Goal: Task Accomplishment & Management: Use online tool/utility

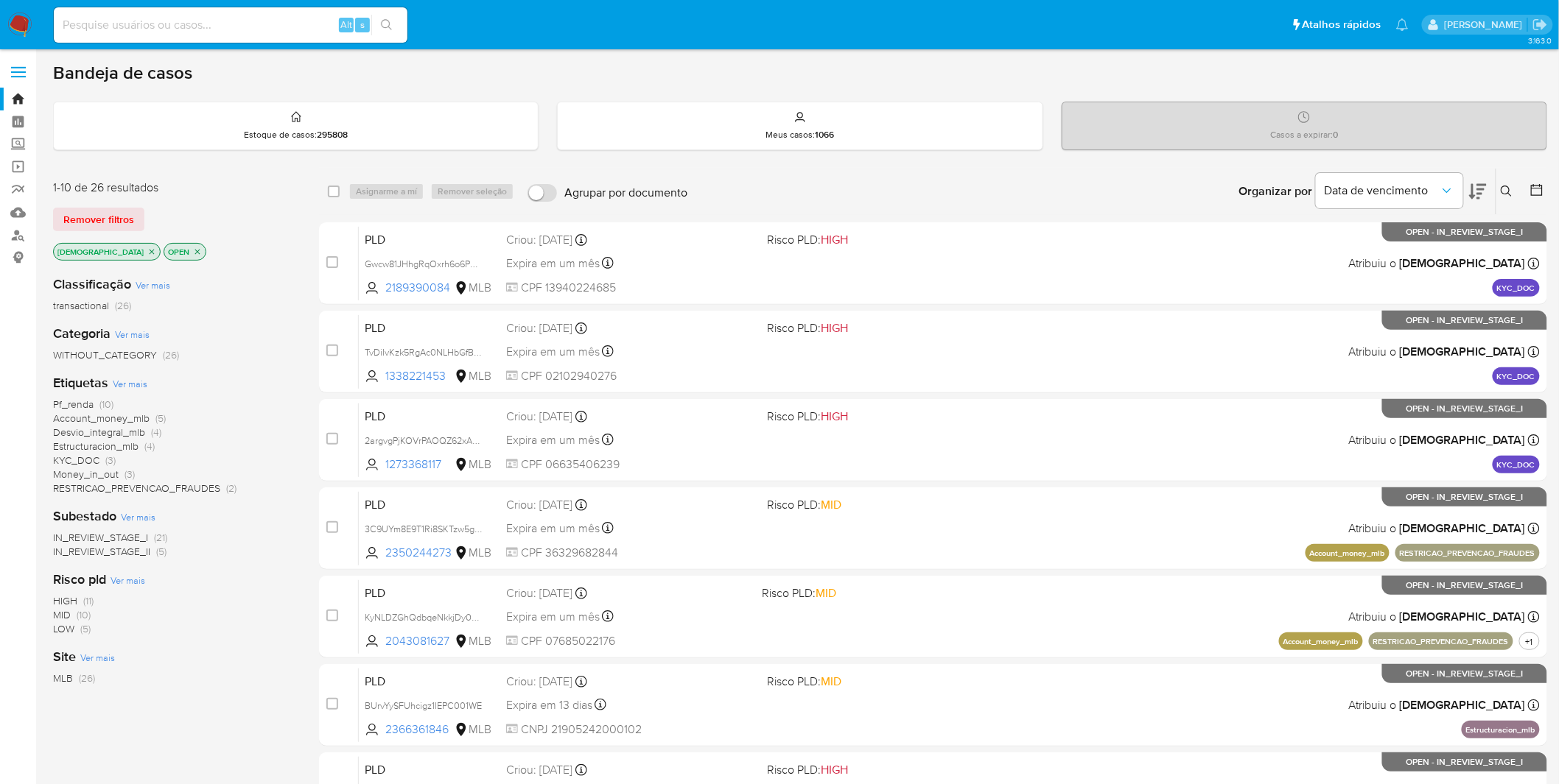
click at [889, 174] on div "Organizar por Data de vencimento Os resultados não podem ser classificados enqu…" at bounding box center [1121, 191] width 852 height 46
click at [180, 22] on input at bounding box center [230, 25] width 354 height 19
paste input "3bMZclFw3Siw6YIpZ0JftvRB"
type input "3bMZclFw3Siw6YIpZ0JftvRB"
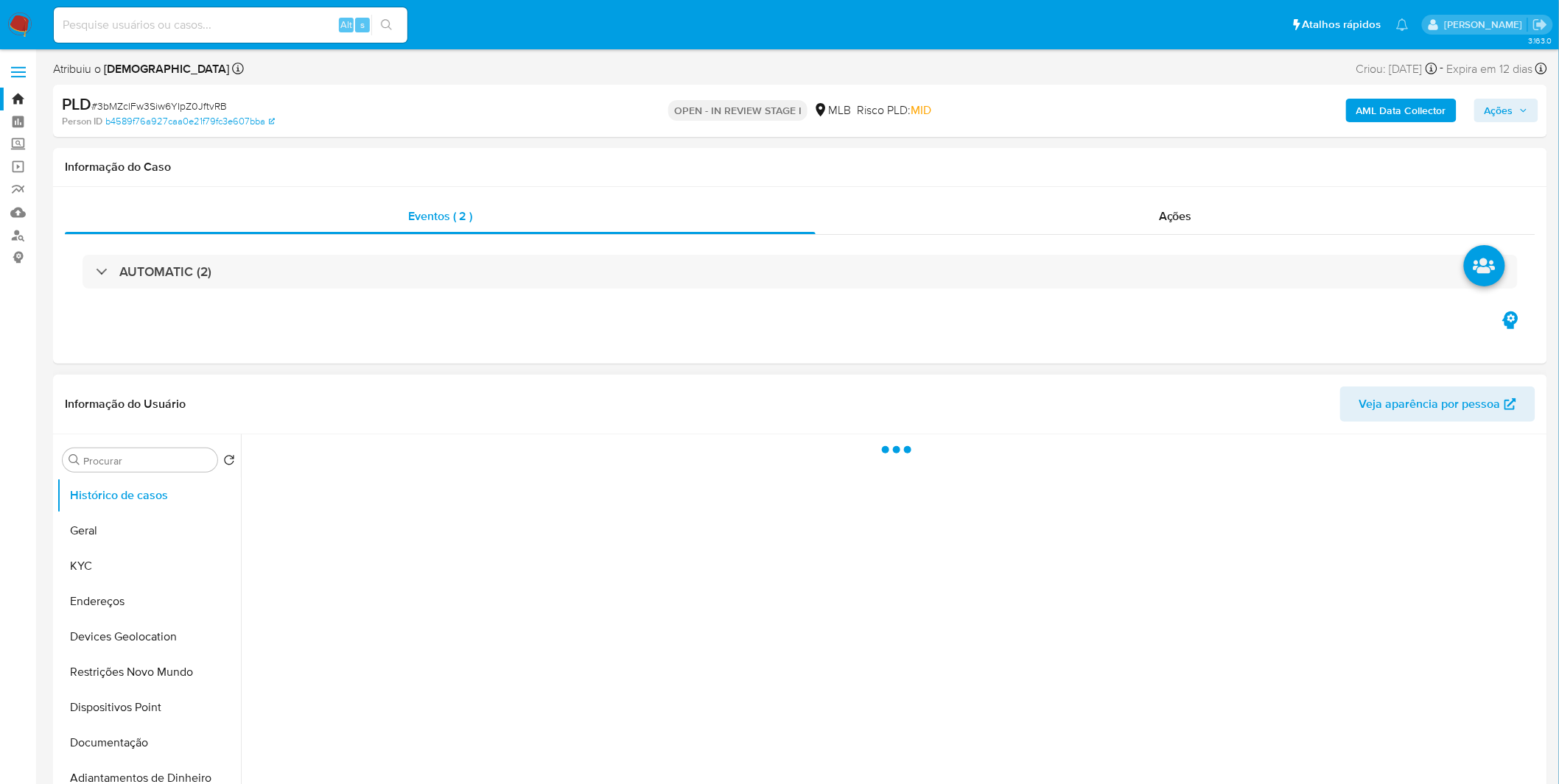
select select "10"
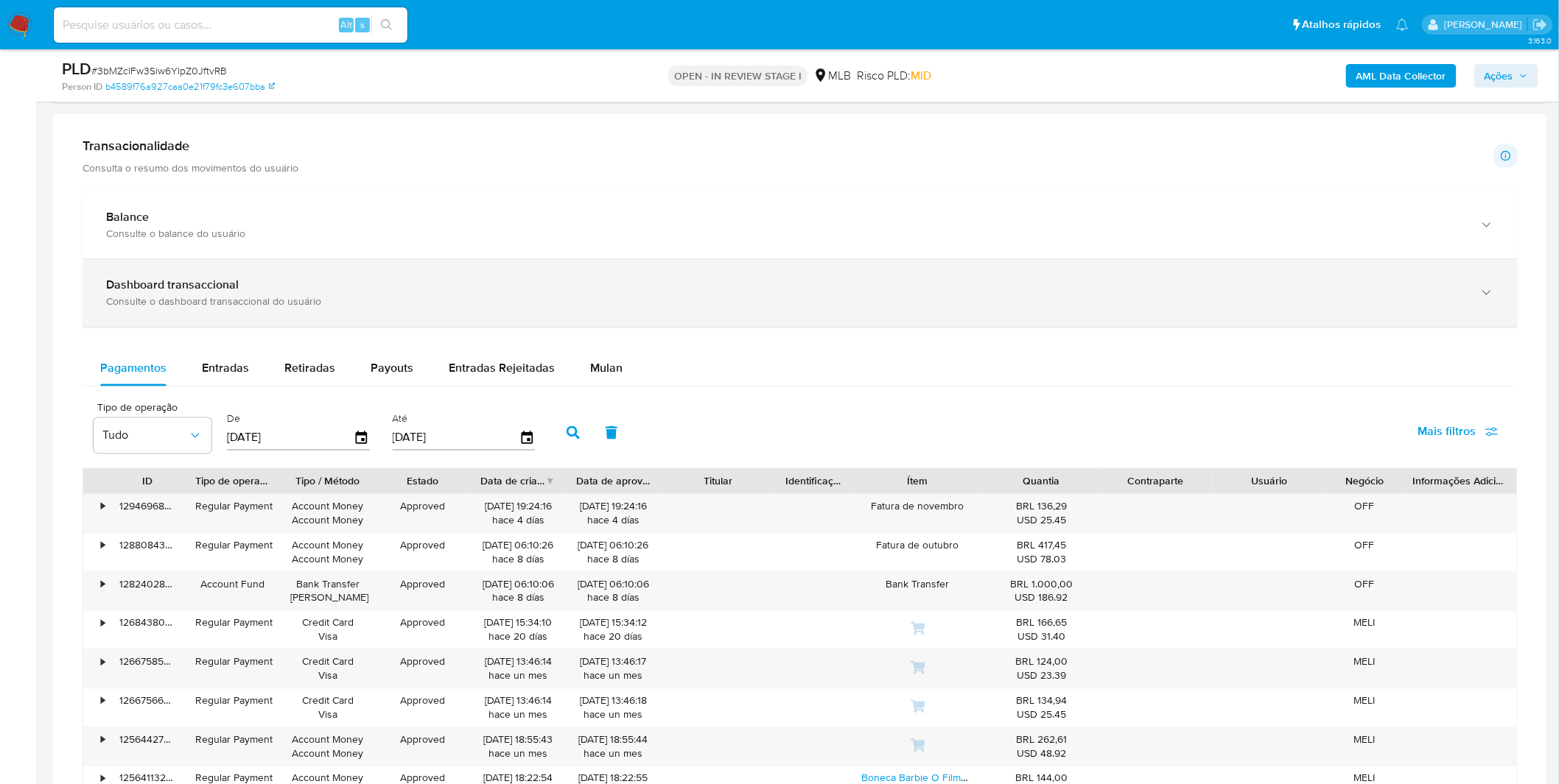
scroll to position [900, 0]
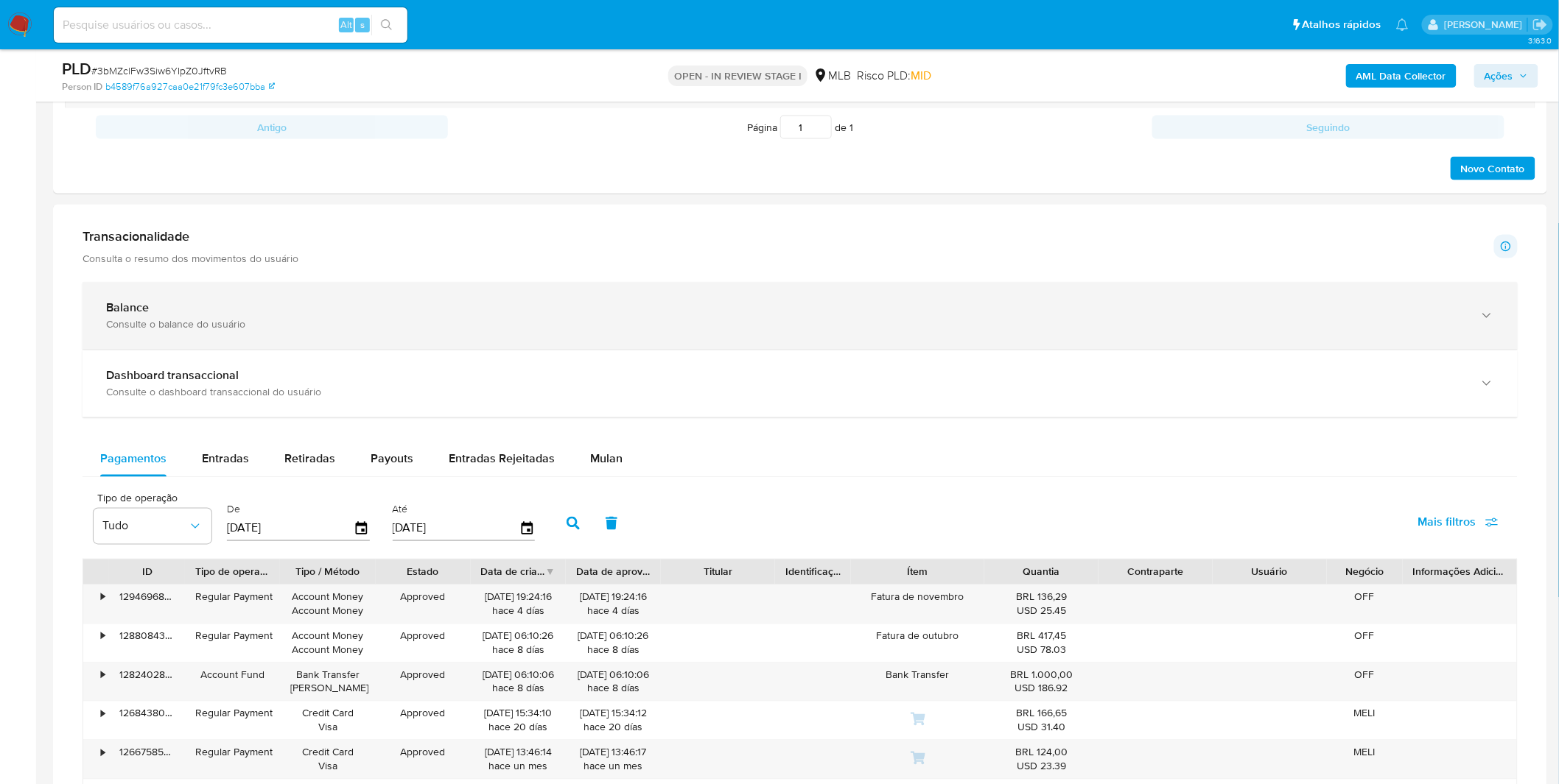
click at [322, 326] on div "Consulte o balance do usuário" at bounding box center [785, 324] width 1359 height 14
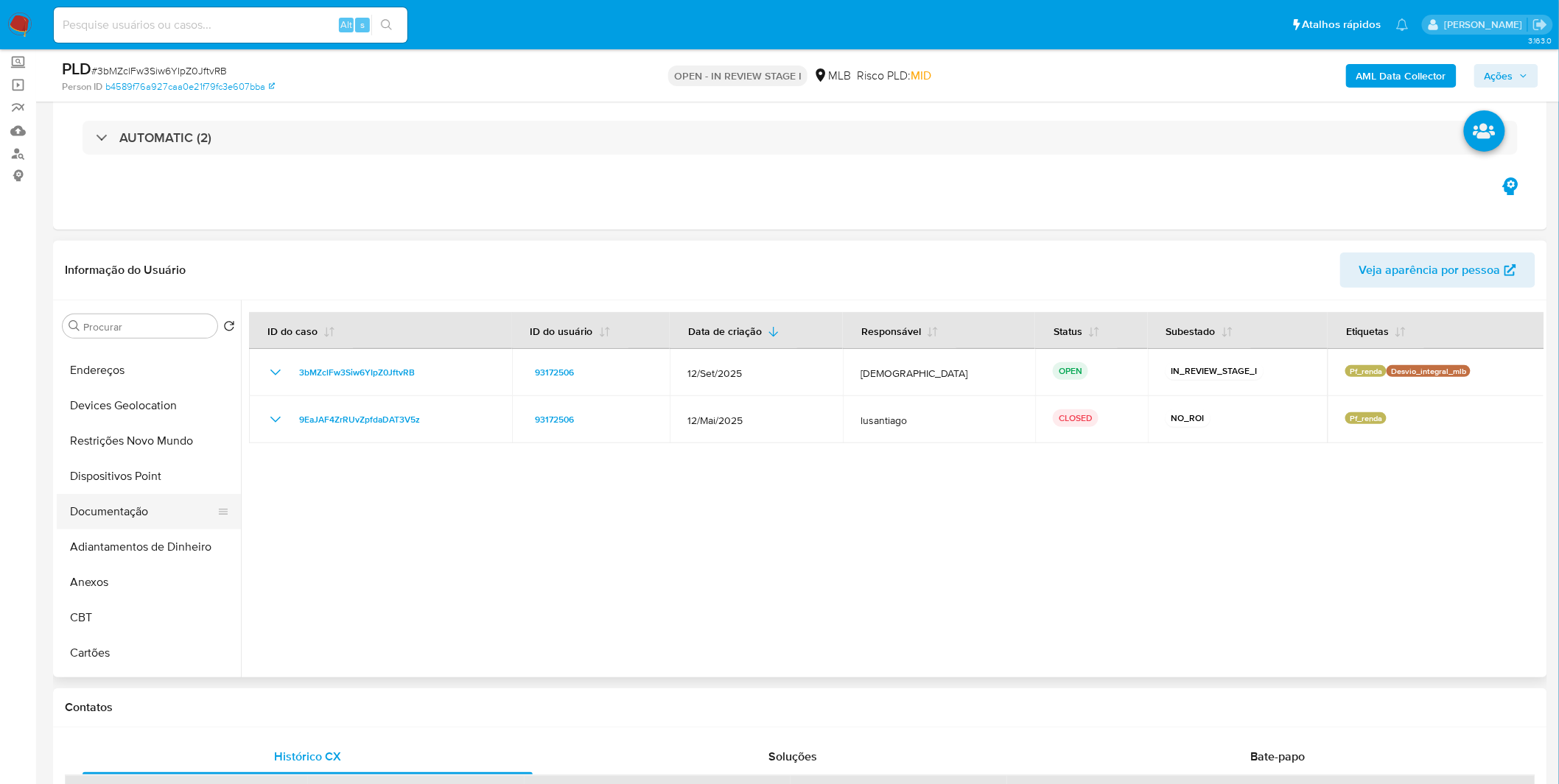
scroll to position [245, 0]
click at [127, 430] on button "Anexos" at bounding box center [142, 434] width 172 height 35
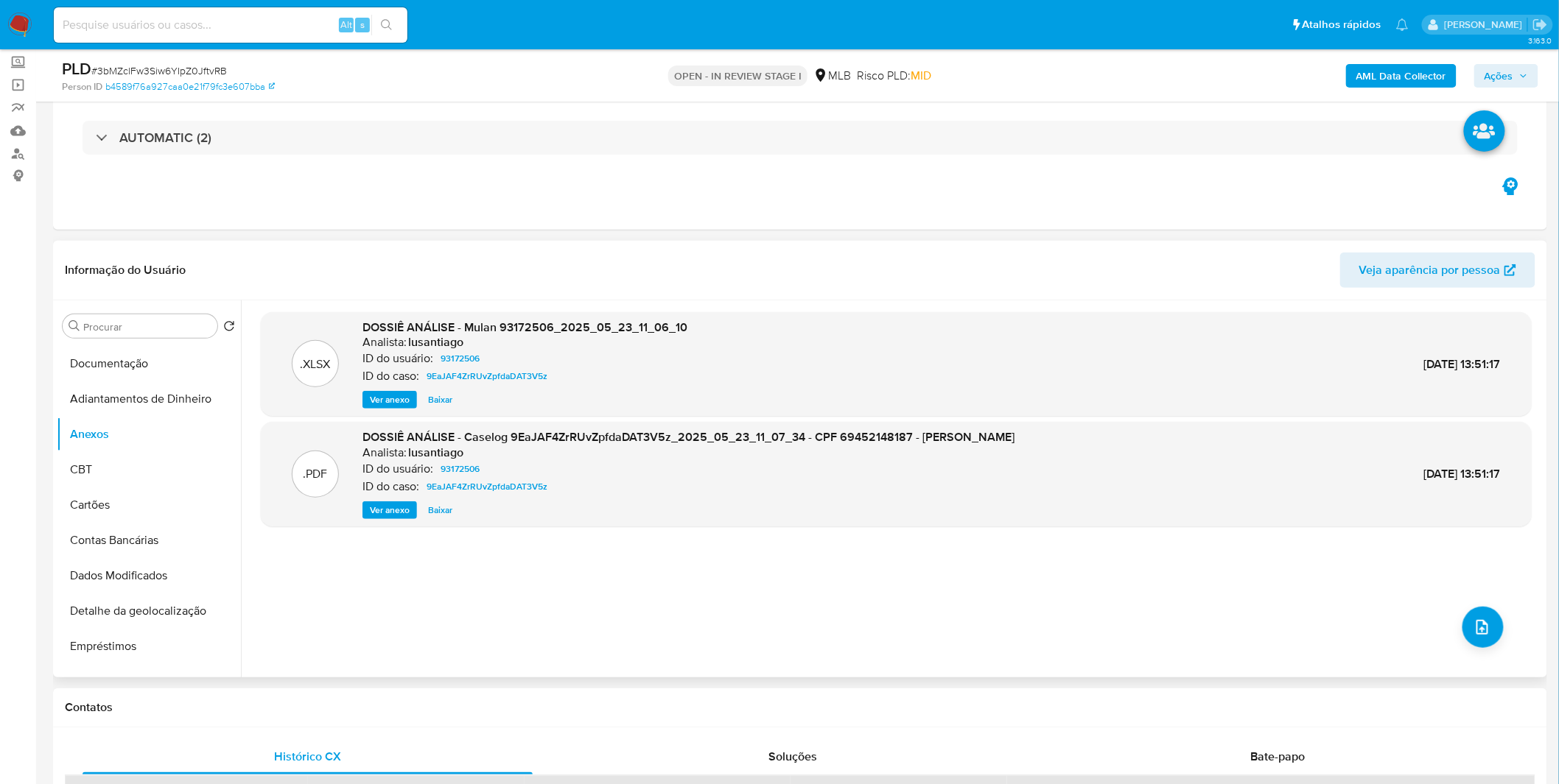
click at [380, 523] on div ".PDF DOSSIÊ ANÁLISE - Caselog 9EaJAF4ZrRUvZpfdaDAT3V5z_2025_05_23_11_07_34 - CP…" at bounding box center [896, 474] width 1271 height 105
click at [388, 513] on span "Ver anexo" at bounding box center [390, 510] width 40 height 15
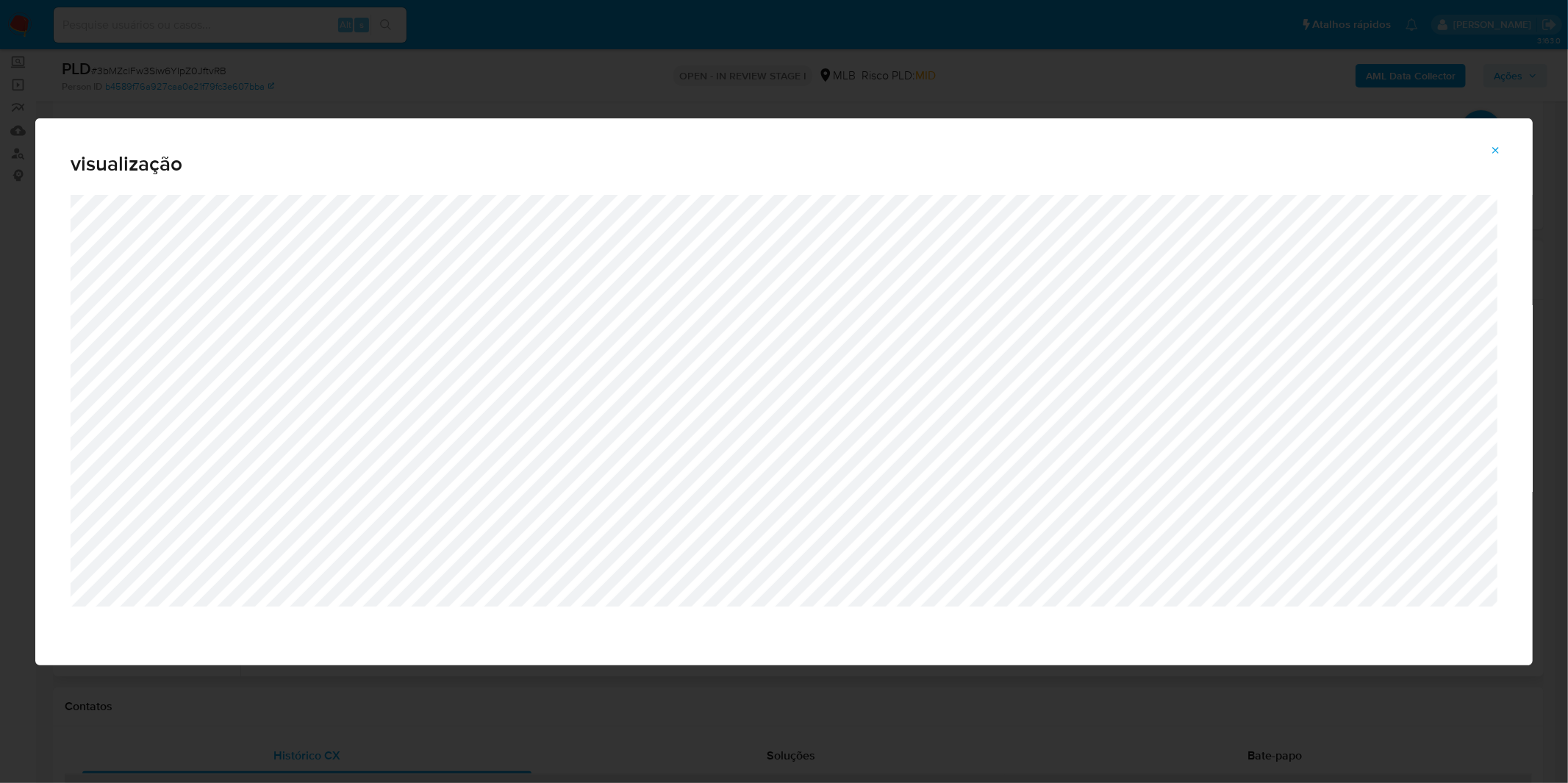
click at [976, 123] on div "visualização" at bounding box center [784, 156] width 1497 height 77
click at [983, 107] on div "visualização" at bounding box center [784, 391] width 1568 height 783
click at [1501, 155] on icon "Attachment preview" at bounding box center [1496, 150] width 12 height 12
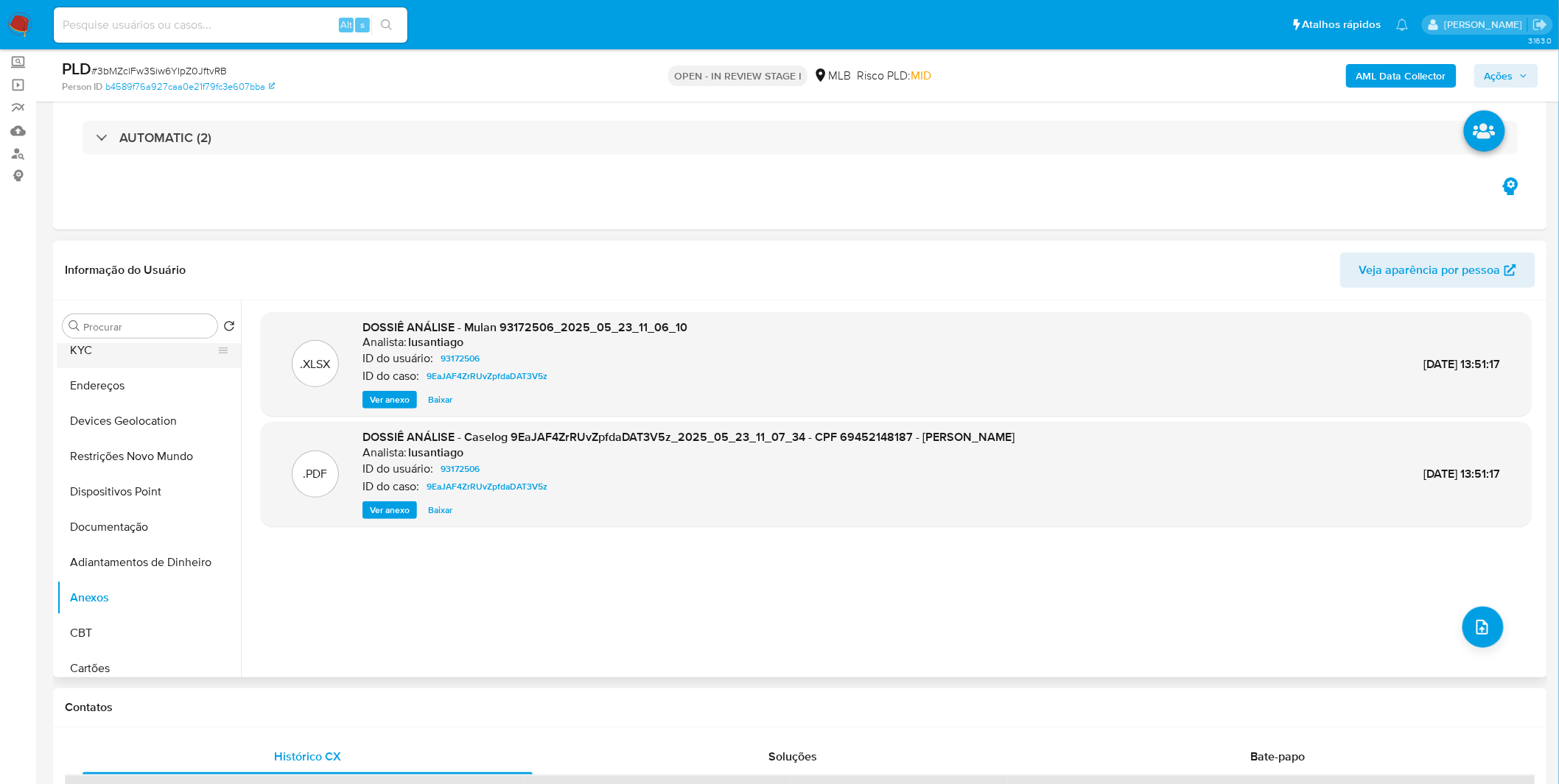
scroll to position [0, 0]
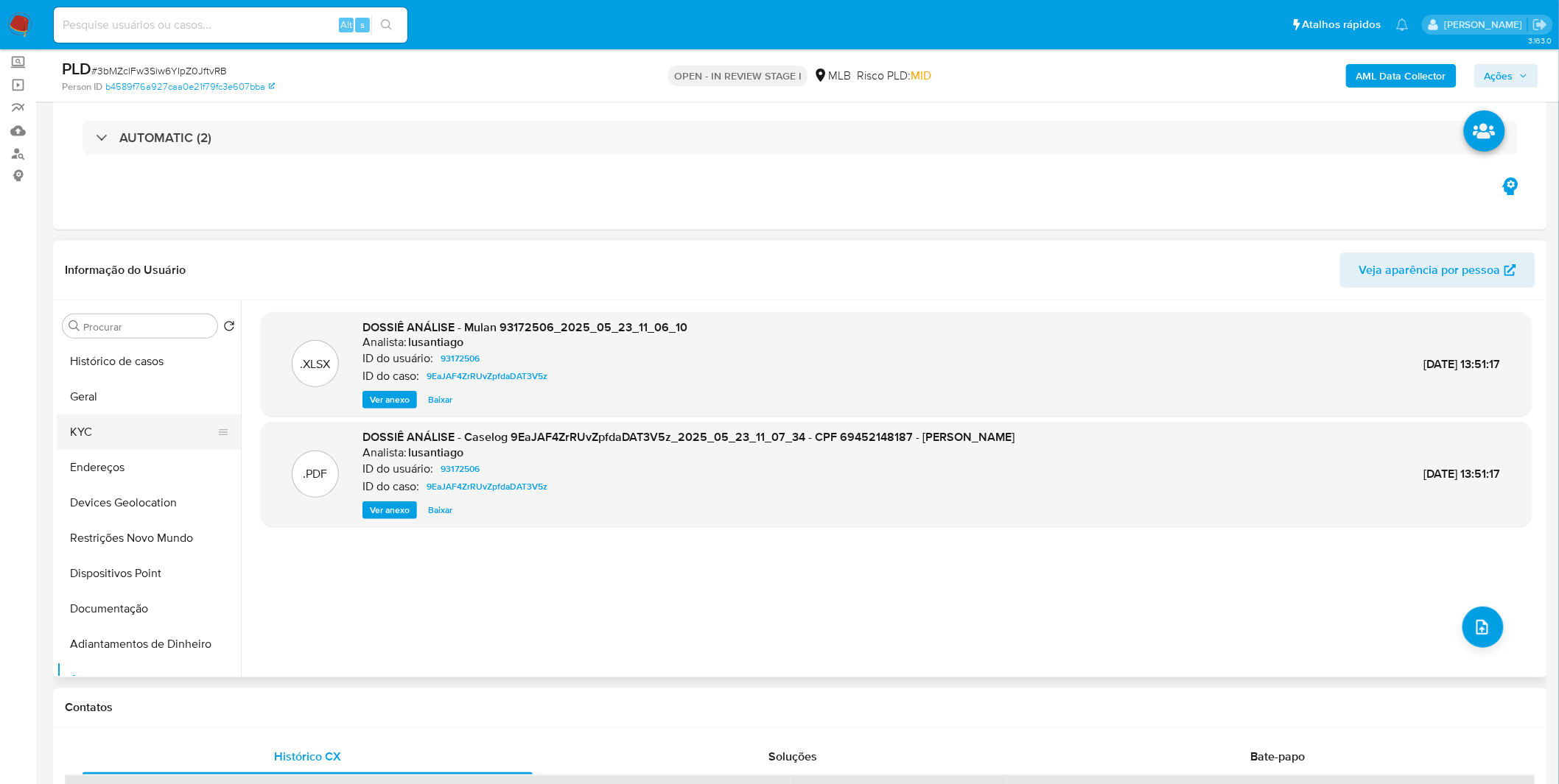
click at [130, 434] on button "KYC" at bounding box center [142, 432] width 172 height 35
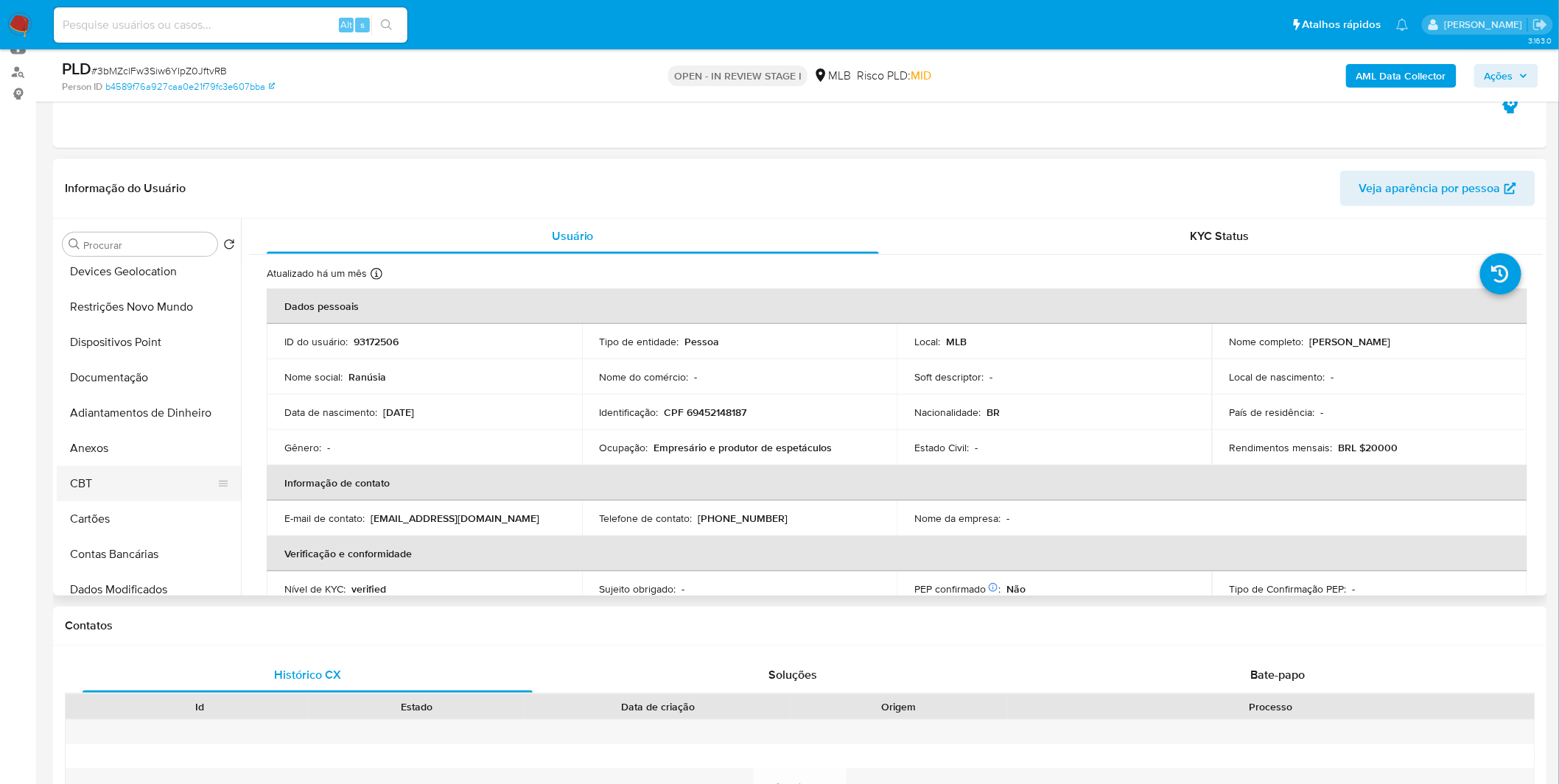
scroll to position [163, 0]
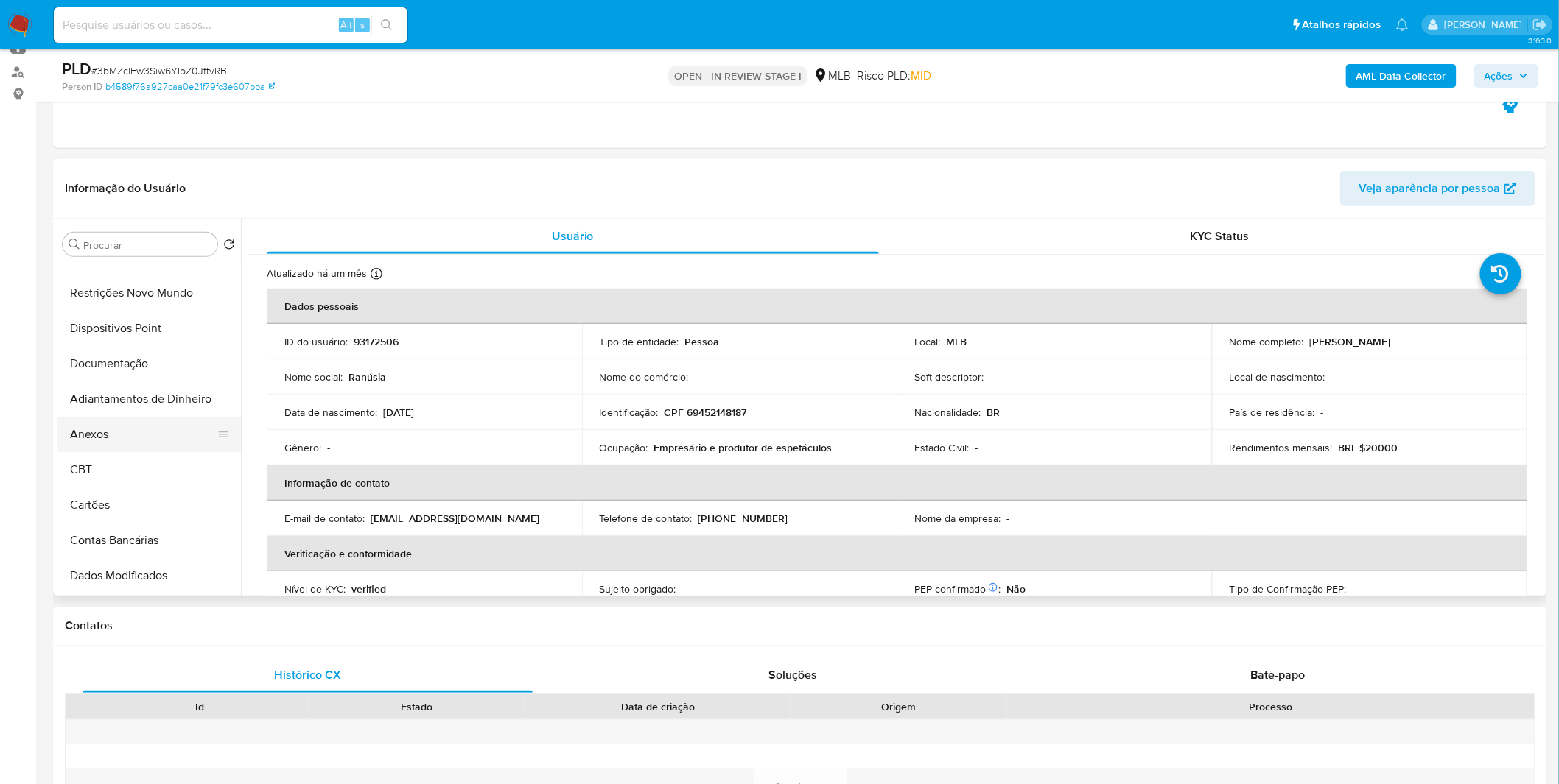
click at [163, 430] on button "Anexos" at bounding box center [142, 434] width 172 height 35
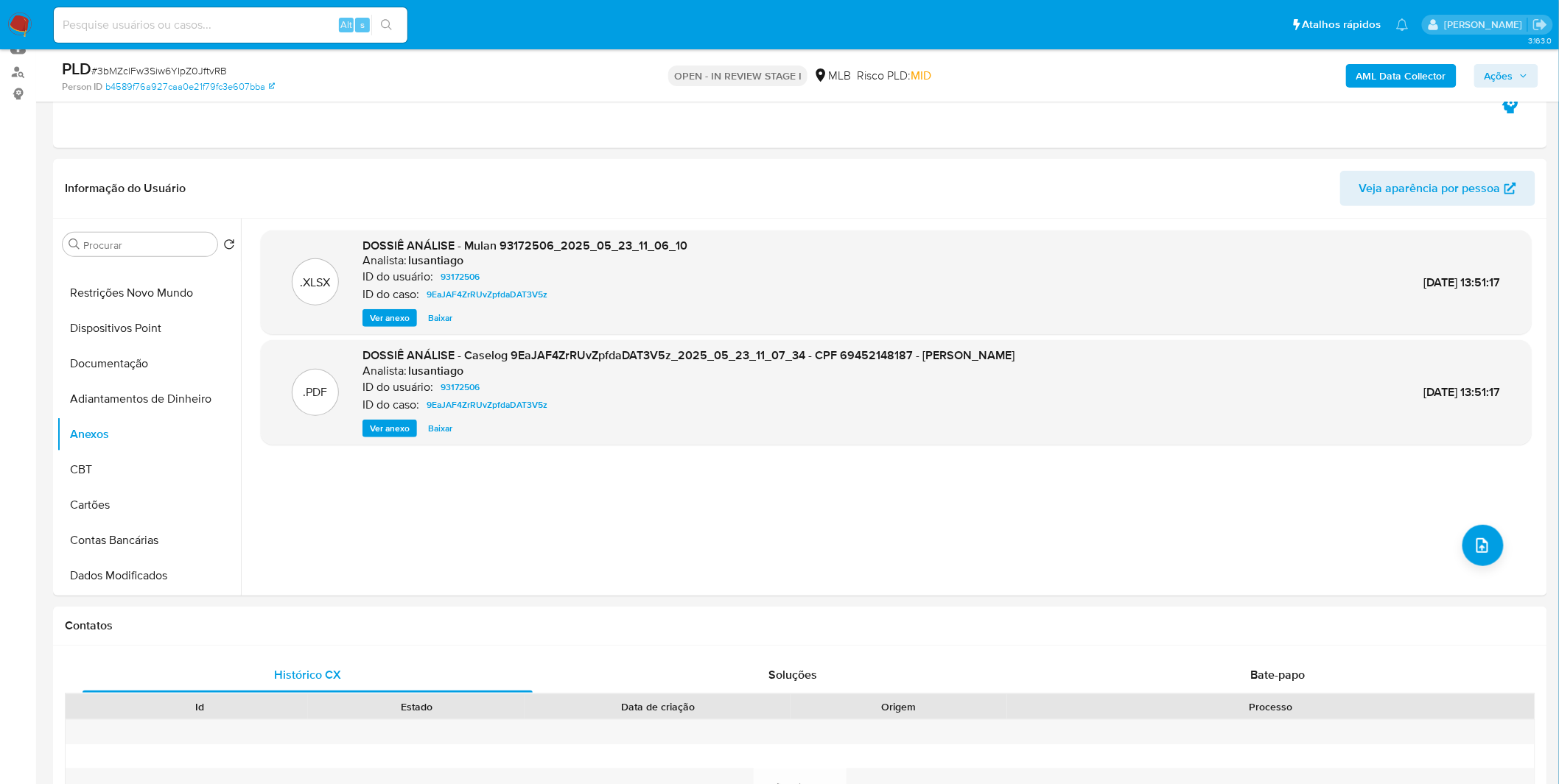
click at [1390, 68] on b "AML Data Collector" at bounding box center [1402, 76] width 89 height 23
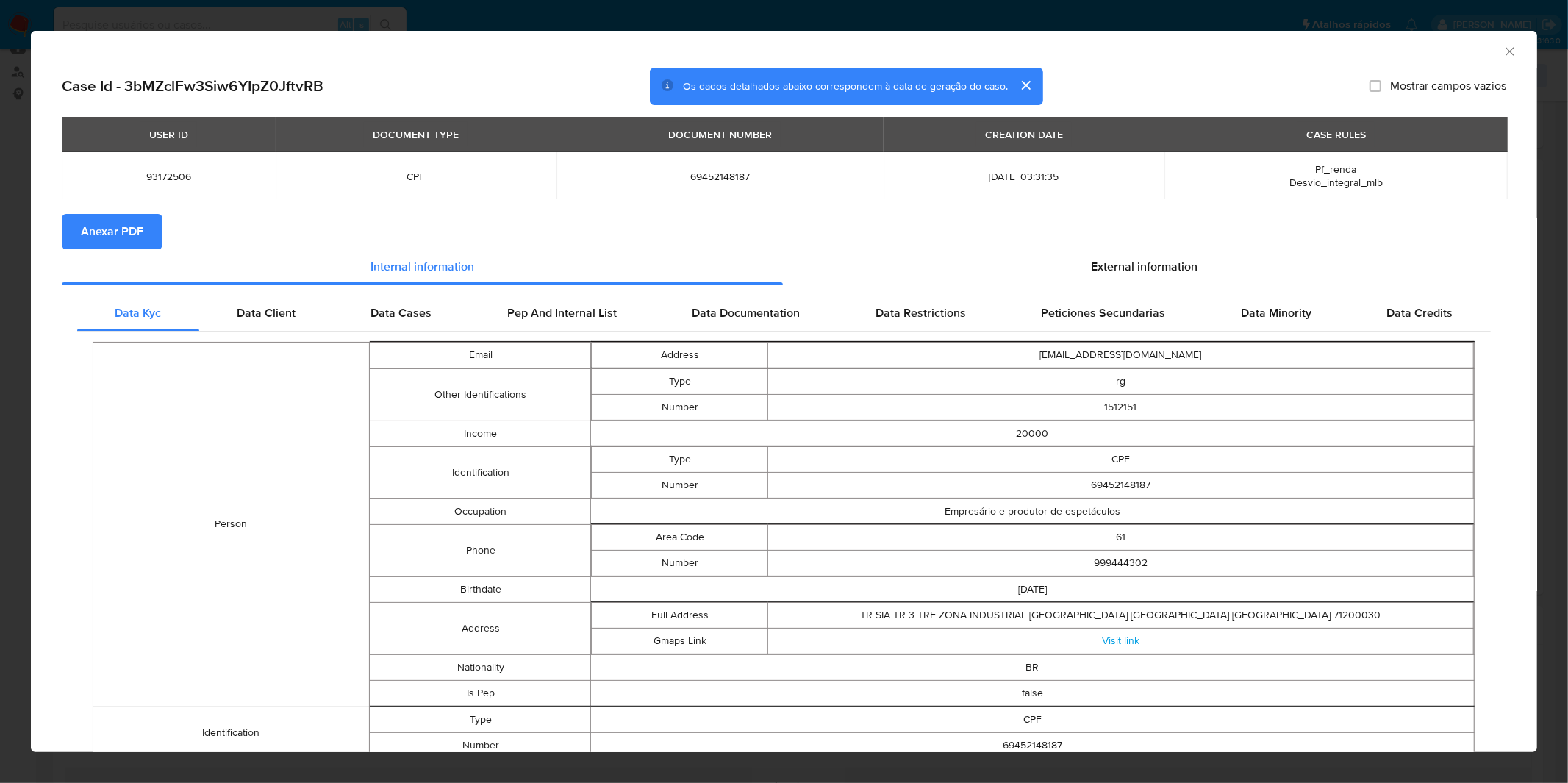
click at [140, 217] on span "Anexar PDF" at bounding box center [112, 231] width 62 height 32
click at [882, 15] on div "AML Data Collector Case Id - 3bMZclFw3Siw6YIpZ0JftvRB Os dados detalhados abaix…" at bounding box center [784, 391] width 1568 height 783
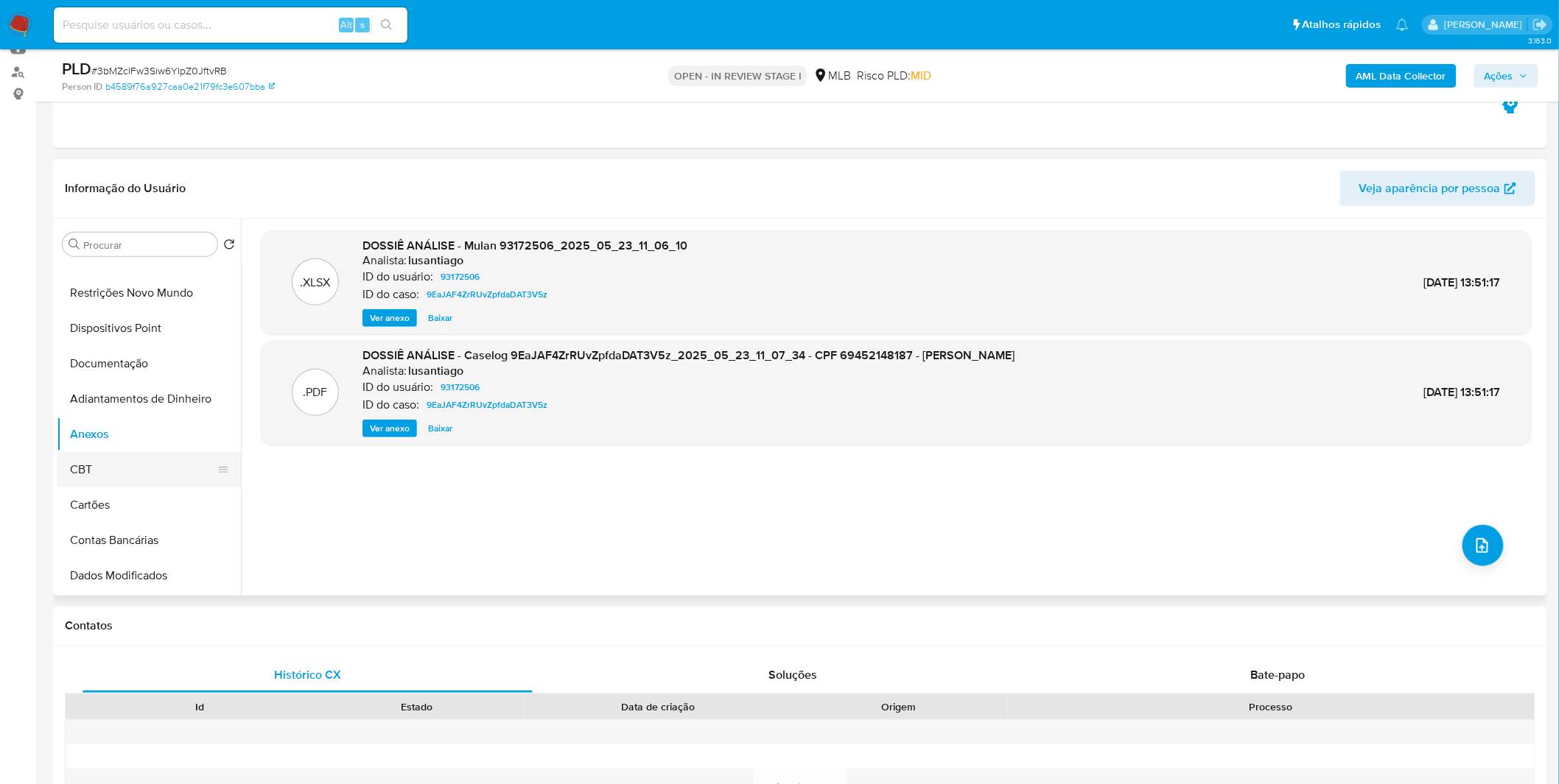
click at [135, 457] on button "CBT" at bounding box center [142, 469] width 172 height 35
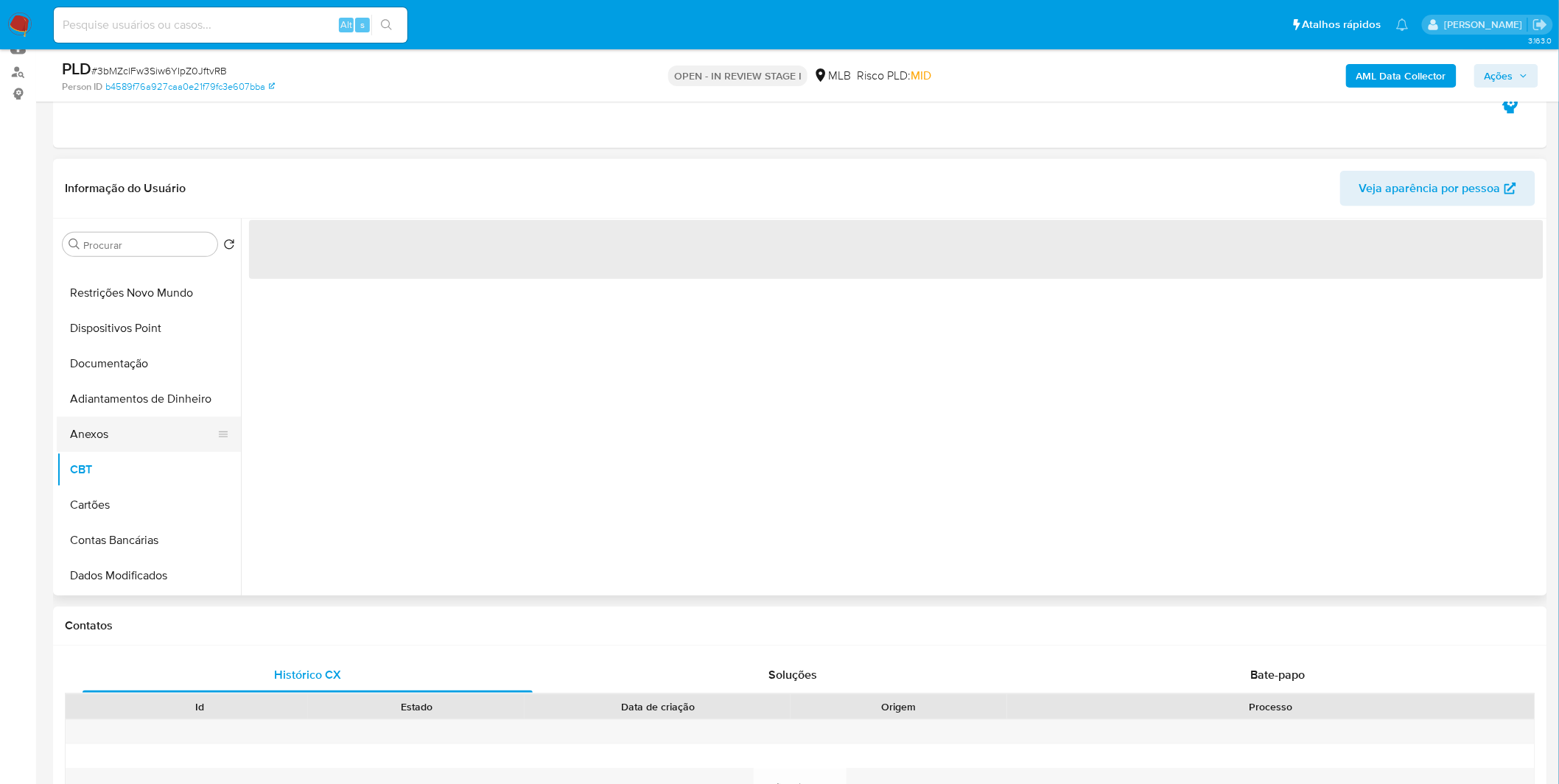
click at [145, 431] on button "Anexos" at bounding box center [142, 434] width 172 height 35
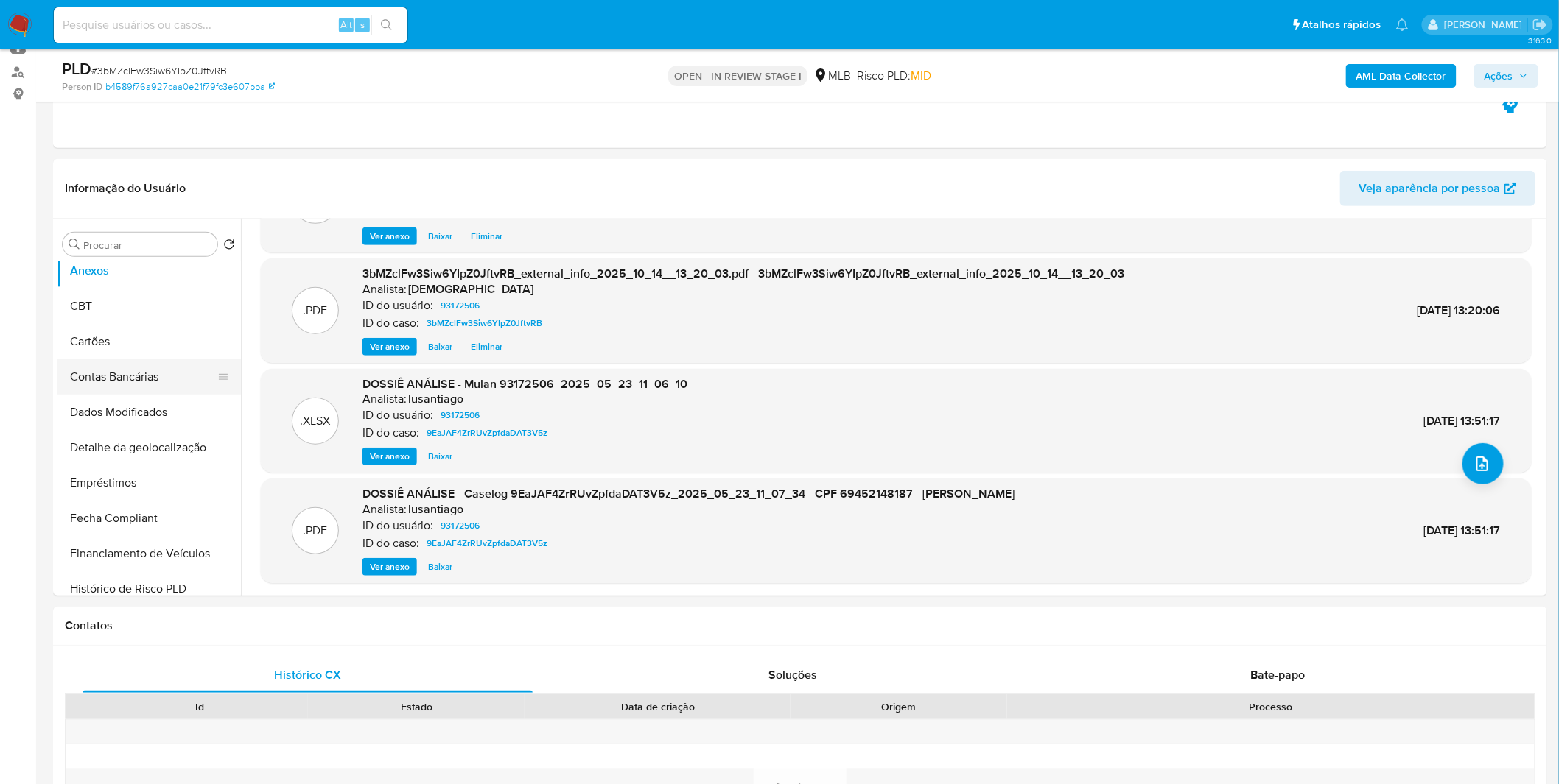
scroll to position [245, 0]
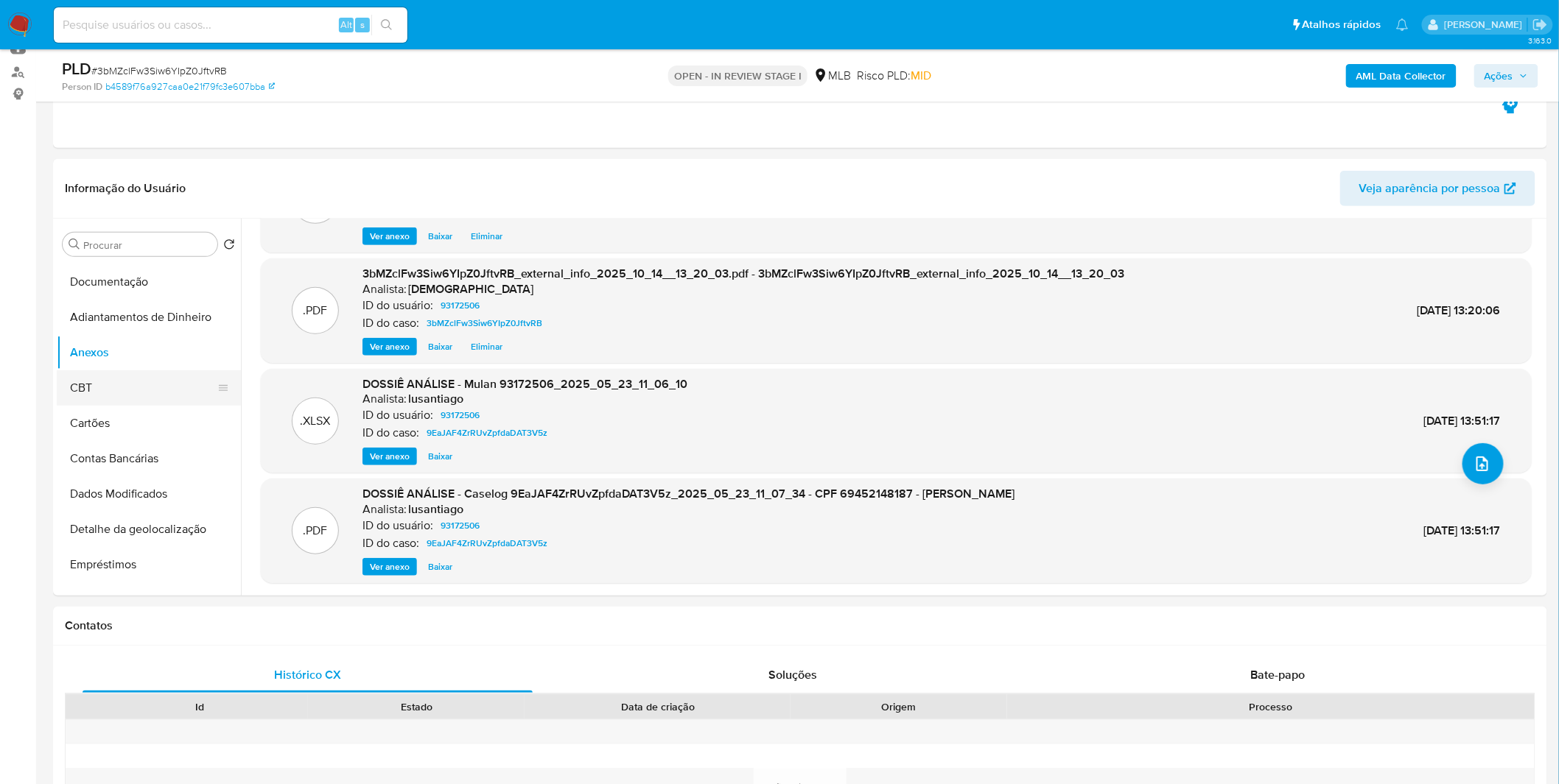
click at [156, 393] on button "CBT" at bounding box center [142, 388] width 172 height 35
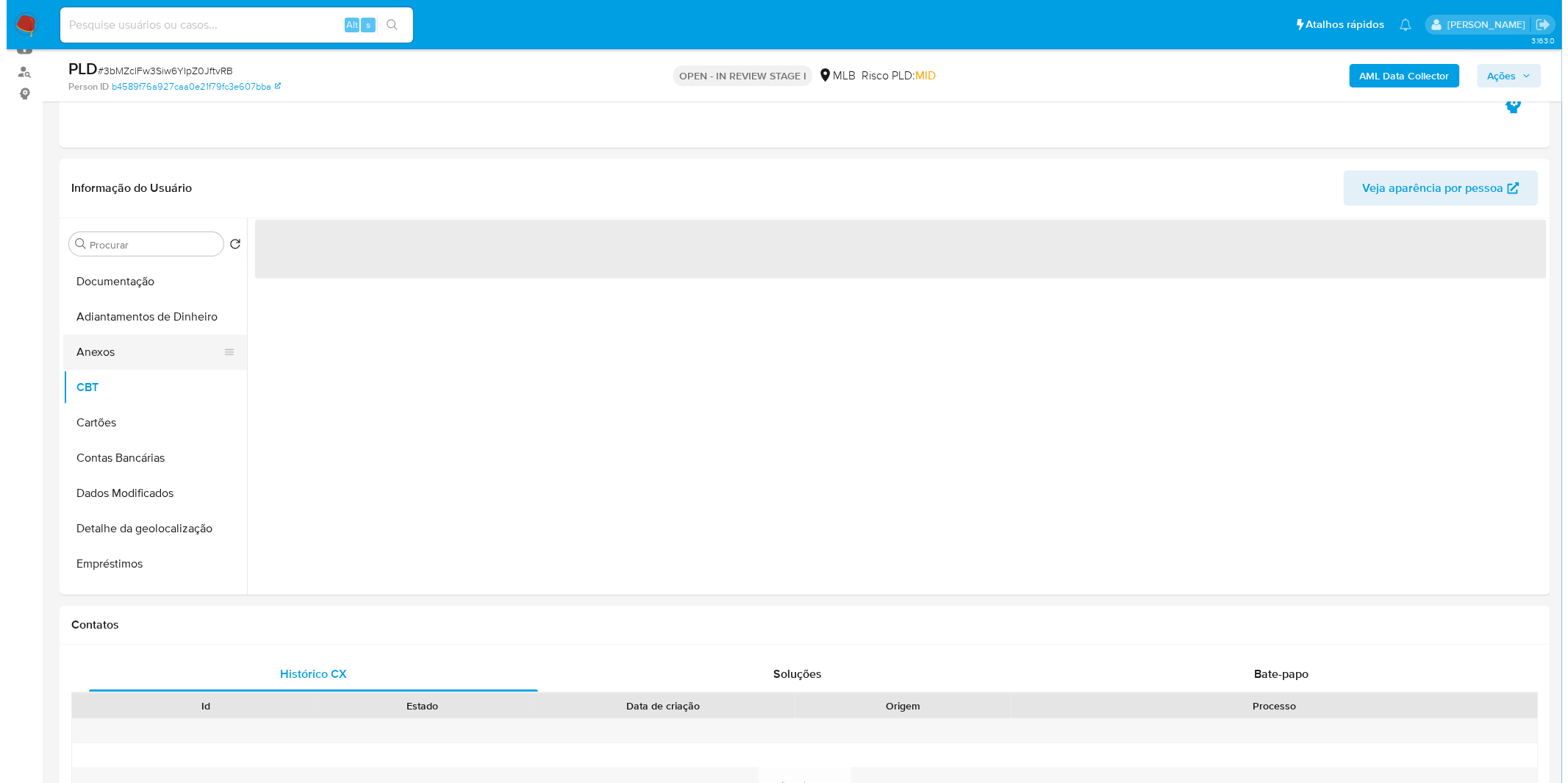
scroll to position [0, 0]
click at [155, 348] on button "Anexos" at bounding box center [142, 352] width 172 height 35
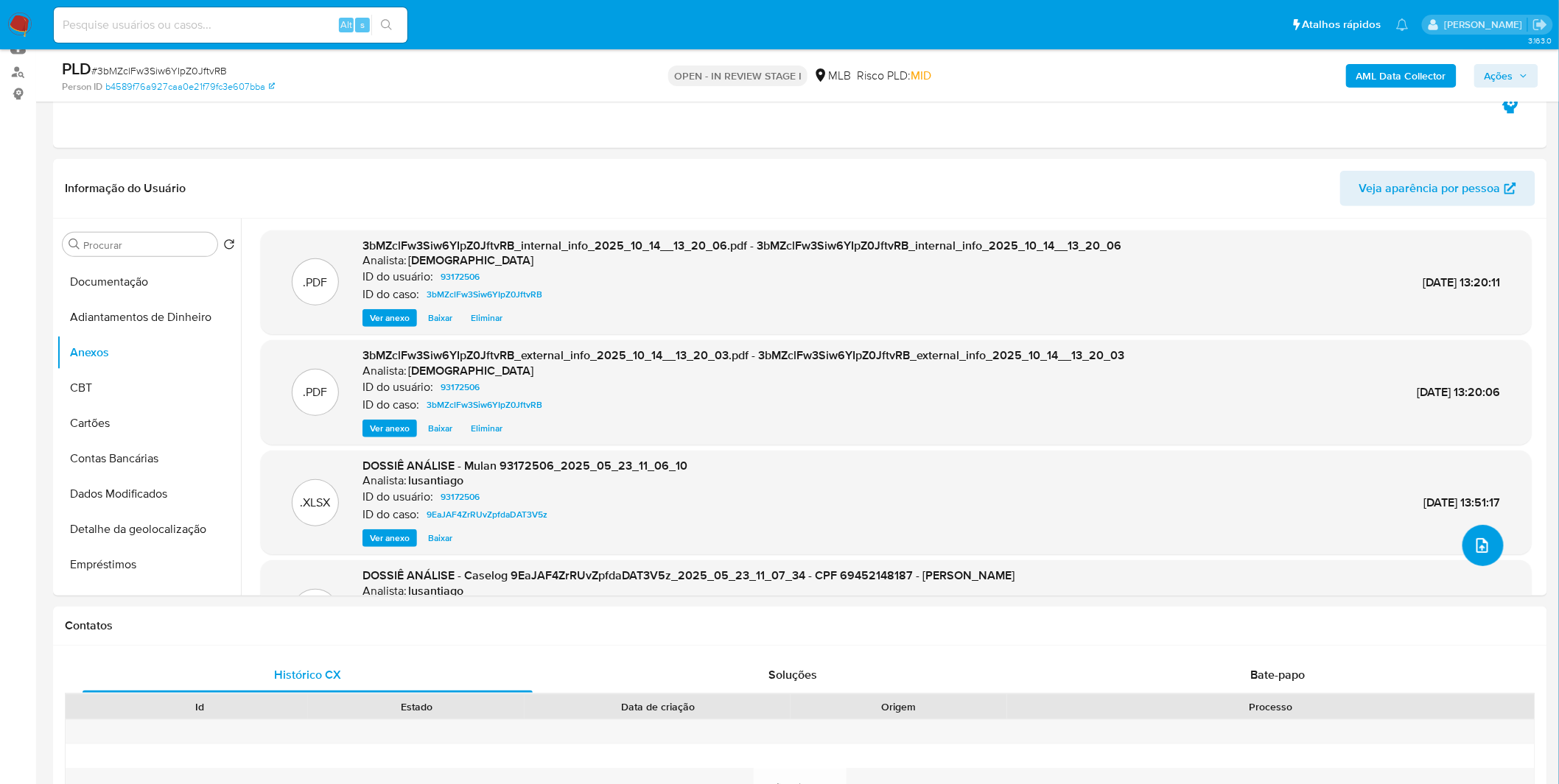
click at [1493, 546] on button "upload-file" at bounding box center [1483, 545] width 41 height 41
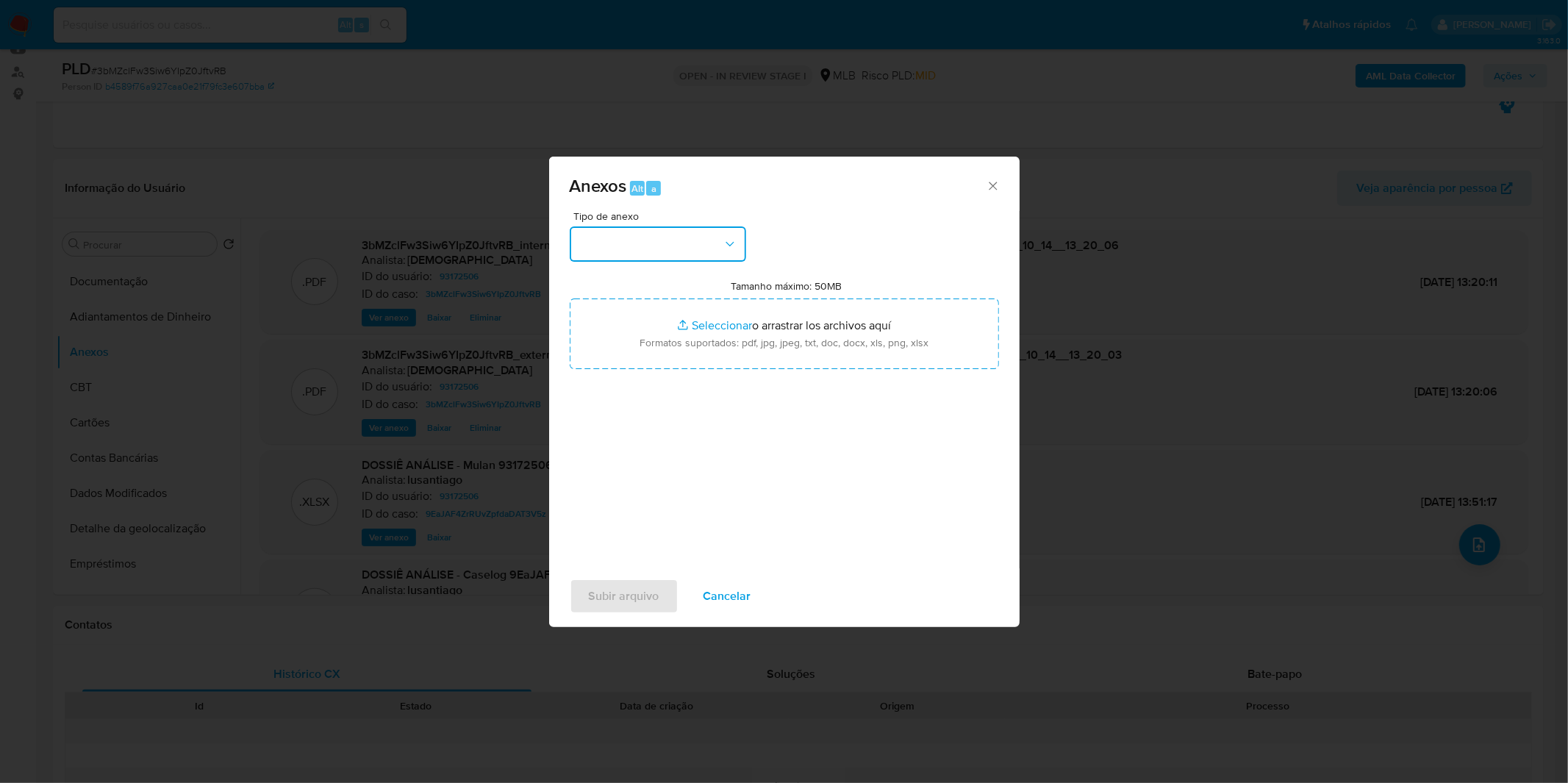
click at [607, 250] on button "button" at bounding box center [657, 244] width 176 height 35
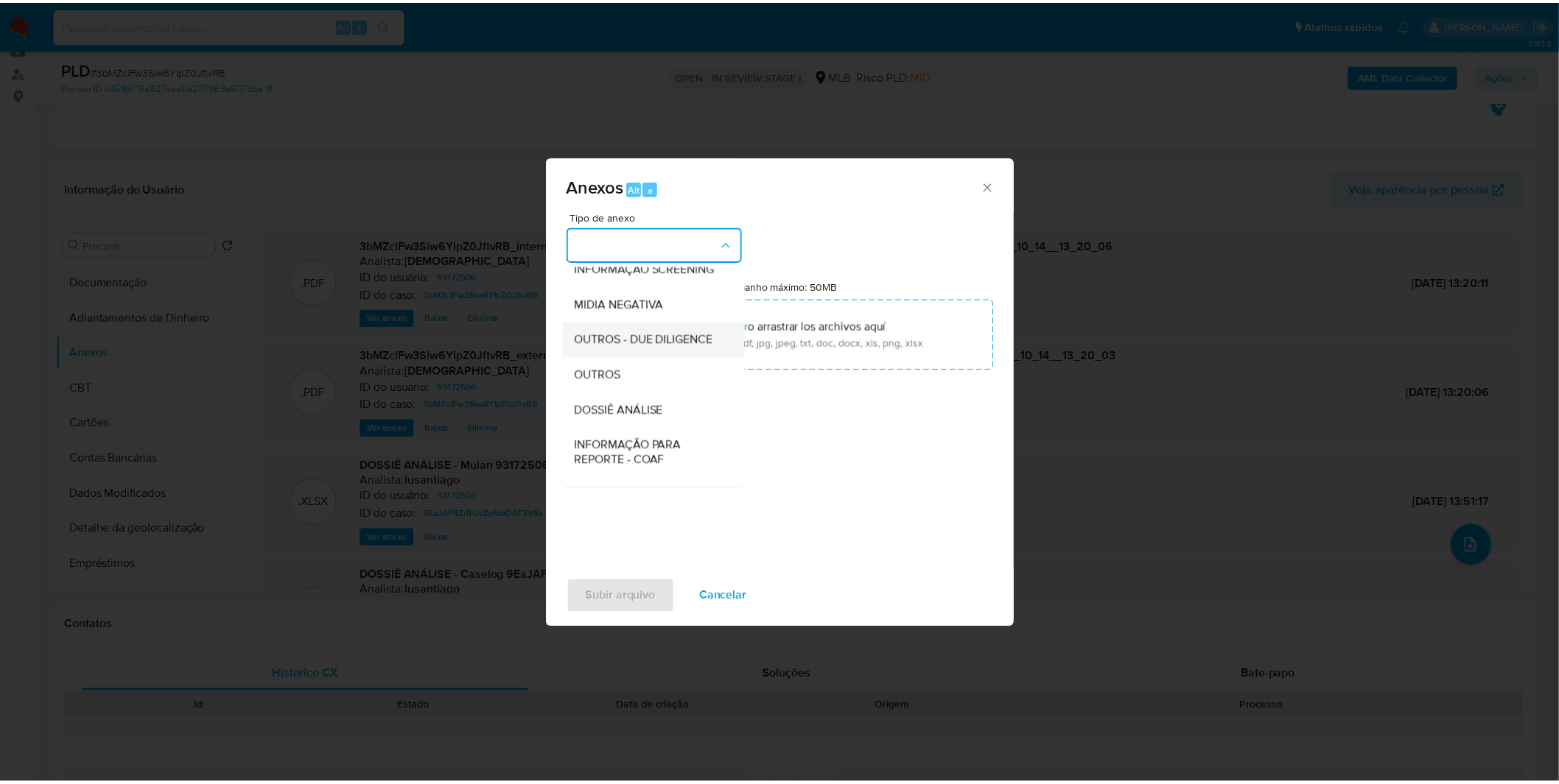
scroll to position [163, 0]
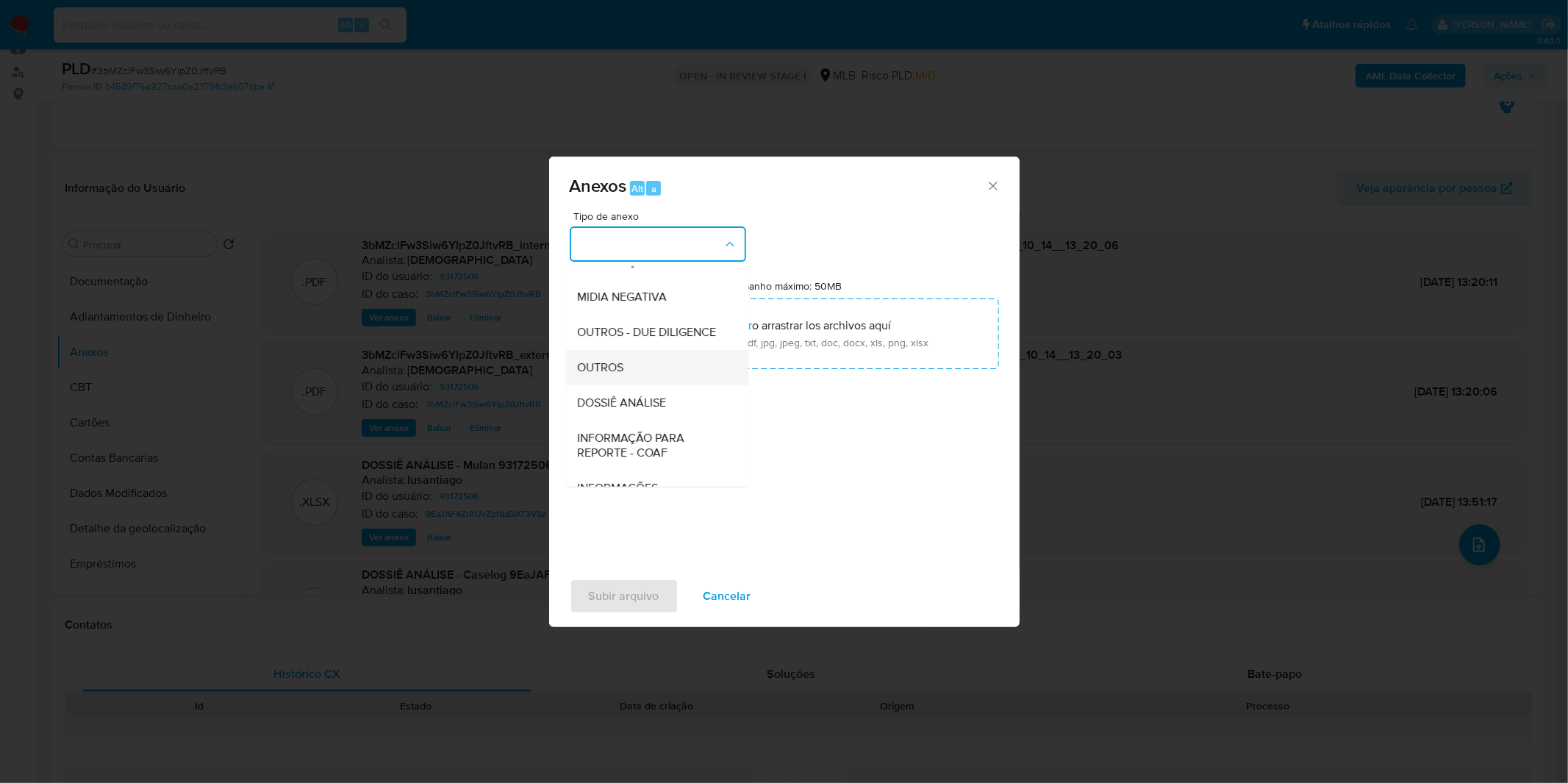
click at [642, 385] on div "OUTROS" at bounding box center [653, 368] width 150 height 35
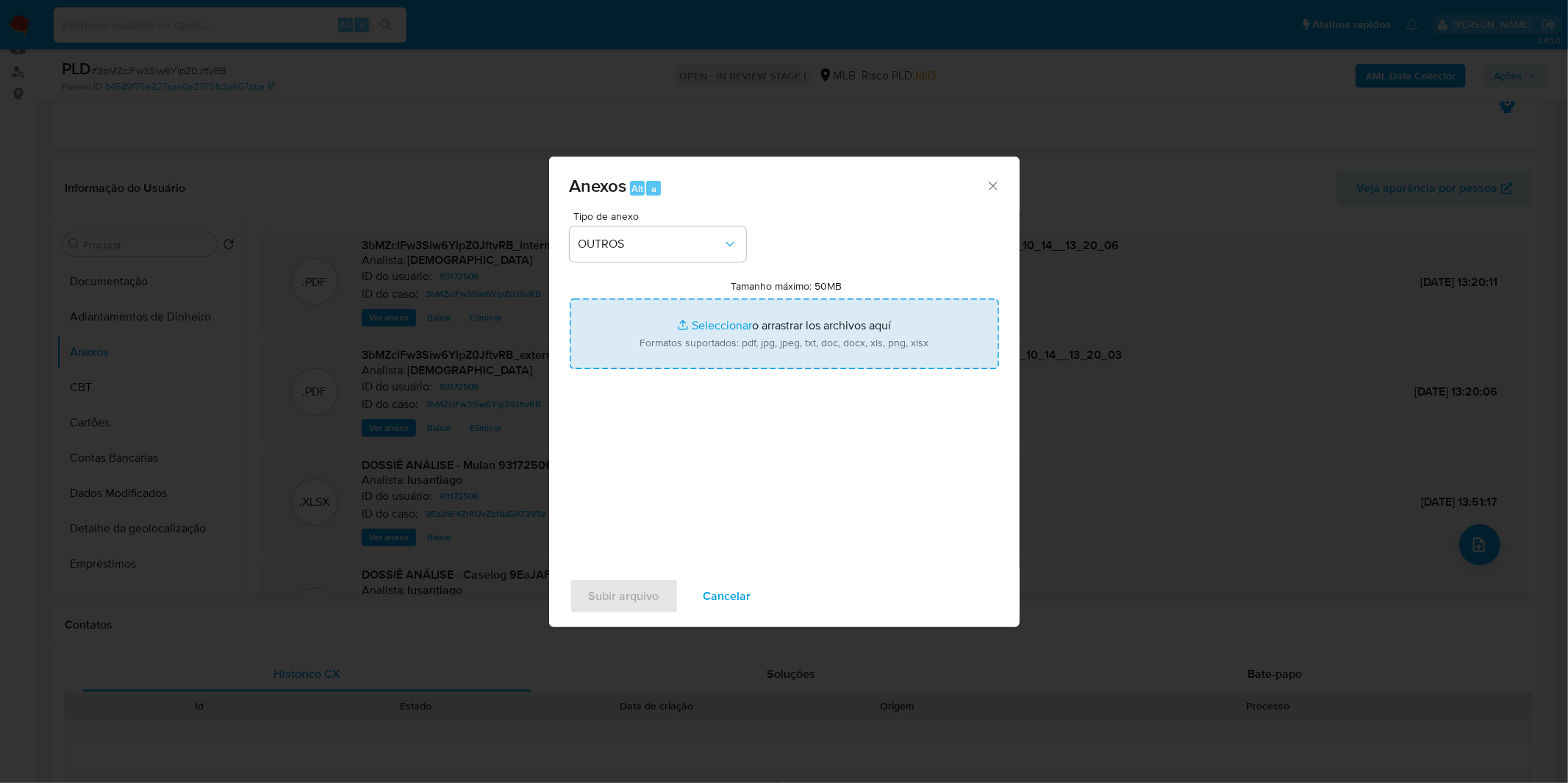
click at [656, 317] on input "Tamanho máximo: 50MB Seleccionar archivos" at bounding box center [784, 334] width 430 height 71
type input "C:\fakepath\DECLINIO - 3bMZclFw3Siw6YIpZ0JftvRB - CPF 69452148187 - RANUSIA MAC…"
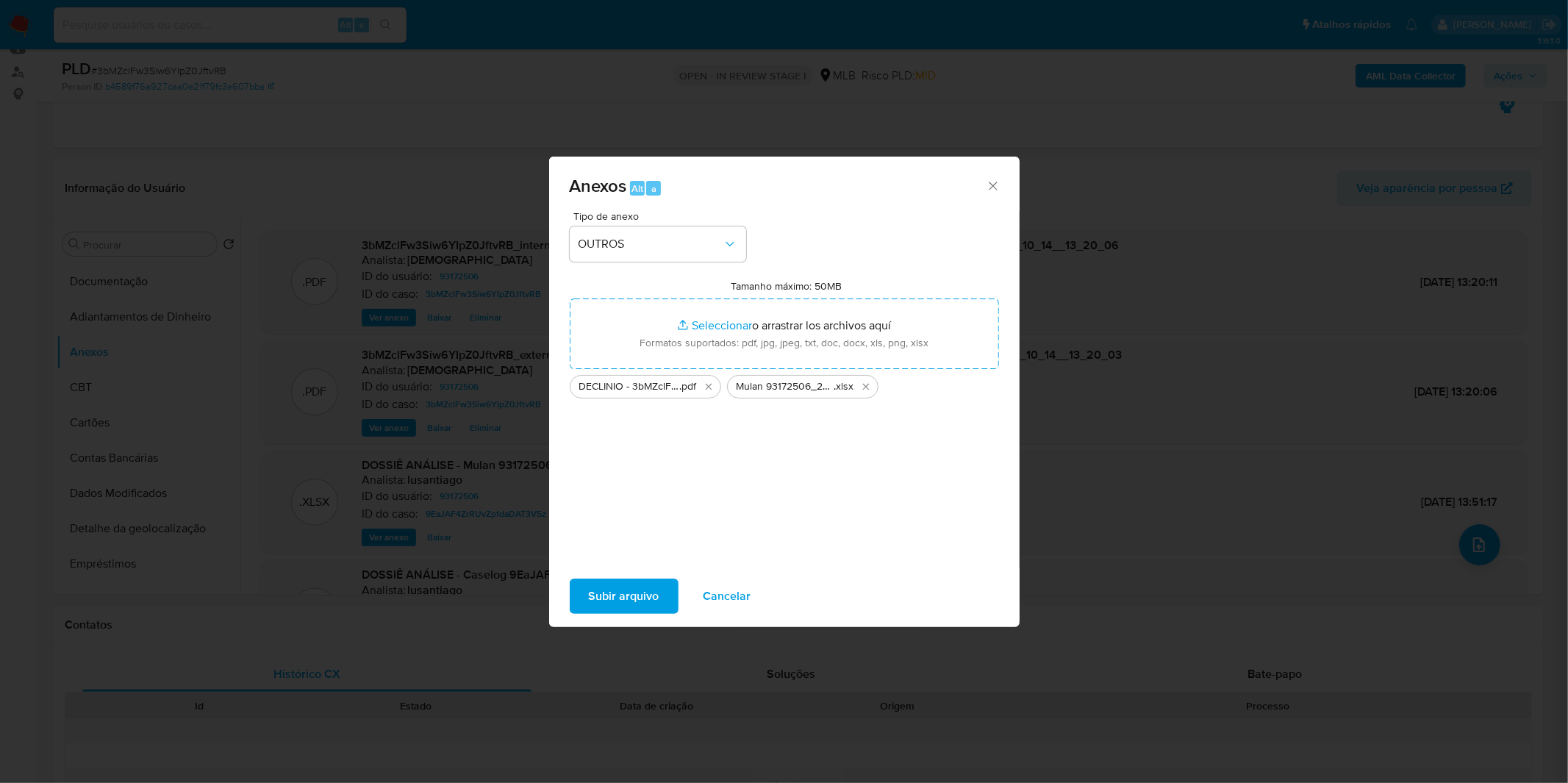
click at [646, 597] on span "Subir arquivo" at bounding box center [624, 596] width 71 height 32
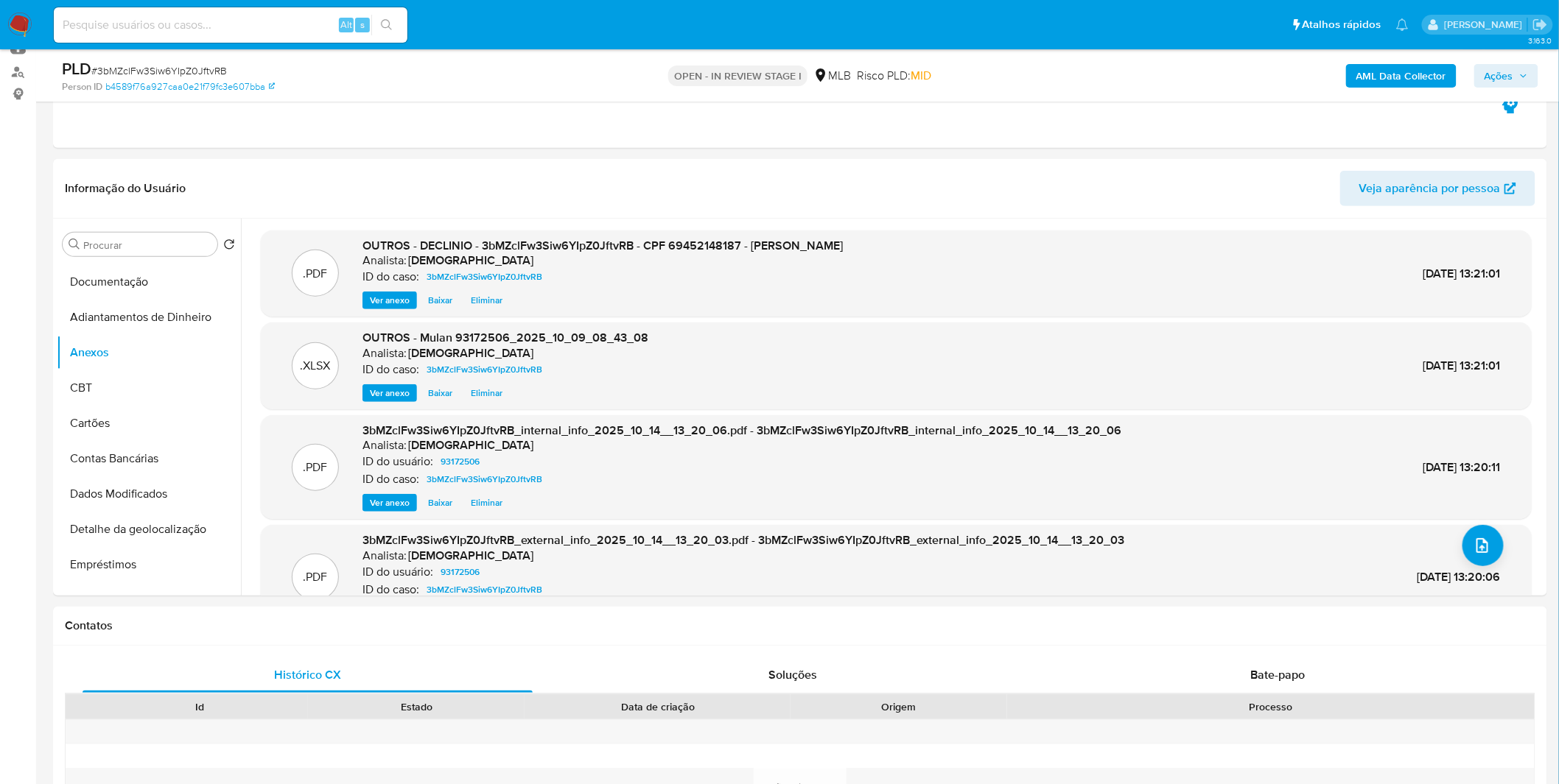
click at [1512, 83] on span "Ações" at bounding box center [1499, 76] width 29 height 23
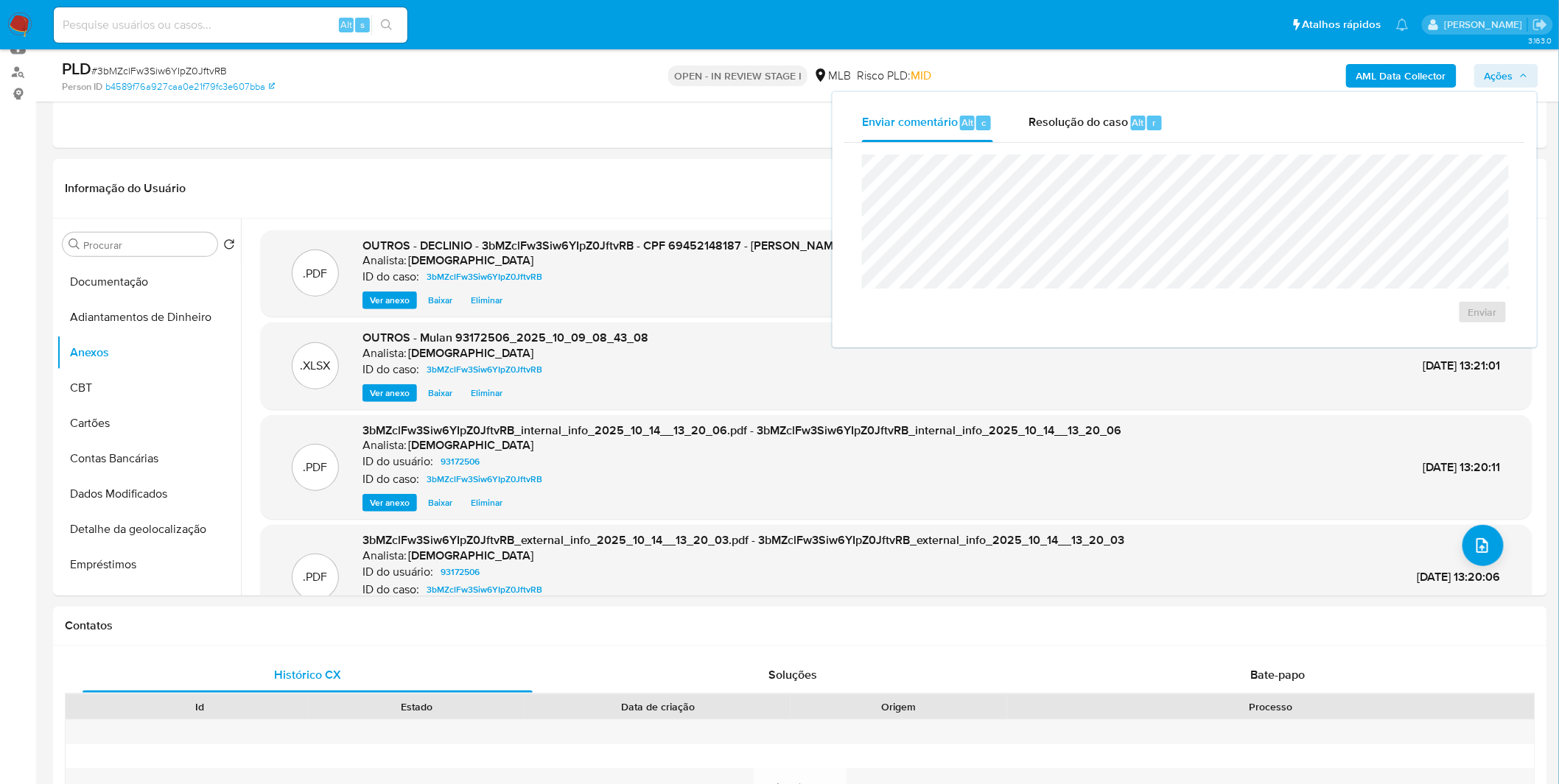
click at [1203, 129] on div "Enviar comentário Alt c Resolução do caso Alt r" at bounding box center [1185, 122] width 680 height 38
click at [1177, 135] on button "Resolução do caso Alt r" at bounding box center [1095, 122] width 170 height 38
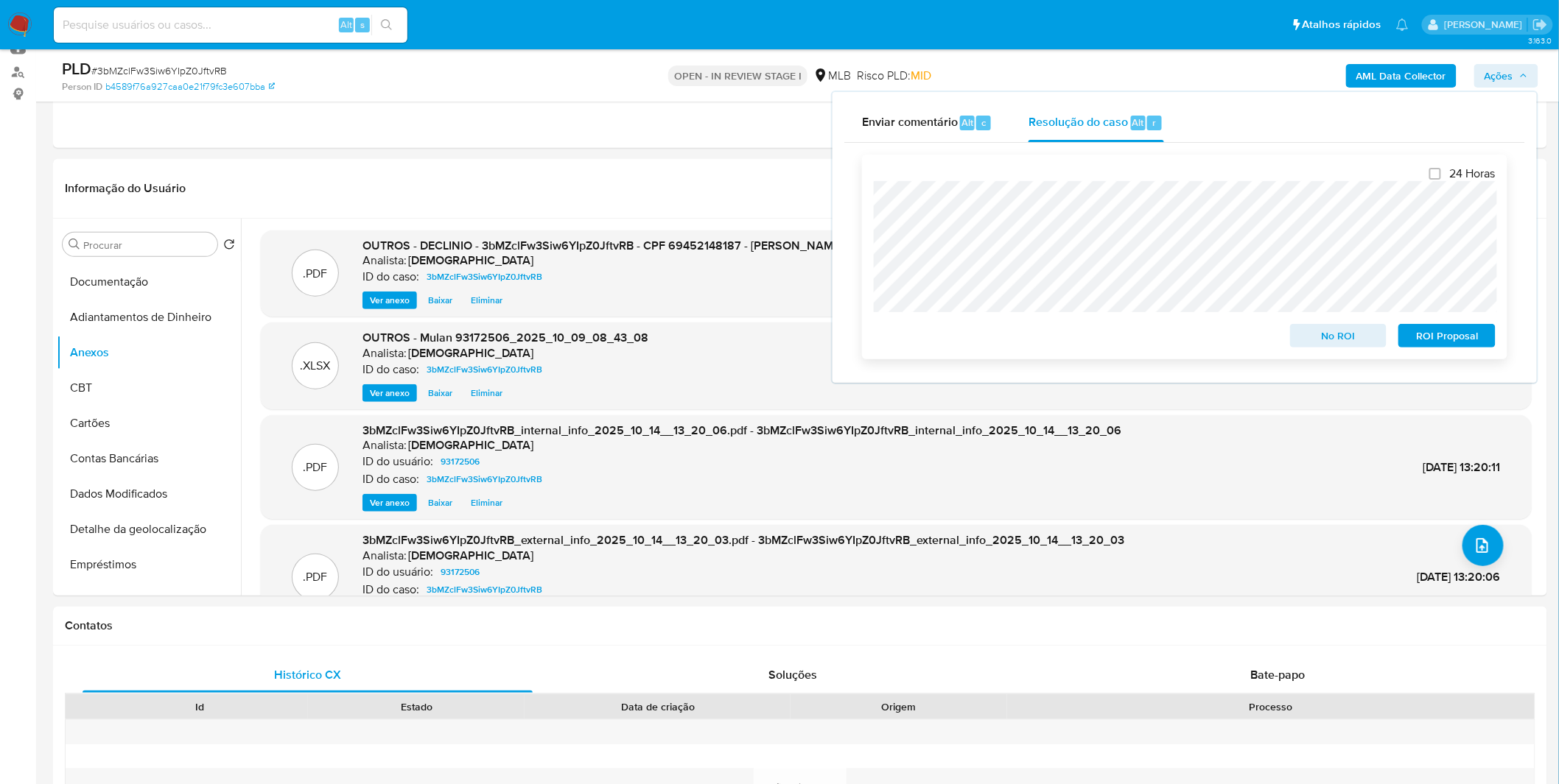
click at [1301, 328] on span "No ROI" at bounding box center [1338, 335] width 77 height 20
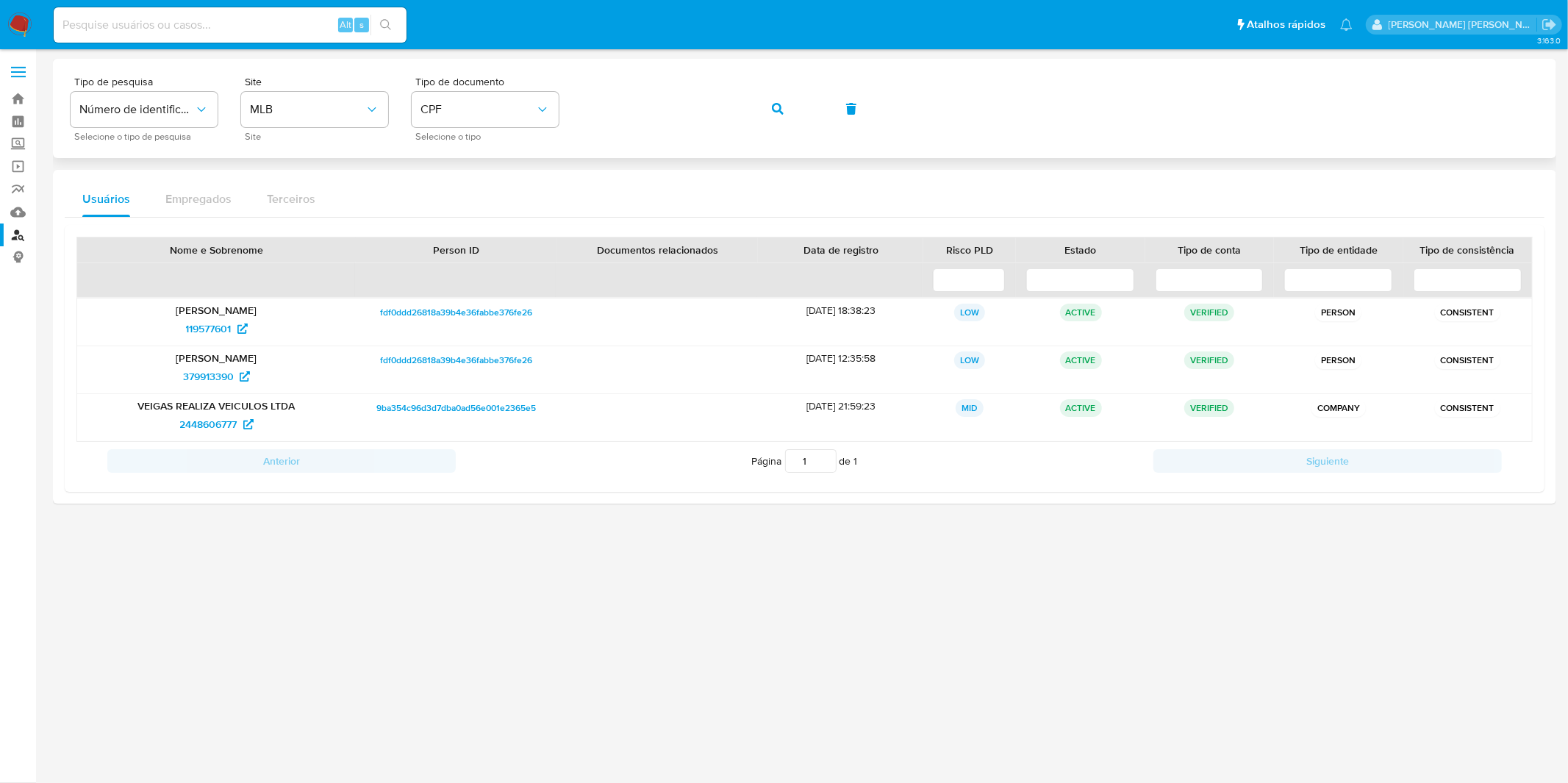
click at [772, 109] on icon "button" at bounding box center [778, 109] width 12 height 12
click at [770, 107] on button "button" at bounding box center [778, 109] width 50 height 35
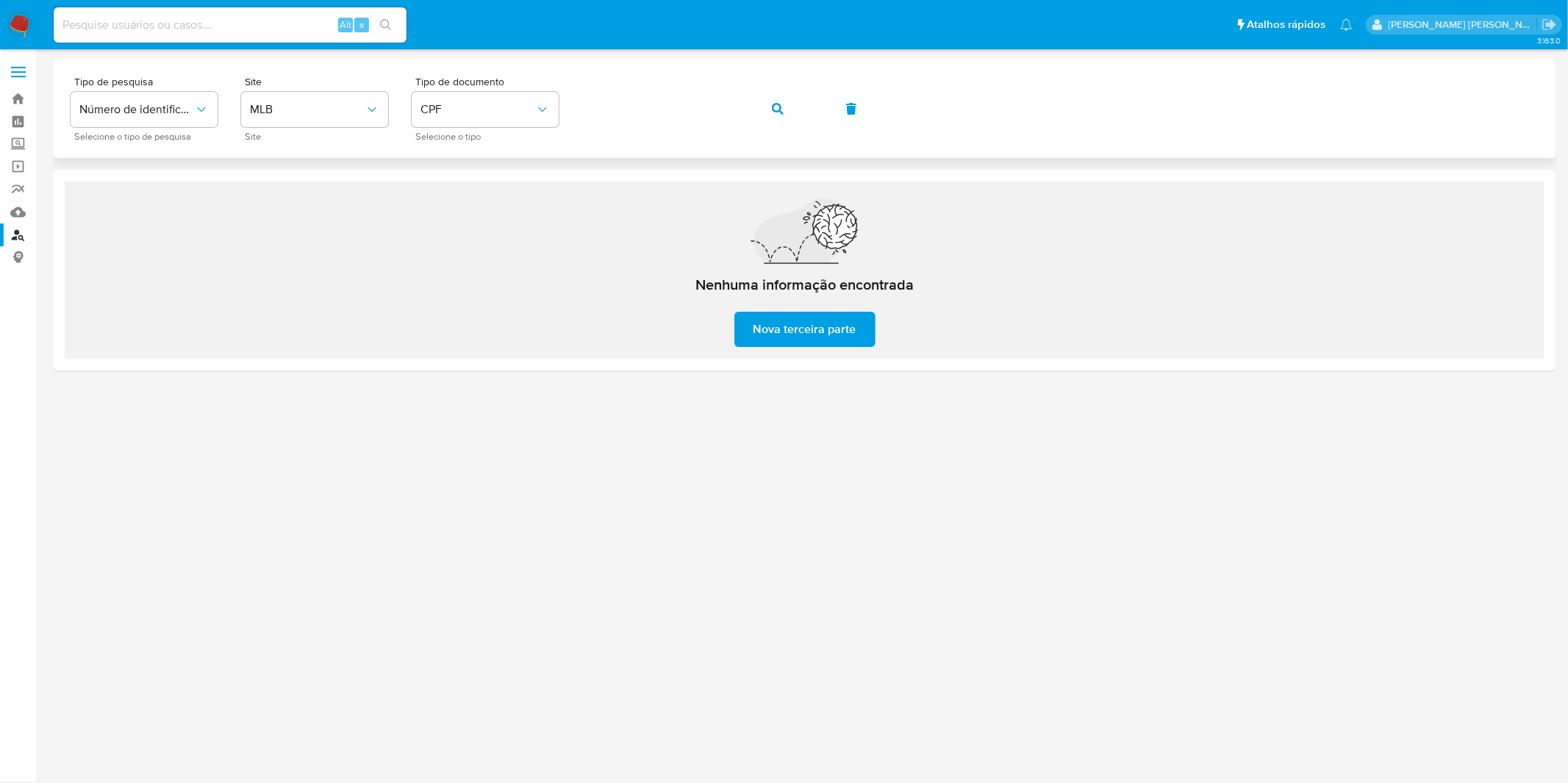
click at [802, 114] on div "Tipo de pesquisa Número de identificação Selecione o tipo de pesquisa Site MLB …" at bounding box center [805, 109] width 1468 height 64
click at [794, 111] on button "button" at bounding box center [778, 109] width 50 height 35
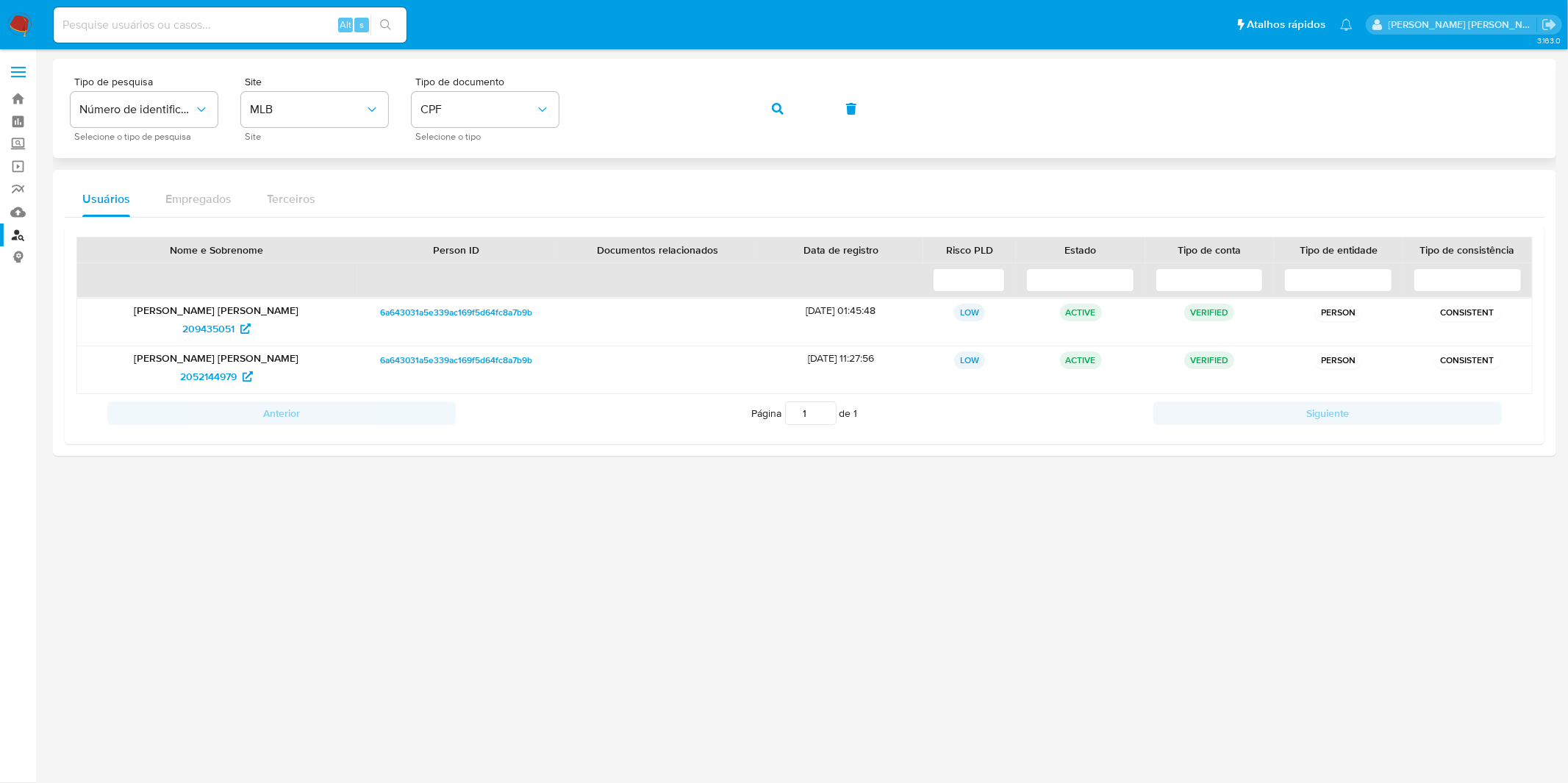
click at [781, 101] on span "button" at bounding box center [778, 109] width 12 height 32
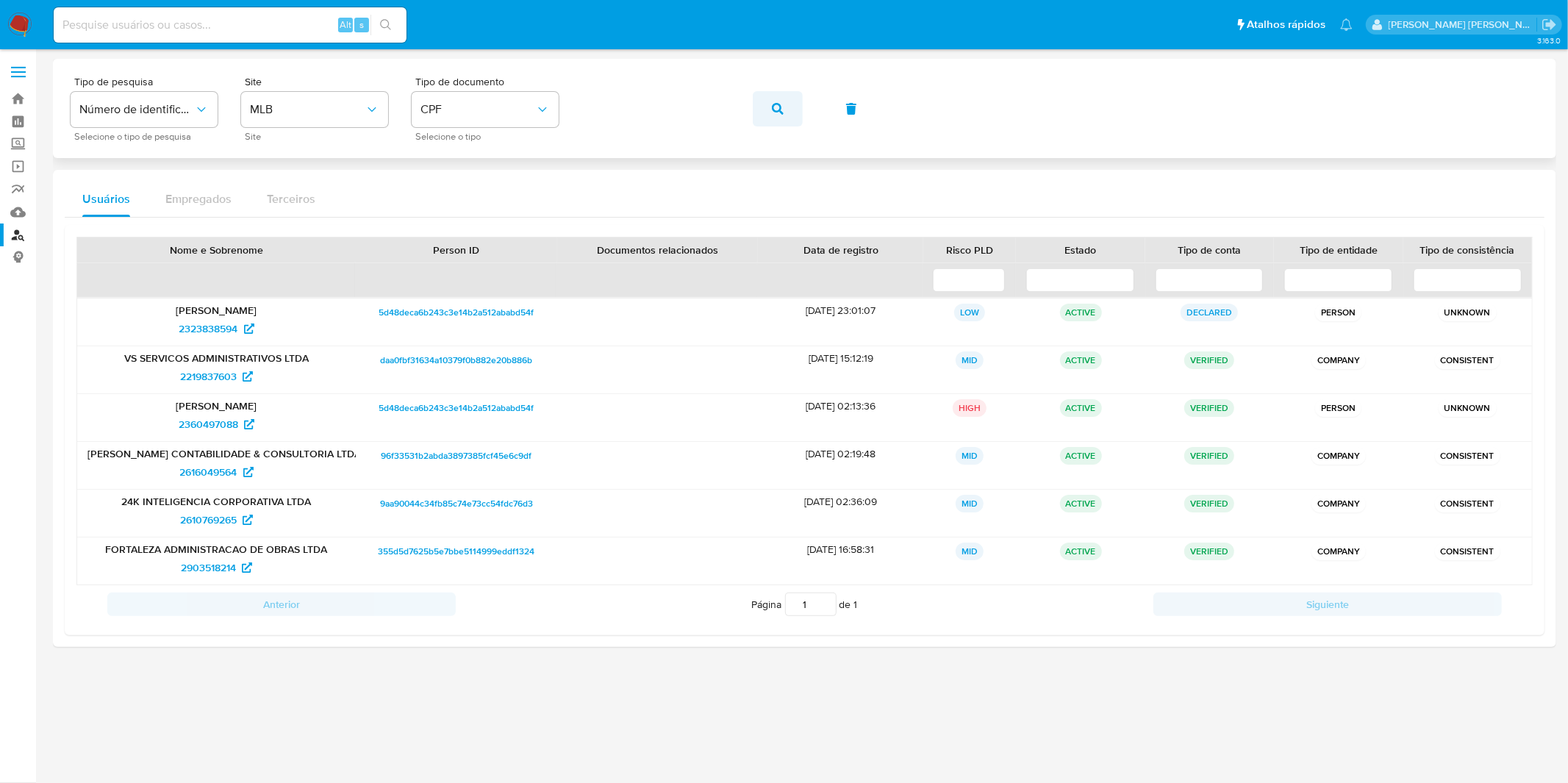
click at [777, 114] on span "button" at bounding box center [778, 109] width 12 height 32
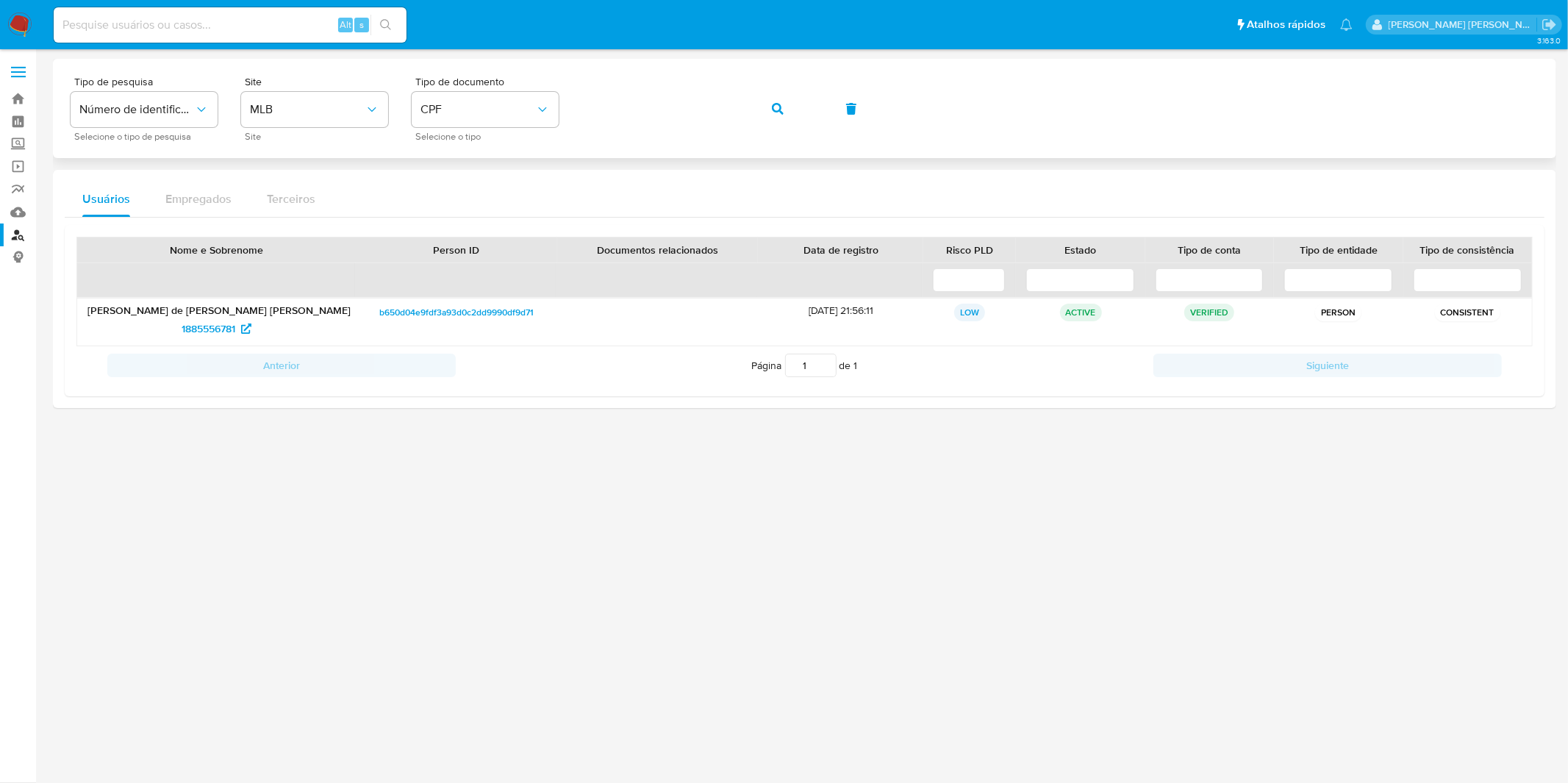
click at [758, 107] on button "button" at bounding box center [778, 109] width 50 height 35
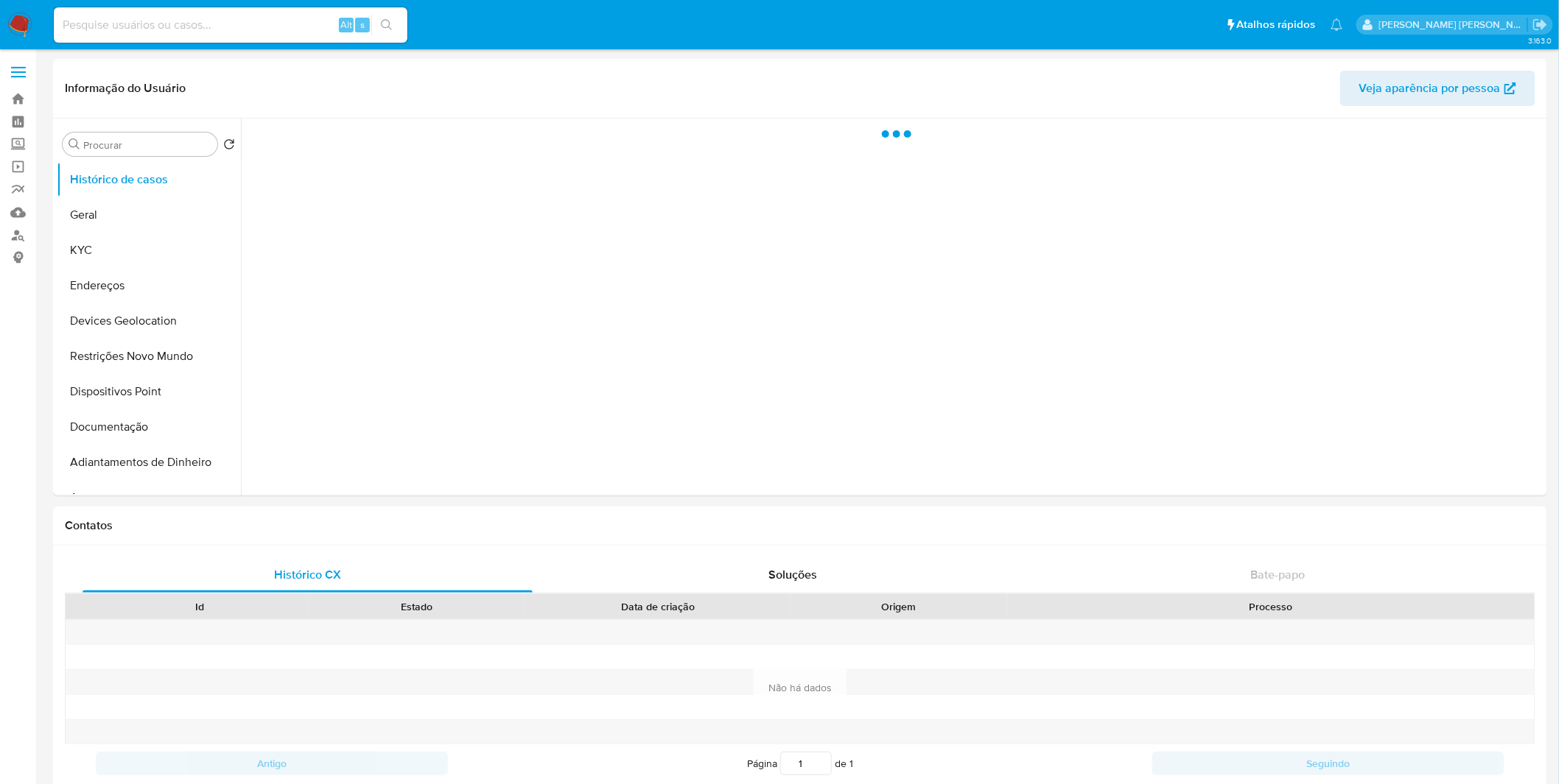
select select "10"
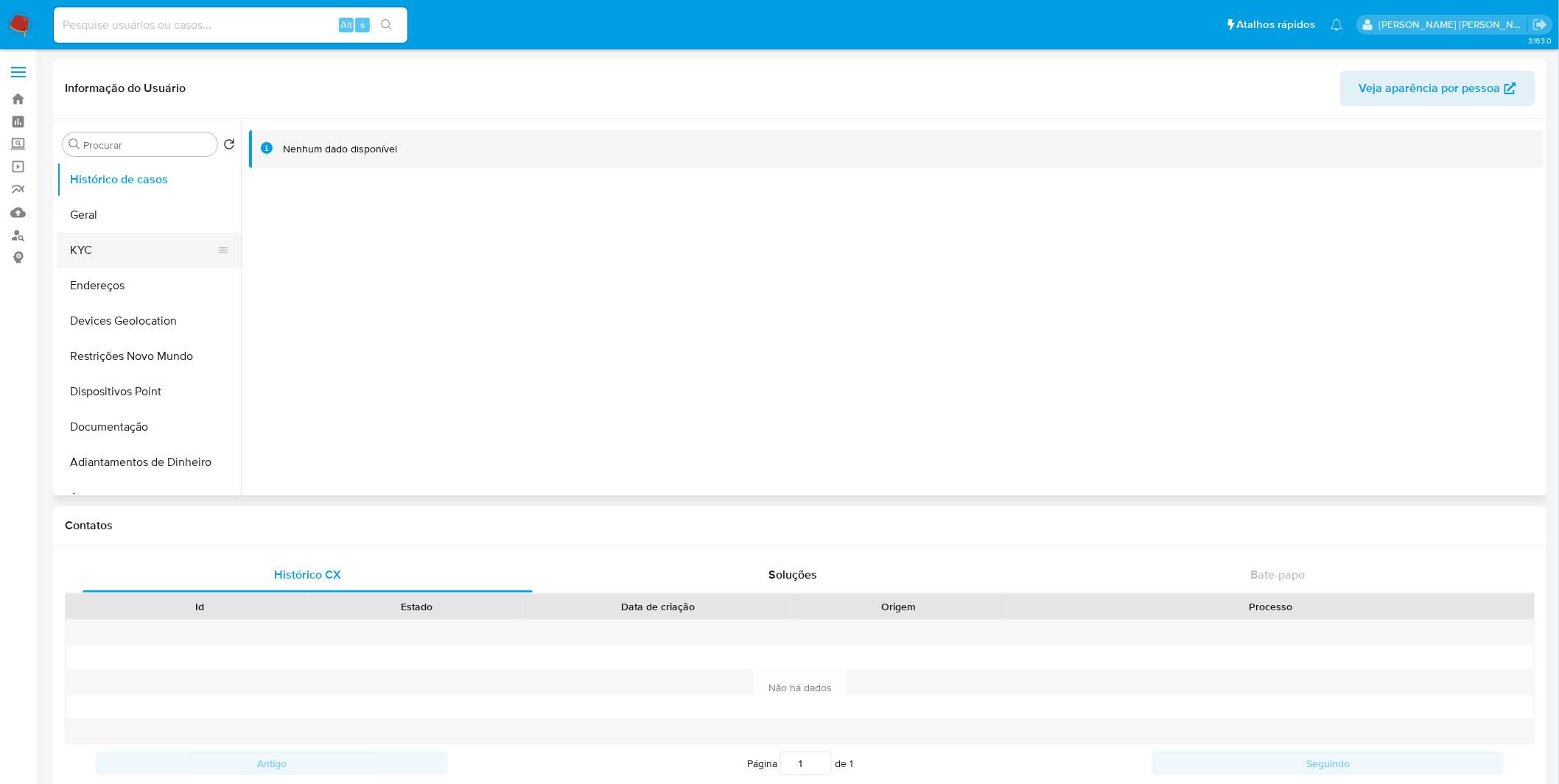
click at [116, 246] on button "KYC" at bounding box center [142, 251] width 172 height 35
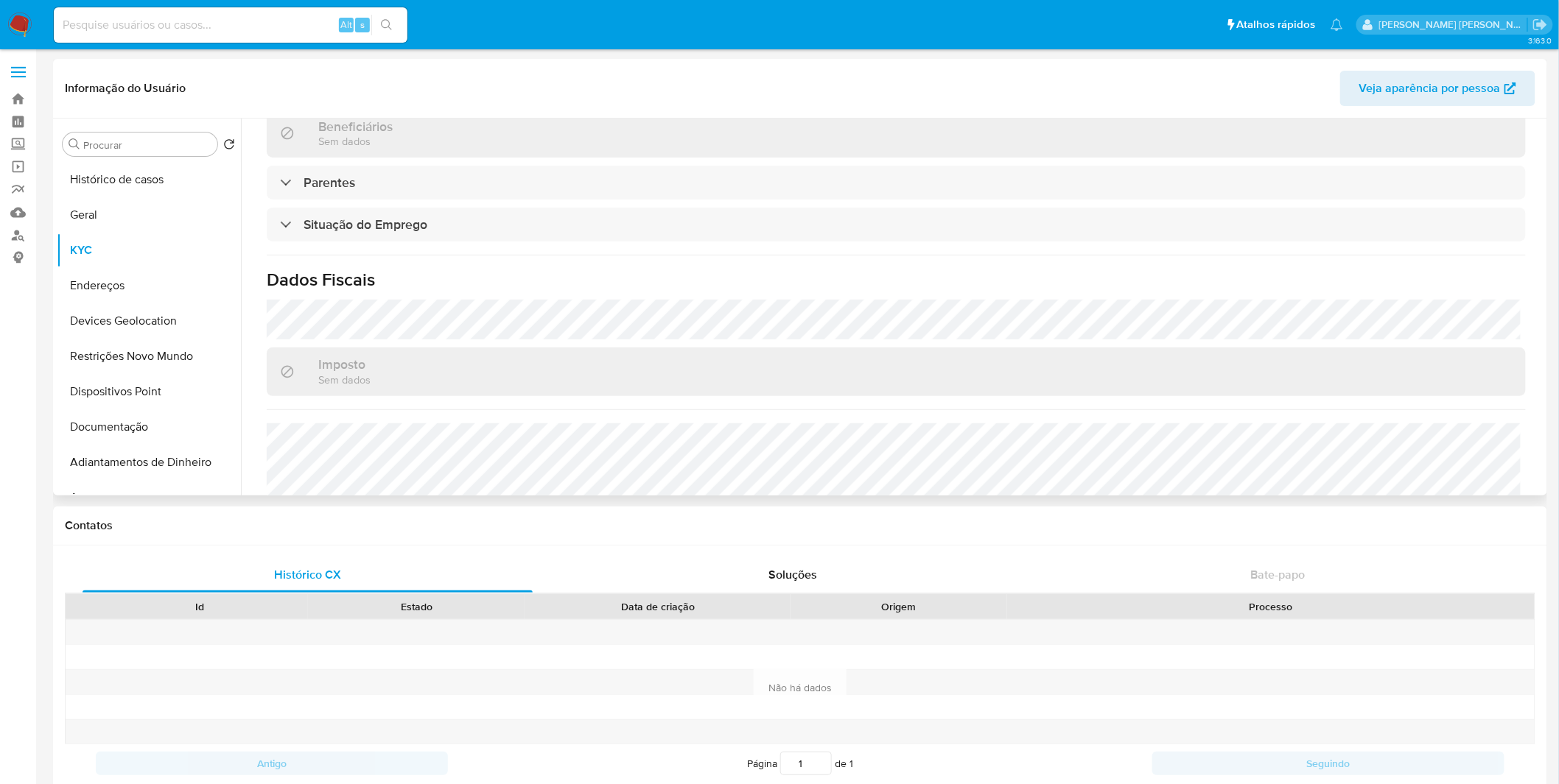
scroll to position [628, 0]
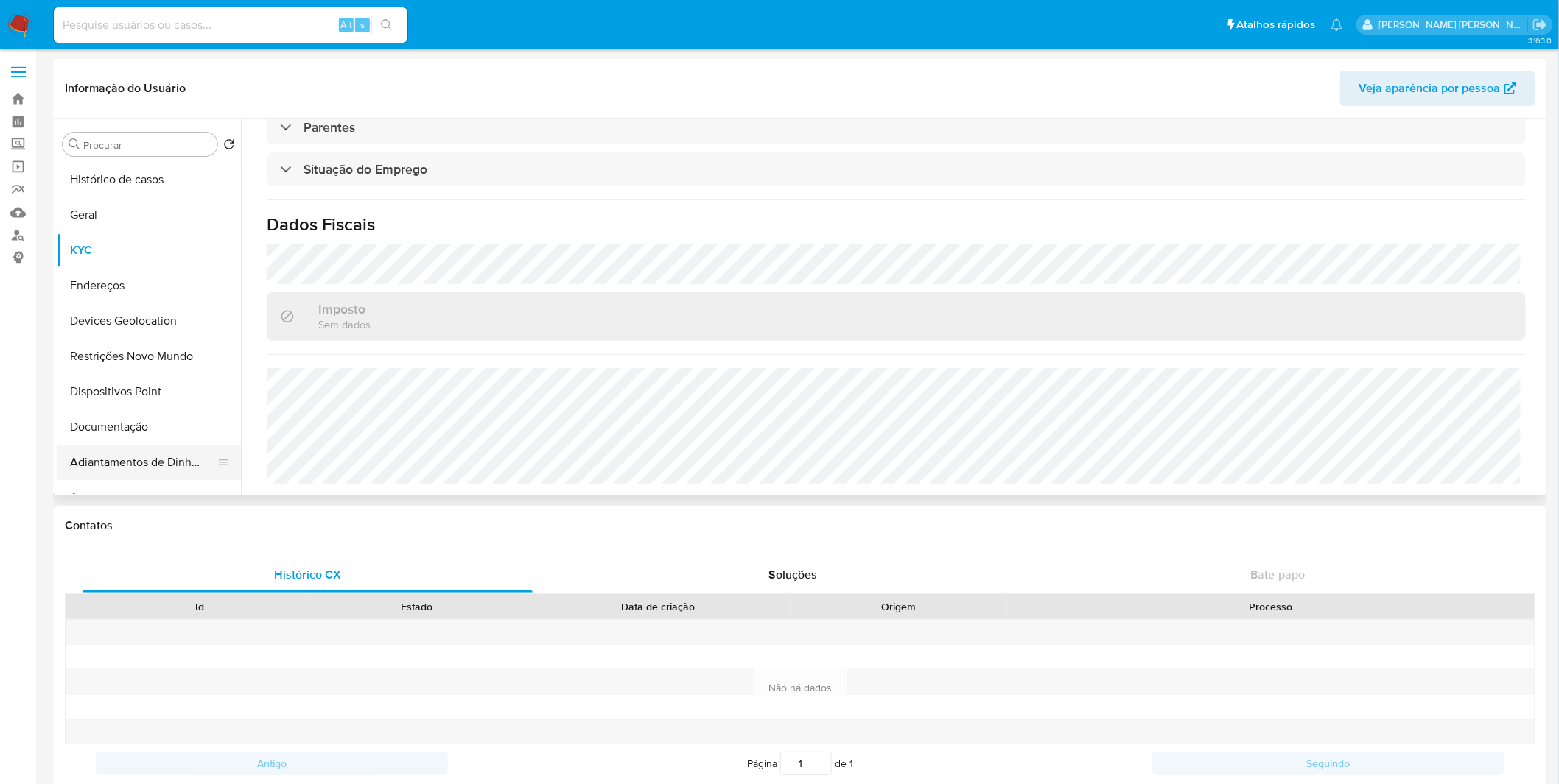
click at [97, 450] on button "Adiantamentos de Dinheiro" at bounding box center [142, 462] width 172 height 35
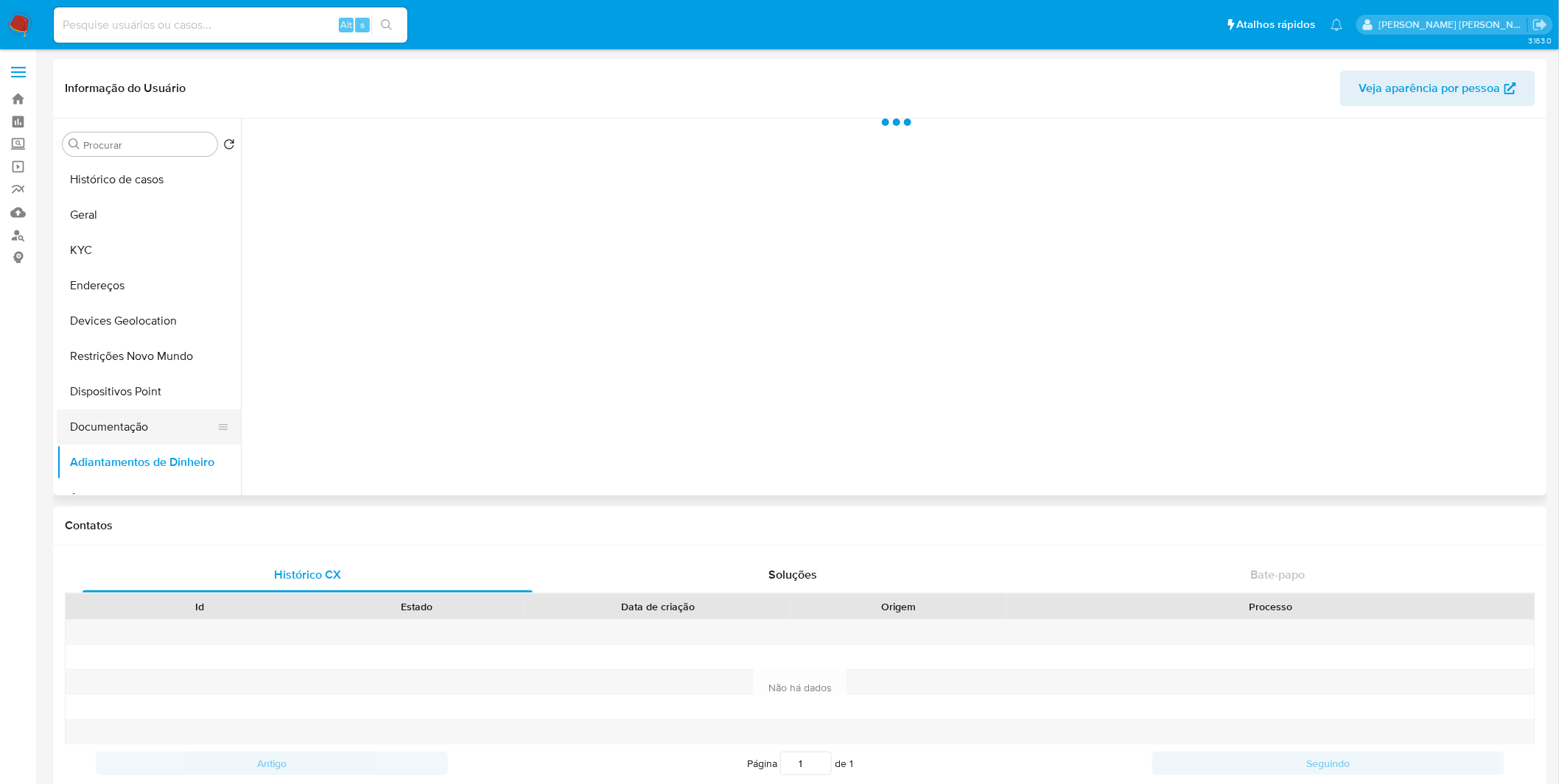
click at [97, 438] on button "Documentação" at bounding box center [142, 426] width 172 height 35
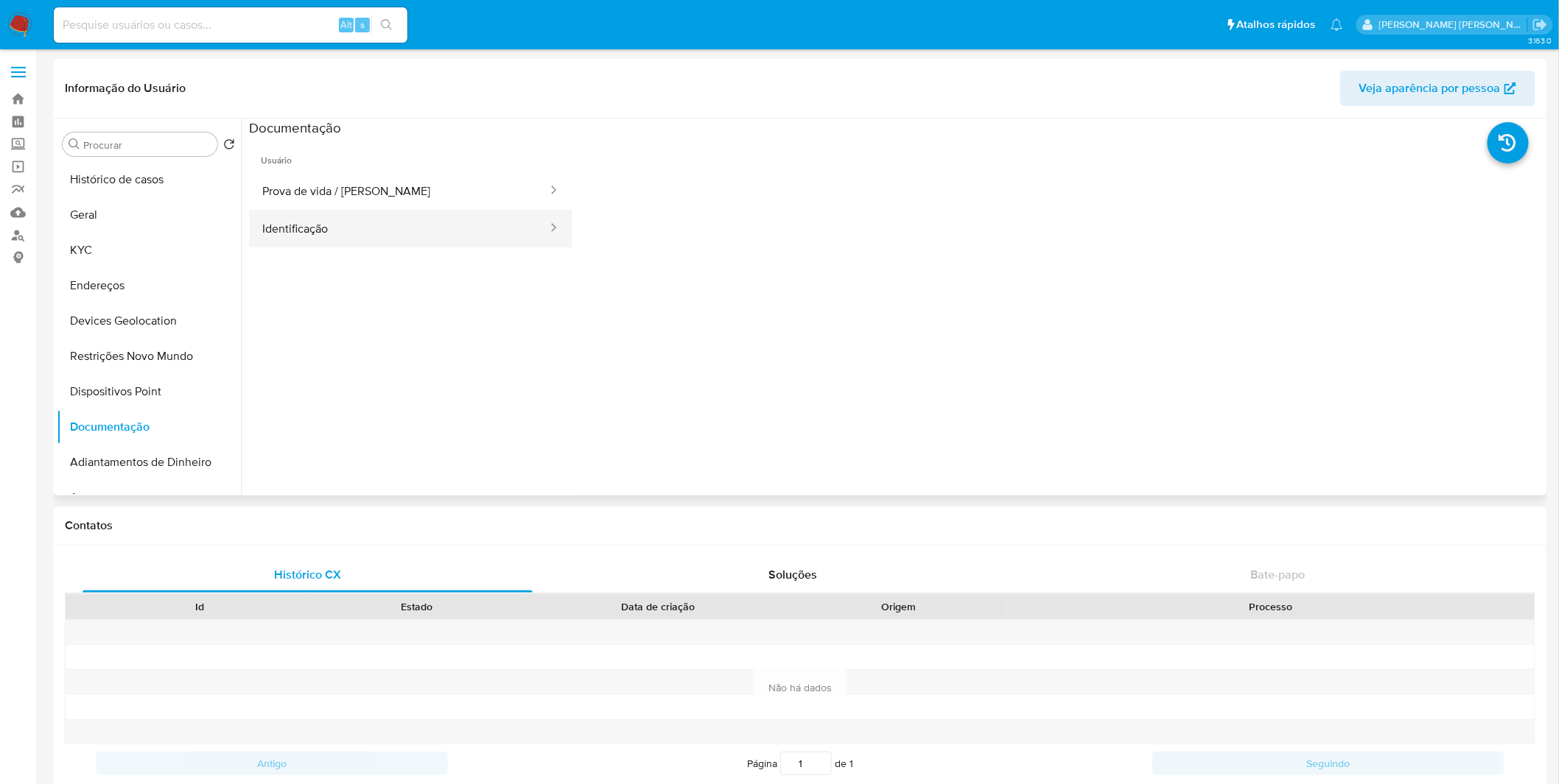
click at [392, 234] on button "Identificação" at bounding box center [398, 228] width 300 height 38
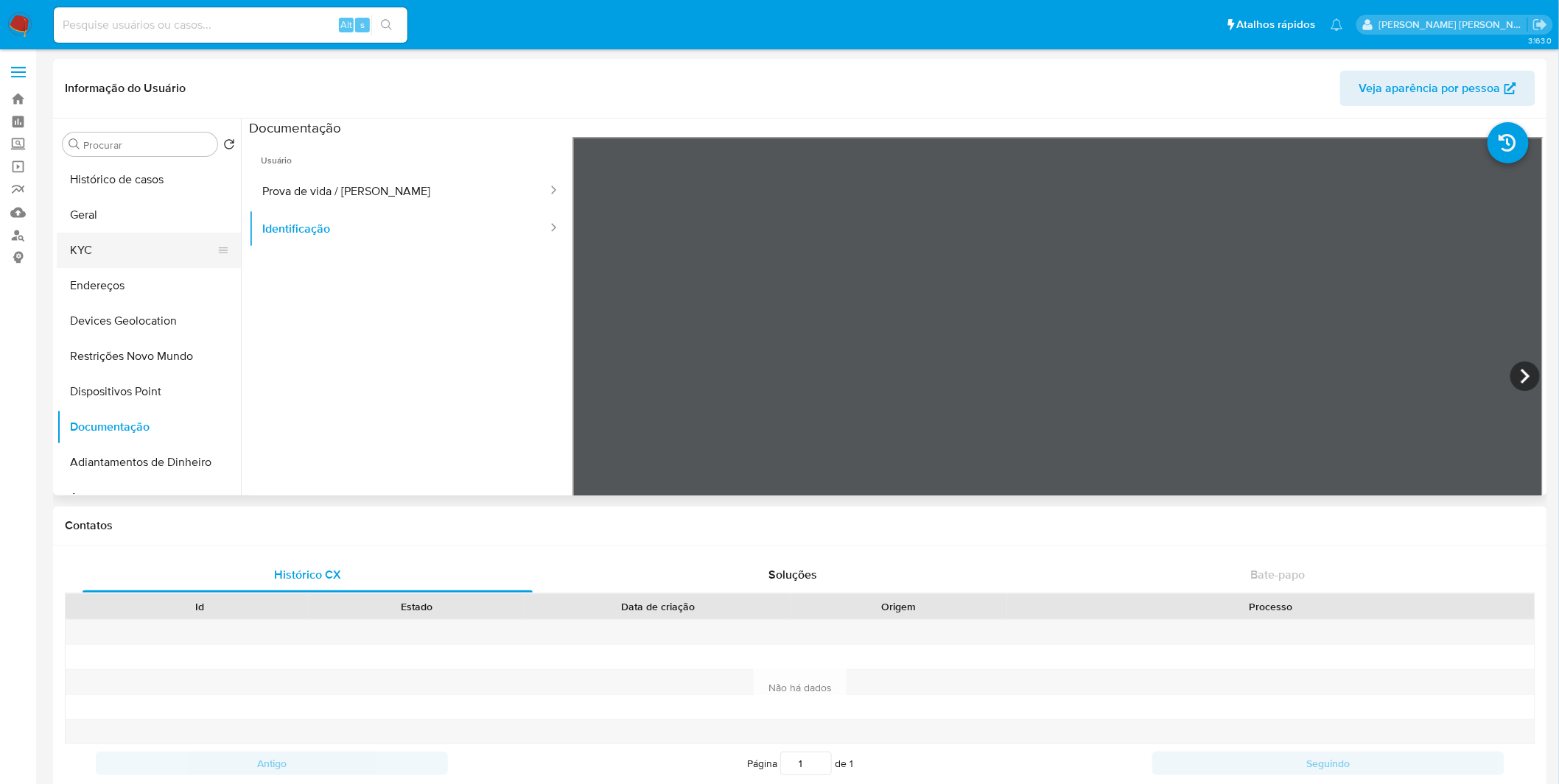
click at [160, 241] on button "KYC" at bounding box center [142, 251] width 172 height 35
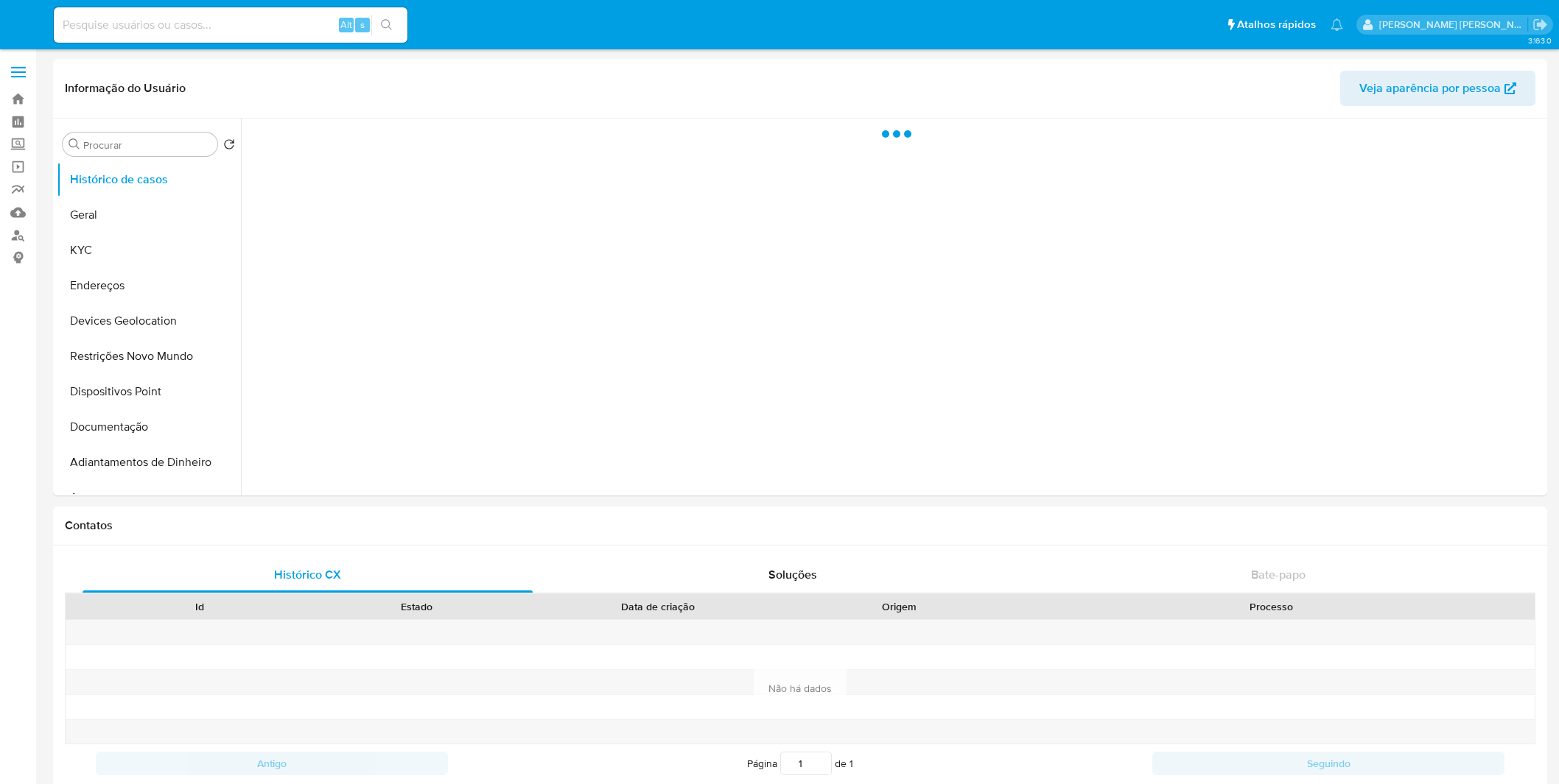
select select "10"
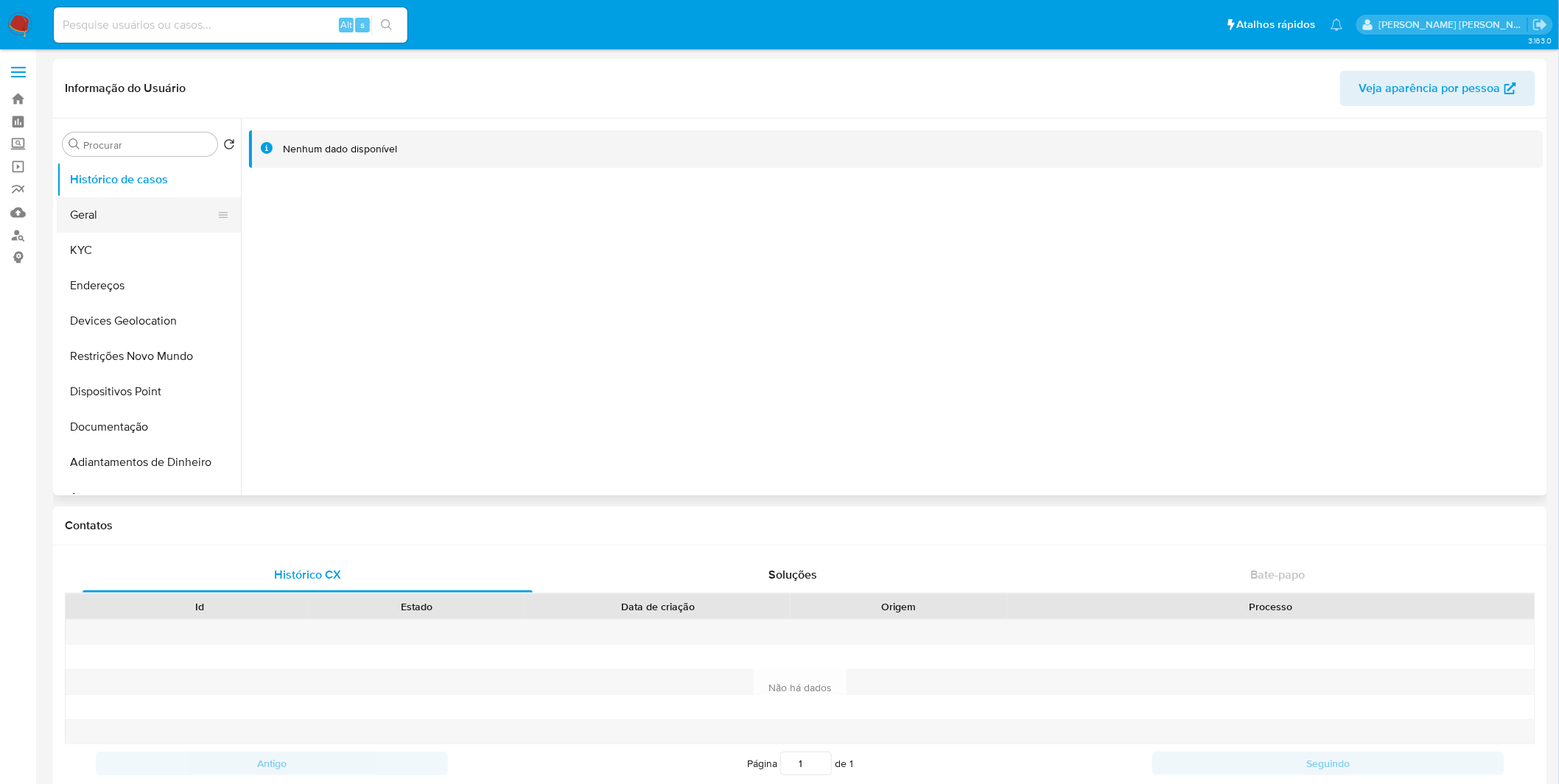
click at [142, 228] on button "Geral" at bounding box center [142, 215] width 172 height 35
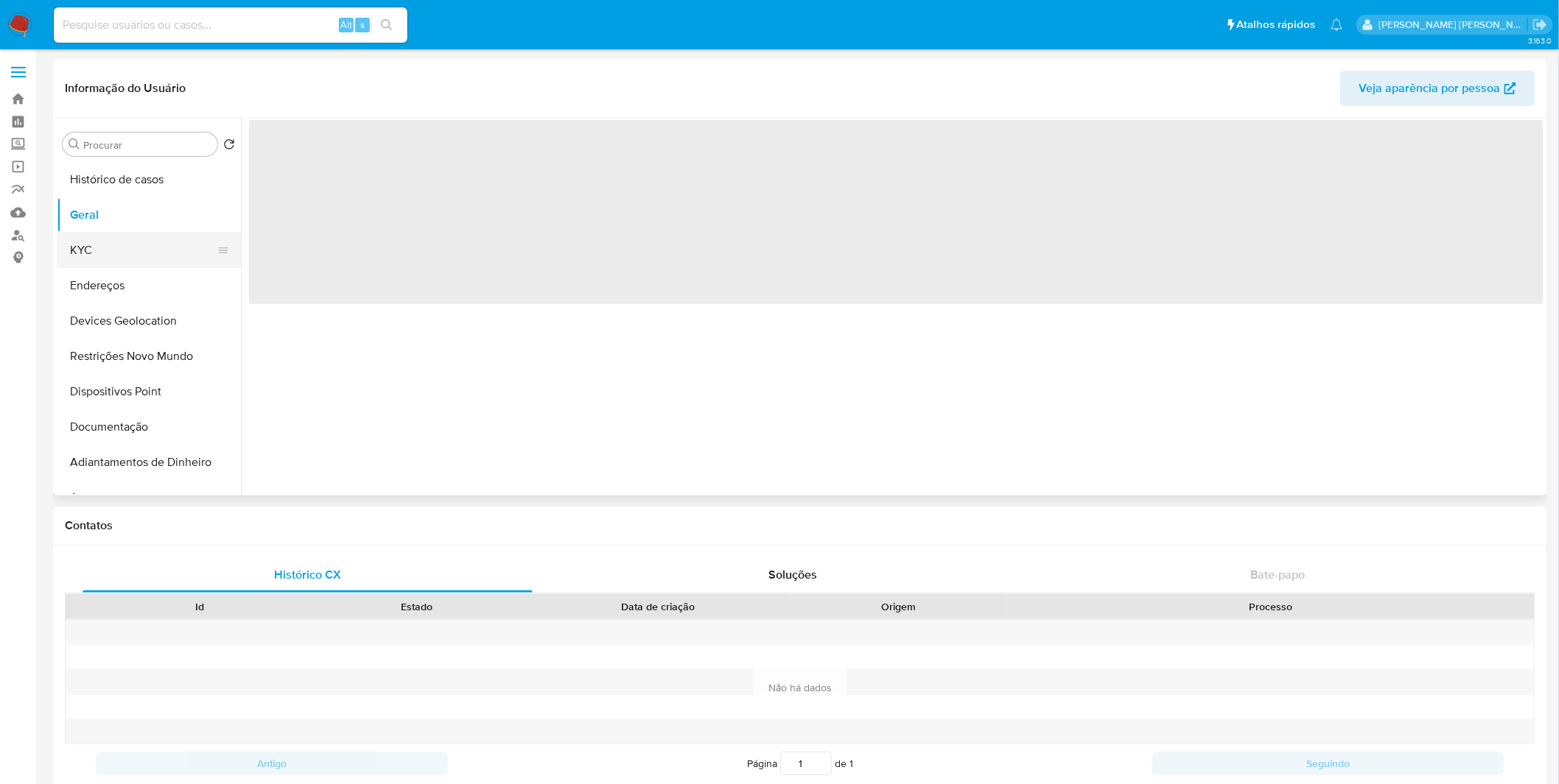
click at [132, 237] on button "KYC" at bounding box center [142, 251] width 172 height 35
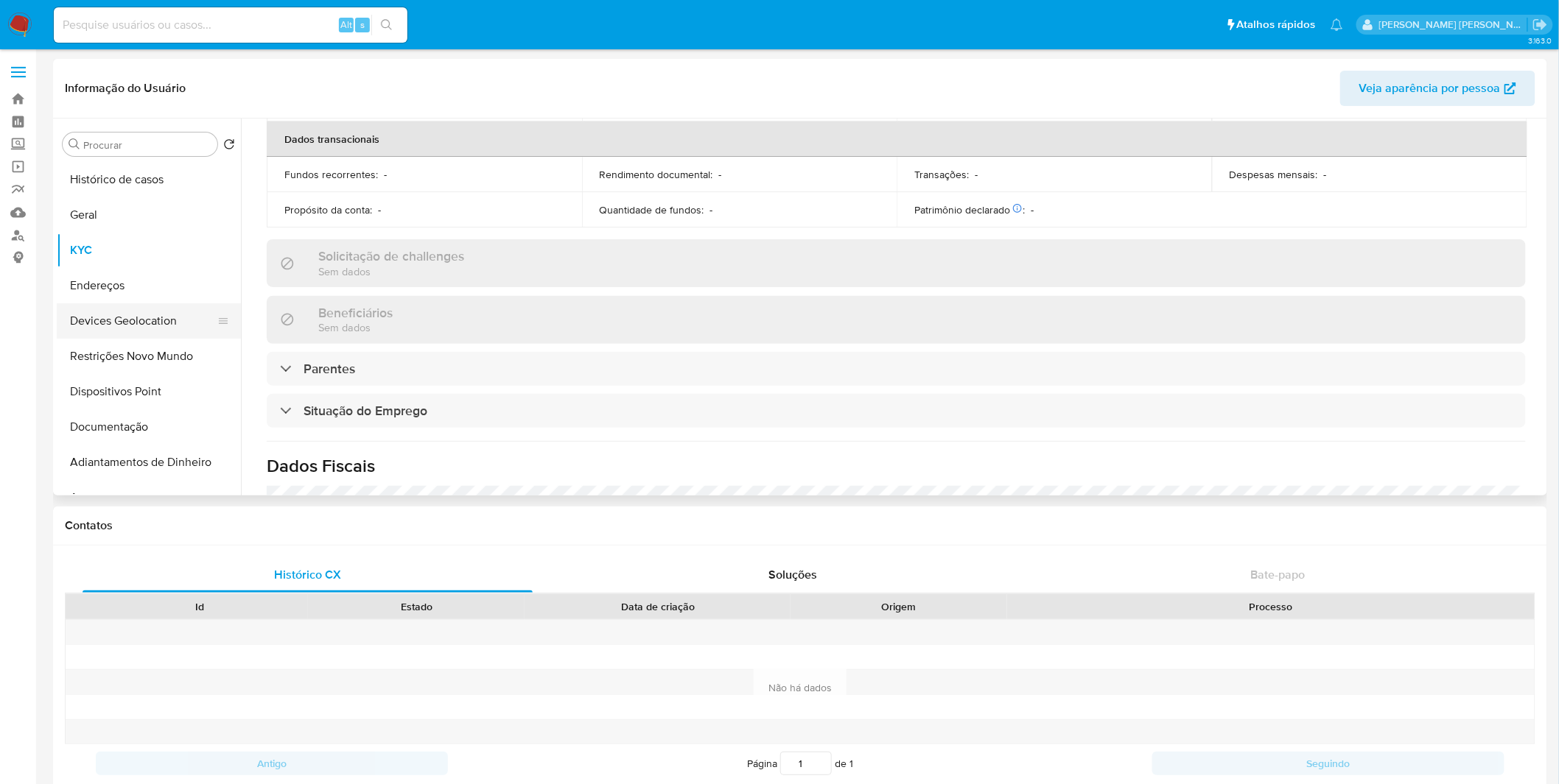
scroll to position [628, 0]
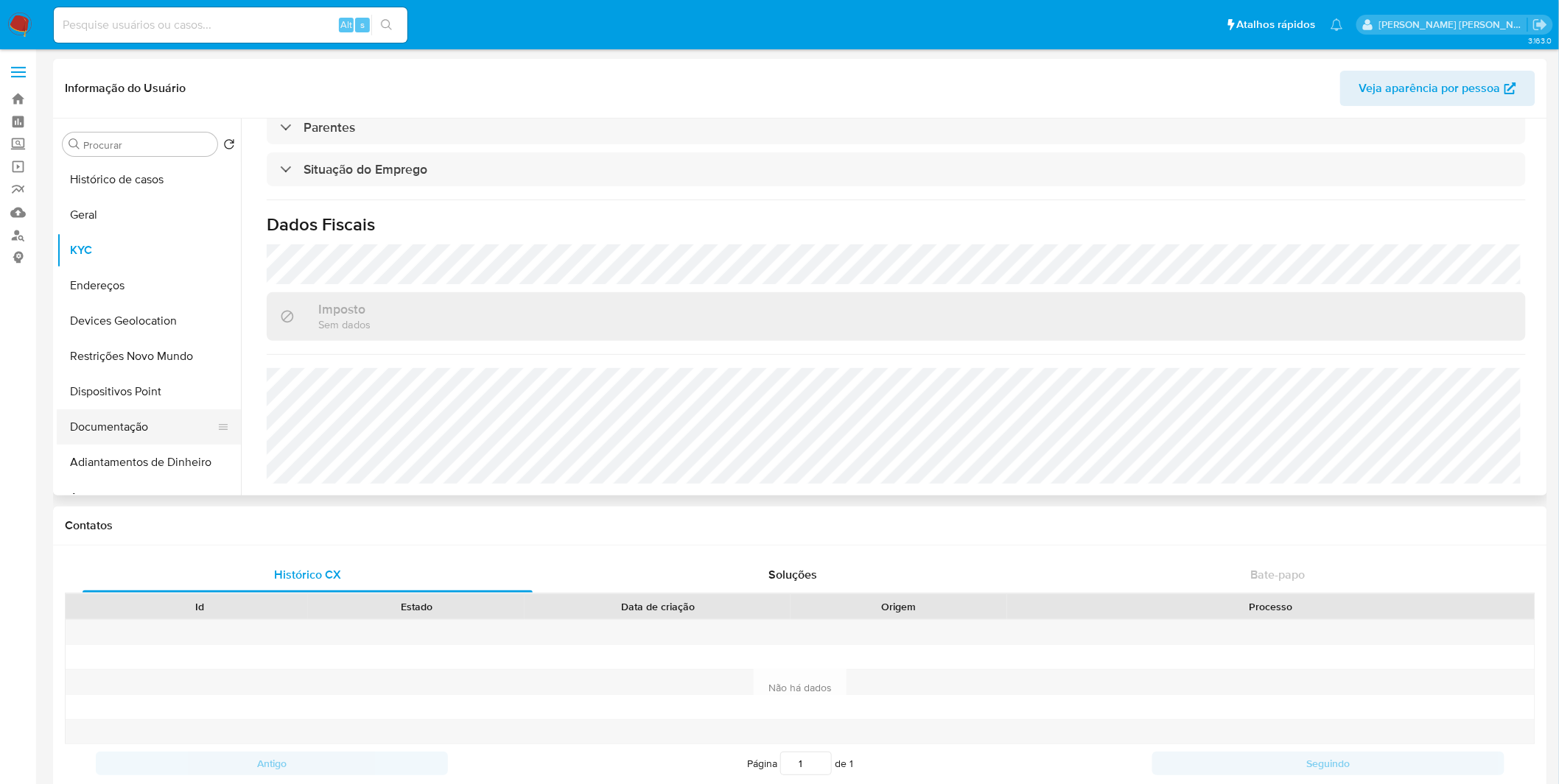
click at [108, 427] on button "Documentação" at bounding box center [142, 426] width 172 height 35
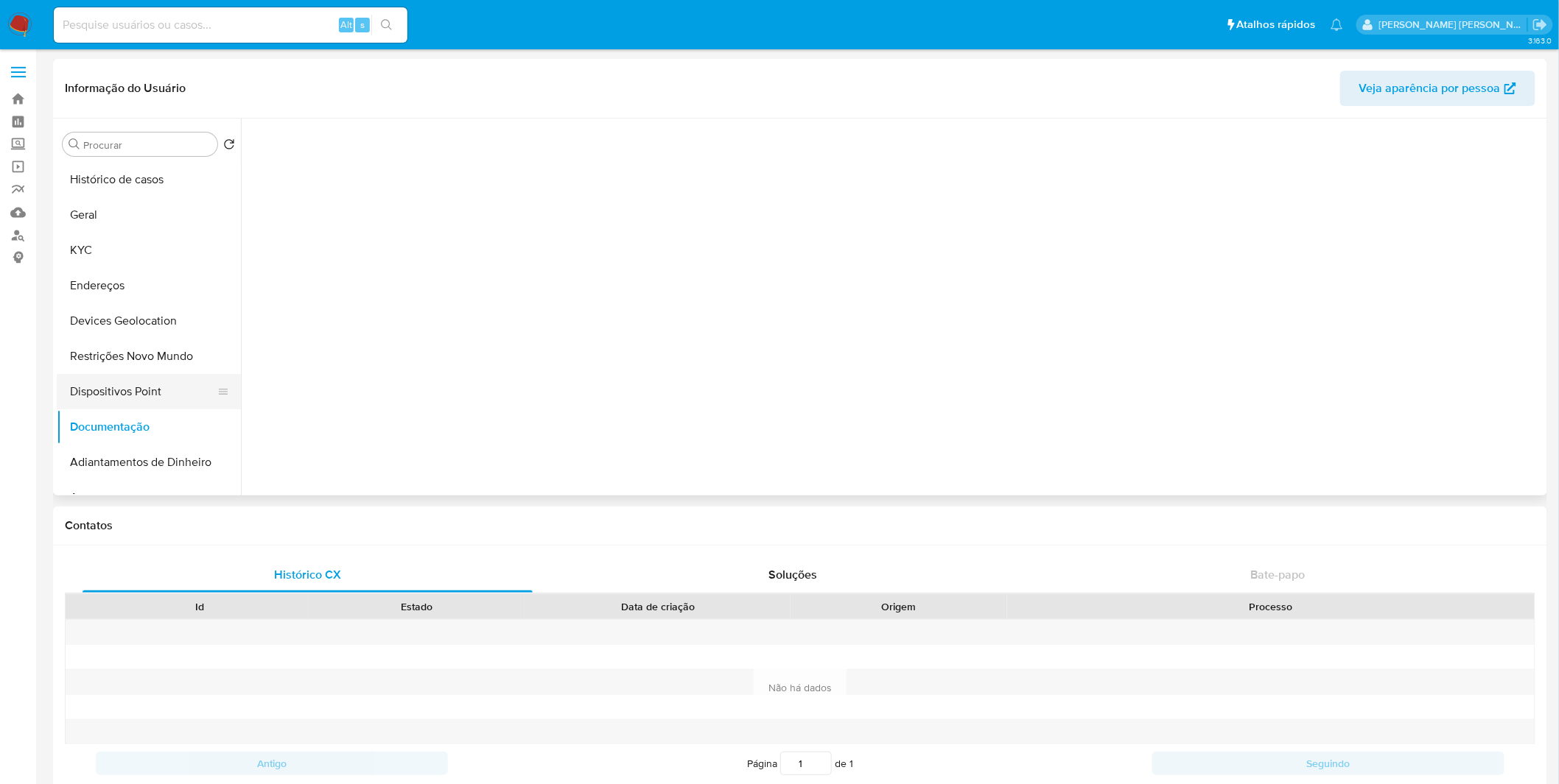
scroll to position [0, 0]
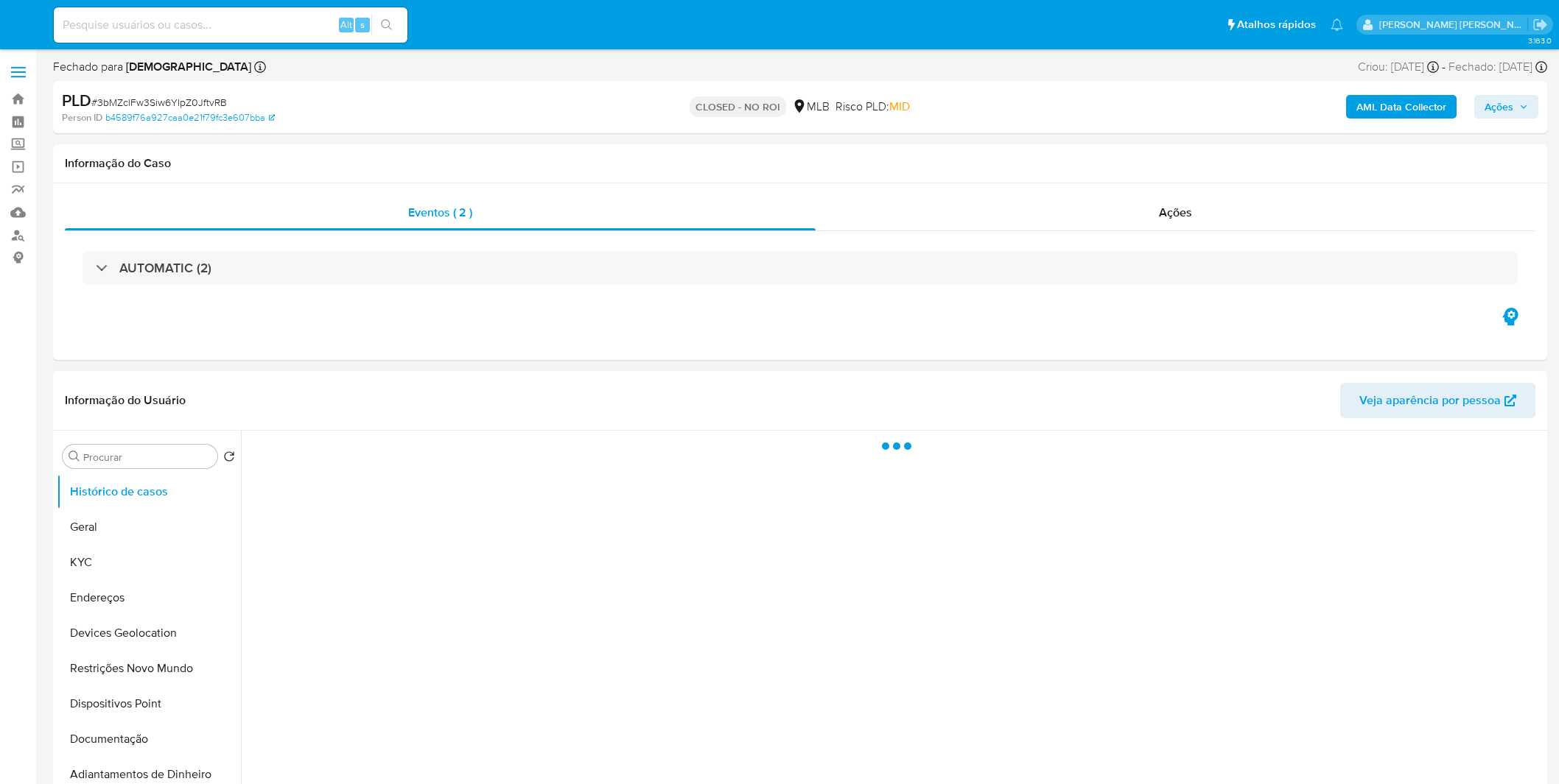
select select "10"
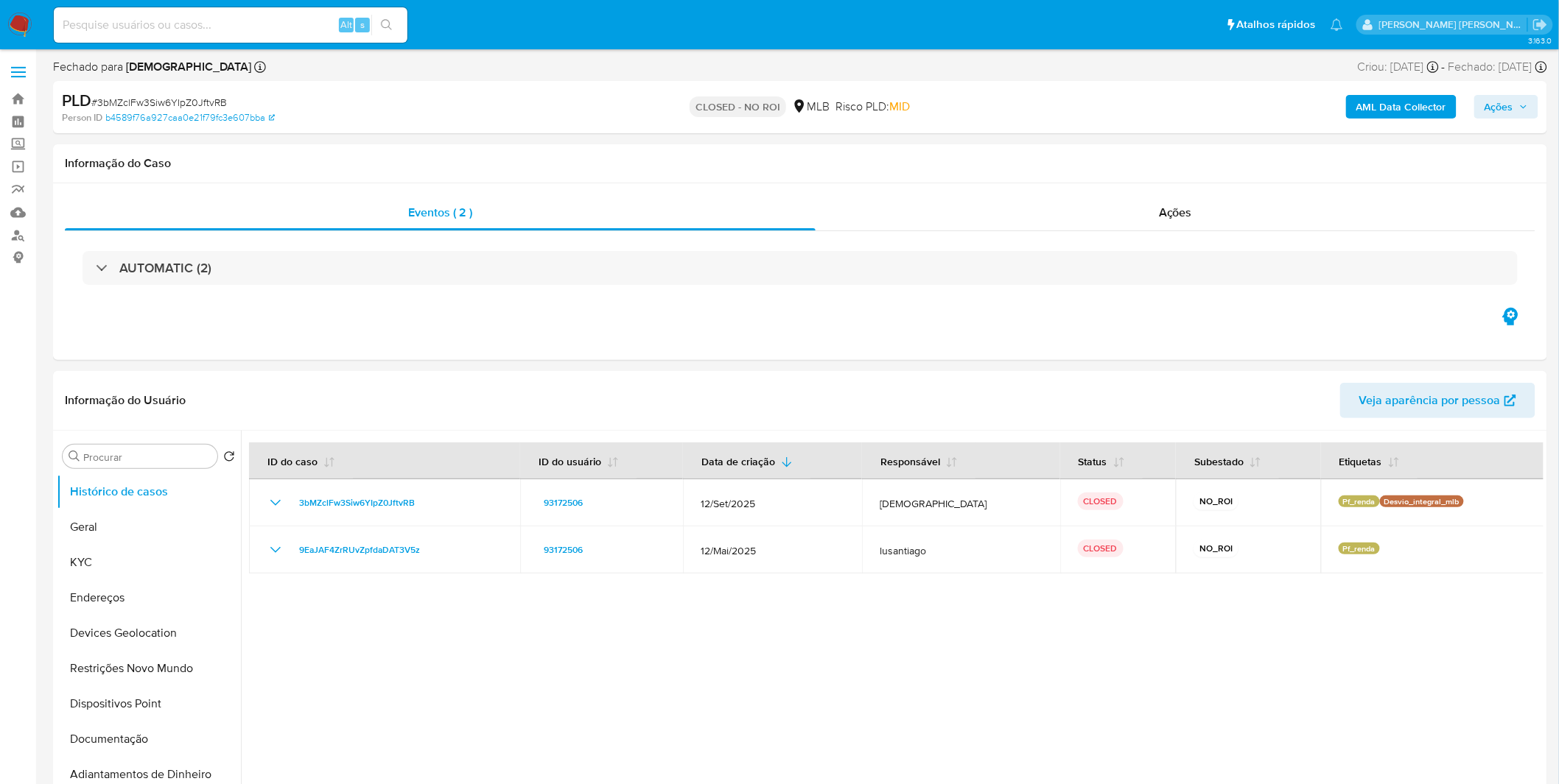
click at [22, 22] on img at bounding box center [20, 25] width 25 height 25
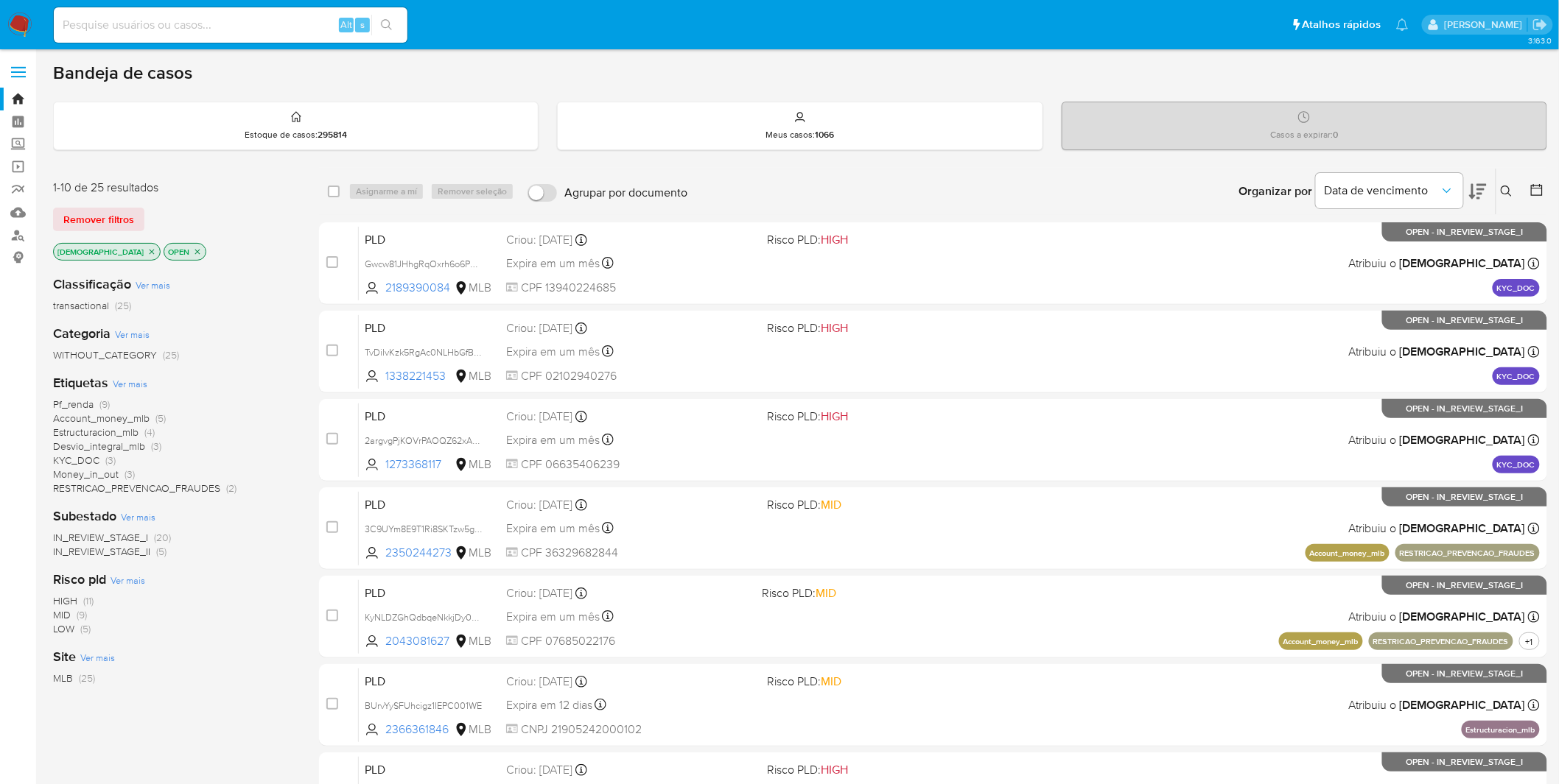
click at [121, 35] on div "Alt s" at bounding box center [230, 25] width 354 height 35
click at [121, 27] on input at bounding box center [230, 25] width 354 height 19
paste input "QuTEbdhTBFM3hAKvICk72K83"
type input "QuTEbdhTBFM3hAKvICk72K83"
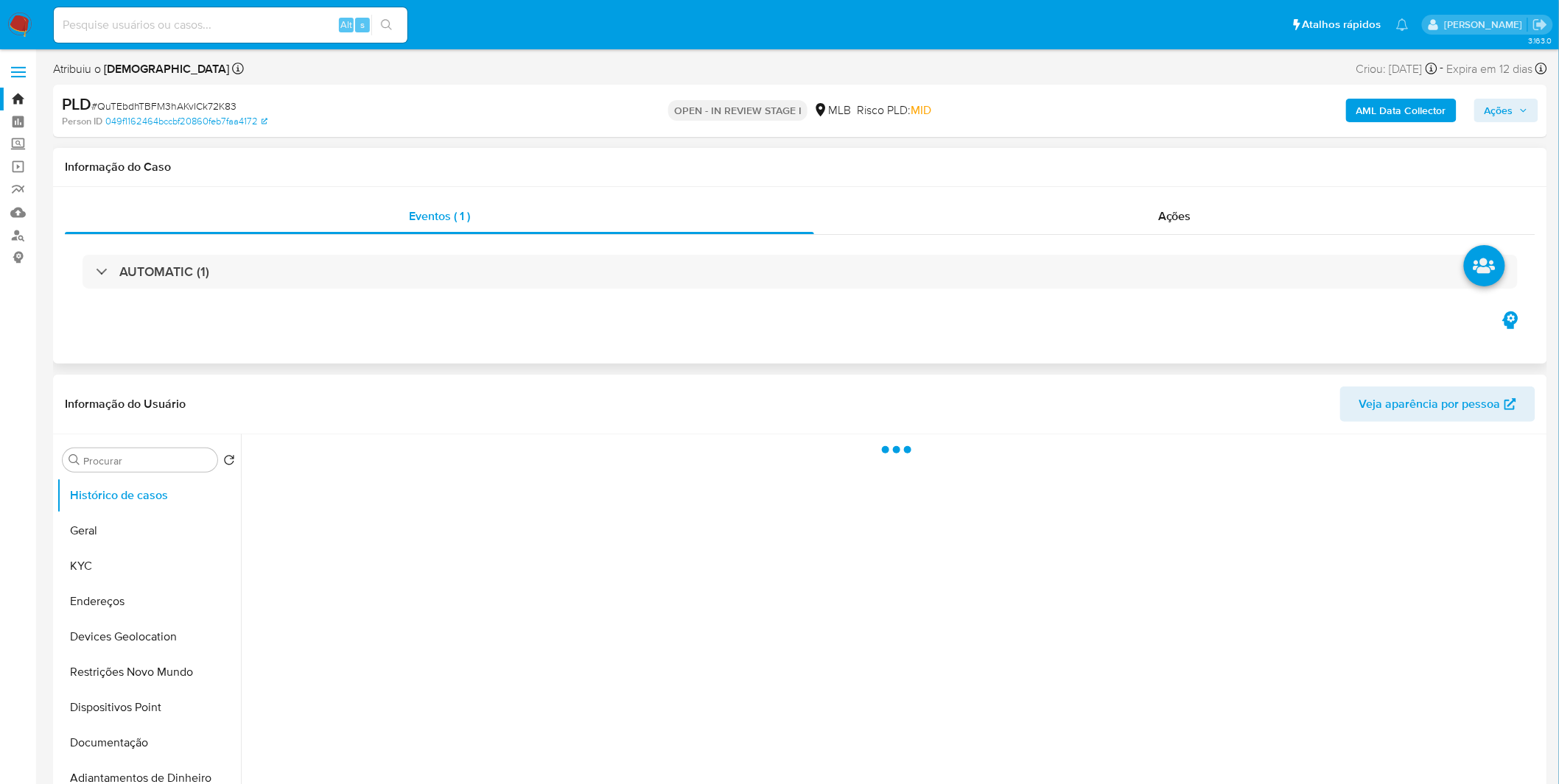
select select "10"
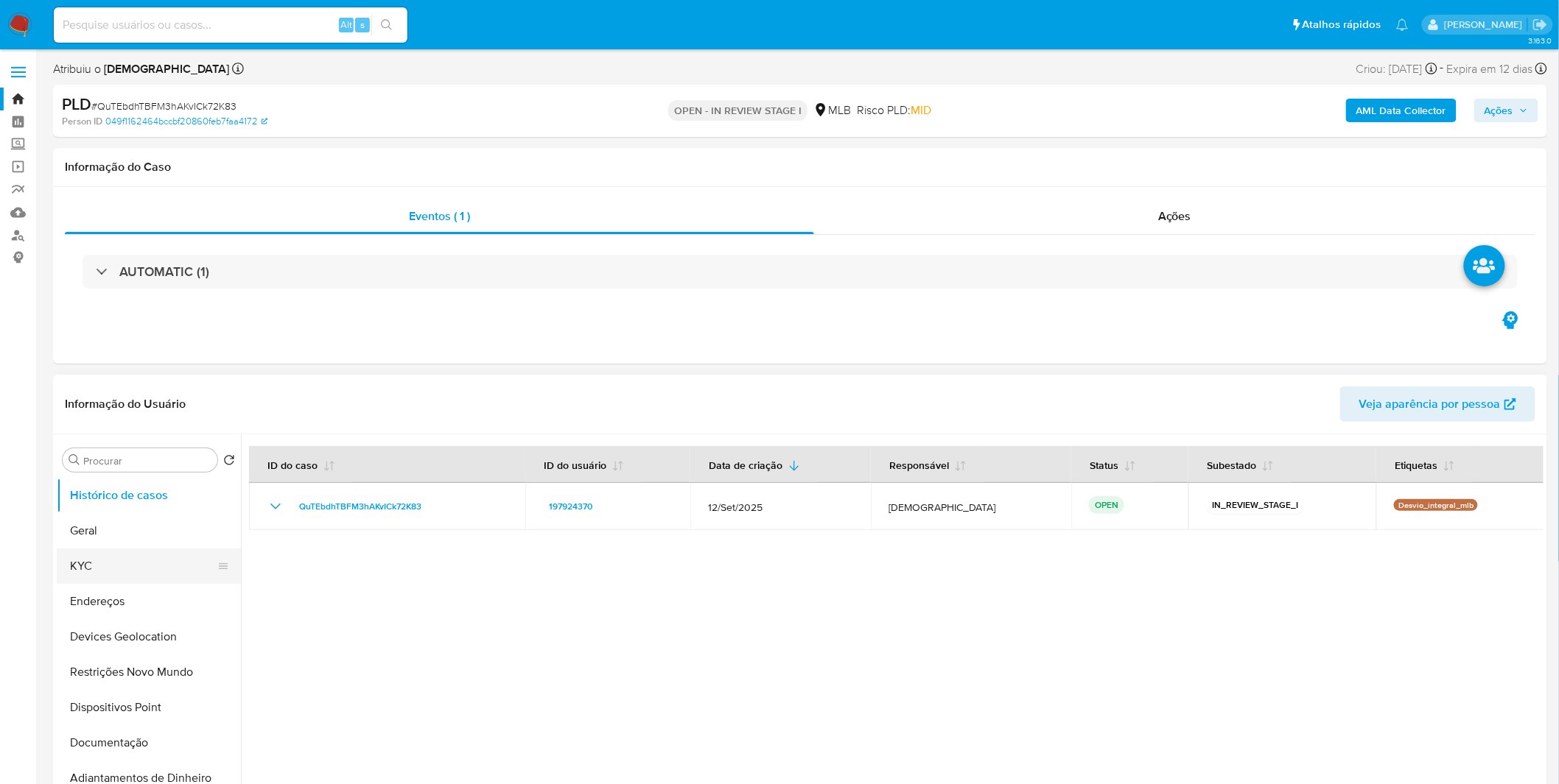
click at [106, 570] on button "KYC" at bounding box center [142, 566] width 172 height 35
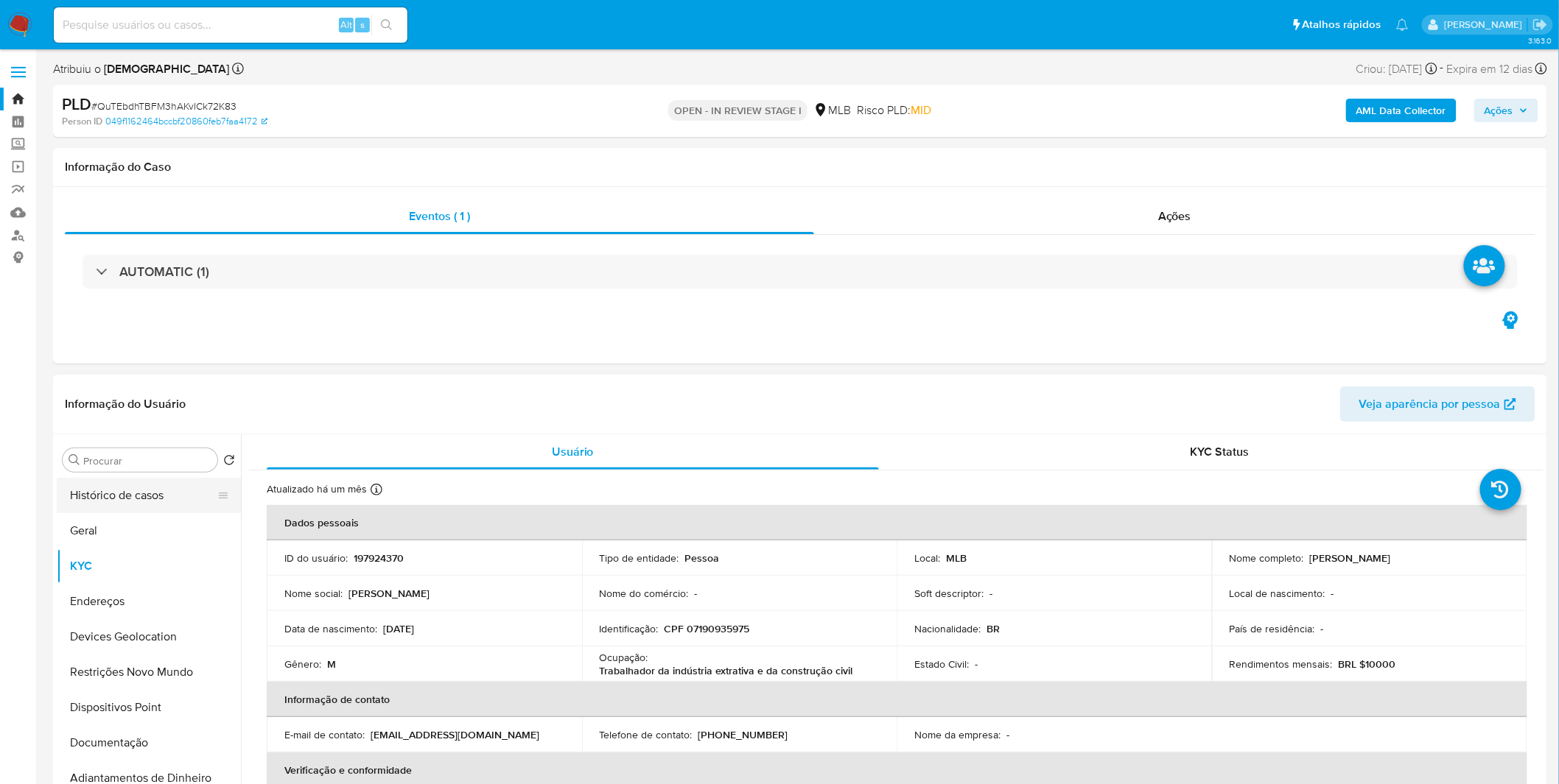
click at [148, 496] on button "Histórico de casos" at bounding box center [142, 495] width 172 height 35
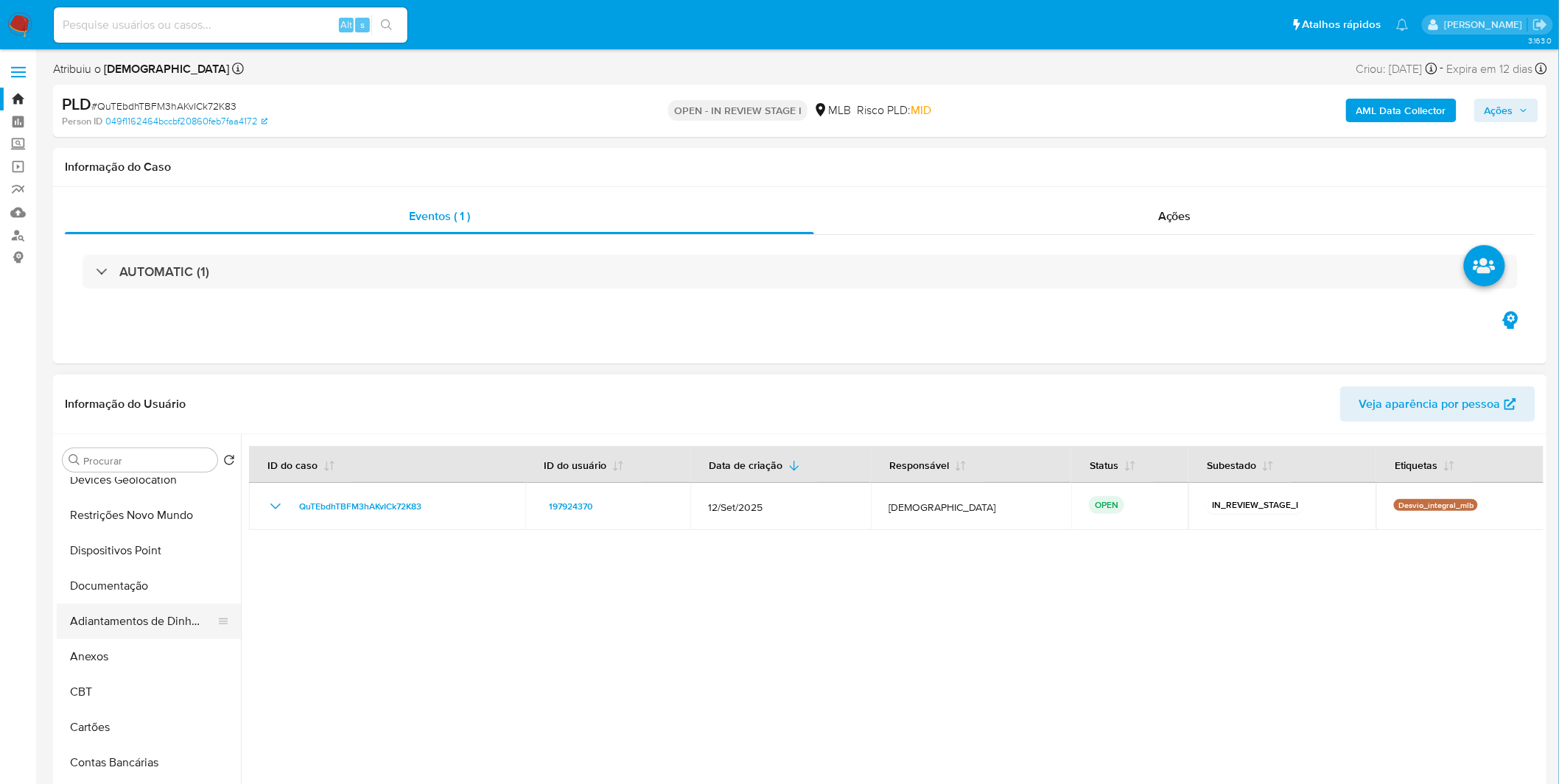
scroll to position [163, 0]
click at [108, 637] on button "Anexos" at bounding box center [142, 650] width 172 height 35
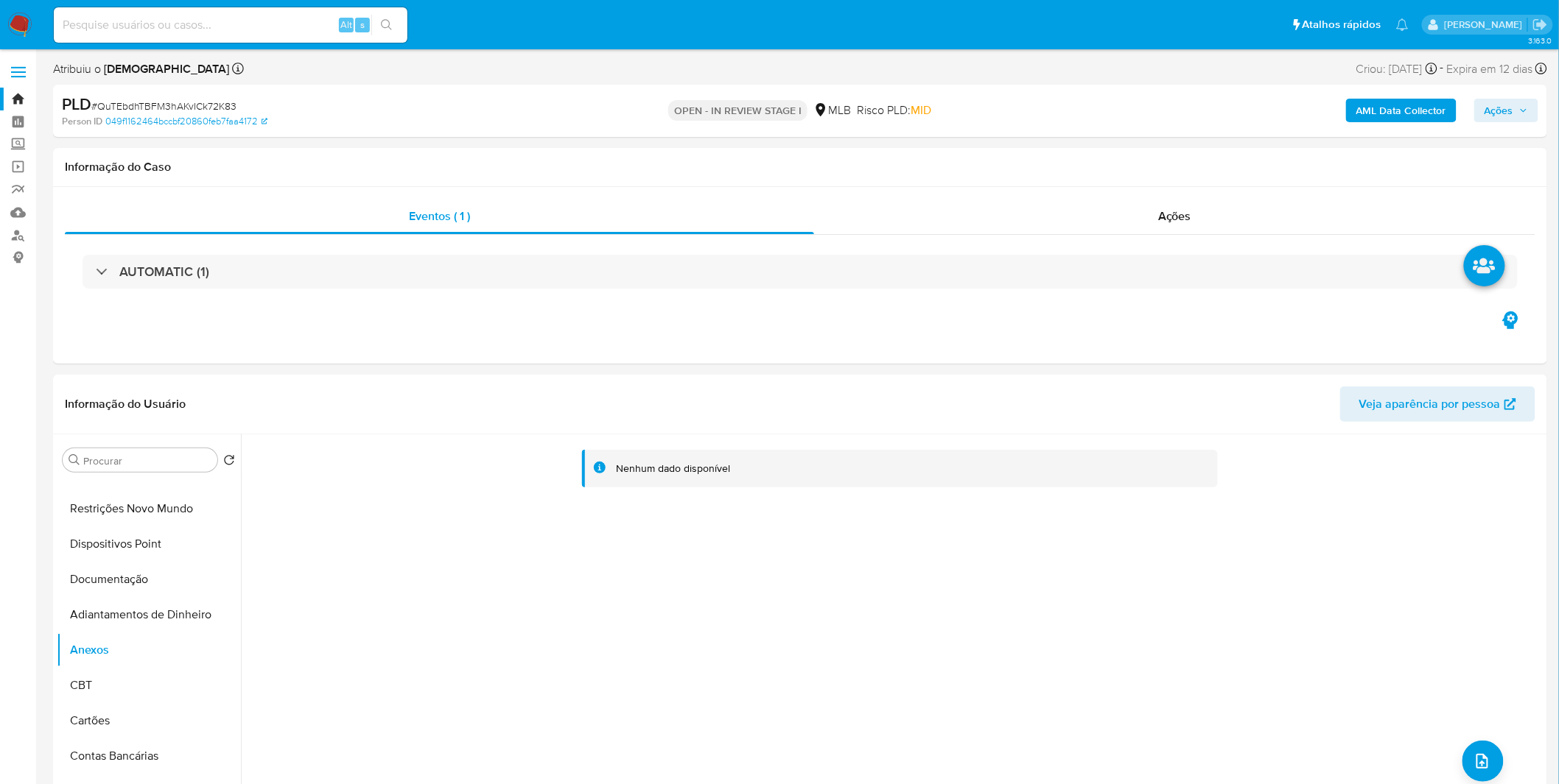
click at [1387, 123] on div "AML Data Collector Ações" at bounding box center [1294, 111] width 489 height 35
click at [1399, 106] on b "AML Data Collector" at bounding box center [1402, 111] width 89 height 23
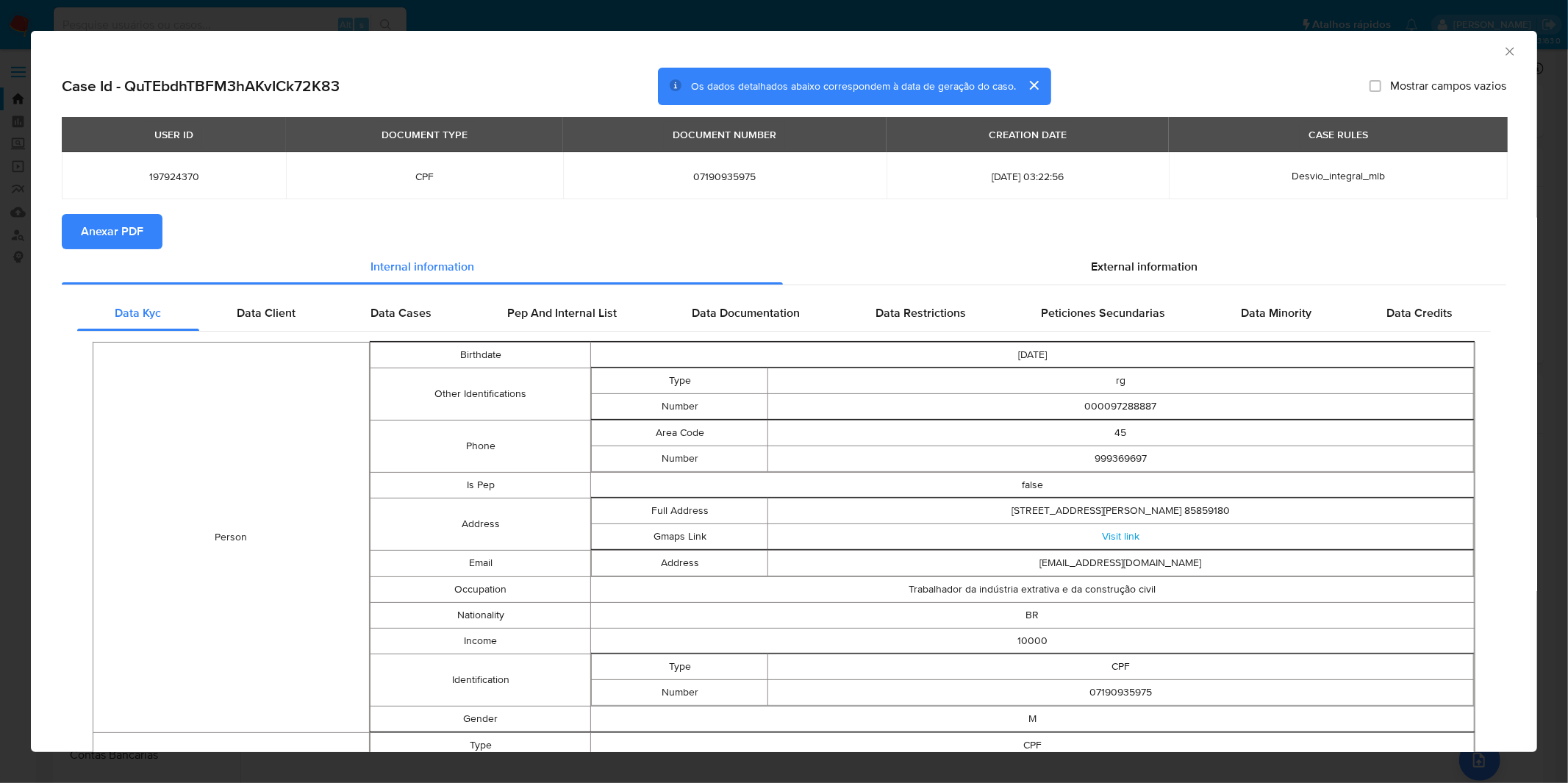
click at [84, 226] on span "Anexar PDF" at bounding box center [112, 231] width 62 height 32
click at [457, 13] on div "AML Data Collector Case Id - QuTEbdhTBFM3hAKvICk72K83 Os dados detalhados abaix…" at bounding box center [784, 391] width 1568 height 783
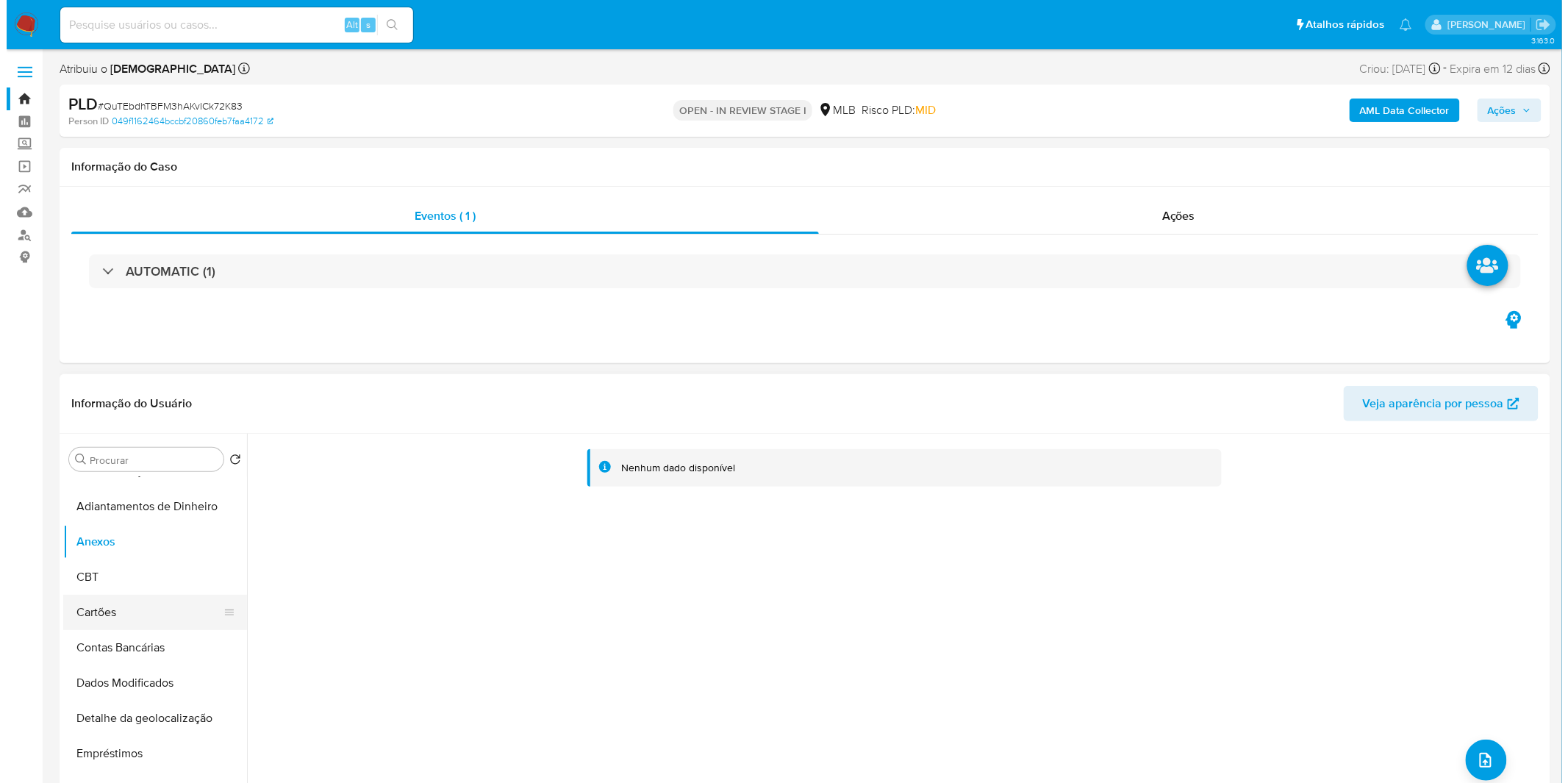
scroll to position [245, 0]
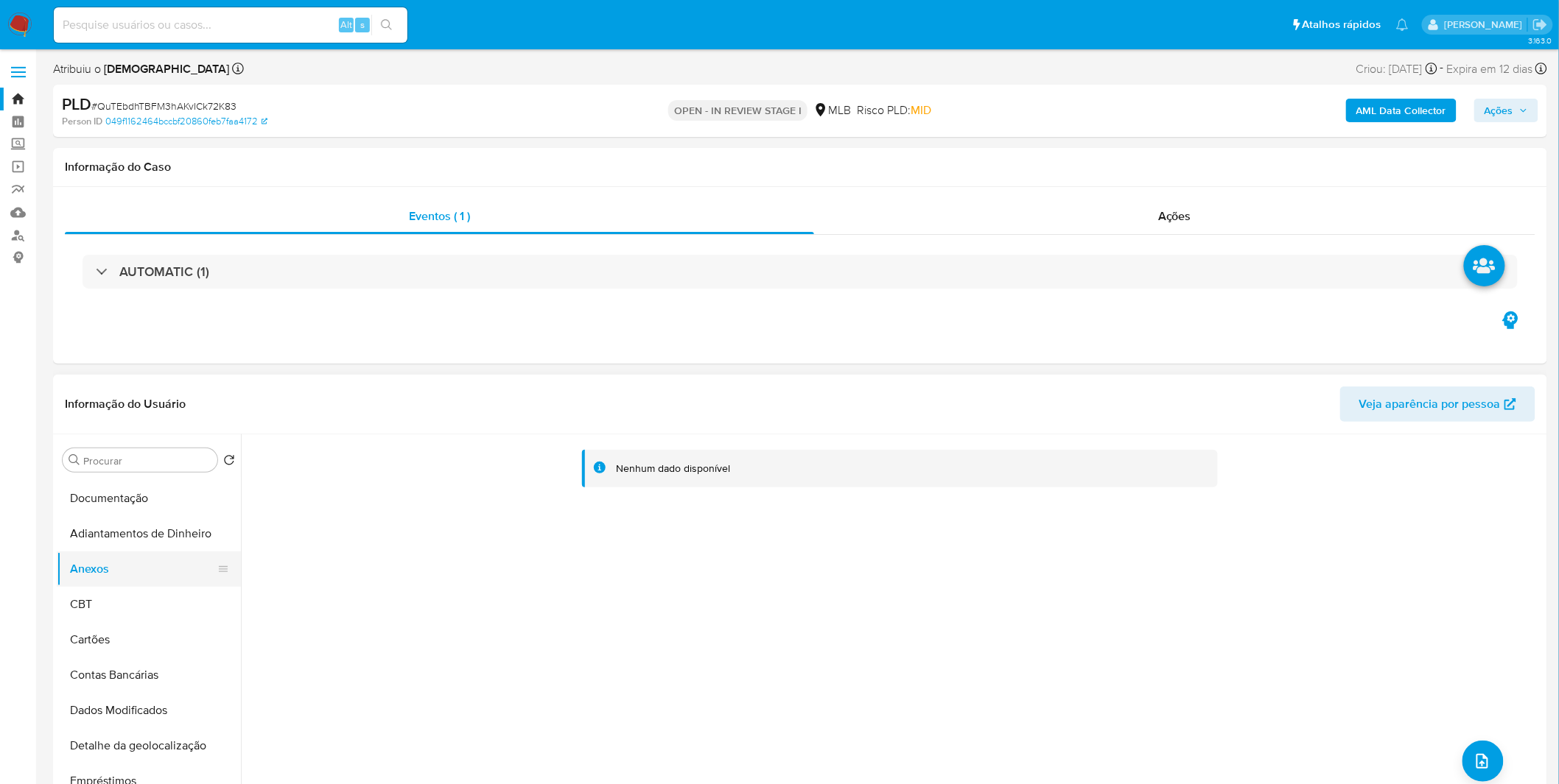
drag, startPoint x: 143, startPoint y: 607, endPoint x: 142, endPoint y: 570, distance: 37.0
click at [143, 607] on button "CBT" at bounding box center [149, 604] width 185 height 35
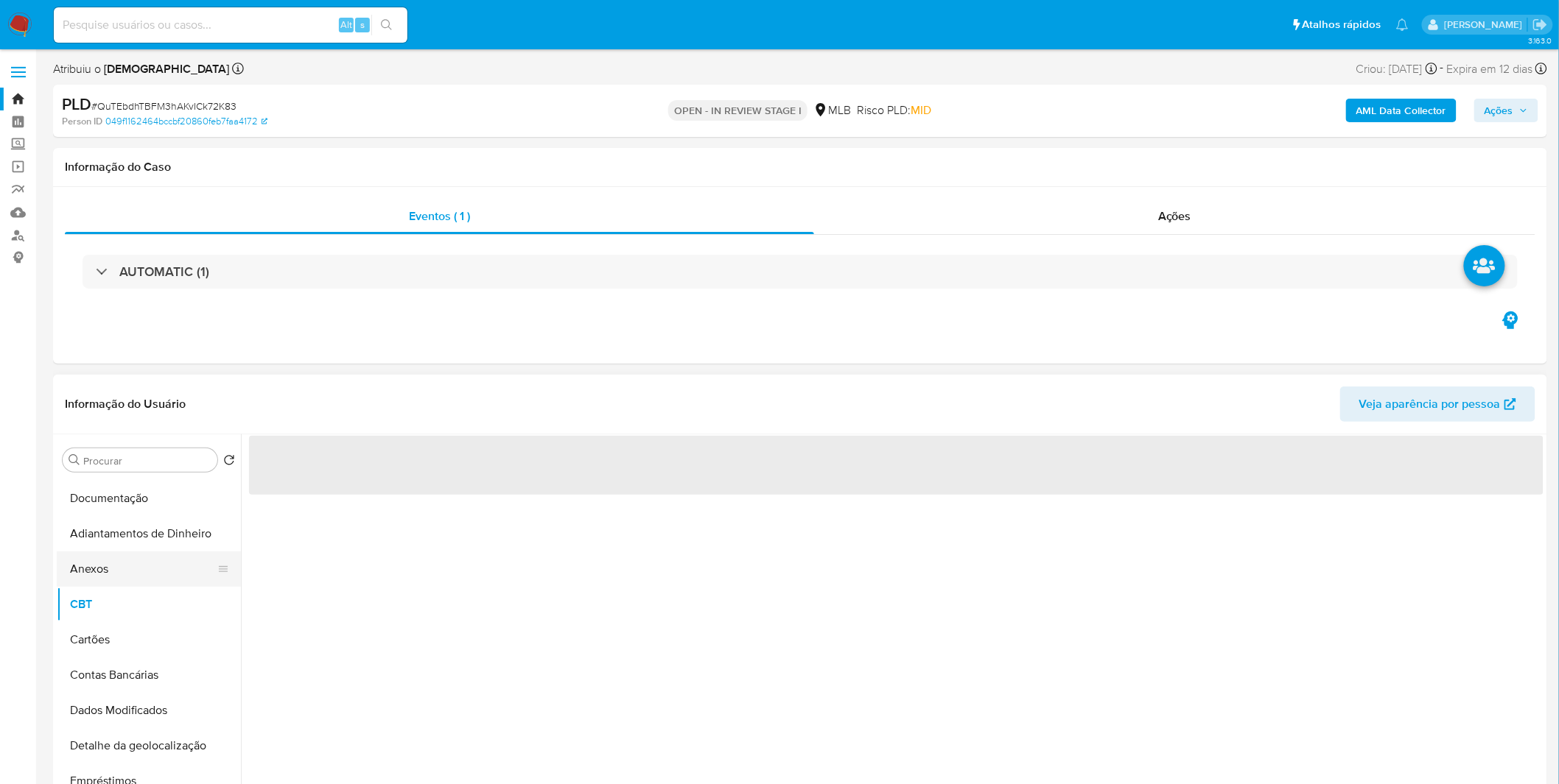
click at [142, 567] on button "Anexos" at bounding box center [142, 569] width 172 height 35
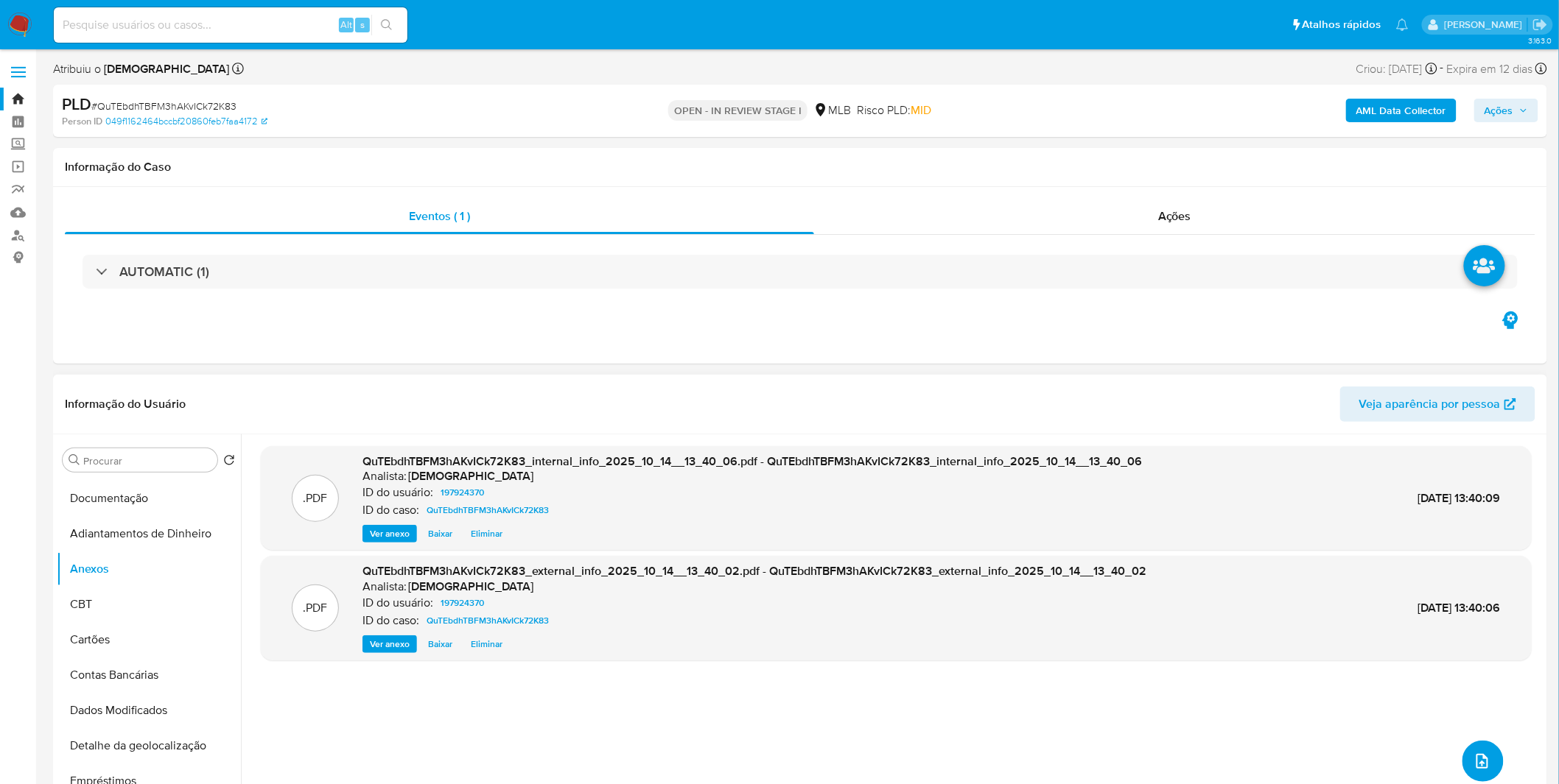
click at [1492, 757] on button "upload-file" at bounding box center [1483, 762] width 41 height 41
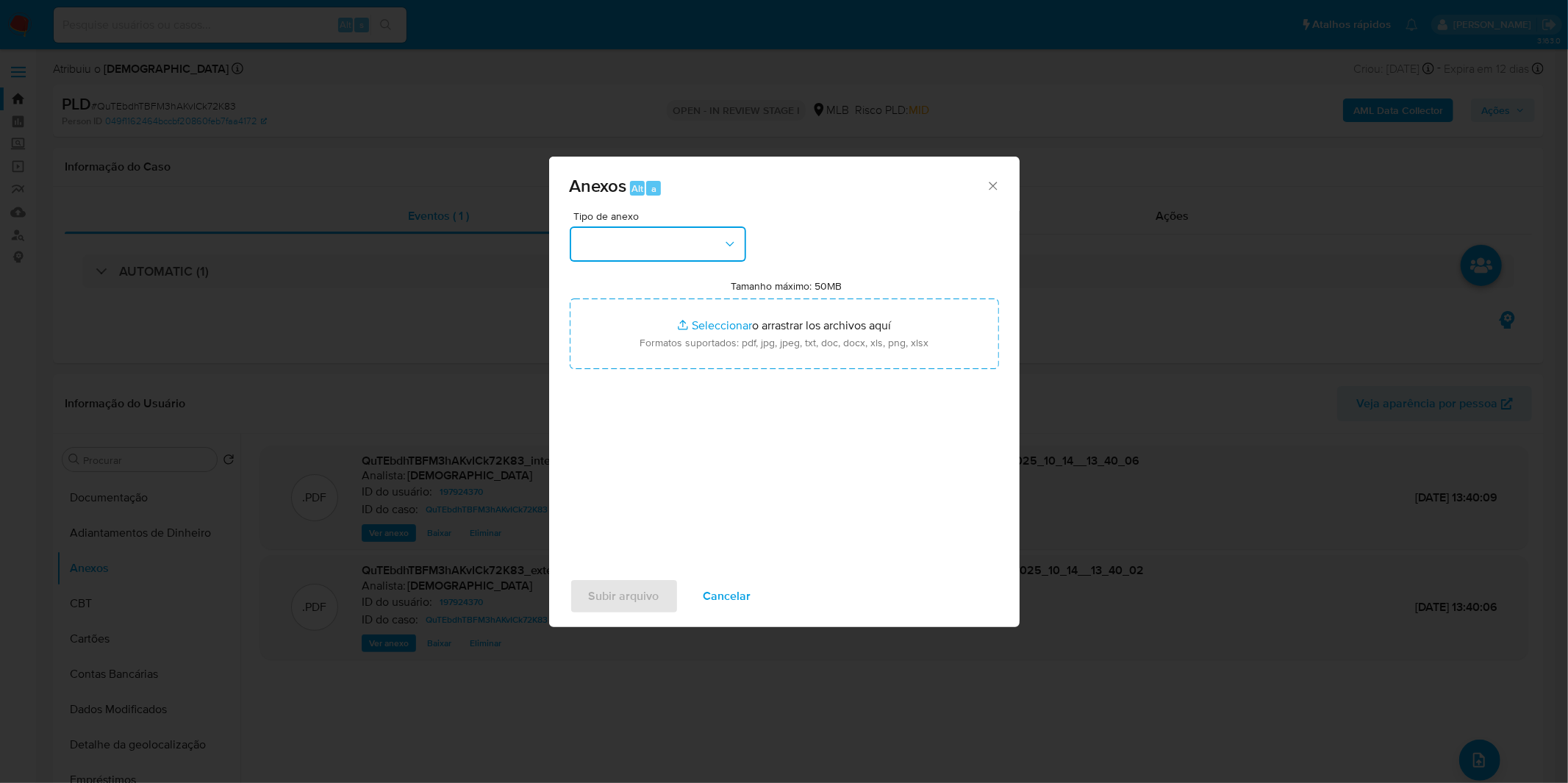
click at [627, 234] on button "button" at bounding box center [657, 244] width 176 height 35
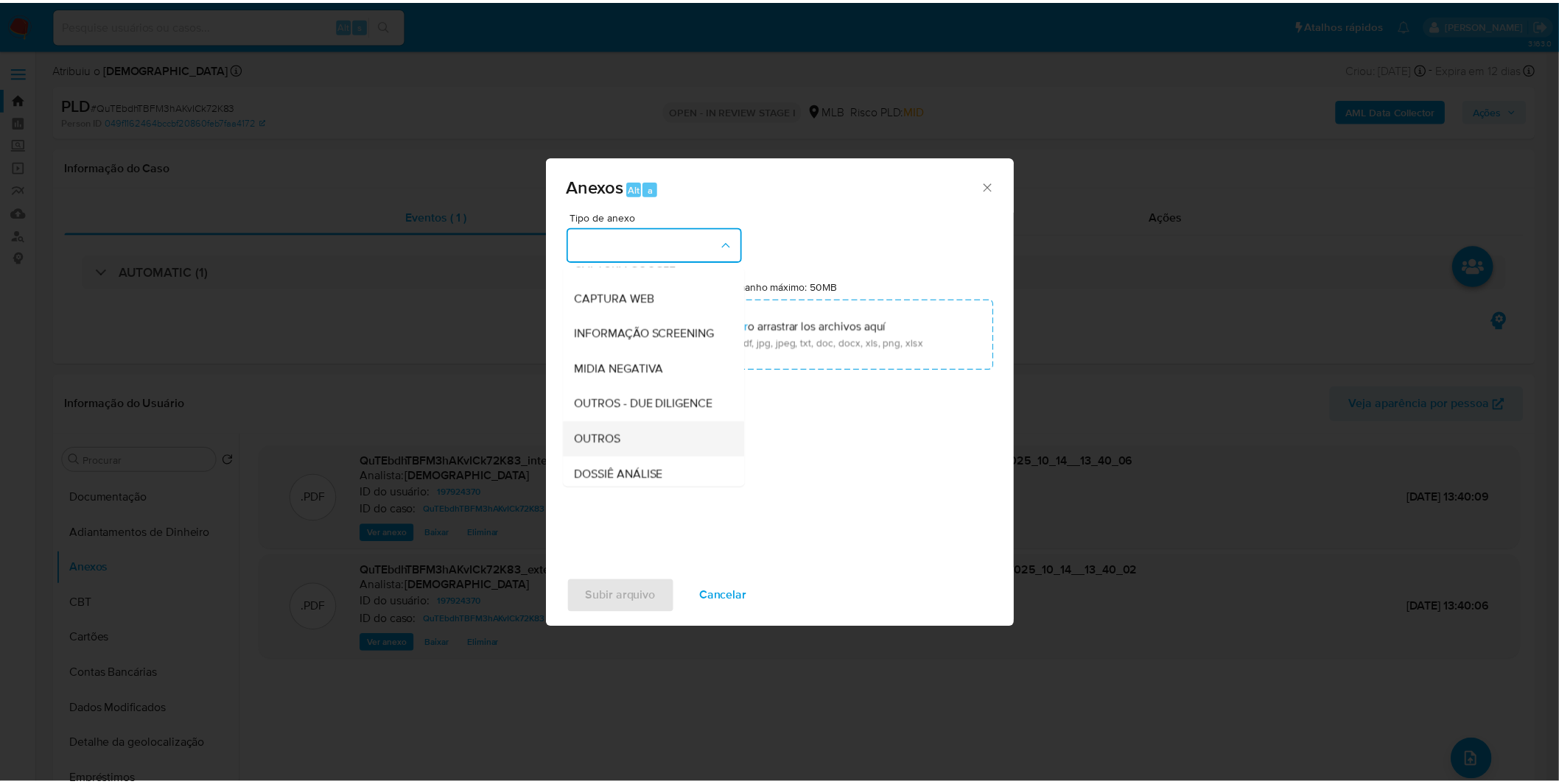
scroll to position [226, 0]
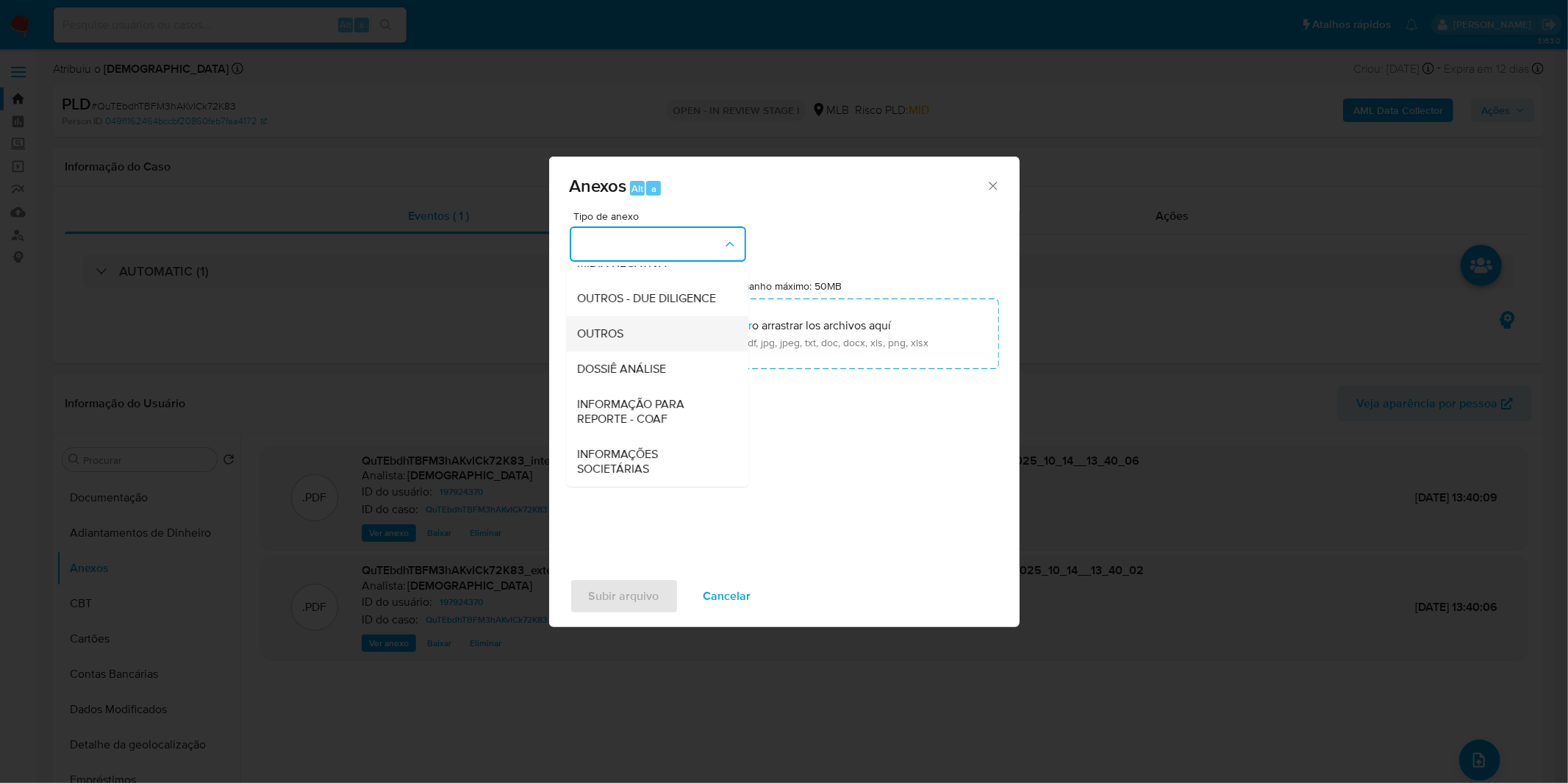
click at [630, 317] on div "OUTROS" at bounding box center [653, 334] width 150 height 35
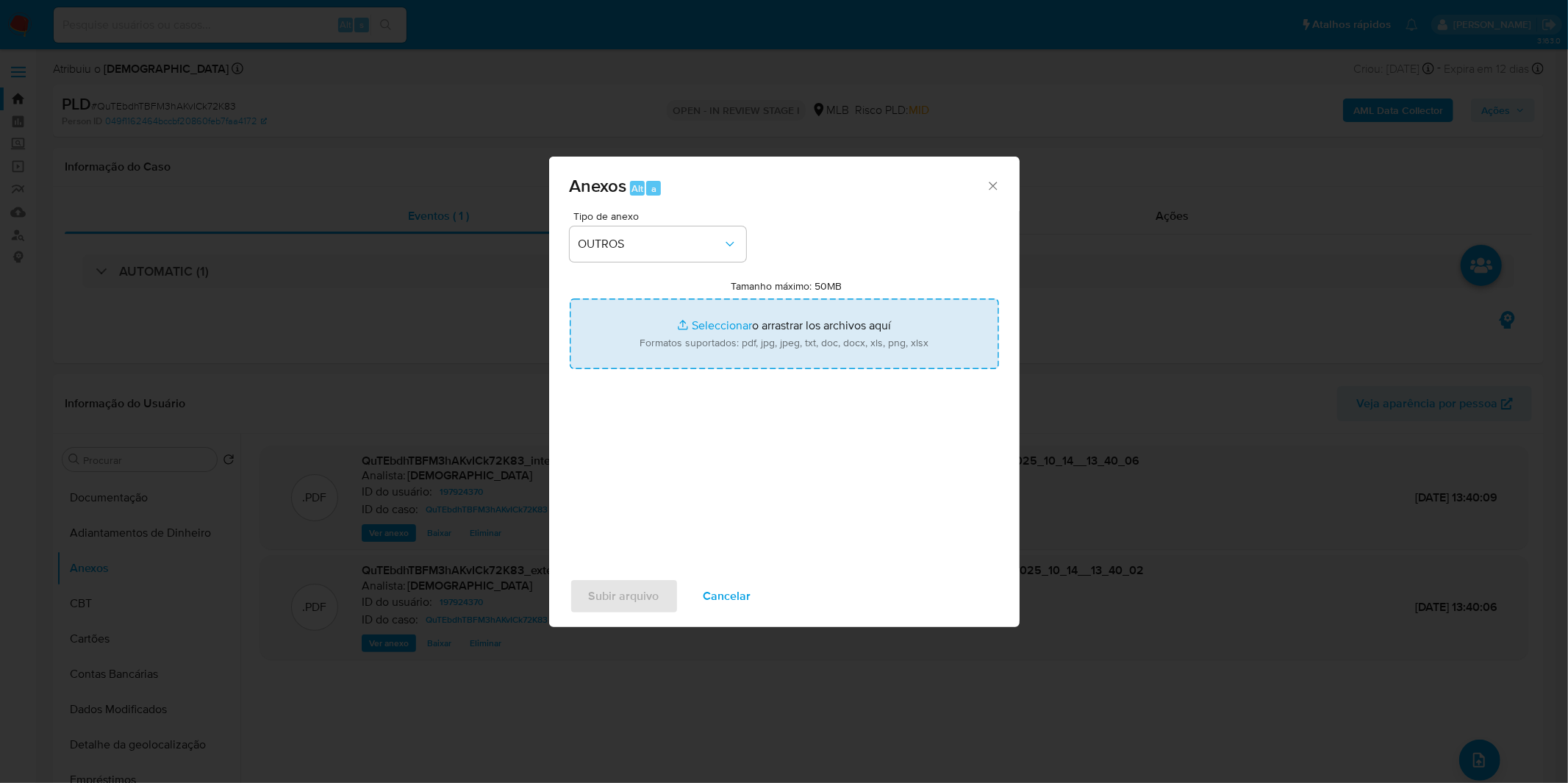
click at [630, 339] on input "Tamanho máximo: 50MB Seleccionar archivos" at bounding box center [784, 334] width 430 height 71
type input "C:\fakepath\Mulan 197924370_2025_10_09_08_40_11.xlsx"
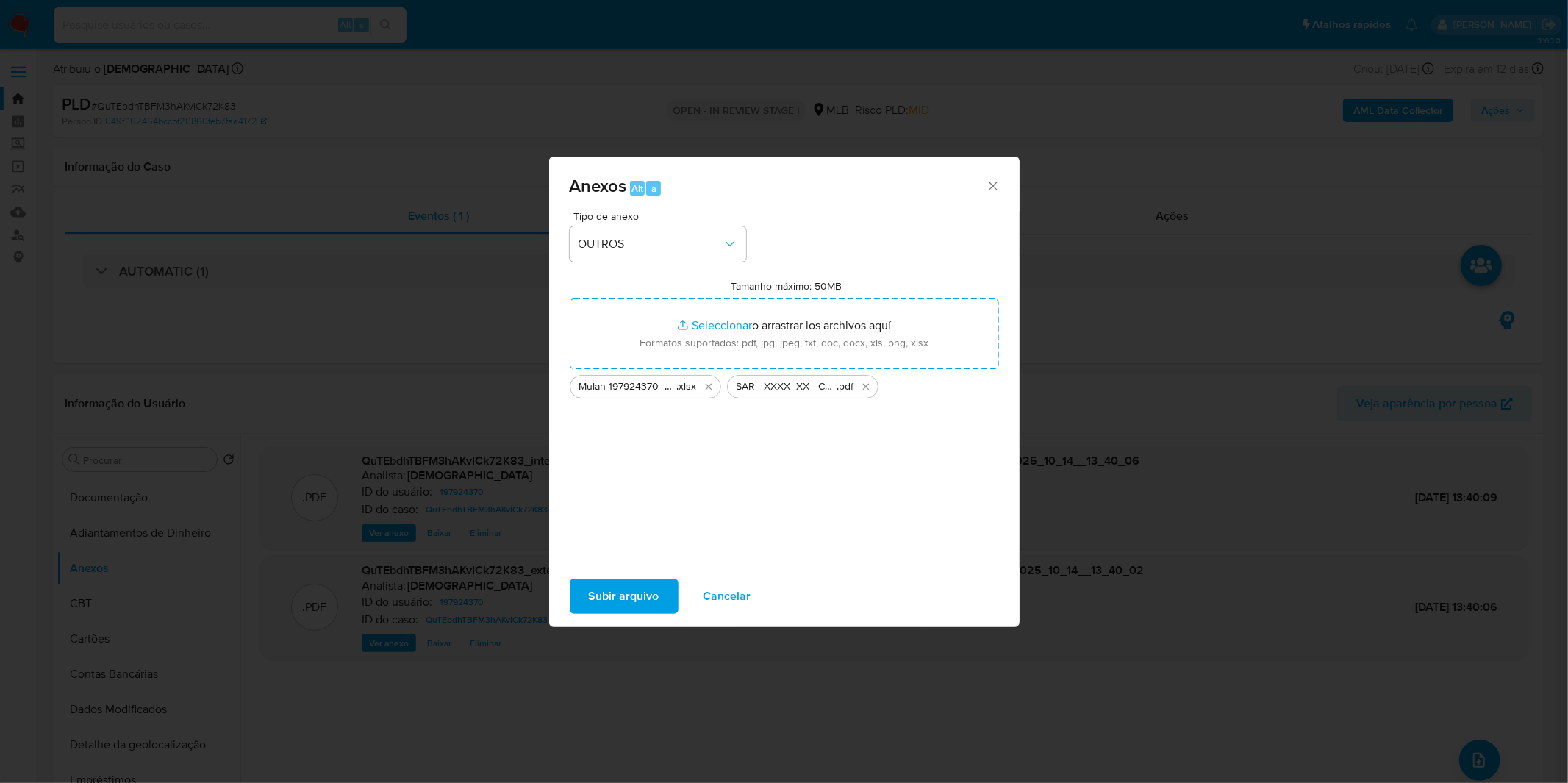
click at [627, 610] on span "Subir arquivo" at bounding box center [624, 596] width 71 height 32
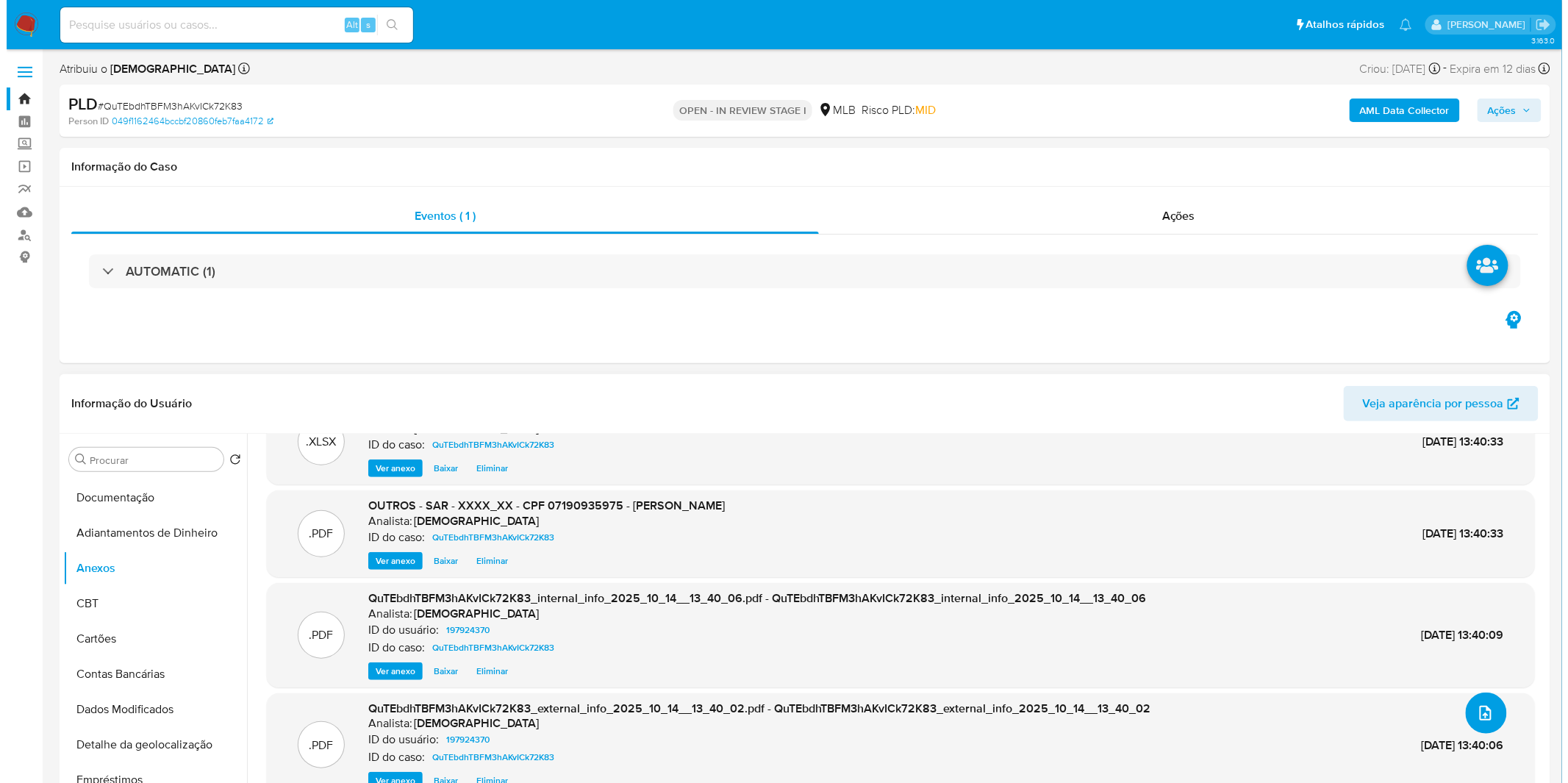
scroll to position [0, 0]
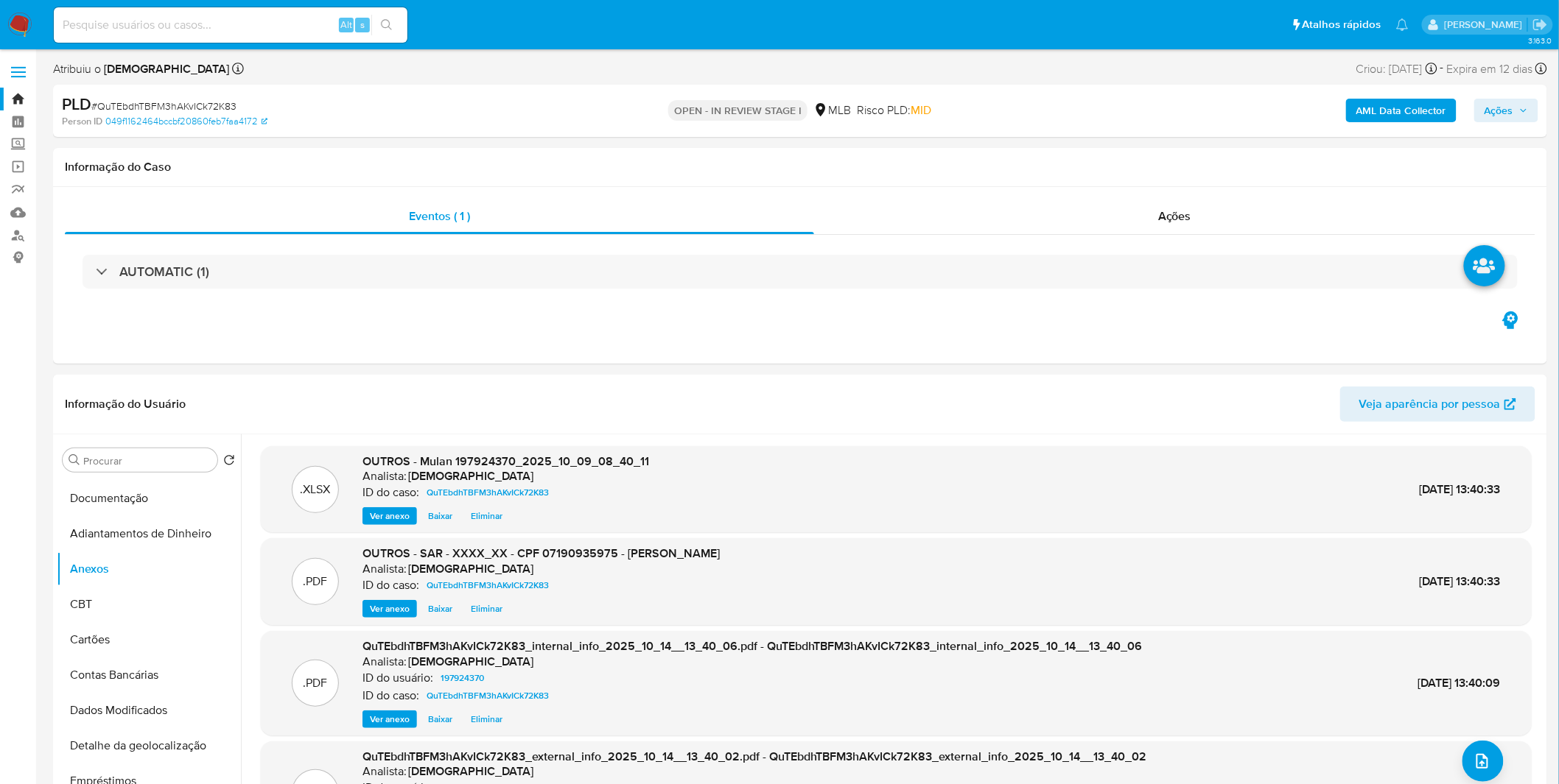
click at [1537, 109] on button "Ações" at bounding box center [1507, 111] width 64 height 23
drag, startPoint x: 1047, startPoint y: 165, endPoint x: 1052, endPoint y: 175, distance: 11.2
click at [1048, 165] on div "Resolução do caso Alt r" at bounding box center [1095, 157] width 135 height 38
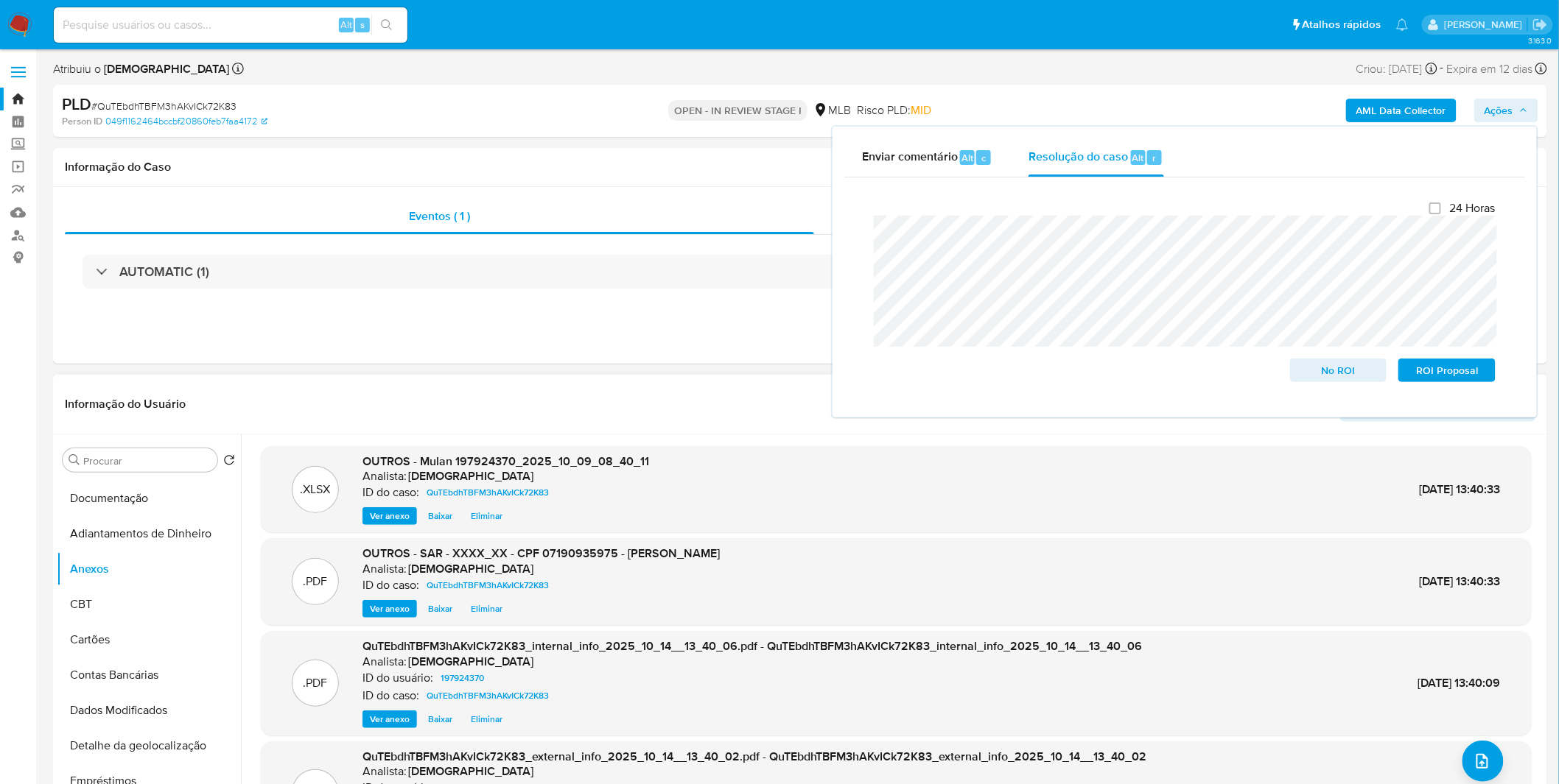
click at [720, 557] on span "OUTROS - SAR - XXXX_XX - CPF 07190935975 - LEANDRO RODRIGUES DO NASCIMENTO" at bounding box center [541, 553] width 358 height 17
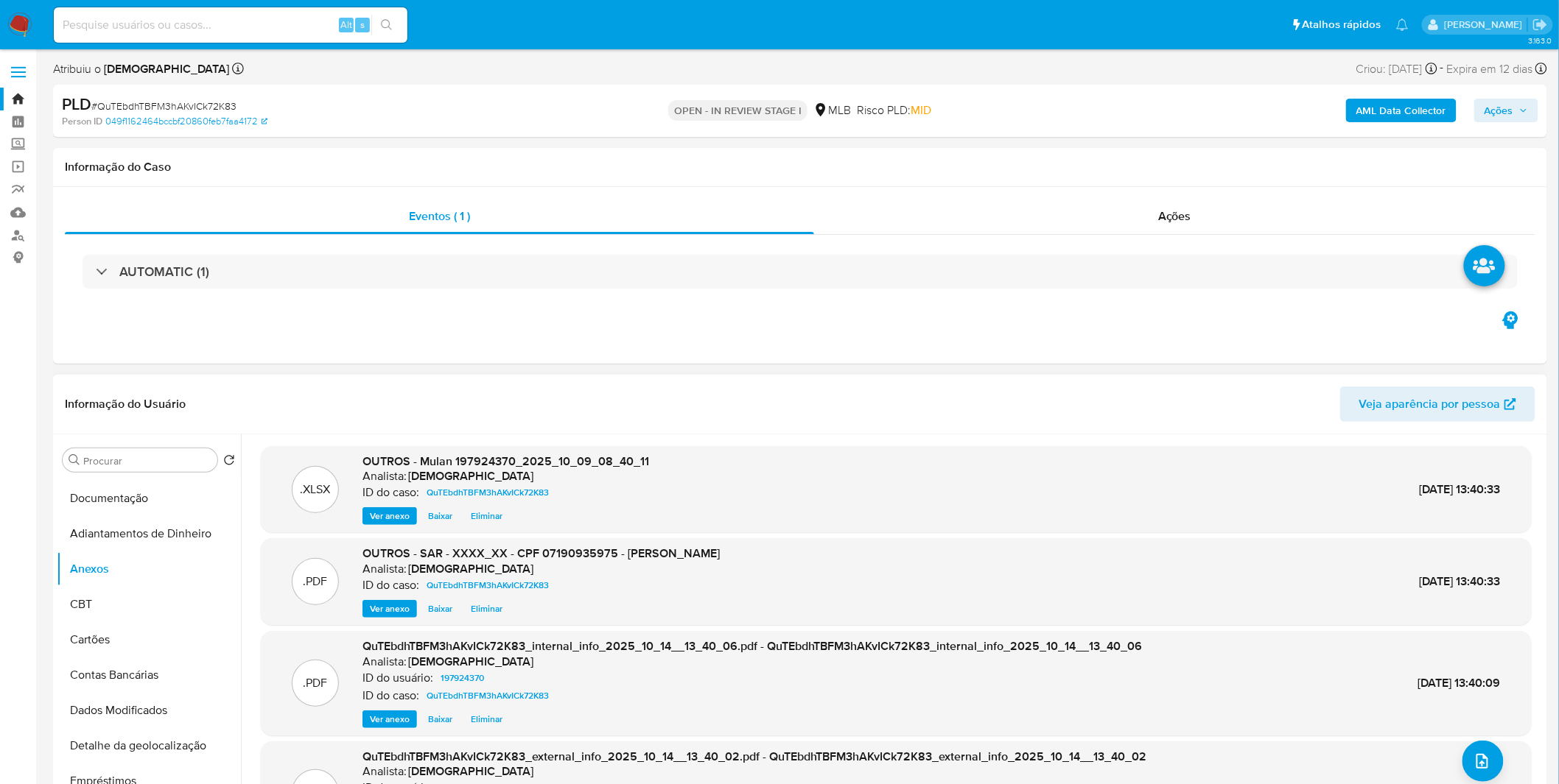
click at [489, 616] on span "Eliminar" at bounding box center [486, 608] width 32 height 15
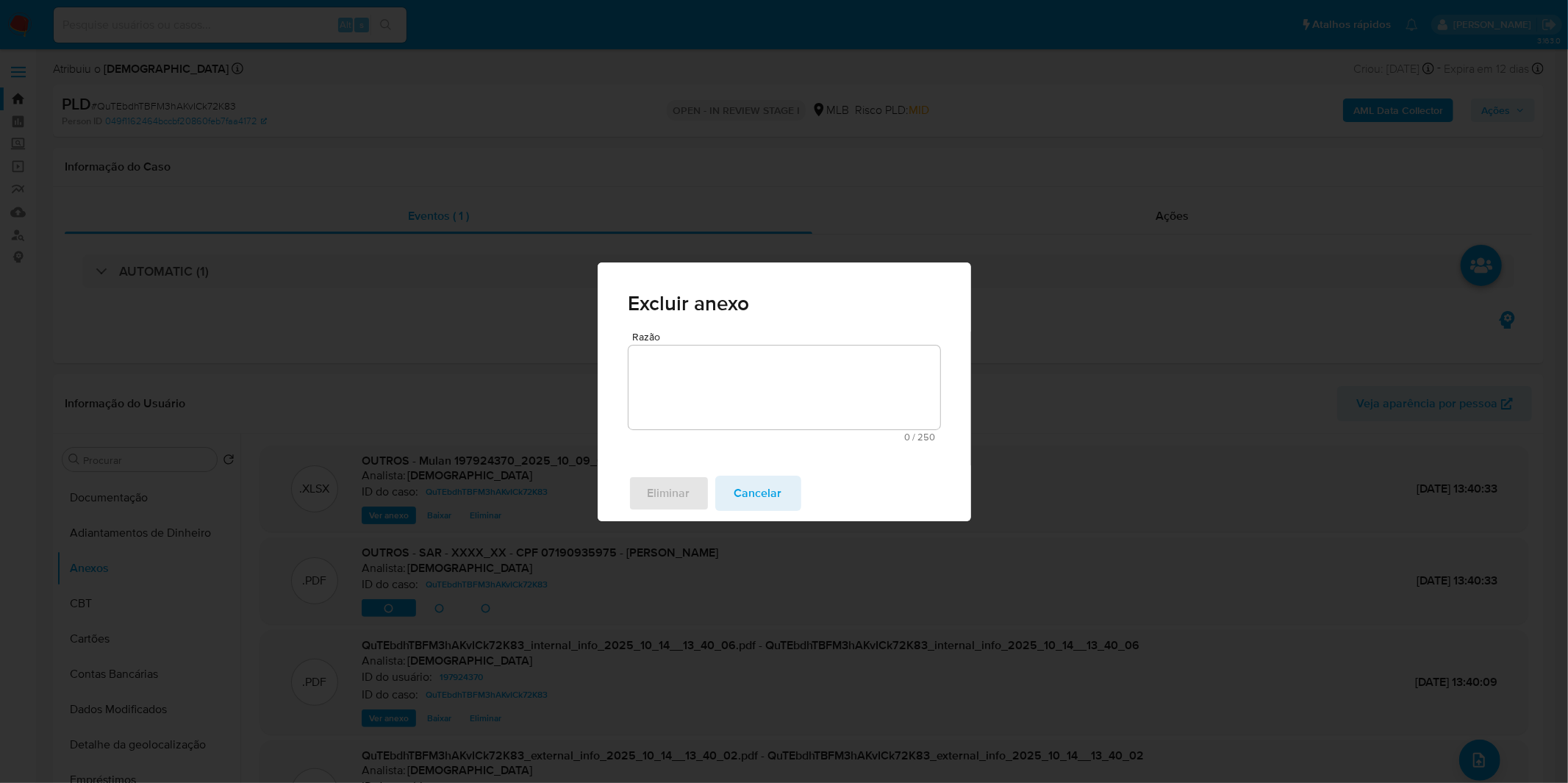
click at [659, 408] on textarea "Razão" at bounding box center [784, 387] width 311 height 83
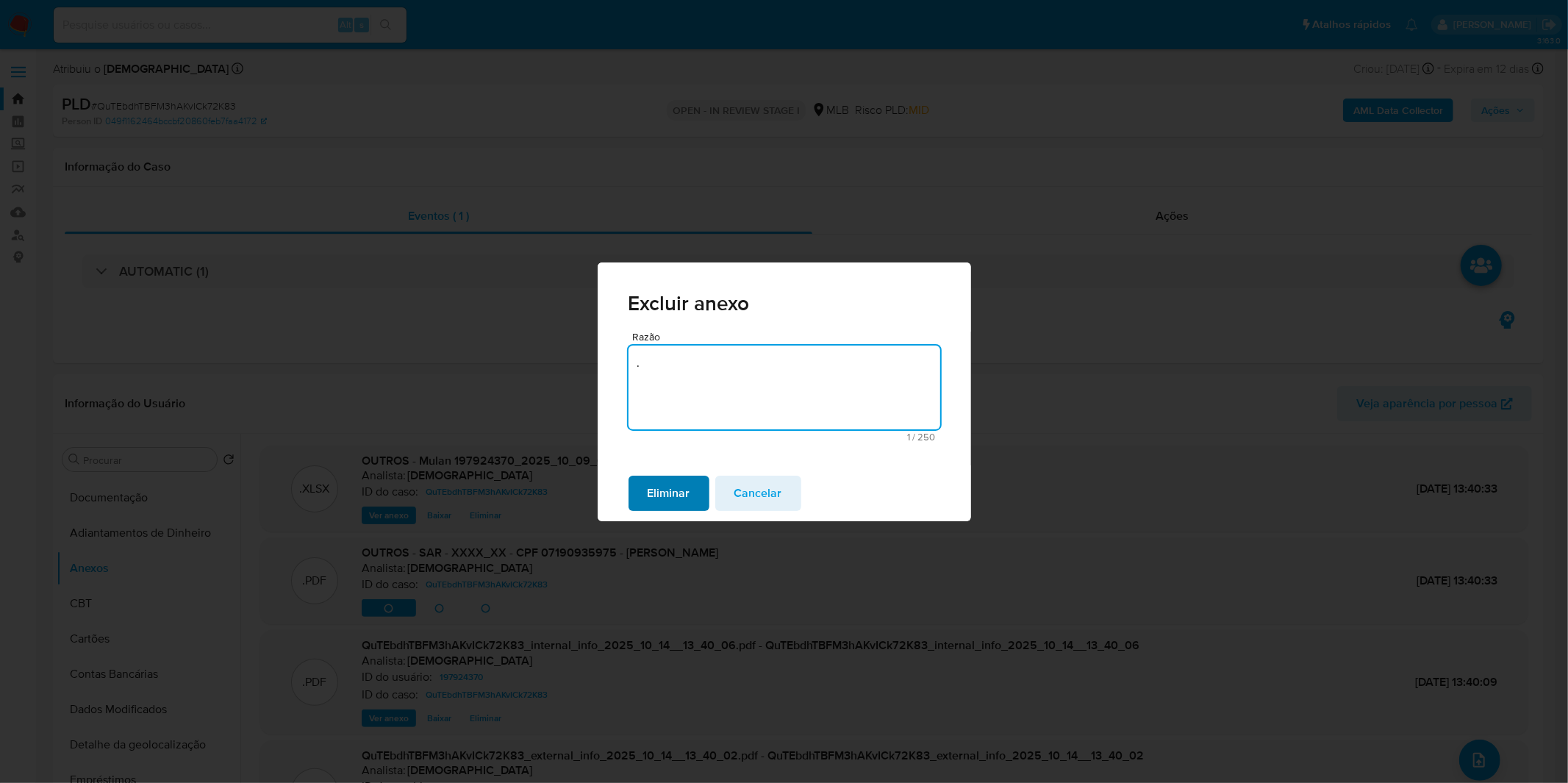
type textarea "."
click at [667, 495] on span "Eliminar" at bounding box center [669, 493] width 43 height 32
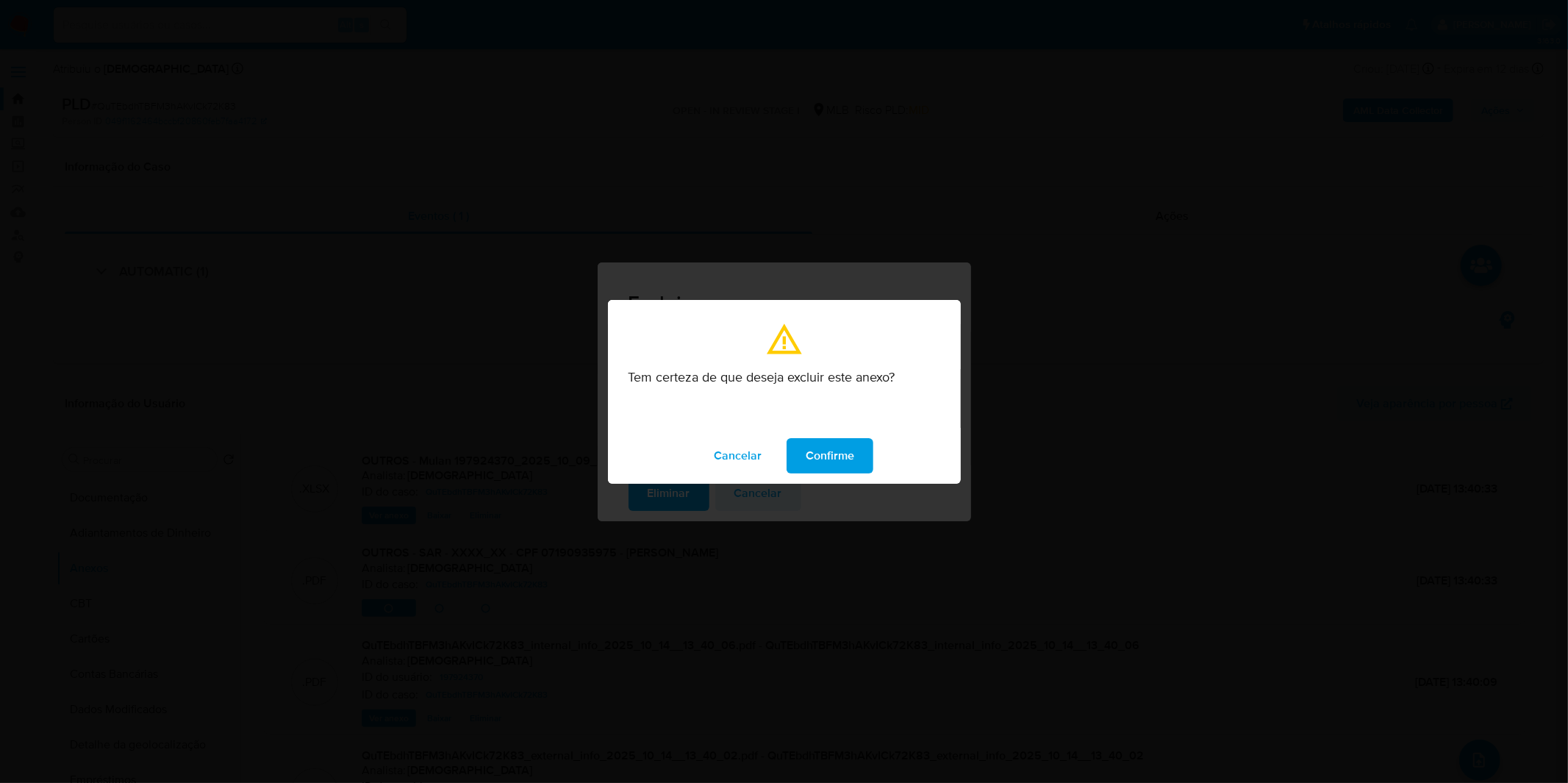
click at [838, 452] on span "Confirme" at bounding box center [830, 455] width 48 height 32
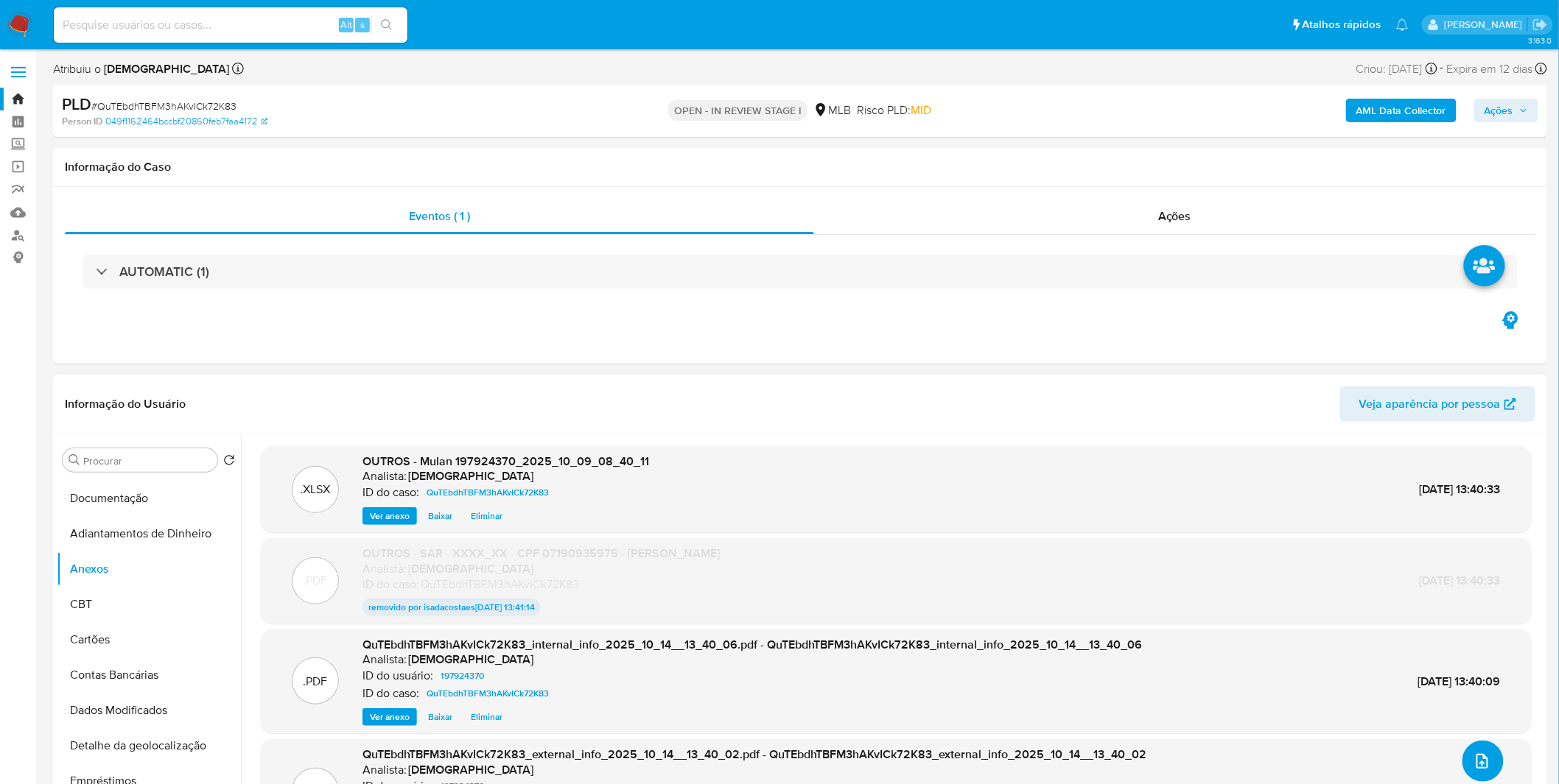
click at [1463, 767] on button "upload-file" at bounding box center [1483, 762] width 41 height 41
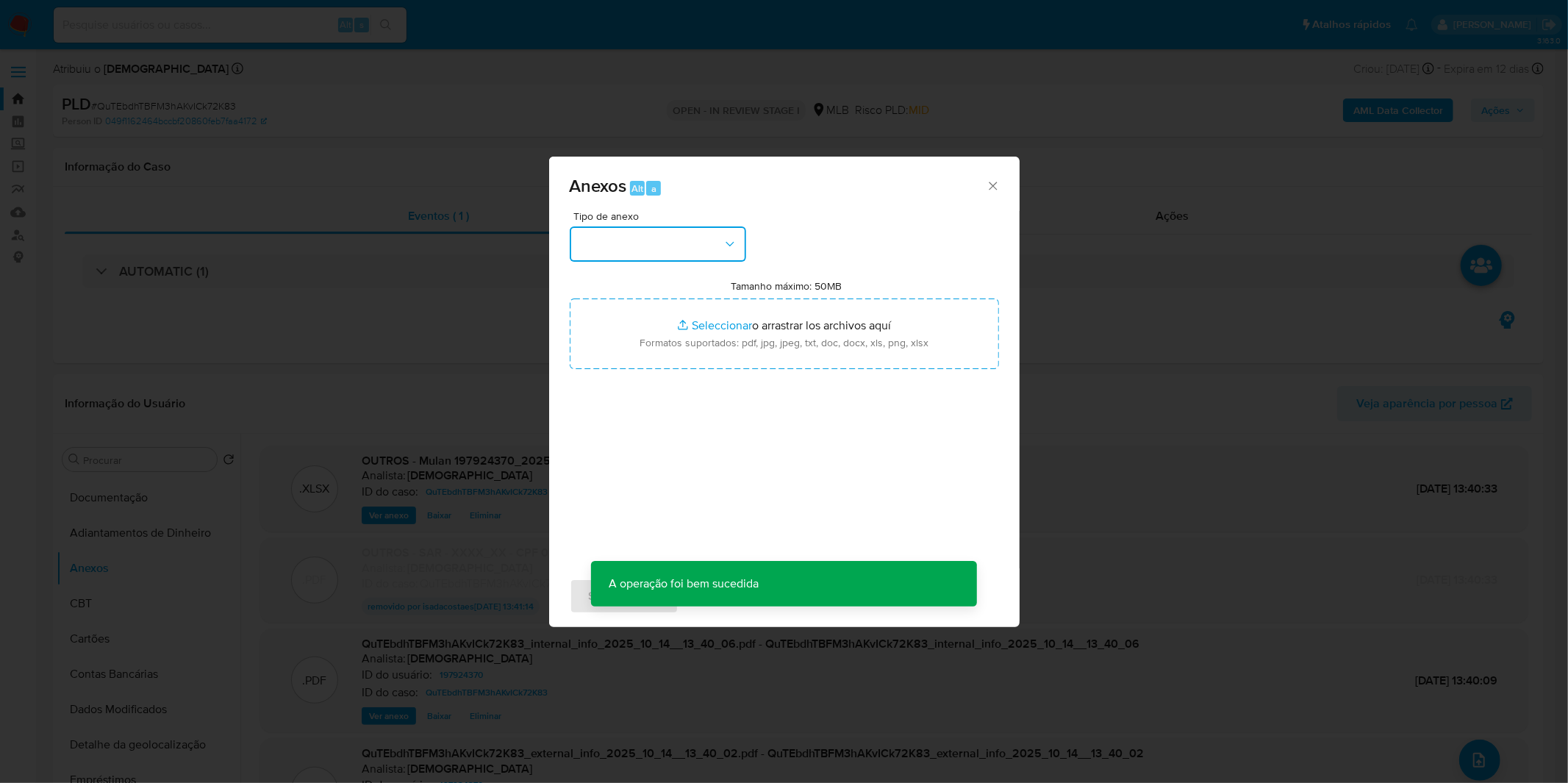
click at [693, 257] on button "button" at bounding box center [657, 244] width 176 height 35
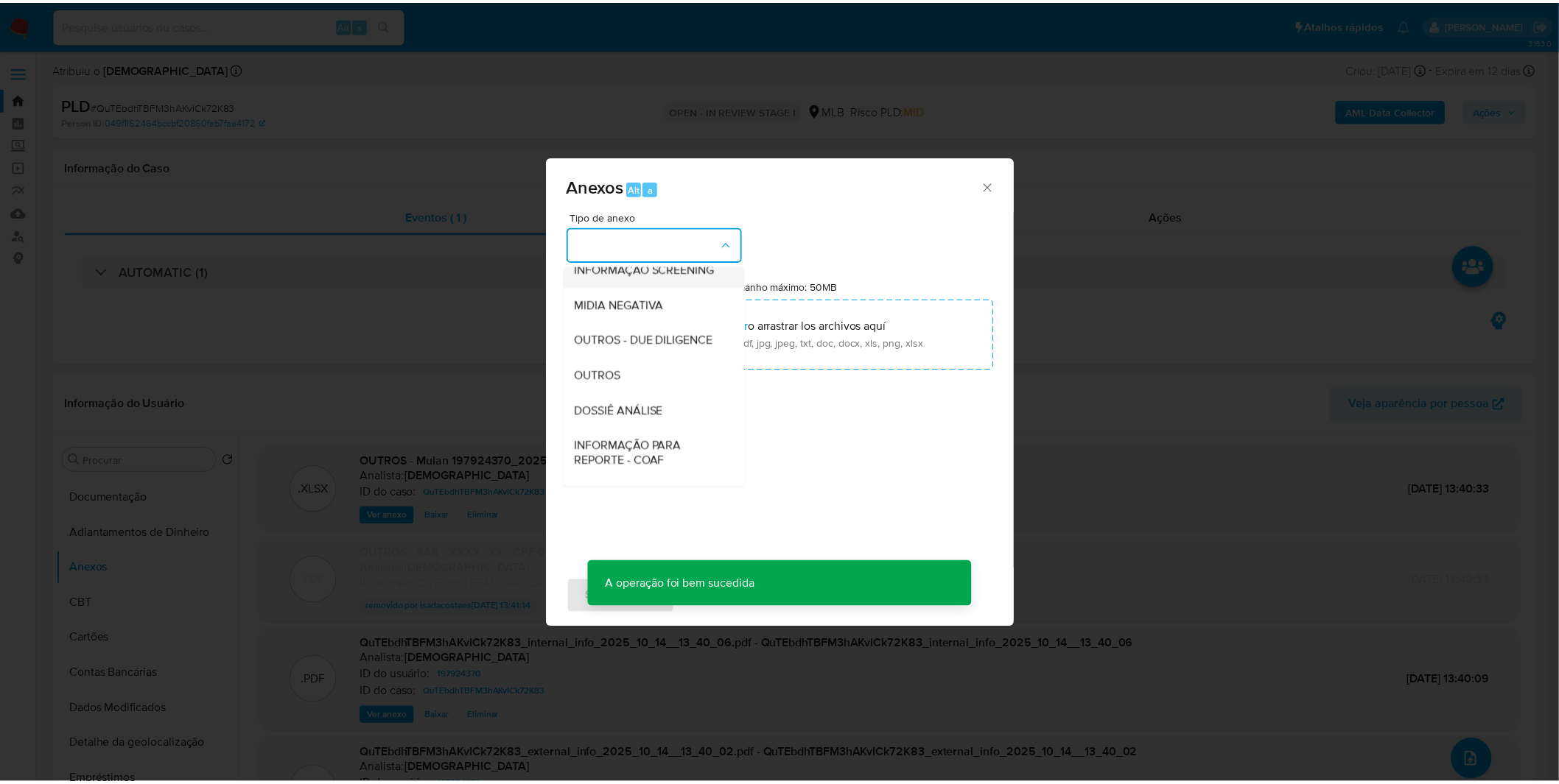
scroll to position [163, 0]
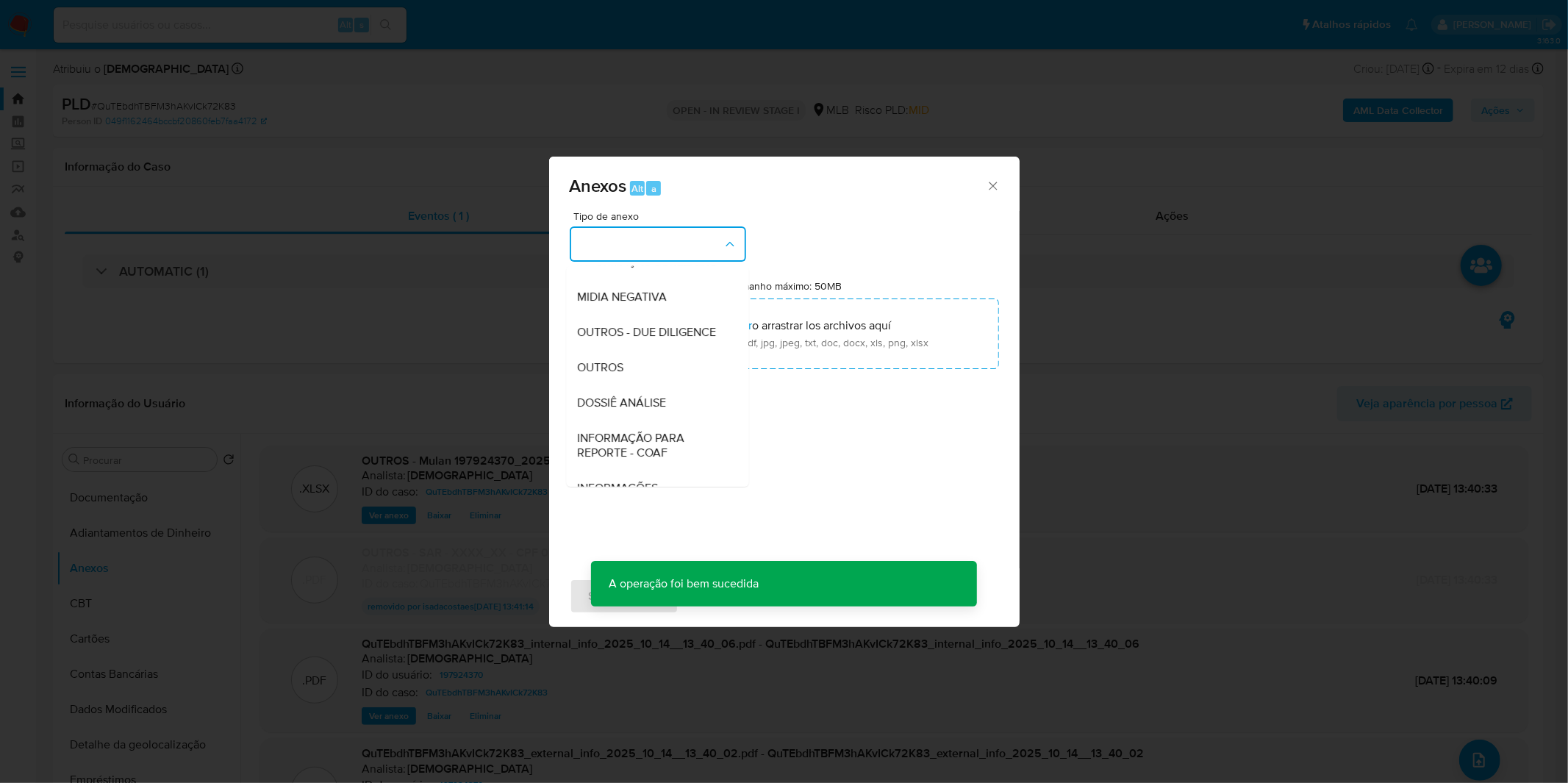
click at [644, 385] on div "OUTROS" at bounding box center [653, 368] width 150 height 35
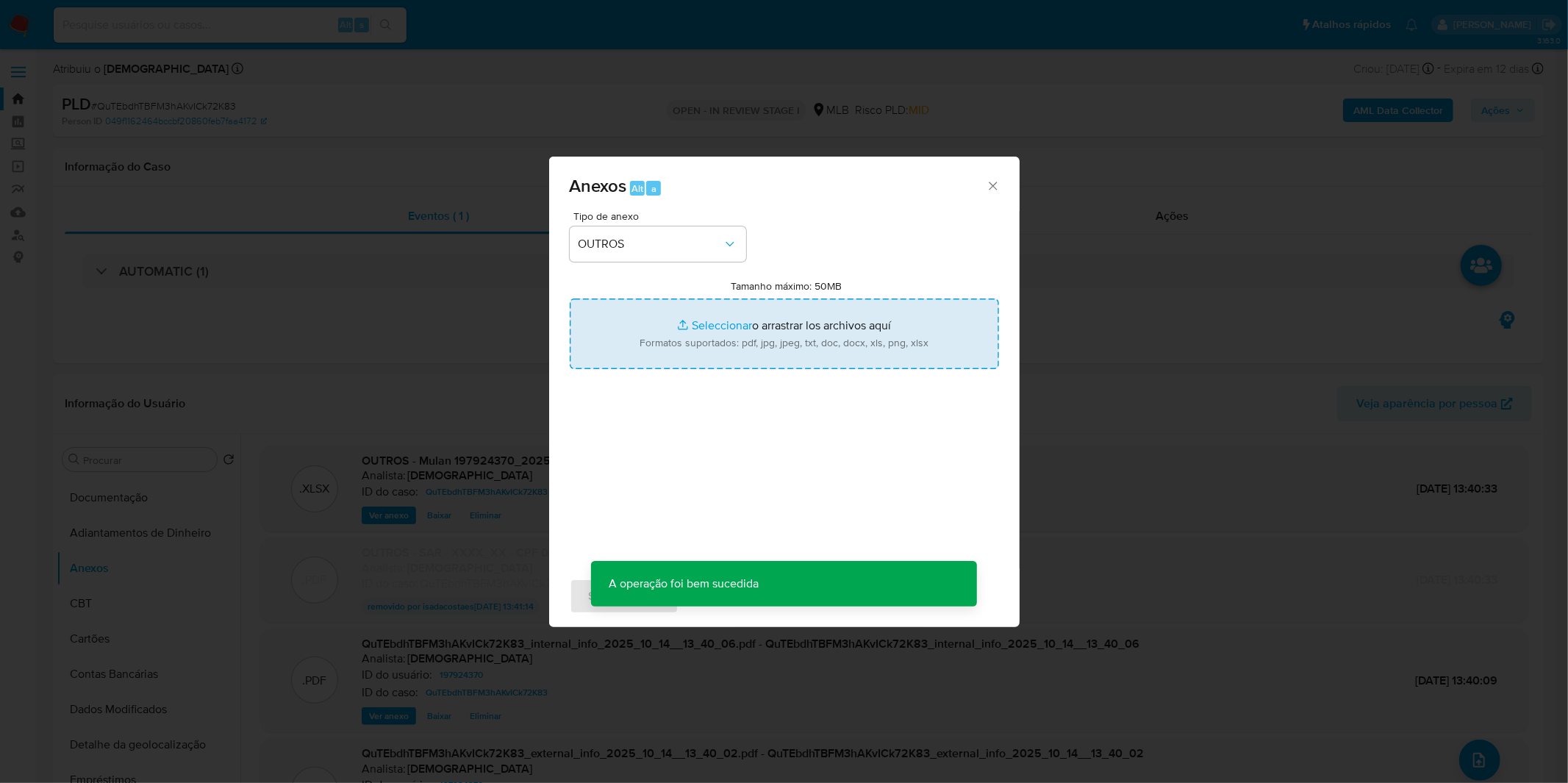
click at [678, 354] on input "Tamanho máximo: 50MB Seleccionar archivos" at bounding box center [784, 334] width 430 height 71
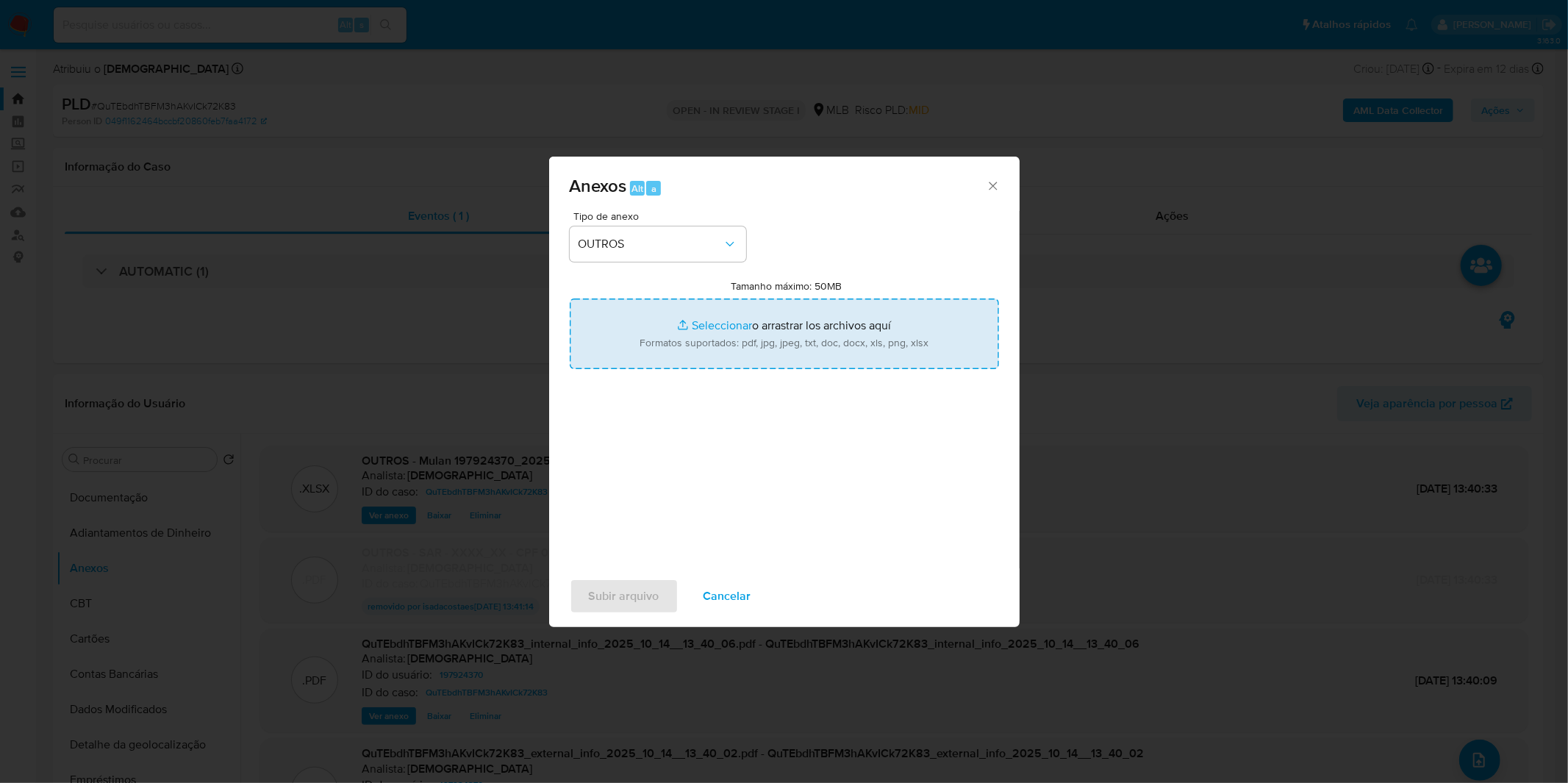
type input "C:\fakepath\SAR - XXXX - CPF 07190935975 - LEANDRO RODRIGUES DO NASCIMENTO.pdf"
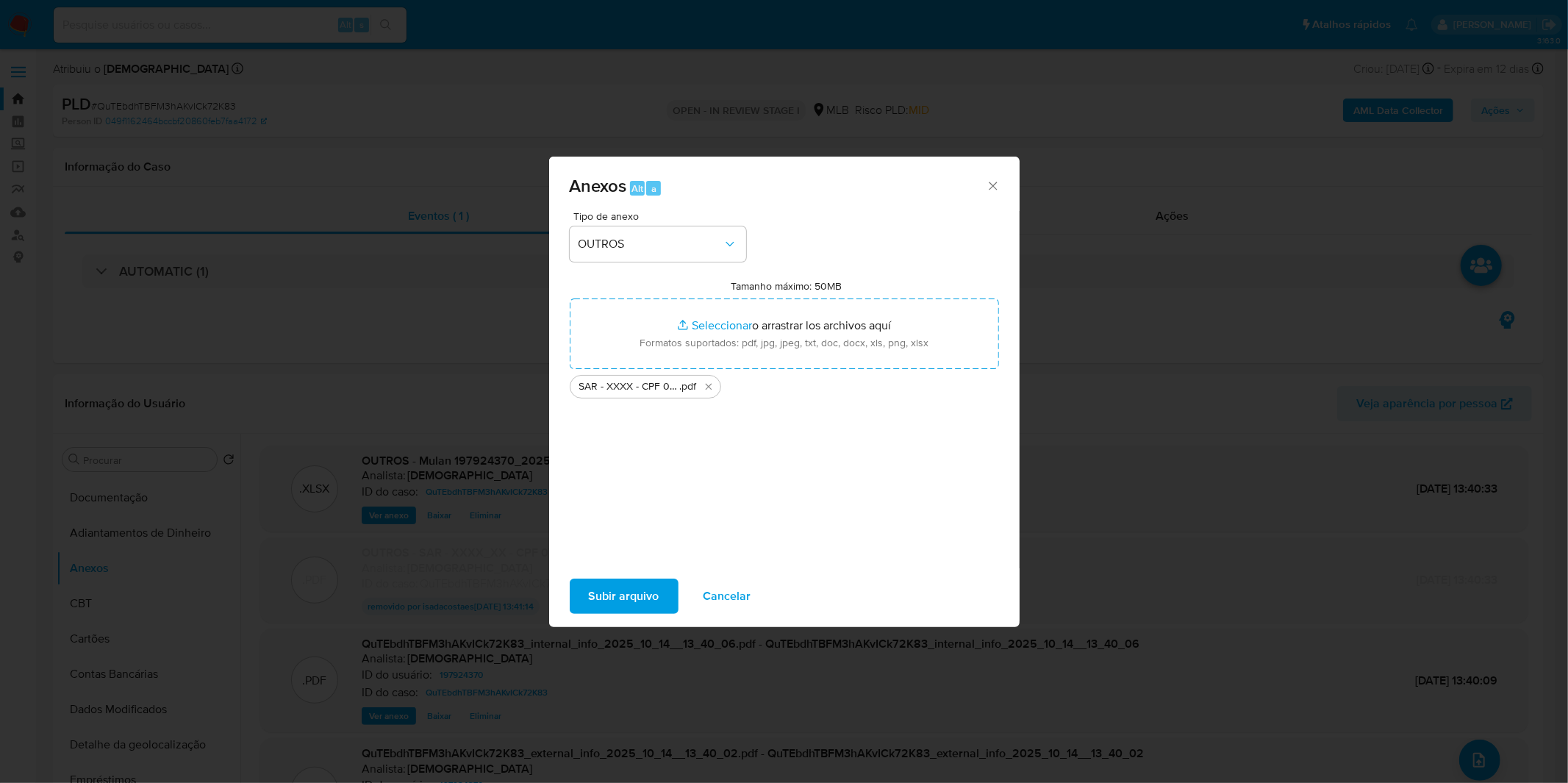
click at [624, 582] on span "Subir arquivo" at bounding box center [624, 596] width 71 height 32
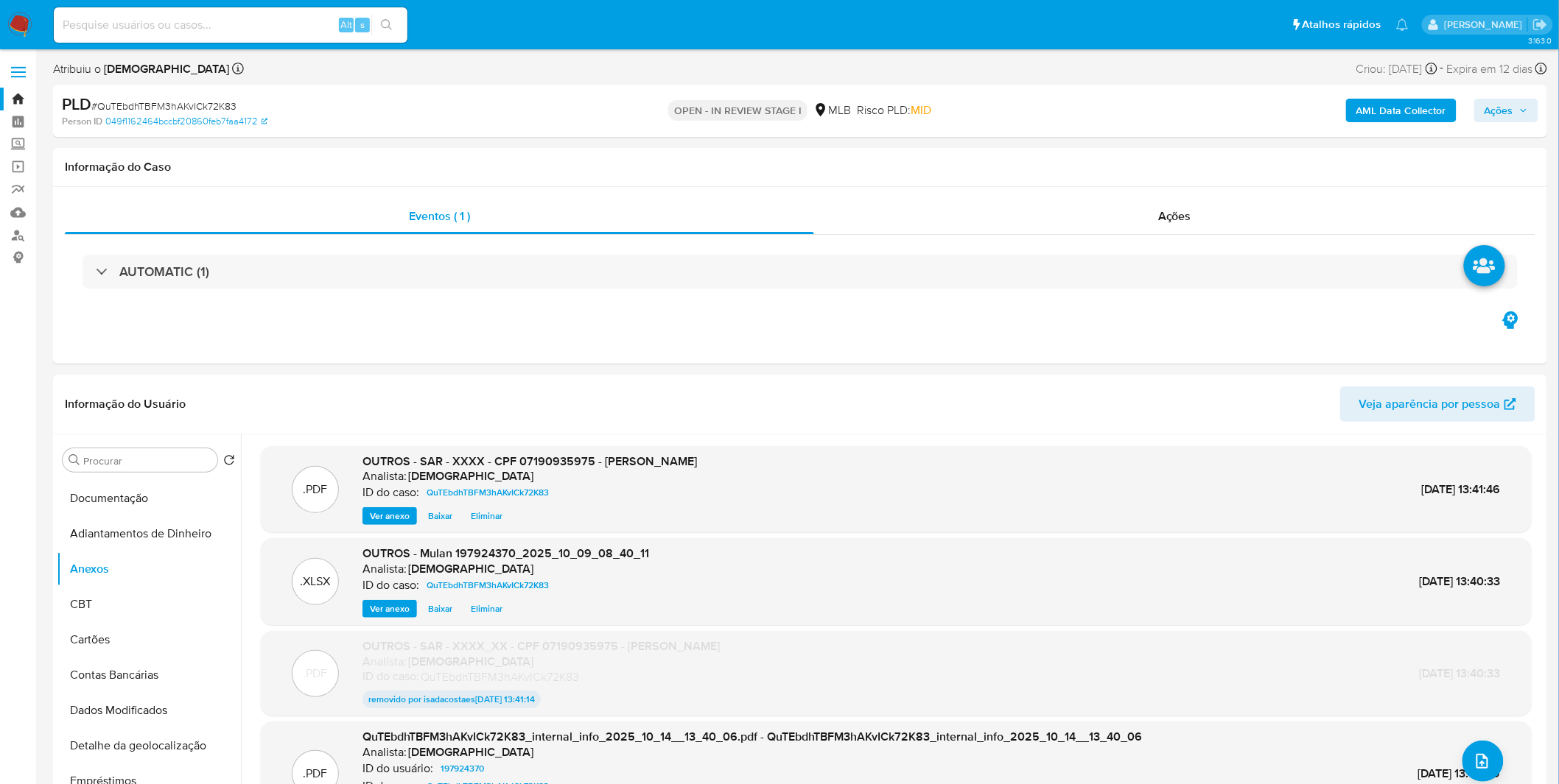
click at [1501, 108] on span "Ações" at bounding box center [1499, 111] width 29 height 23
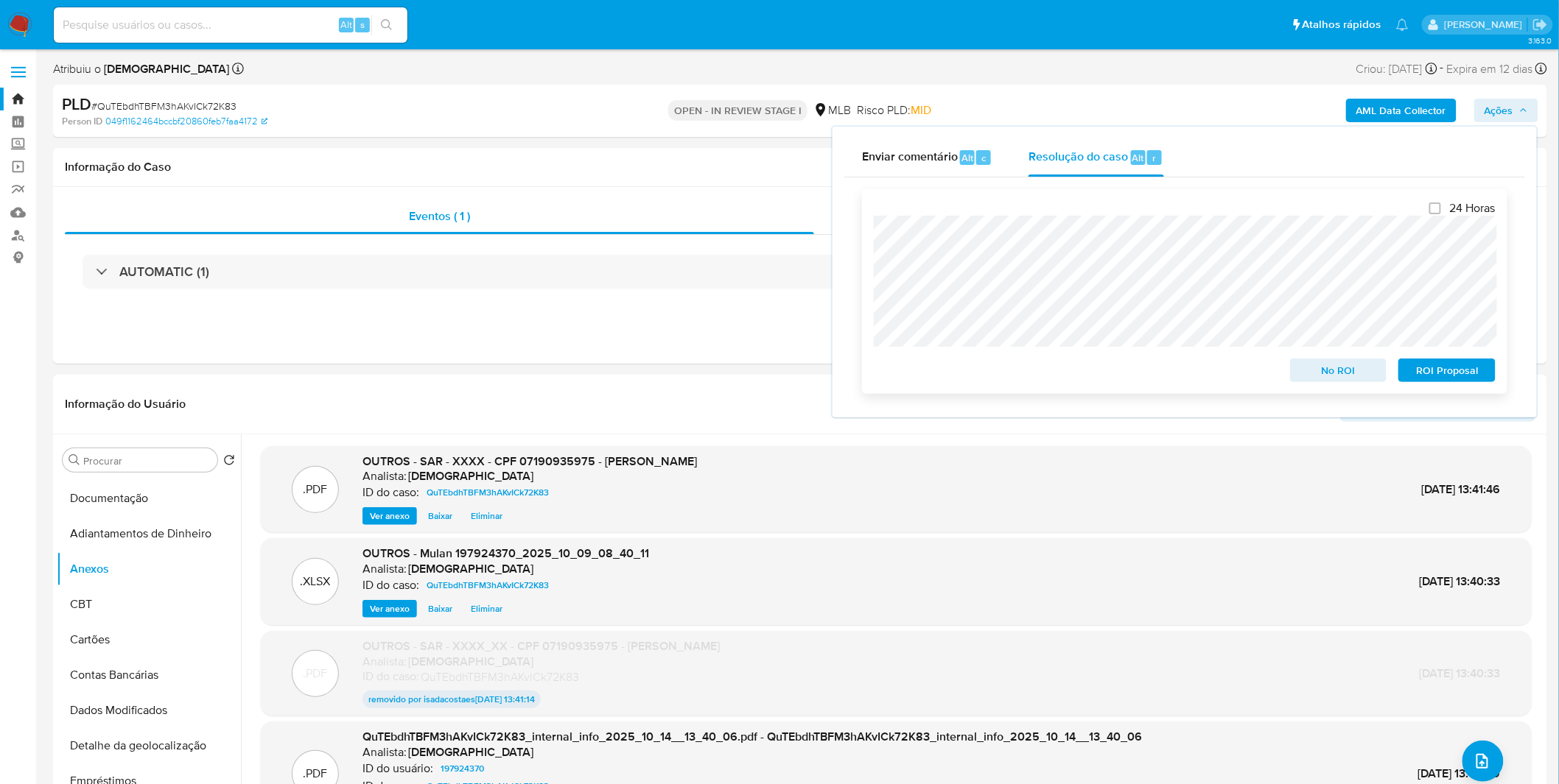
click at [1435, 379] on span "ROI Proposal" at bounding box center [1446, 370] width 77 height 20
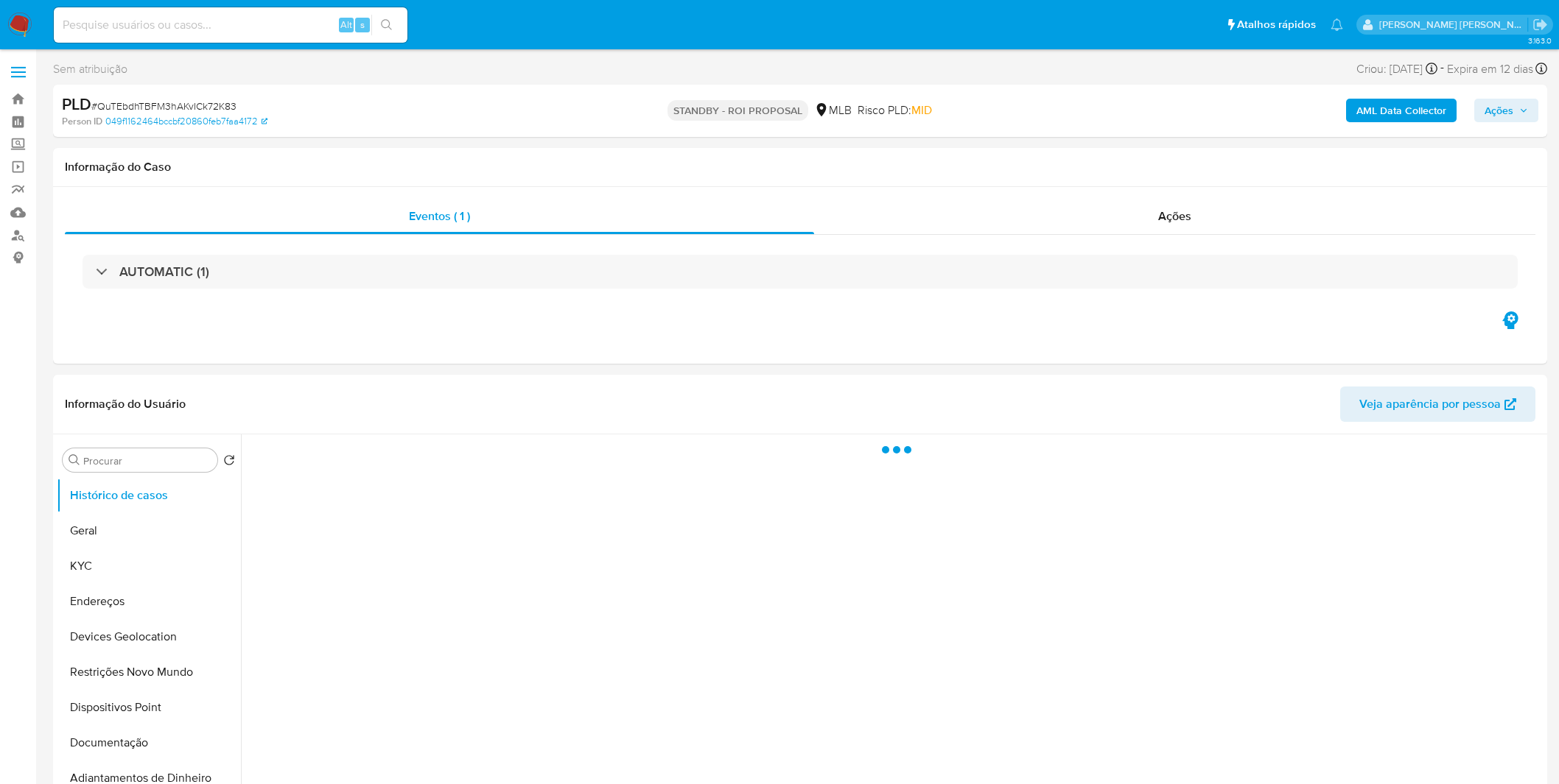
select select "10"
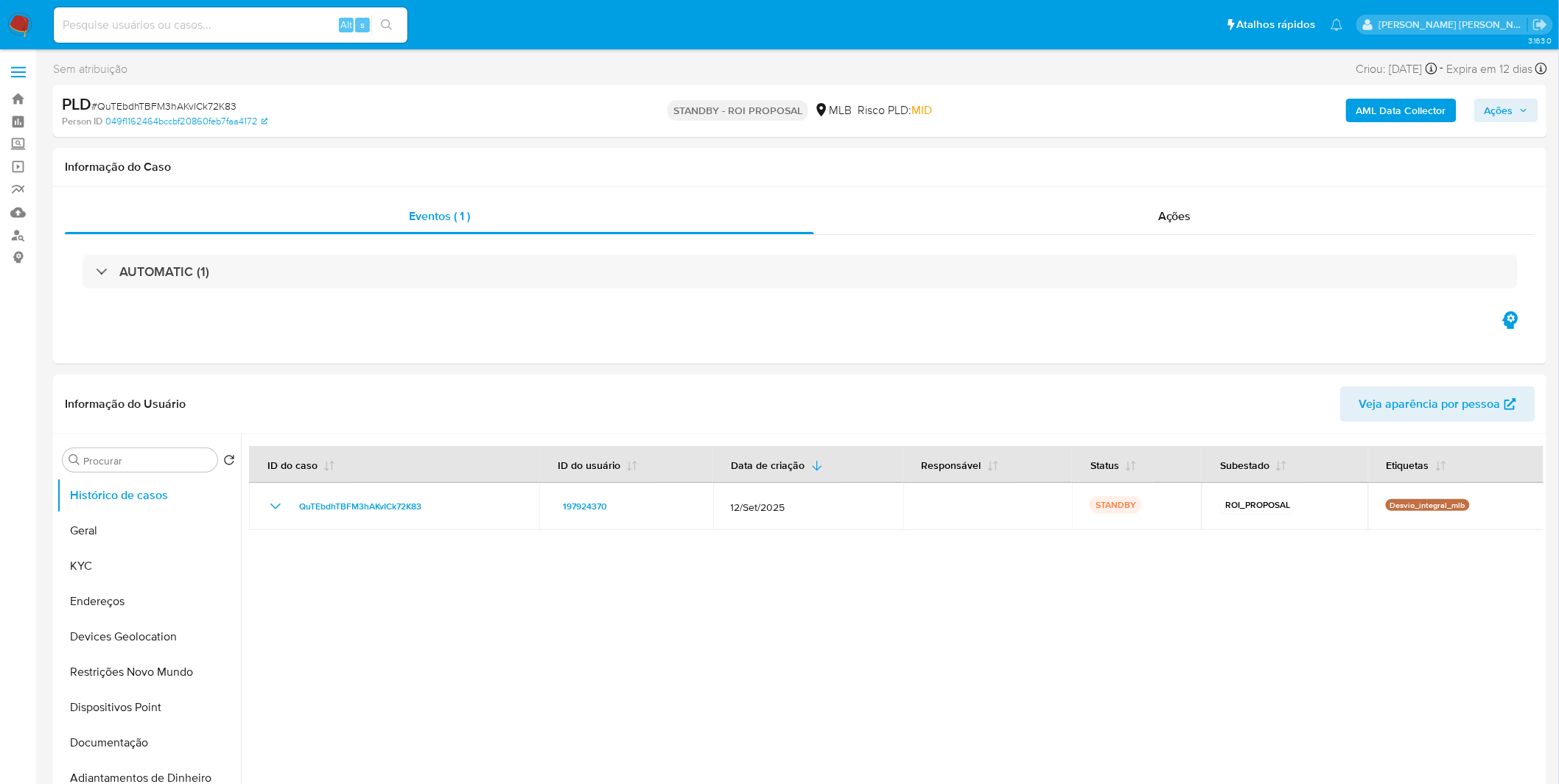
click at [32, 29] on img at bounding box center [20, 25] width 25 height 25
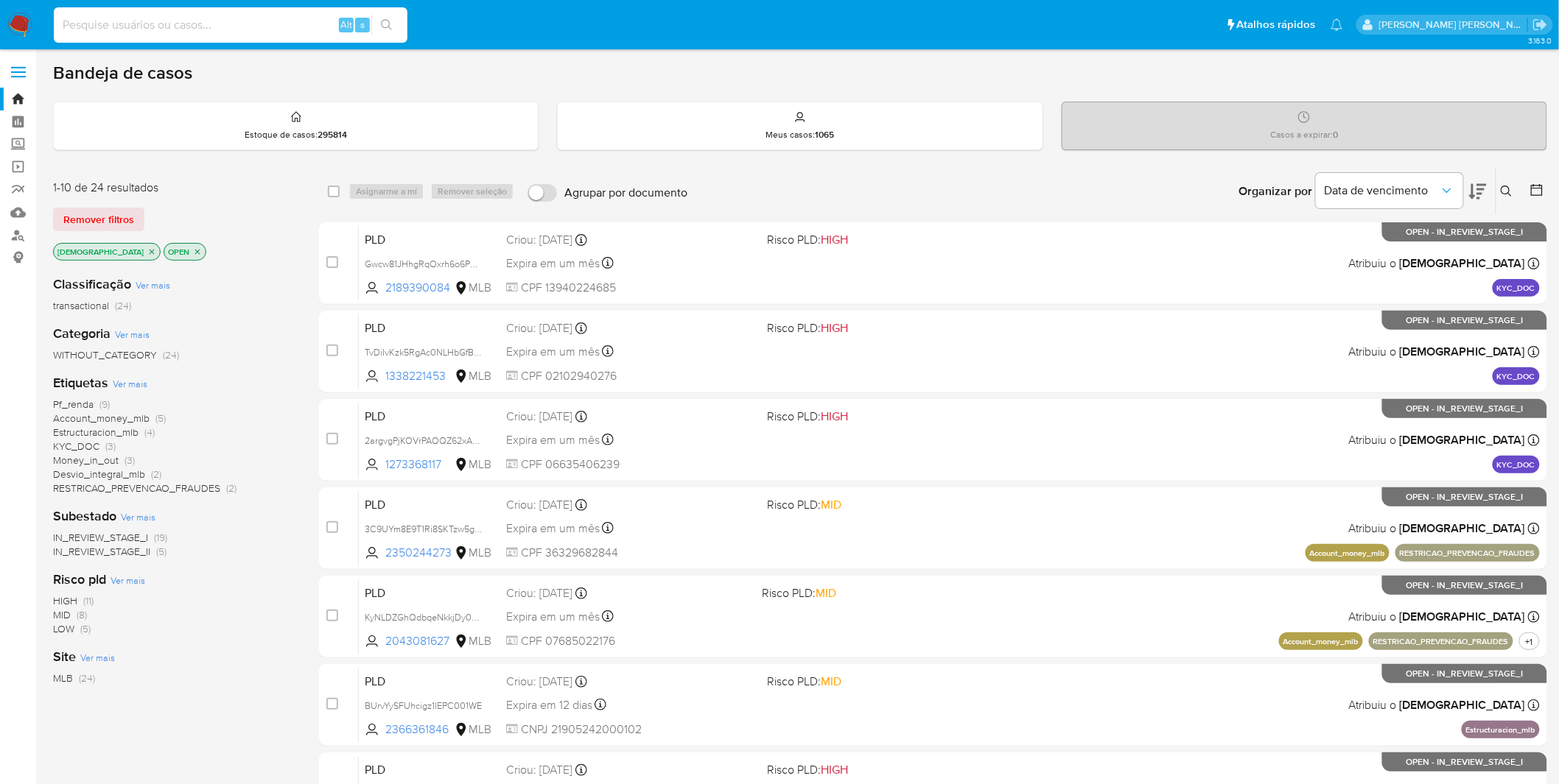
click at [226, 32] on input at bounding box center [230, 25] width 354 height 19
paste input "svPbUtZ5zY7ifDLVhrmUqToE"
type input "svPbUtZ5zY7ifDLVhrmUqToE"
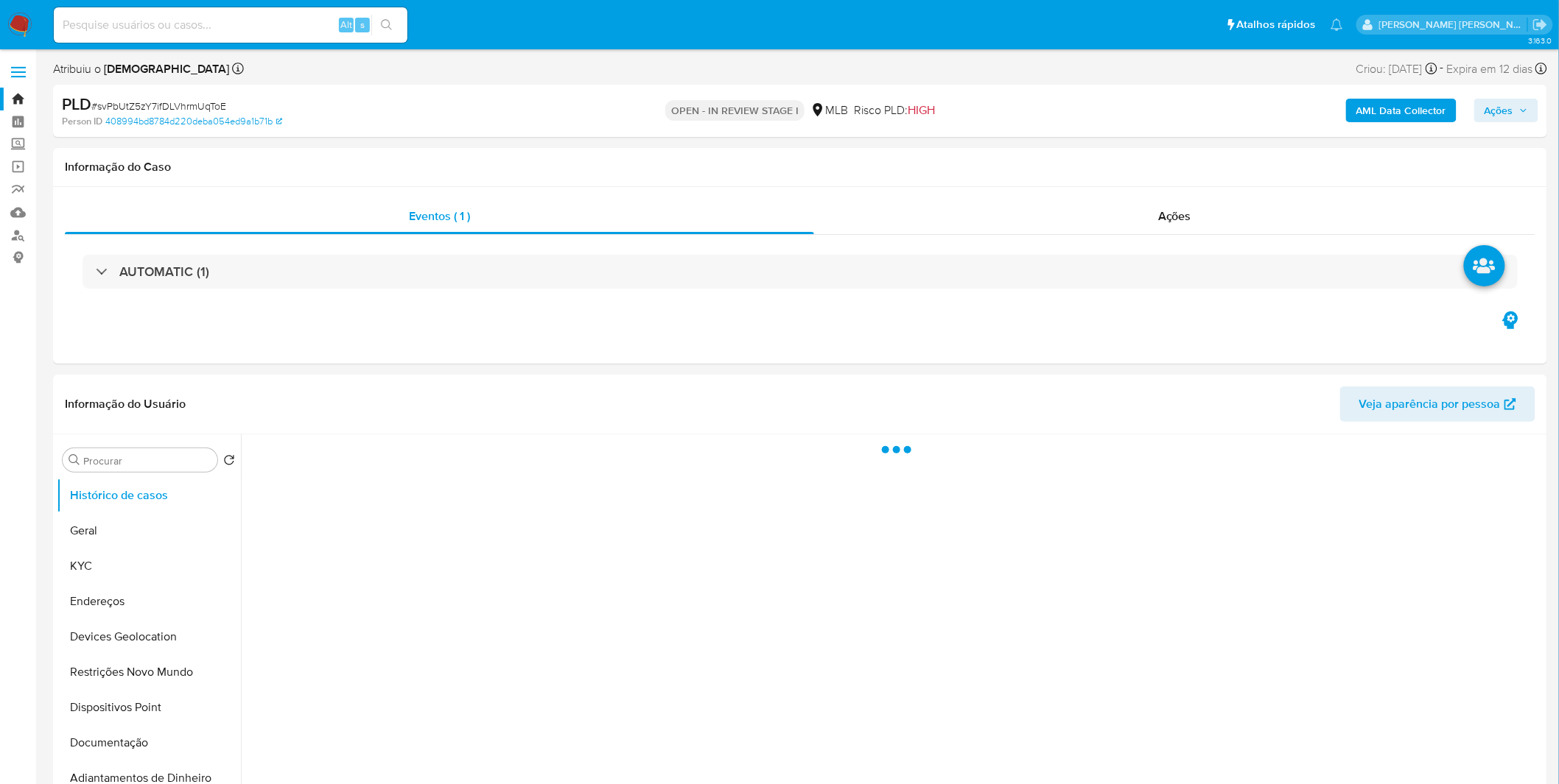
select select "10"
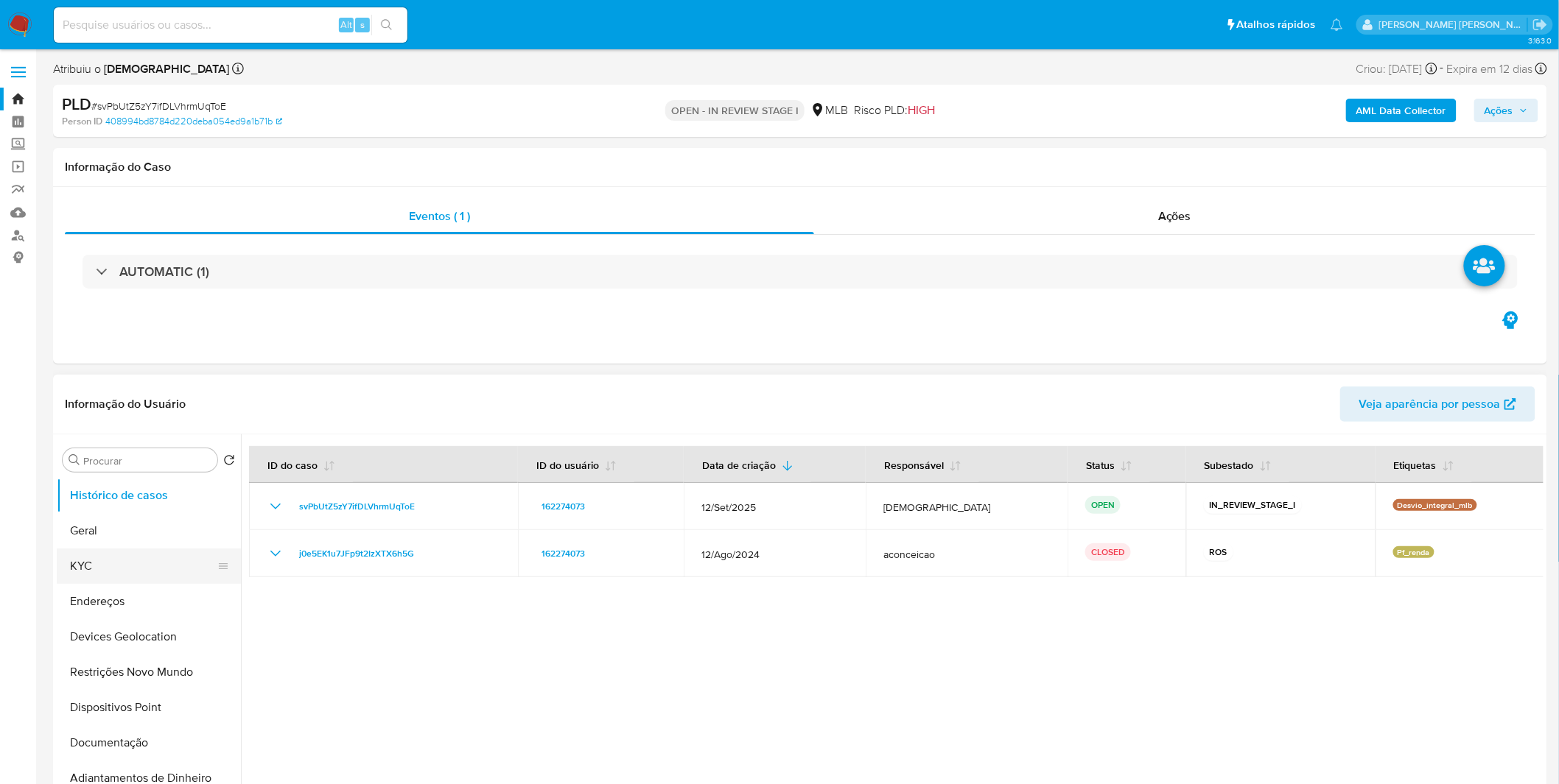
click at [113, 576] on button "KYC" at bounding box center [142, 566] width 172 height 35
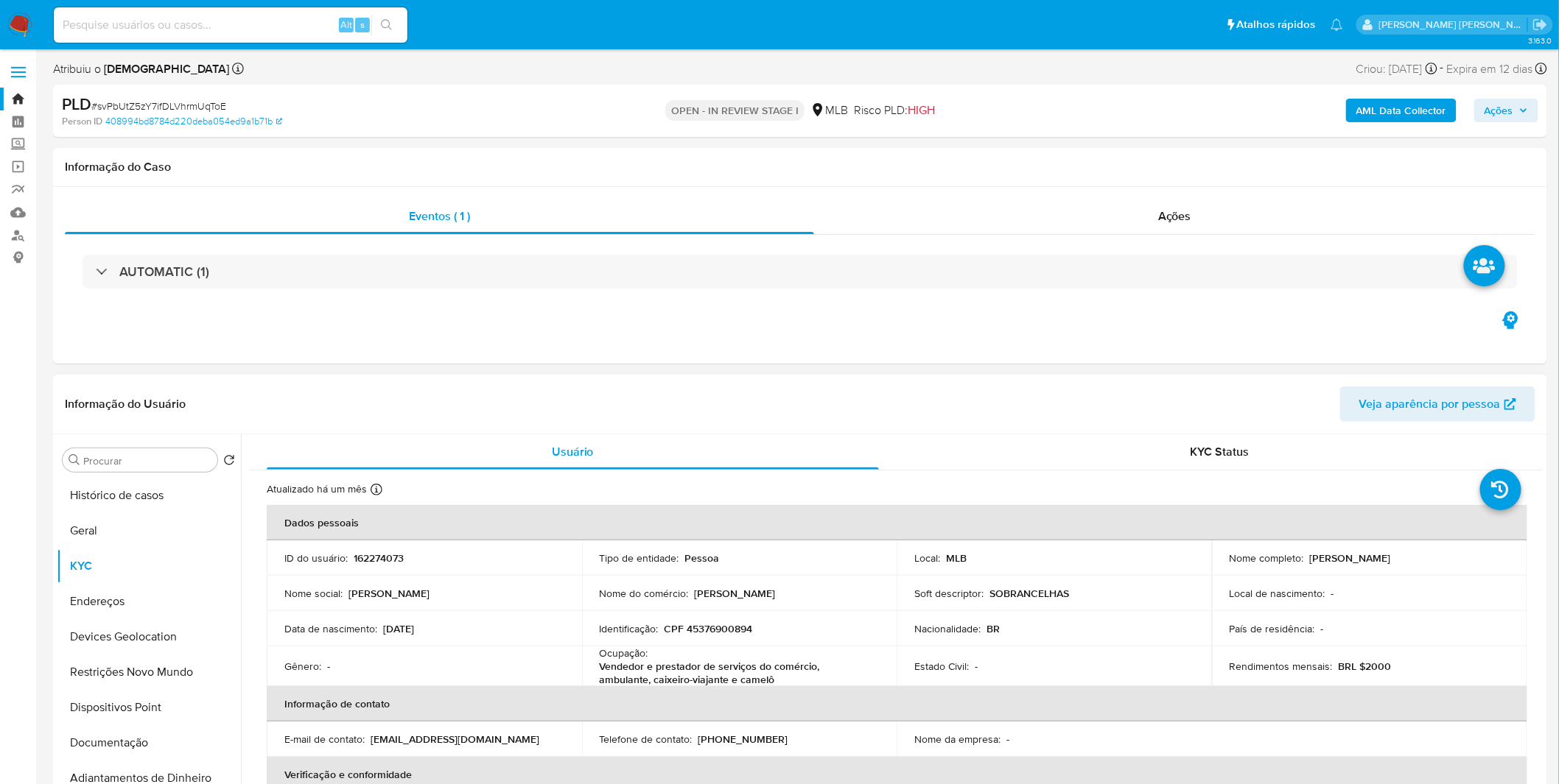
click at [703, 560] on p "Pessoa" at bounding box center [703, 559] width 35 height 14
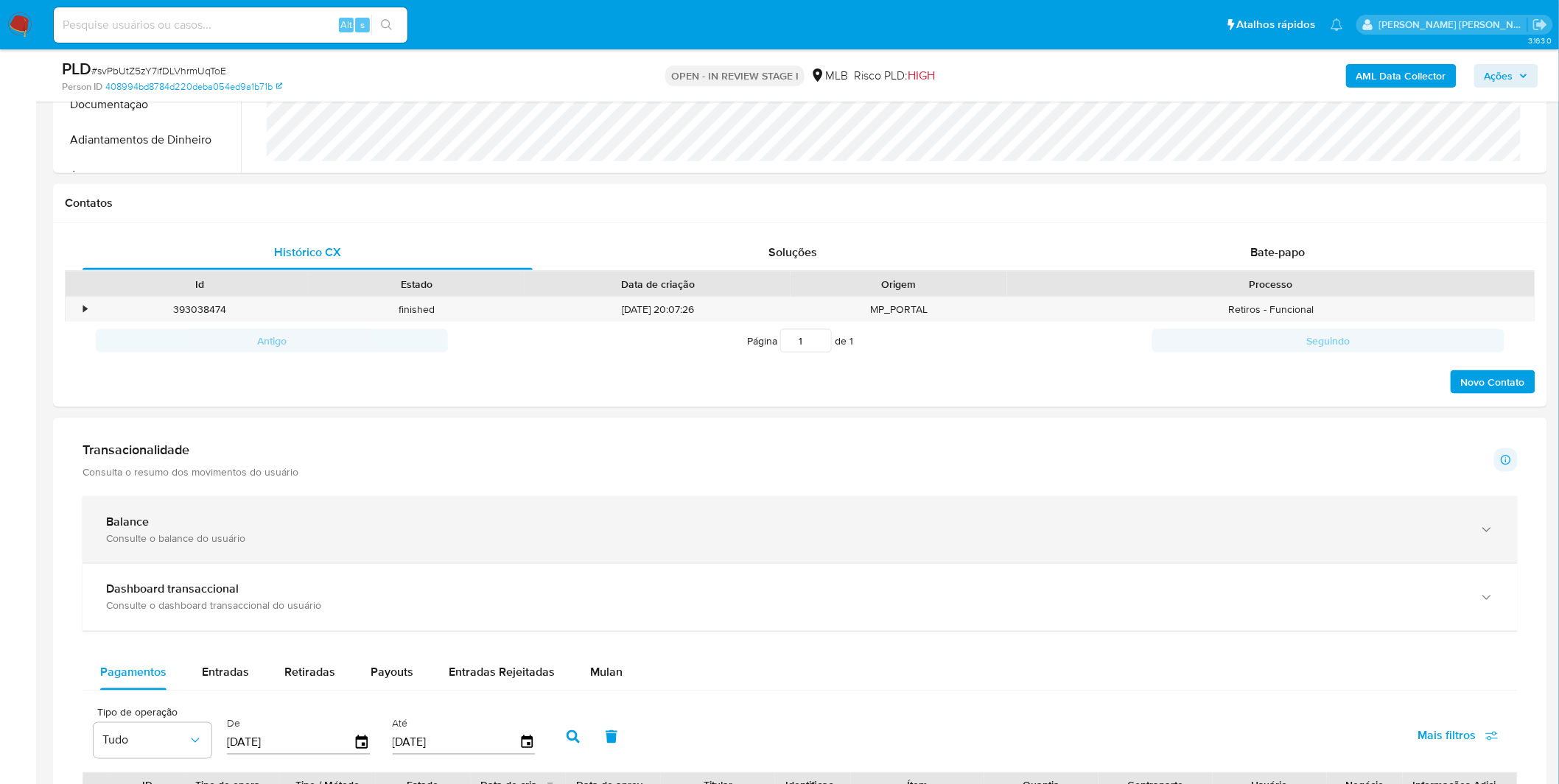
scroll to position [900, 0]
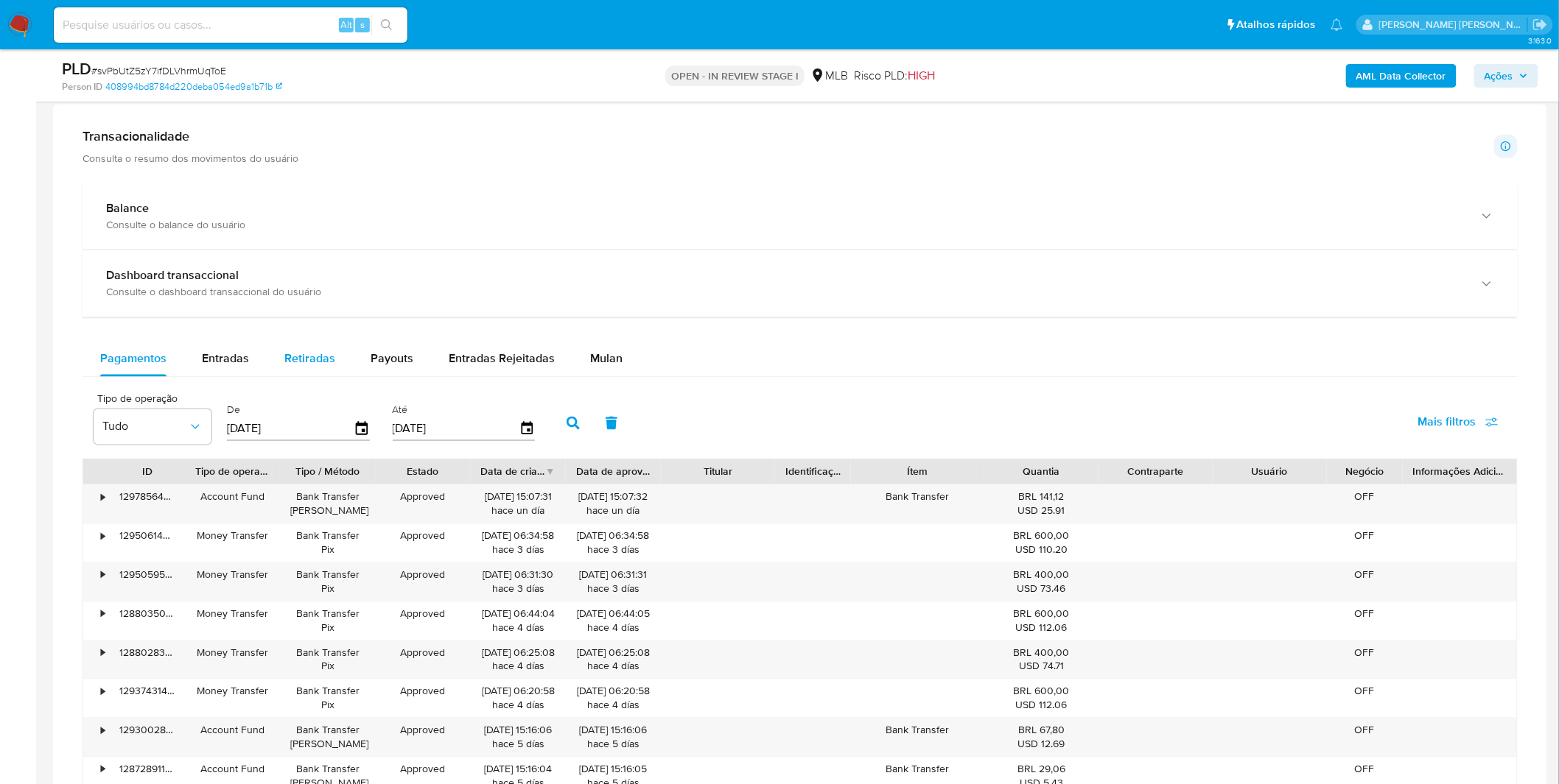
click at [319, 354] on span "Retiradas" at bounding box center [310, 358] width 51 height 17
select select "10"
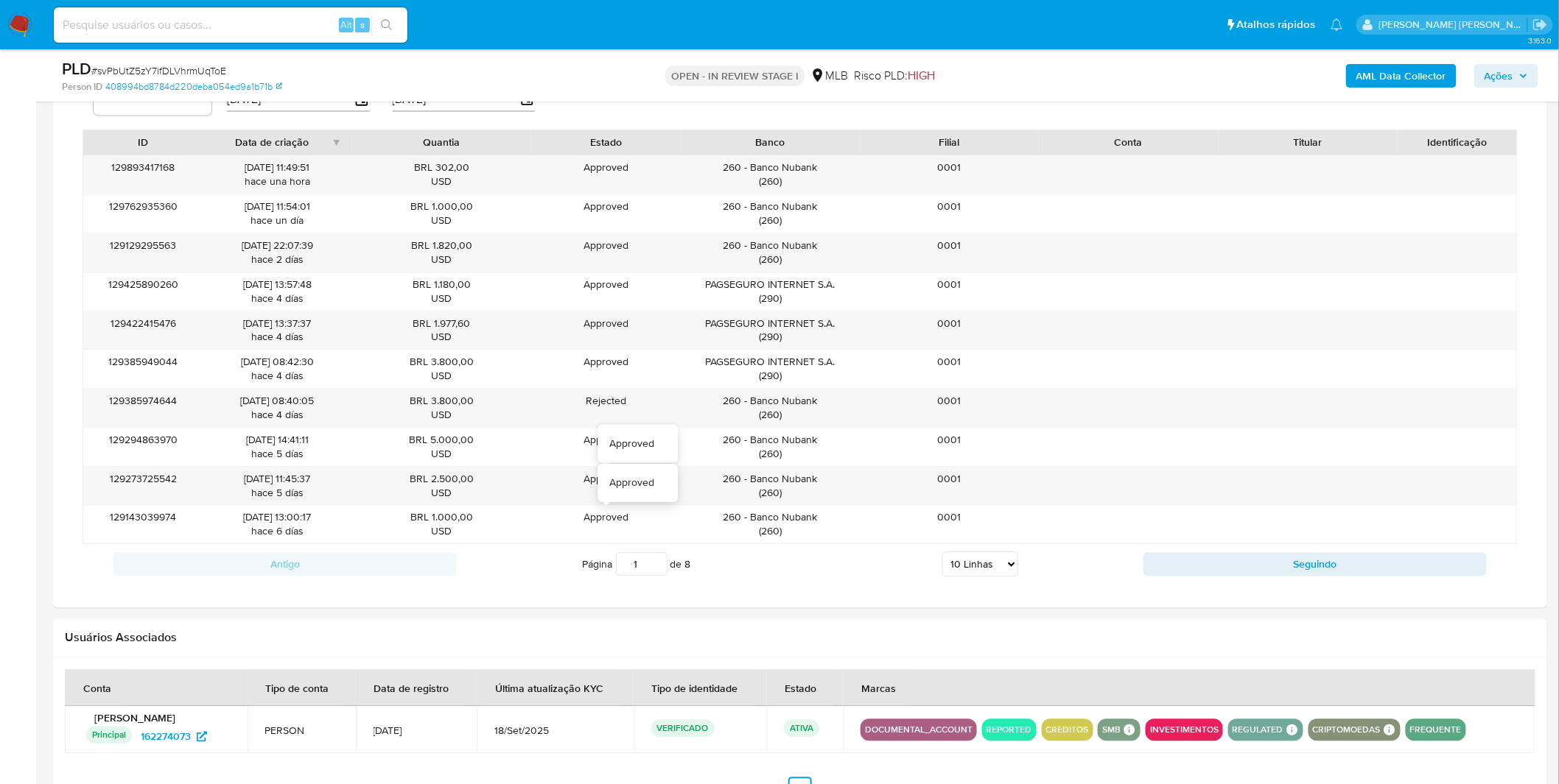
scroll to position [1299, 0]
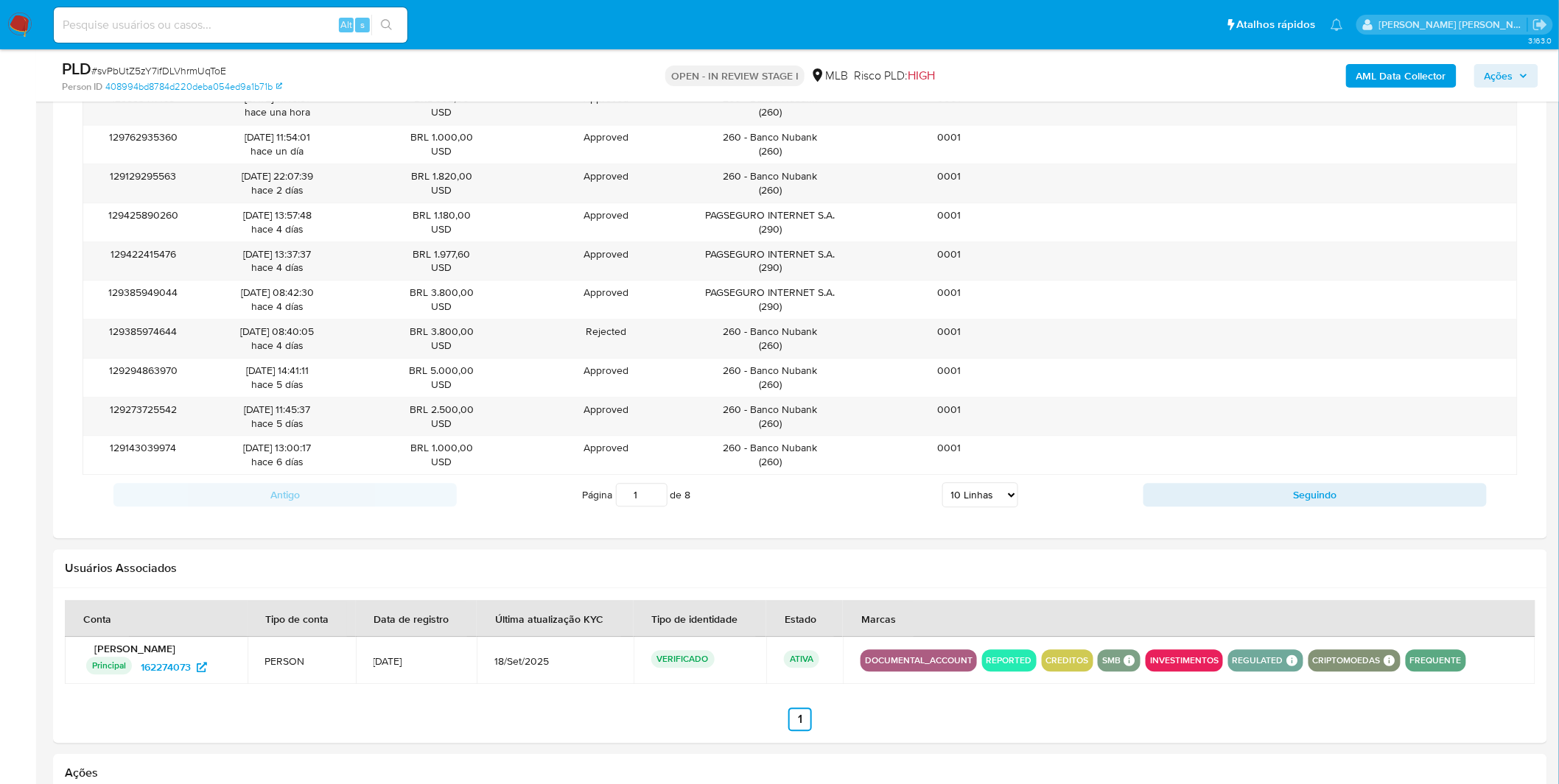
click at [1021, 504] on div "Página 1 de 8 5 Linhas 10 Linhas 20 Linhas 25 Linhas 50 Linhas 100 Linhas" at bounding box center [800, 494] width 686 height 29
click at [1006, 500] on select "5 Linhas 10 Linhas 20 Linhas 25 Linhas 50 Linhas 100 Linhas" at bounding box center [981, 495] width 76 height 25
click at [985, 503] on select "5 Linhas 10 Linhas 20 Linhas 25 Linhas 50 Linhas 100 Linhas" at bounding box center [981, 495] width 76 height 25
select select "100"
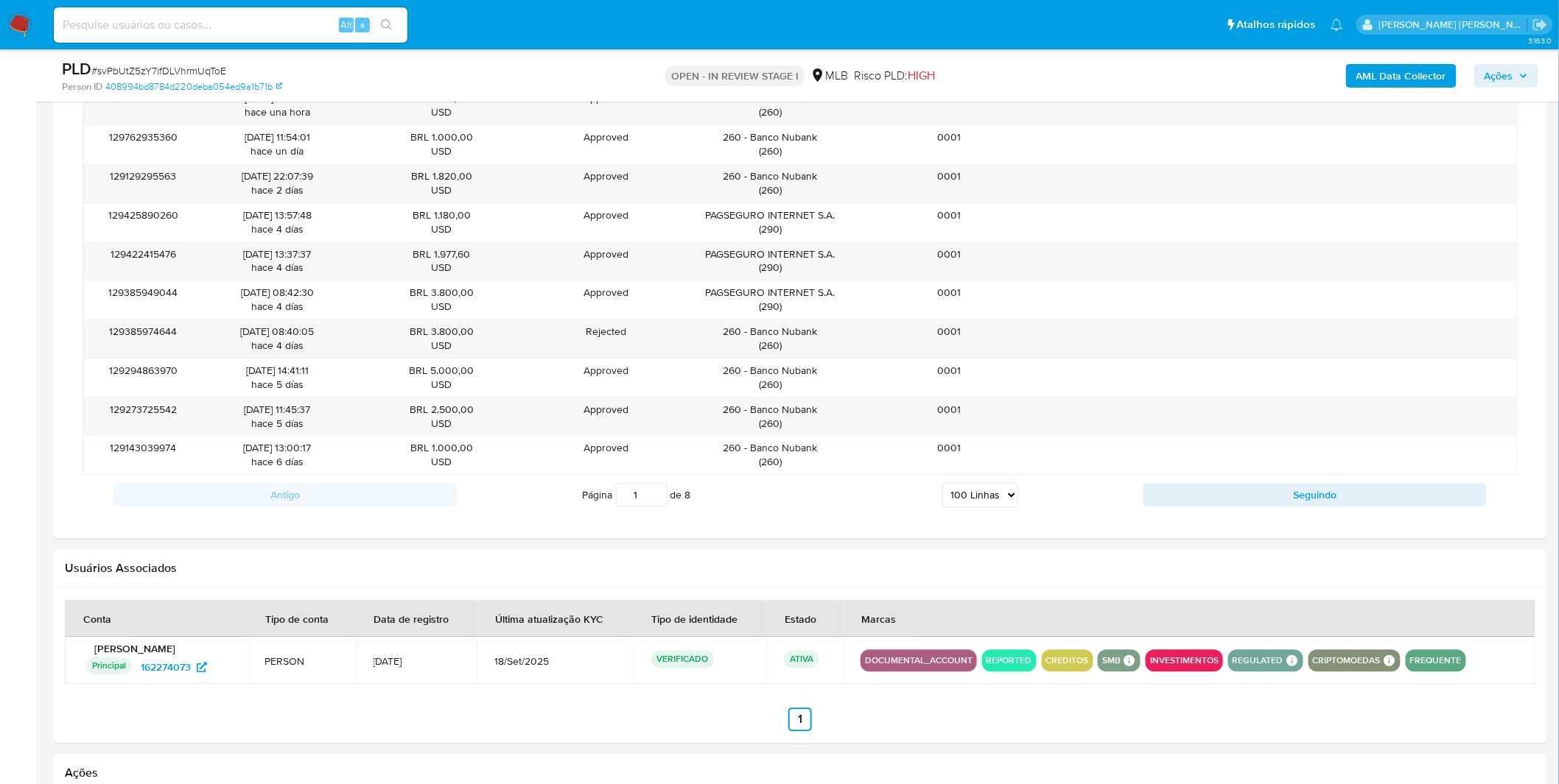
click at [943, 486] on select "5 Linhas 10 Linhas 20 Linhas 25 Linhas 50 Linhas 100 Linhas" at bounding box center [981, 495] width 76 height 25
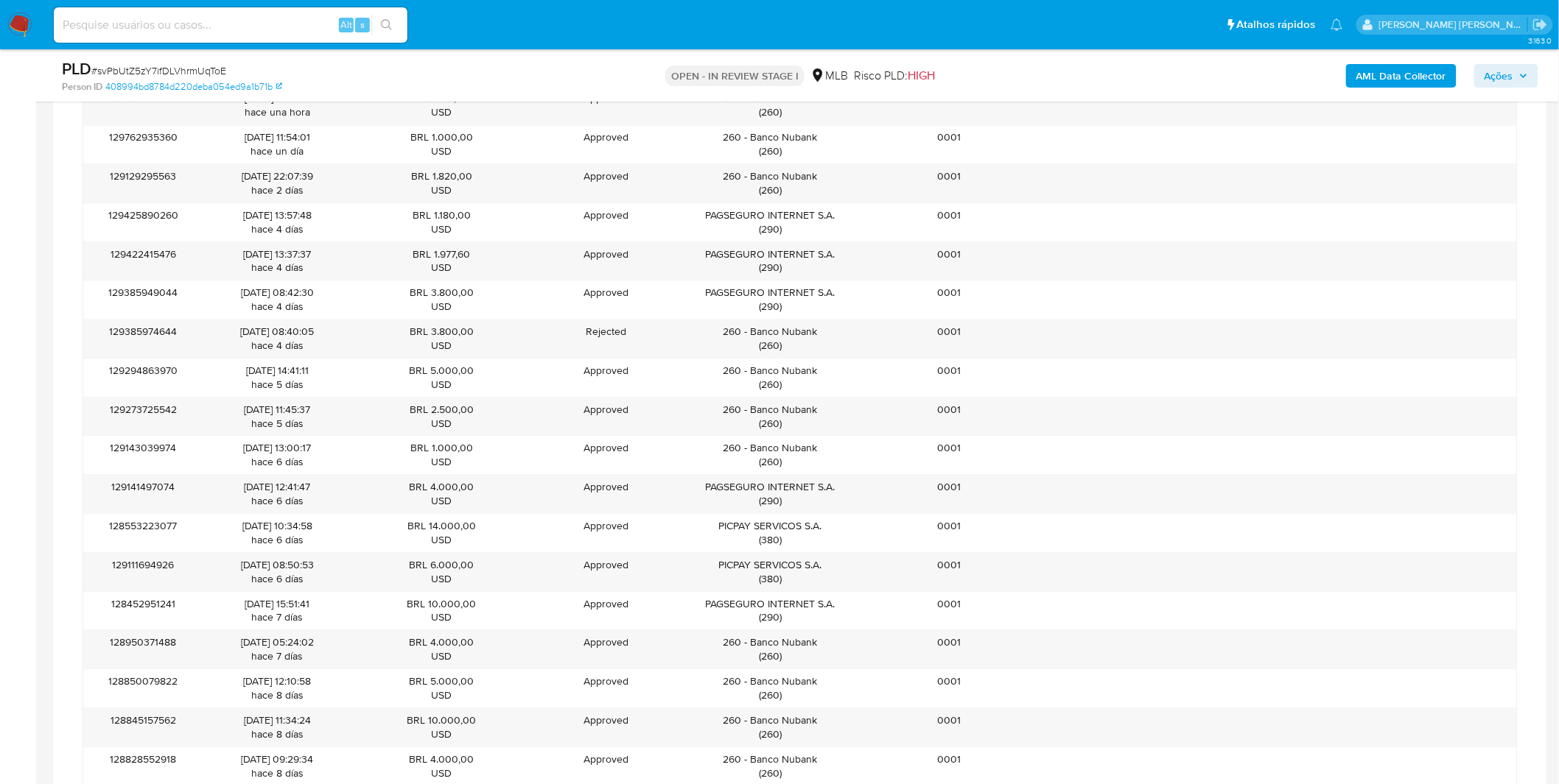
scroll to position [2293, 0]
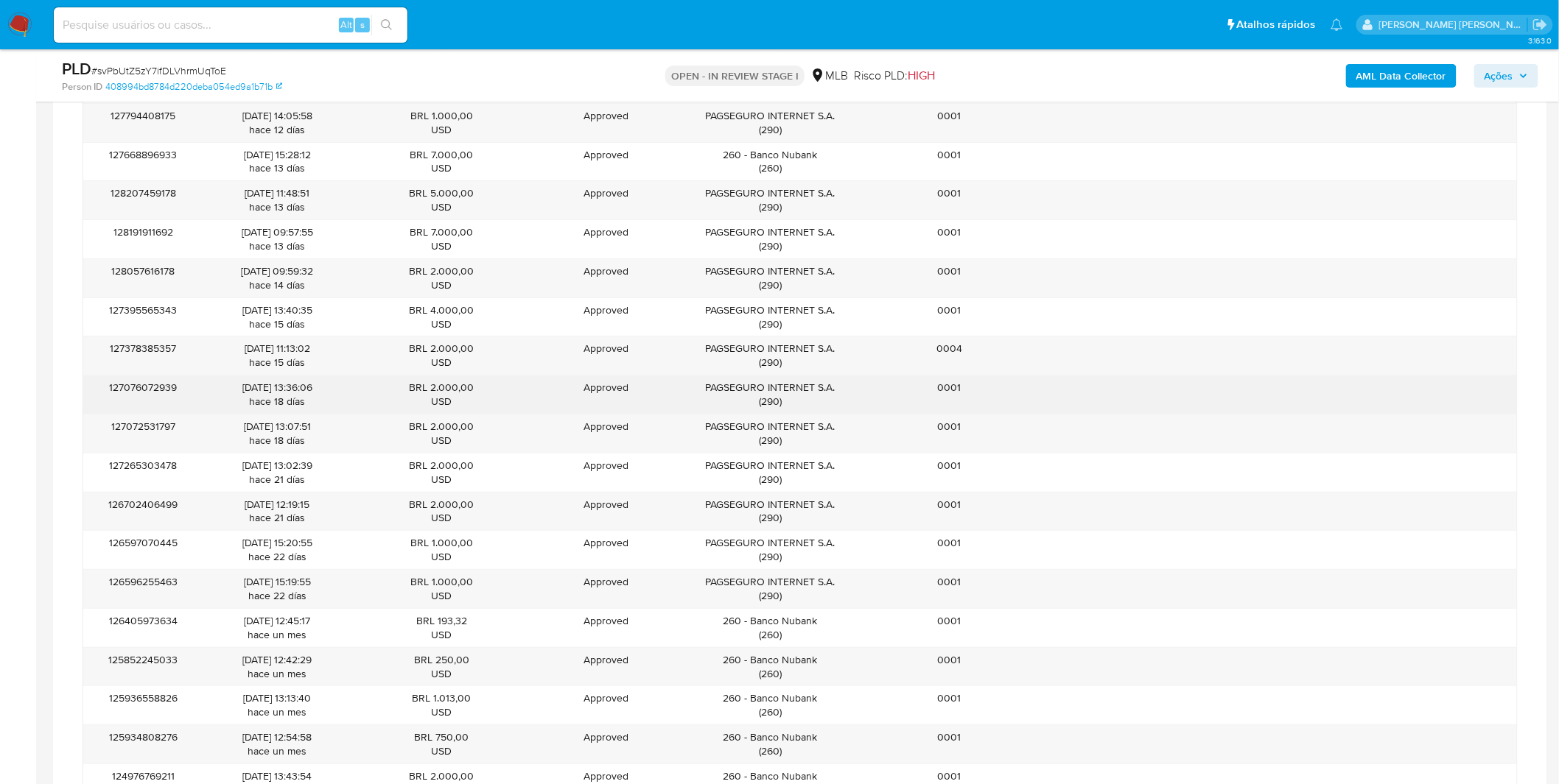
drag, startPoint x: 706, startPoint y: 392, endPoint x: 820, endPoint y: 395, distance: 114.0
click at [820, 395] on div "PAGSEGURO INTERNET S.A. ( 290 )" at bounding box center [770, 394] width 158 height 28
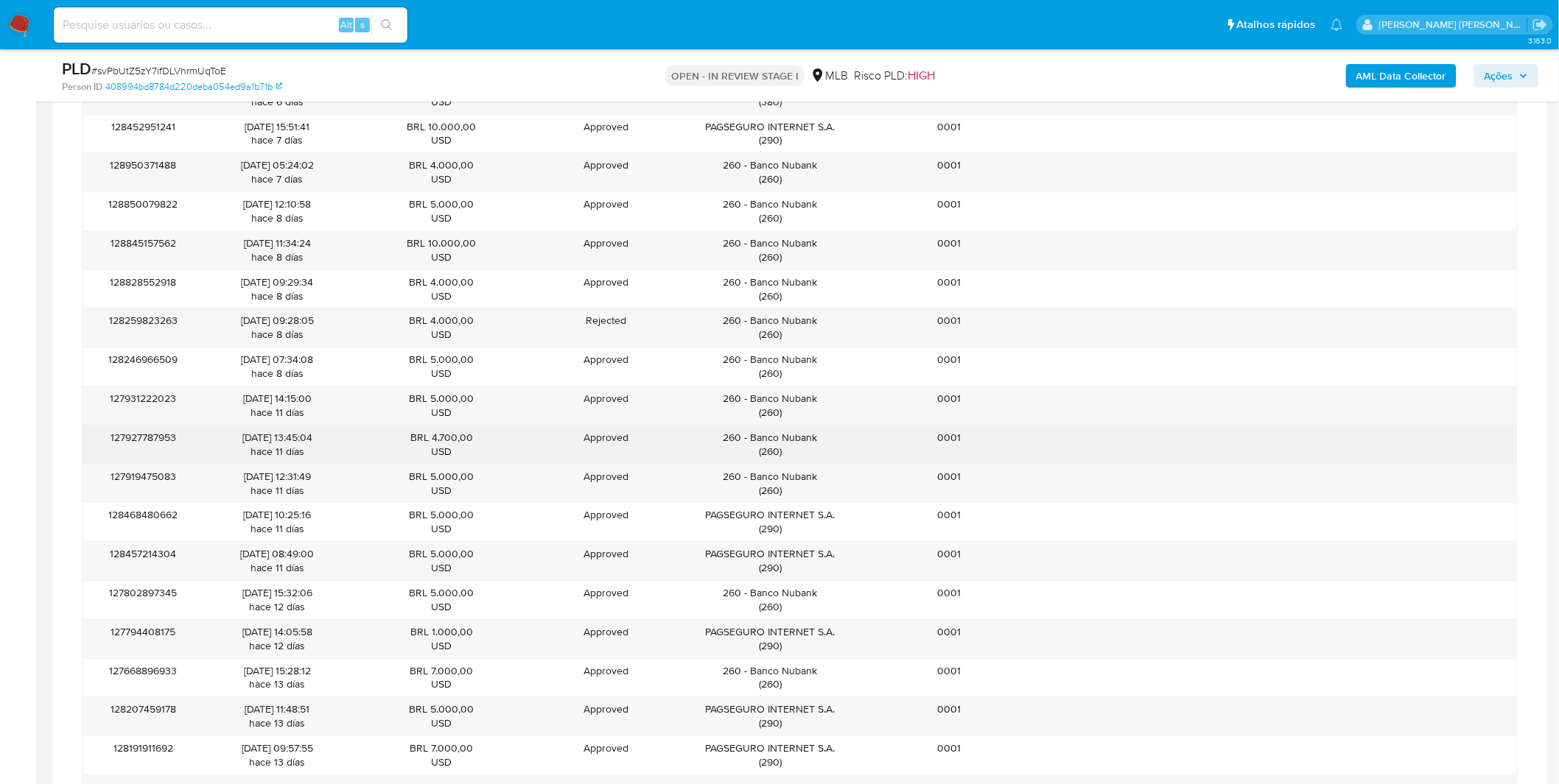
scroll to position [1751, 0]
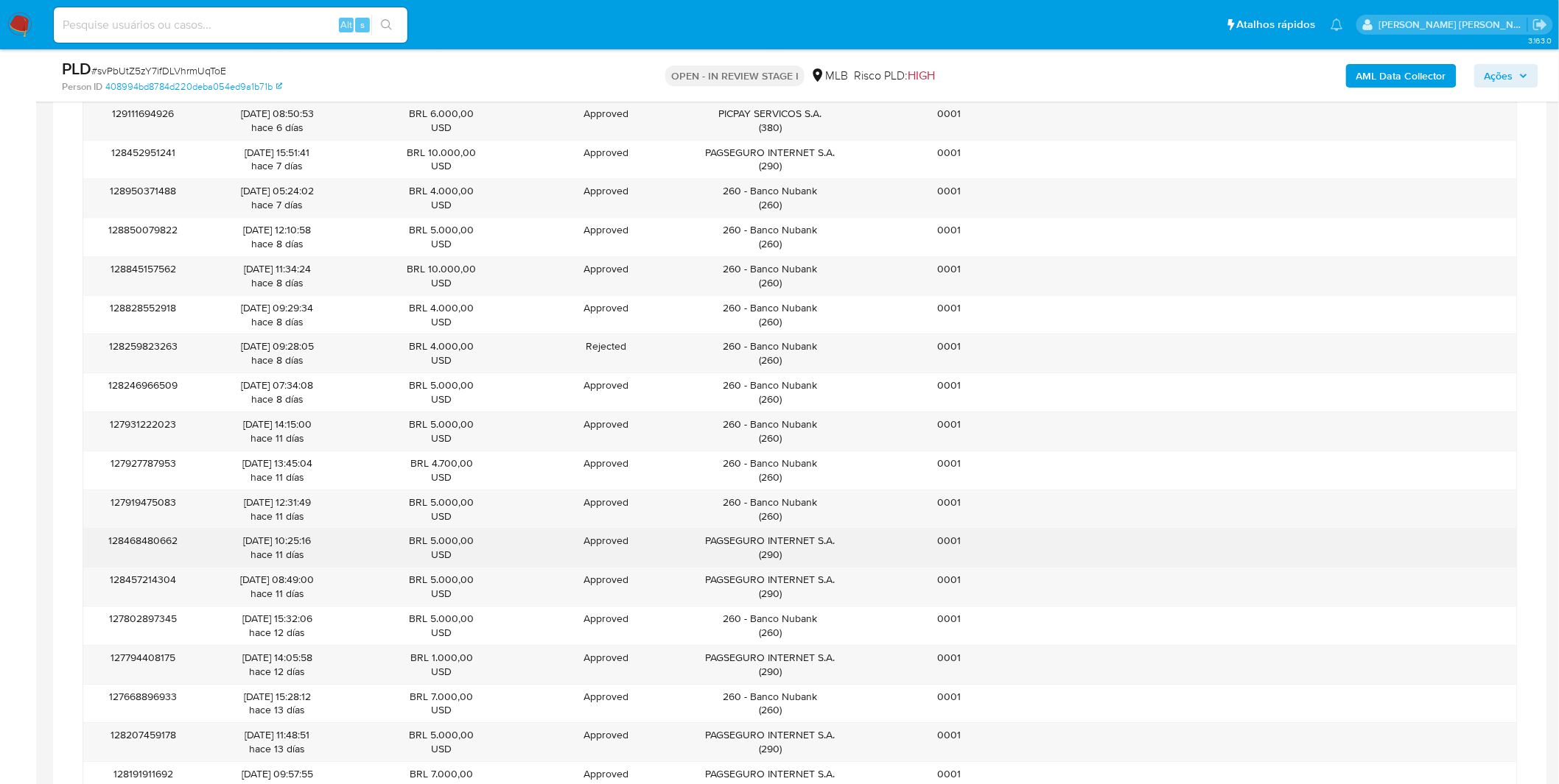
drag, startPoint x: 709, startPoint y: 540, endPoint x: 836, endPoint y: 549, distance: 127.3
click at [836, 549] on div "PAGSEGURO INTERNET S.A. ( 290 )" at bounding box center [770, 548] width 158 height 28
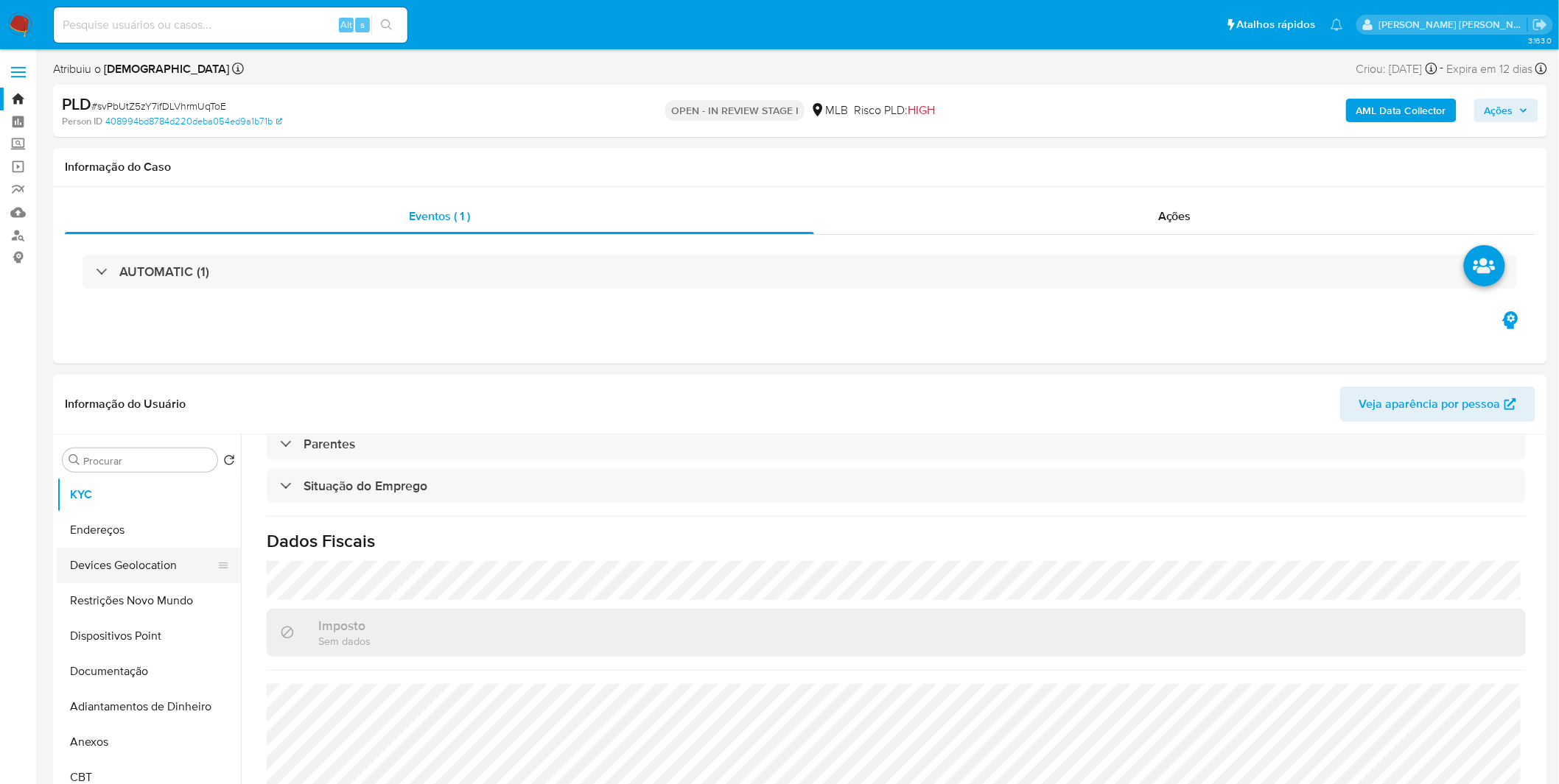
scroll to position [163, 0]
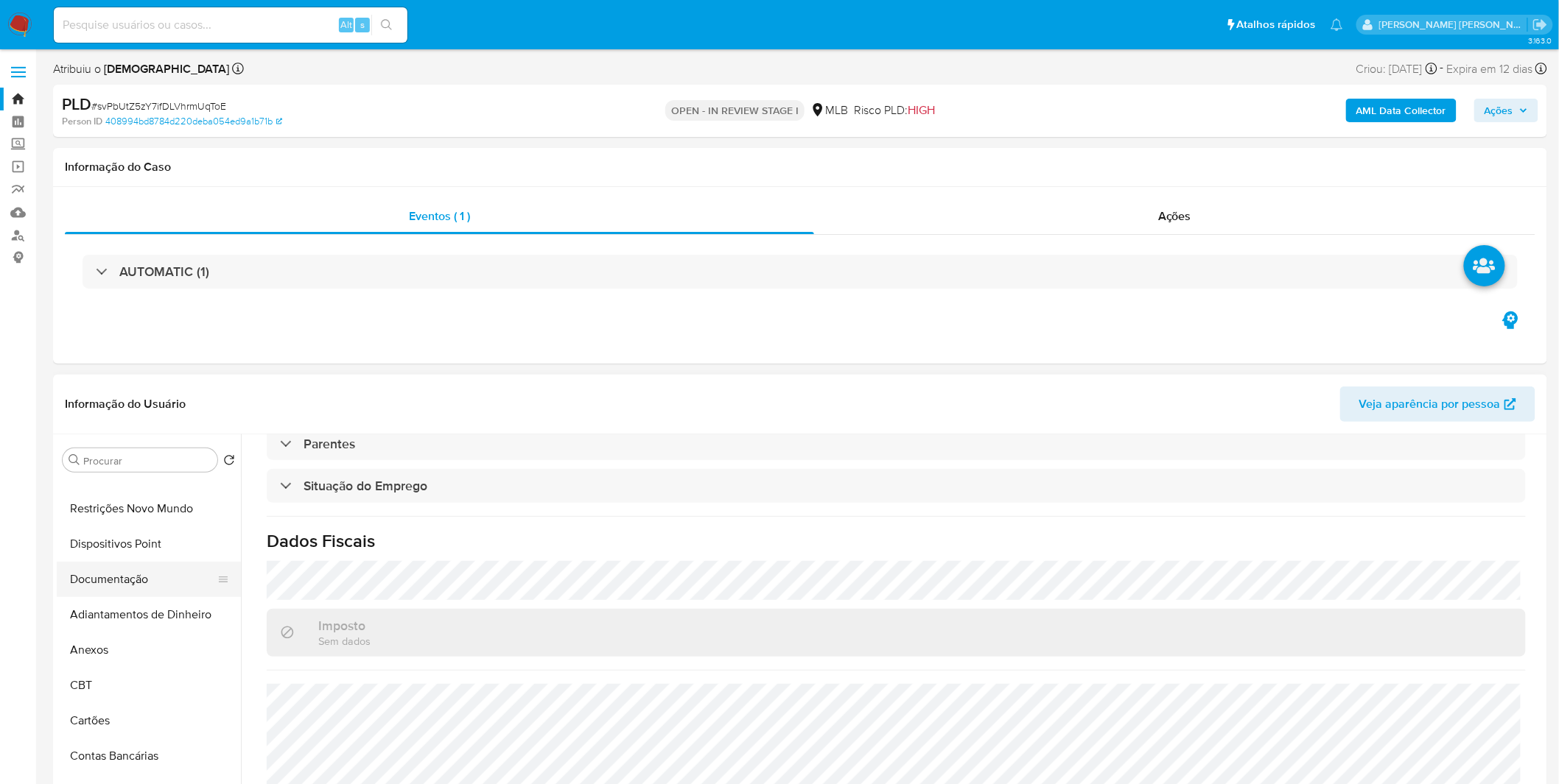
click at [136, 572] on button "Documentação" at bounding box center [142, 579] width 172 height 35
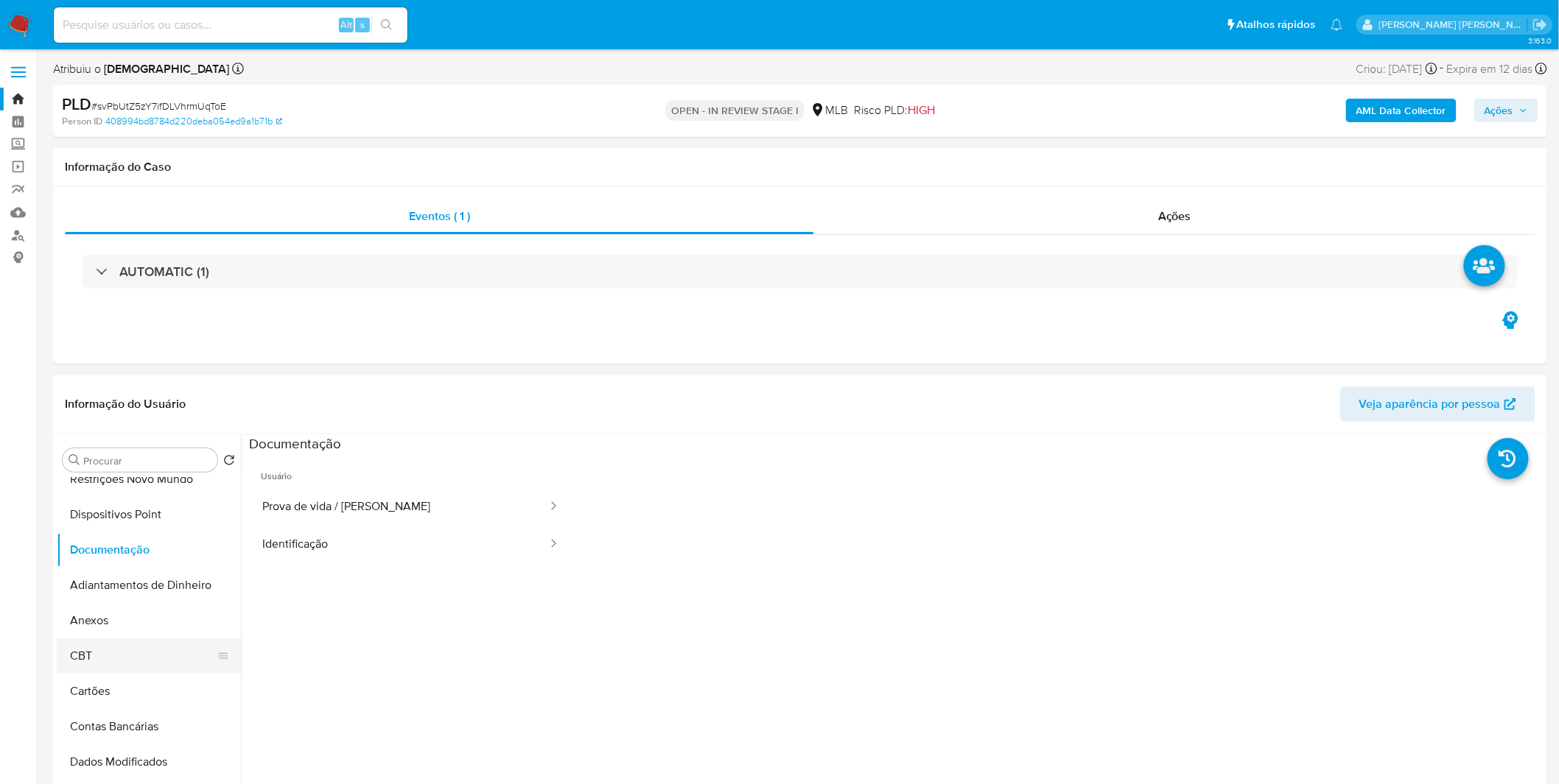
scroll to position [245, 0]
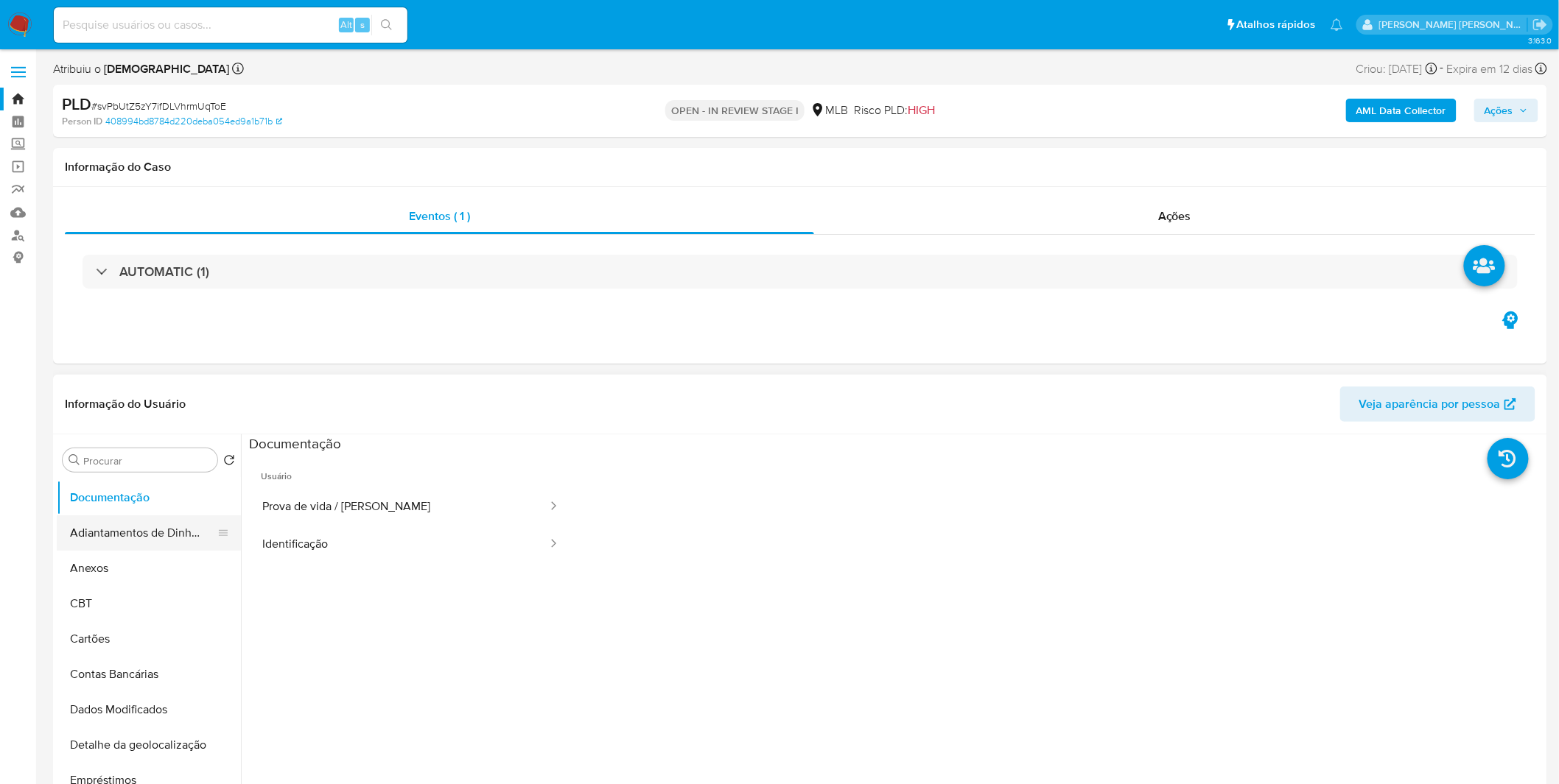
click at [131, 546] on button "Adiantamentos de Dinheiro" at bounding box center [142, 533] width 172 height 35
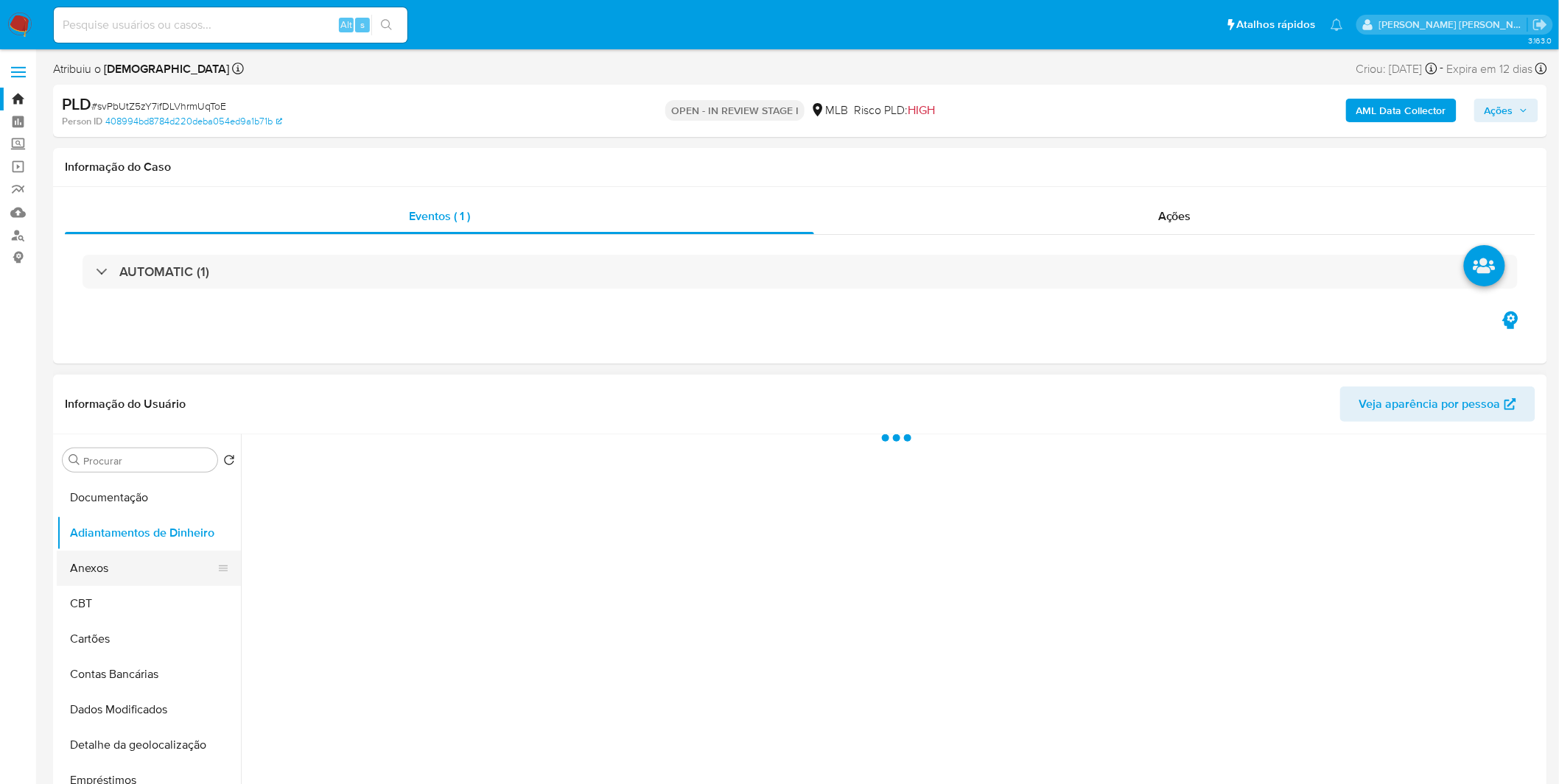
click at [123, 562] on button "Anexos" at bounding box center [142, 568] width 172 height 35
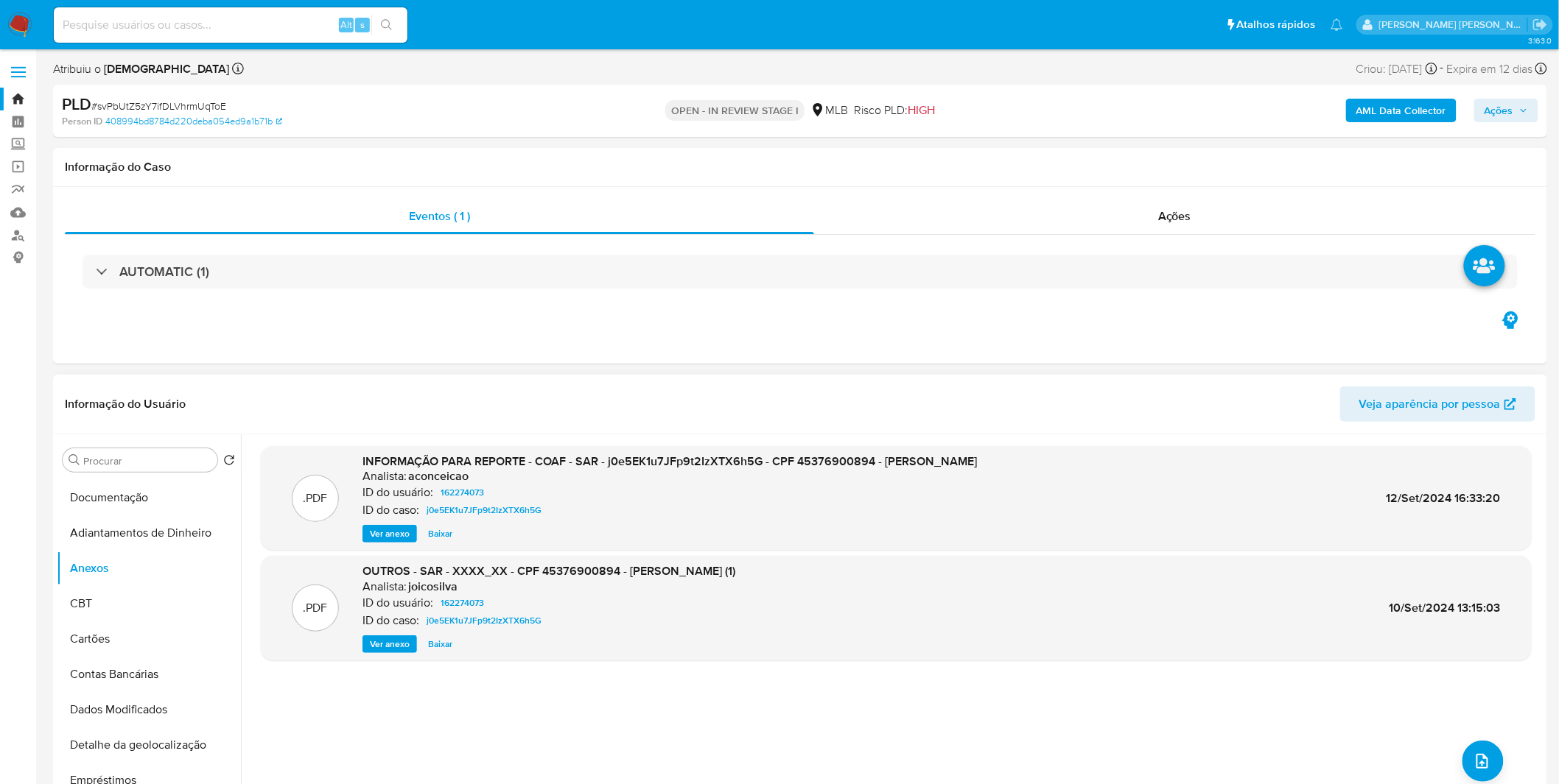
click at [373, 534] on span "Ver anexo" at bounding box center [390, 533] width 40 height 15
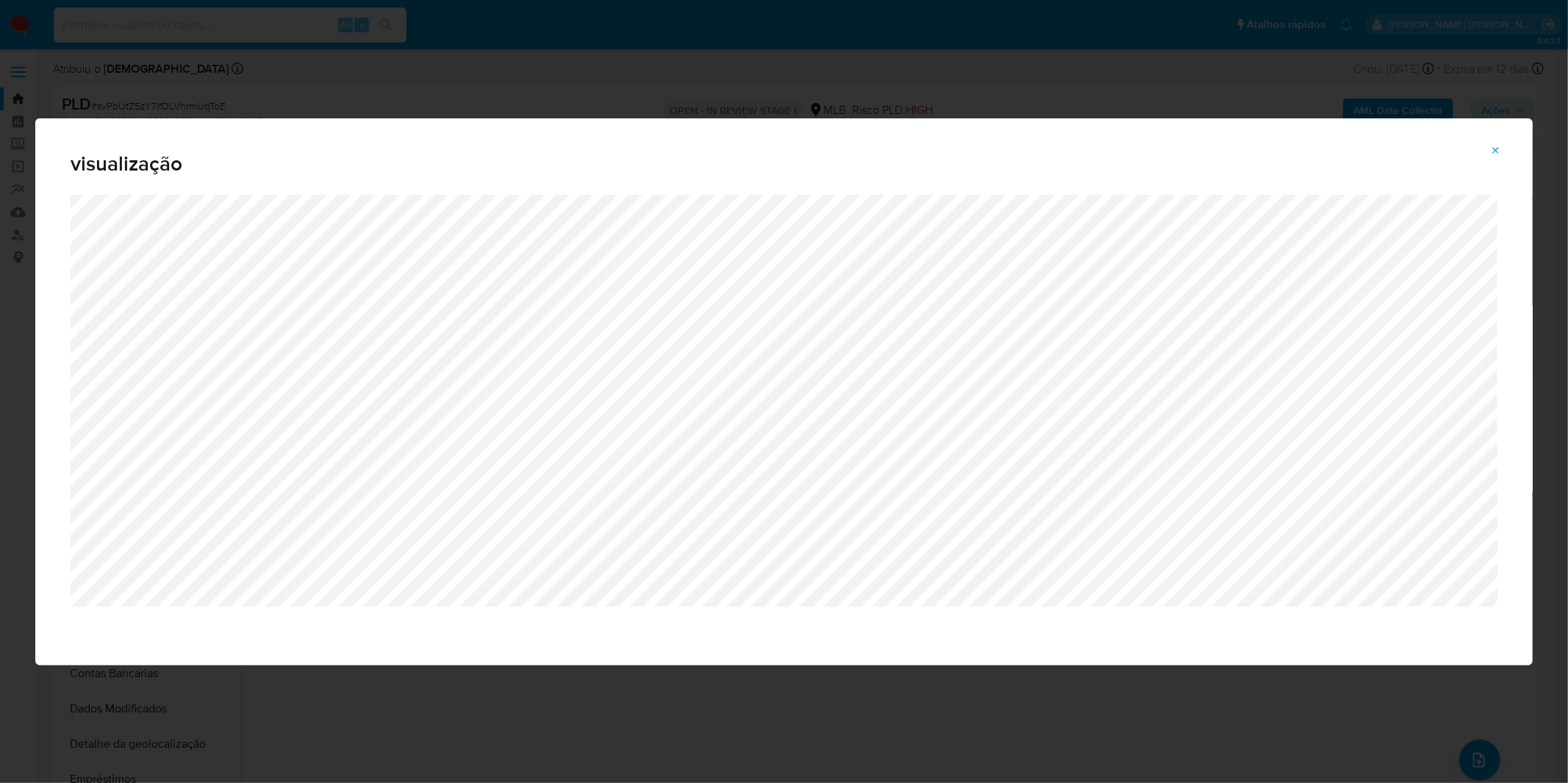
click at [944, 80] on div "visualização" at bounding box center [784, 391] width 1568 height 783
click at [1501, 147] on icon "Attachment preview" at bounding box center [1496, 150] width 12 height 12
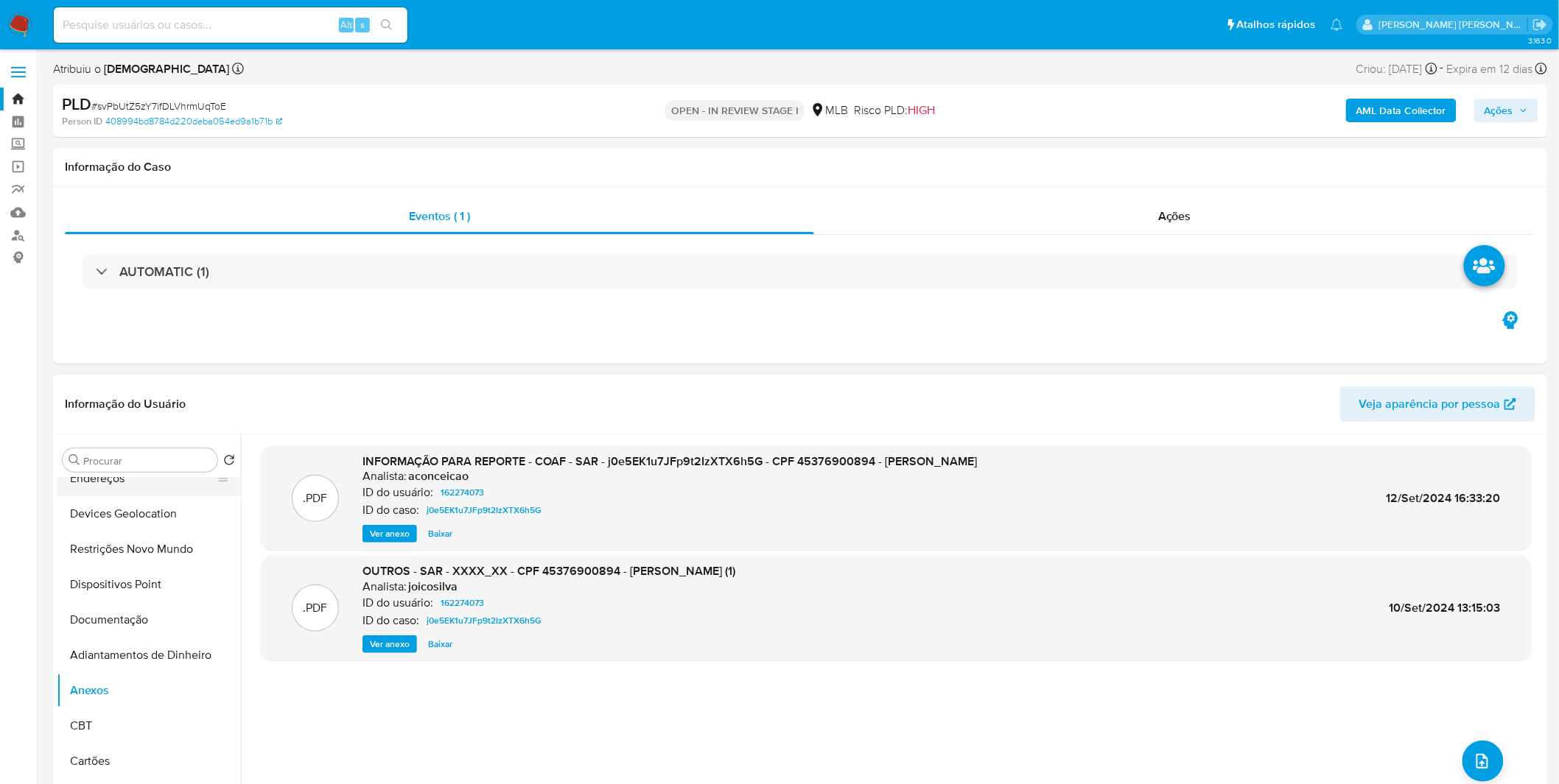
scroll to position [0, 0]
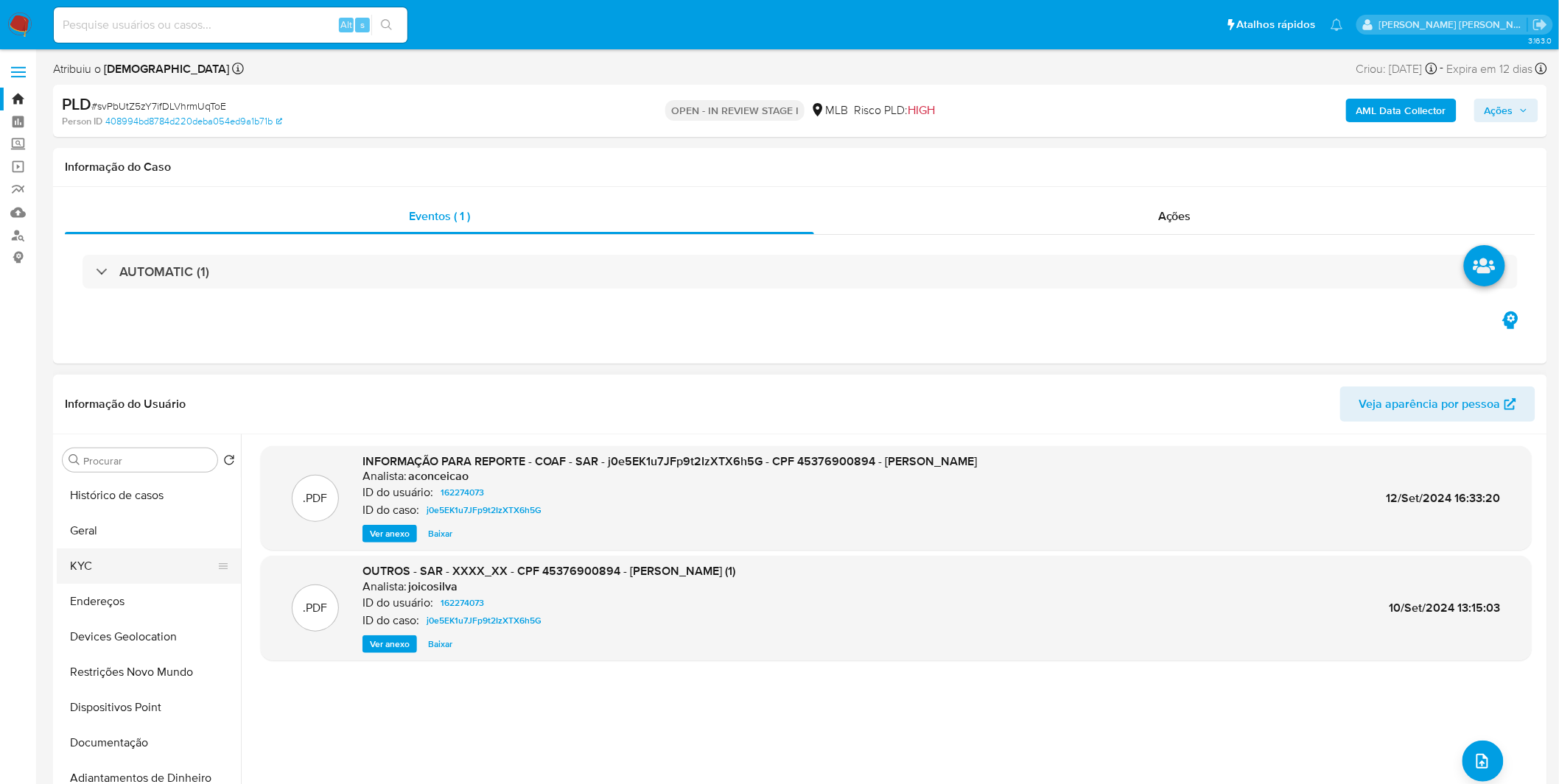
click at [123, 560] on button "KYC" at bounding box center [142, 566] width 172 height 35
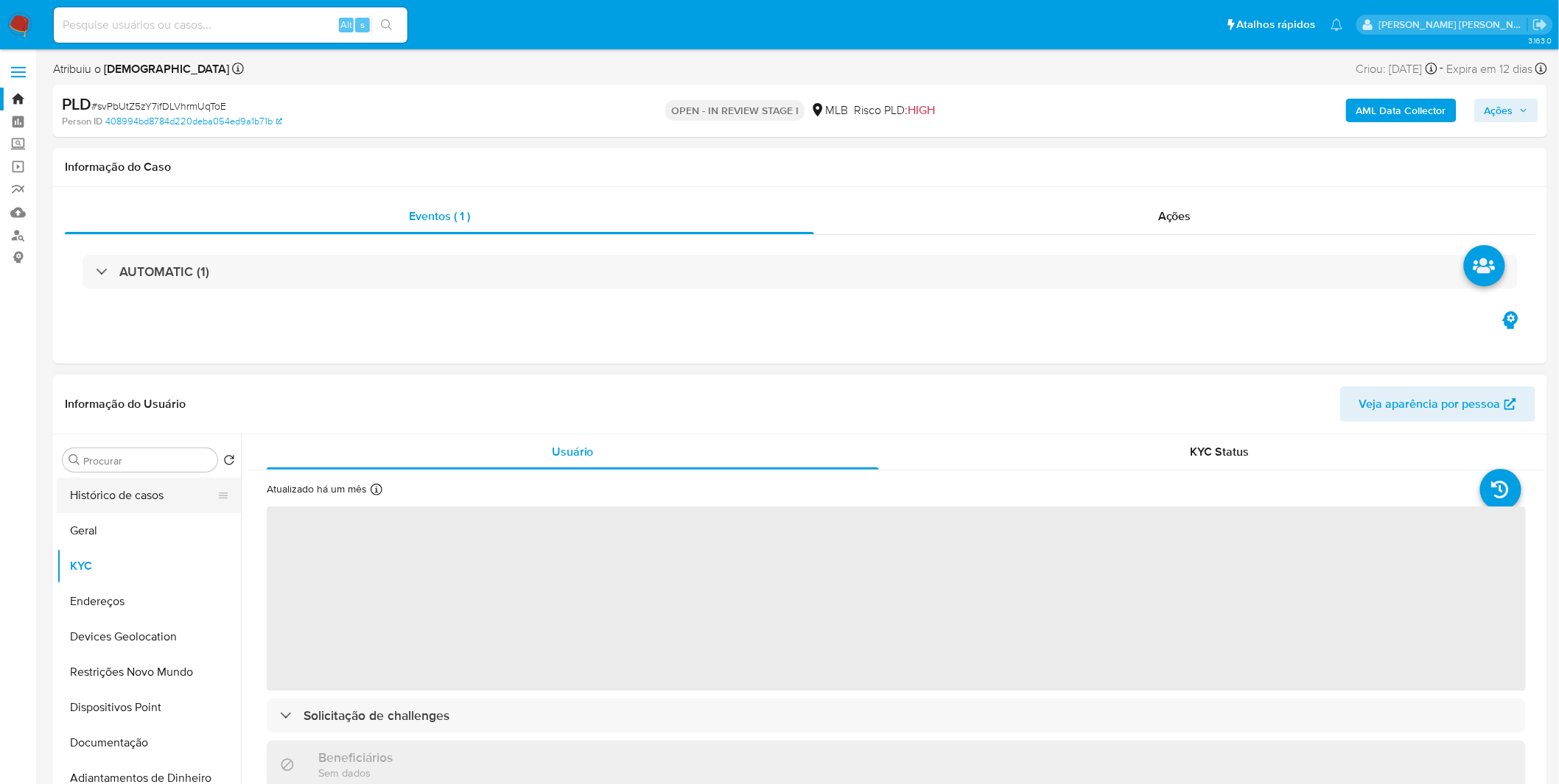
click at [74, 502] on button "Histórico de casos" at bounding box center [142, 495] width 172 height 35
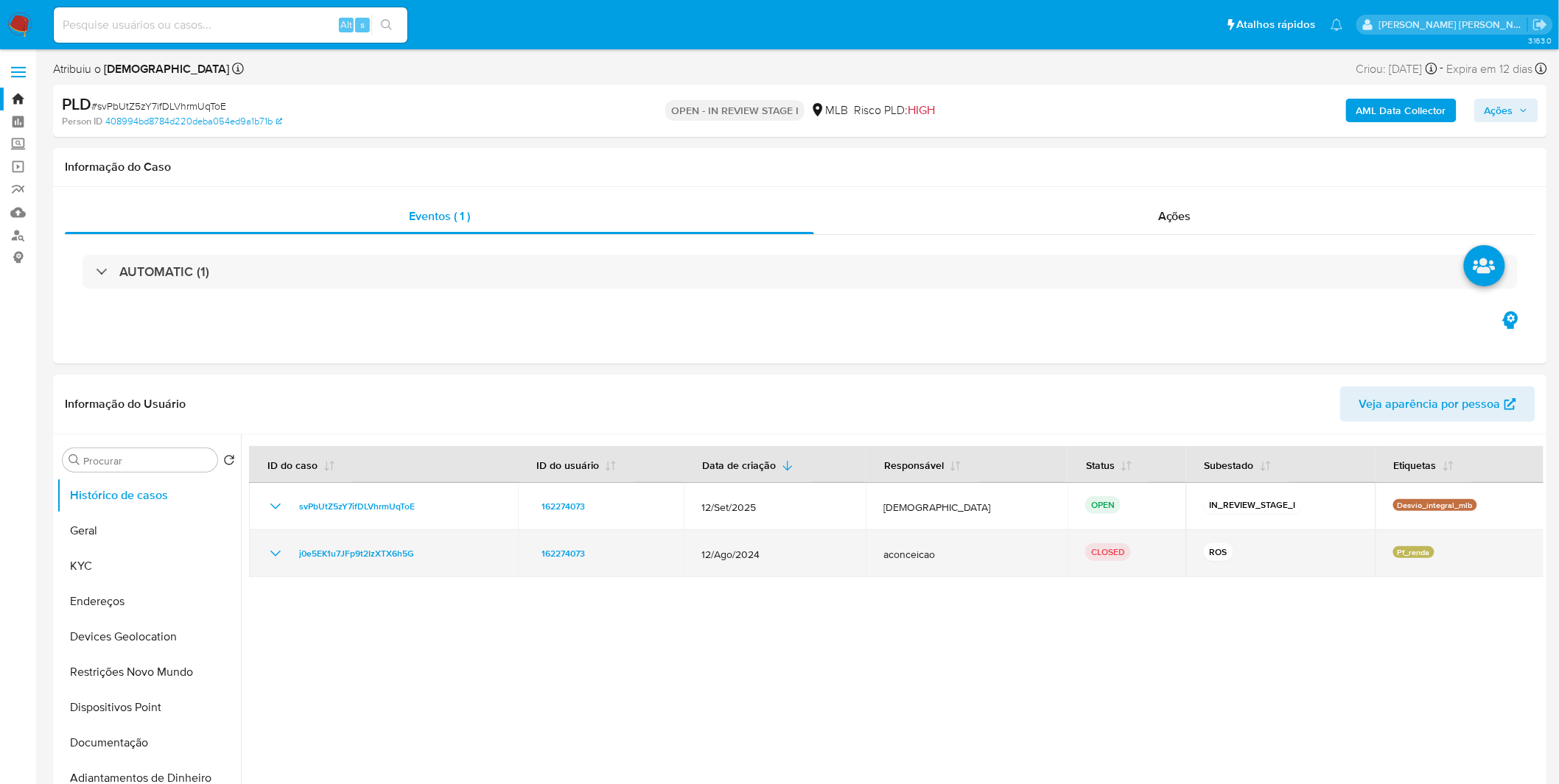
click at [267, 546] on icon "Mostrar/Ocultar" at bounding box center [275, 554] width 17 height 17
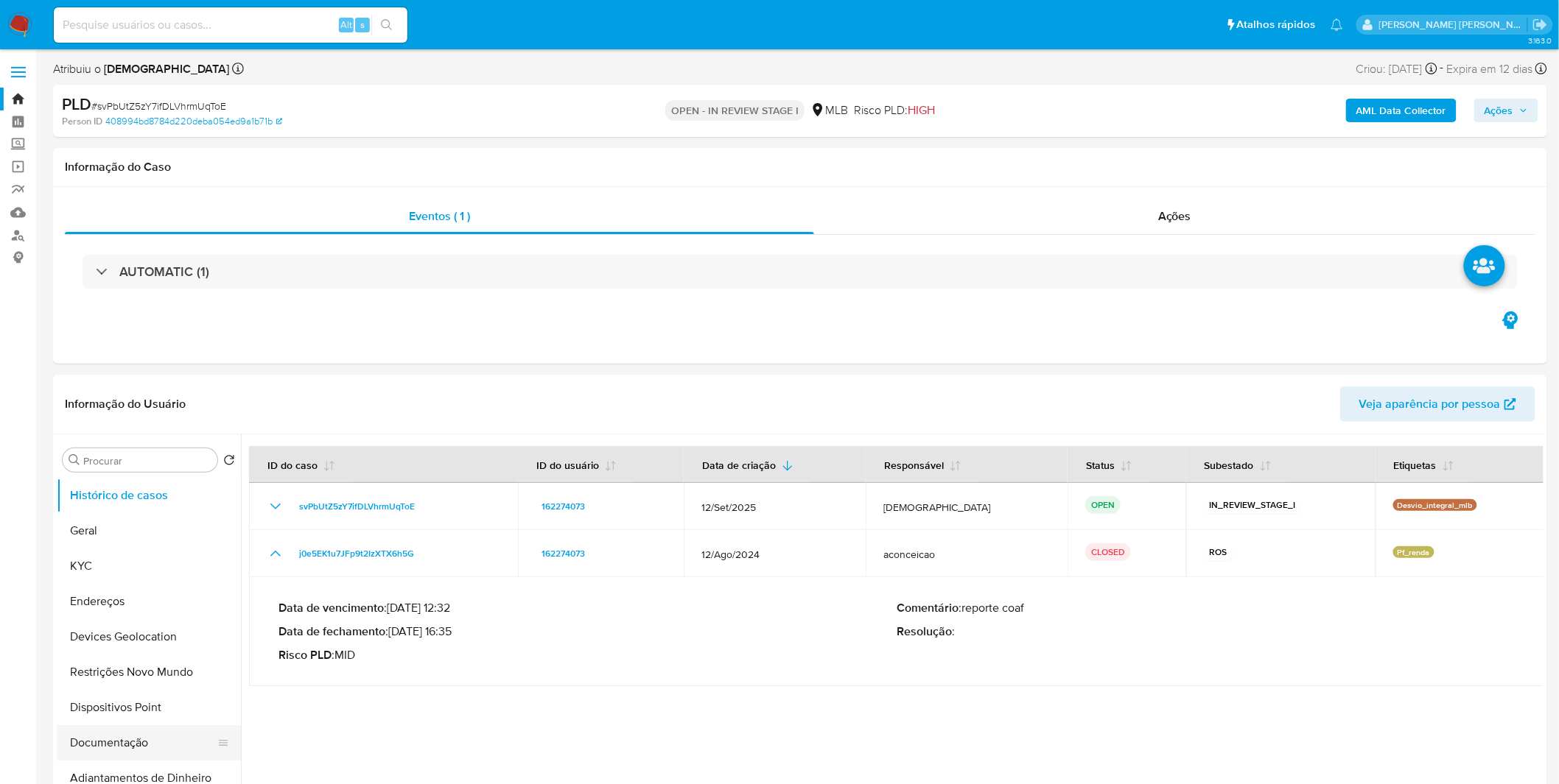
click at [141, 732] on button "Documentação" at bounding box center [142, 743] width 172 height 35
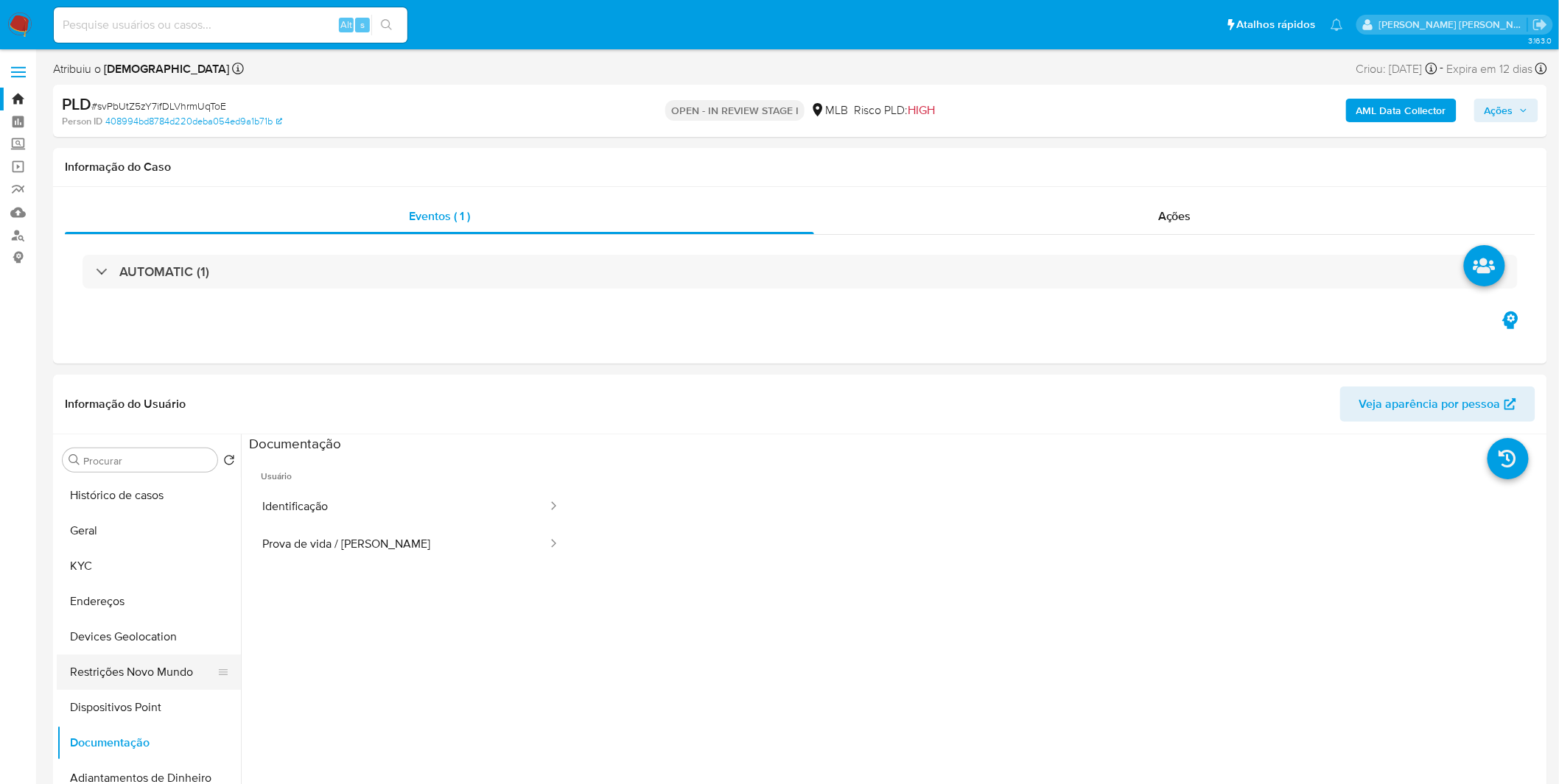
click at [145, 675] on button "Restrições Novo Mundo" at bounding box center [142, 672] width 172 height 35
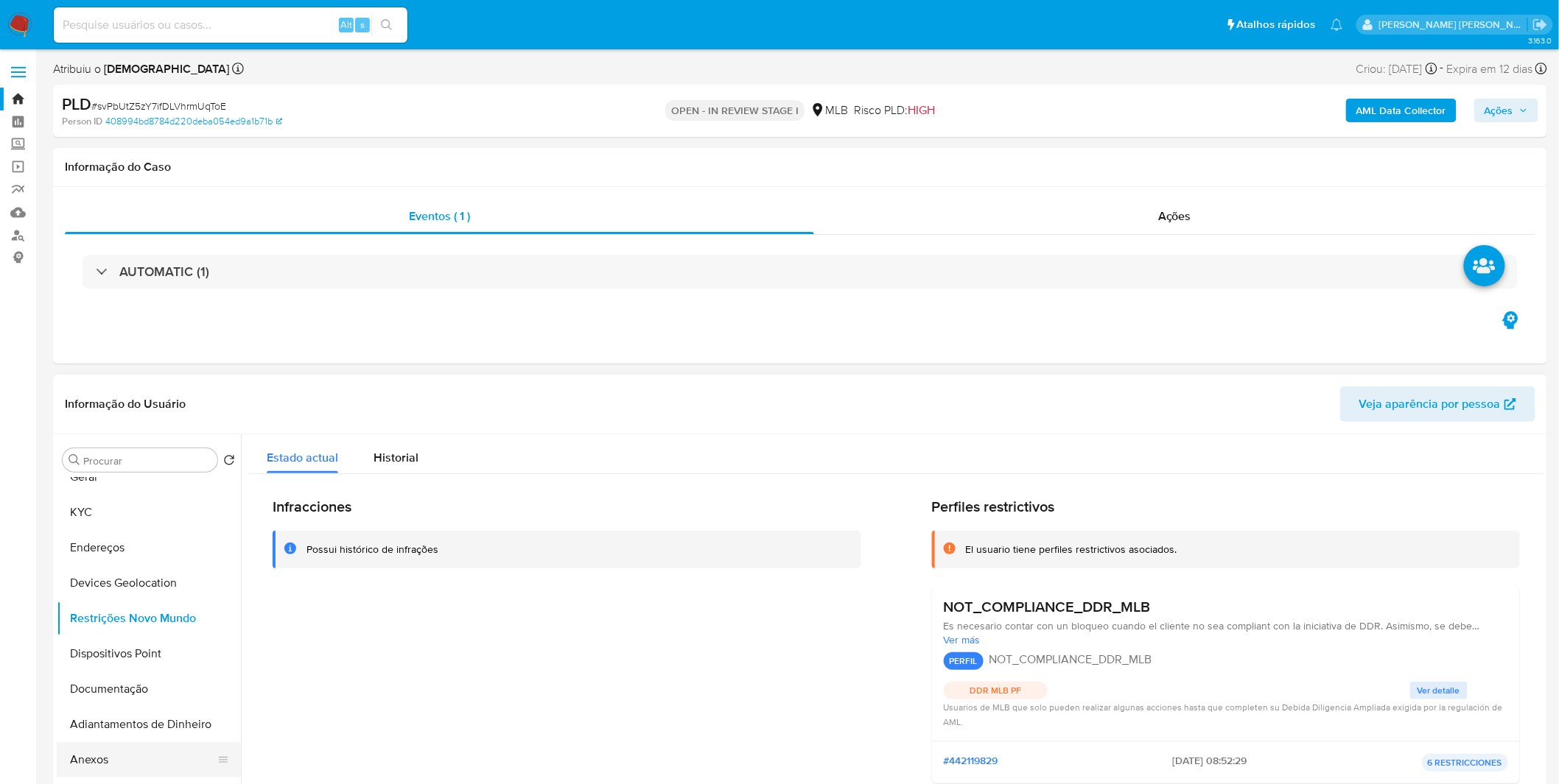
scroll to position [163, 0]
click at [132, 636] on button "Anexos" at bounding box center [142, 650] width 172 height 35
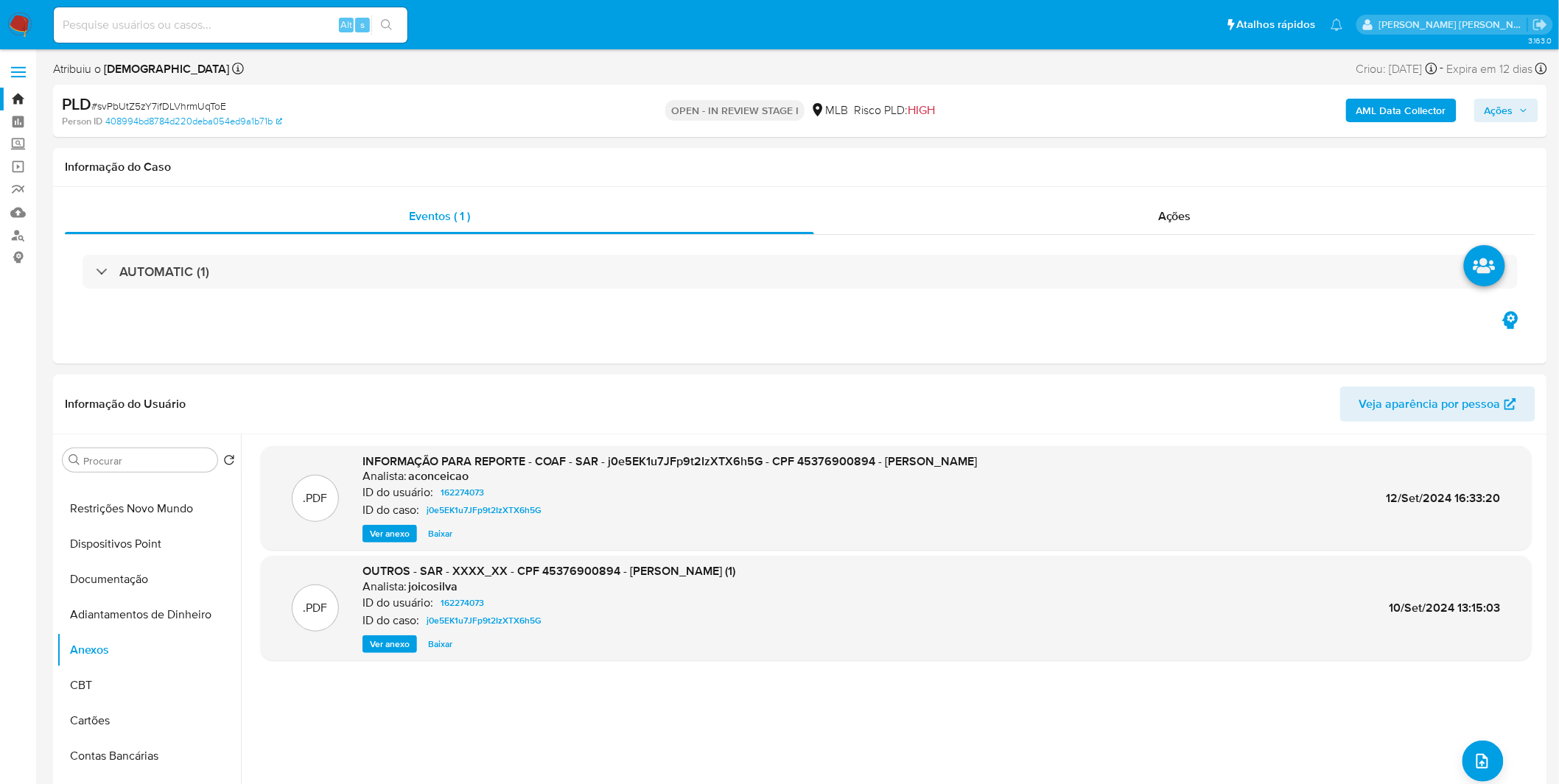
click at [1370, 123] on div "AML Data Collector Ações" at bounding box center [1294, 111] width 489 height 35
click at [1368, 109] on b "AML Data Collector" at bounding box center [1402, 111] width 89 height 23
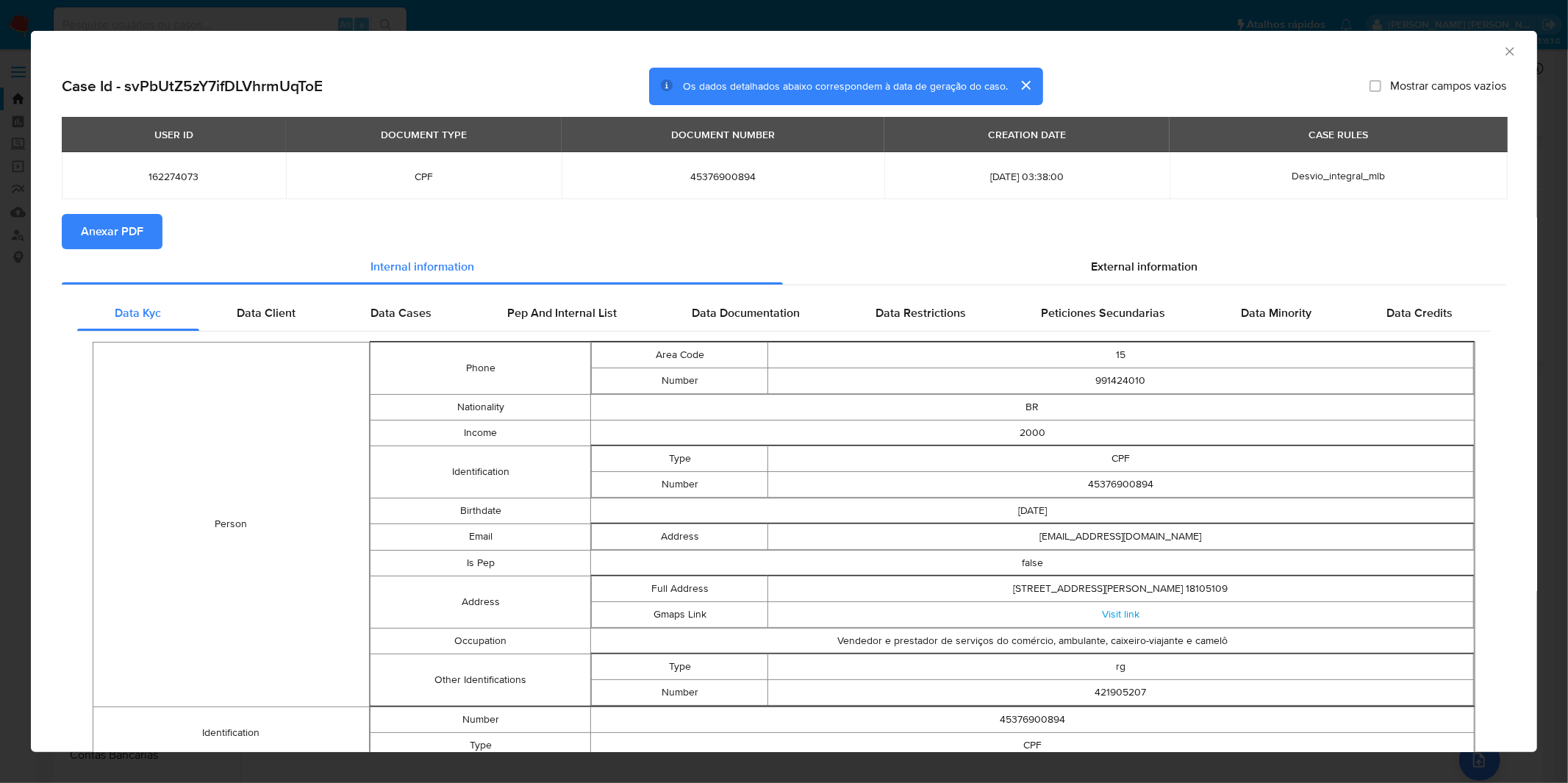
click at [827, 19] on div "AML Data Collector Case Id - svPbUtZ5zY7ifDLVhrmUqToE Os dados detalhados abaix…" at bounding box center [784, 391] width 1568 height 783
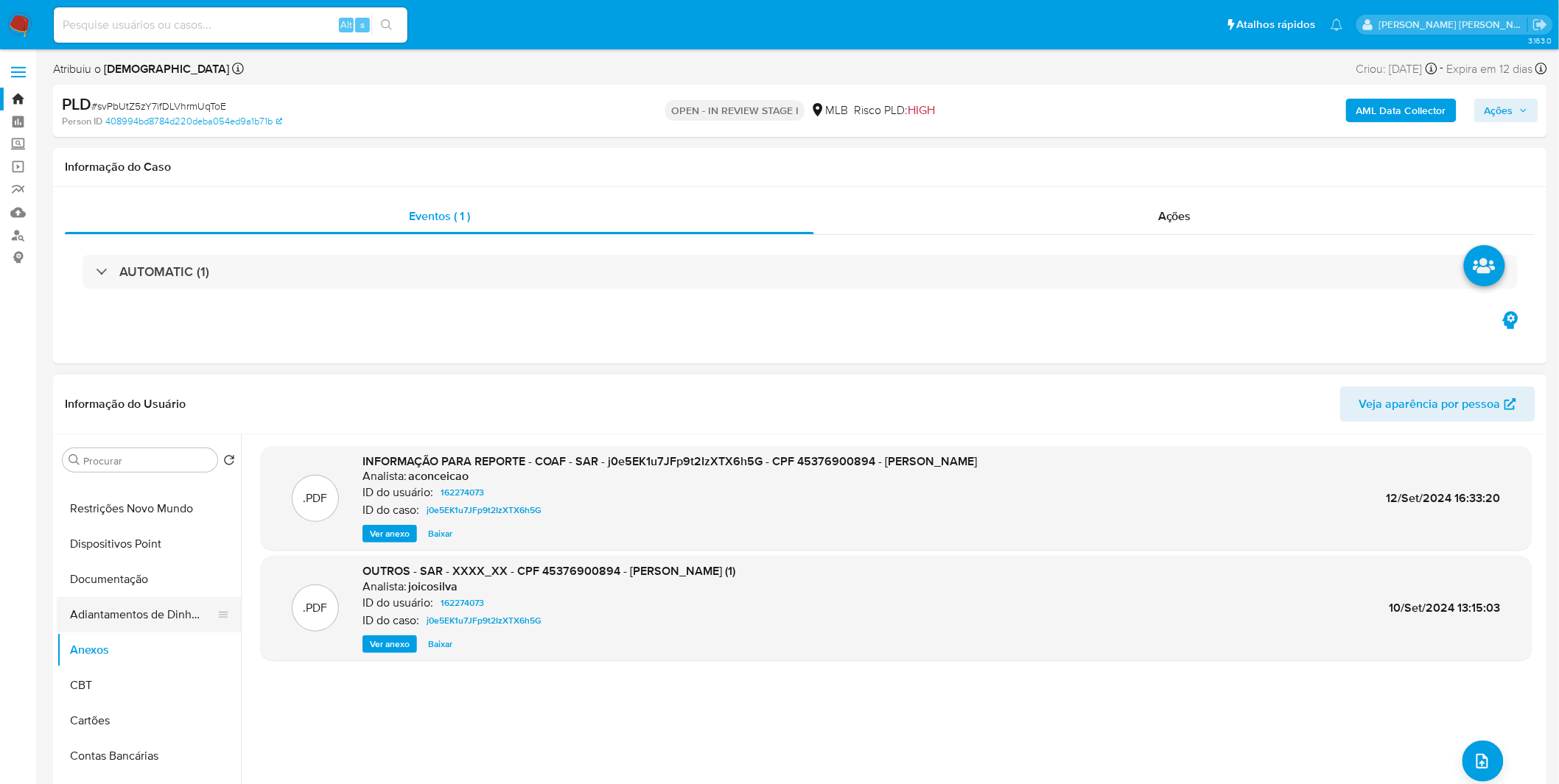
click at [174, 608] on button "Adiantamentos de Dinheiro" at bounding box center [142, 615] width 172 height 35
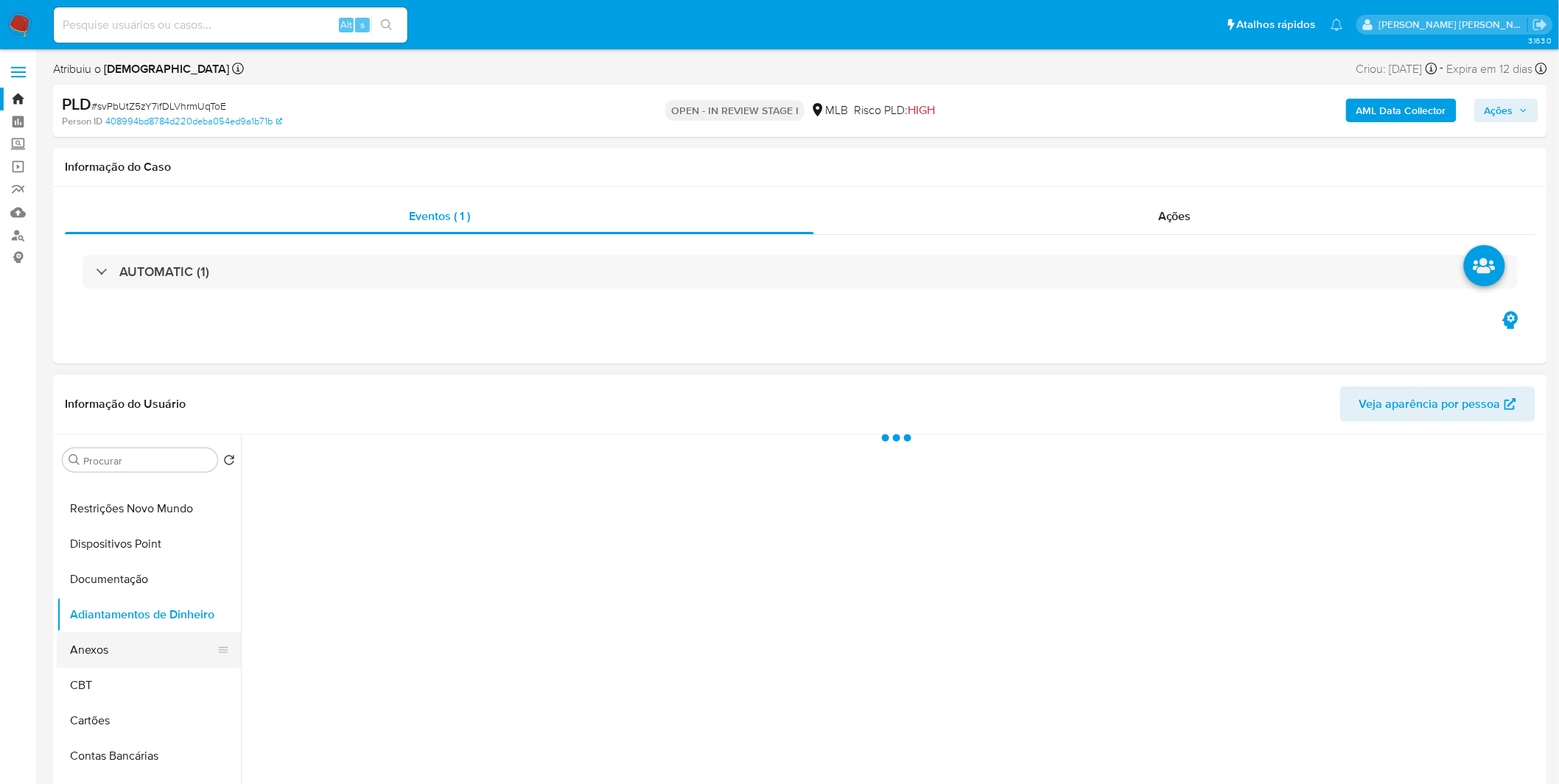
click at [156, 665] on button "Anexos" at bounding box center [142, 650] width 172 height 35
click at [151, 659] on button "Anexos" at bounding box center [142, 650] width 172 height 35
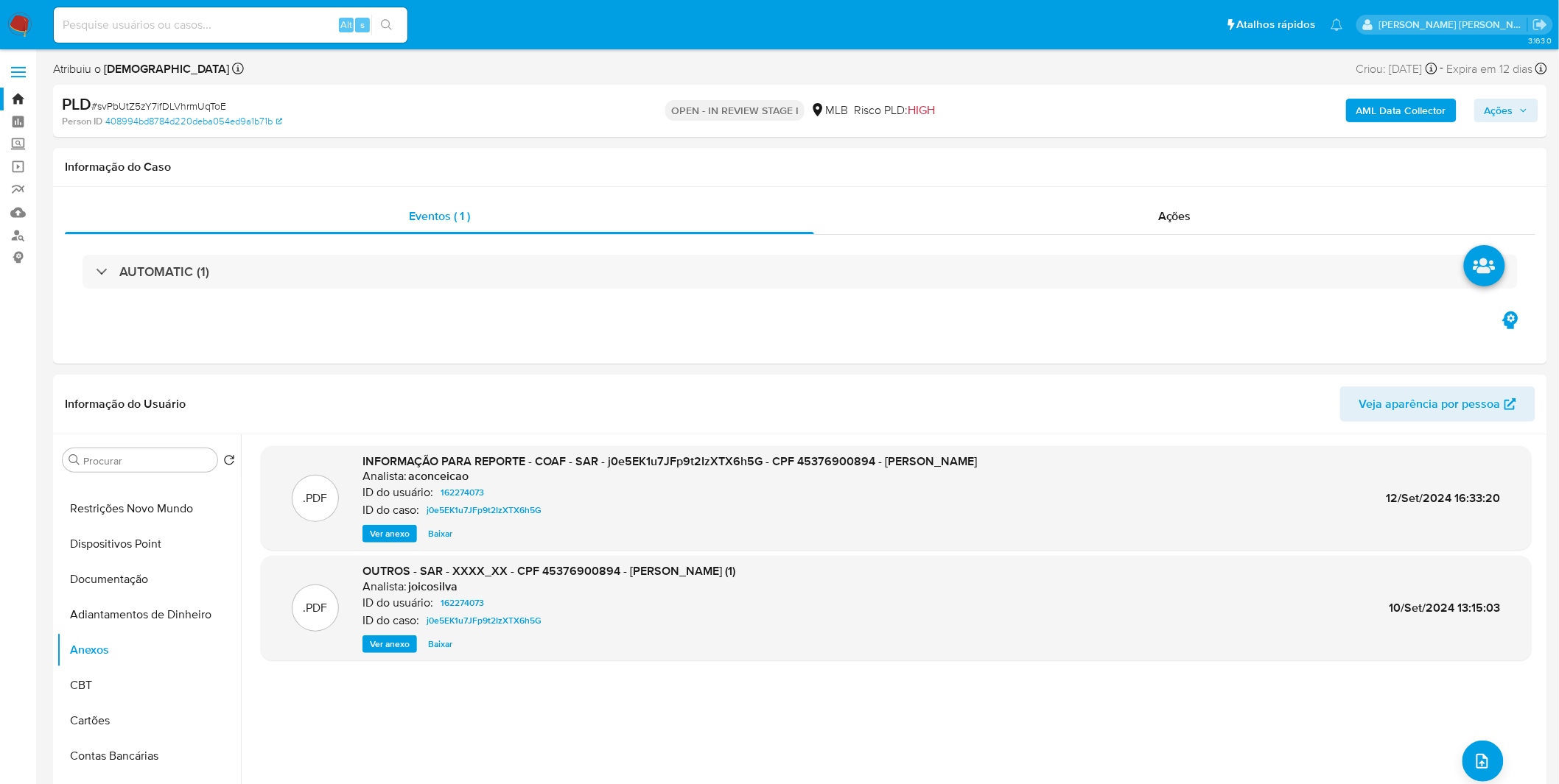
click at [1427, 109] on b "AML Data Collector" at bounding box center [1402, 111] width 89 height 23
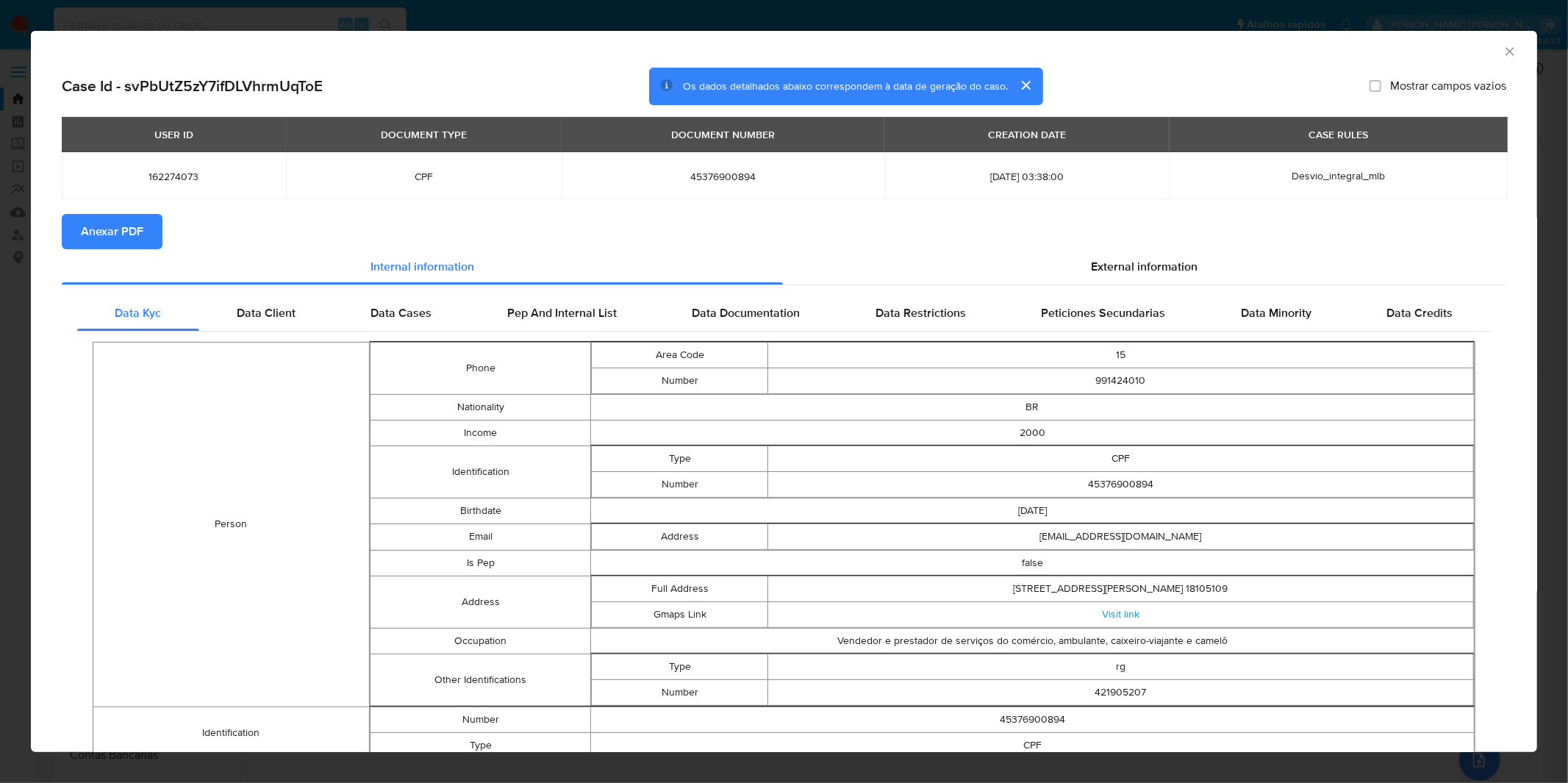
click at [133, 243] on span "Anexar PDF" at bounding box center [112, 231] width 62 height 32
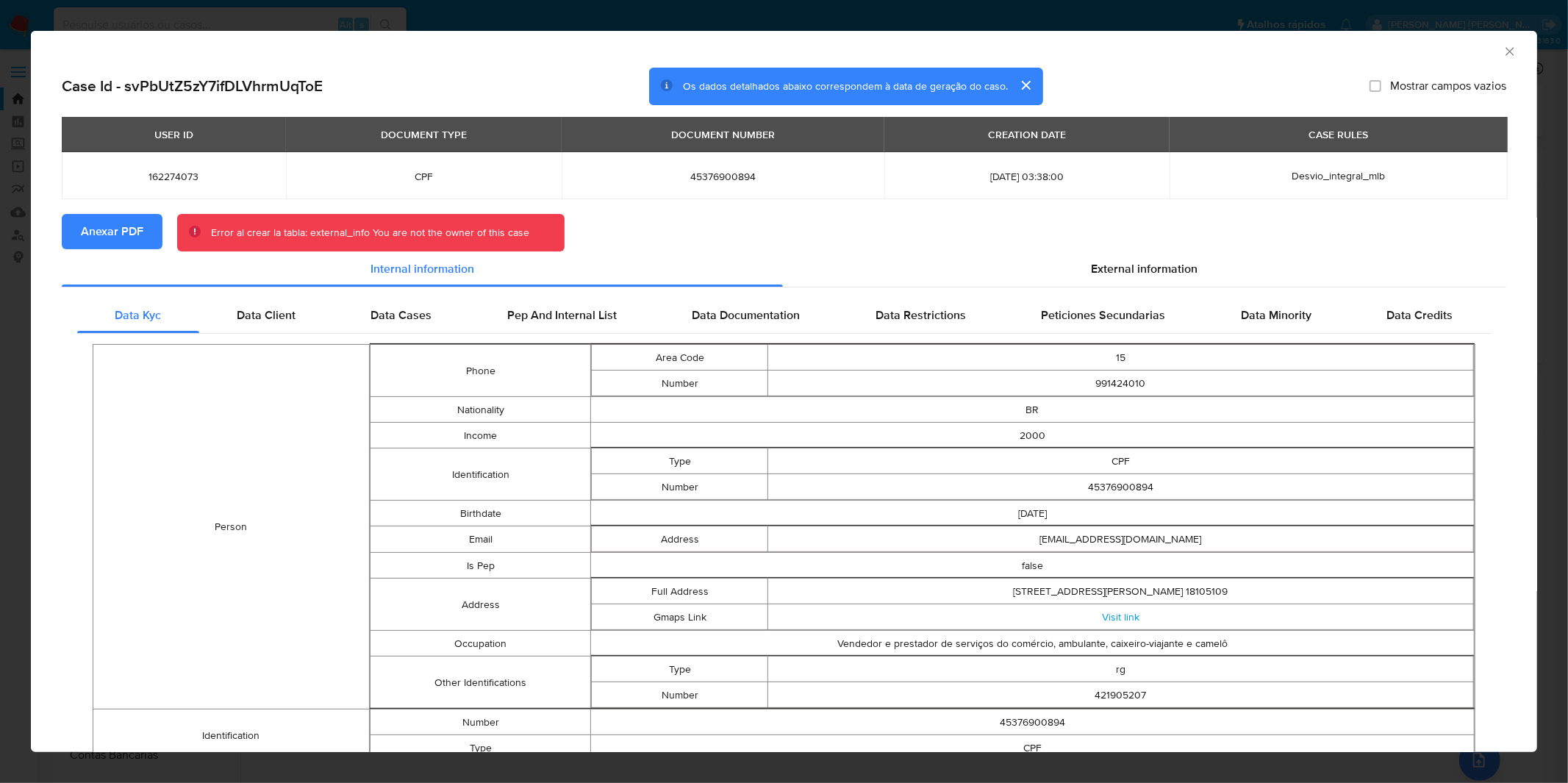
click at [905, 16] on div "AML Data Collector Case Id - svPbUtZ5zY7ifDLVhrmUqToE Os dados detalhados abaix…" at bounding box center [784, 391] width 1568 height 783
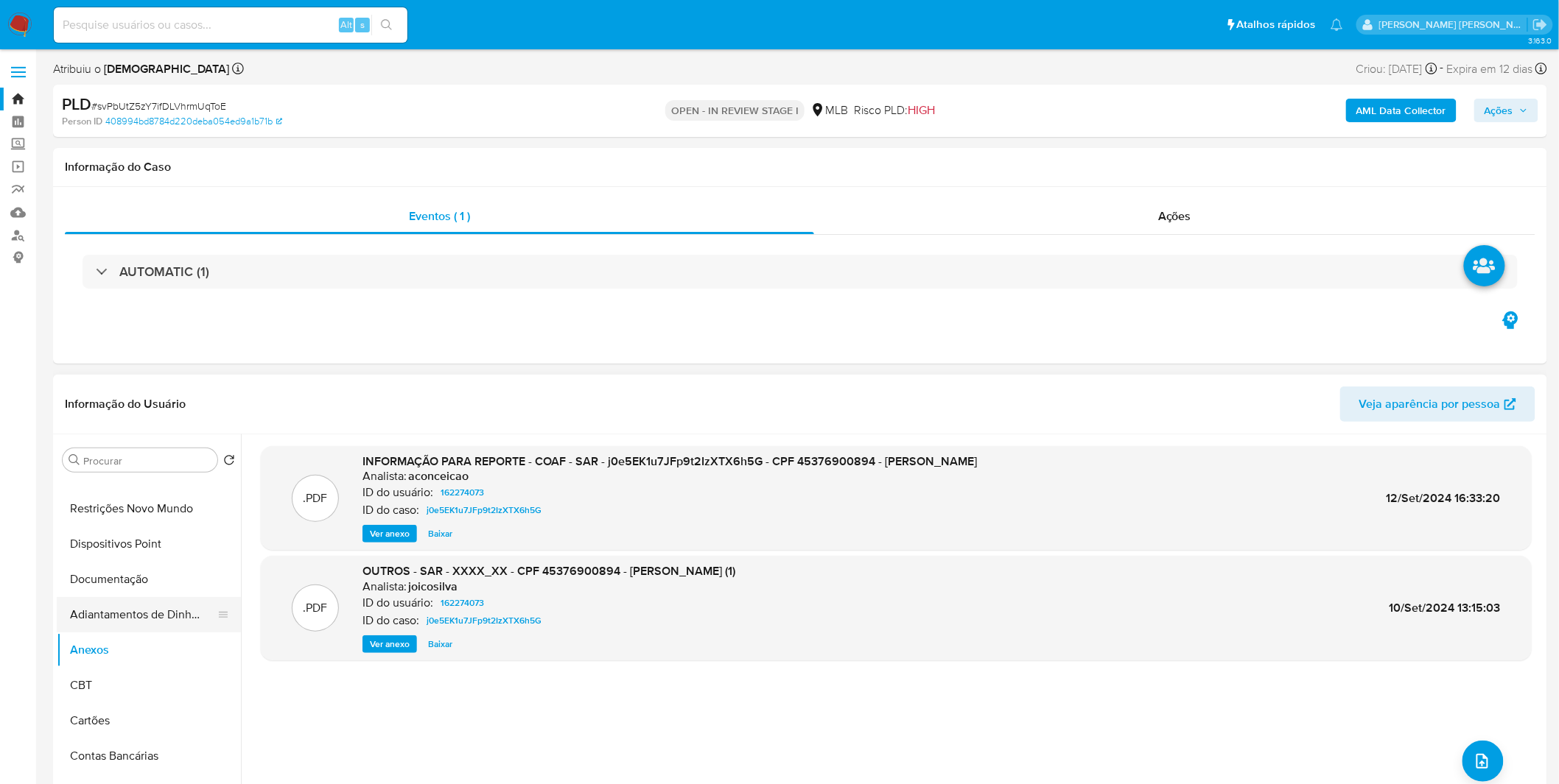
click at [167, 624] on button "Adiantamentos de Dinheiro" at bounding box center [142, 615] width 172 height 35
click at [174, 635] on button "Anexos" at bounding box center [142, 650] width 172 height 35
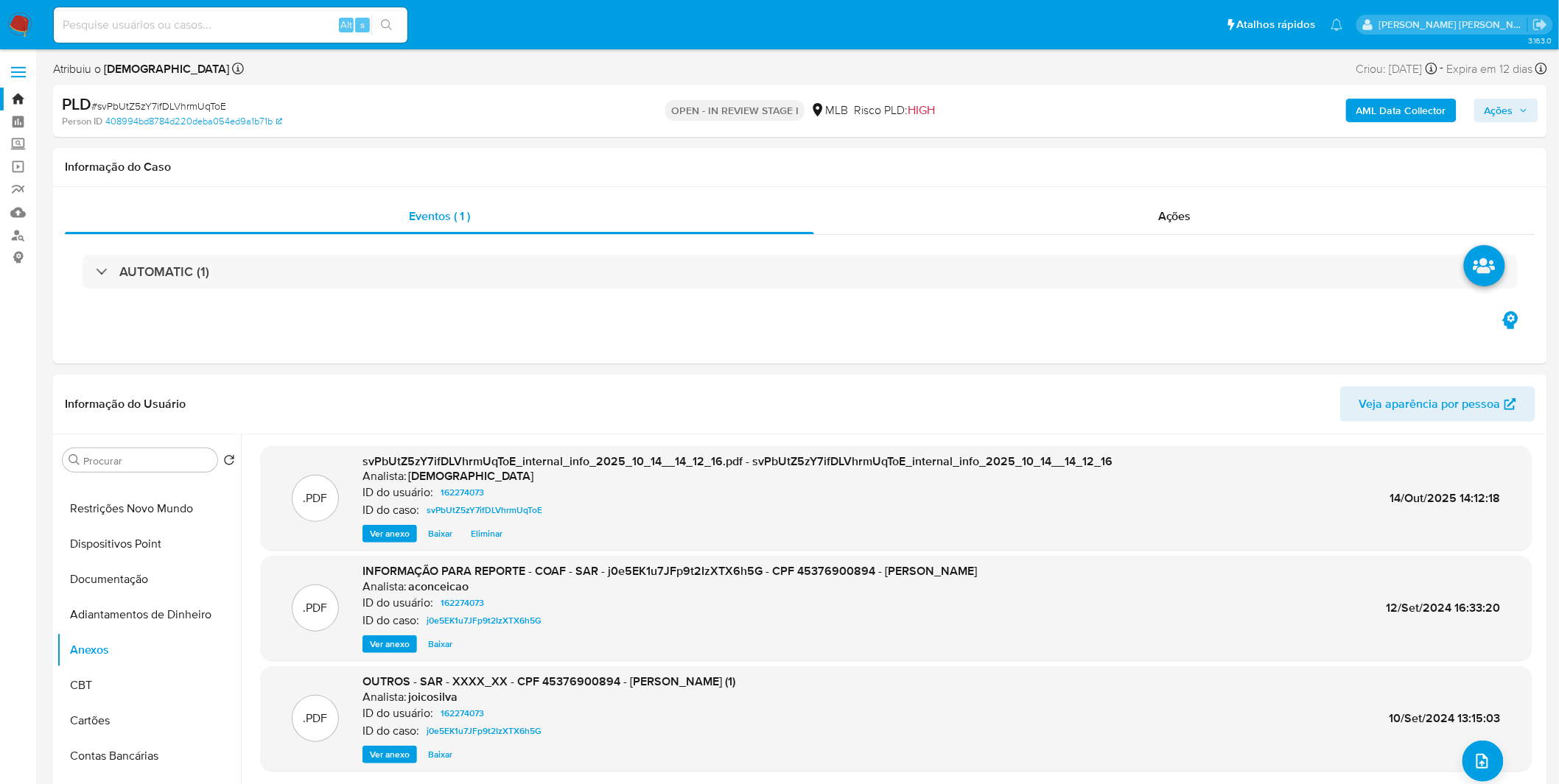
click at [1405, 120] on b "AML Data Collector" at bounding box center [1402, 111] width 89 height 23
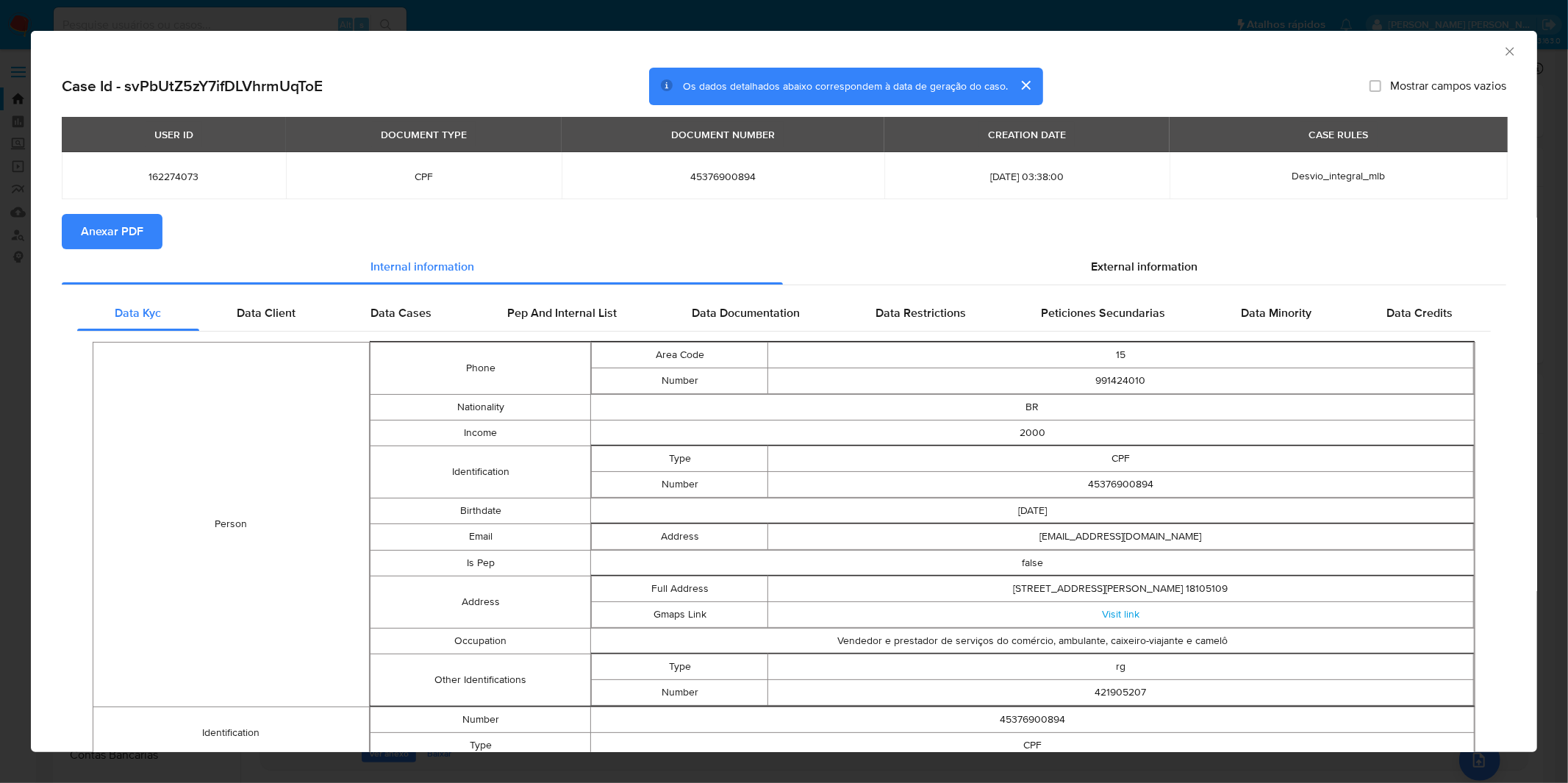
click at [85, 225] on span "Anexar PDF" at bounding box center [112, 231] width 62 height 32
click at [1090, 8] on div "AML Data Collector Case Id - svPbUtZ5zY7ifDLVhrmUqToE Os dados detalhados abaix…" at bounding box center [784, 391] width 1568 height 783
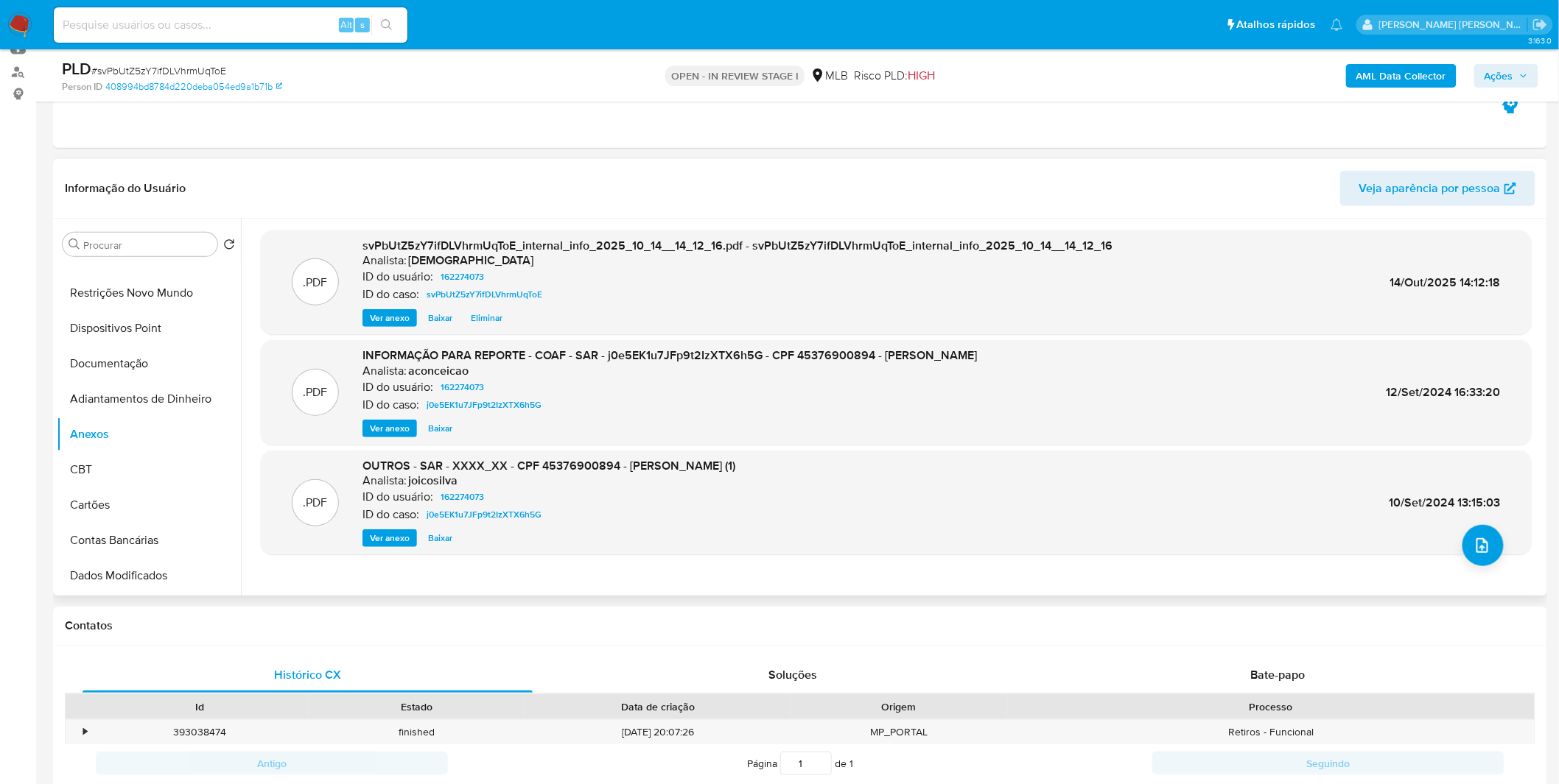
click at [1504, 538] on div ".PDF OUTROS - SAR - XXXX_XX - CPF 45376900894 - JOYCE ALINE RAMOS (1) Analista:…" at bounding box center [896, 502] width 1256 height 89
click at [1493, 538] on button "upload-file" at bounding box center [1483, 545] width 41 height 41
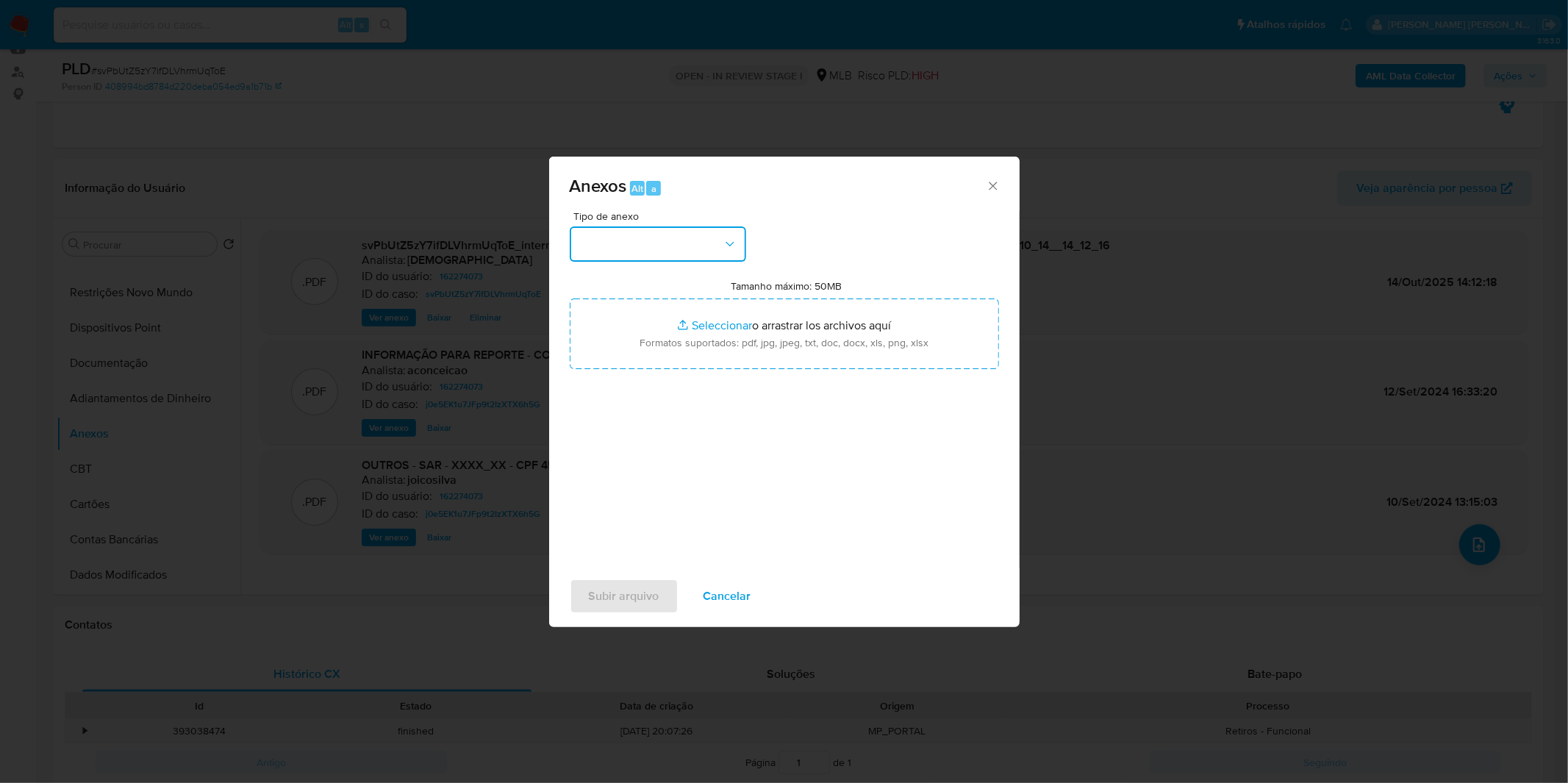
click at [684, 251] on button "button" at bounding box center [657, 244] width 176 height 35
click at [644, 385] on div "OUTROS" at bounding box center [653, 368] width 150 height 35
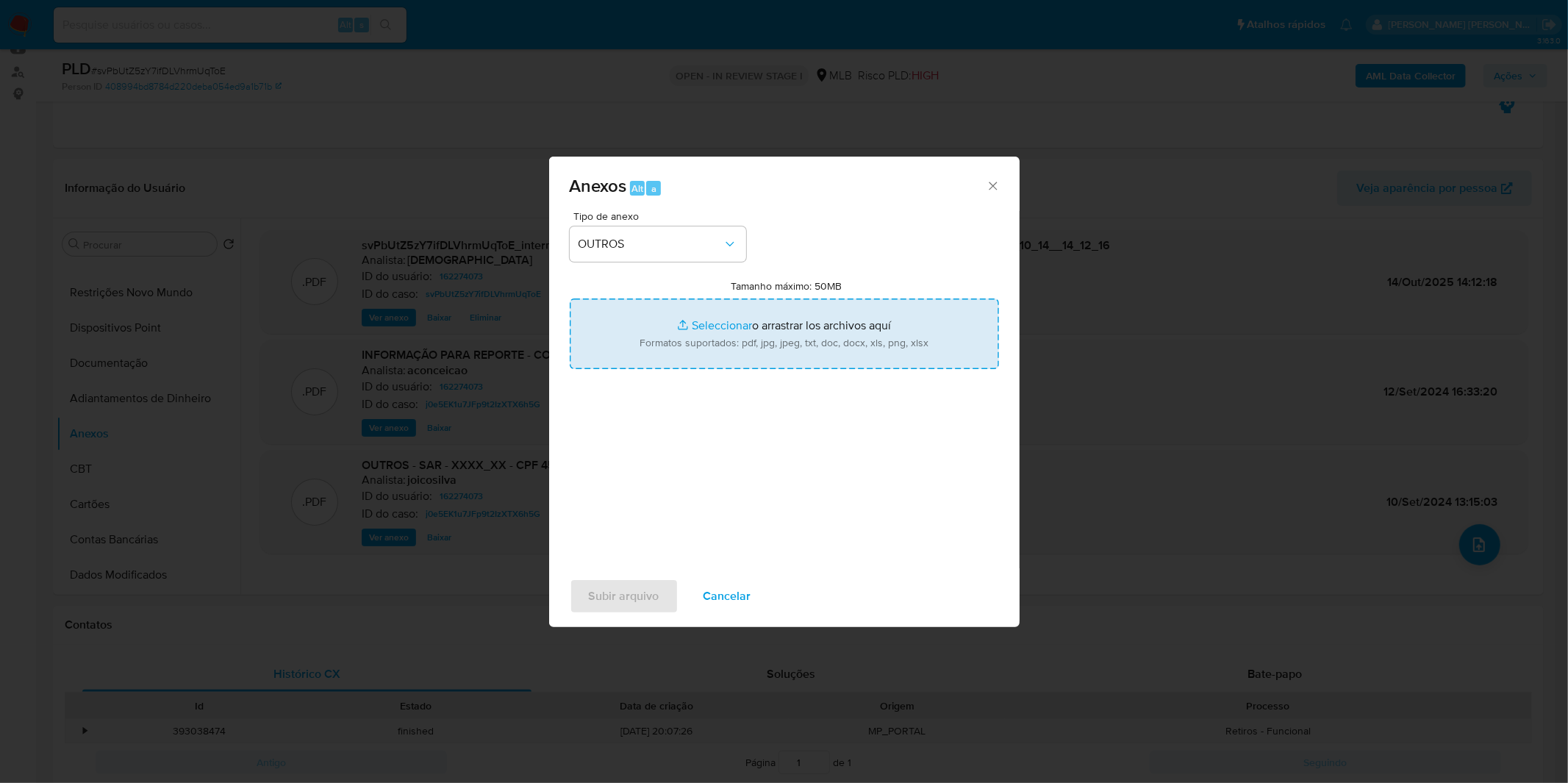
click at [656, 354] on input "Tamanho máximo: 50MB Seleccionar archivos" at bounding box center [784, 334] width 430 height 71
type input "C:\fakepath\2º SAR - XXXX_XX - CPF 45376900894 - JOYCE ALINE RAMOS.pdf"
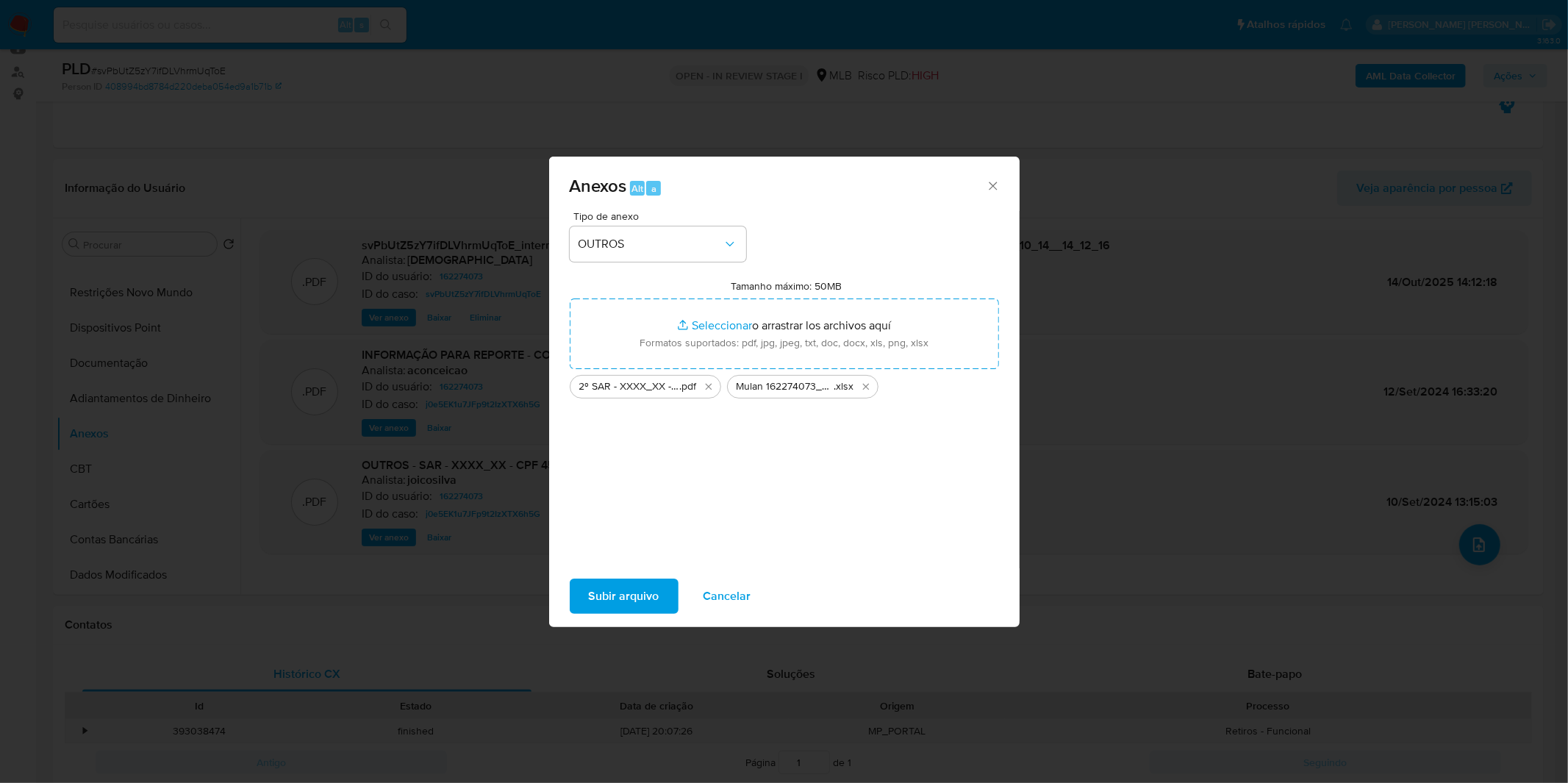
click at [612, 594] on span "Subir arquivo" at bounding box center [624, 596] width 71 height 32
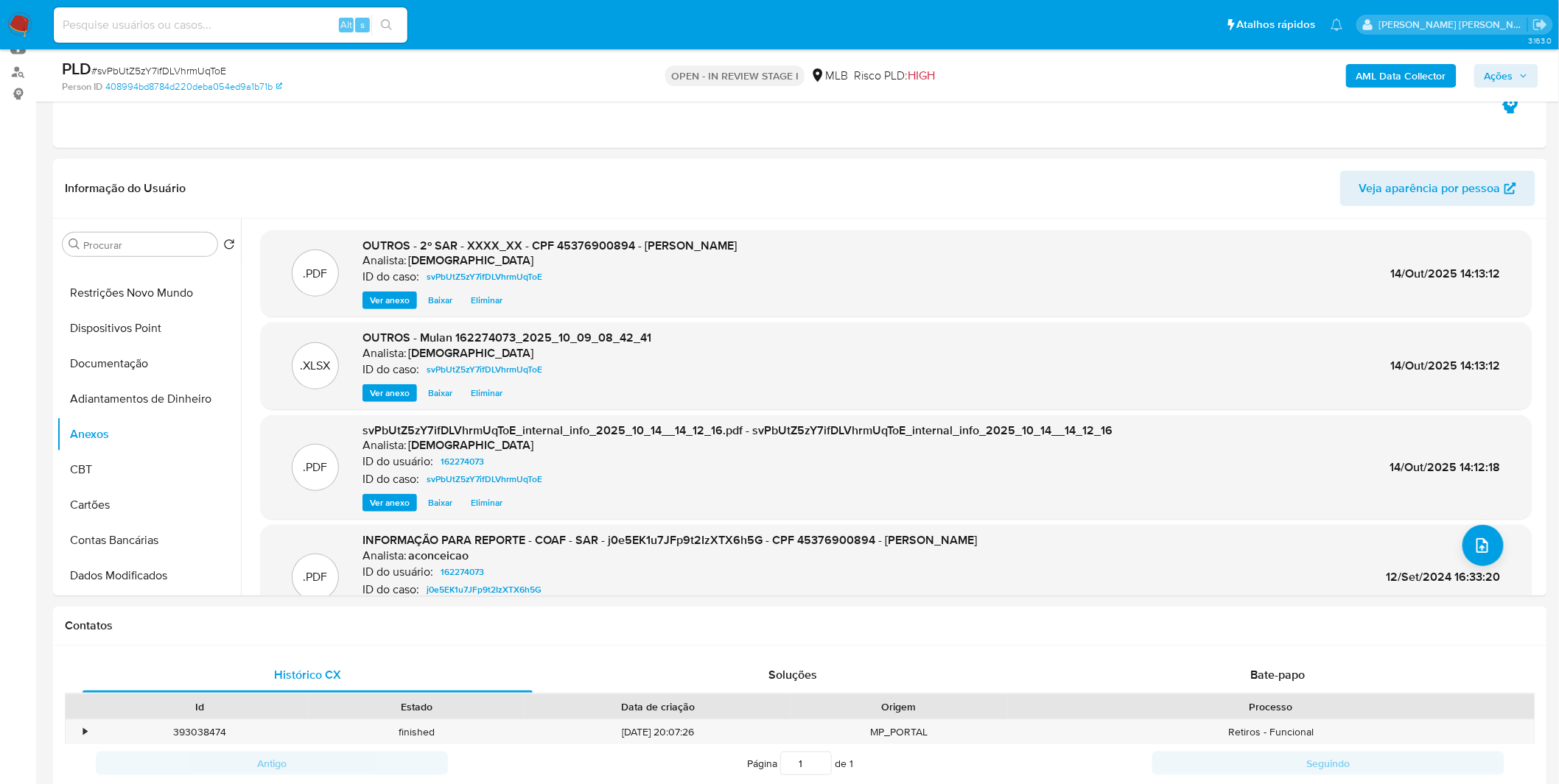
click at [1493, 71] on span "Ações" at bounding box center [1499, 76] width 29 height 23
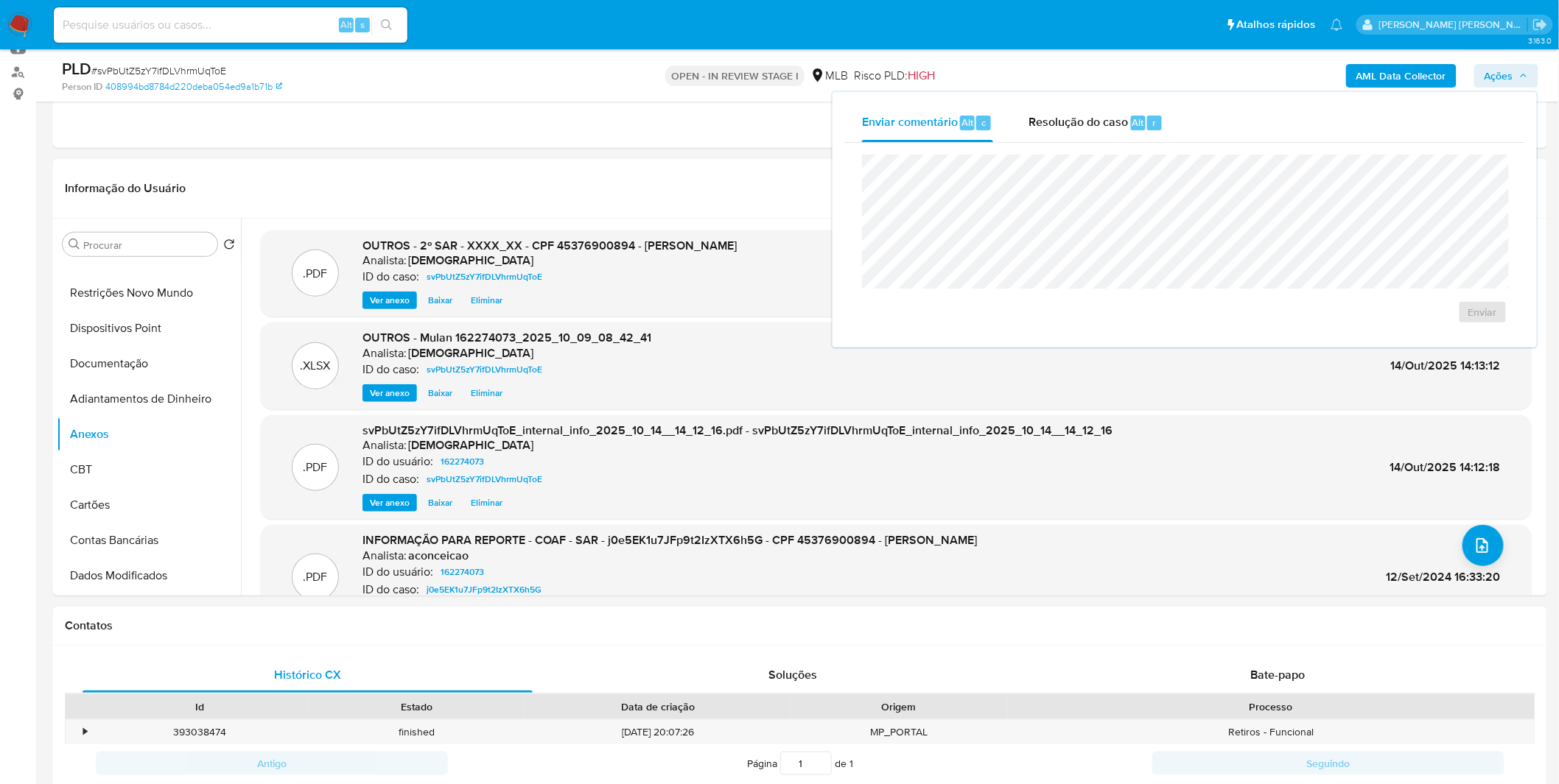
click at [1091, 145] on div "Enviar" at bounding box center [1185, 239] width 680 height 193
click at [1082, 143] on div "Enviar" at bounding box center [1185, 239] width 680 height 193
click at [1077, 141] on div "Resolução do caso Alt r" at bounding box center [1095, 122] width 135 height 38
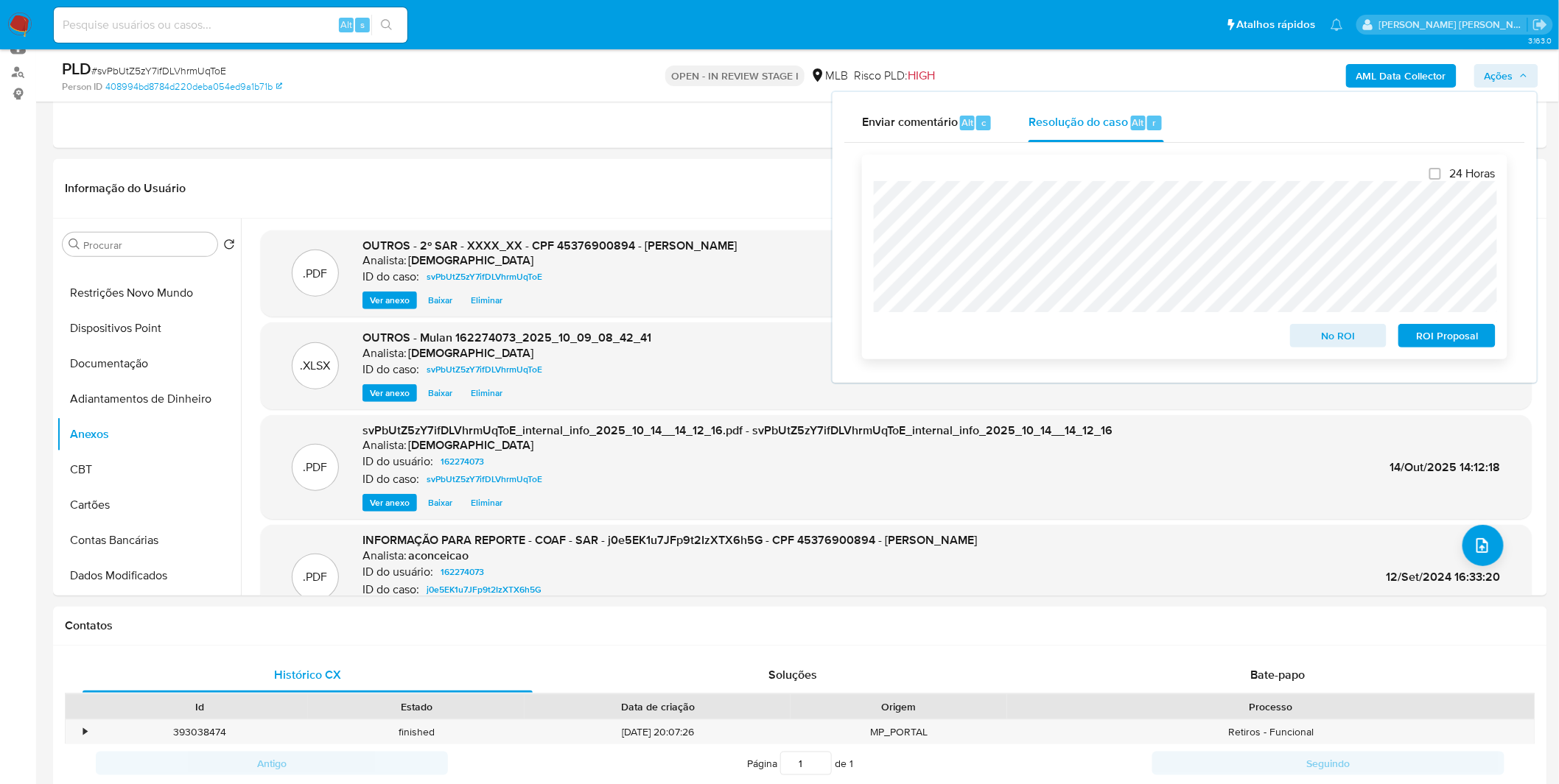
click at [1441, 341] on span "ROI Proposal" at bounding box center [1446, 335] width 77 height 20
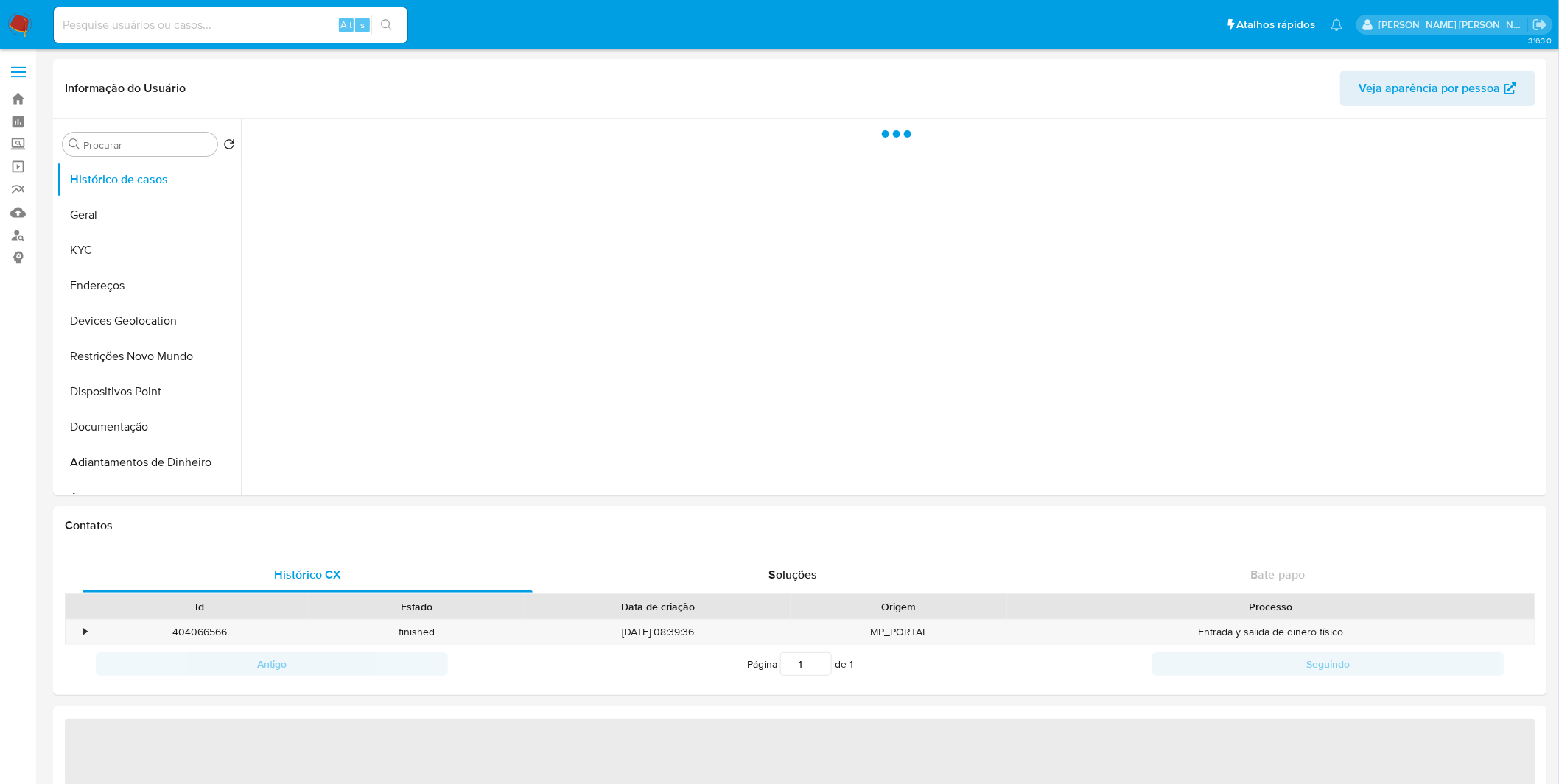
select select "10"
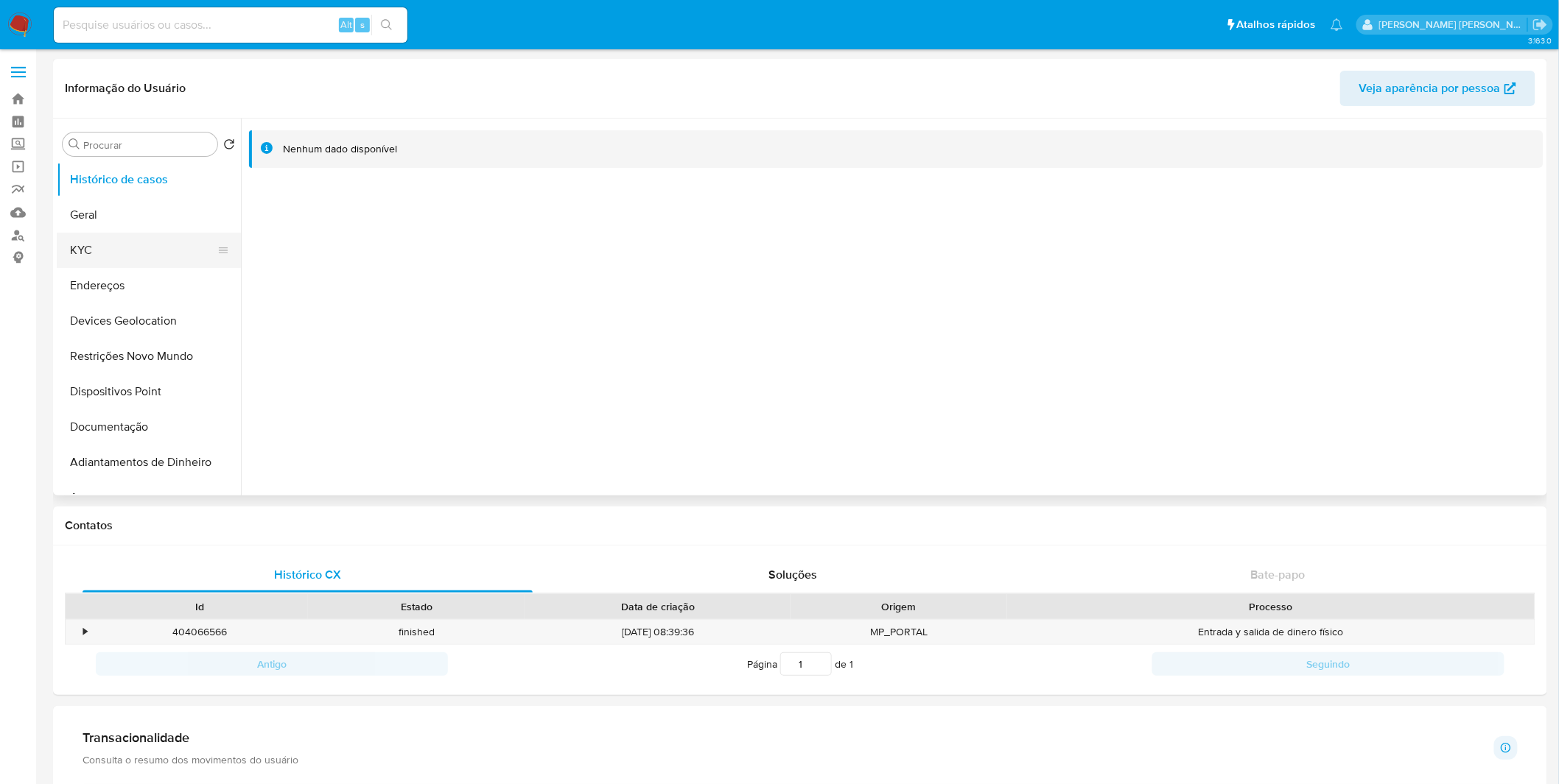
click at [113, 246] on button "KYC" at bounding box center [142, 251] width 172 height 35
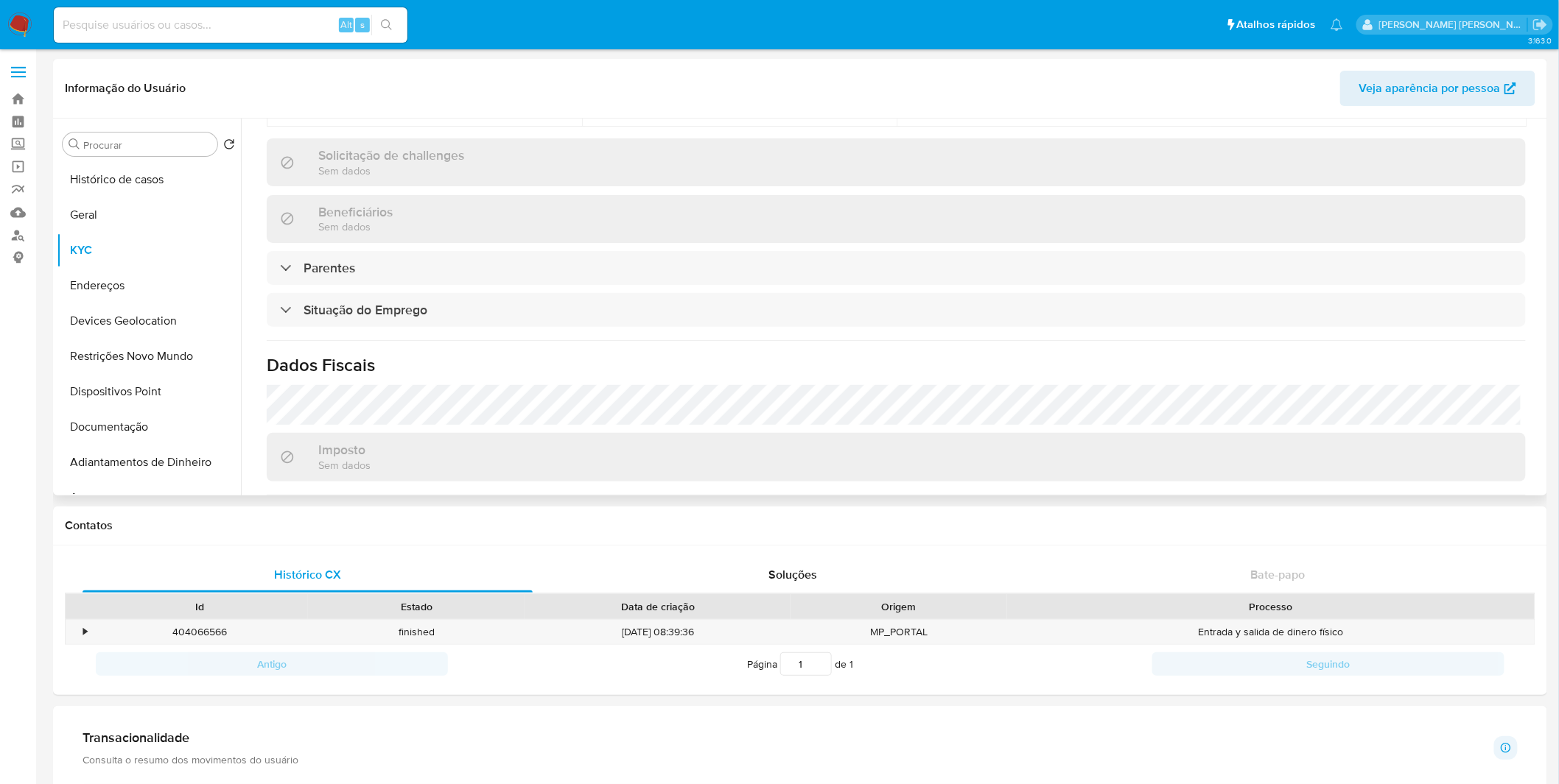
scroll to position [382, 0]
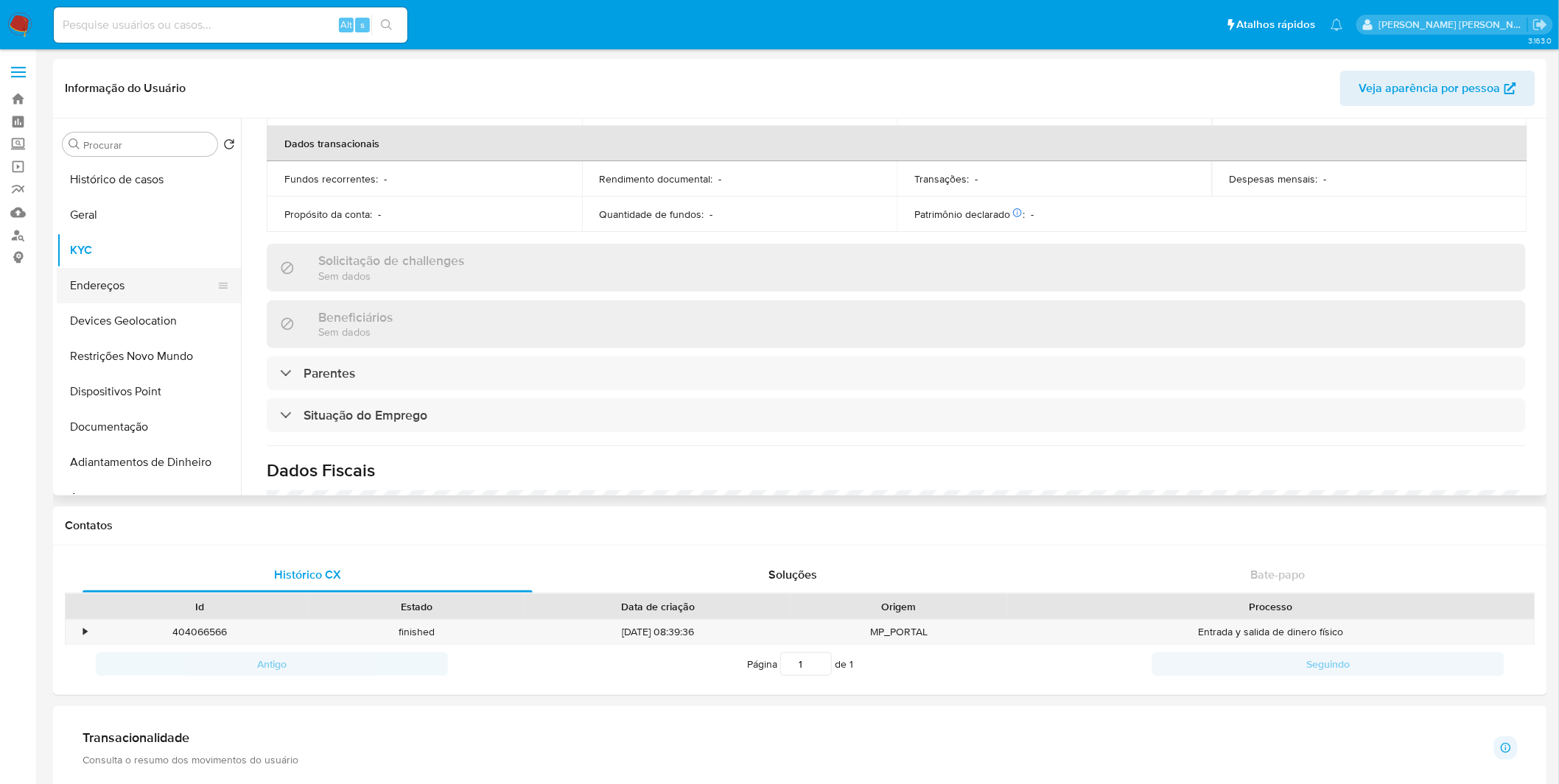
click at [114, 284] on button "Endereços" at bounding box center [142, 286] width 172 height 35
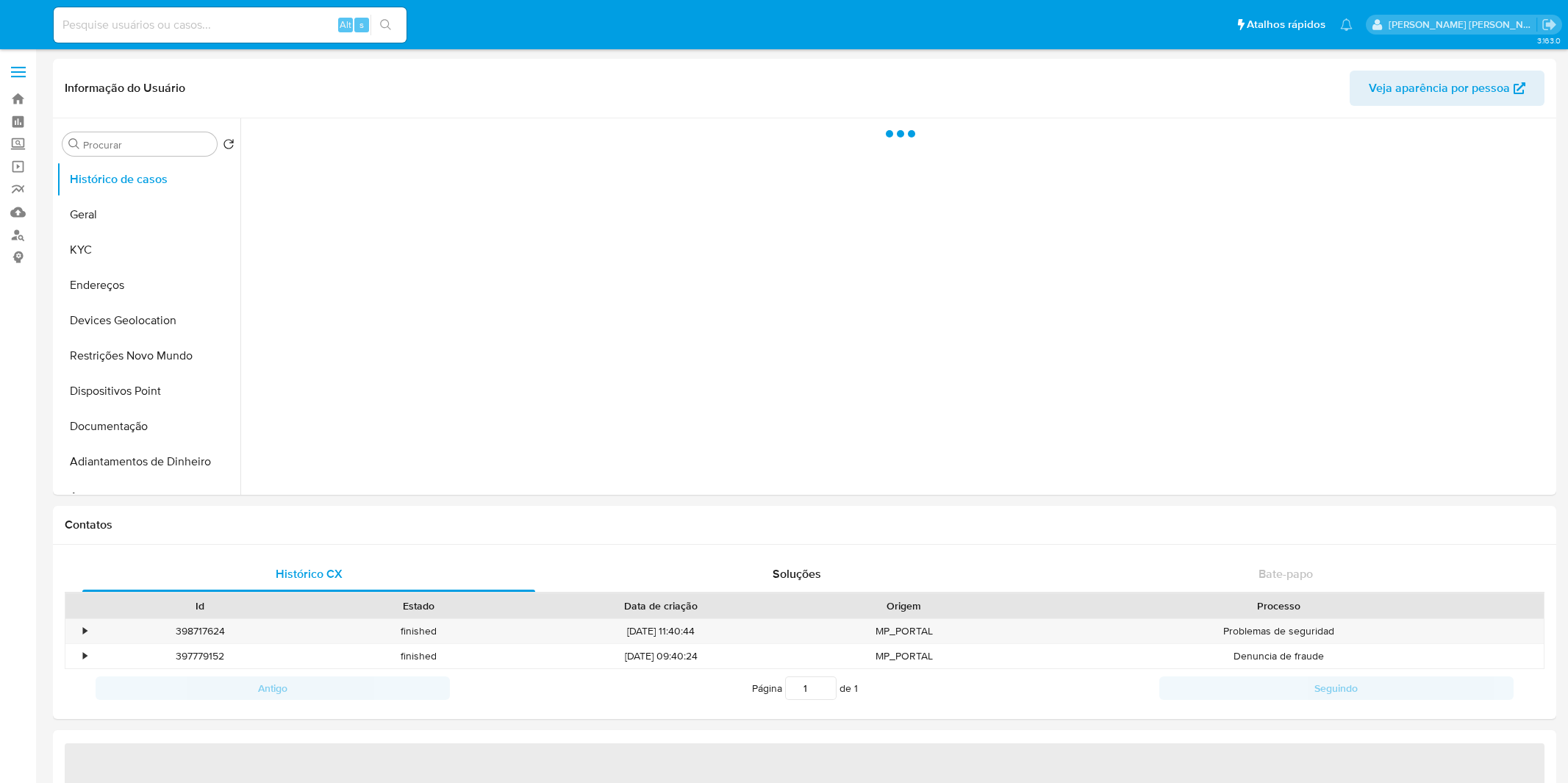
select select "10"
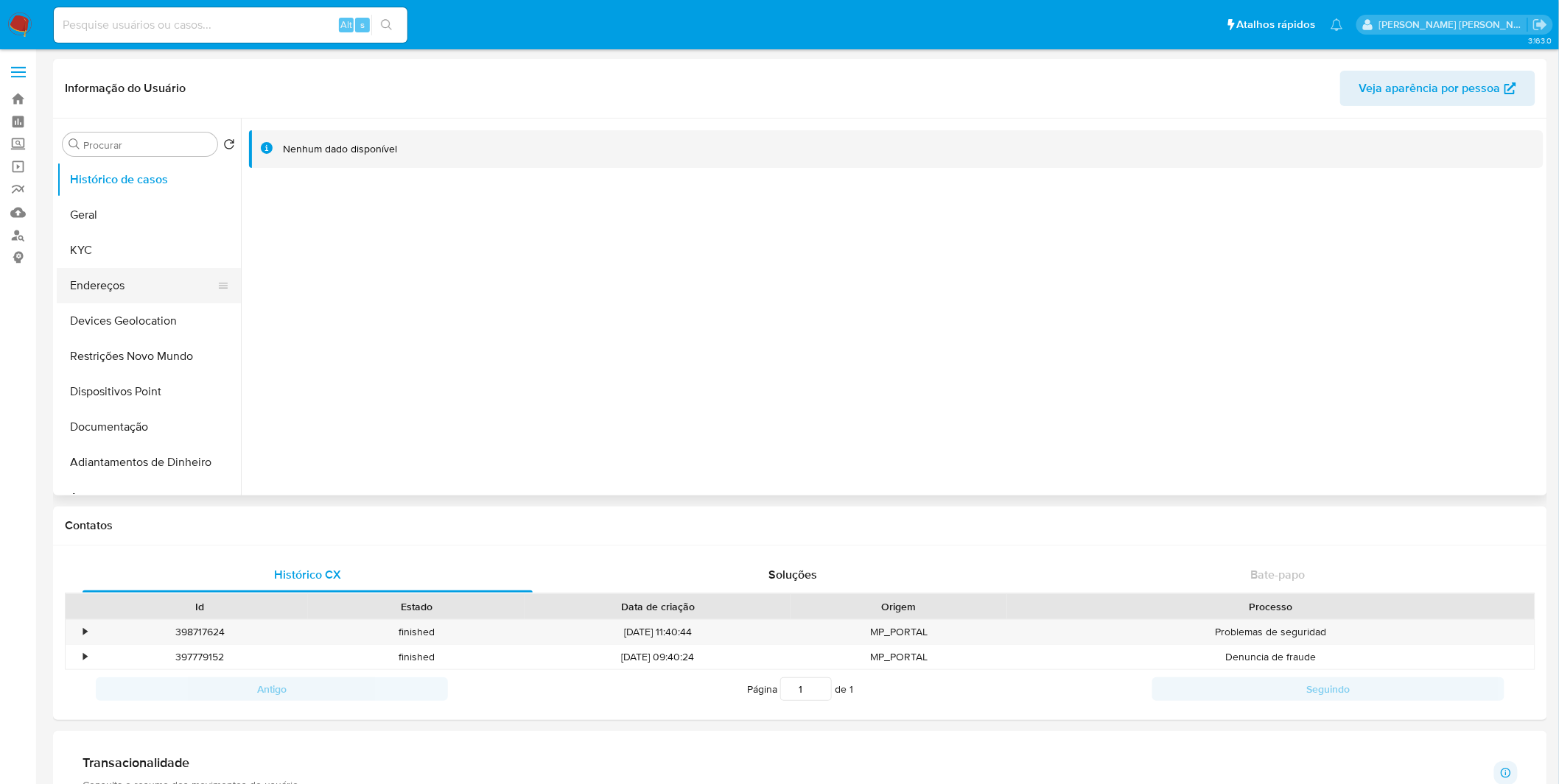
click at [137, 276] on button "Endereços" at bounding box center [142, 286] width 172 height 35
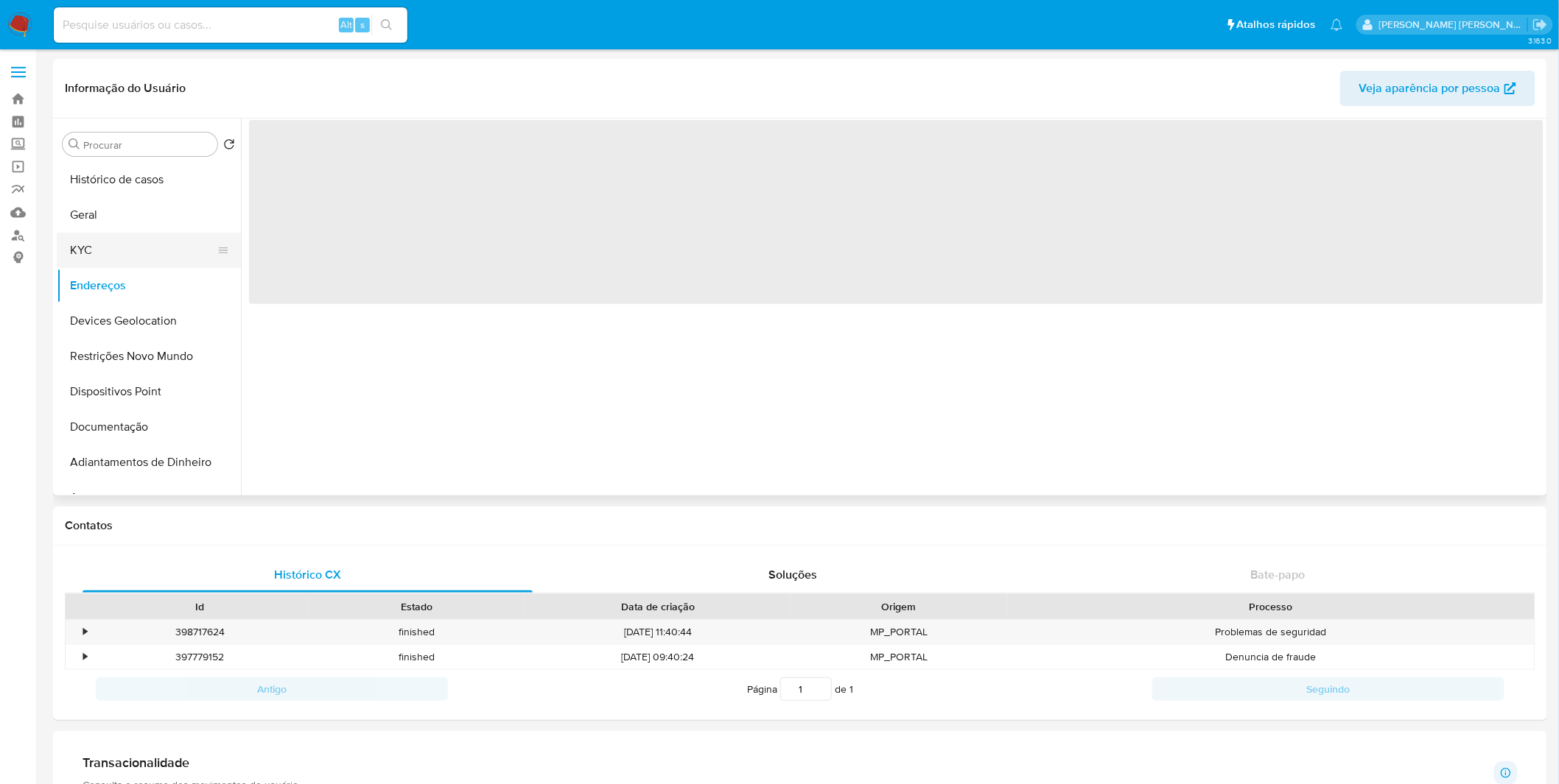
click at [135, 256] on button "KYC" at bounding box center [142, 251] width 172 height 35
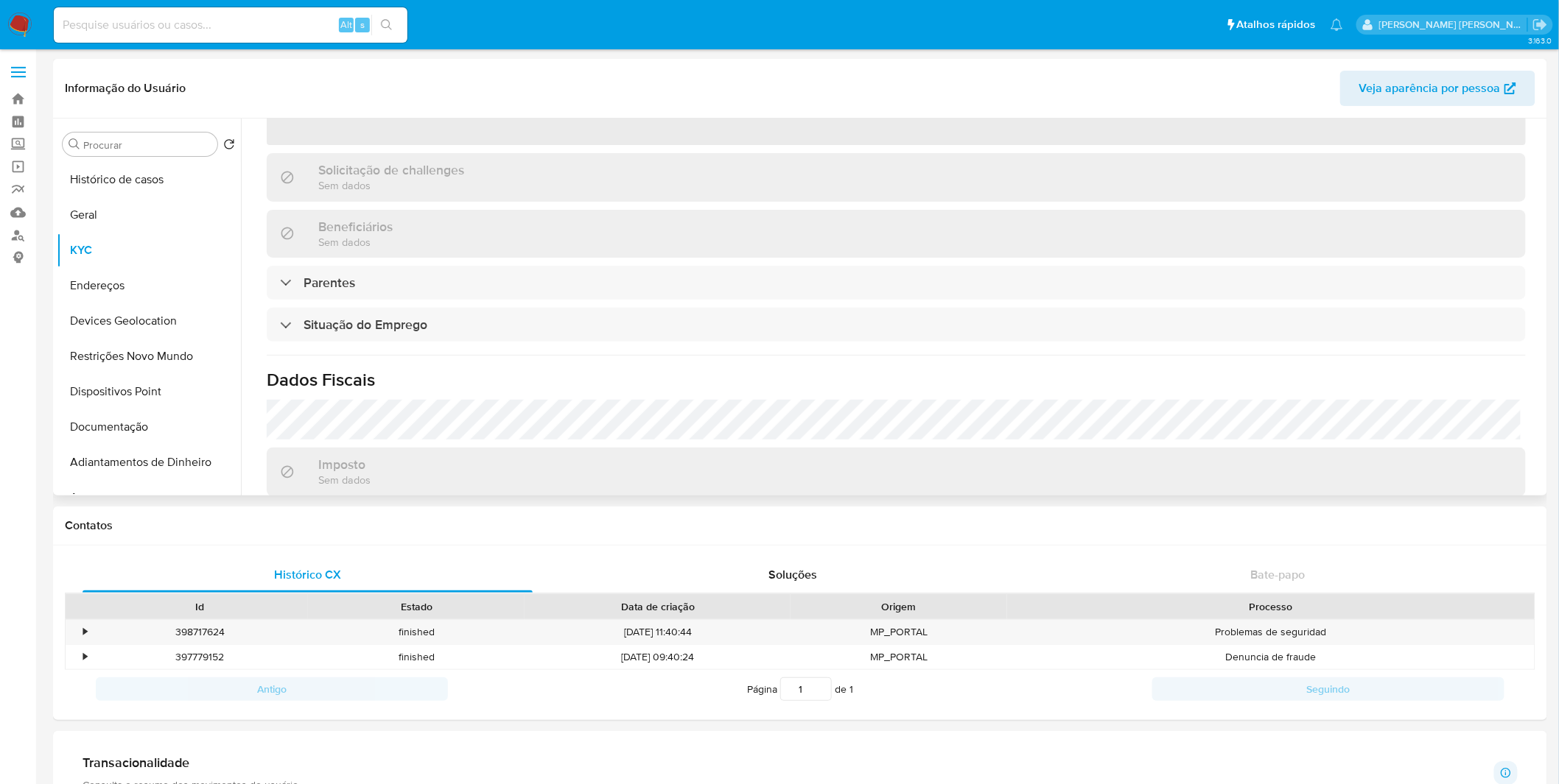
scroll to position [222, 0]
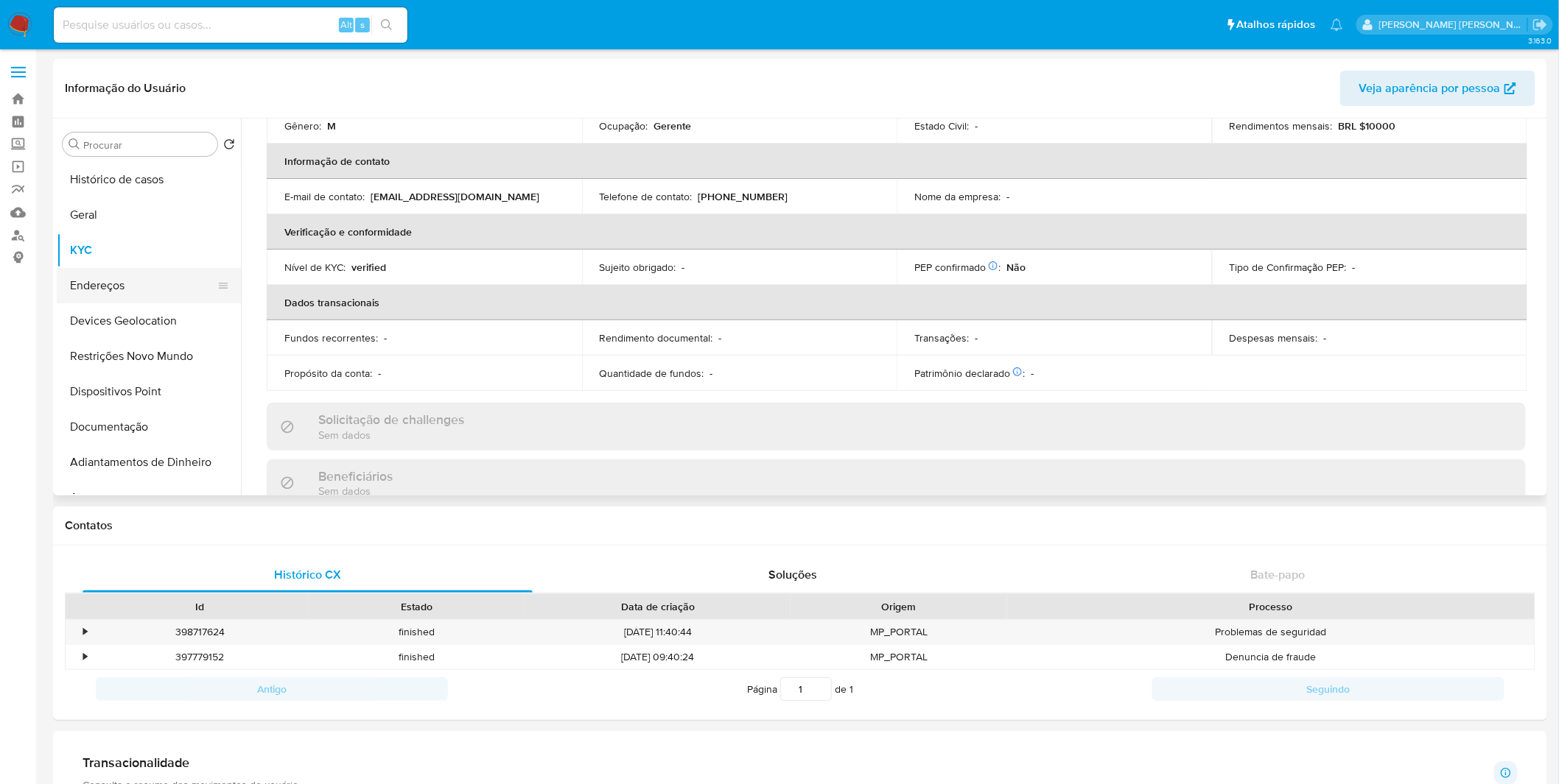
click at [168, 291] on button "Endereços" at bounding box center [142, 286] width 172 height 35
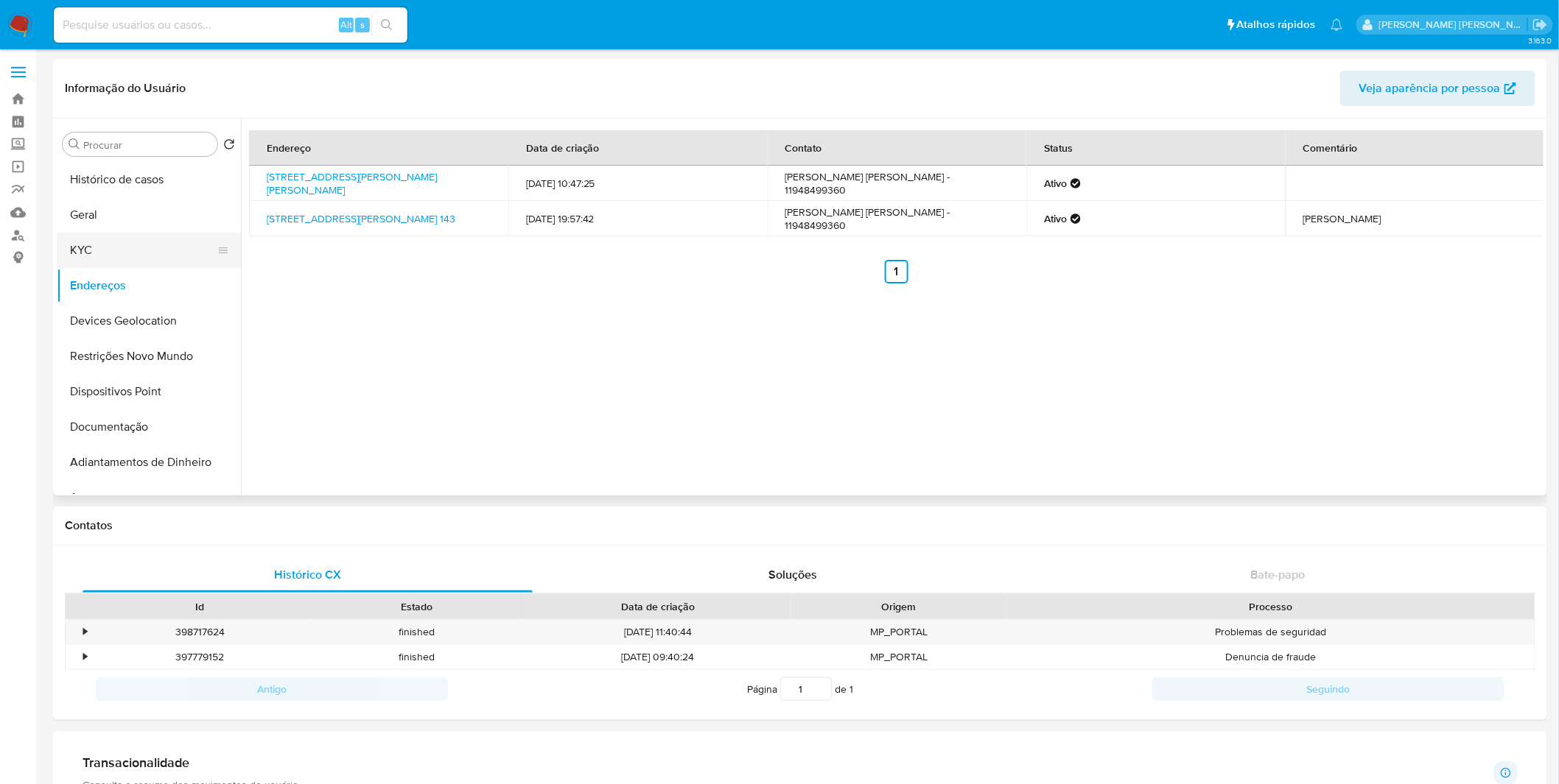
click at [65, 255] on button "KYC" at bounding box center [142, 251] width 172 height 35
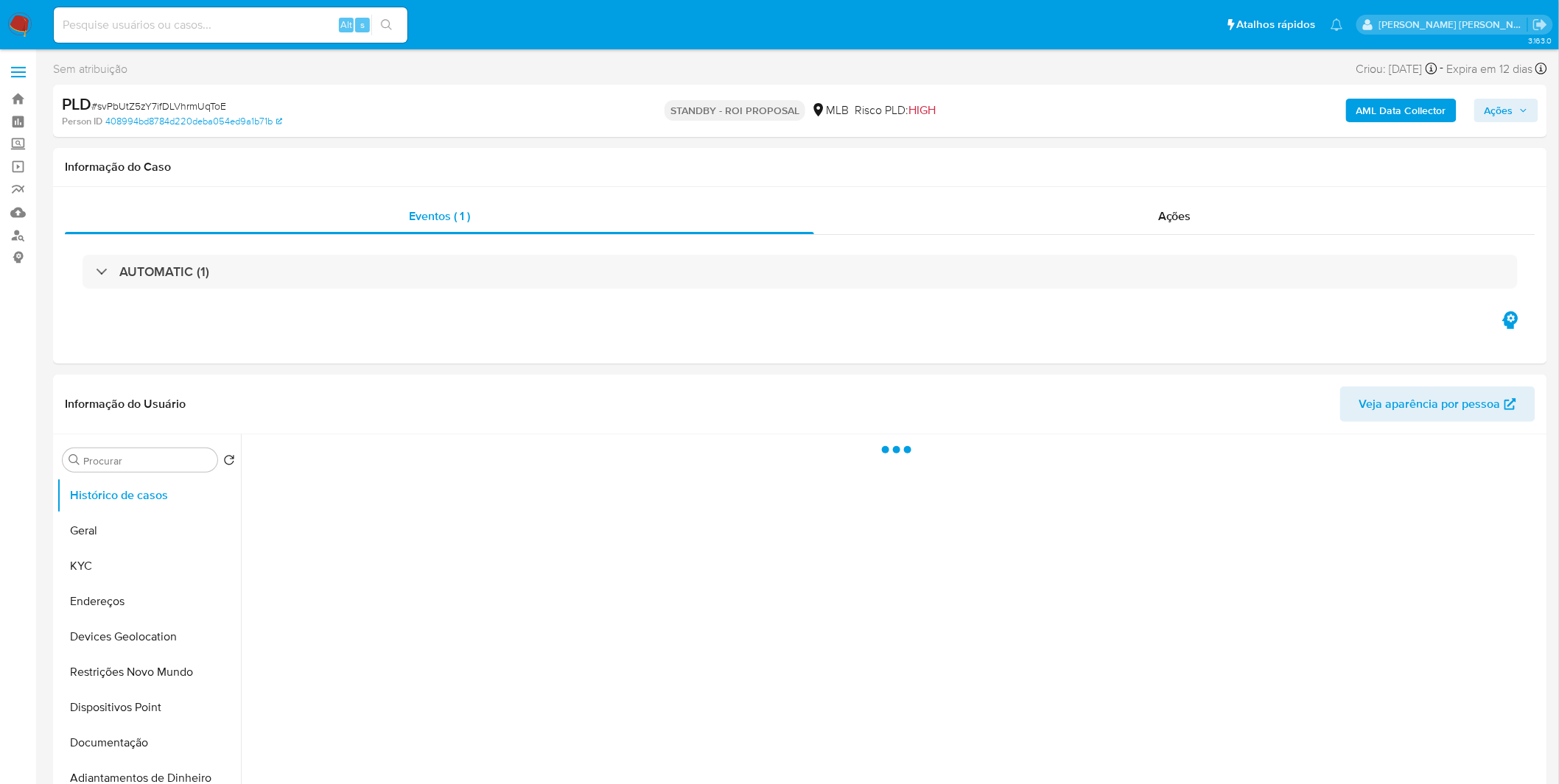
select select "10"
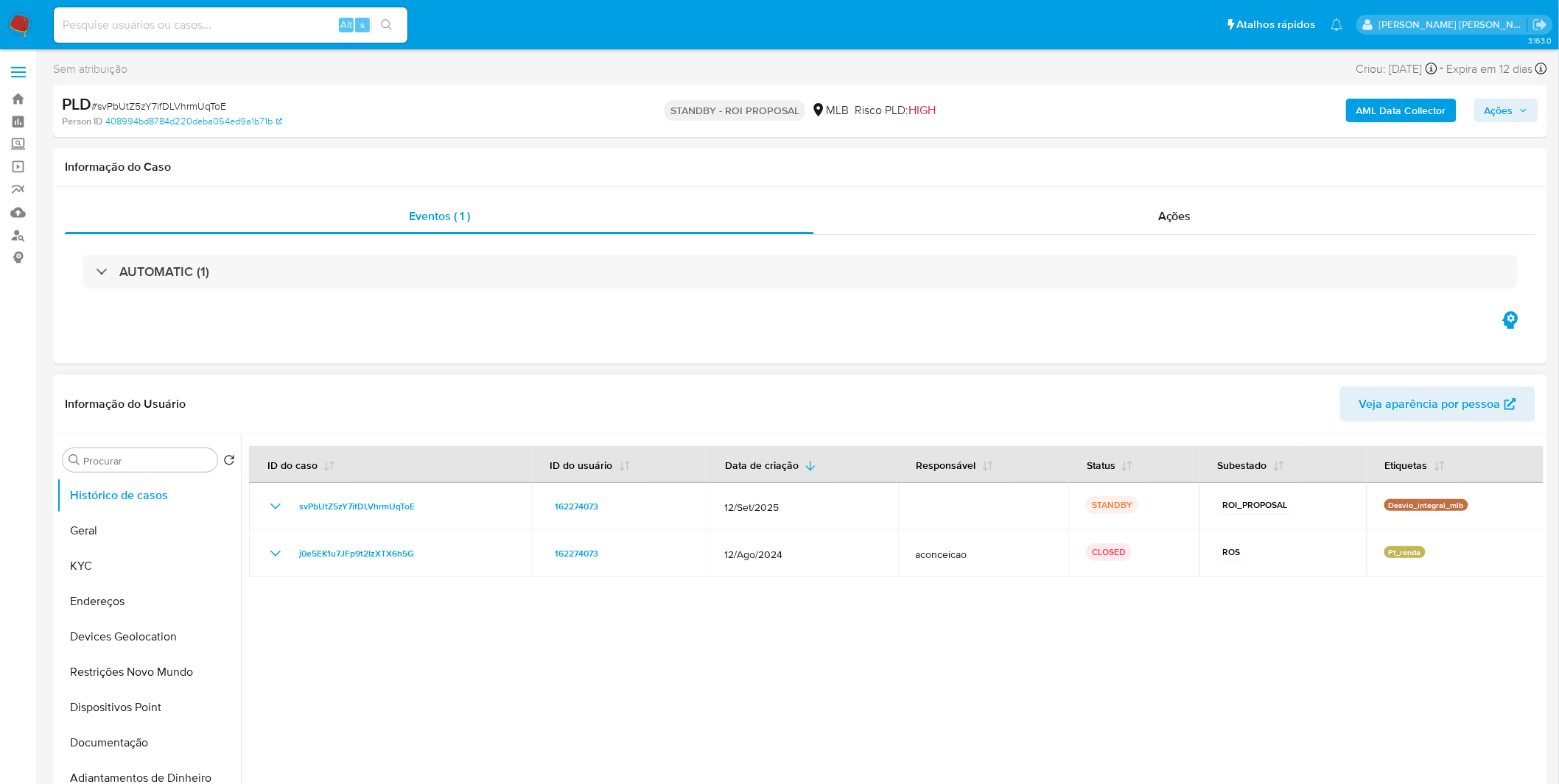
click at [683, 634] on div at bounding box center [892, 623] width 1302 height 377
drag, startPoint x: 248, startPoint y: 34, endPoint x: 249, endPoint y: 25, distance: 9.1
click at [249, 26] on div "Alt s" at bounding box center [230, 25] width 354 height 35
click at [251, 19] on input at bounding box center [230, 25] width 354 height 19
paste input "XVhekiJXFX3RNrMOf3Rtu53g"
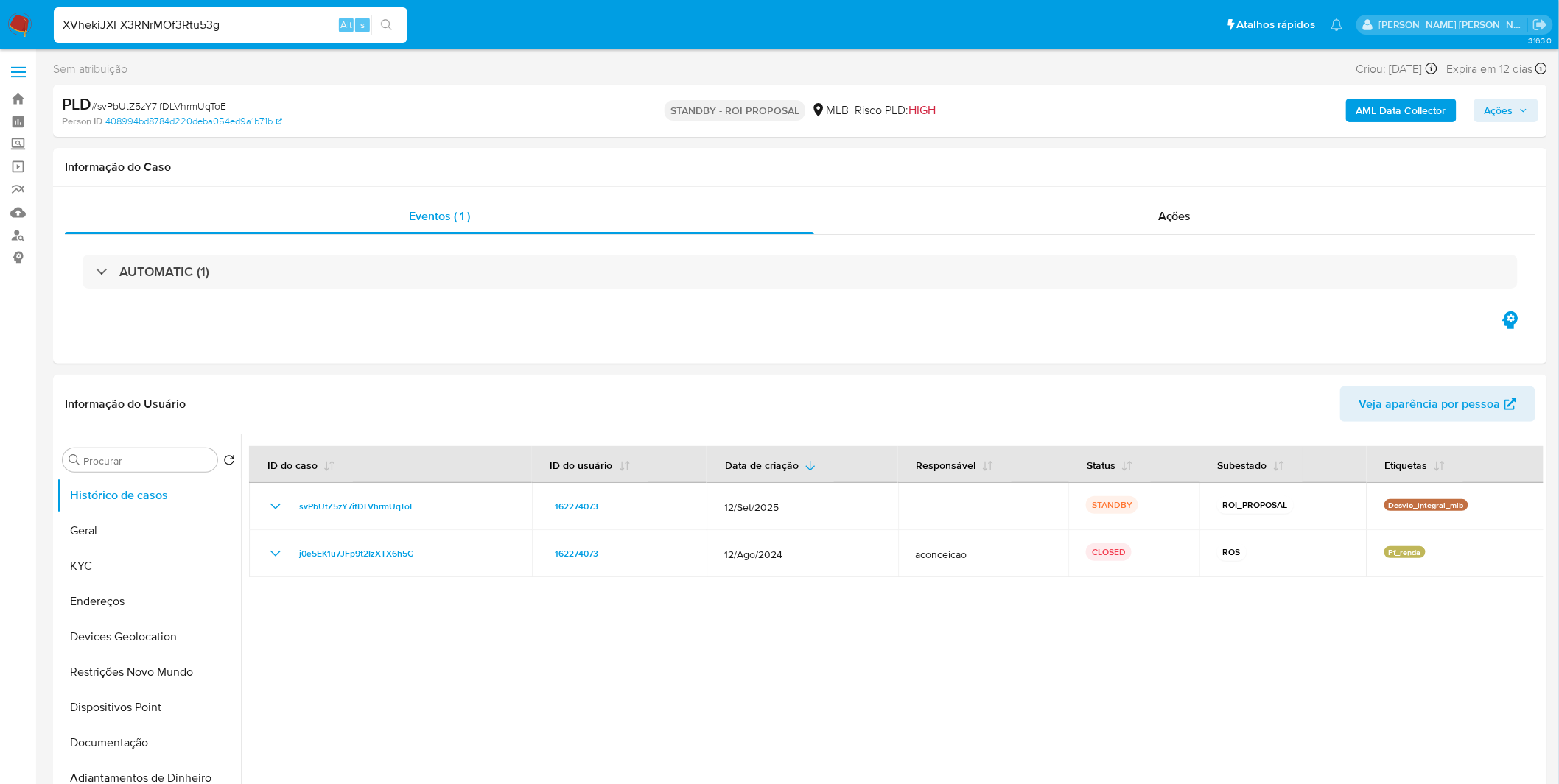
type input "XVhekiJXFX3RNrMOf3Rtu53g"
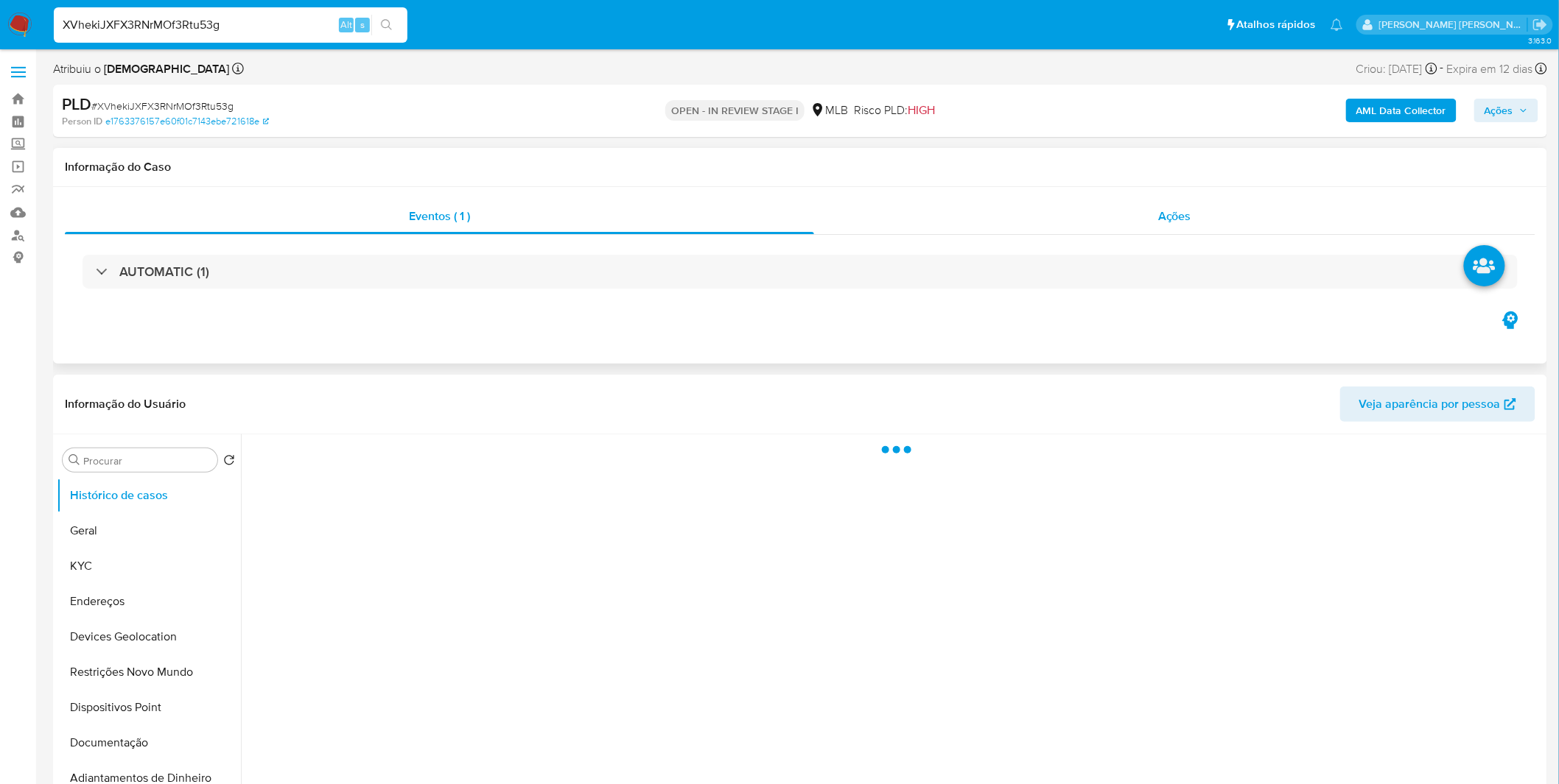
select select "10"
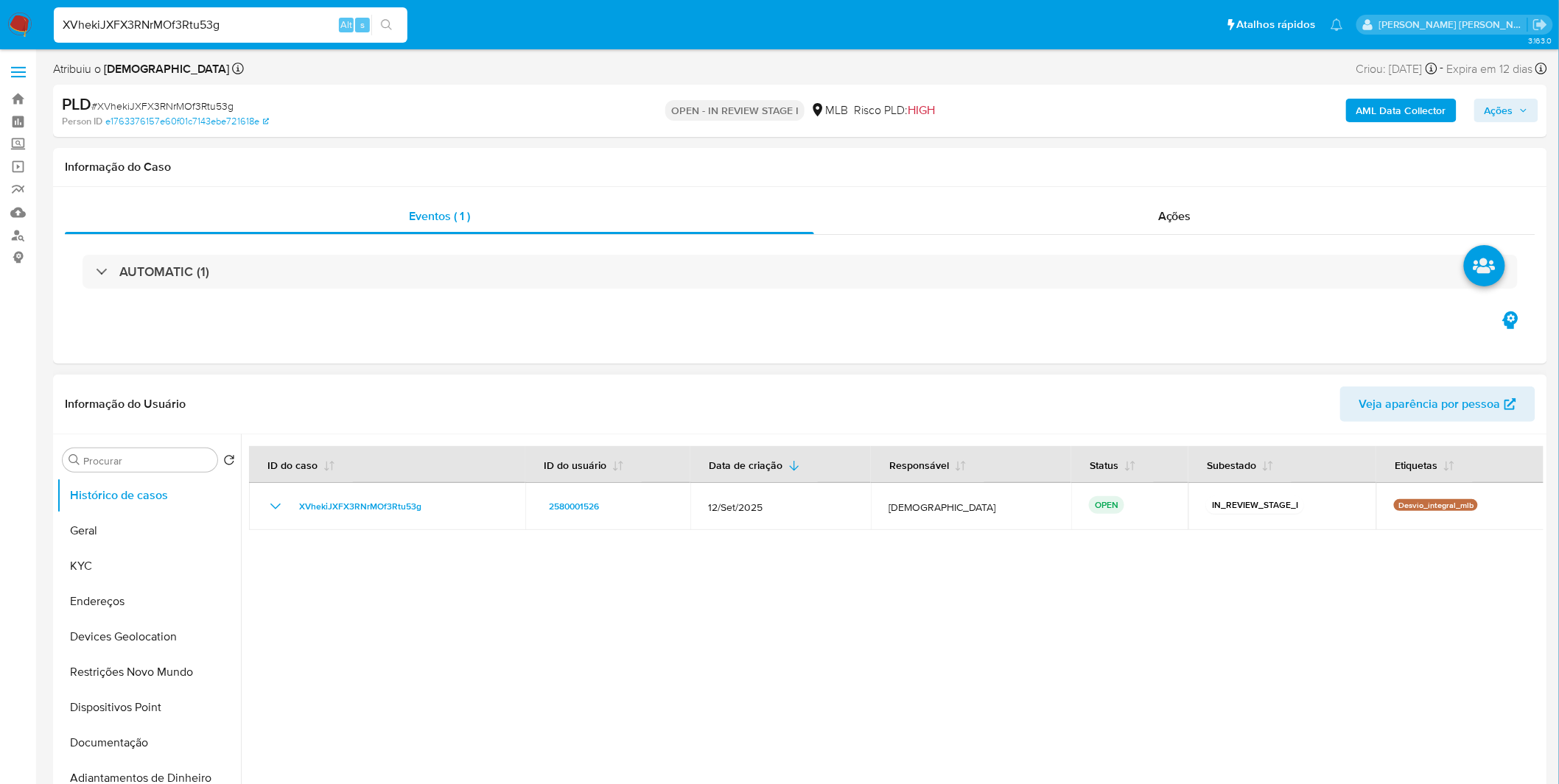
click at [856, 604] on div at bounding box center [892, 623] width 1302 height 377
click at [998, 636] on div at bounding box center [892, 623] width 1302 height 377
click at [127, 573] on button "KYC" at bounding box center [142, 566] width 172 height 35
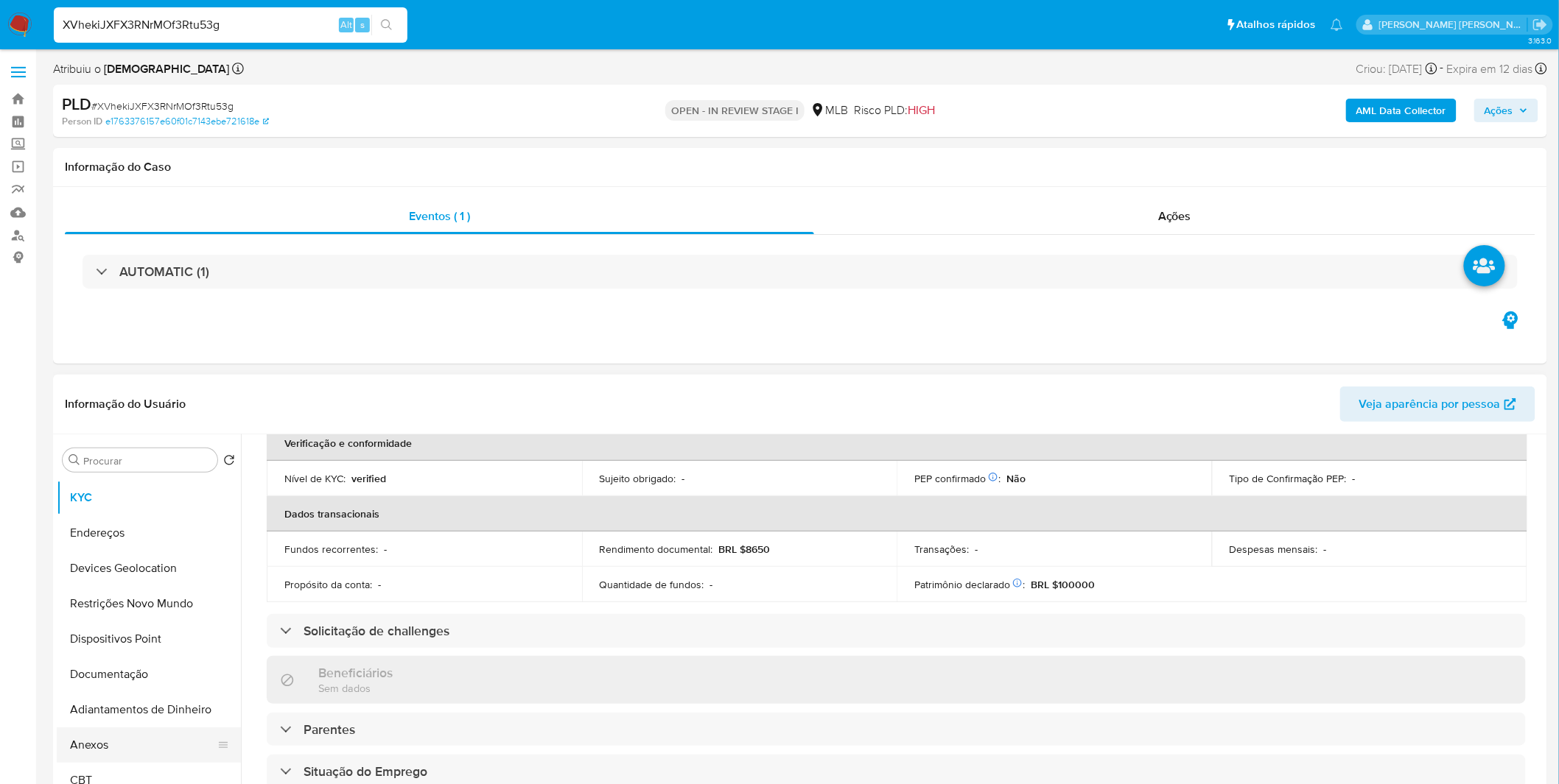
scroll to position [163, 0]
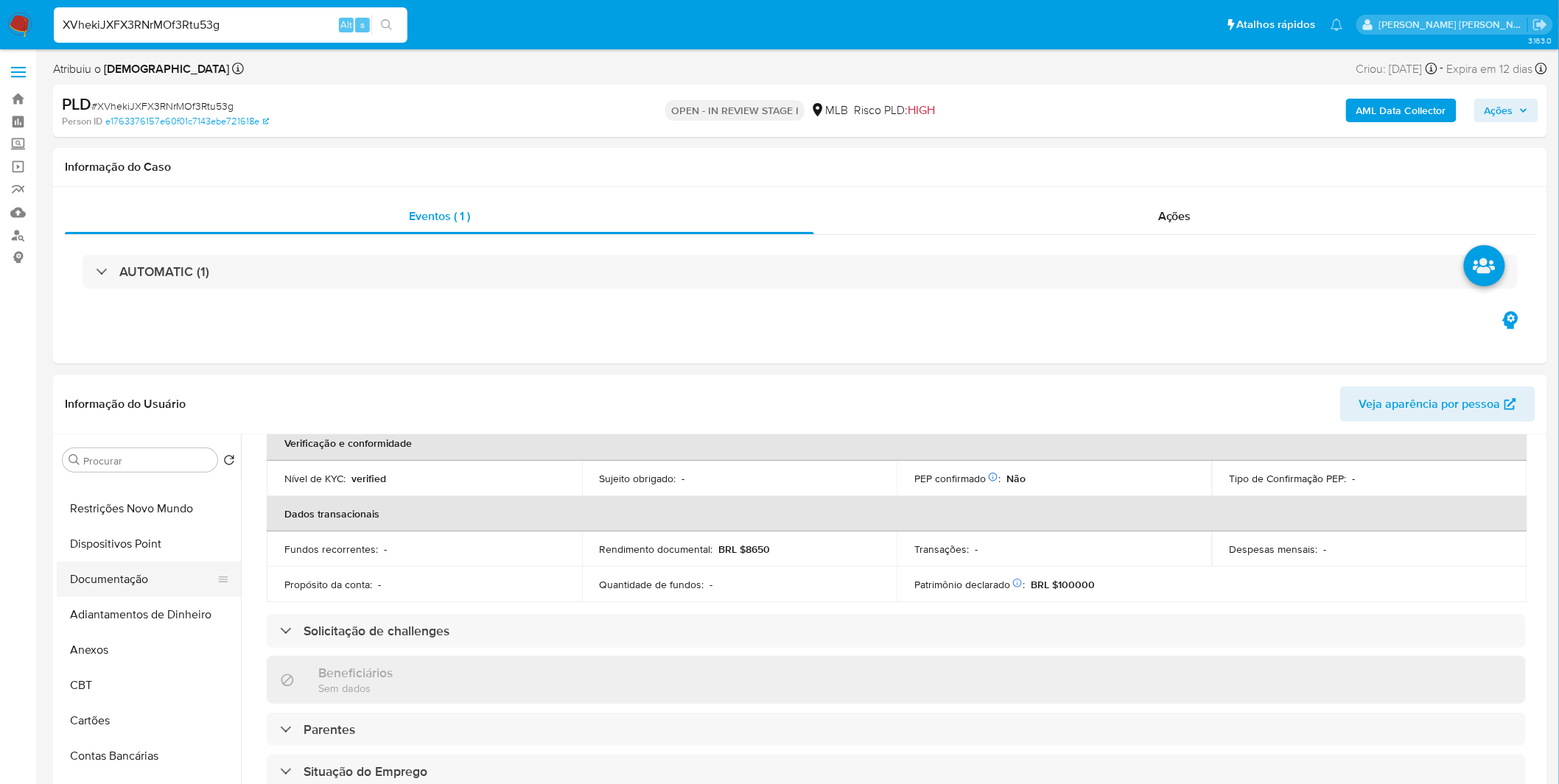
click at [126, 562] on button "Documentação" at bounding box center [142, 579] width 172 height 35
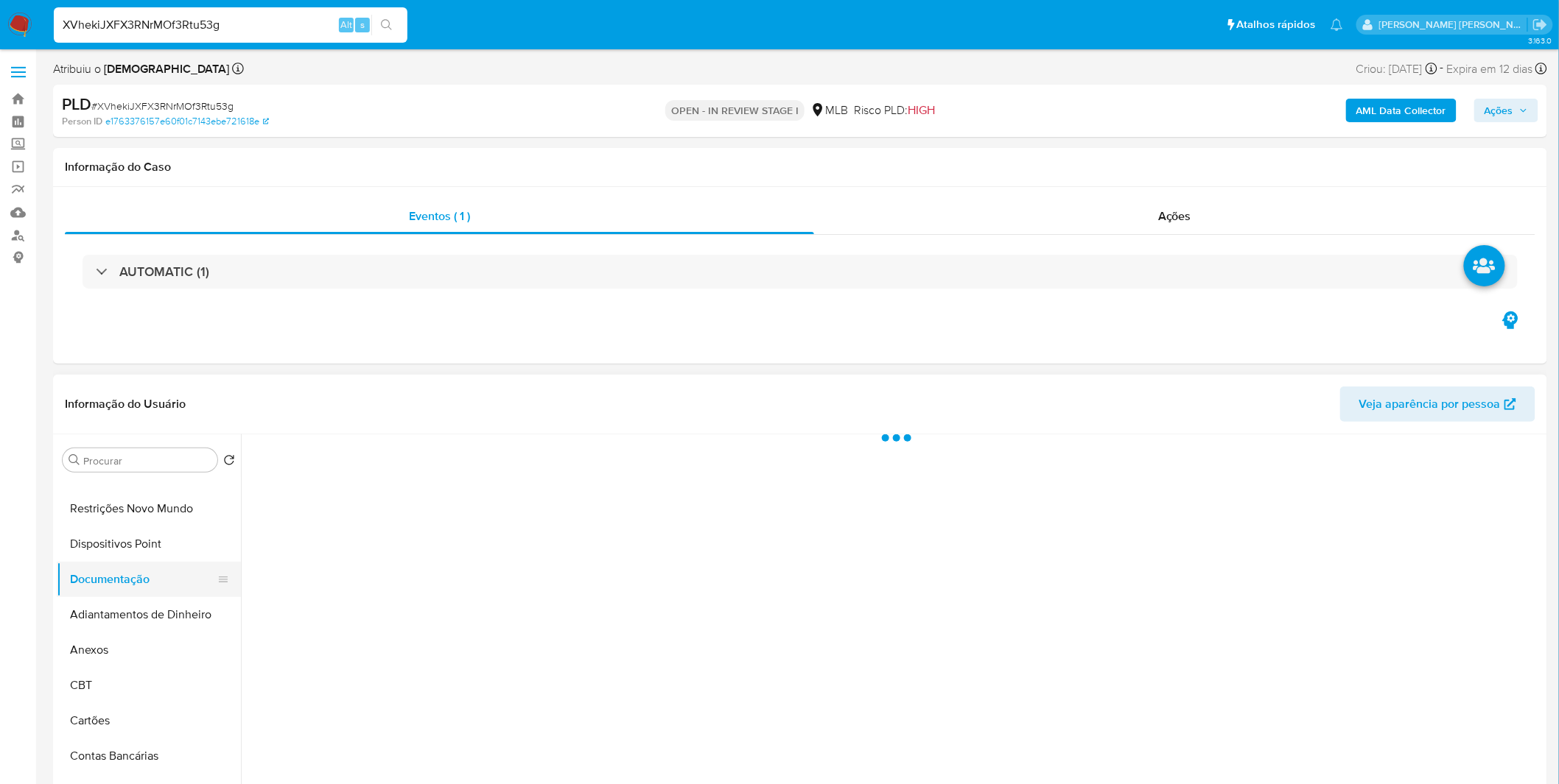
scroll to position [0, 0]
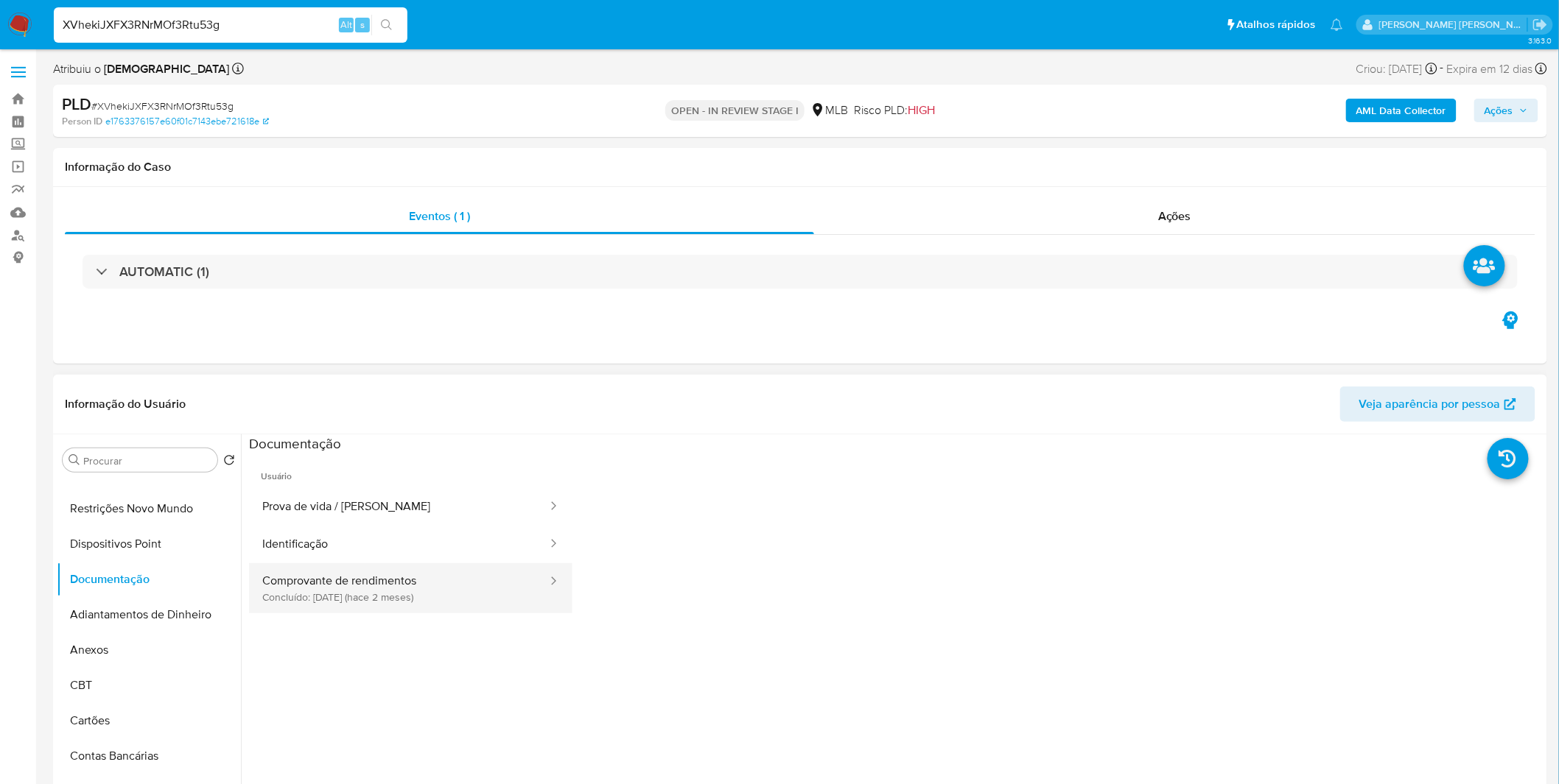
click at [387, 587] on button "Comprovante de rendimentos Concluído: [DATE] (hace 2 meses)" at bounding box center [398, 589] width 300 height 51
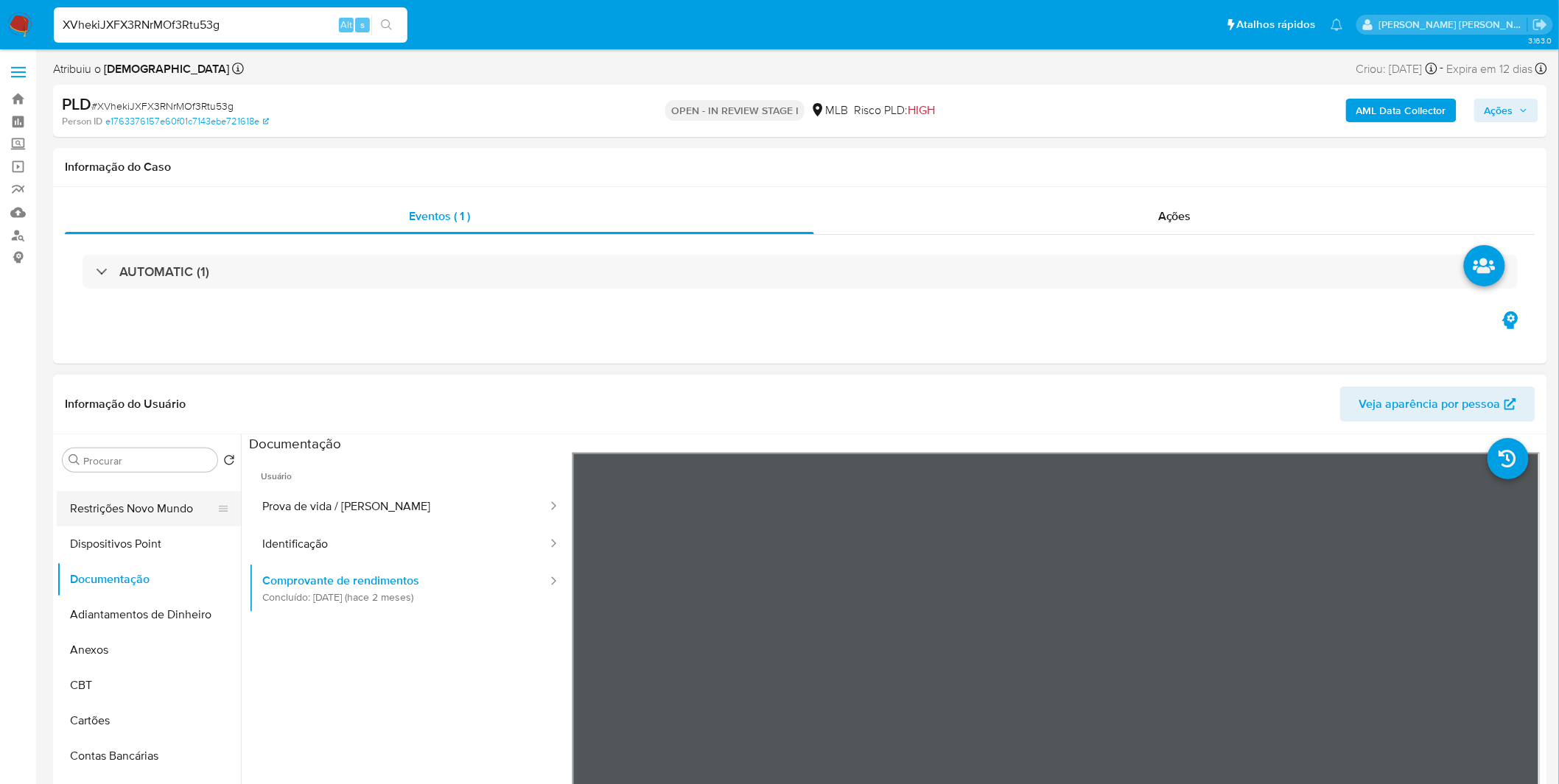
click at [71, 513] on button "Restrições Novo Mundo" at bounding box center [142, 509] width 172 height 35
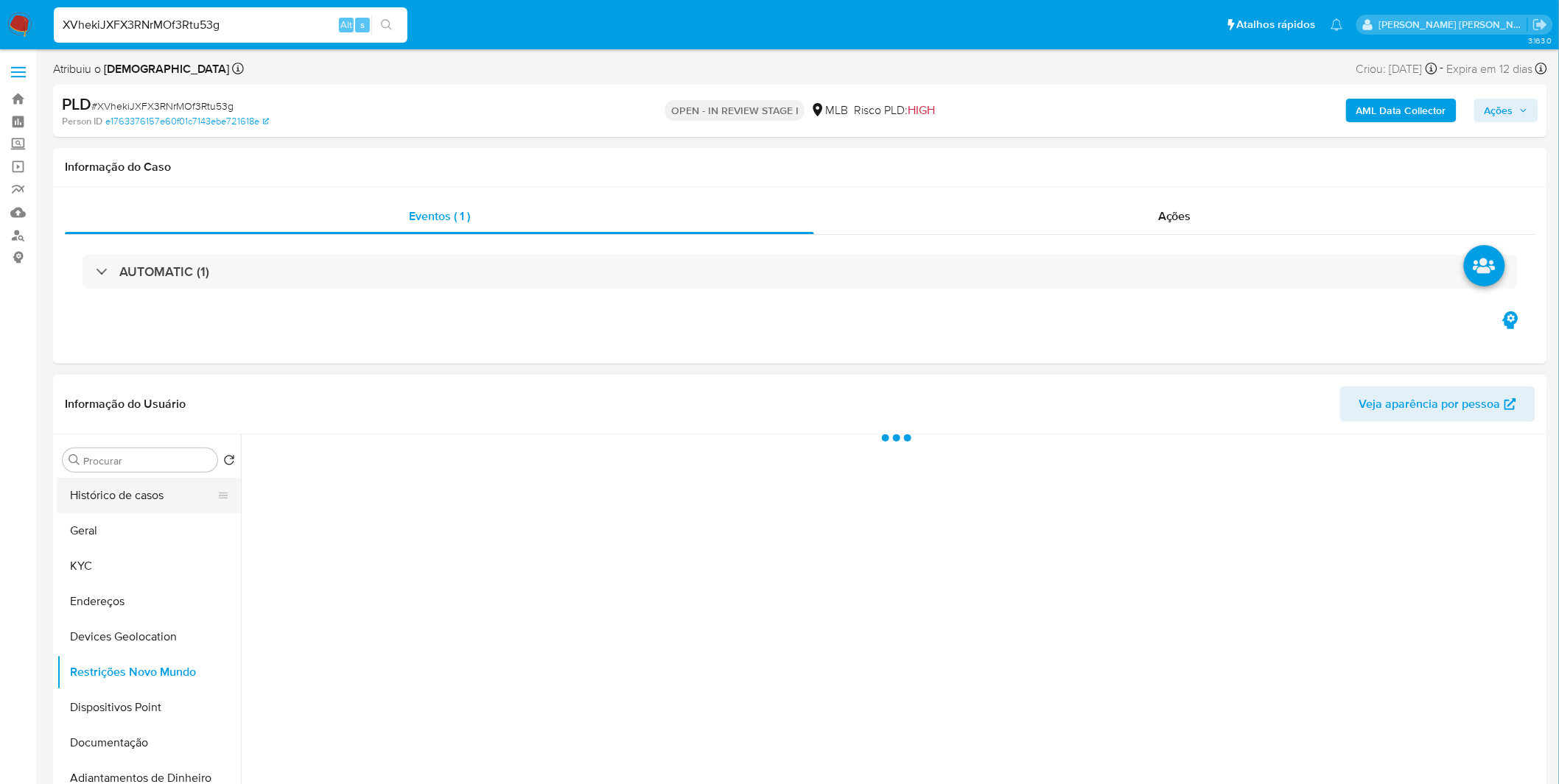
click at [138, 503] on button "Histórico de casos" at bounding box center [142, 495] width 172 height 35
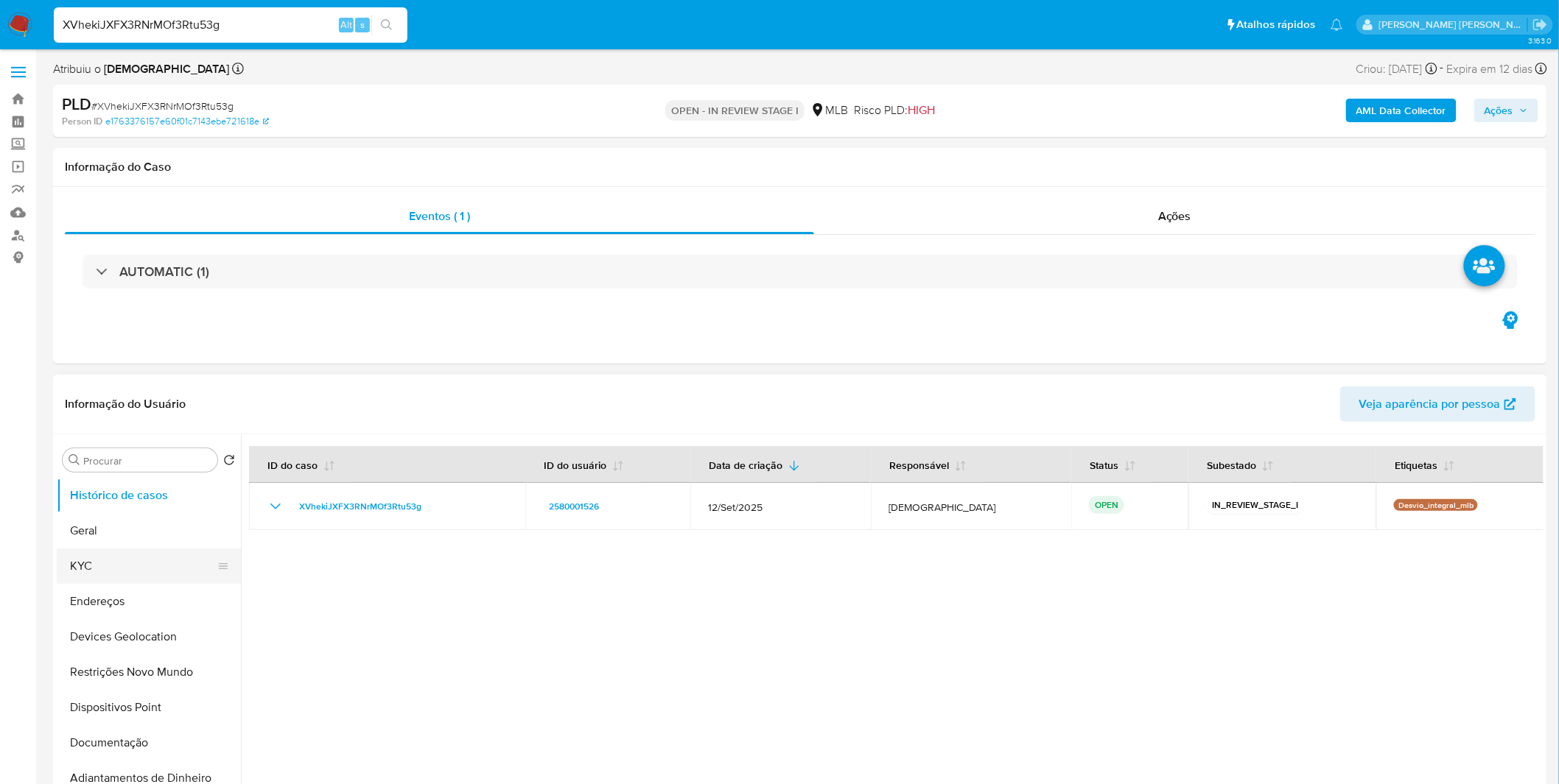
click at [137, 562] on button "KYC" at bounding box center [142, 566] width 172 height 35
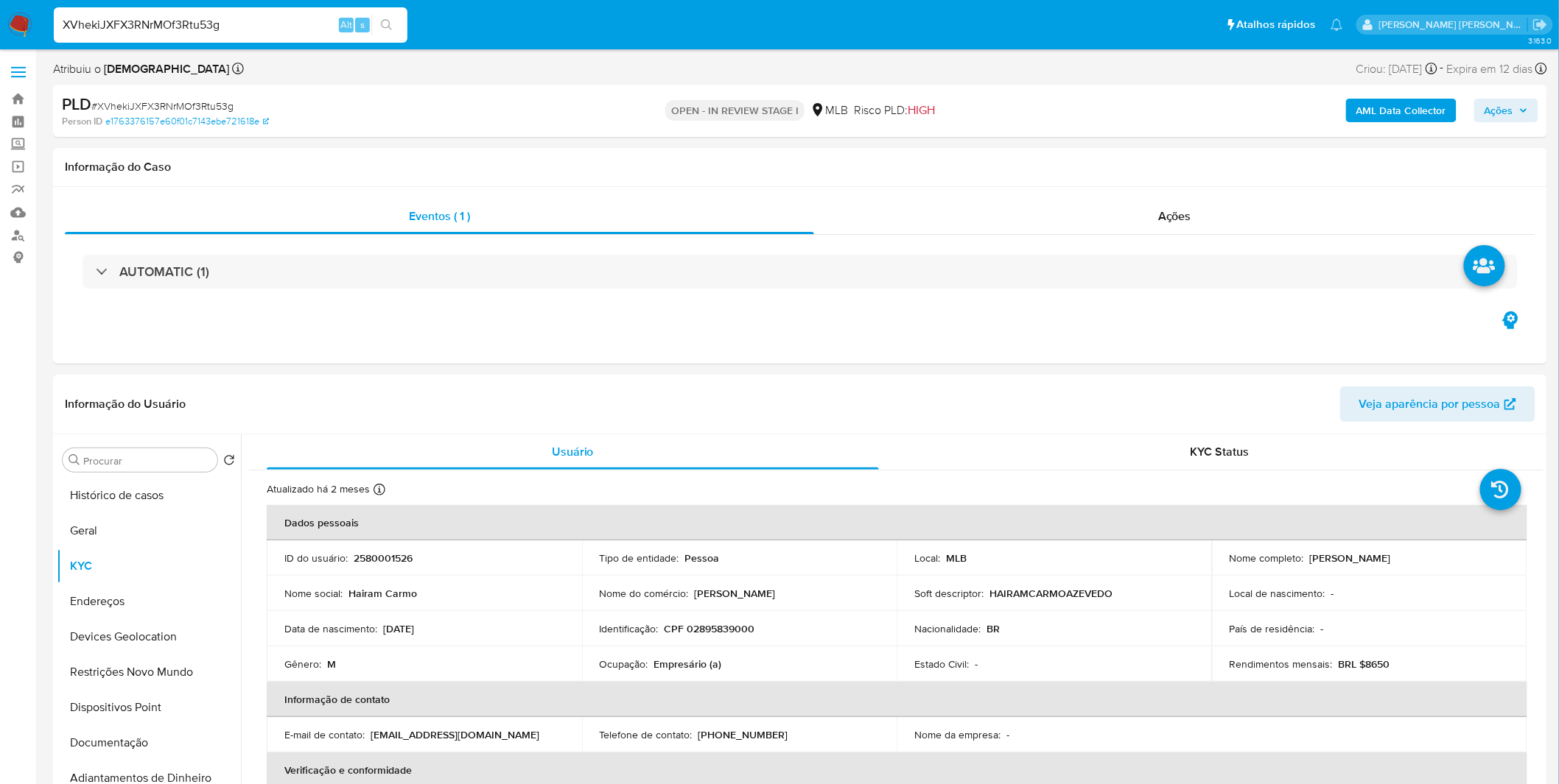
click at [22, 18] on img at bounding box center [20, 25] width 25 height 25
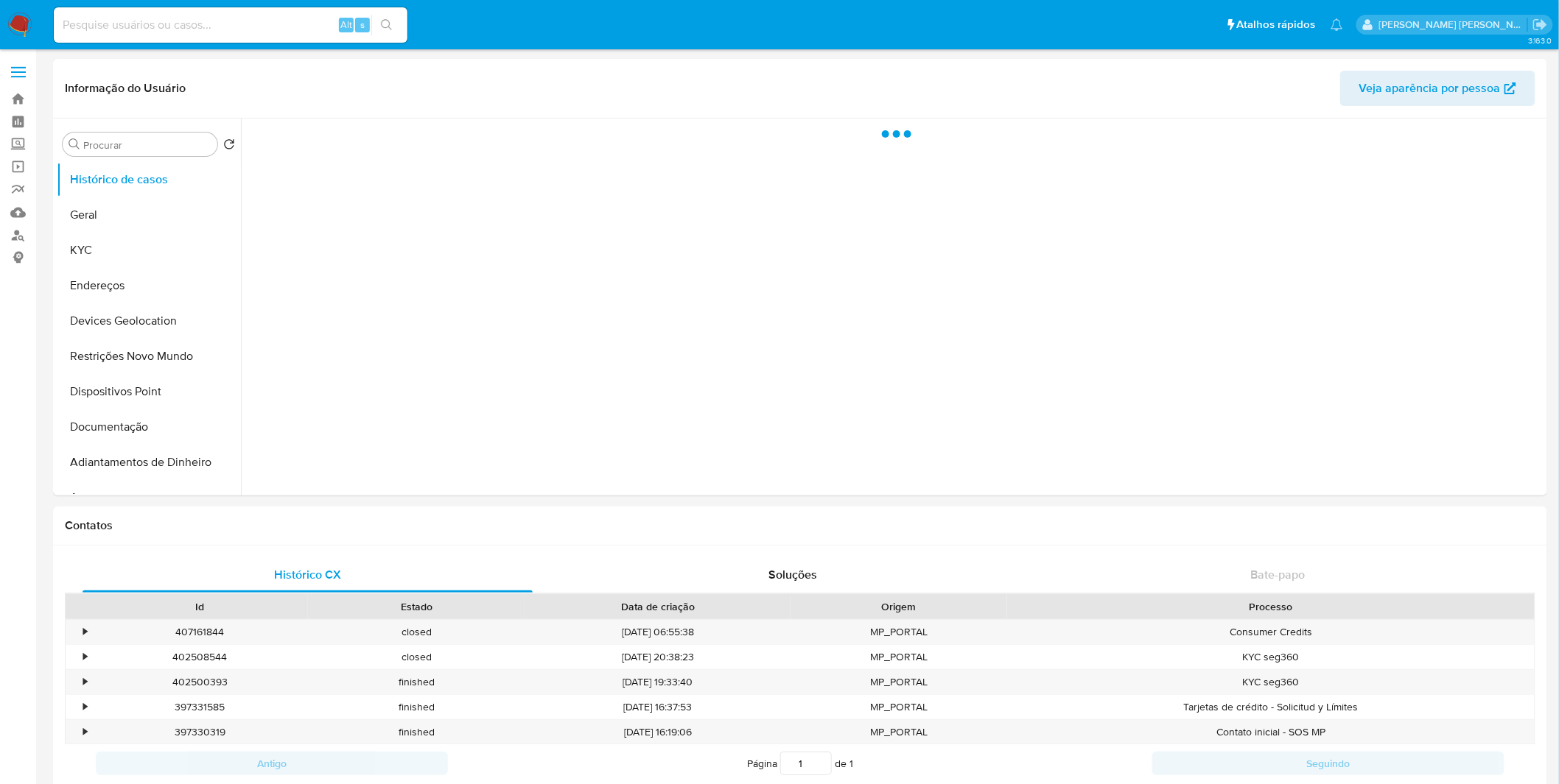
select select "10"
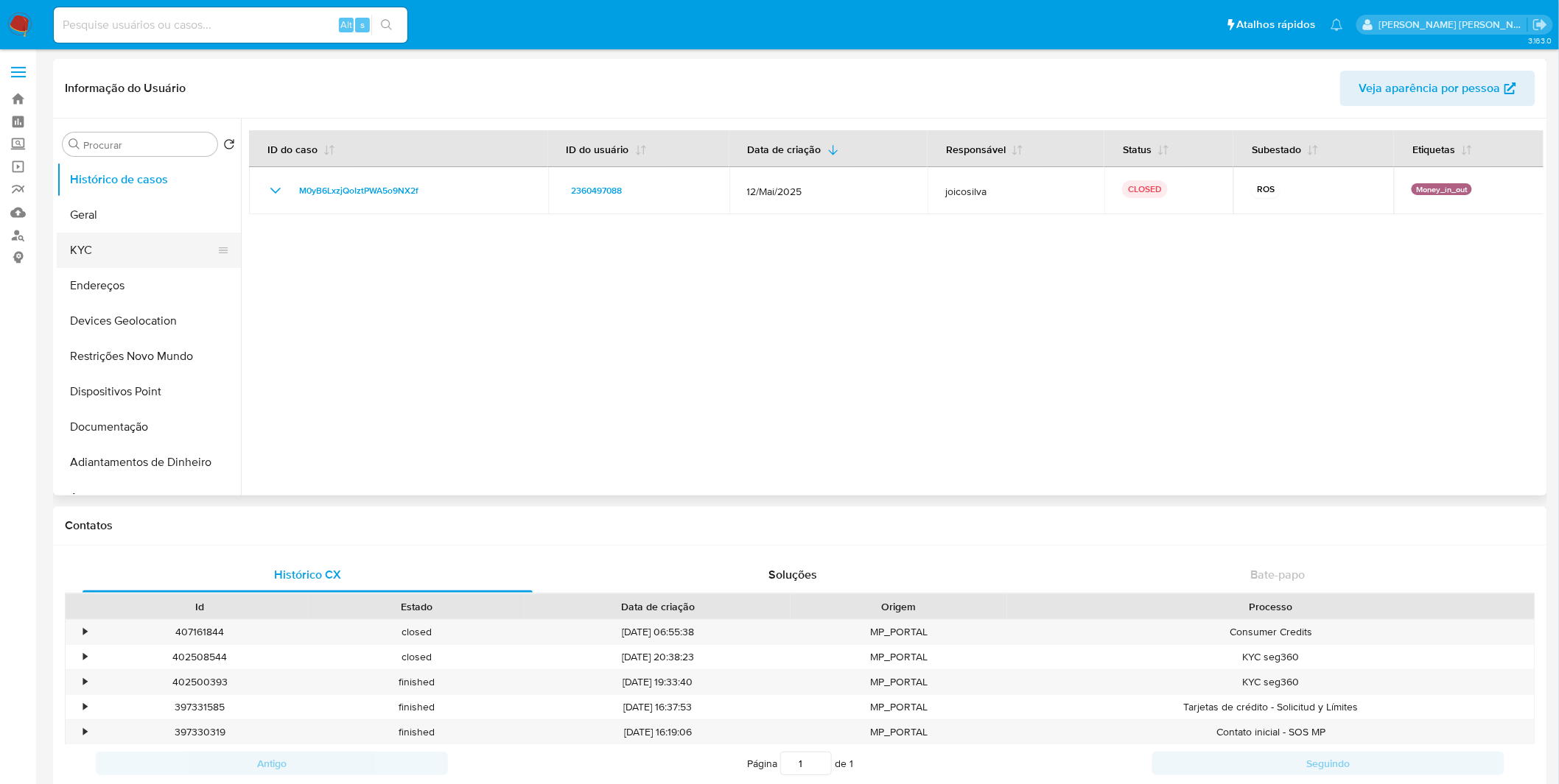
click at [108, 248] on button "KYC" at bounding box center [142, 251] width 172 height 35
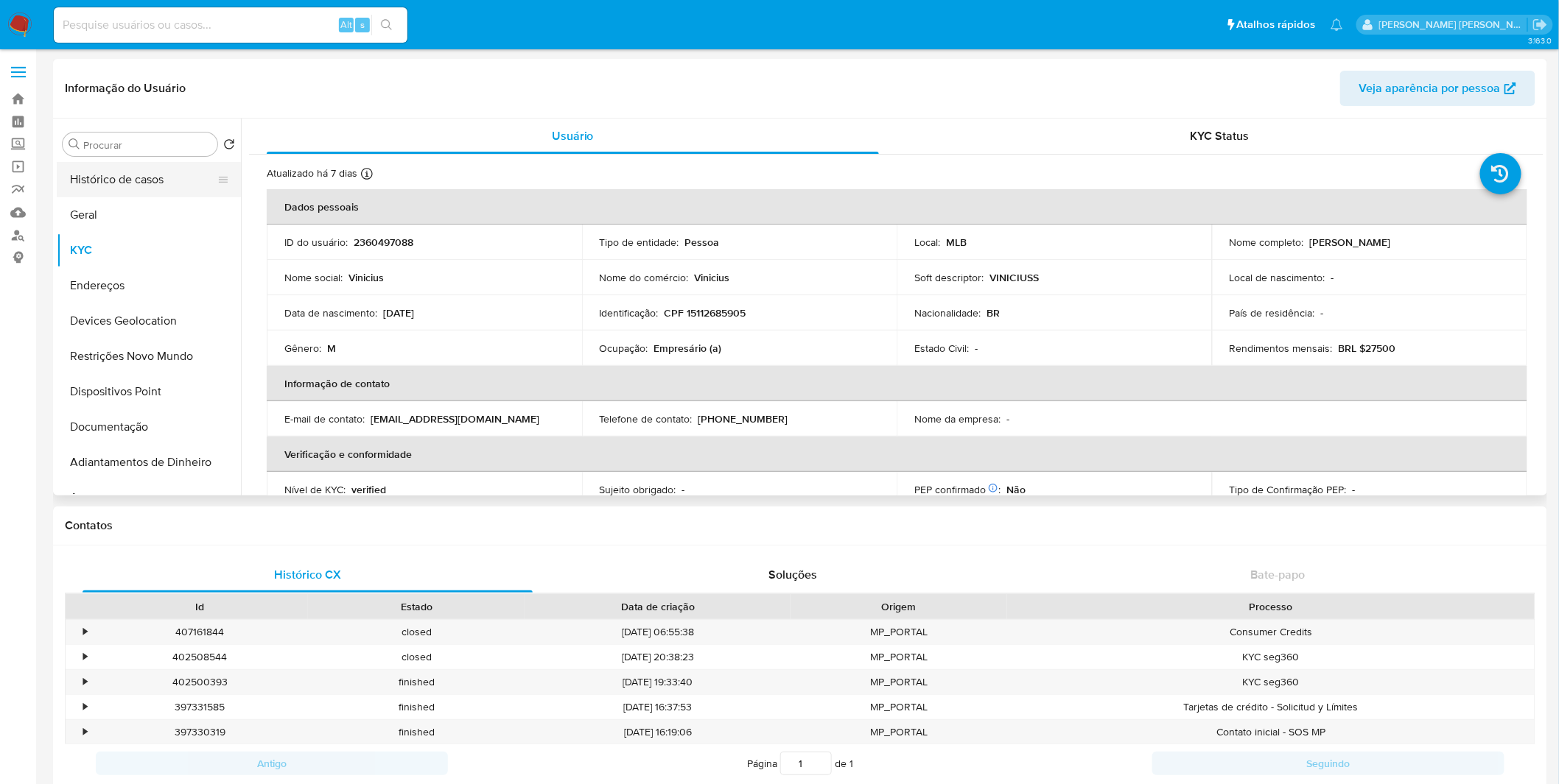
click at [182, 185] on button "Histórico de casos" at bounding box center [142, 180] width 172 height 35
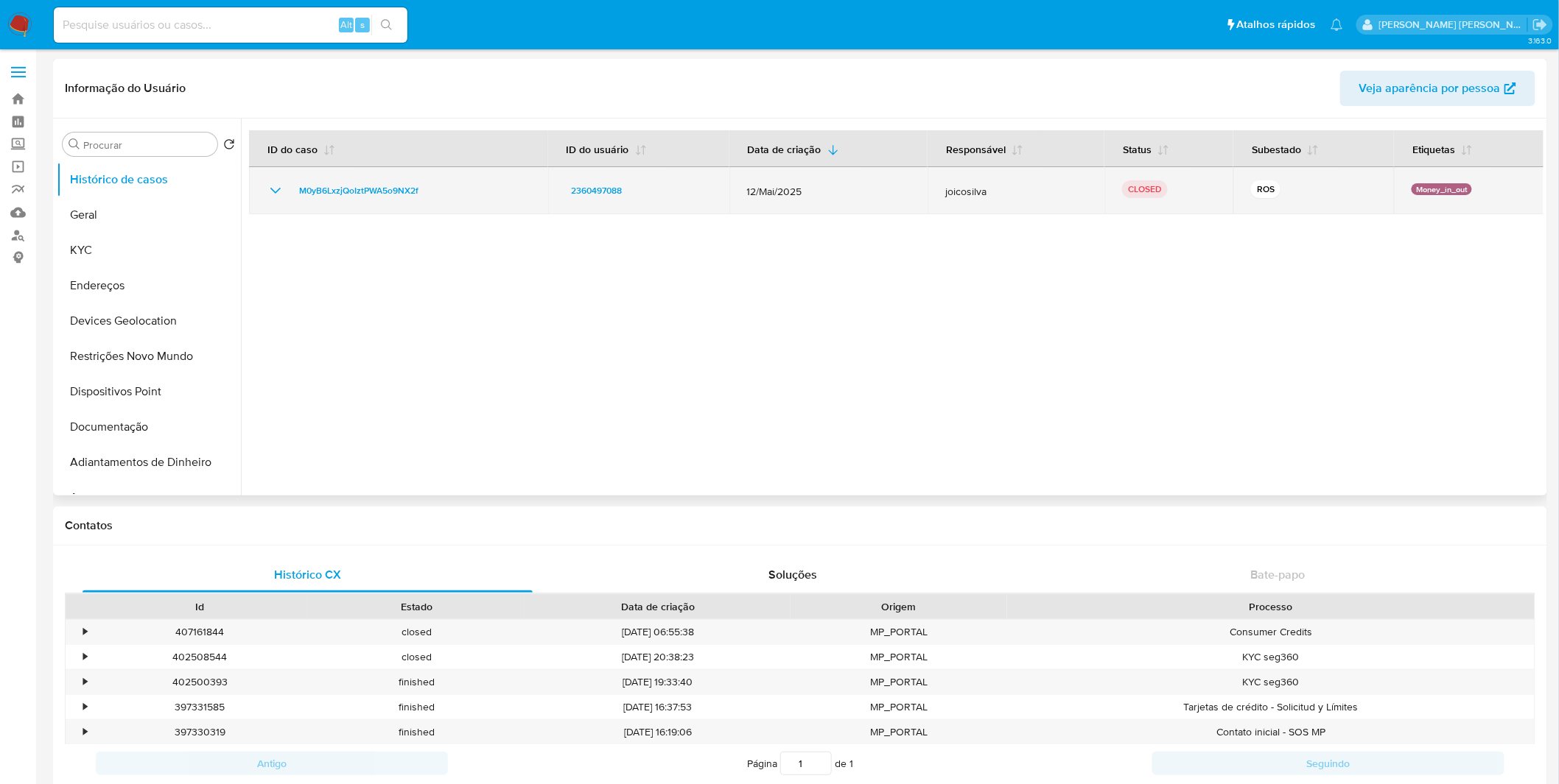
click at [281, 193] on icon "Mostrar/Ocultar" at bounding box center [275, 190] width 17 height 17
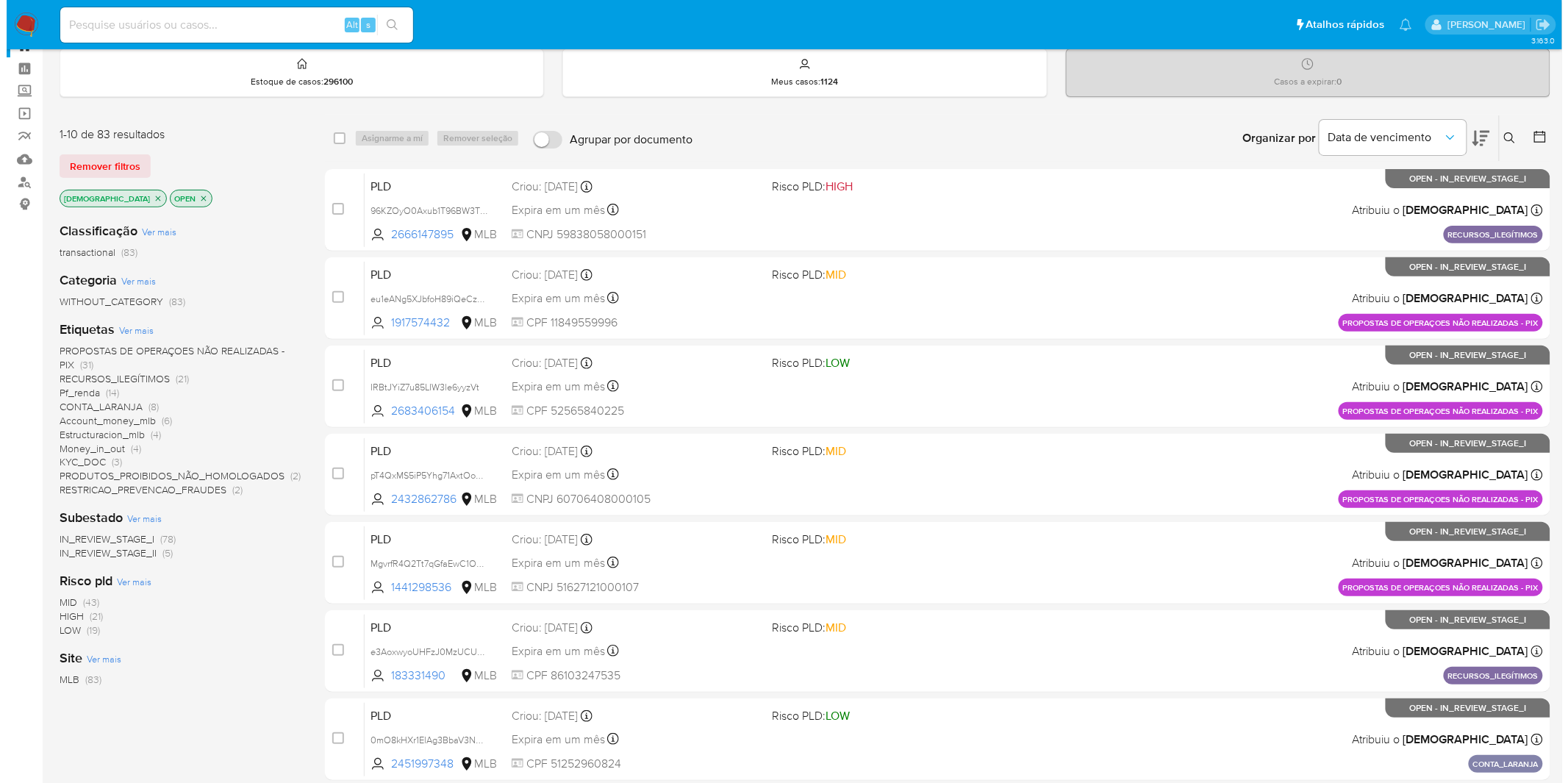
scroll to position [82, 0]
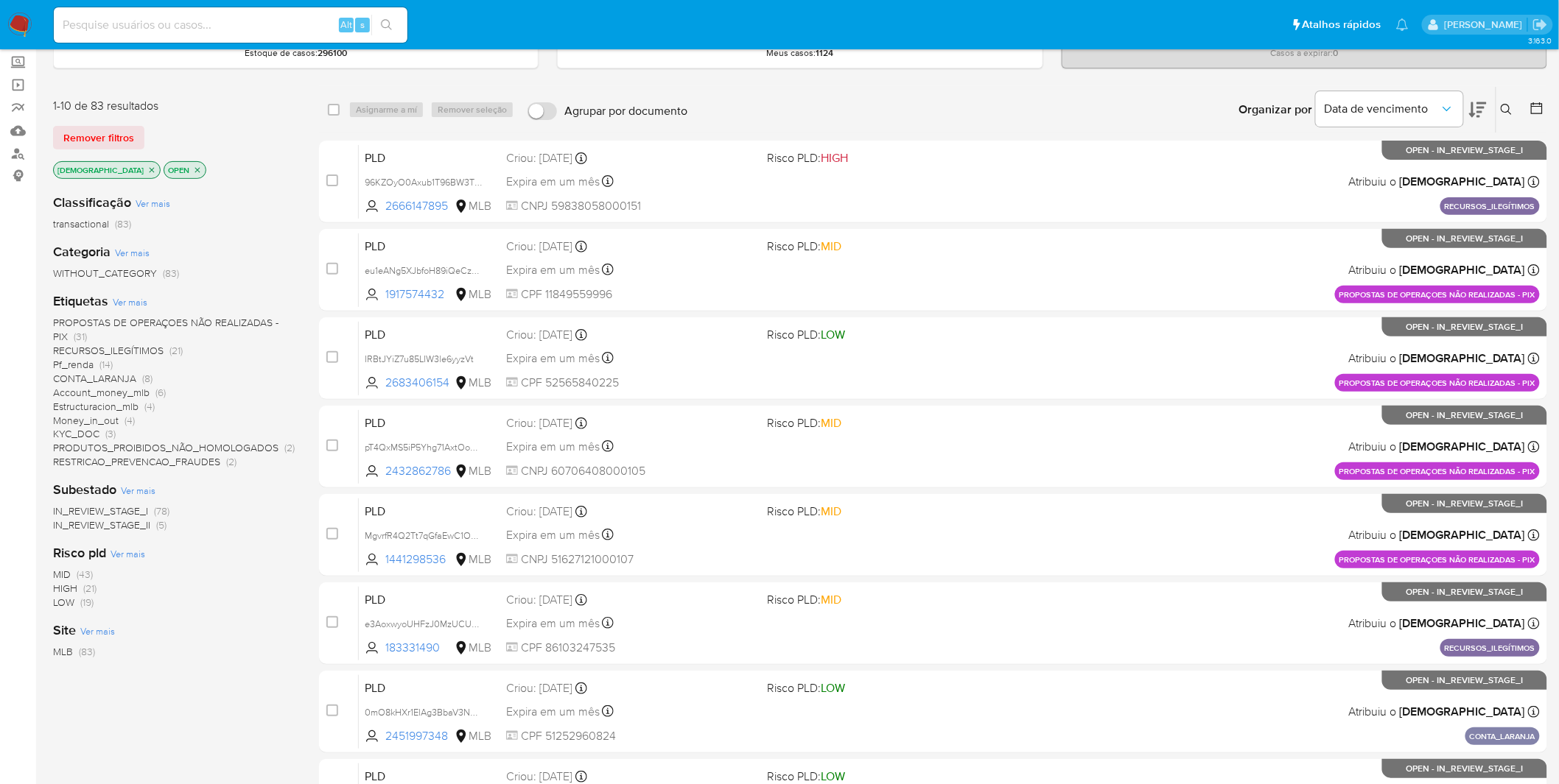
click at [132, 295] on span "Ver mais" at bounding box center [130, 302] width 35 height 14
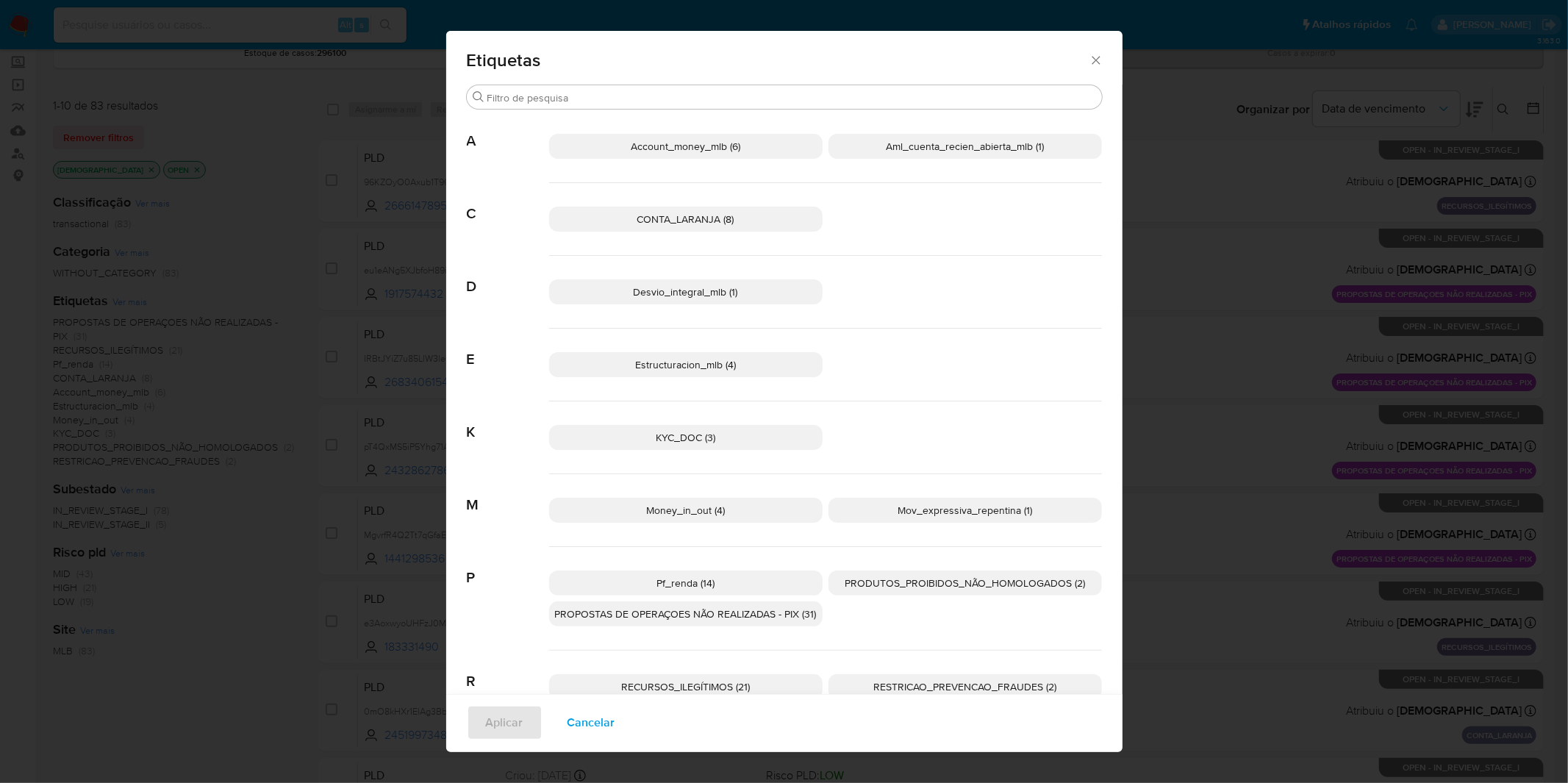
scroll to position [38, 0]
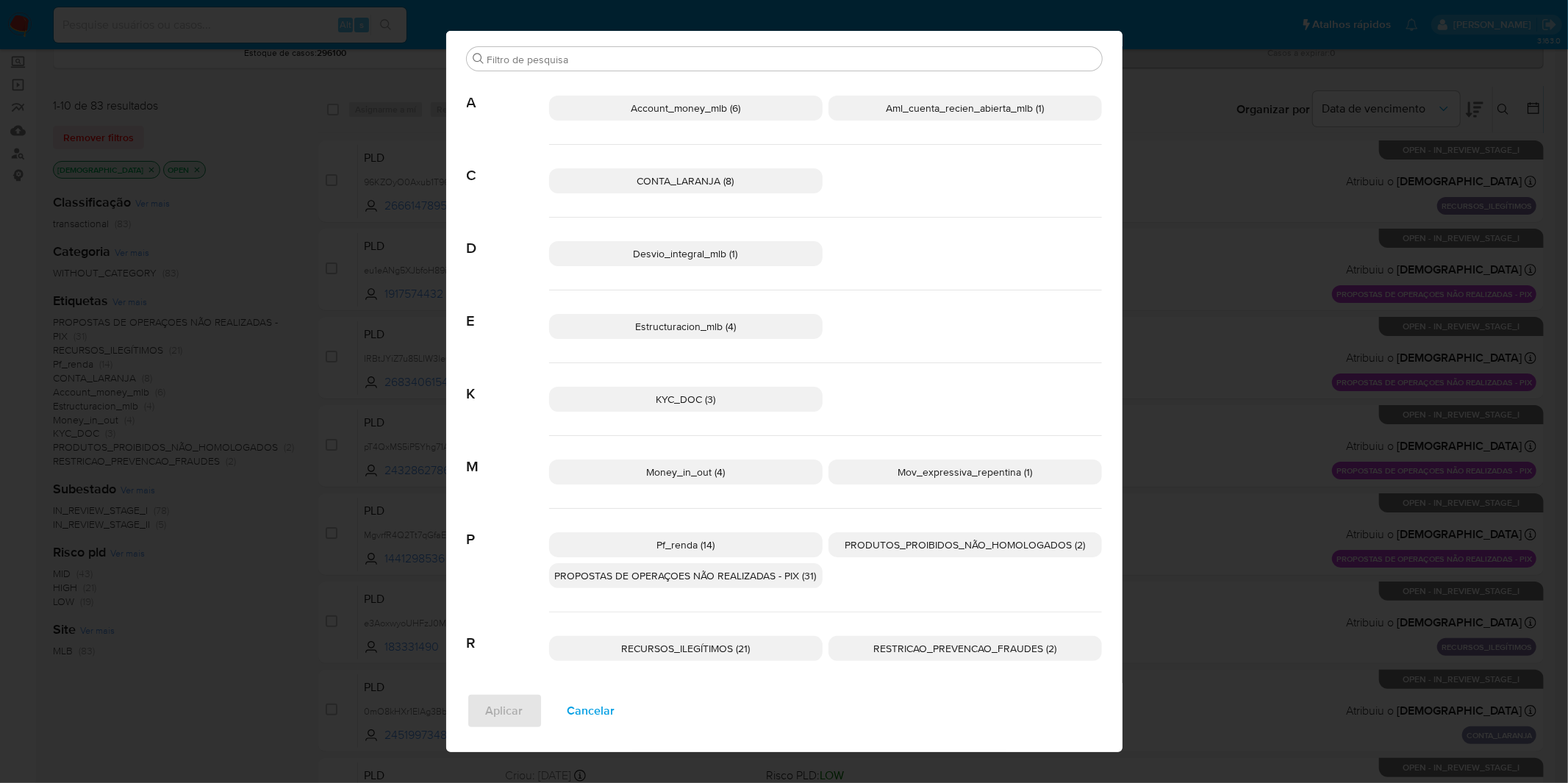
click at [582, 700] on span "Cancelar" at bounding box center [591, 710] width 48 height 32
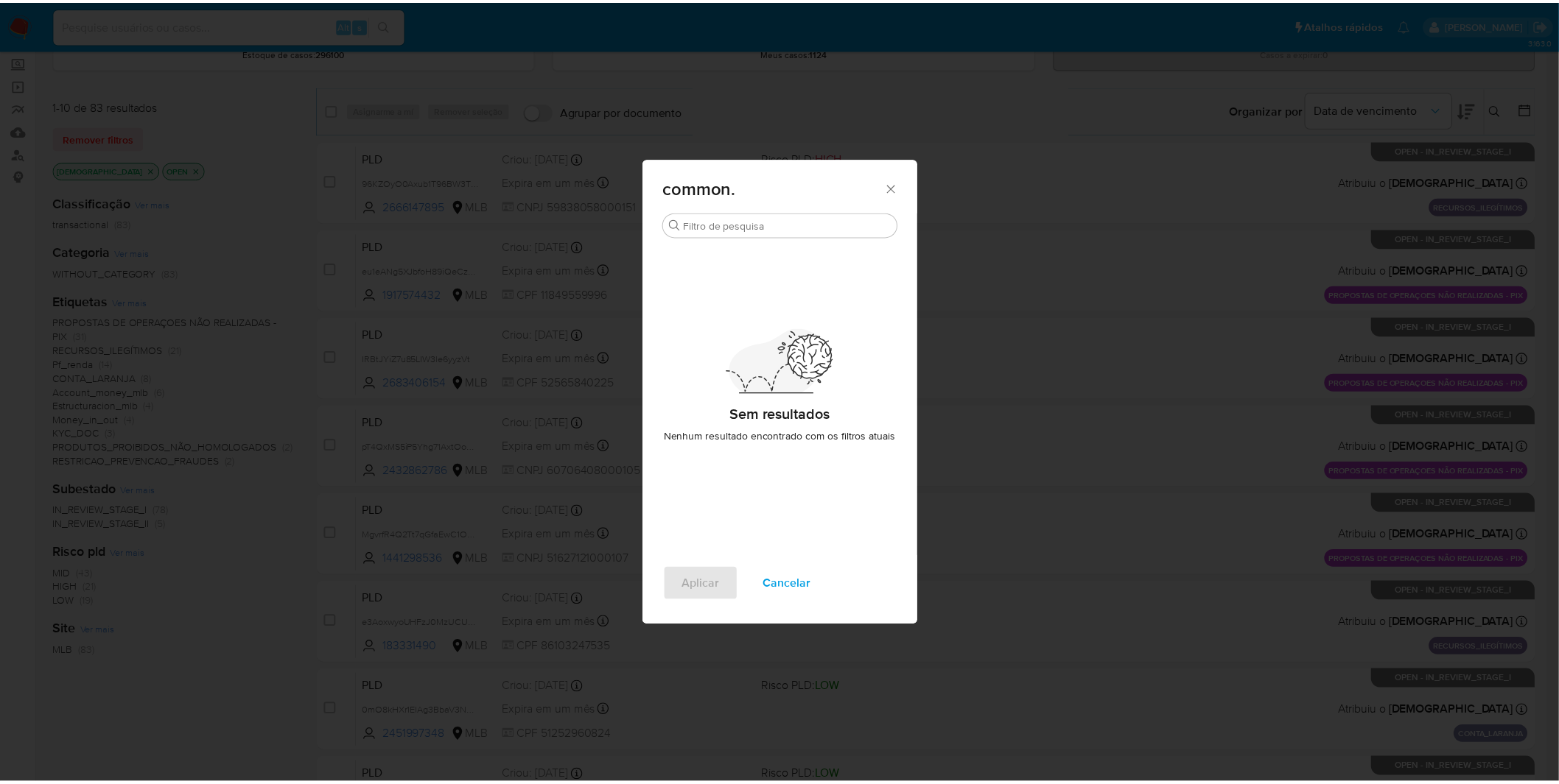
scroll to position [0, 0]
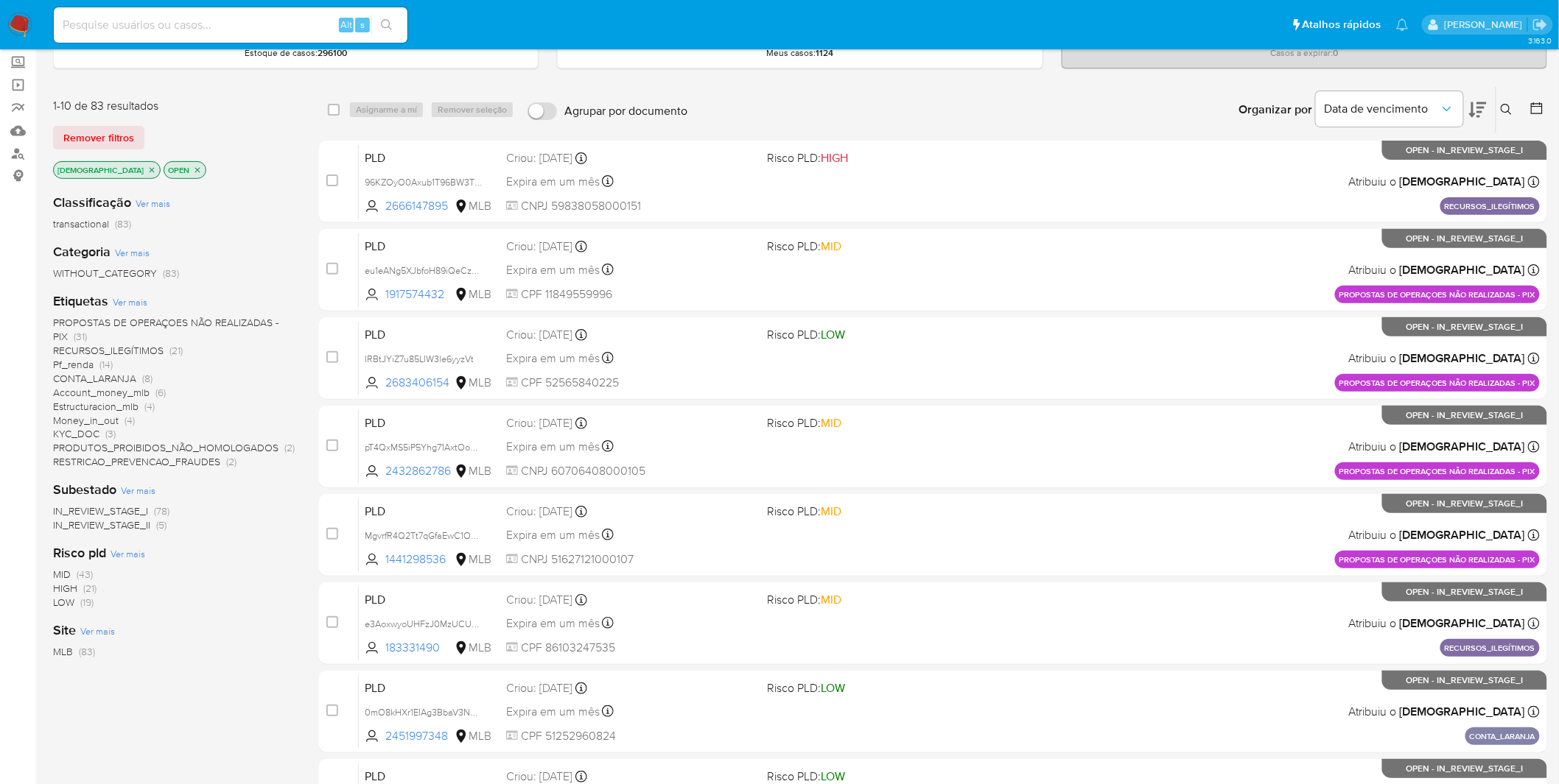
click at [8, 22] on img at bounding box center [20, 25] width 25 height 25
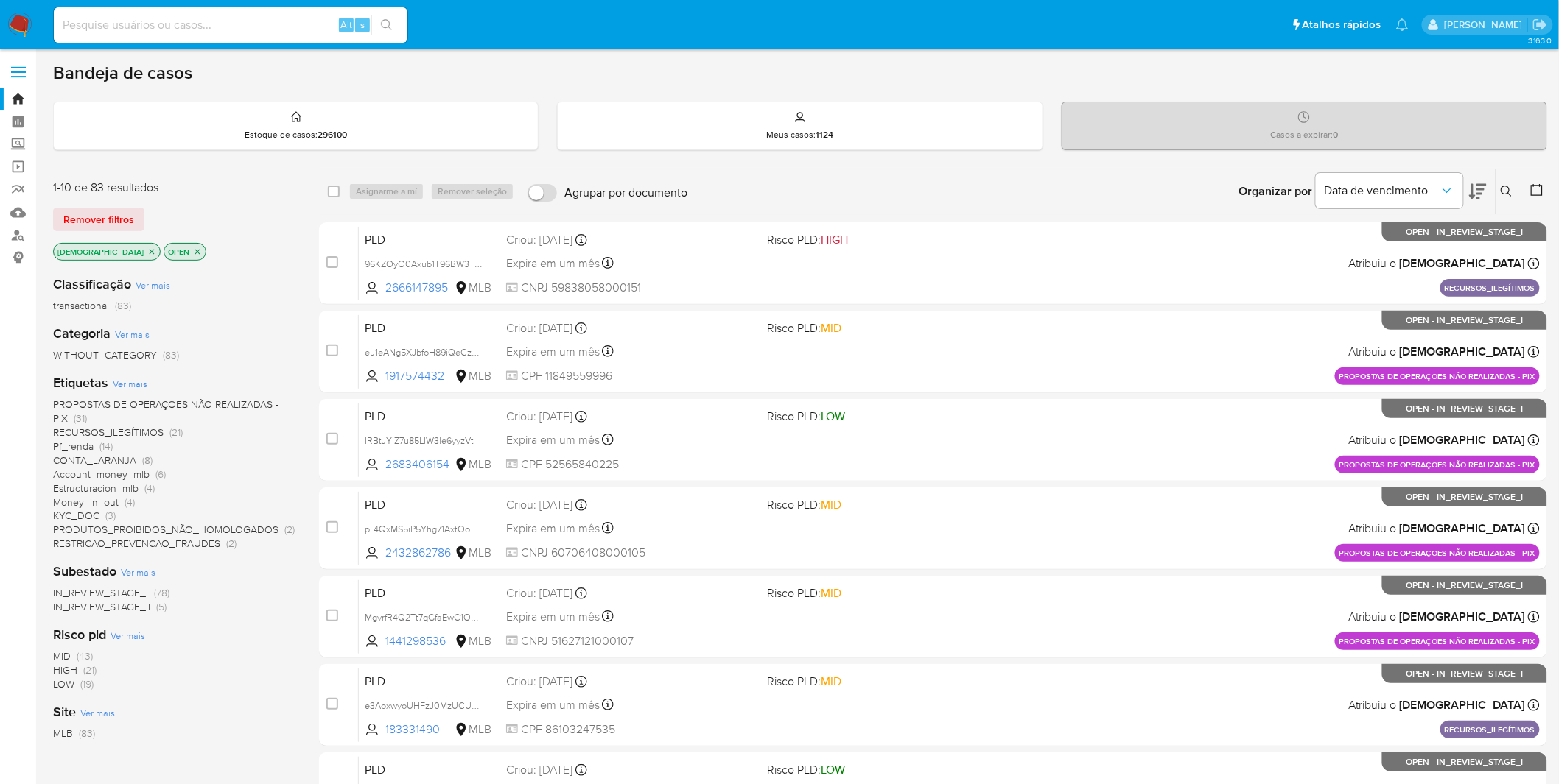
click at [25, 17] on img at bounding box center [20, 25] width 25 height 25
click at [114, 489] on span "Estructuracion_mlb" at bounding box center [96, 488] width 86 height 15
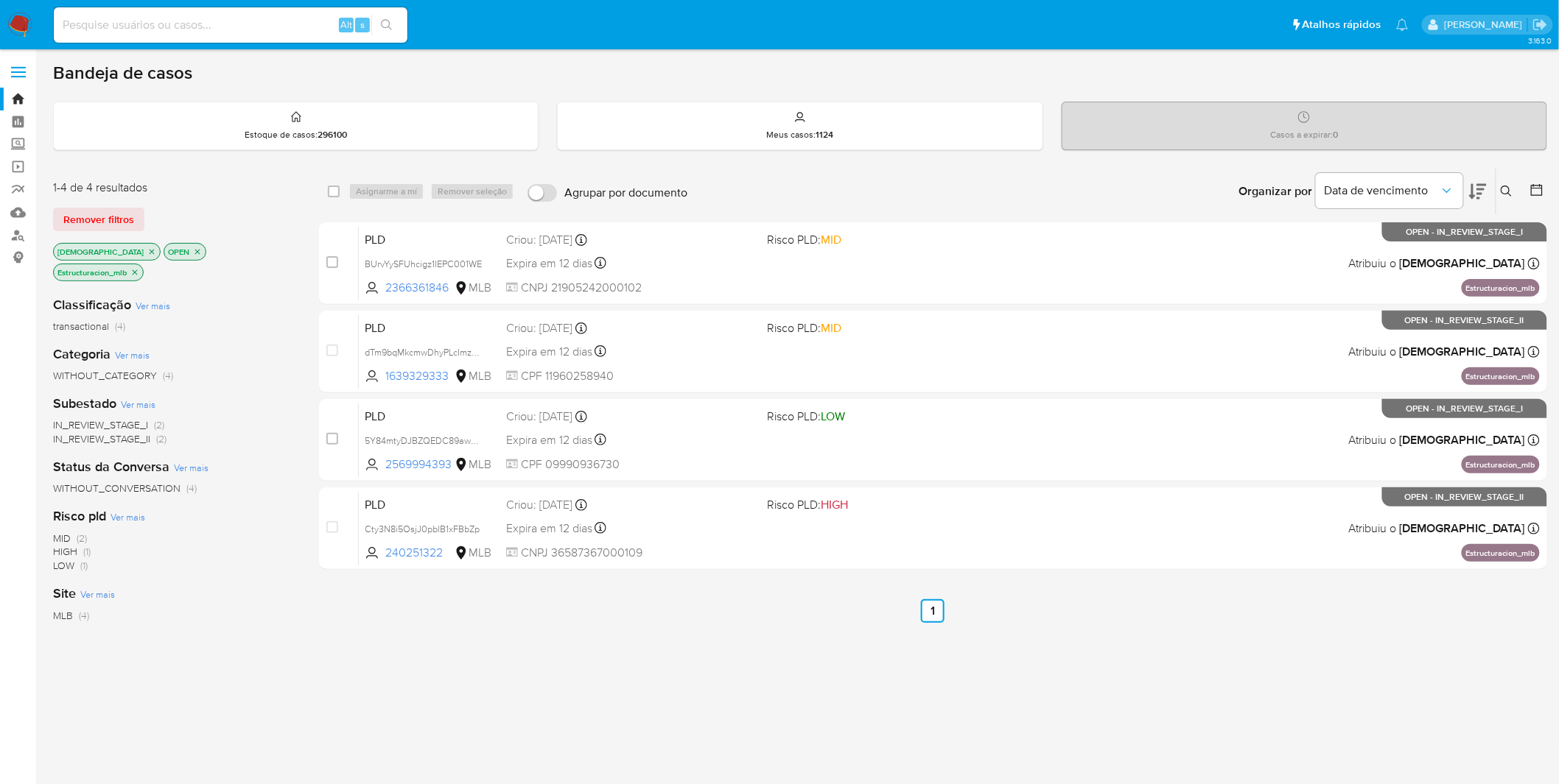
click at [26, 19] on img at bounding box center [20, 25] width 25 height 25
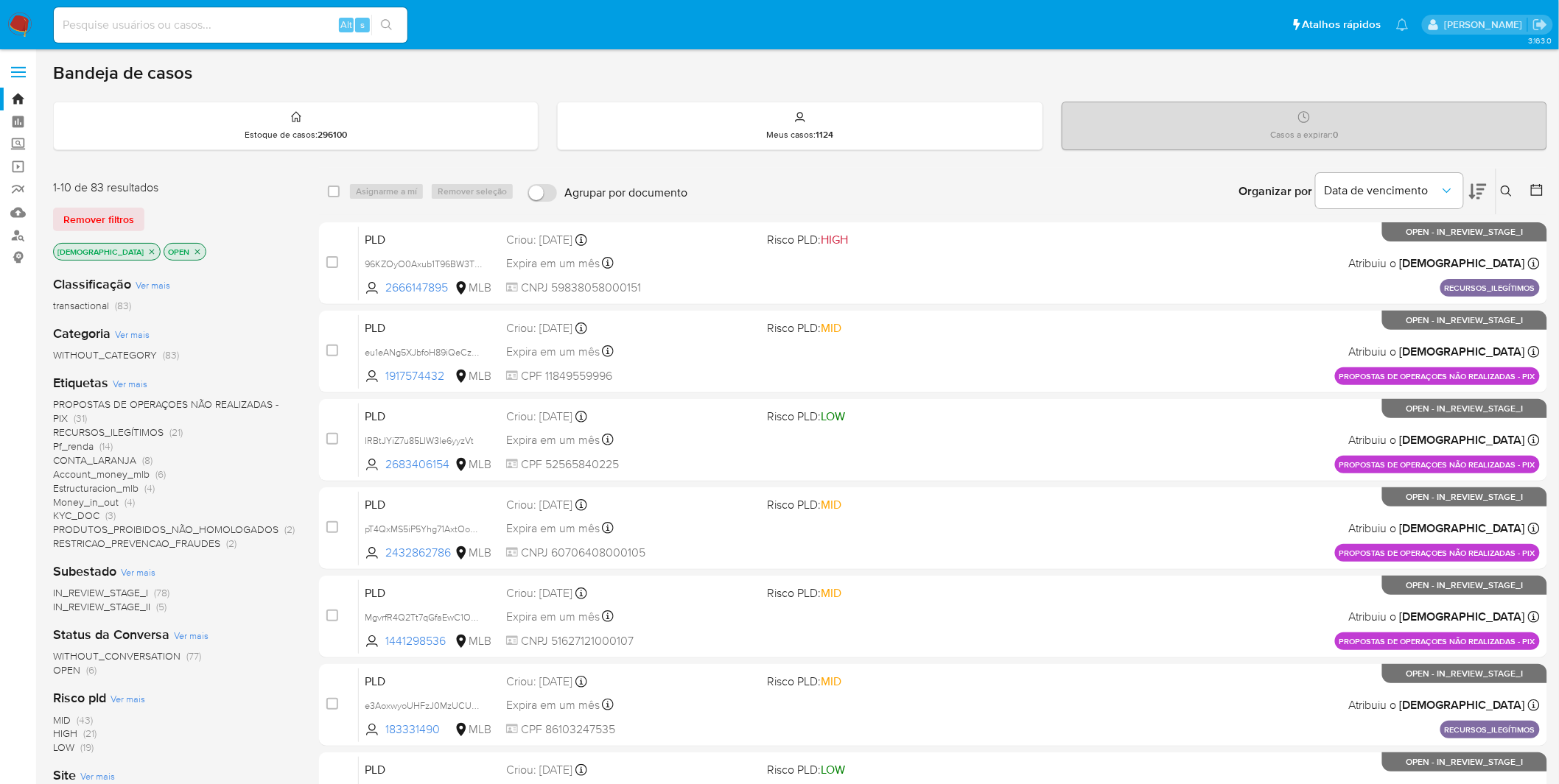
click at [112, 472] on span "Account_money_mlb" at bounding box center [101, 474] width 96 height 15
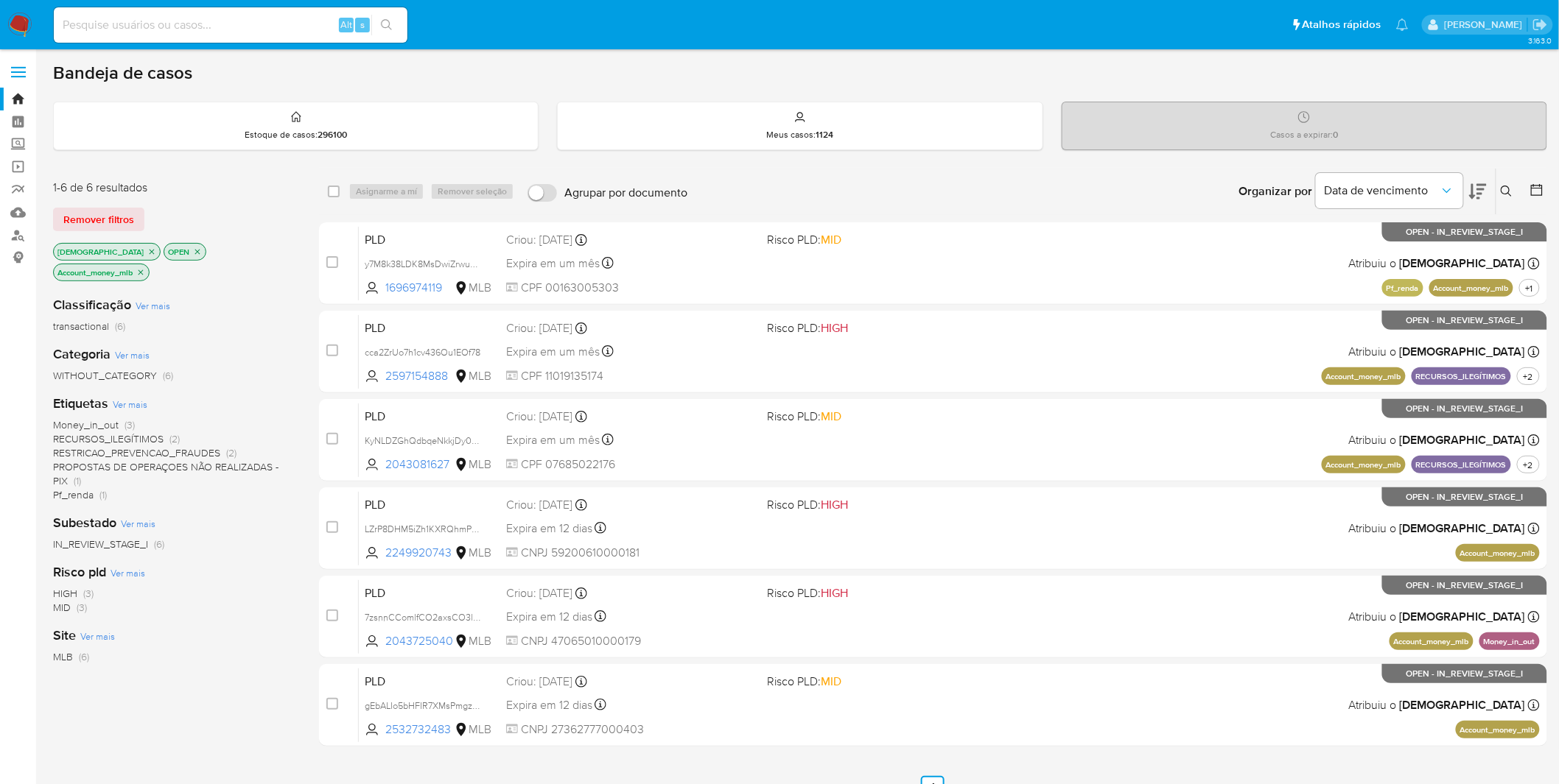
click at [24, 22] on img at bounding box center [20, 25] width 25 height 25
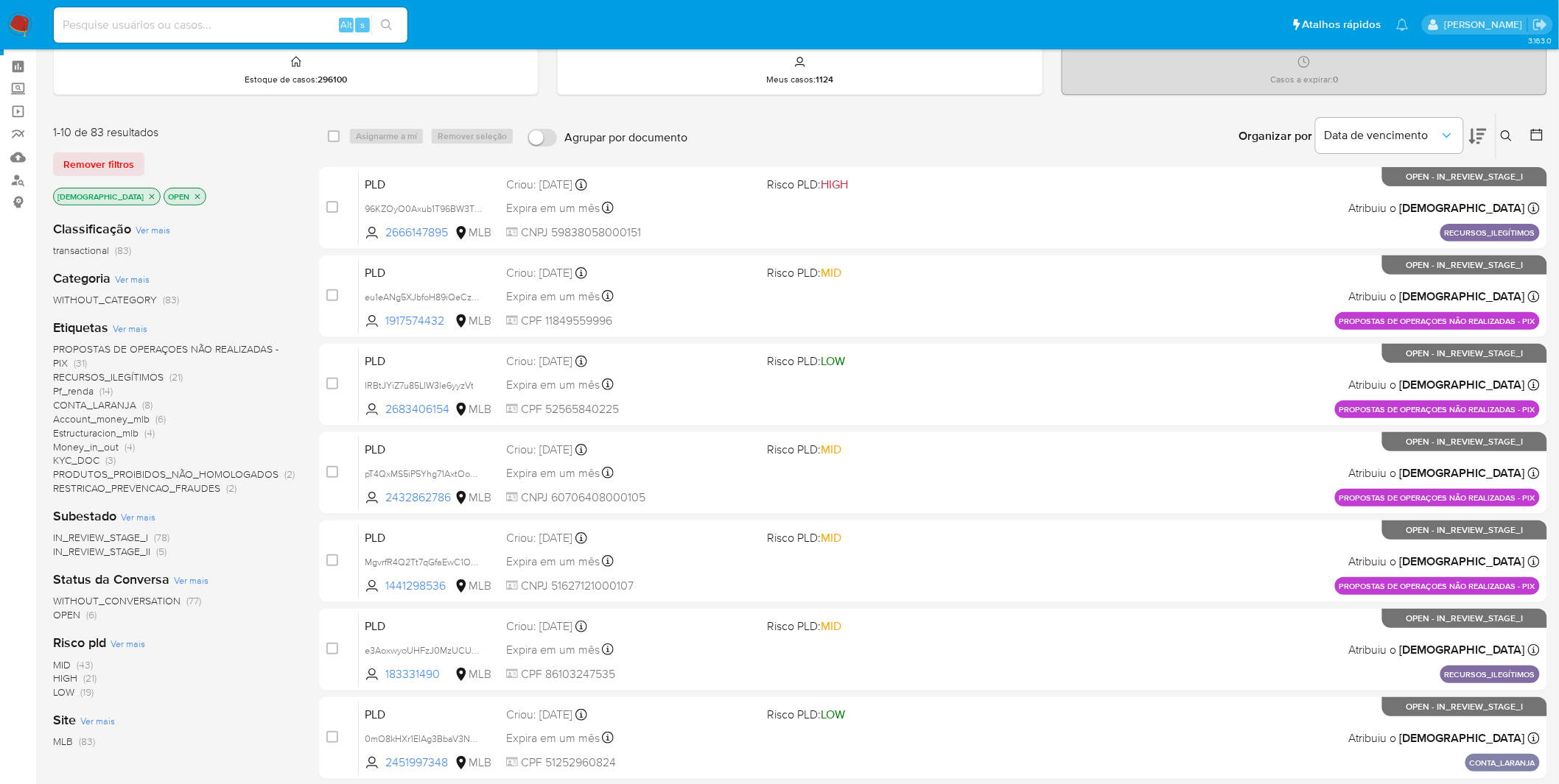
scroll to position [82, 0]
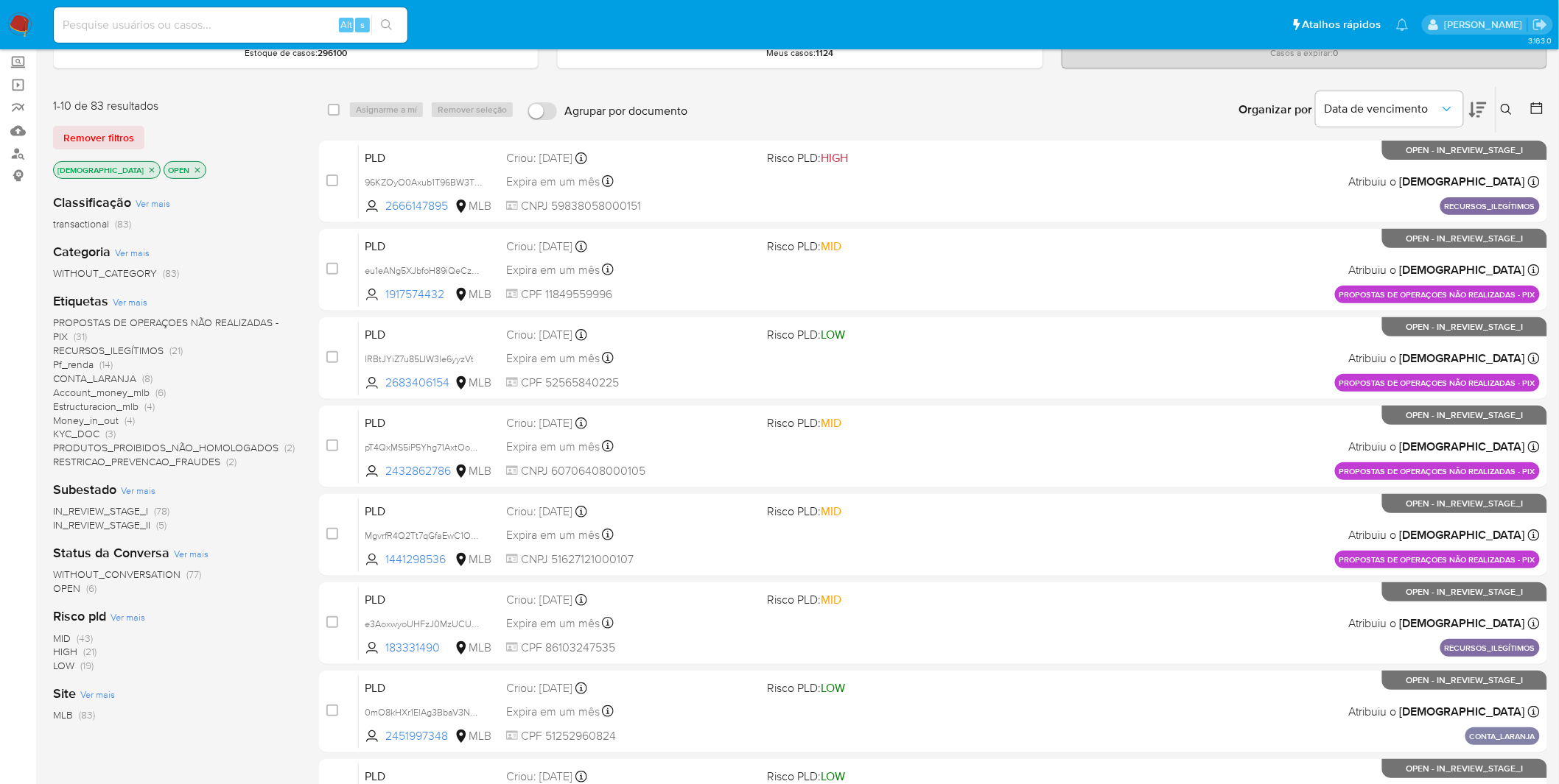
click at [75, 364] on span "Pf_renda" at bounding box center [74, 364] width 41 height 15
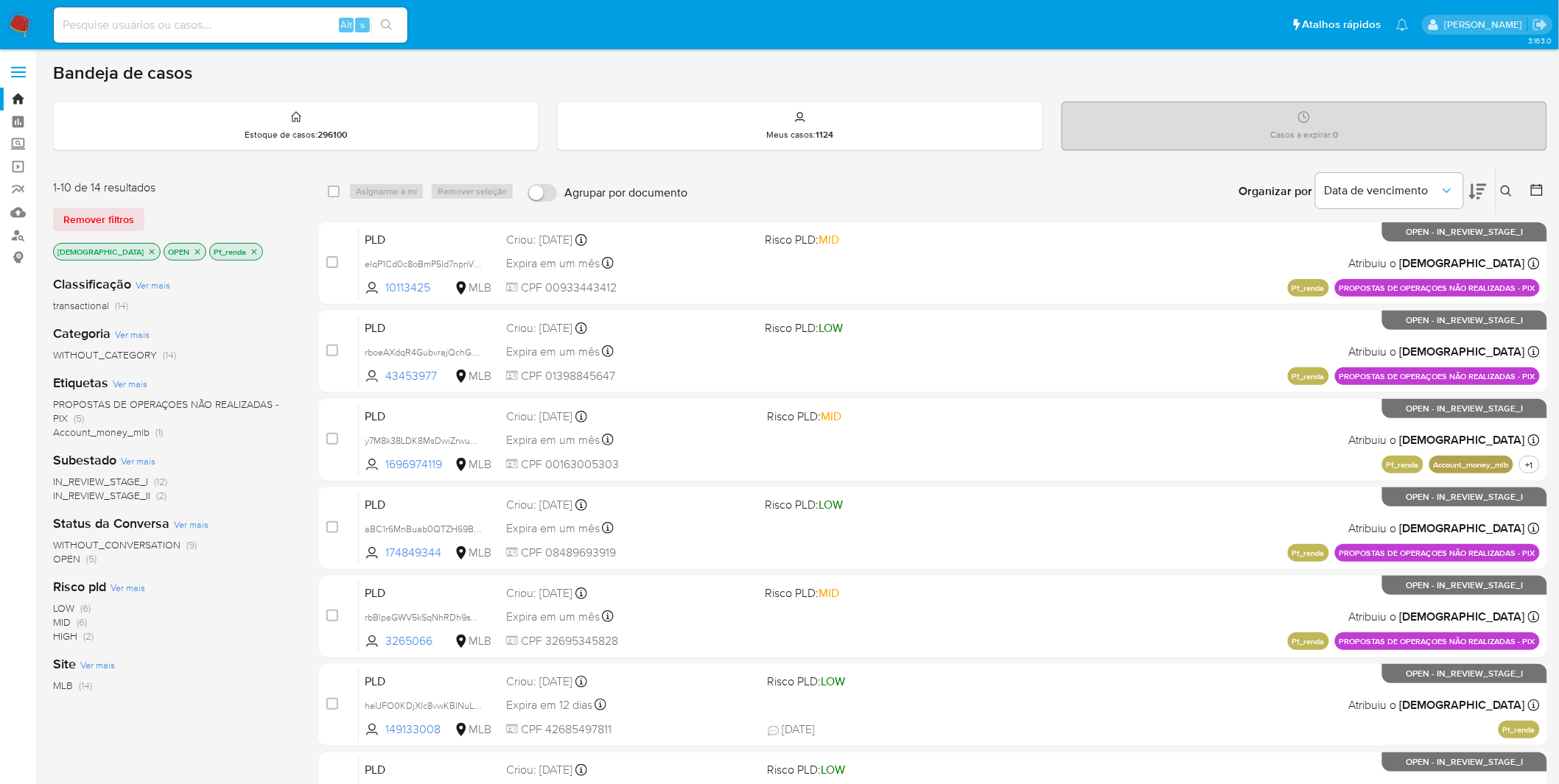
click at [0, 9] on nav "Pausado Ver notificaciones Alt s Atalhos rápidos Presiona las siguientes teclas…" at bounding box center [780, 24] width 1559 height 50
click at [14, 15] on img at bounding box center [20, 25] width 25 height 25
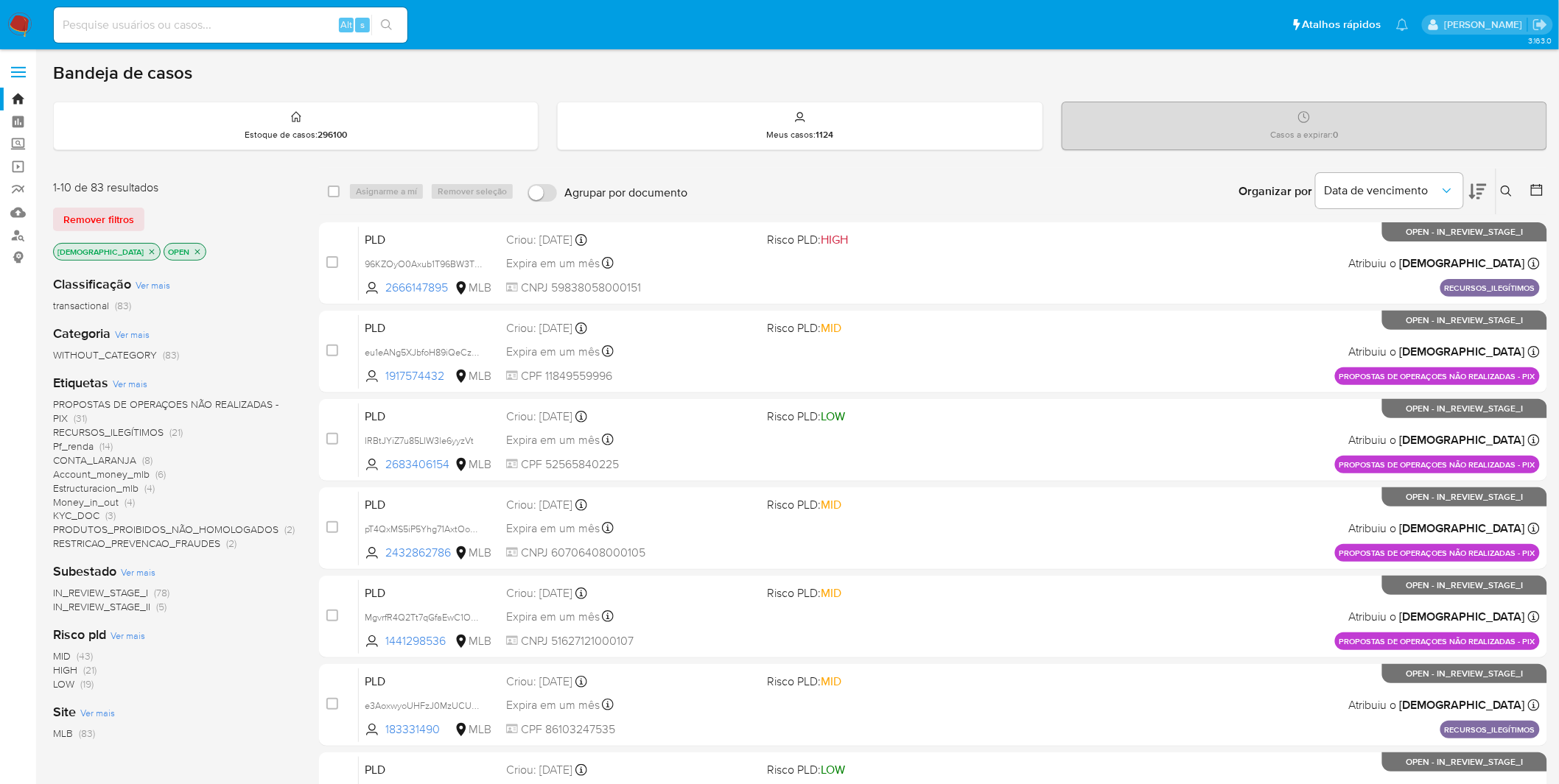
click at [313, 260] on div "1-10 de 83 resultados Remover filtros isadacostaes OPEN Classificação Ver mais …" at bounding box center [800, 661] width 1494 height 985
click at [19, 25] on img at bounding box center [20, 25] width 25 height 25
click at [191, 26] on input at bounding box center [230, 25] width 354 height 19
paste input "5Dsf9nr2QHwutUDUgFH1PsrX"
type input "5Dsf9nr2QHwutUDUgFH1PsrX"
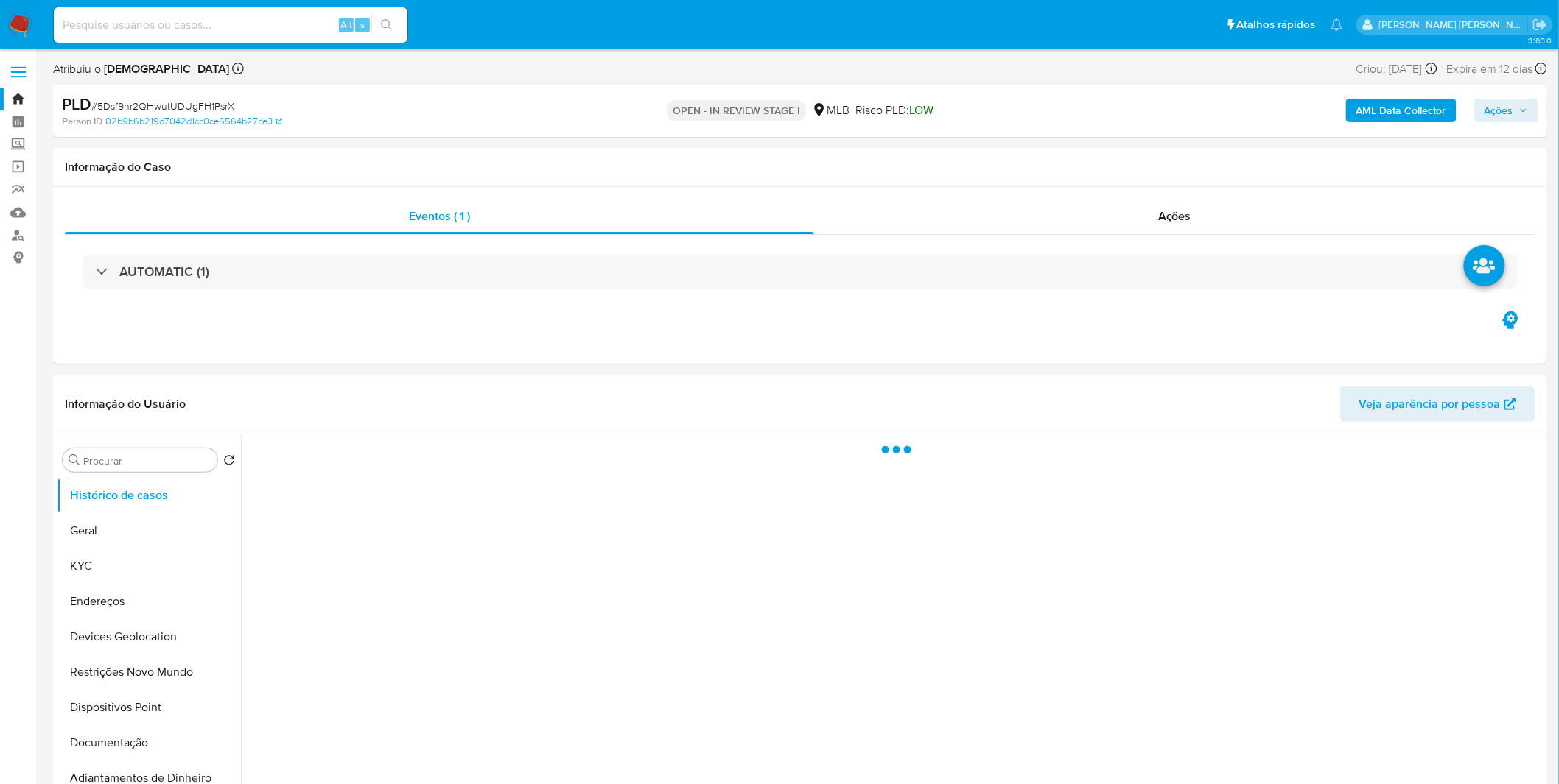
select select "10"
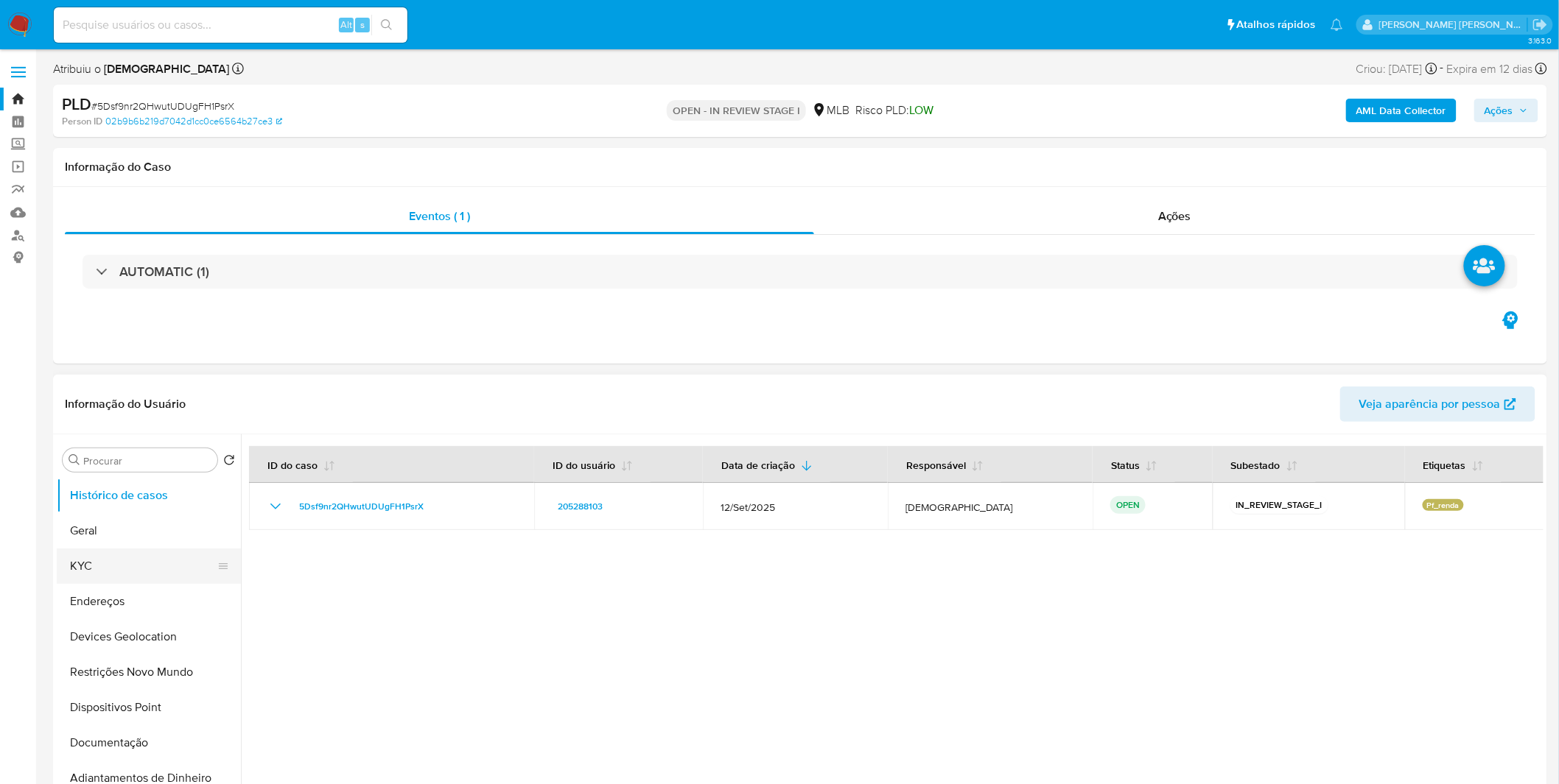
click at [133, 564] on button "KYC" at bounding box center [142, 566] width 172 height 35
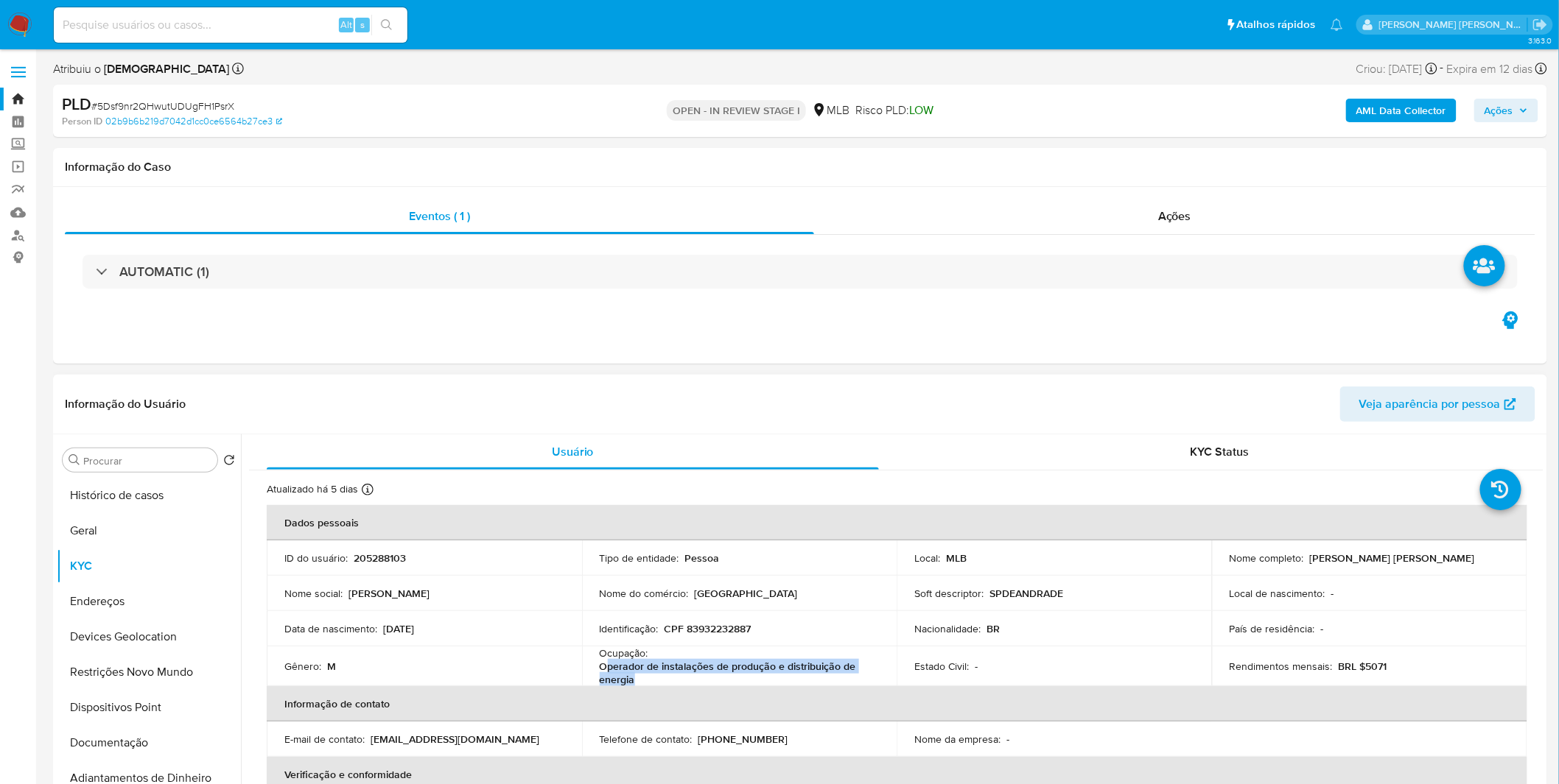
drag, startPoint x: 661, startPoint y: 682, endPoint x: 602, endPoint y: 666, distance: 61.1
click at [602, 666] on p "Operador de instalações de produção e distribuição de energia" at bounding box center [737, 672] width 274 height 26
click at [163, 742] on button "Documentação" at bounding box center [142, 743] width 172 height 35
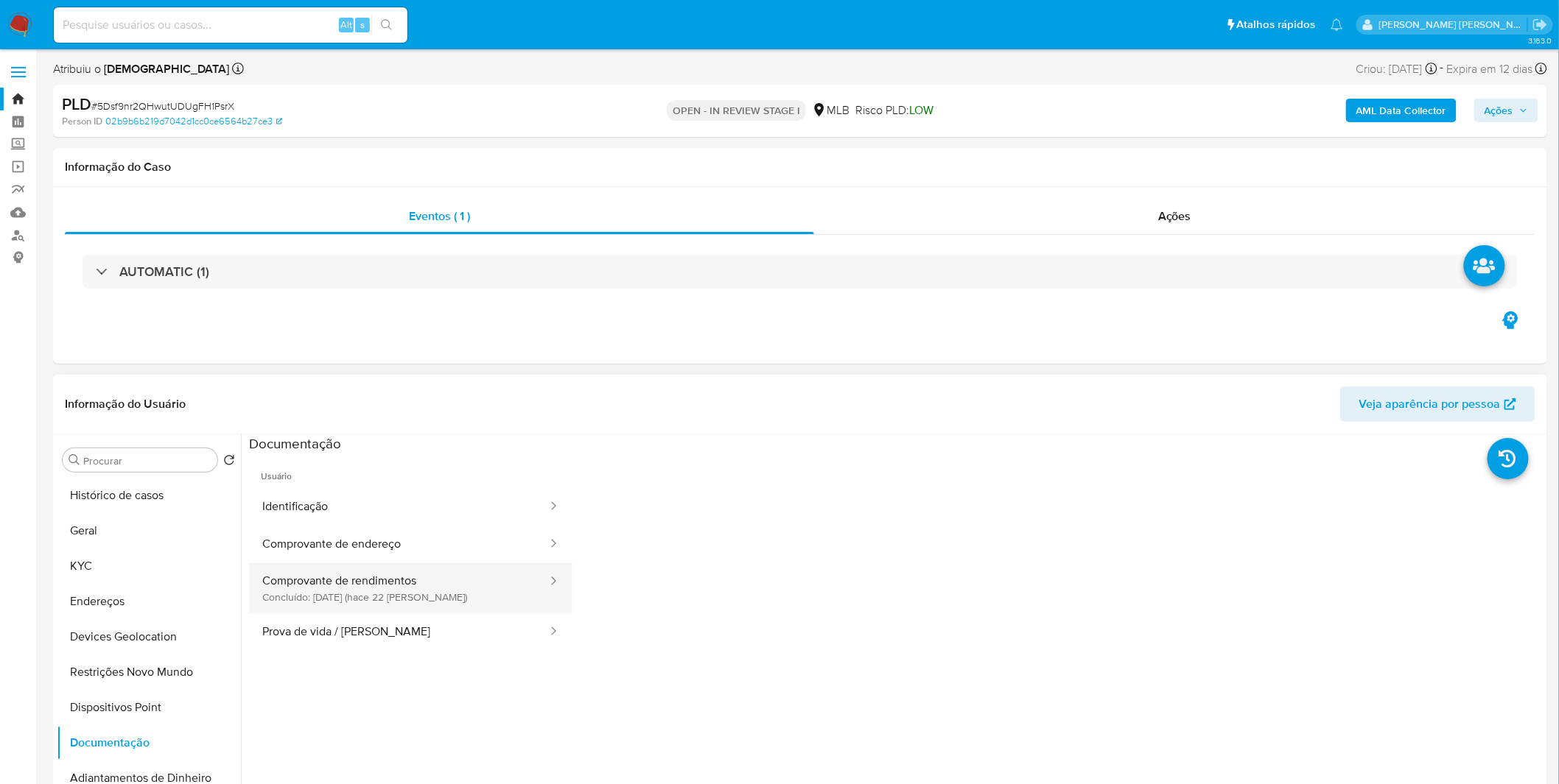
click at [447, 582] on button "Comprovante de rendimentos Concluído: [DATE] (hace 22 [PERSON_NAME])" at bounding box center [398, 589] width 300 height 51
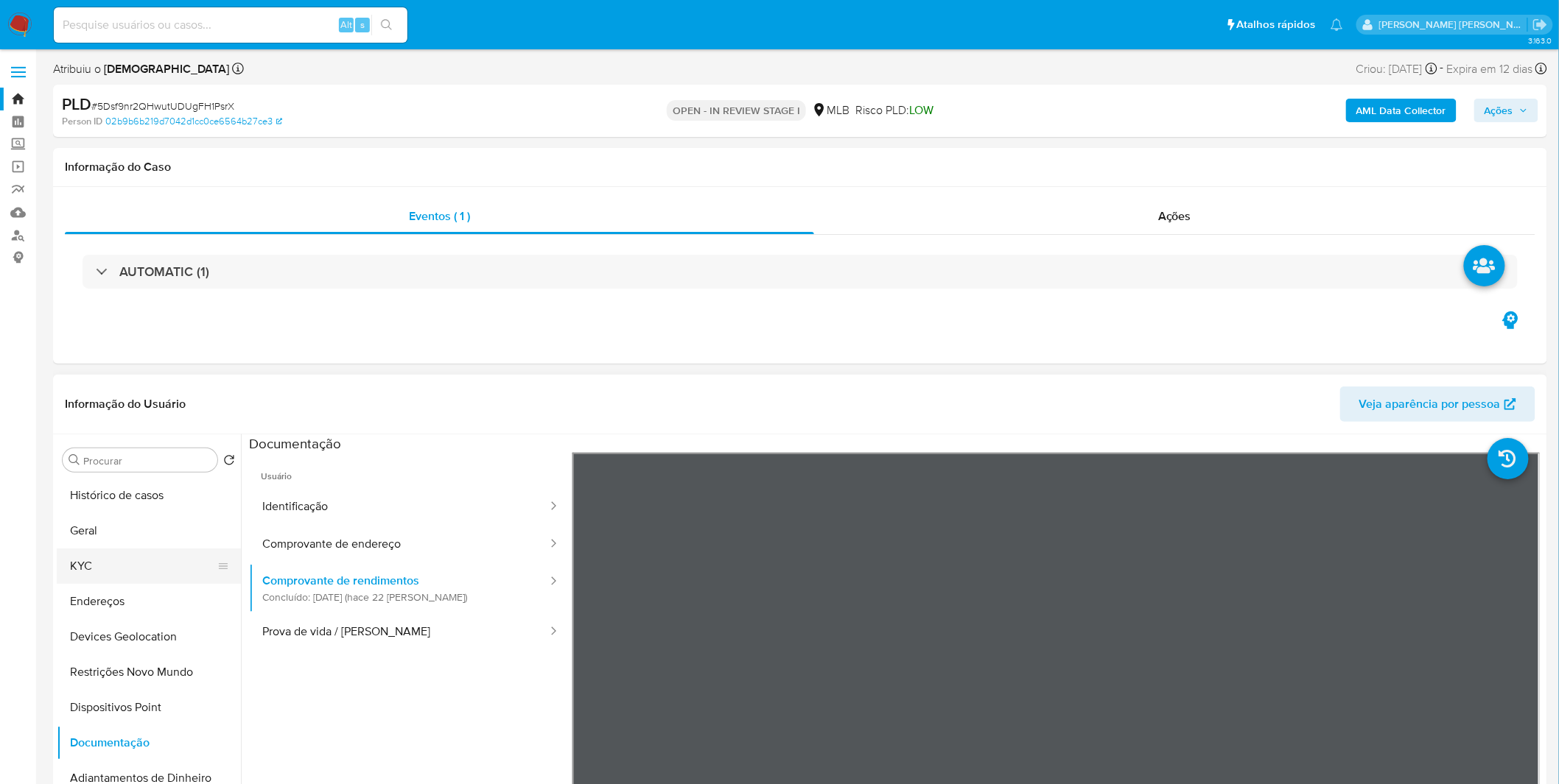
click at [76, 554] on button "KYC" at bounding box center [142, 566] width 172 height 35
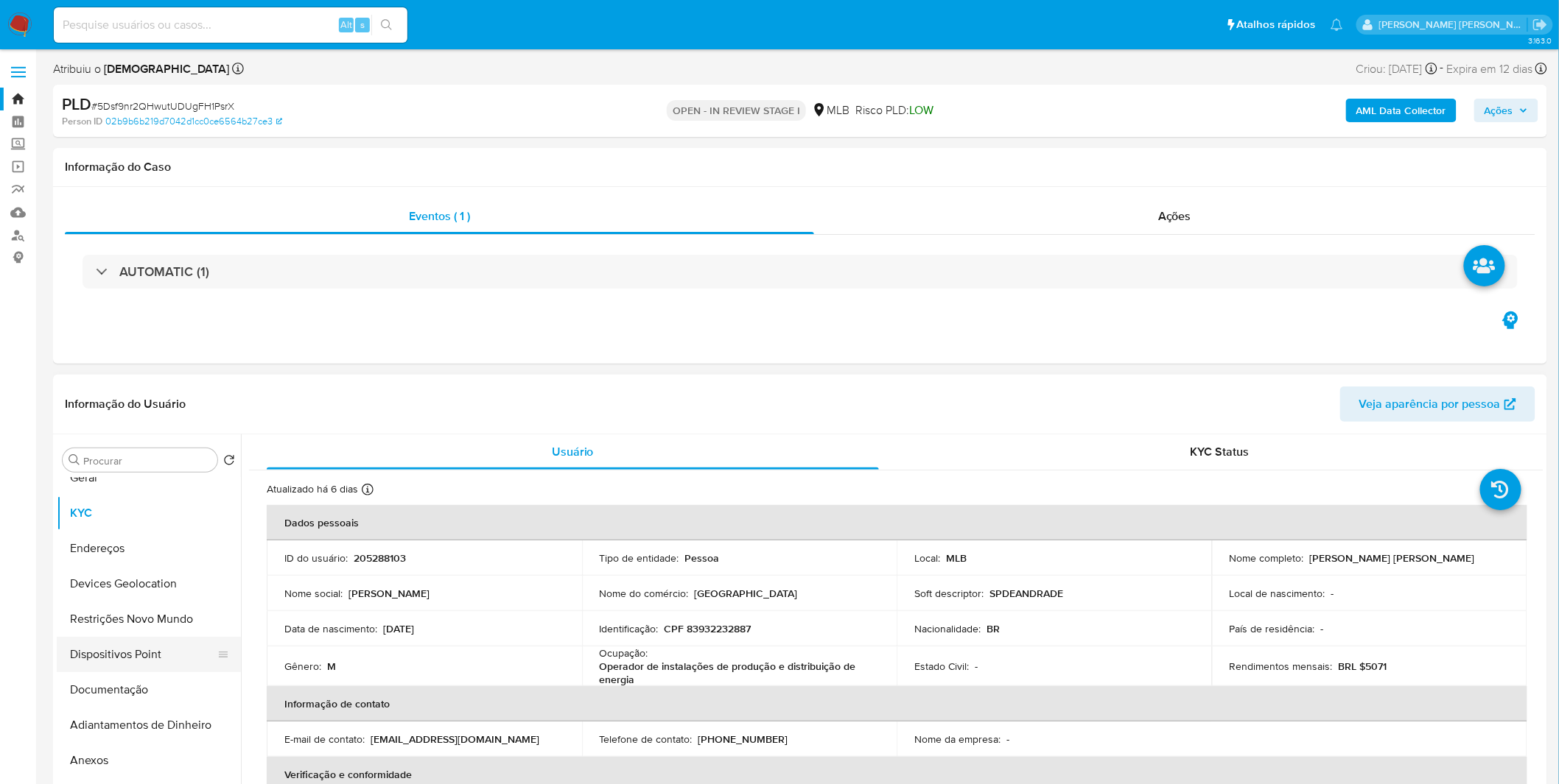
scroll to position [82, 0]
click at [100, 676] on button "Documentação" at bounding box center [142, 662] width 172 height 35
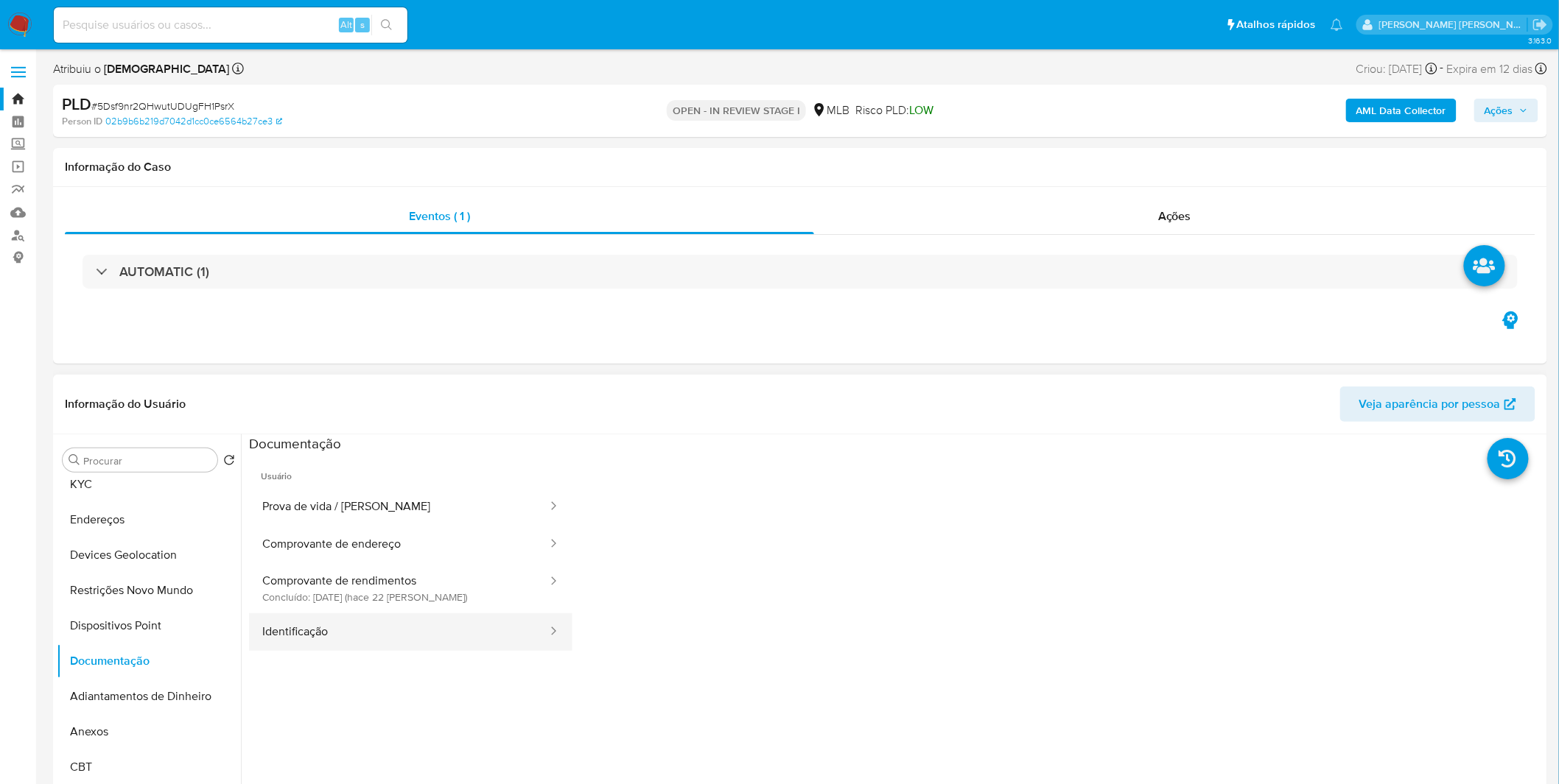
click at [392, 626] on button "Identificação" at bounding box center [398, 631] width 300 height 38
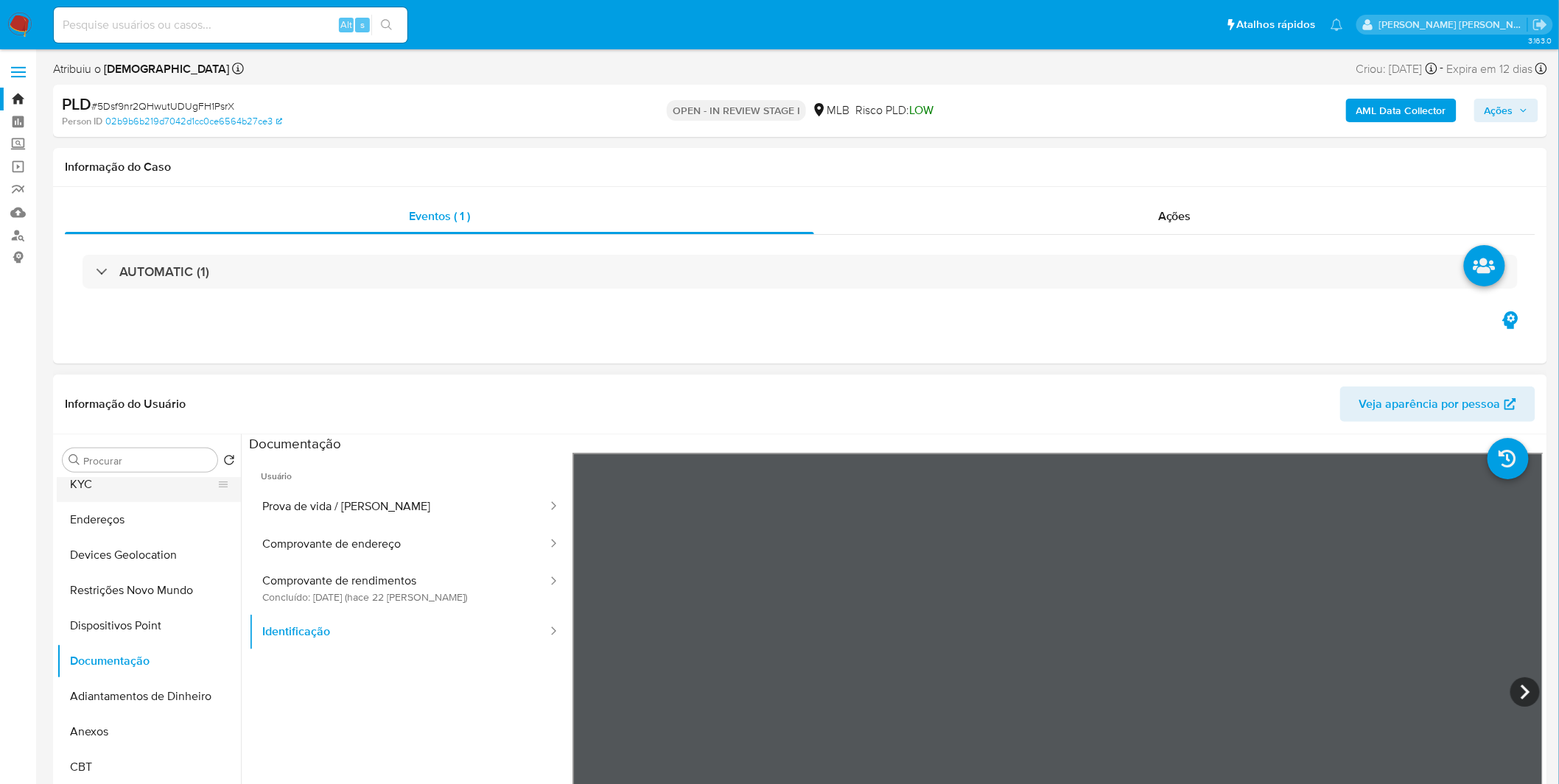
click at [151, 490] on button "KYC" at bounding box center [142, 485] width 172 height 35
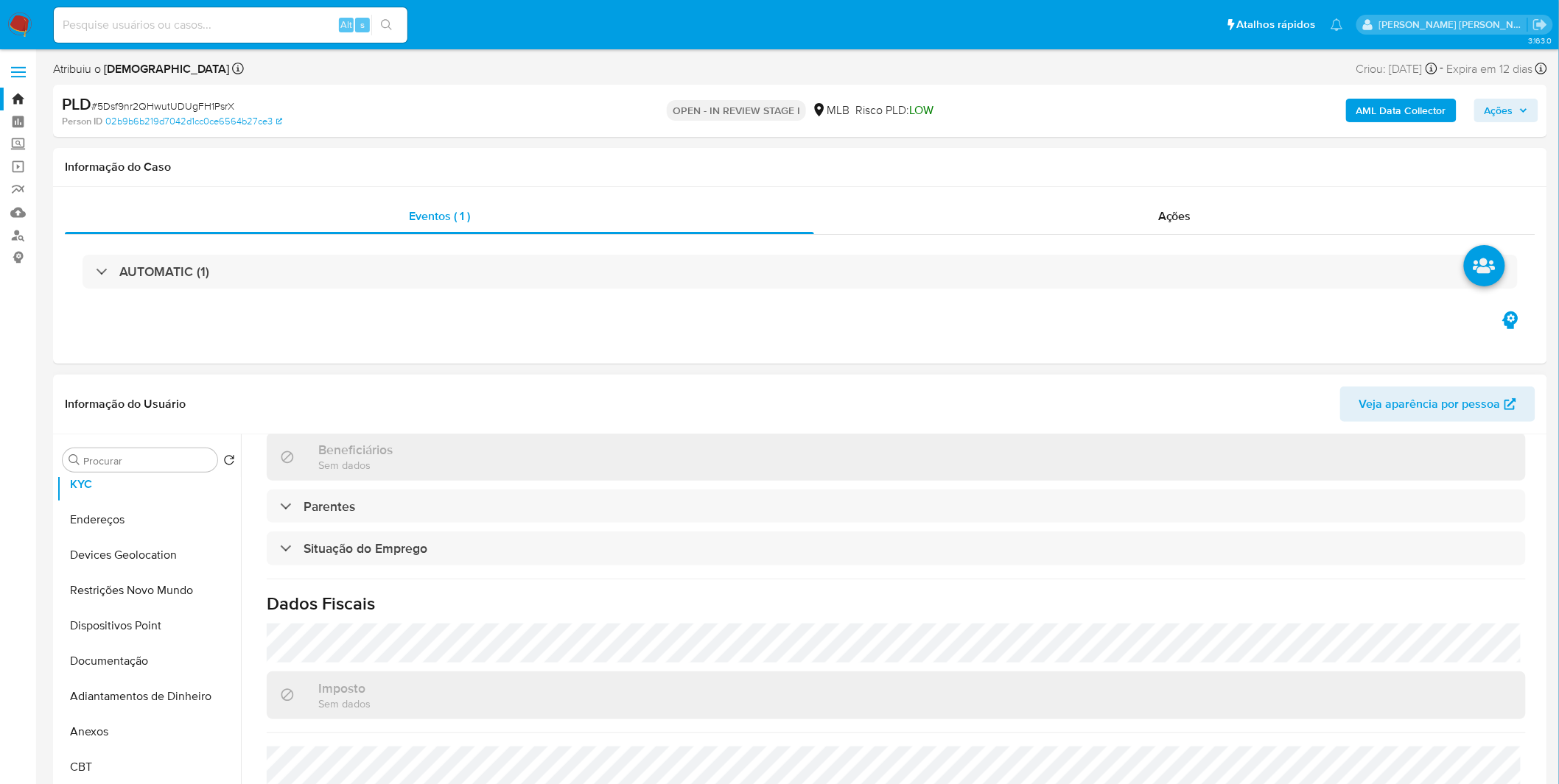
scroll to position [617, 0]
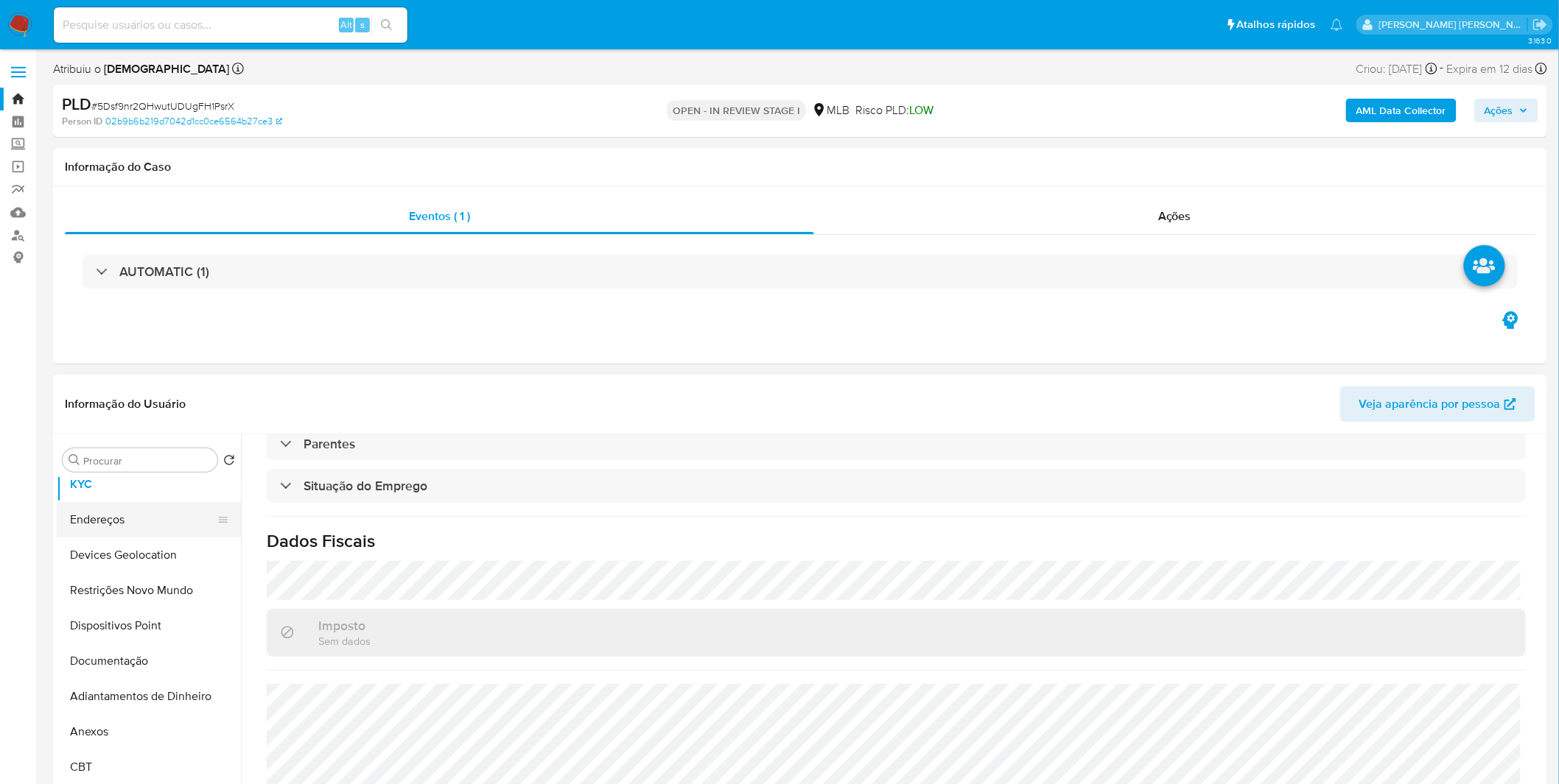
click at [134, 520] on button "Endereços" at bounding box center [142, 520] width 172 height 35
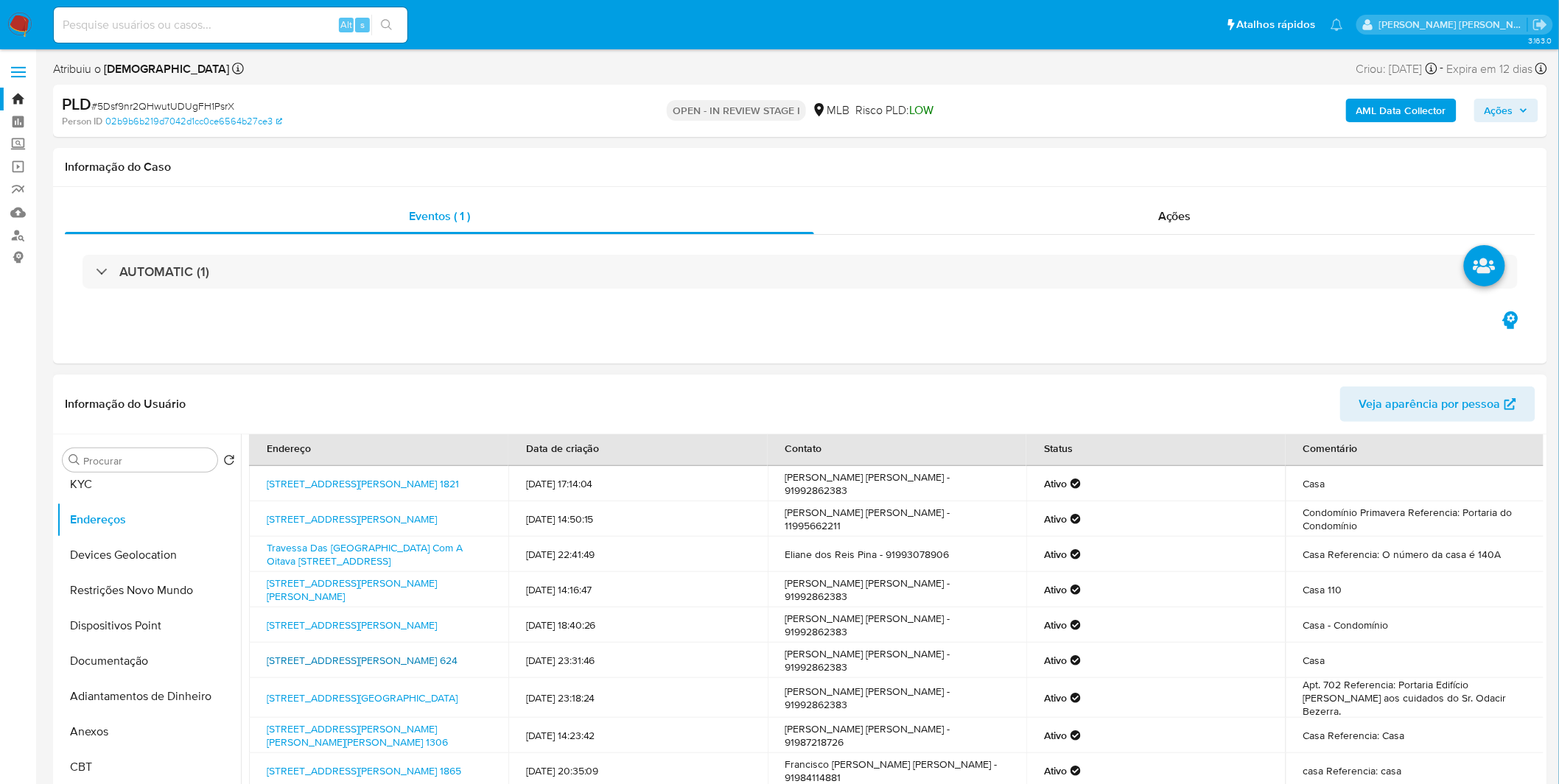
scroll to position [59, 0]
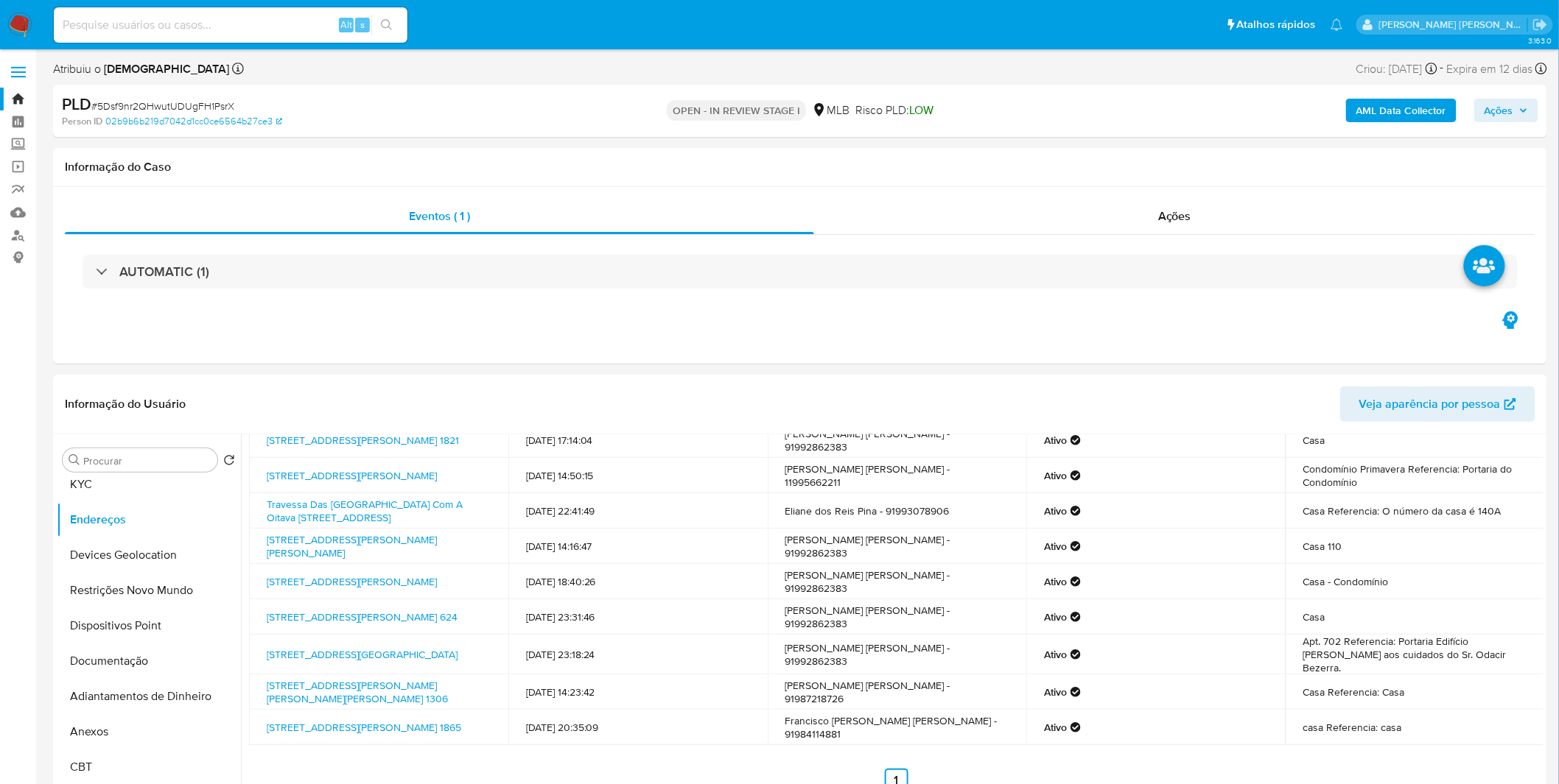
click at [107, 14] on div "Alt s" at bounding box center [230, 25] width 354 height 35
click at [102, 22] on input at bounding box center [230, 25] width 354 height 19
paste input "helJFO0KDjXlc8vwKBlNuLPu"
type input "helJFO0KDjXlc8vwKBlNuLPu"
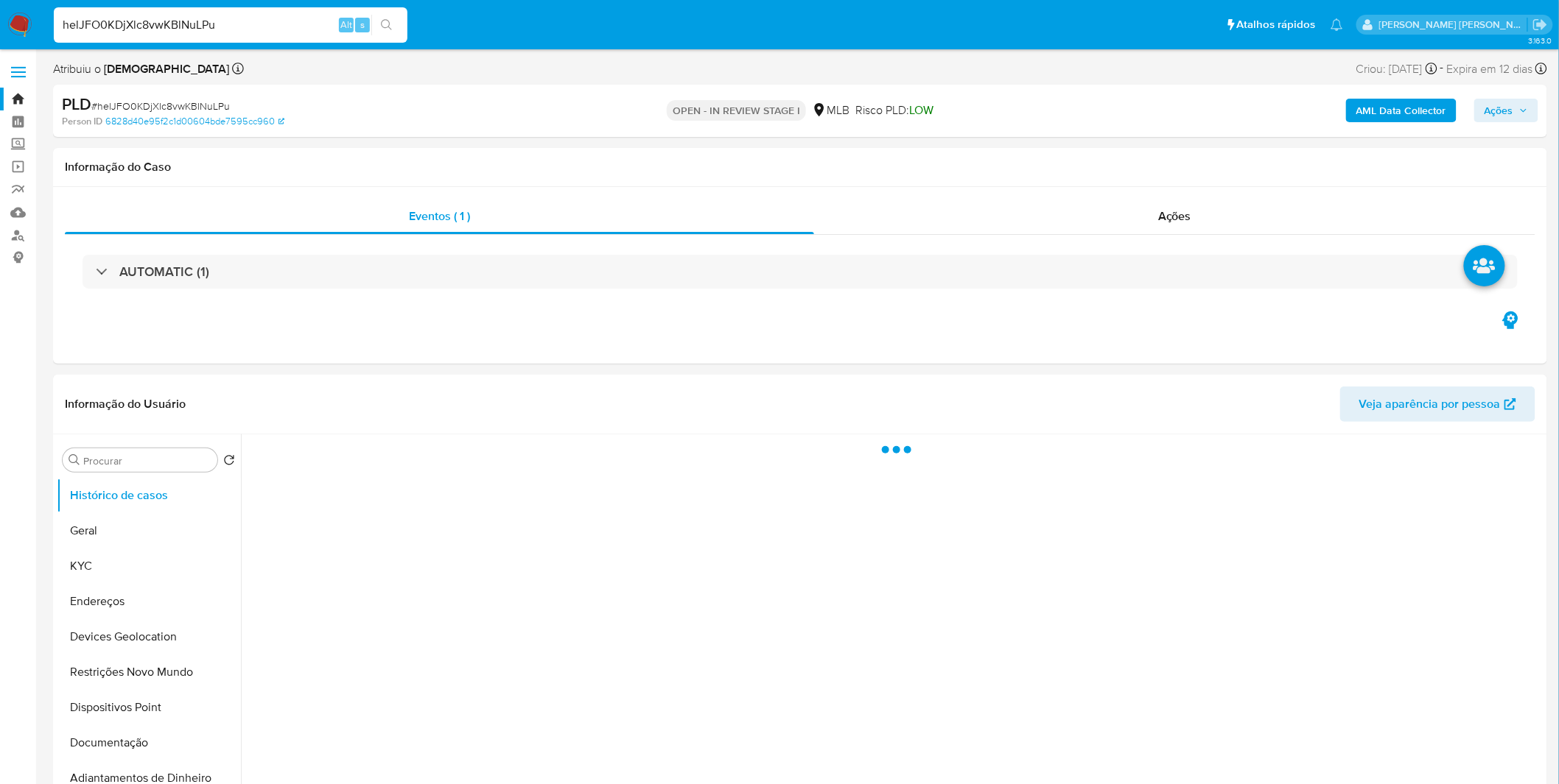
select select "10"
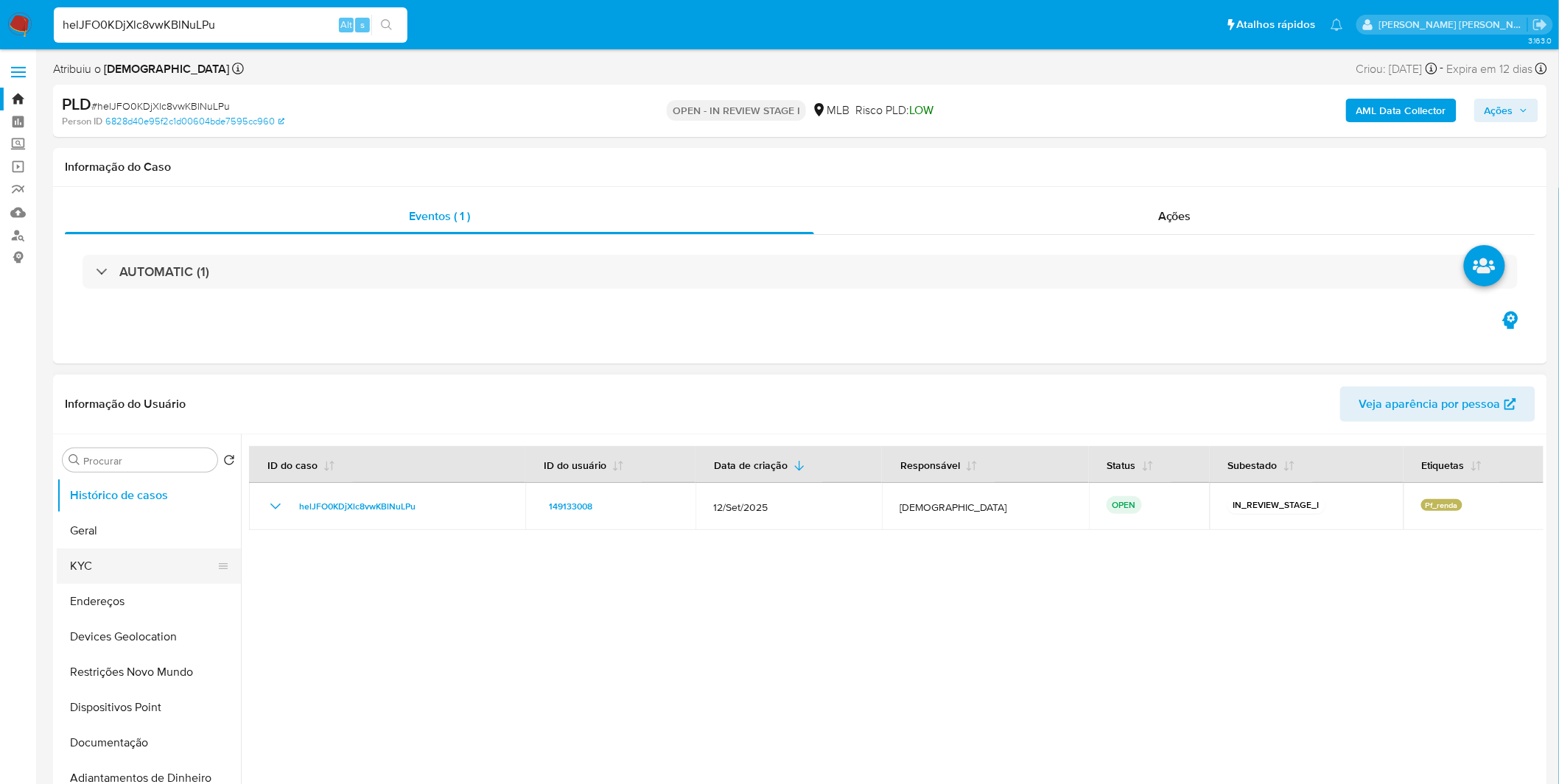
click at [178, 567] on button "KYC" at bounding box center [142, 566] width 172 height 35
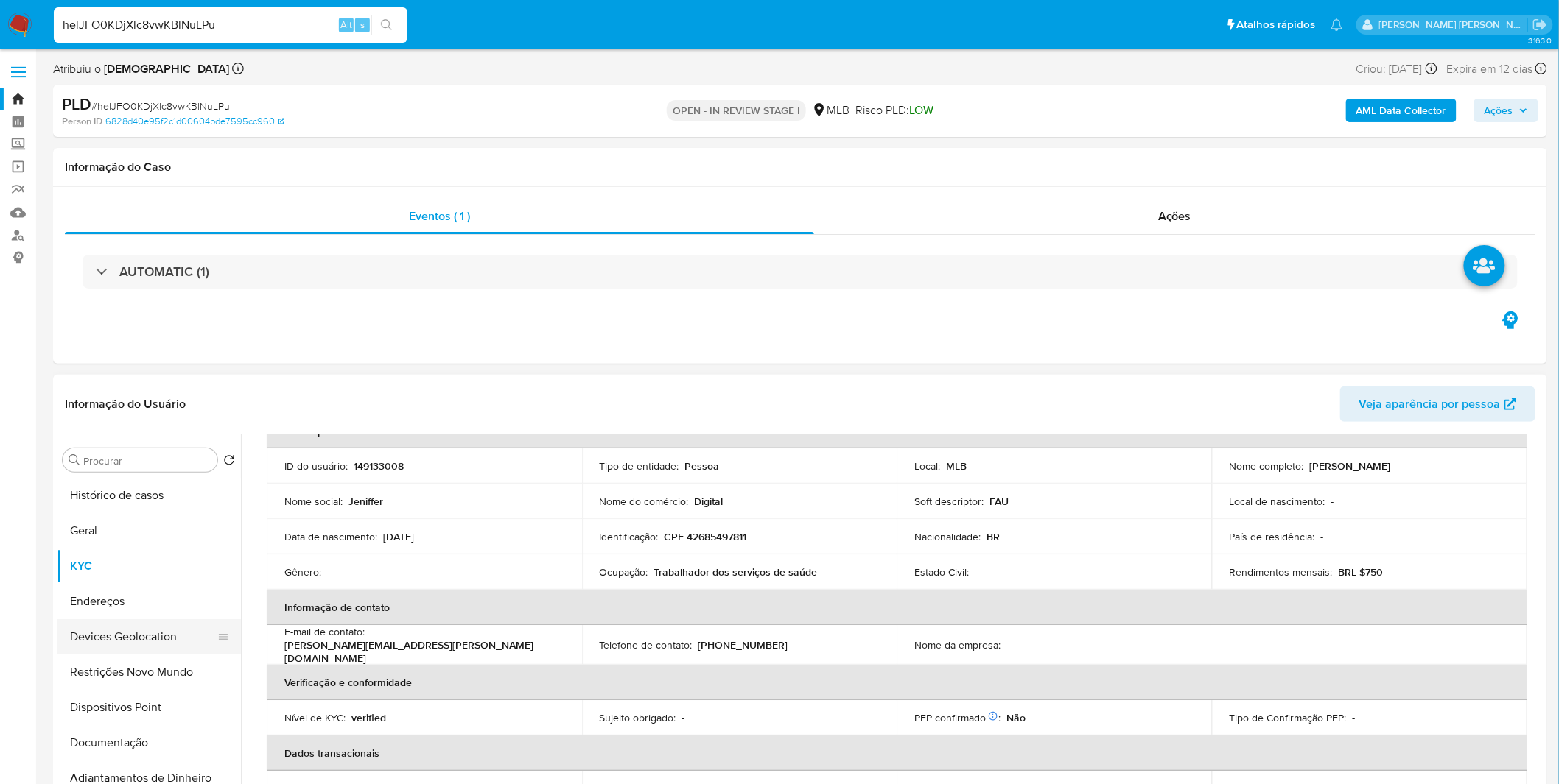
scroll to position [163, 0]
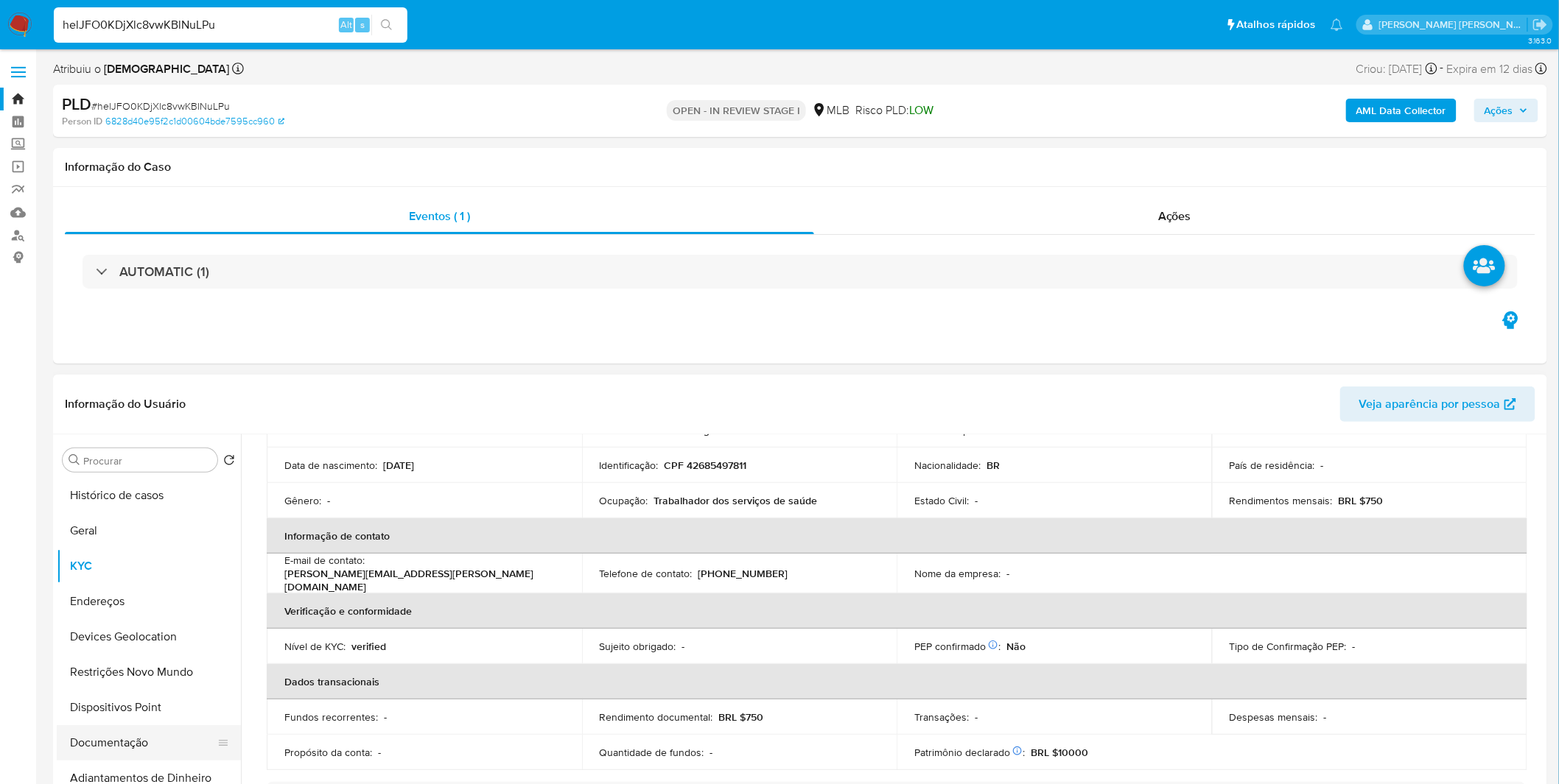
click at [141, 735] on button "Documentação" at bounding box center [142, 743] width 172 height 35
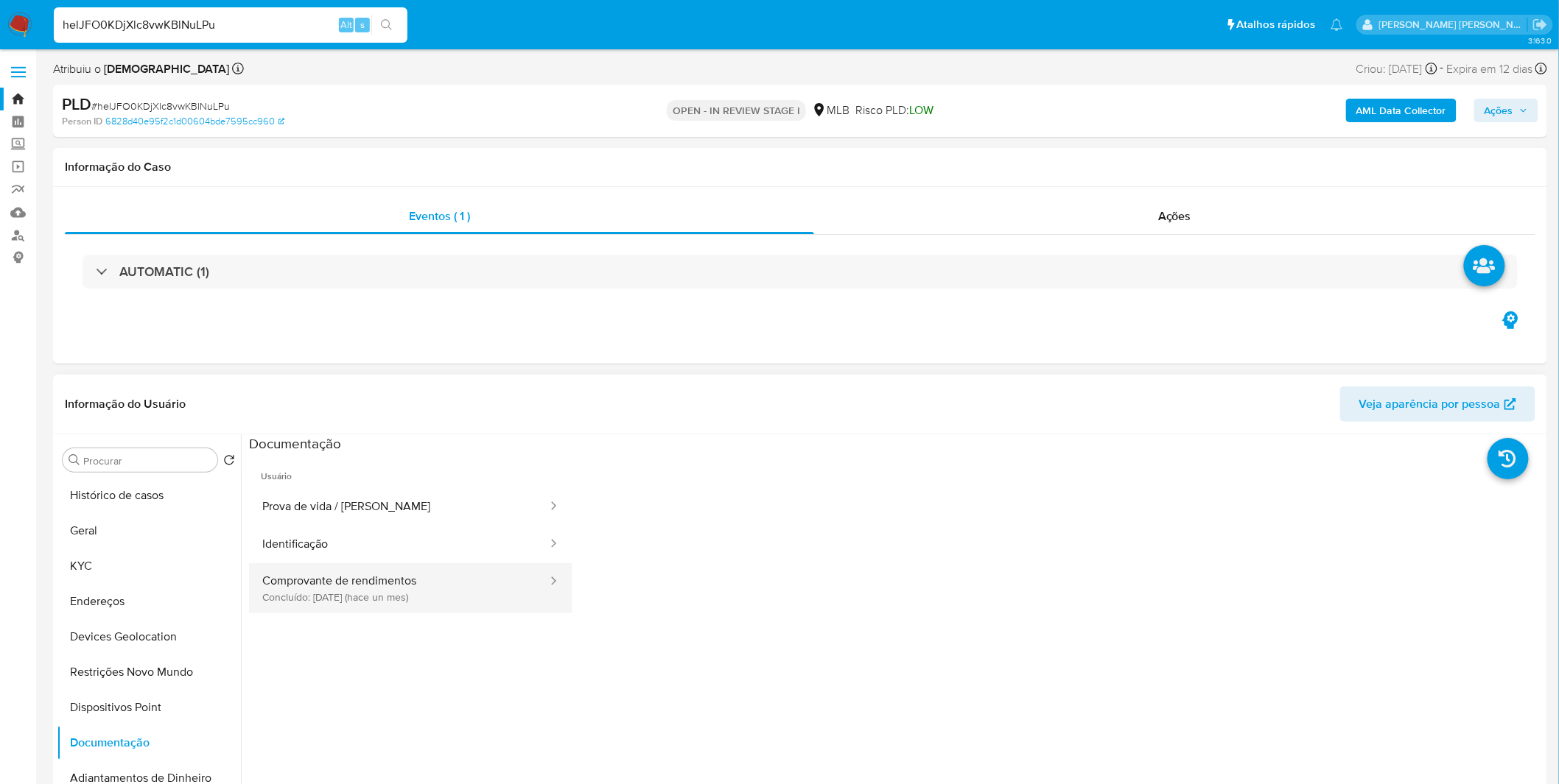
click at [445, 580] on button "Comprovante de rendimentos Concluído: 17/09/2025 (hace un mes)" at bounding box center [398, 589] width 300 height 51
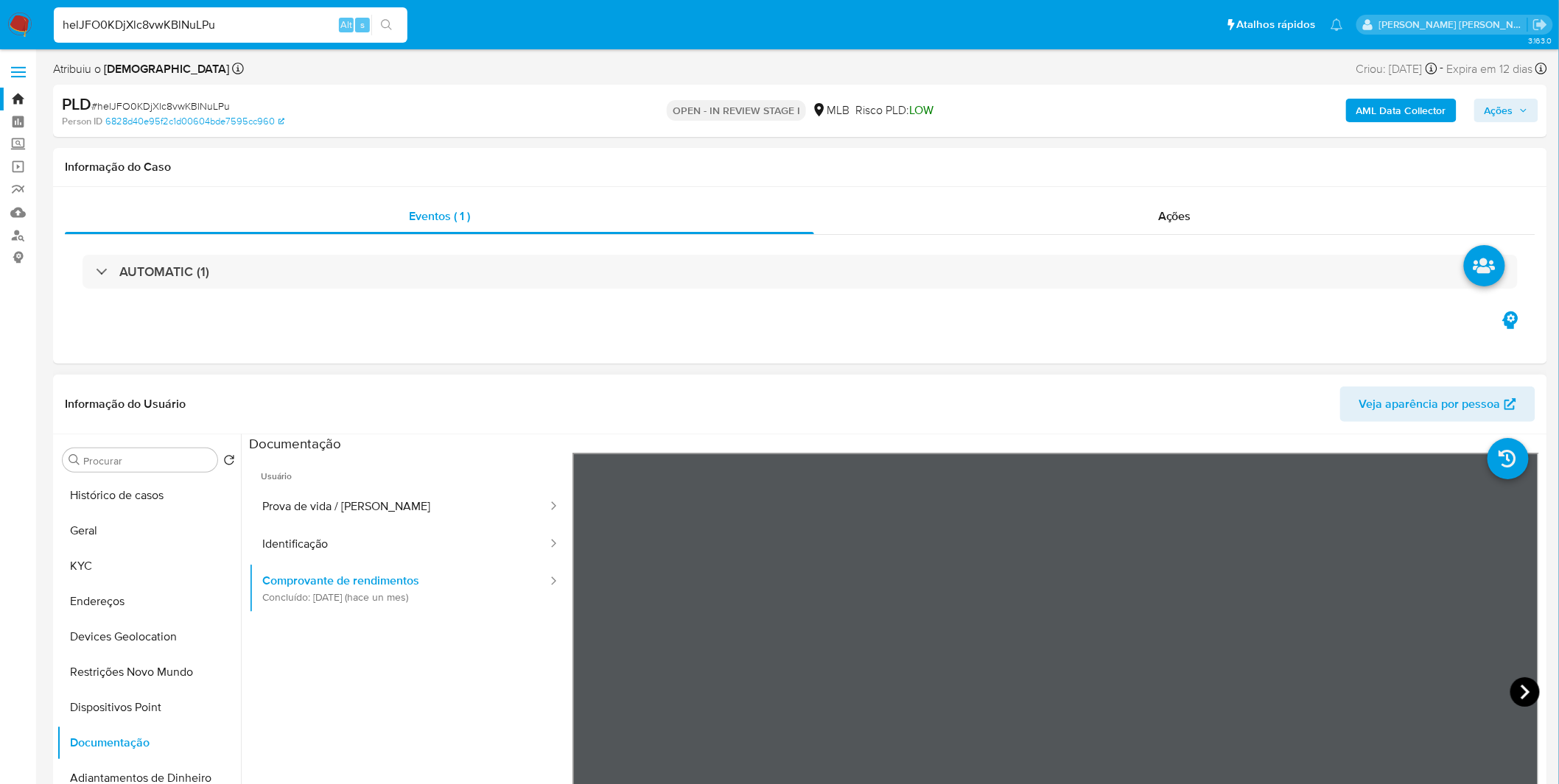
click at [1521, 688] on icon at bounding box center [1525, 692] width 9 height 15
click at [1512, 683] on icon at bounding box center [1525, 692] width 29 height 29
click at [465, 443] on div "Documentação" at bounding box center [896, 443] width 1295 height 18
click at [84, 561] on button "KYC" at bounding box center [142, 566] width 172 height 35
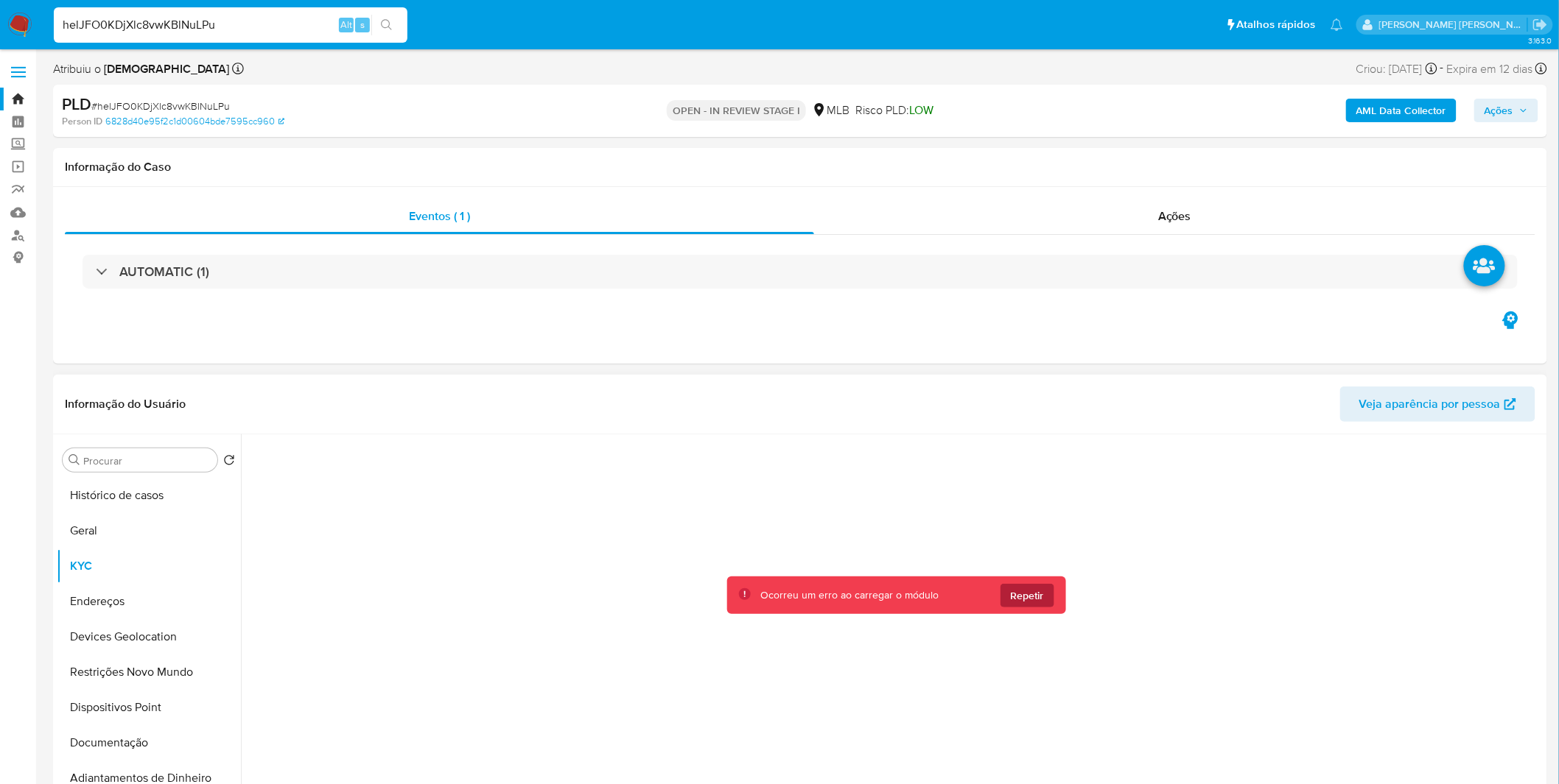
click at [1029, 604] on span "Repetir" at bounding box center [1027, 596] width 33 height 23
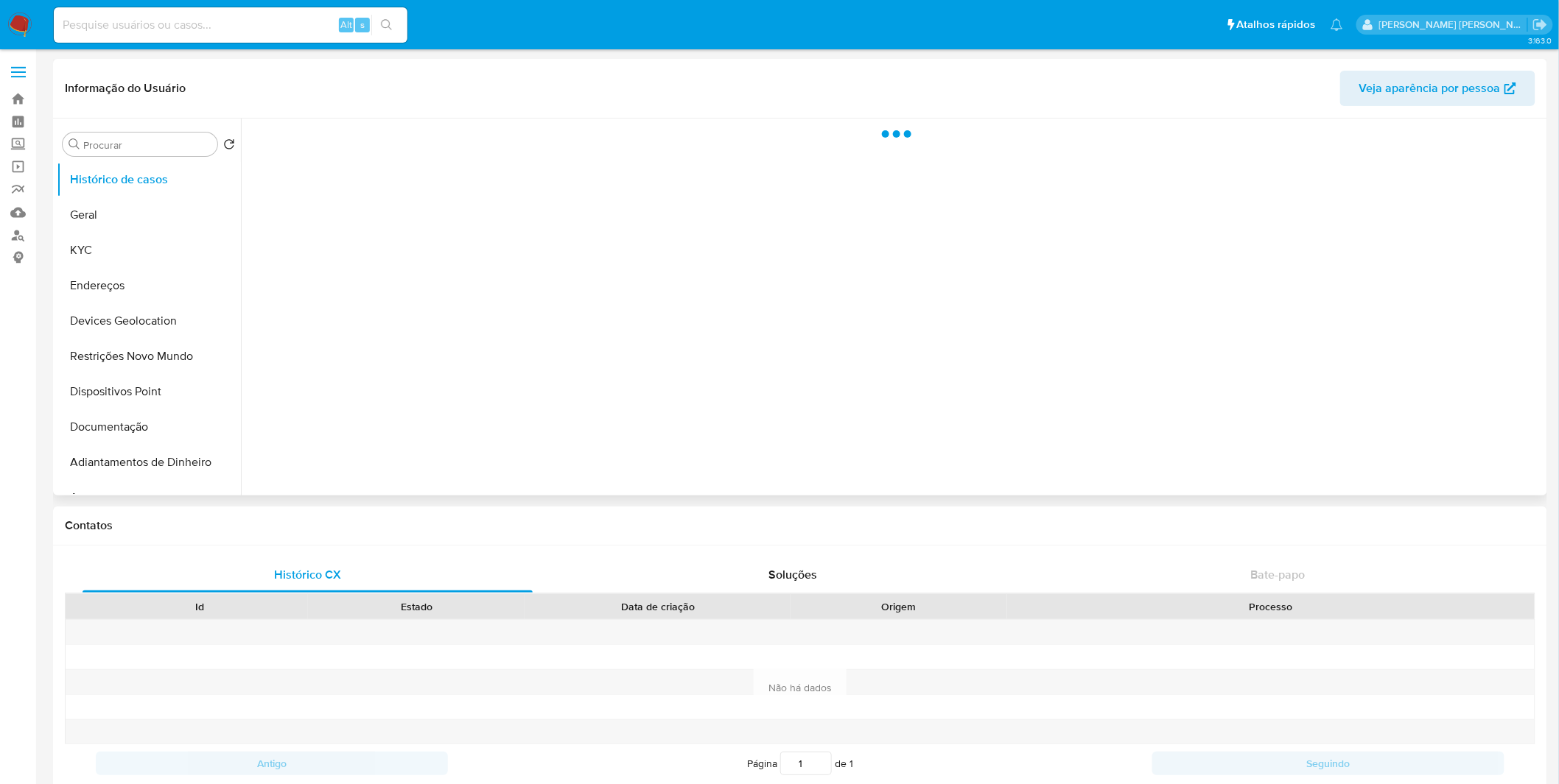
select select "10"
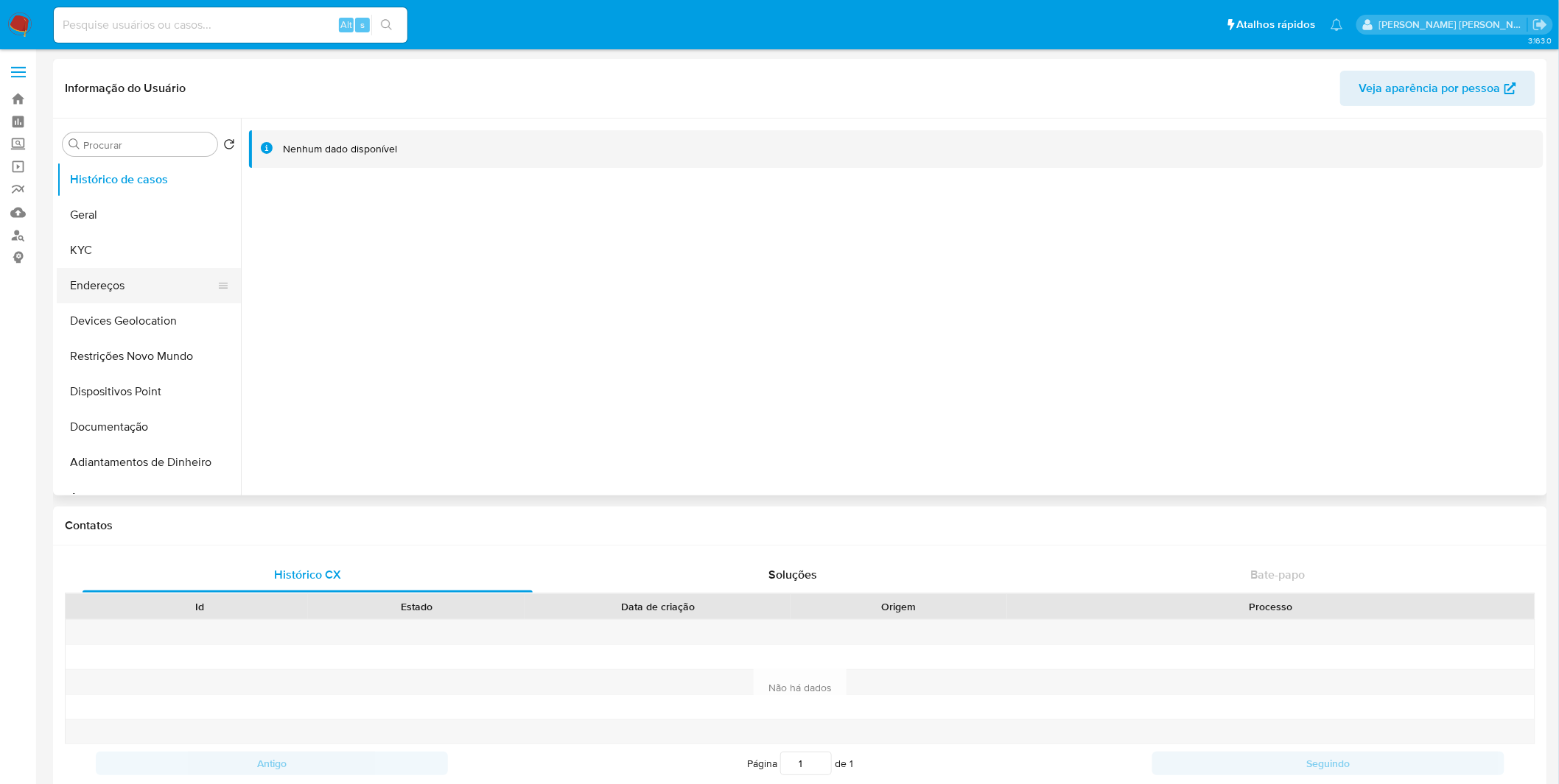
click at [96, 268] on button "Endereços" at bounding box center [142, 286] width 172 height 35
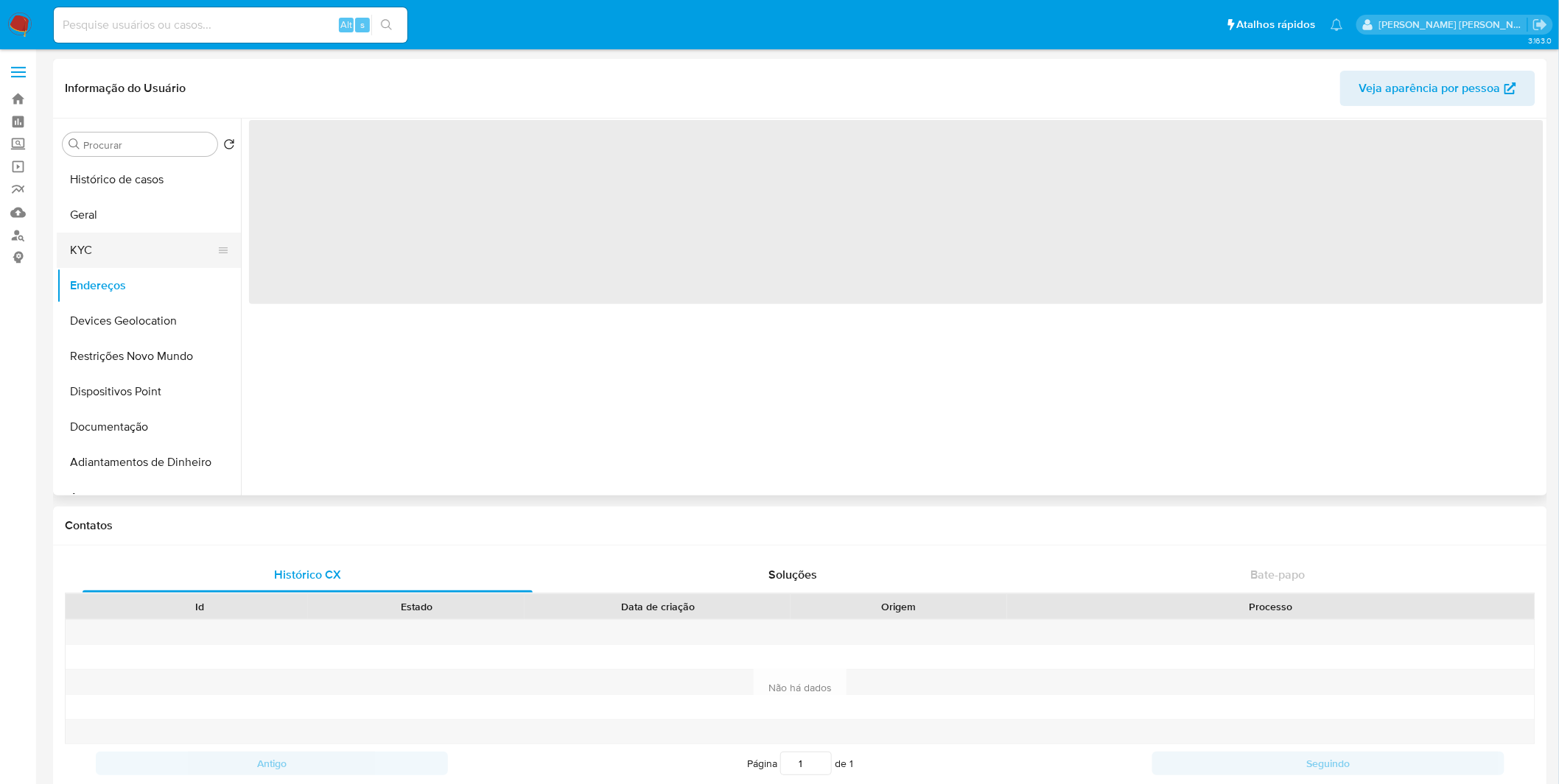
click at [104, 260] on button "KYC" at bounding box center [142, 251] width 172 height 35
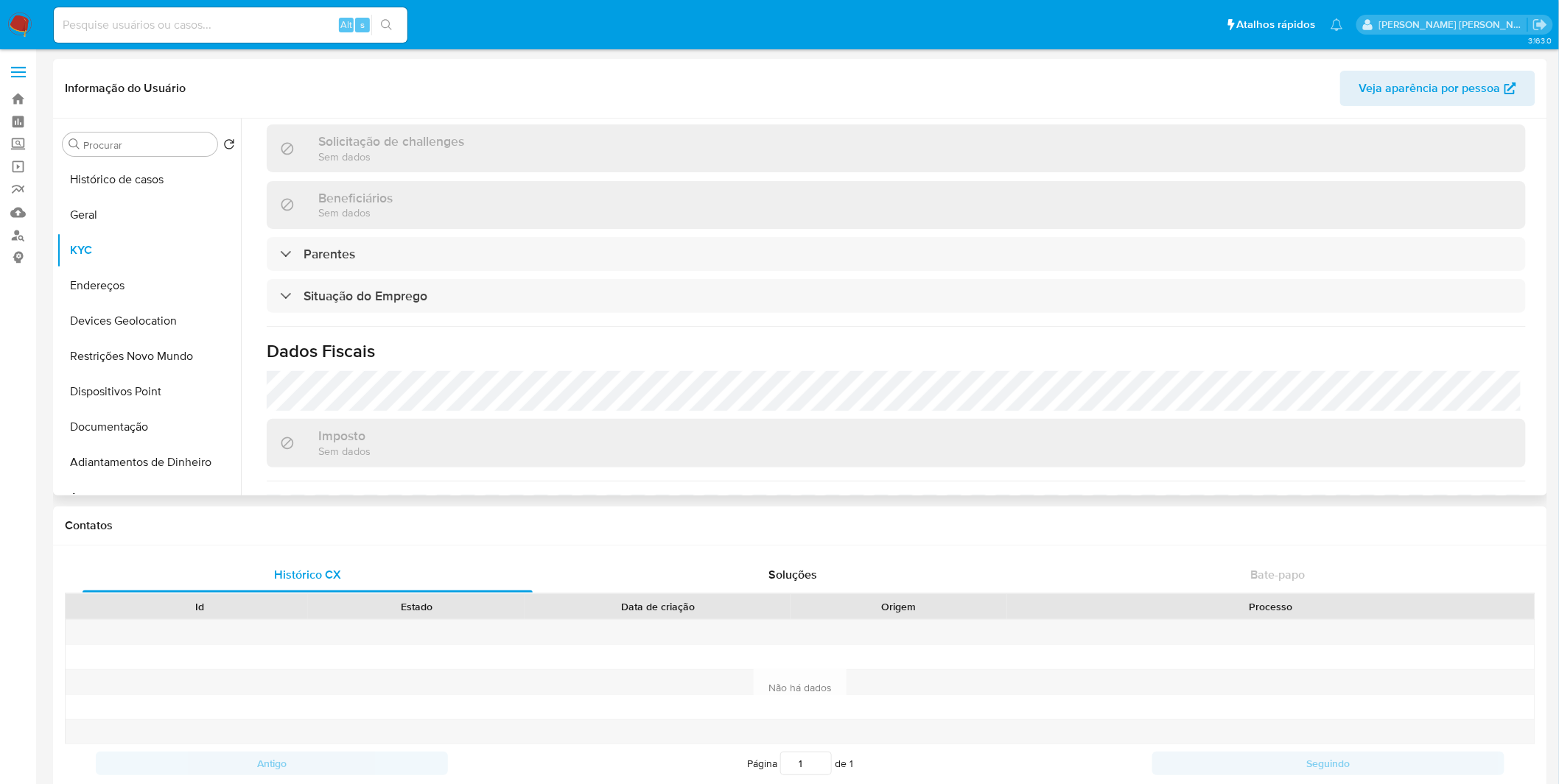
scroll to position [628, 0]
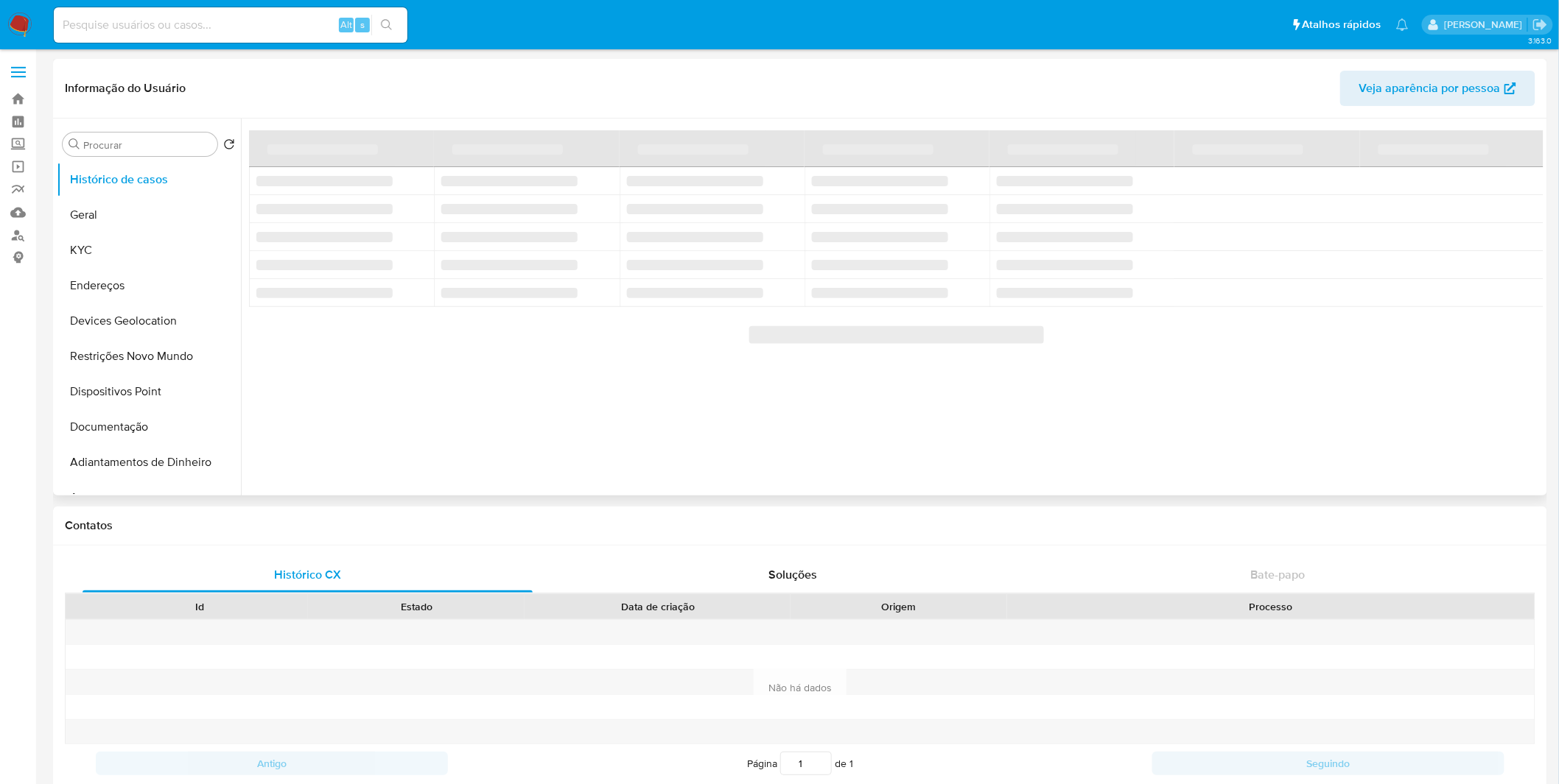
select select "10"
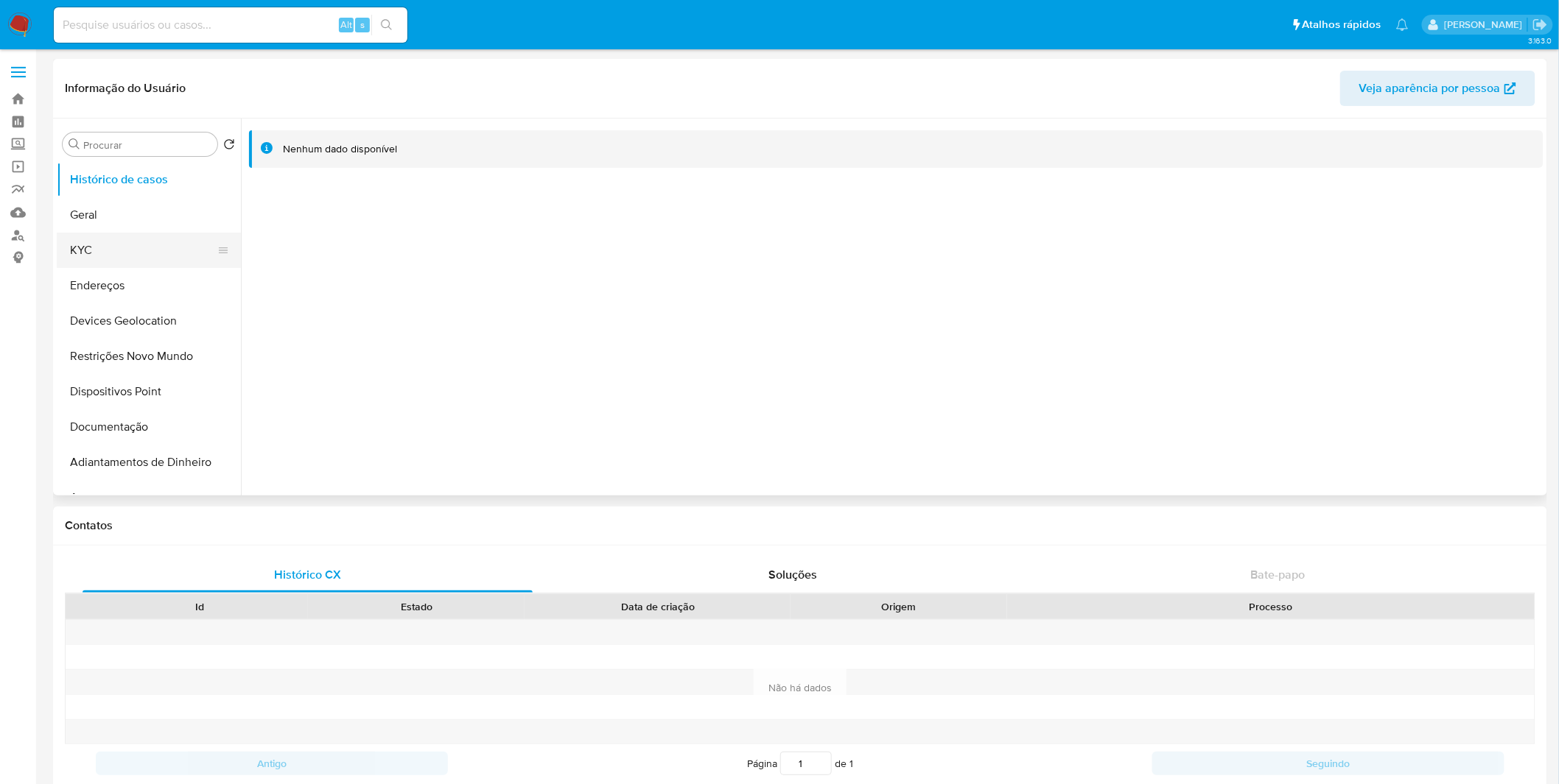
click at [131, 251] on button "KYC" at bounding box center [142, 251] width 172 height 35
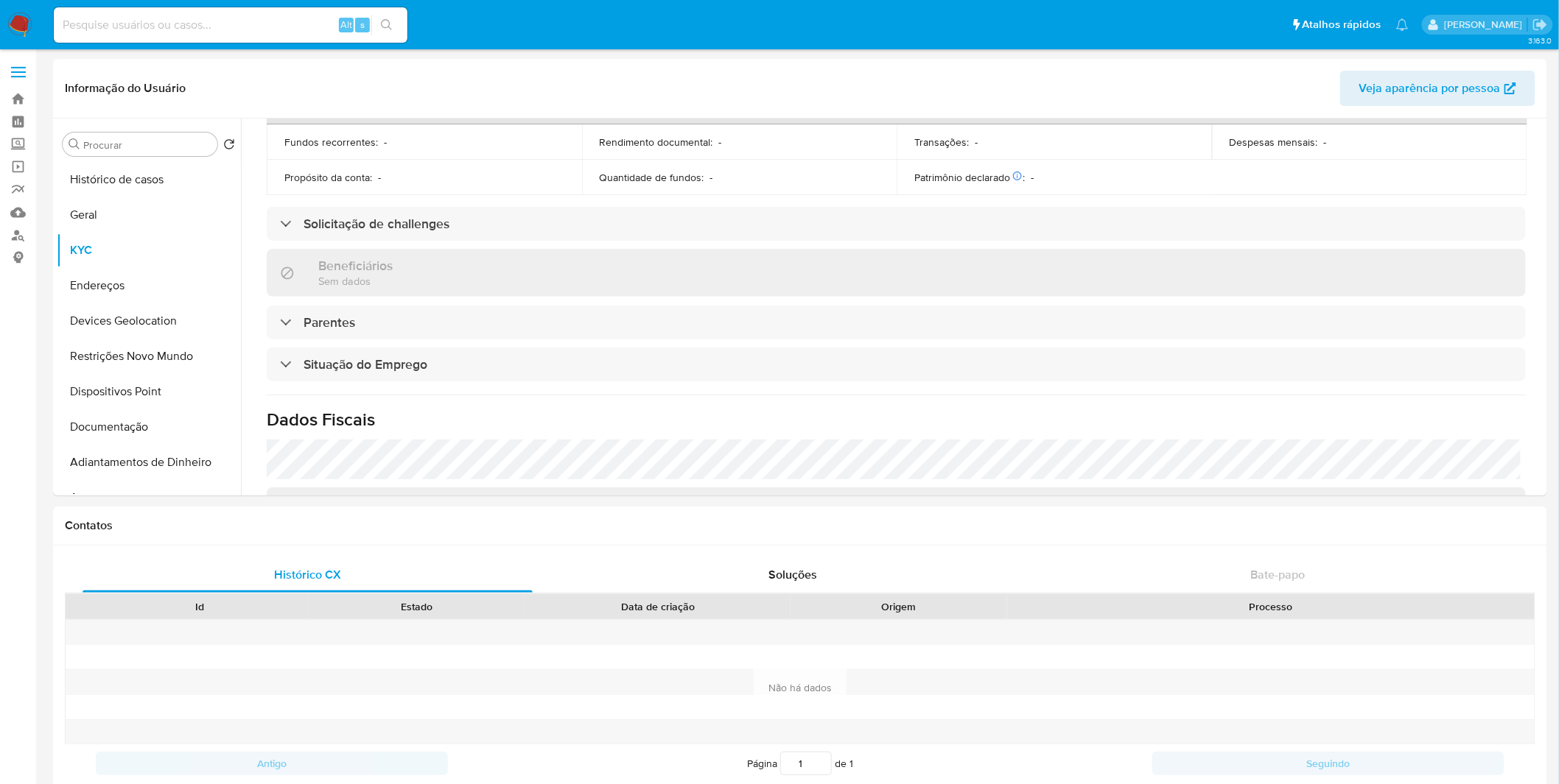
scroll to position [613, 0]
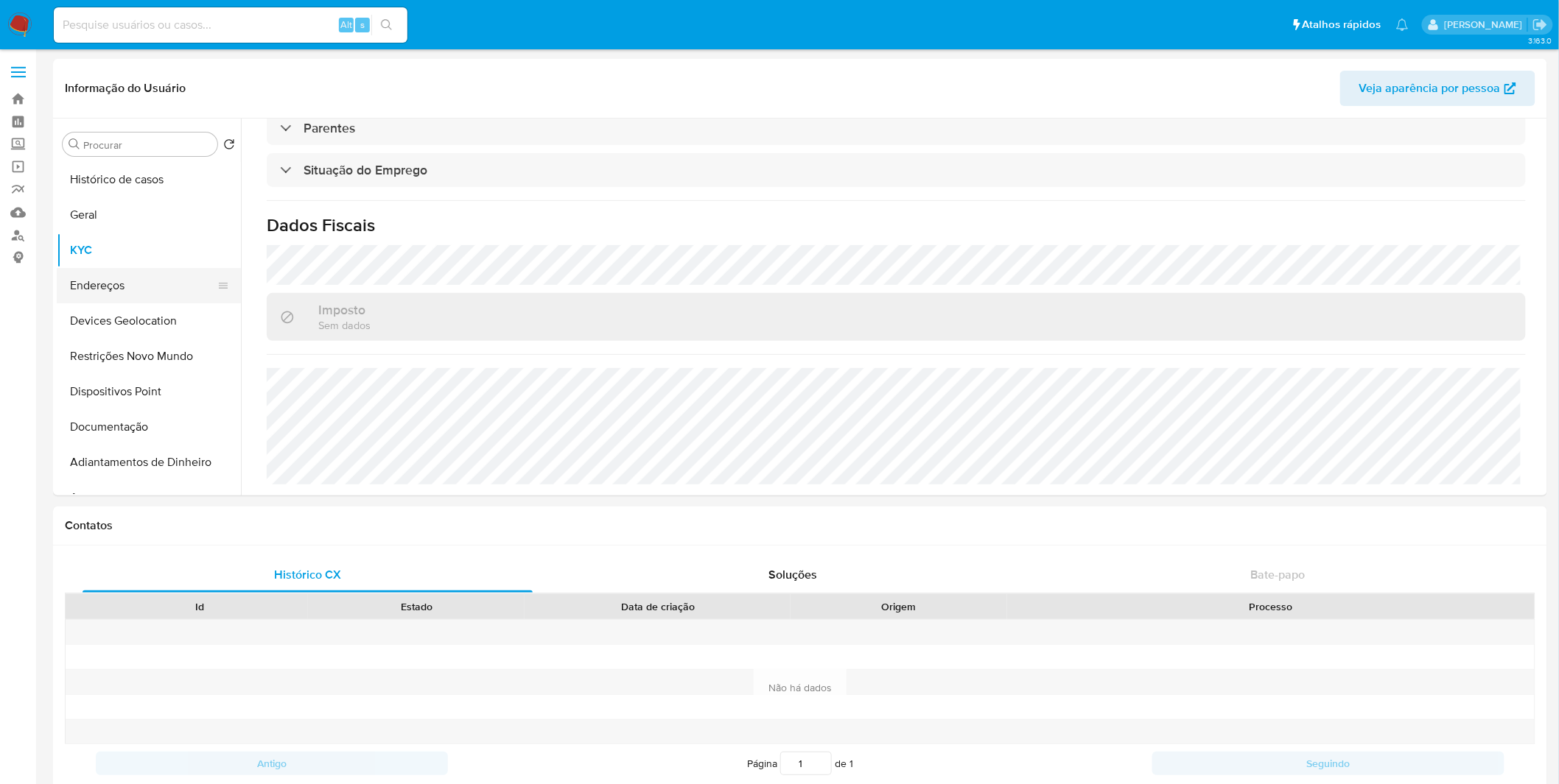
click at [125, 274] on button "Endereços" at bounding box center [142, 286] width 172 height 35
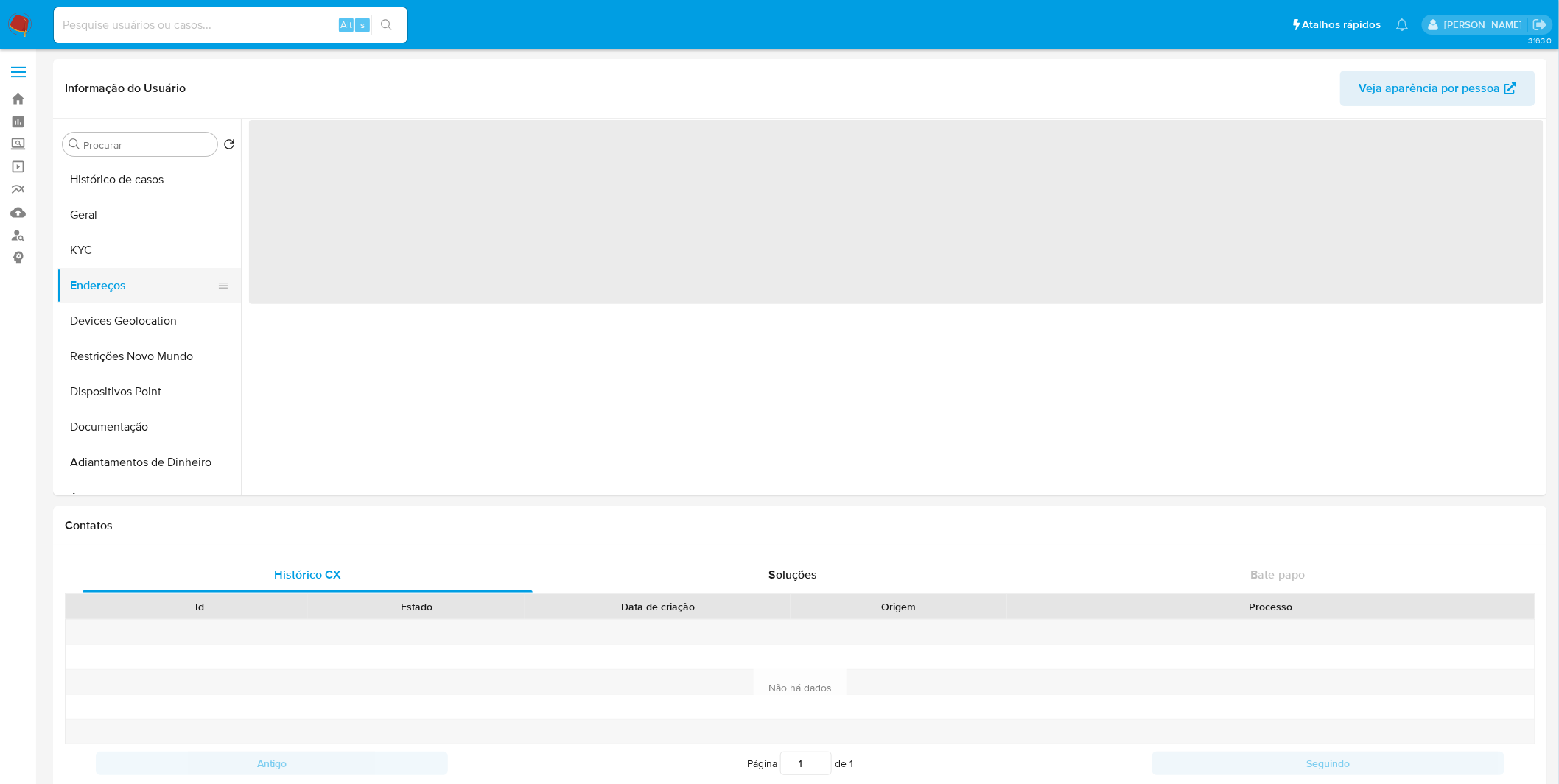
scroll to position [0, 0]
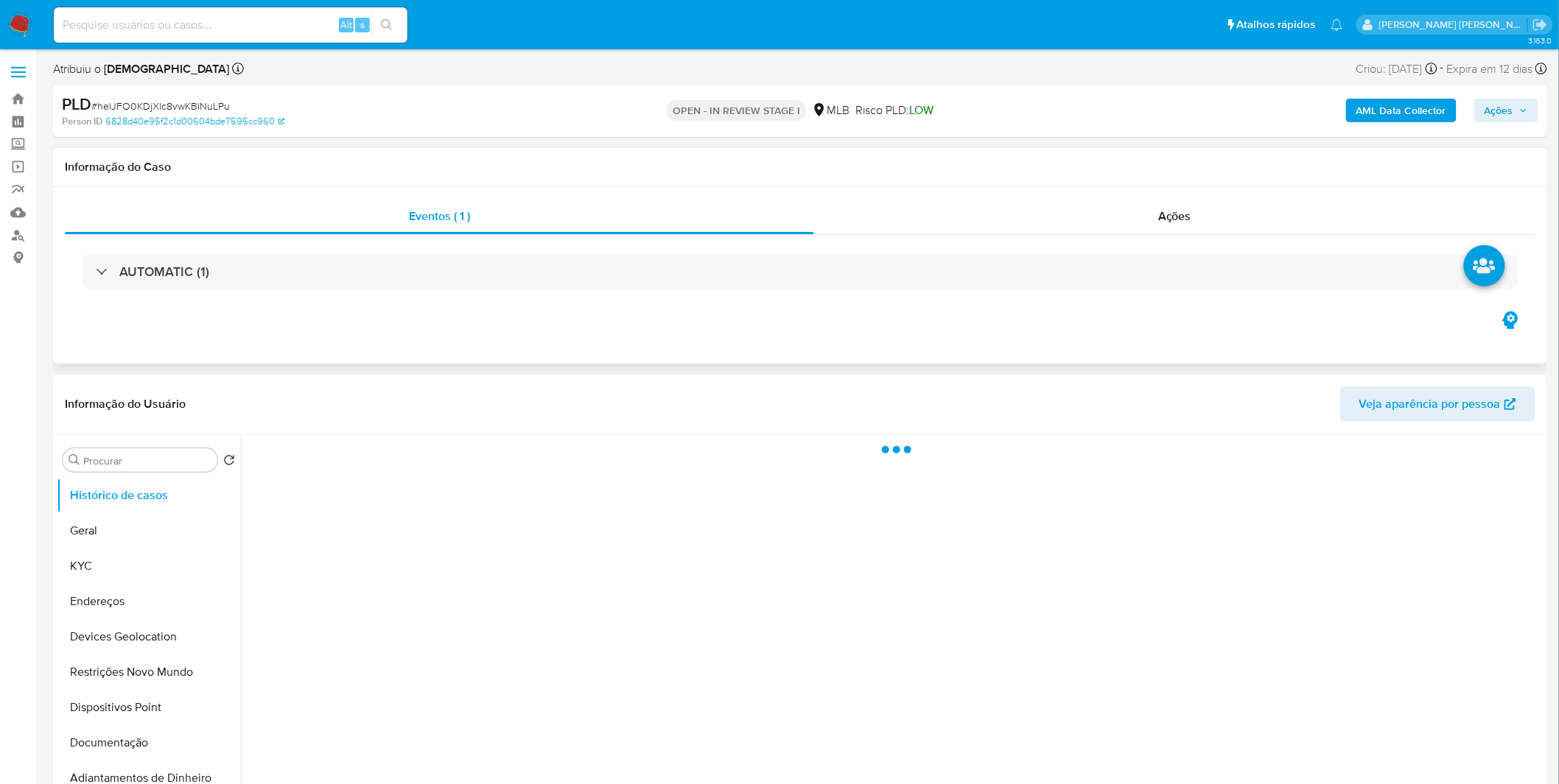
select select "10"
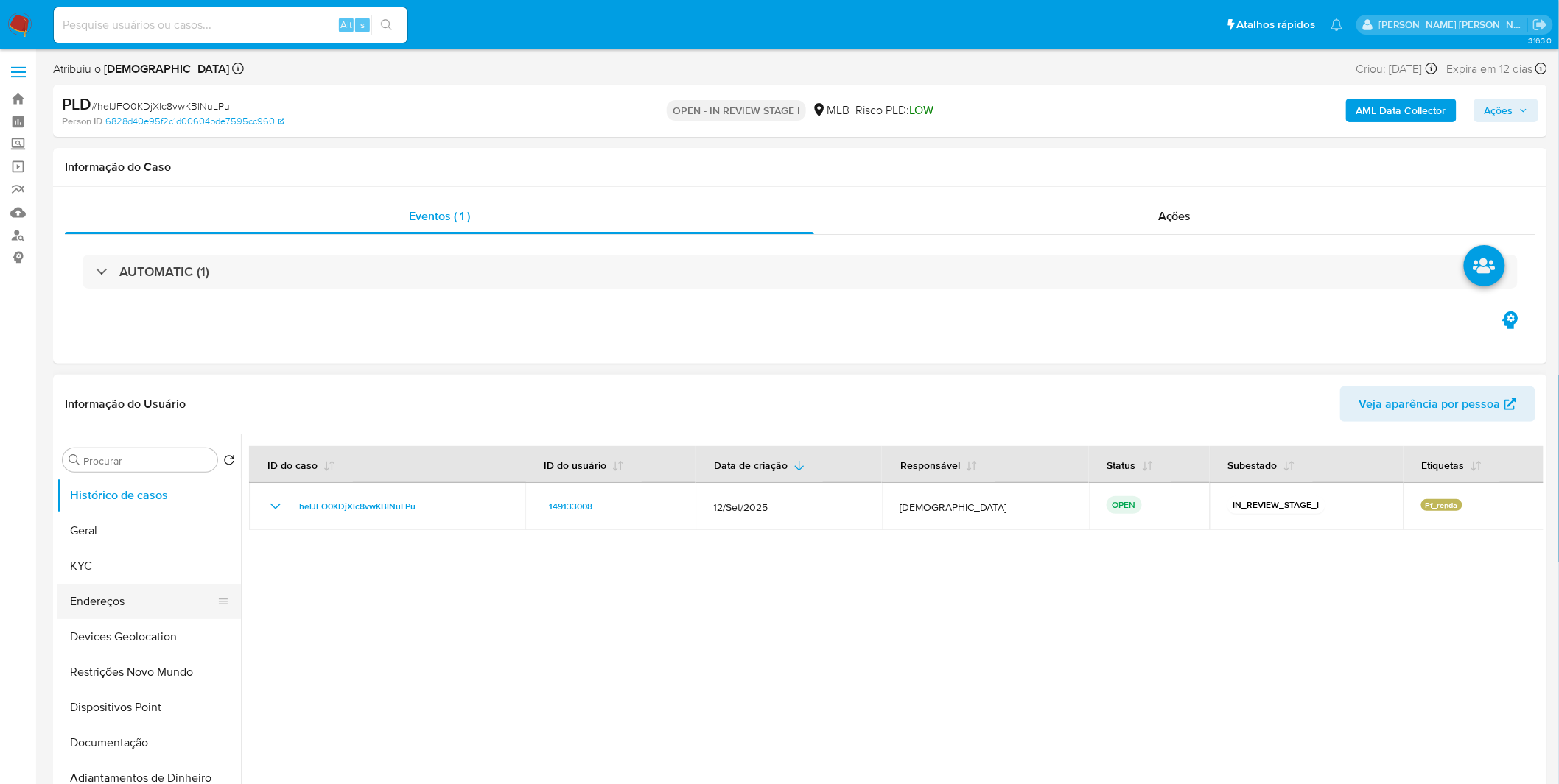
click at [172, 585] on button "Endereços" at bounding box center [142, 601] width 172 height 35
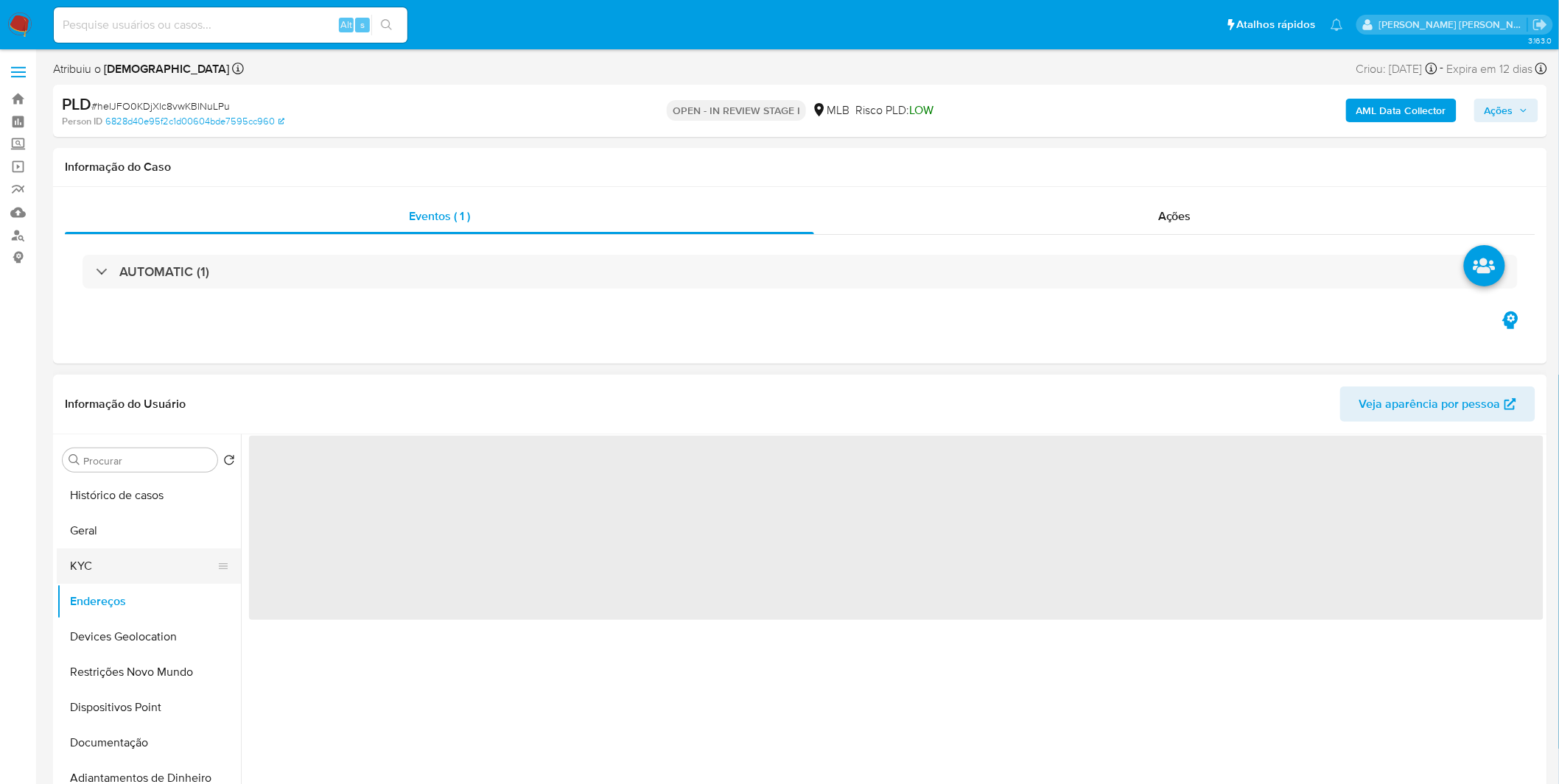
click at [149, 549] on button "KYC" at bounding box center [142, 566] width 172 height 35
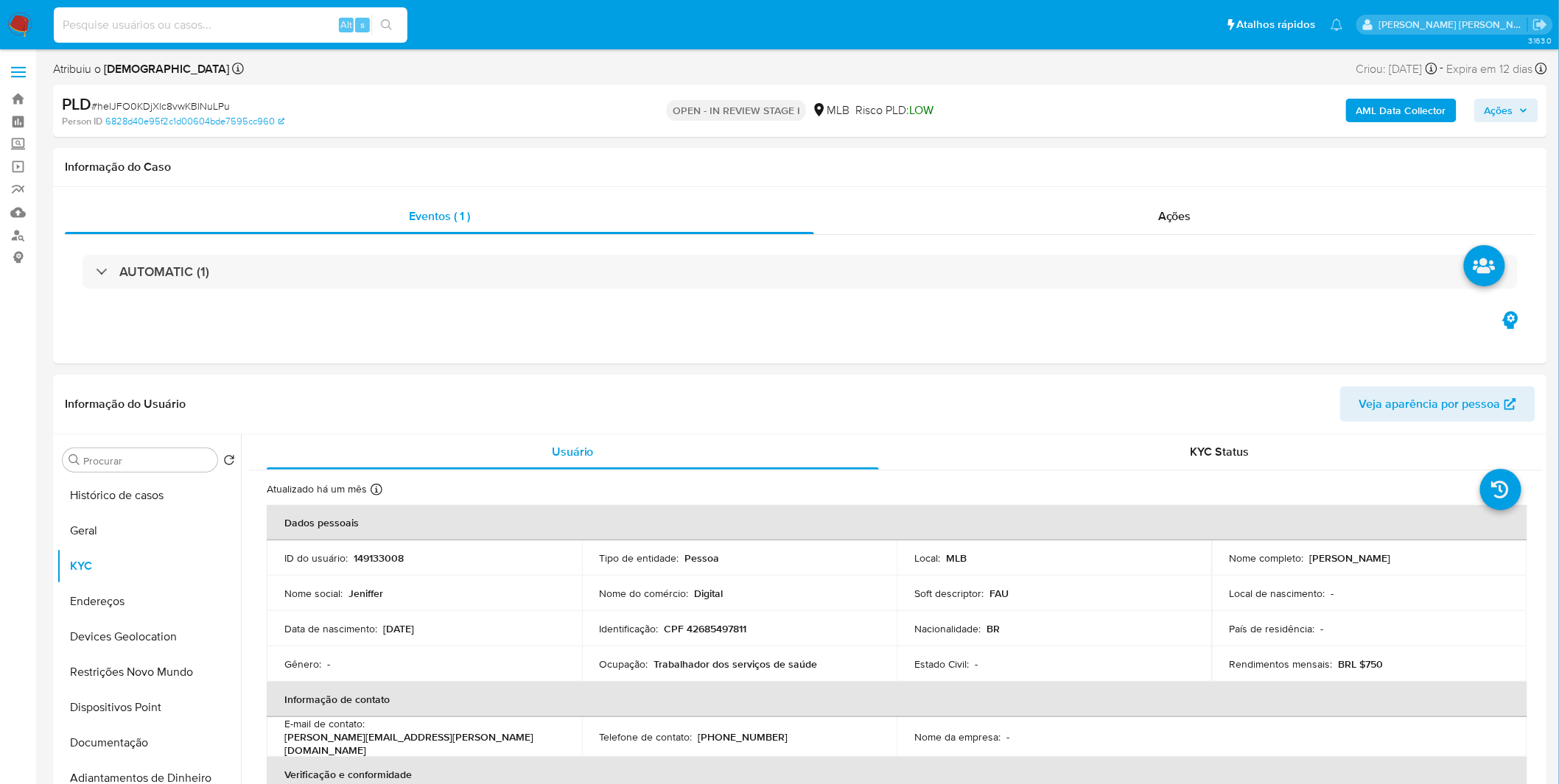
click at [221, 17] on input at bounding box center [230, 25] width 354 height 19
paste input "zMEDWzO8TcrlJ7FqbiqPYV55"
type input "zMEDWzO8TcrlJ7FqbiqPYV55"
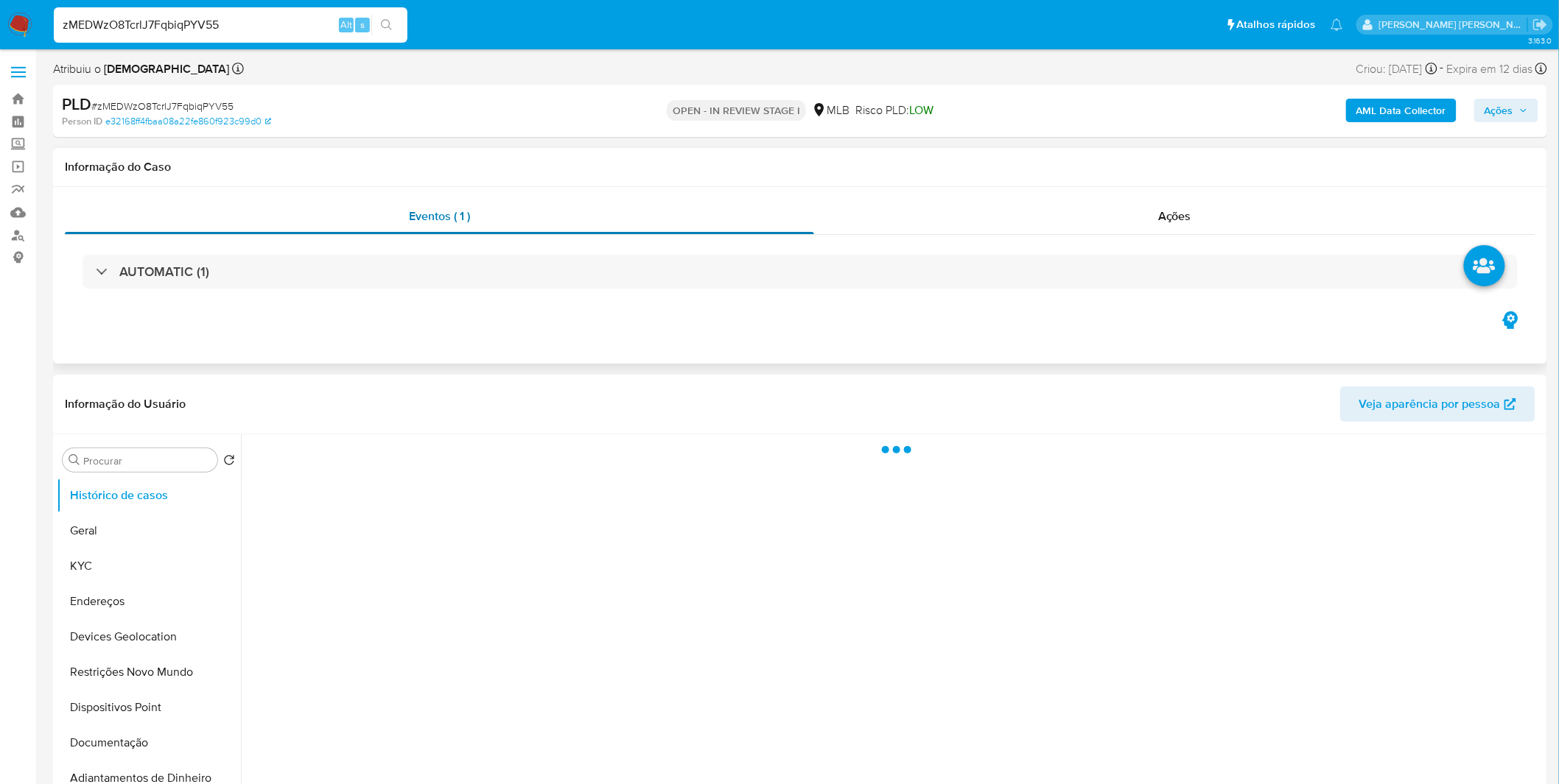
select select "10"
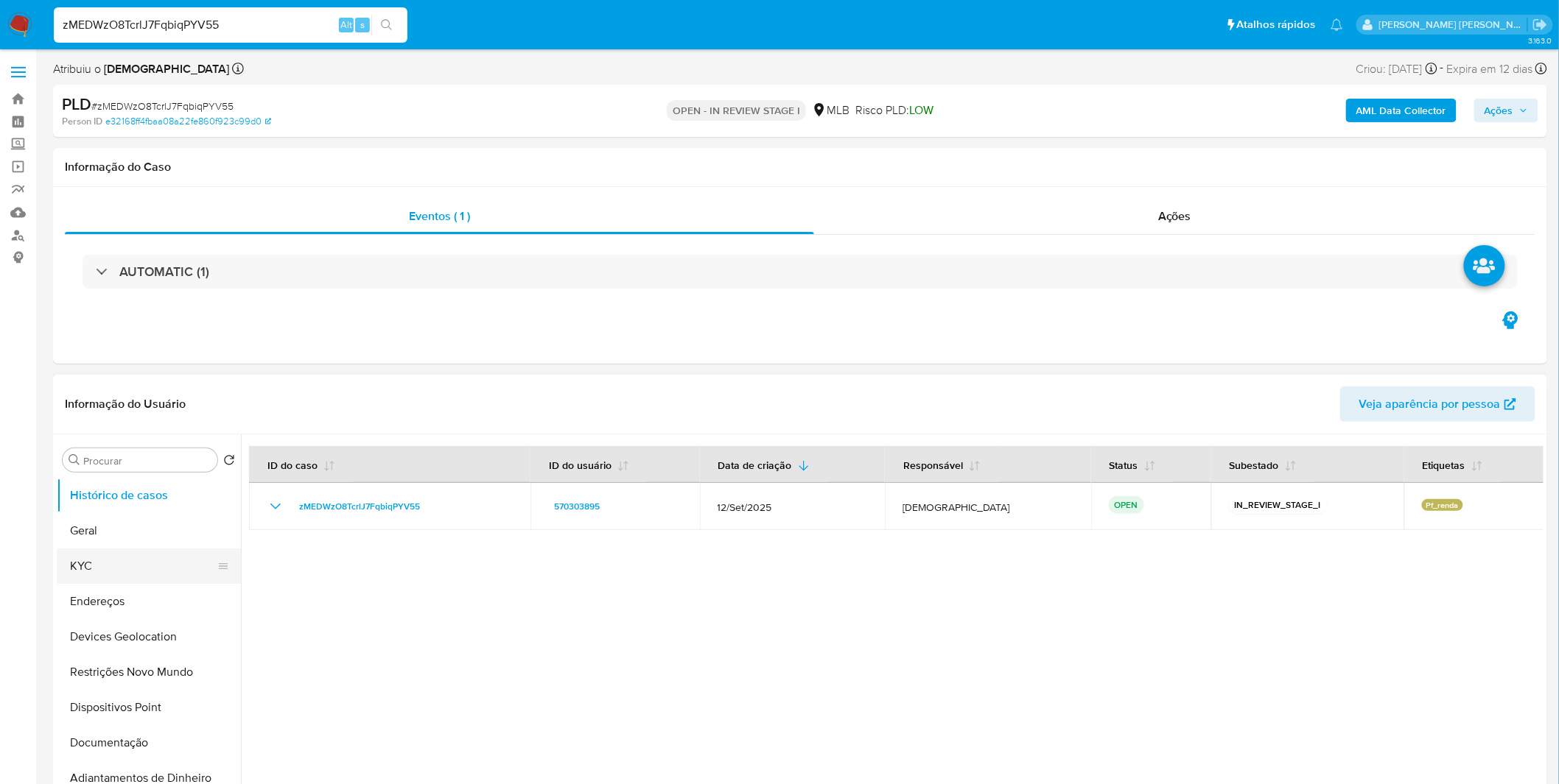
click at [156, 564] on button "KYC" at bounding box center [142, 566] width 172 height 35
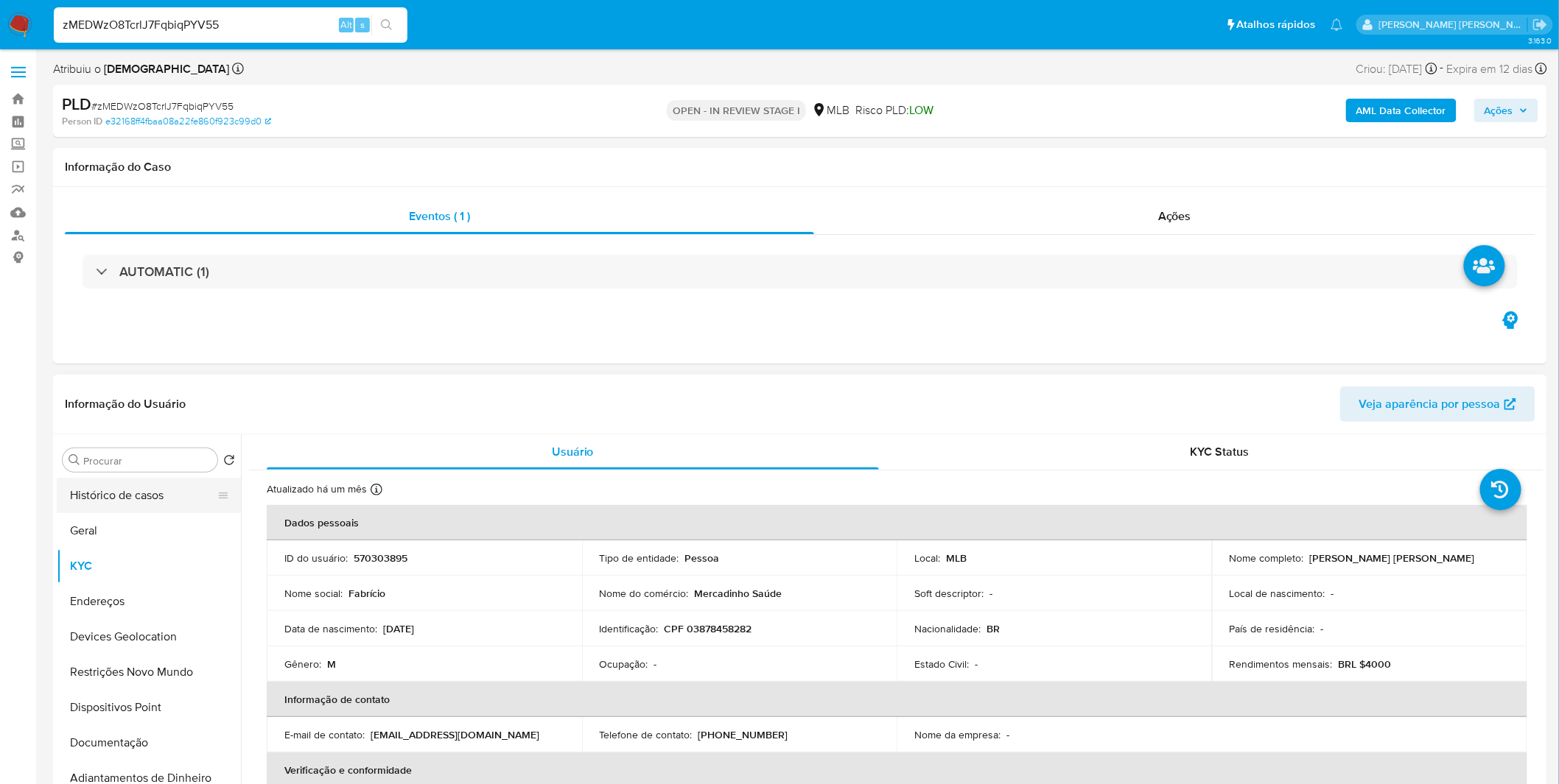
click at [168, 505] on button "Histórico de casos" at bounding box center [142, 495] width 172 height 35
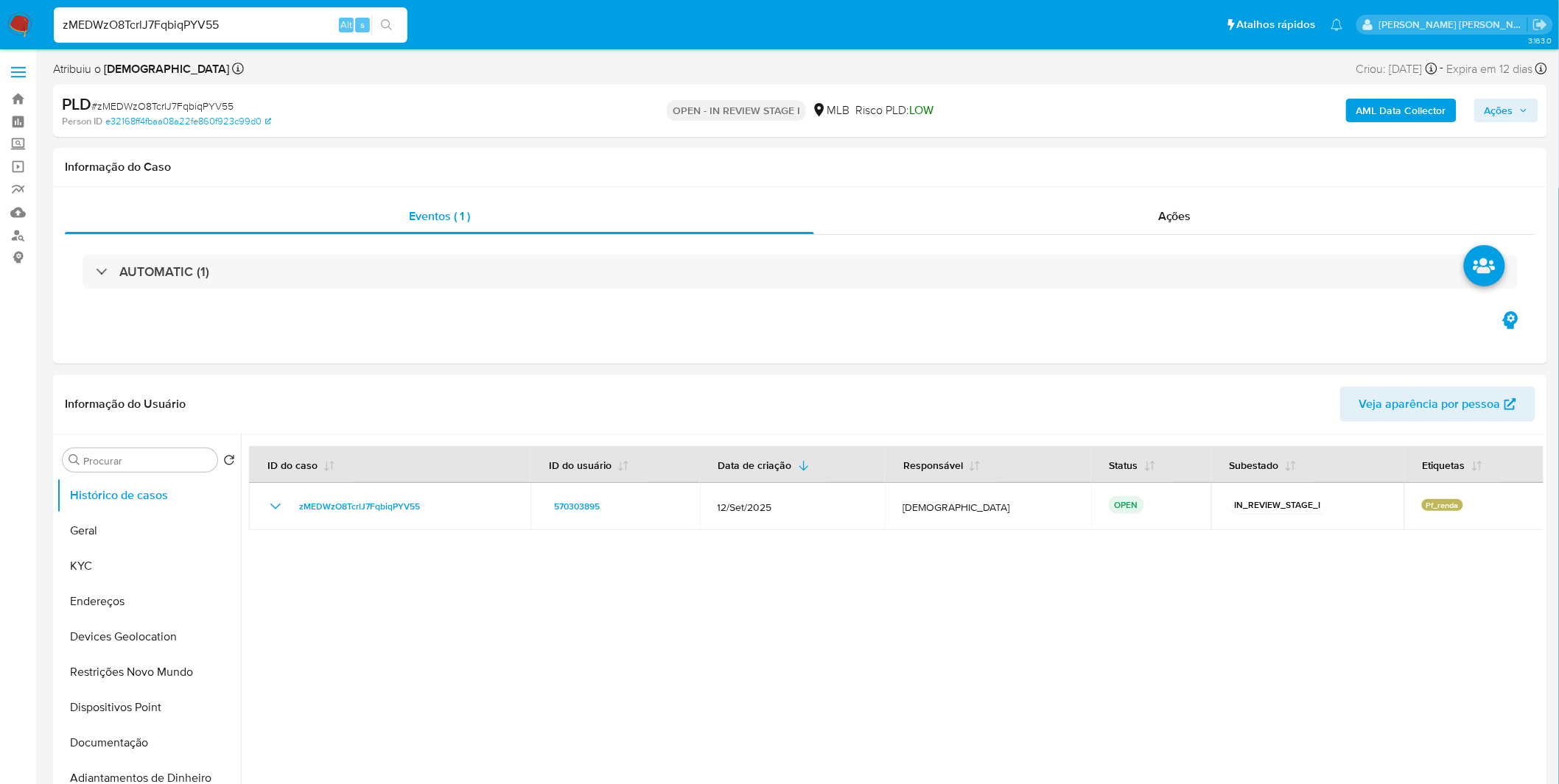
click at [24, 26] on img at bounding box center [20, 25] width 25 height 25
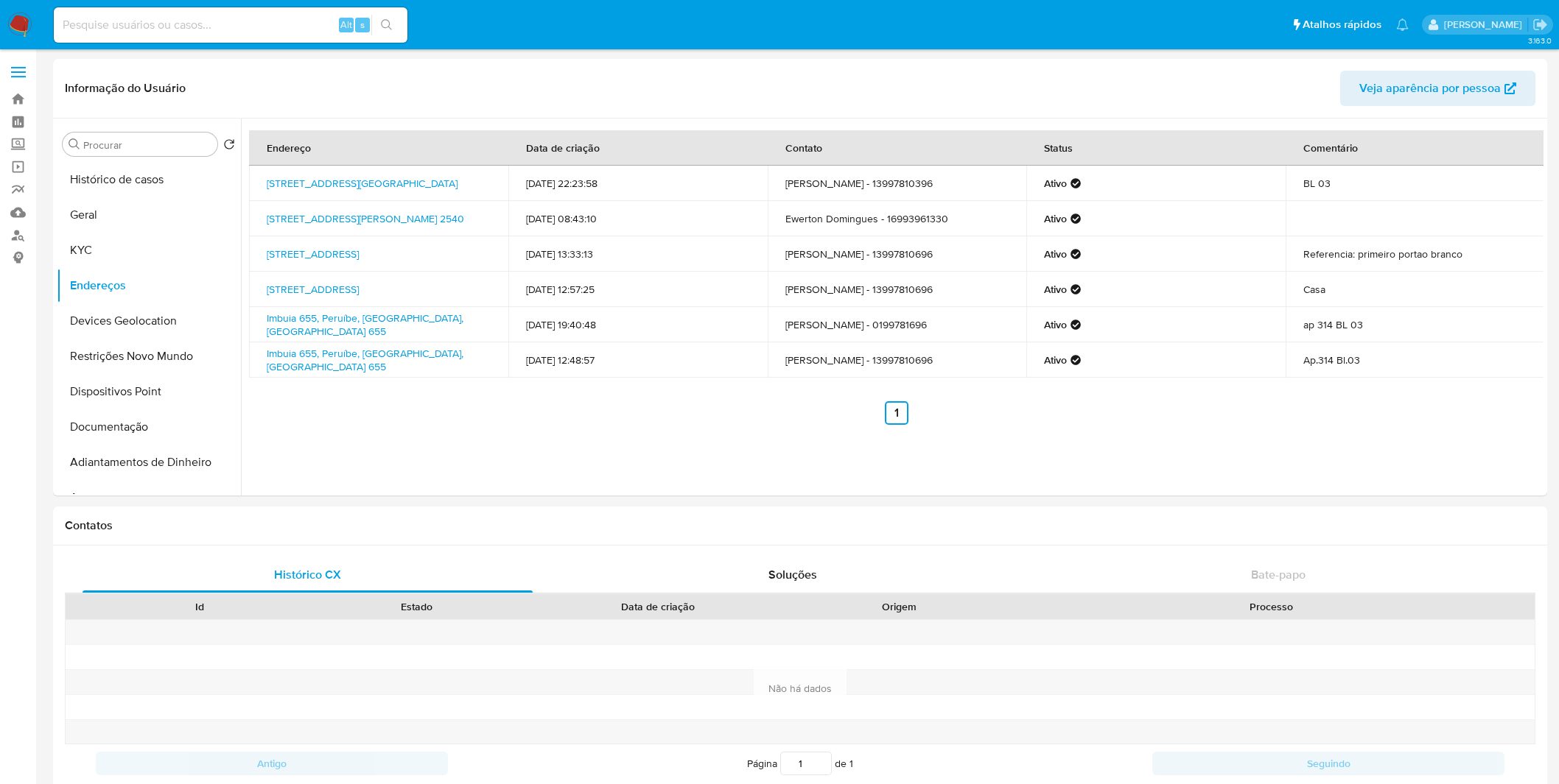
select select "10"
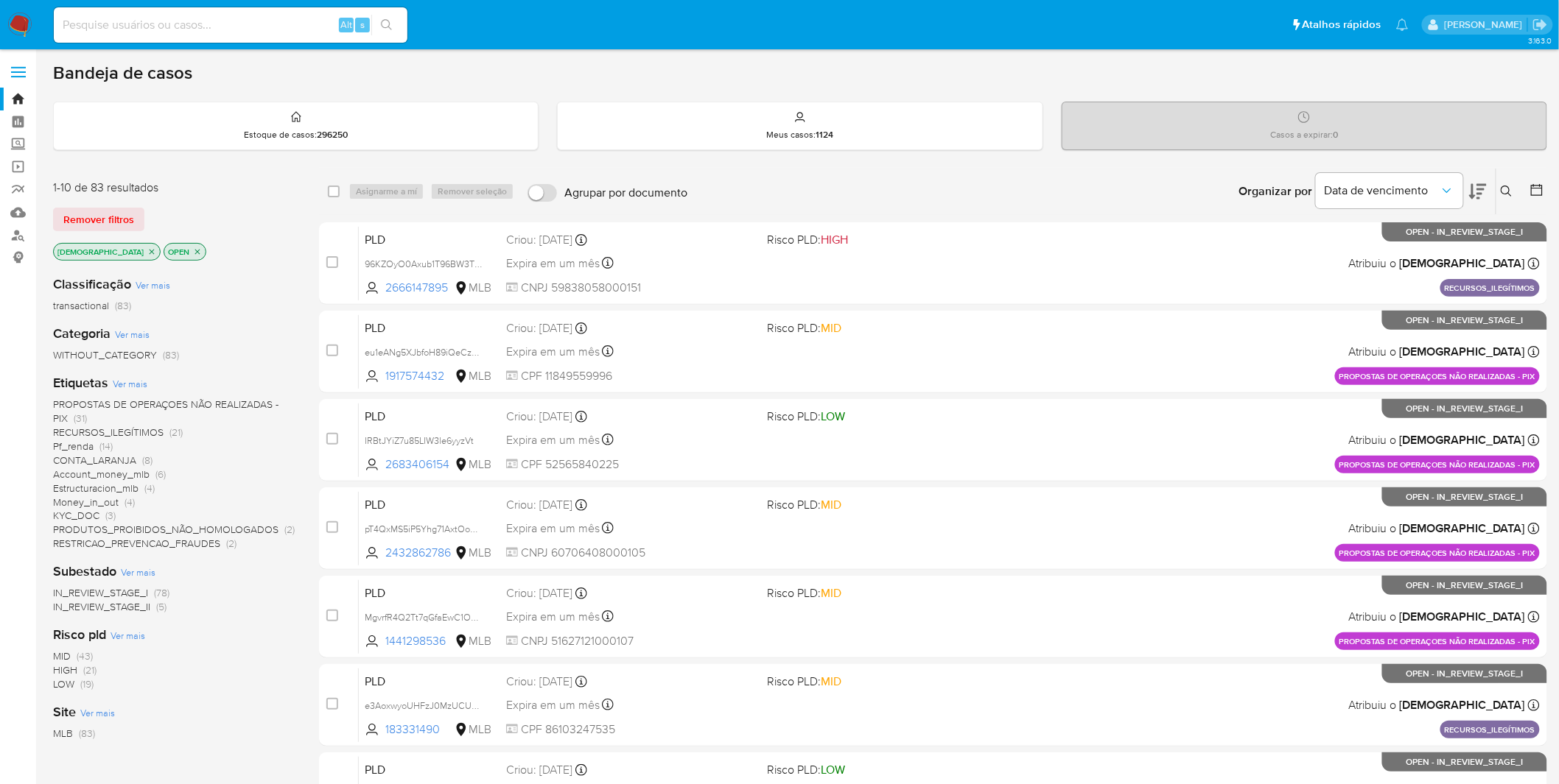
click at [26, 26] on img at bounding box center [20, 25] width 25 height 25
click at [129, 459] on span "CONTA_LARANJA" at bounding box center [95, 460] width 84 height 15
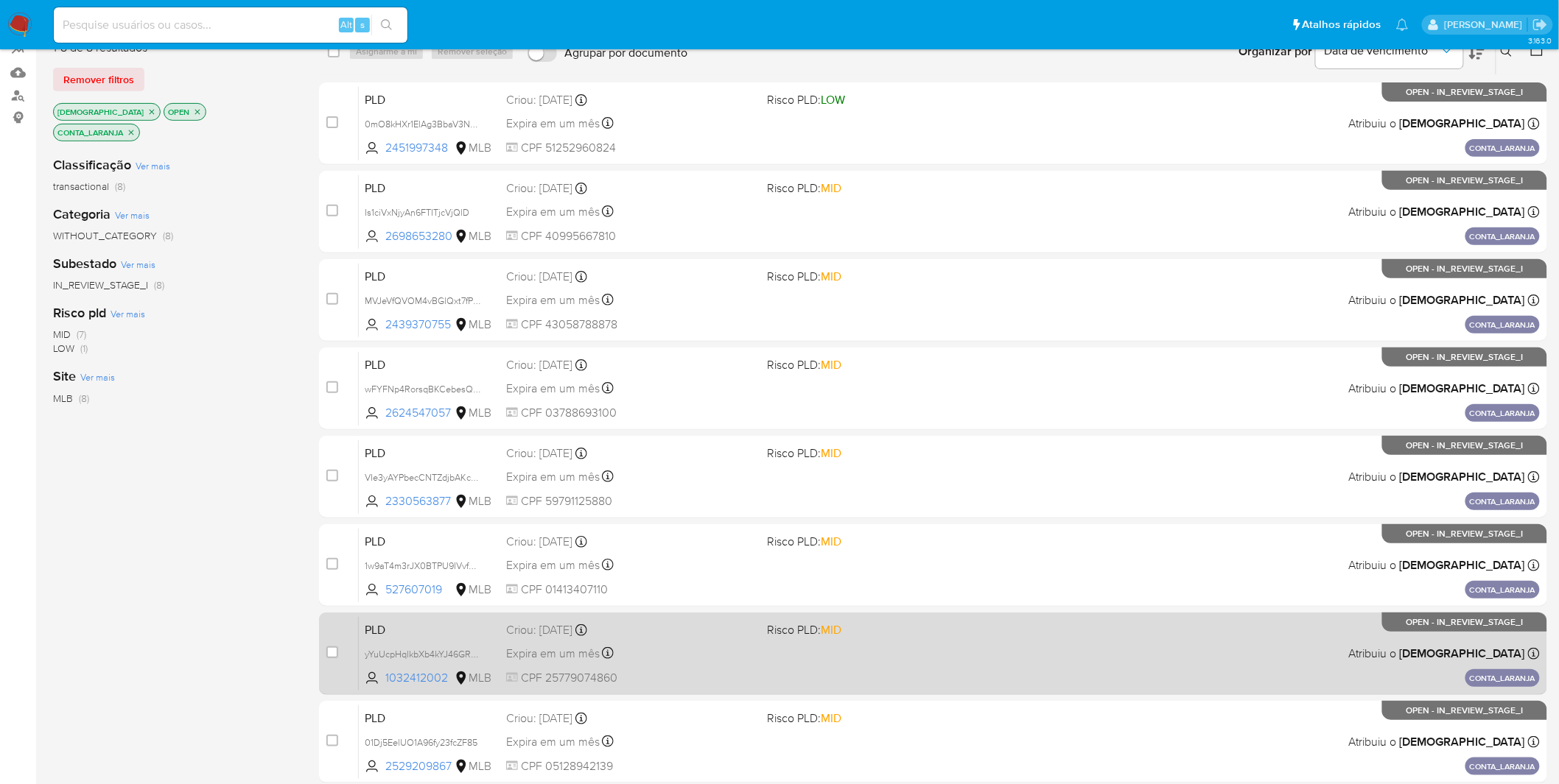
scroll to position [254, 0]
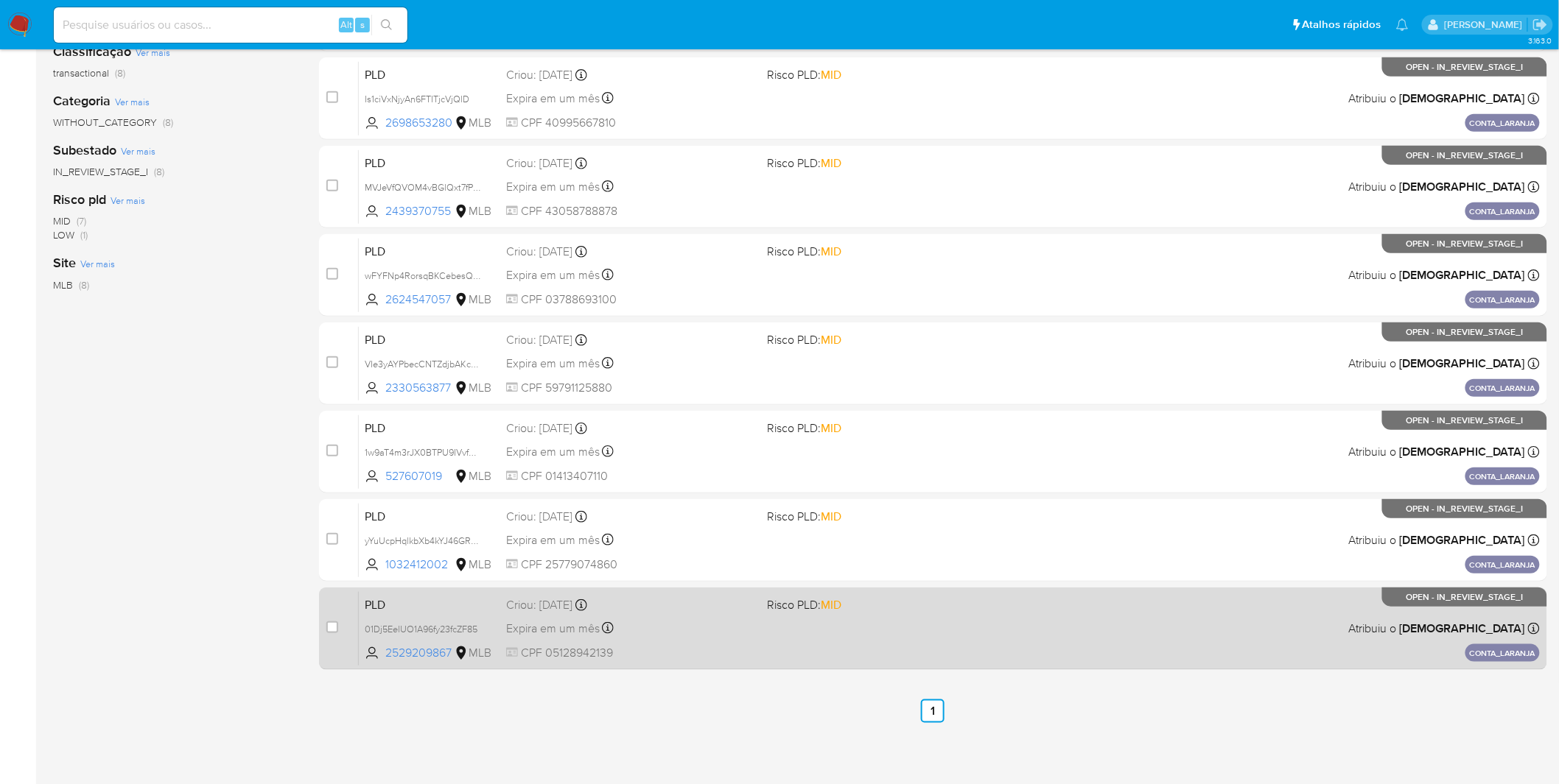
click at [781, 625] on div "PLD 01Dj5EelUO1A96fy23fcZF85 2529209867 MLB Risco PLD: MID Criou: 14/10/2025 Cr…" at bounding box center [949, 629] width 1181 height 75
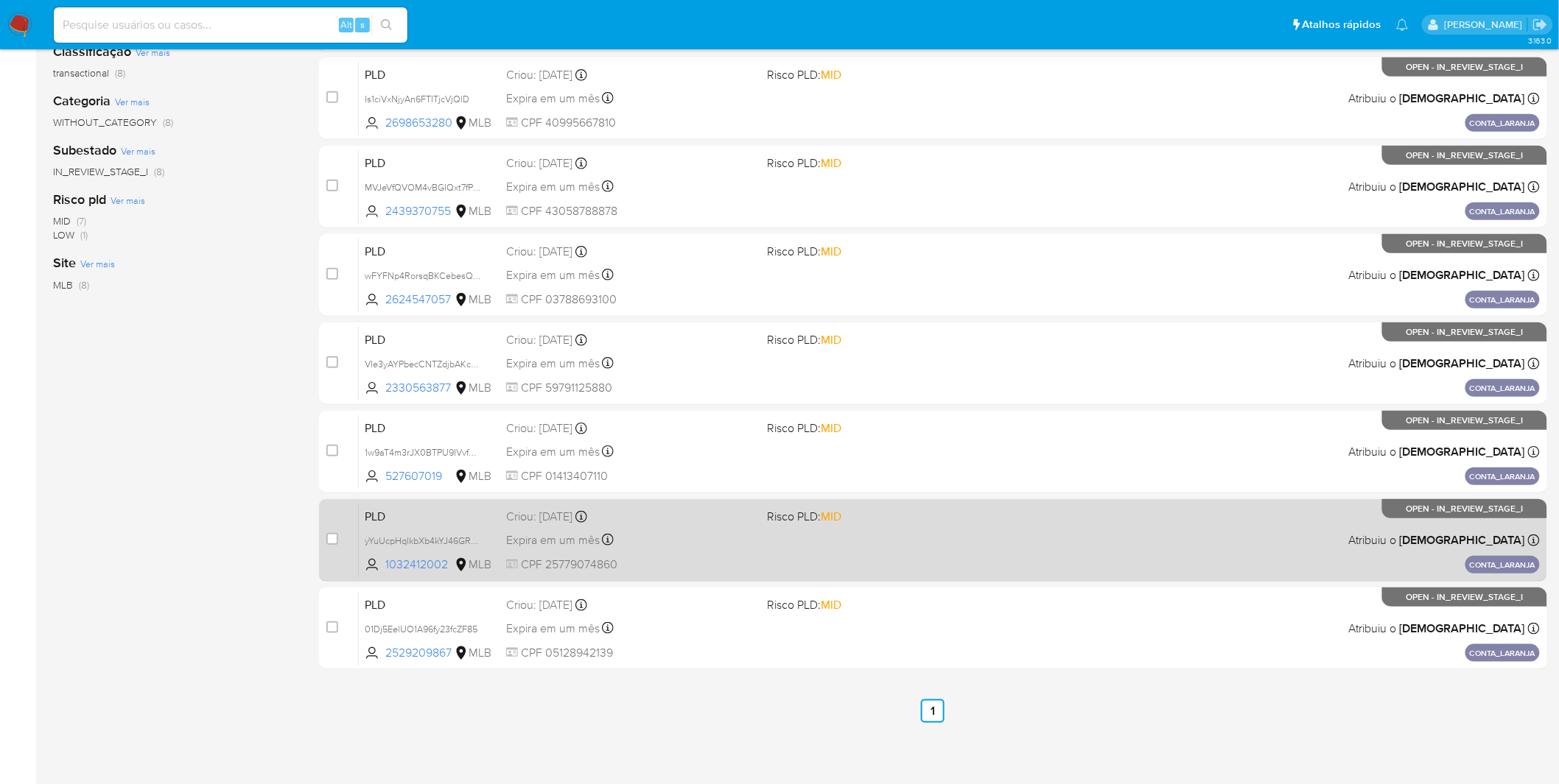
click at [678, 550] on div "PLD yYuUcpHqlkbXb4kYJ46GRBCT 1032412002 MLB Risco PLD: MID Criou: 14/10/2025 Cr…" at bounding box center [949, 540] width 1181 height 75
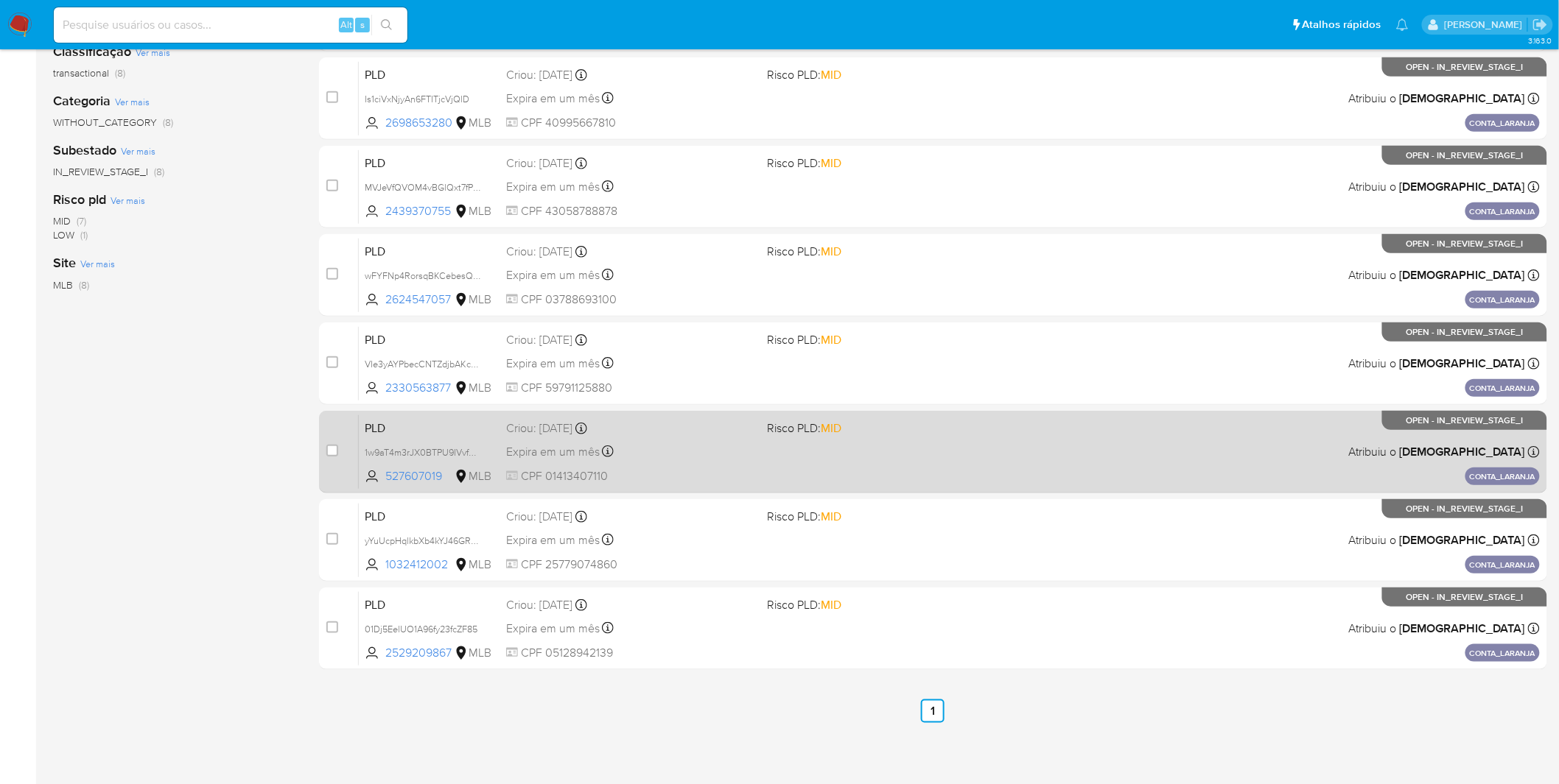
click at [679, 480] on span "CPF 01413407110" at bounding box center [631, 476] width 250 height 17
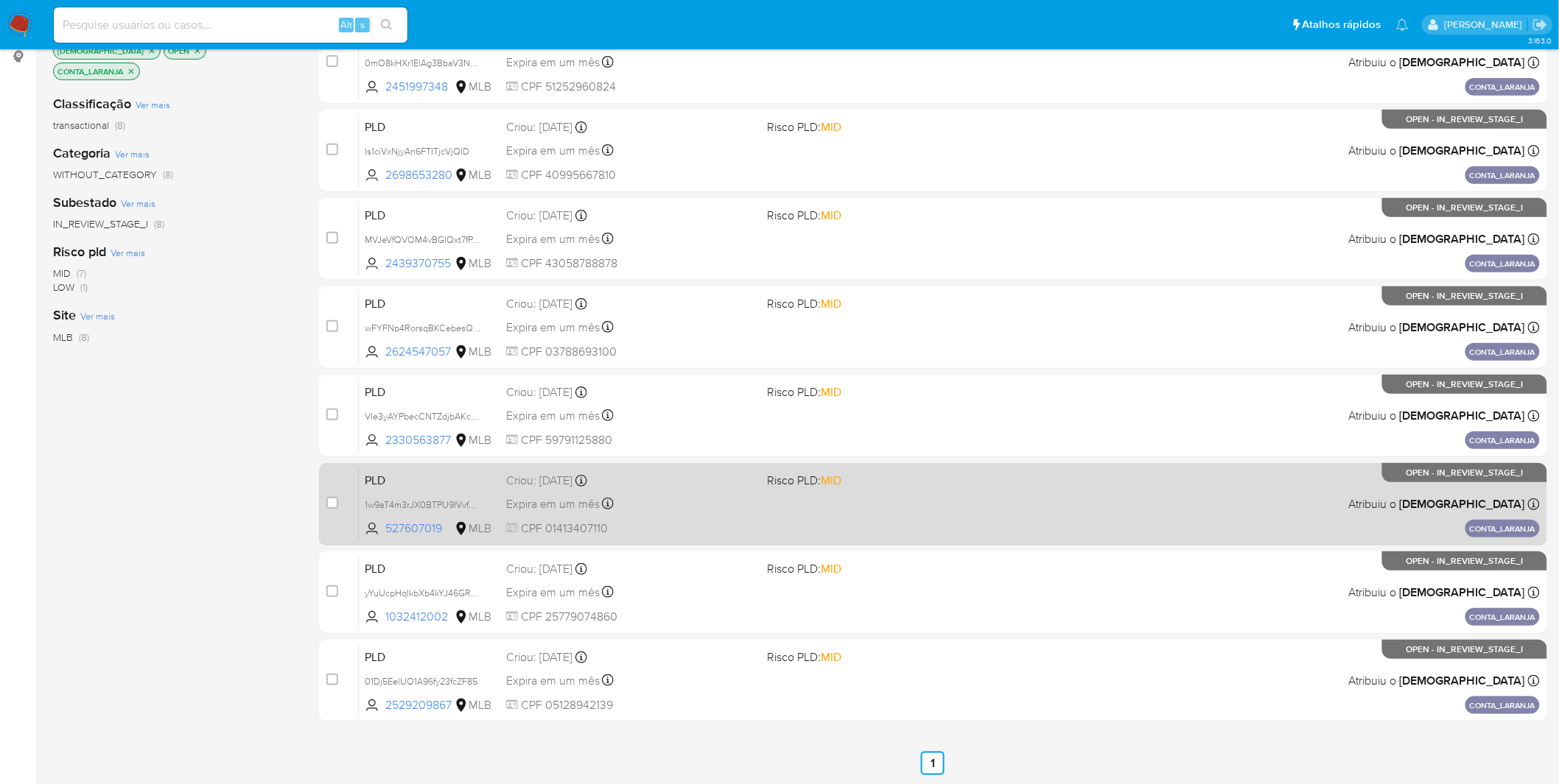
scroll to position [172, 0]
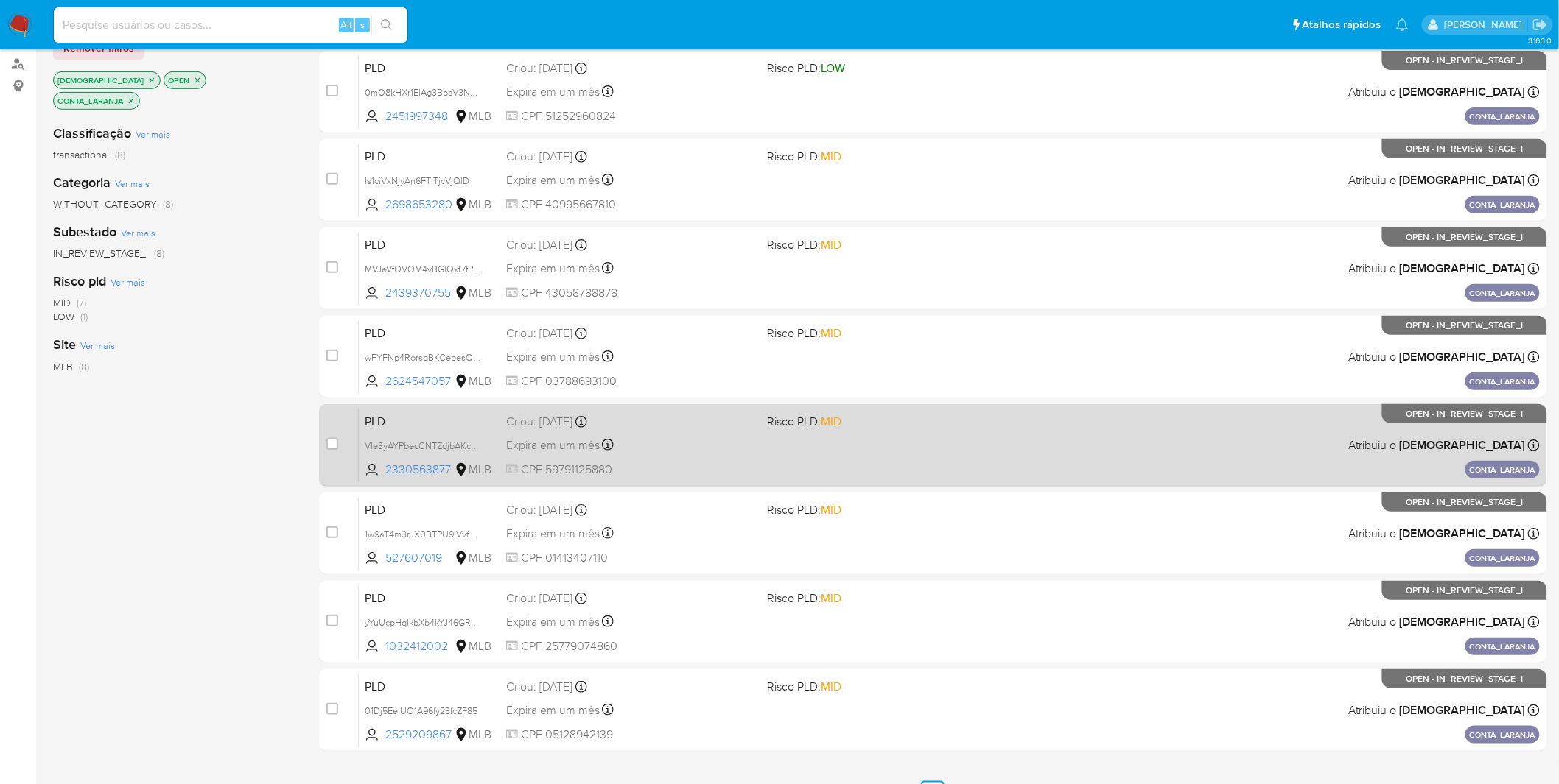
click at [672, 447] on div "Expira em um mês Expira em 28/11/2025 14:36:50" at bounding box center [631, 445] width 250 height 19
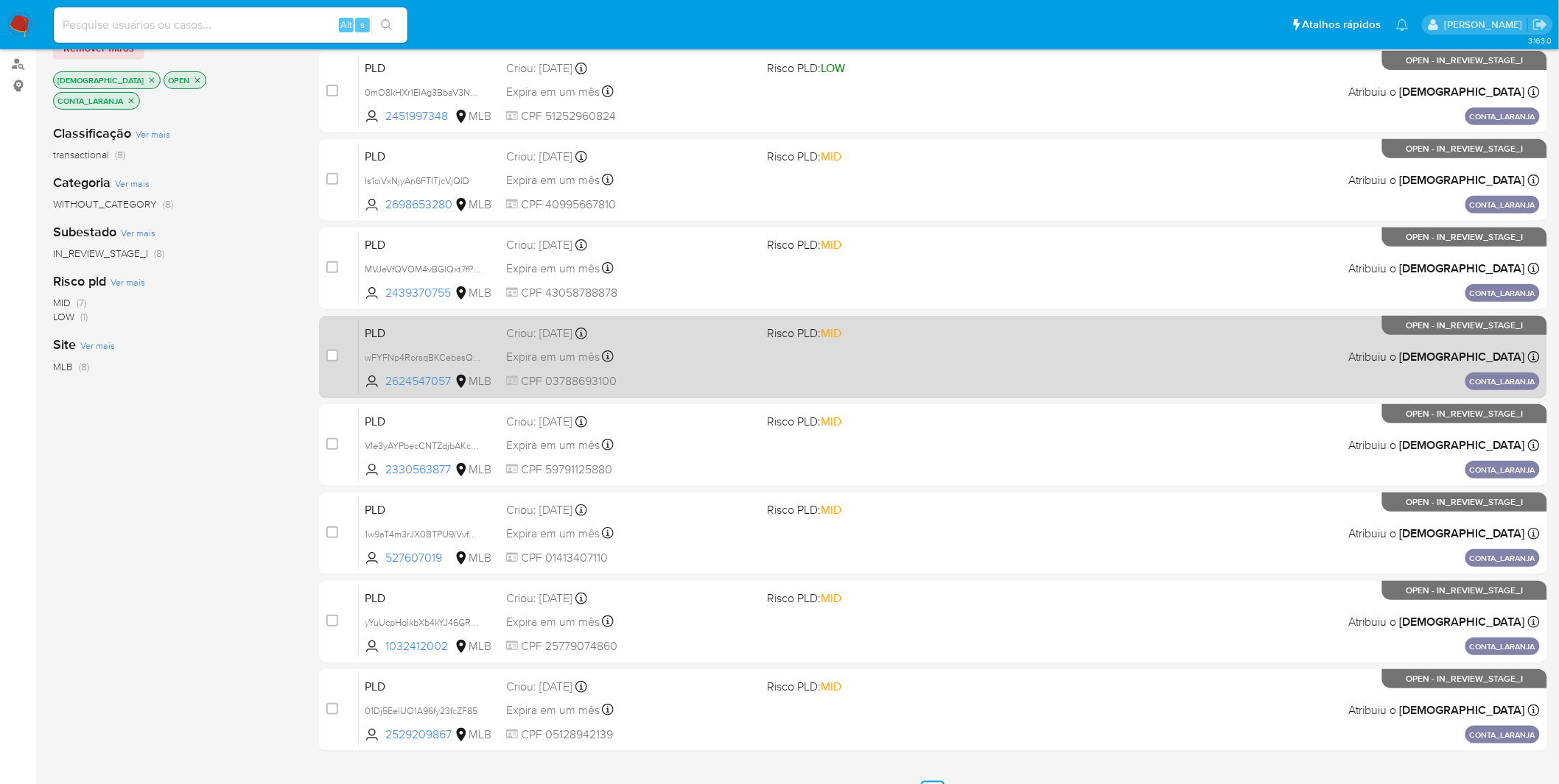
click at [706, 381] on span "CPF 03788693100" at bounding box center [631, 381] width 250 height 17
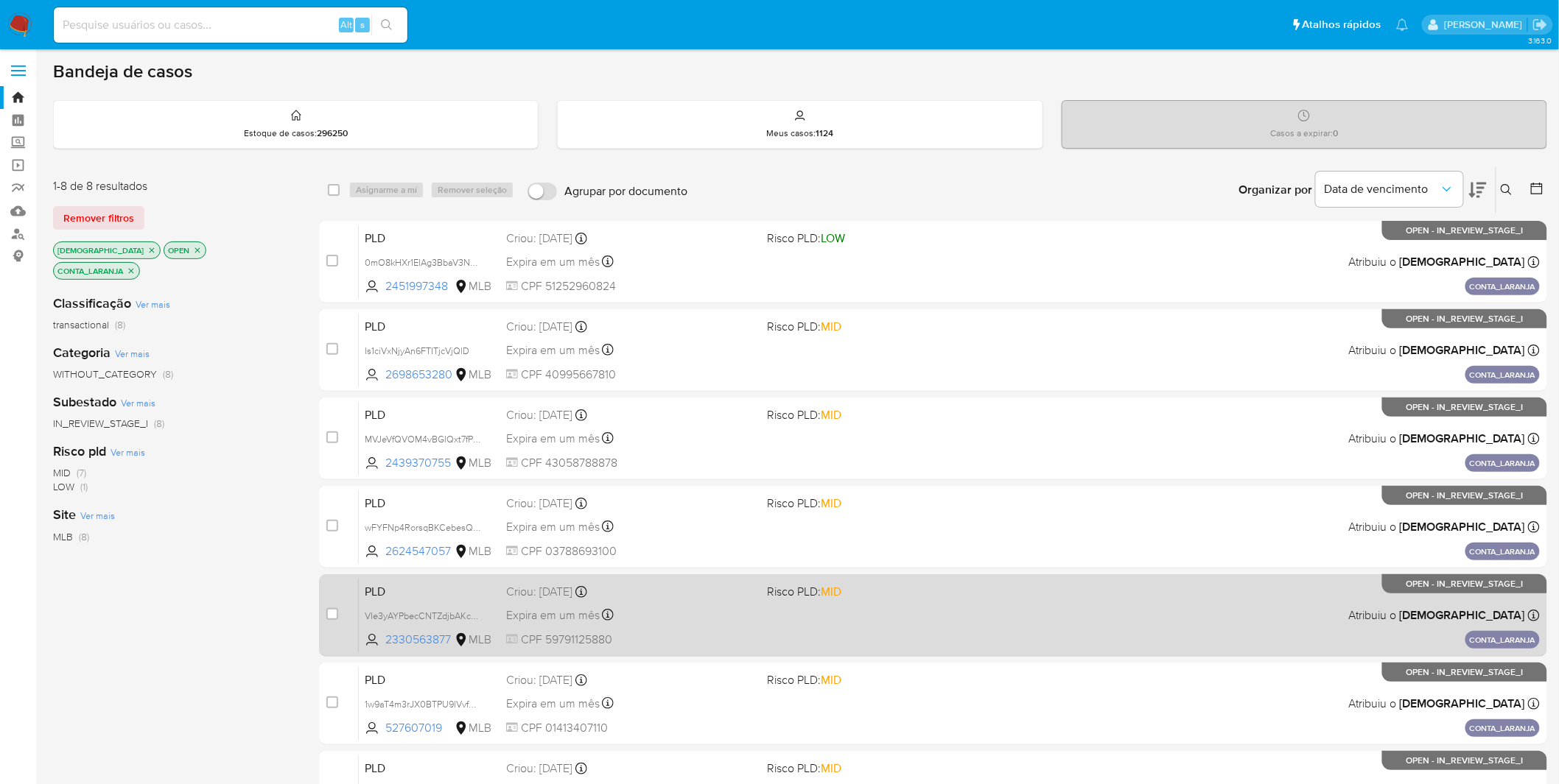
scroll to position [0, 0]
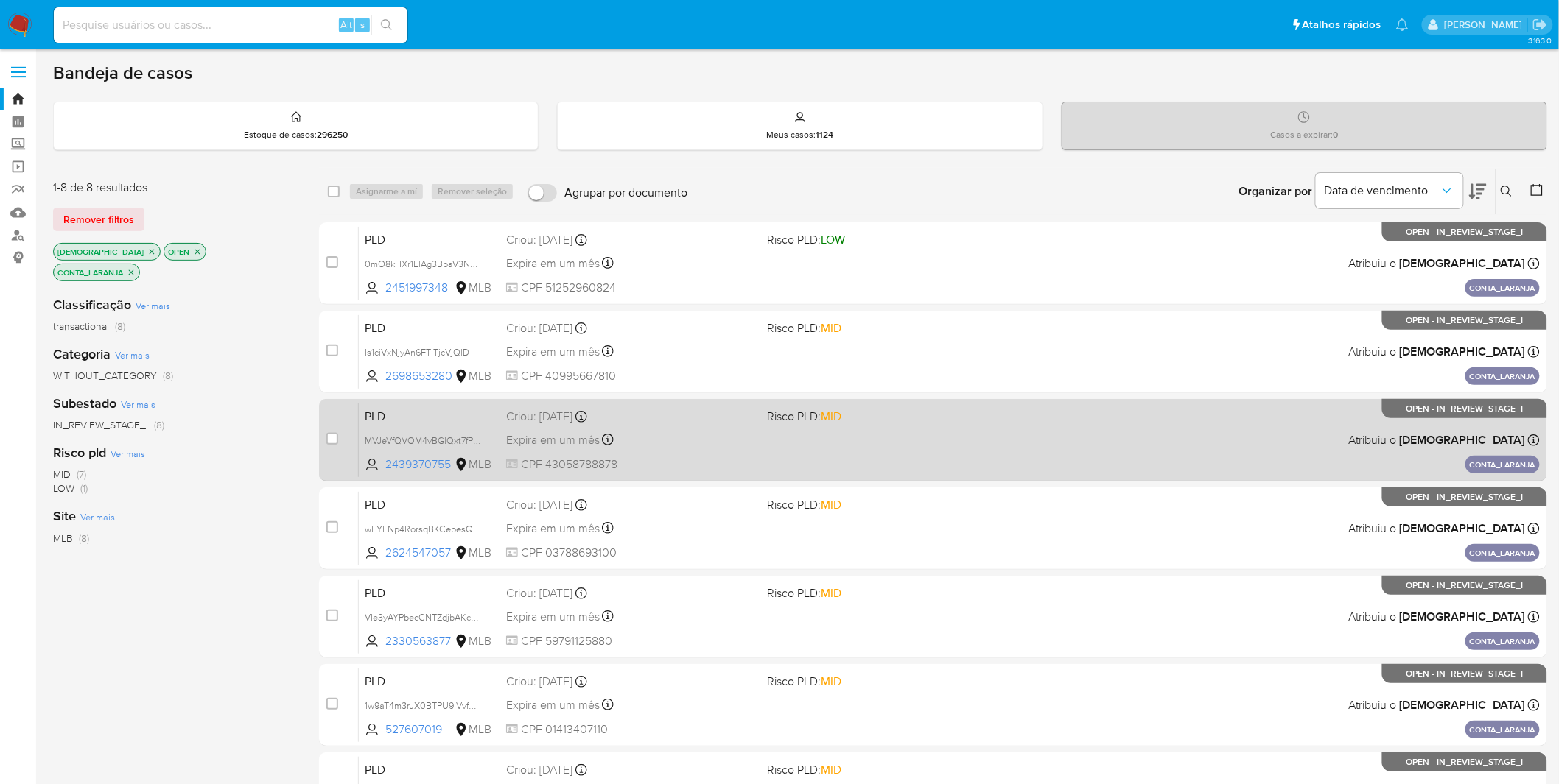
click at [719, 461] on span "CPF 43058788878" at bounding box center [631, 464] width 250 height 17
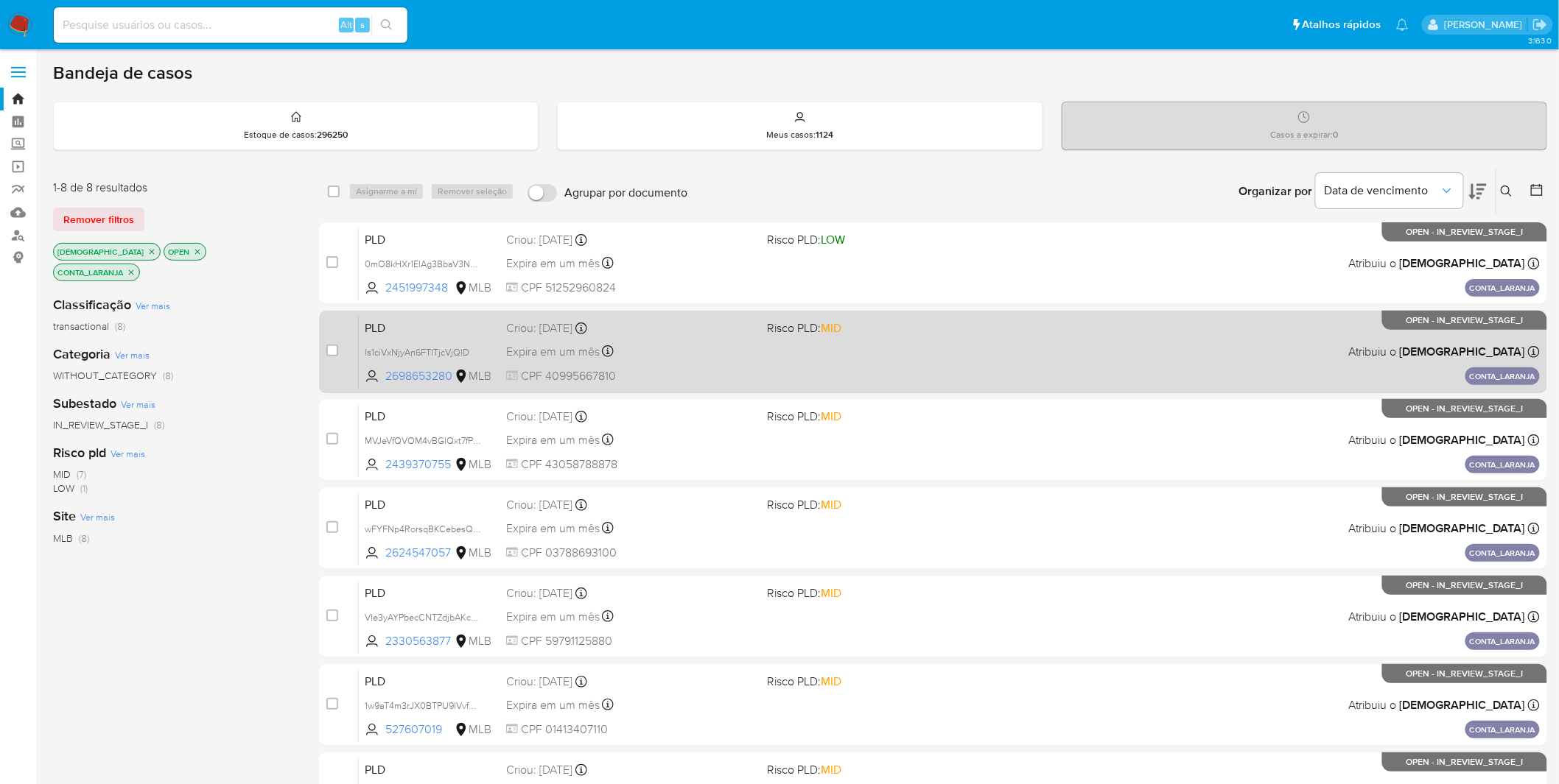
click at [676, 371] on span "CPF 40995667810" at bounding box center [631, 376] width 250 height 17
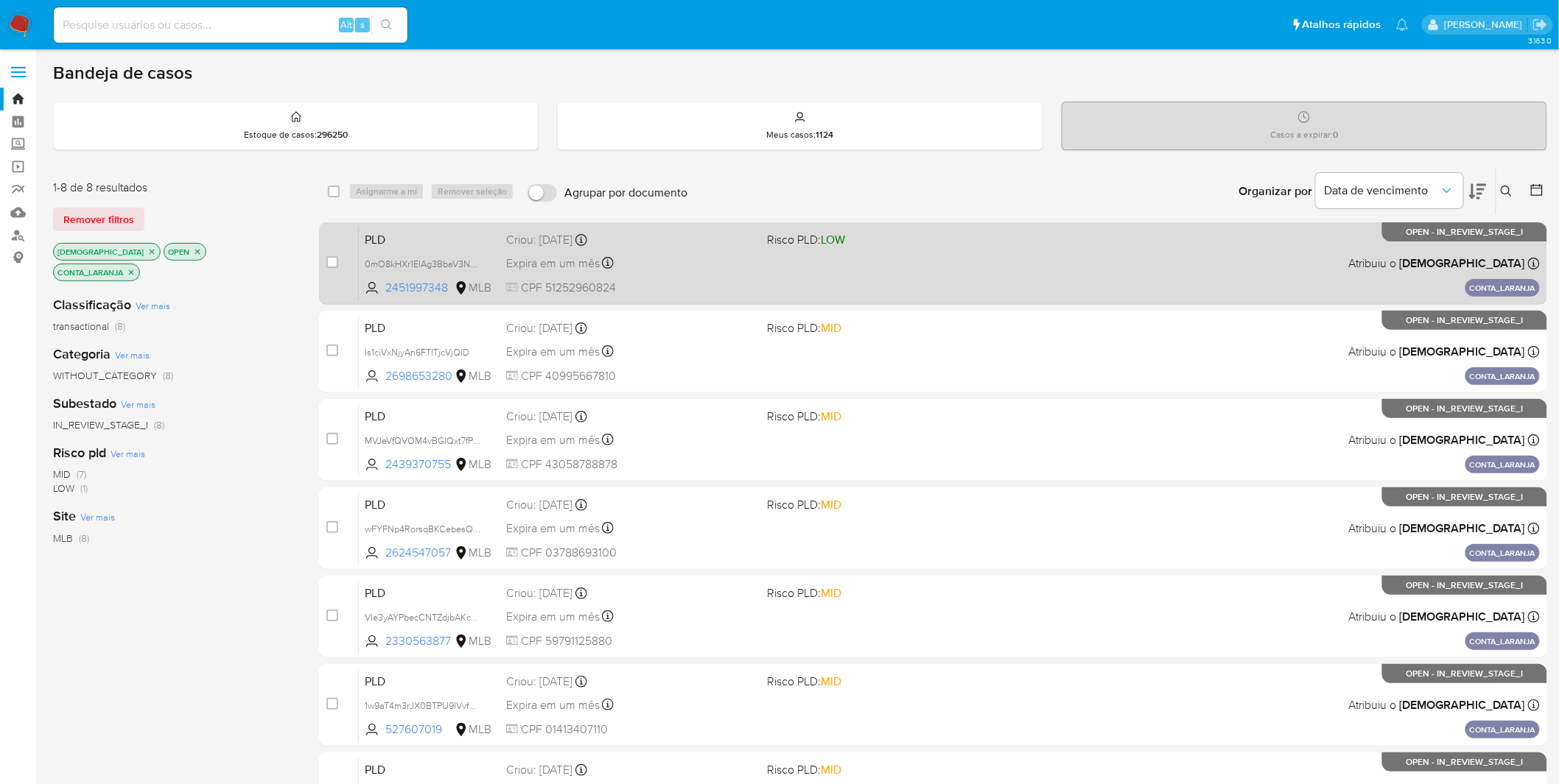
click at [644, 258] on div "Expira em um mês Expira em 28/11/2025 14:37:55" at bounding box center [631, 263] width 250 height 19
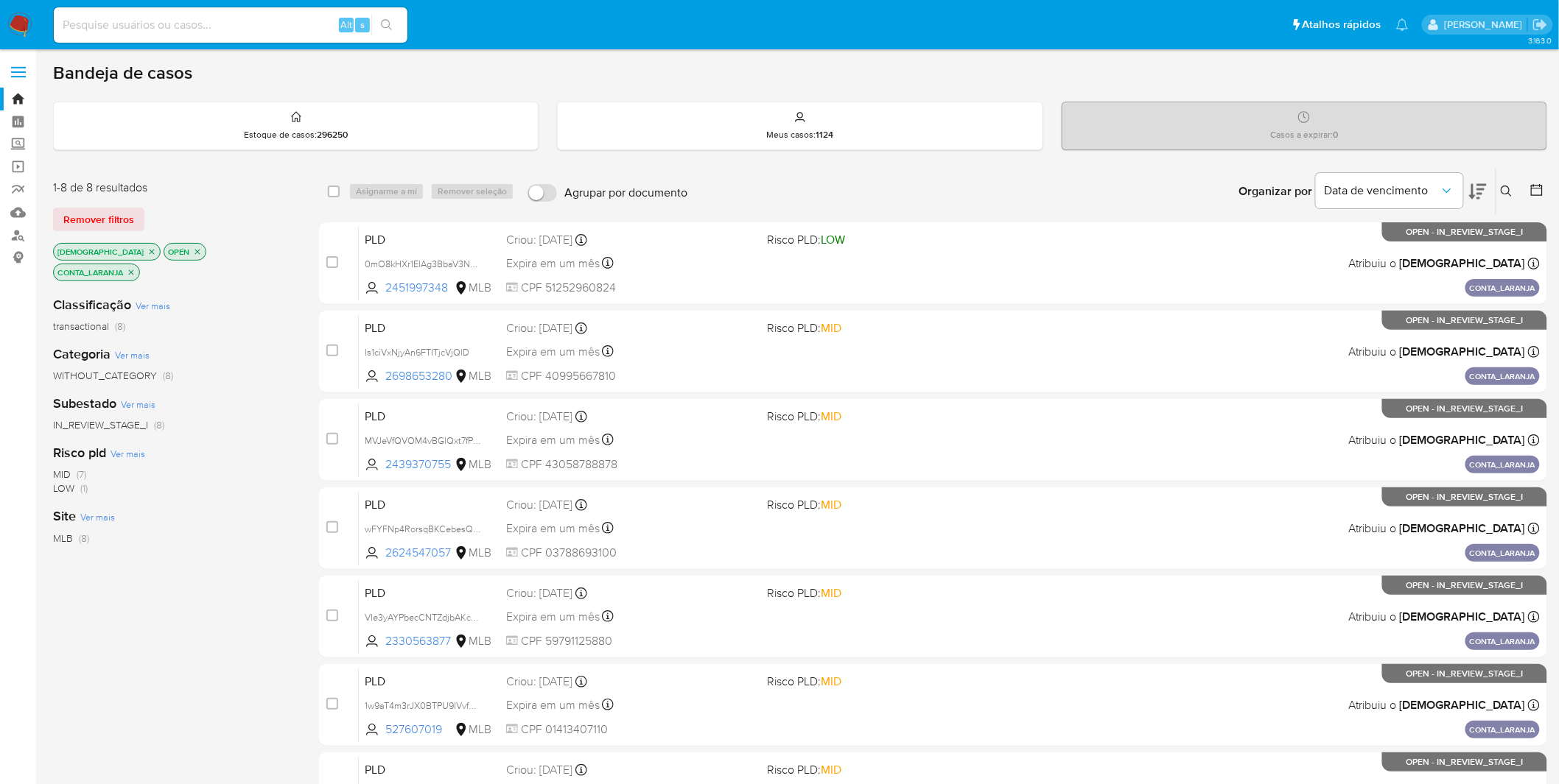
click at [135, 268] on icon "close-filter" at bounding box center [130, 272] width 9 height 9
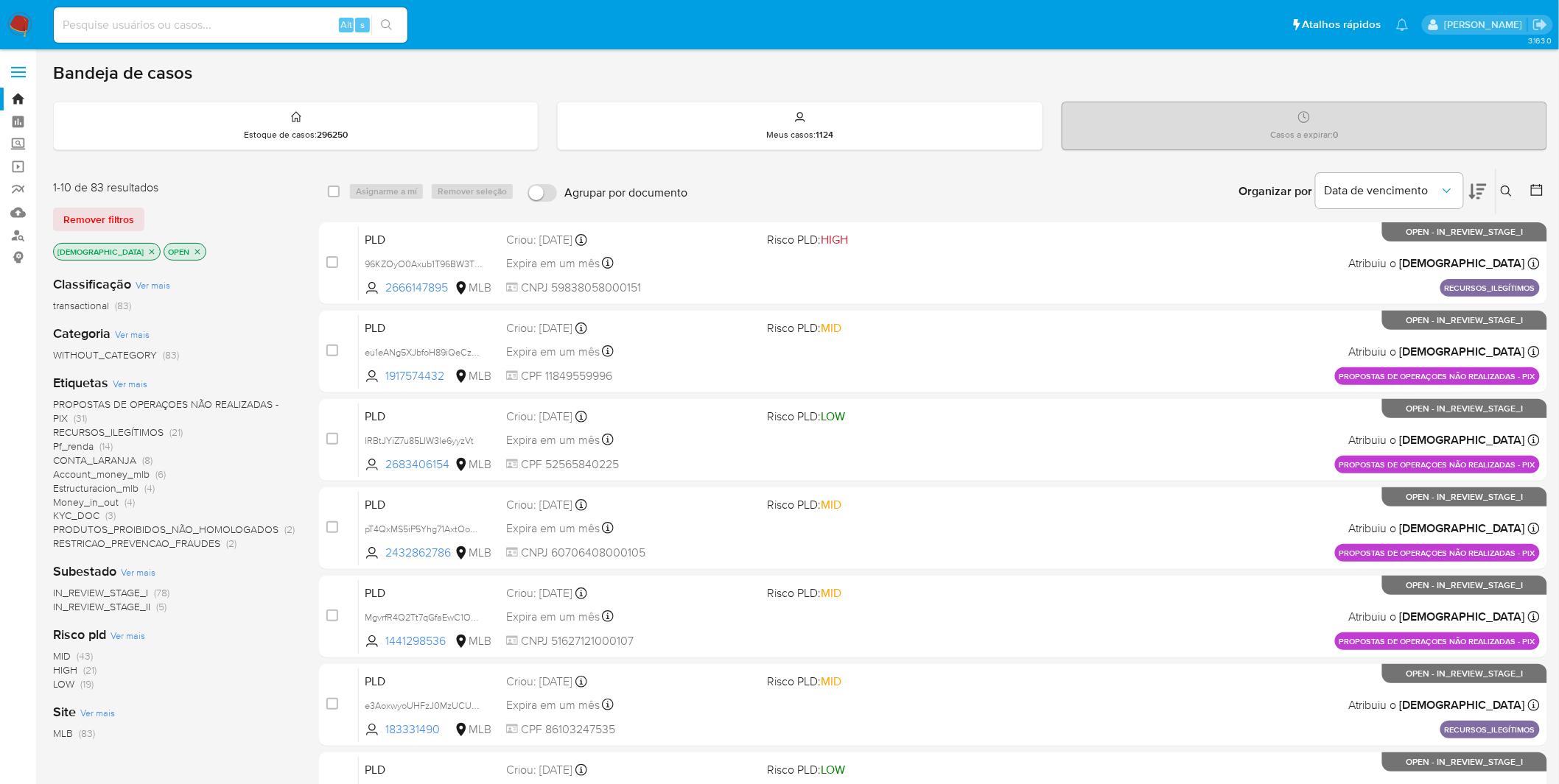
click at [142, 430] on span "RECURSOS_ILEGÍTIMOS" at bounding box center [109, 431] width 111 height 15
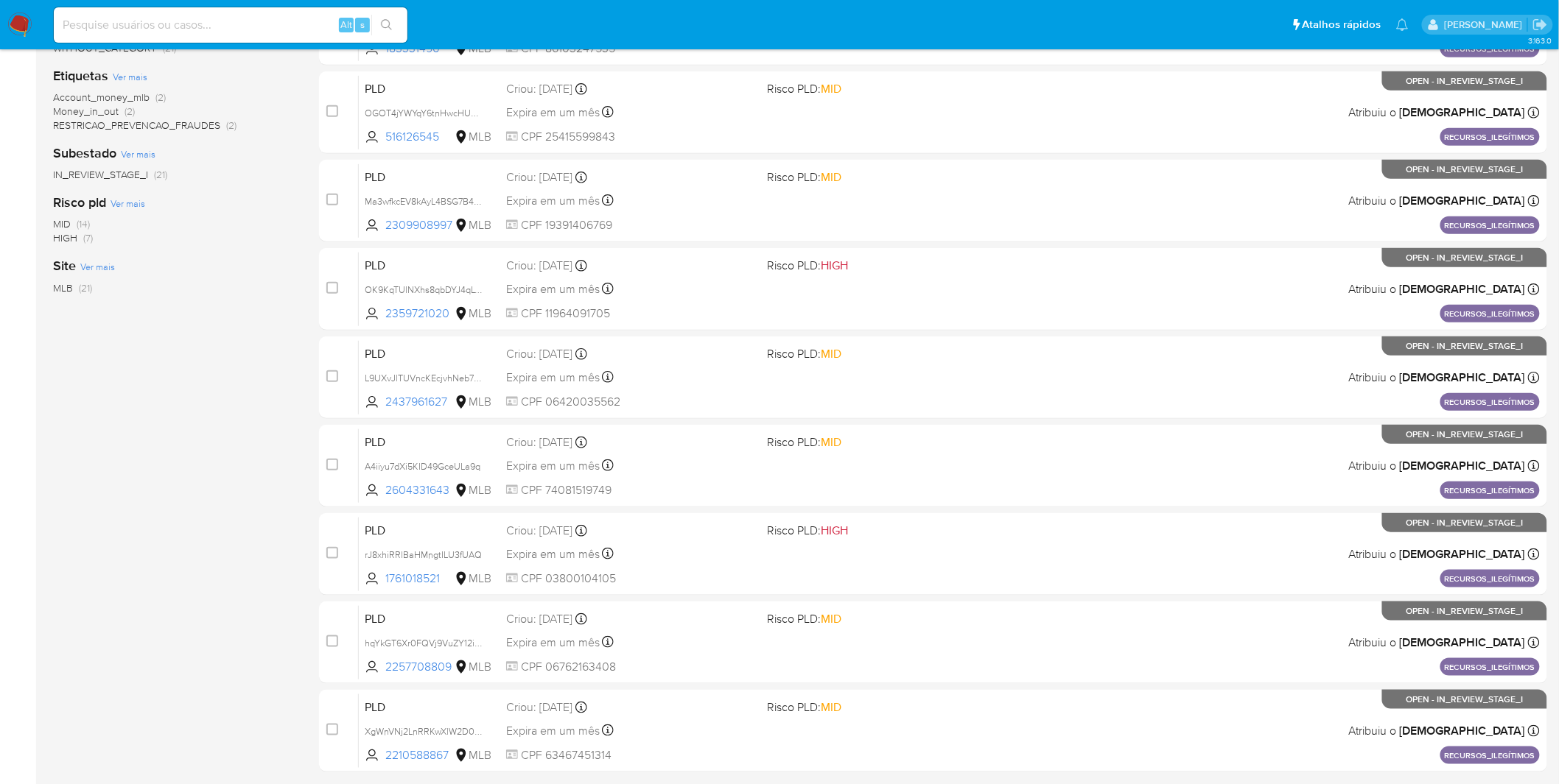
scroll to position [430, 0]
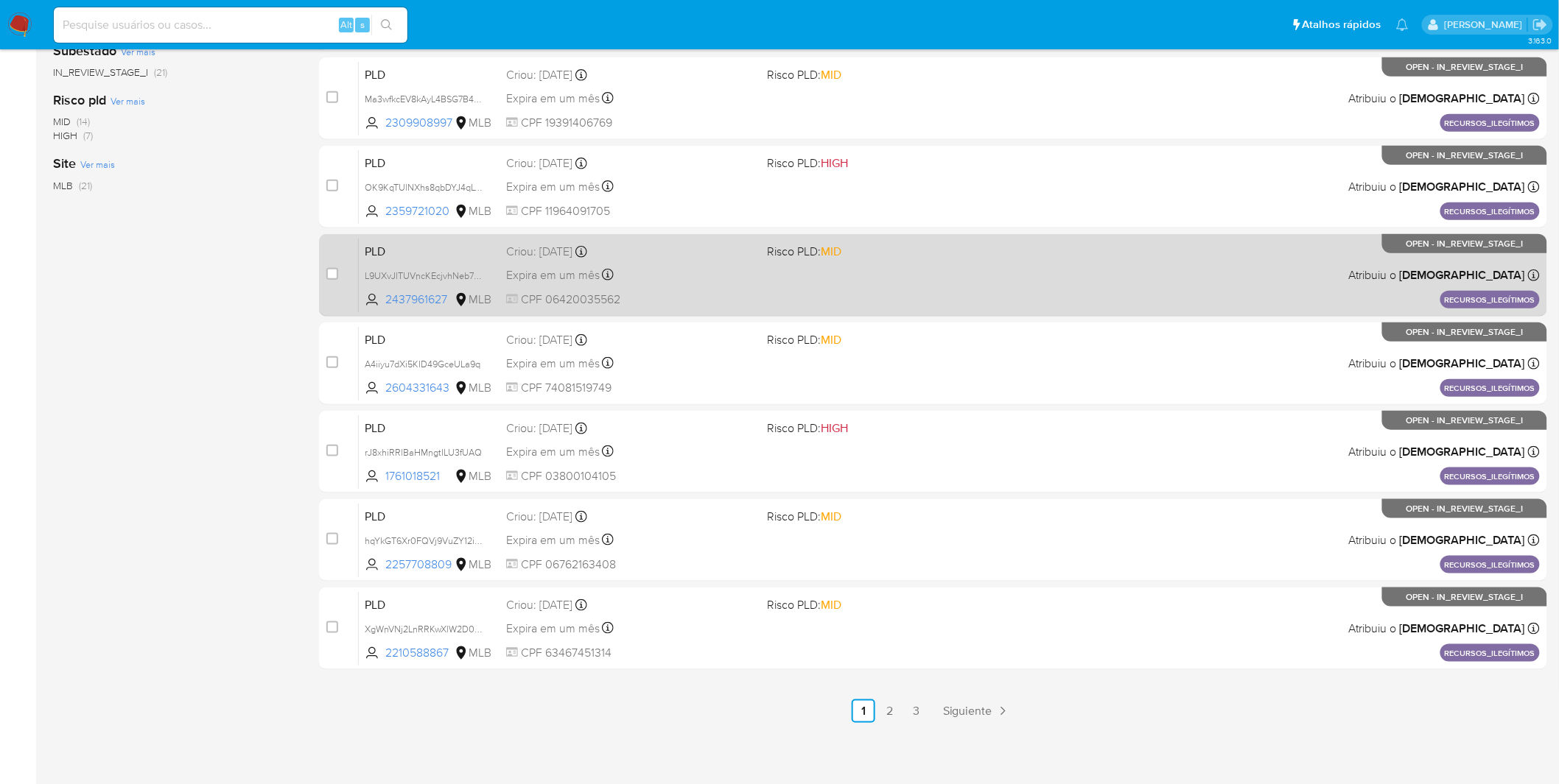
click at [901, 702] on link "2" at bounding box center [890, 711] width 23 height 23
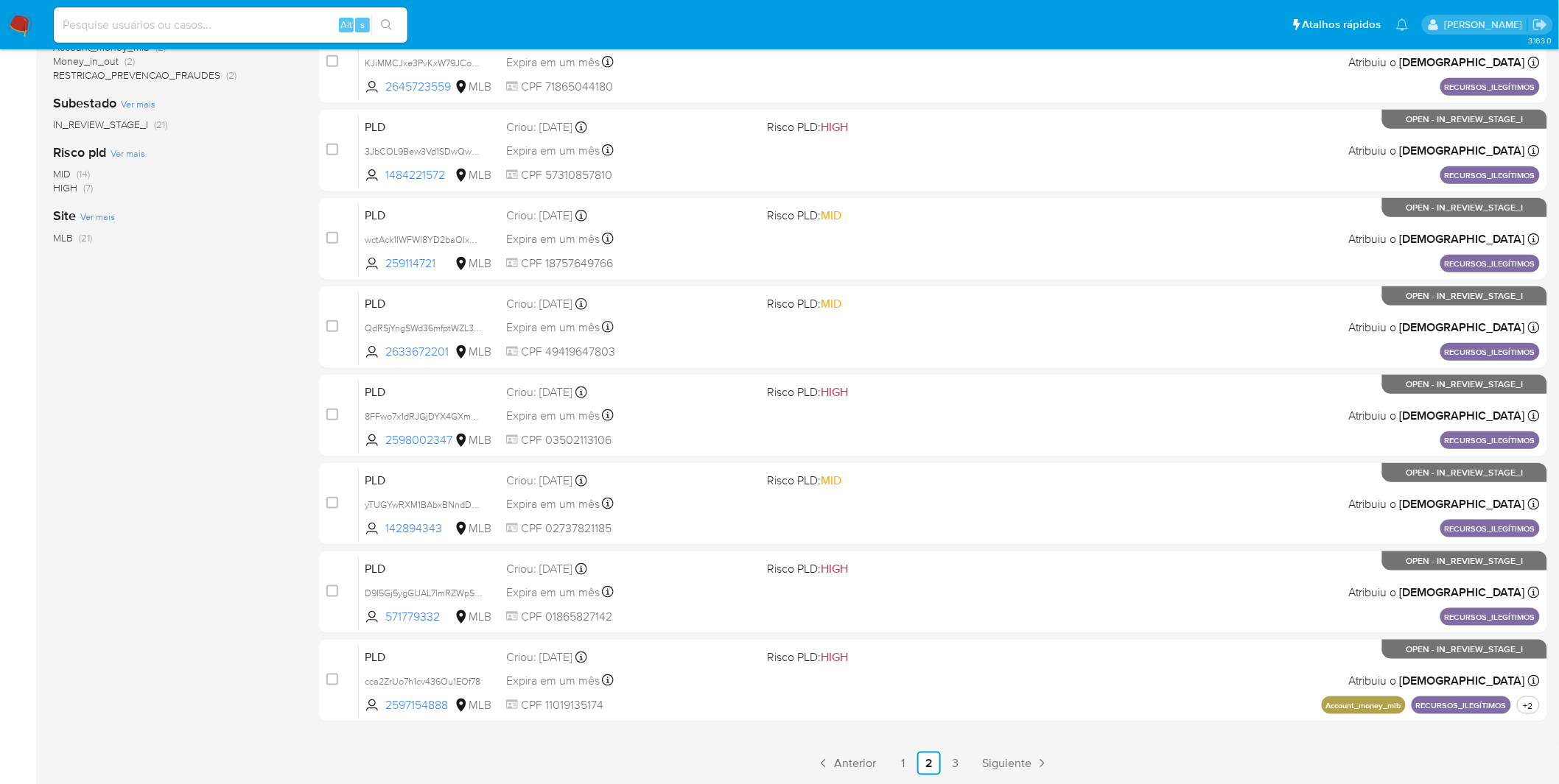
scroll to position [430, 0]
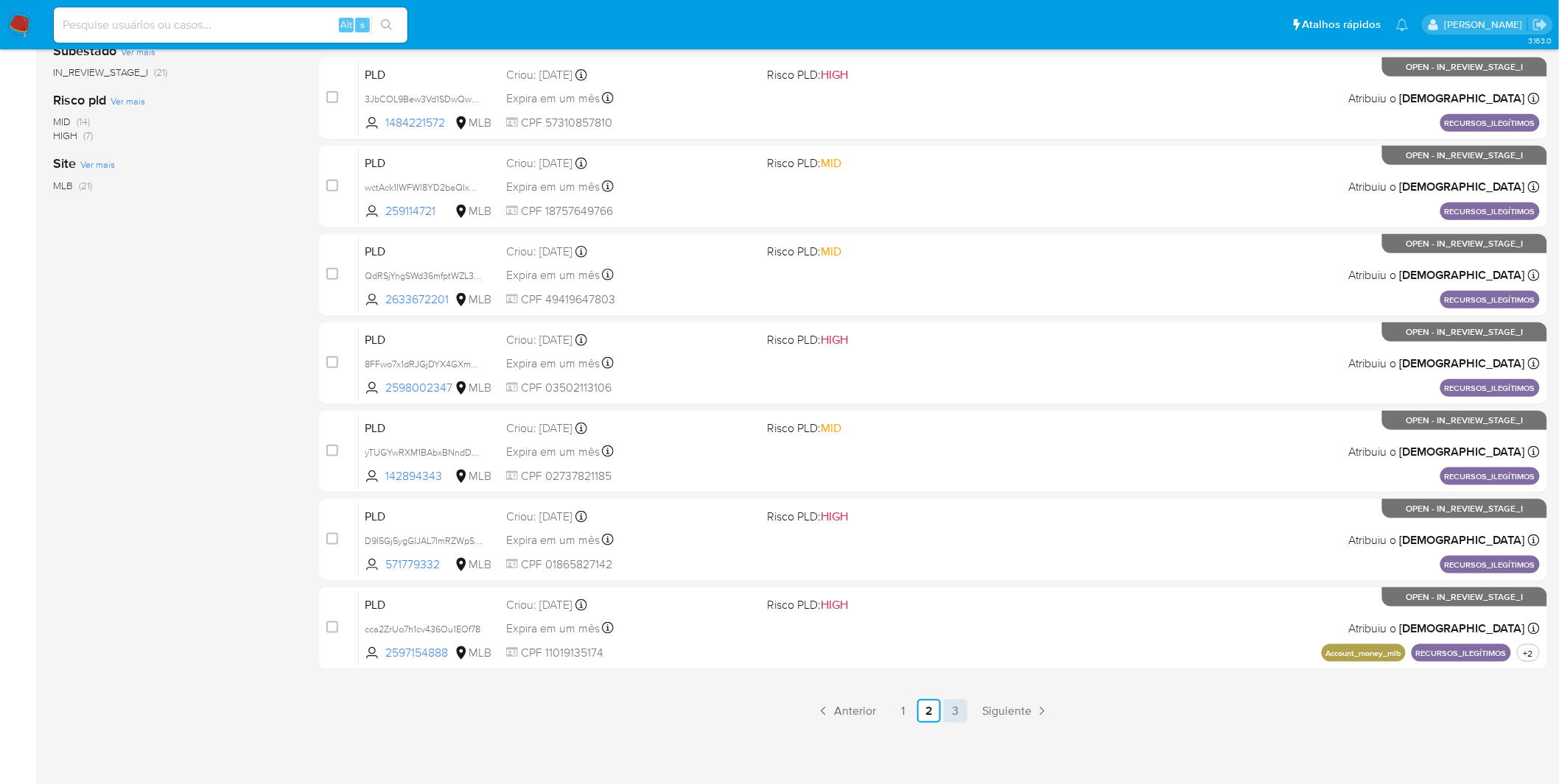
click at [946, 708] on link "3" at bounding box center [955, 711] width 23 height 23
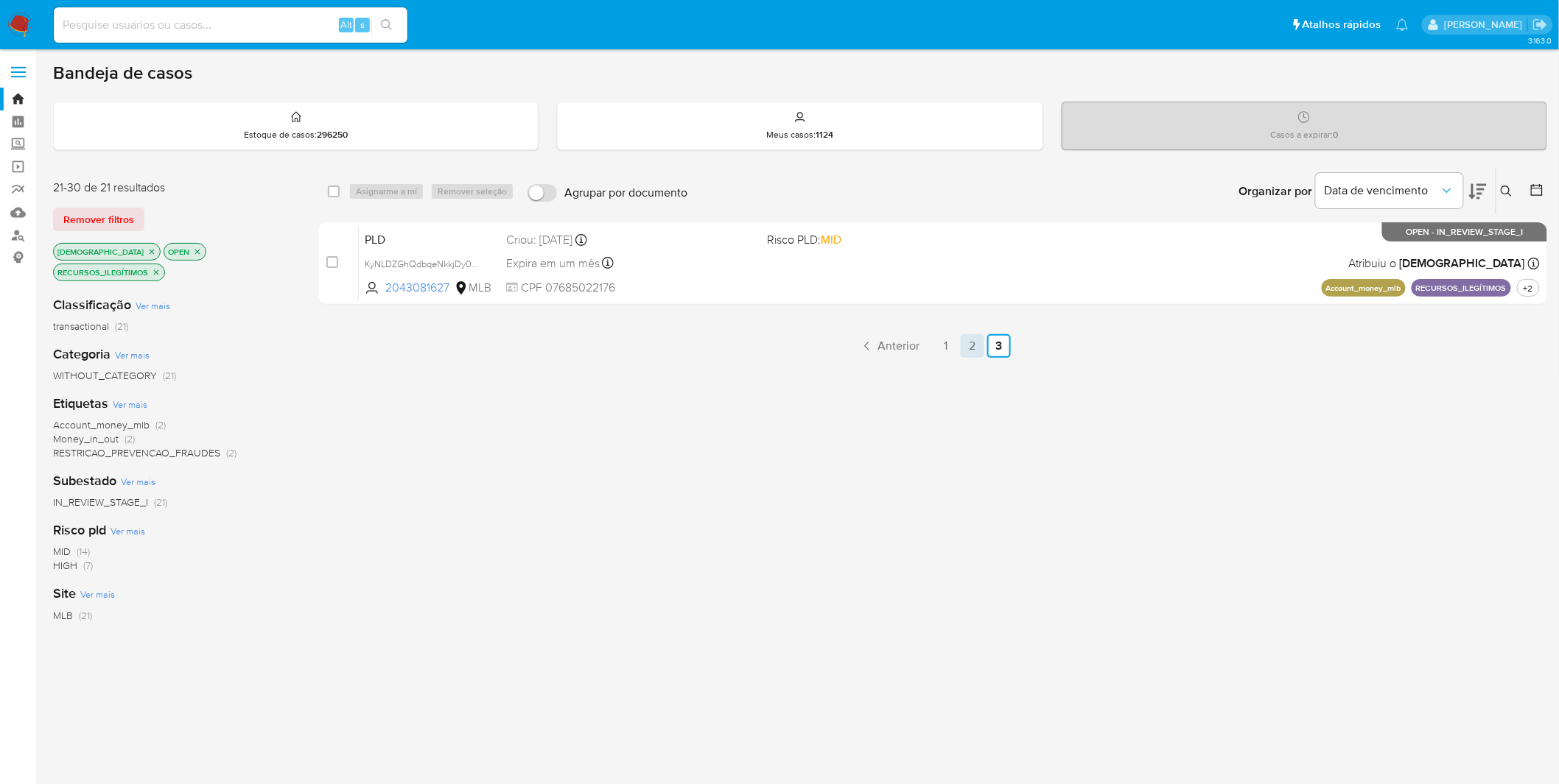
click at [970, 357] on div "select-all-cases-checkbox Asignarme a mí Remover seleção Agrupar por documento …" at bounding box center [933, 512] width 1229 height 688
click at [971, 351] on link "2" at bounding box center [972, 346] width 23 height 23
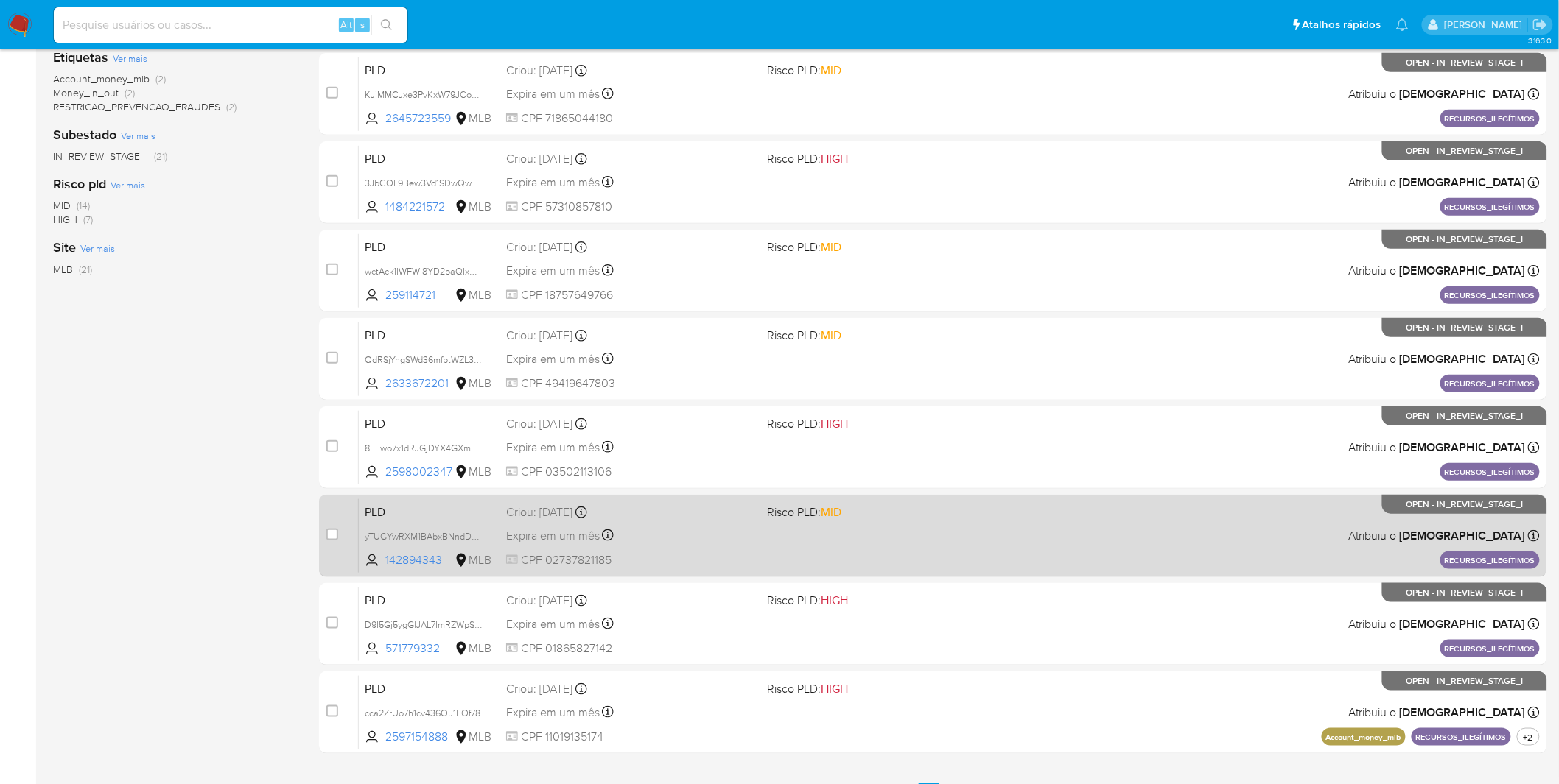
scroll to position [430, 0]
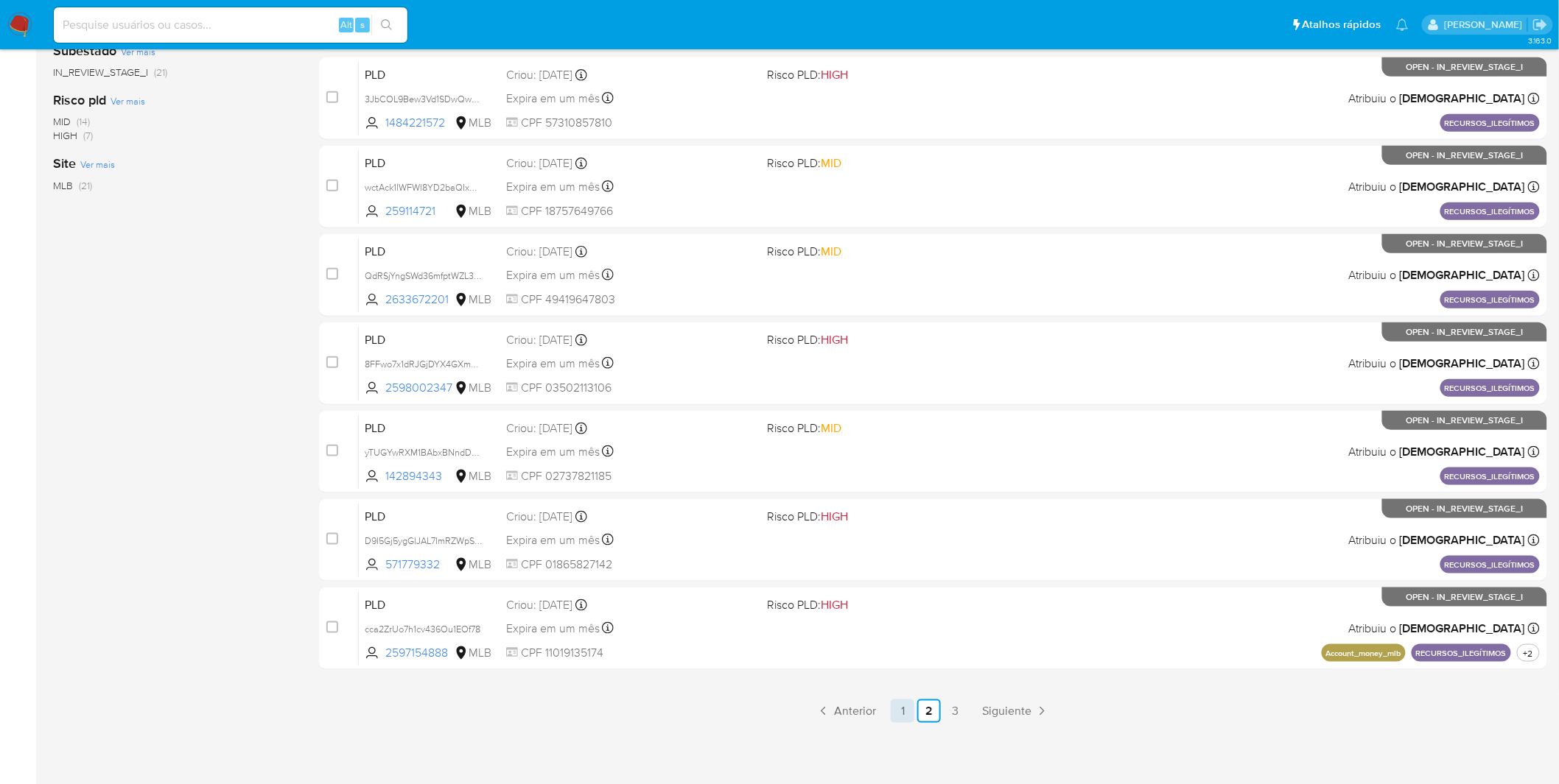
click at [911, 717] on link "1" at bounding box center [902, 711] width 23 height 23
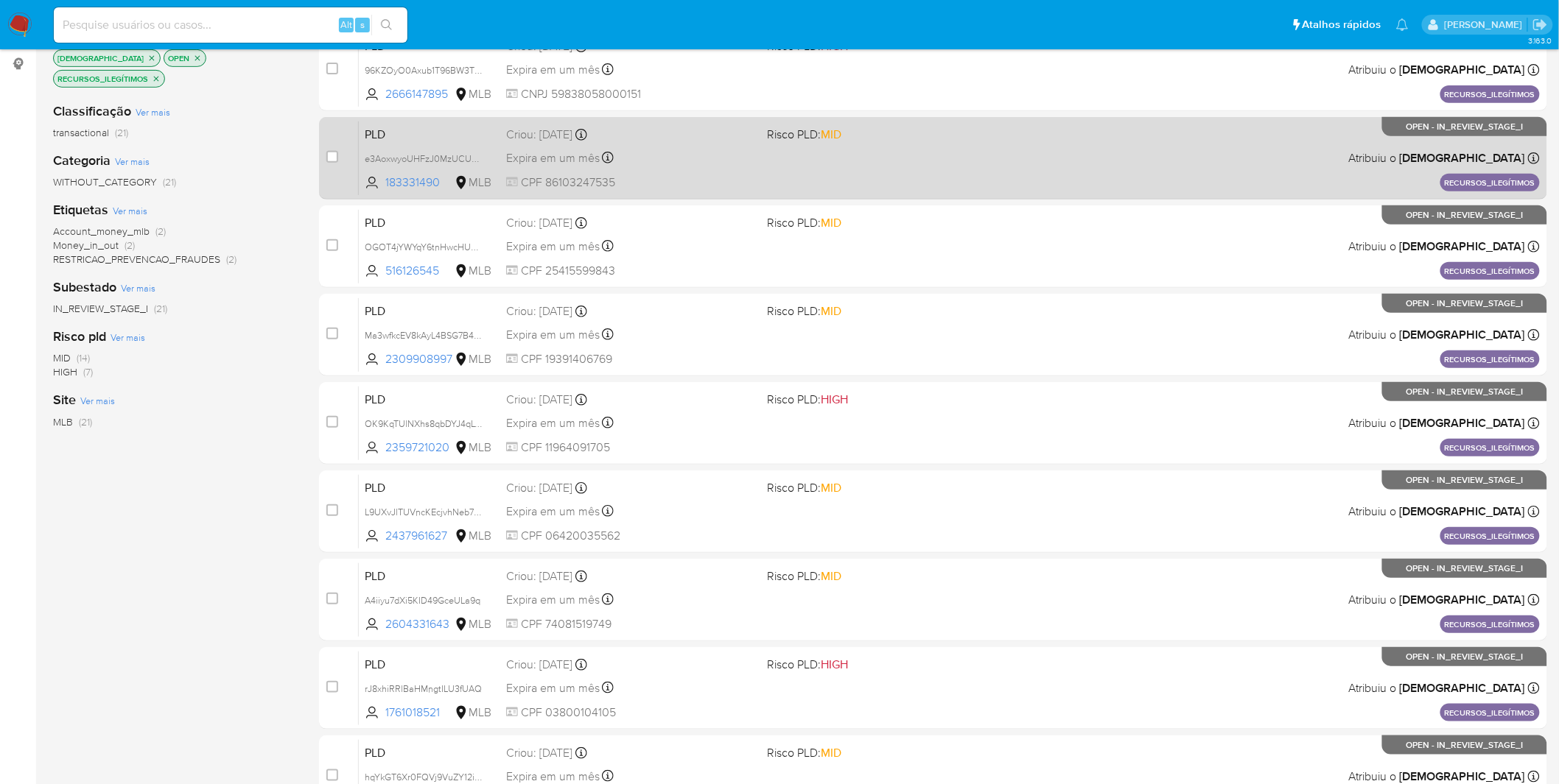
scroll to position [20, 0]
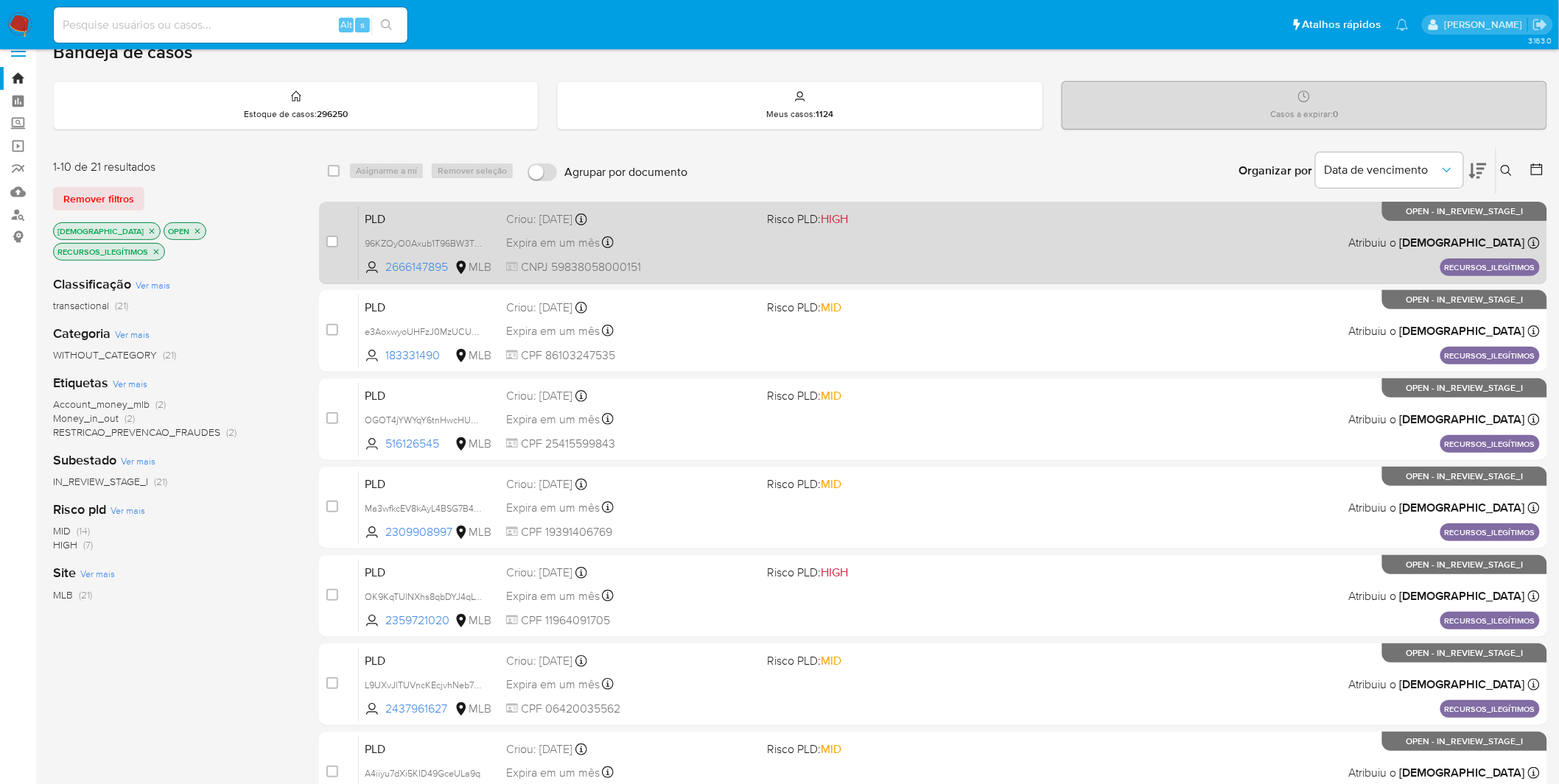
click at [696, 263] on span "CNPJ 59838058000151" at bounding box center [631, 267] width 250 height 17
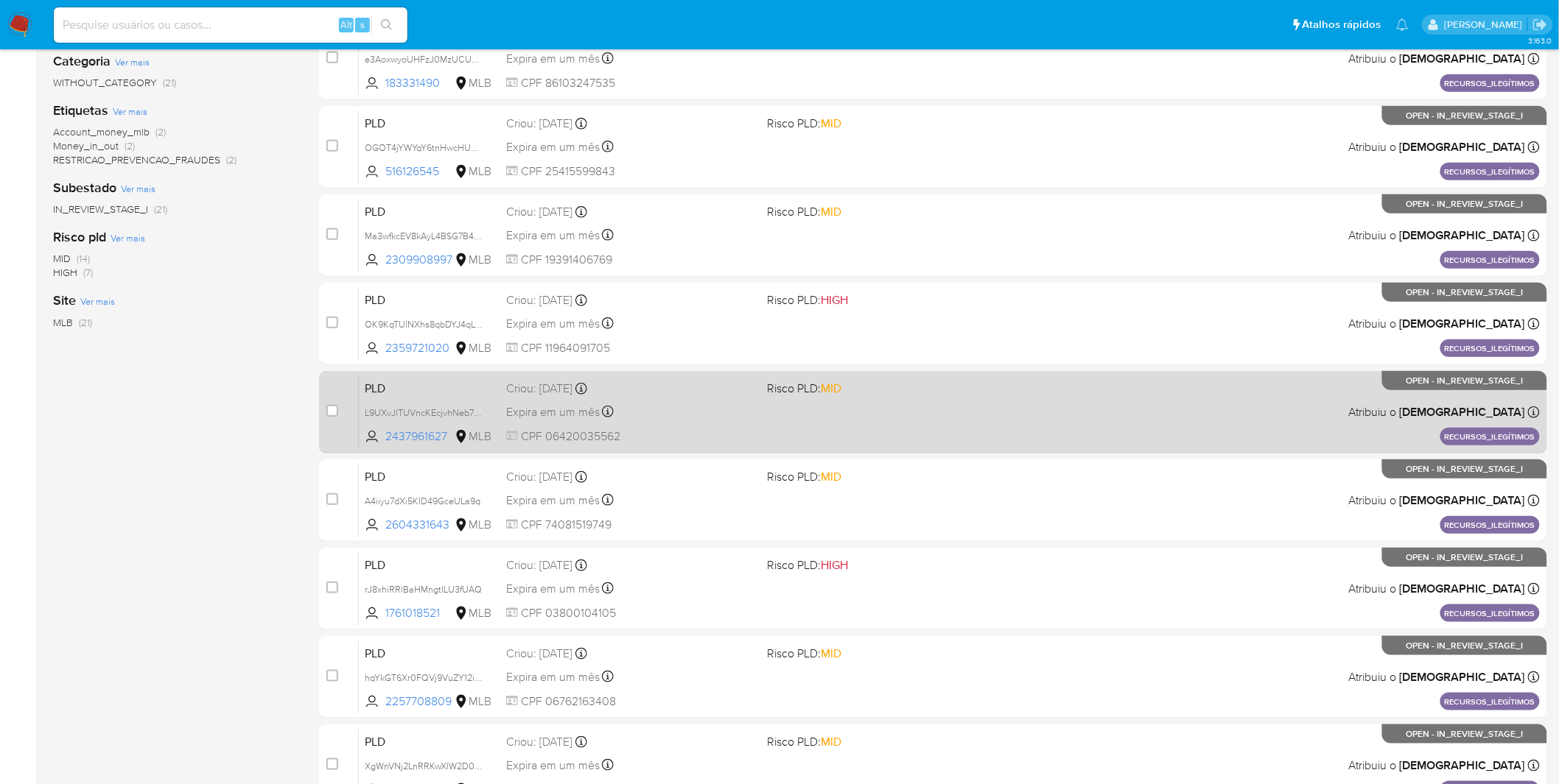
scroll to position [430, 0]
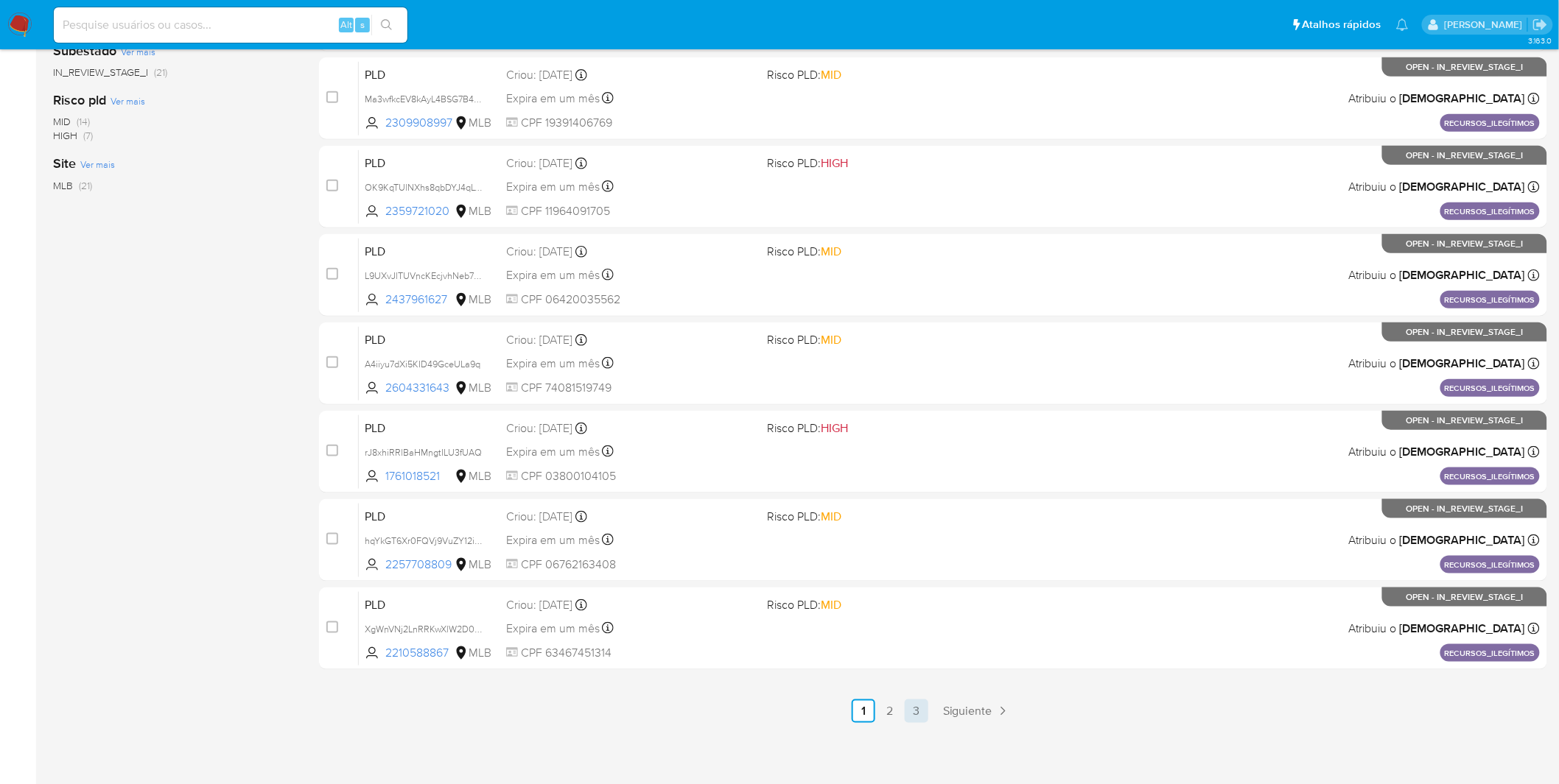
click at [918, 710] on link "3" at bounding box center [917, 711] width 23 height 23
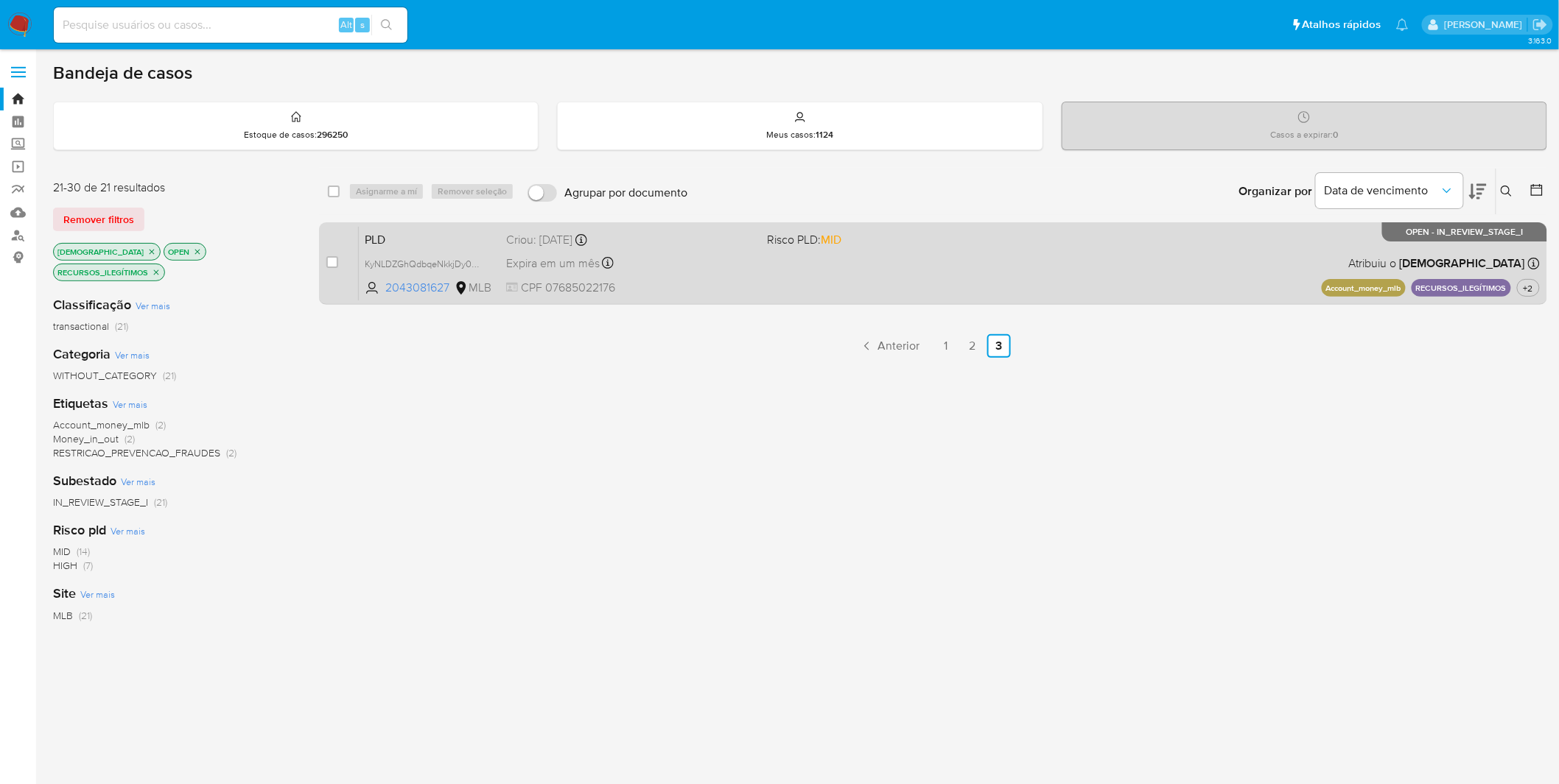
click at [714, 280] on span "CPF 07685022176" at bounding box center [631, 288] width 250 height 17
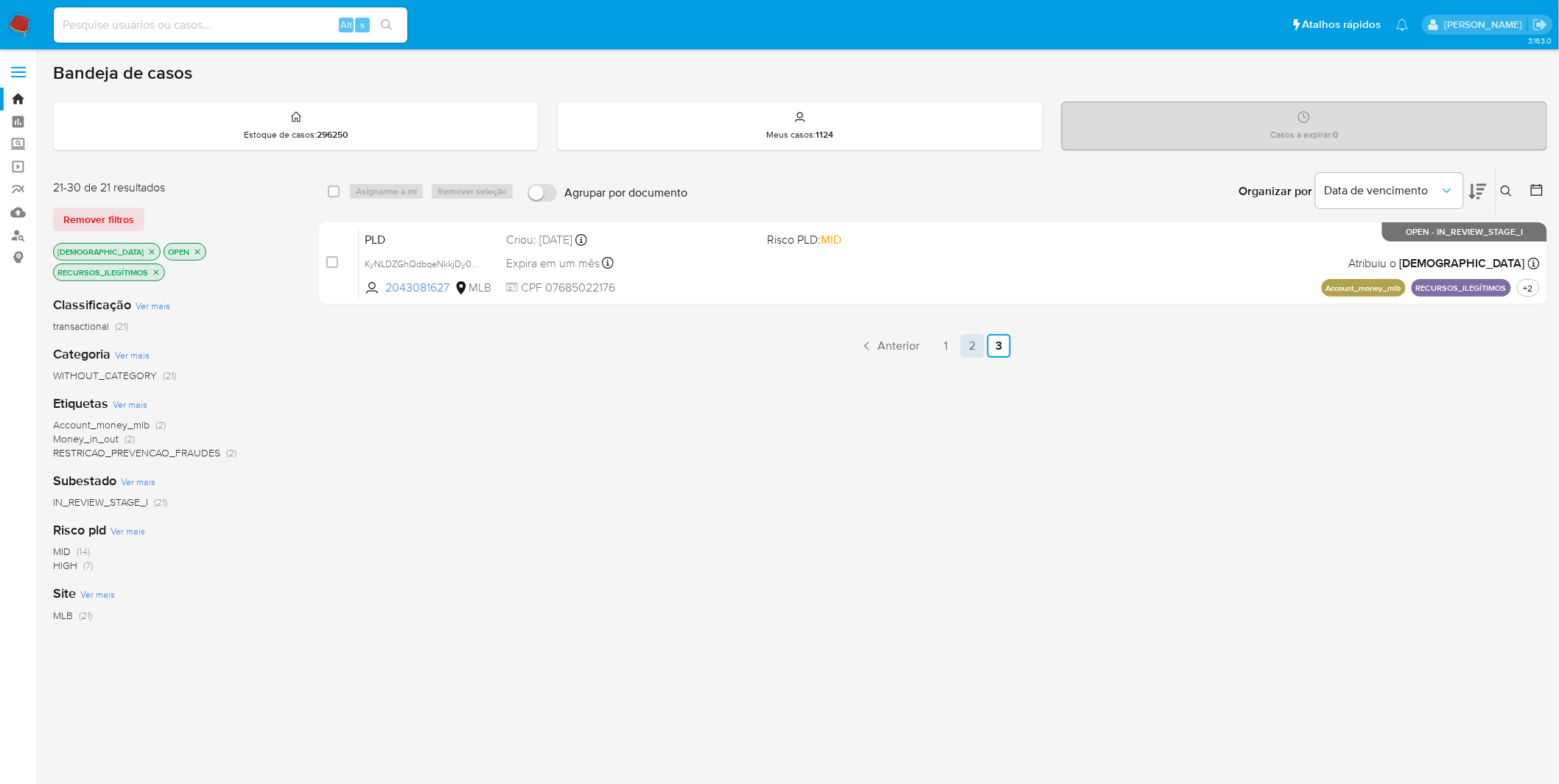
click at [973, 355] on link "2" at bounding box center [972, 346] width 23 height 23
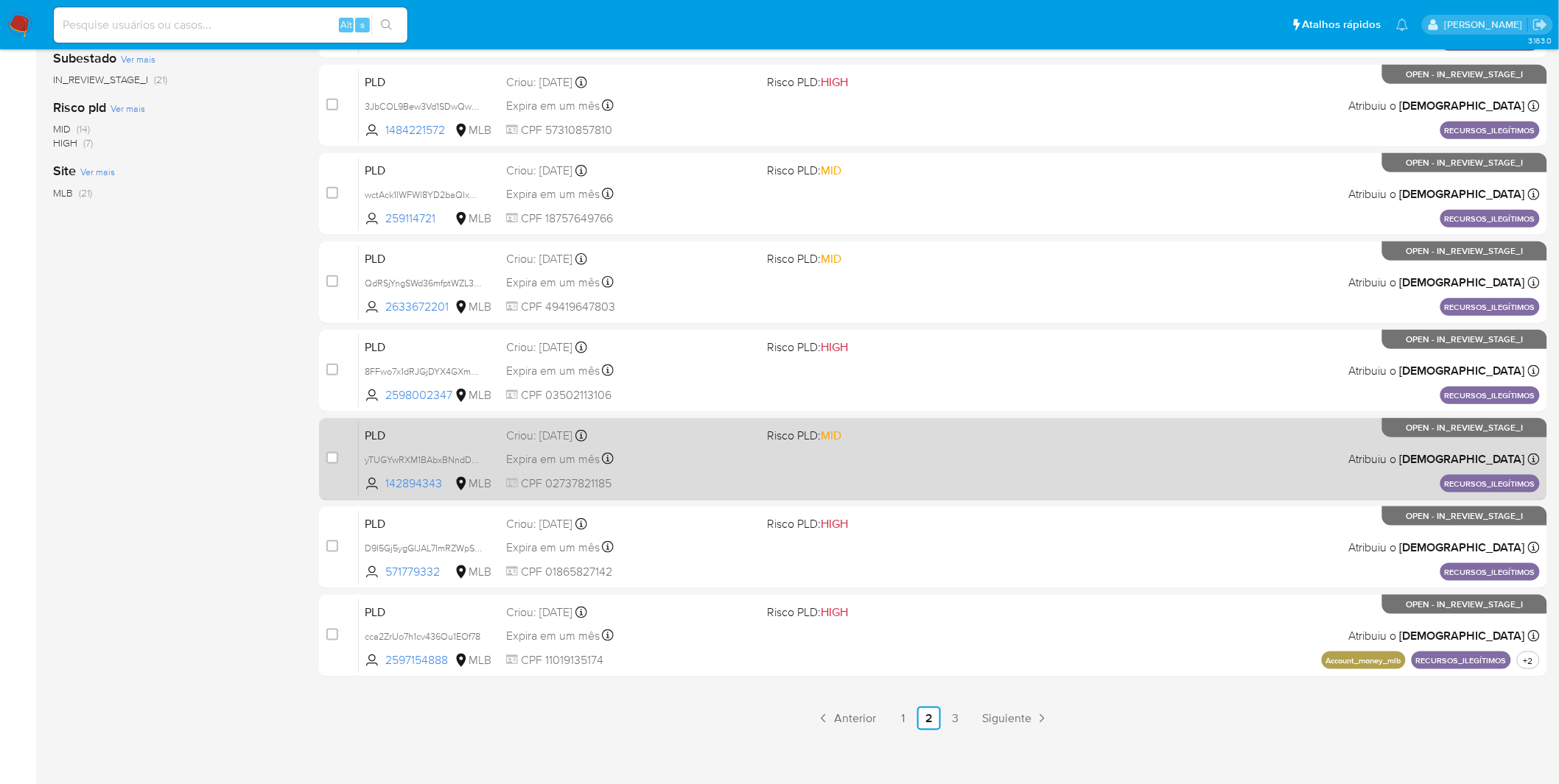
scroll to position [430, 0]
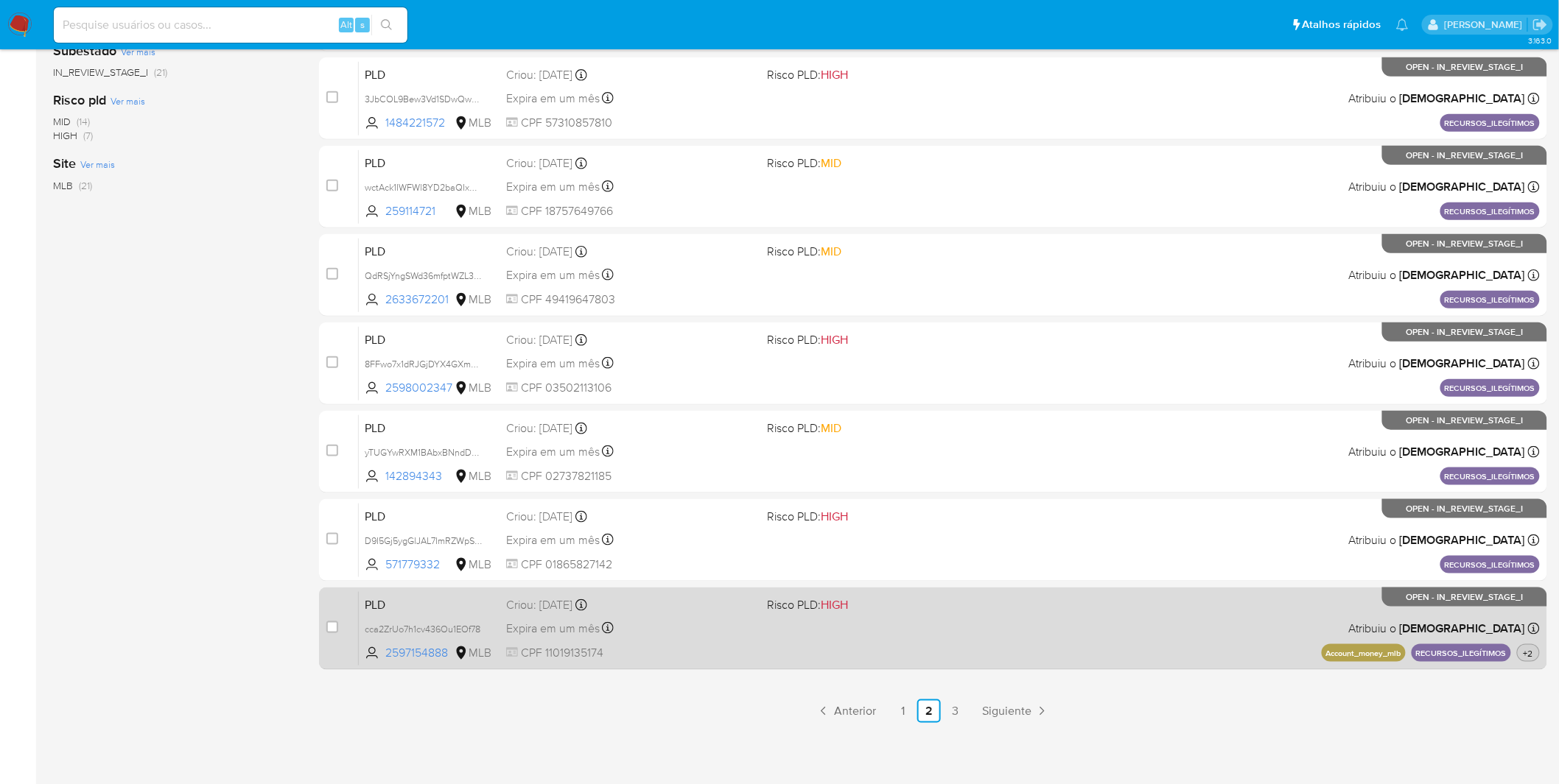
click at [1534, 647] on span "+2" at bounding box center [1529, 653] width 16 height 13
click at [1533, 647] on span "+2" at bounding box center [1529, 653] width 16 height 13
click at [902, 650] on div "PLD cca2ZrUo7h1cv436Ou1EOf78 2597154888 MLB Risco PLD: HIGH Criou: 12/10/2025 C…" at bounding box center [949, 629] width 1181 height 75
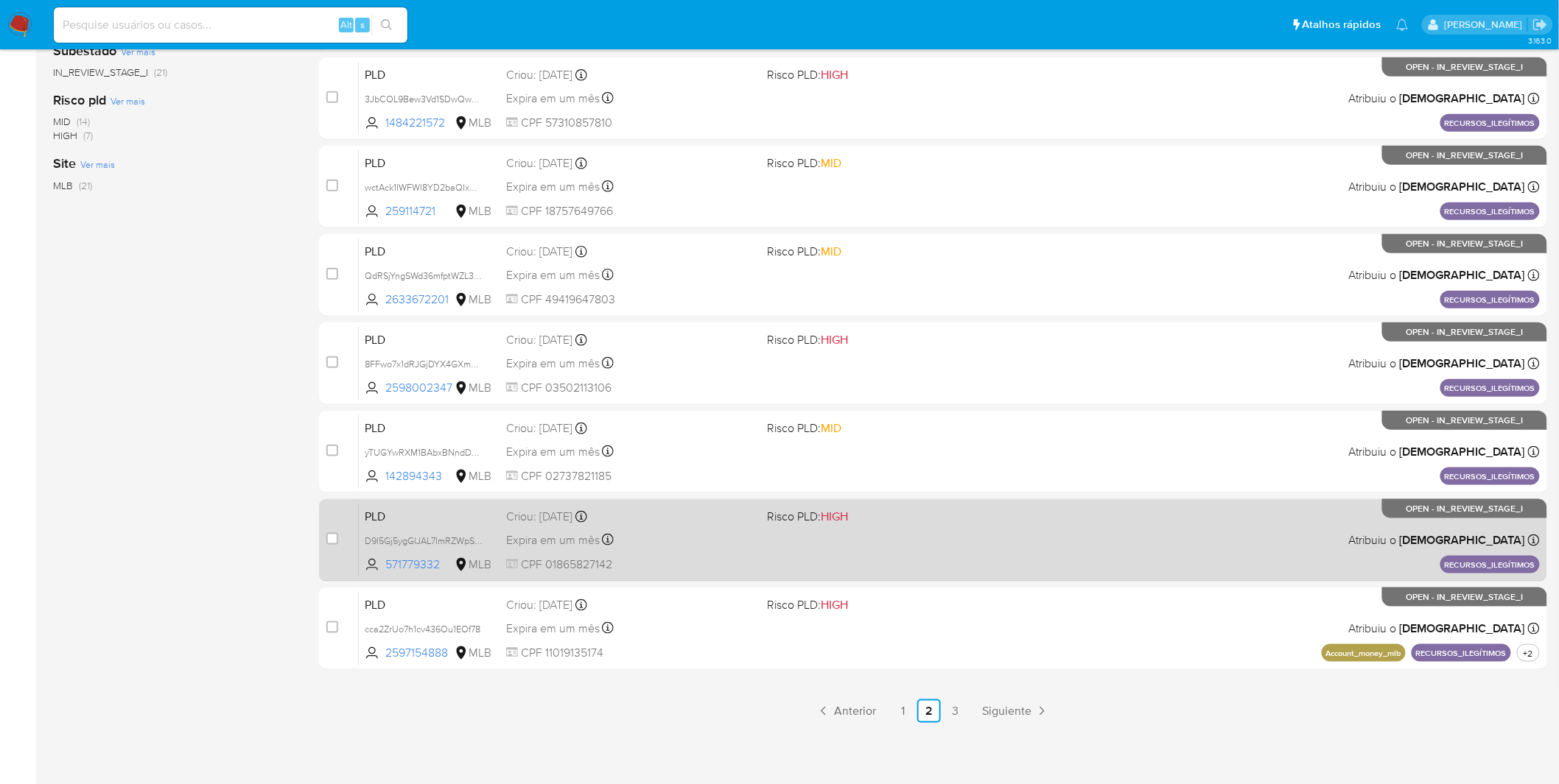
click at [654, 534] on div "Expira em um mês Expira em 28/11/2025 14:35:44" at bounding box center [631, 540] width 250 height 19
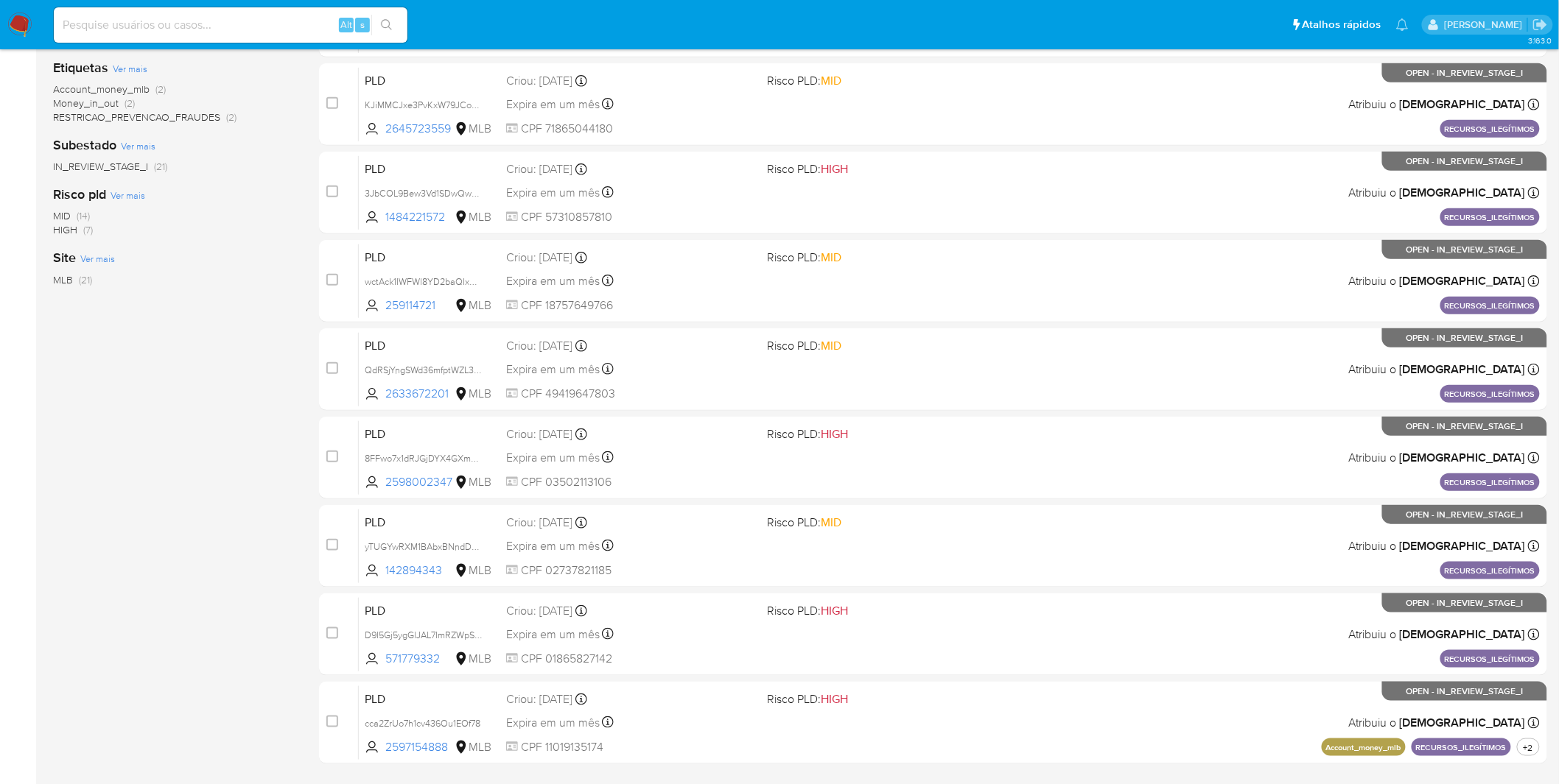
scroll to position [315, 0]
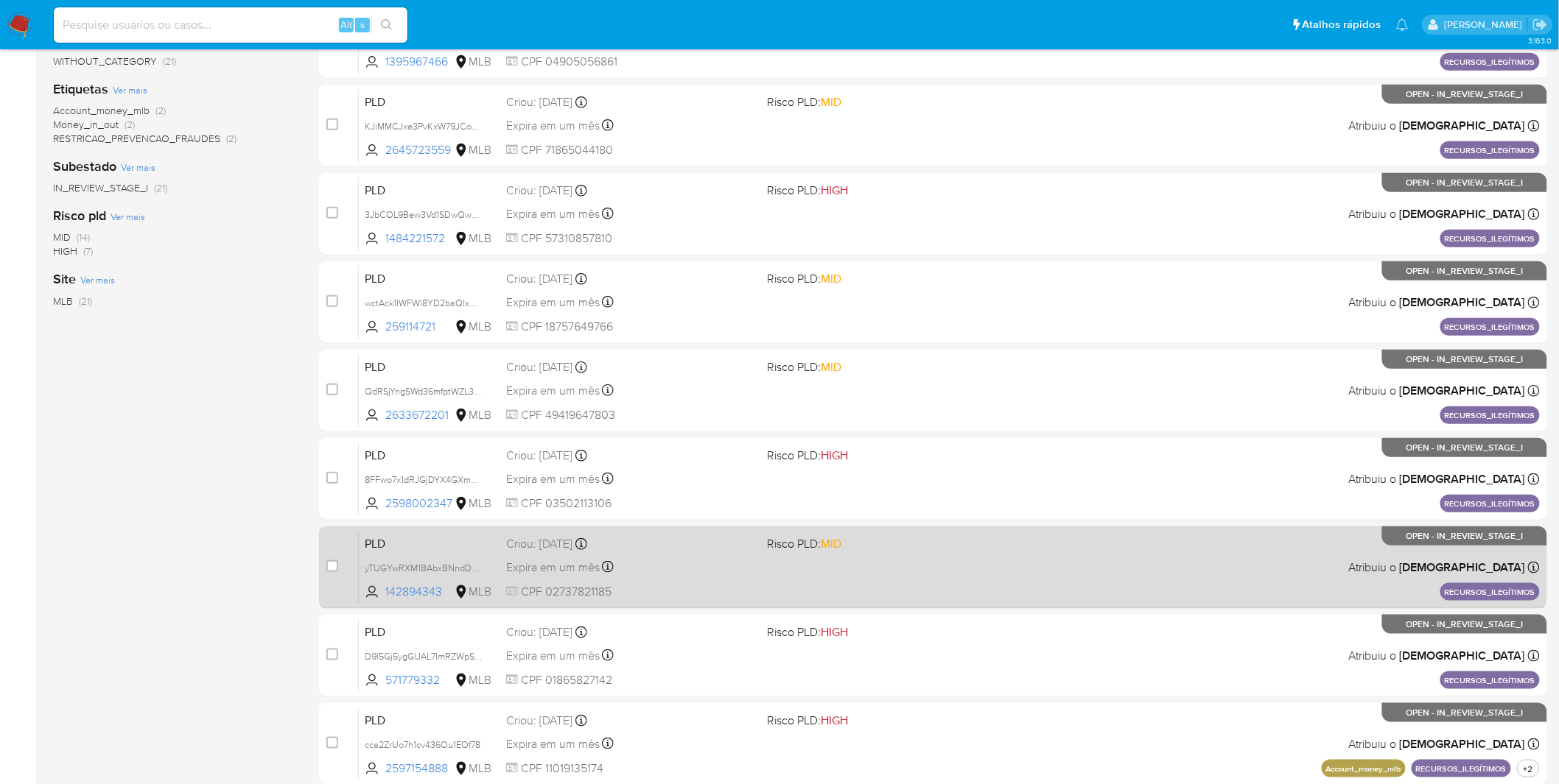
click at [849, 583] on div "PLD yTUGYwRXM1BAbxBNndDA76Ra 142894343 MLB Risco PLD: MID Criou: 14/10/2025 Cri…" at bounding box center [949, 567] width 1181 height 75
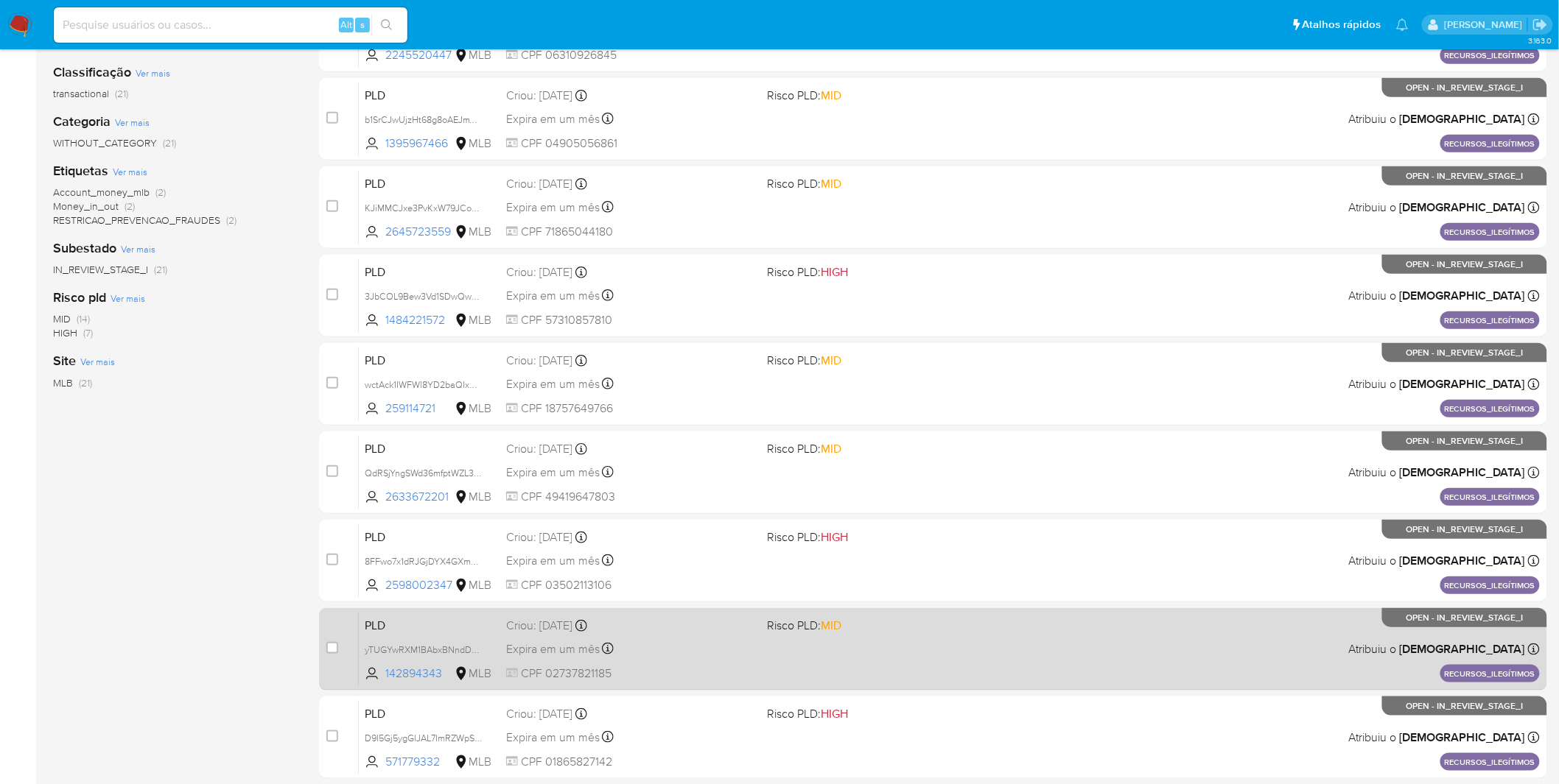
scroll to position [151, 0]
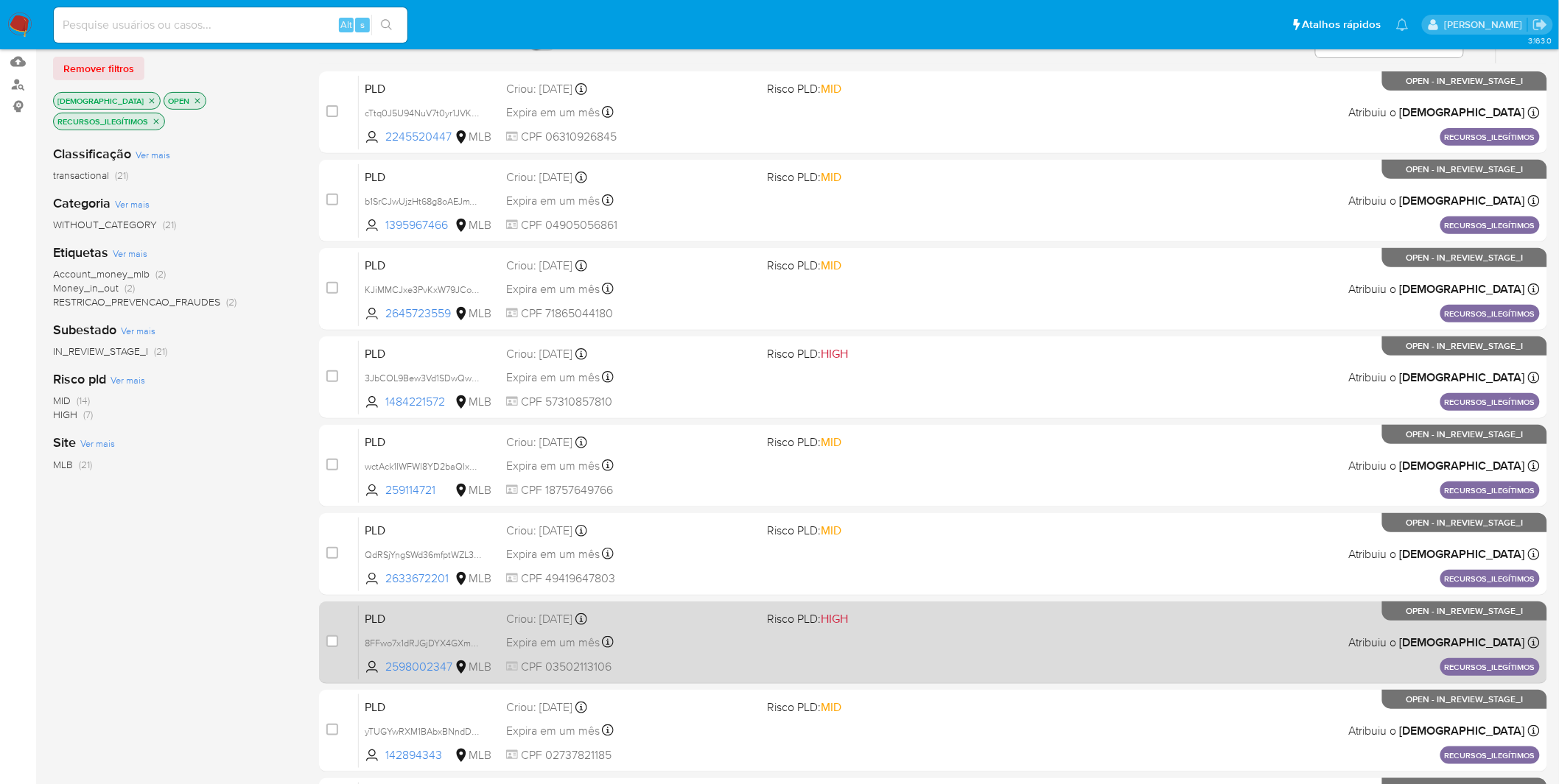
click at [705, 659] on span "CPF 03502113106" at bounding box center [631, 666] width 250 height 17
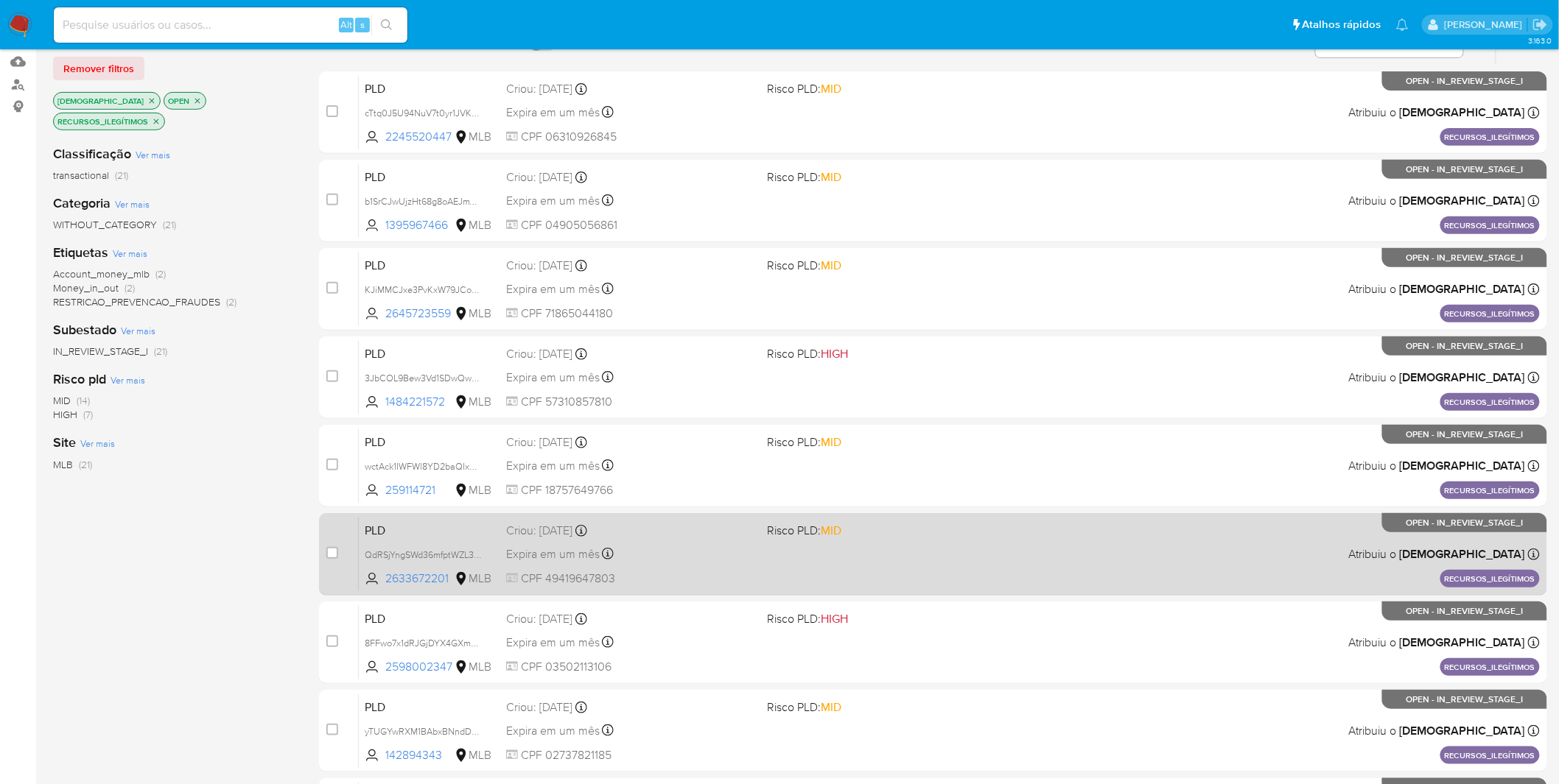
click at [697, 556] on div "Expira em um mês Expira em 28/11/2025 14:36:02" at bounding box center [631, 554] width 250 height 19
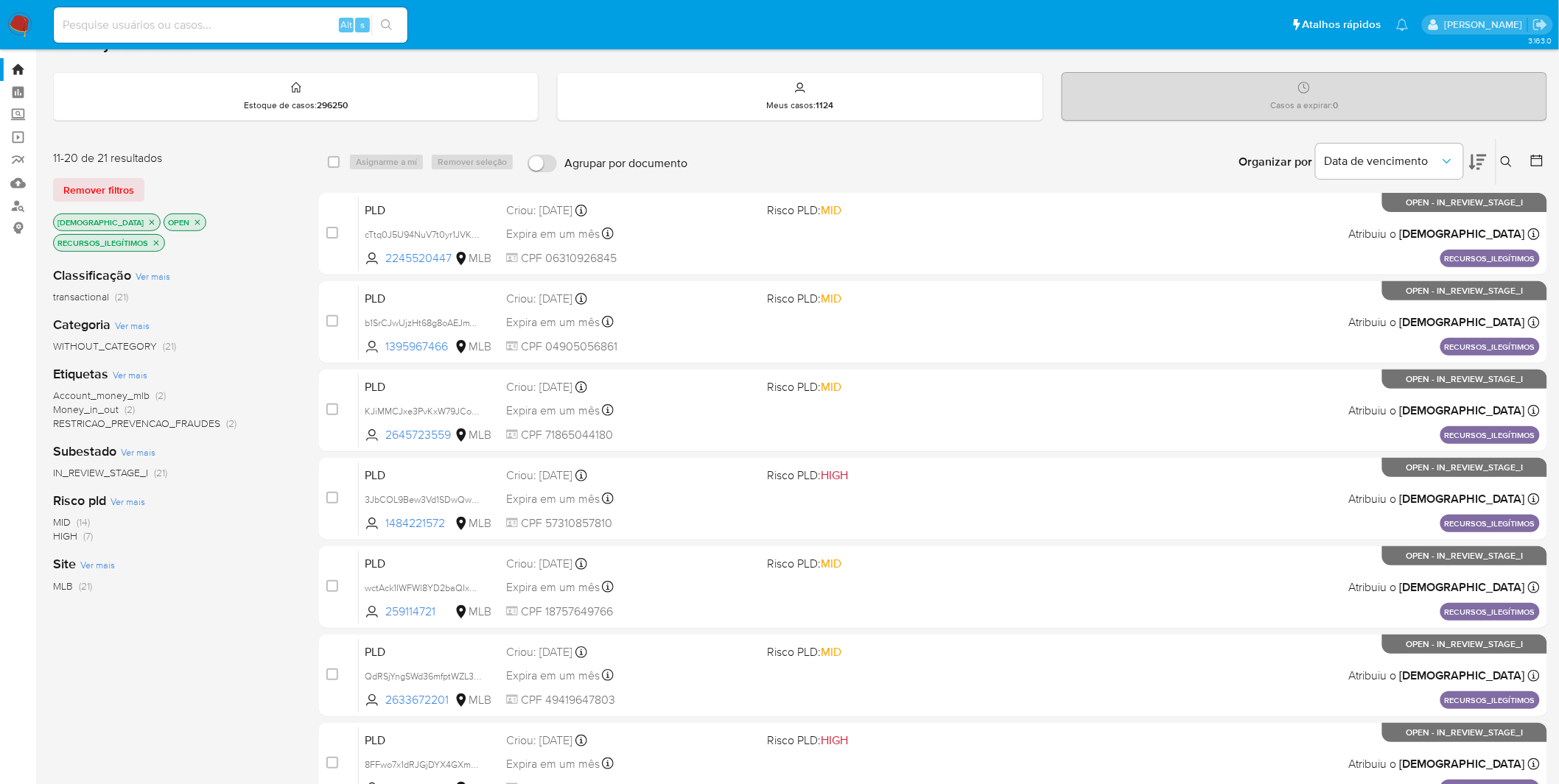
scroll to position [0, 0]
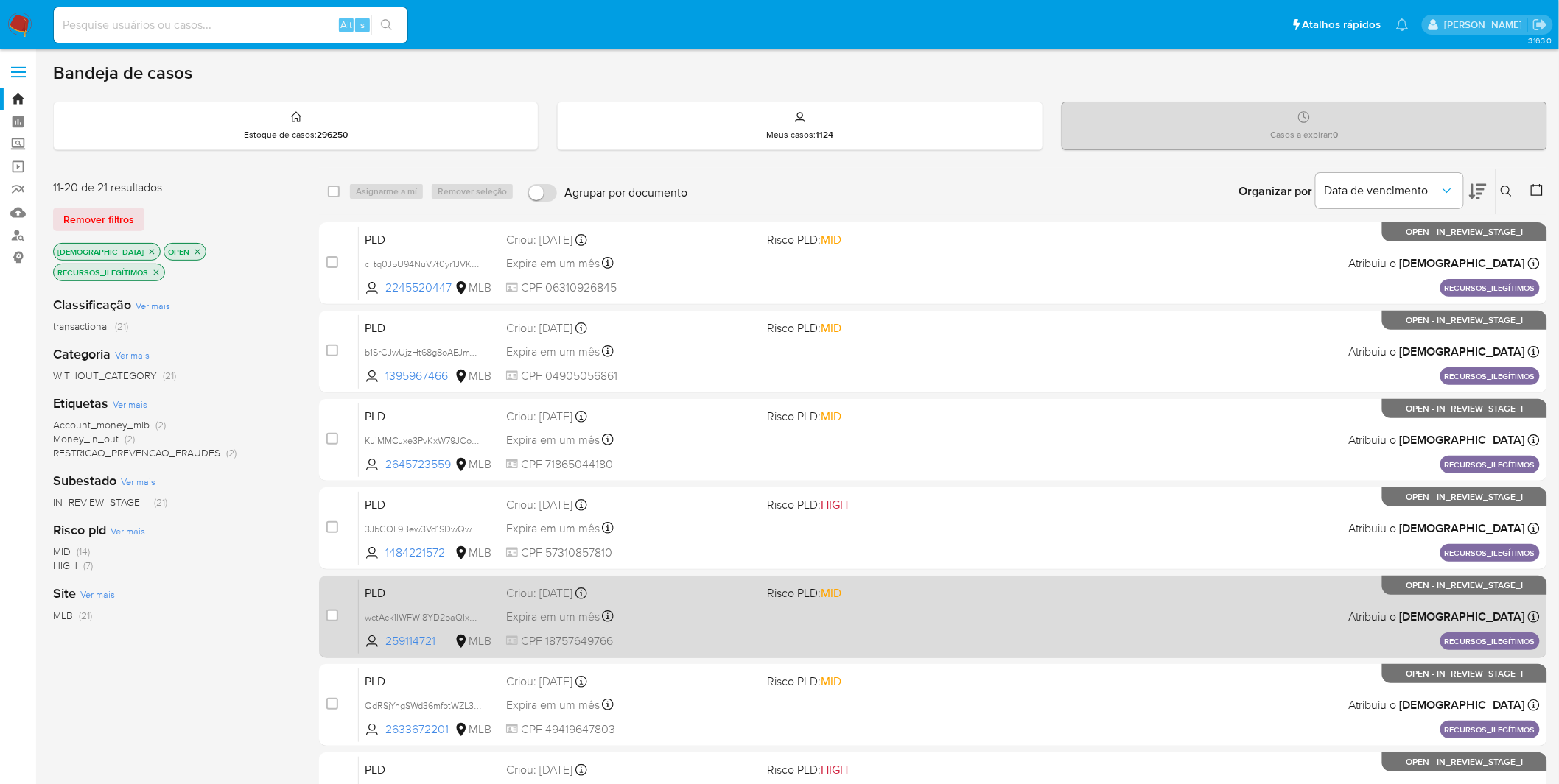
click at [718, 615] on div "Expira em um mês Expira em 28/11/2025 14:36:06" at bounding box center [631, 617] width 250 height 19
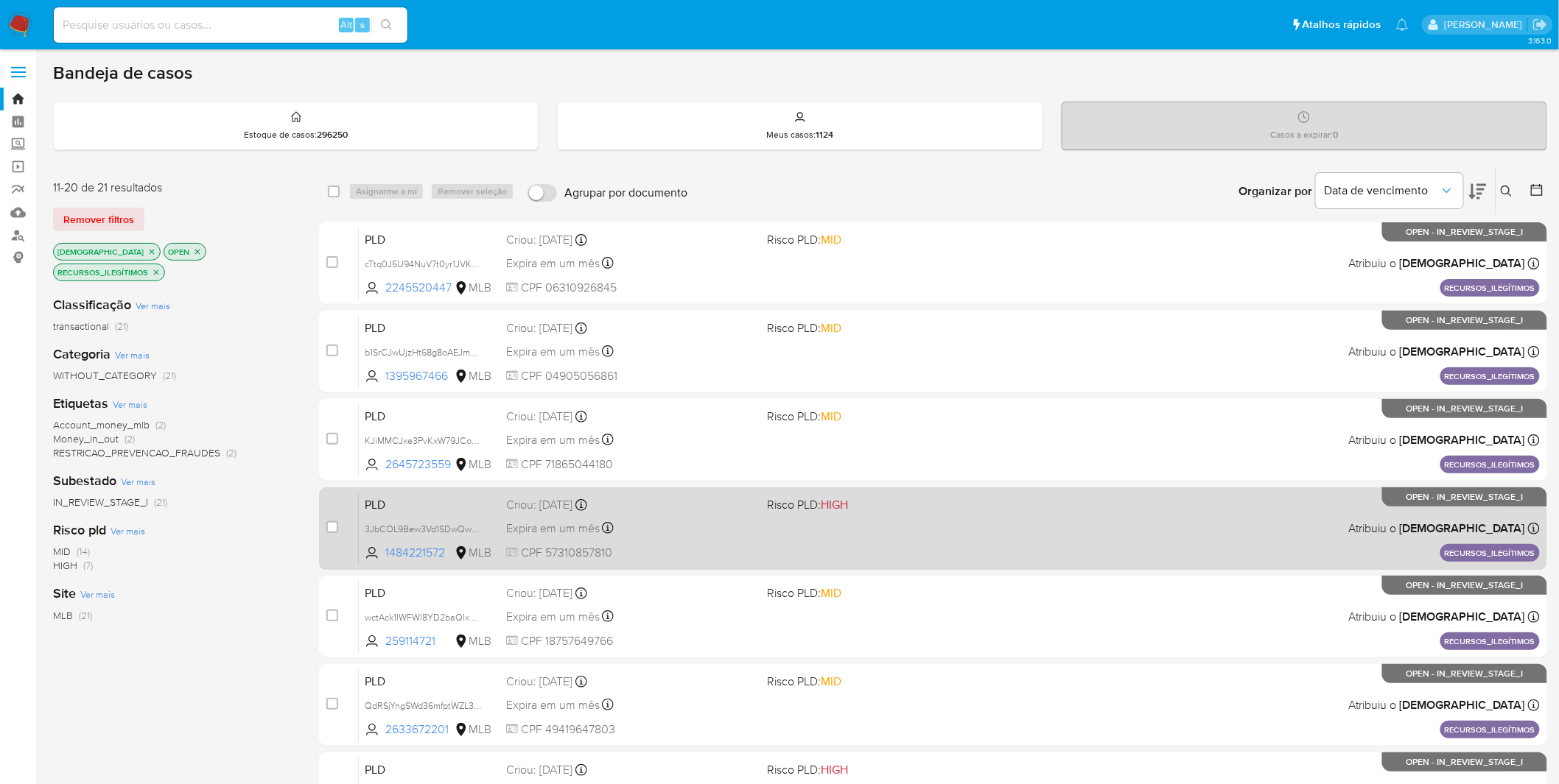
click at [693, 530] on div "Expira em um mês Expira em 28/11/2025 14:36:12" at bounding box center [631, 528] width 250 height 19
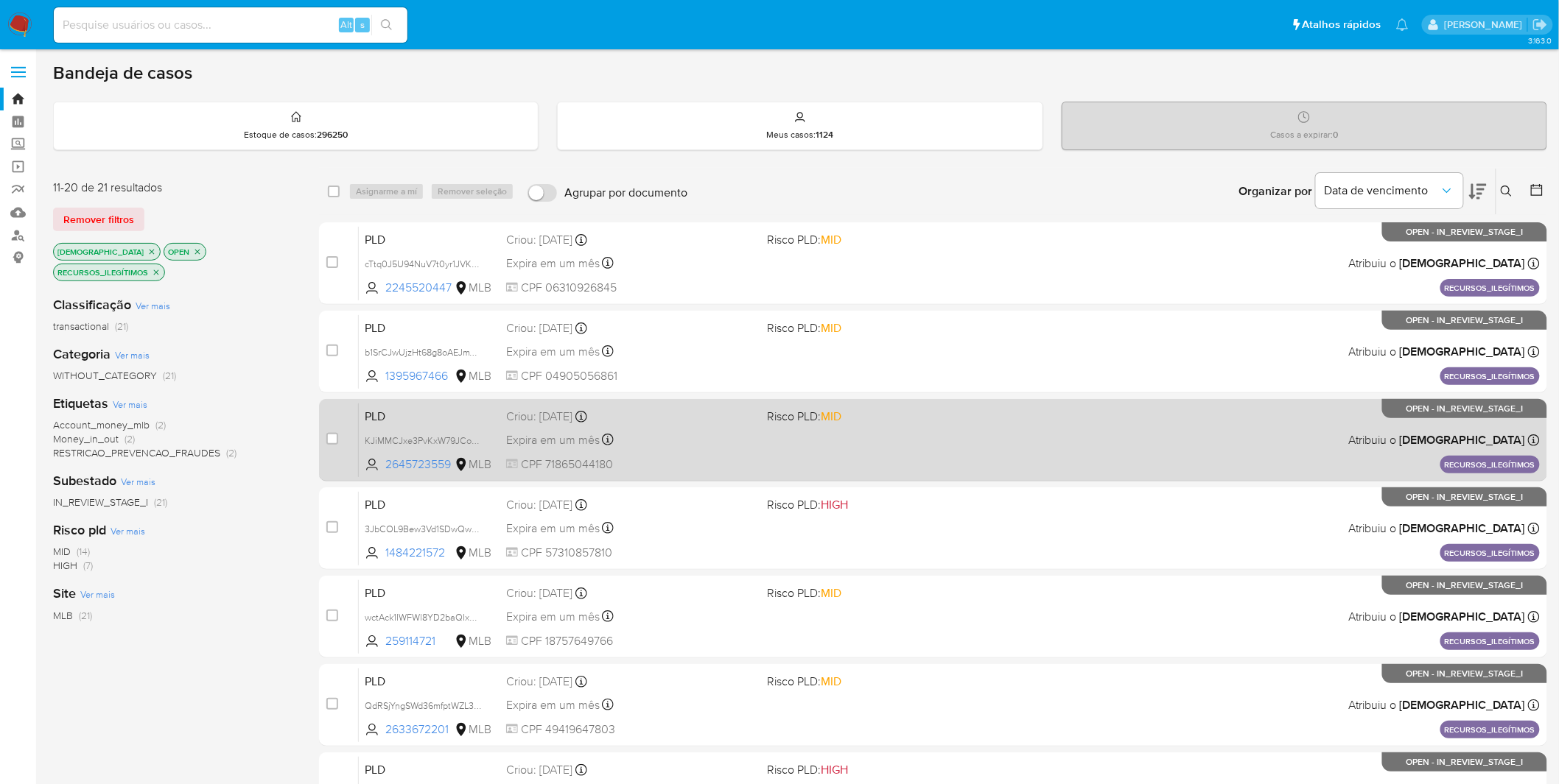
click at [712, 449] on div "PLD KJiMMCJxe3PvKxW79JCoCH2g 2645723559 MLB Risco PLD: MID Criou: 14/10/2025 Cr…" at bounding box center [949, 440] width 1181 height 75
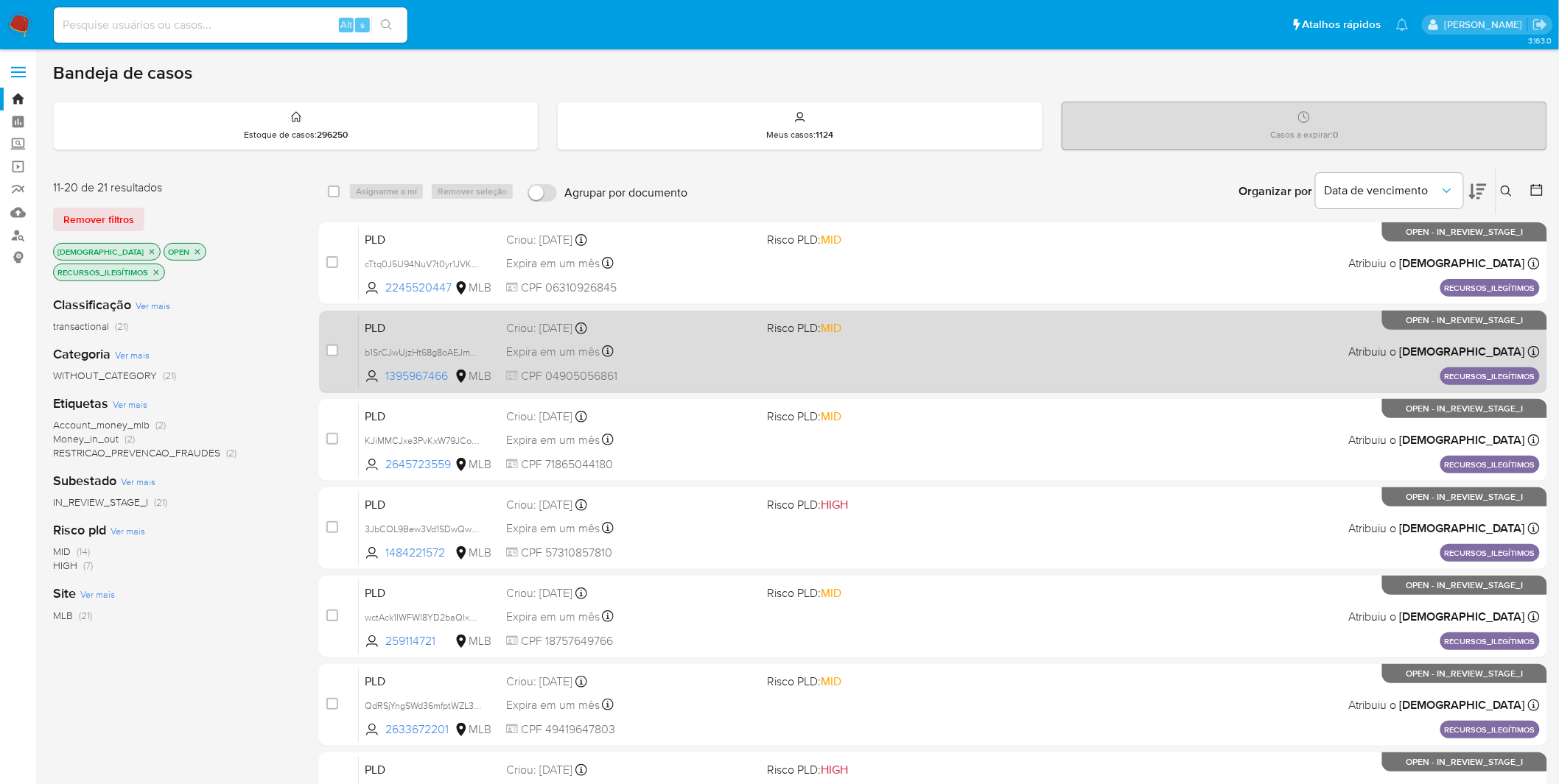
click at [673, 357] on div "Expira em um mês Expira em 28/11/2025 14:36:20" at bounding box center [631, 352] width 250 height 19
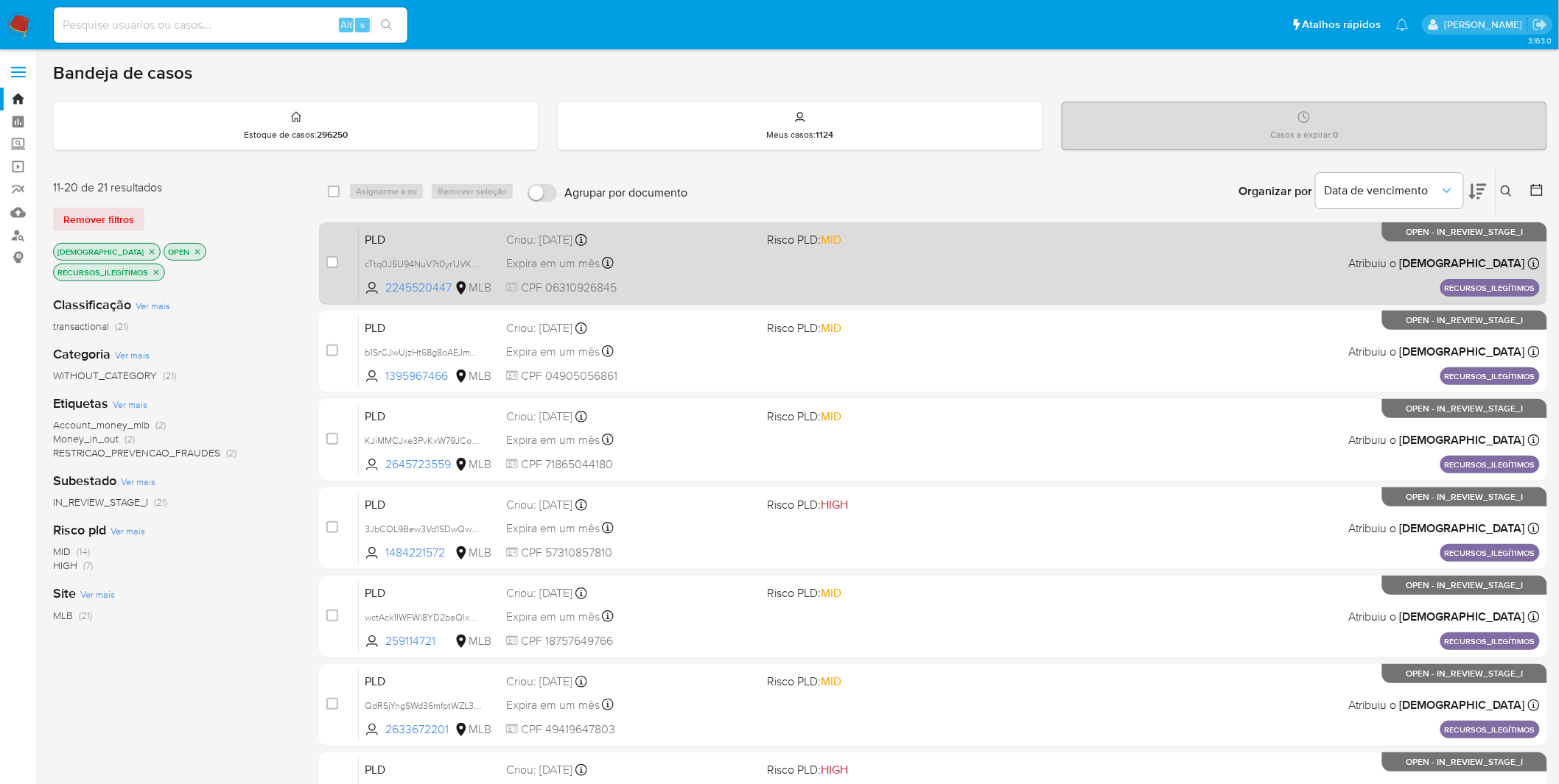
click at [681, 265] on div "Expira em um mês Expira em 28/11/2025 14:36:26" at bounding box center [631, 263] width 250 height 19
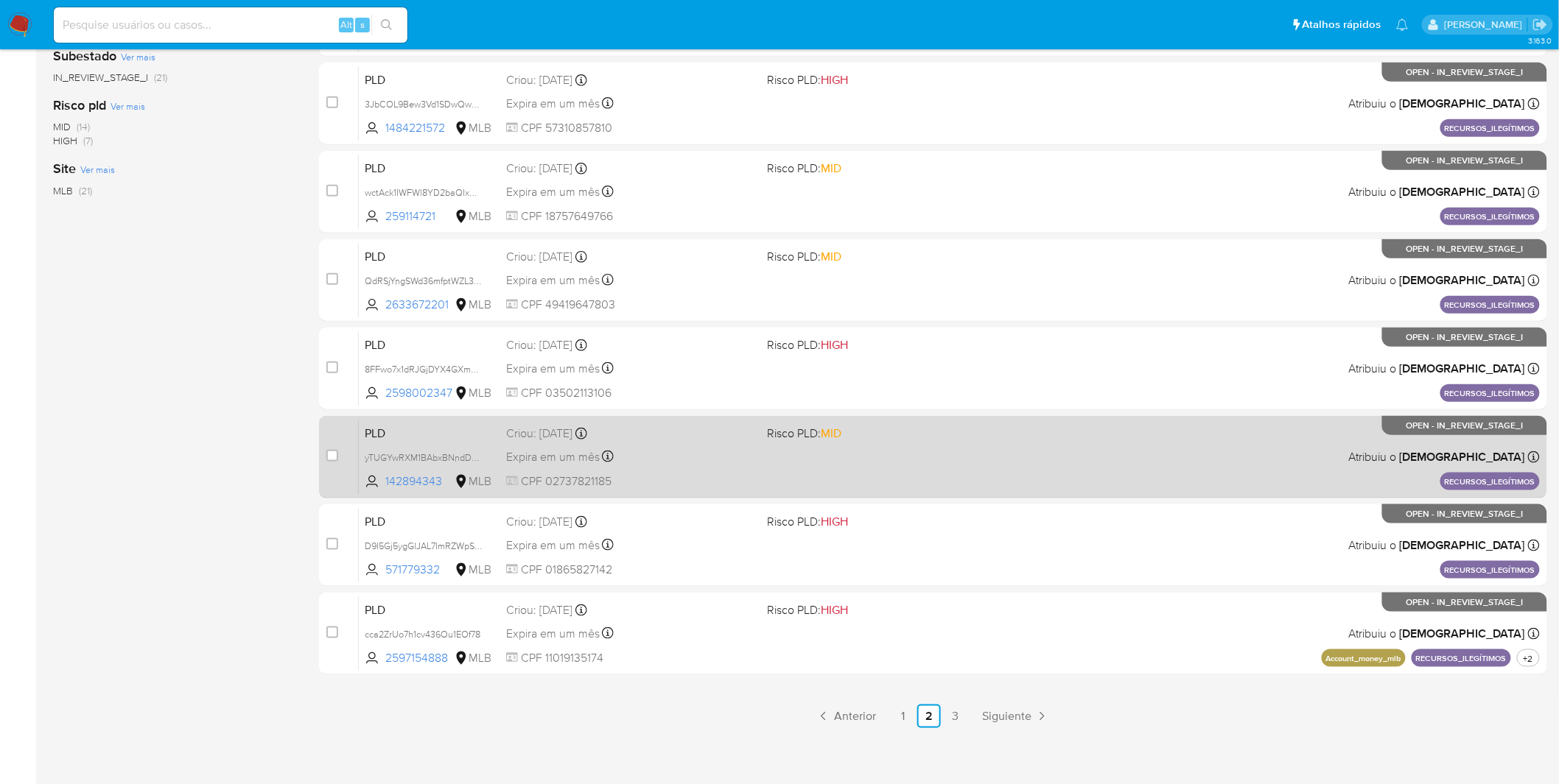
scroll to position [430, 0]
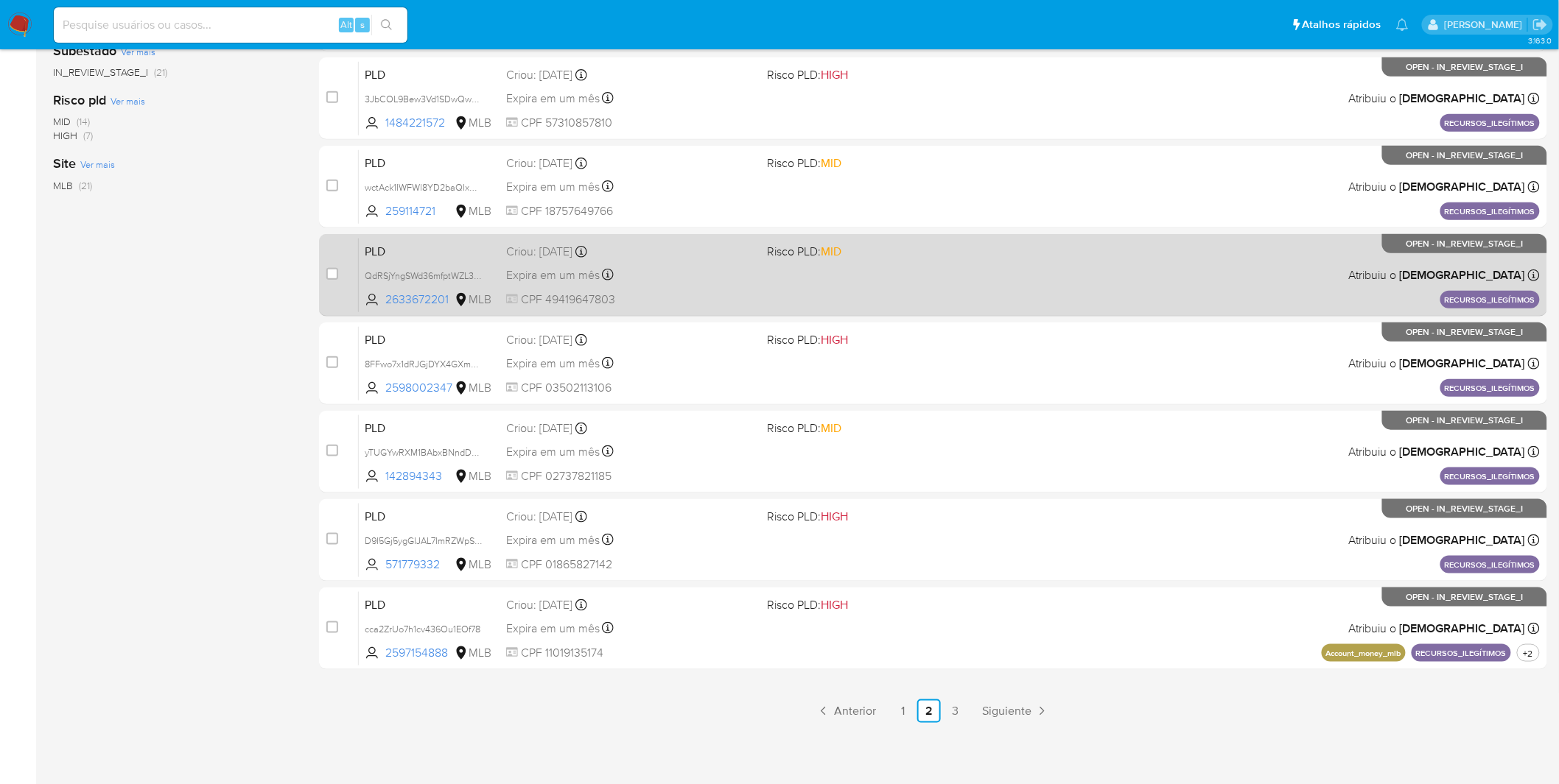
click at [902, 712] on link "1" at bounding box center [902, 711] width 23 height 23
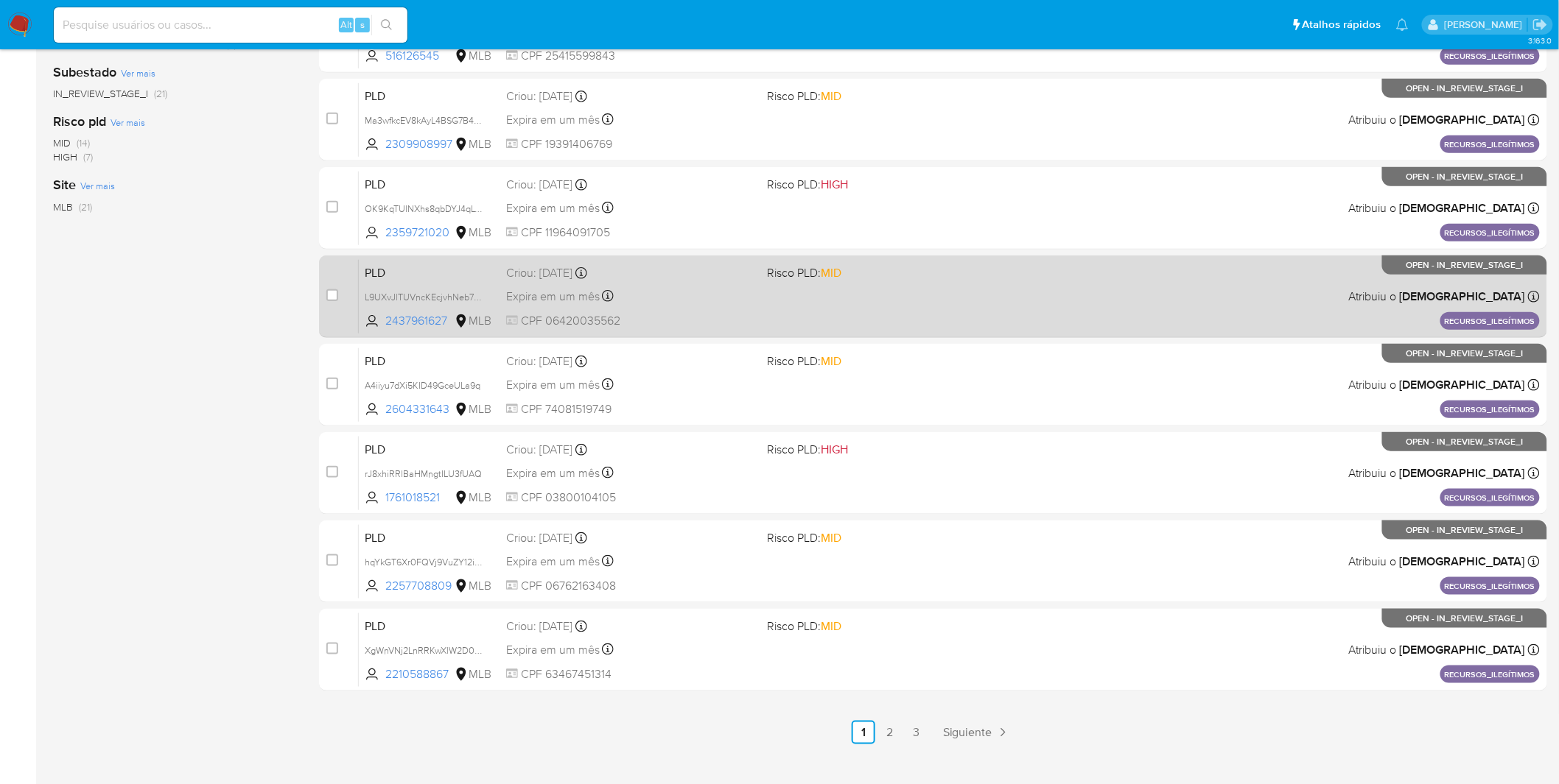
scroll to position [430, 0]
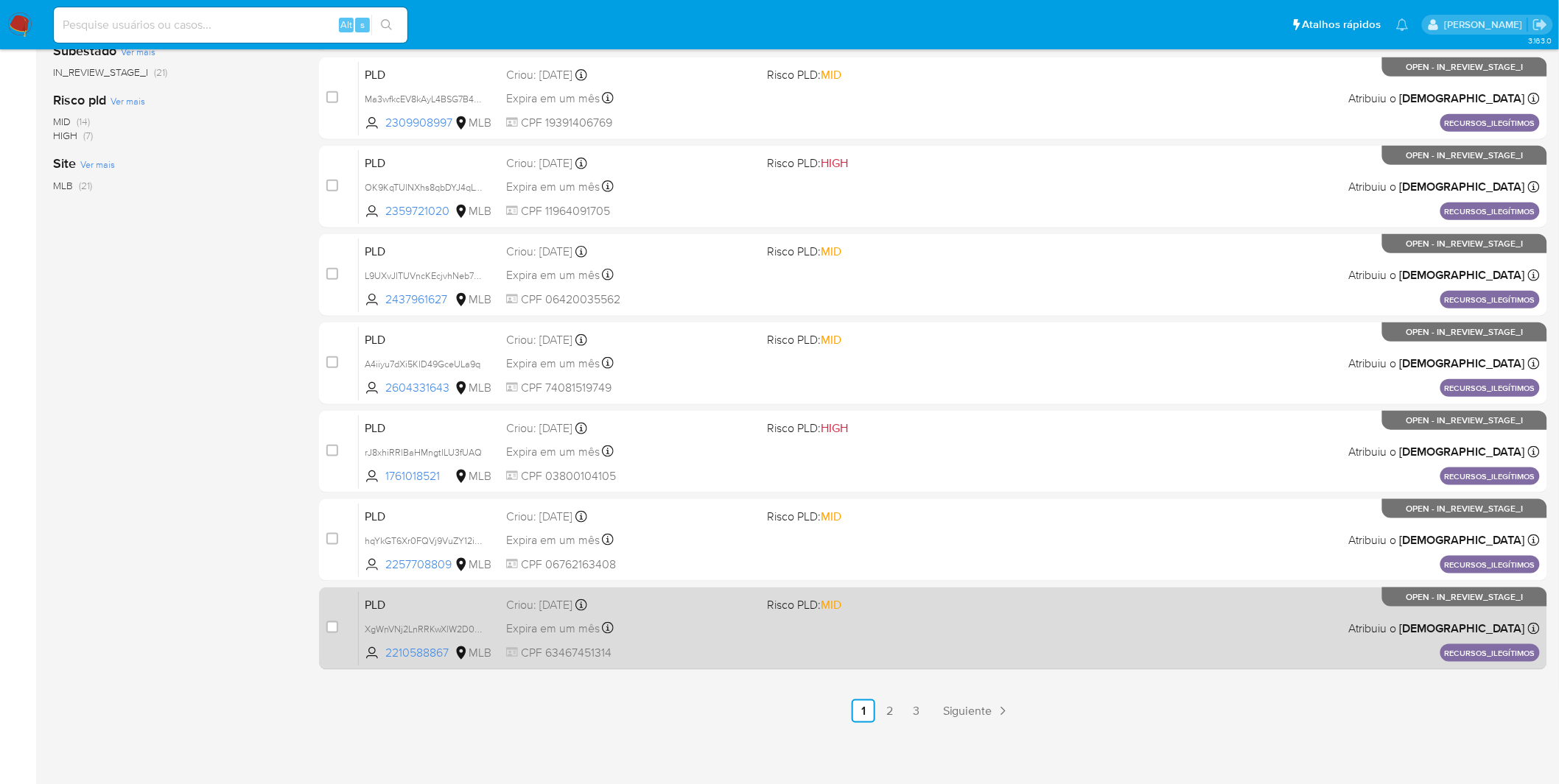
click at [733, 634] on div "Expira em um mês Expira em 28/11/2025 14:36:44" at bounding box center [631, 629] width 250 height 19
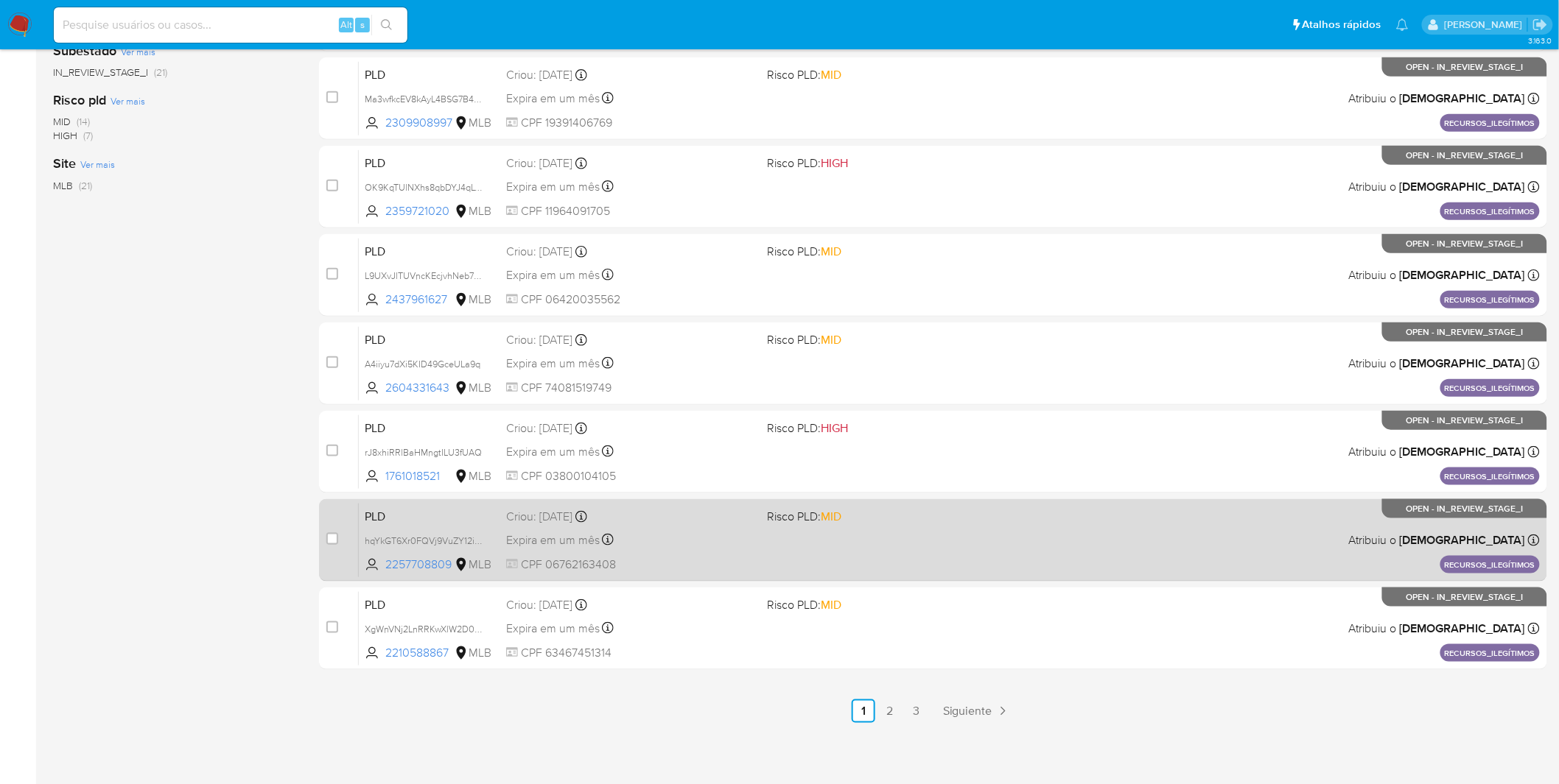
click at [690, 555] on div "PLD hqYkGT6Xr0FQVj9VuZY12i46 2257708809 MLB Risco PLD: MID Criou: 14/10/2025 Cr…" at bounding box center [949, 540] width 1181 height 75
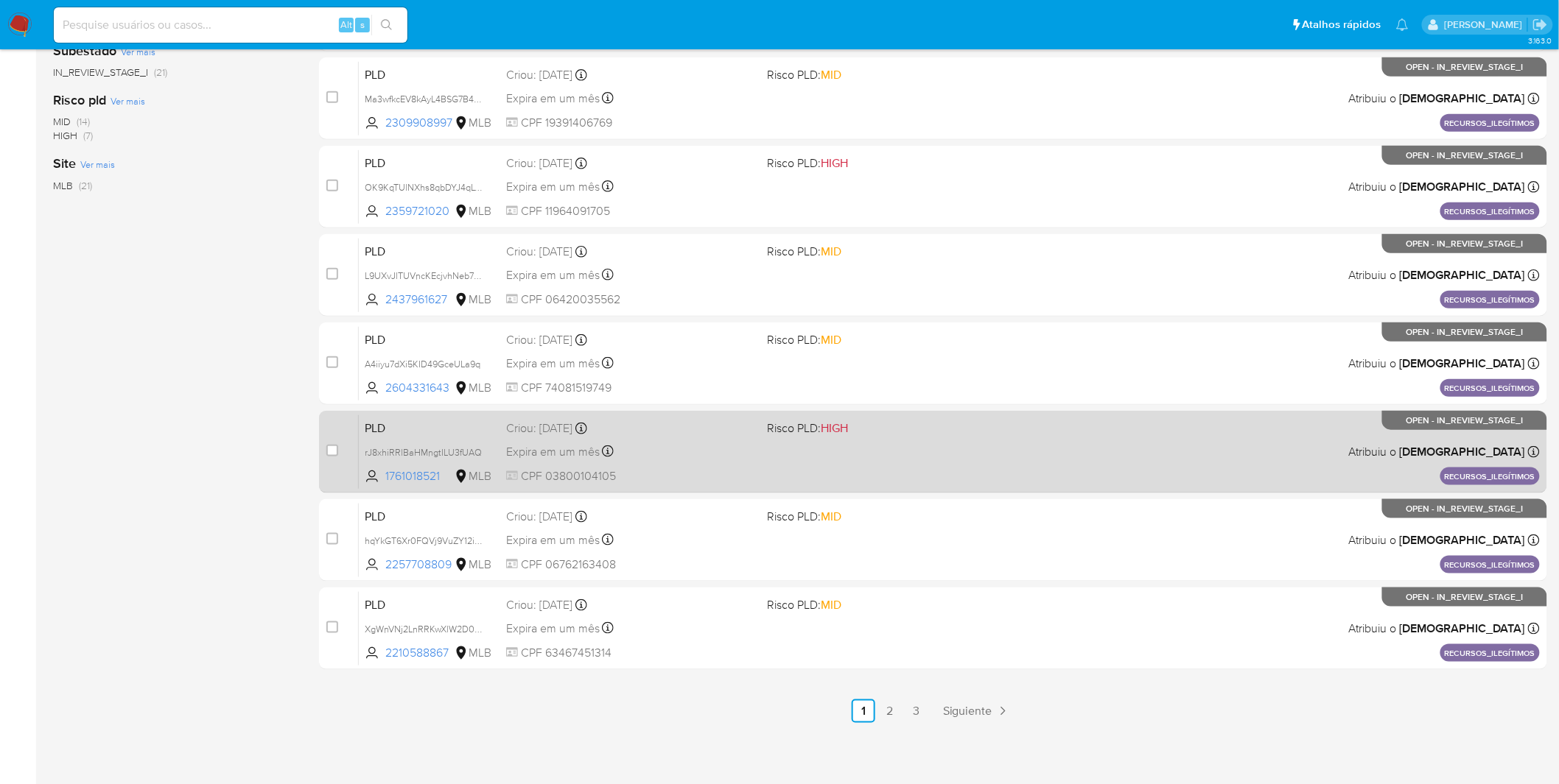
click at [675, 446] on div "Expira em um mês Expira em 28/11/2025 14:36:53" at bounding box center [631, 452] width 250 height 19
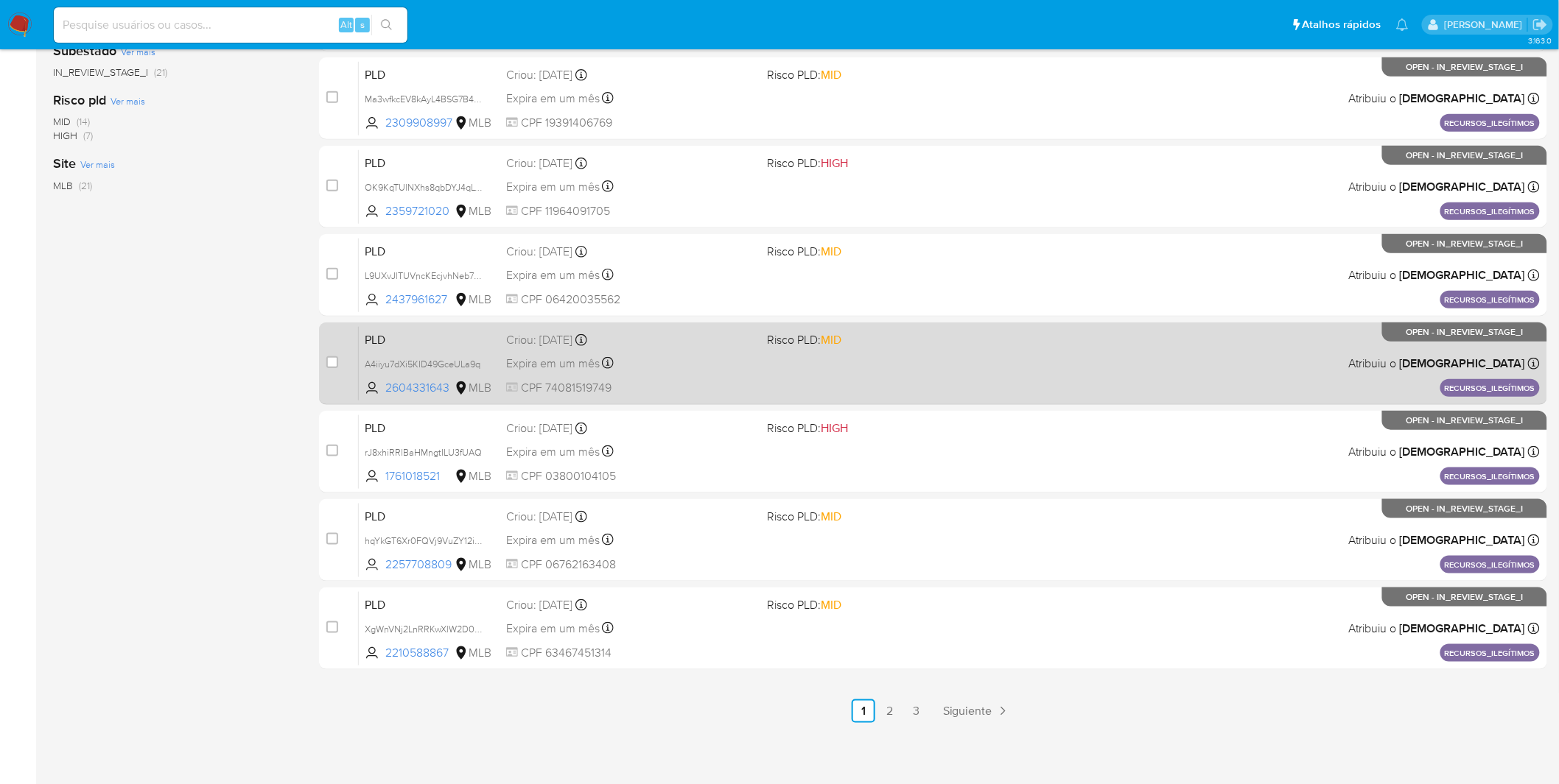
click at [679, 386] on span "CPF 74081519749" at bounding box center [631, 388] width 250 height 17
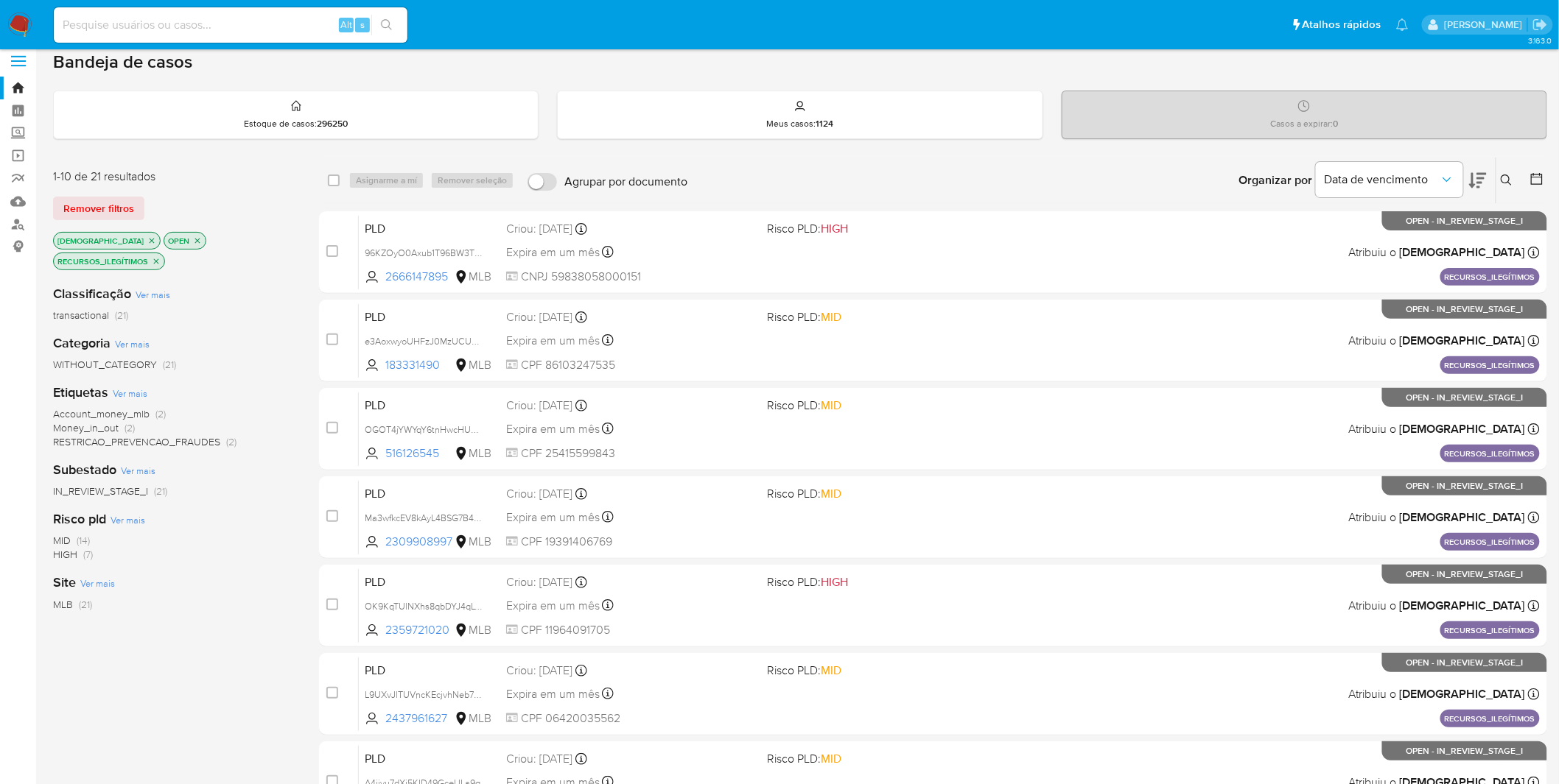
scroll to position [4, 0]
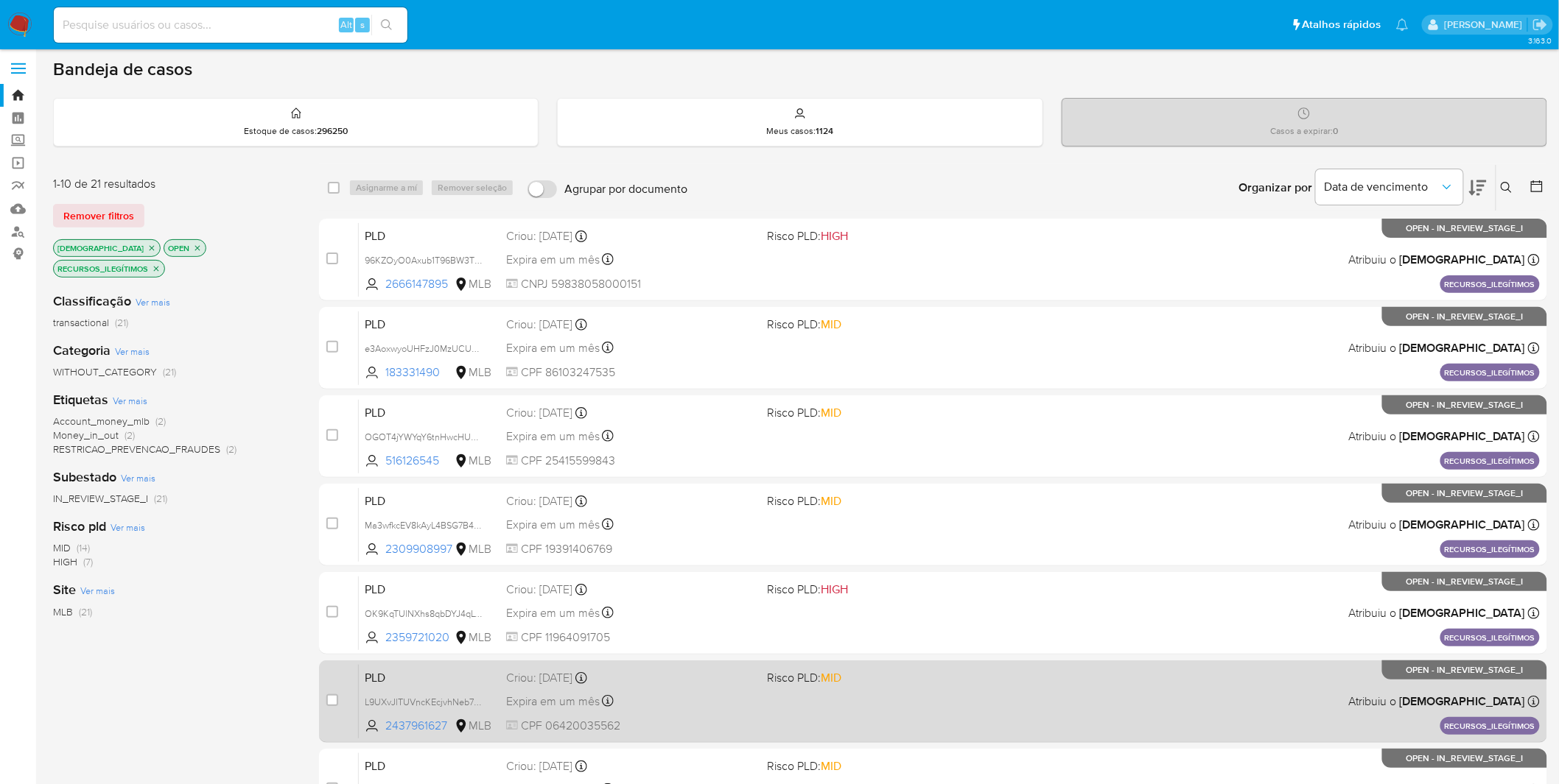
click at [760, 704] on div "PLD L9UXvJlTUVncKEcjvhNeb7Kh 2437961627 MLB Risco PLD: MID Criou: 14/10/2025 Cr…" at bounding box center [949, 701] width 1181 height 75
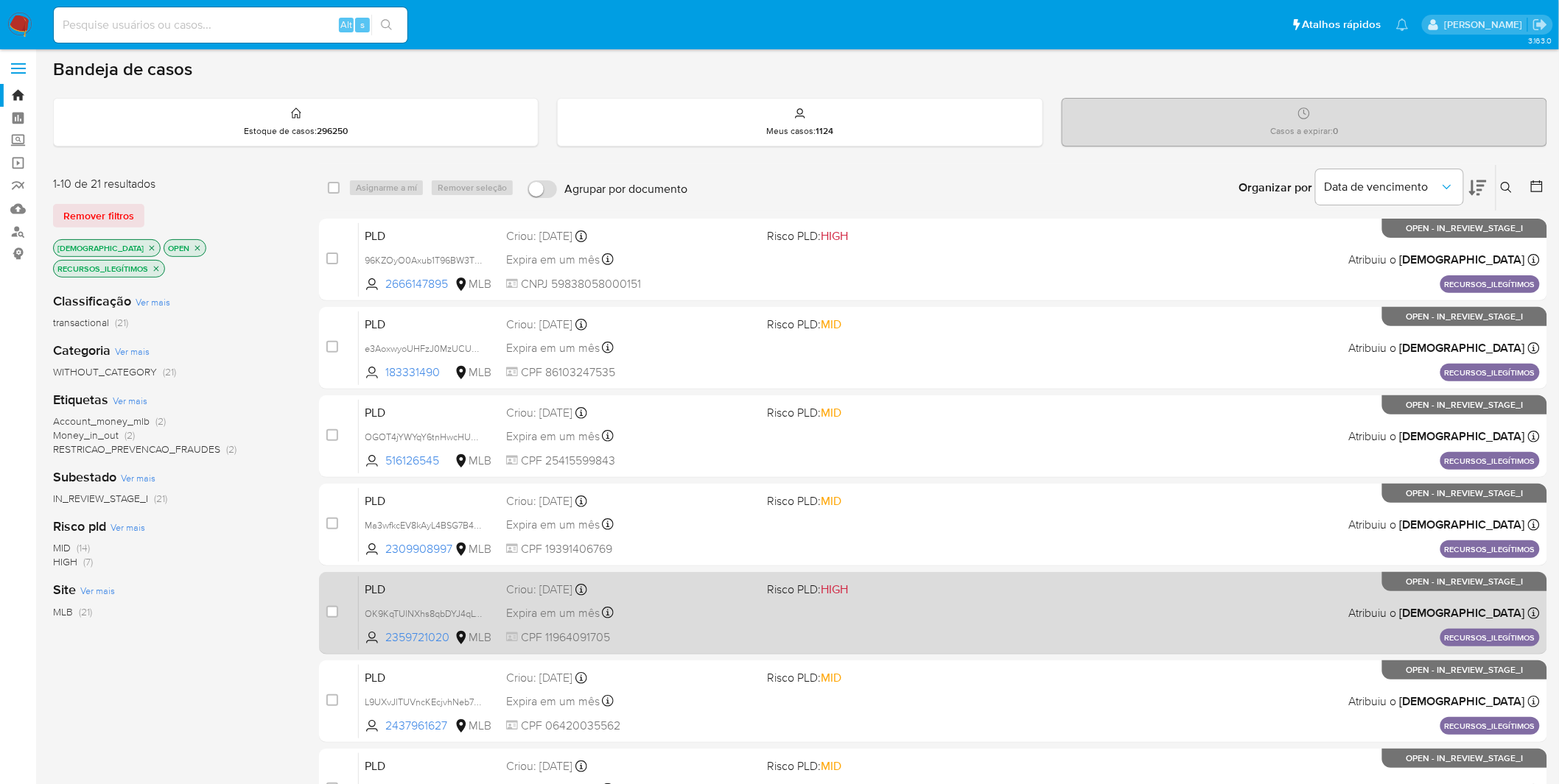
click at [688, 604] on div "Expira em um mês Expira em 28/11/2025 14:37:26" at bounding box center [631, 613] width 250 height 19
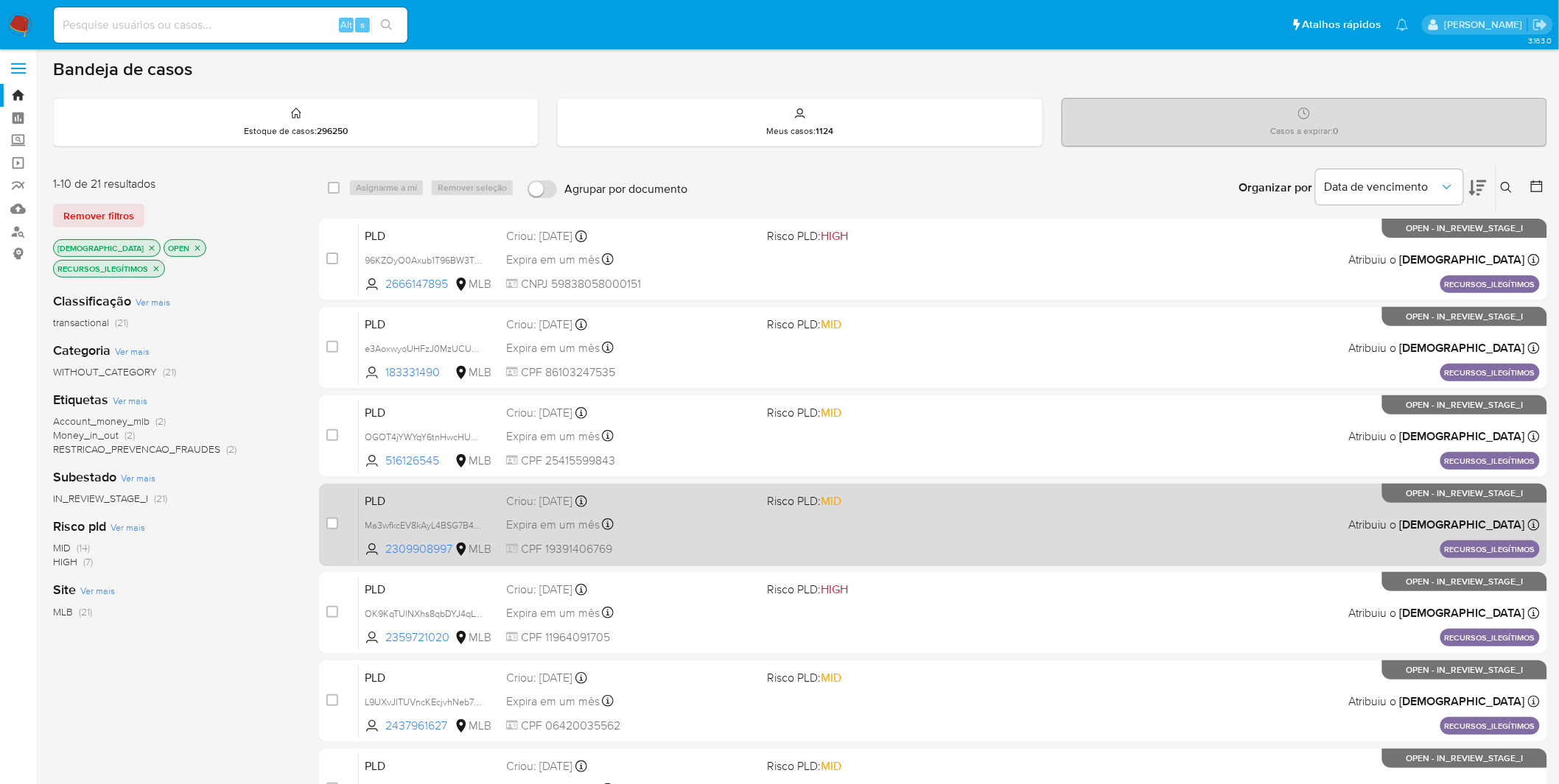
click at [714, 541] on span "CPF 19391406769" at bounding box center [631, 549] width 250 height 17
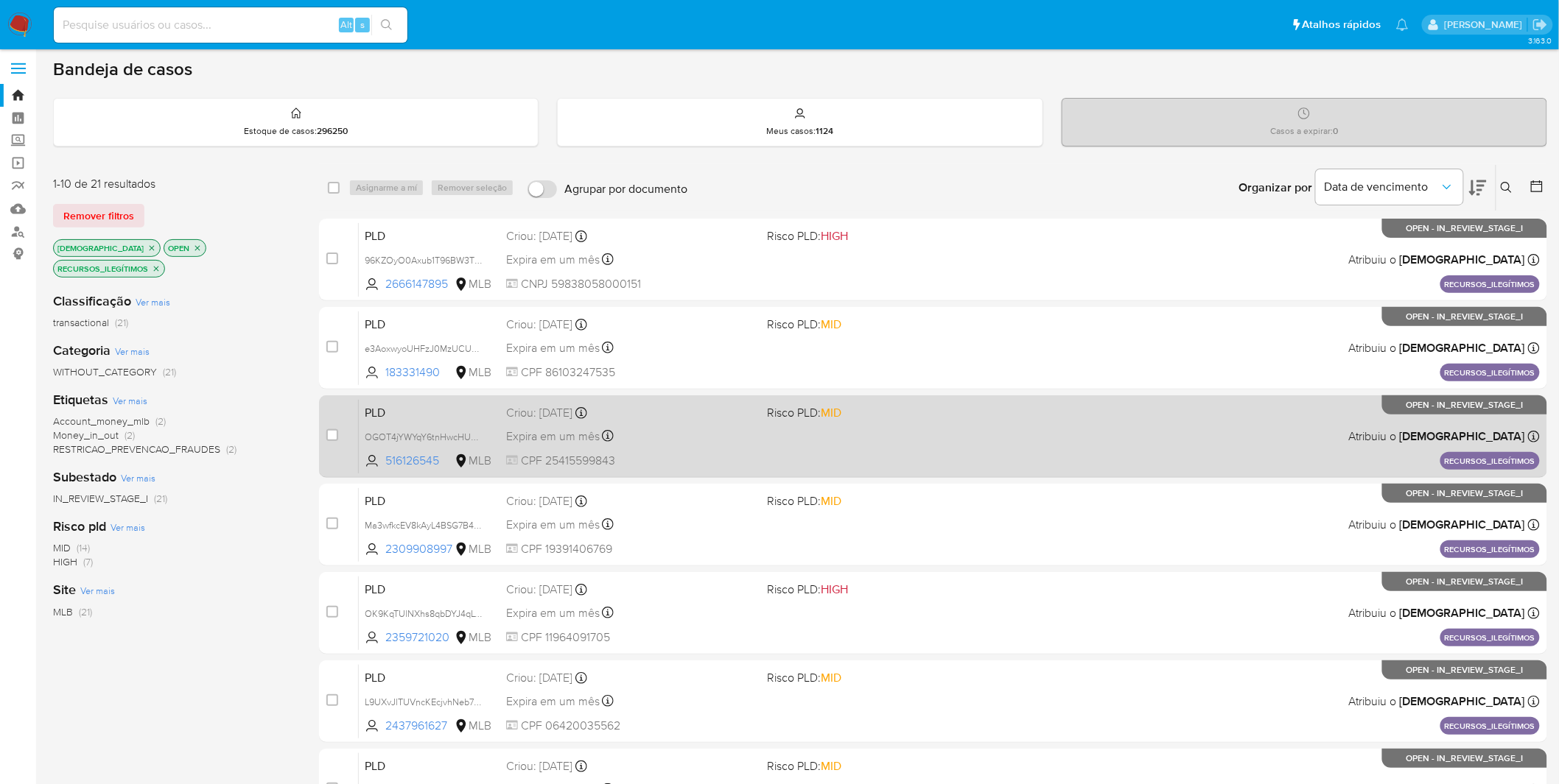
click at [672, 448] on div "PLD OGOT4jYWYqY6tnHwcHUC34xx 516126545 MLB Risco PLD: MID Criou: 14/10/2025 Cri…" at bounding box center [949, 436] width 1181 height 75
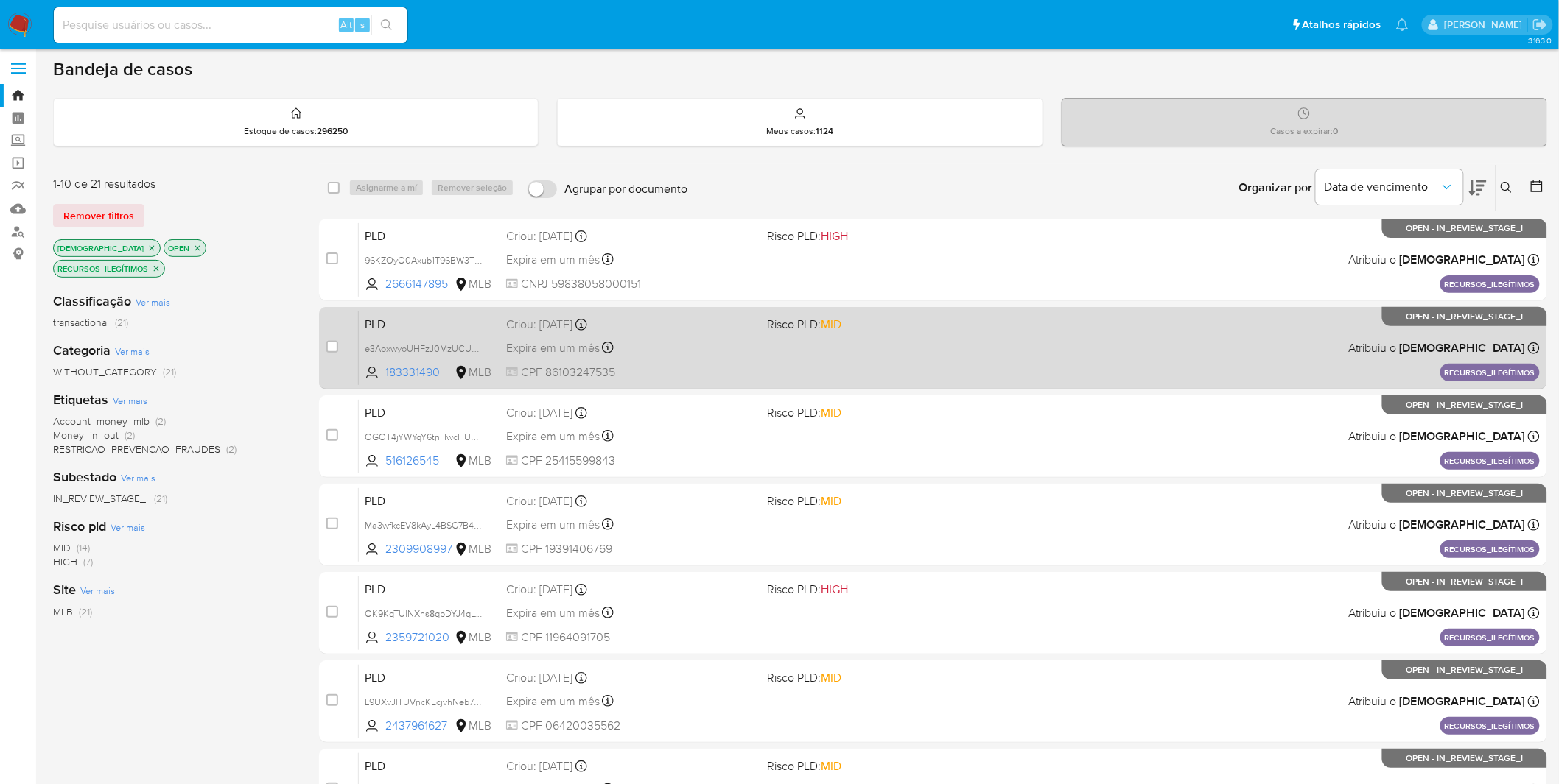
click at [673, 346] on div "Expira em um mês Expira em 28/11/2025 14:37:58" at bounding box center [631, 348] width 250 height 19
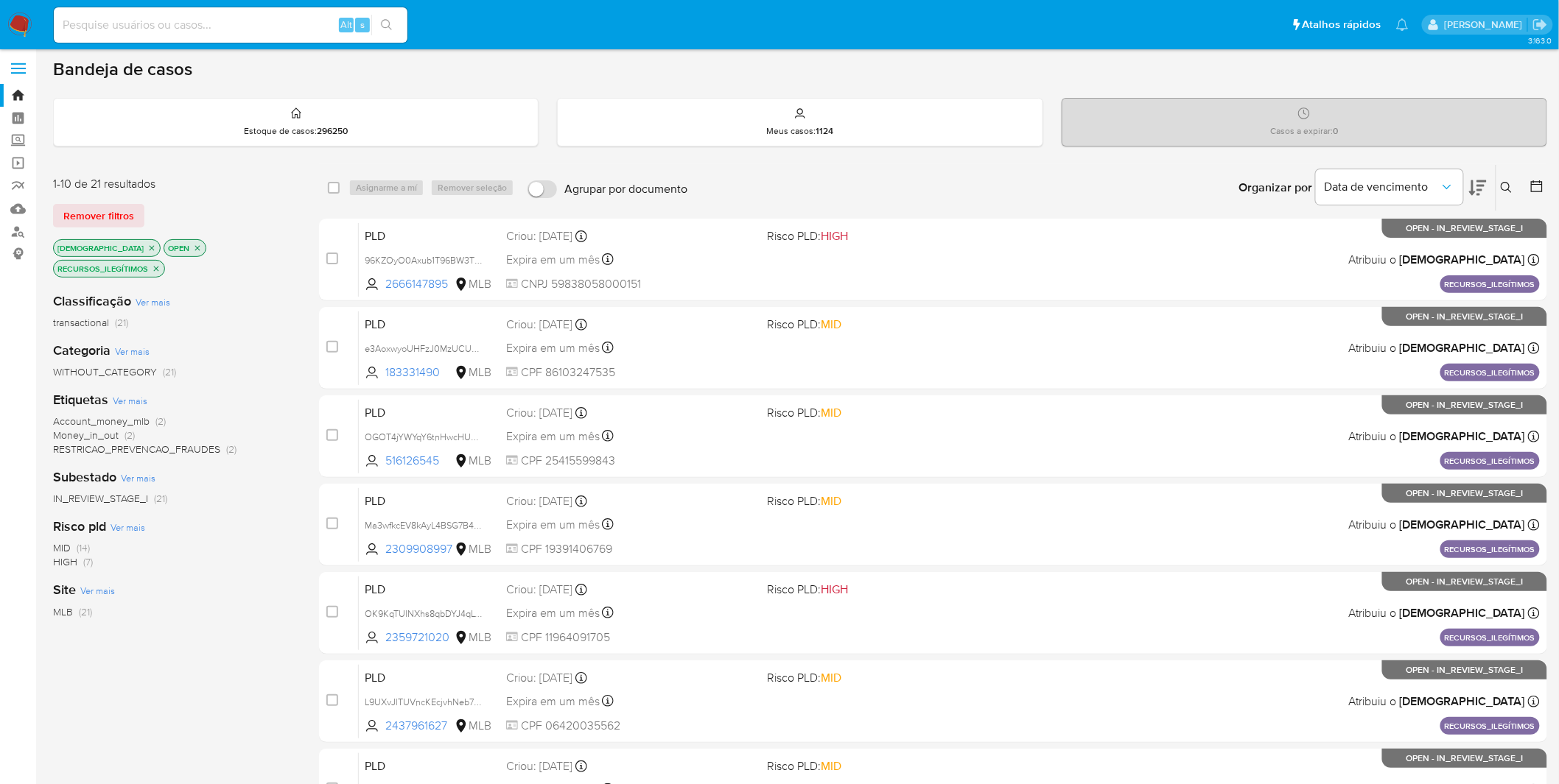
click at [17, 18] on img at bounding box center [20, 25] width 25 height 25
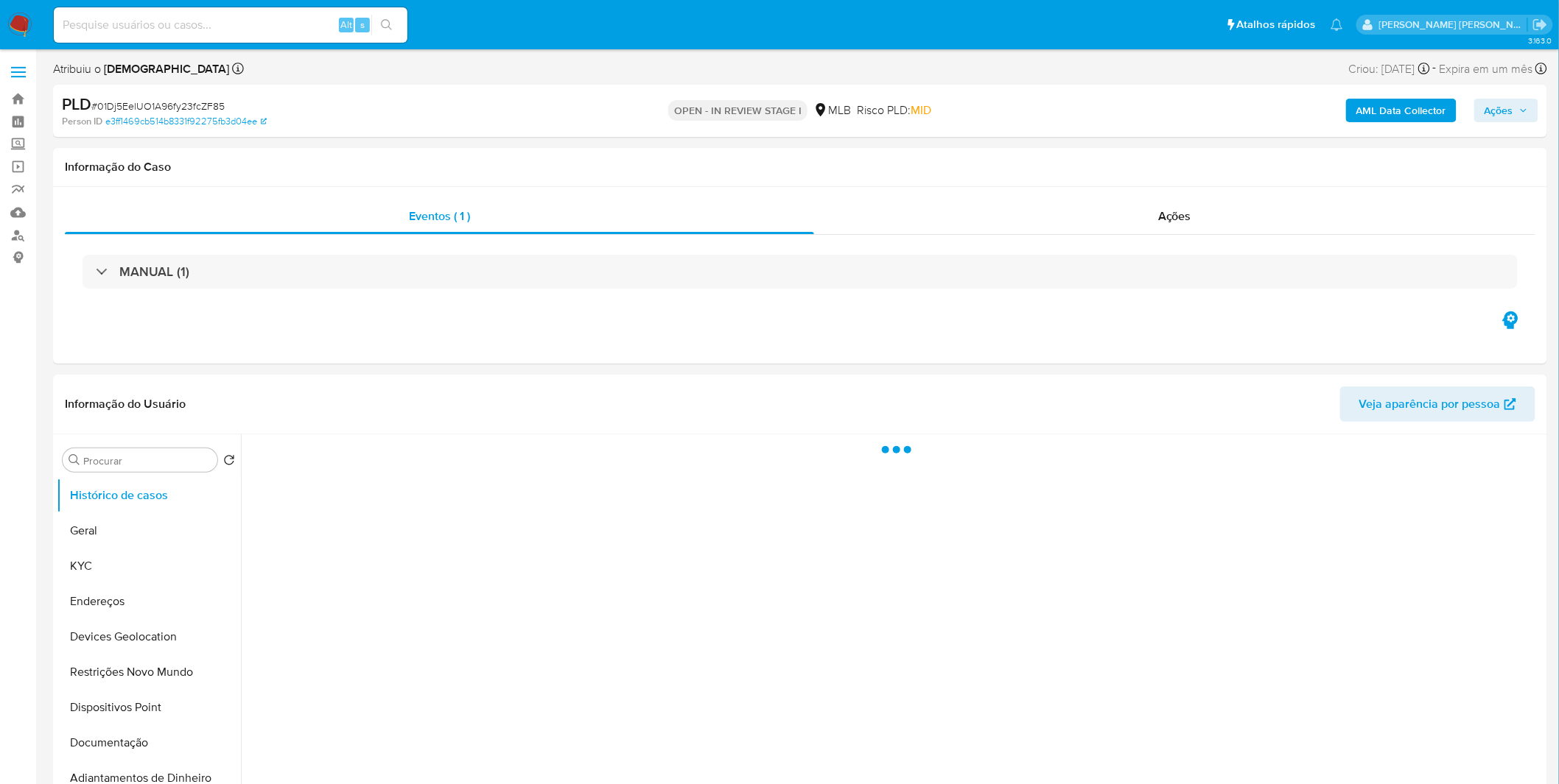
select select "10"
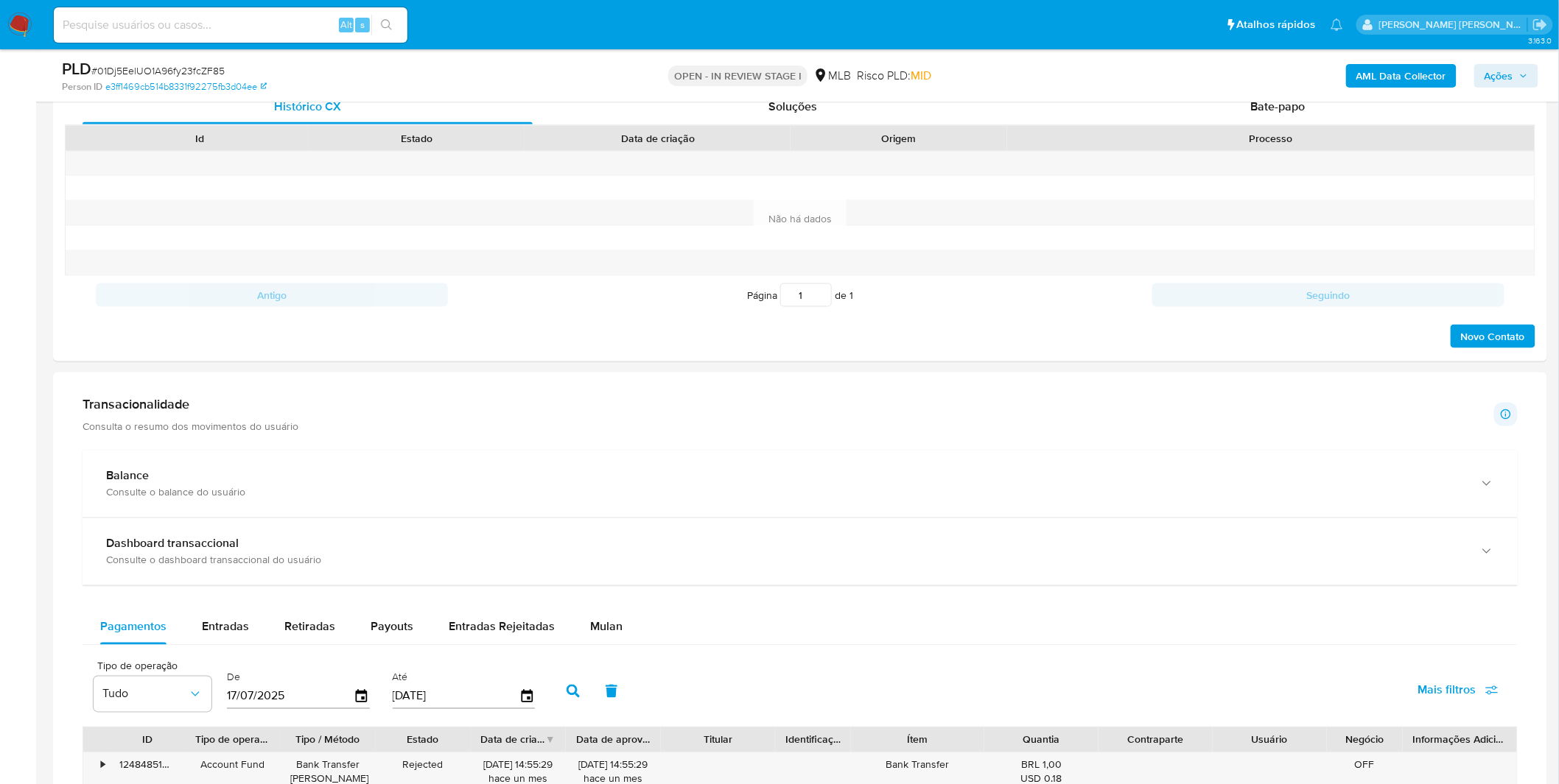
scroll to position [818, 0]
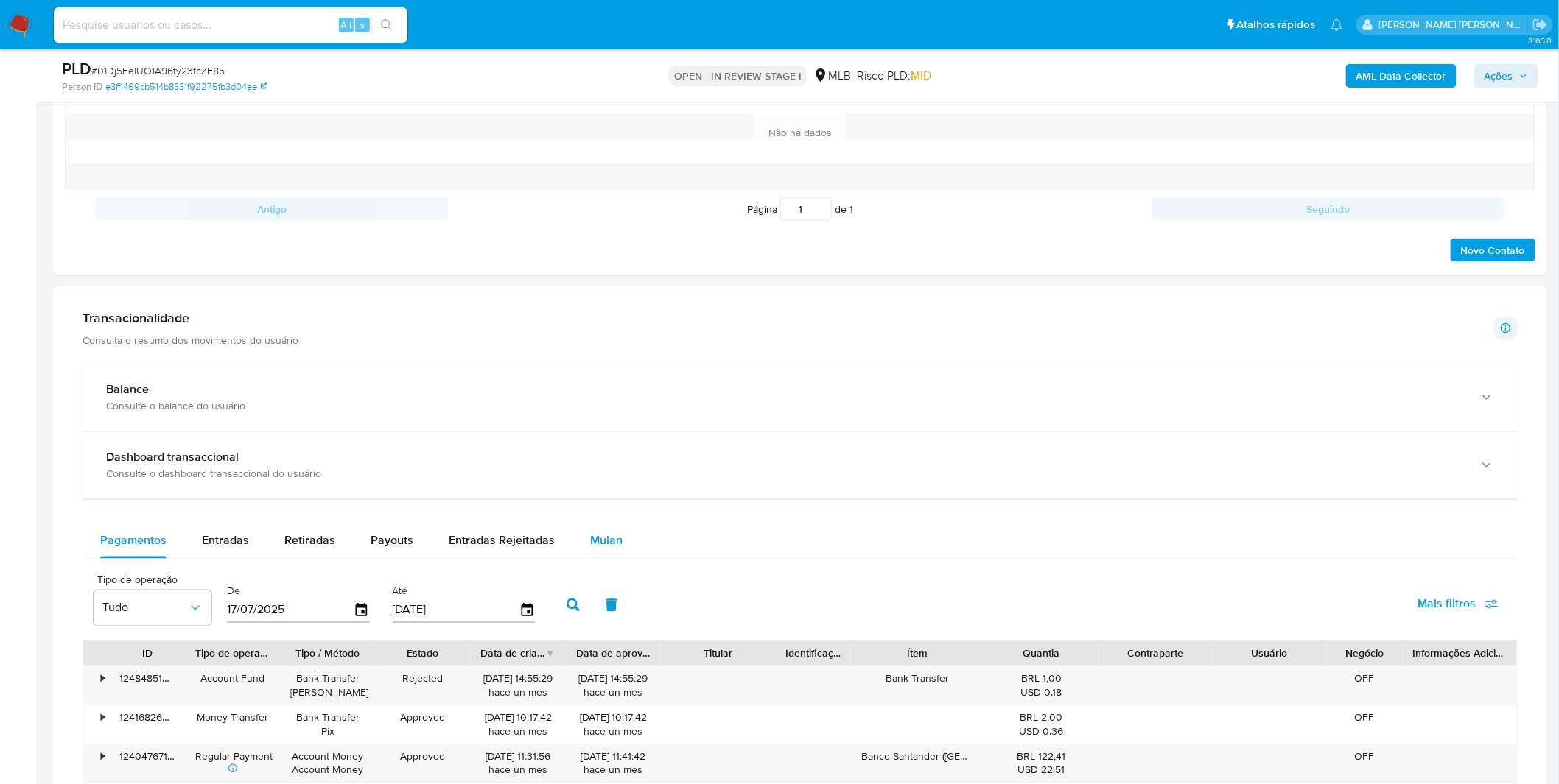
click at [607, 553] on div "Mulan" at bounding box center [606, 541] width 32 height 35
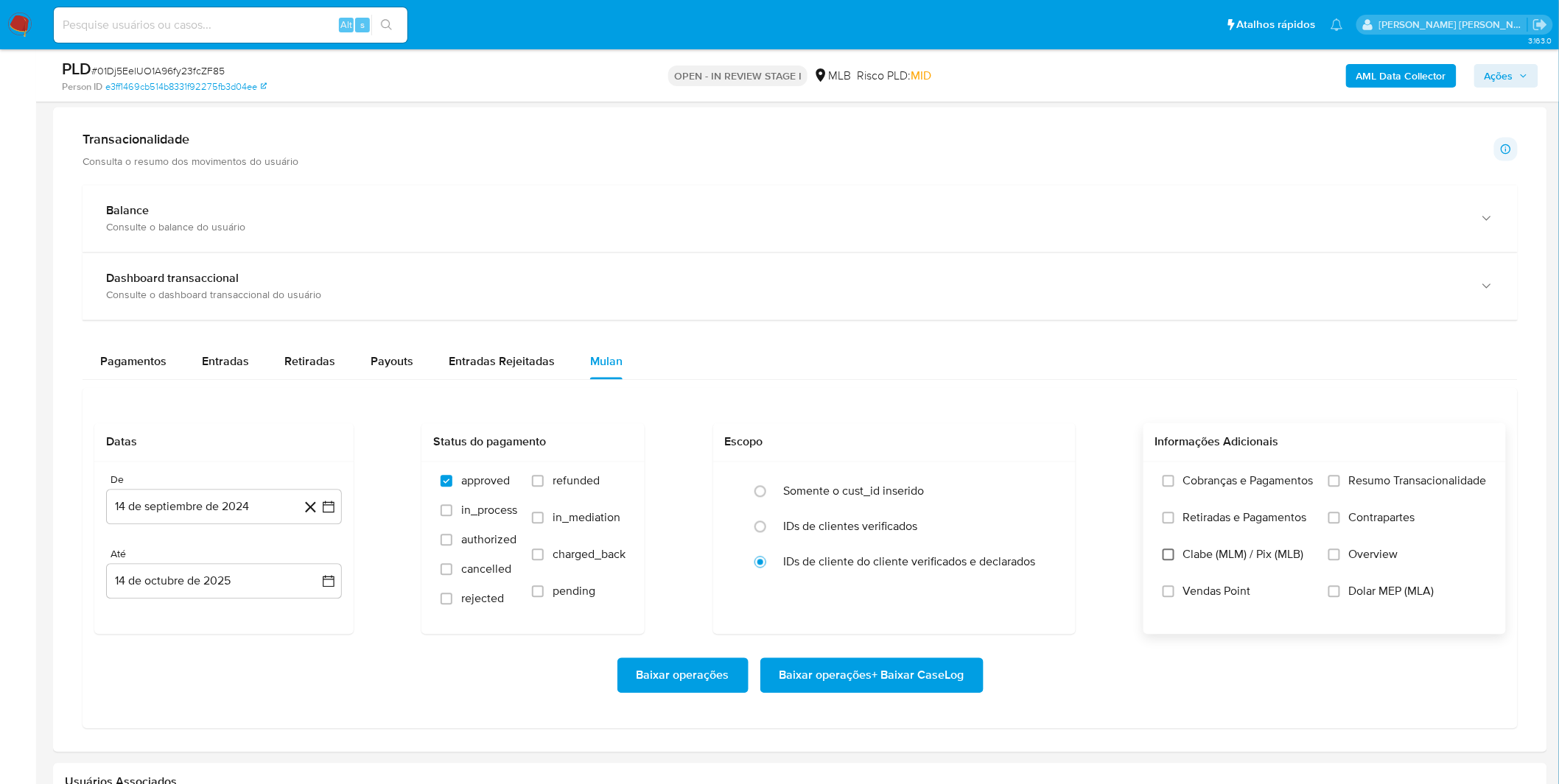
scroll to position [1064, 0]
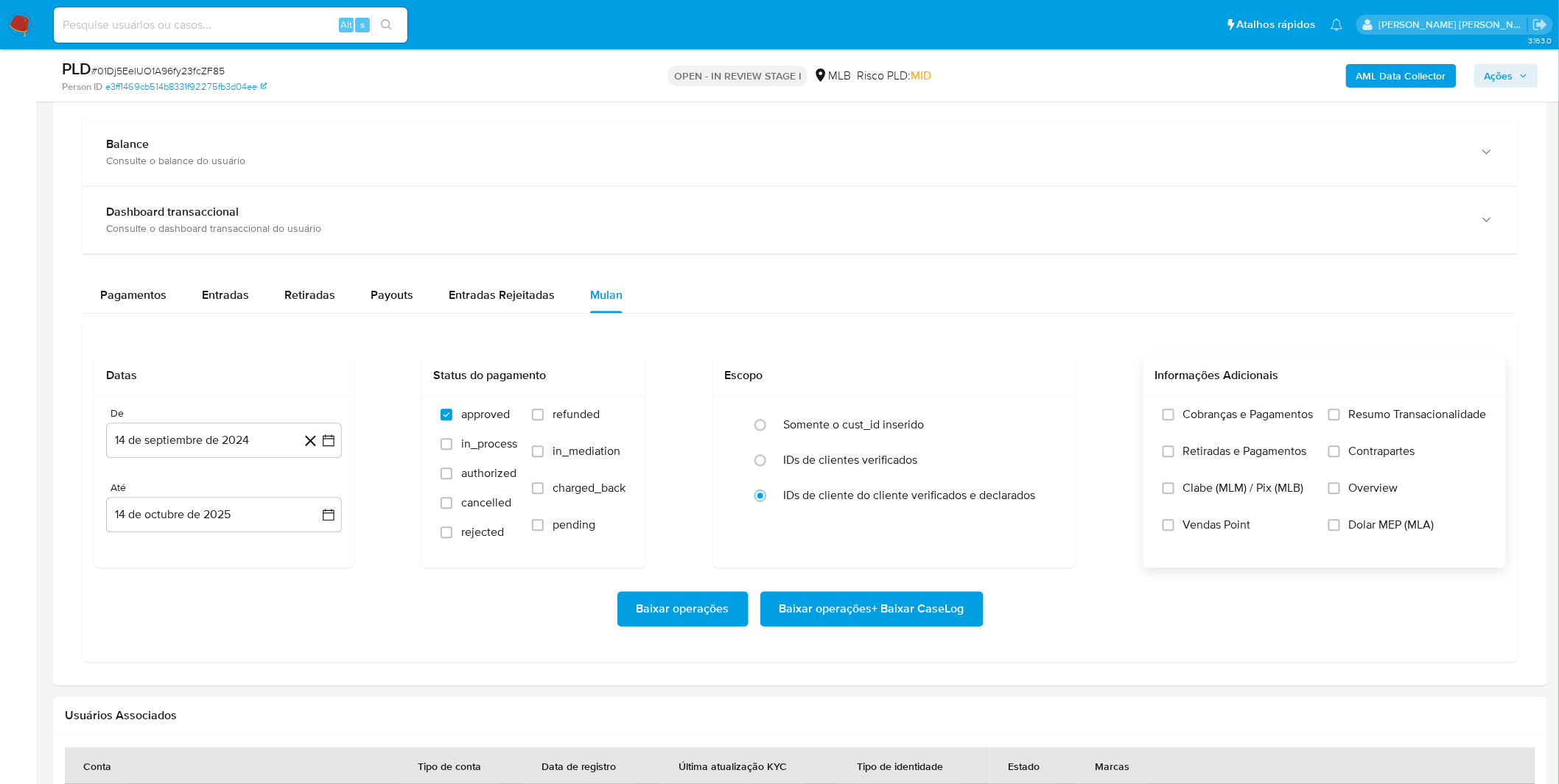
click at [1210, 430] on label "Cobranças e Pagamentos" at bounding box center [1237, 426] width 151 height 37
click at [1174, 422] on input "Cobranças e Pagamentos" at bounding box center [1168, 415] width 12 height 12
click at [1226, 470] on label "Retiradas e Pagamentos" at bounding box center [1237, 463] width 151 height 37
click at [1174, 458] on input "Retiradas e Pagamentos" at bounding box center [1168, 452] width 12 height 12
click at [1341, 425] on label "Resumo Transacionalidade" at bounding box center [1407, 426] width 158 height 37
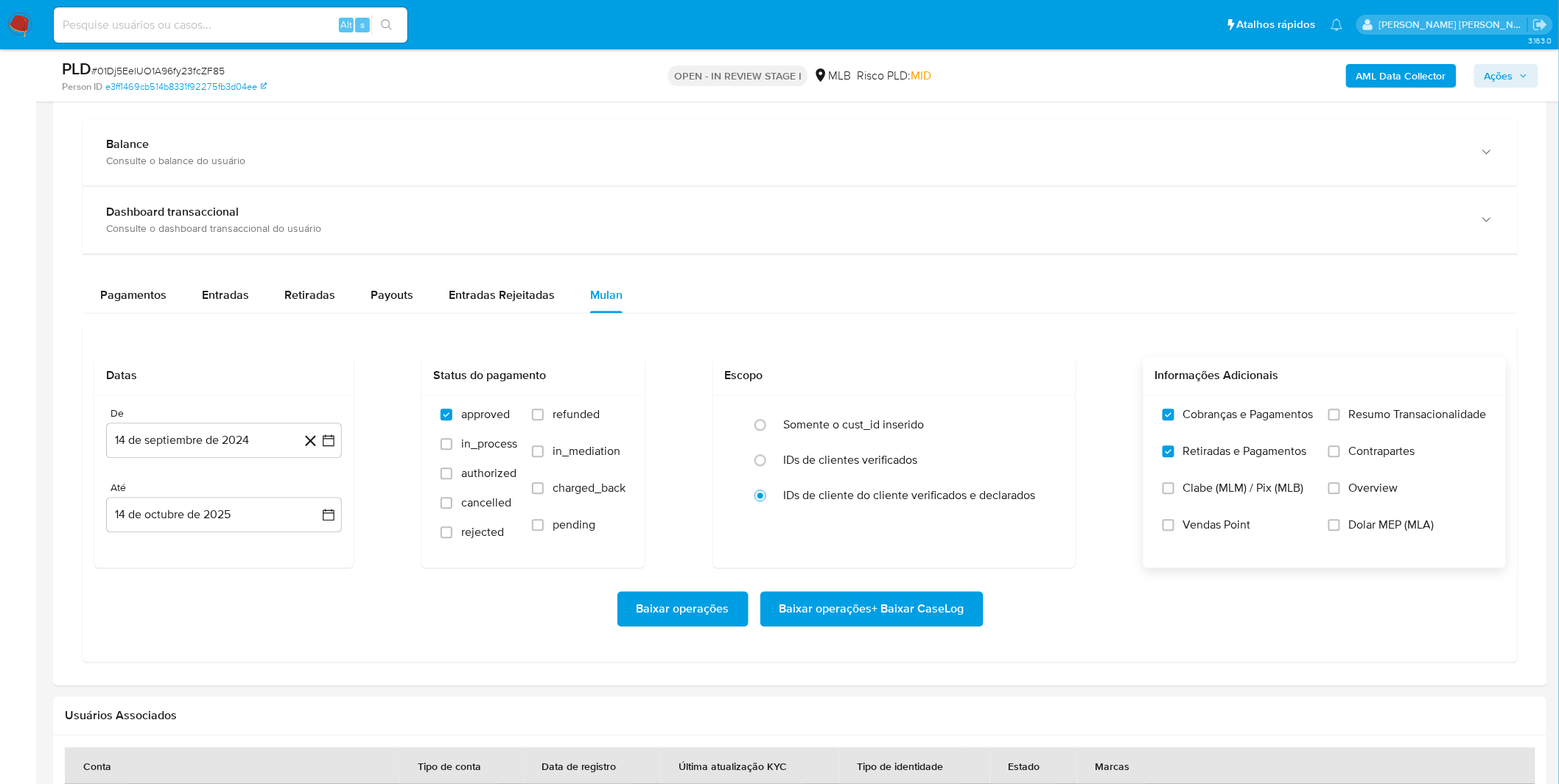
click at [1340, 422] on input "Resumo Transacionalidade" at bounding box center [1334, 415] width 12 height 12
click at [225, 440] on button "14 de septiembre de 2024" at bounding box center [224, 441] width 236 height 35
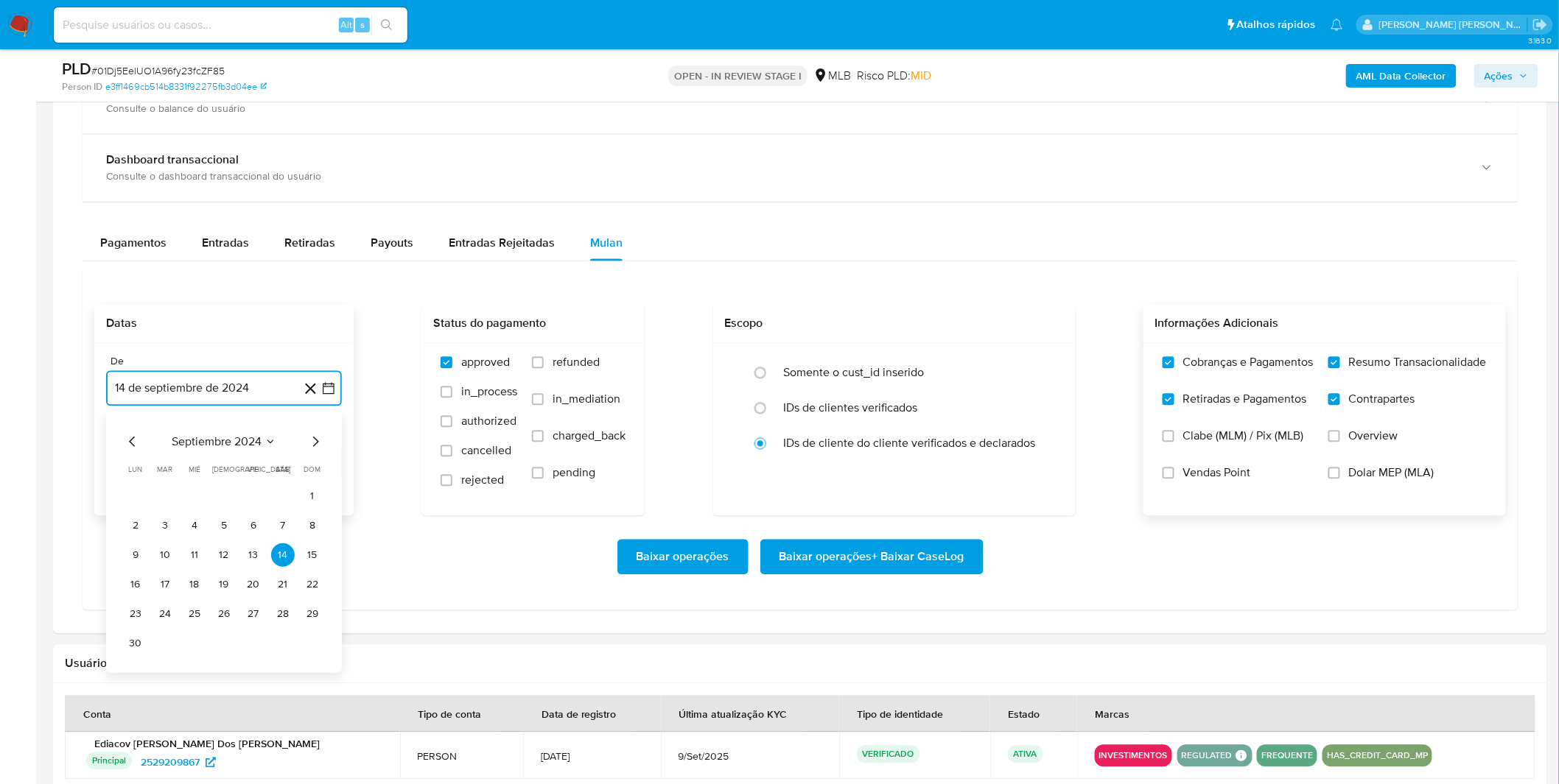
scroll to position [1145, 0]
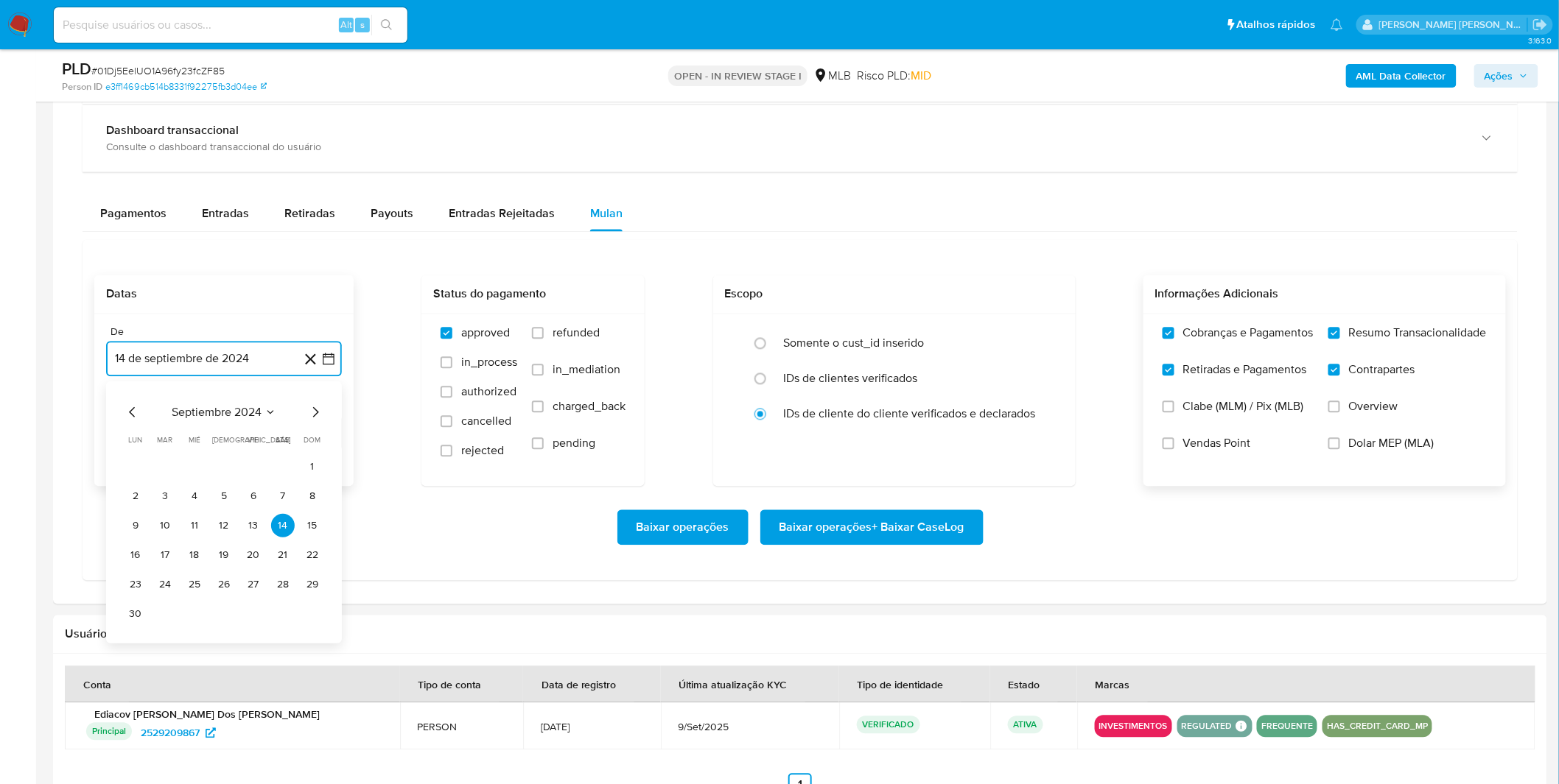
click at [226, 420] on span "septiembre 2024" at bounding box center [217, 412] width 89 height 15
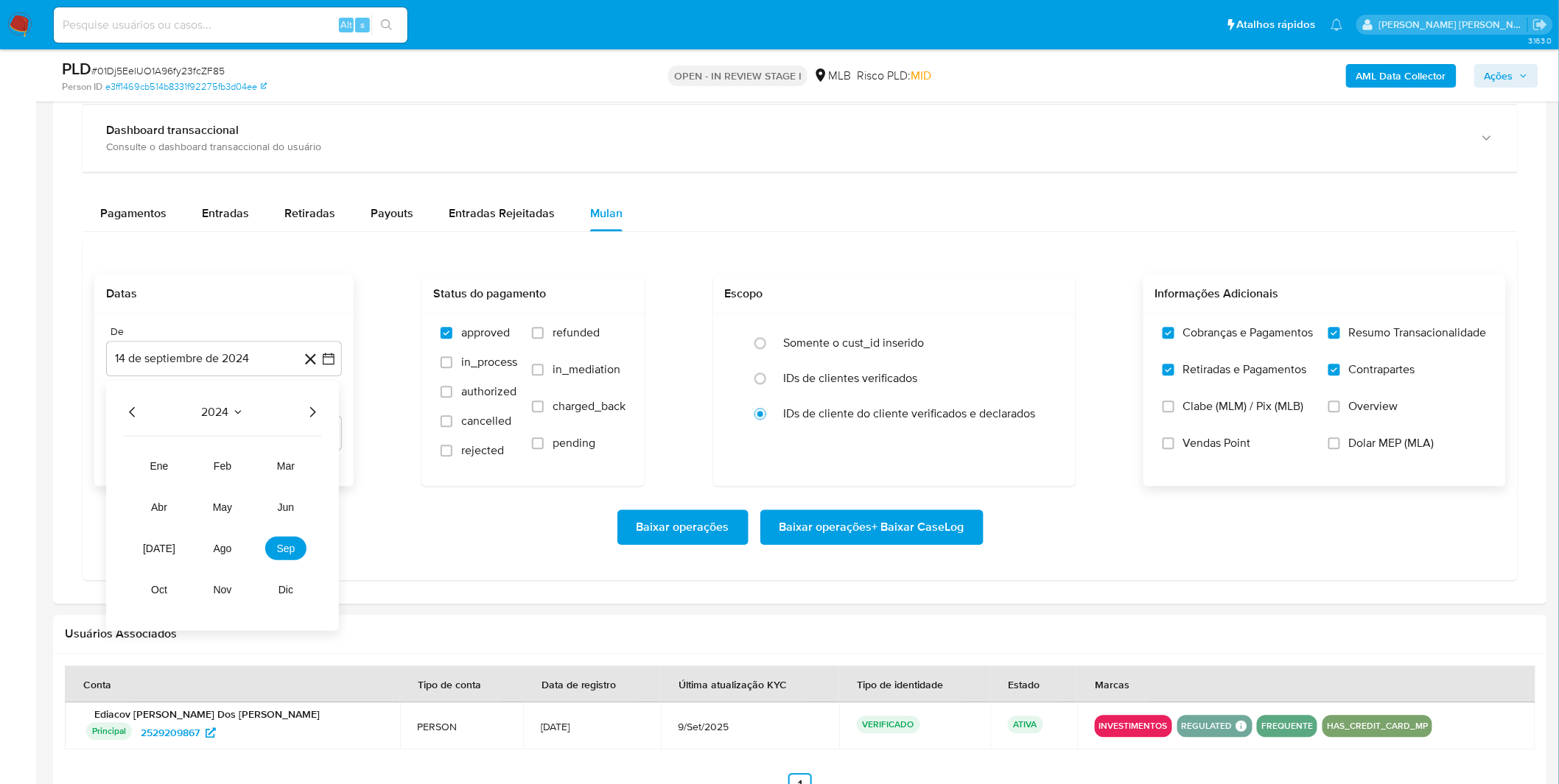
click at [309, 409] on icon "Año siguiente" at bounding box center [312, 412] width 17 height 17
click at [277, 540] on button "sep" at bounding box center [286, 549] width 41 height 23
click at [137, 464] on button "1" at bounding box center [135, 466] width 23 height 23
click at [220, 508] on div "Baixar operações Baixar operações + Baixar CaseLog" at bounding box center [800, 528] width 1411 height 83
click at [848, 532] on span "Baixar operações + Baixar CaseLog" at bounding box center [872, 528] width 185 height 32
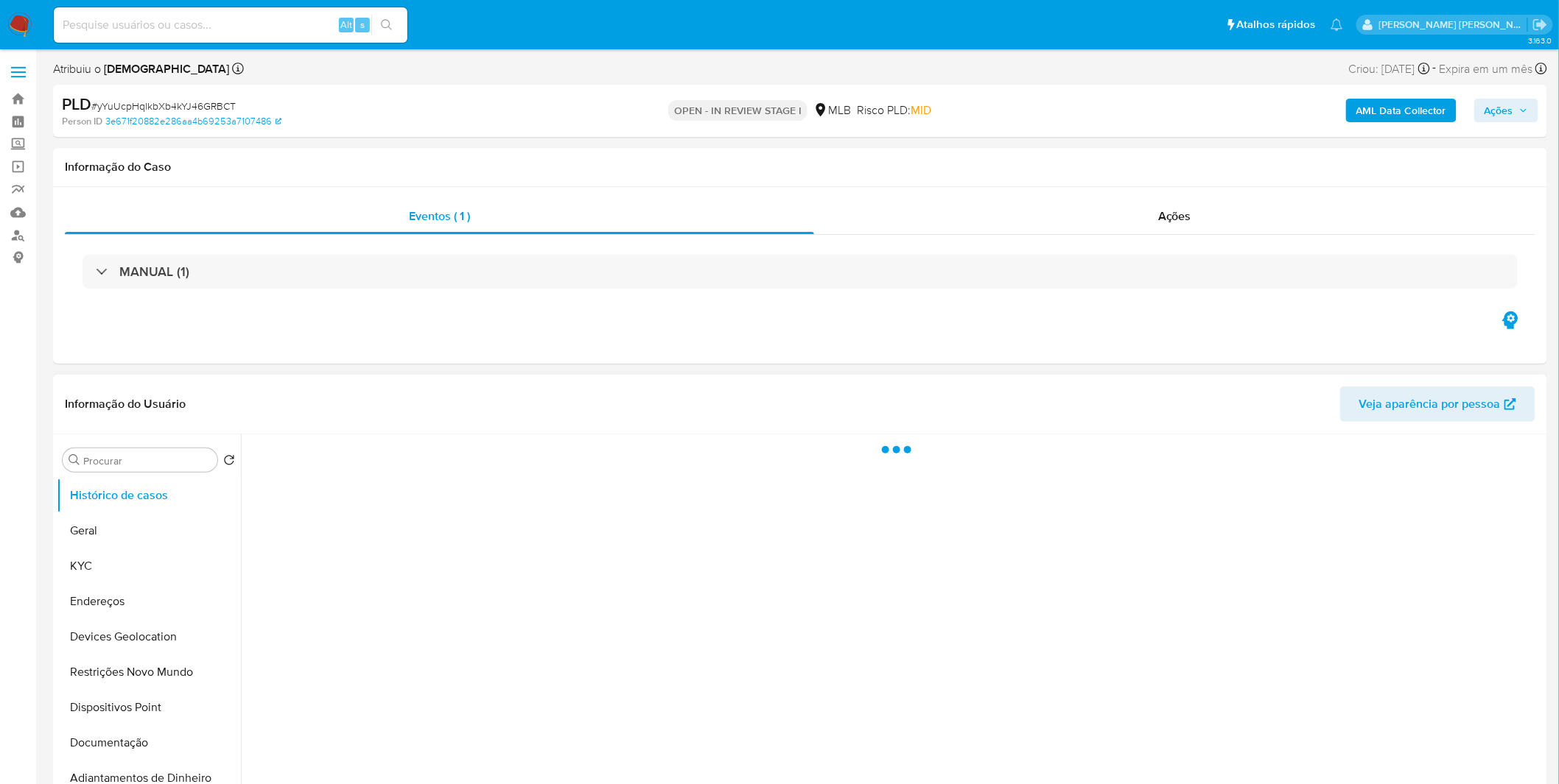
select select "10"
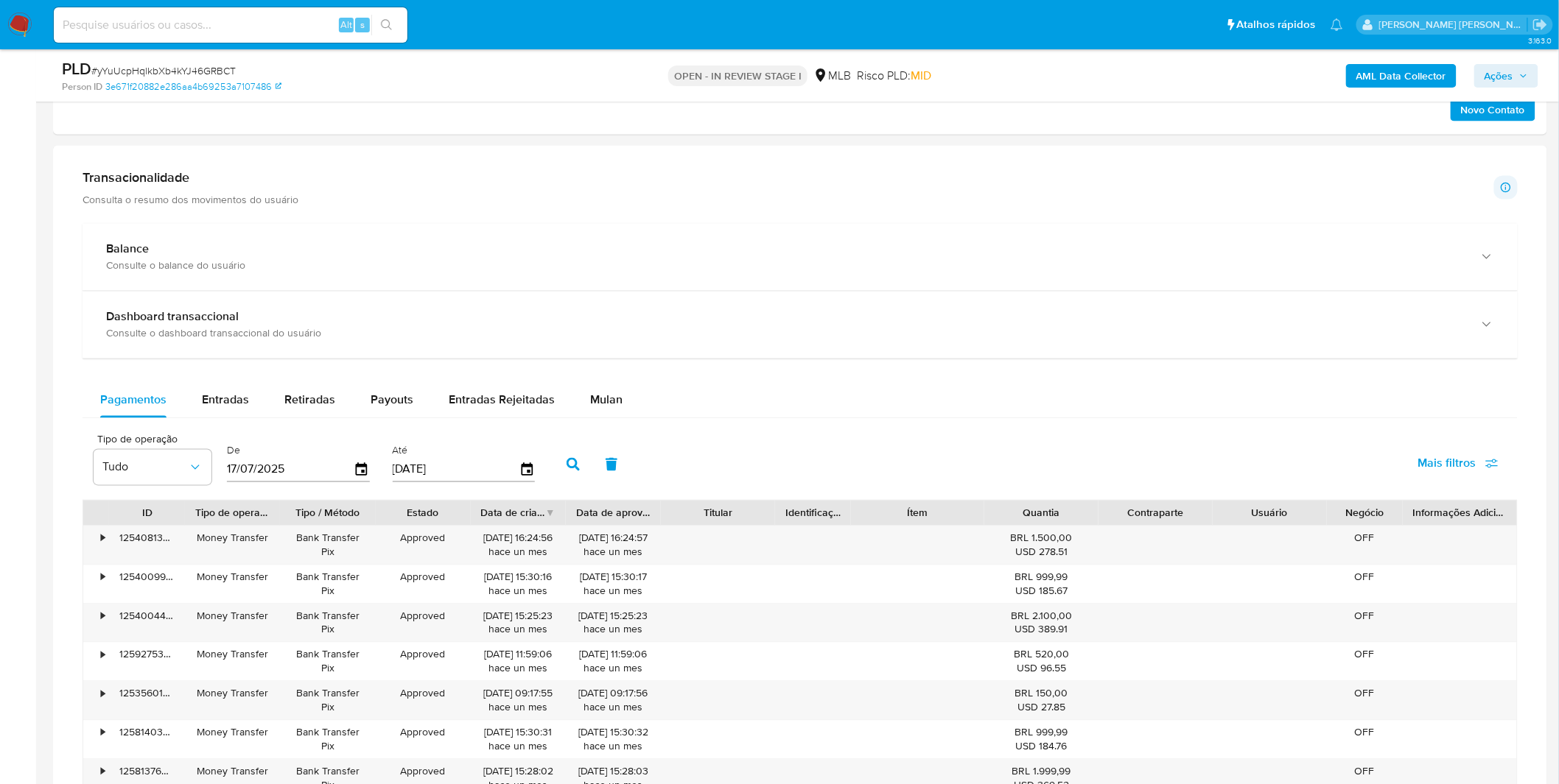
scroll to position [981, 0]
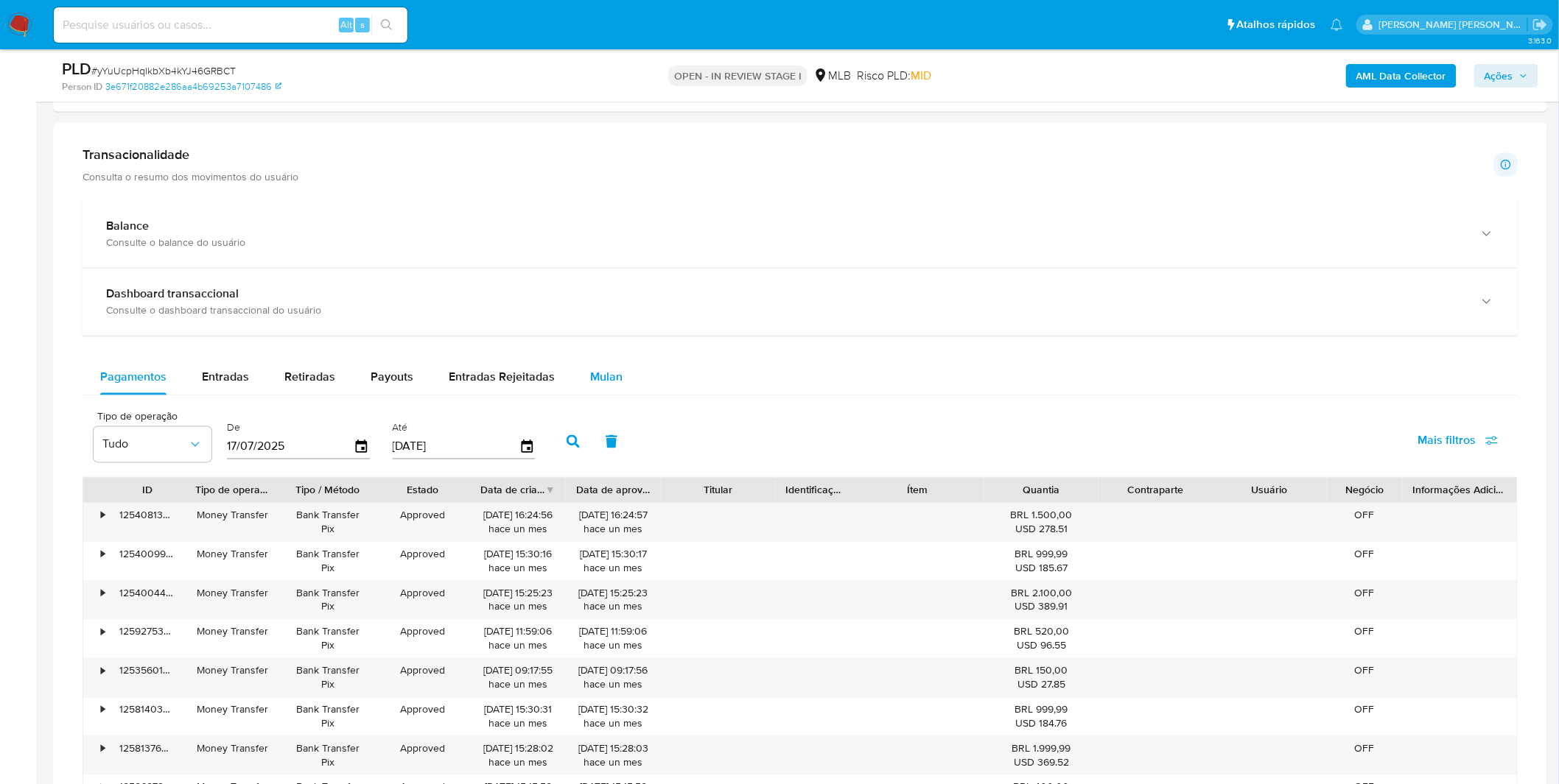
click at [613, 385] on span "Mulan" at bounding box center [606, 377] width 32 height 17
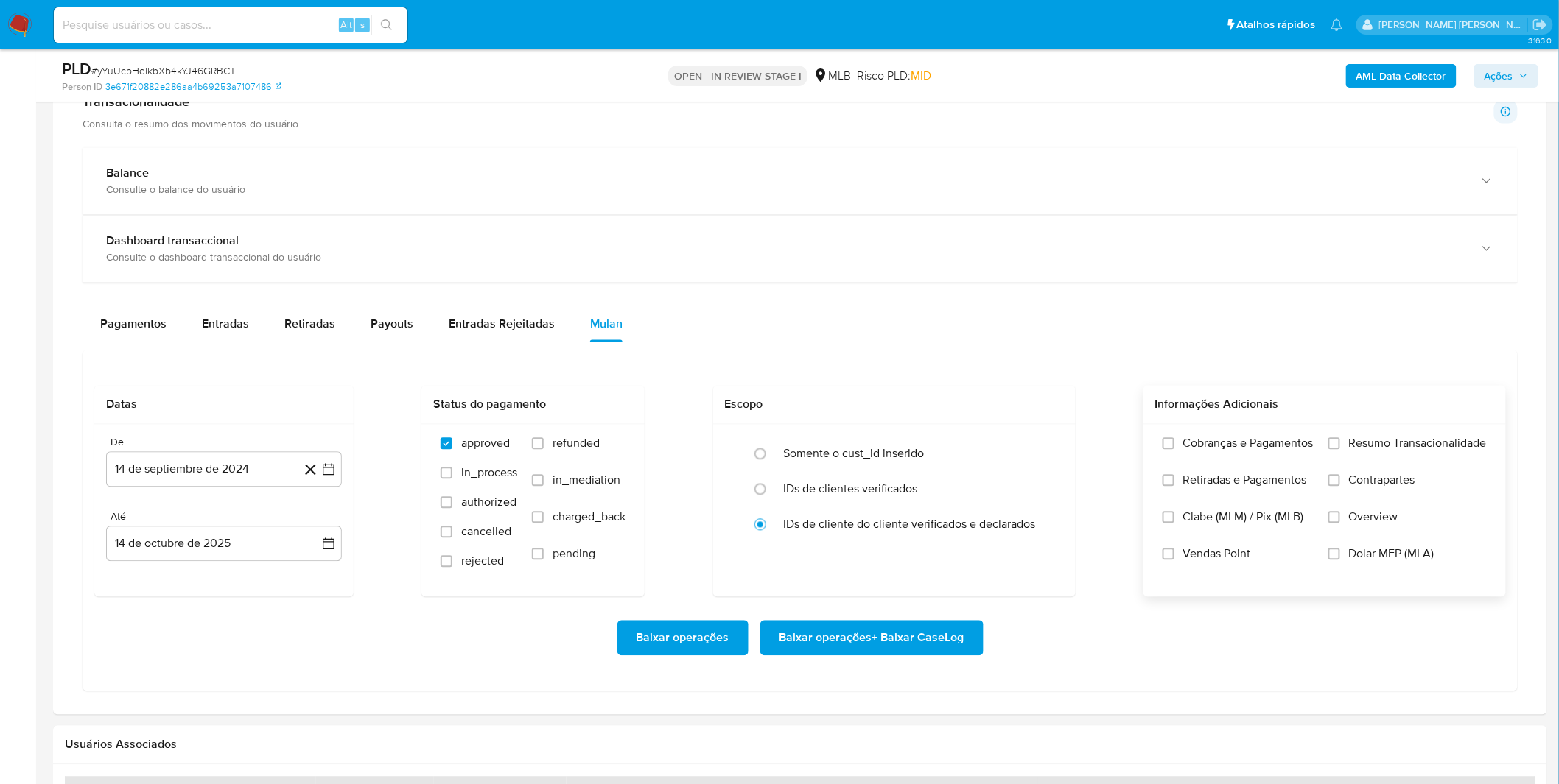
scroll to position [1064, 0]
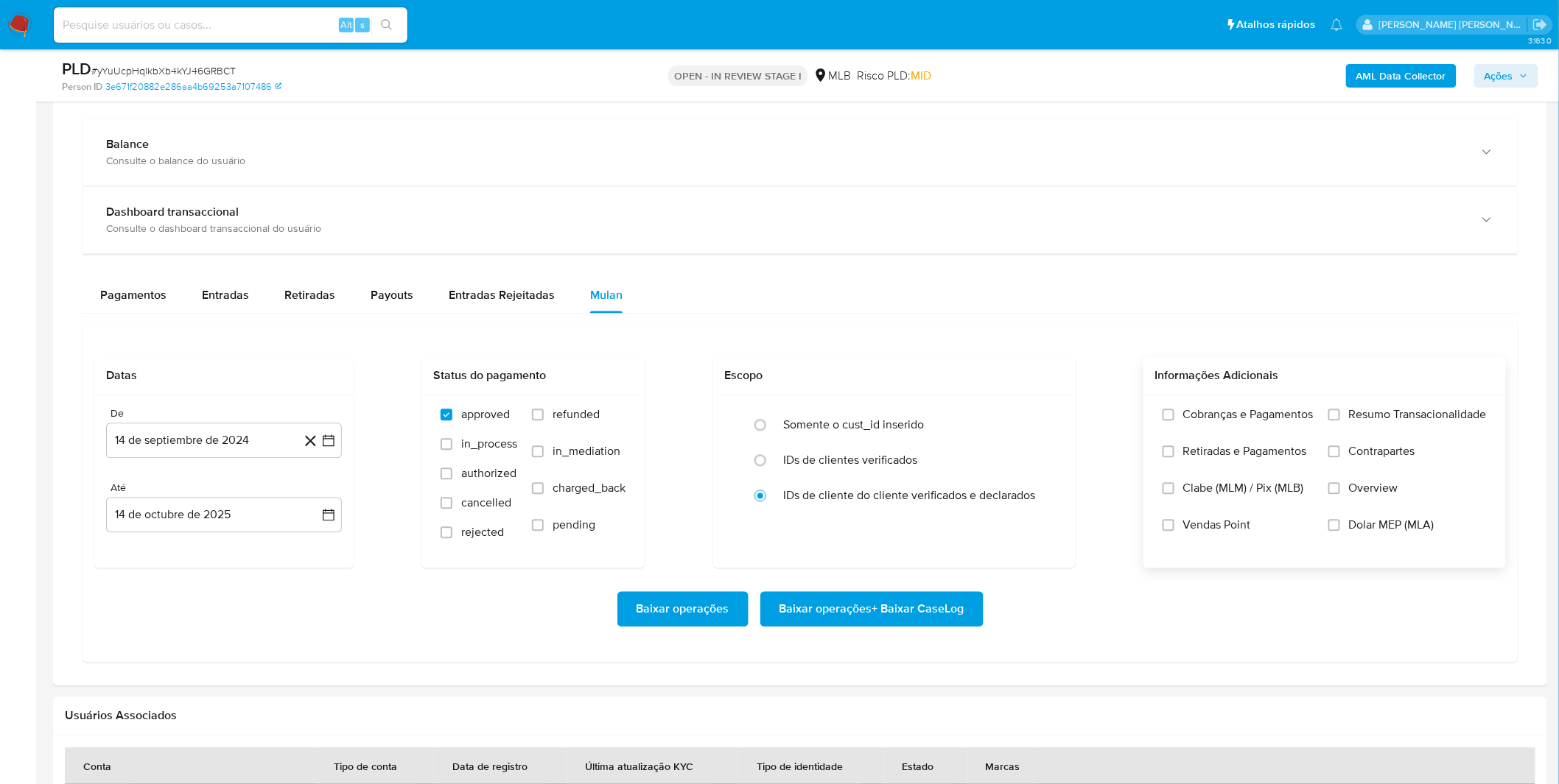
click at [1278, 432] on label "Cobranças e Pagamentos" at bounding box center [1237, 426] width 151 height 37
click at [1174, 422] on input "Cobranças e Pagamentos" at bounding box center [1168, 415] width 12 height 12
click at [1351, 422] on span "Resumo Transacionalidade" at bounding box center [1418, 415] width 138 height 15
click at [1340, 422] on input "Resumo Transacionalidade" at bounding box center [1334, 415] width 12 height 12
click at [1351, 458] on span "Contrapartes" at bounding box center [1382, 452] width 66 height 15
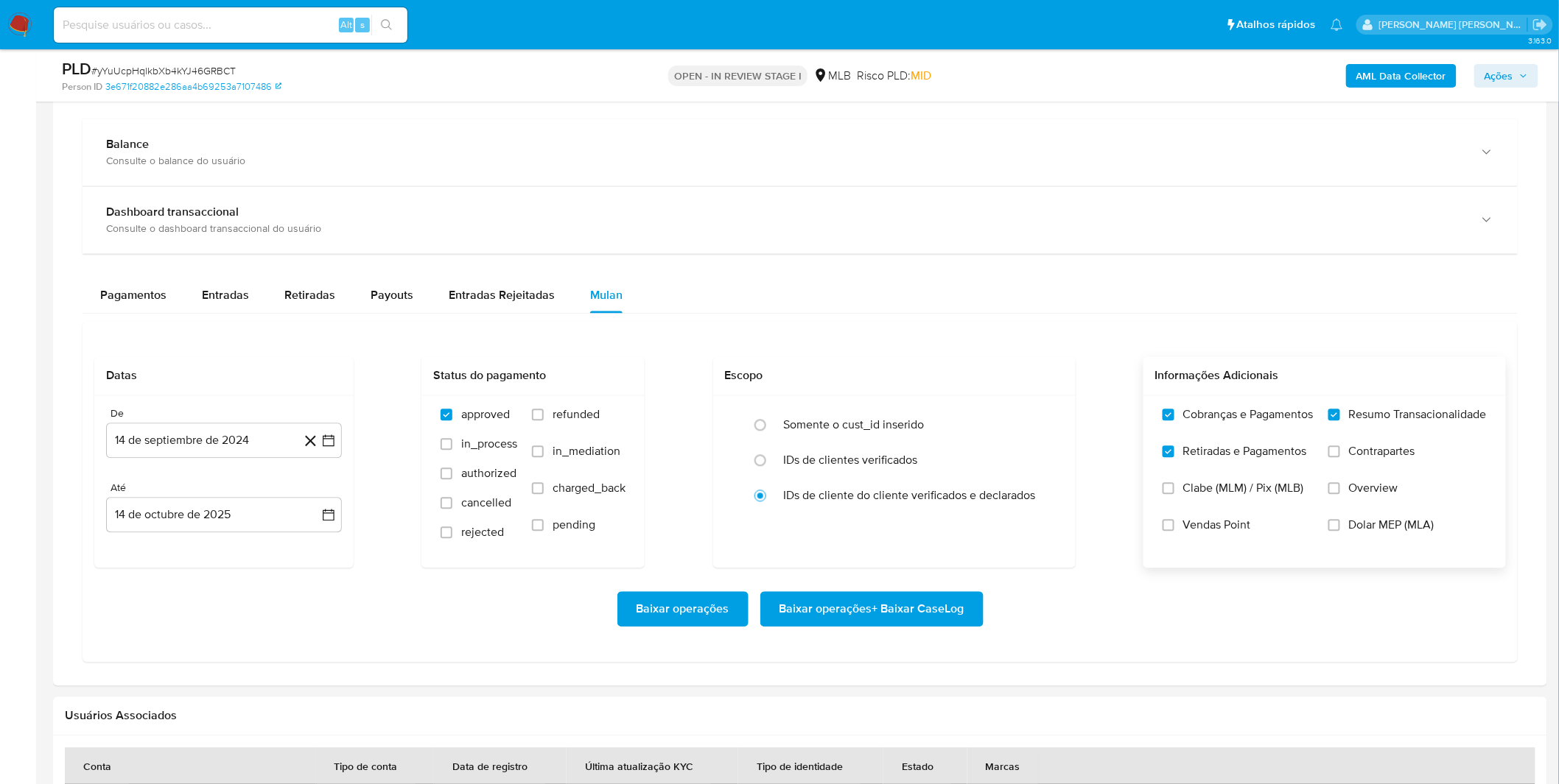
click at [1340, 458] on input "Contrapartes" at bounding box center [1334, 452] width 12 height 12
click at [218, 468] on div "De 14 de septiembre de 2024 [DATE] Até 14 de octubre de 2025 [DATE]" at bounding box center [224, 482] width 260 height 172
click at [218, 458] on button "14 de septiembre de 2024" at bounding box center [224, 441] width 236 height 35
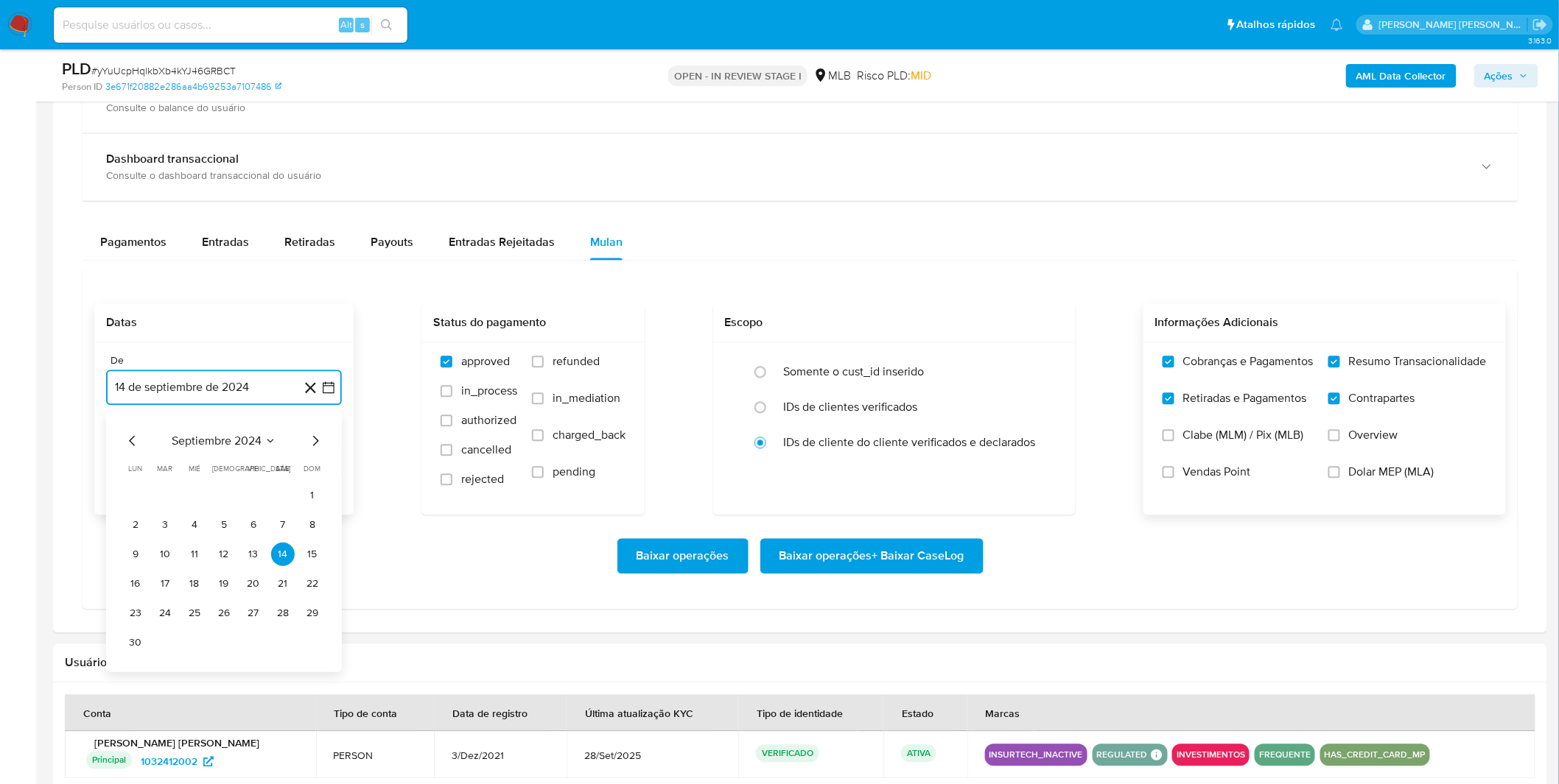
scroll to position [1145, 0]
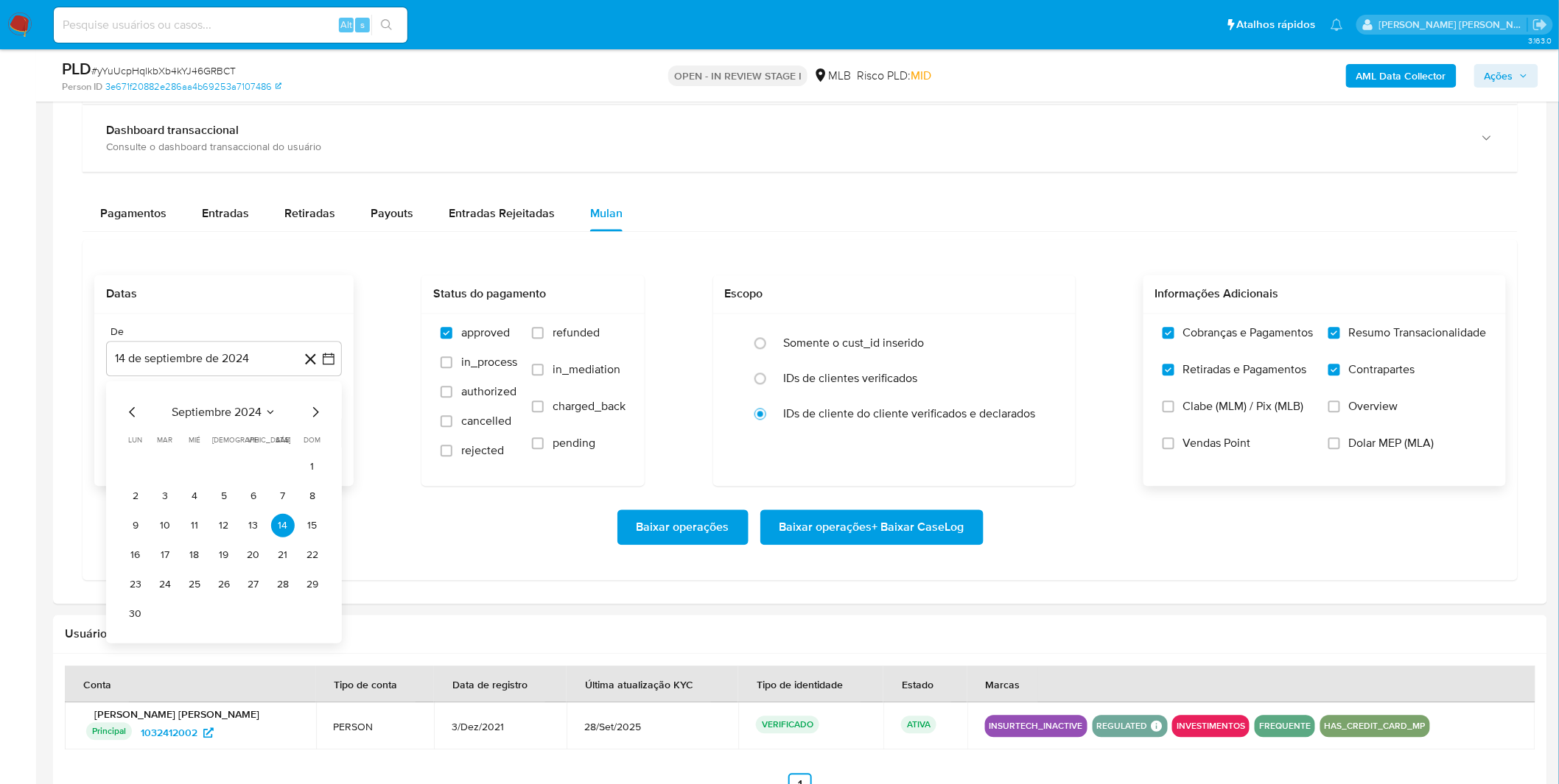
click at [220, 398] on div "septiembre 2024 septiembre 2024 lun lunes mar martes mié miércoles jue jueves v…" at bounding box center [224, 513] width 236 height 262
click at [232, 409] on span "septiembre 2024" at bounding box center [217, 412] width 89 height 15
click at [320, 409] on icon "Año siguiente" at bounding box center [312, 412] width 17 height 17
click at [283, 550] on span "sep" at bounding box center [286, 549] width 18 height 12
click at [134, 464] on button "1" at bounding box center [135, 466] width 23 height 23
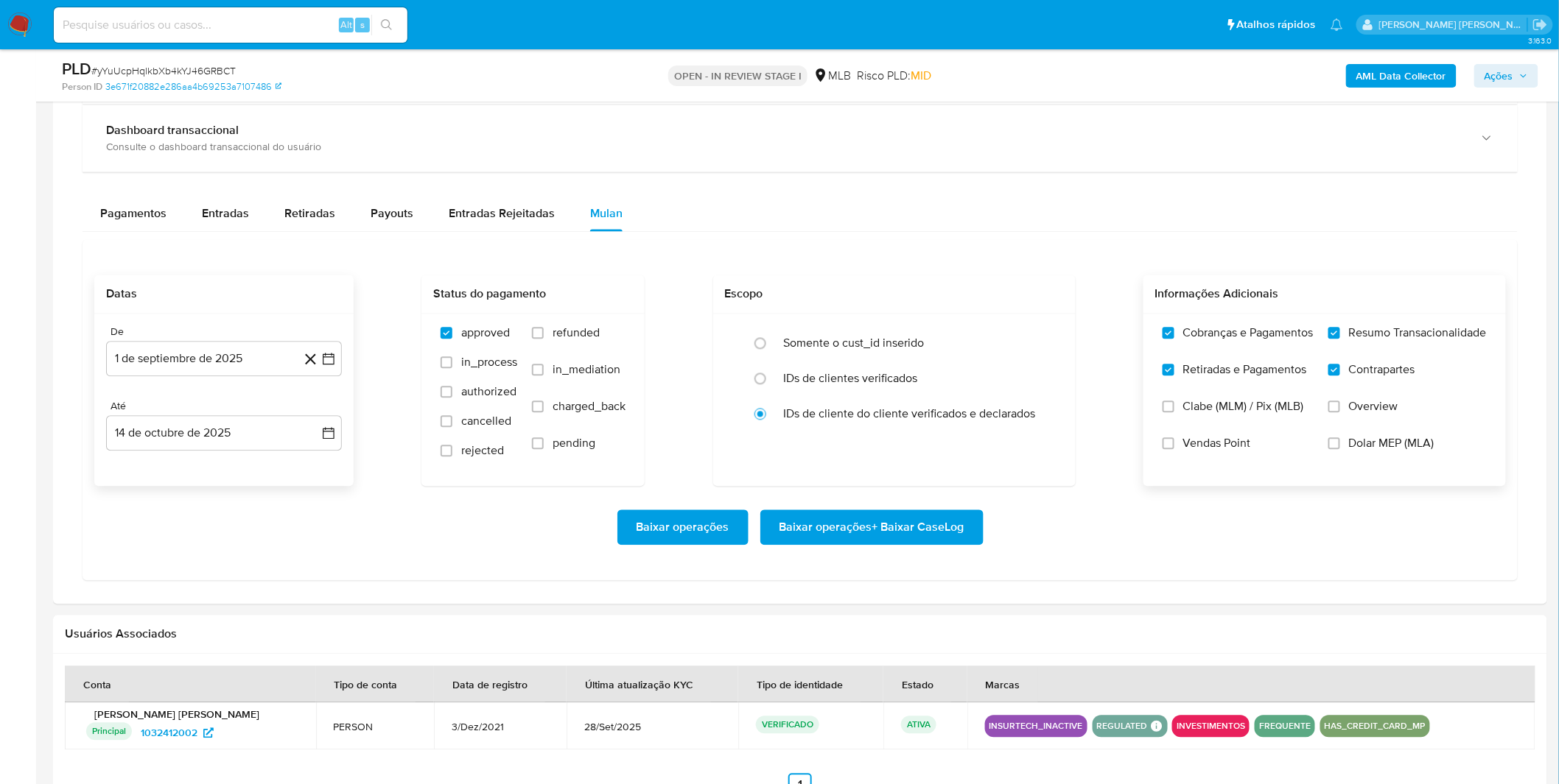
click at [202, 487] on div "De 1 de septiembre de 2025 [DATE] Até 14 de octubre de 2025 [DATE]" at bounding box center [224, 400] width 260 height 172
click at [879, 525] on span "Baixar operações + Baixar CaseLog" at bounding box center [872, 528] width 185 height 32
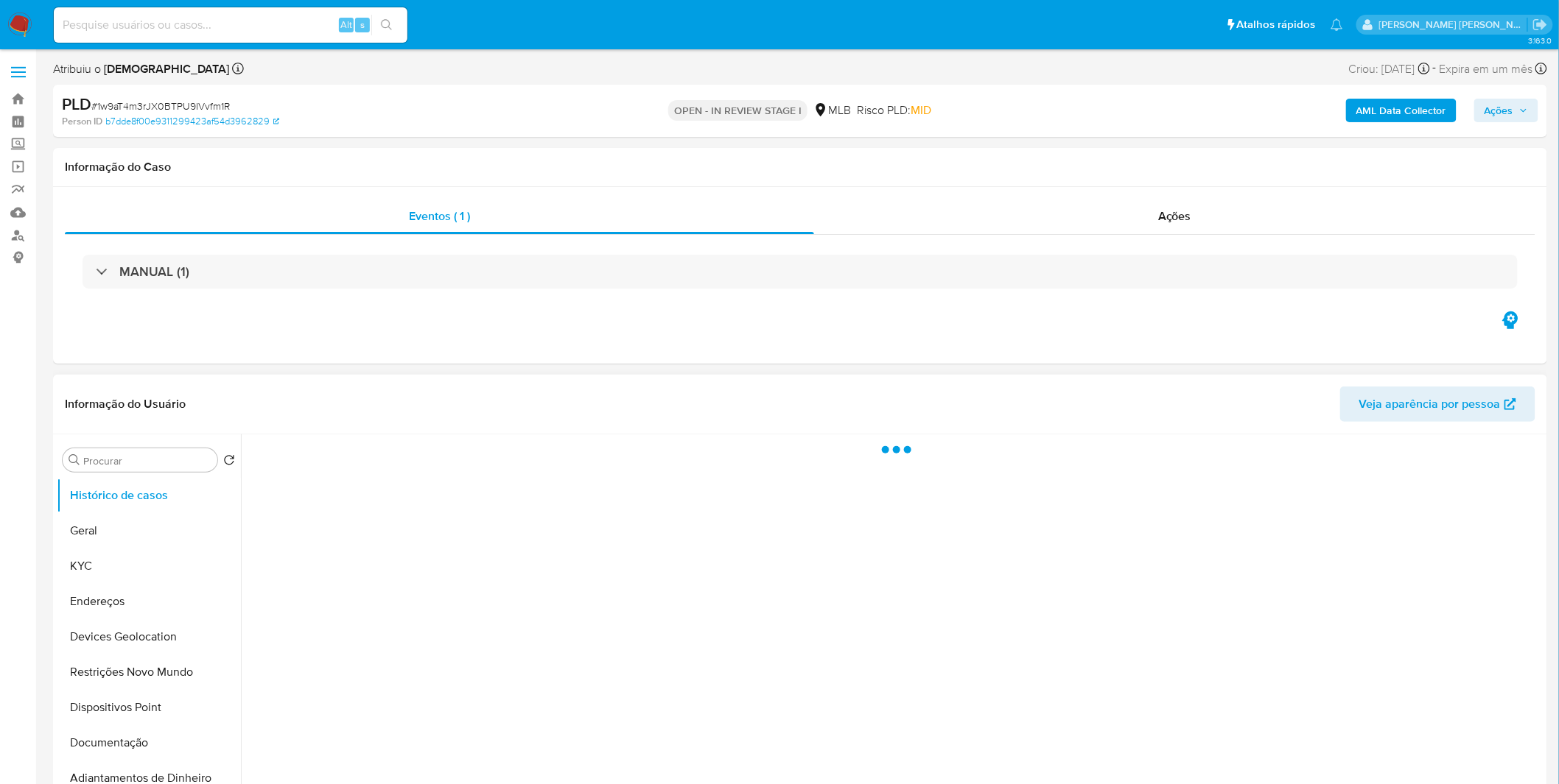
select select "10"
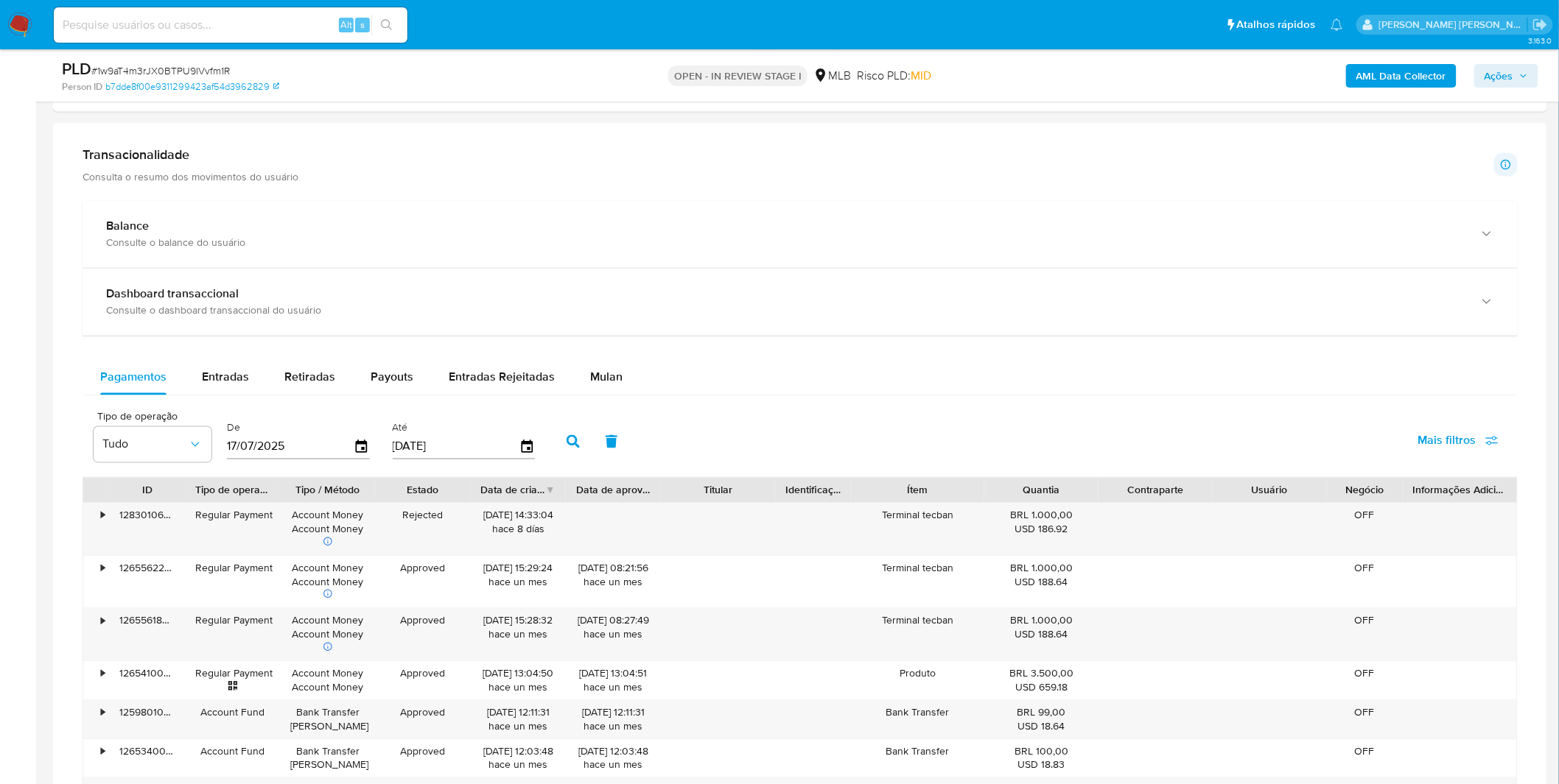
scroll to position [1145, 0]
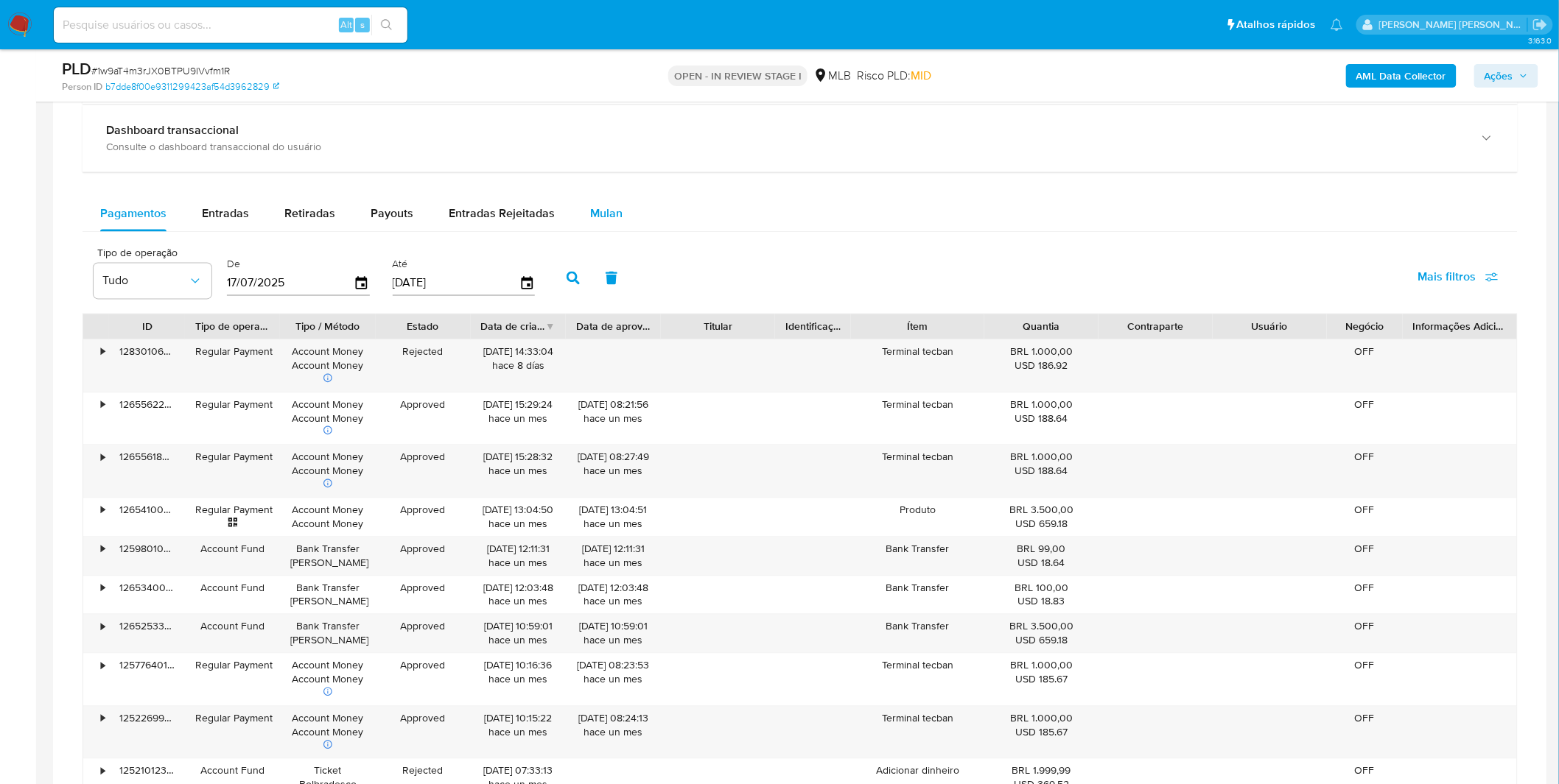
click at [607, 210] on span "Mulan" at bounding box center [606, 213] width 32 height 17
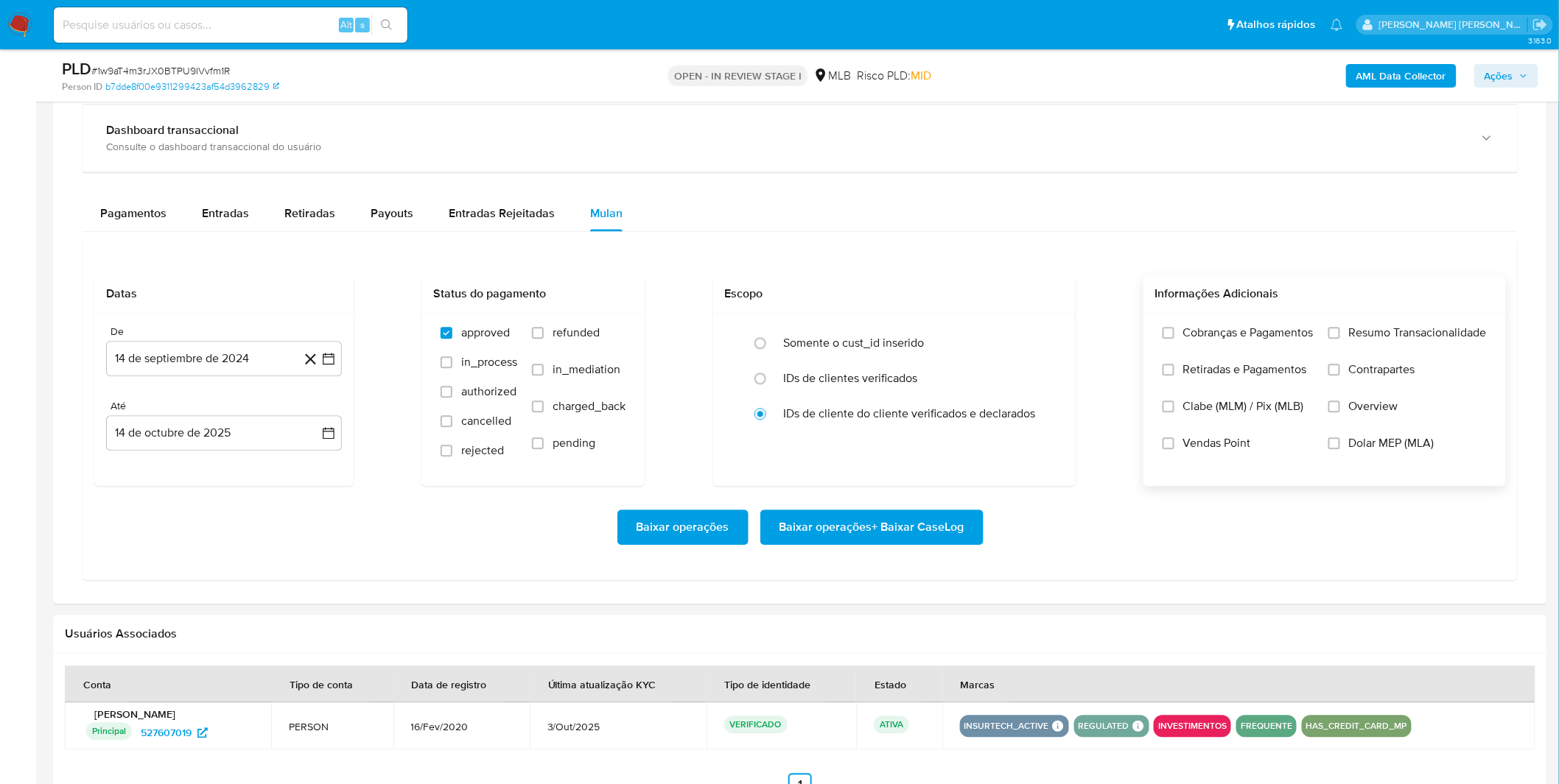
click at [1198, 340] on span "Cobranças e Pagamentos" at bounding box center [1248, 333] width 130 height 15
click at [1174, 339] on input "Cobranças e Pagamentos" at bounding box center [1168, 333] width 12 height 12
click at [1197, 363] on span "Retiradas e Pagamentos" at bounding box center [1244, 370] width 123 height 15
click at [1174, 364] on input "Retiradas e Pagamentos" at bounding box center [1168, 370] width 12 height 12
drag, startPoint x: 1343, startPoint y: 334, endPoint x: 1344, endPoint y: 342, distance: 8.1
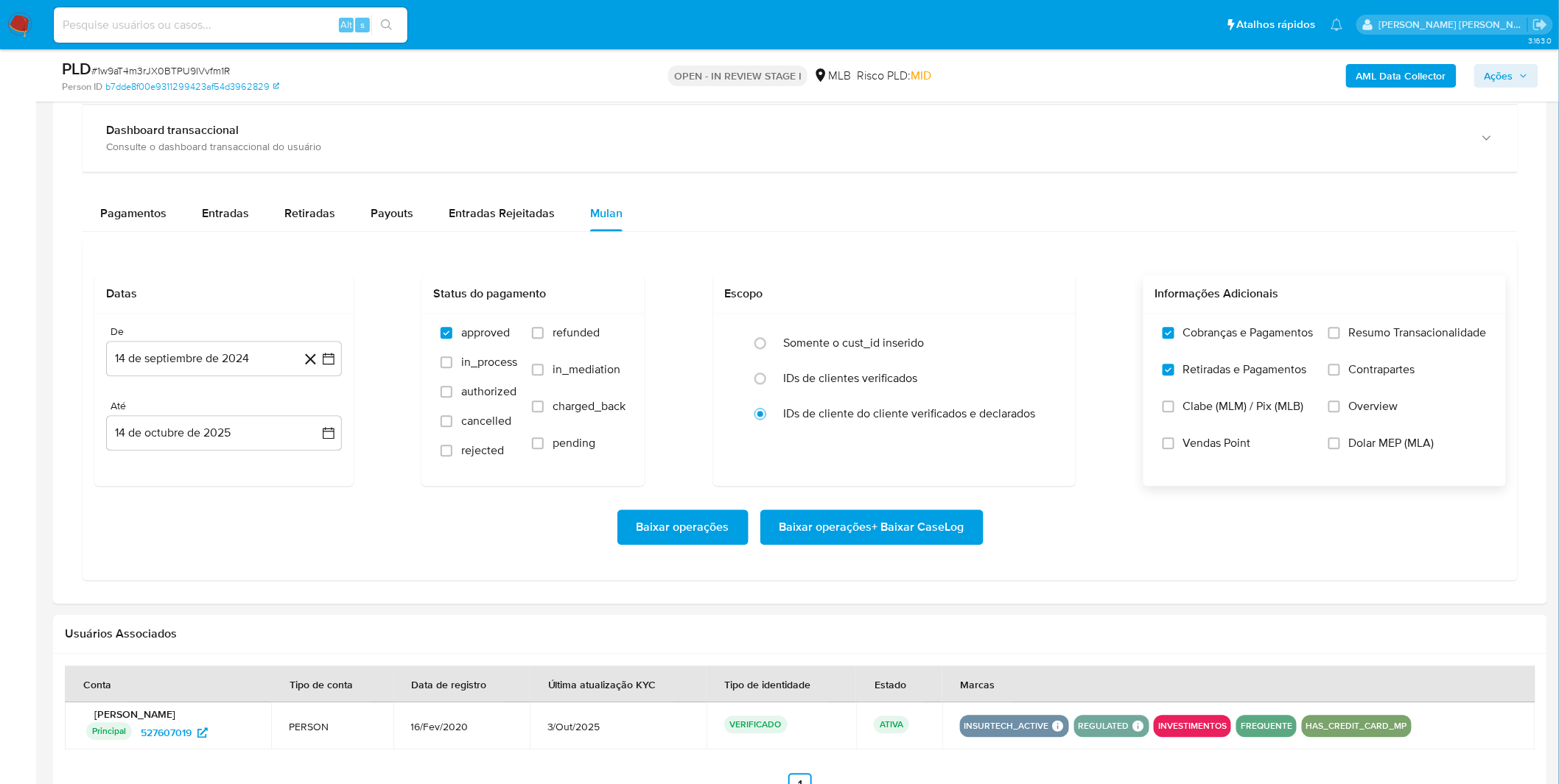
click at [1344, 334] on label "Resumo Transacionalidade" at bounding box center [1407, 345] width 158 height 37
click at [1343, 361] on label "Resumo Transacionalidade" at bounding box center [1407, 345] width 158 height 37
click at [1340, 339] on input "Resumo Transacionalidade" at bounding box center [1334, 333] width 12 height 12
click at [1341, 370] on label "Contrapartes" at bounding box center [1407, 382] width 158 height 37
click at [1340, 370] on input "Contrapartes" at bounding box center [1334, 370] width 12 height 12
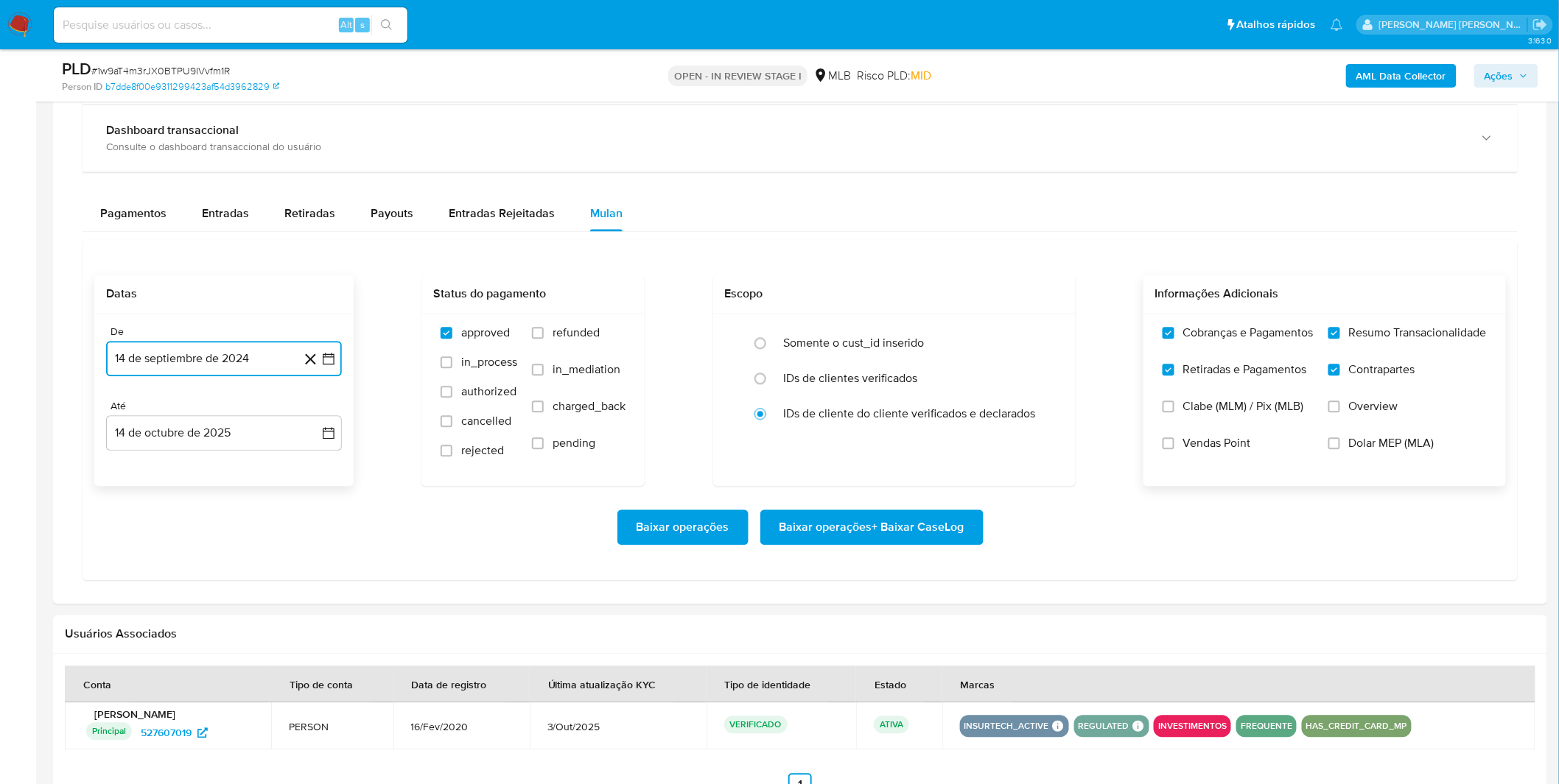
click at [186, 358] on button "14 de septiembre de 2024" at bounding box center [224, 359] width 236 height 35
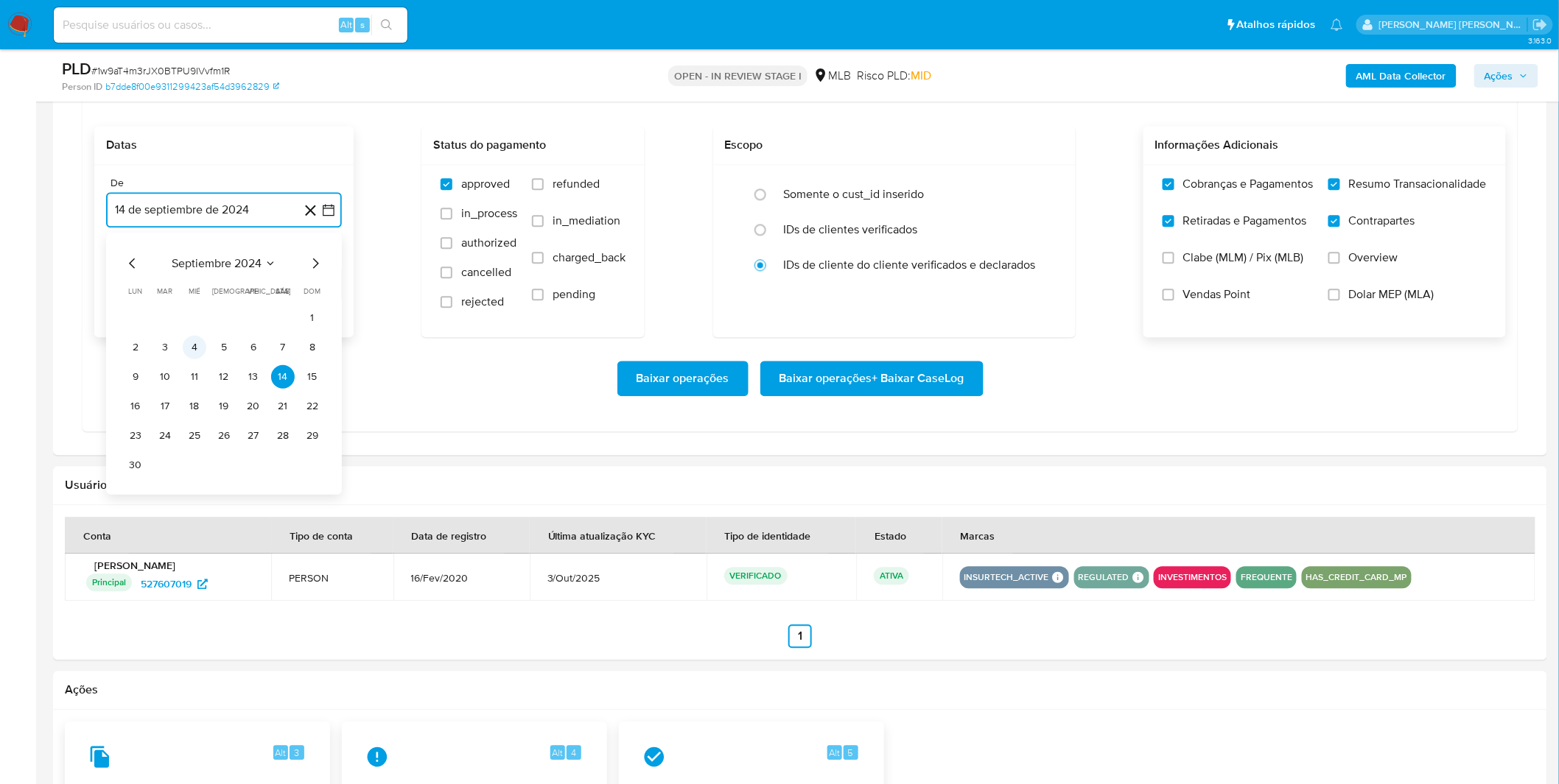
scroll to position [1309, 0]
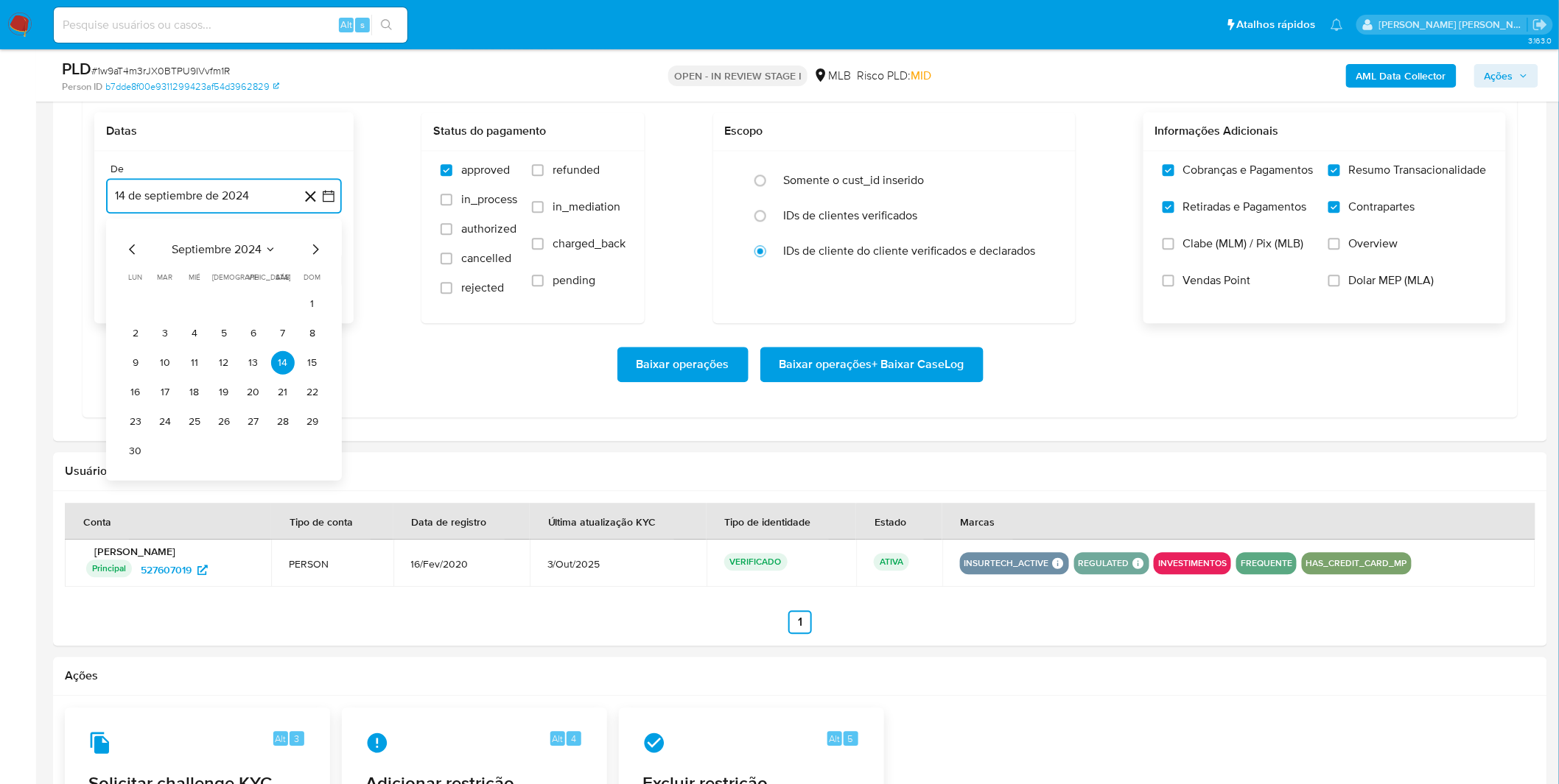
click at [219, 245] on span "septiembre 2024" at bounding box center [217, 249] width 89 height 15
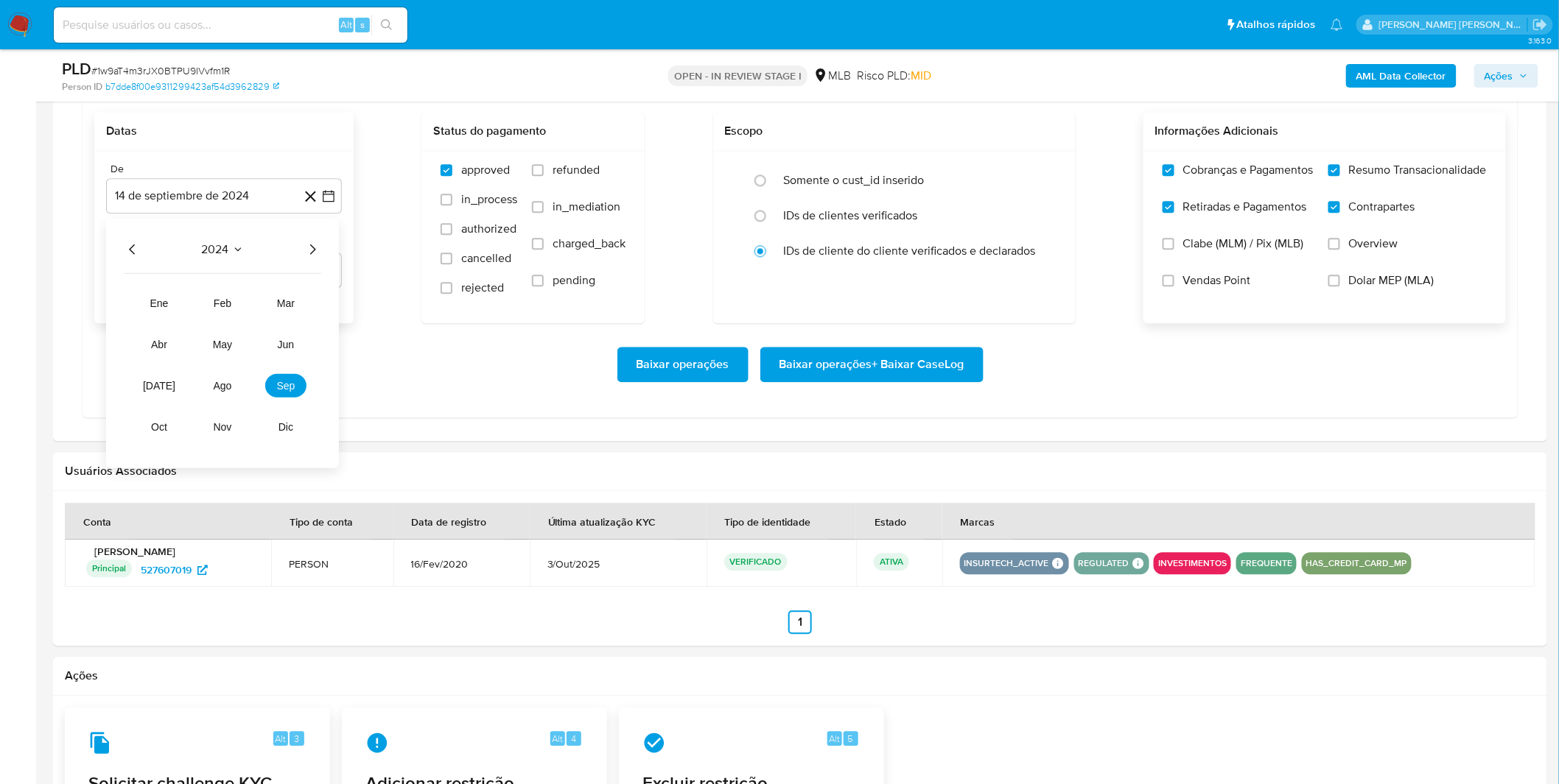
click at [312, 251] on icon "Año siguiente" at bounding box center [312, 249] width 17 height 17
click at [275, 376] on button "sep" at bounding box center [286, 385] width 41 height 23
click at [138, 310] on button "1" at bounding box center [135, 303] width 23 height 23
drag, startPoint x: 170, startPoint y: 355, endPoint x: 181, endPoint y: 355, distance: 11.0
click at [171, 355] on div "Baixar operações Baixar operações + Baixar CaseLog" at bounding box center [800, 364] width 1411 height 35
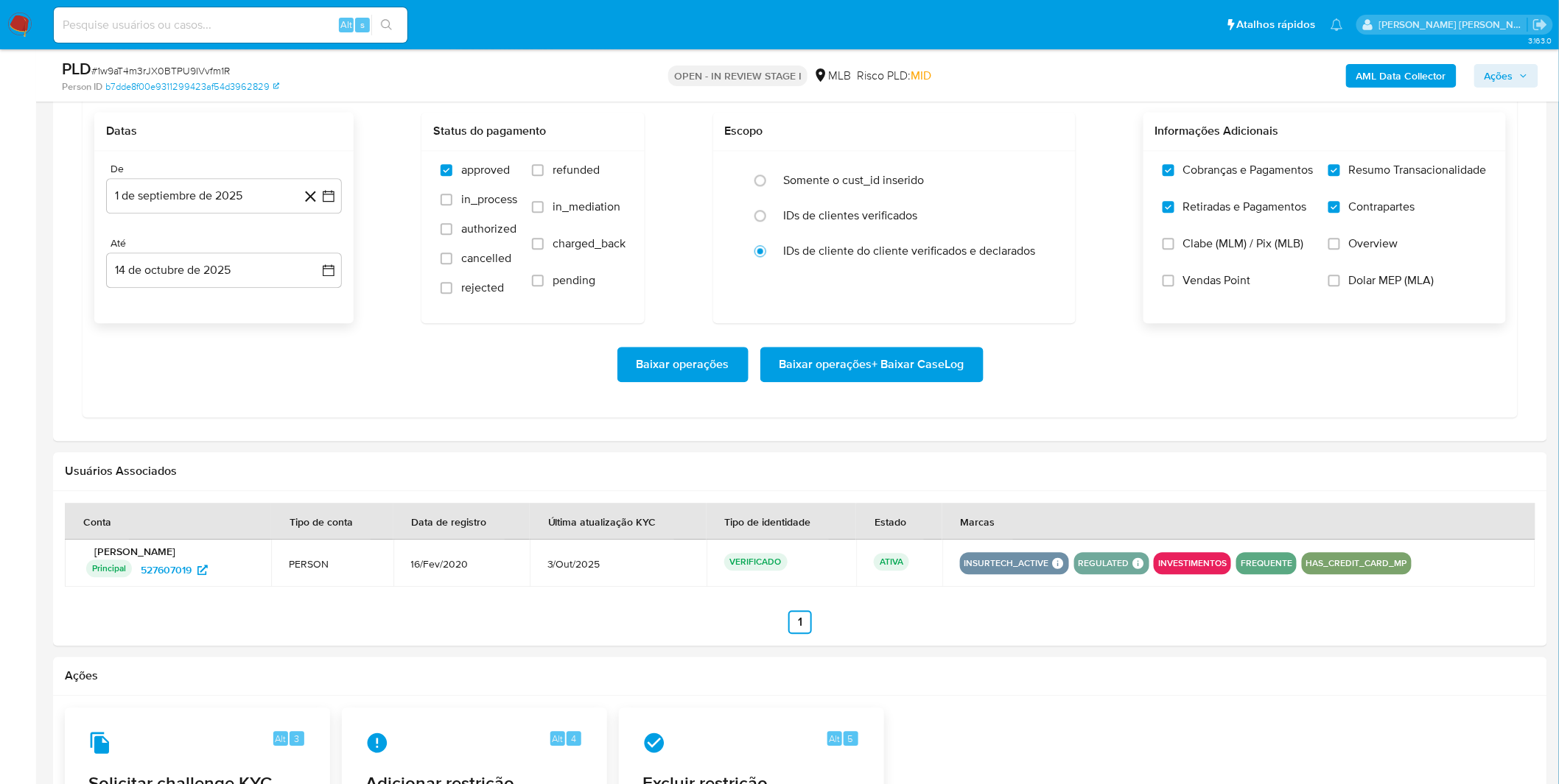
click at [872, 370] on span "Baixar operações + Baixar CaseLog" at bounding box center [872, 364] width 185 height 32
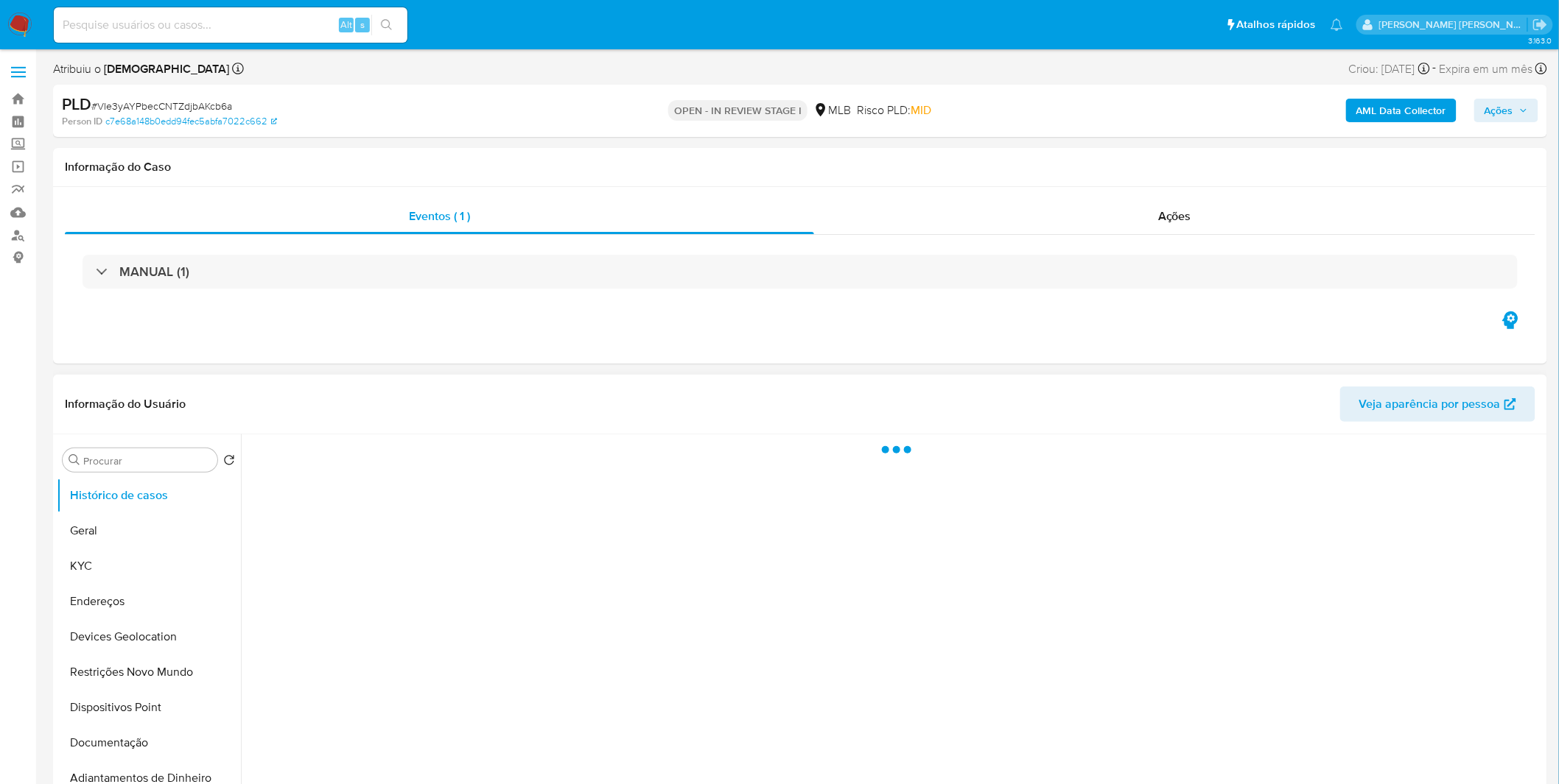
select select "10"
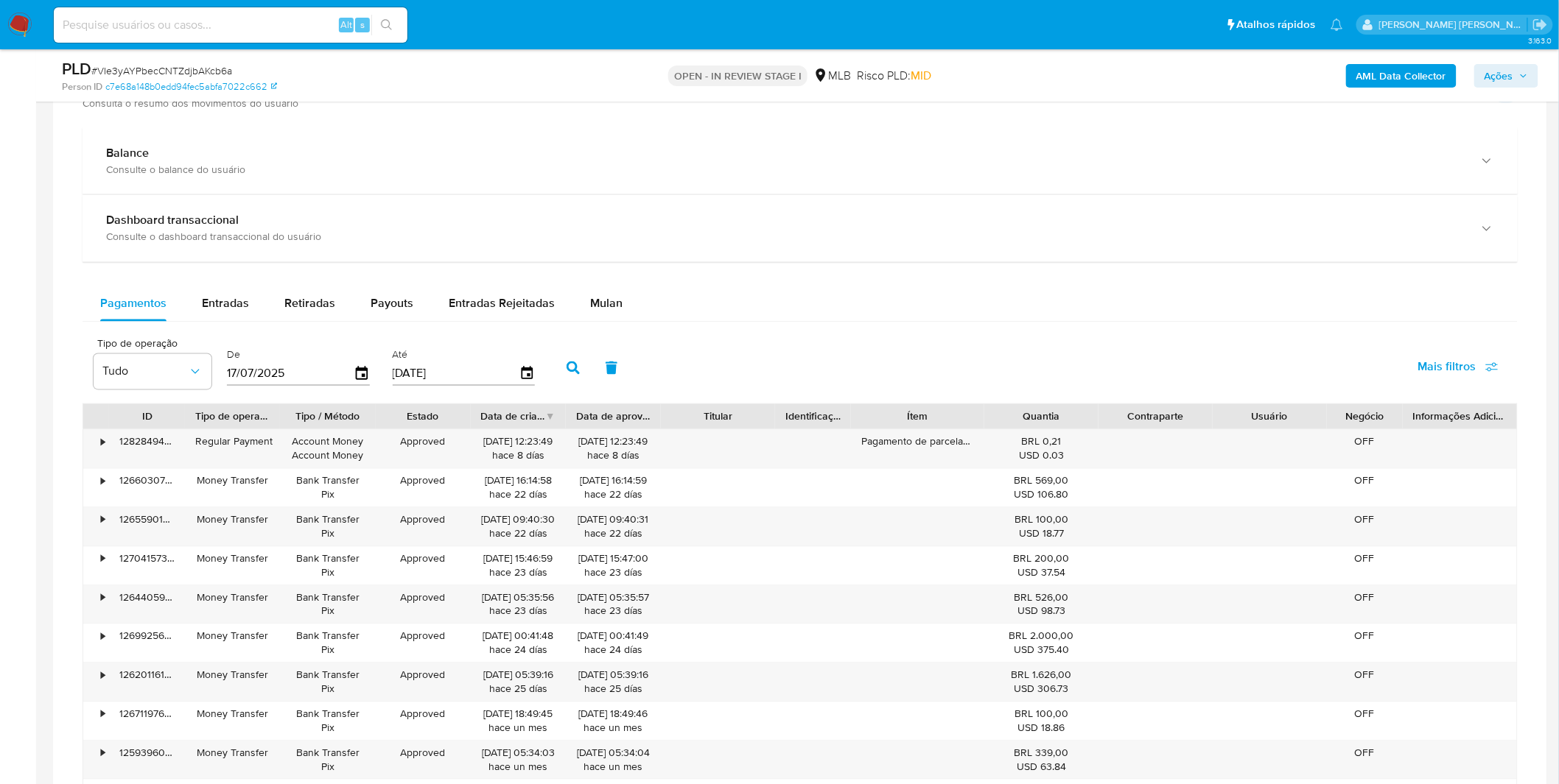
scroll to position [900, 0]
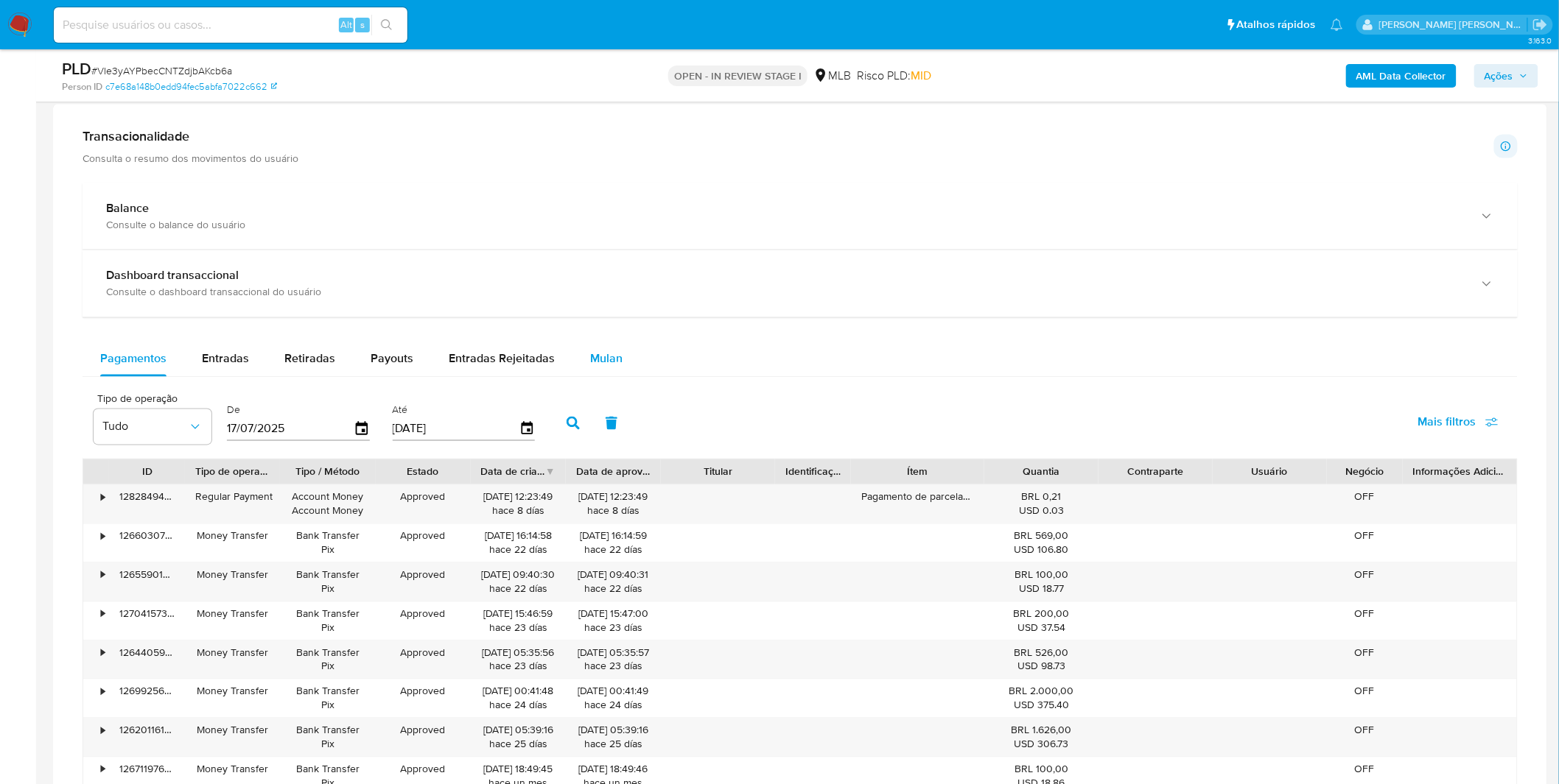
click at [572, 357] on button "Mulan" at bounding box center [606, 359] width 68 height 35
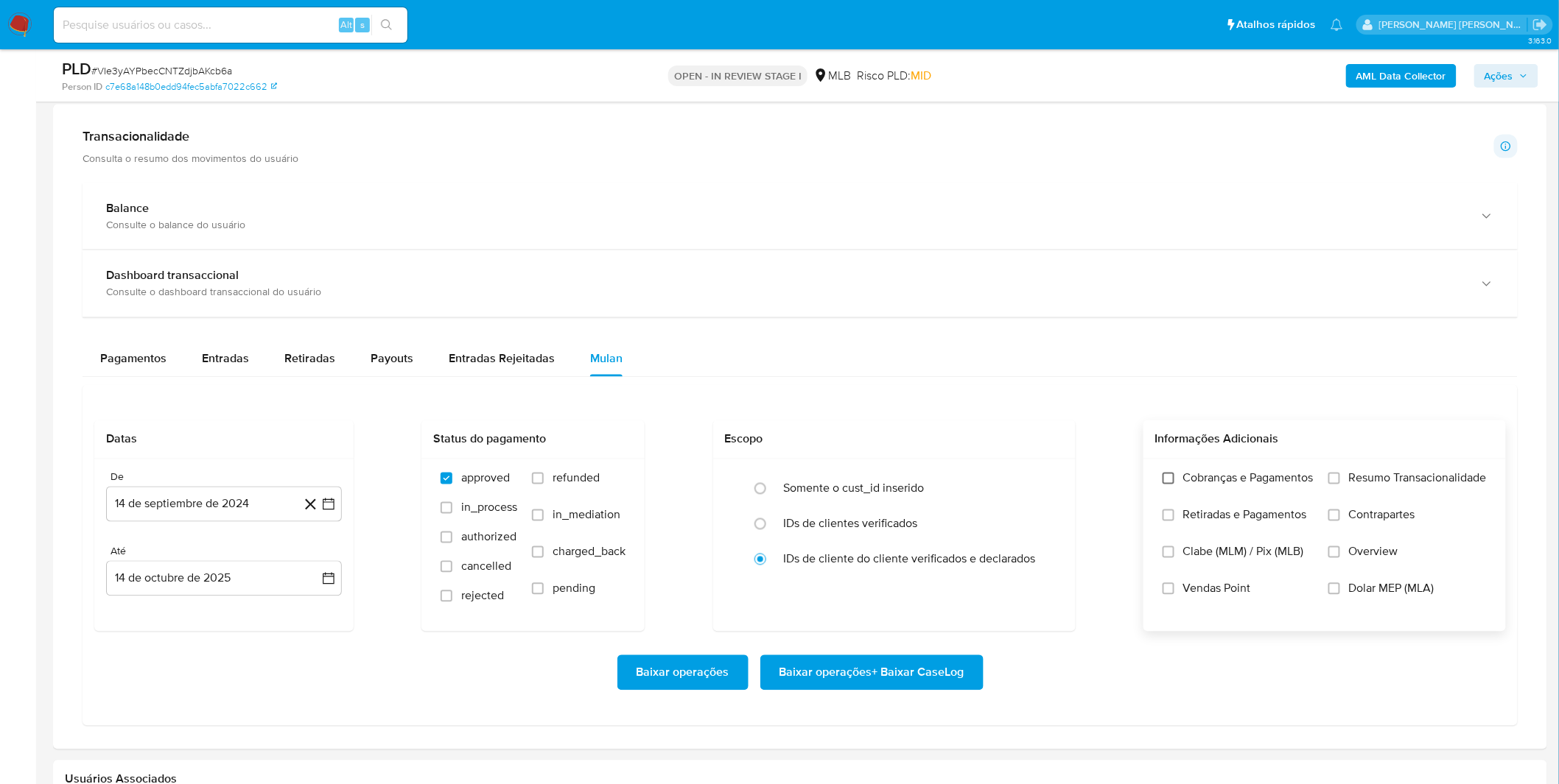
click at [1167, 473] on input "Cobranças e Pagamentos" at bounding box center [1168, 479] width 12 height 12
click at [1192, 520] on span "Retiradas e Pagamentos" at bounding box center [1244, 515] width 123 height 15
click at [1298, 513] on span "Retiradas e Pagamentos" at bounding box center [1244, 515] width 123 height 15
click at [1174, 513] on input "Retiradas e Pagamentos" at bounding box center [1168, 516] width 12 height 12
click at [1365, 474] on span "Resumo Transacionalidade" at bounding box center [1418, 478] width 138 height 15
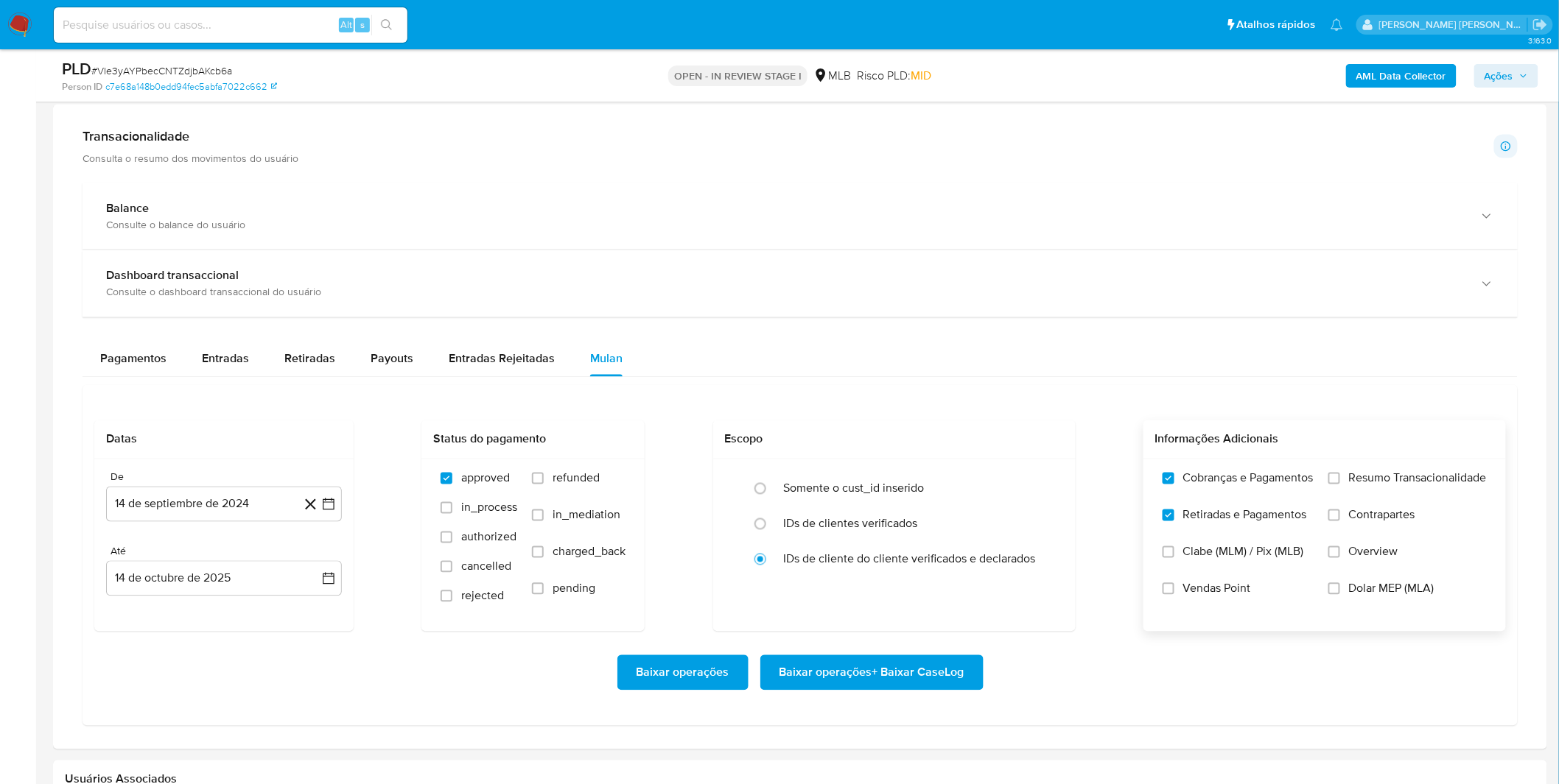
click at [1340, 474] on input "Resumo Transacionalidade" at bounding box center [1334, 479] width 12 height 12
click at [1359, 522] on span "Contrapartes" at bounding box center [1382, 515] width 66 height 15
click at [1340, 522] on input "Contrapartes" at bounding box center [1334, 516] width 12 height 12
click at [188, 521] on button "14 de septiembre de 2024" at bounding box center [224, 504] width 236 height 35
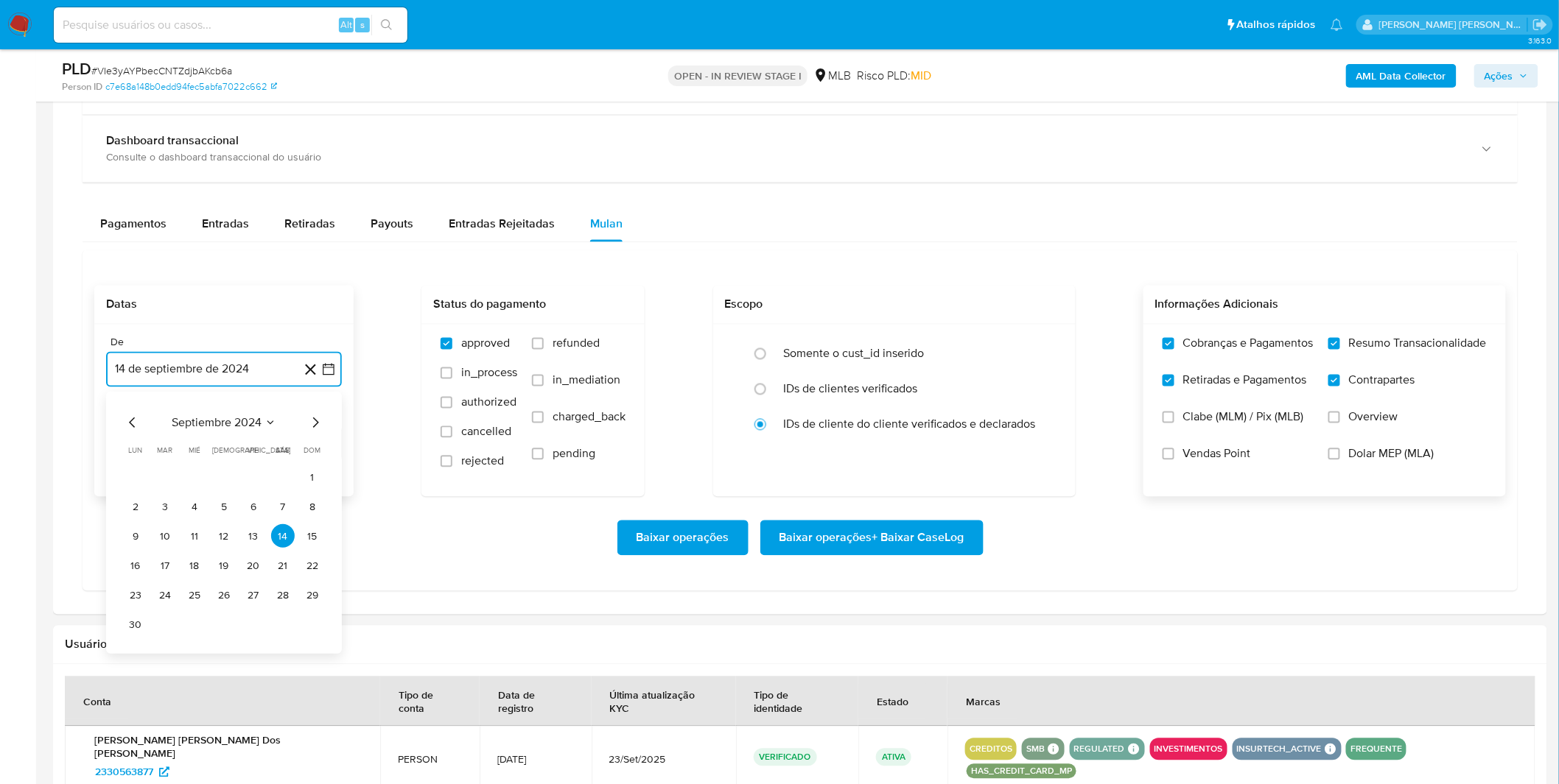
scroll to position [1064, 0]
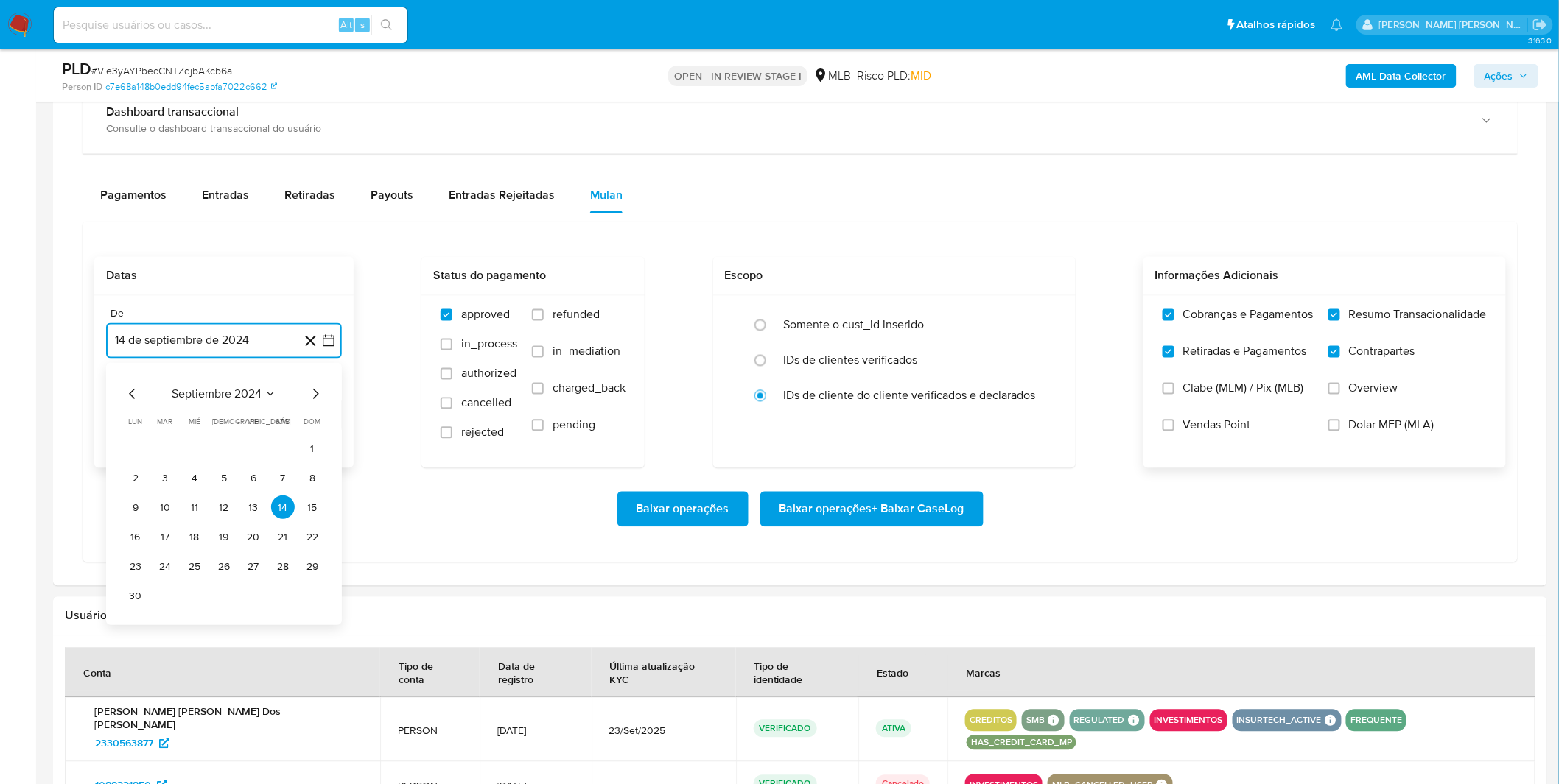
click at [224, 397] on span "septiembre 2024" at bounding box center [217, 394] width 89 height 15
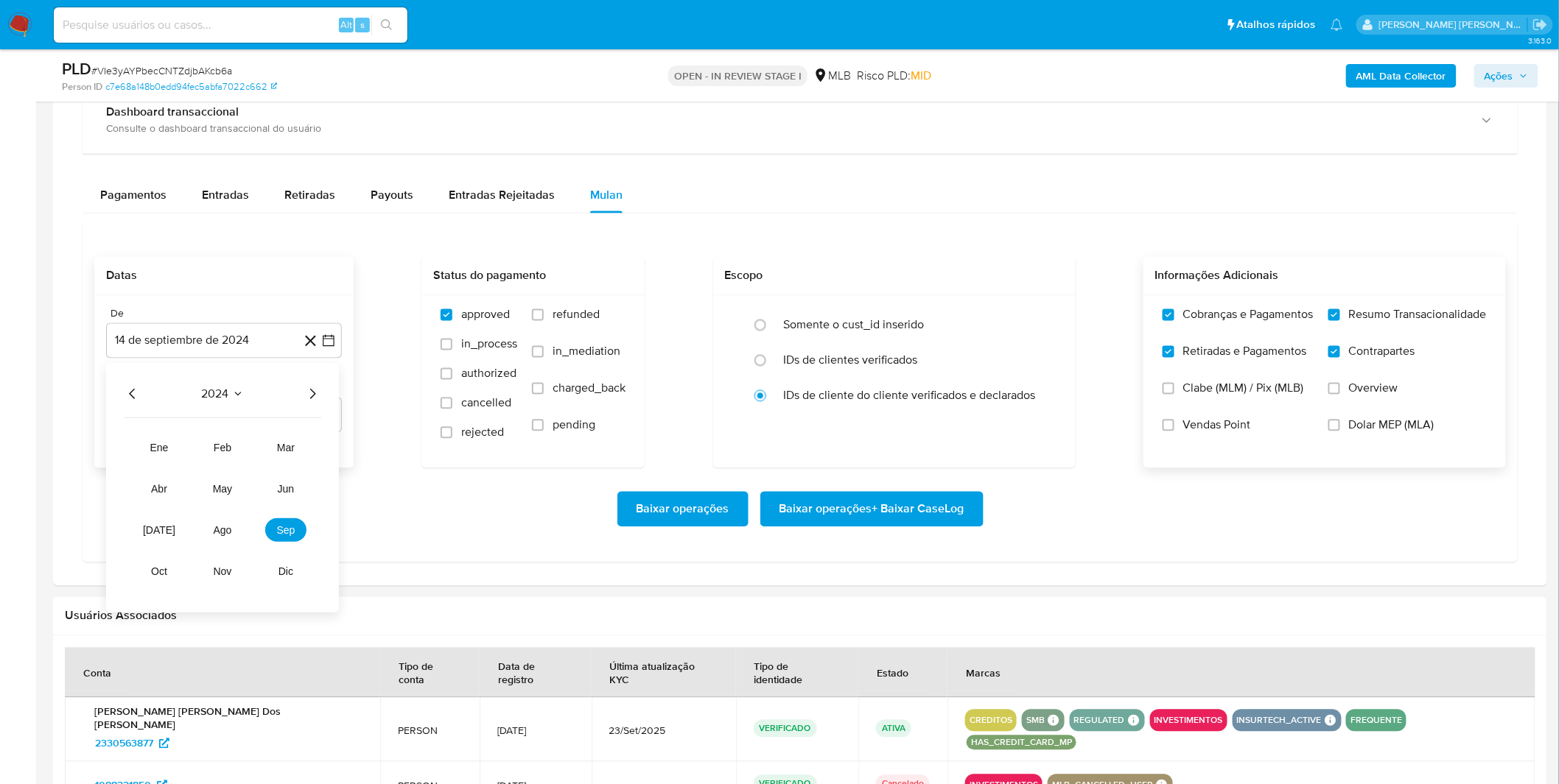
drag, startPoint x: 309, startPoint y: 398, endPoint x: 310, endPoint y: 428, distance: 30.0
click at [310, 398] on icon "Año siguiente" at bounding box center [312, 394] width 17 height 17
click at [282, 540] on button "sep" at bounding box center [286, 530] width 41 height 23
drag, startPoint x: 139, startPoint y: 452, endPoint x: 146, endPoint y: 457, distance: 8.6
click at [139, 451] on button "1" at bounding box center [135, 449] width 23 height 23
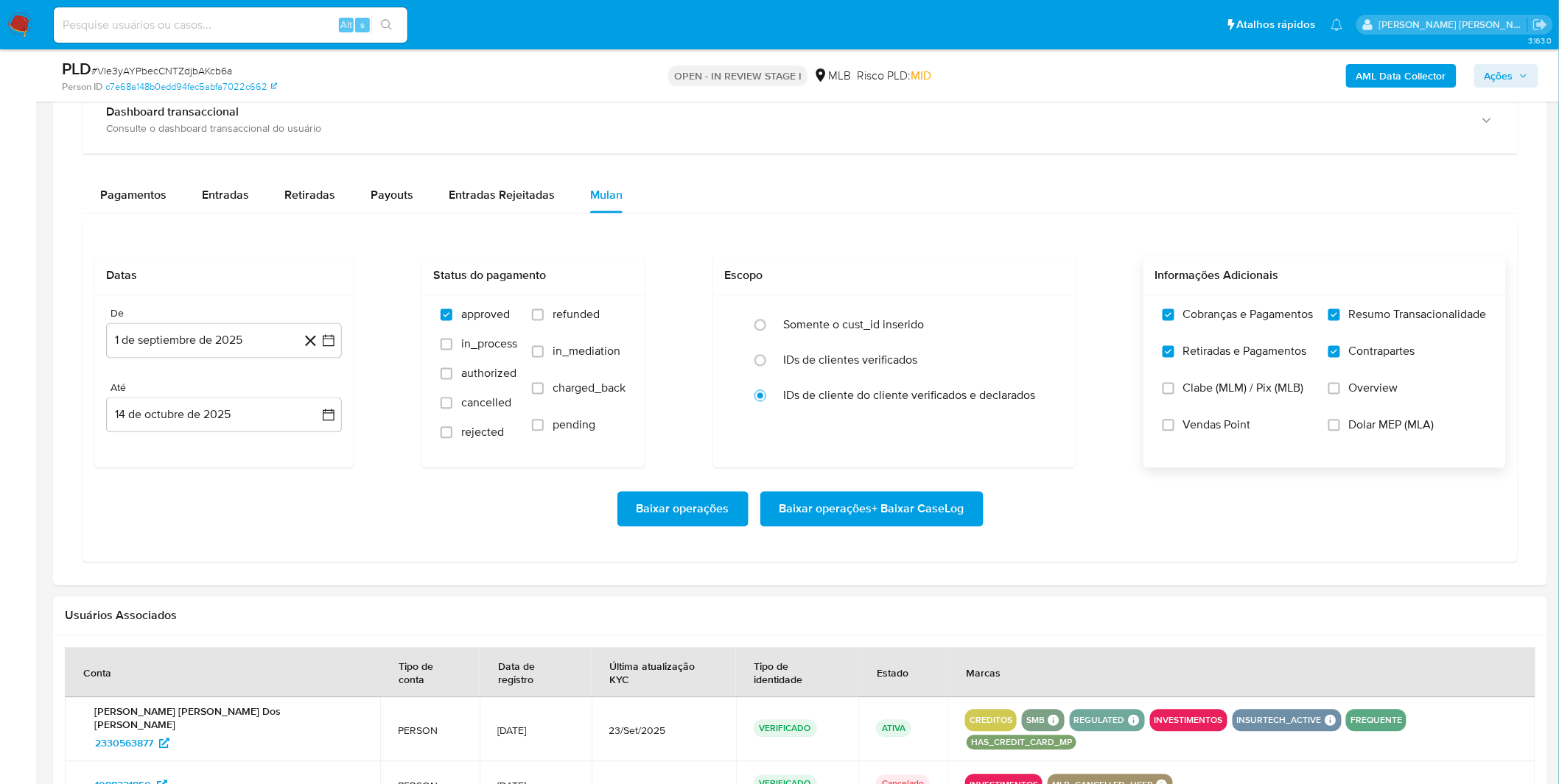
click at [191, 480] on div "Baixar operações Baixar operações + Baixar CaseLog" at bounding box center [800, 509] width 1411 height 83
click at [823, 509] on span "Baixar operações + Baixar CaseLog" at bounding box center [872, 509] width 185 height 32
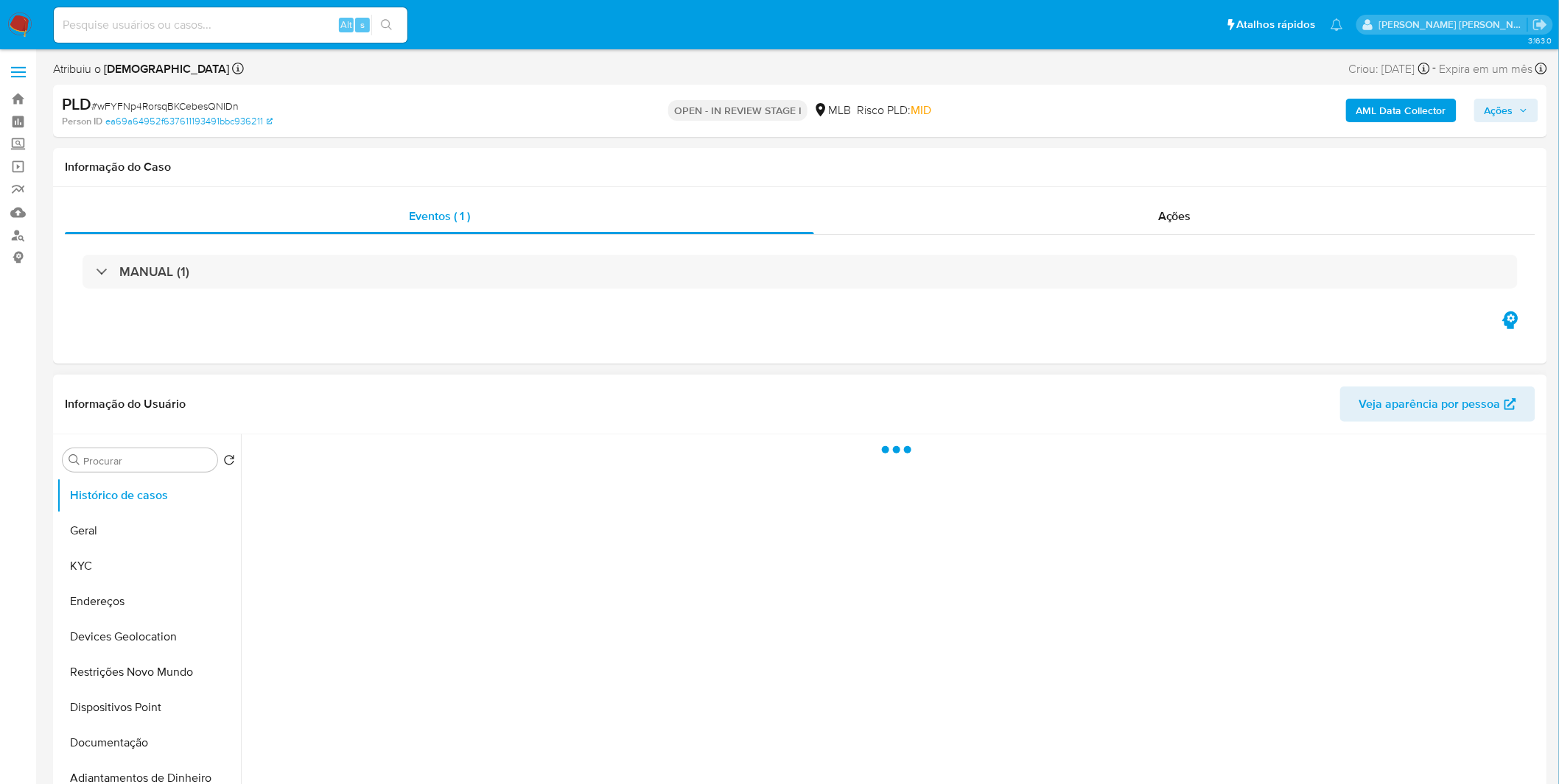
select select "10"
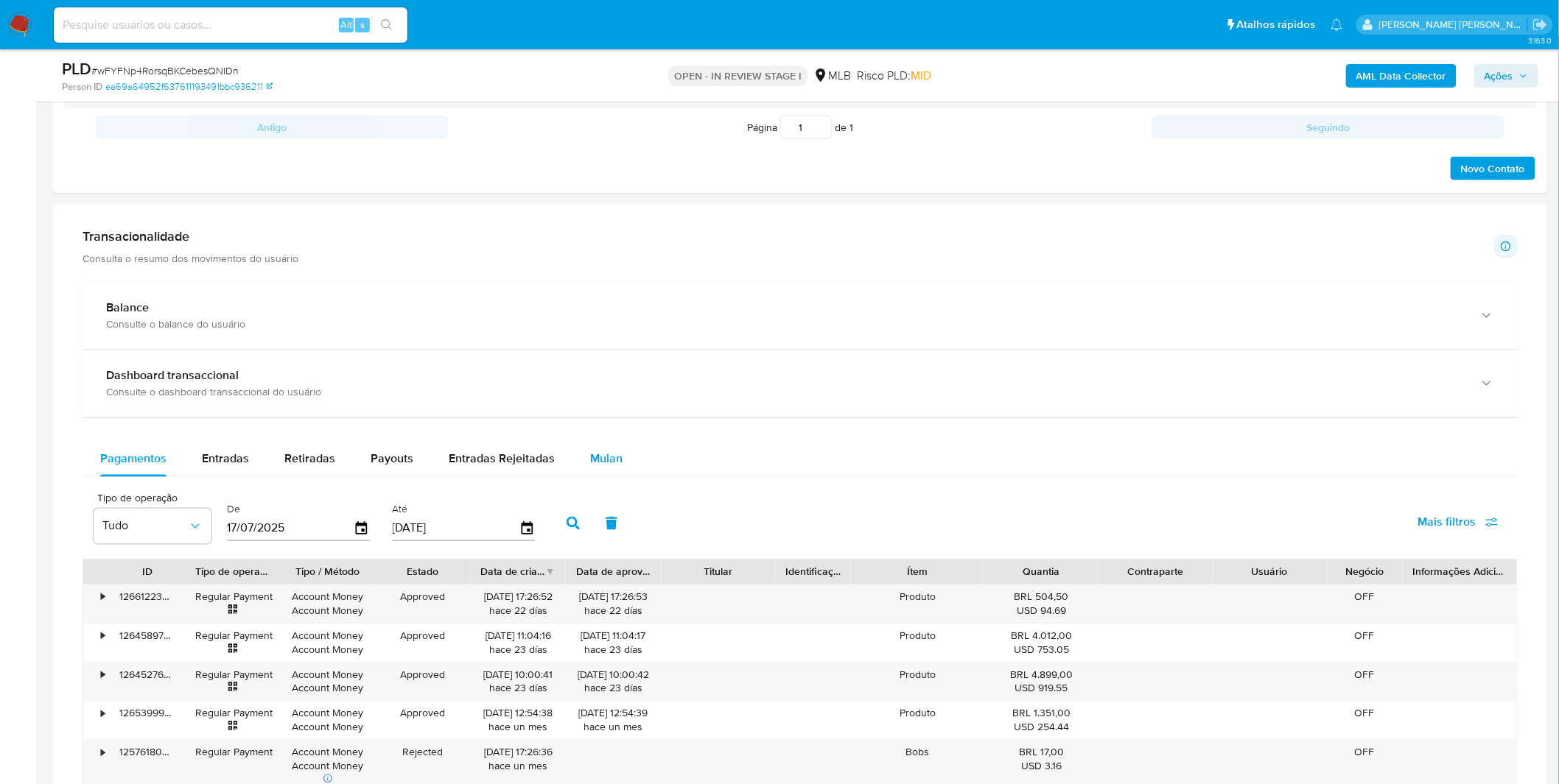
click at [572, 453] on button "Mulan" at bounding box center [606, 460] width 68 height 35
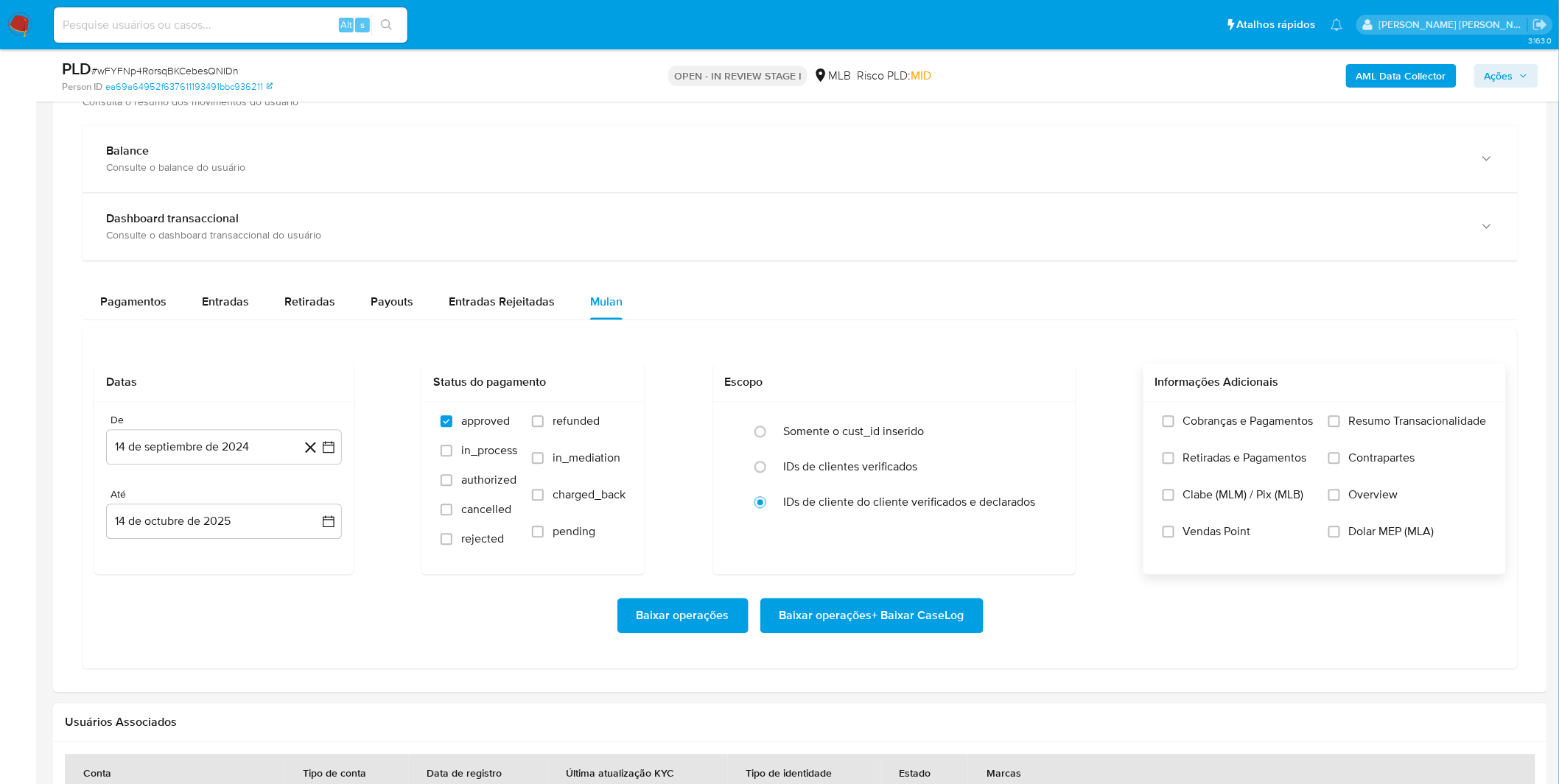
scroll to position [1064, 0]
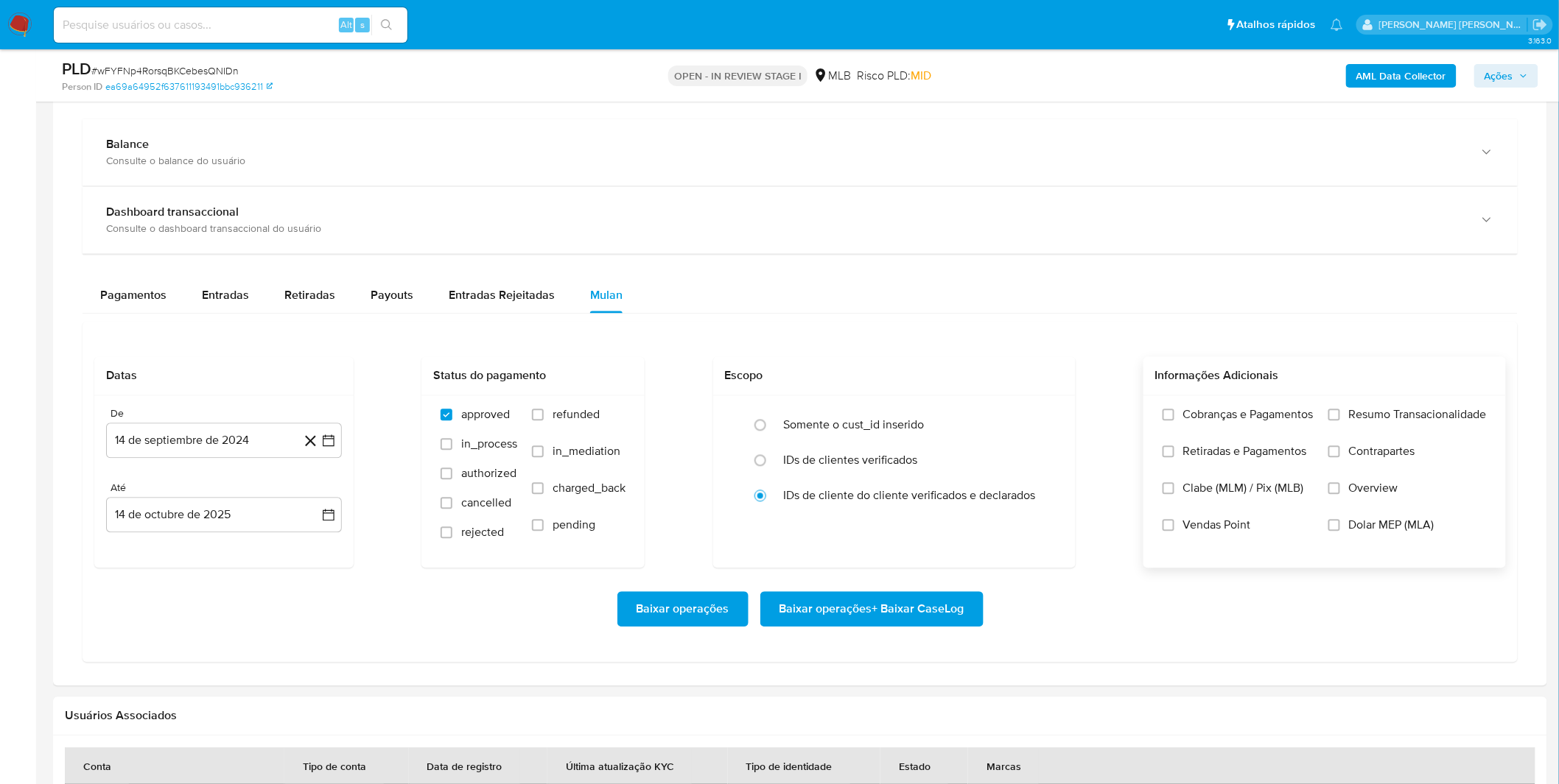
click at [1244, 438] on label "Cobranças e Pagamentos" at bounding box center [1237, 426] width 151 height 37
click at [1174, 422] on input "Cobranças e Pagamentos" at bounding box center [1168, 415] width 12 height 12
click at [1245, 460] on span "Retiradas e Pagamentos" at bounding box center [1244, 452] width 123 height 15
click at [1174, 458] on input "Retiradas e Pagamentos" at bounding box center [1168, 452] width 12 height 12
click at [1364, 432] on label "Resumo Transacionalidade" at bounding box center [1407, 426] width 158 height 37
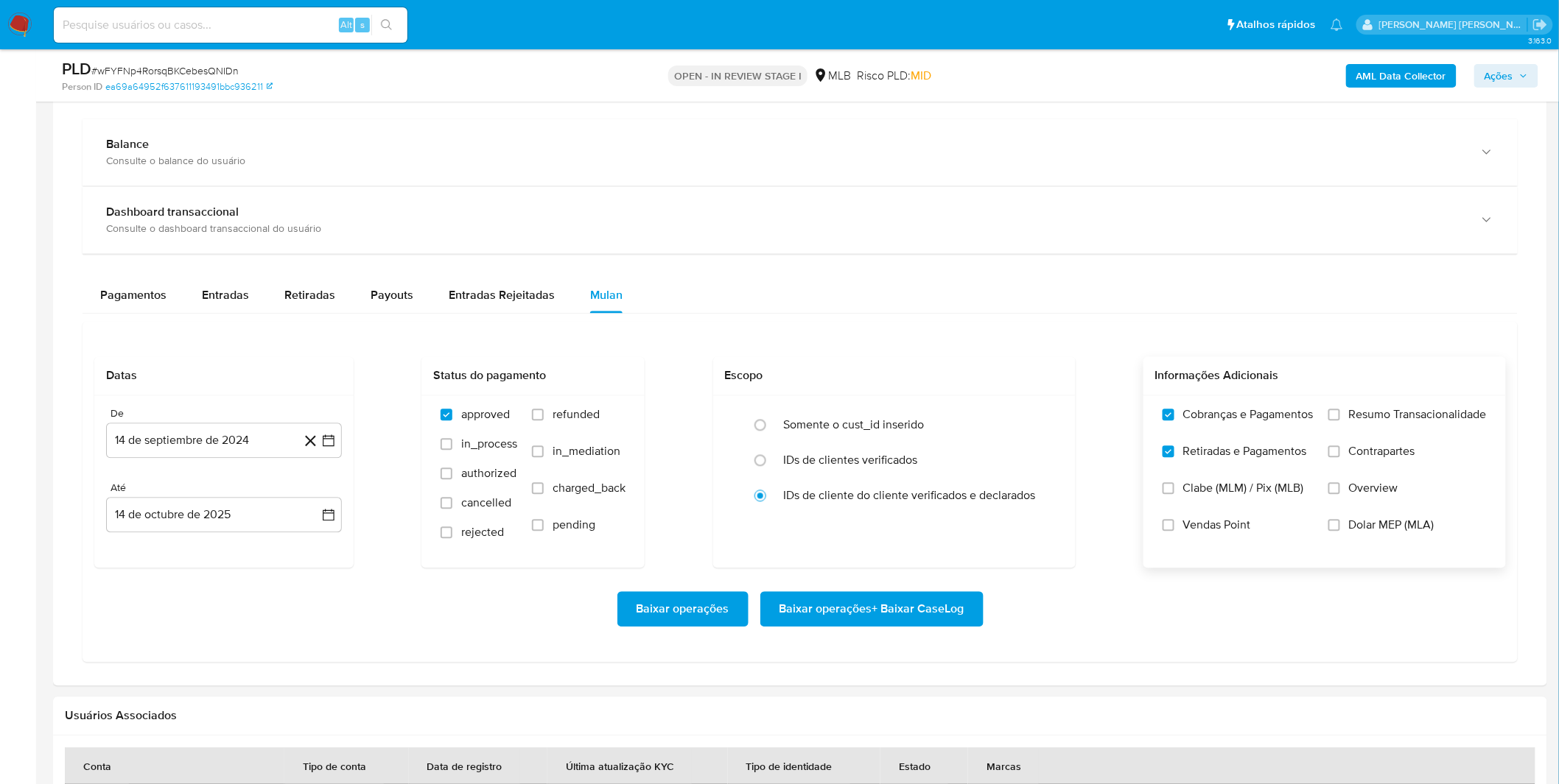
click at [1340, 422] on input "Resumo Transacionalidade" at bounding box center [1334, 415] width 12 height 12
click at [1360, 452] on span "Contrapartes" at bounding box center [1382, 452] width 66 height 15
click at [1340, 452] on input "Contrapartes" at bounding box center [1334, 452] width 12 height 12
click at [205, 457] on button "14 de septiembre de 2024" at bounding box center [224, 441] width 236 height 35
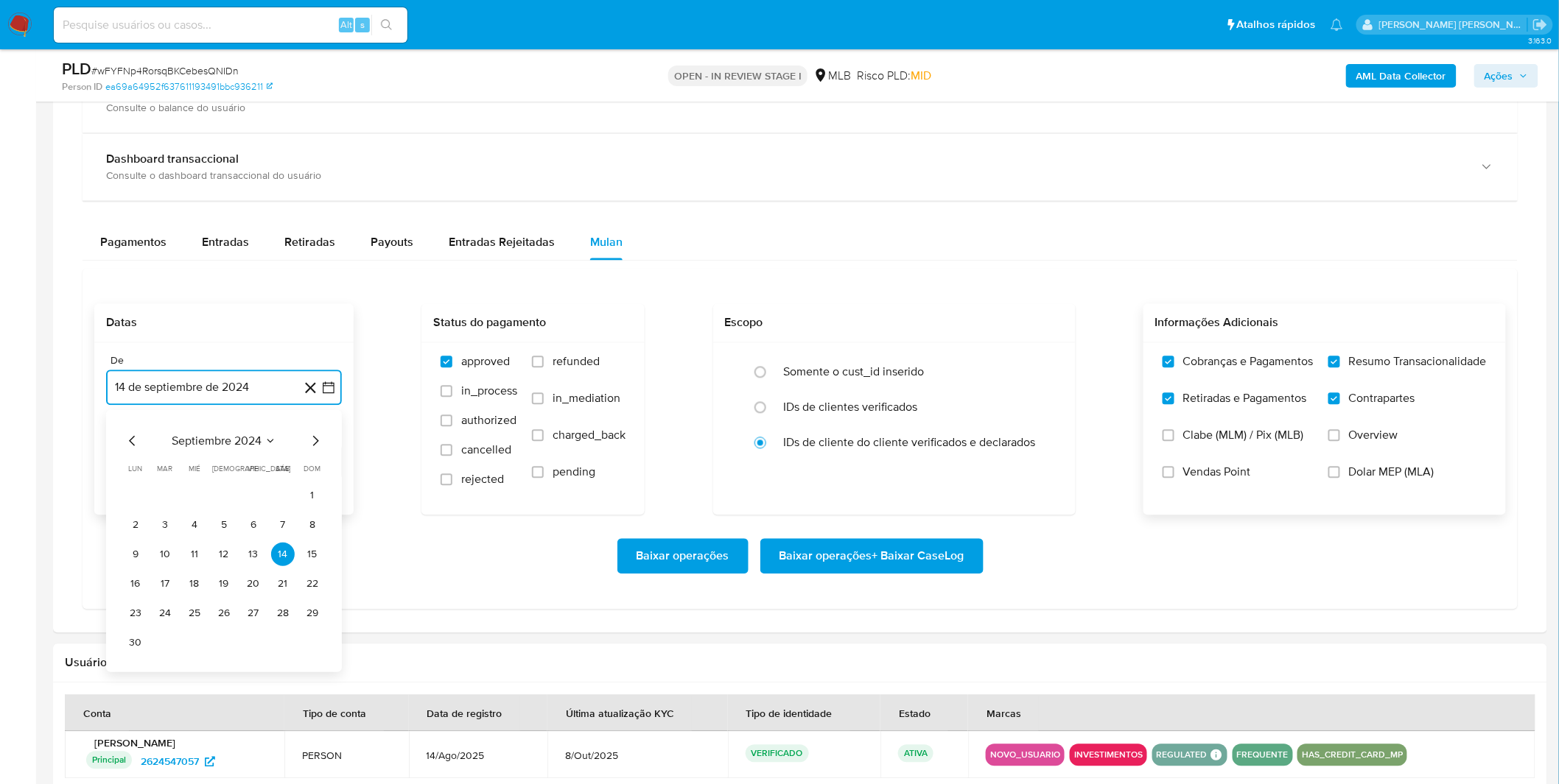
scroll to position [1145, 0]
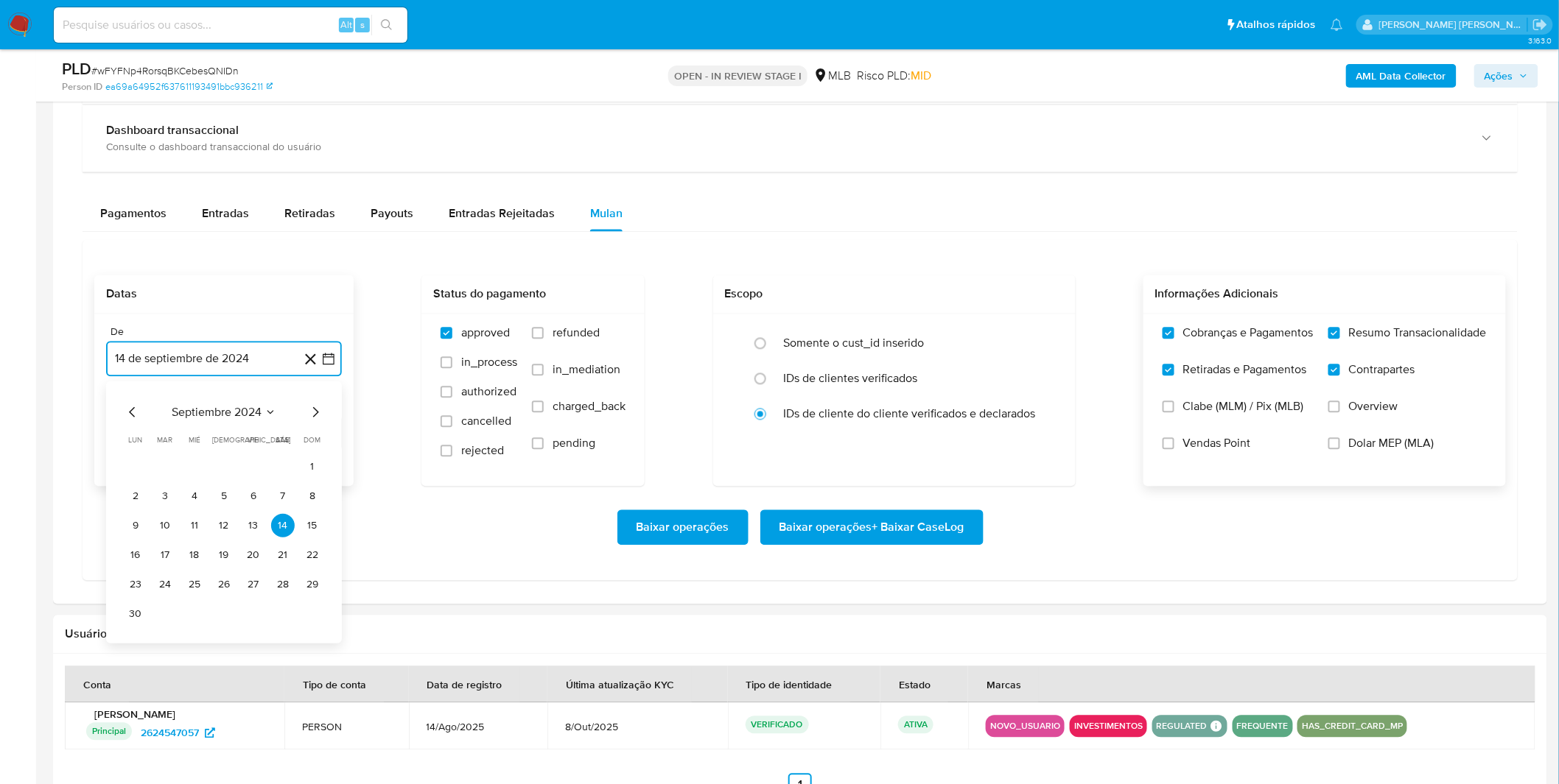
click at [217, 413] on span "septiembre 2024" at bounding box center [217, 412] width 89 height 15
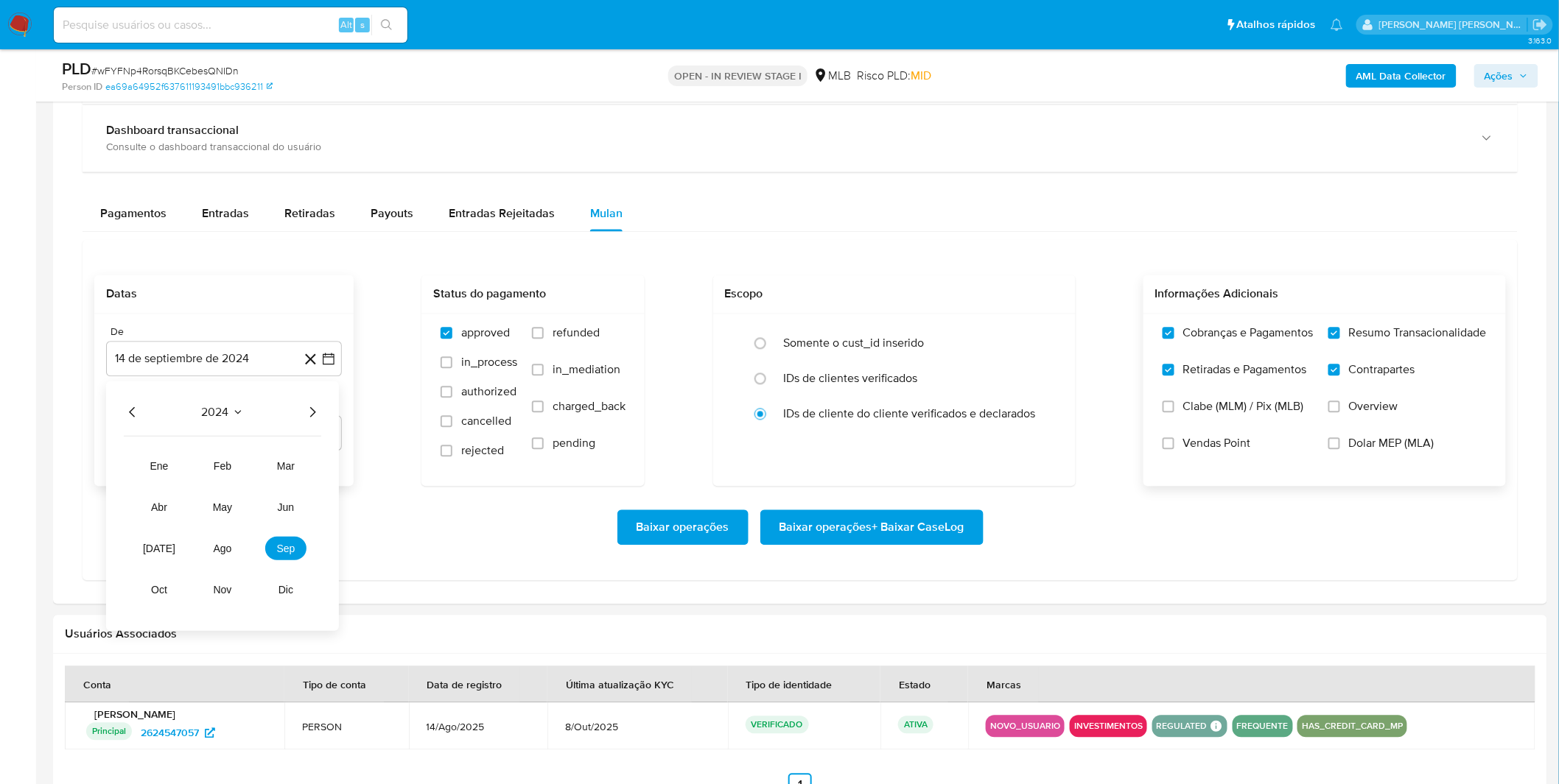
click at [332, 417] on div "2024 2024 ene feb mar abr may jun jul ago sep oct nov dic" at bounding box center [223, 506] width 233 height 250
click at [317, 415] on icon "Año siguiente" at bounding box center [312, 412] width 17 height 17
click at [270, 546] on button "sep" at bounding box center [286, 549] width 41 height 23
click at [140, 474] on button "1" at bounding box center [135, 466] width 23 height 23
click at [154, 504] on div "Baixar operações Baixar operações + Baixar CaseLog" at bounding box center [800, 528] width 1411 height 83
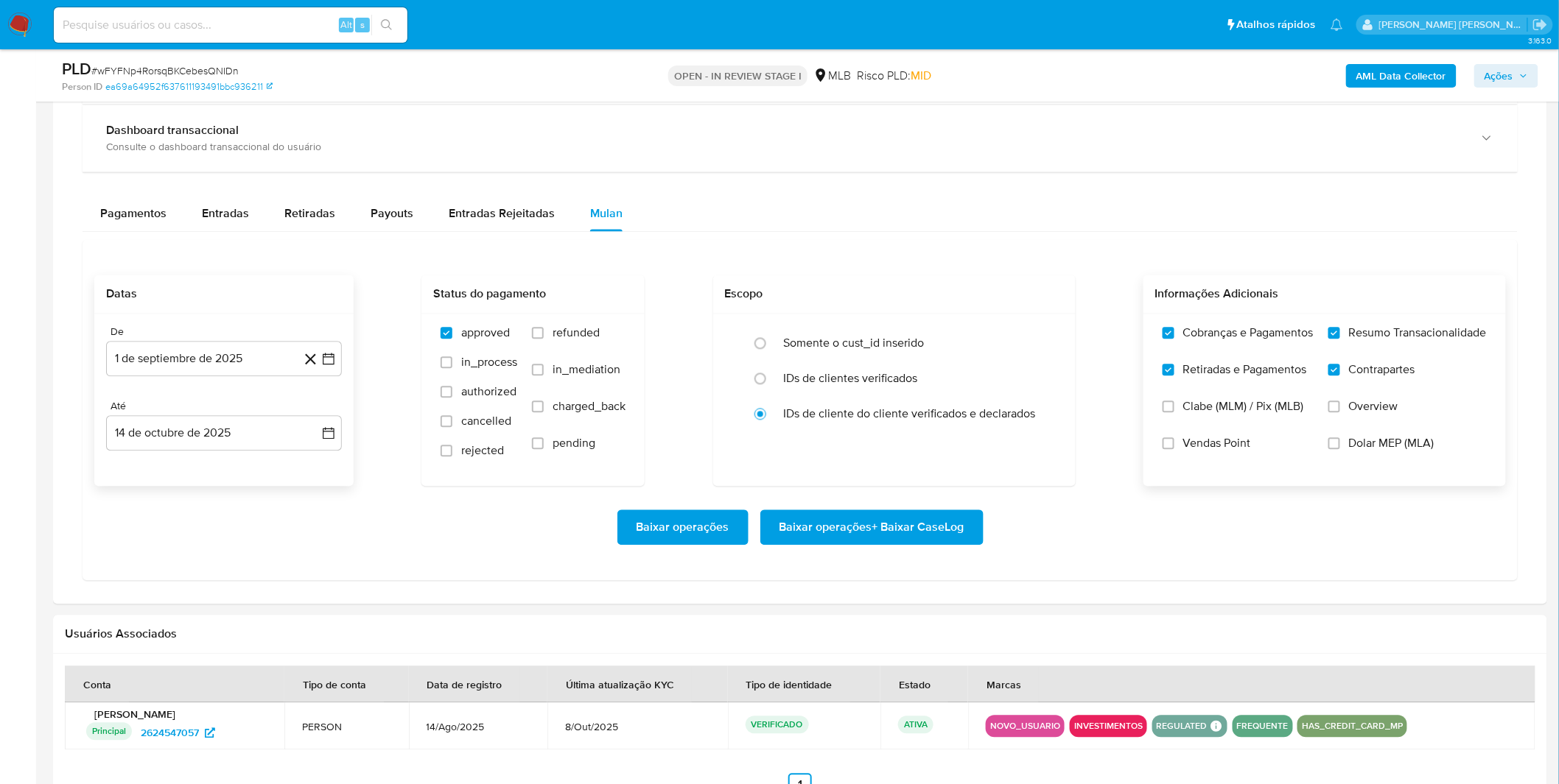
click at [825, 530] on span "Baixar operações + Baixar CaseLog" at bounding box center [872, 528] width 185 height 32
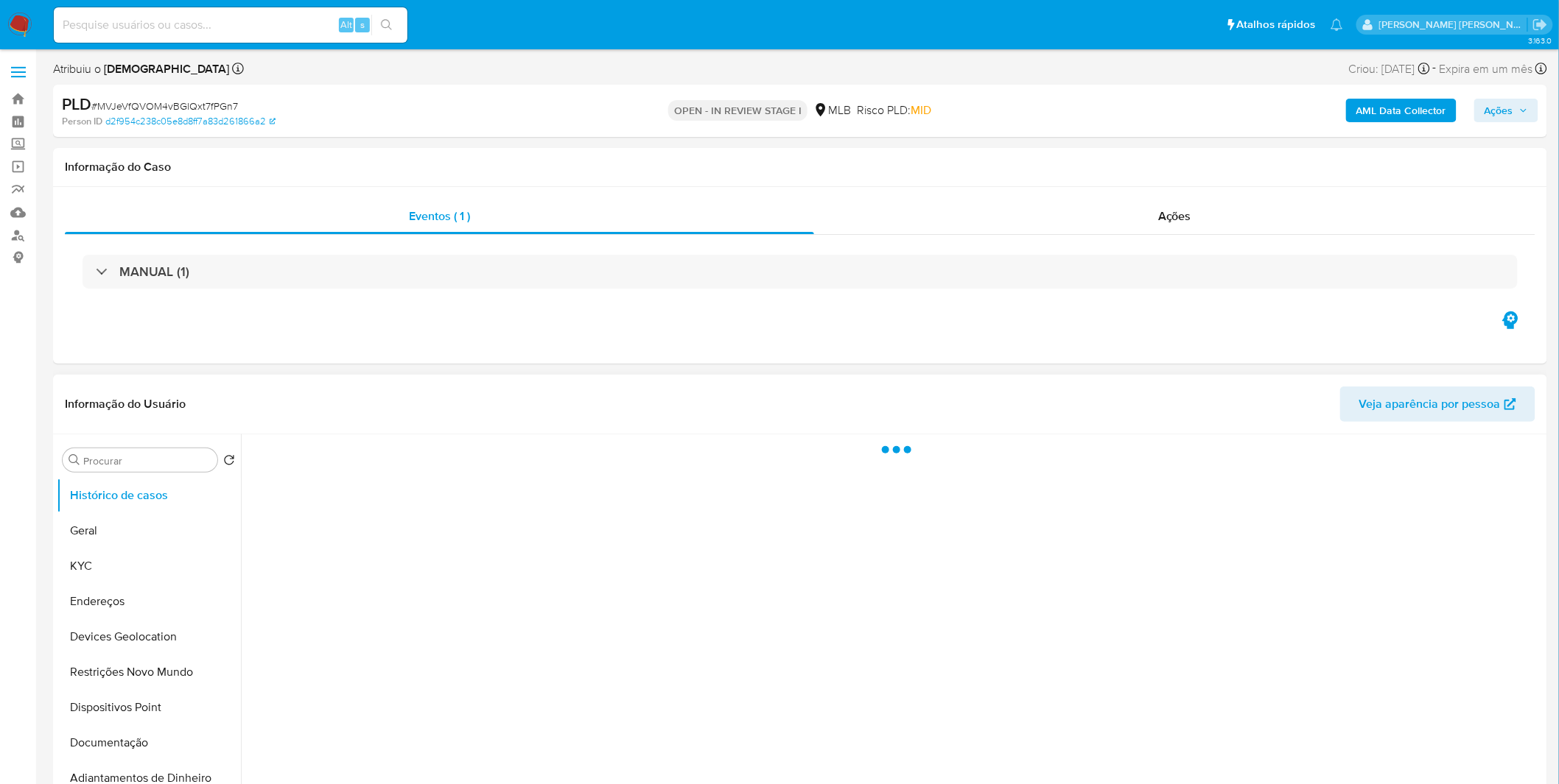
select select "10"
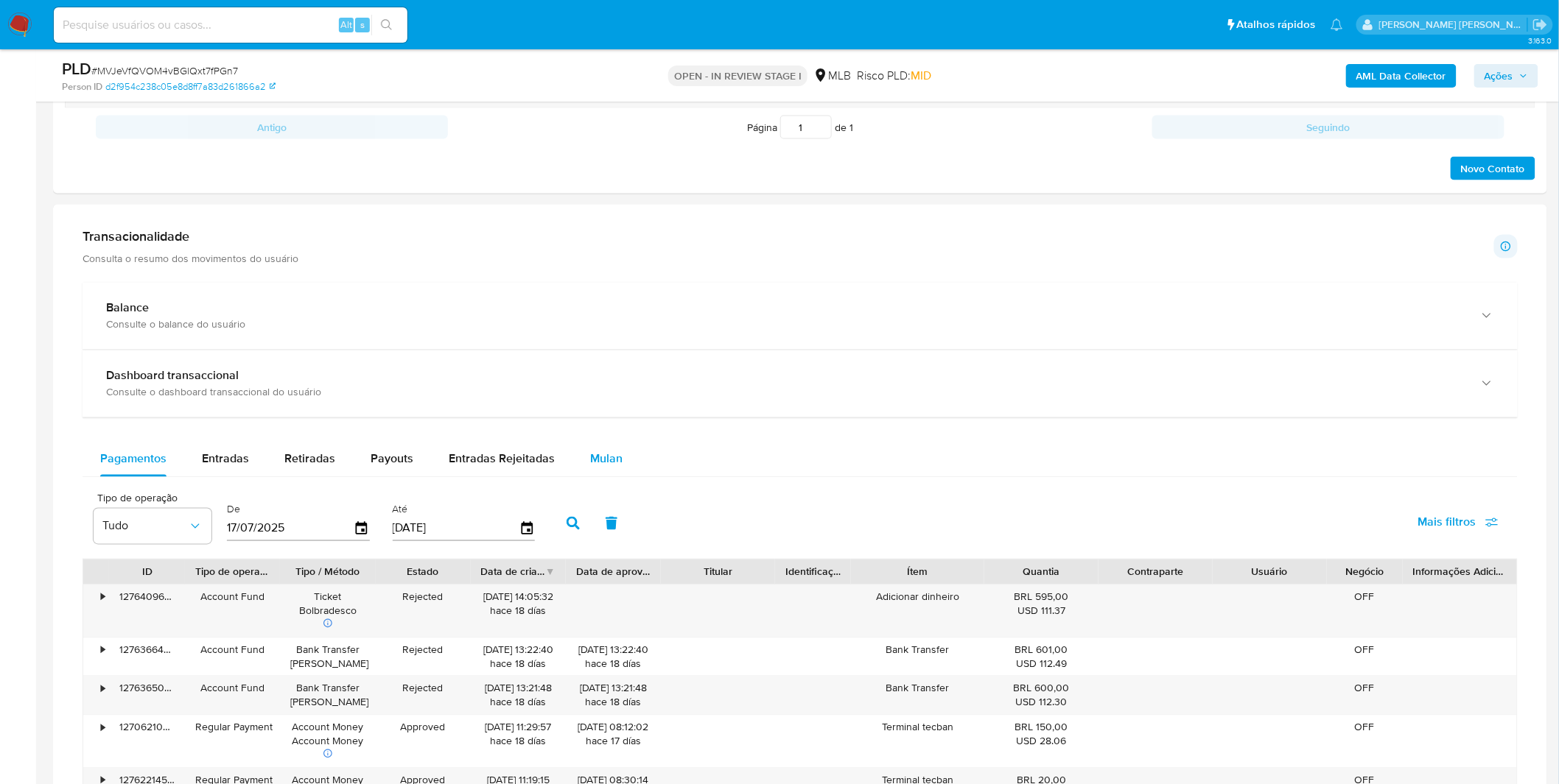
click at [594, 453] on span "Mulan" at bounding box center [606, 459] width 32 height 17
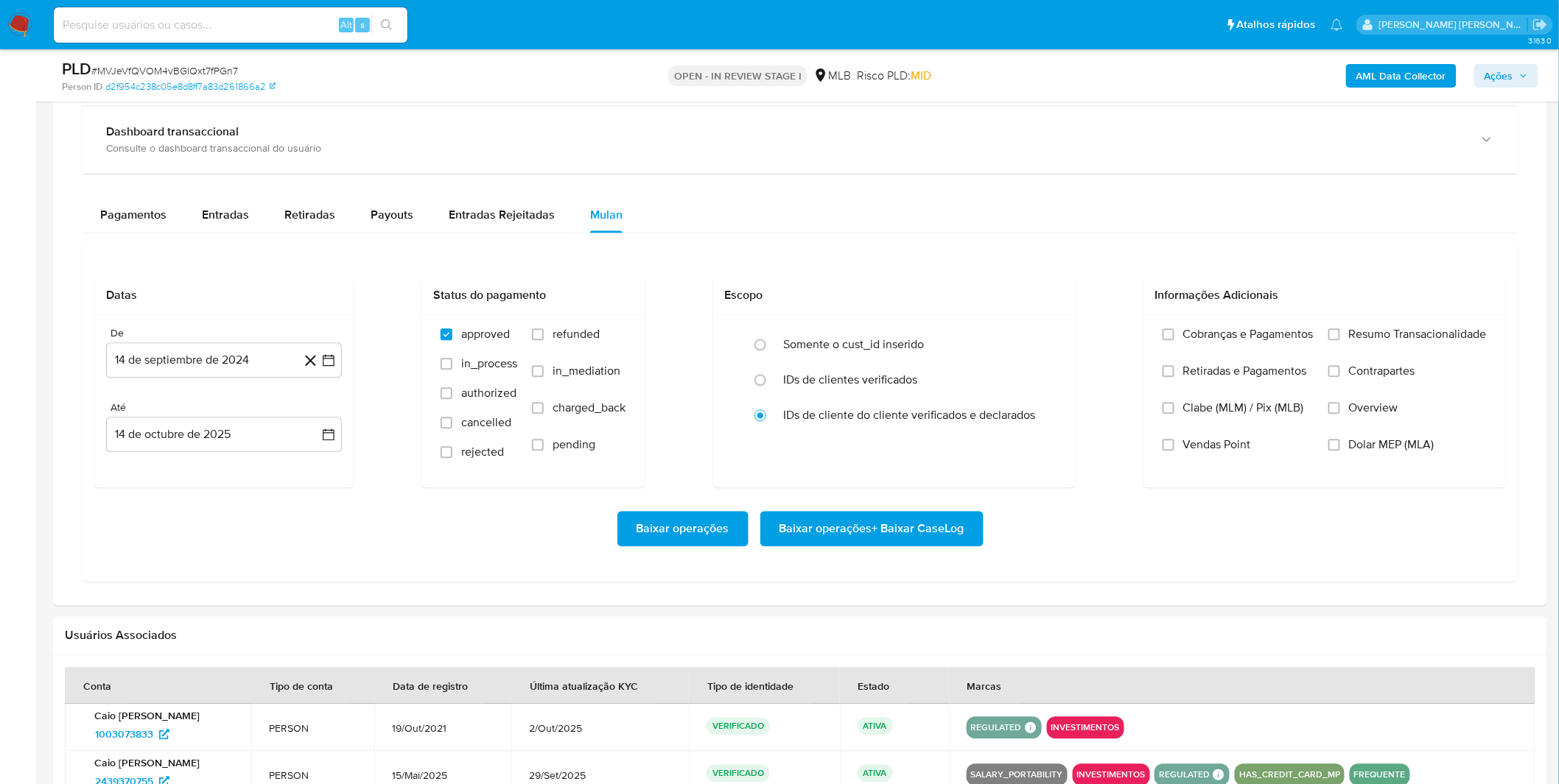
scroll to position [1145, 0]
click at [1209, 350] on label "Cobranças e Pagamentos" at bounding box center [1237, 345] width 151 height 37
click at [1174, 339] on input "Cobranças e Pagamentos" at bounding box center [1168, 333] width 12 height 12
click at [1213, 385] on label "Retiradas e Pagamentos" at bounding box center [1237, 382] width 151 height 37
click at [1174, 376] on input "Retiradas e Pagamentos" at bounding box center [1168, 370] width 12 height 12
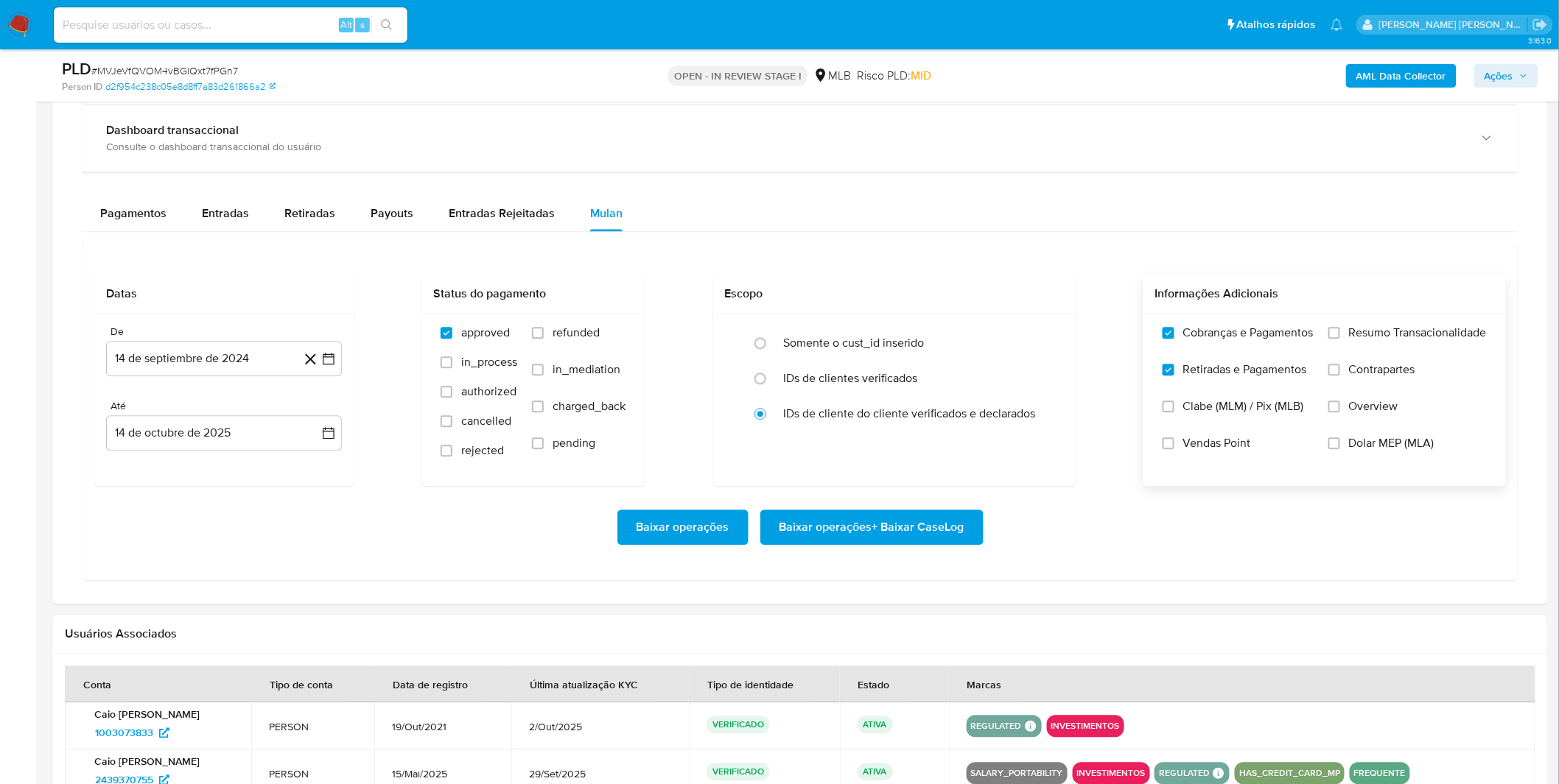
click at [1347, 341] on label "Resumo Transacionalidade" at bounding box center [1407, 345] width 158 height 37
click at [1340, 339] on input "Resumo Transacionalidade" at bounding box center [1334, 333] width 12 height 12
click at [1341, 374] on label "Contrapartes" at bounding box center [1407, 382] width 158 height 37
click at [1340, 374] on input "Contrapartes" at bounding box center [1334, 370] width 12 height 12
click at [197, 363] on button "14 de septiembre de 2024" at bounding box center [224, 359] width 236 height 35
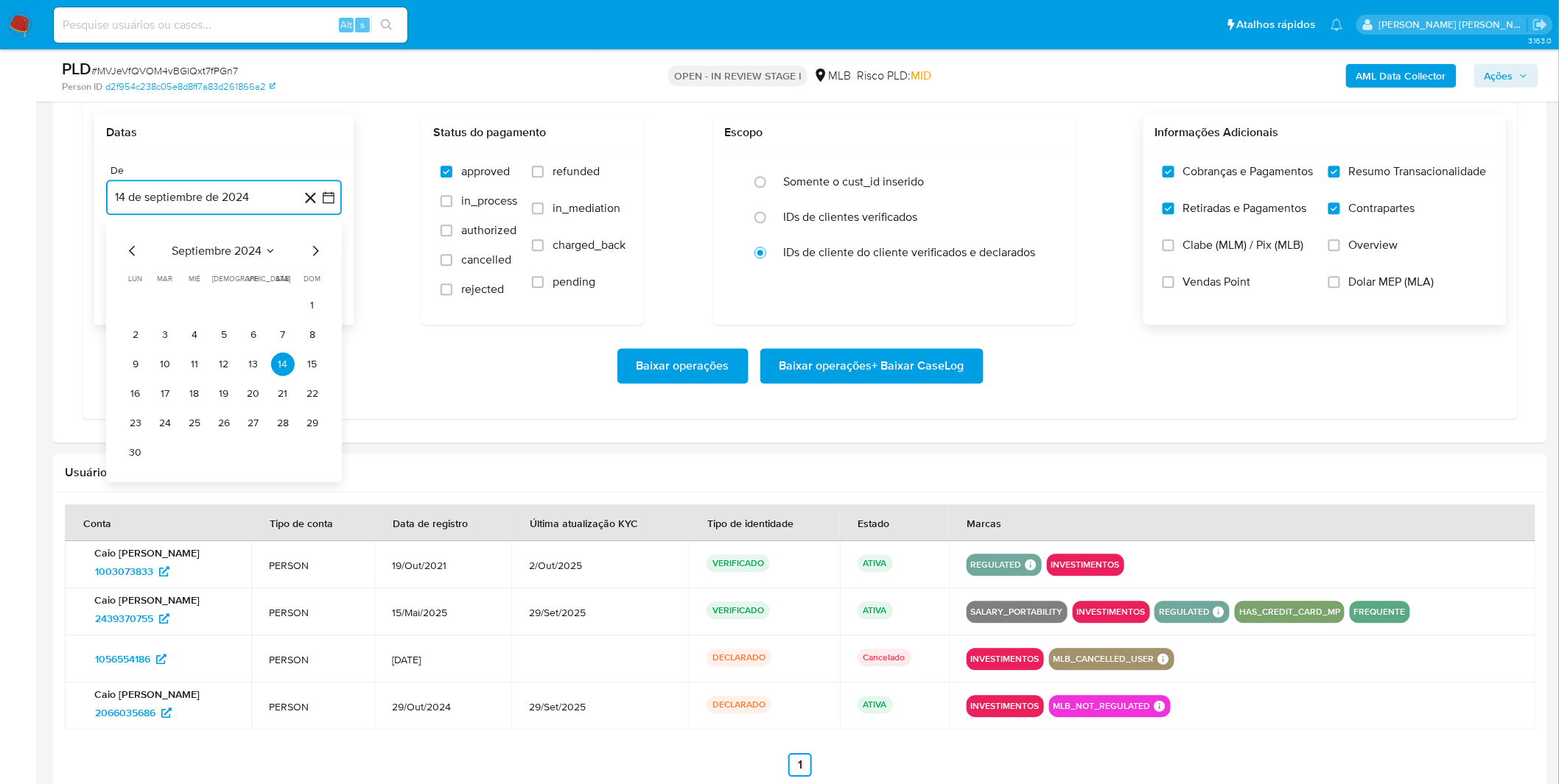
scroll to position [1309, 0]
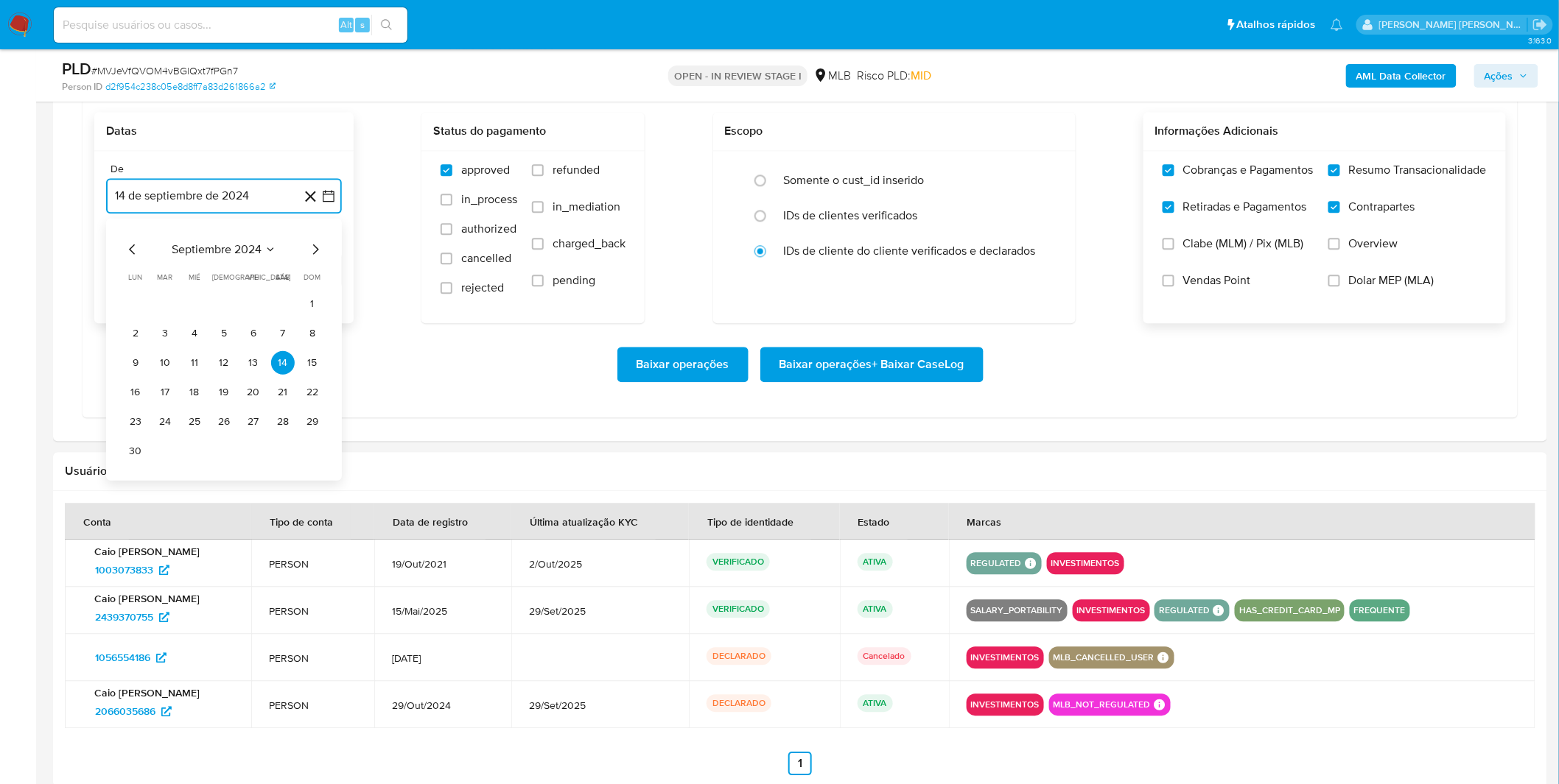
click at [239, 255] on span "septiembre 2024" at bounding box center [217, 249] width 89 height 15
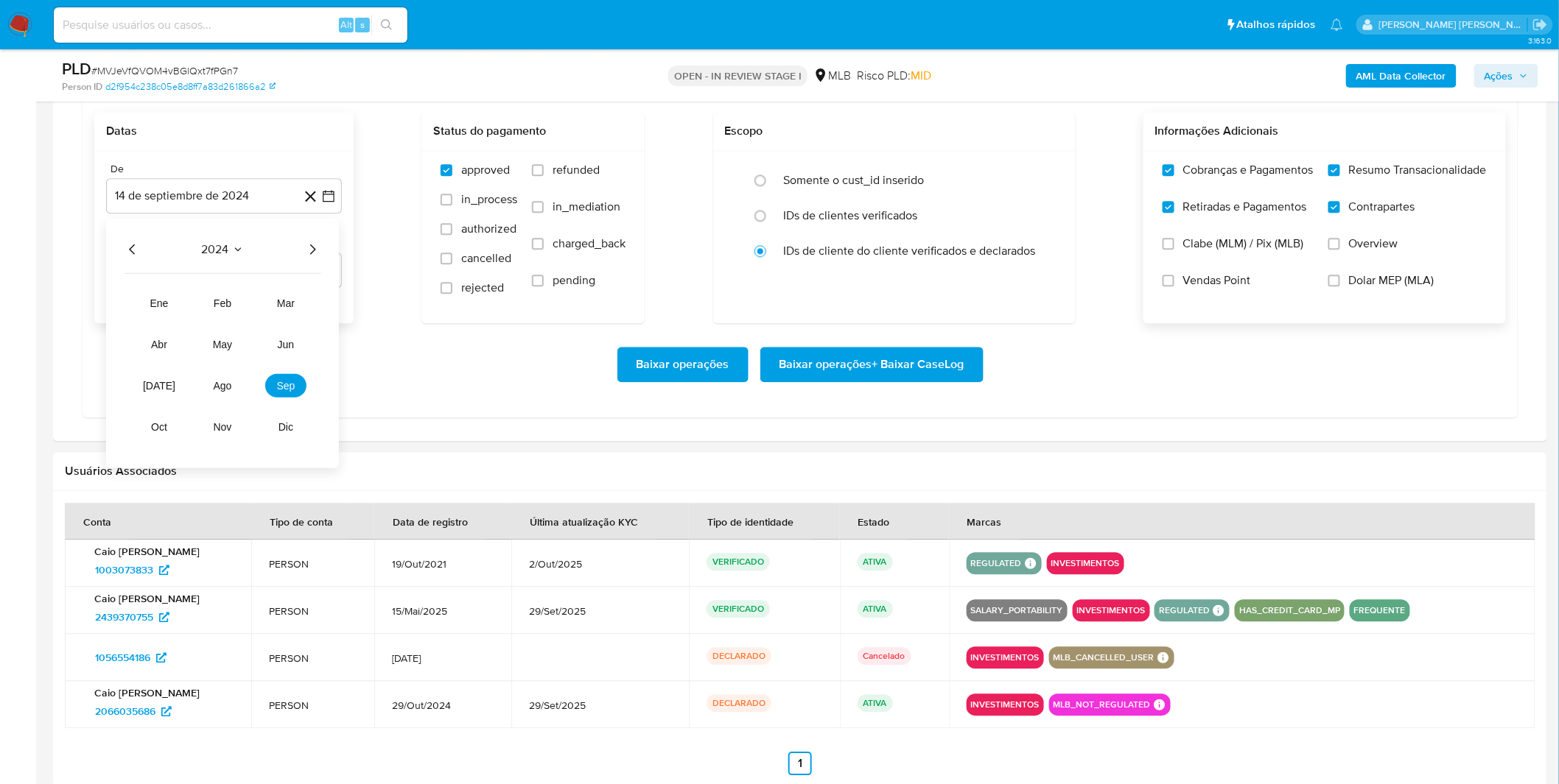
click at [305, 255] on icon "Año siguiente" at bounding box center [312, 249] width 17 height 17
click at [269, 388] on button "sep" at bounding box center [286, 385] width 41 height 23
click at [139, 306] on button "1" at bounding box center [135, 303] width 23 height 23
click at [422, 345] on div "Baixar operações Baixar operações + Baixar CaseLog" at bounding box center [800, 364] width 1411 height 83
click at [922, 363] on span "Baixar operações + Baixar CaseLog" at bounding box center [872, 364] width 185 height 32
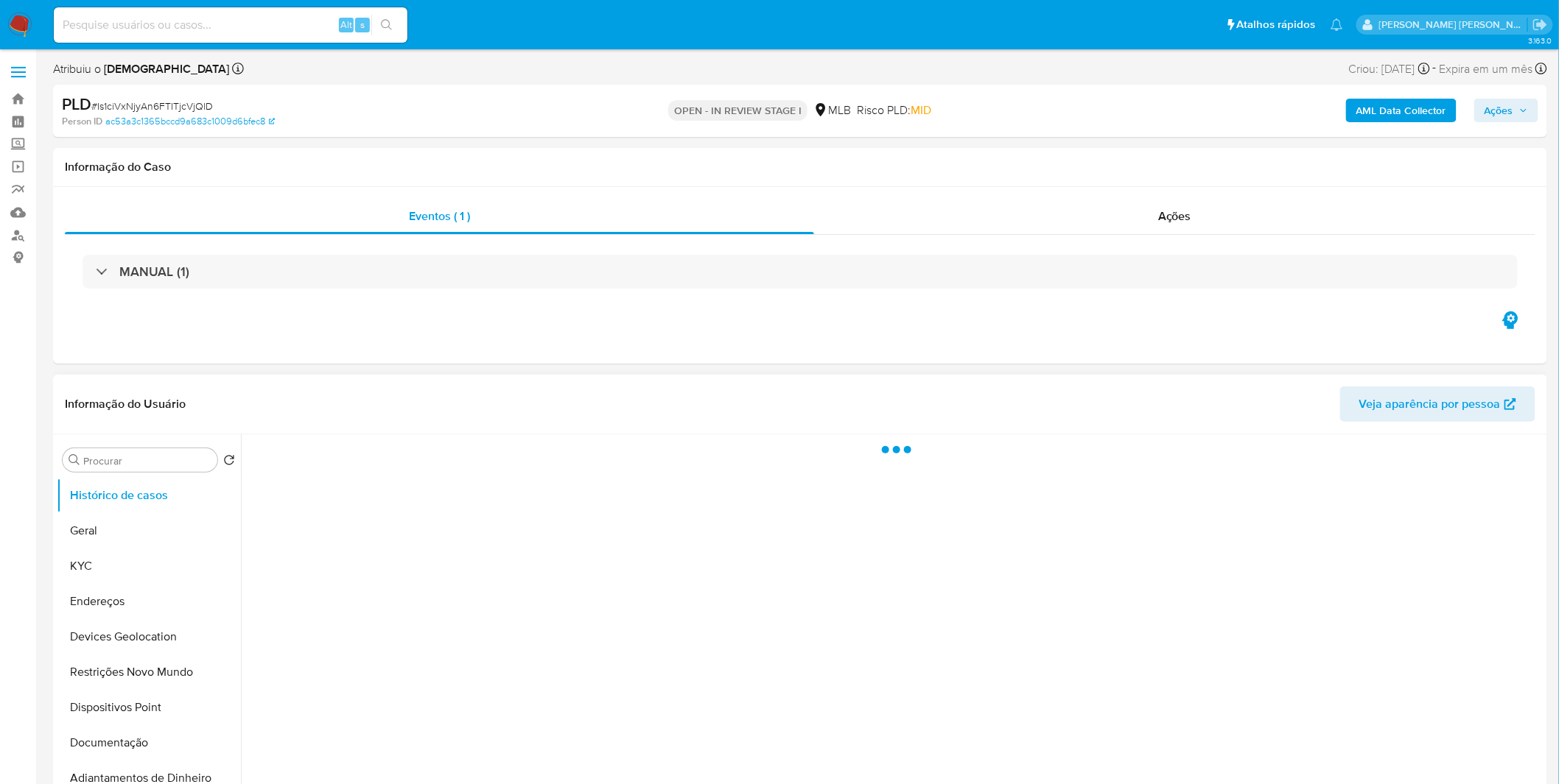
select select "10"
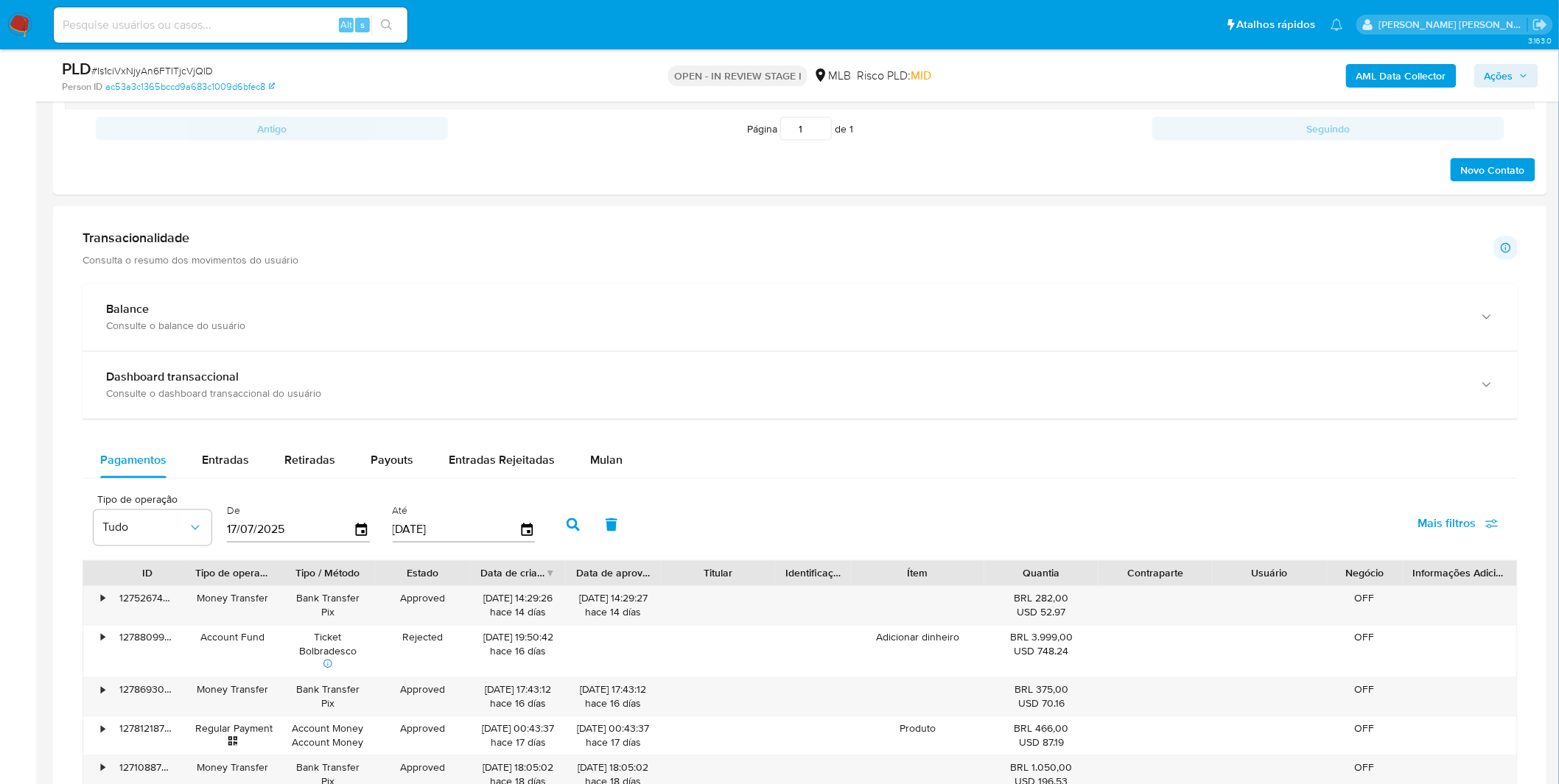
scroll to position [981, 0]
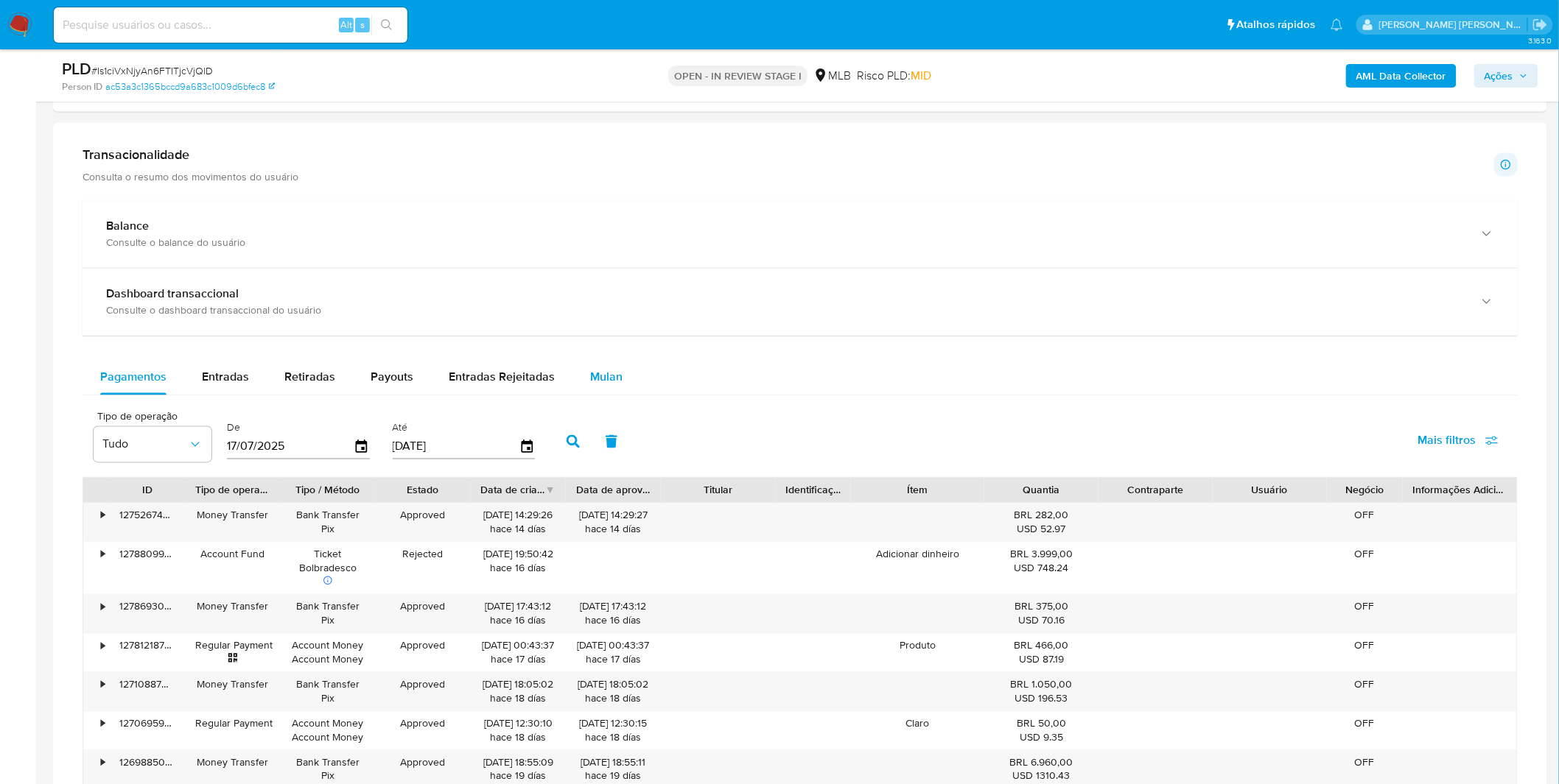
click at [592, 372] on span "Mulan" at bounding box center [606, 377] width 32 height 17
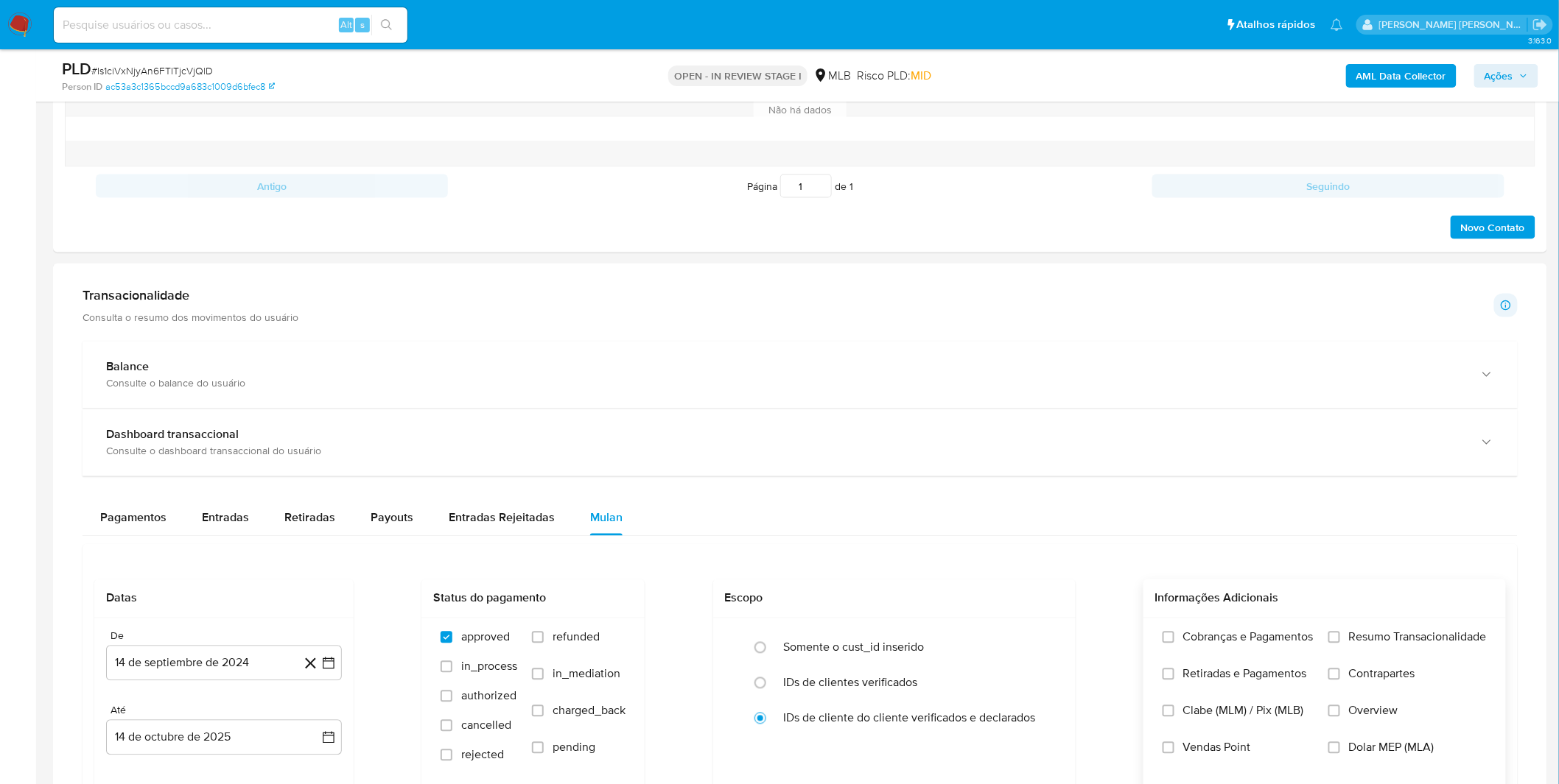
scroll to position [1064, 0]
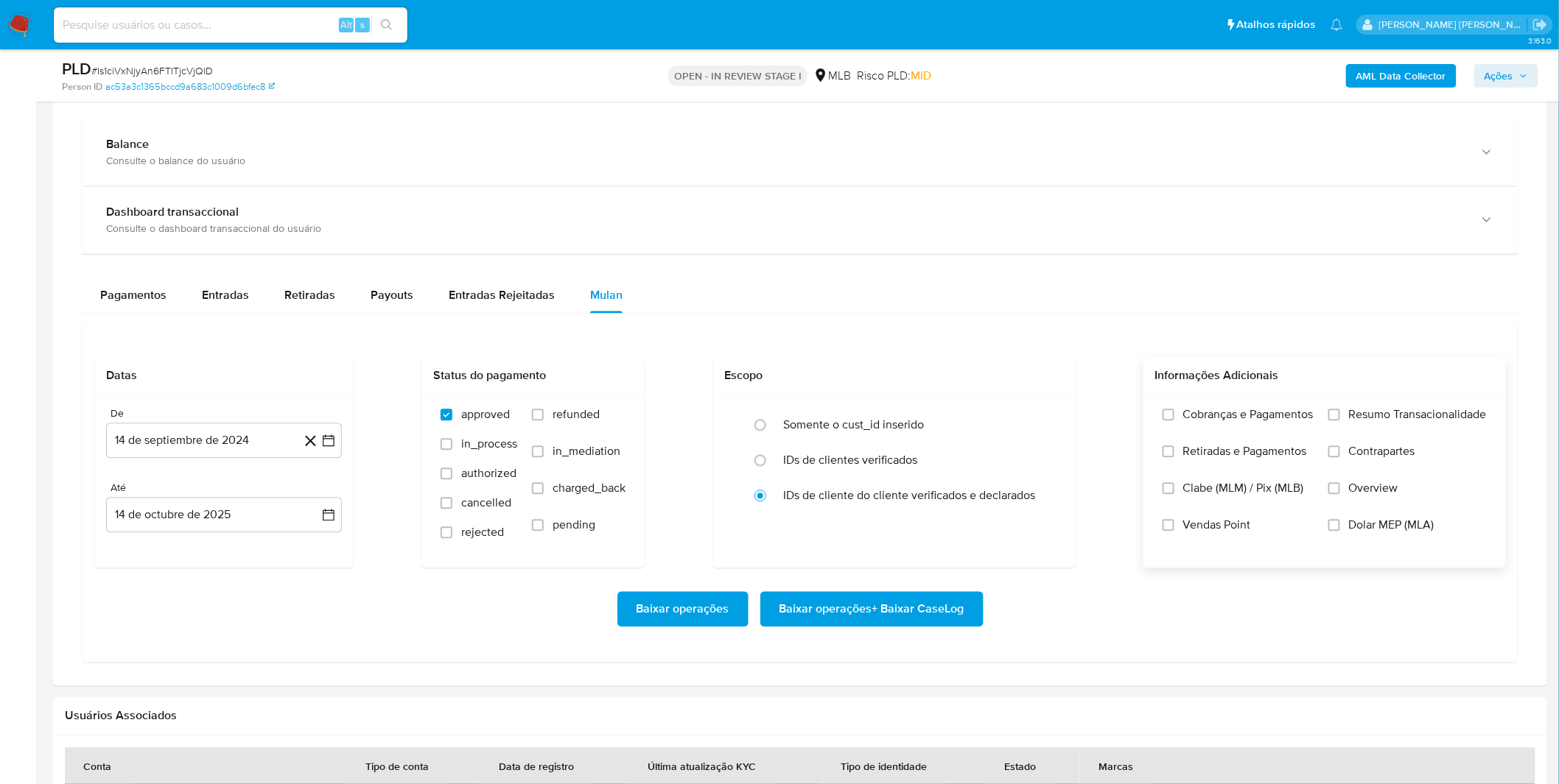
click at [1264, 442] on label "Cobranças e Pagamentos" at bounding box center [1237, 426] width 151 height 37
click at [1174, 422] on input "Cobranças e Pagamentos" at bounding box center [1168, 415] width 12 height 12
click at [1264, 464] on label "Retiradas e Pagamentos" at bounding box center [1237, 463] width 151 height 37
click at [1174, 458] on input "Retiradas e Pagamentos" at bounding box center [1168, 452] width 12 height 12
click at [1390, 419] on span "Resumo Transacionalidade" at bounding box center [1418, 415] width 138 height 15
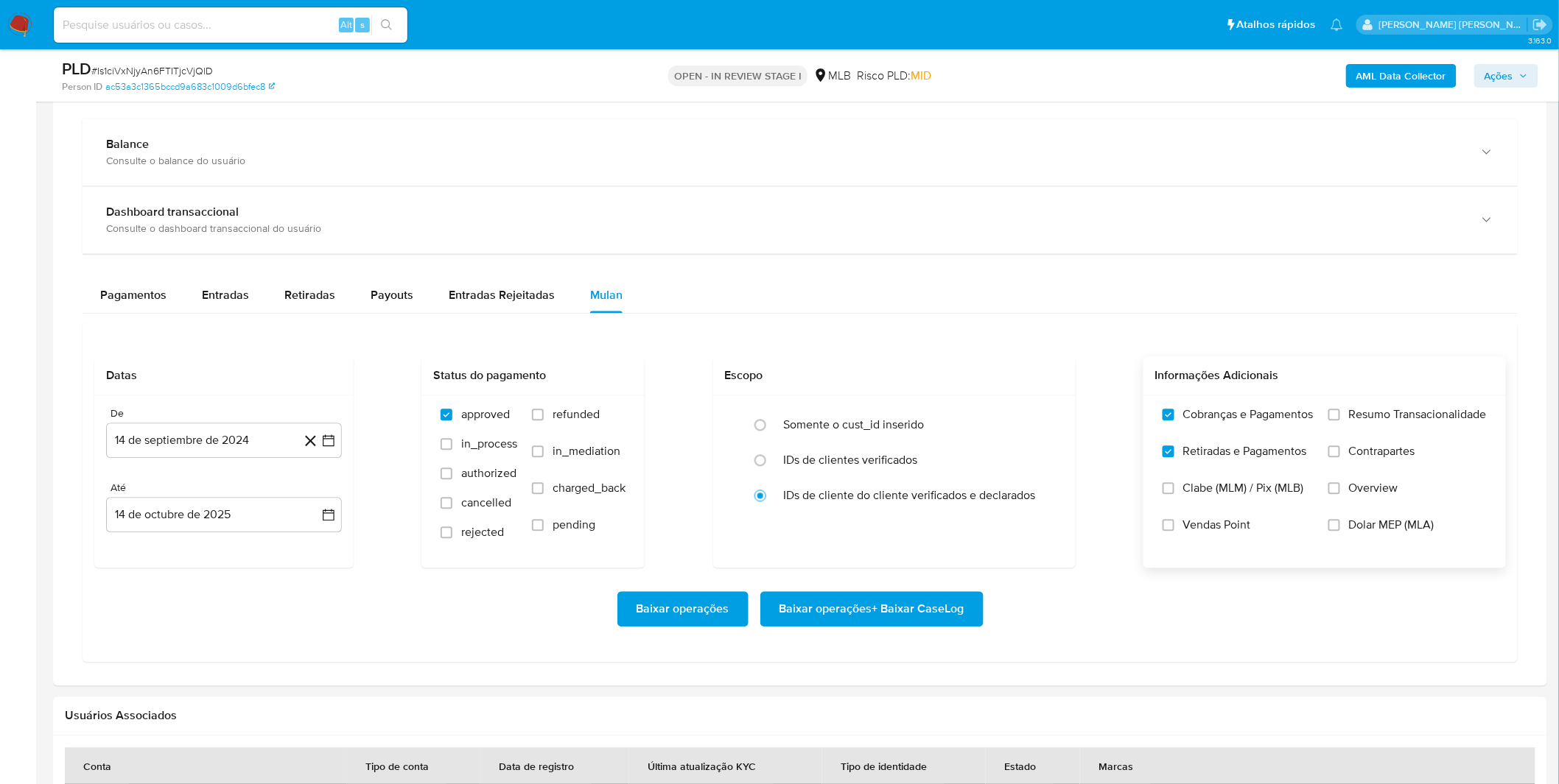
click at [1340, 419] on input "Resumo Transacionalidade" at bounding box center [1334, 415] width 12 height 12
click at [1368, 457] on span "Contrapartes" at bounding box center [1382, 452] width 66 height 15
click at [1340, 457] on input "Contrapartes" at bounding box center [1334, 452] width 12 height 12
click at [212, 439] on button "14 de septiembre de 2024" at bounding box center [224, 441] width 236 height 35
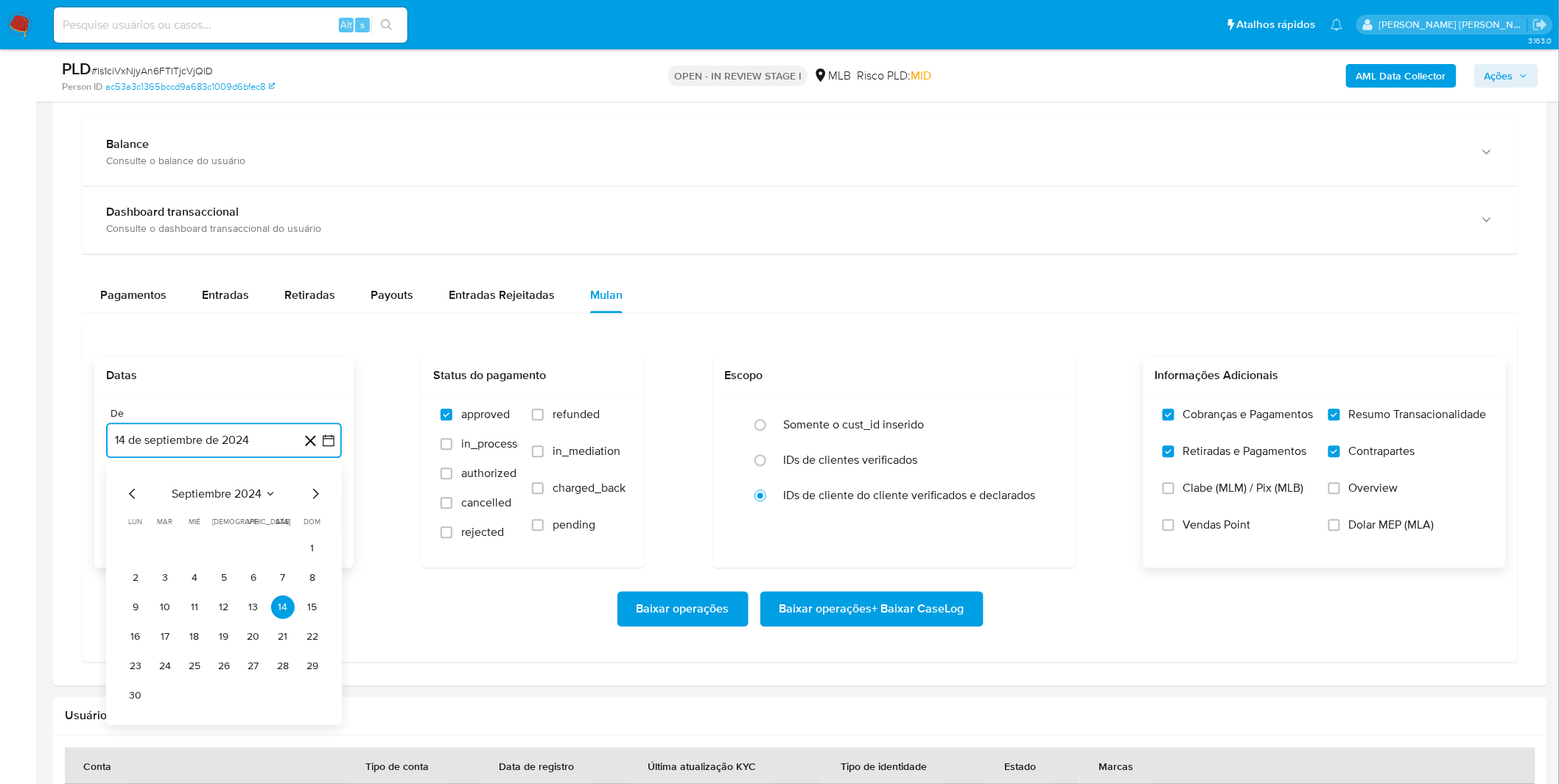
scroll to position [1145, 0]
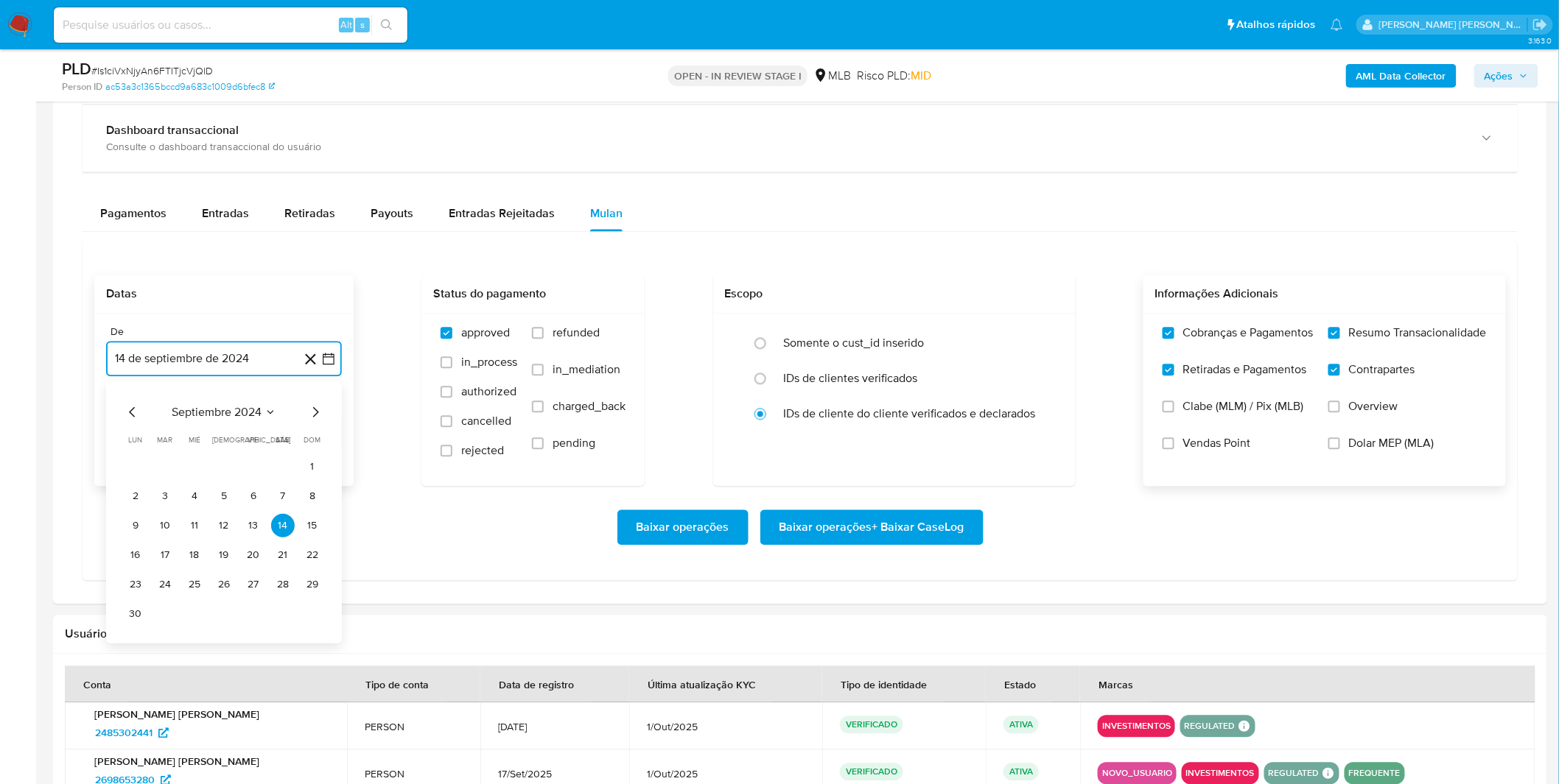
click at [224, 413] on span "septiembre 2024" at bounding box center [217, 412] width 89 height 15
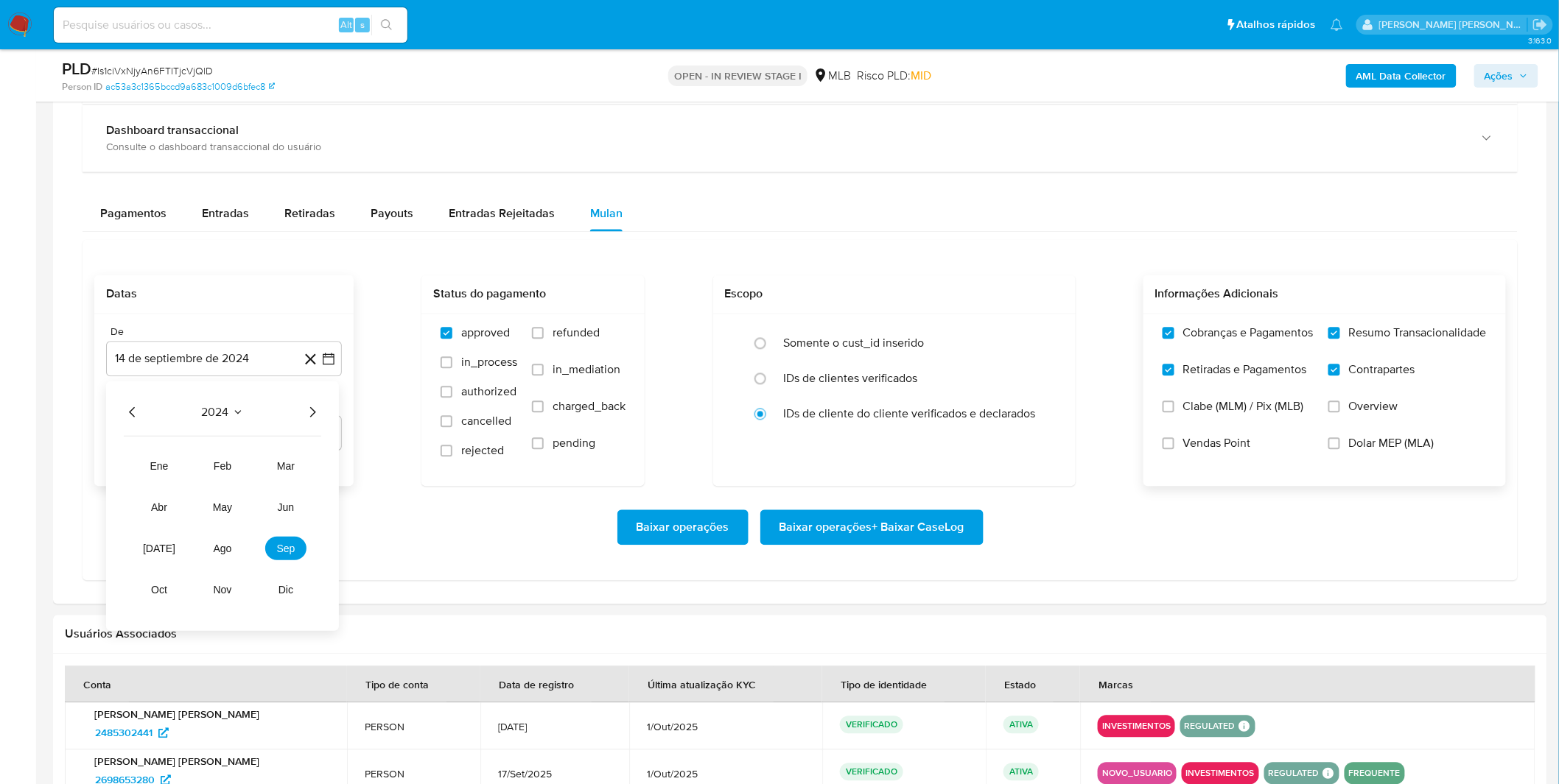
click at [322, 417] on div "2024 2024 ene feb mar abr may jun jul ago sep oct nov dic" at bounding box center [223, 506] width 233 height 250
click at [312, 414] on icon "Año siguiente" at bounding box center [312, 412] width 17 height 17
click at [291, 551] on span "sep" at bounding box center [286, 549] width 18 height 12
click at [133, 467] on button "1" at bounding box center [135, 466] width 23 height 23
click at [154, 532] on div "Baixar operações Baixar operações + Baixar CaseLog" at bounding box center [800, 528] width 1411 height 35
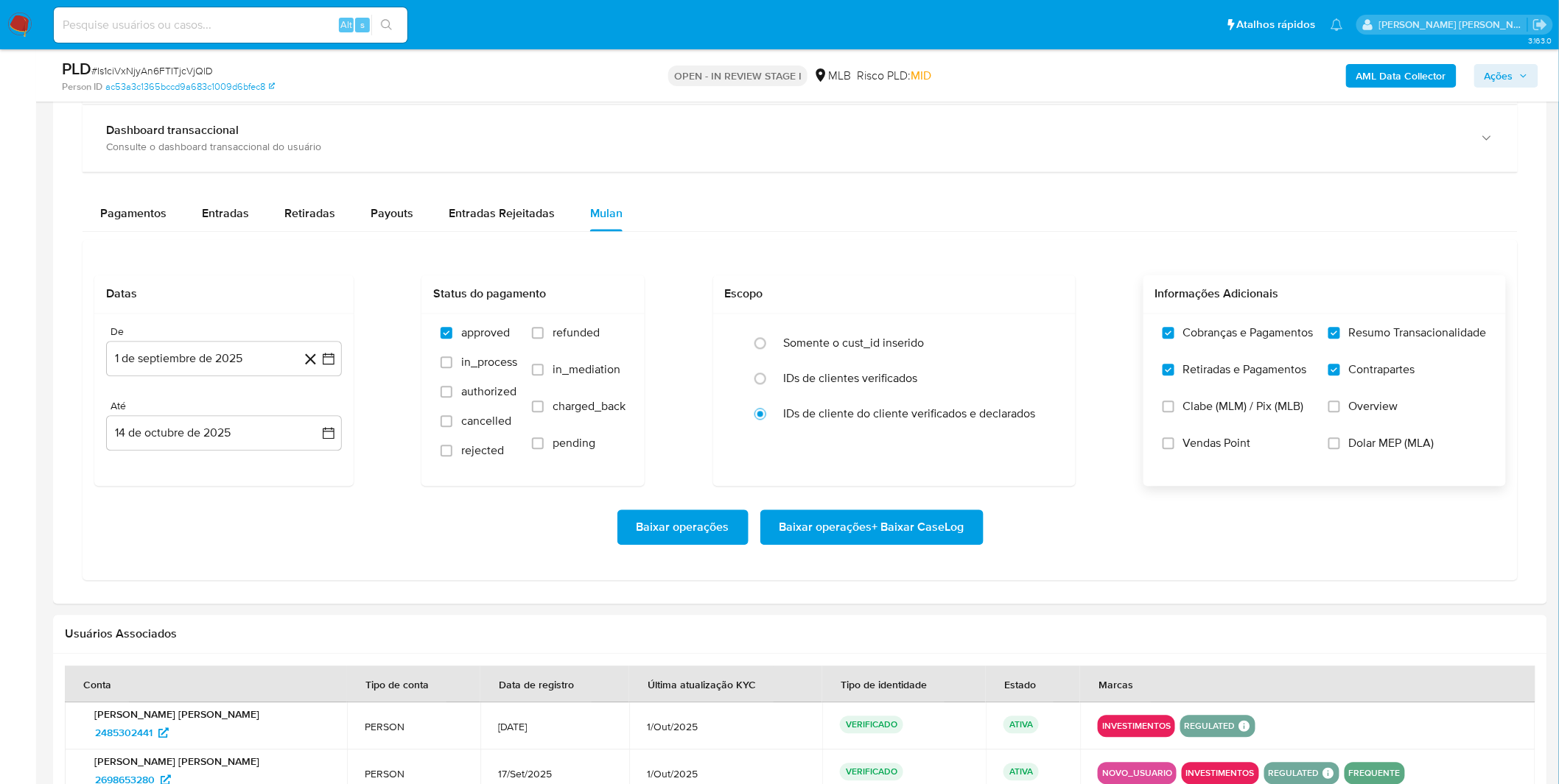
click at [437, 575] on div "Datas De 1 de septiembre de 2025 1-09-2025 Até 14 de octubre de 2025 14-10-2025…" at bounding box center [800, 410] width 1436 height 341
click at [1109, 531] on div "Baixar operações Baixar operações + Baixar CaseLog" at bounding box center [800, 528] width 1411 height 35
click at [845, 531] on span "Baixar operações + Baixar CaseLog" at bounding box center [872, 528] width 185 height 32
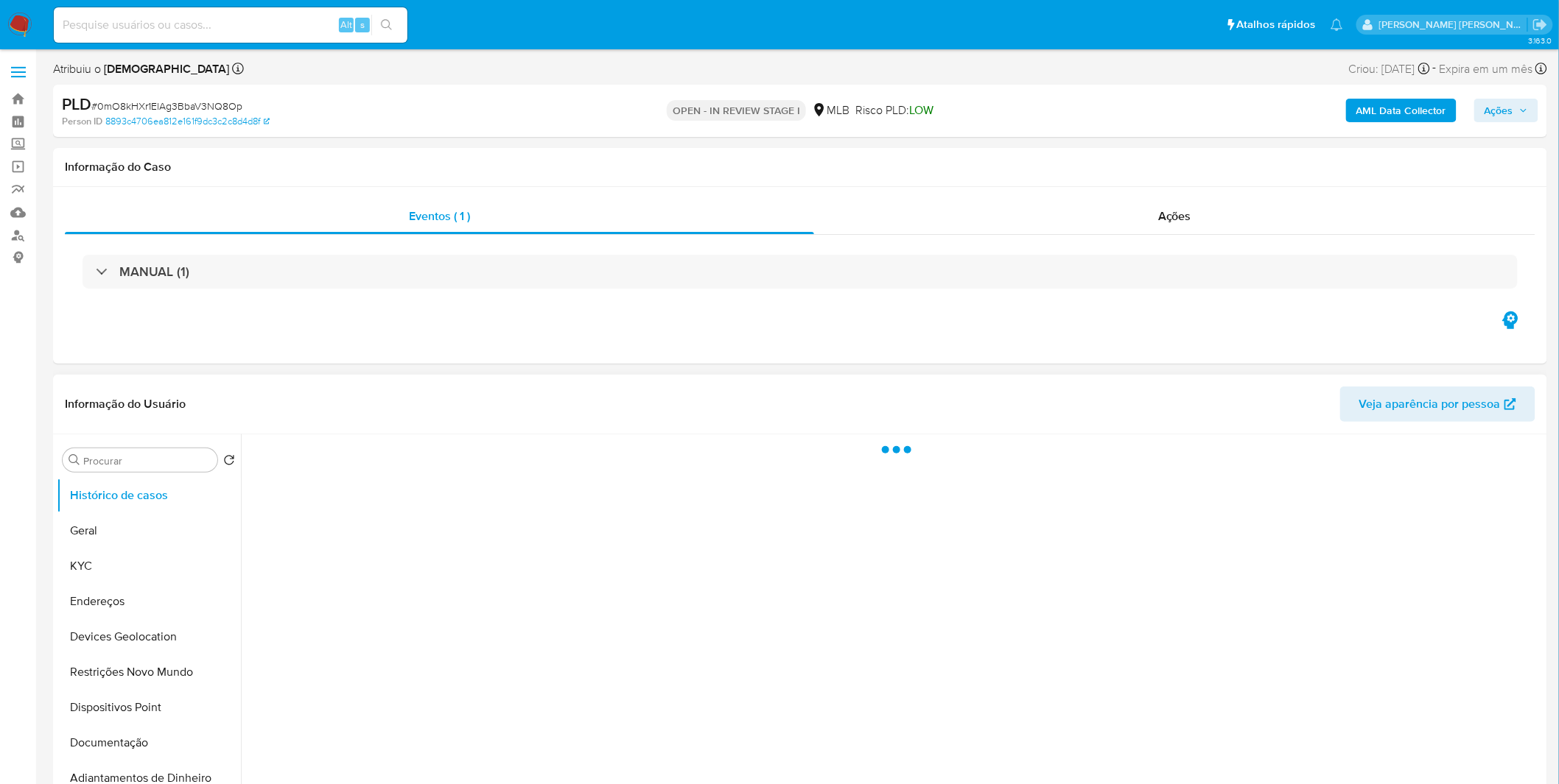
select select "10"
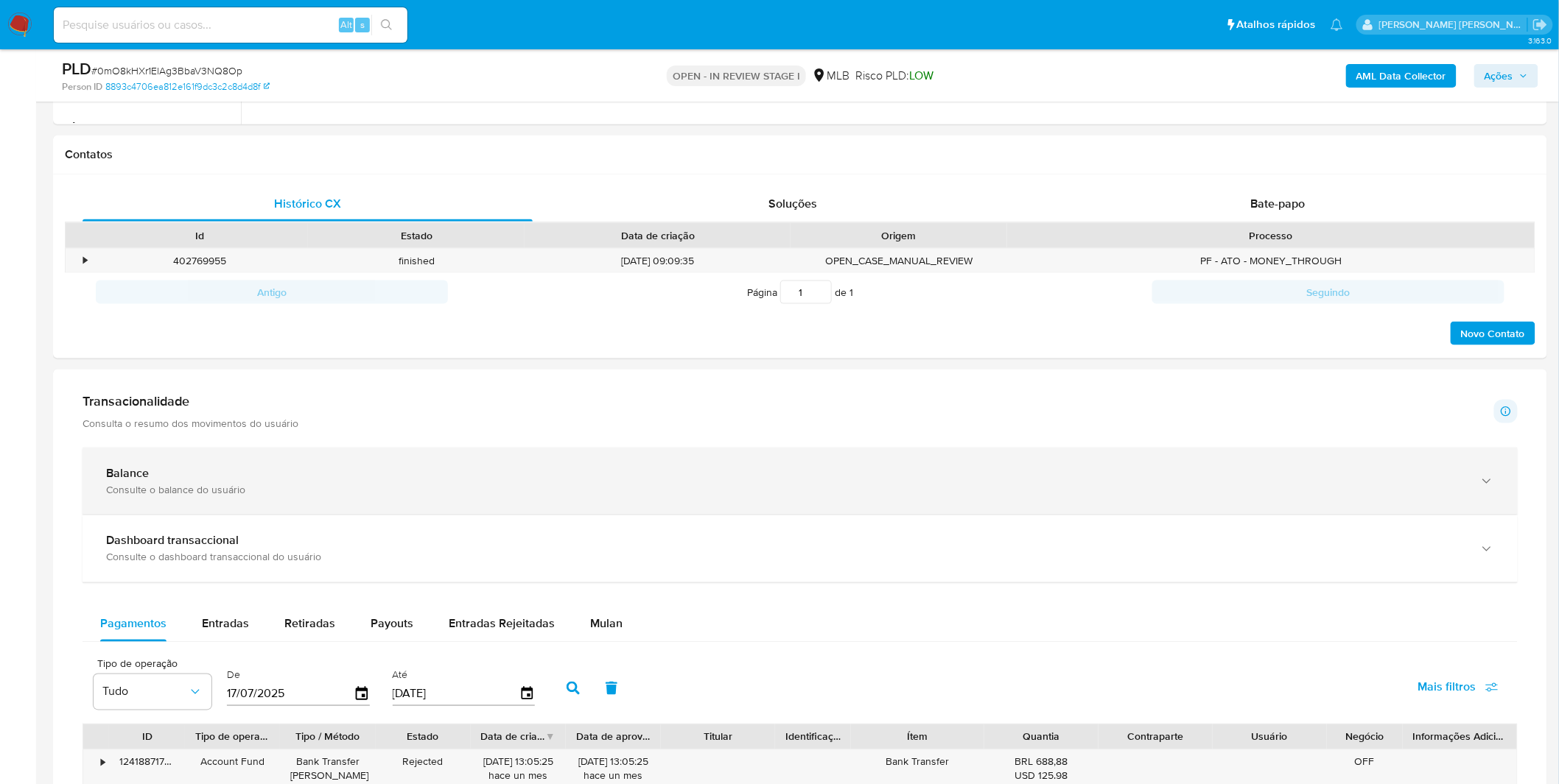
scroll to position [736, 0]
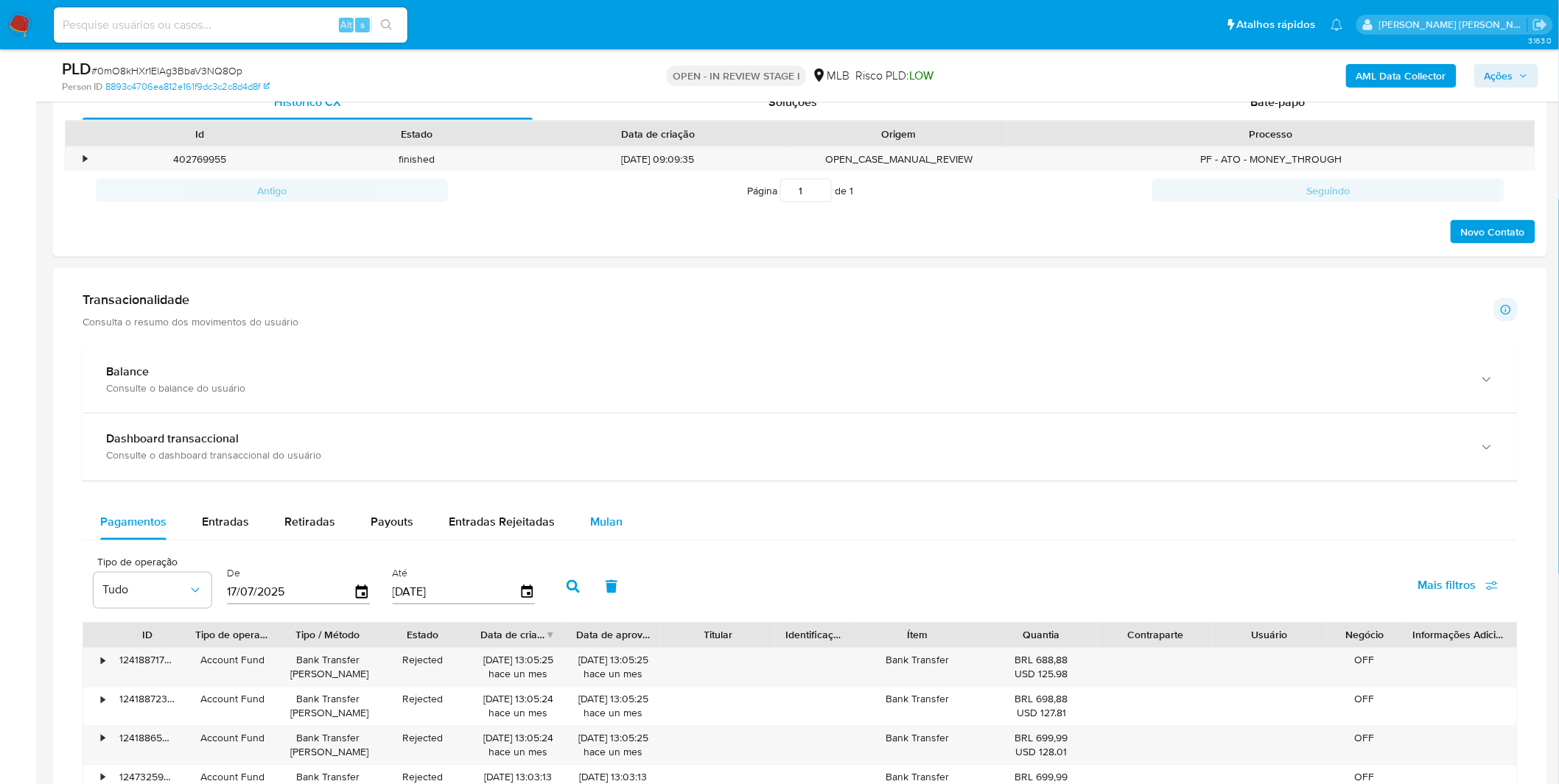
click at [590, 519] on span "Mulan" at bounding box center [606, 522] width 32 height 17
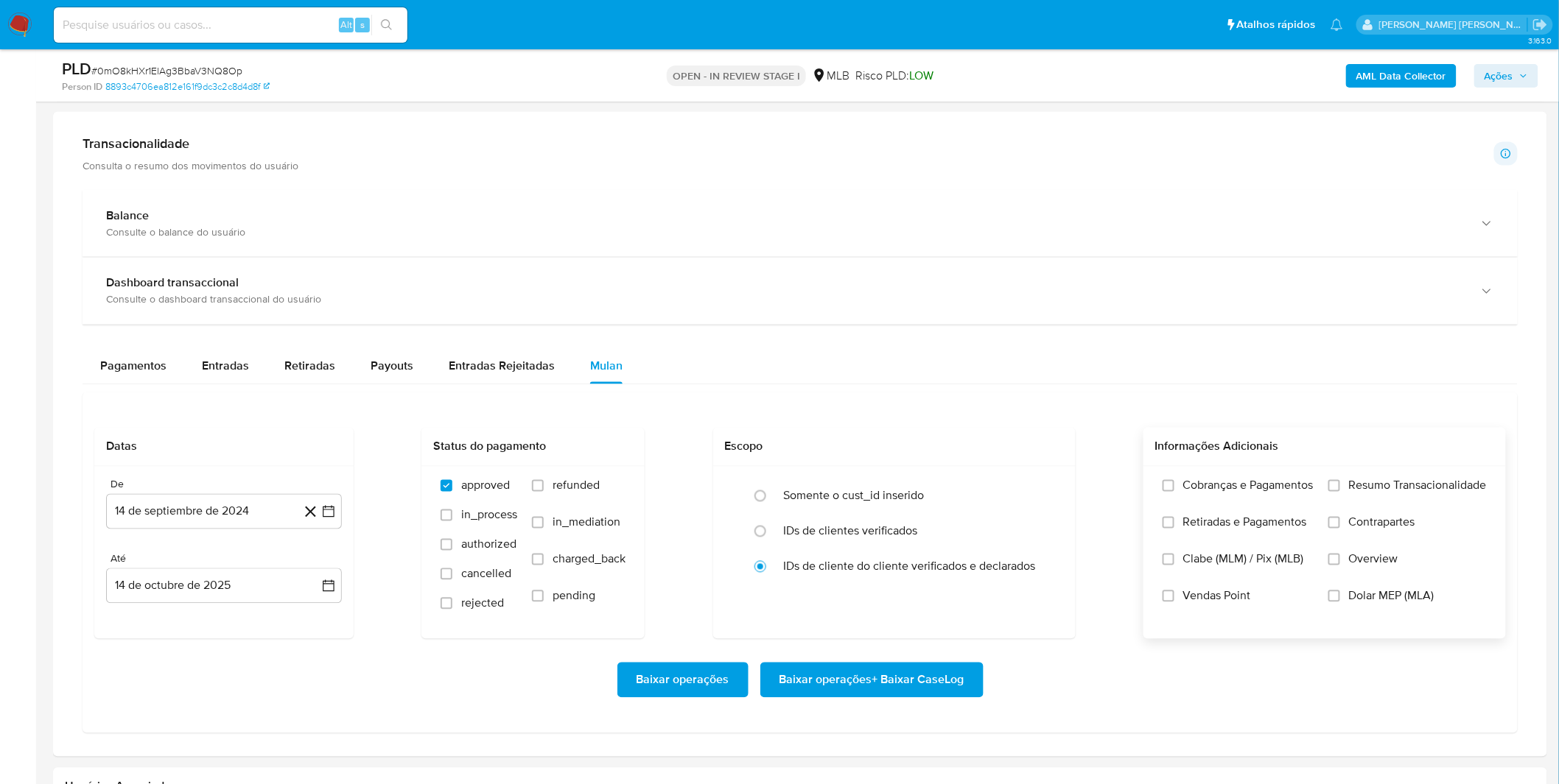
scroll to position [900, 0]
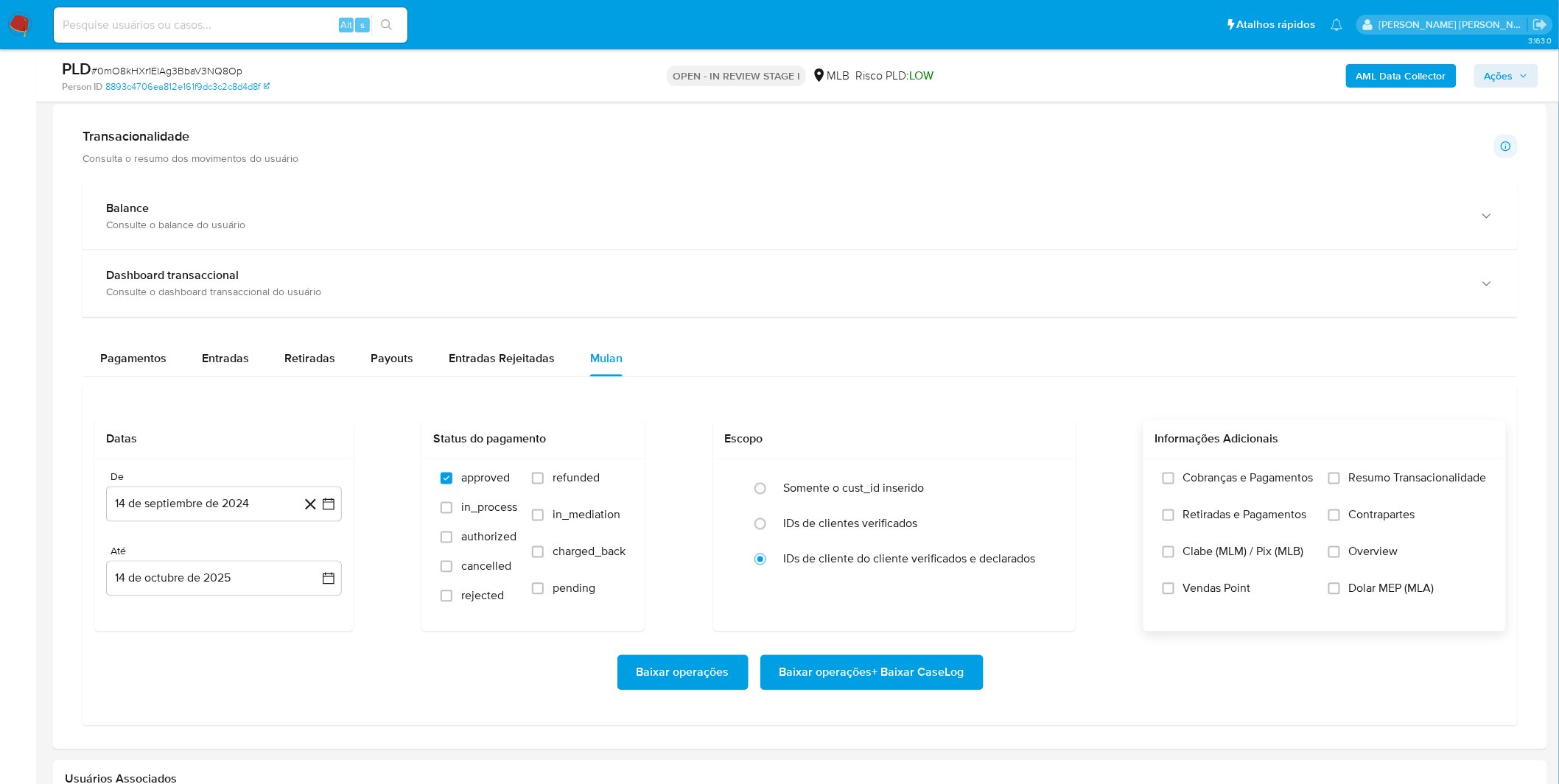
click at [1221, 494] on label "Cobranças e Pagamentos" at bounding box center [1237, 490] width 151 height 37
click at [1174, 485] on input "Cobranças e Pagamentos" at bounding box center [1168, 479] width 12 height 12
click at [1228, 528] on label "Retiradas e Pagamentos" at bounding box center [1237, 527] width 151 height 37
click at [1174, 522] on input "Retiradas e Pagamentos" at bounding box center [1168, 516] width 12 height 12
click at [1335, 484] on input "Resumo Transacionalidade" at bounding box center [1334, 479] width 12 height 12
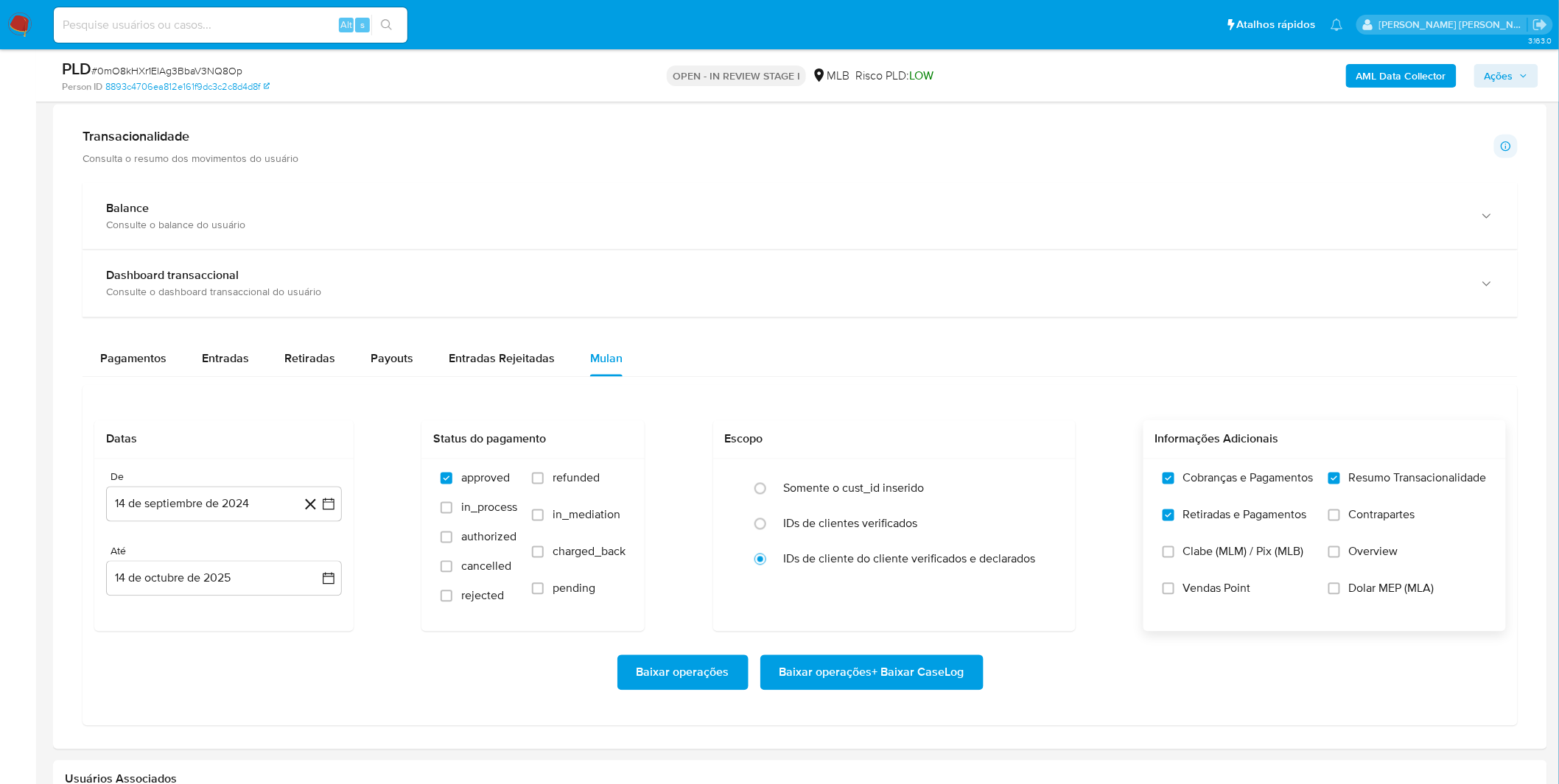
click at [1338, 513] on input "Contrapartes" at bounding box center [1334, 516] width 12 height 12
click at [257, 510] on button "14 de septiembre de 2024" at bounding box center [224, 504] width 236 height 35
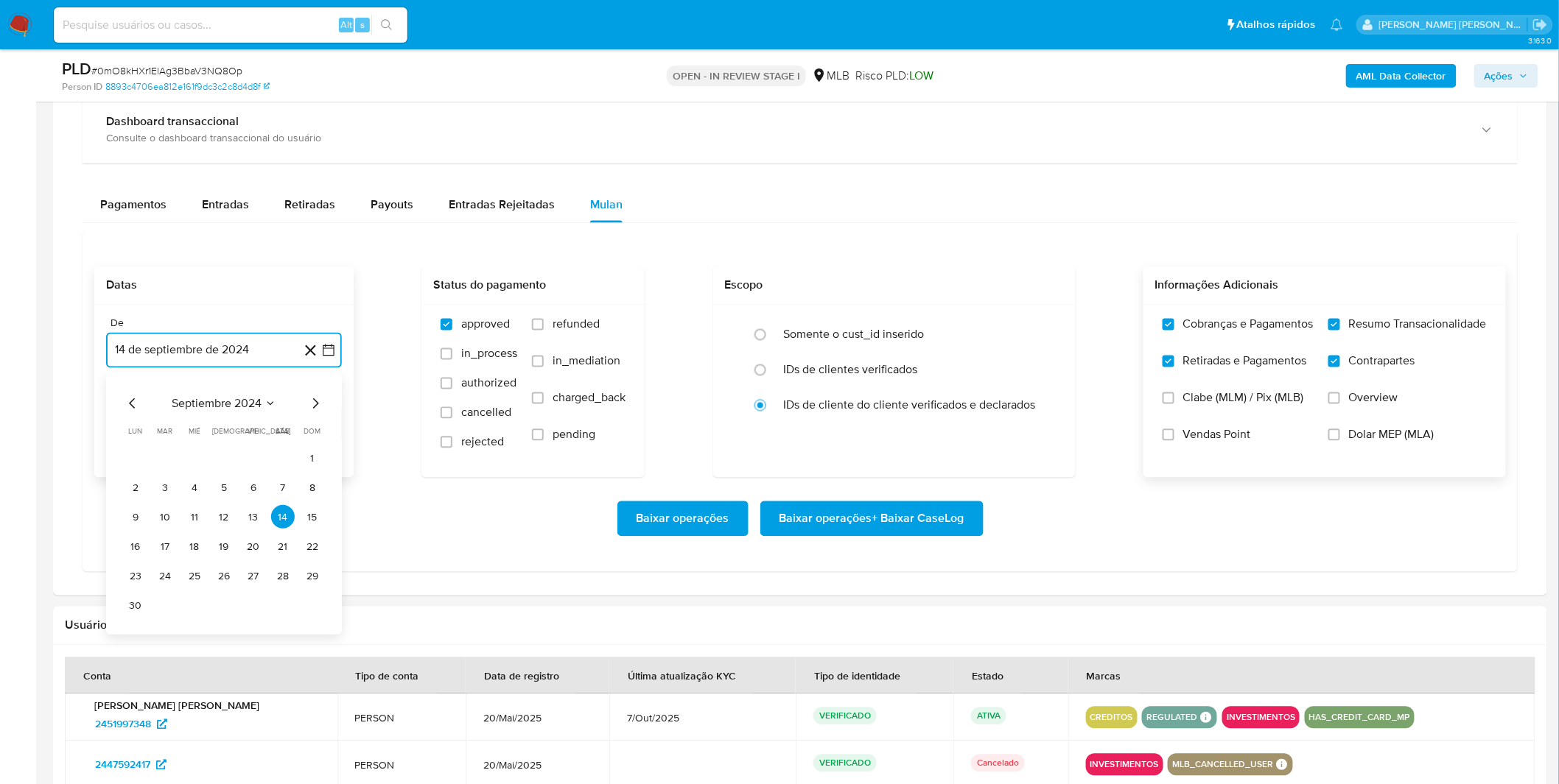
scroll to position [1064, 0]
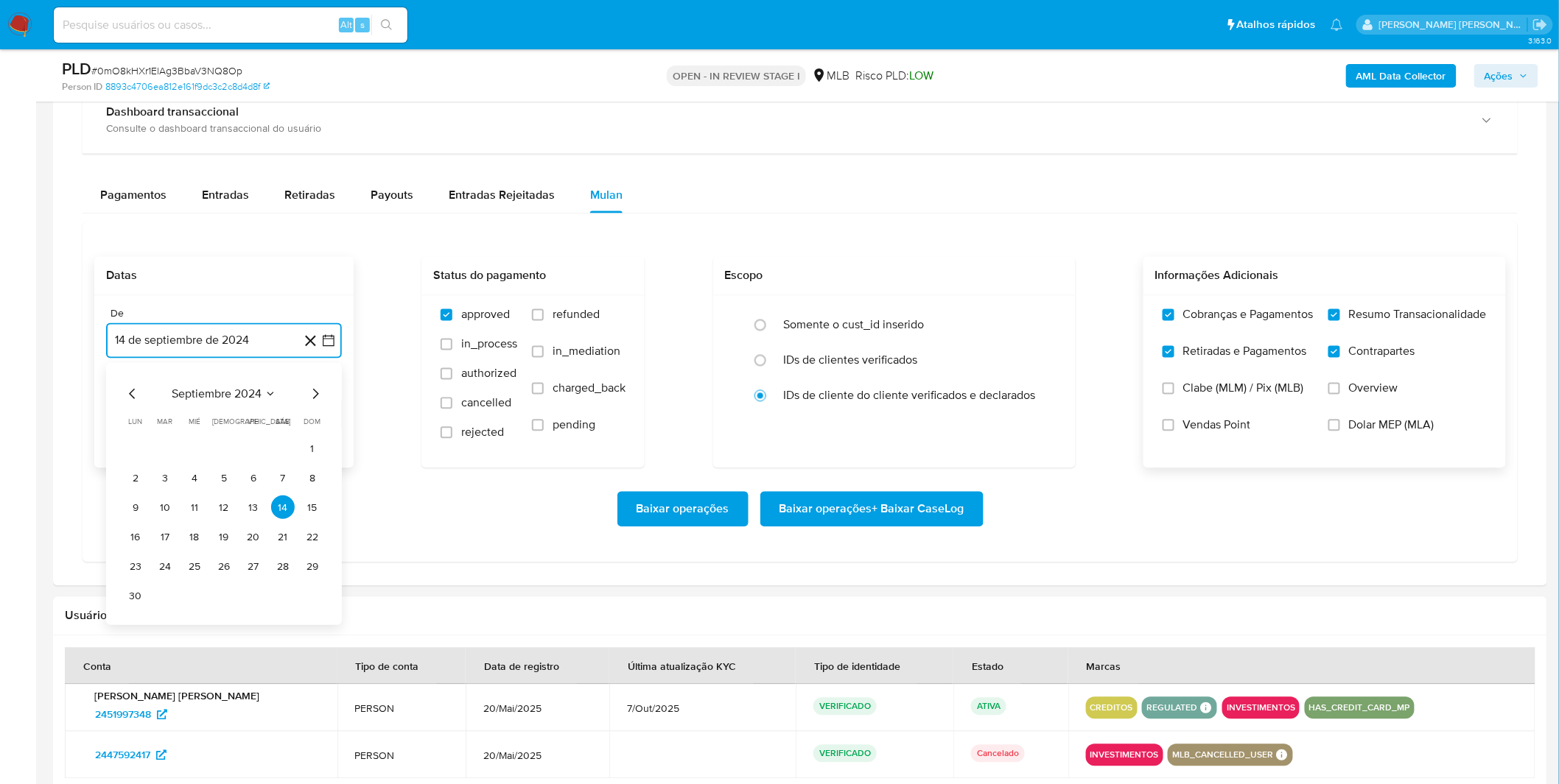
click at [229, 394] on span "septiembre 2024" at bounding box center [217, 394] width 89 height 15
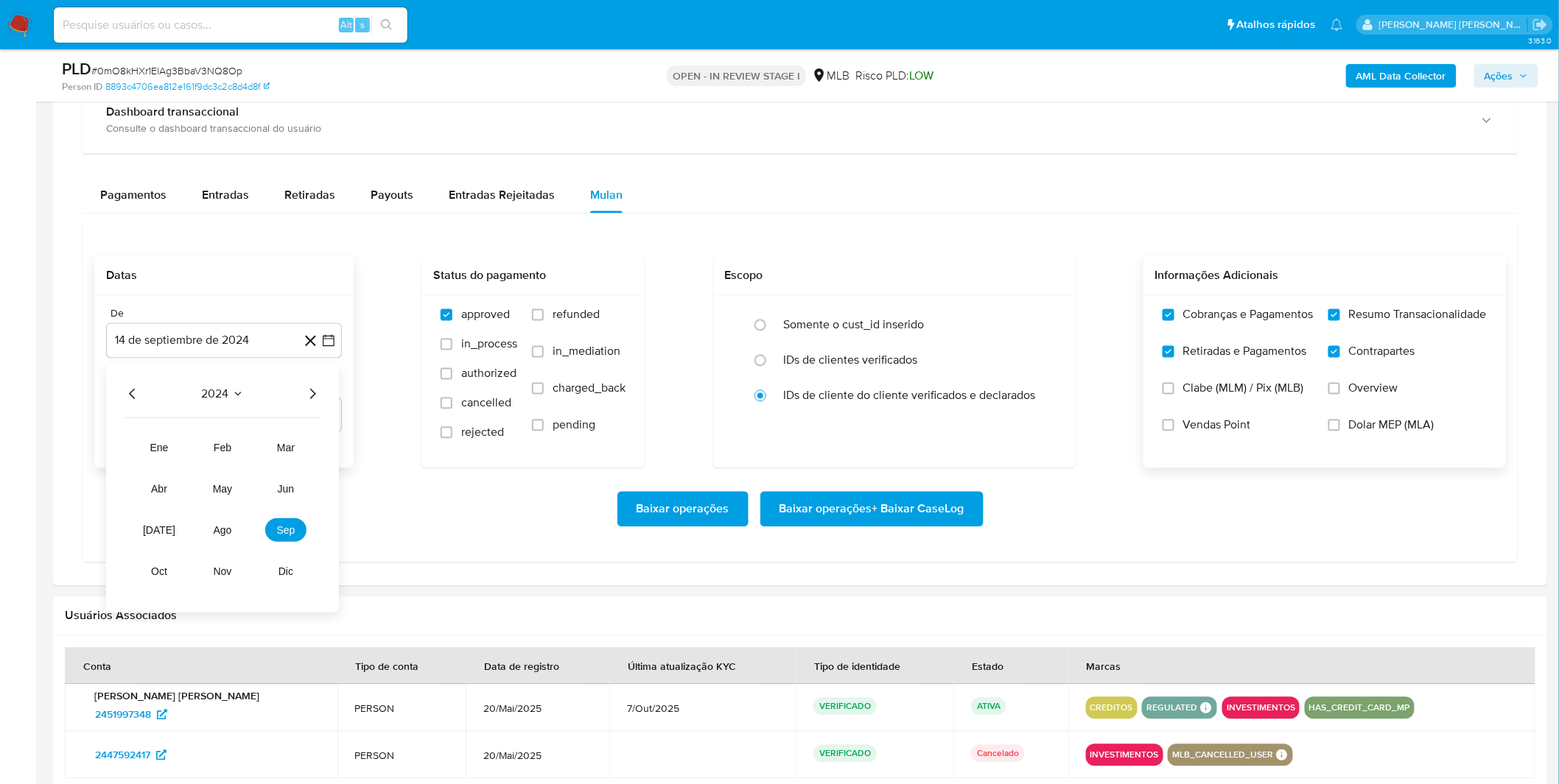
click at [325, 403] on div "2024 2024 ene feb mar abr may jun [DATE] ago sep oct nov dic" at bounding box center [223, 488] width 233 height 250
click at [320, 402] on icon "Año siguiente" at bounding box center [312, 394] width 17 height 17
click at [280, 526] on button "sep" at bounding box center [286, 530] width 41 height 23
click at [129, 449] on button "1" at bounding box center [135, 449] width 23 height 23
click at [220, 485] on div "Baixar operações Baixar operações + Baixar CaseLog" at bounding box center [800, 509] width 1411 height 83
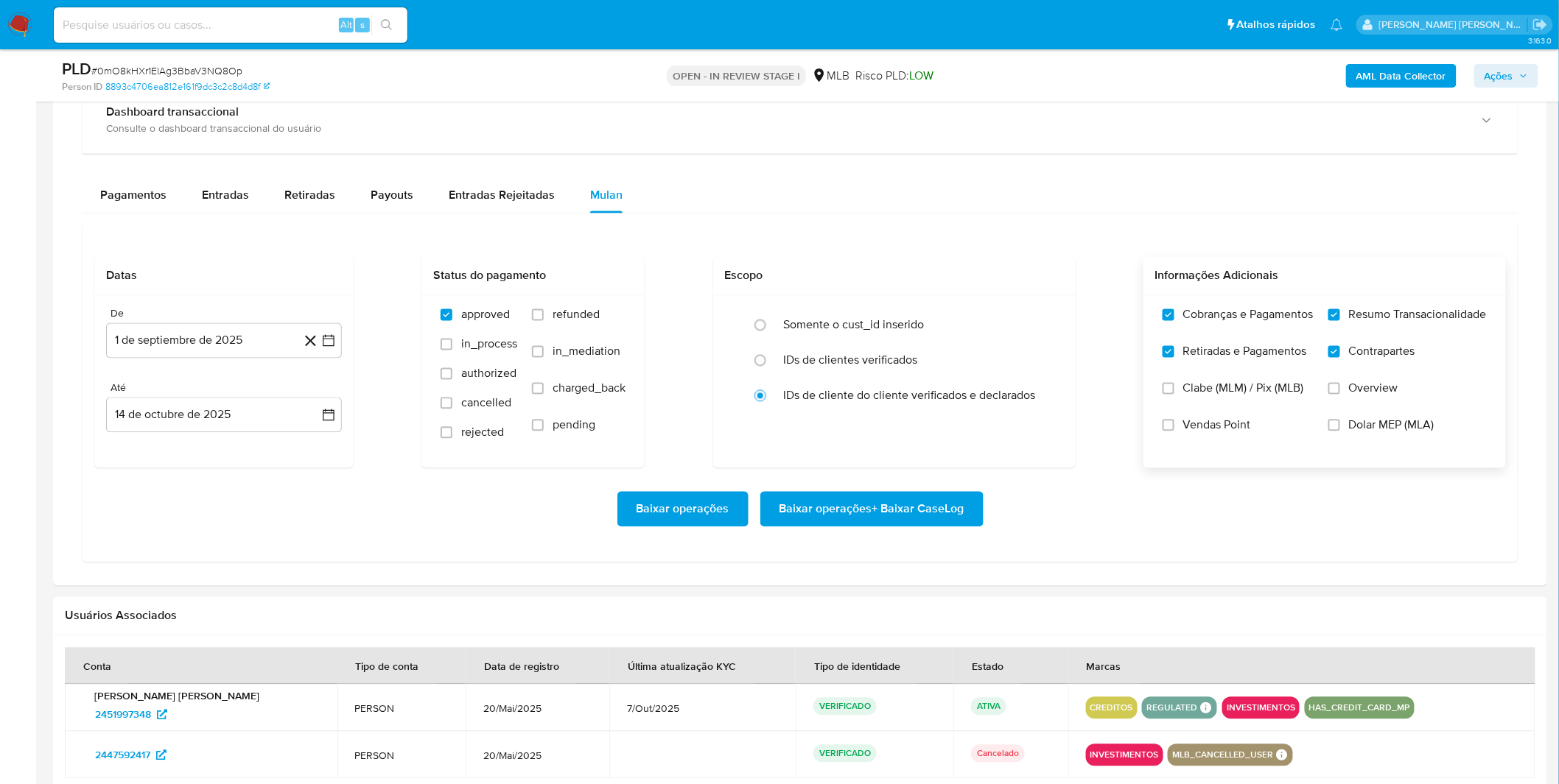
click at [903, 502] on span "Baixar operações + Baixar CaseLog" at bounding box center [872, 509] width 185 height 32
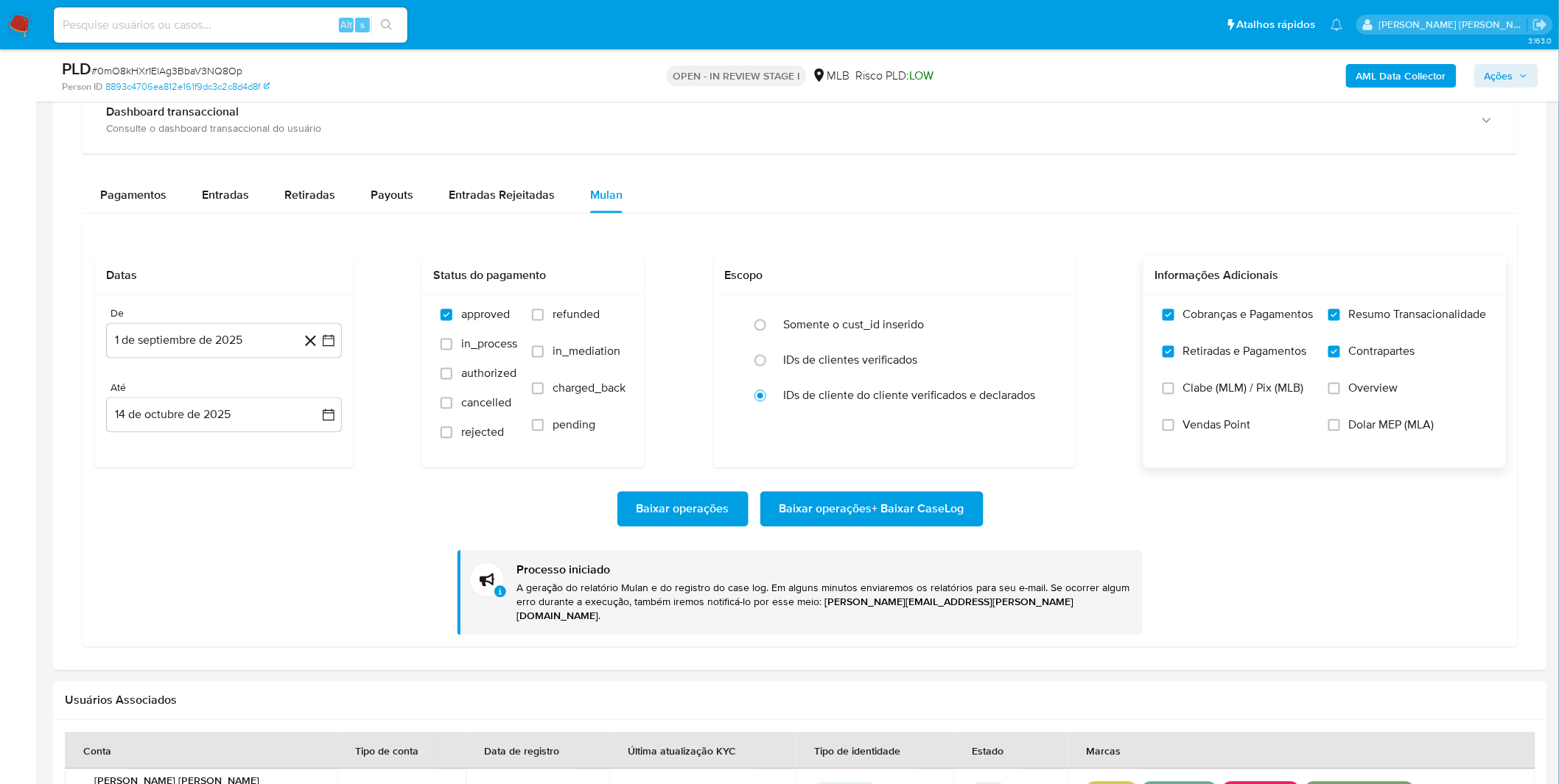
click at [382, 520] on div "Baixar operações Baixar operações + Baixar CaseLog" at bounding box center [800, 509] width 1411 height 35
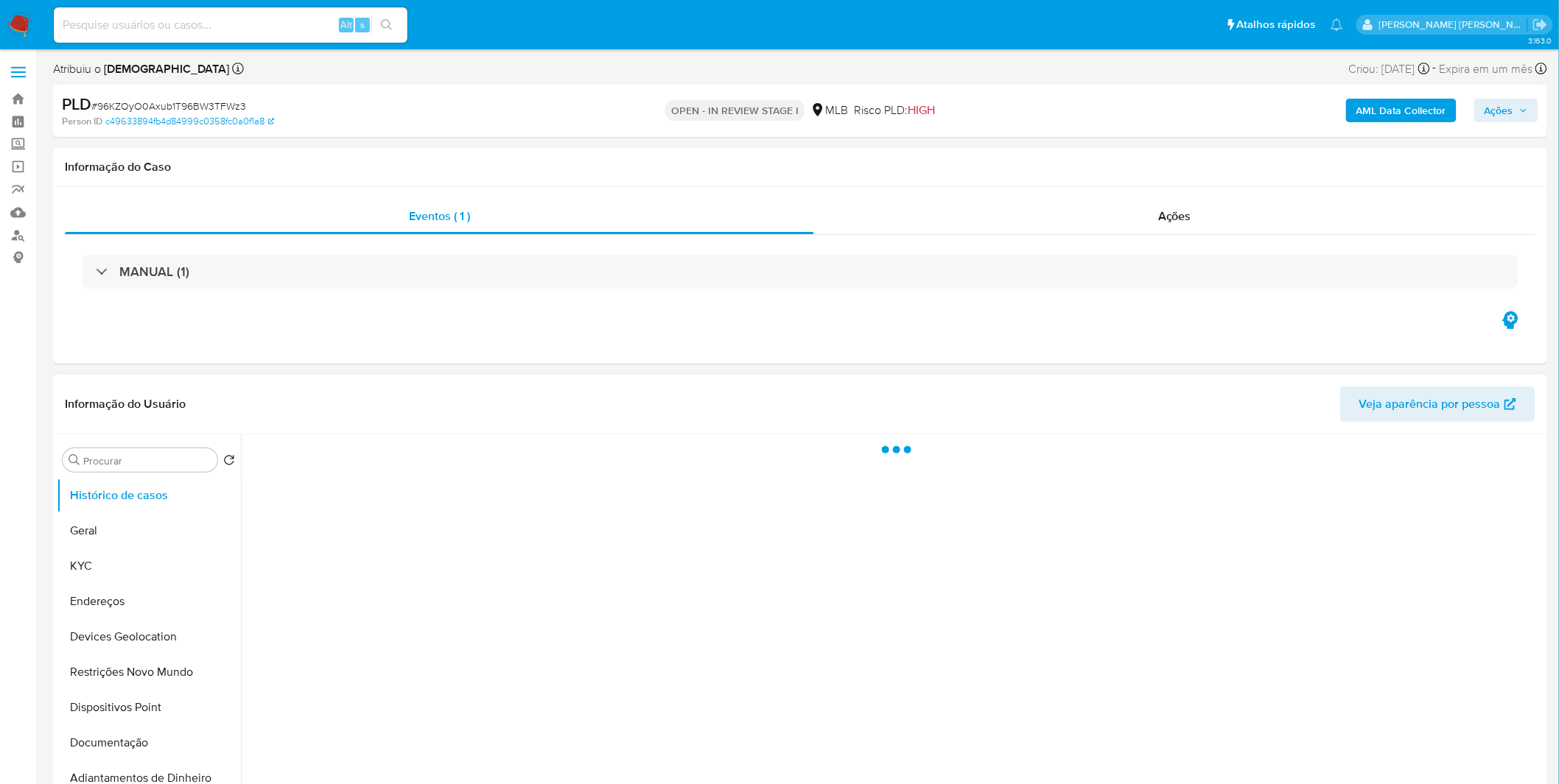
select select "10"
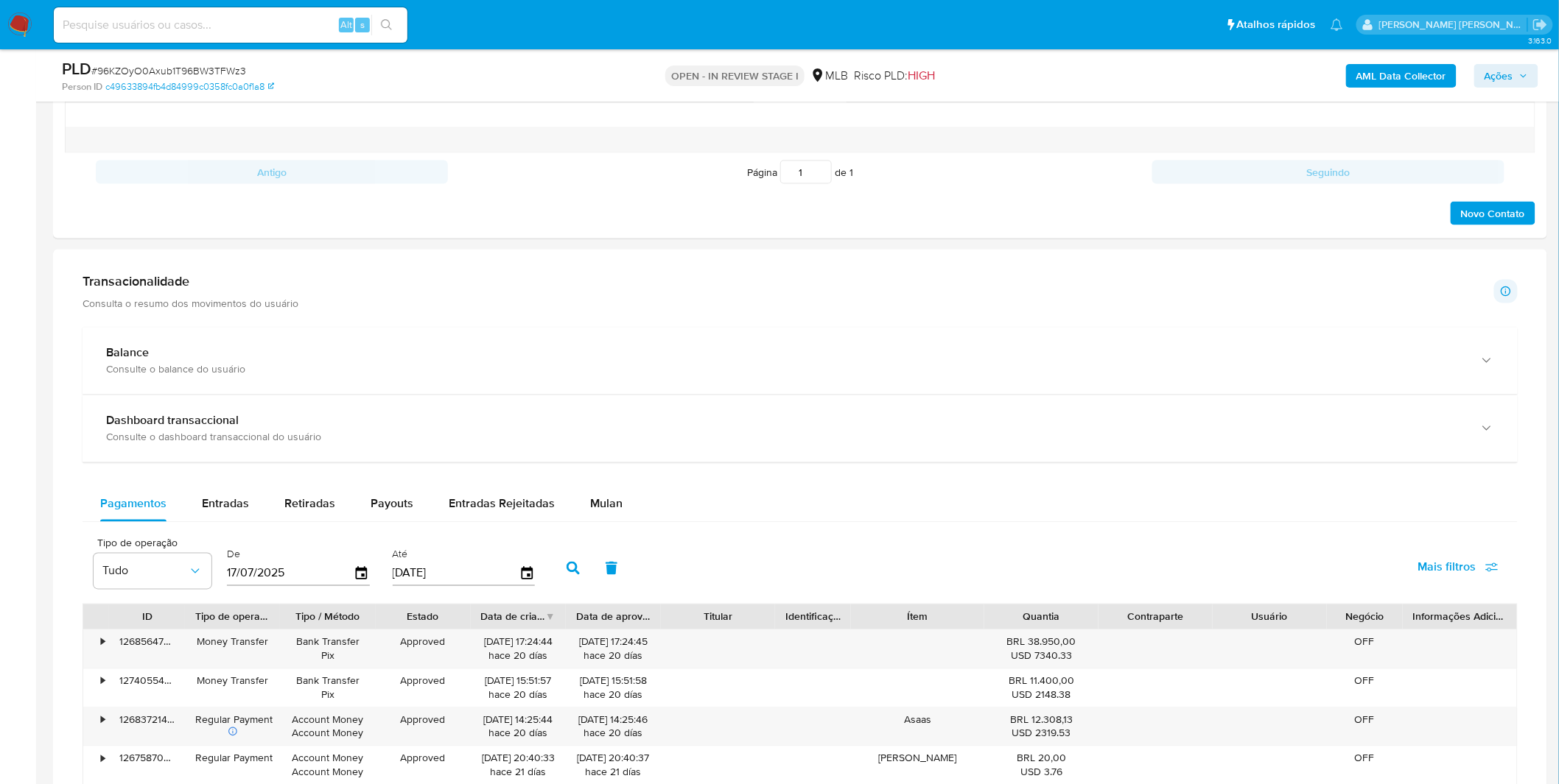
scroll to position [981, 0]
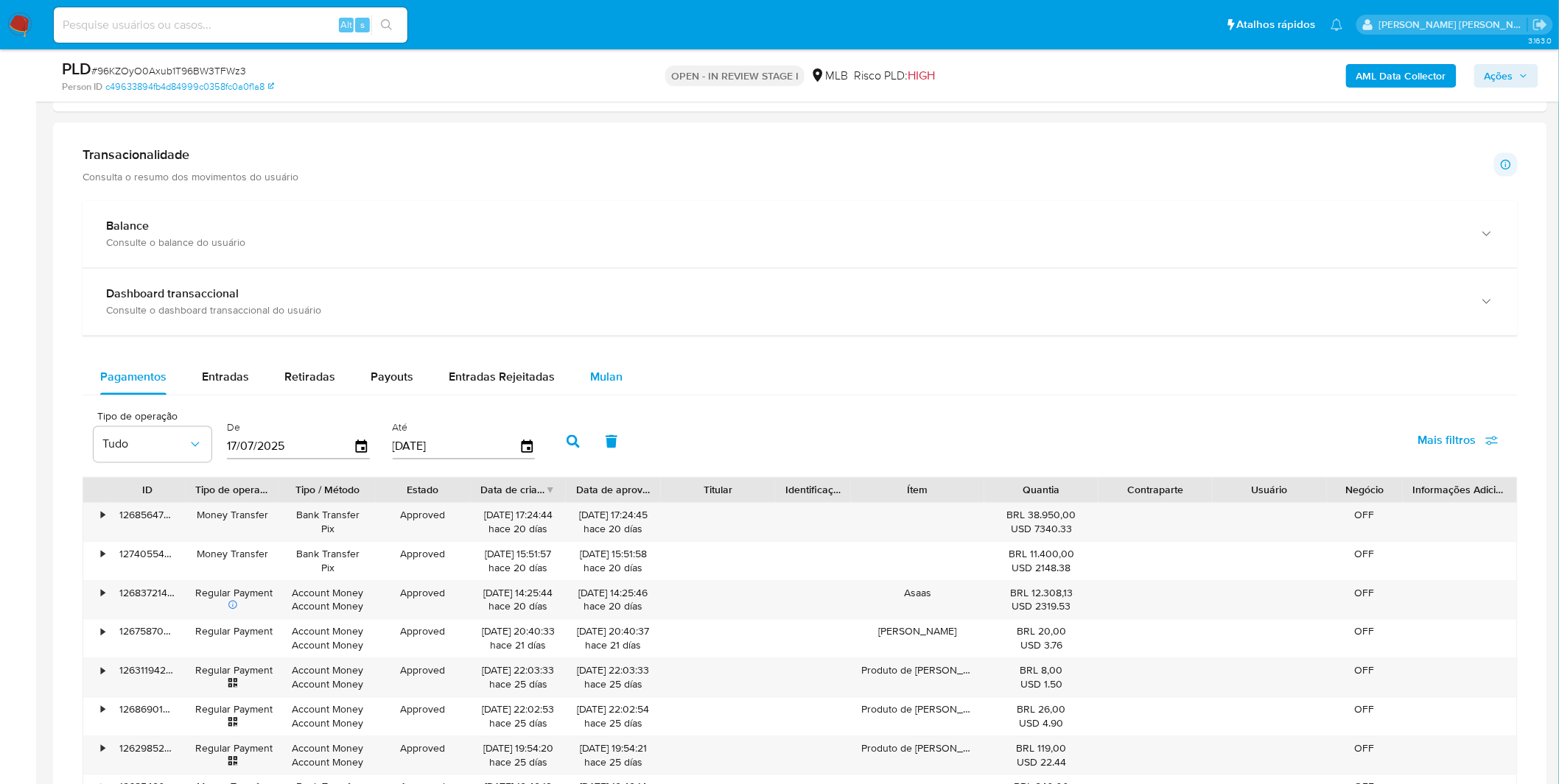
click at [607, 380] on span "Mulan" at bounding box center [606, 377] width 32 height 17
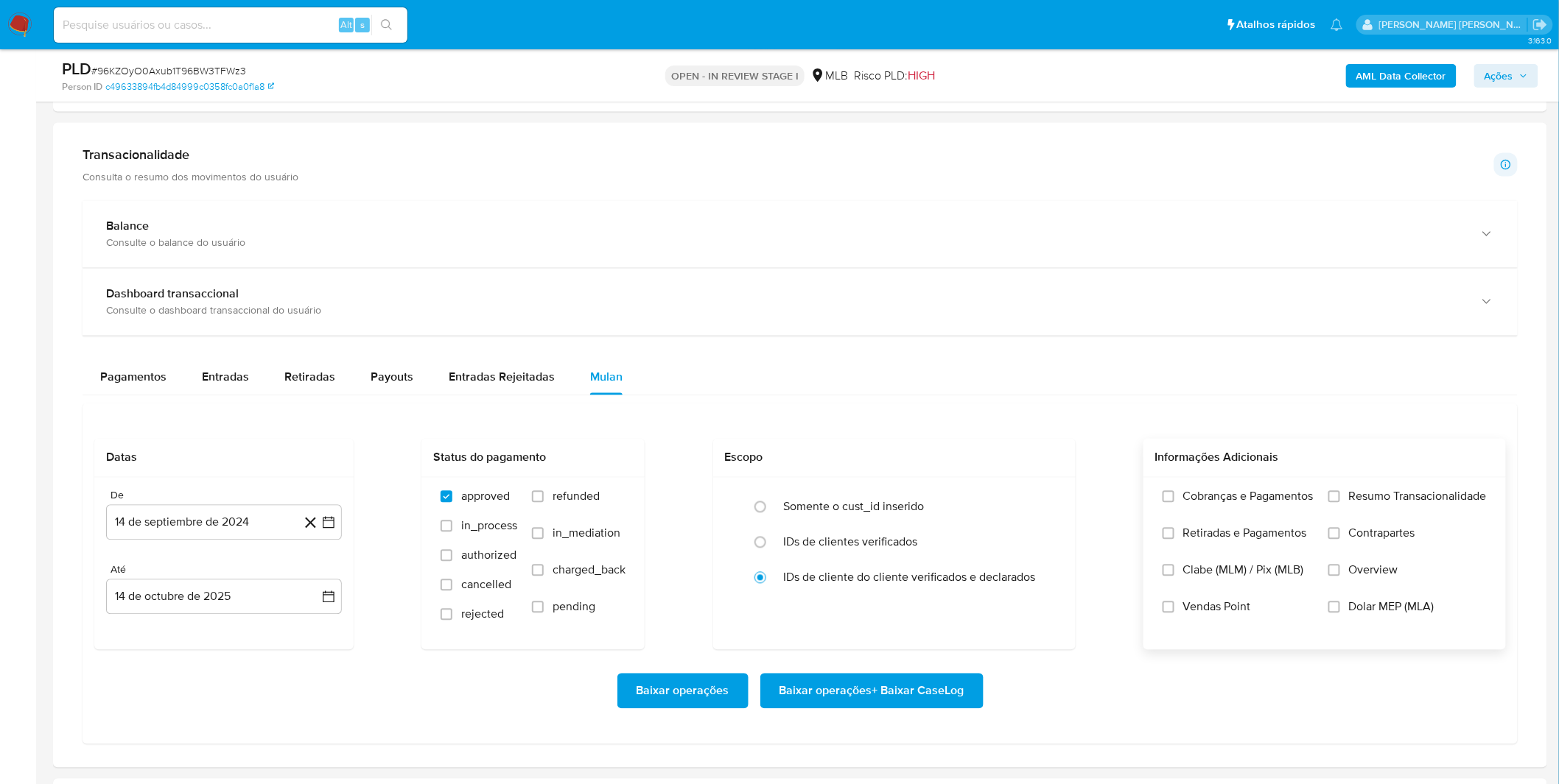
click at [1201, 522] on label "Cobranças e Pagamentos" at bounding box center [1237, 508] width 151 height 37
click at [1174, 503] on input "Cobranças e Pagamentos" at bounding box center [1168, 497] width 12 height 12
click at [1204, 538] on span "Retiradas e Pagamentos" at bounding box center [1244, 533] width 123 height 15
click at [1174, 538] on input "Retiradas e Pagamentos" at bounding box center [1168, 534] width 12 height 12
click at [1357, 505] on label "Resumo Transacionalidade" at bounding box center [1407, 508] width 158 height 37
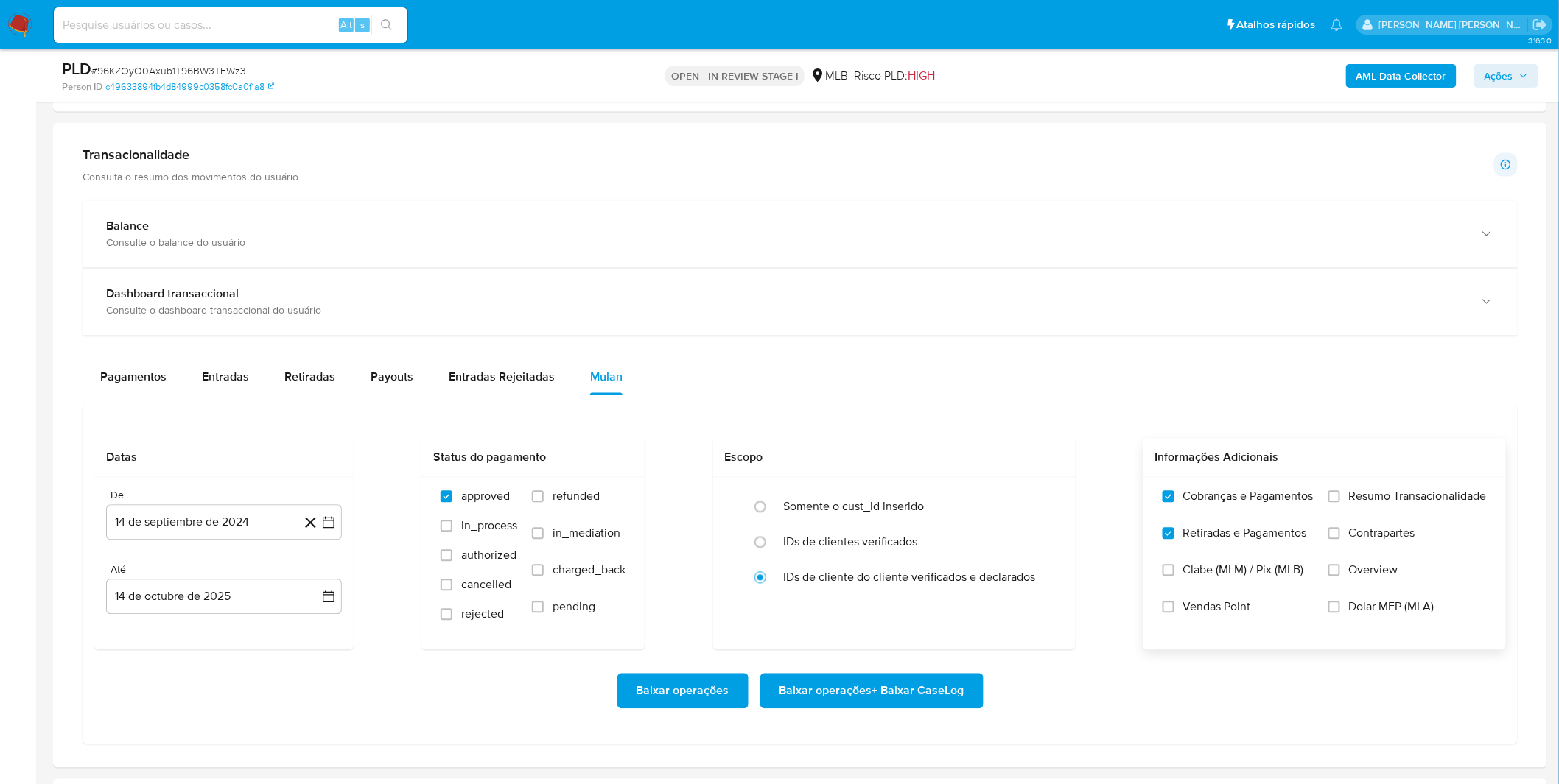
click at [1340, 503] on input "Resumo Transacionalidade" at bounding box center [1334, 497] width 12 height 12
click at [1356, 533] on span "Contrapartes" at bounding box center [1382, 533] width 66 height 15
click at [1340, 533] on input "Contrapartes" at bounding box center [1334, 534] width 12 height 12
click at [221, 522] on button "14 de septiembre de 2024" at bounding box center [224, 523] width 236 height 35
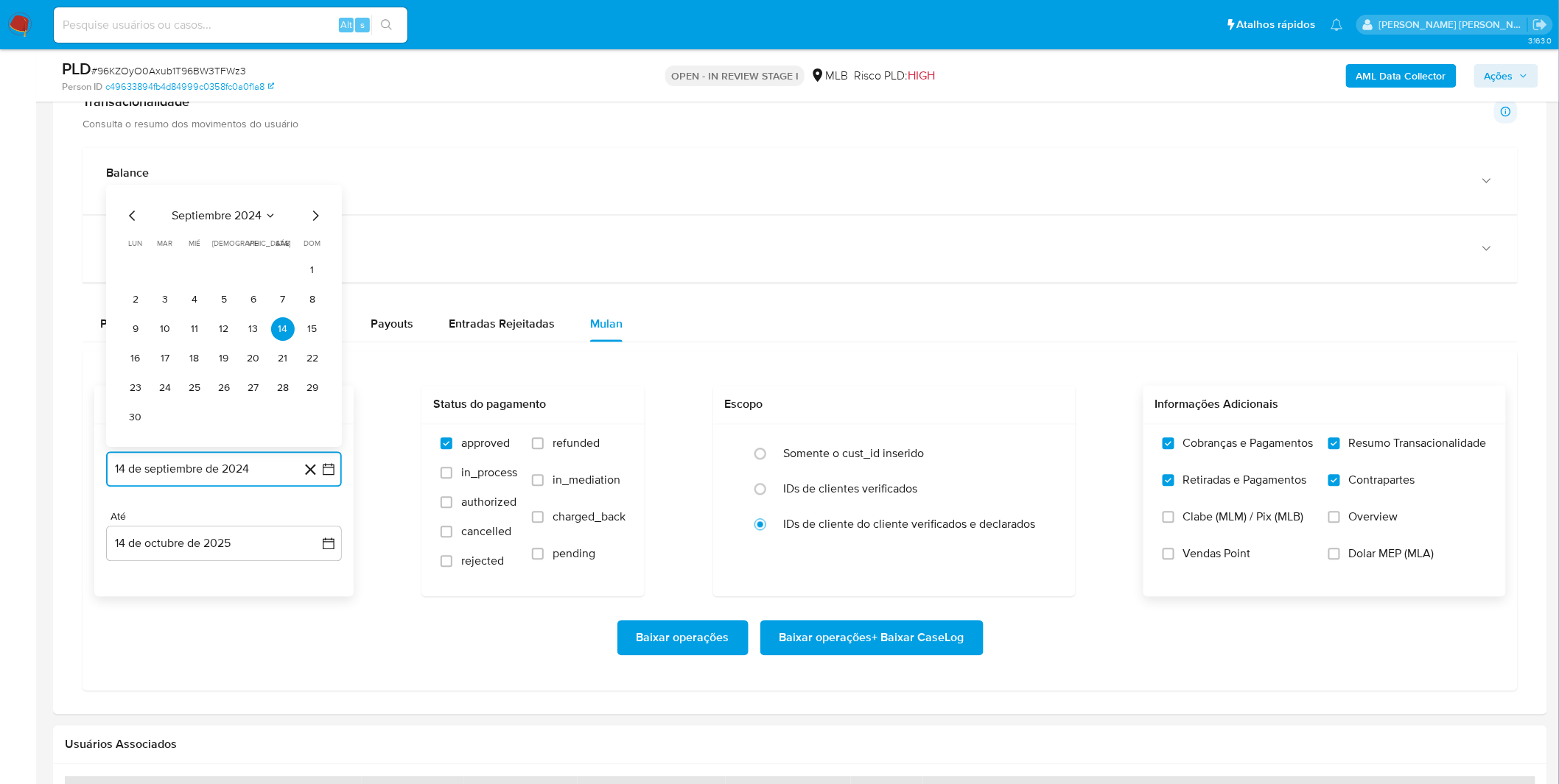
scroll to position [1064, 0]
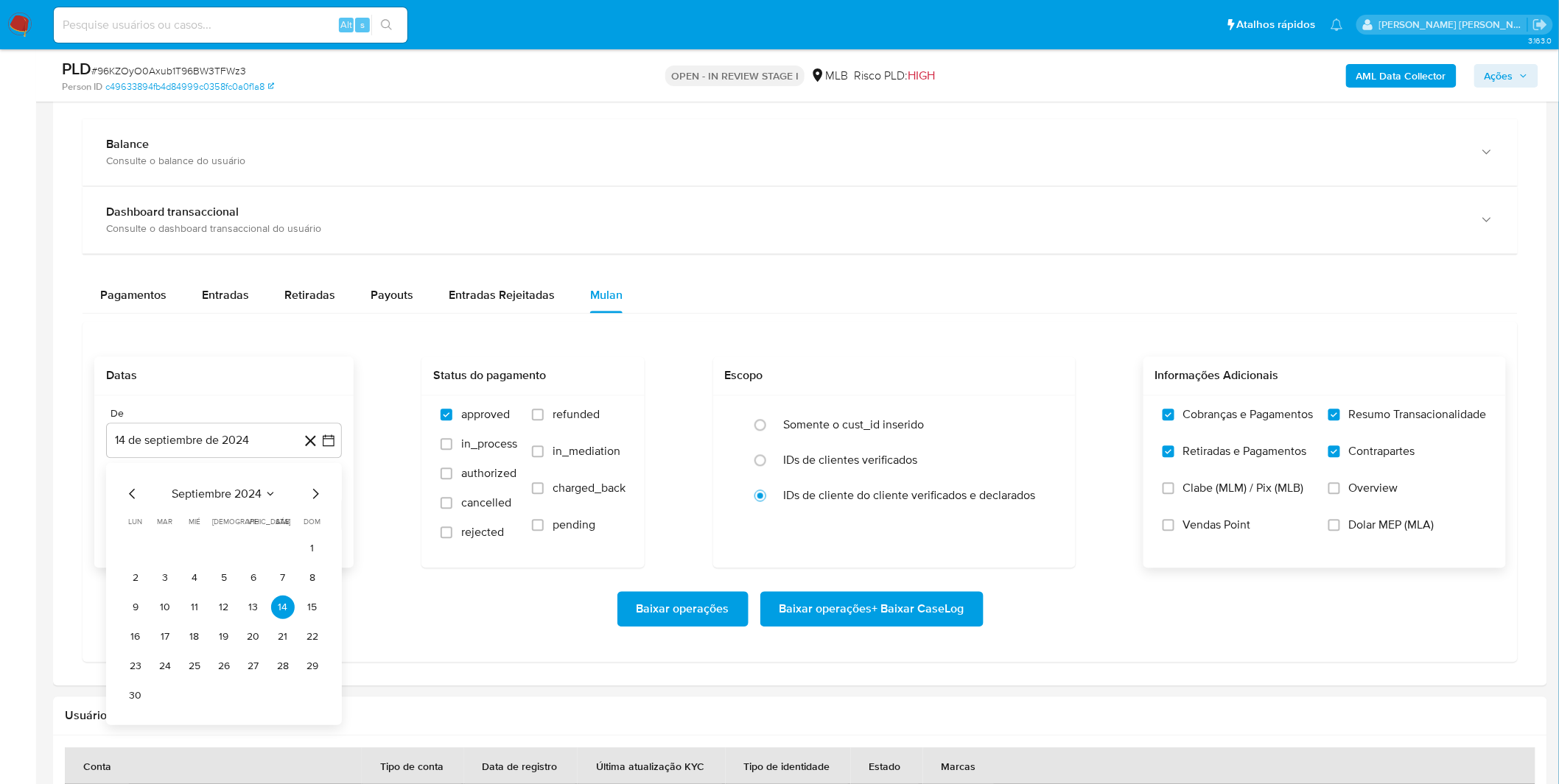
click at [236, 466] on div "septiembre 2024 septiembre 2024 lun lunes mar martes mié miércoles jue jueves v…" at bounding box center [224, 595] width 236 height 262
click at [224, 490] on span "septiembre 2024" at bounding box center [217, 494] width 89 height 15
click at [311, 492] on icon "Año siguiente" at bounding box center [312, 494] width 17 height 17
click at [288, 635] on span "sep" at bounding box center [286, 631] width 18 height 12
click at [138, 546] on button "1" at bounding box center [135, 549] width 23 height 23
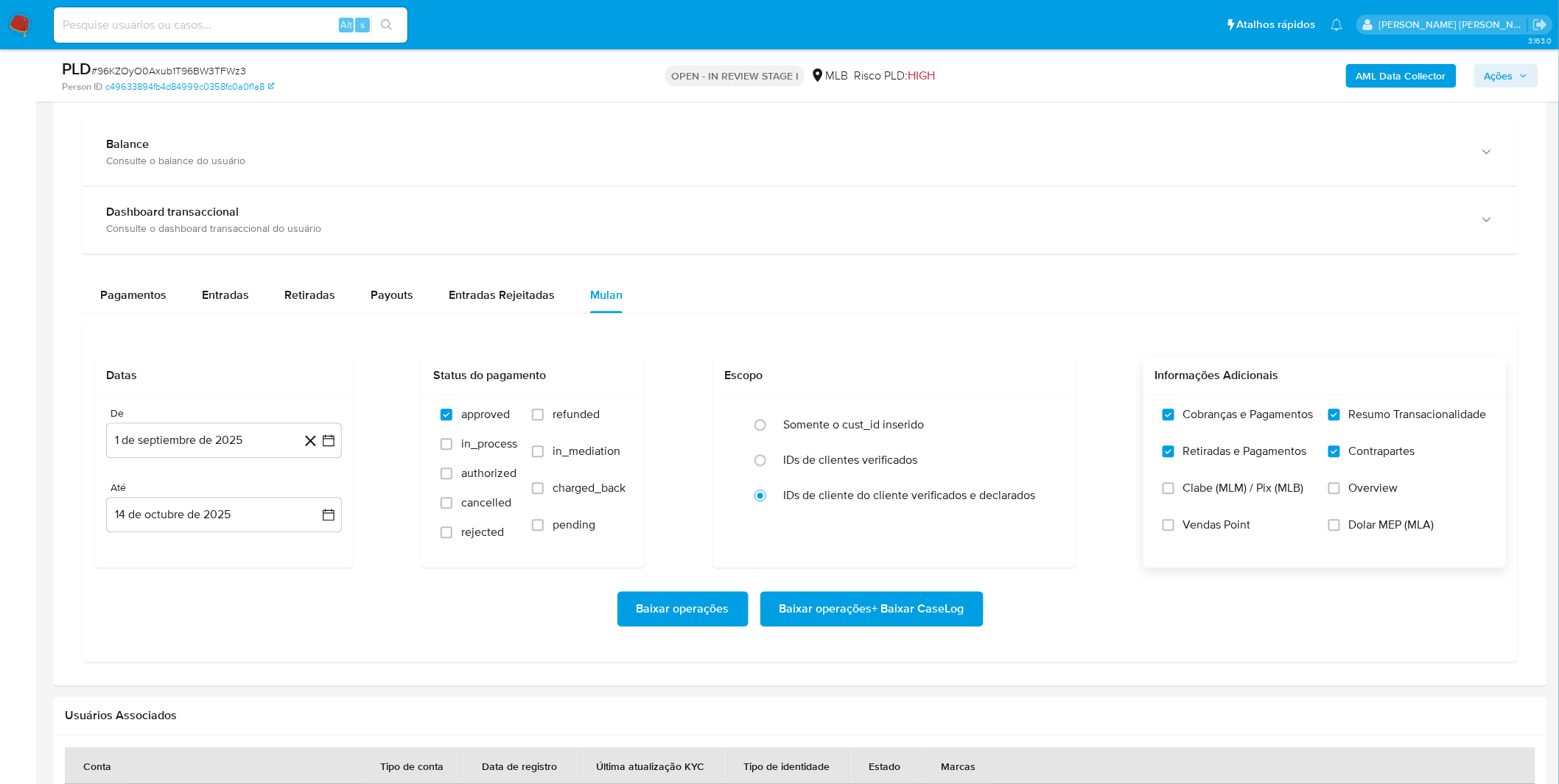
click at [229, 578] on div "Baixar operações Baixar operações + Baixar CaseLog" at bounding box center [800, 609] width 1411 height 83
click at [933, 606] on span "Baixar operações + Baixar CaseLog" at bounding box center [872, 609] width 185 height 32
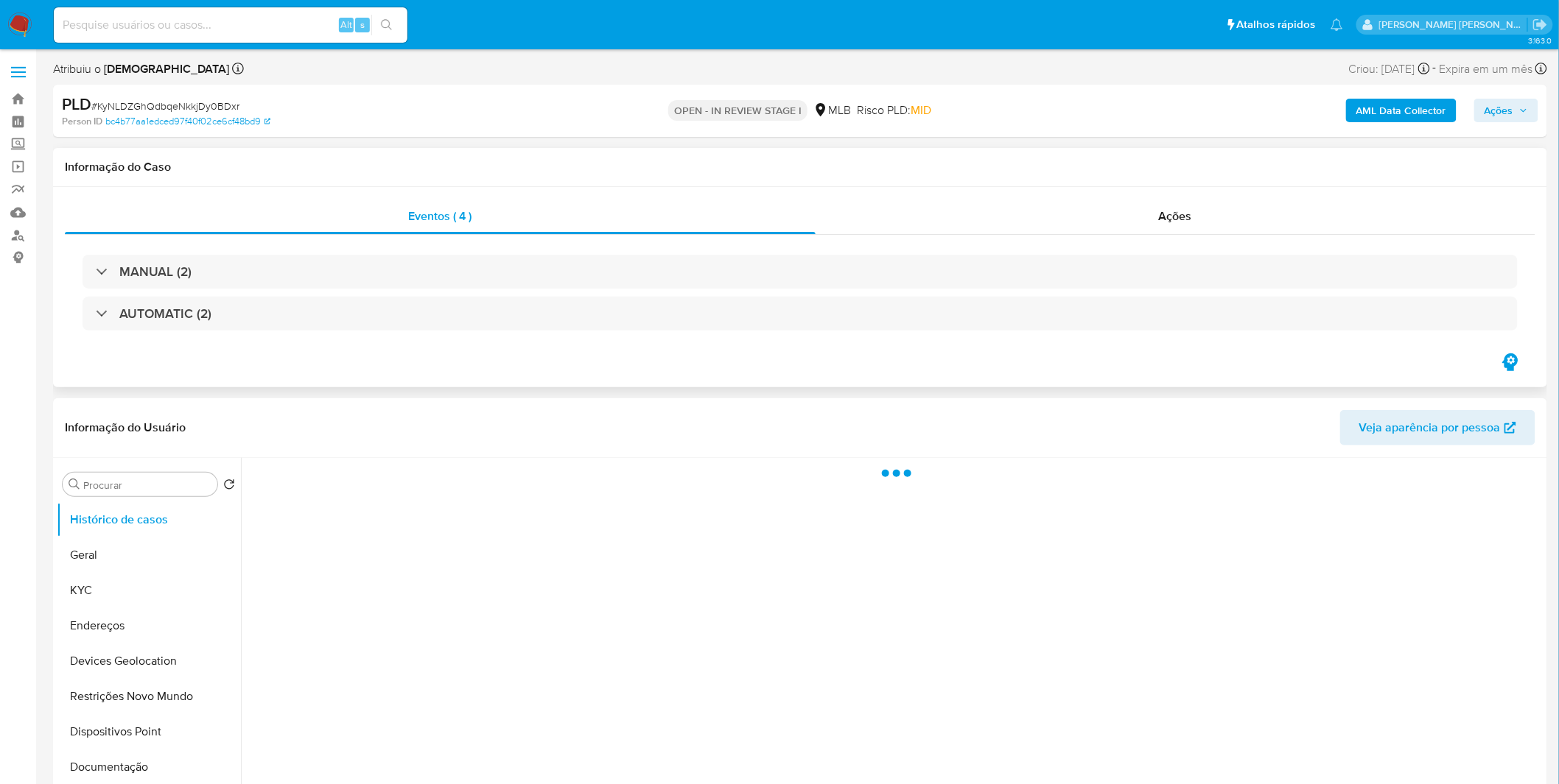
select select "10"
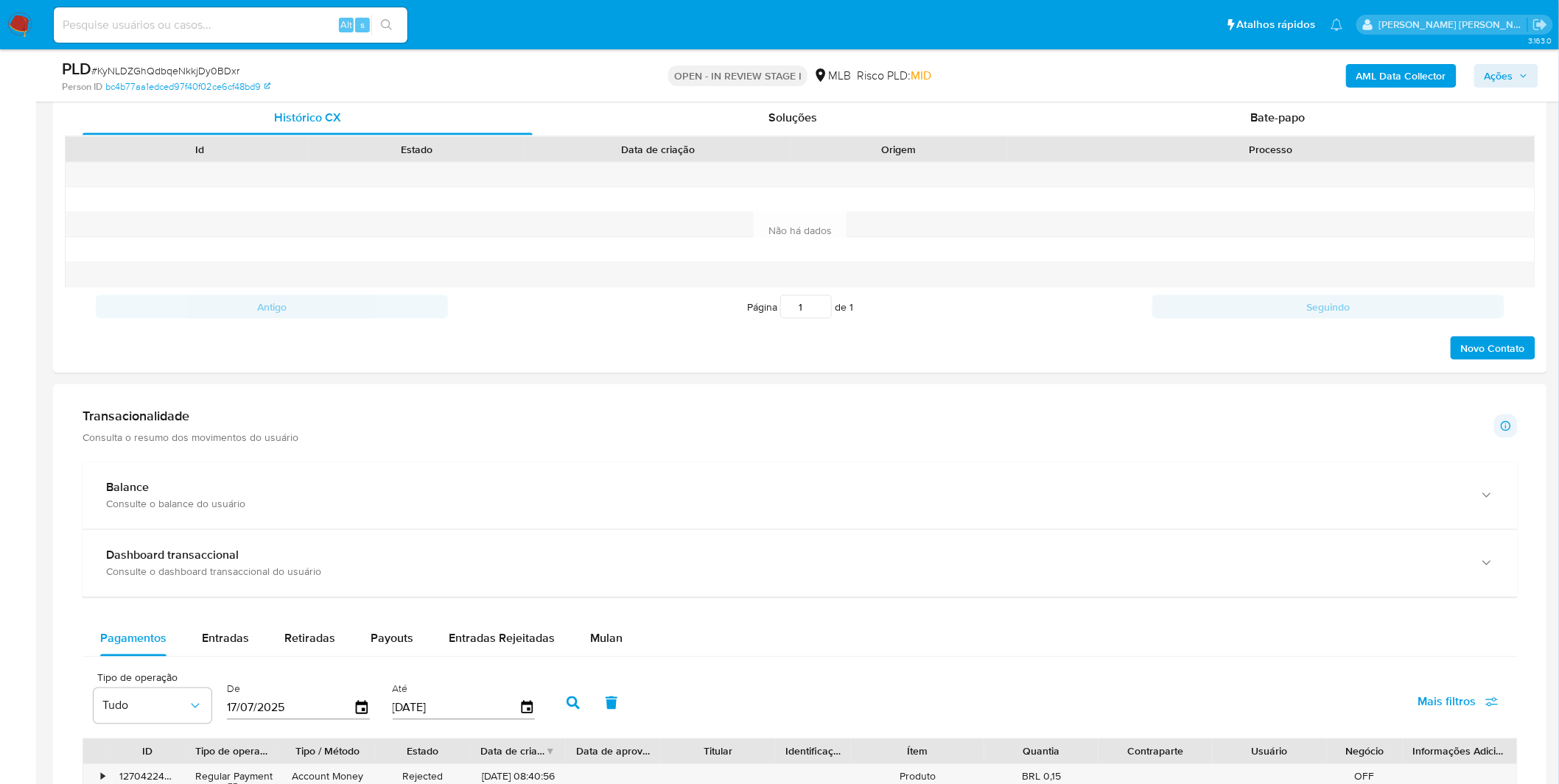
scroll to position [981, 0]
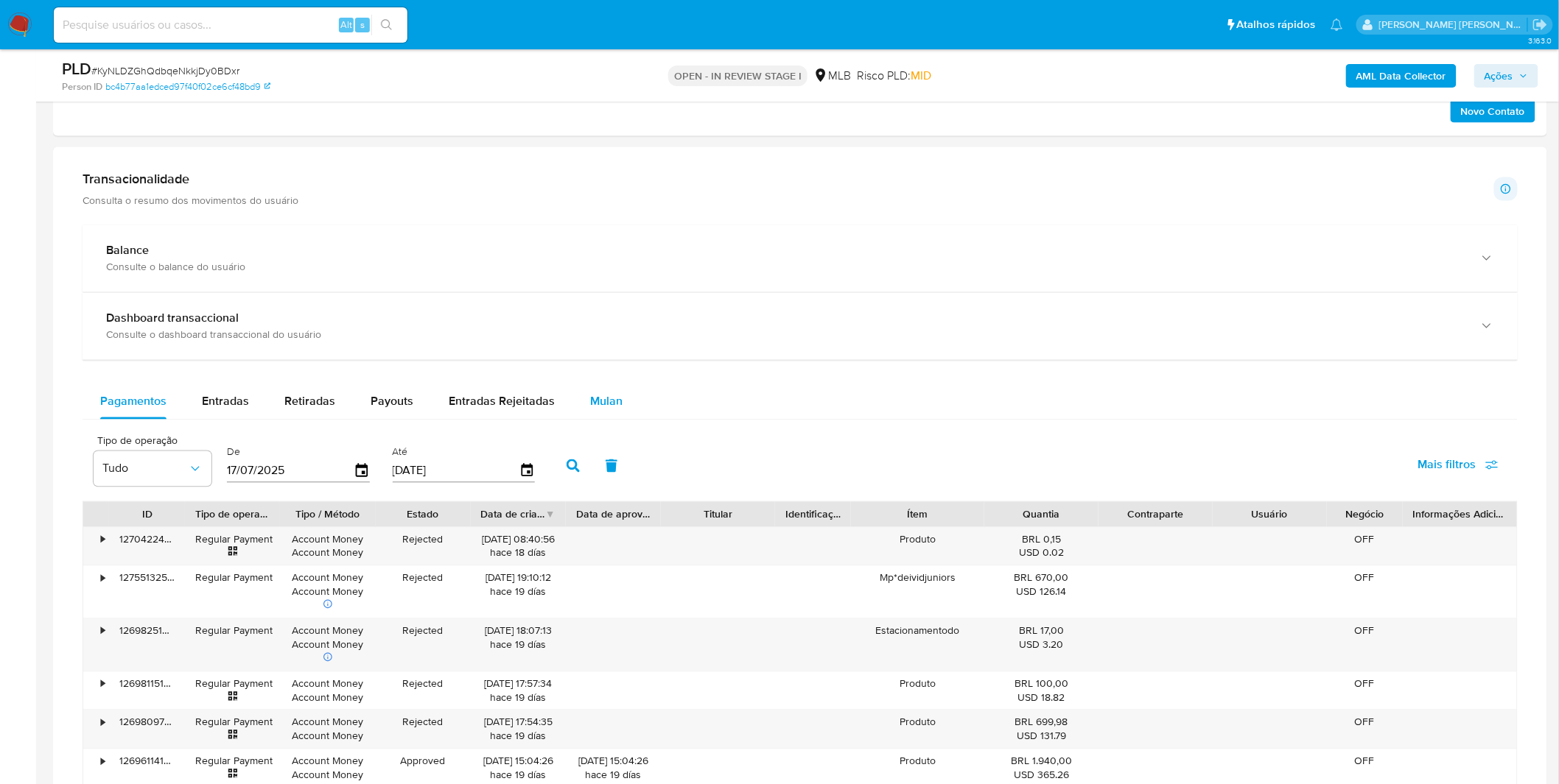
click at [590, 403] on span "Mulan" at bounding box center [606, 401] width 32 height 17
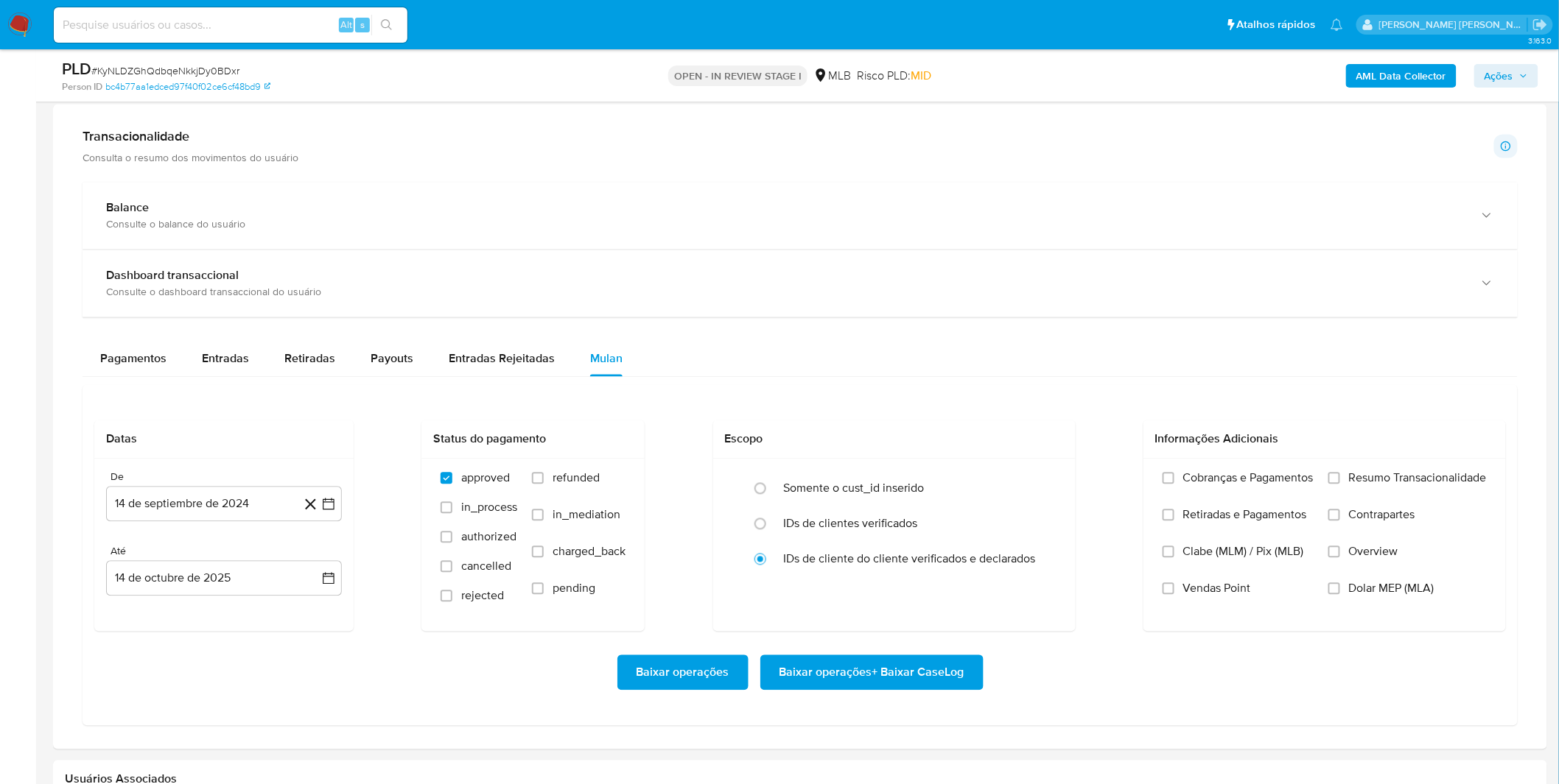
scroll to position [1064, 0]
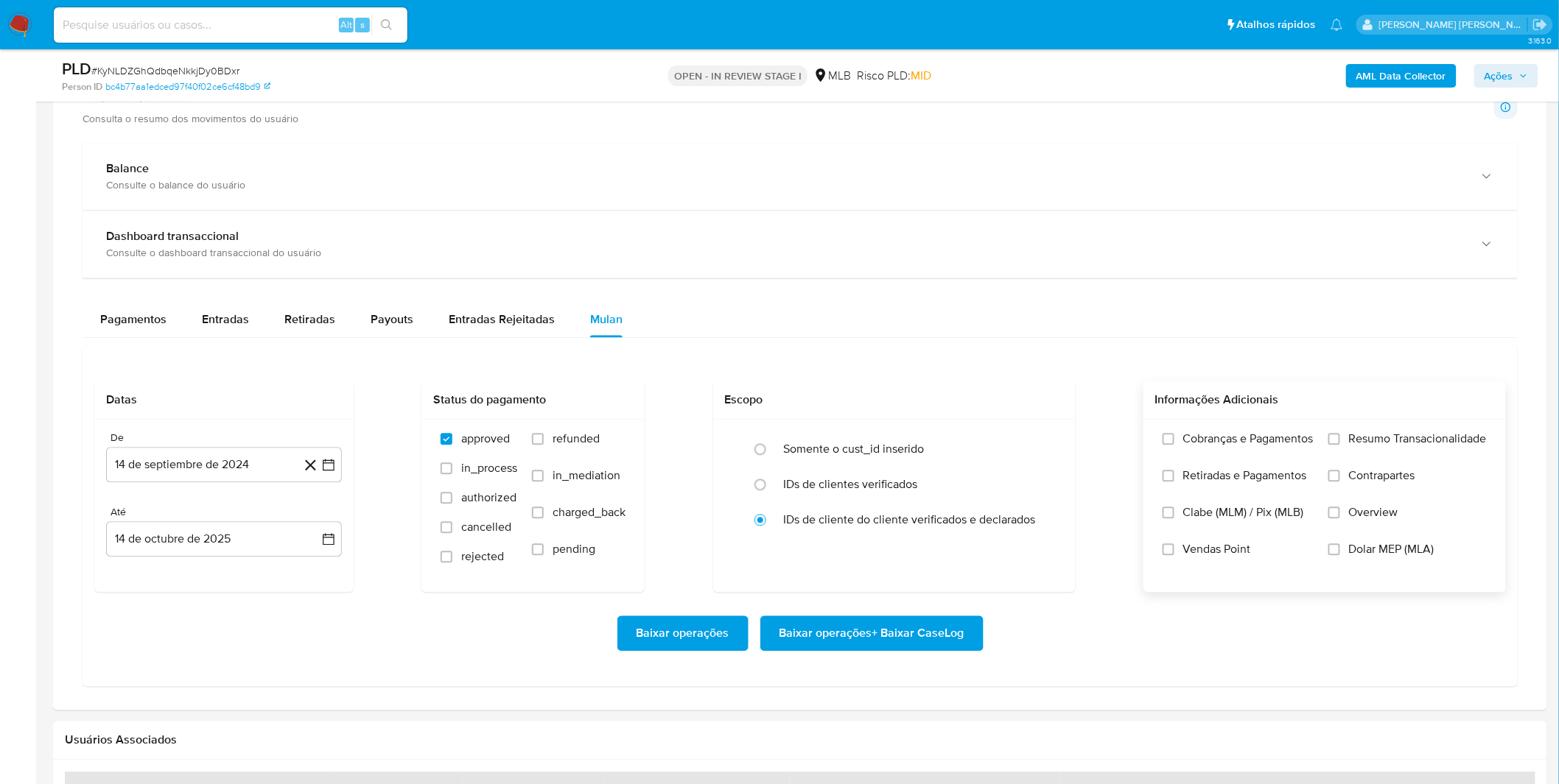
click at [1212, 443] on span "Cobranças e Pagamentos" at bounding box center [1248, 439] width 130 height 15
click at [1174, 443] on input "Cobranças e Pagamentos" at bounding box center [1168, 439] width 12 height 12
click at [1220, 465] on label "Cobranças e Pagamentos" at bounding box center [1237, 451] width 151 height 37
click at [1174, 446] on input "Cobranças e Pagamentos" at bounding box center [1168, 439] width 12 height 12
click at [1229, 459] on label "Cobranças e Pagamentos" at bounding box center [1237, 451] width 151 height 37
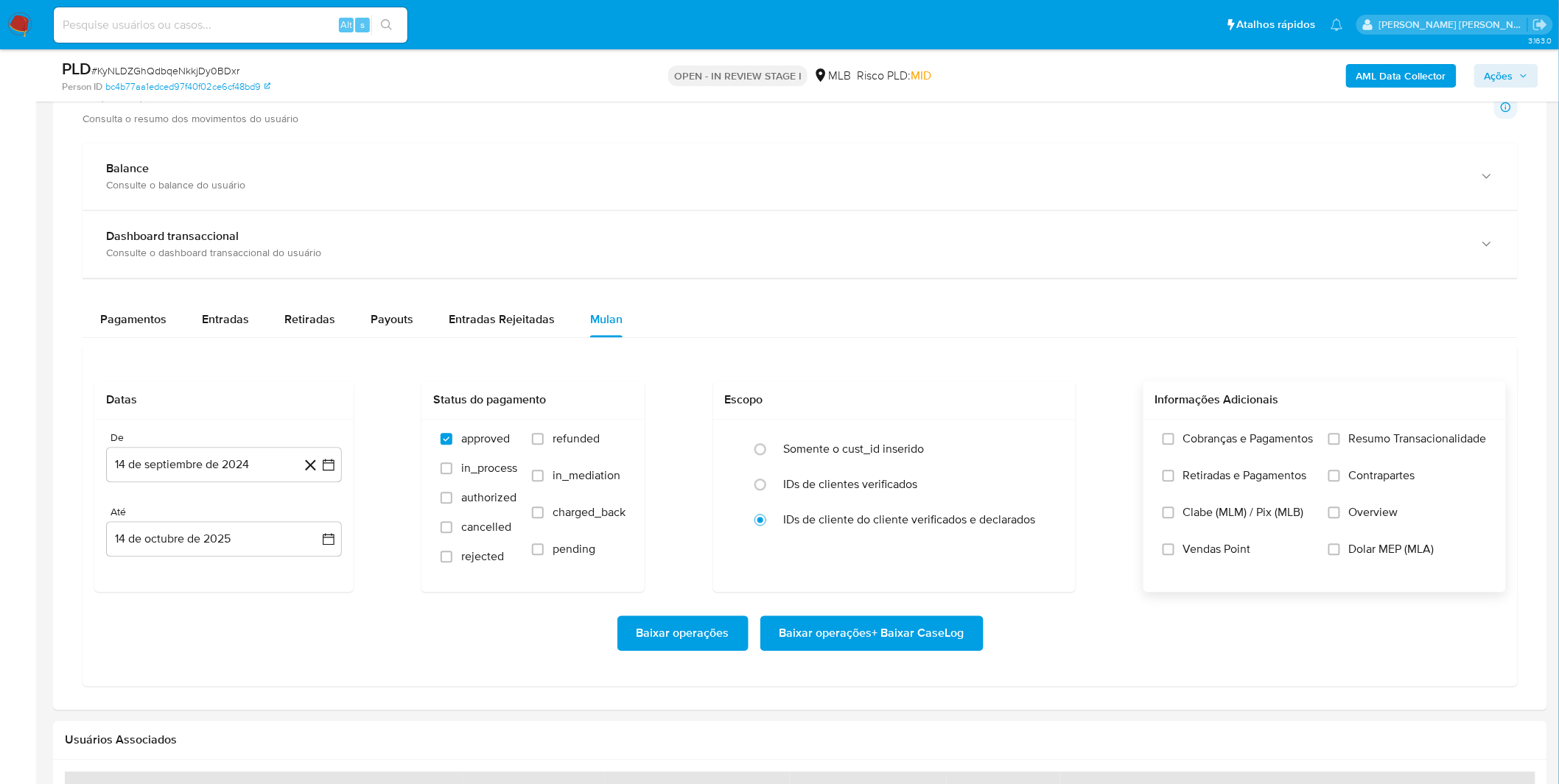
click at [1174, 446] on input "Cobranças e Pagamentos" at bounding box center [1168, 439] width 12 height 12
click at [1229, 490] on label "Retiradas e Pagamentos" at bounding box center [1237, 488] width 151 height 37
click at [1174, 483] on input "Retiradas e Pagamentos" at bounding box center [1168, 476] width 12 height 12
click at [1342, 445] on label "Resumo Transacionalidade" at bounding box center [1407, 451] width 158 height 37
click at [1340, 445] on input "Resumo Transacionalidade" at bounding box center [1334, 439] width 12 height 12
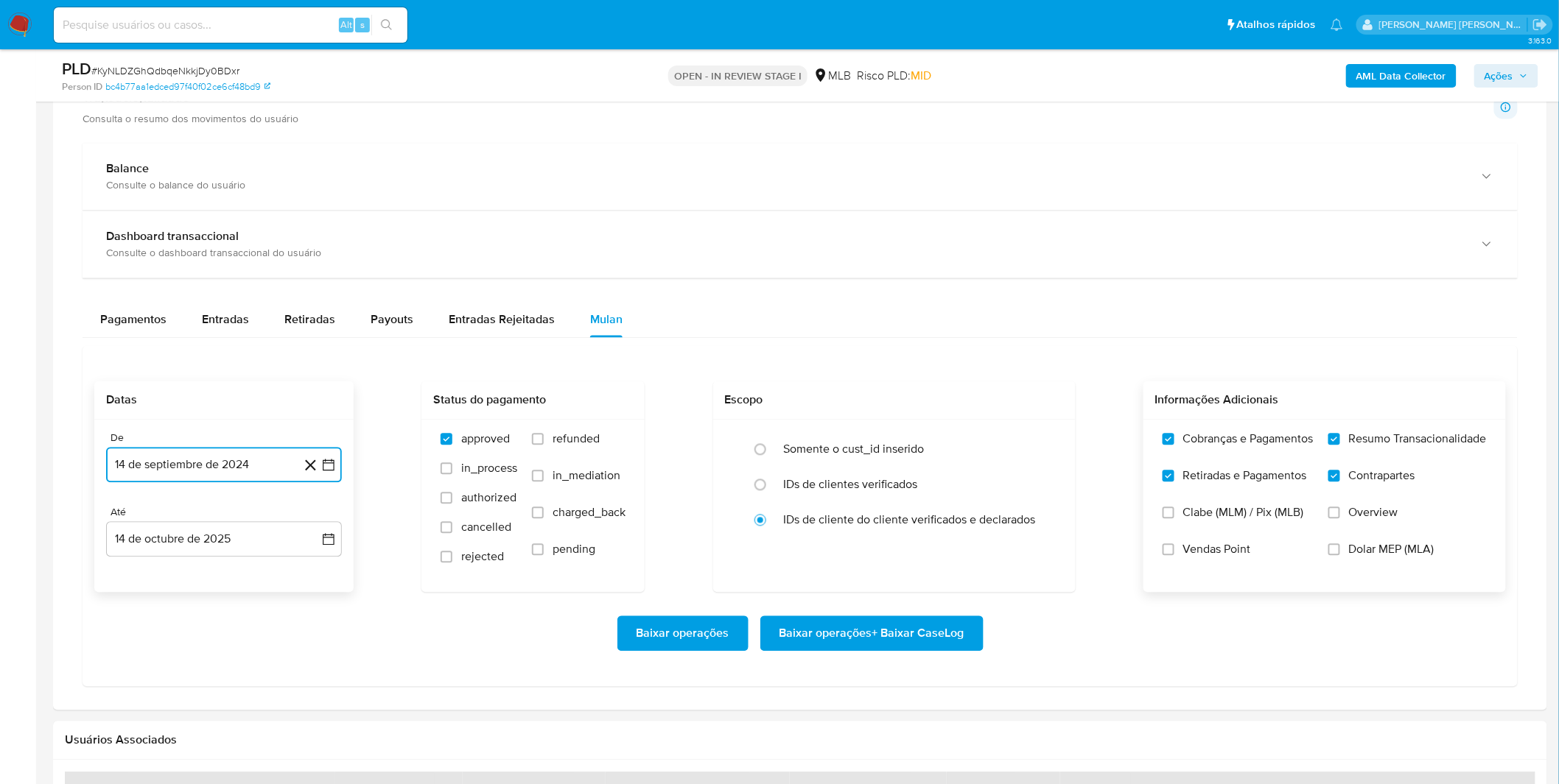
click at [188, 477] on button "14 de septiembre de 2024" at bounding box center [224, 465] width 236 height 35
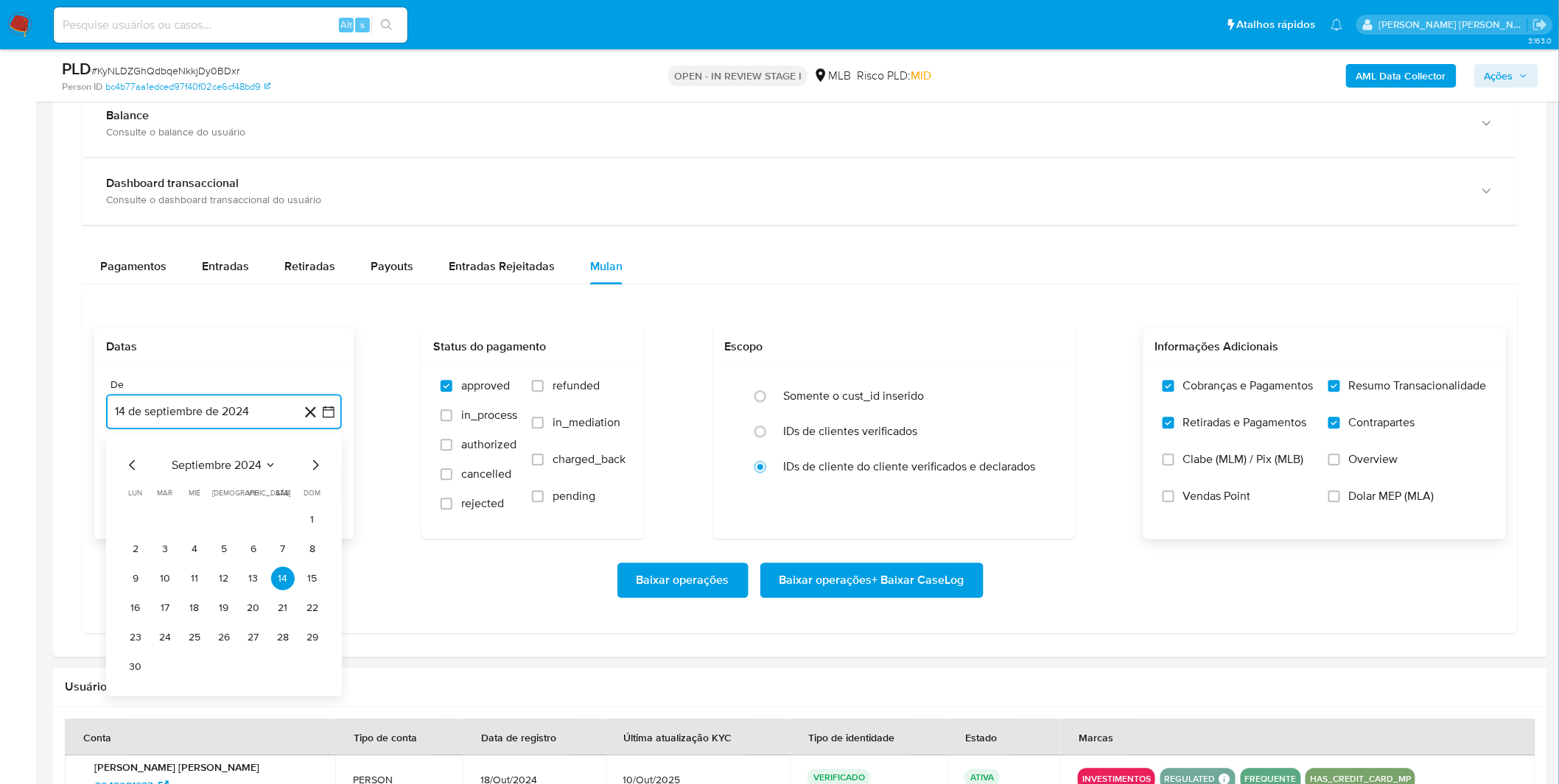
scroll to position [1145, 0]
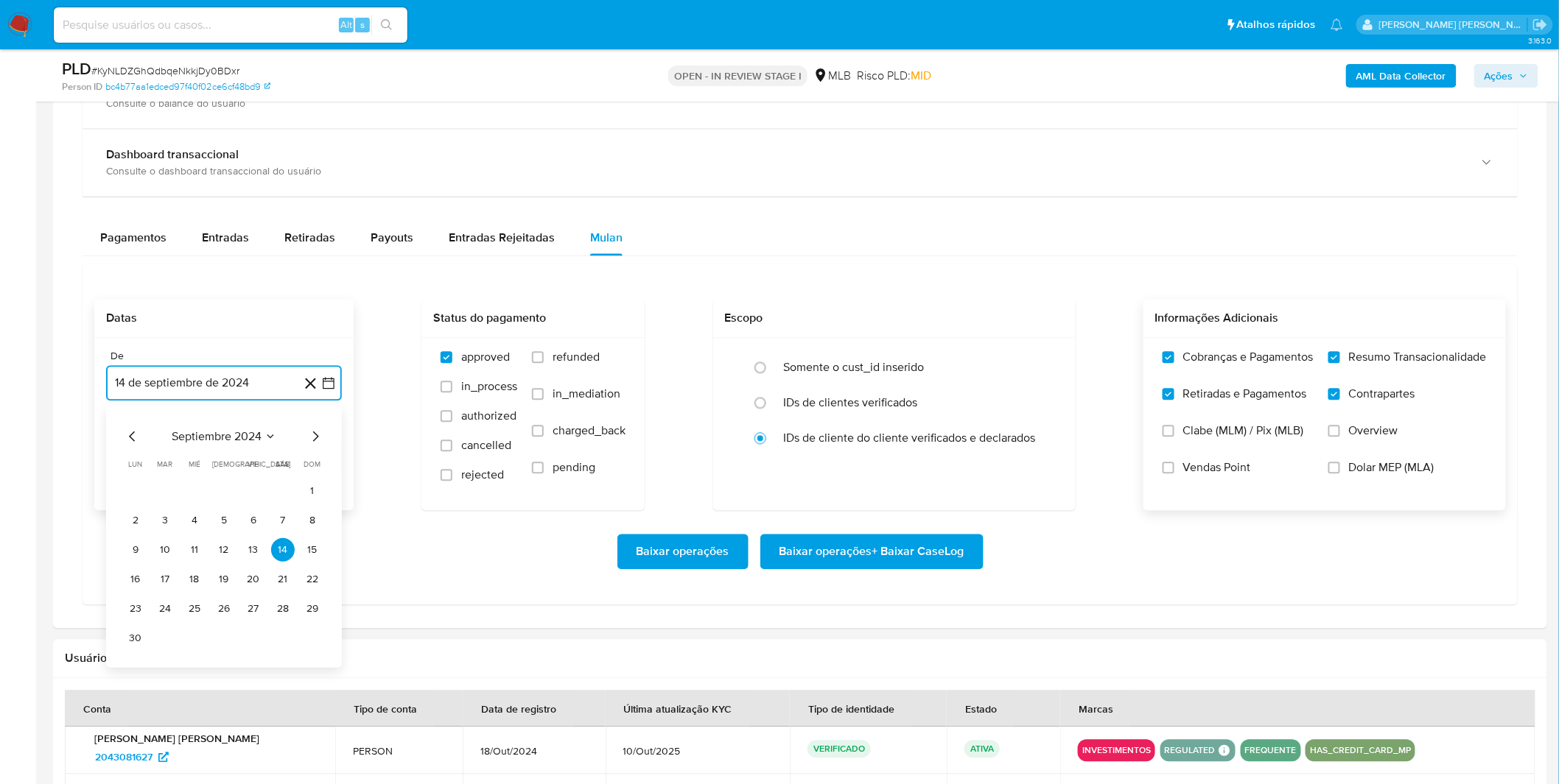
click at [218, 438] on span "septiembre 2024" at bounding box center [217, 436] width 89 height 15
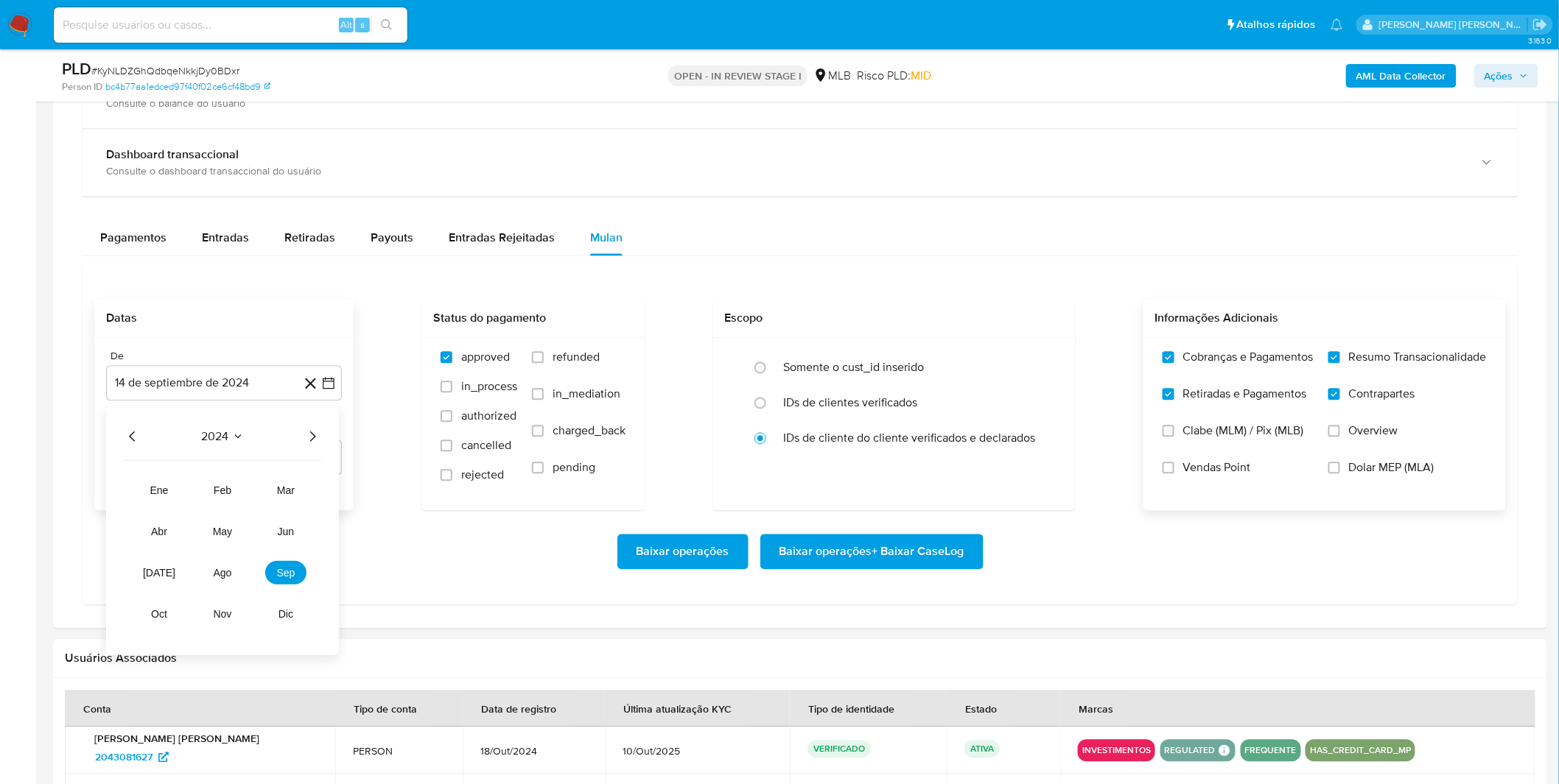
click at [315, 439] on icon "Año siguiente" at bounding box center [312, 436] width 17 height 17
click at [277, 573] on span "sep" at bounding box center [286, 573] width 18 height 12
click at [131, 497] on button "1" at bounding box center [135, 491] width 23 height 23
click at [172, 520] on div "Baixar operações Baixar operações + Baixar CaseLog" at bounding box center [800, 552] width 1411 height 83
click at [856, 545] on span "Baixar operações + Baixar CaseLog" at bounding box center [872, 552] width 185 height 32
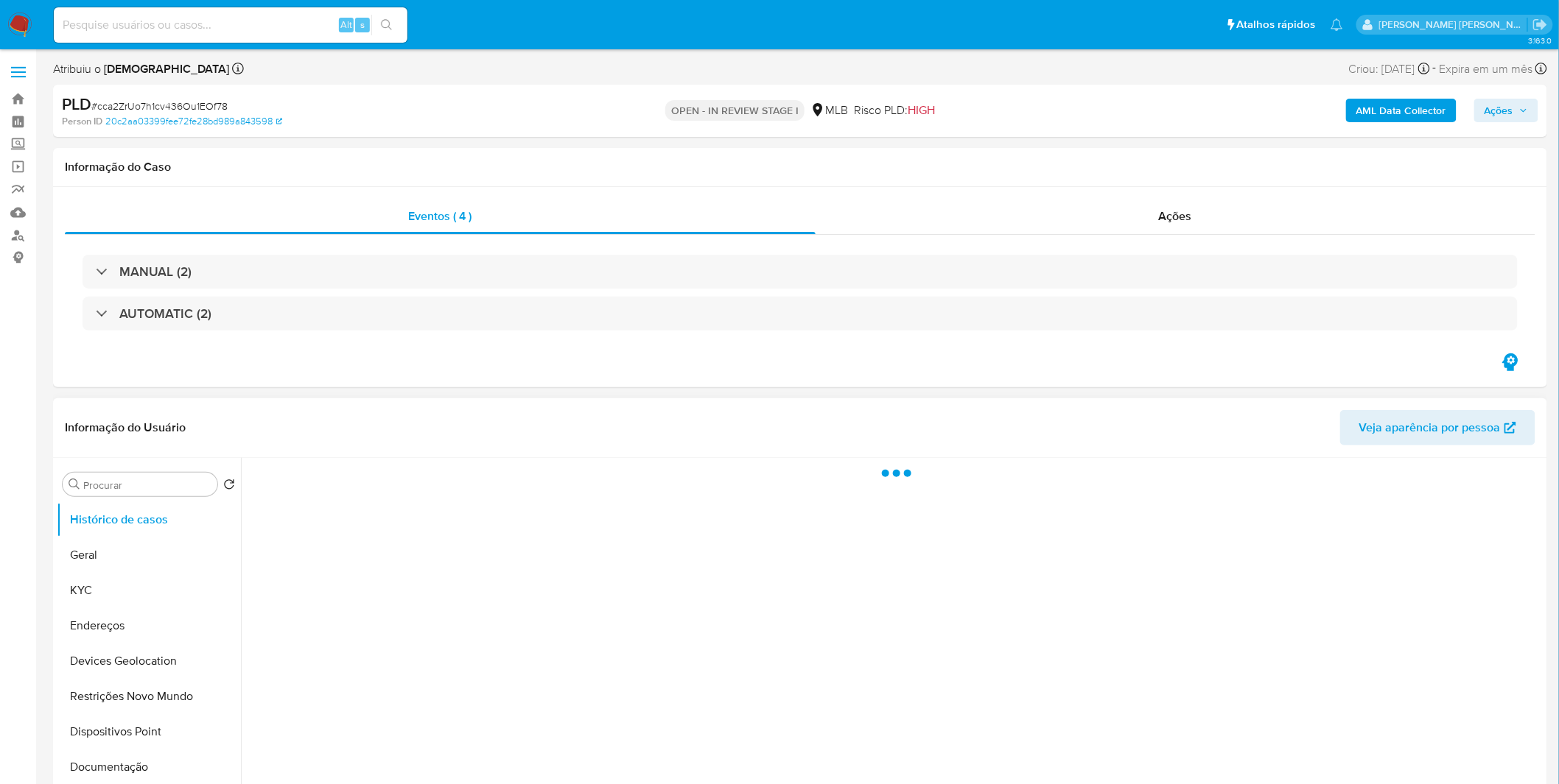
select select "10"
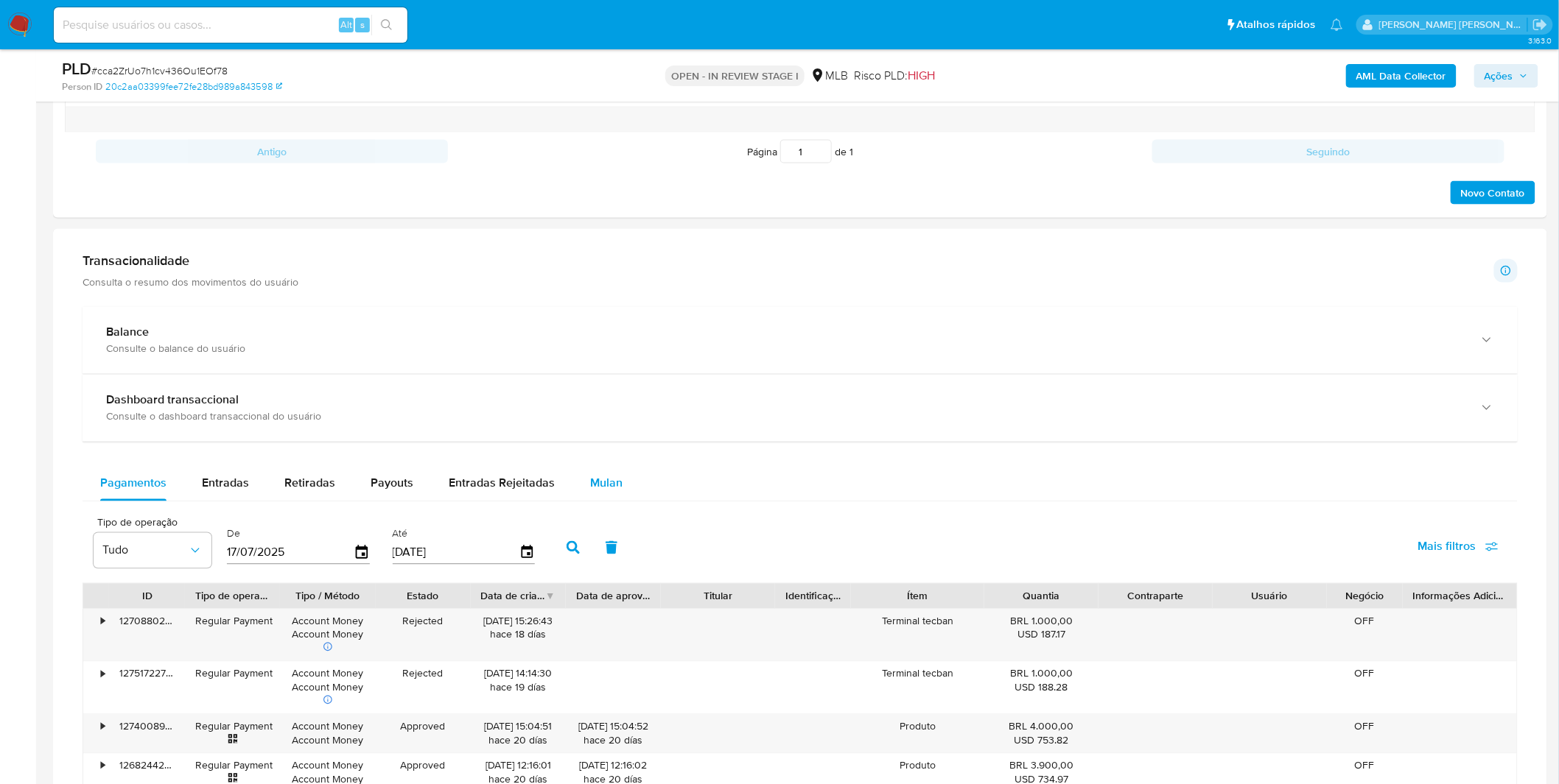
click at [600, 489] on span "Mulan" at bounding box center [606, 483] width 32 height 17
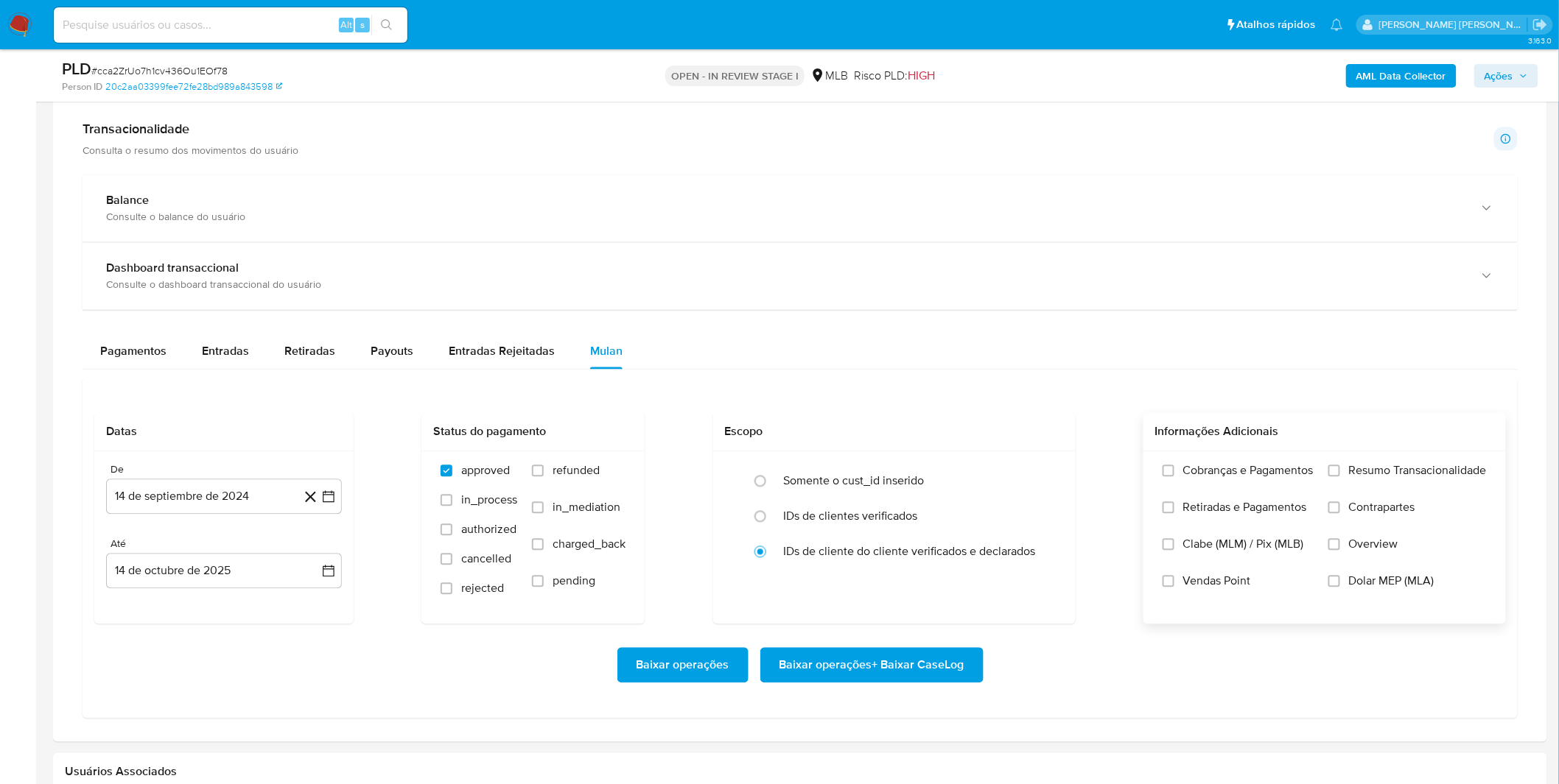
scroll to position [1064, 0]
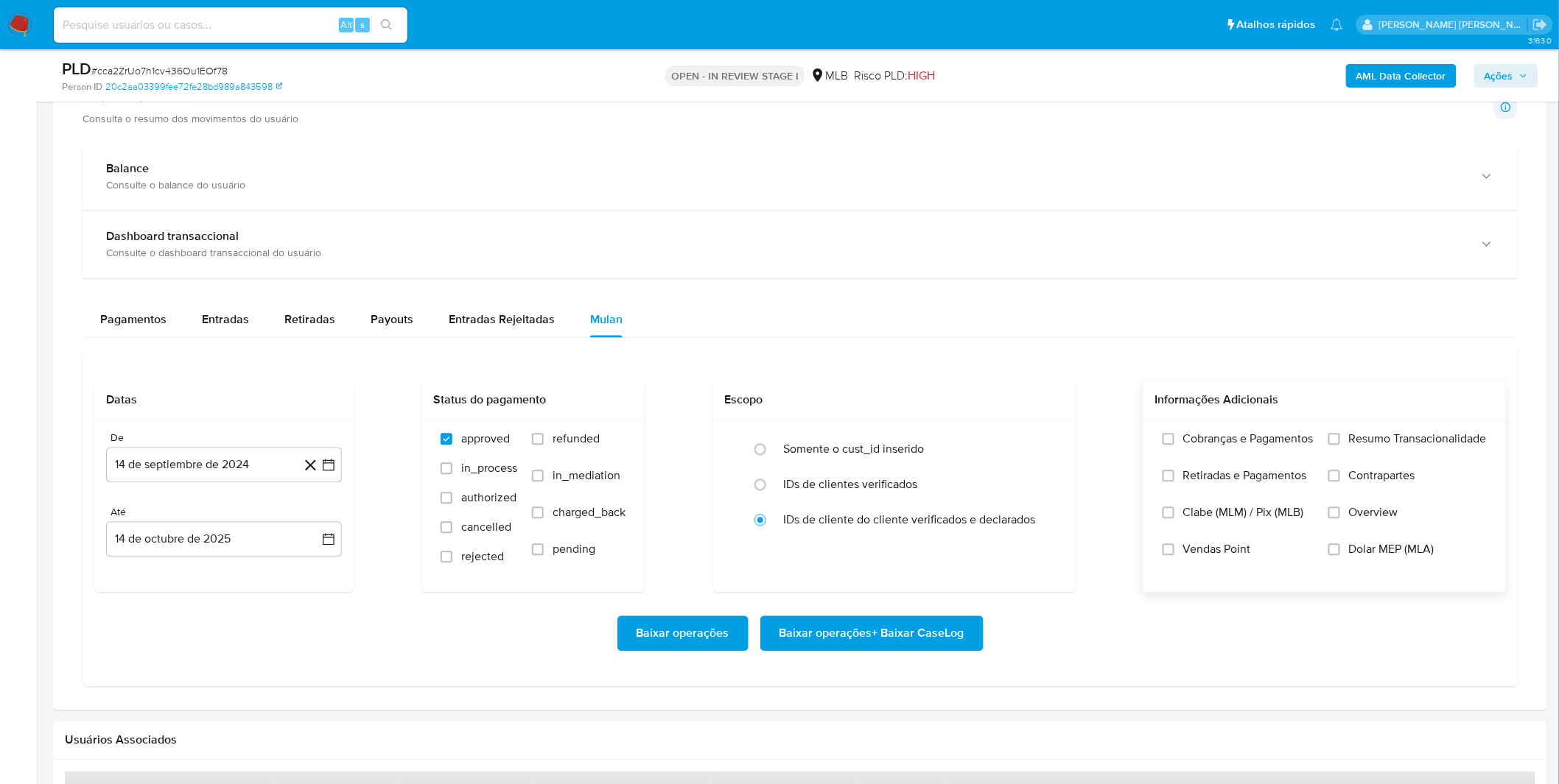
click at [1258, 455] on label "Cobranças e Pagamentos" at bounding box center [1237, 451] width 151 height 37
click at [1174, 446] on input "Cobranças e Pagamentos" at bounding box center [1168, 439] width 12 height 12
click at [1258, 473] on span "Retiradas e Pagamentos" at bounding box center [1244, 476] width 123 height 15
click at [1174, 473] on input "Retiradas e Pagamentos" at bounding box center [1168, 476] width 12 height 12
click at [1366, 437] on span "Resumo Transacionalidade" at bounding box center [1418, 439] width 138 height 15
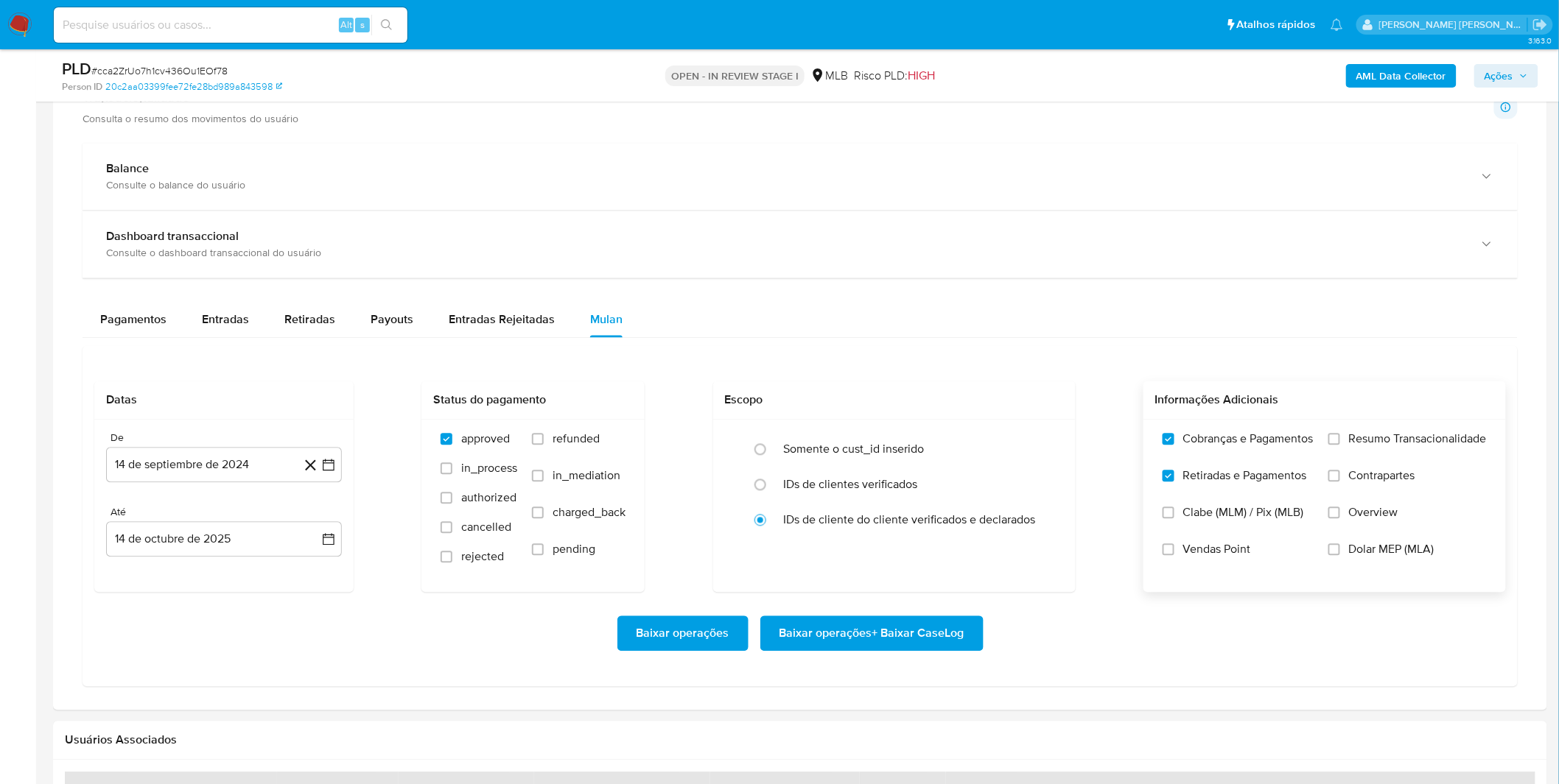
click at [1340, 437] on input "Resumo Transacionalidade" at bounding box center [1334, 439] width 12 height 12
click at [166, 460] on button "14 de septiembre de 2024" at bounding box center [224, 465] width 236 height 35
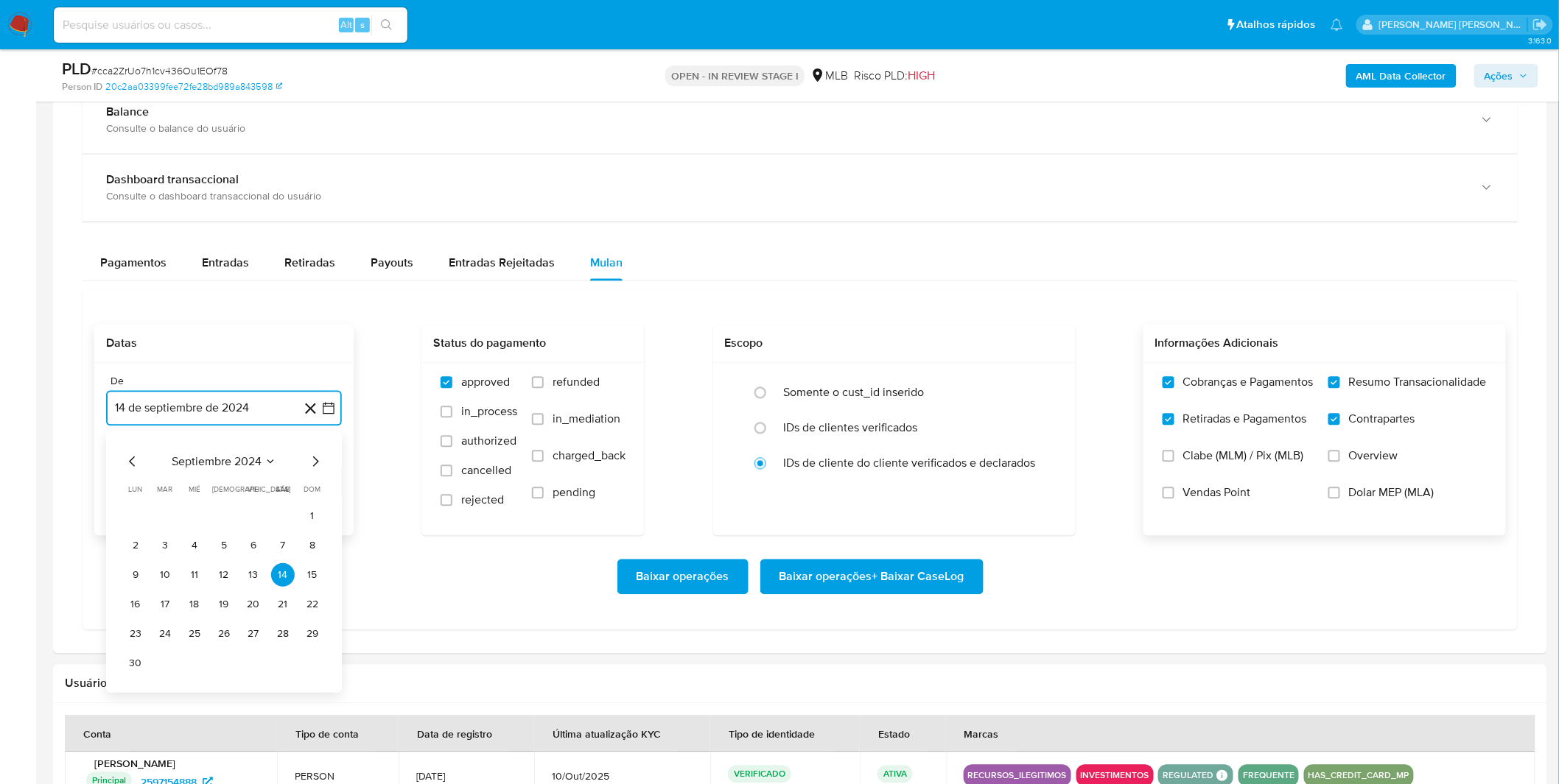
scroll to position [1145, 0]
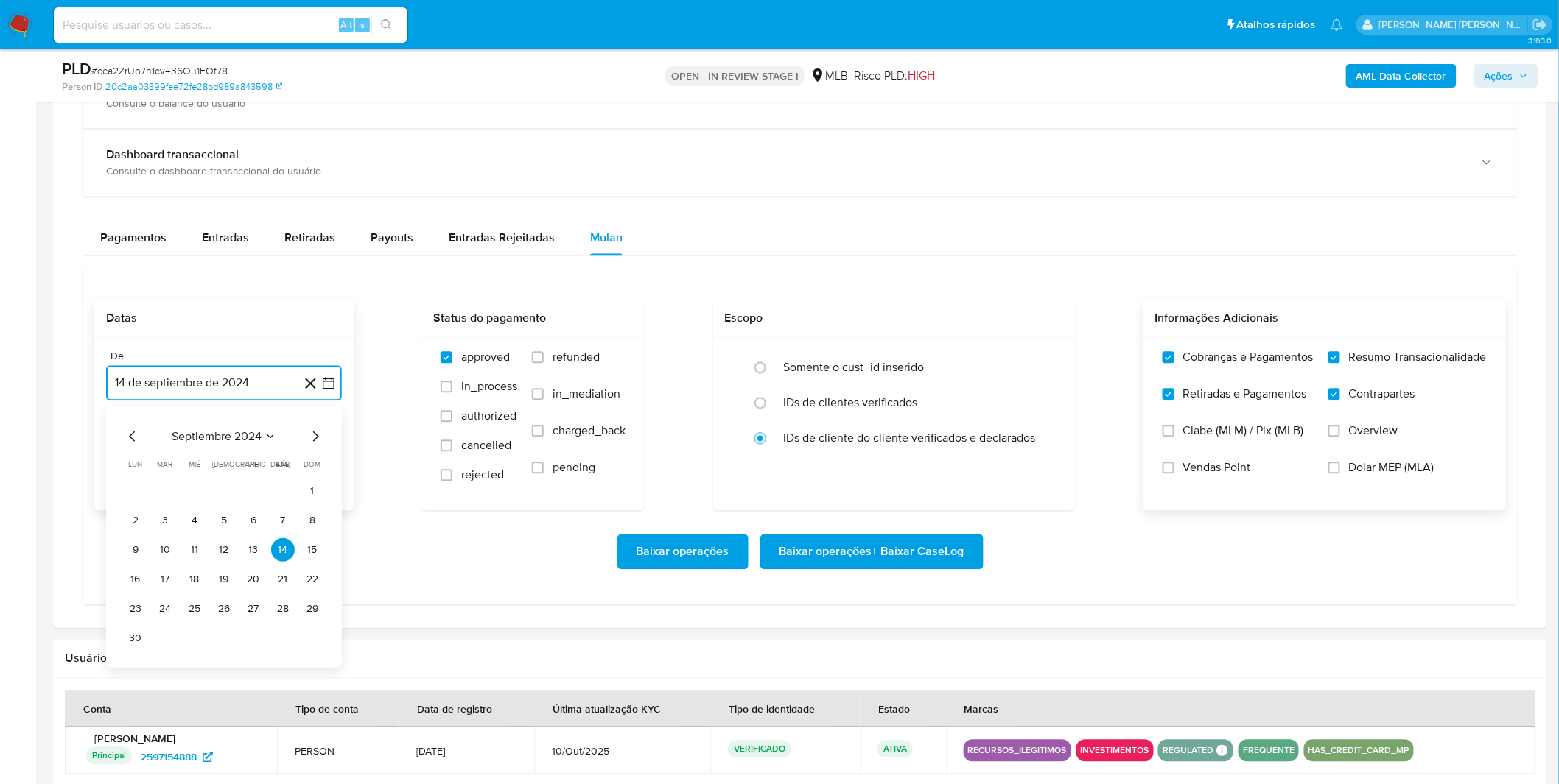
click at [207, 435] on span "septiembre 2024" at bounding box center [217, 436] width 89 height 15
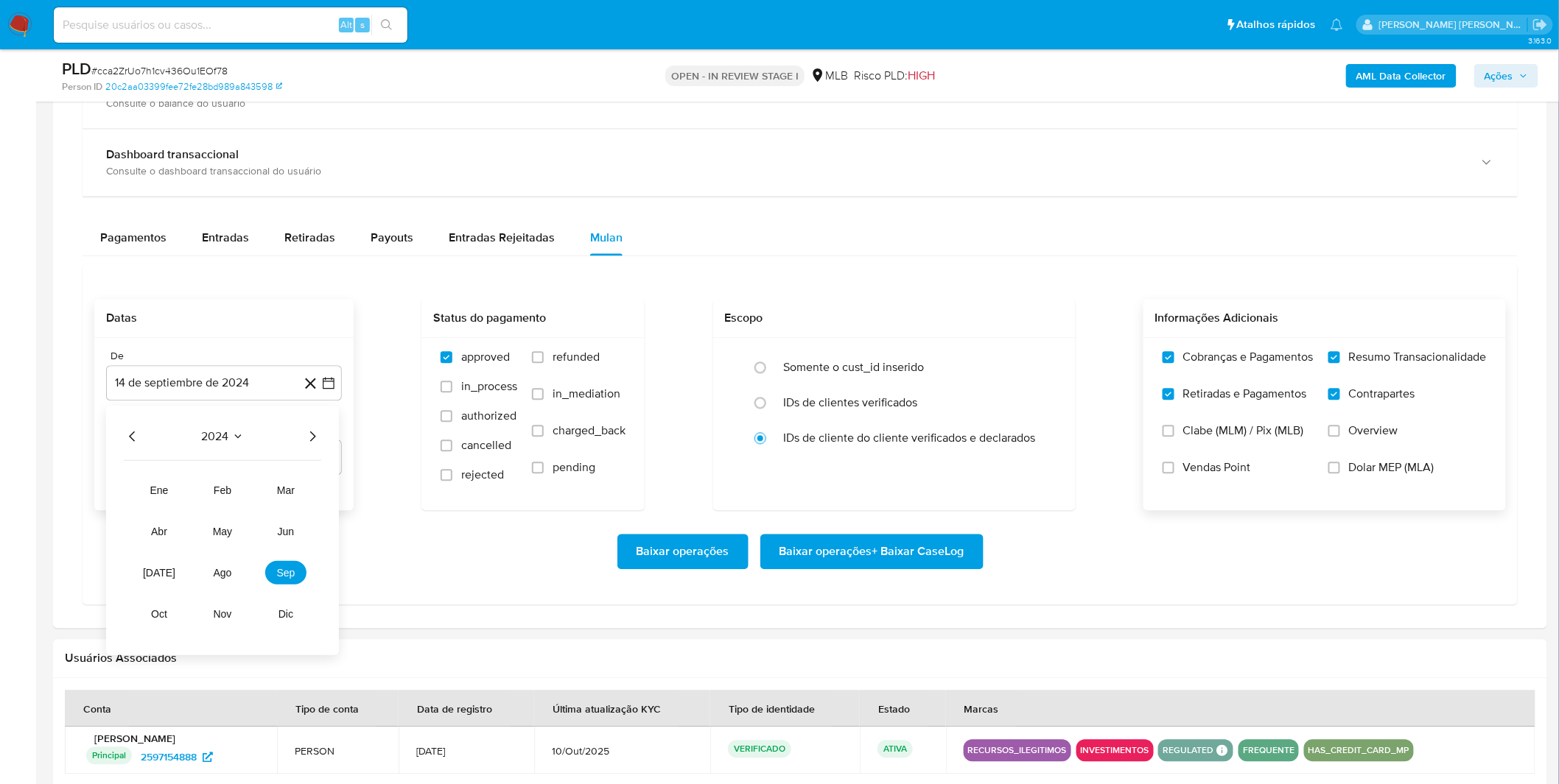
click at [309, 434] on icon "Año siguiente" at bounding box center [312, 436] width 17 height 17
click at [284, 575] on span "sep" at bounding box center [286, 573] width 18 height 12
click at [133, 489] on button "1" at bounding box center [135, 491] width 23 height 23
click at [212, 531] on div "Baixar operações Baixar operações + Baixar CaseLog" at bounding box center [800, 552] width 1411 height 83
click at [927, 556] on span "Baixar operações + Baixar CaseLog" at bounding box center [872, 552] width 185 height 32
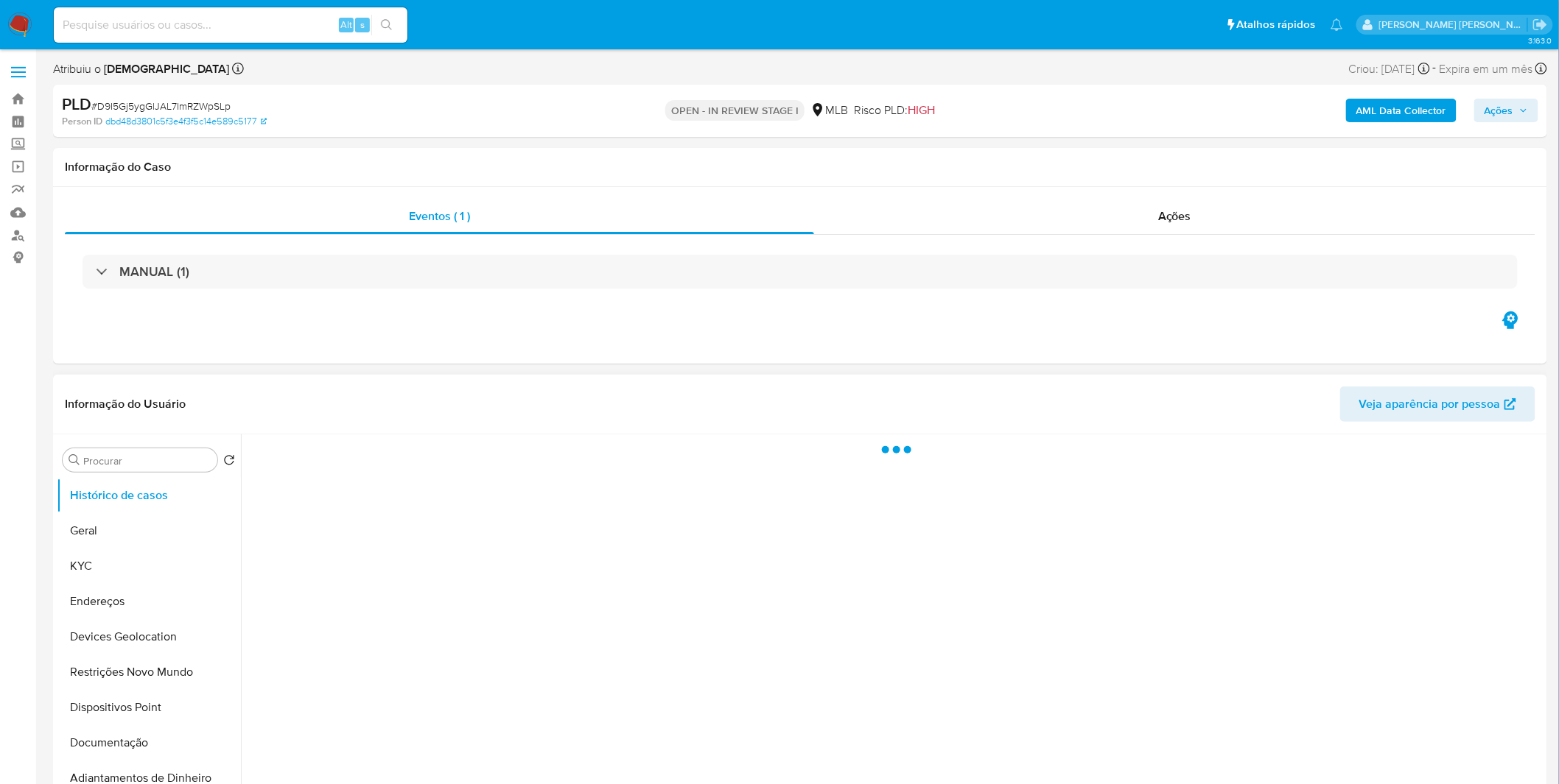
select select "10"
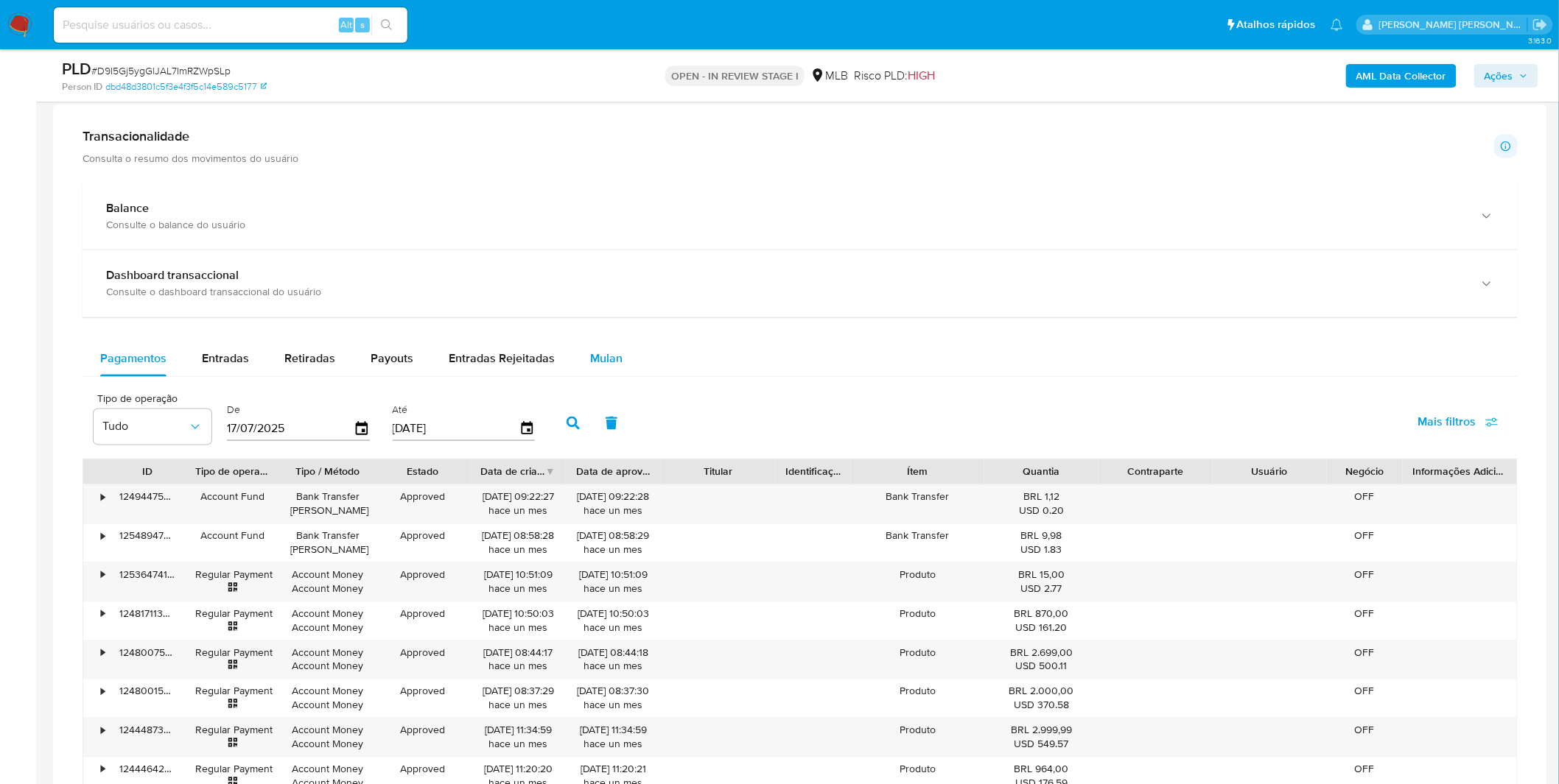
click at [595, 360] on span "Mulan" at bounding box center [606, 358] width 32 height 17
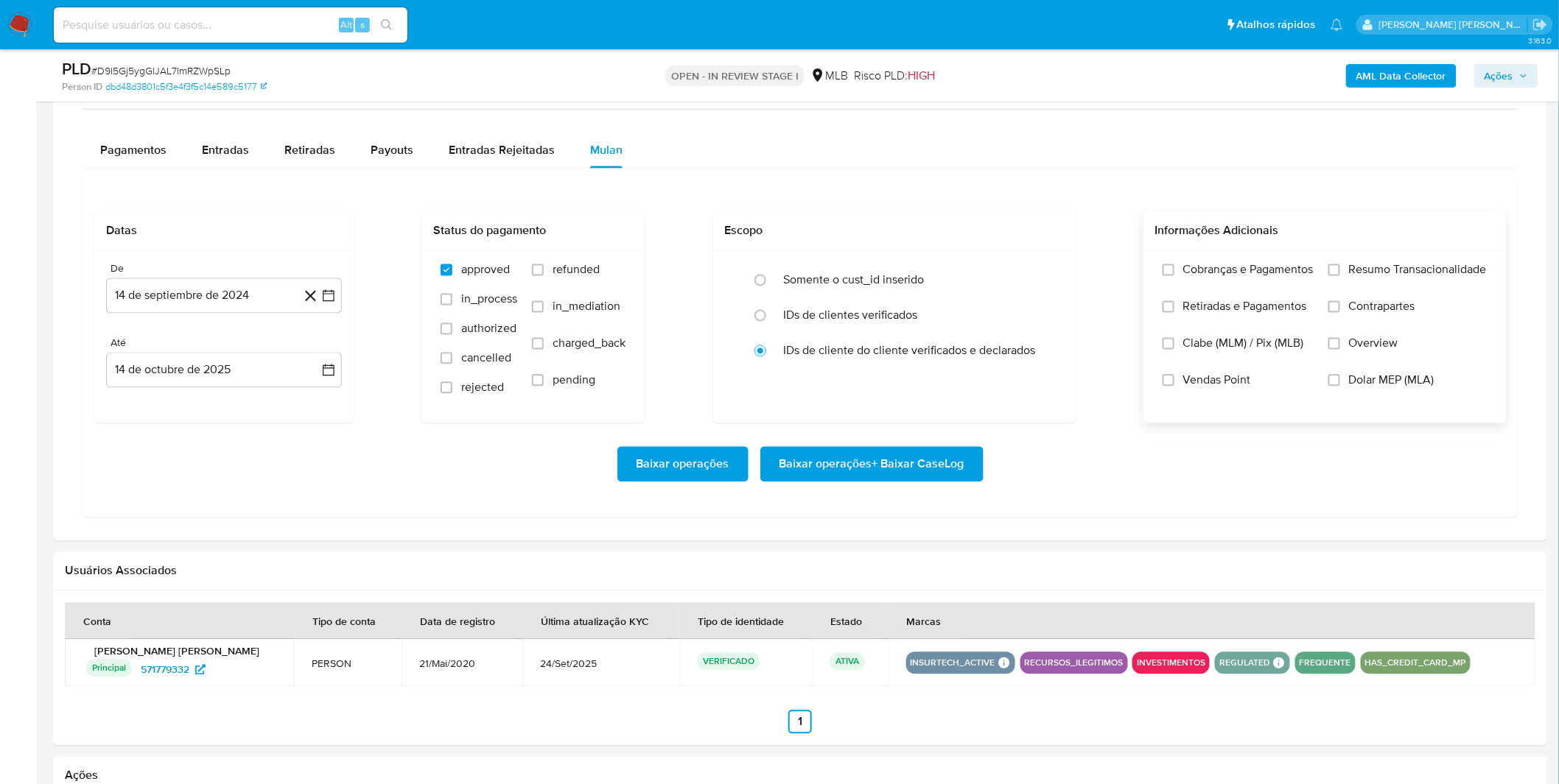
scroll to position [1145, 0]
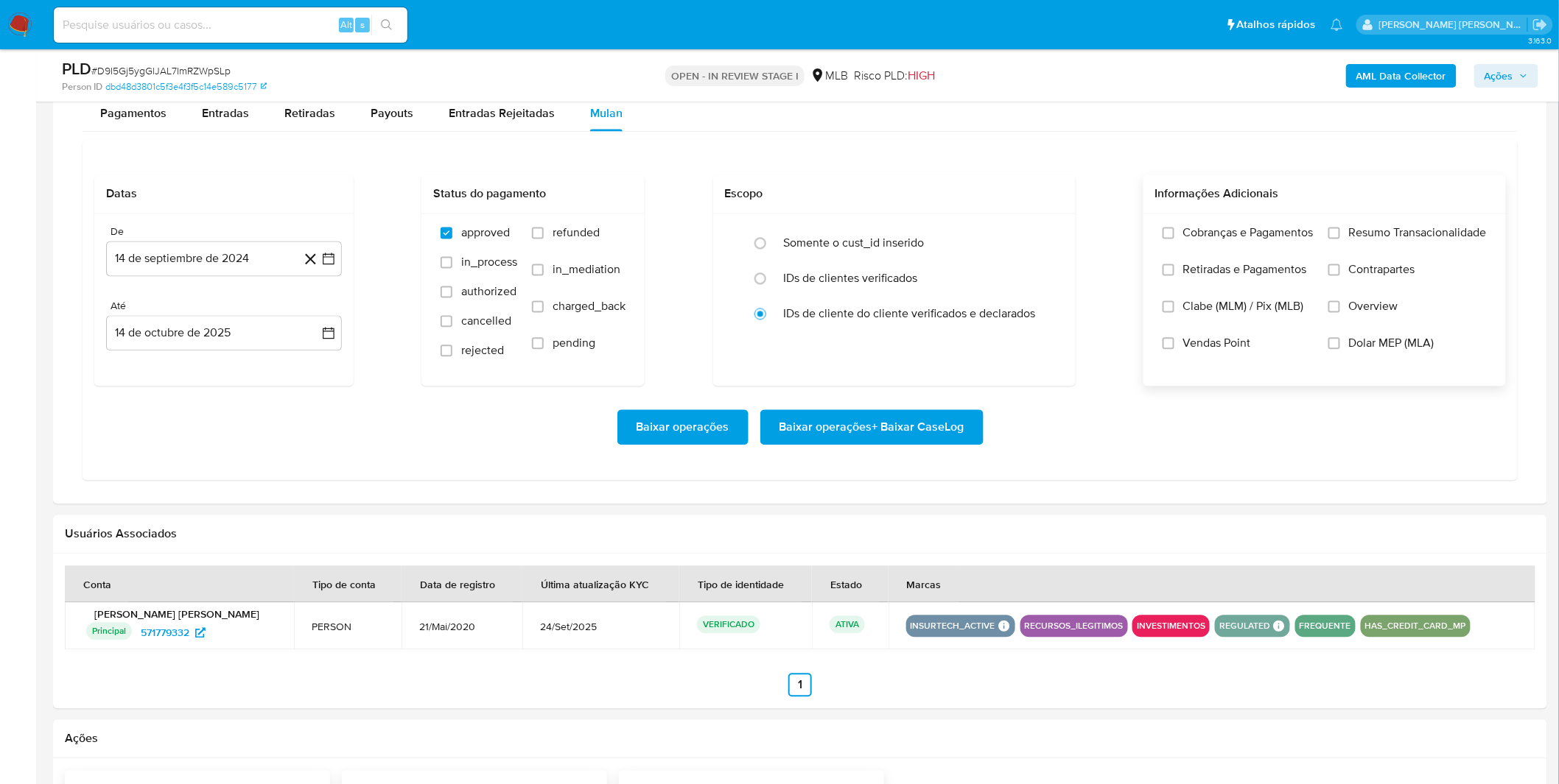
click at [1271, 254] on label "Cobranças e Pagamentos" at bounding box center [1237, 245] width 151 height 37
click at [1174, 239] on input "Cobranças e Pagamentos" at bounding box center [1168, 233] width 12 height 12
click at [1271, 271] on span "Retiradas e Pagamentos" at bounding box center [1244, 270] width 123 height 15
click at [1174, 271] on input "Retiradas e Pagamentos" at bounding box center [1168, 270] width 12 height 12
click at [1371, 241] on span "Resumo Transacionalidade" at bounding box center [1418, 233] width 138 height 15
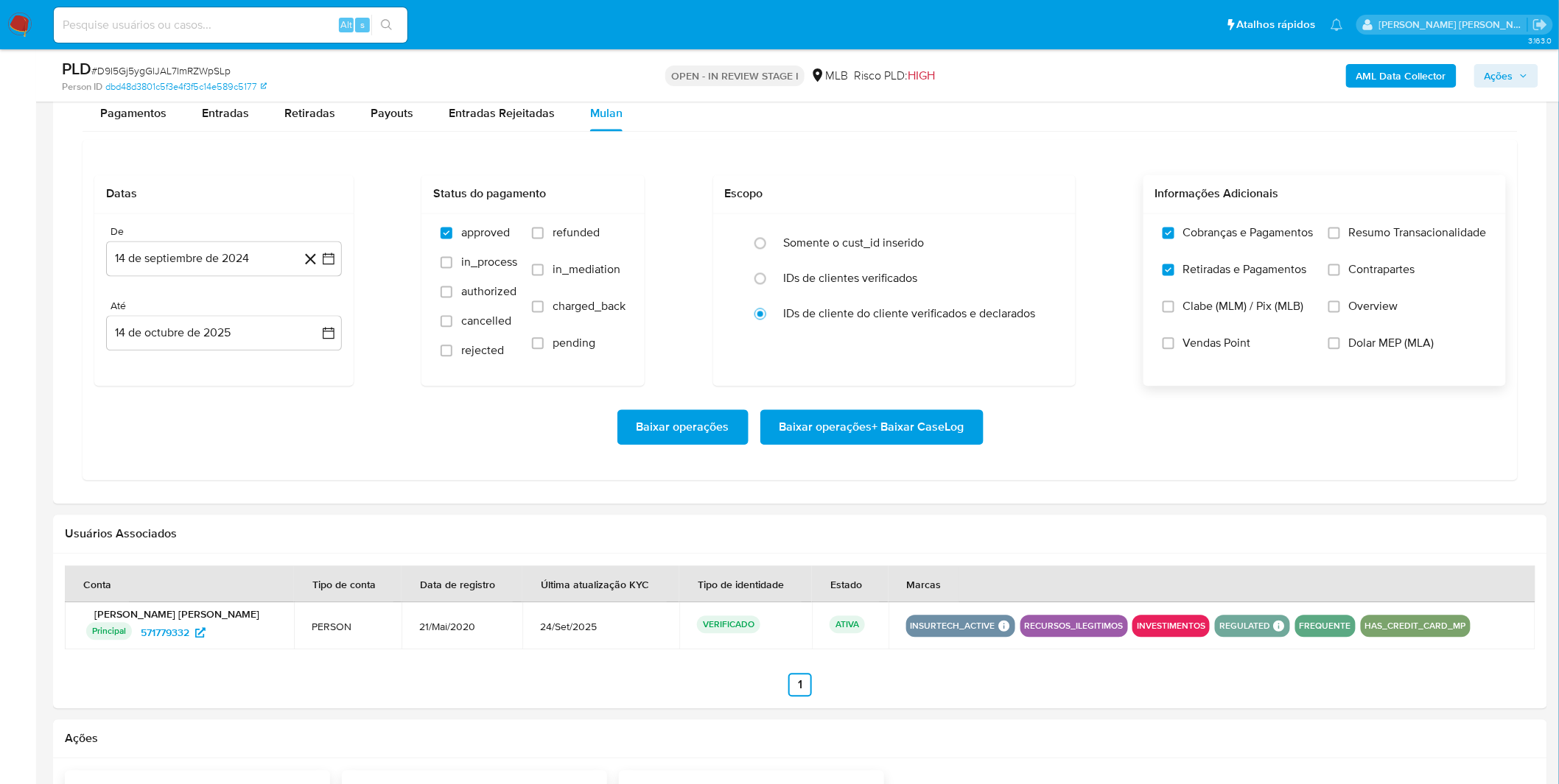
click at [1340, 239] on input "Resumo Transacionalidade" at bounding box center [1334, 233] width 12 height 12
click at [1371, 275] on span "Contrapartes" at bounding box center [1382, 270] width 66 height 15
click at [1340, 275] on input "Contrapartes" at bounding box center [1334, 270] width 12 height 12
click at [224, 271] on button "14 de septiembre de 2024" at bounding box center [224, 259] width 236 height 35
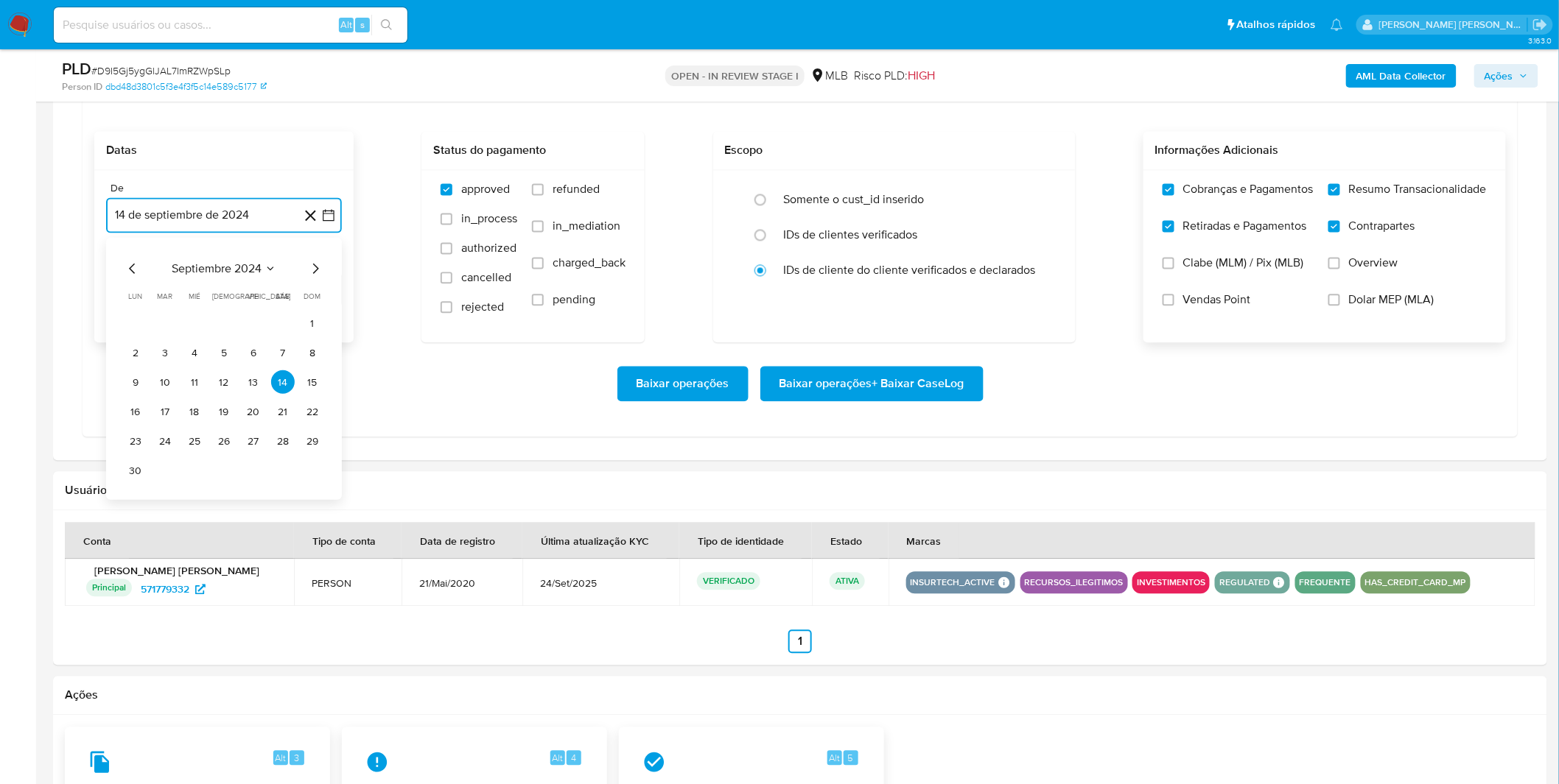
scroll to position [1227, 0]
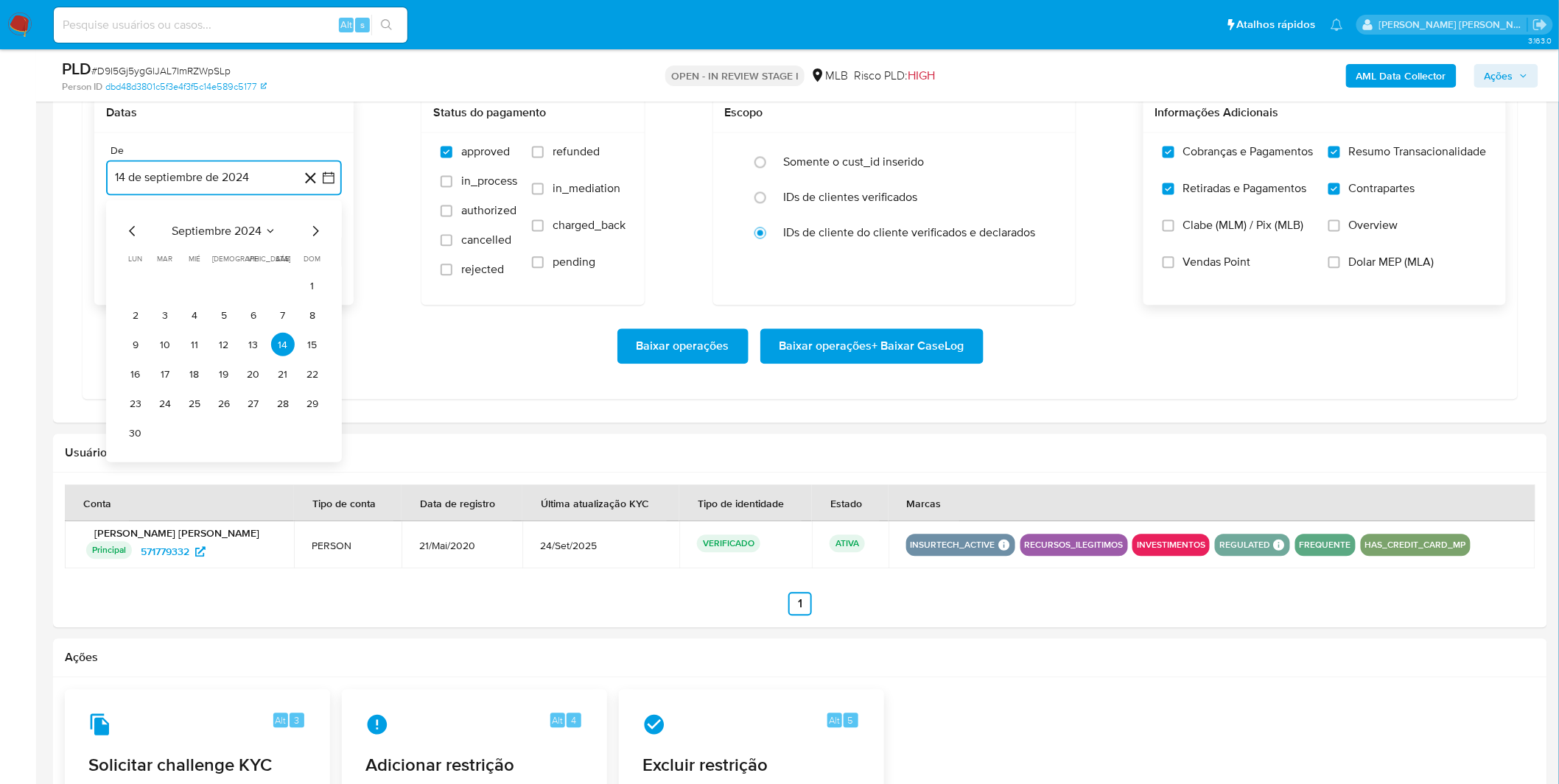
click at [222, 239] on span "septiembre 2024" at bounding box center [217, 230] width 89 height 15
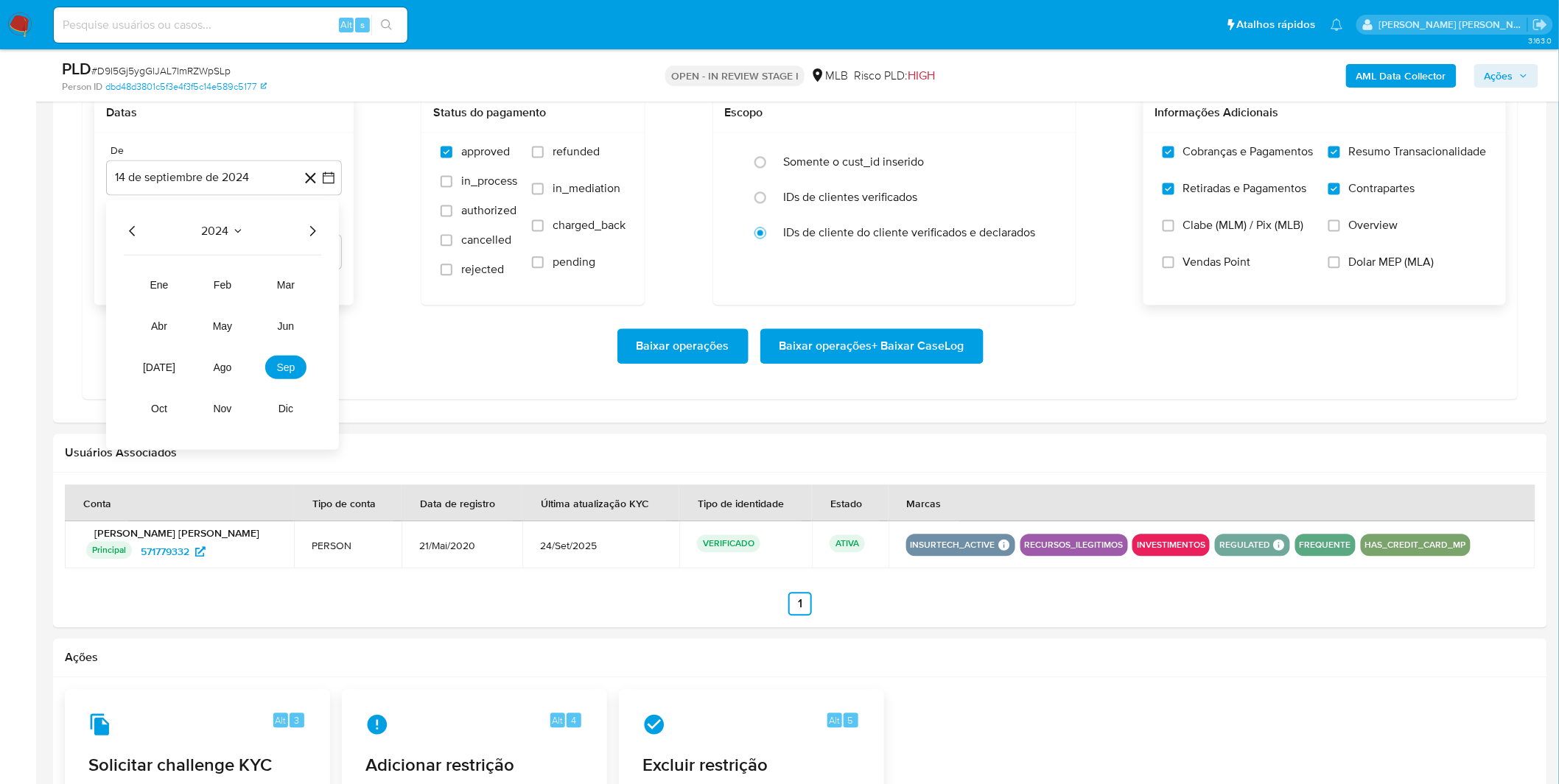
click at [312, 231] on icon "Año siguiente" at bounding box center [312, 231] width 17 height 17
click at [274, 368] on button "sep" at bounding box center [286, 367] width 41 height 23
click at [135, 288] on button "1" at bounding box center [135, 286] width 23 height 23
click at [159, 322] on div "Baixar operações Baixar operações + Baixar CaseLog" at bounding box center [800, 346] width 1411 height 83
click at [915, 346] on span "Baixar operações + Baixar CaseLog" at bounding box center [872, 346] width 185 height 32
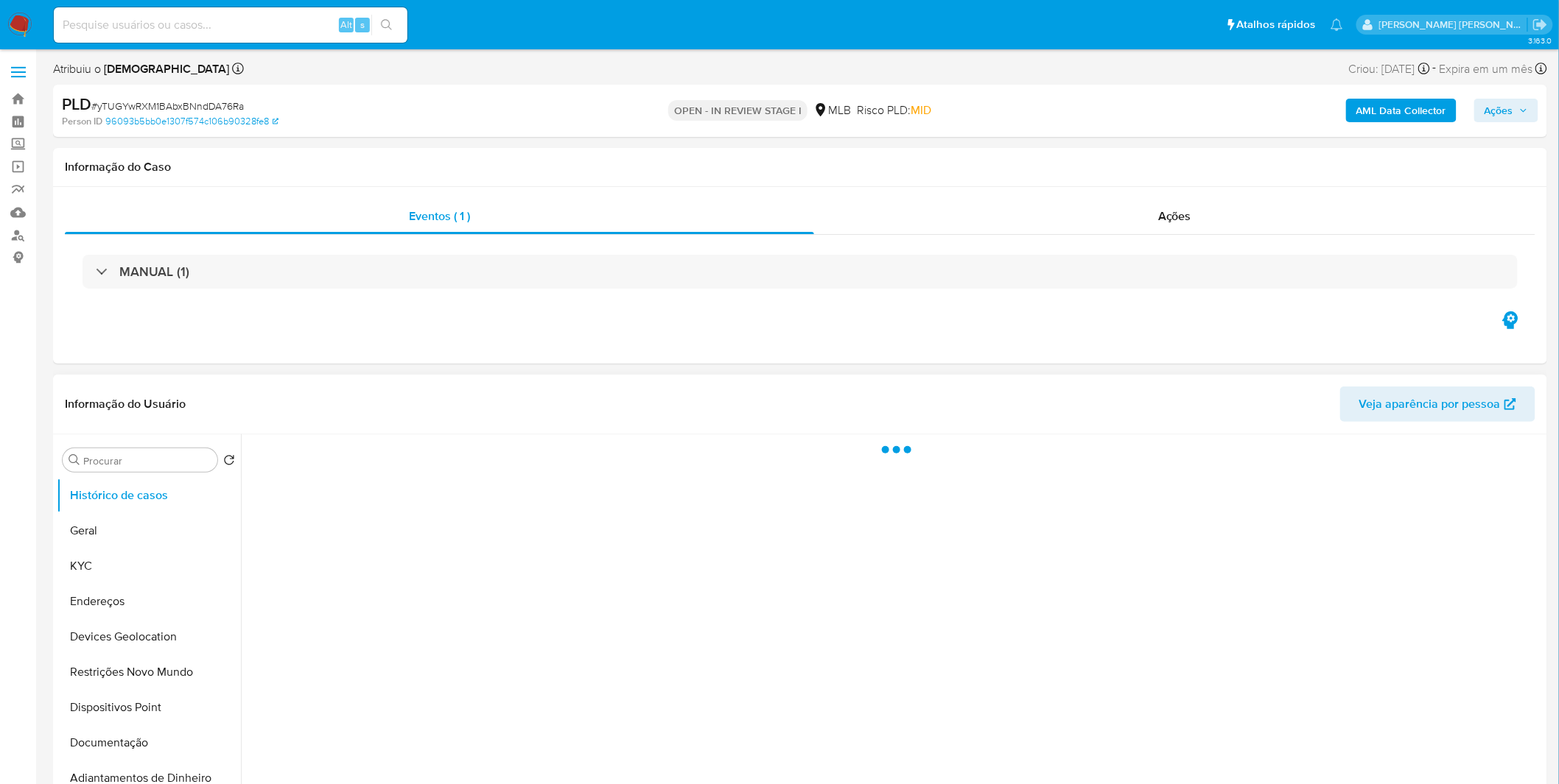
select select "10"
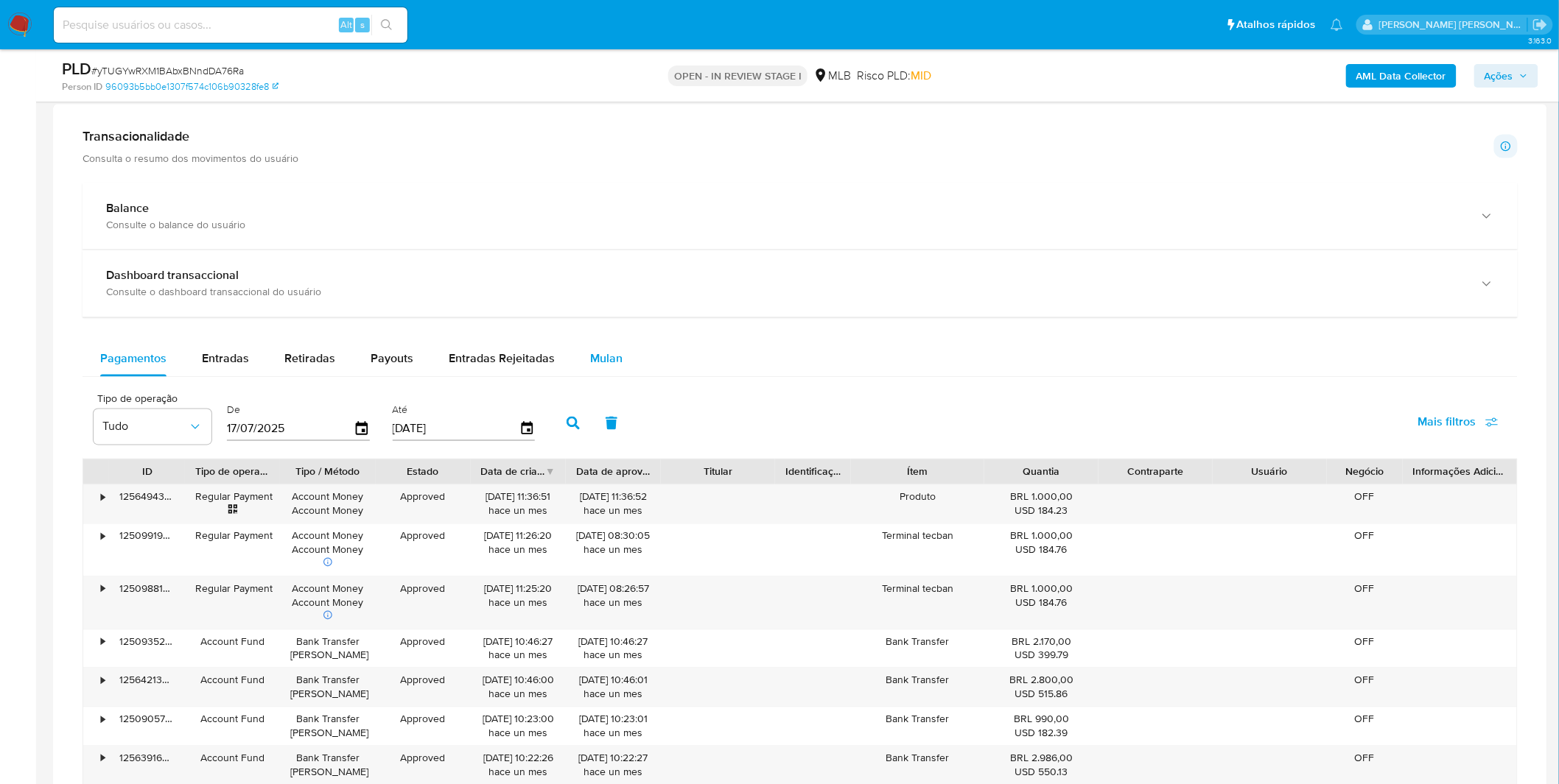
click at [611, 355] on span "Mulan" at bounding box center [606, 358] width 32 height 17
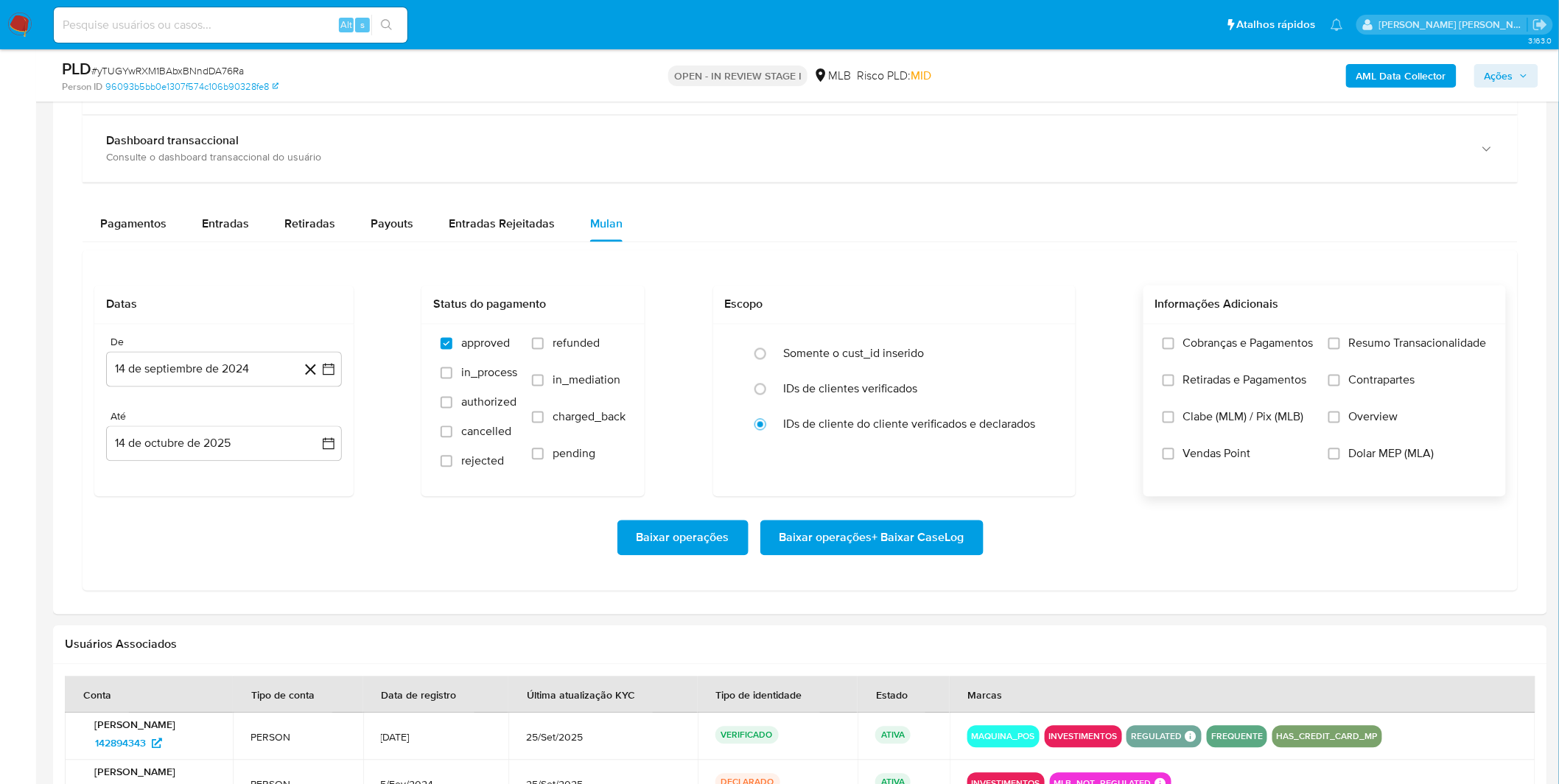
scroll to position [1064, 0]
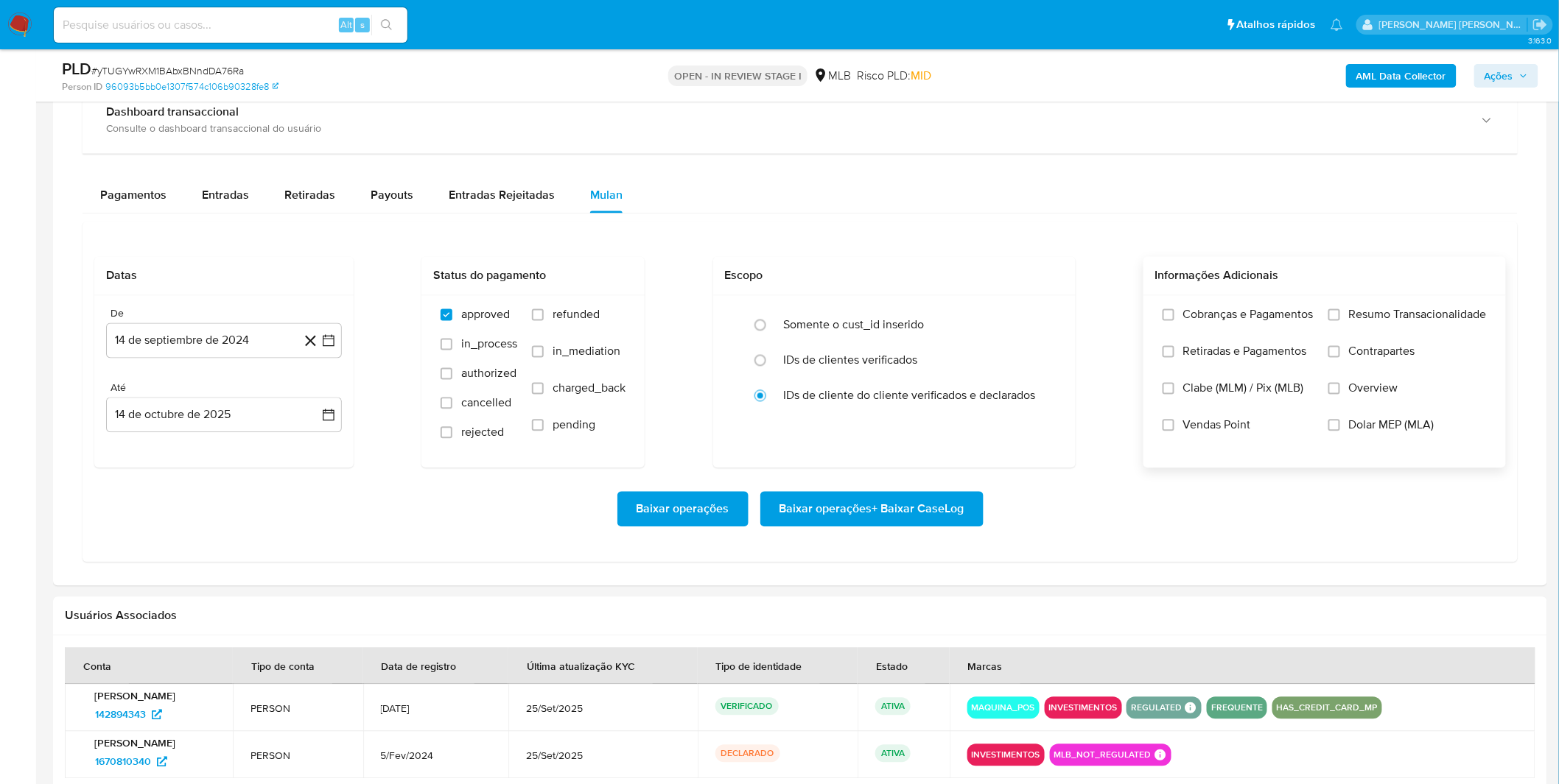
click at [1250, 333] on label "Cobranças e Pagamentos" at bounding box center [1237, 326] width 151 height 37
click at [1174, 321] on input "Cobranças e Pagamentos" at bounding box center [1168, 315] width 12 height 12
click at [1248, 358] on span "Retiradas e Pagamentos" at bounding box center [1244, 352] width 123 height 15
click at [1174, 358] on input "Retiradas e Pagamentos" at bounding box center [1168, 352] width 12 height 12
click at [1341, 325] on label "Resumo Transacionalidade" at bounding box center [1407, 326] width 158 height 37
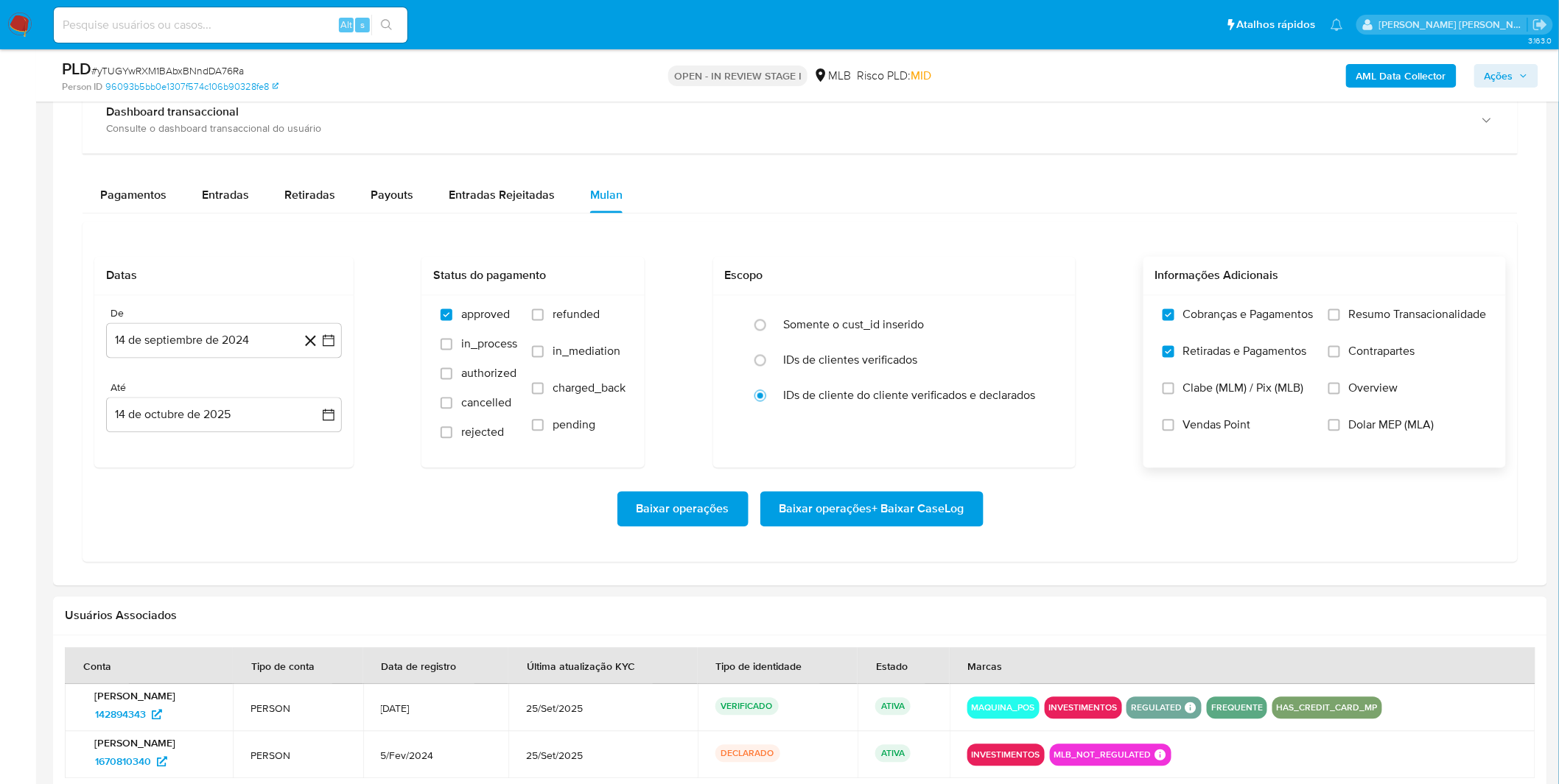
click at [1340, 321] on input "Resumo Transacionalidade" at bounding box center [1334, 315] width 12 height 12
click at [1344, 361] on label "Contrapartes" at bounding box center [1407, 363] width 158 height 37
click at [1357, 349] on span "Contrapartes" at bounding box center [1382, 352] width 66 height 15
click at [1340, 349] on input "Contrapartes" at bounding box center [1334, 352] width 12 height 12
click at [188, 336] on button "14 de septiembre de 2024" at bounding box center [224, 341] width 236 height 35
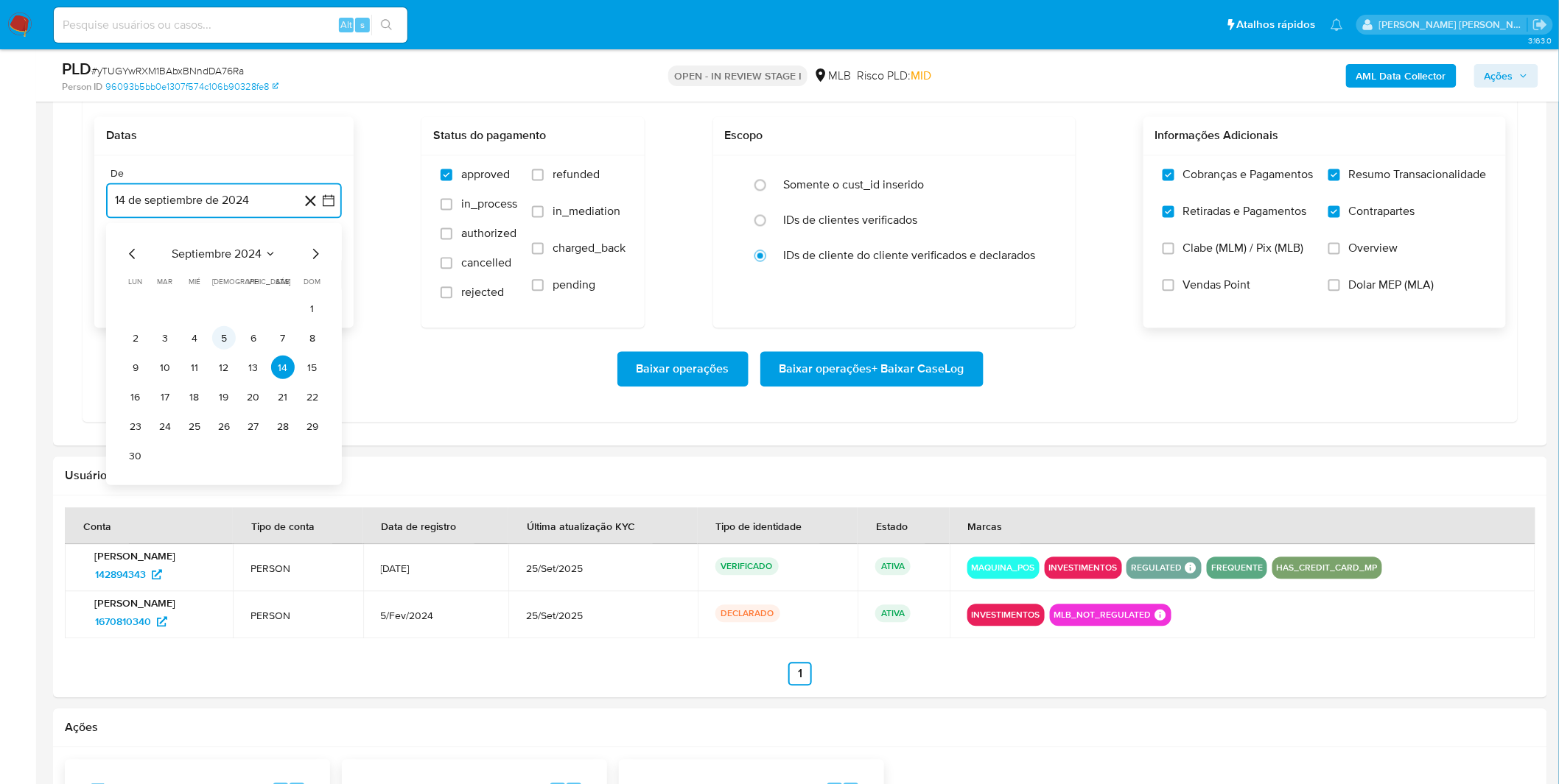
scroll to position [1227, 0]
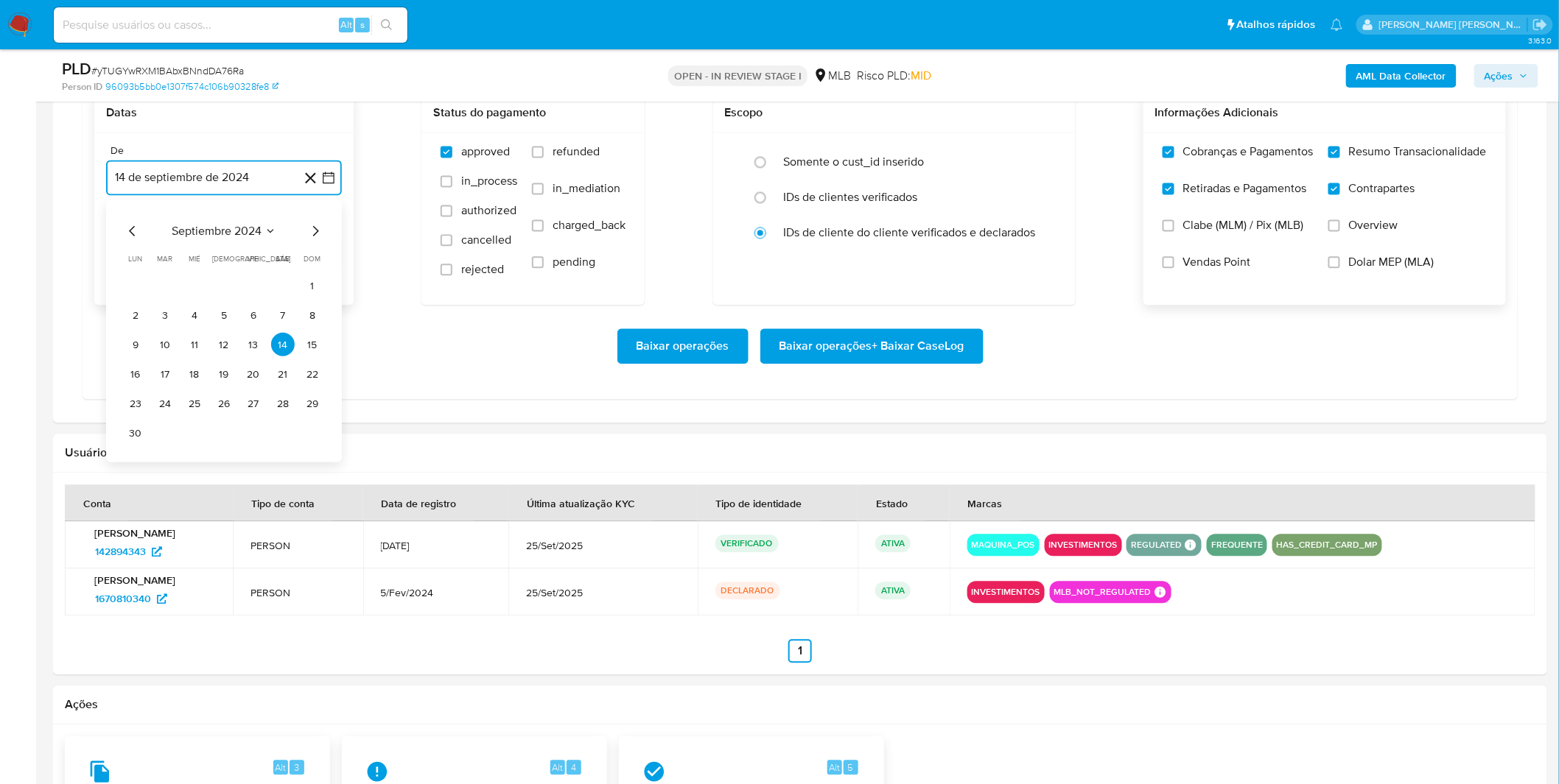
click at [233, 239] on span "septiembre 2024" at bounding box center [217, 230] width 89 height 15
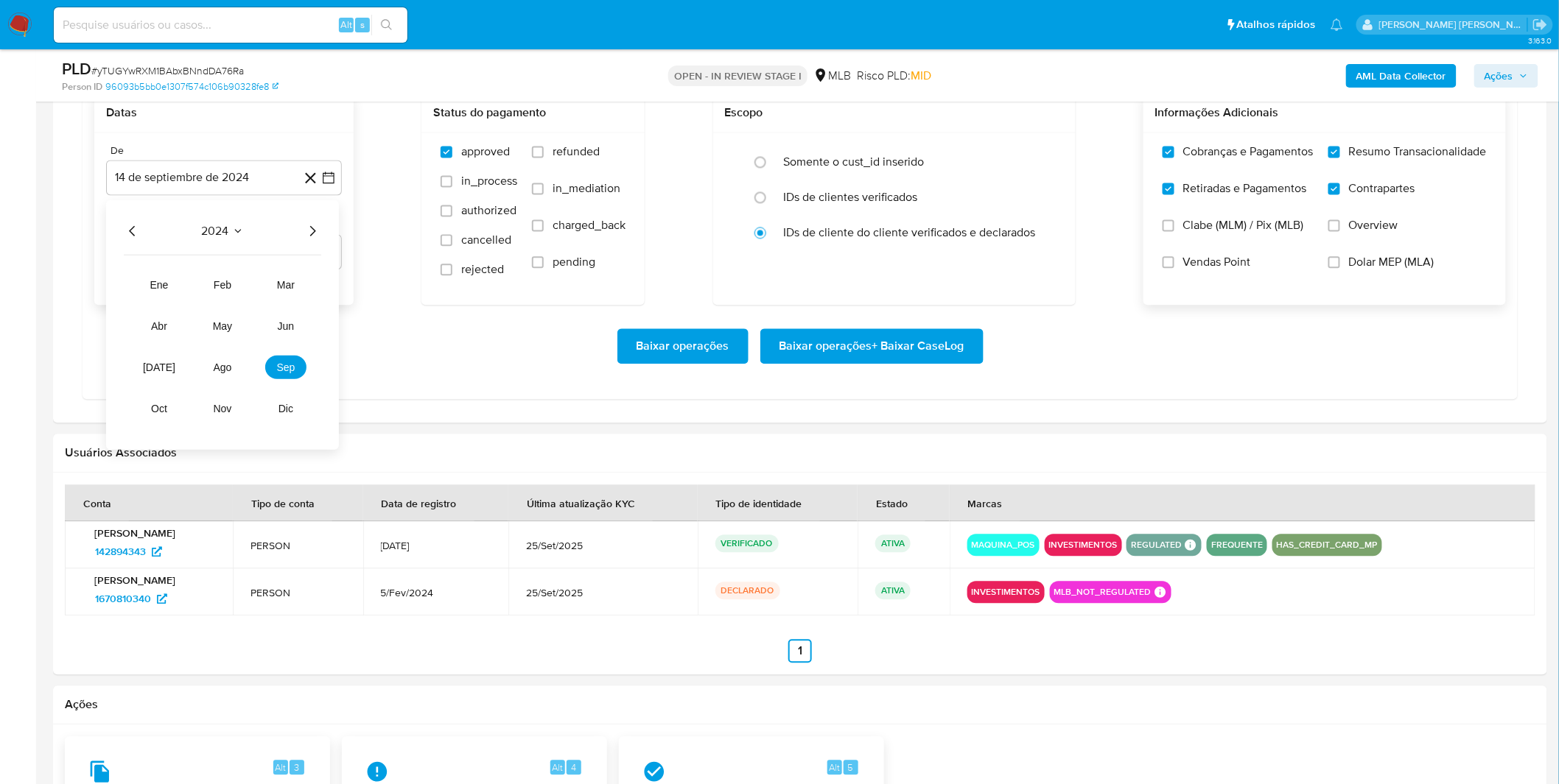
click at [308, 236] on icon "Año siguiente" at bounding box center [312, 231] width 17 height 17
click at [283, 373] on span "sep" at bounding box center [286, 367] width 18 height 12
click at [126, 290] on button "1" at bounding box center [135, 286] width 23 height 23
click at [166, 336] on div "Baixar operações Baixar operações + Baixar CaseLog" at bounding box center [800, 346] width 1411 height 35
click at [939, 342] on span "Baixar operações + Baixar CaseLog" at bounding box center [872, 346] width 185 height 32
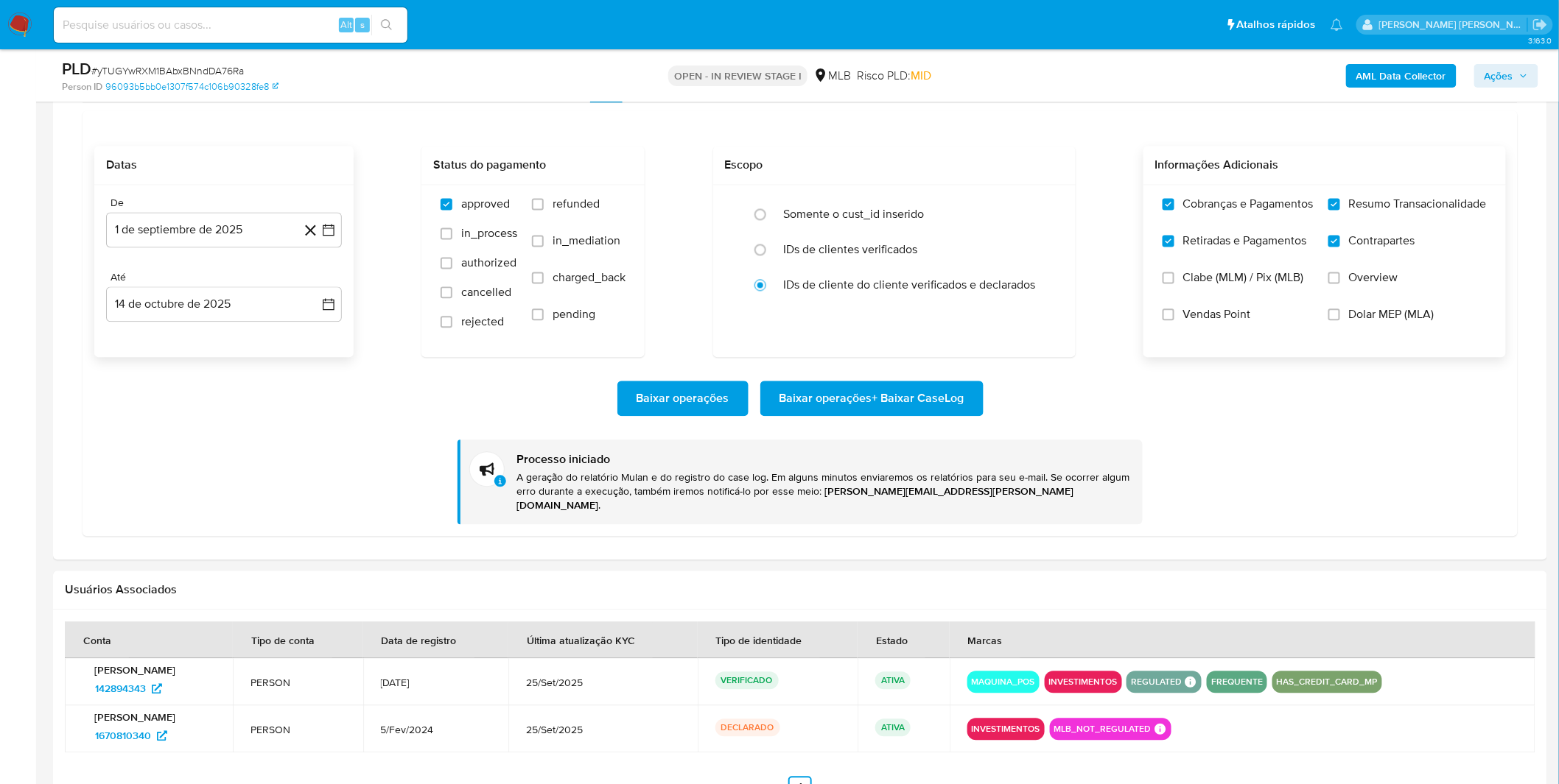
scroll to position [1145, 0]
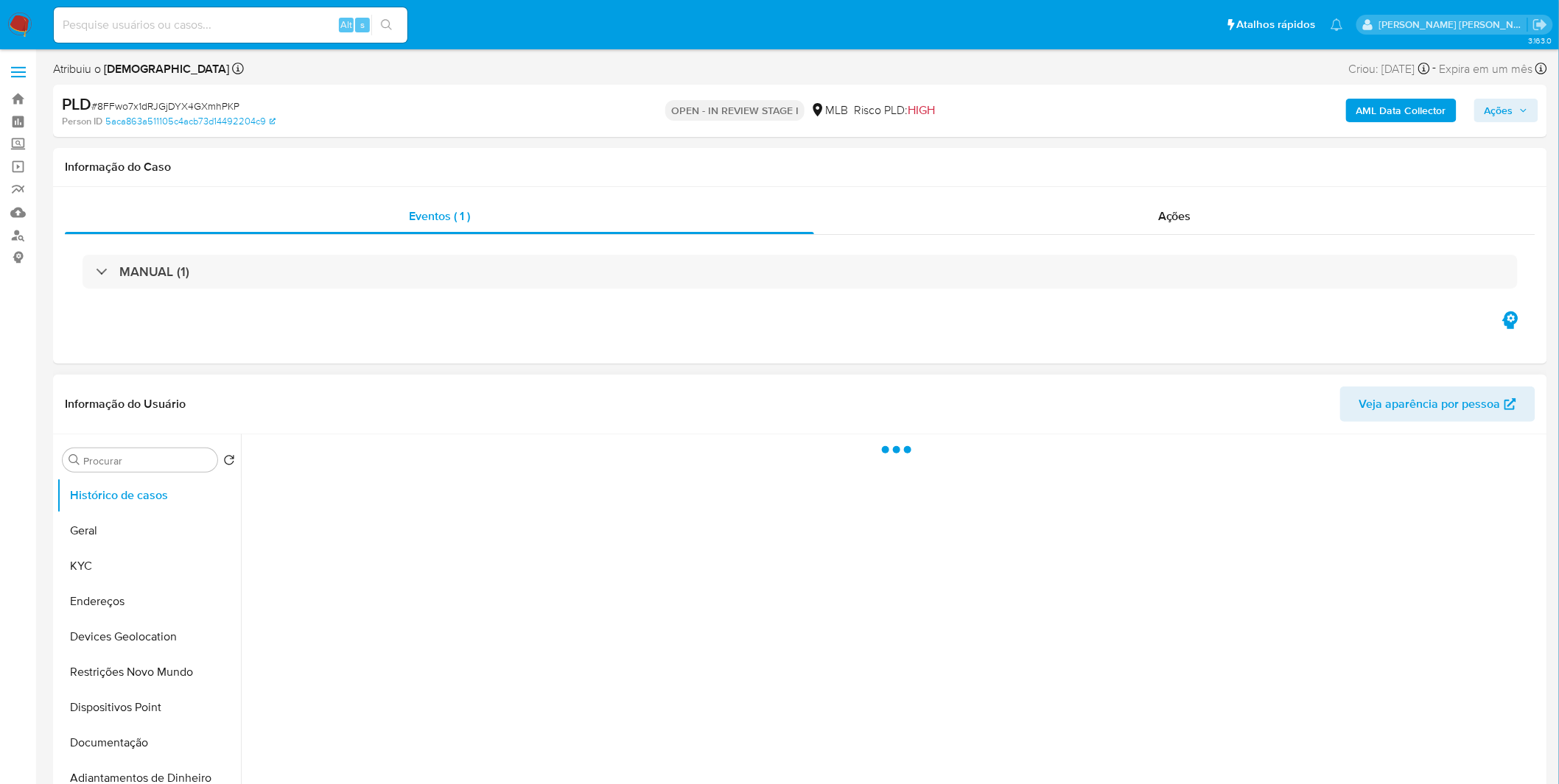
select select "10"
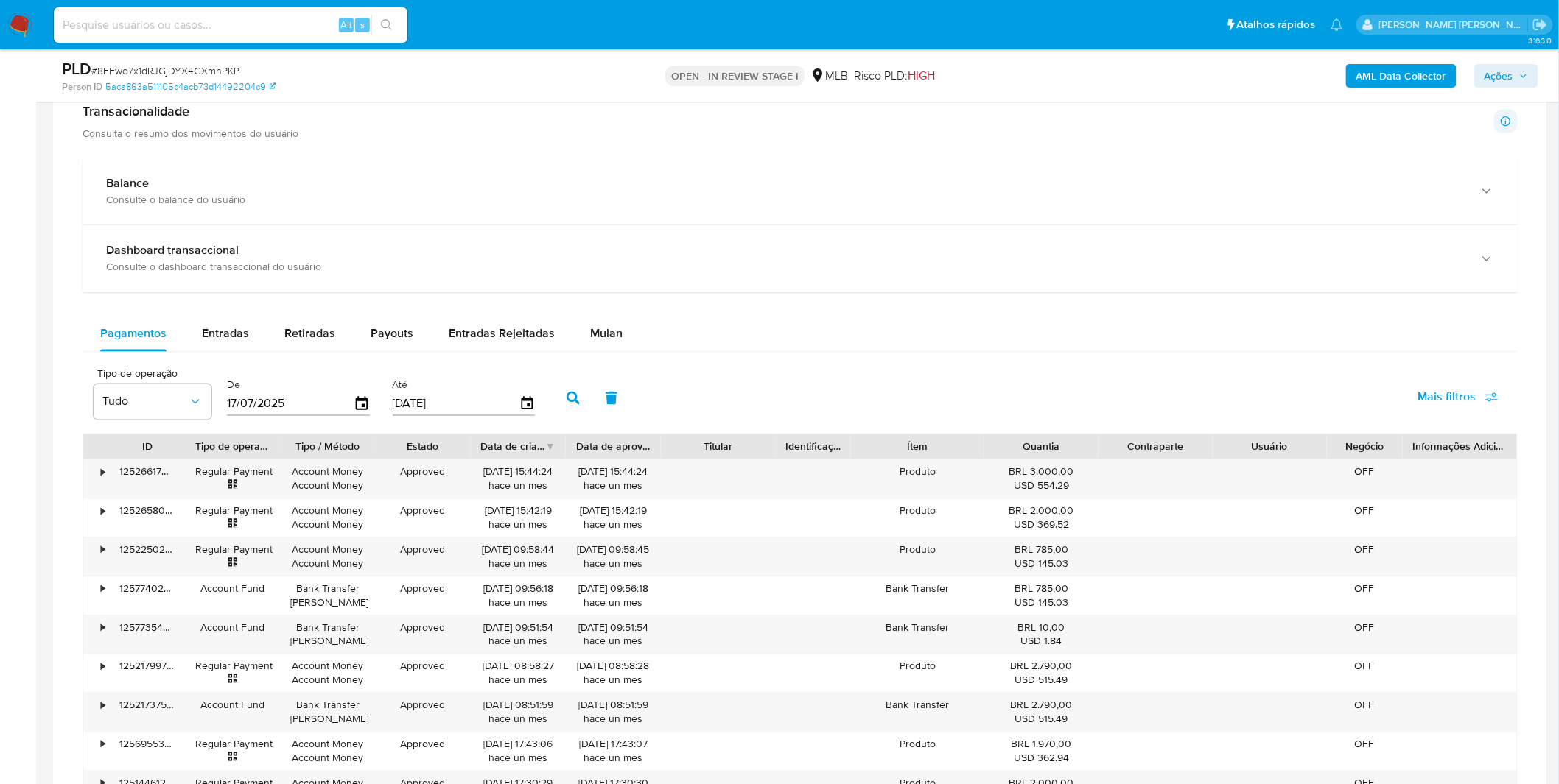
scroll to position [981, 0]
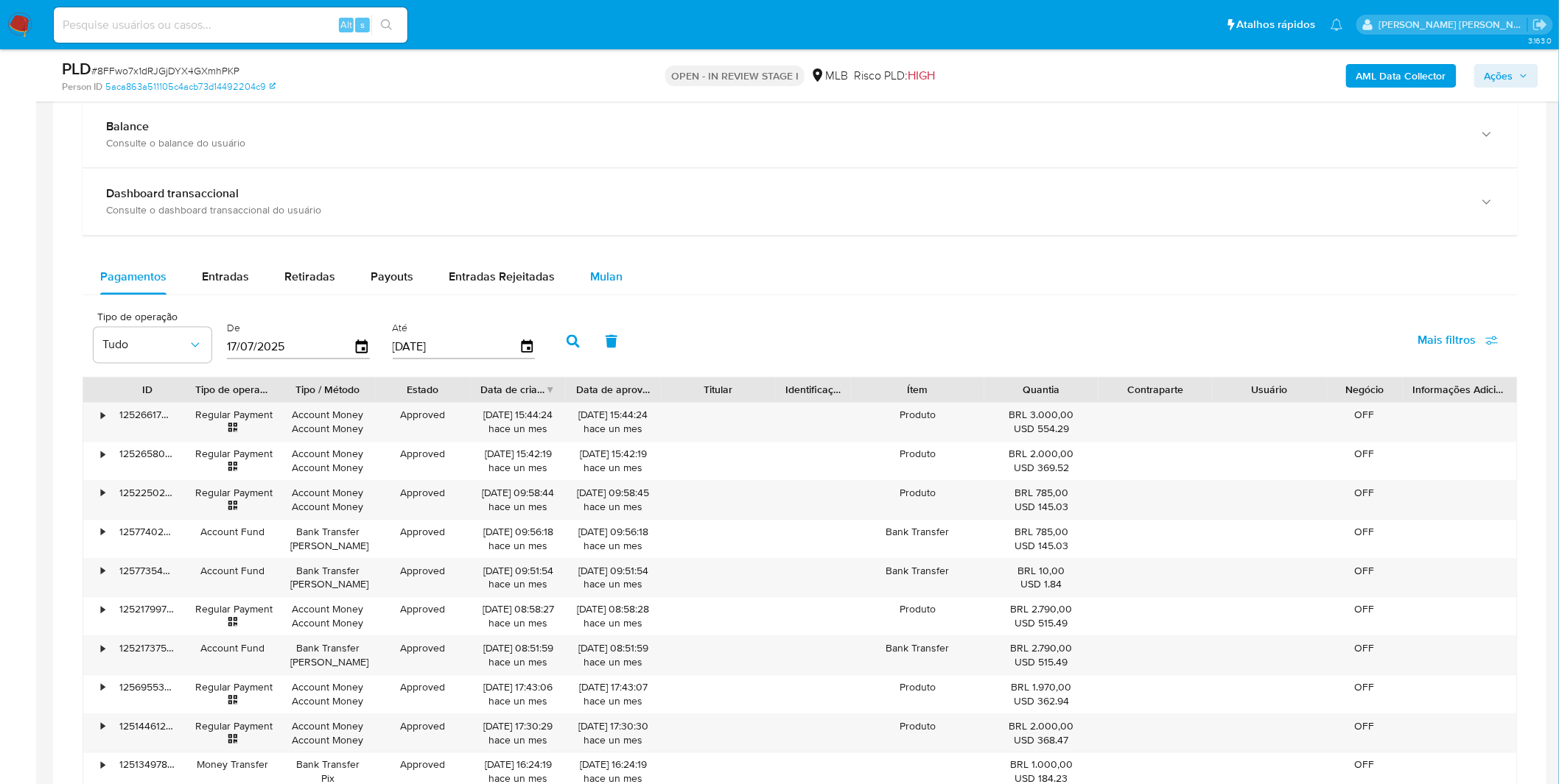
click at [616, 290] on button "Mulan" at bounding box center [606, 278] width 68 height 35
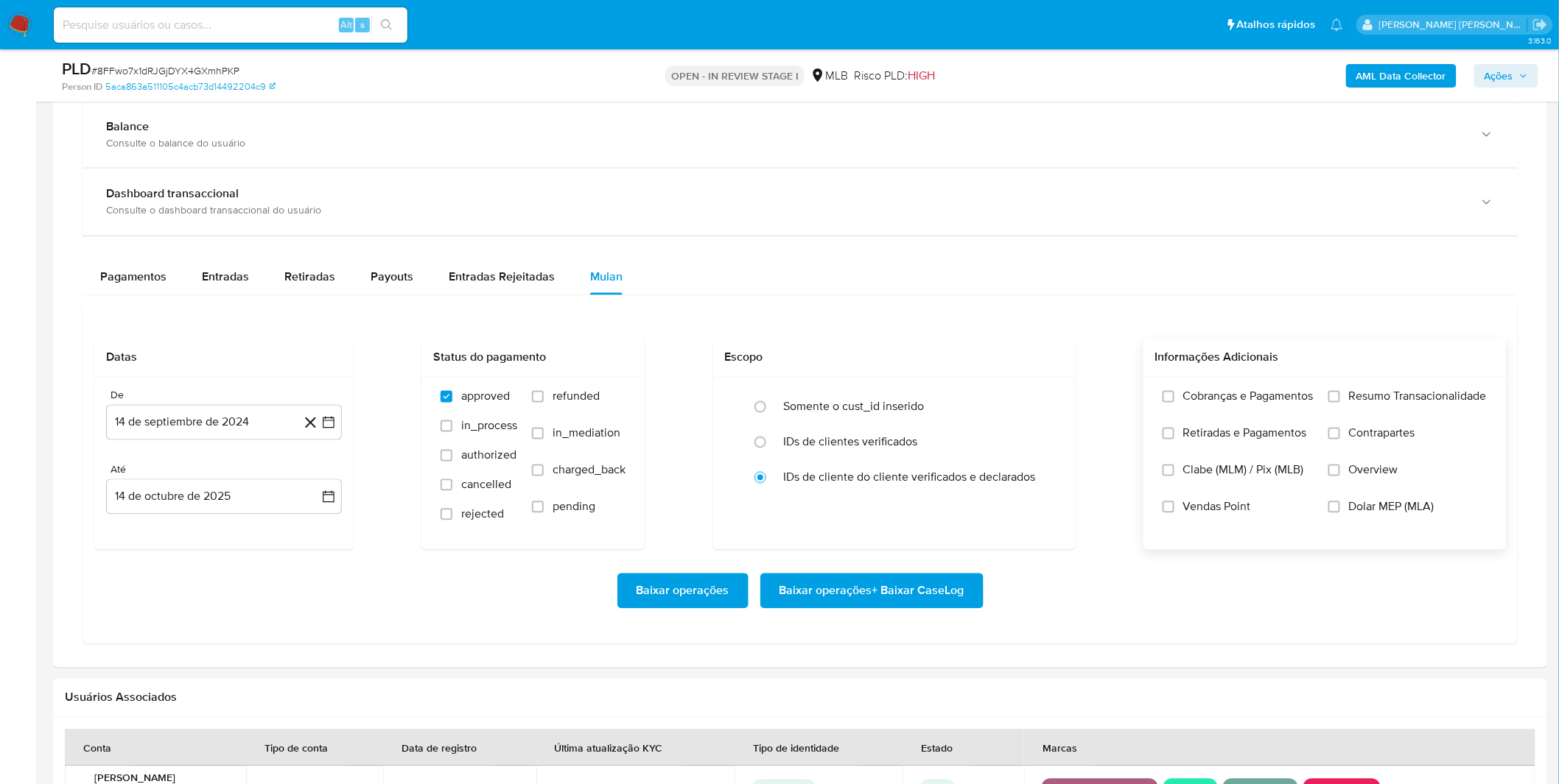
click at [1189, 406] on label "Cobranças e Pagamentos" at bounding box center [1237, 408] width 151 height 37
click at [1174, 403] on input "Cobranças e Pagamentos" at bounding box center [1168, 397] width 12 height 12
click at [1192, 430] on span "Retiradas e Pagamentos" at bounding box center [1244, 433] width 123 height 15
click at [1174, 430] on input "Retiradas e Pagamentos" at bounding box center [1168, 433] width 12 height 12
click at [1347, 418] on label "Resumo Transacionalidade" at bounding box center [1407, 408] width 158 height 37
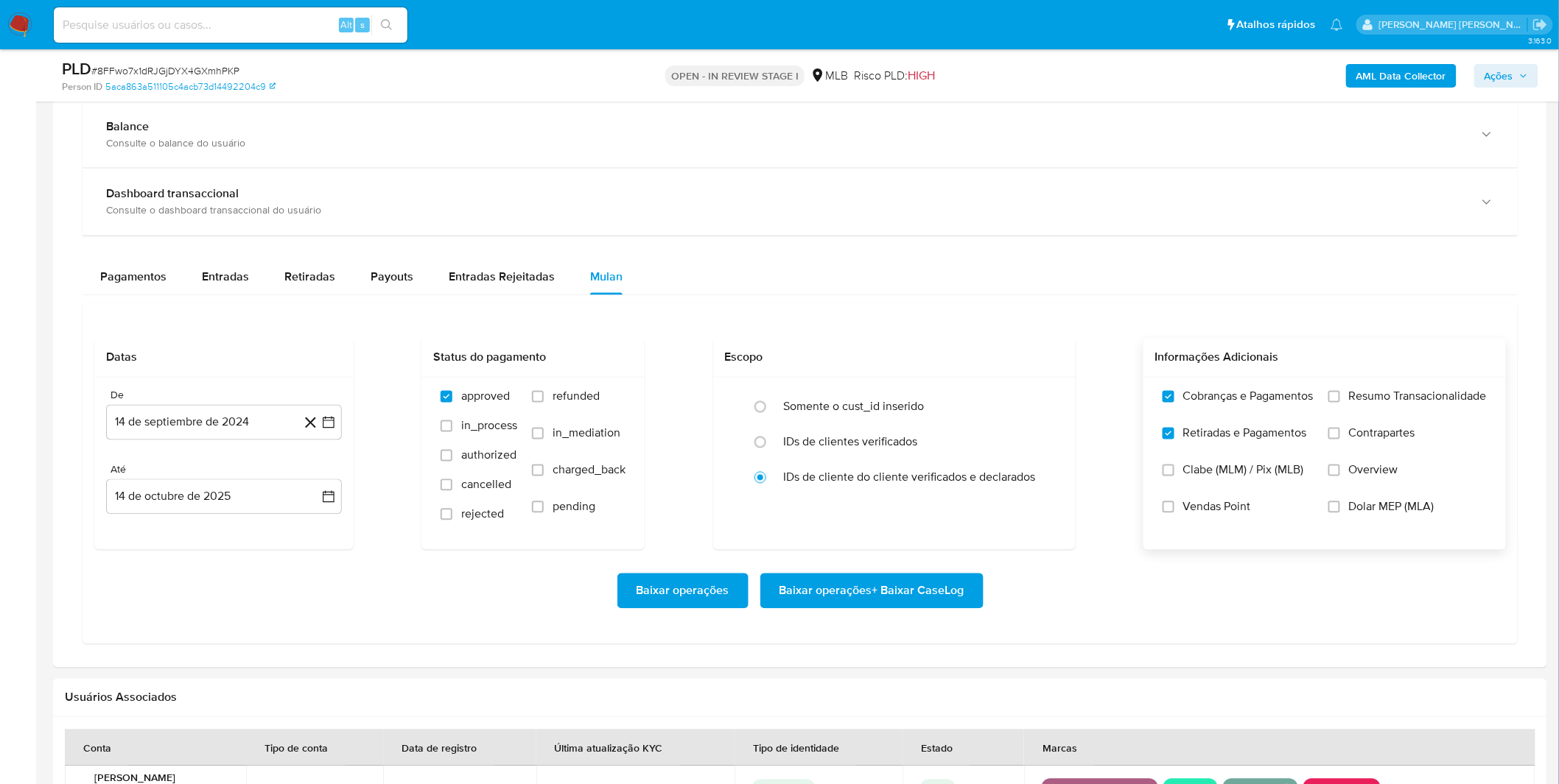
click at [1340, 403] on input "Resumo Transacionalidade" at bounding box center [1334, 397] width 12 height 12
click at [1351, 436] on span "Contrapartes" at bounding box center [1382, 433] width 66 height 15
click at [1340, 436] on input "Contrapartes" at bounding box center [1334, 433] width 12 height 12
click at [142, 426] on button "14 de septiembre de 2024" at bounding box center [224, 423] width 236 height 35
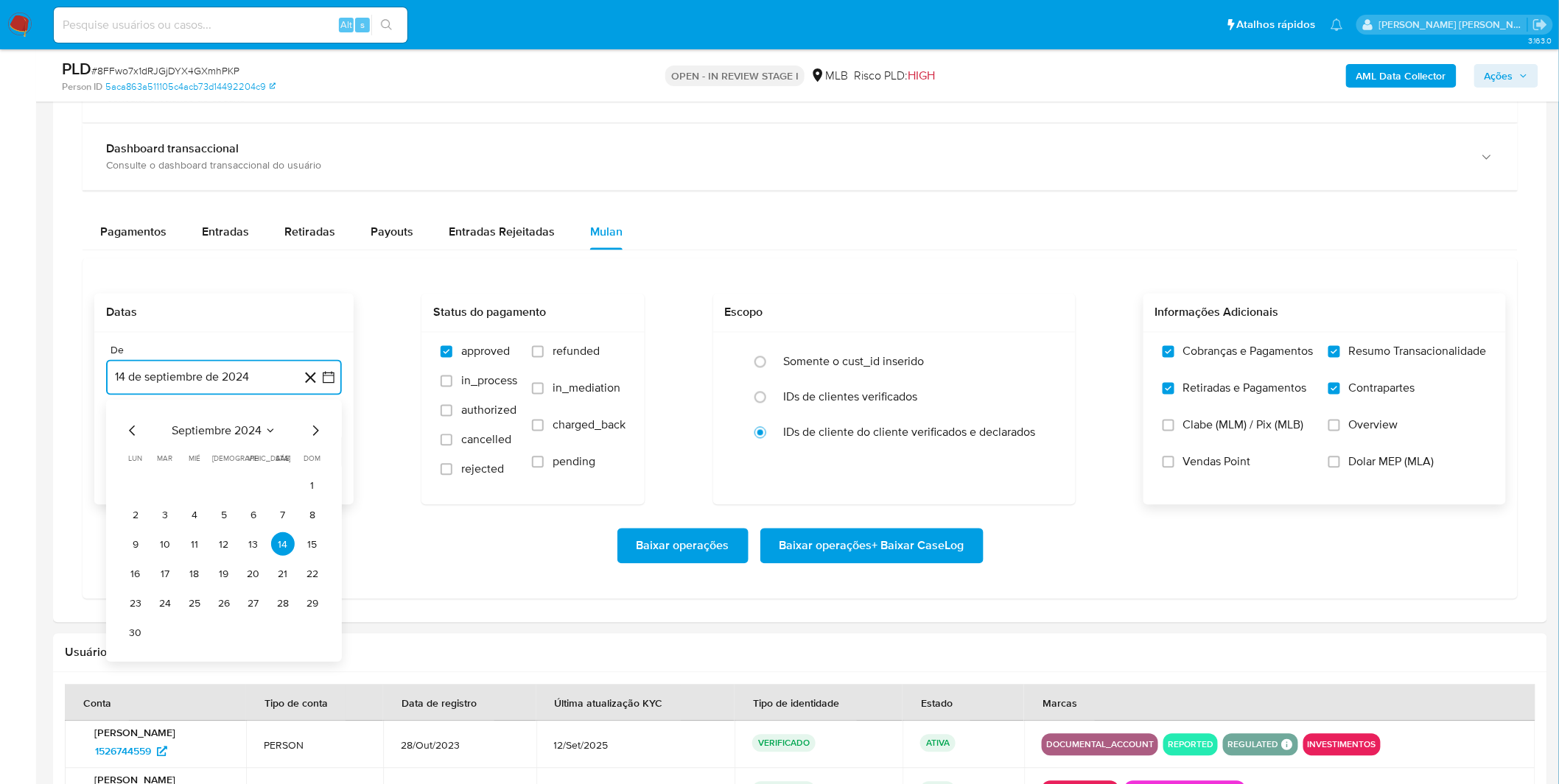
scroll to position [1064, 0]
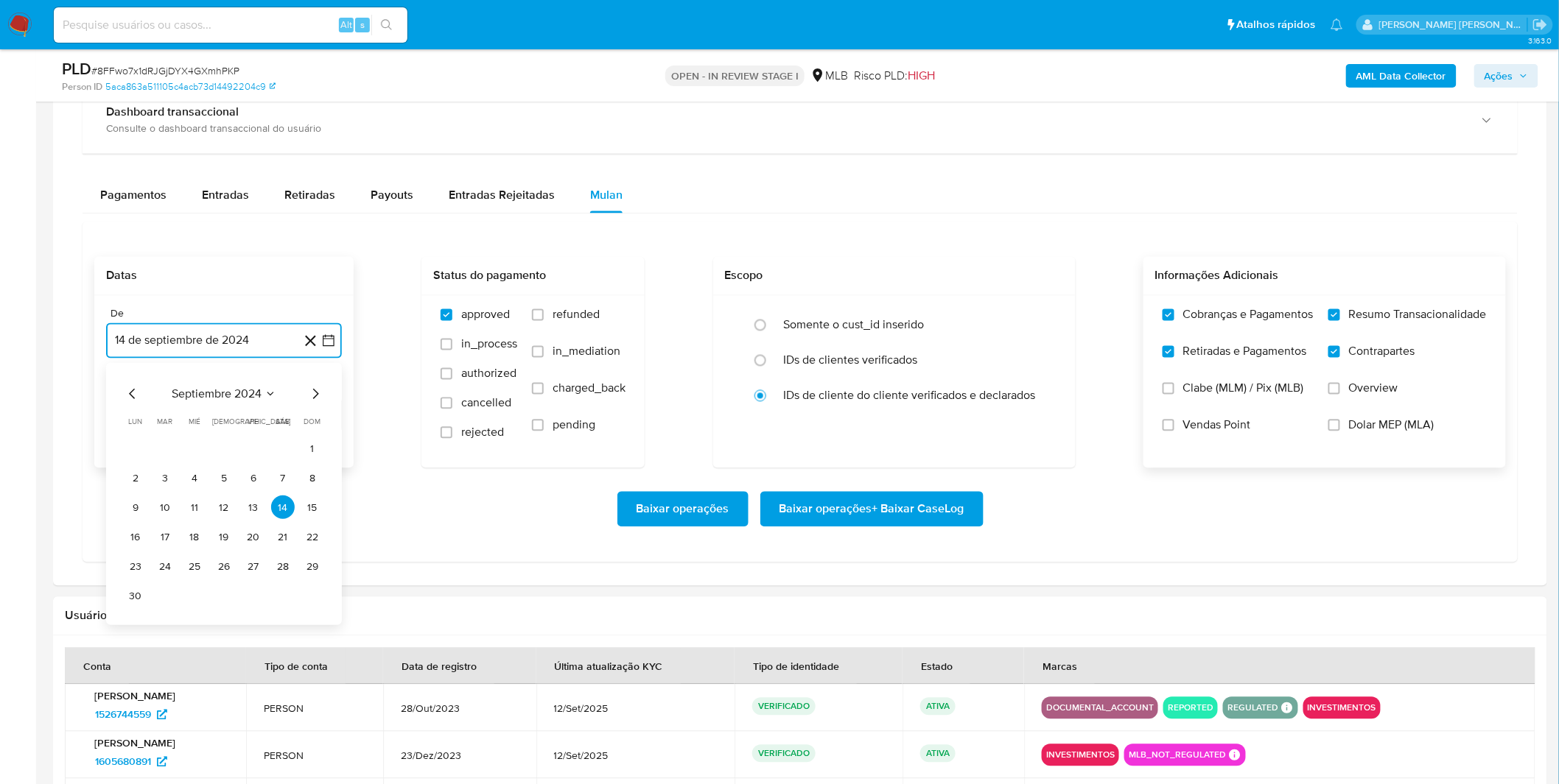
click at [215, 395] on span "septiembre 2024" at bounding box center [217, 394] width 89 height 15
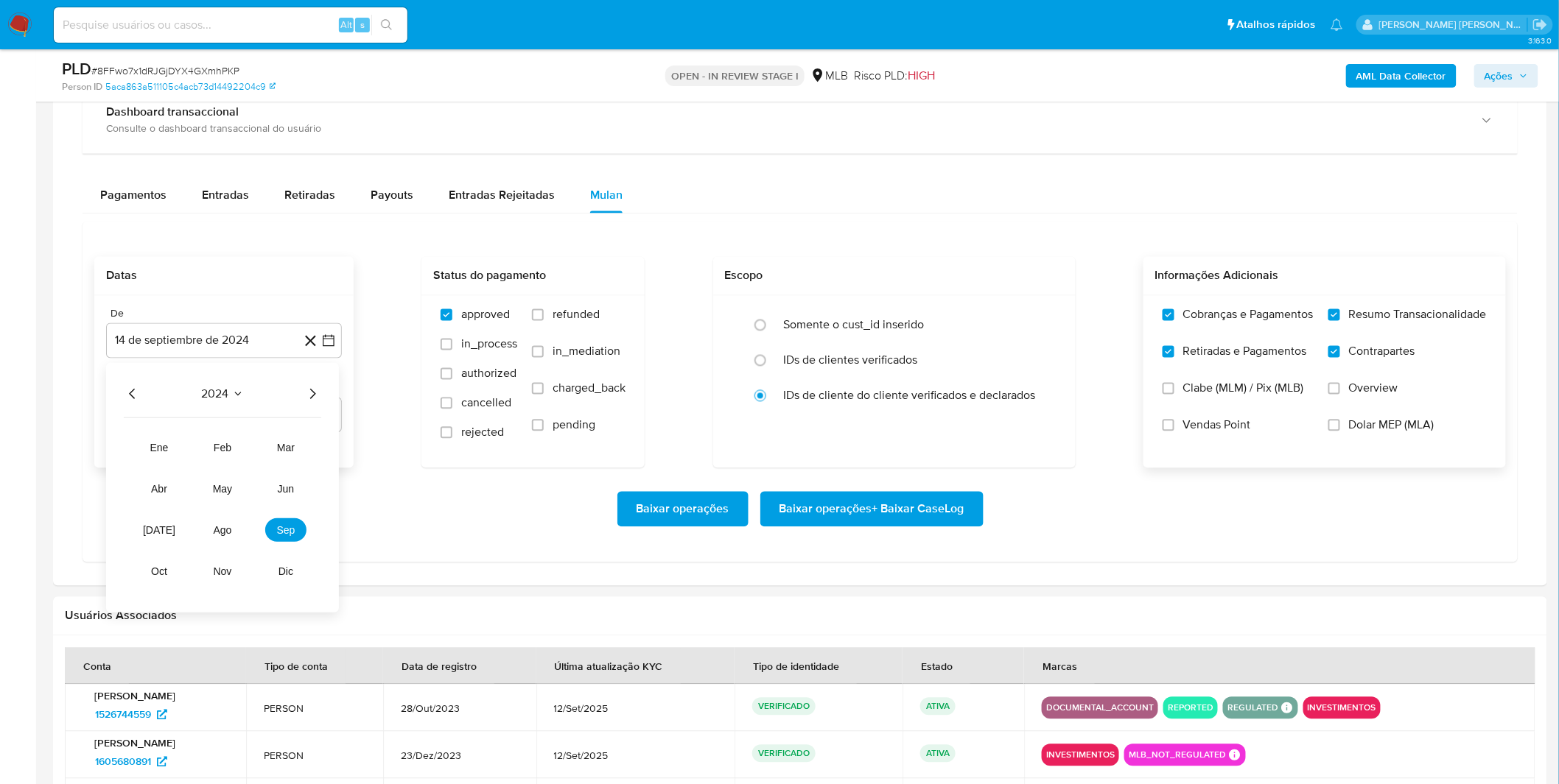
click at [297, 399] on div "2024" at bounding box center [222, 394] width 197 height 17
click at [309, 398] on icon "Año siguiente" at bounding box center [312, 394] width 17 height 17
click at [283, 528] on span "sep" at bounding box center [286, 530] width 18 height 12
click at [141, 453] on button "1" at bounding box center [135, 449] width 23 height 23
click at [188, 489] on div "Baixar operações Baixar operações + Baixar CaseLog" at bounding box center [800, 509] width 1411 height 83
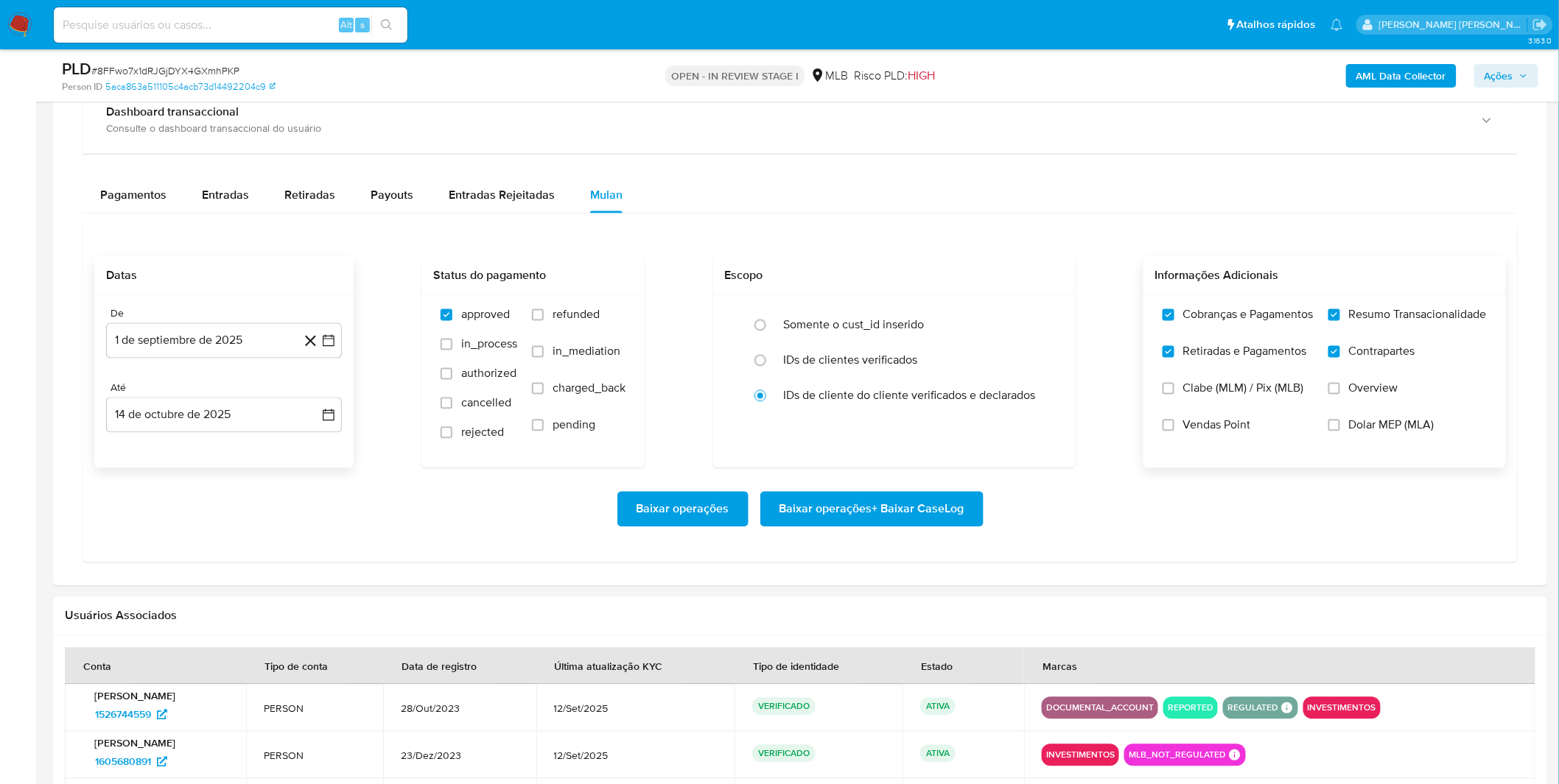
click at [850, 513] on span "Baixar operações + Baixar CaseLog" at bounding box center [872, 509] width 185 height 32
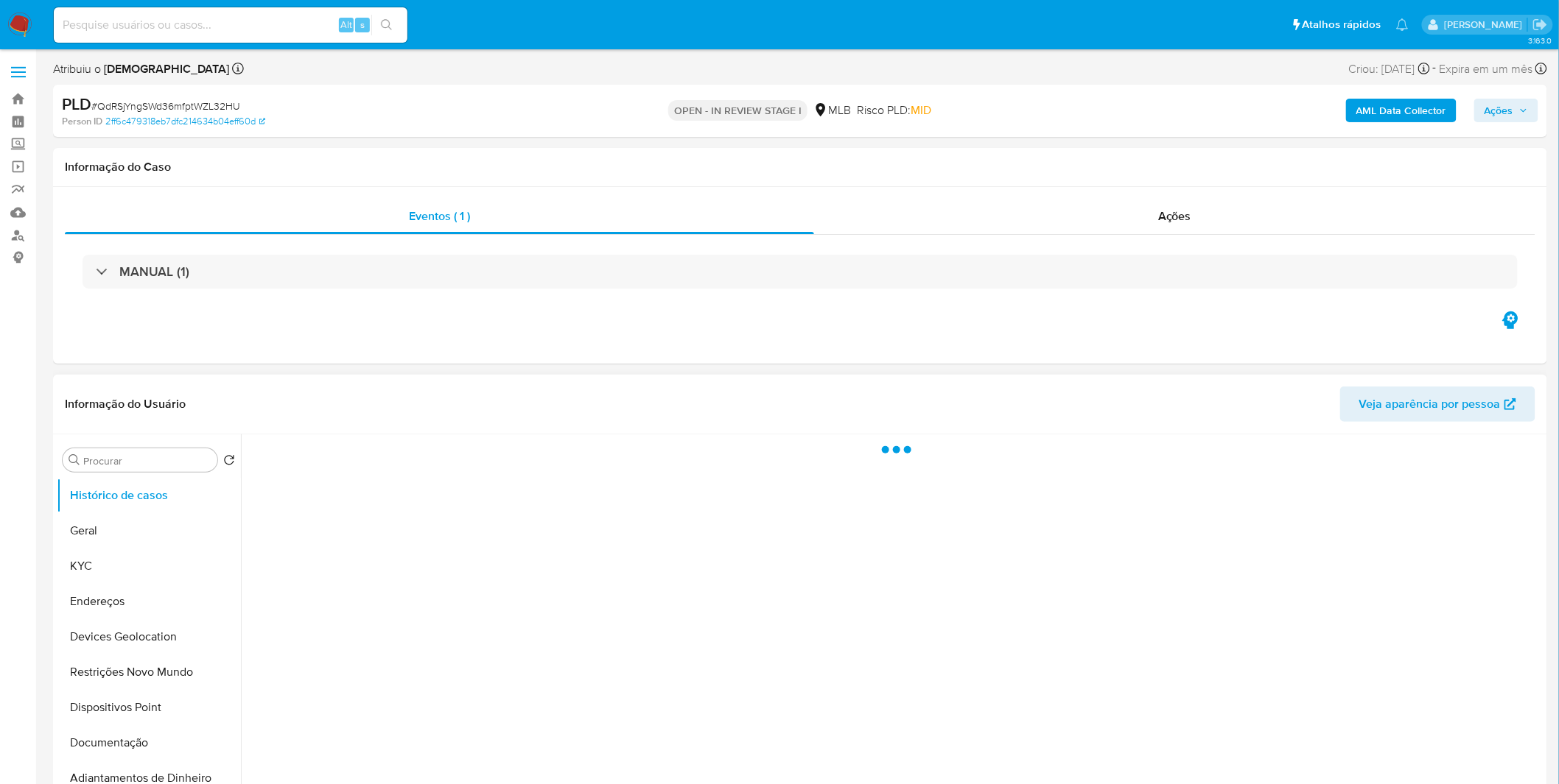
select select "10"
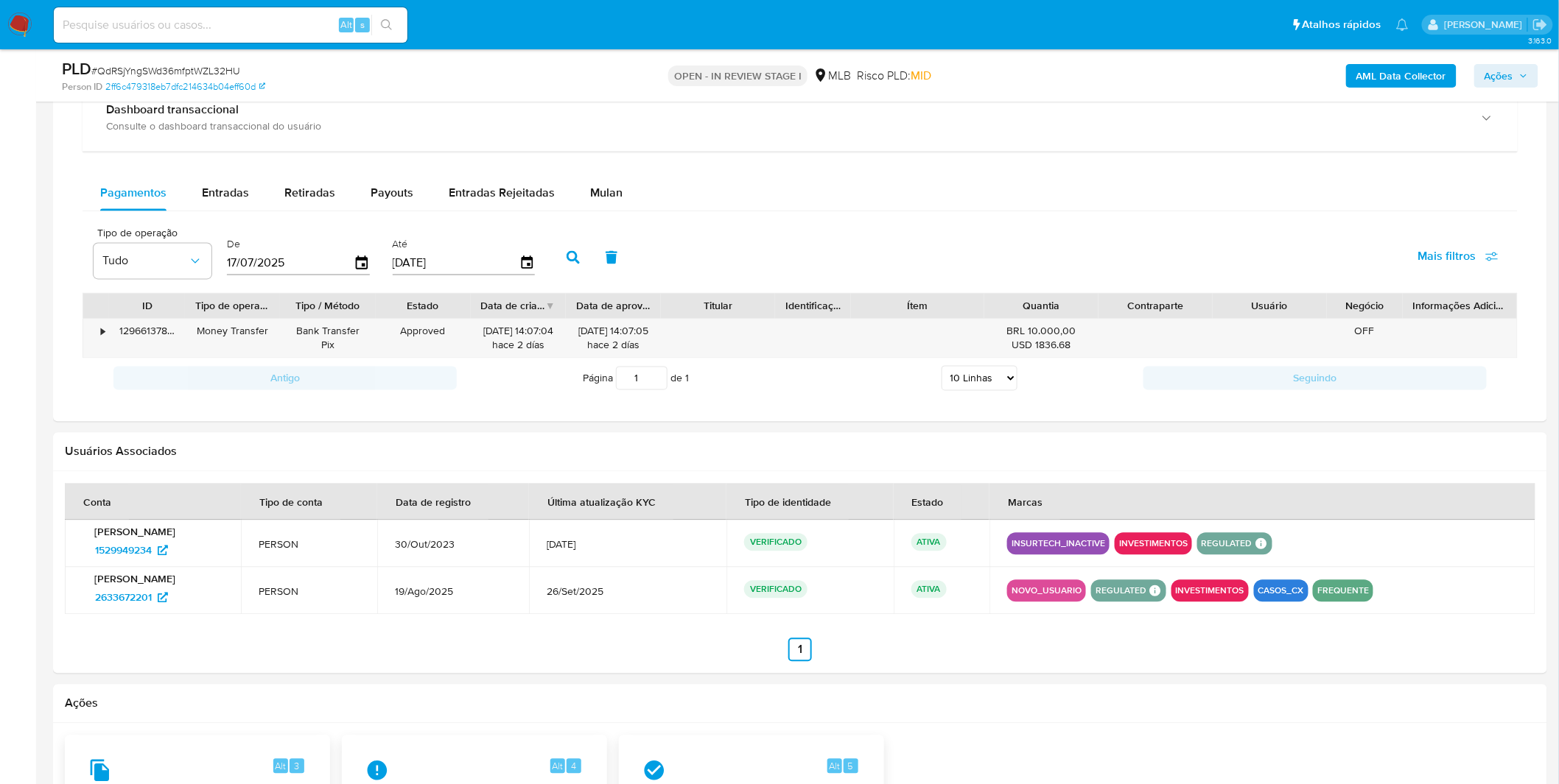
scroll to position [1064, 0]
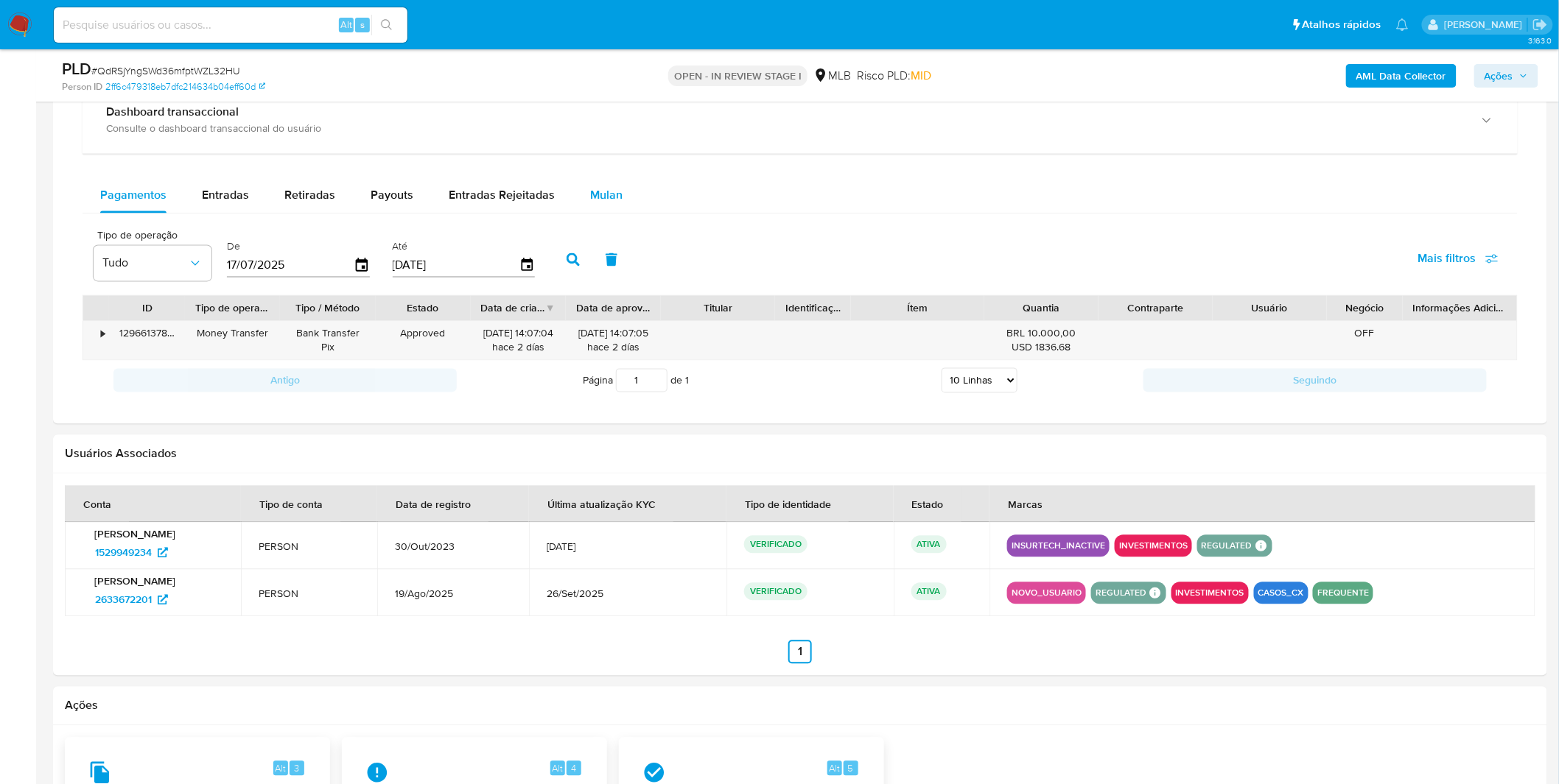
click at [593, 196] on span "Mulan" at bounding box center [606, 195] width 32 height 17
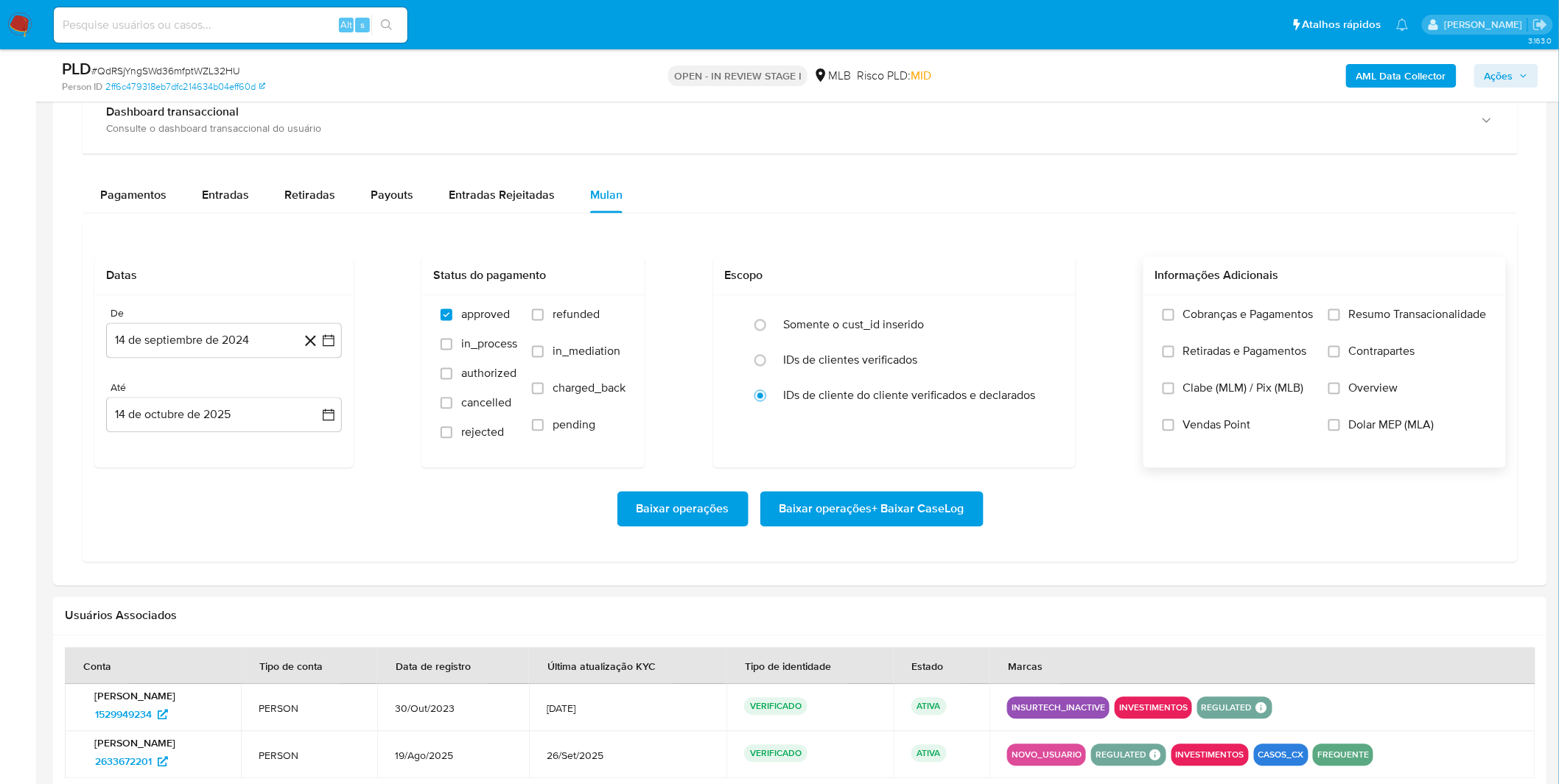
click at [1159, 309] on div "Cobranças e Pagamentos Retiradas e Pagamentos Clabe (MLM) / Pix (MLB) Vendas Po…" at bounding box center [1325, 382] width 339 height 148
click at [1167, 318] on input "Cobranças e Pagamentos" at bounding box center [1168, 315] width 12 height 12
click at [1183, 358] on span "Retiradas e Pagamentos" at bounding box center [1244, 352] width 123 height 15
click at [1174, 358] on input "Retiradas e Pagamentos" at bounding box center [1168, 352] width 12 height 12
drag, startPoint x: 1344, startPoint y: 321, endPoint x: 1341, endPoint y: 346, distance: 25.2
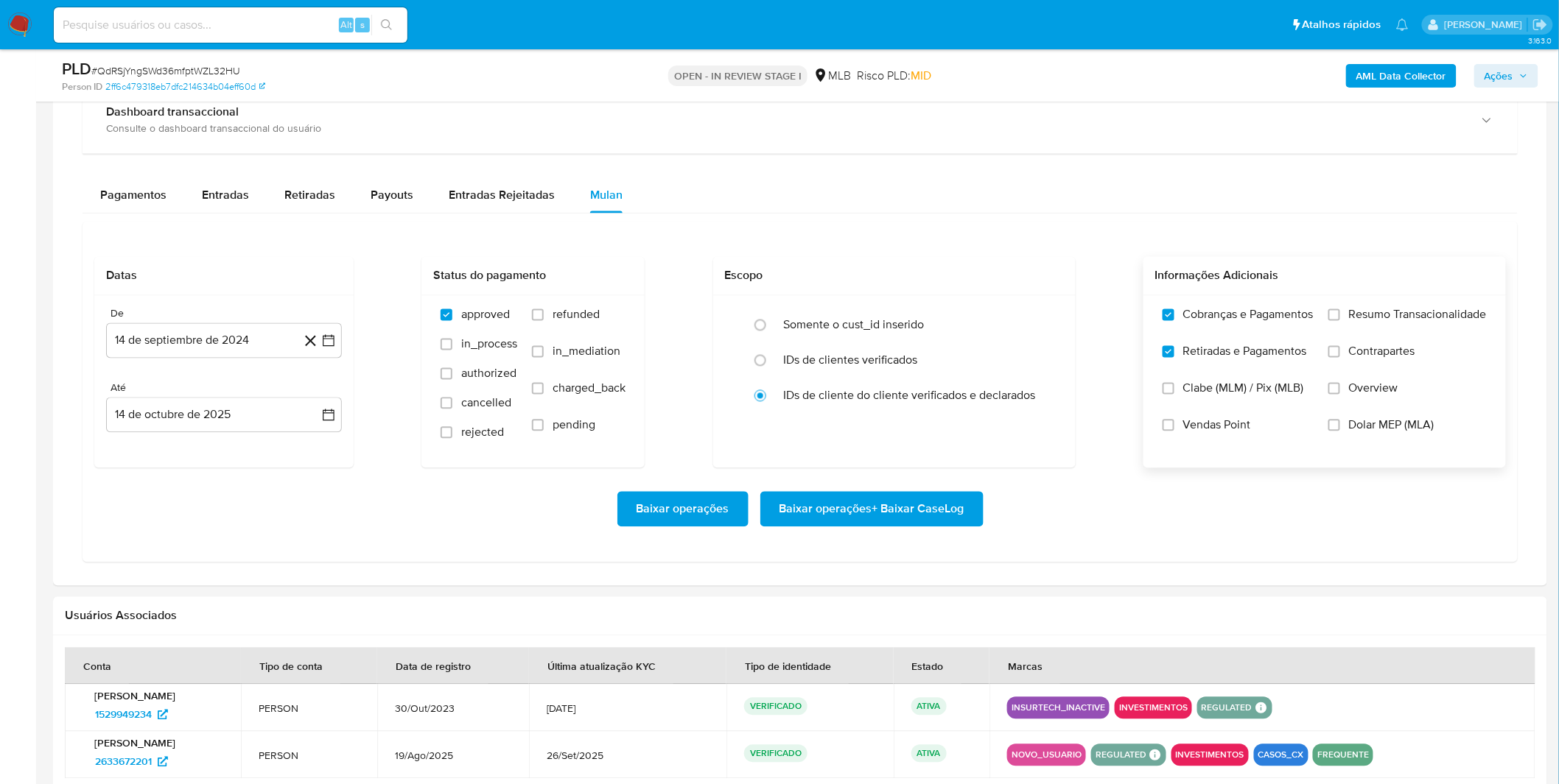
click at [1344, 320] on label "Resumo Transacionalidade" at bounding box center [1407, 326] width 158 height 37
click at [1338, 358] on label "Contrapartes" at bounding box center [1407, 363] width 158 height 37
click at [1338, 358] on input "Contrapartes" at bounding box center [1334, 352] width 12 height 12
click at [1338, 326] on label "Resumo Transacionalidade" at bounding box center [1407, 326] width 158 height 37
click at [1338, 321] on input "Resumo Transacionalidade" at bounding box center [1334, 315] width 12 height 12
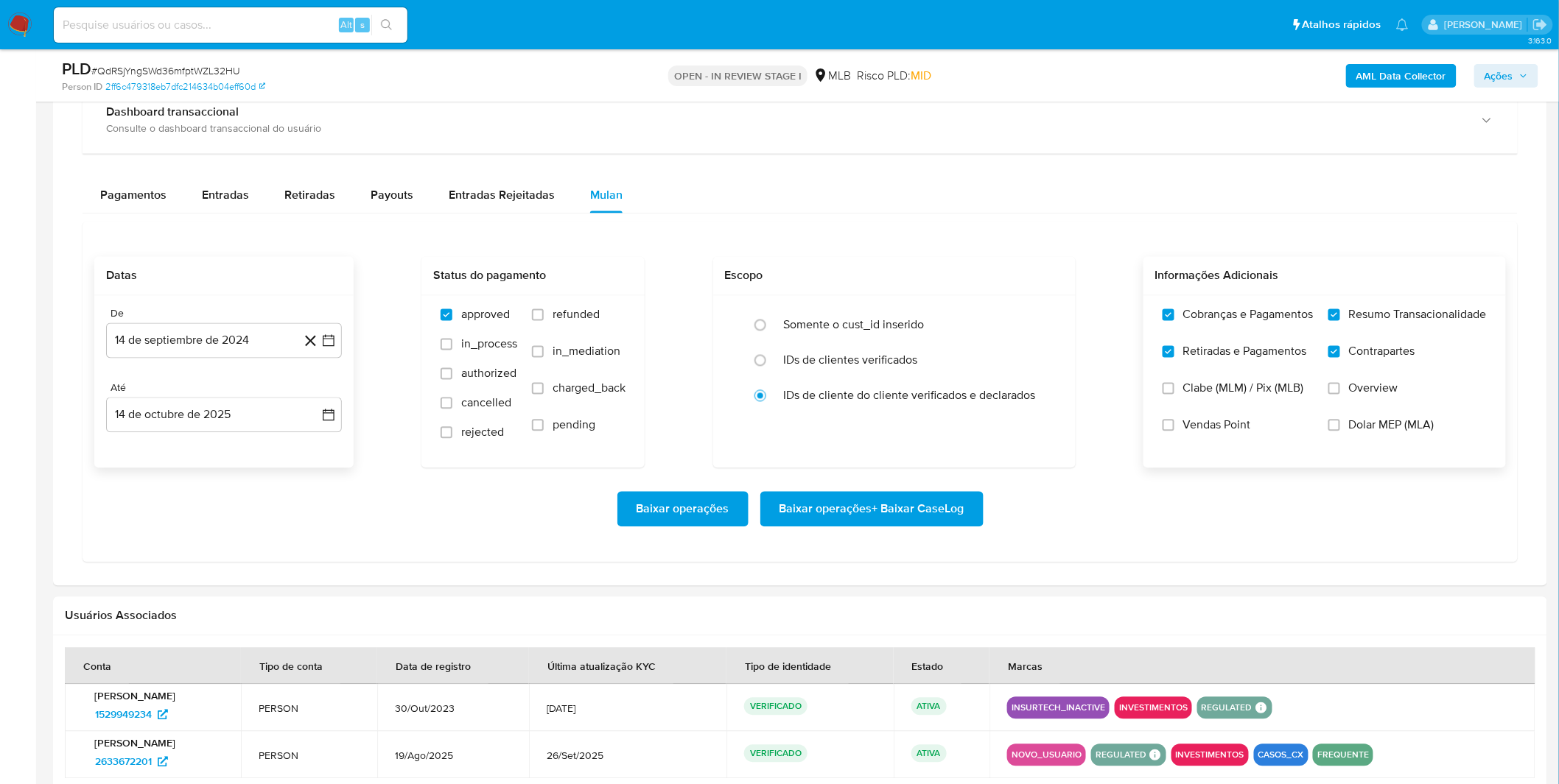
click at [216, 321] on div "De" at bounding box center [224, 315] width 236 height 14
click at [217, 328] on button "14 de septiembre de 2024" at bounding box center [224, 341] width 236 height 35
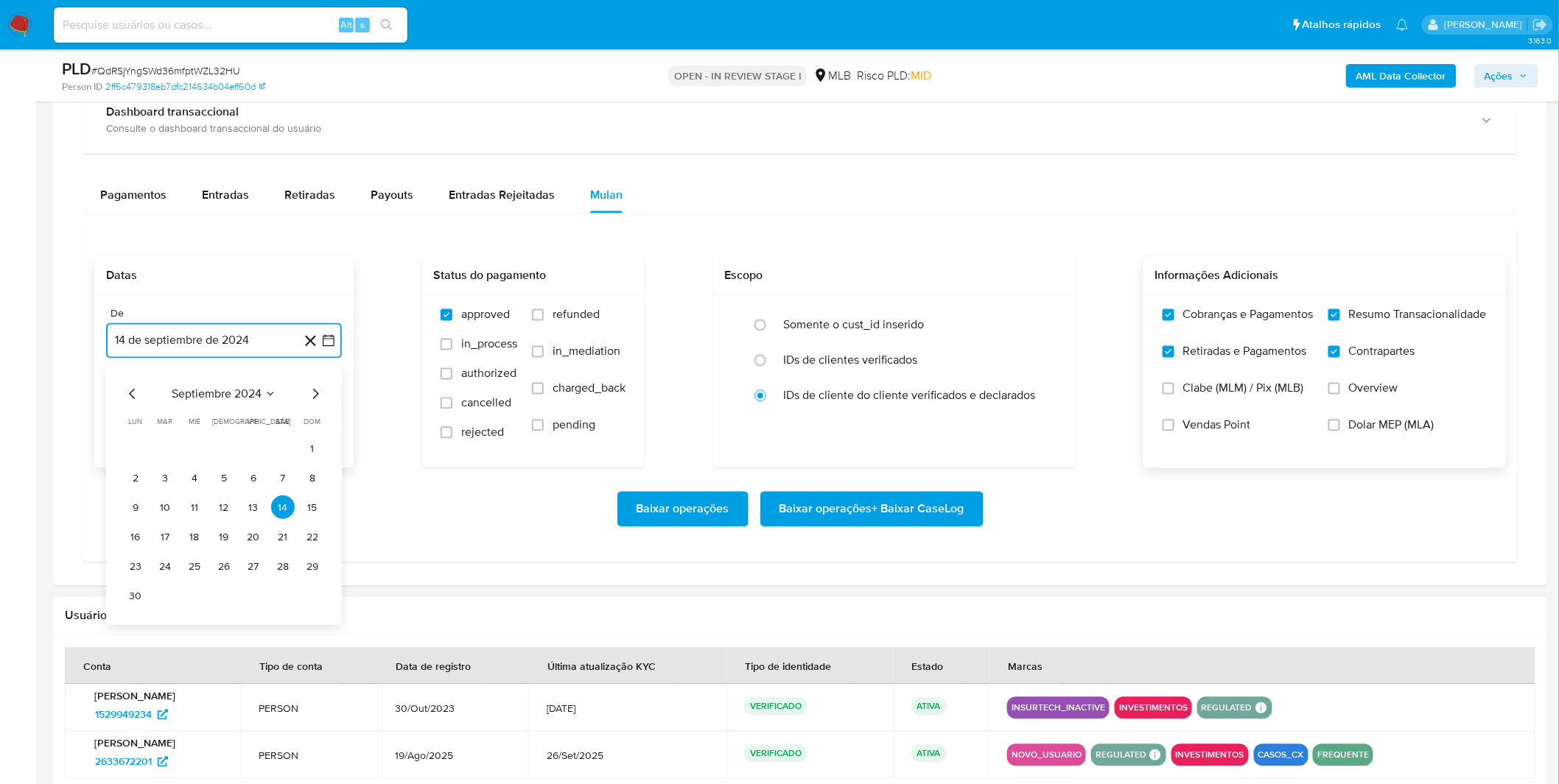
click at [244, 388] on span "septiembre 2024" at bounding box center [217, 394] width 89 height 15
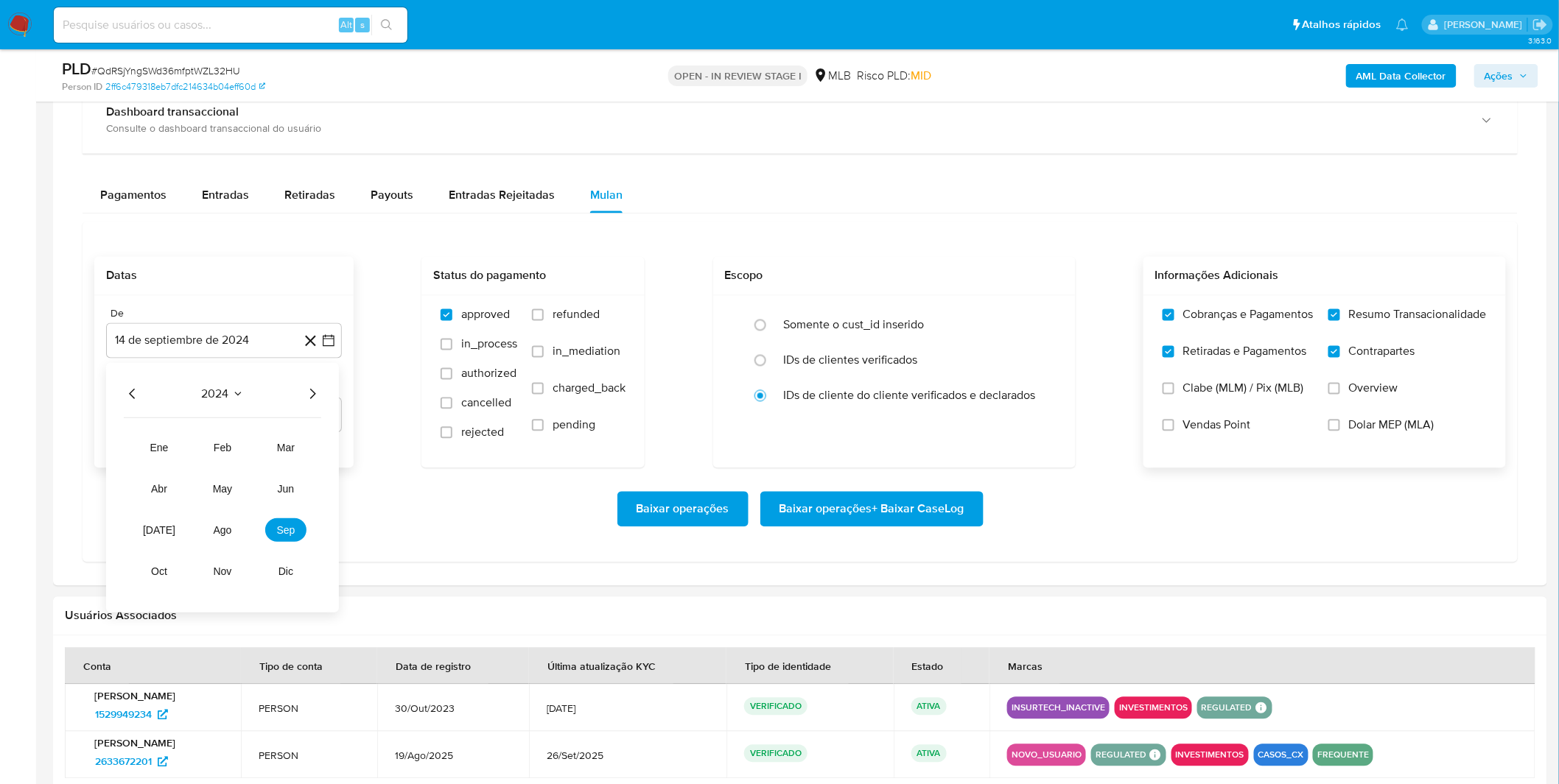
click at [318, 400] on icon "Año siguiente" at bounding box center [312, 394] width 17 height 17
click at [281, 536] on span "sep" at bounding box center [286, 530] width 18 height 12
click at [135, 450] on button "1" at bounding box center [135, 449] width 23 height 23
click at [212, 490] on div "Baixar operações Baixar operações + Baixar CaseLog" at bounding box center [800, 509] width 1411 height 83
click at [830, 510] on span "Baixar operações + Baixar CaseLog" at bounding box center [872, 509] width 185 height 32
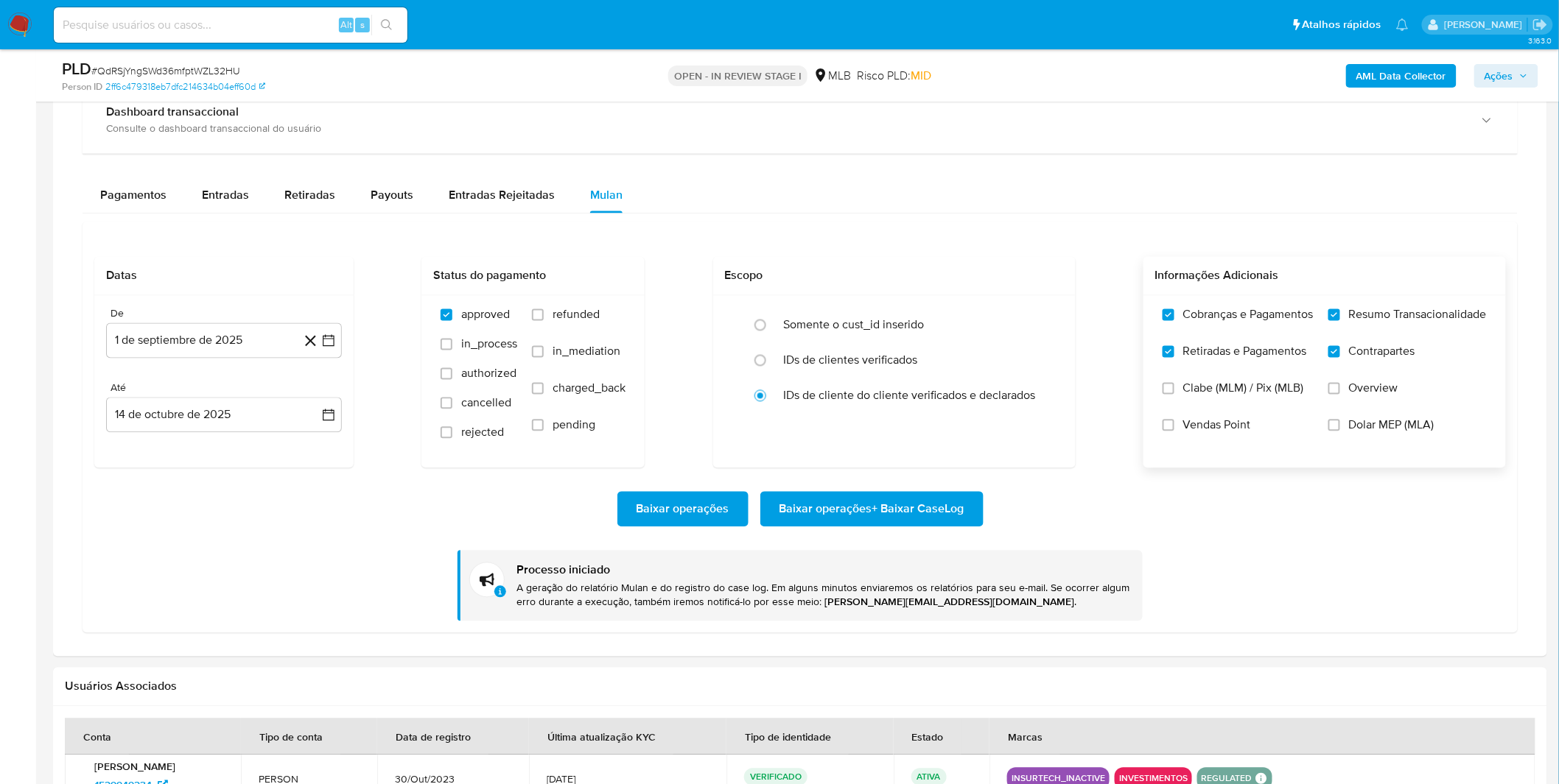
click at [251, 492] on div "Baixar operações Baixar operações + Baixar CaseLog Processo iniciado A geração …" at bounding box center [800, 544] width 1411 height 153
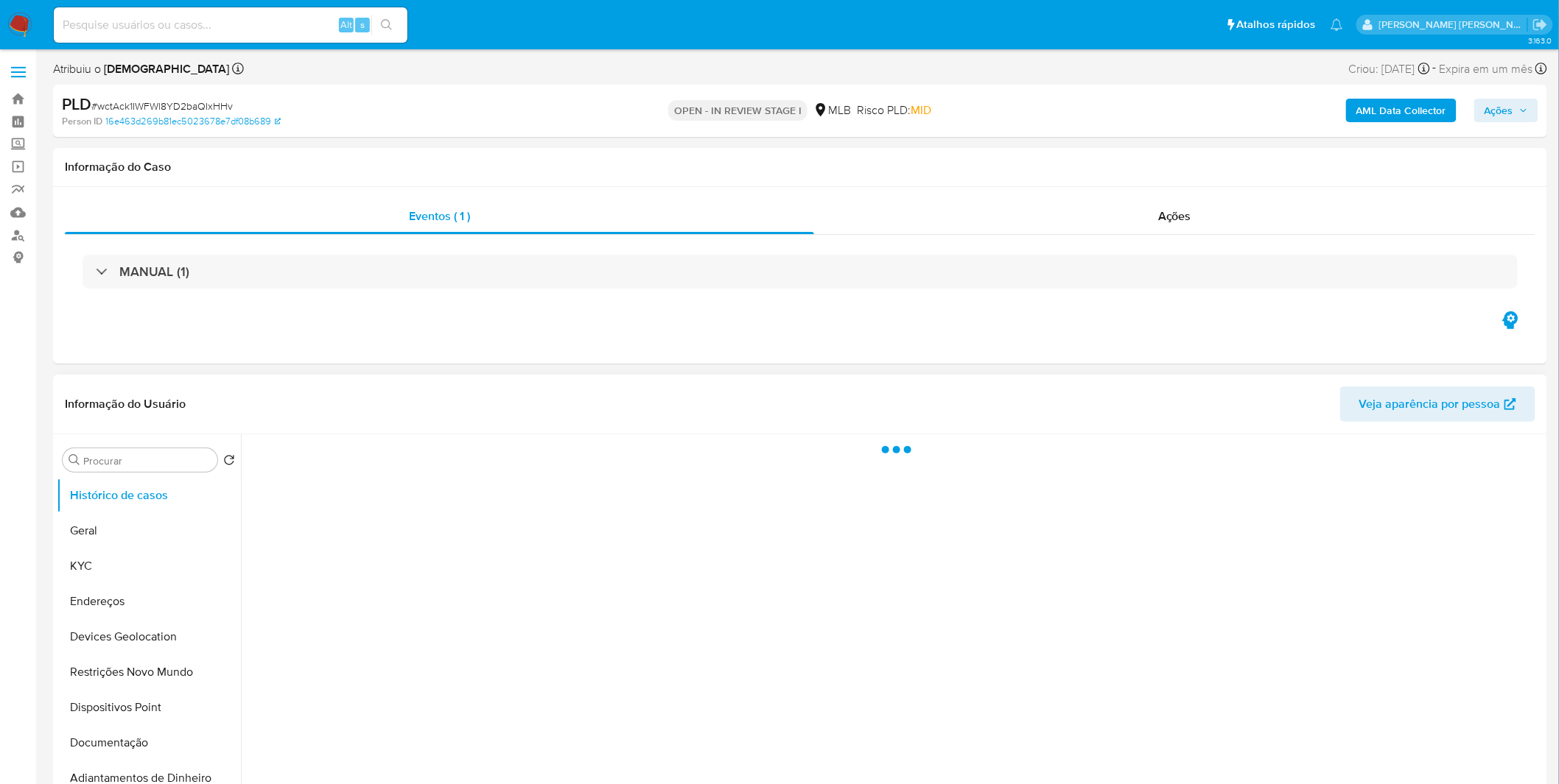
select select "10"
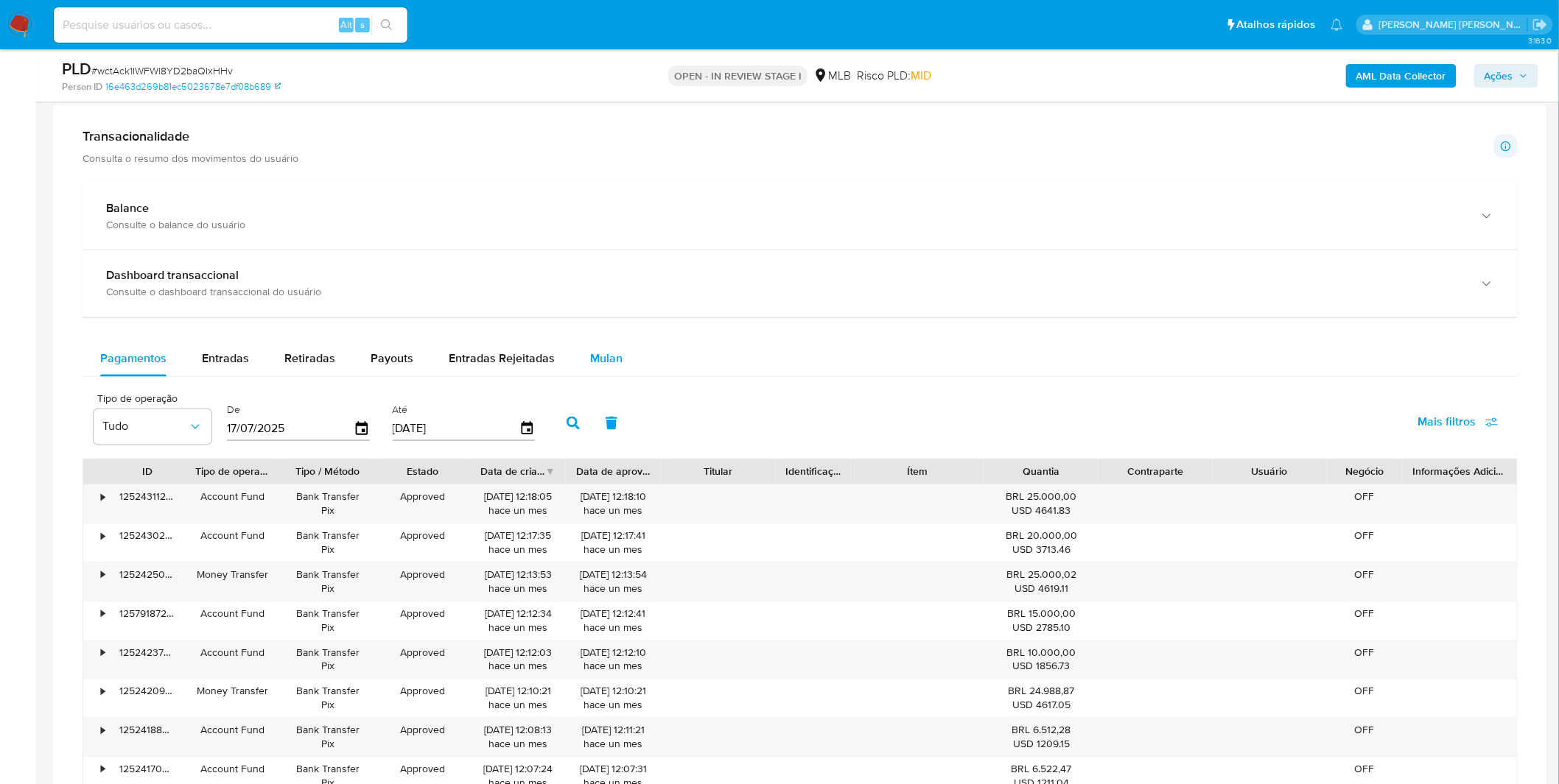
click at [607, 362] on span "Mulan" at bounding box center [606, 358] width 32 height 17
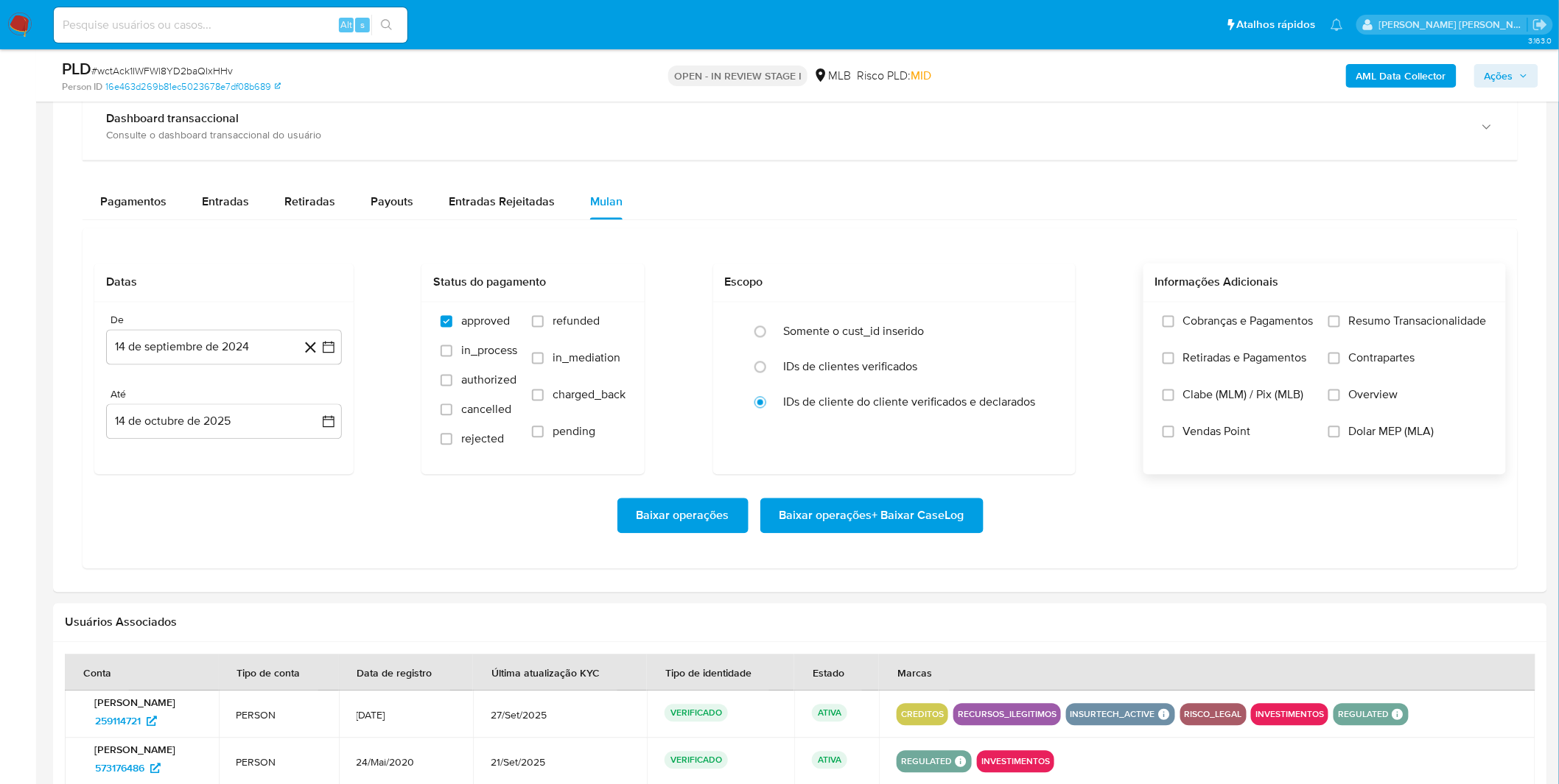
scroll to position [1064, 0]
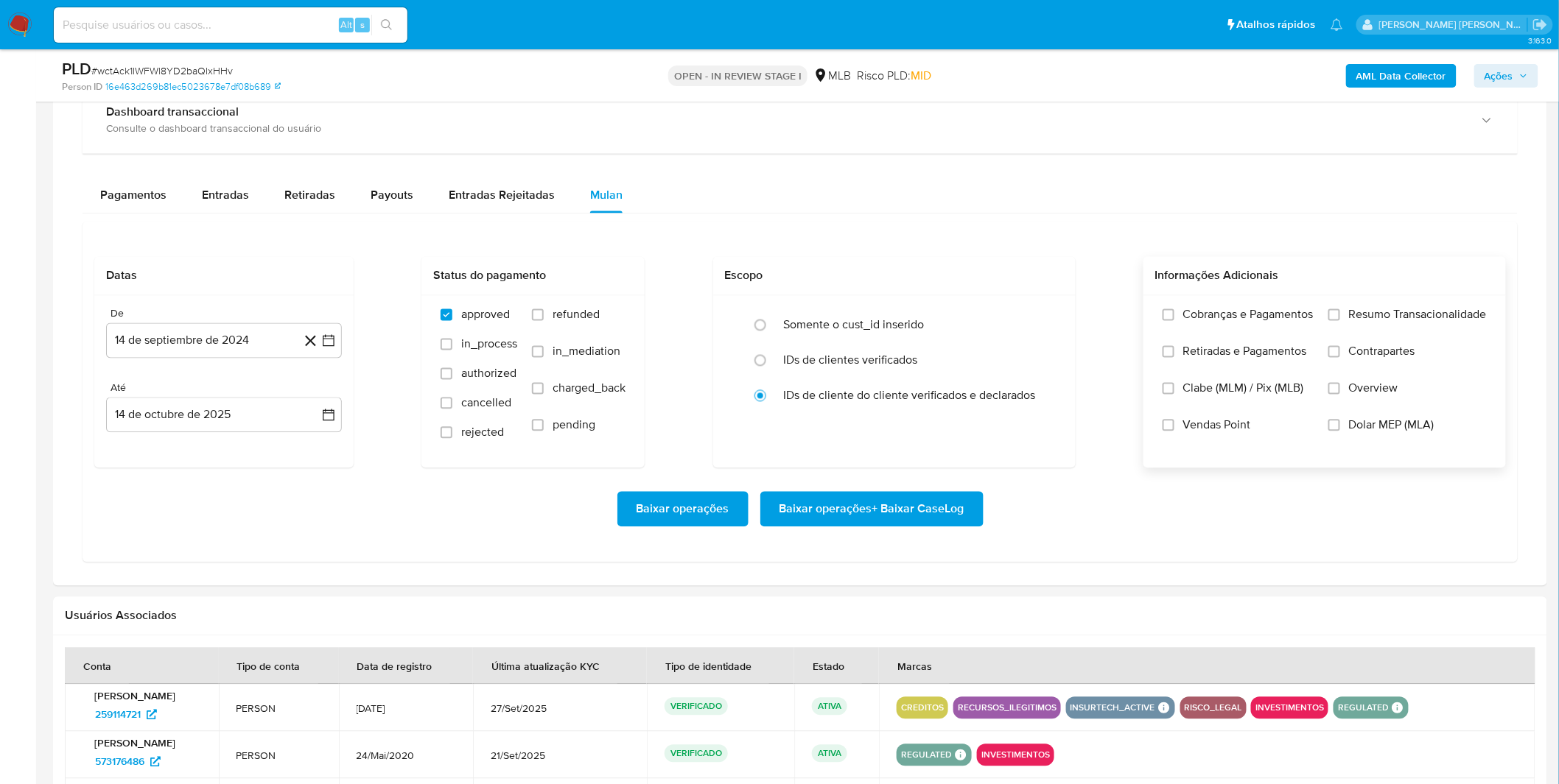
click at [1264, 319] on span "Cobranças e Pagamentos" at bounding box center [1248, 315] width 130 height 15
click at [1174, 319] on input "Cobranças e Pagamentos" at bounding box center [1168, 315] width 12 height 12
click at [1255, 352] on span "Retiradas e Pagamentos" at bounding box center [1244, 352] width 123 height 15
click at [1174, 352] on input "Retiradas e Pagamentos" at bounding box center [1168, 352] width 12 height 12
click at [1362, 321] on span "Resumo Transacionalidade" at bounding box center [1418, 315] width 138 height 15
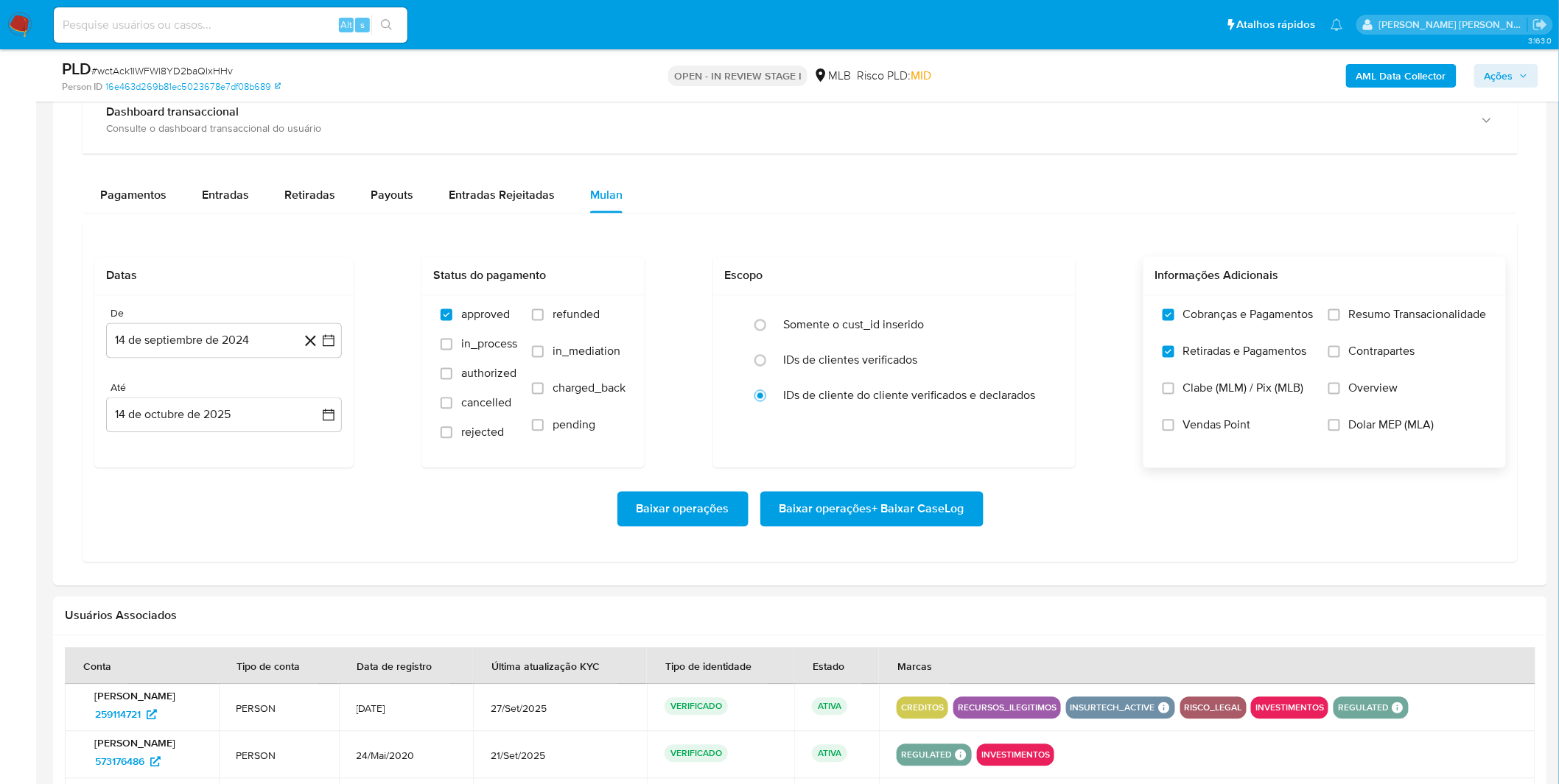
click at [1340, 321] on input "Resumo Transacionalidade" at bounding box center [1334, 315] width 12 height 12
click at [1354, 354] on span "Contrapartes" at bounding box center [1382, 352] width 66 height 15
click at [1340, 354] on input "Contrapartes" at bounding box center [1334, 352] width 12 height 12
click at [200, 349] on button "14 de septiembre de 2024" at bounding box center [224, 341] width 236 height 35
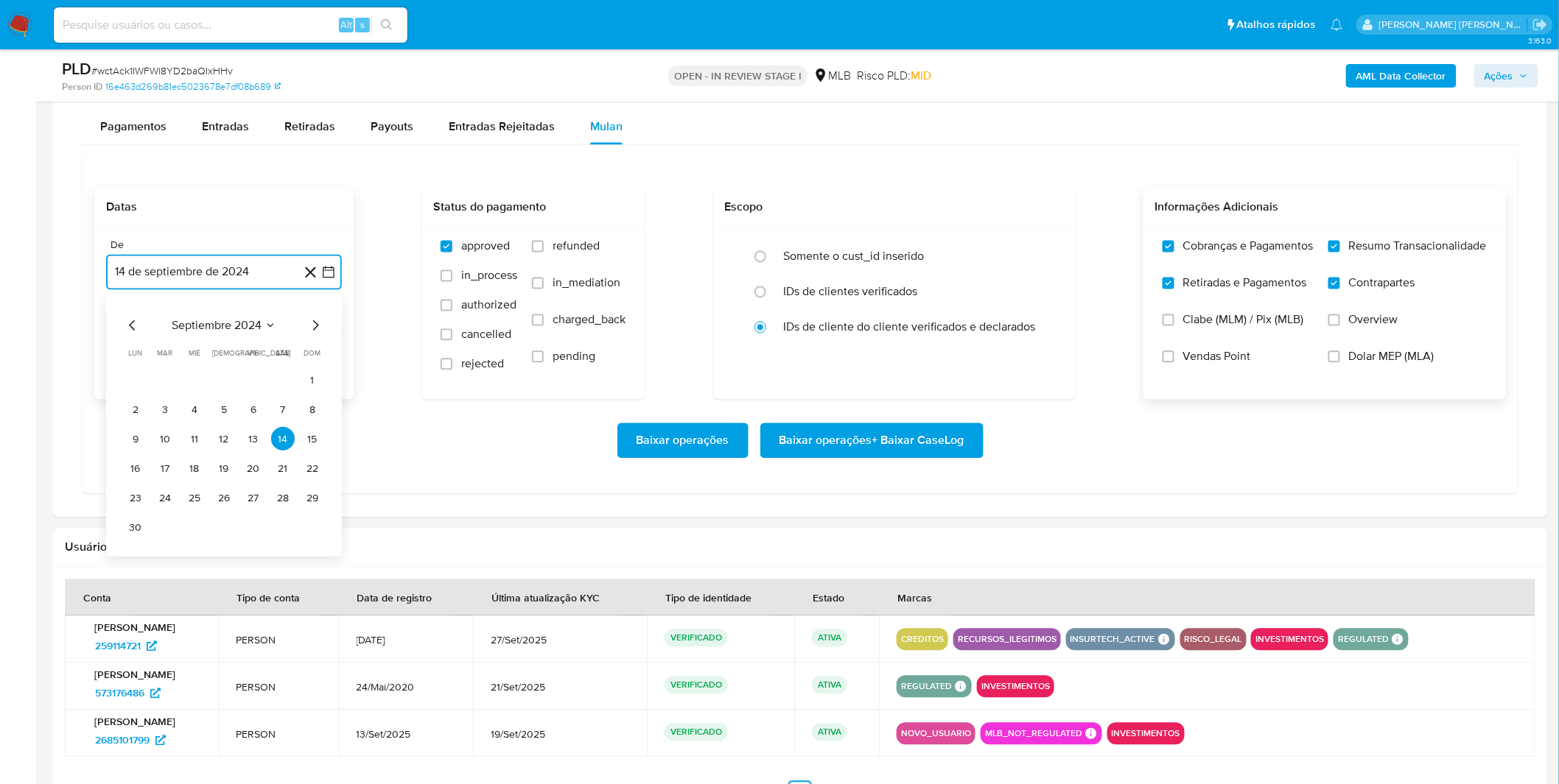
scroll to position [1227, 0]
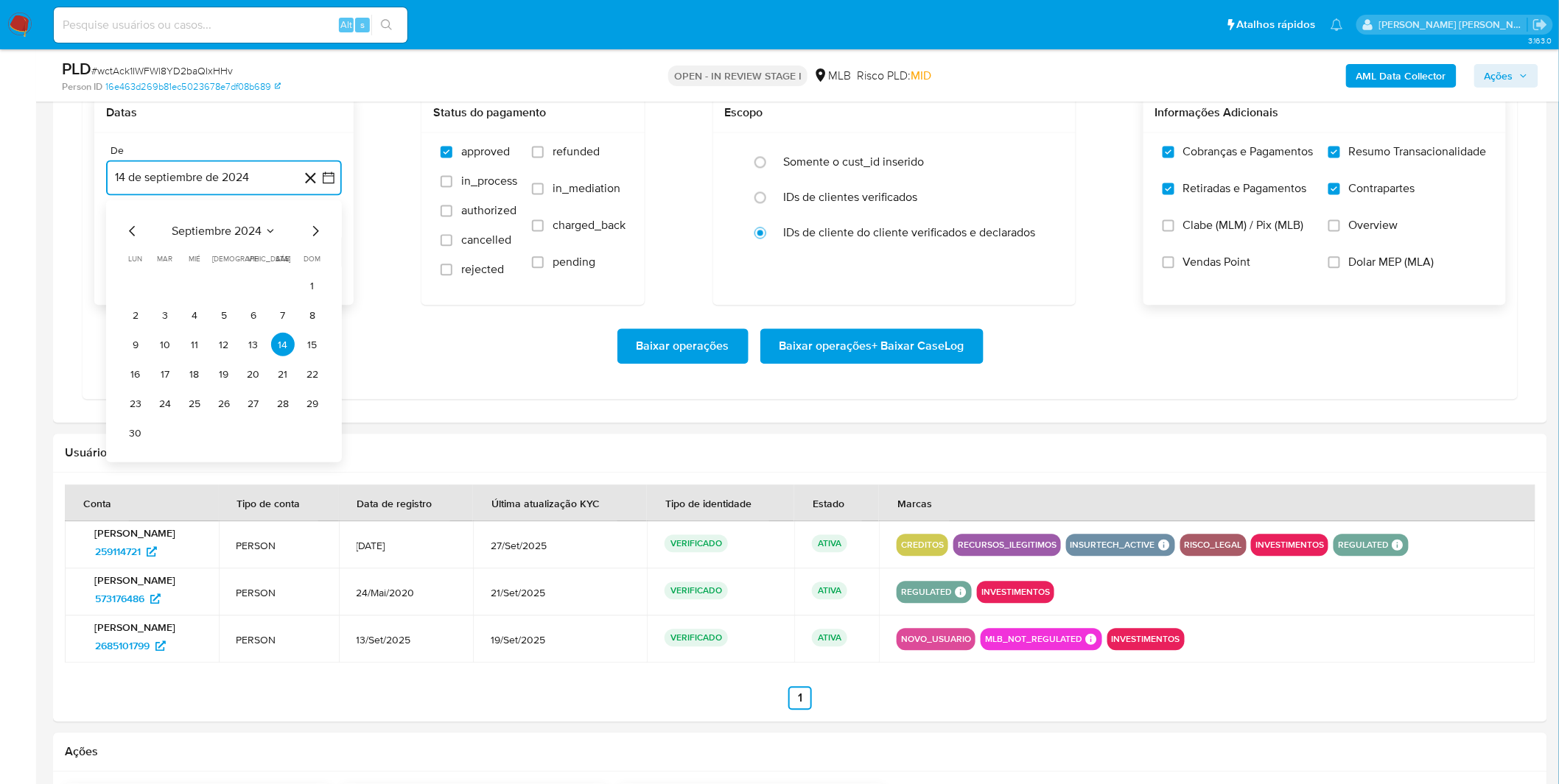
click at [212, 226] on span "septiembre 2024" at bounding box center [217, 230] width 89 height 15
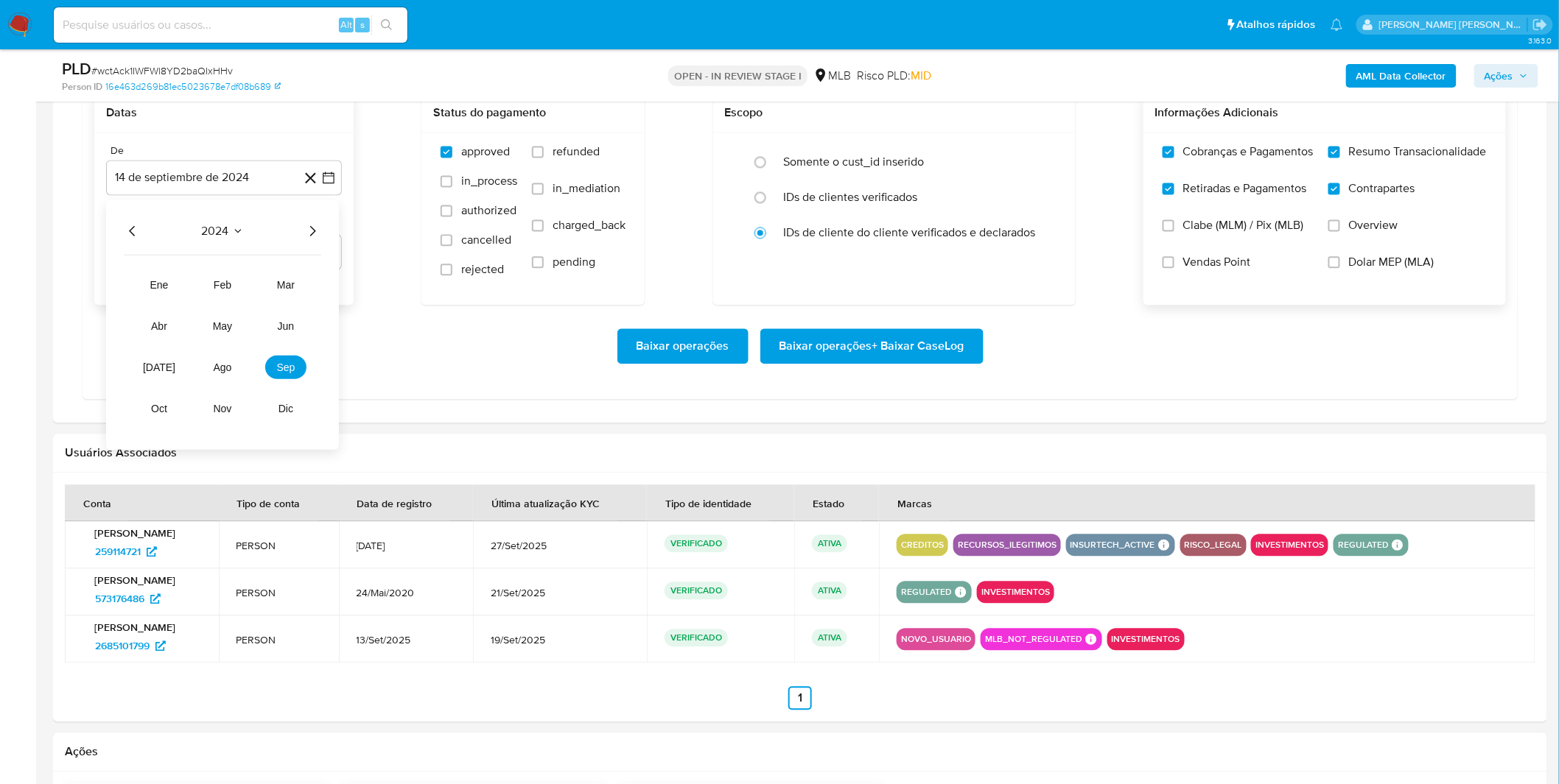
click at [315, 230] on icon "Año siguiente" at bounding box center [312, 231] width 17 height 17
click at [220, 368] on span "ago" at bounding box center [223, 367] width 18 height 12
click at [313, 233] on icon "Mes siguiente" at bounding box center [315, 231] width 17 height 17
click at [129, 286] on button "1" at bounding box center [135, 286] width 23 height 23
click at [154, 337] on div "Baixar operações Baixar operações + Baixar CaseLog" at bounding box center [800, 346] width 1411 height 35
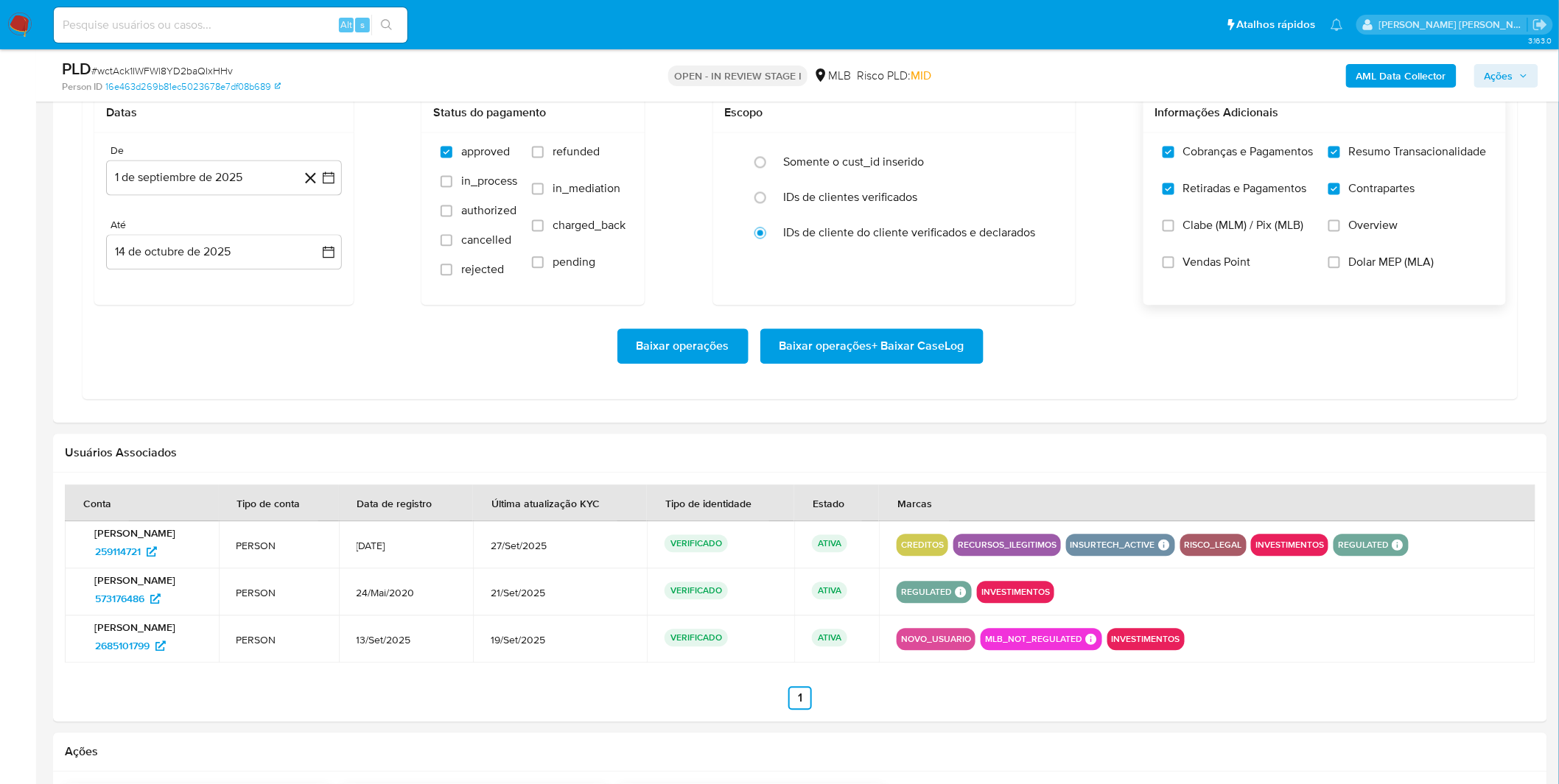
click at [840, 357] on span "Baixar operações + Baixar CaseLog" at bounding box center [872, 346] width 185 height 32
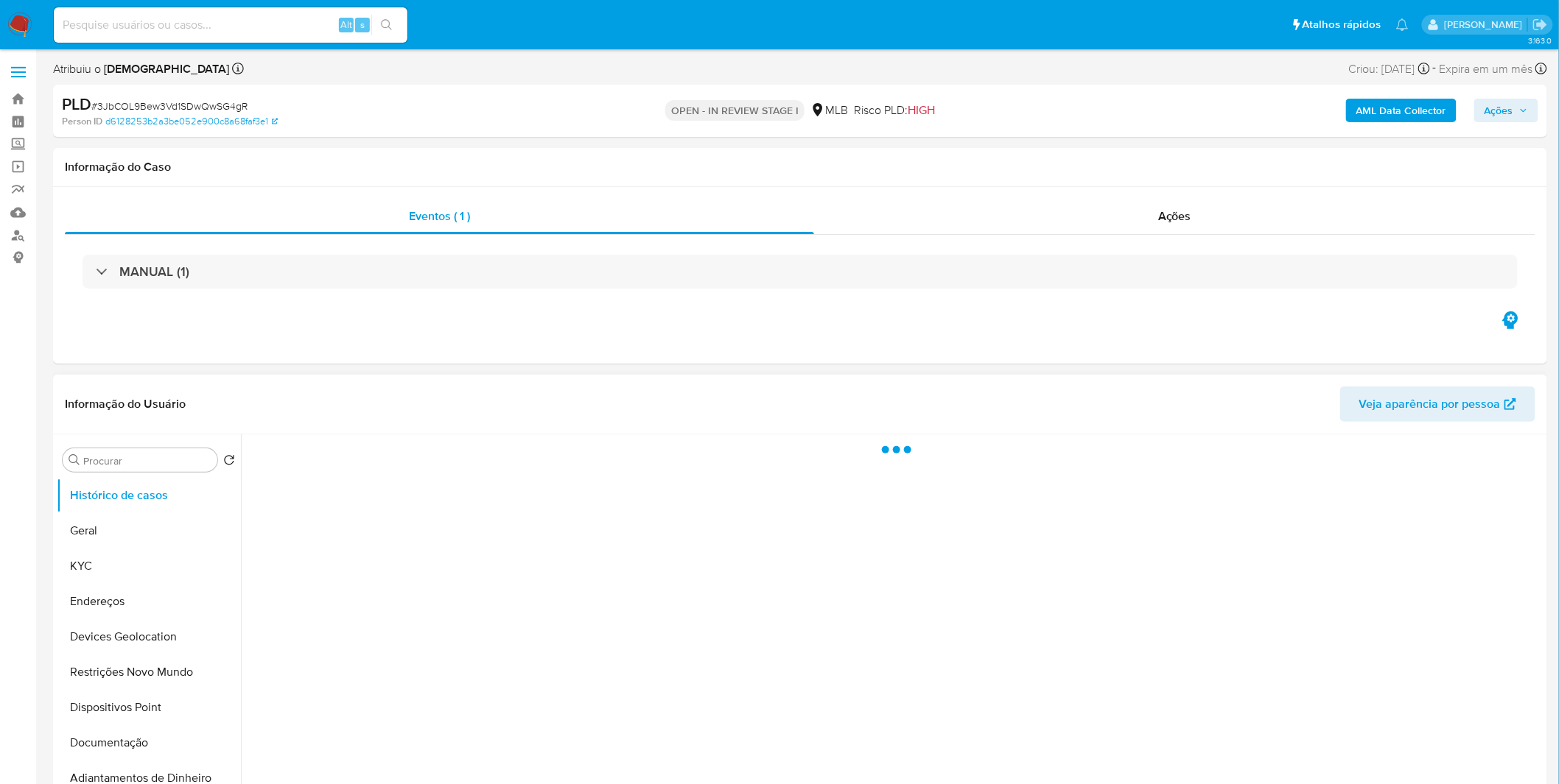
select select "10"
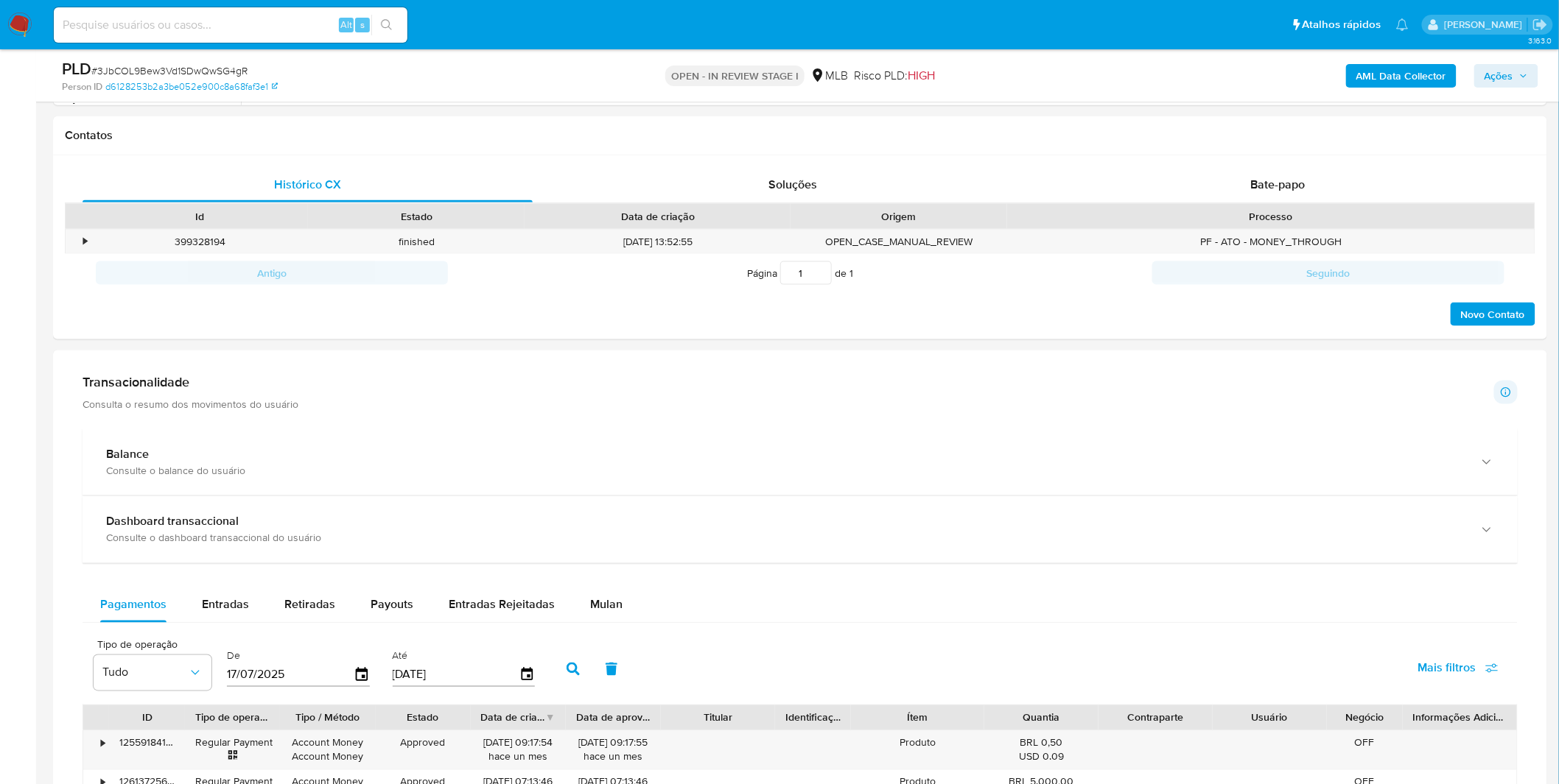
scroll to position [981, 0]
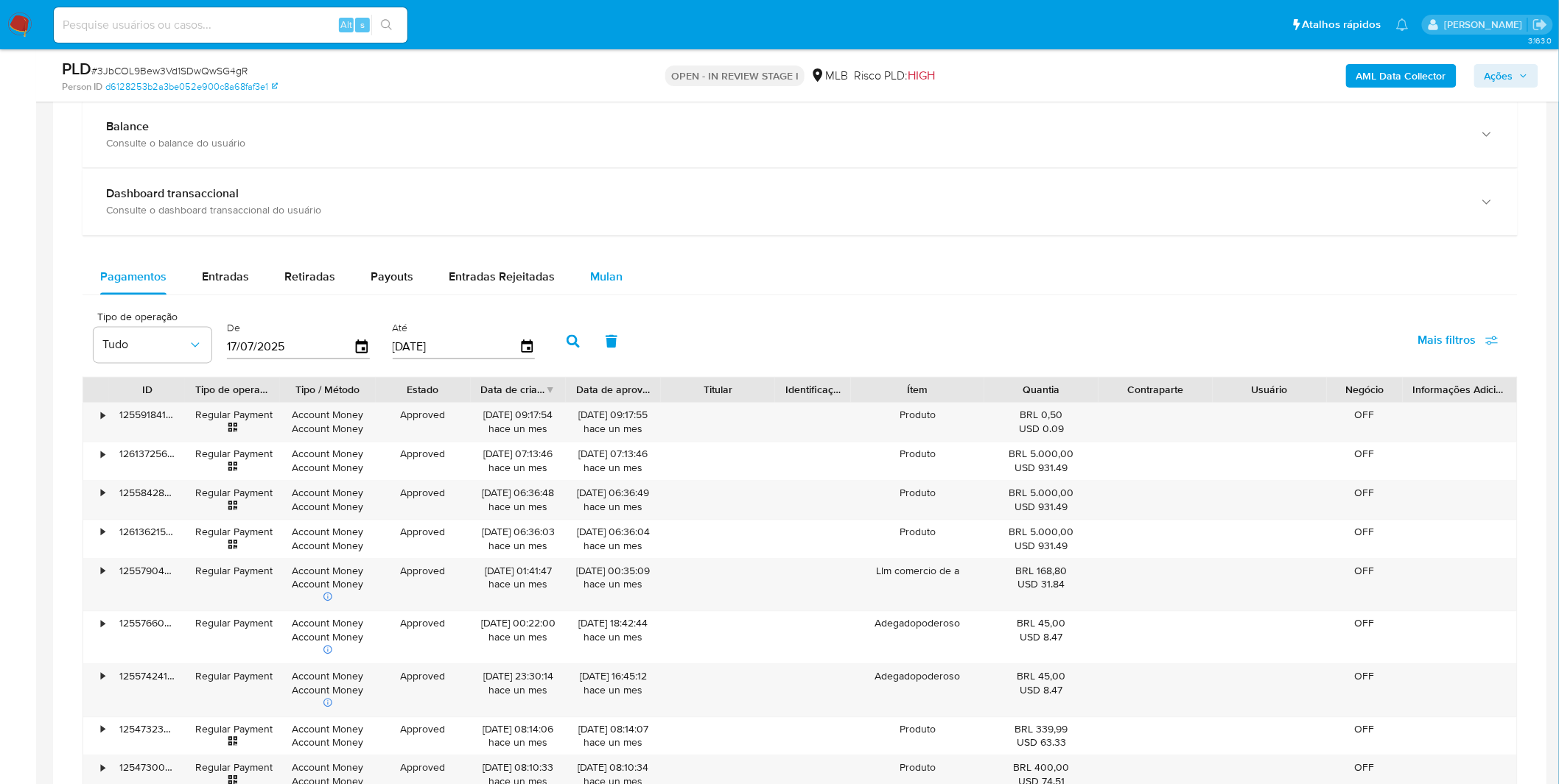
click at [593, 282] on span "Mulan" at bounding box center [606, 277] width 32 height 17
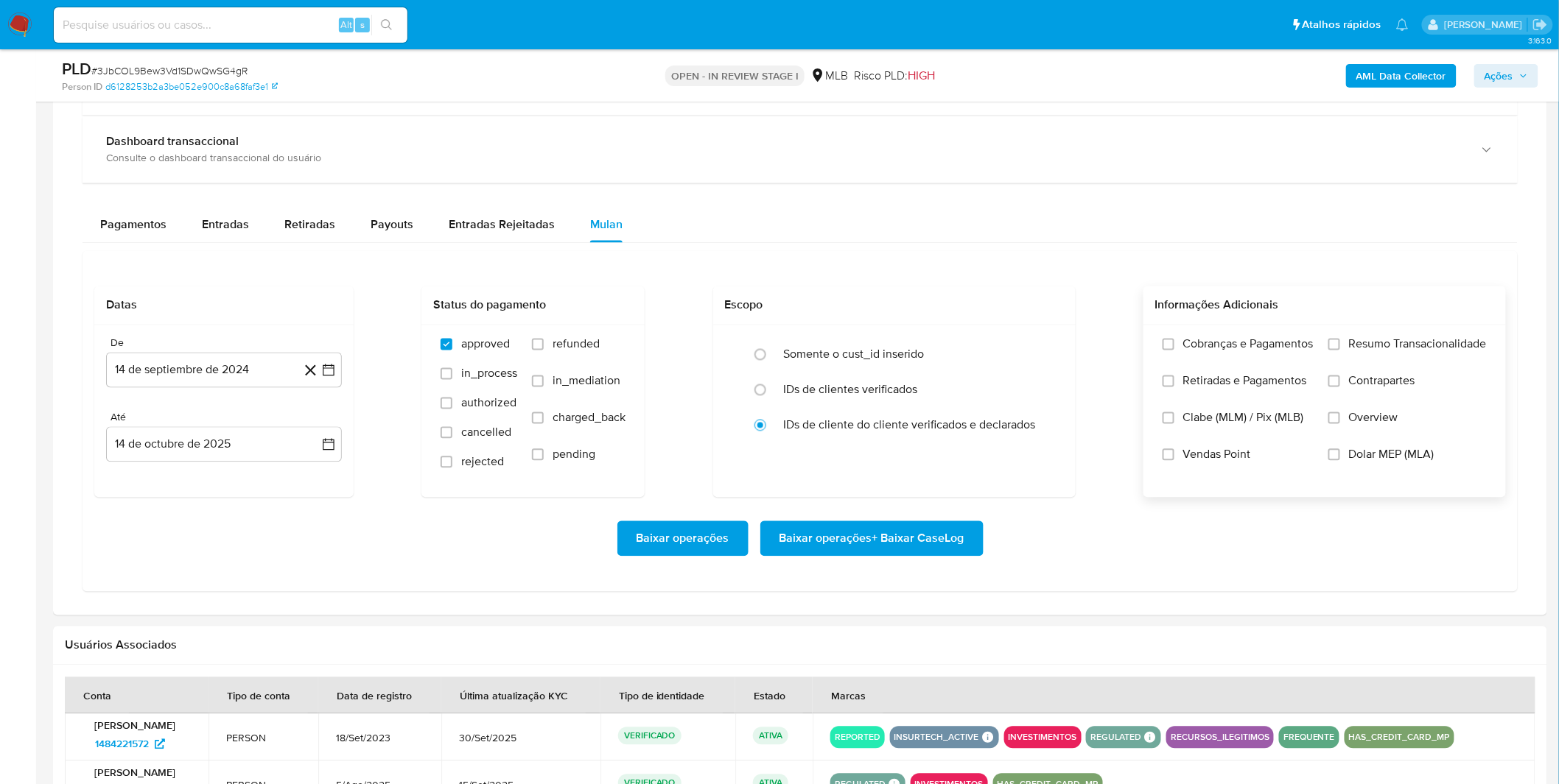
scroll to position [1064, 0]
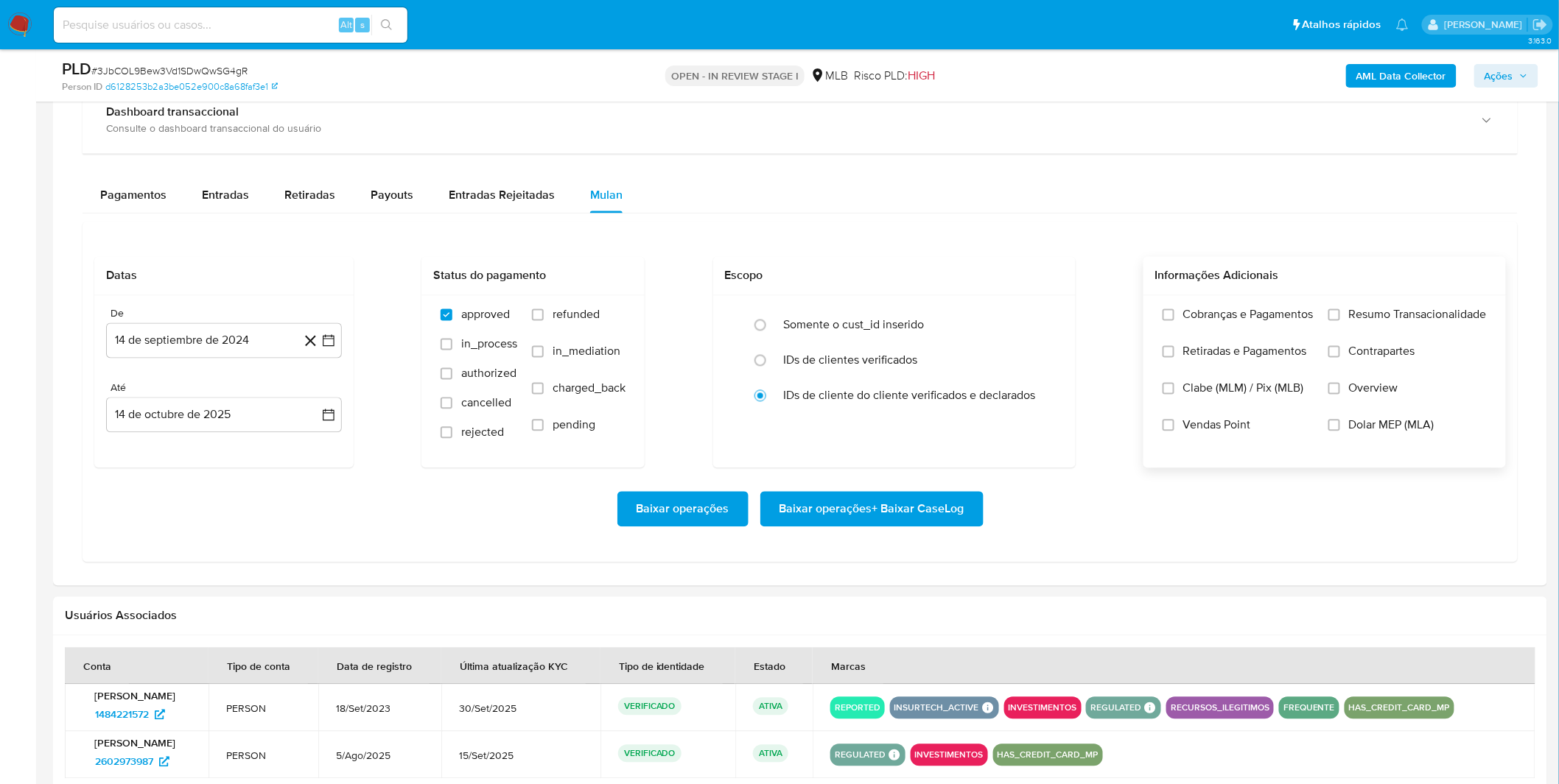
click at [1220, 325] on label "Cobranças e Pagamentos" at bounding box center [1237, 326] width 151 height 37
click at [1174, 321] on input "Cobranças e Pagamentos" at bounding box center [1168, 315] width 12 height 12
click at [1223, 362] on label "Retiradas e Pagamentos" at bounding box center [1237, 363] width 151 height 37
click at [1174, 358] on input "Retiradas e Pagamentos" at bounding box center [1168, 352] width 12 height 12
click at [1338, 325] on label "Resumo Transacionalidade" at bounding box center [1407, 326] width 158 height 37
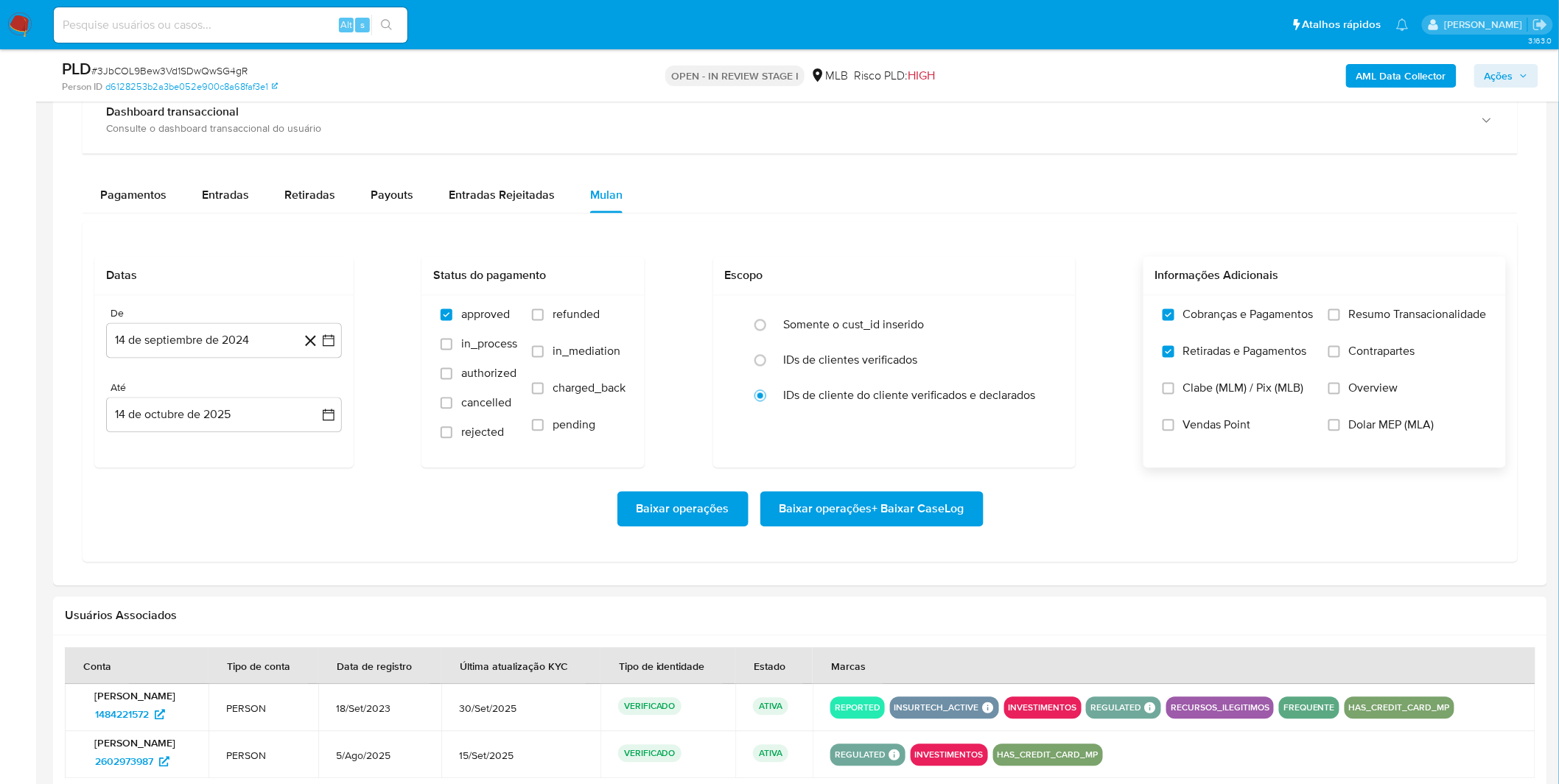
click at [1338, 321] on input "Resumo Transacionalidade" at bounding box center [1334, 315] width 12 height 12
click at [1339, 361] on label "Contrapartes" at bounding box center [1407, 363] width 158 height 37
click at [1339, 358] on input "Contrapartes" at bounding box center [1334, 352] width 12 height 12
click at [172, 344] on button "14 de septiembre de 2024" at bounding box center [224, 341] width 236 height 35
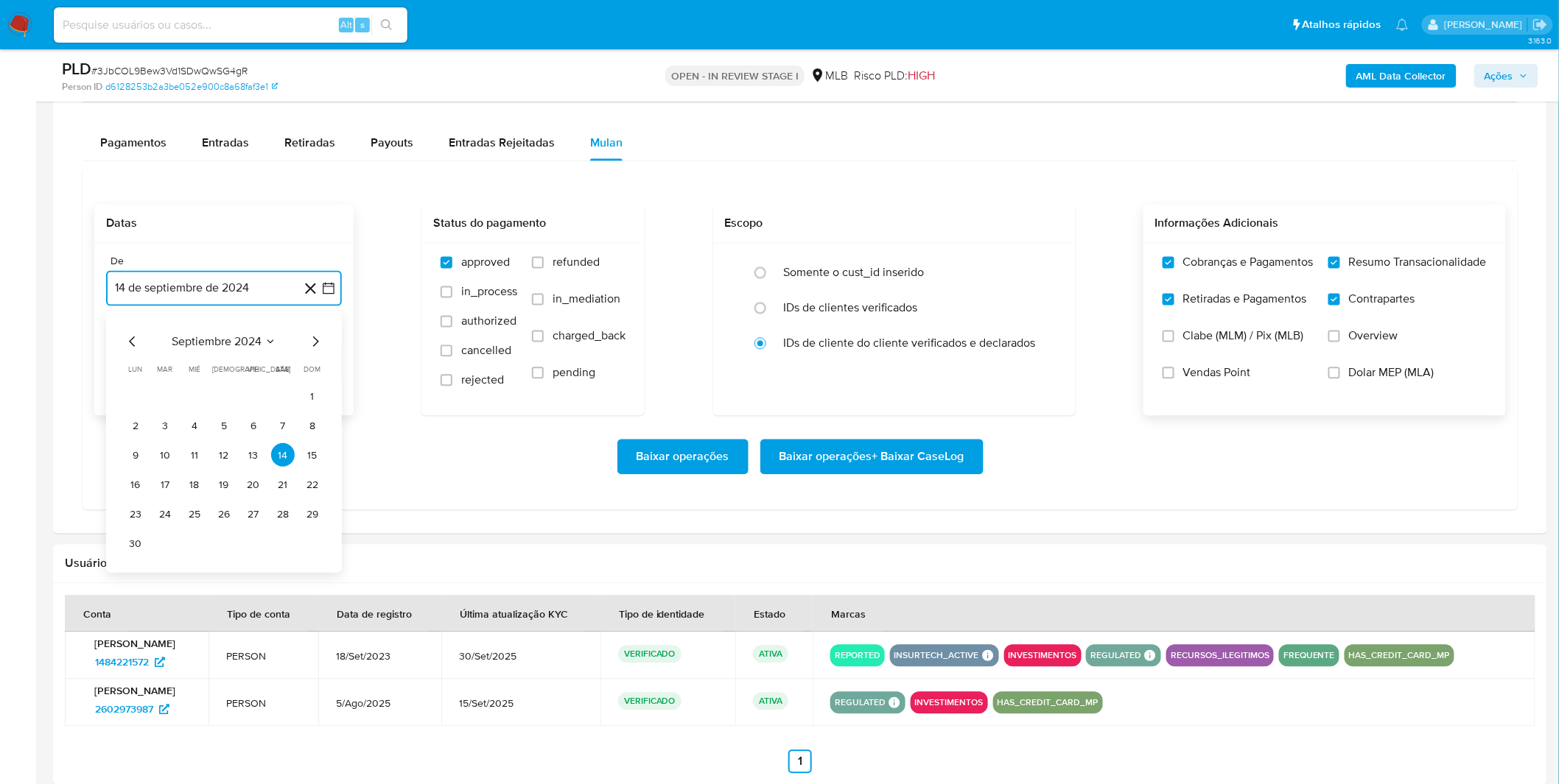
scroll to position [1145, 0]
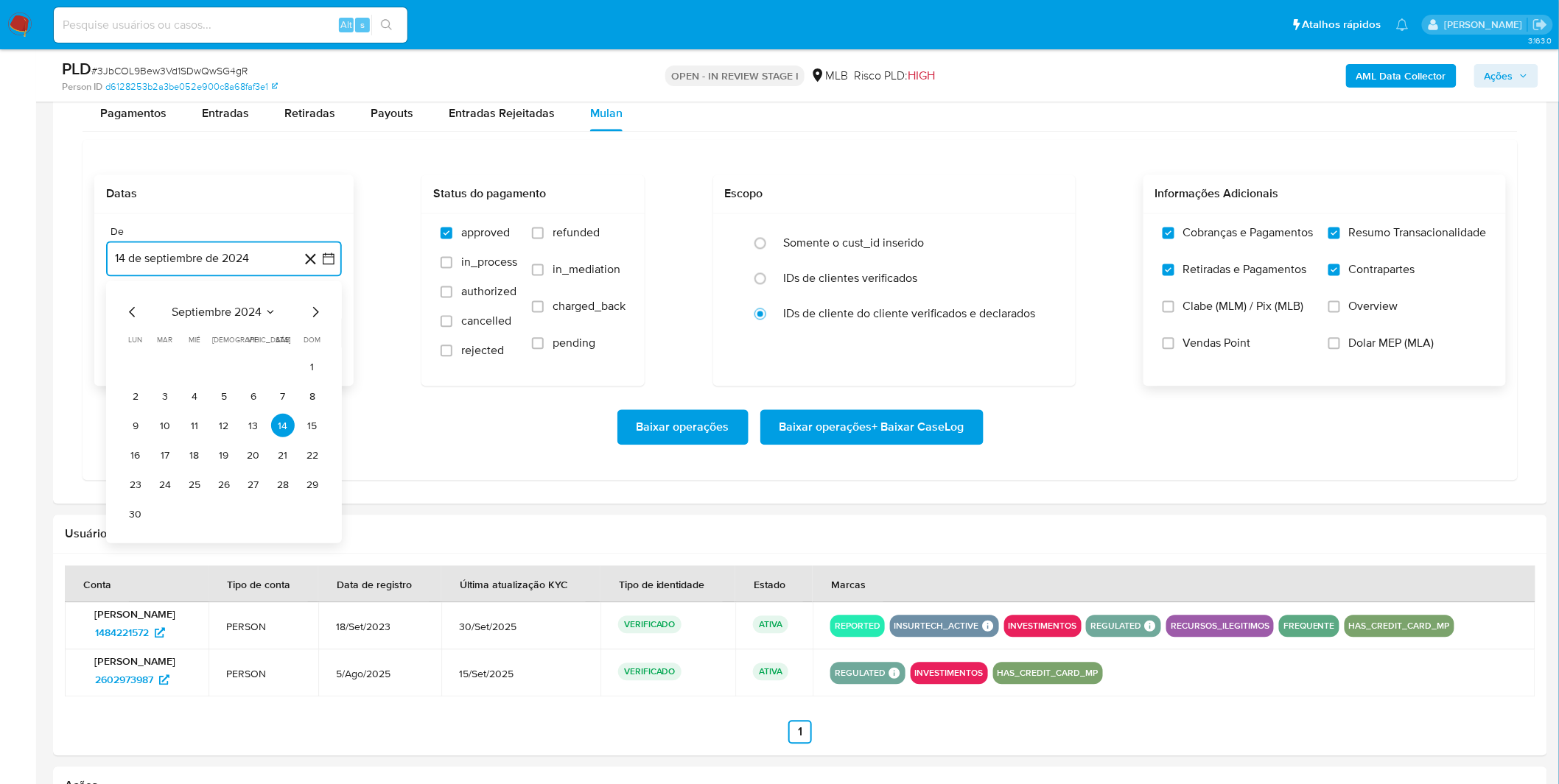
click at [202, 312] on span "septiembre 2024" at bounding box center [217, 313] width 89 height 15
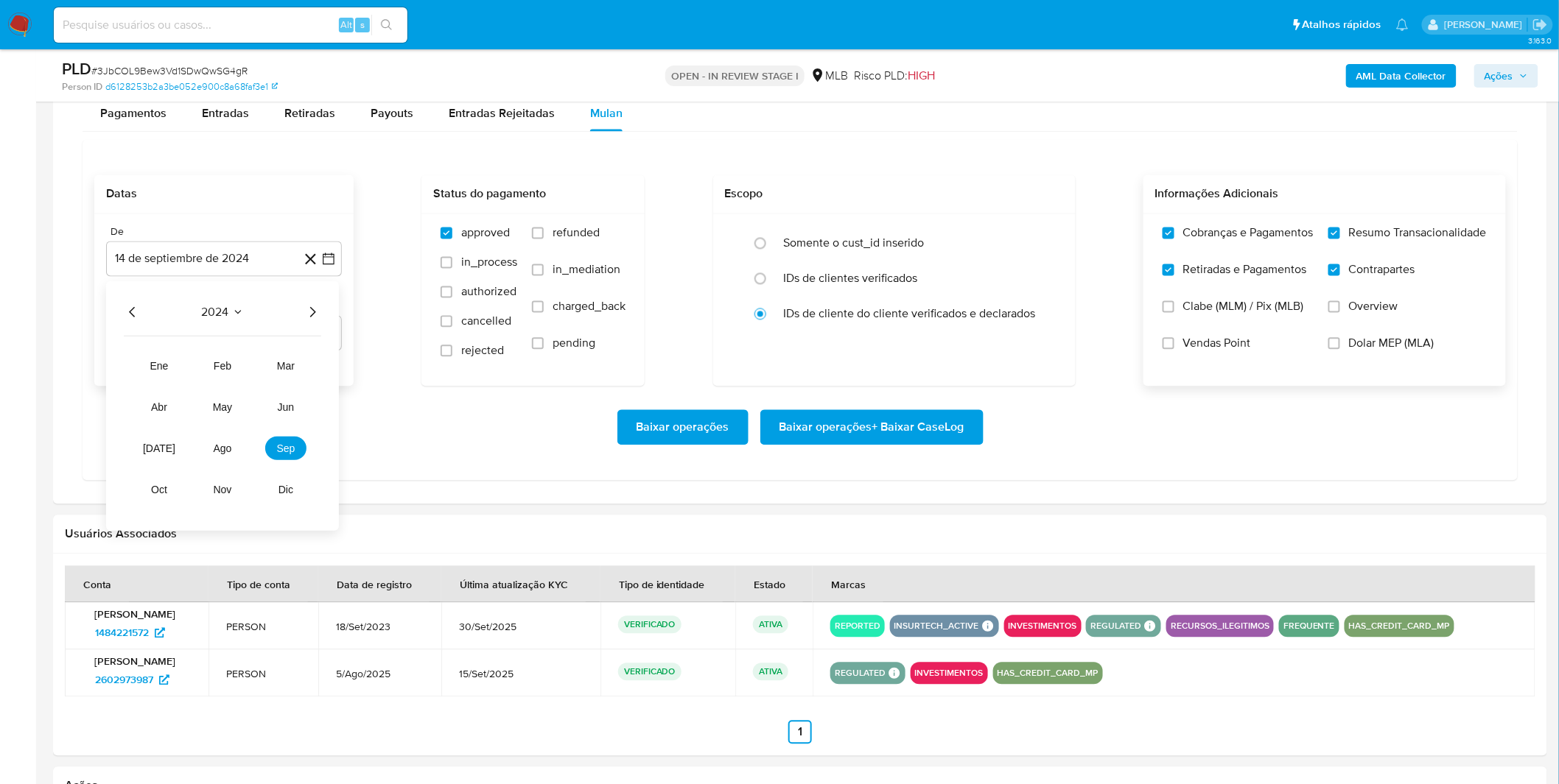
click at [317, 318] on icon "Año siguiente" at bounding box center [312, 313] width 17 height 17
click at [286, 450] on span "sep" at bounding box center [286, 449] width 18 height 12
click at [132, 360] on button "1" at bounding box center [135, 367] width 23 height 23
click at [132, 360] on div "De 14 de septiembre de 2024 septiembre 2025 septiembre 2025 lun lunes mar marte…" at bounding box center [224, 300] width 260 height 172
click at [199, 415] on div "Baixar operações Baixar operações + Baixar CaseLog" at bounding box center [800, 427] width 1411 height 35
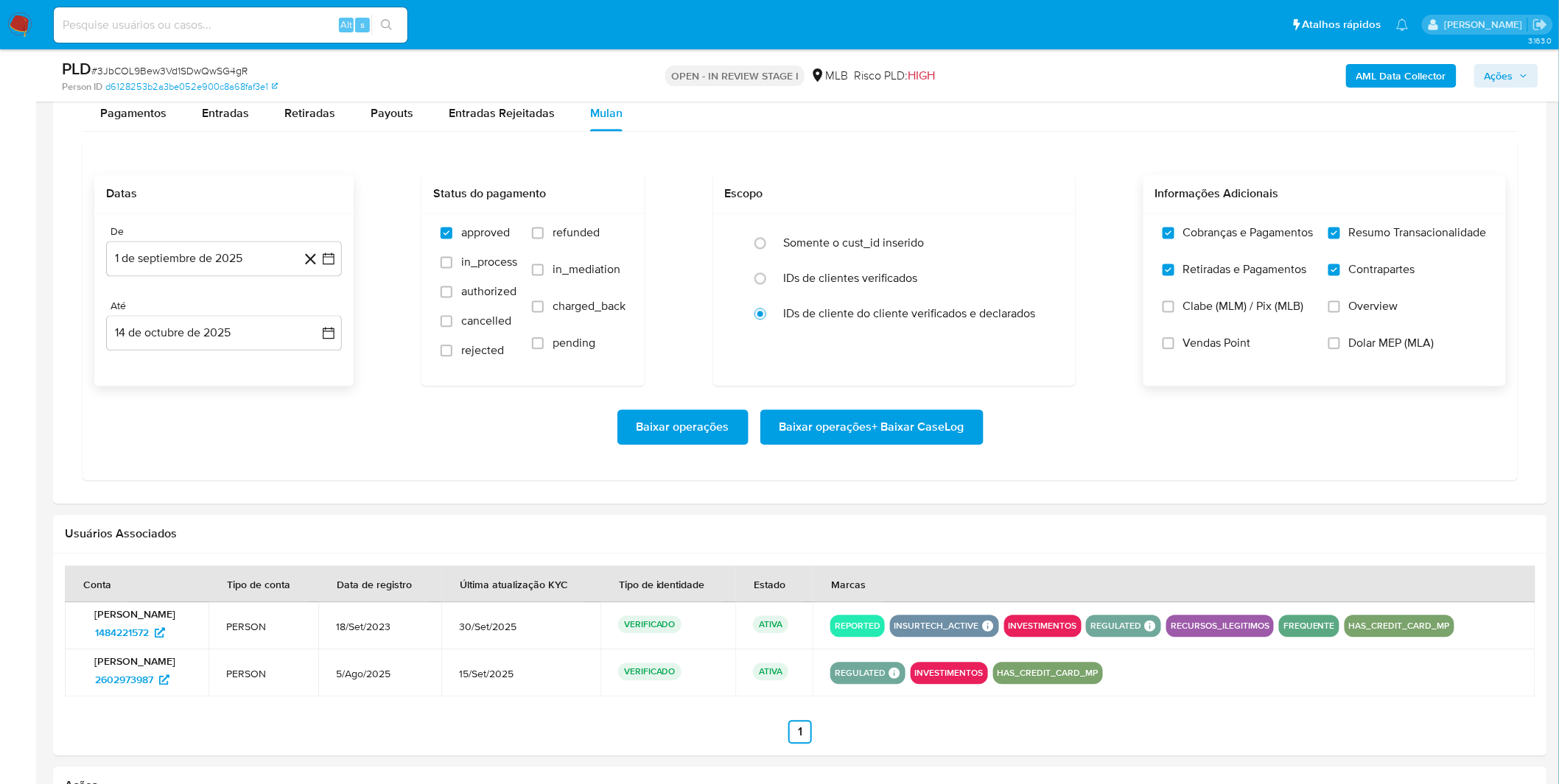
click at [888, 435] on span "Baixar operações + Baixar CaseLog" at bounding box center [872, 427] width 185 height 32
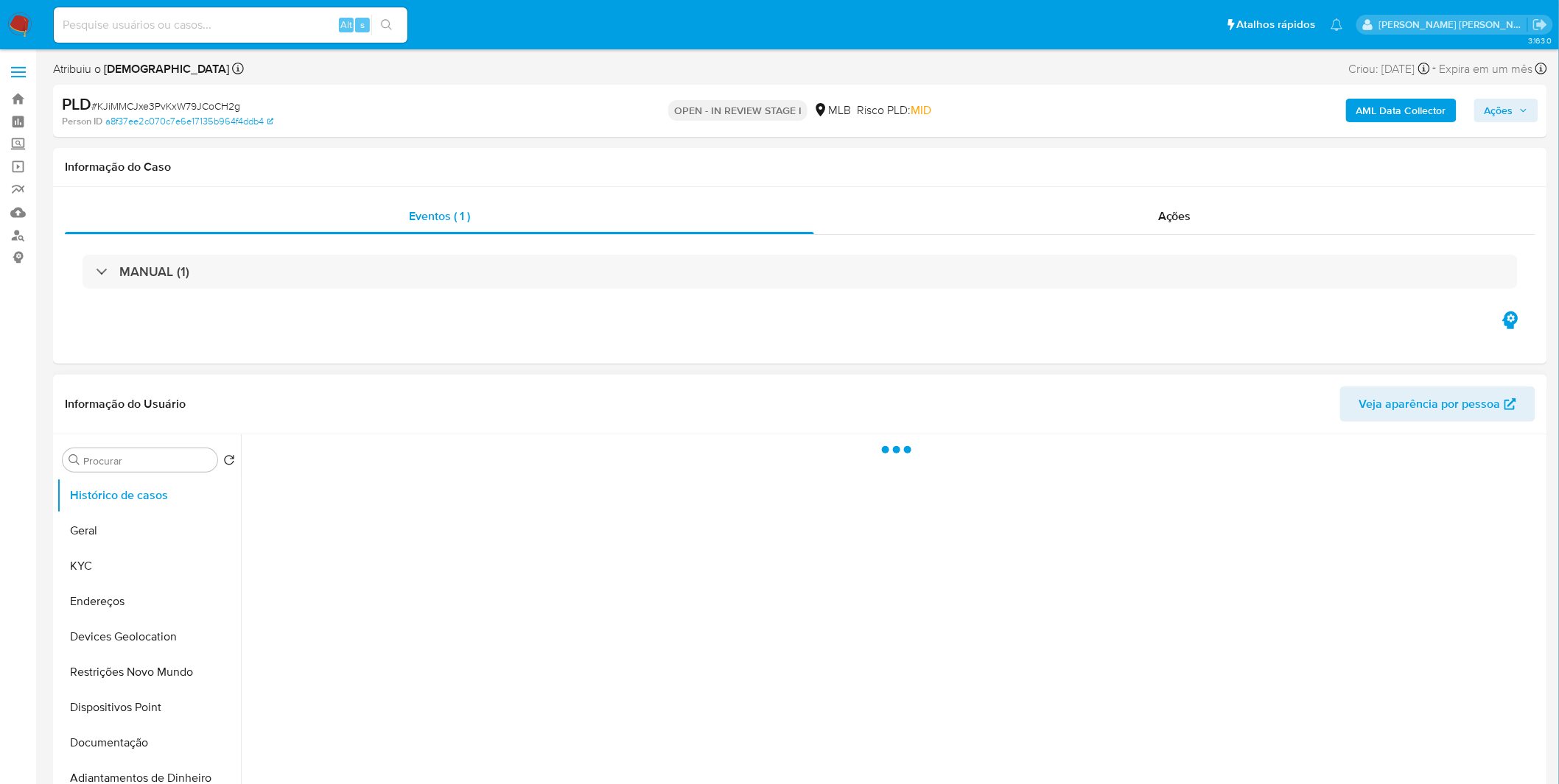
select select "10"
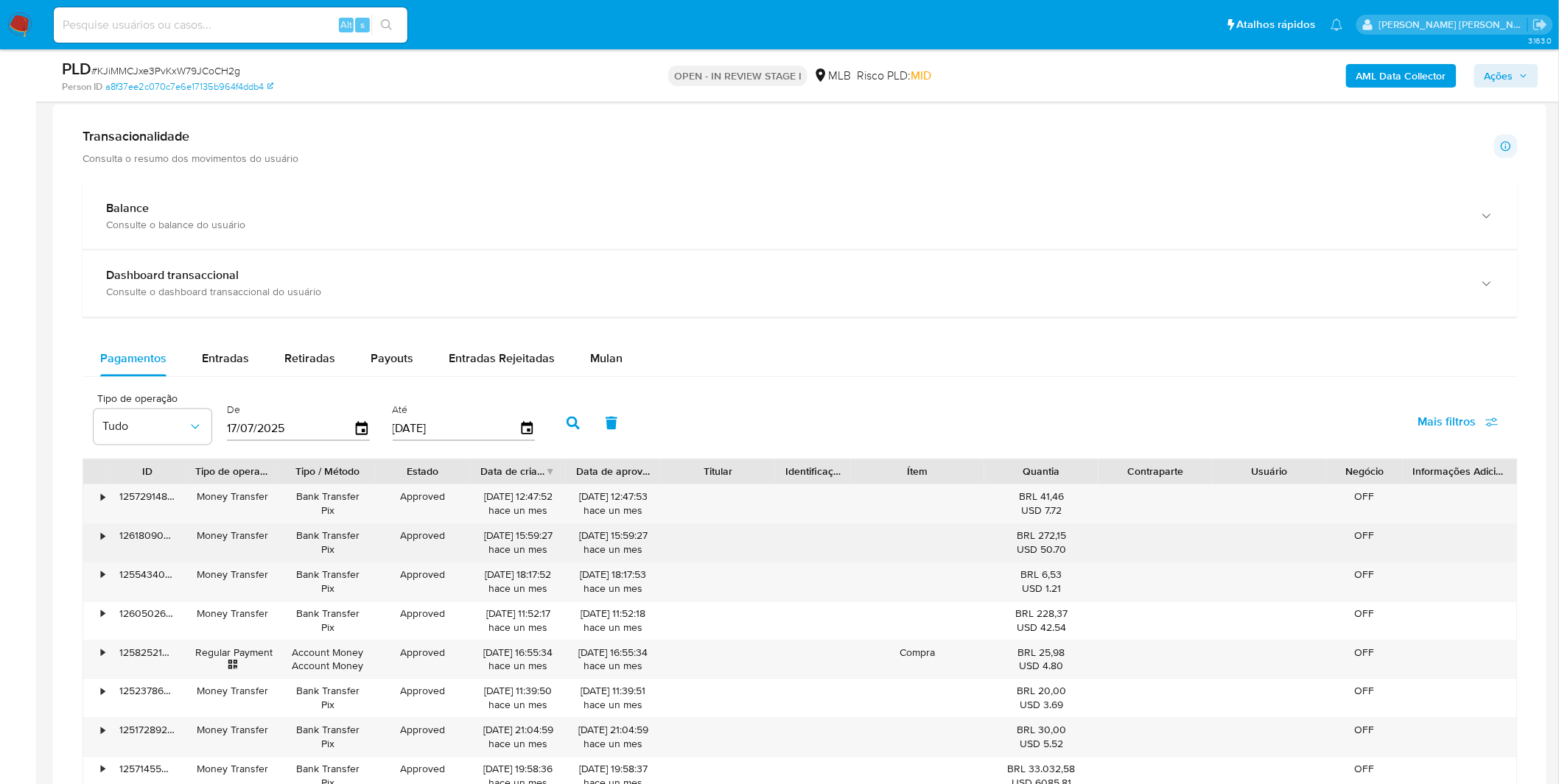
scroll to position [1064, 0]
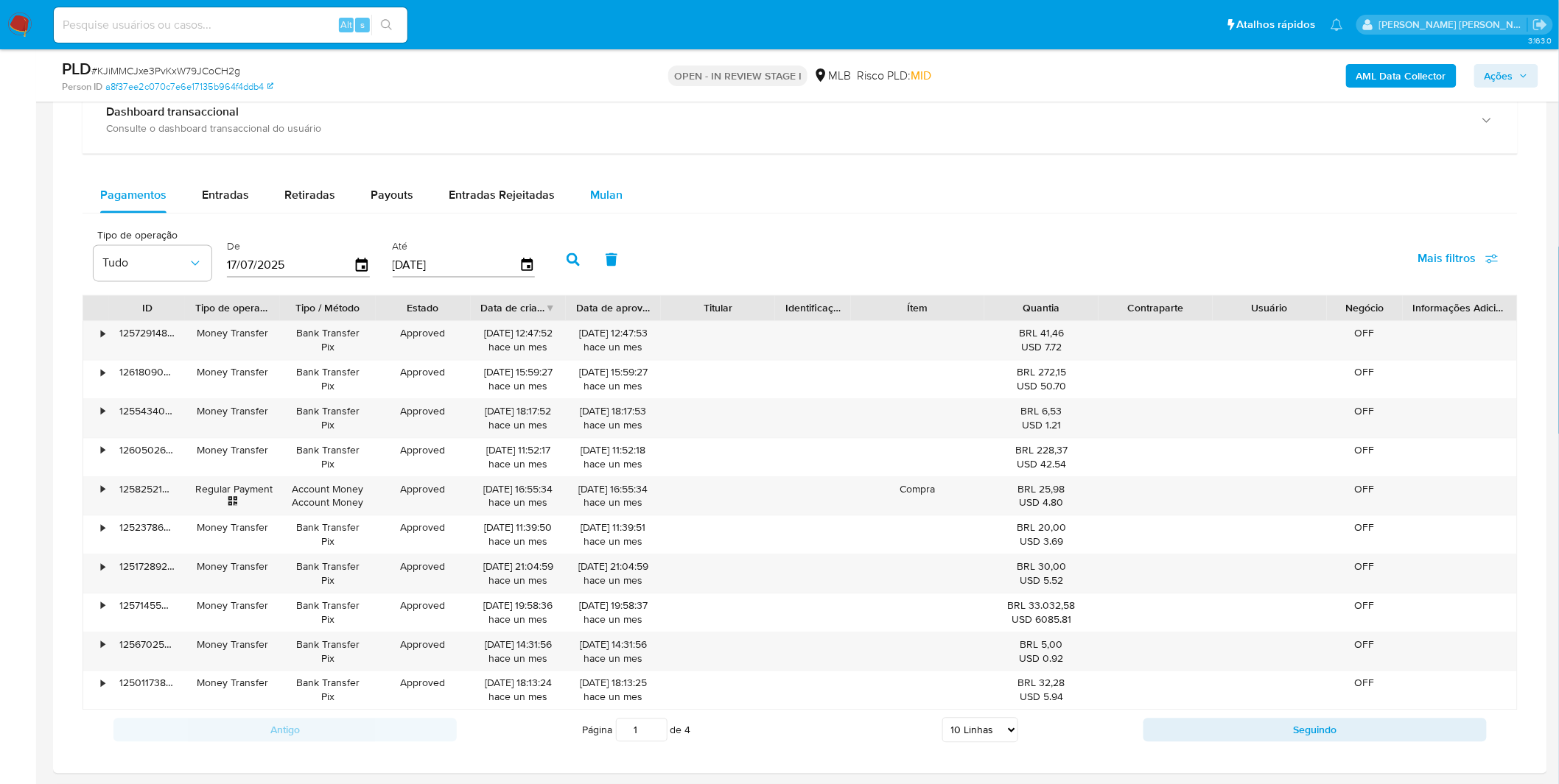
click at [599, 187] on div "Mulan" at bounding box center [606, 195] width 32 height 35
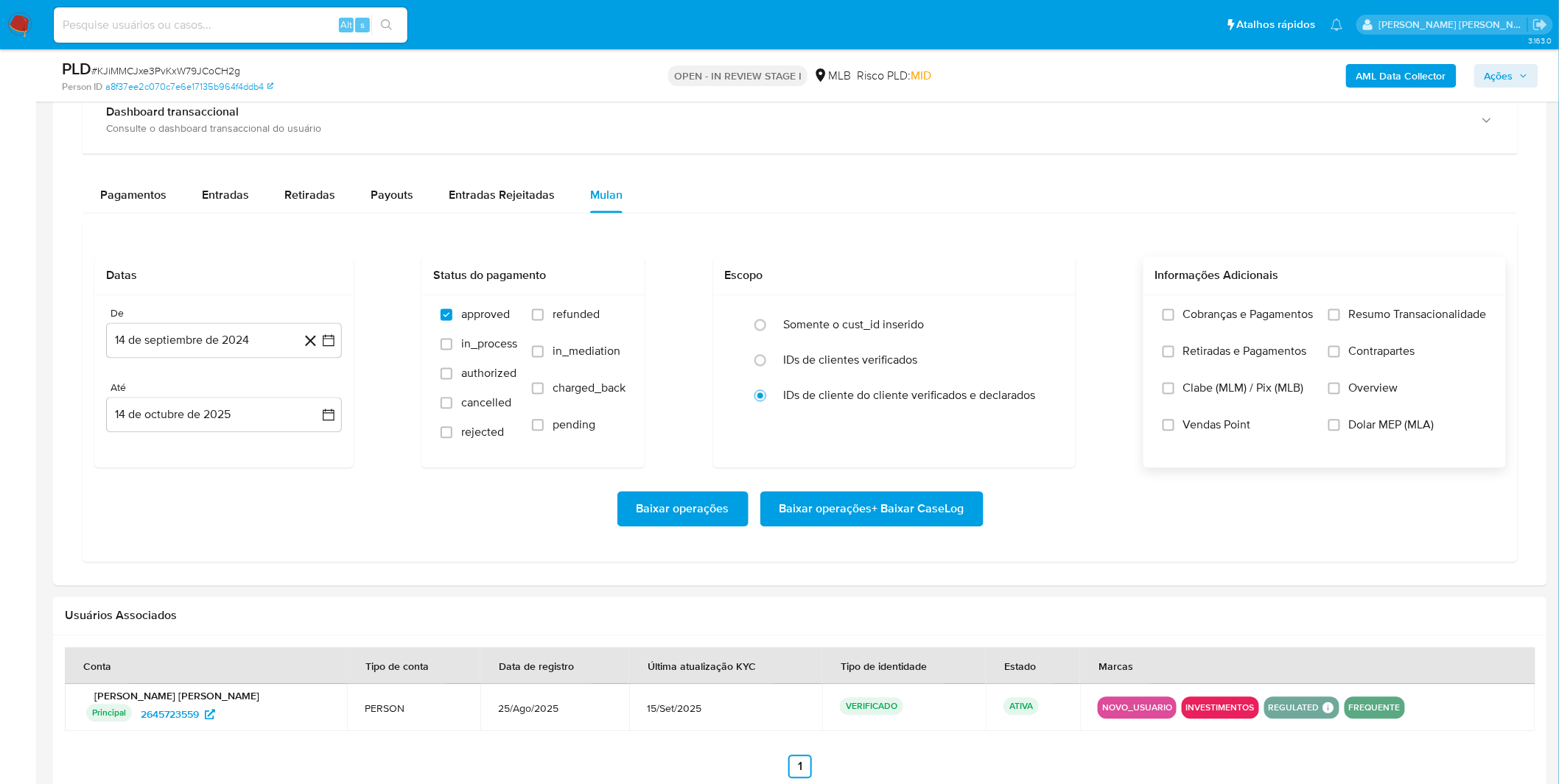
click at [1210, 326] on label "Cobranças e Pagamentos" at bounding box center [1237, 326] width 151 height 37
click at [1217, 364] on label "Retiradas e Pagamentos" at bounding box center [1237, 363] width 151 height 37
click at [1174, 358] on input "Retiradas e Pagamentos" at bounding box center [1168, 352] width 12 height 12
click at [1250, 328] on label "Cobranças e Pagamentos" at bounding box center [1237, 326] width 151 height 37
click at [1174, 321] on input "Cobranças e Pagamentos" at bounding box center [1168, 315] width 12 height 12
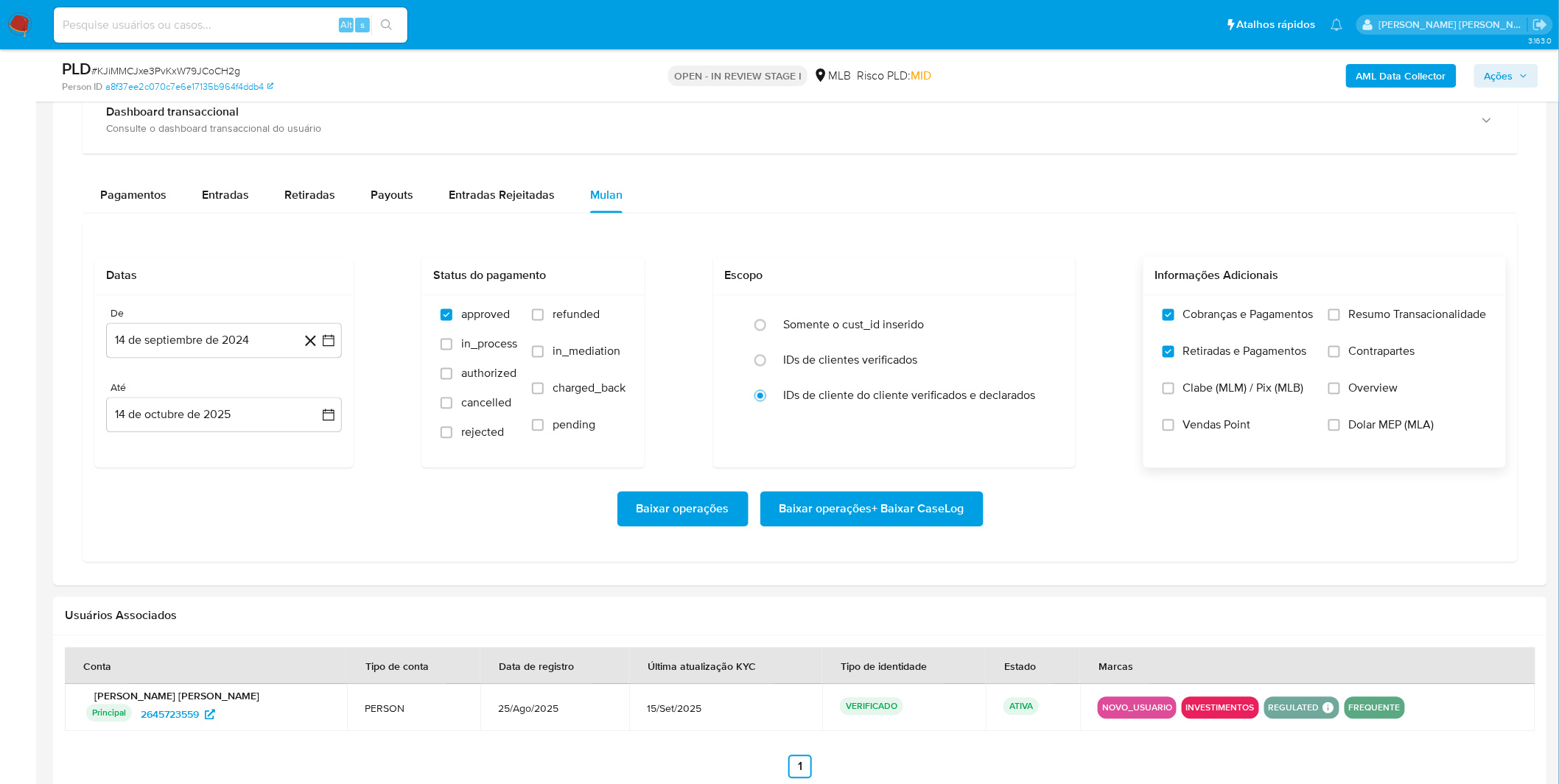
click at [1331, 324] on label "Resumo Transacionalidade" at bounding box center [1407, 326] width 158 height 37
click at [1331, 321] on input "Resumo Transacionalidade" at bounding box center [1334, 315] width 12 height 12
click at [1334, 358] on input "Contrapartes" at bounding box center [1334, 352] width 12 height 12
click at [218, 356] on button "14 de septiembre de 2024" at bounding box center [224, 341] width 236 height 35
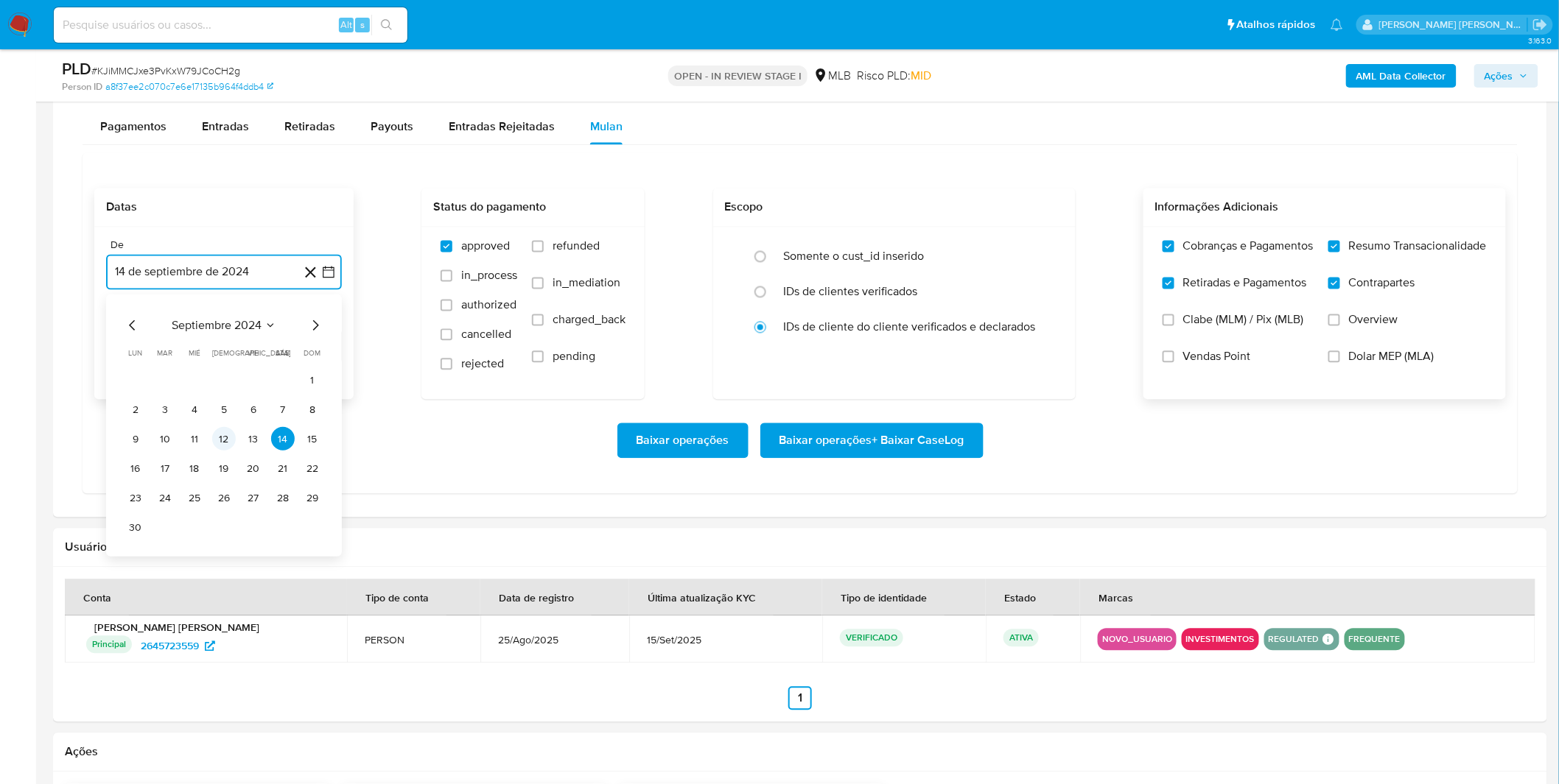
scroll to position [1227, 0]
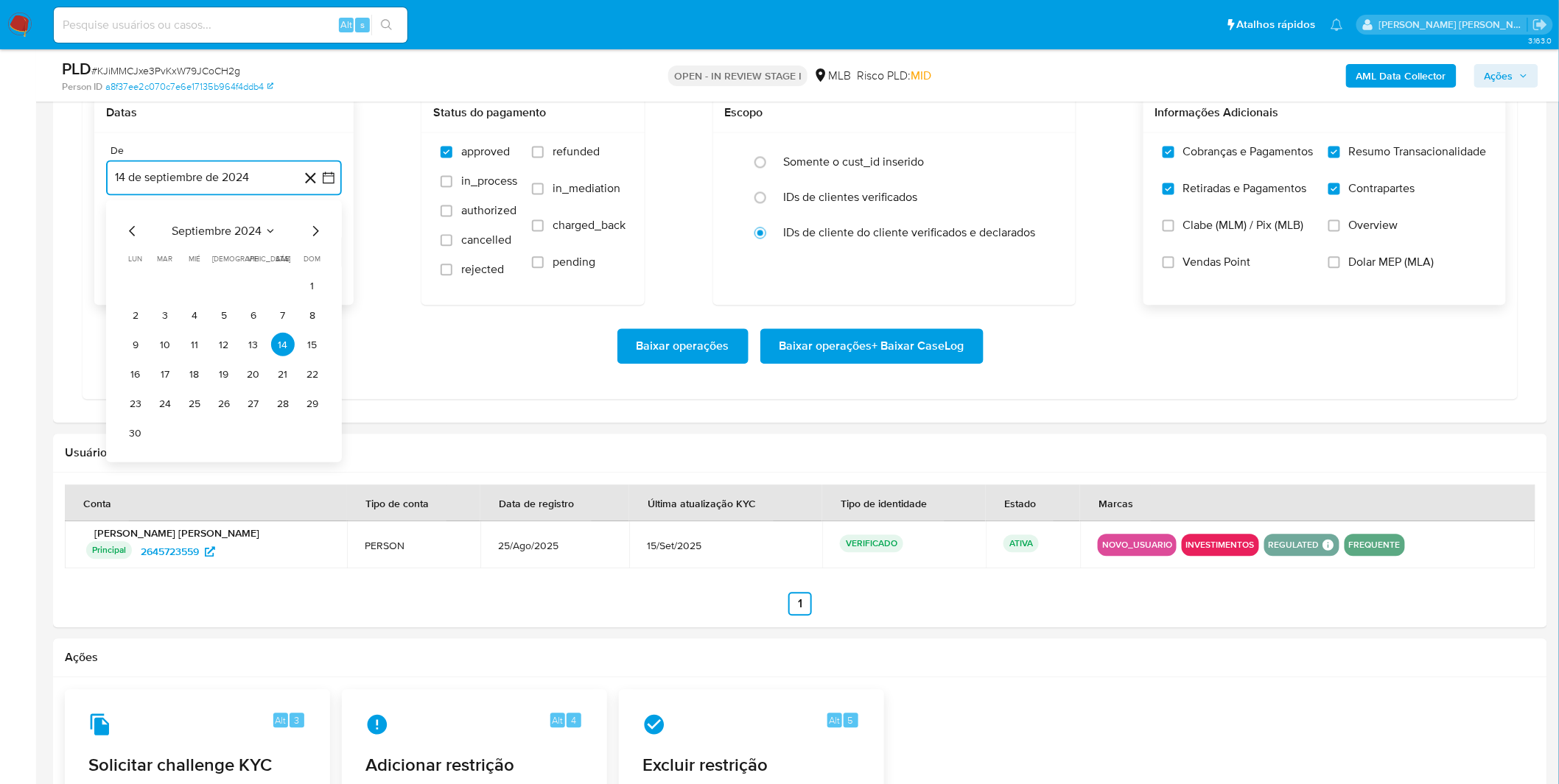
click at [244, 236] on span "septiembre 2024" at bounding box center [217, 230] width 89 height 15
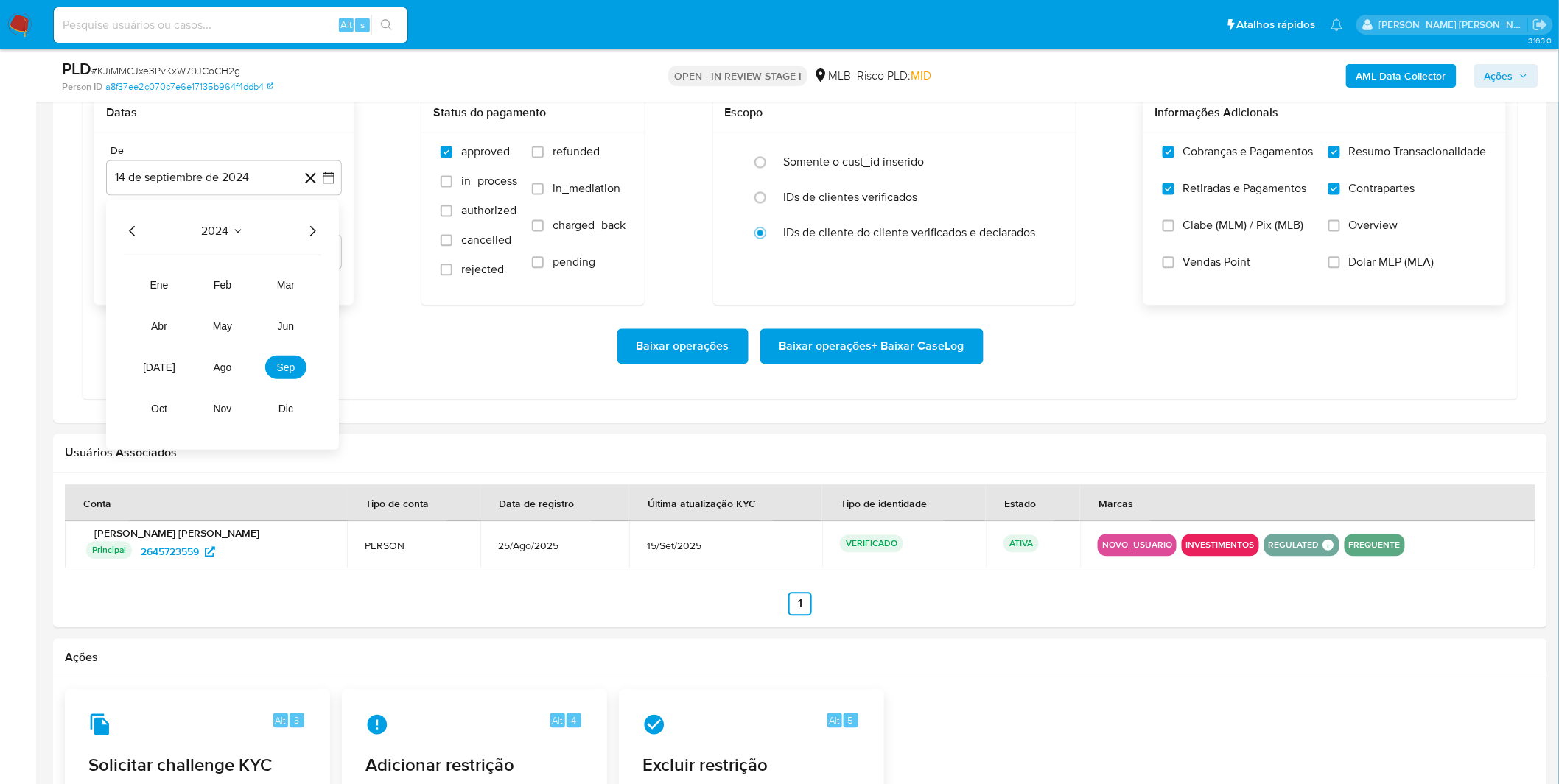
click at [323, 233] on div "2024 2024 ene feb mar abr may jun jul ago sep oct nov dic" at bounding box center [223, 324] width 233 height 250
click at [315, 233] on icon "Año siguiente" at bounding box center [312, 231] width 17 height 17
click at [310, 373] on tbody "ene feb mar abr may jun jul ago sep oct nov dic" at bounding box center [222, 338] width 197 height 165
click at [292, 372] on span "sep" at bounding box center [286, 367] width 18 height 12
click at [135, 290] on button "1" at bounding box center [135, 286] width 23 height 23
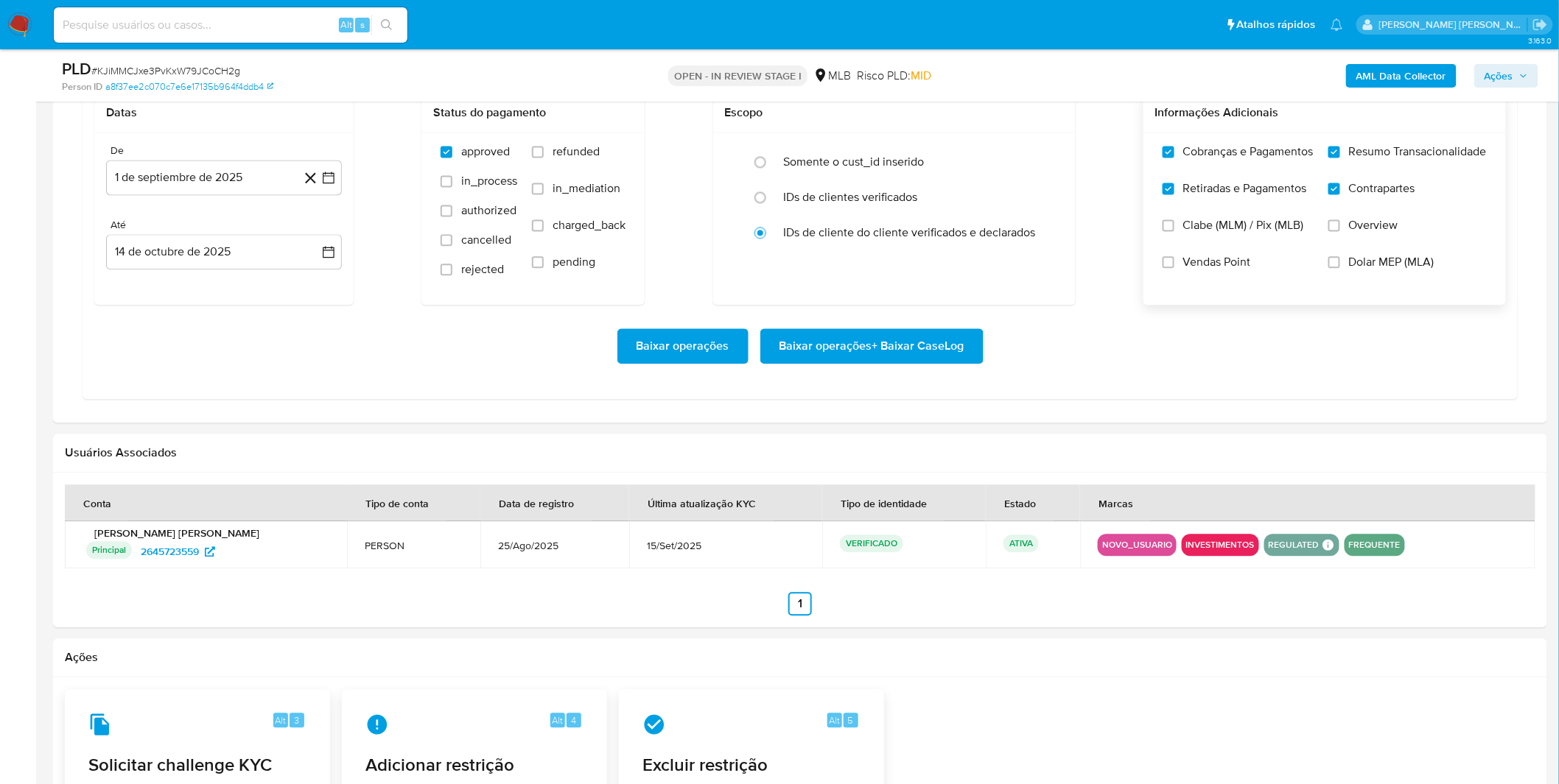
click at [156, 342] on div "Baixar operações Baixar operações + Baixar CaseLog" at bounding box center [800, 346] width 1411 height 35
click at [859, 356] on span "Baixar operações + Baixar CaseLog" at bounding box center [872, 346] width 185 height 32
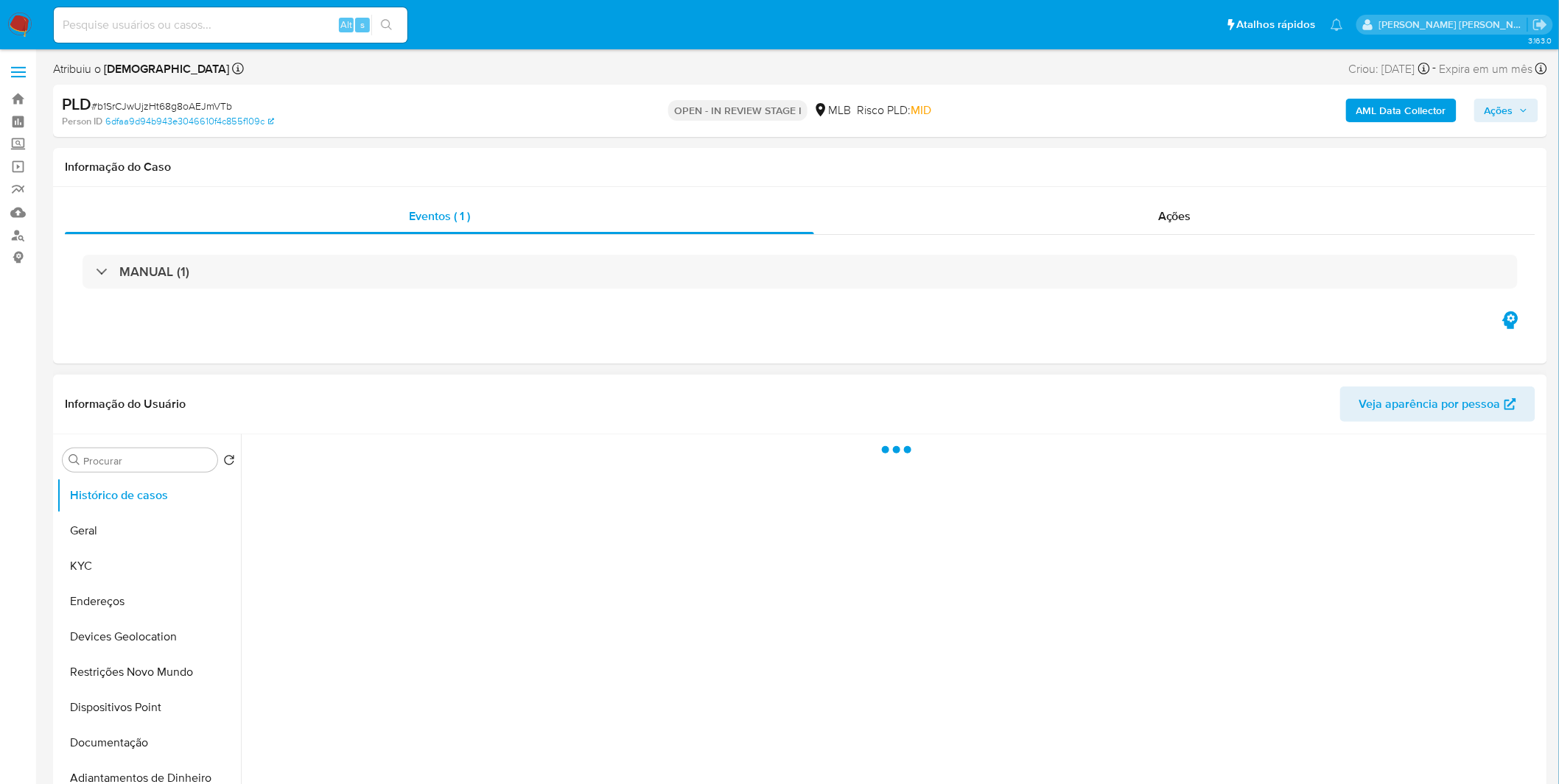
select select "10"
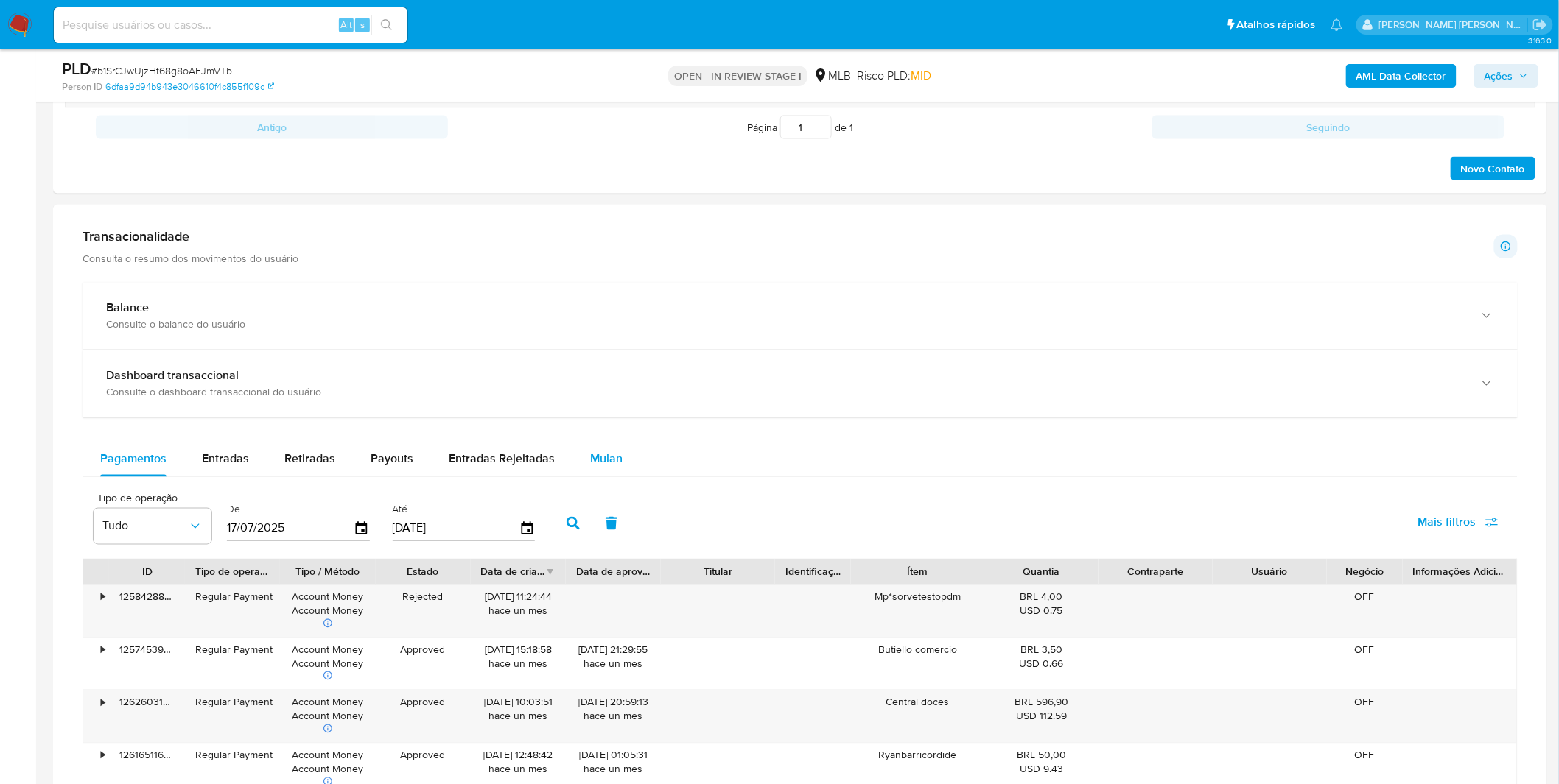
click at [603, 461] on span "Mulan" at bounding box center [606, 459] width 32 height 17
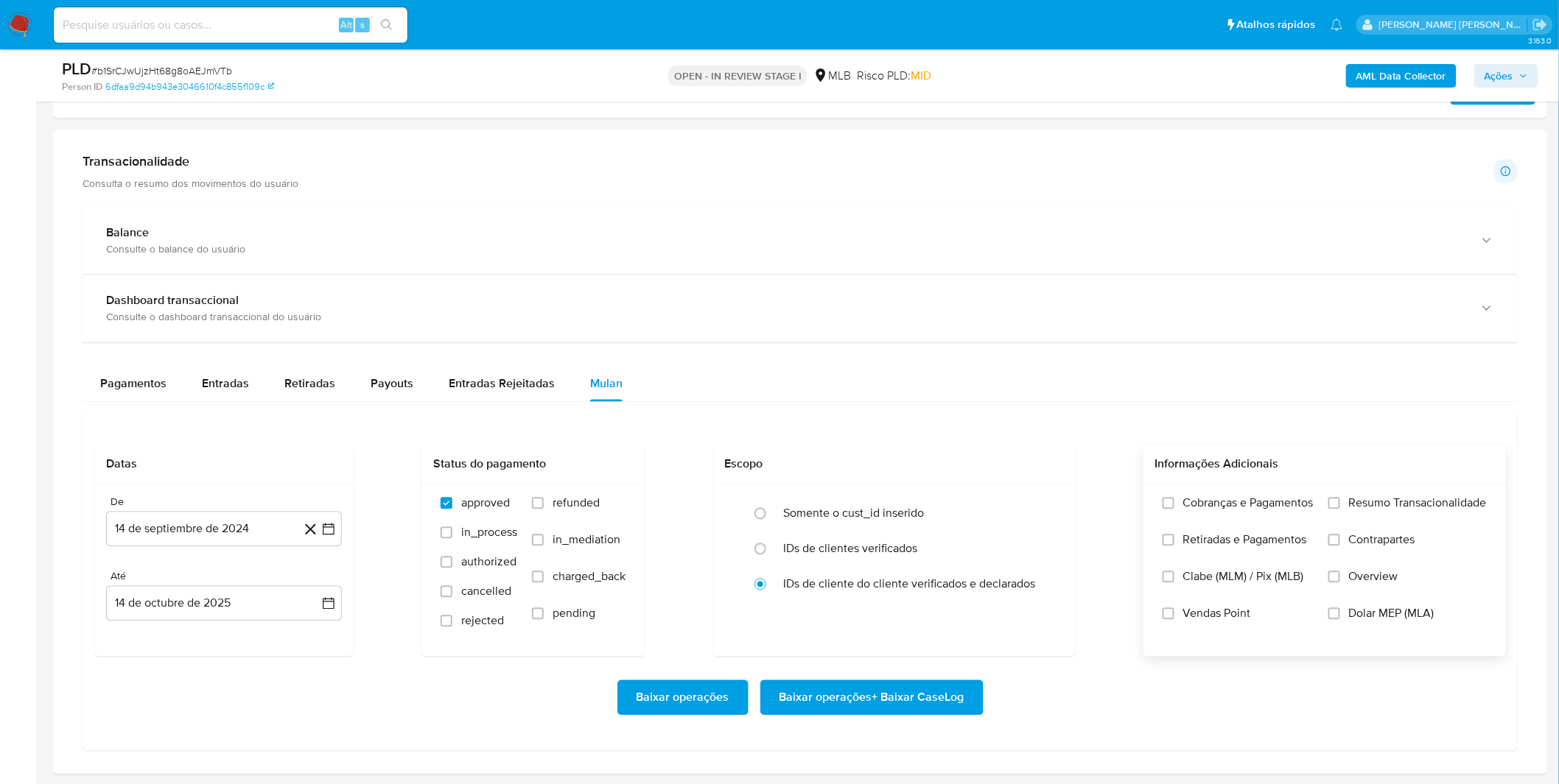
scroll to position [1064, 0]
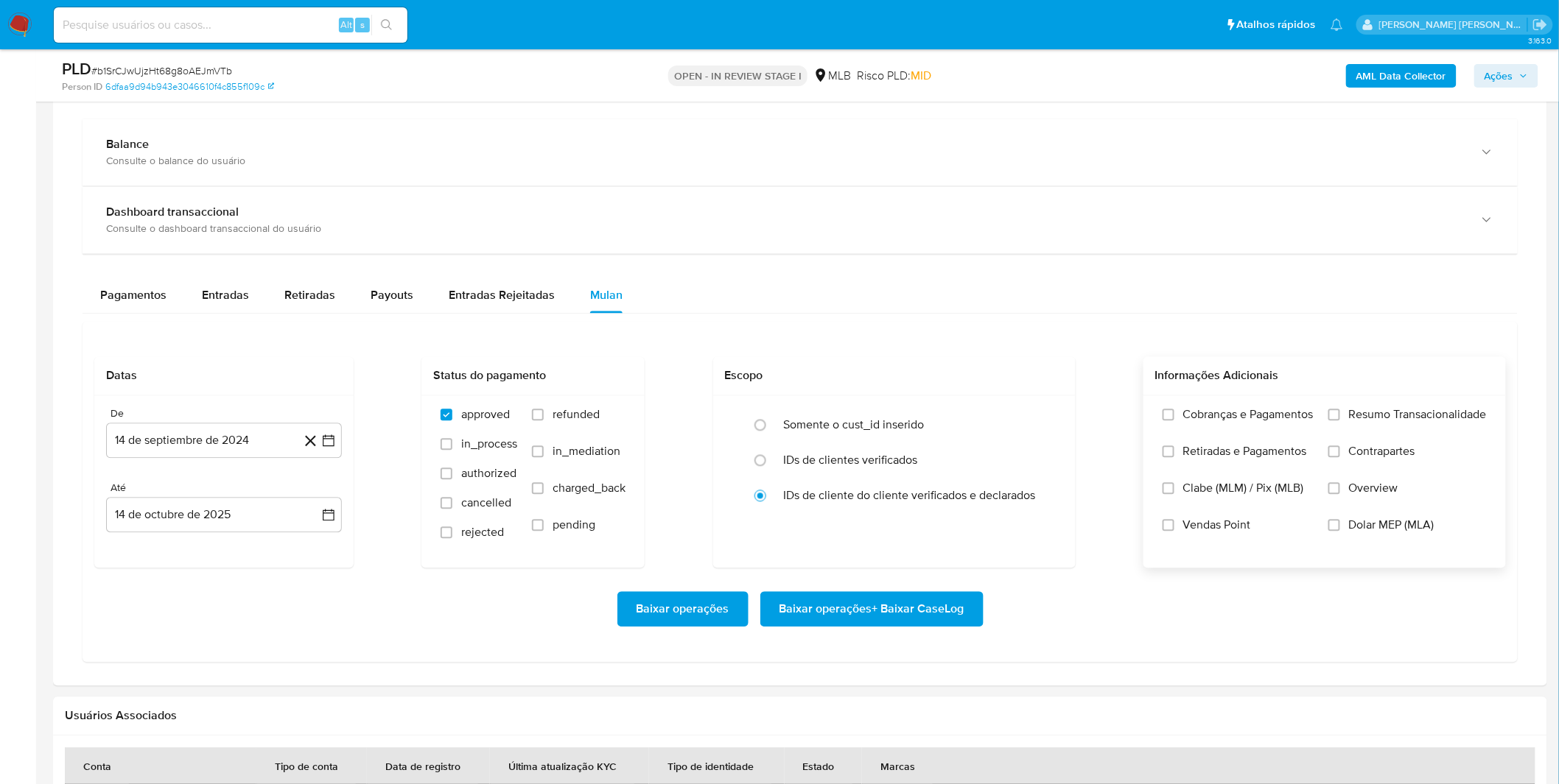
click at [1204, 431] on label "Cobranças e Pagamentos" at bounding box center [1237, 426] width 151 height 37
click at [1174, 422] on input "Cobranças e Pagamentos" at bounding box center [1168, 415] width 12 height 12
click at [1211, 458] on span "Retiradas e Pagamentos" at bounding box center [1244, 452] width 123 height 15
click at [1174, 458] on input "Retiradas e Pagamentos" at bounding box center [1168, 452] width 12 height 12
click at [1332, 419] on input "Resumo Transacionalidade" at bounding box center [1334, 415] width 12 height 12
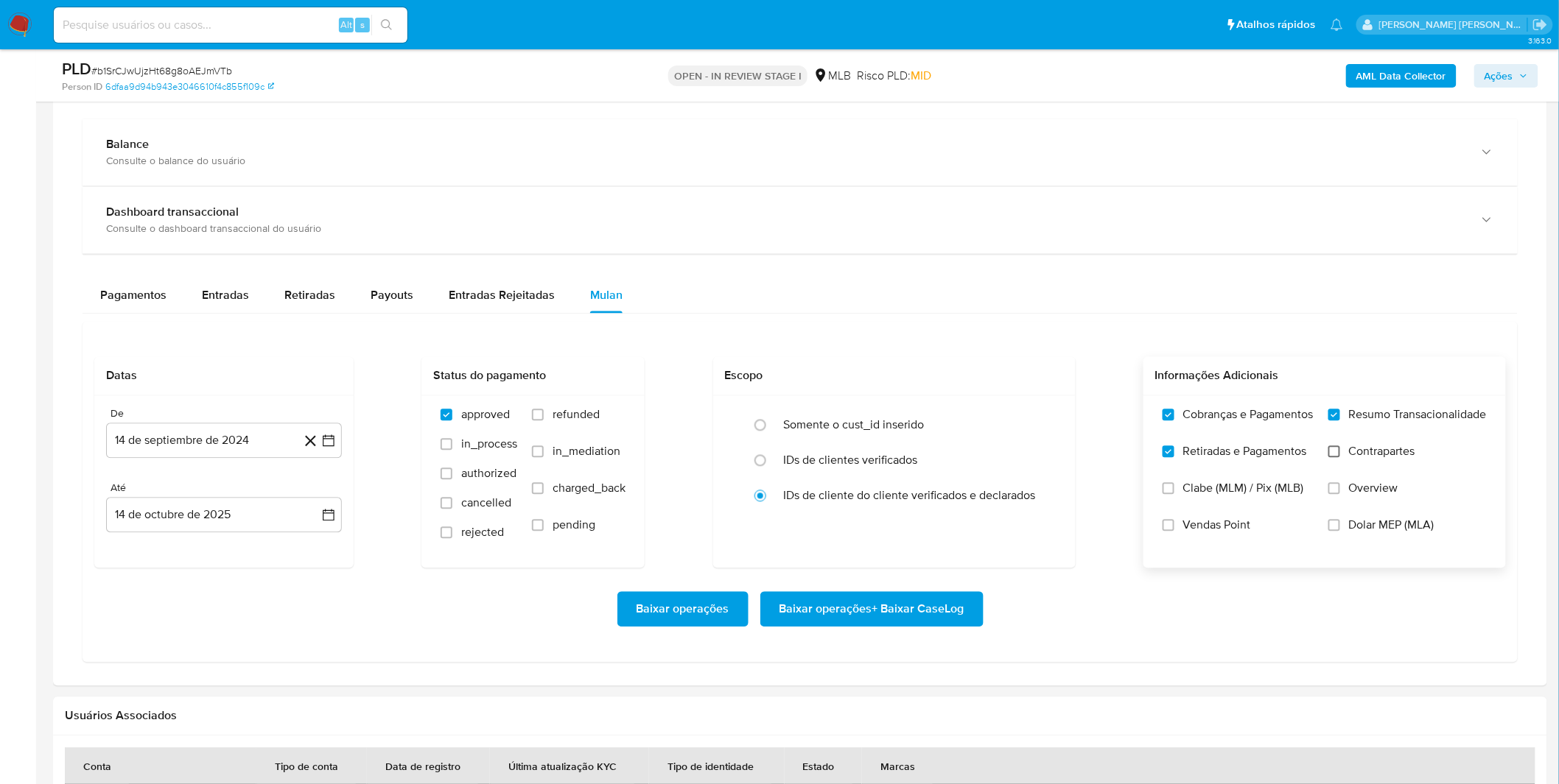
click at [1335, 452] on input "Contrapartes" at bounding box center [1334, 452] width 12 height 12
click at [245, 442] on button "14 de septiembre de 2024" at bounding box center [224, 441] width 236 height 35
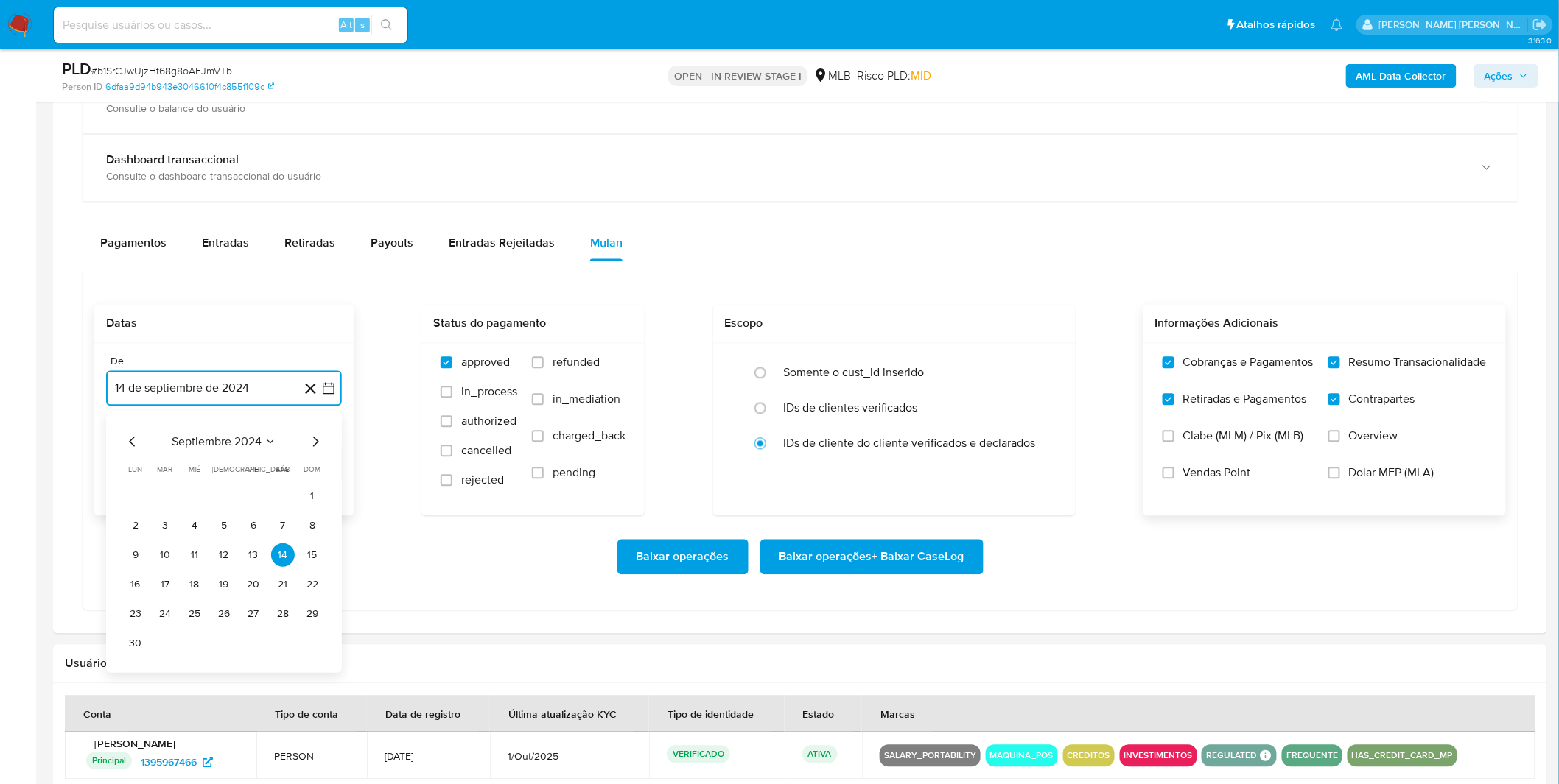
scroll to position [1145, 0]
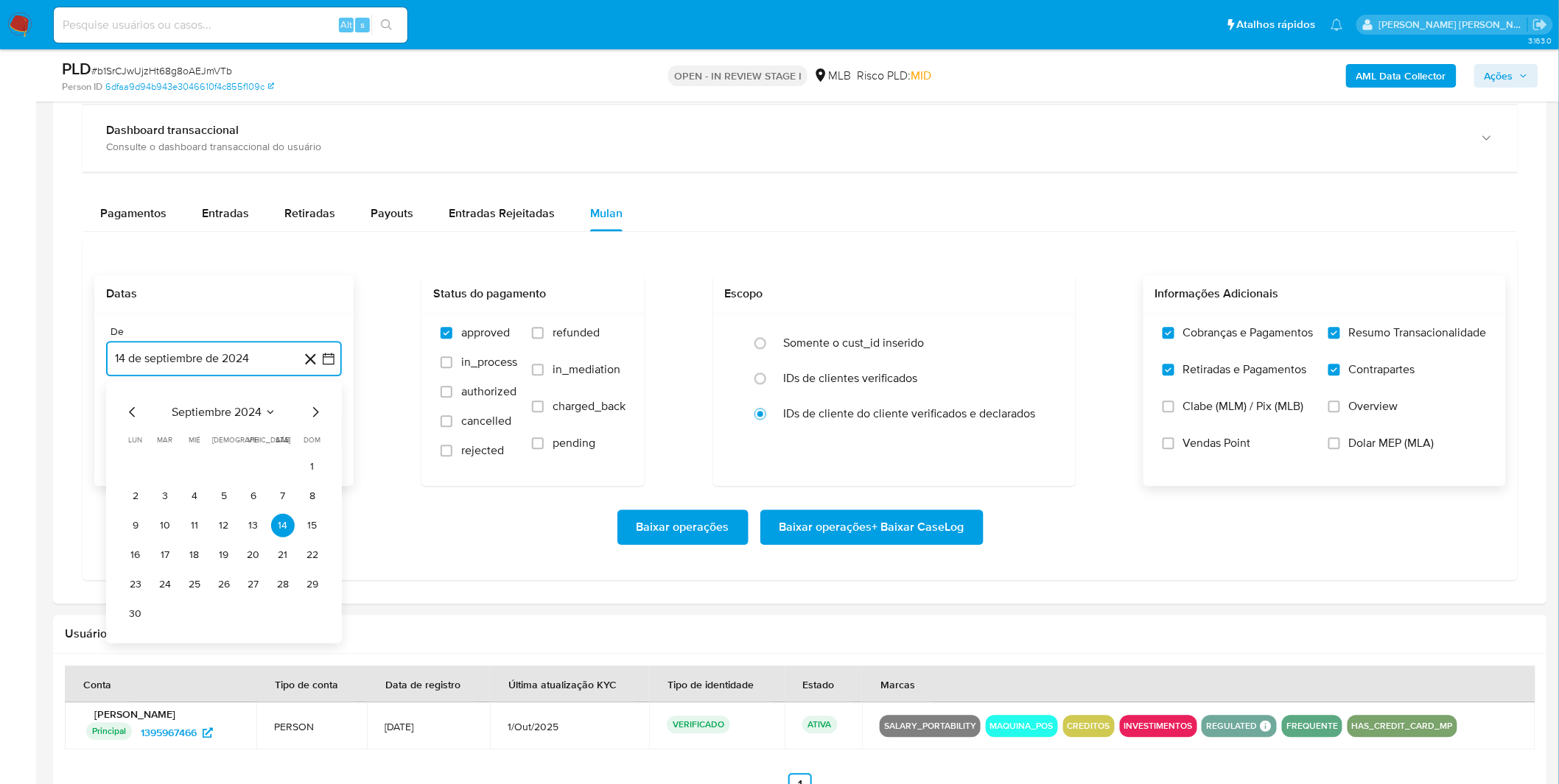
click at [238, 413] on span "septiembre 2024" at bounding box center [217, 412] width 89 height 15
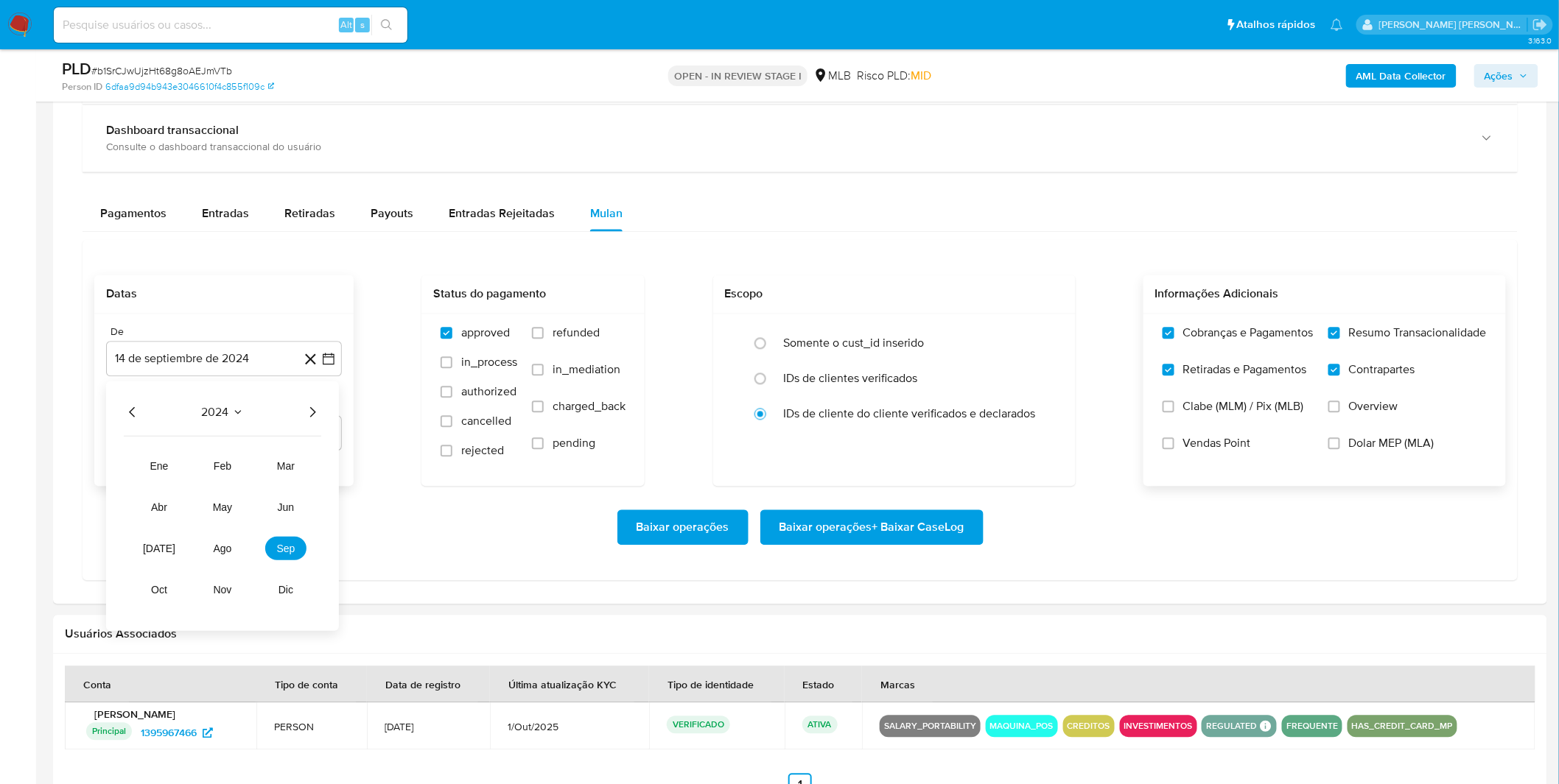
click at [306, 414] on icon "Año siguiente" at bounding box center [312, 412] width 17 height 17
click at [279, 555] on span "sep" at bounding box center [286, 549] width 18 height 12
click at [138, 472] on button "1" at bounding box center [135, 466] width 23 height 23
click at [156, 503] on div "Baixar operações Baixar operações + Baixar CaseLog" at bounding box center [800, 528] width 1411 height 83
click at [836, 526] on span "Baixar operações + Baixar CaseLog" at bounding box center [872, 528] width 185 height 32
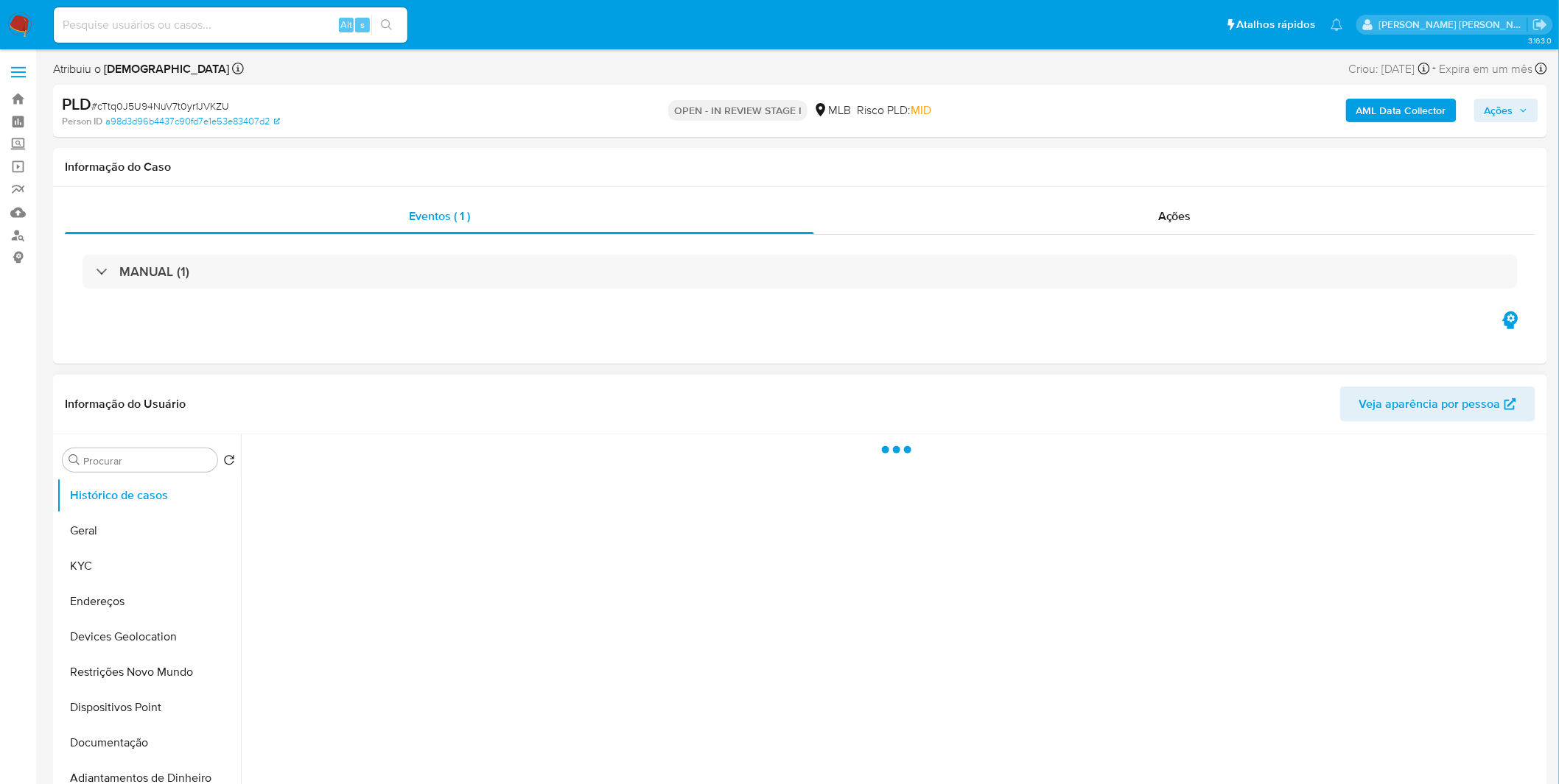
select select "10"
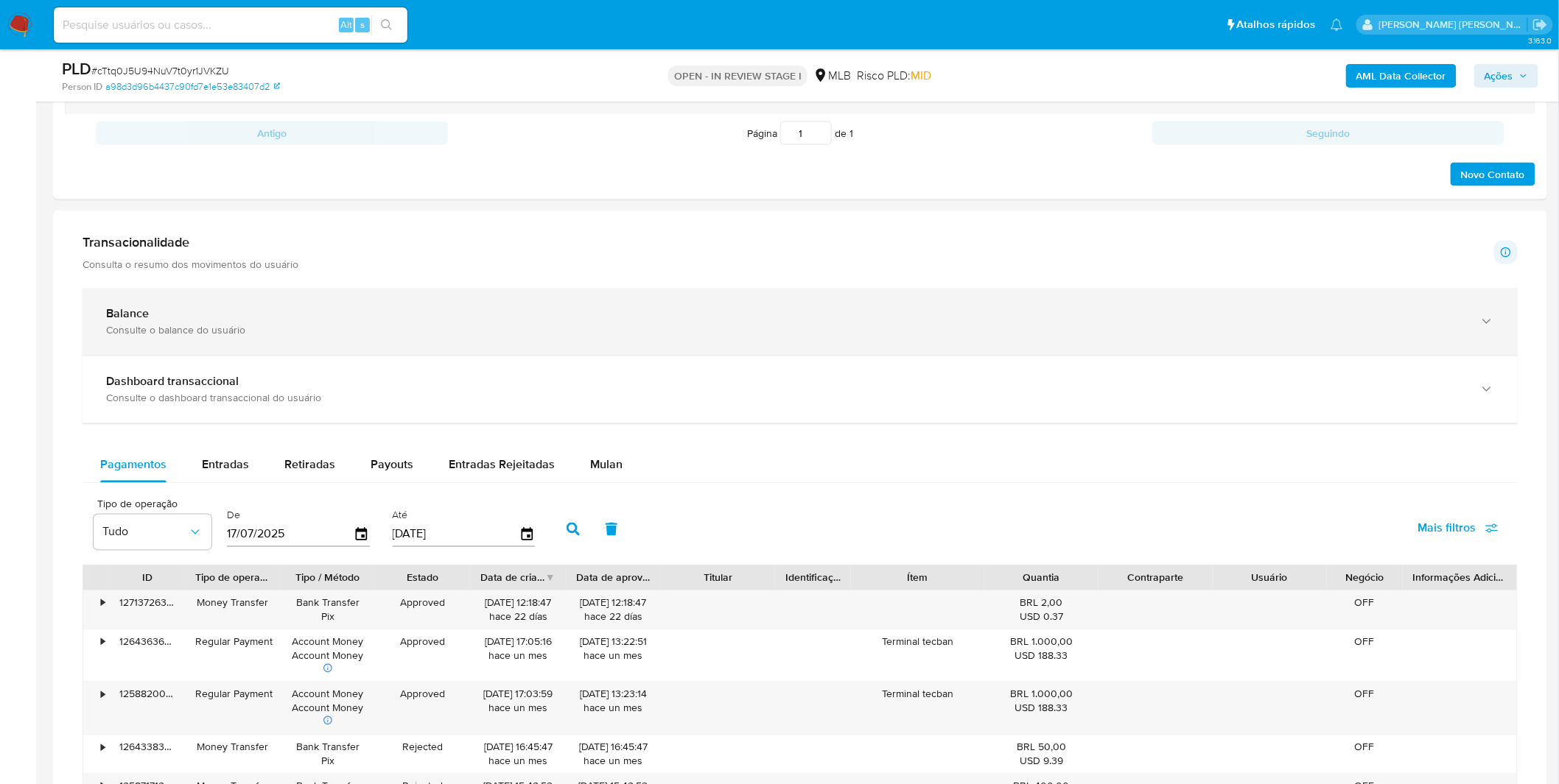
scroll to position [981, 0]
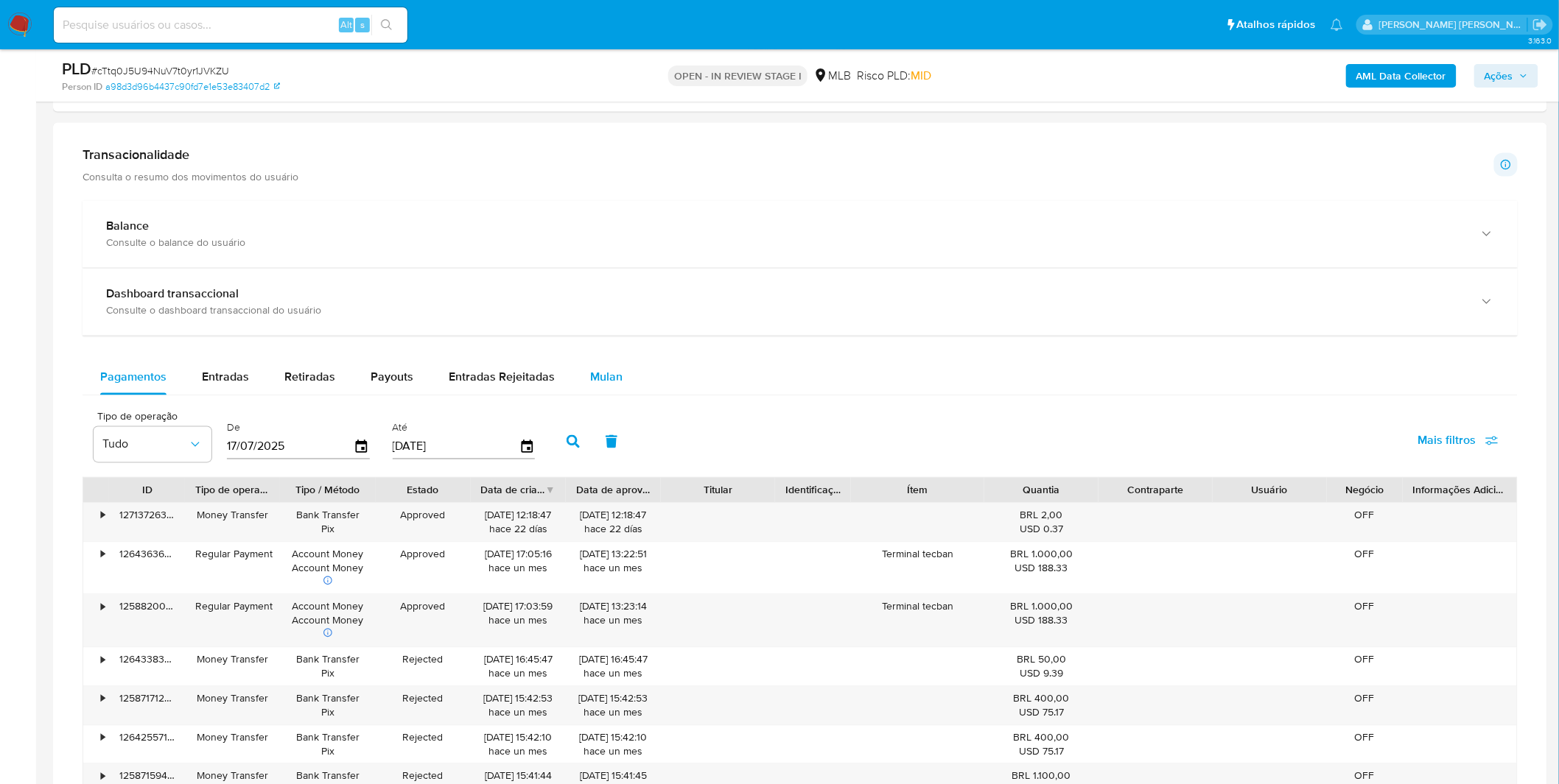
click at [611, 381] on span "Mulan" at bounding box center [606, 377] width 32 height 17
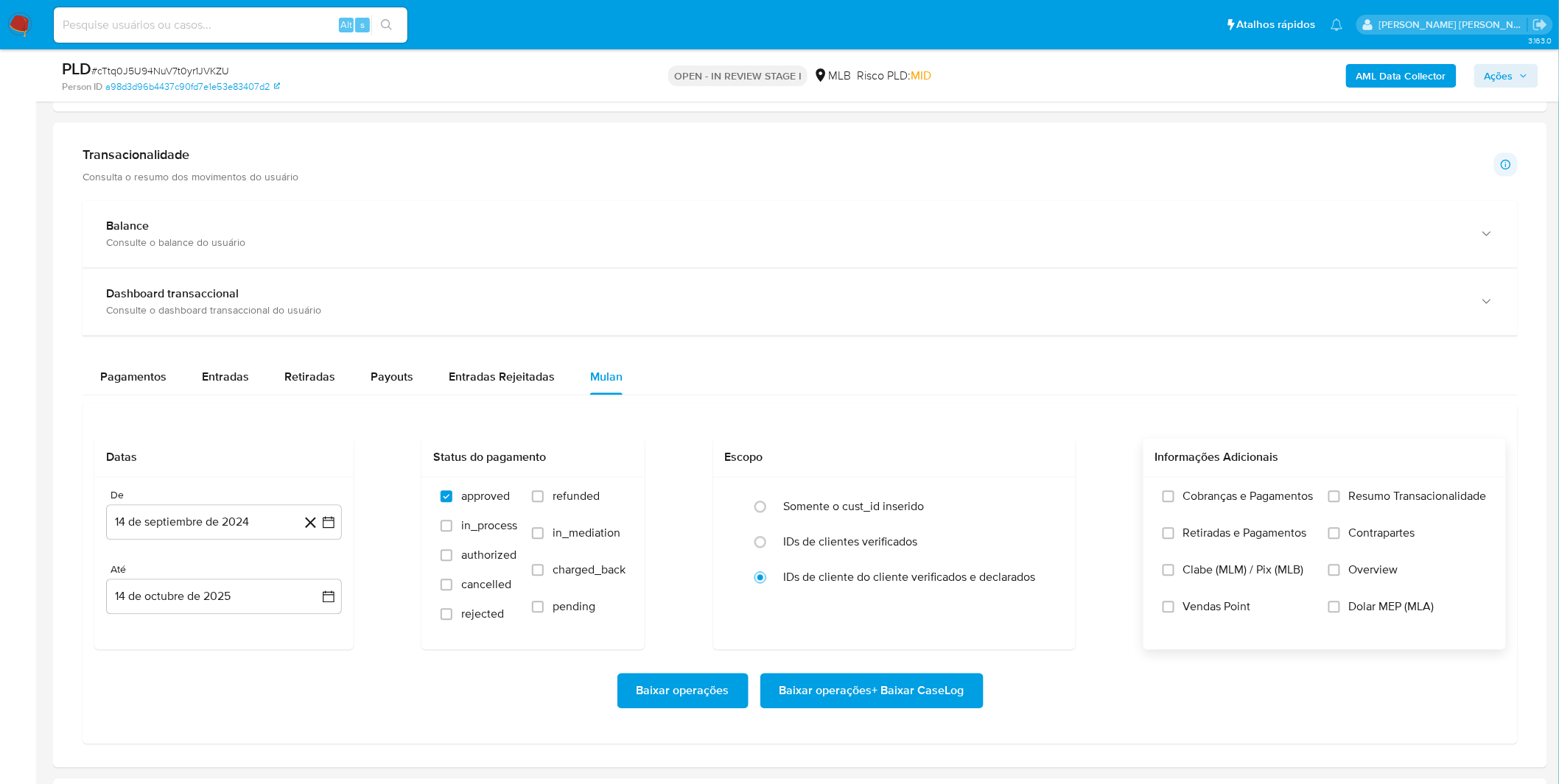
click at [1199, 507] on label "Cobranças e Pagamentos" at bounding box center [1237, 508] width 151 height 37
click at [1174, 503] on input "Cobranças e Pagamentos" at bounding box center [1168, 497] width 12 height 12
click at [1211, 533] on span "Retiradas e Pagamentos" at bounding box center [1244, 533] width 123 height 15
click at [1174, 533] on input "Retiradas e Pagamentos" at bounding box center [1168, 534] width 12 height 12
click at [1344, 512] on label "Resumo Transacionalidade" at bounding box center [1407, 508] width 158 height 37
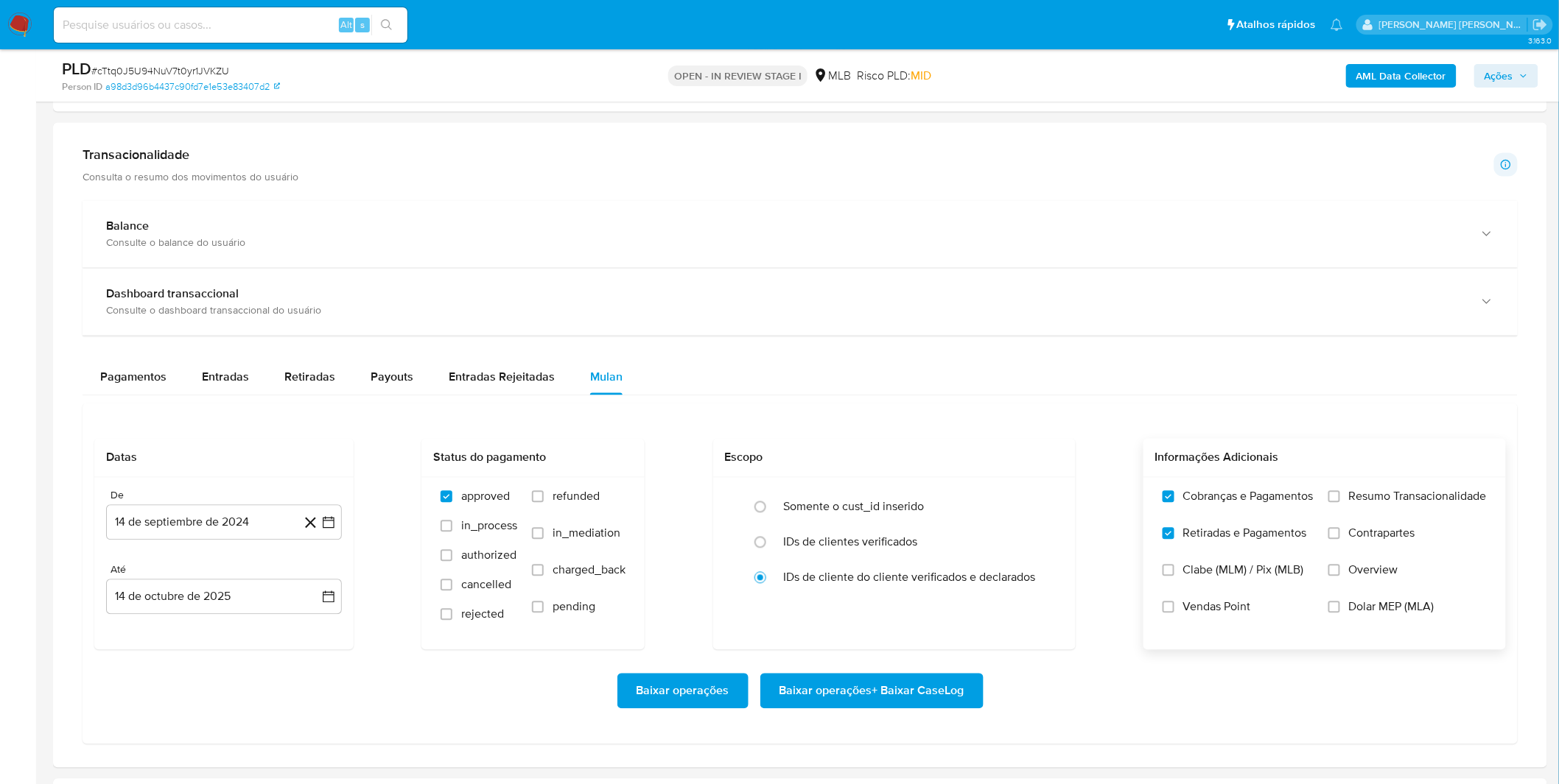
click at [1340, 503] on input "Resumo Transacionalidade" at bounding box center [1334, 497] width 12 height 12
click at [1350, 532] on span "Contrapartes" at bounding box center [1382, 533] width 66 height 15
click at [1340, 532] on input "Contrapartes" at bounding box center [1334, 534] width 12 height 12
click at [187, 531] on button "14 de septiembre de 2024" at bounding box center [224, 523] width 236 height 35
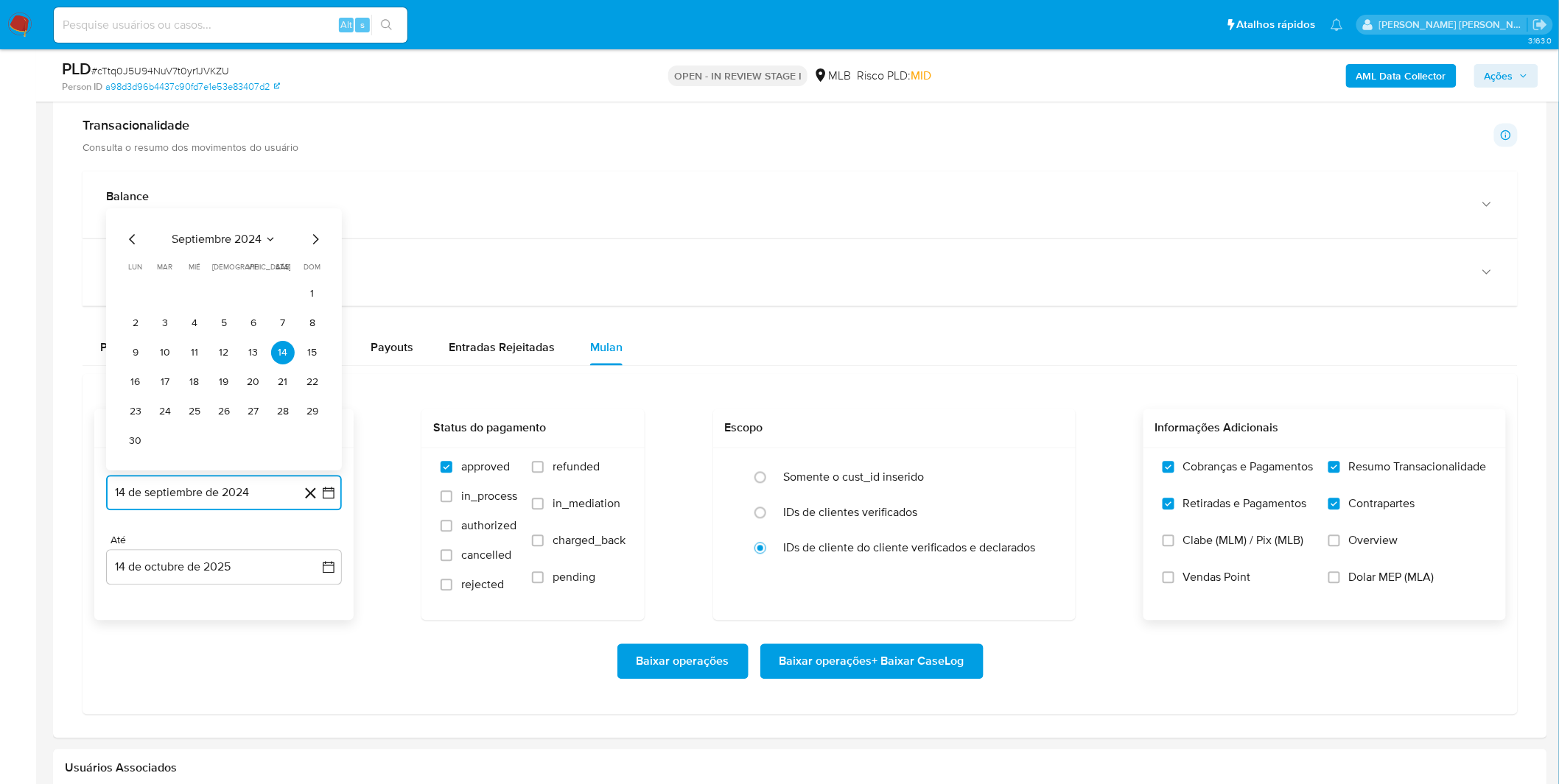
scroll to position [1064, 0]
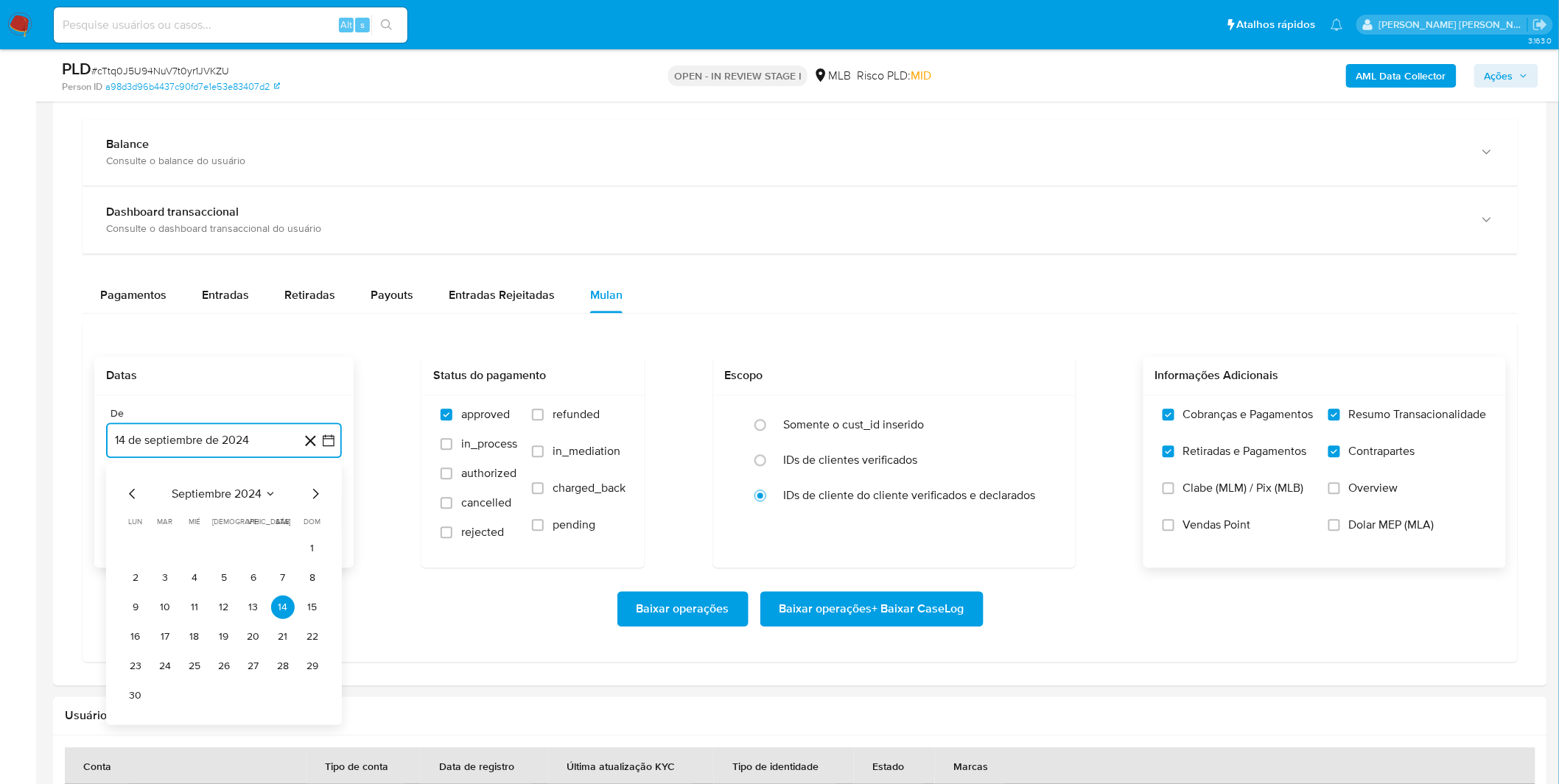
click at [210, 496] on span "septiembre 2024" at bounding box center [217, 494] width 89 height 15
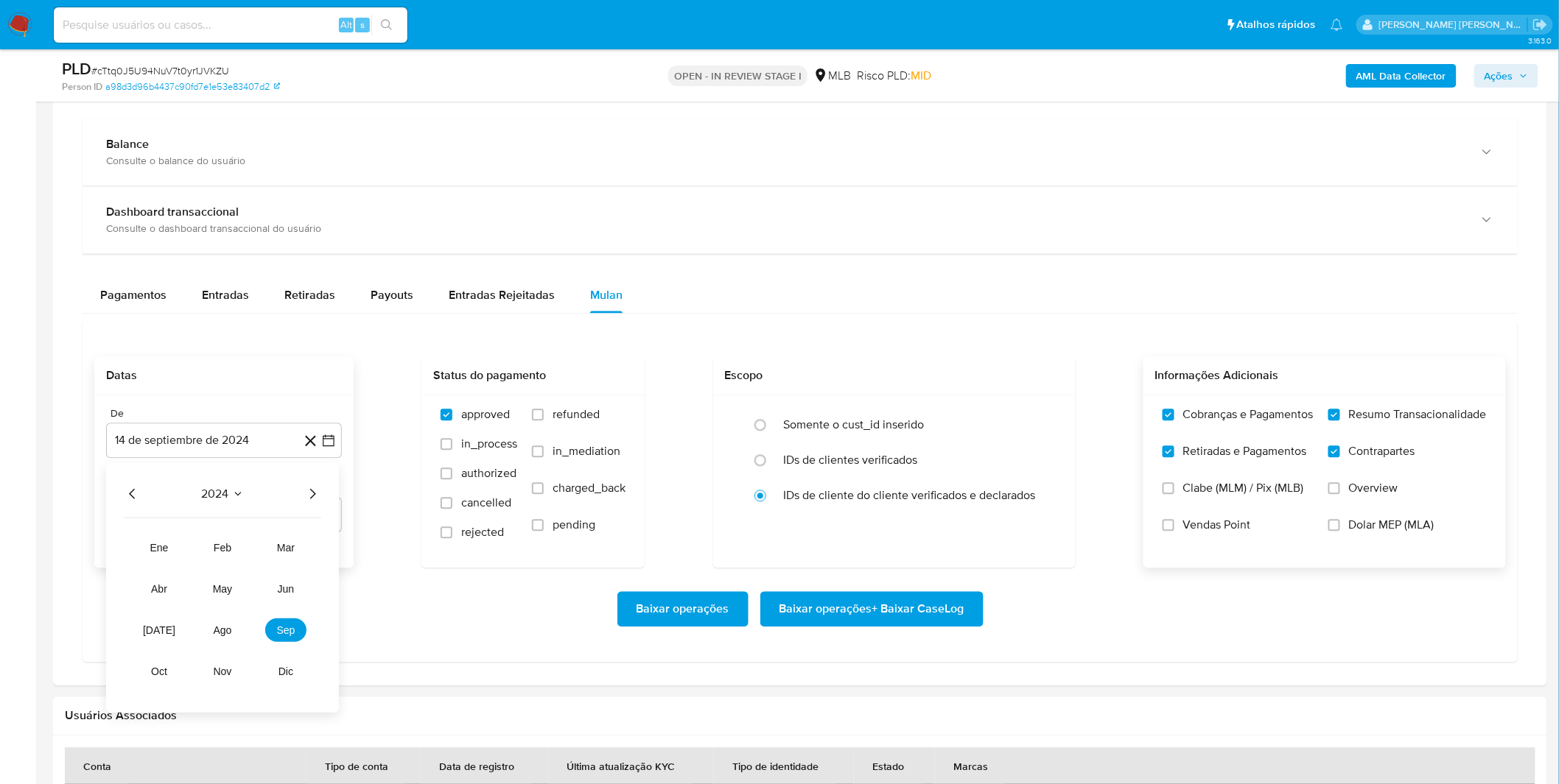
click at [311, 498] on icon "Año siguiente" at bounding box center [312, 494] width 17 height 17
click at [280, 630] on span "sep" at bounding box center [286, 631] width 18 height 12
click at [137, 549] on button "1" at bounding box center [135, 549] width 23 height 23
click at [183, 606] on div "Baixar operações Baixar operações + Baixar CaseLog" at bounding box center [800, 609] width 1411 height 35
click at [943, 611] on span "Baixar operações + Baixar CaseLog" at bounding box center [872, 609] width 185 height 32
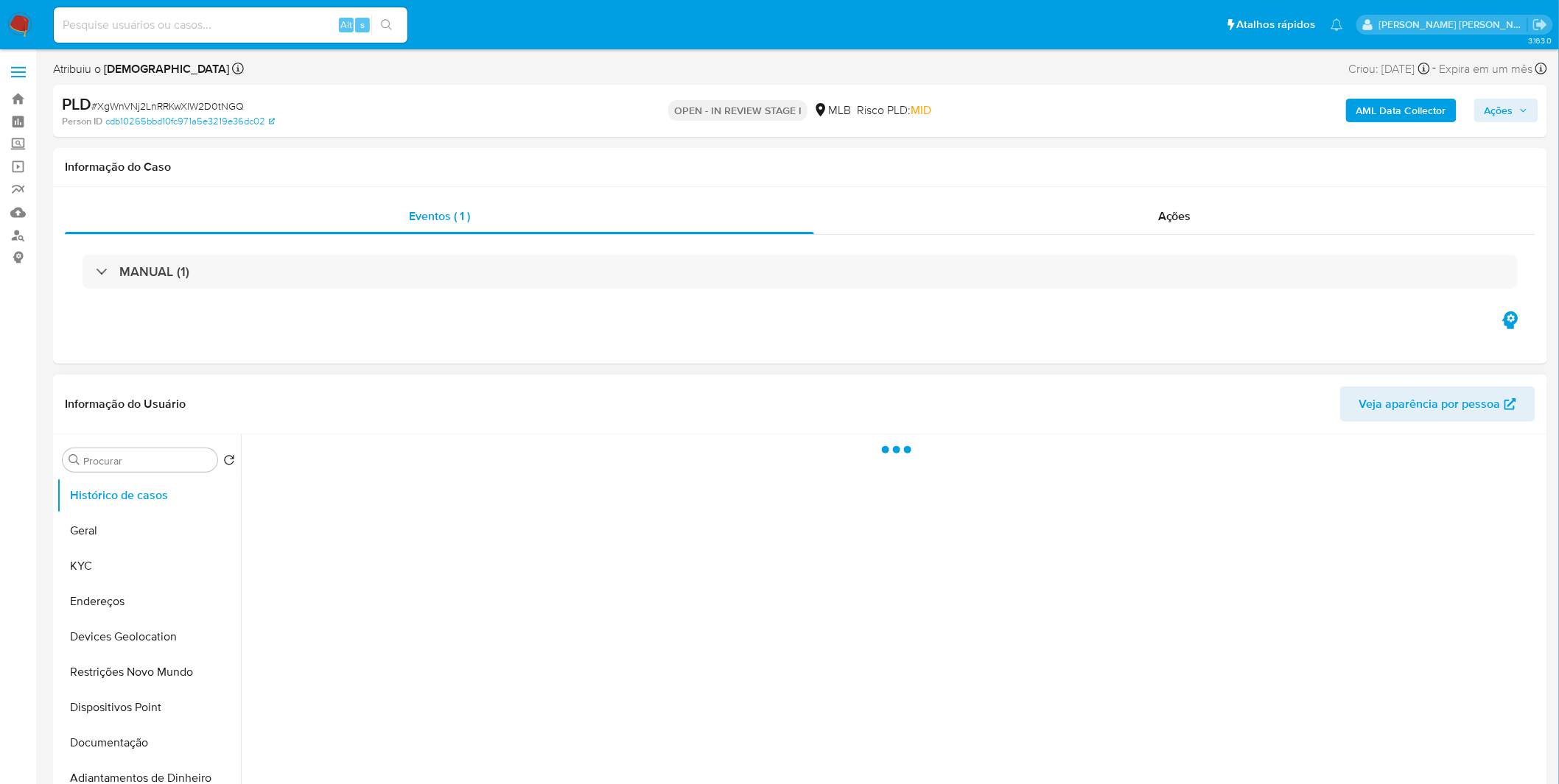
select select "10"
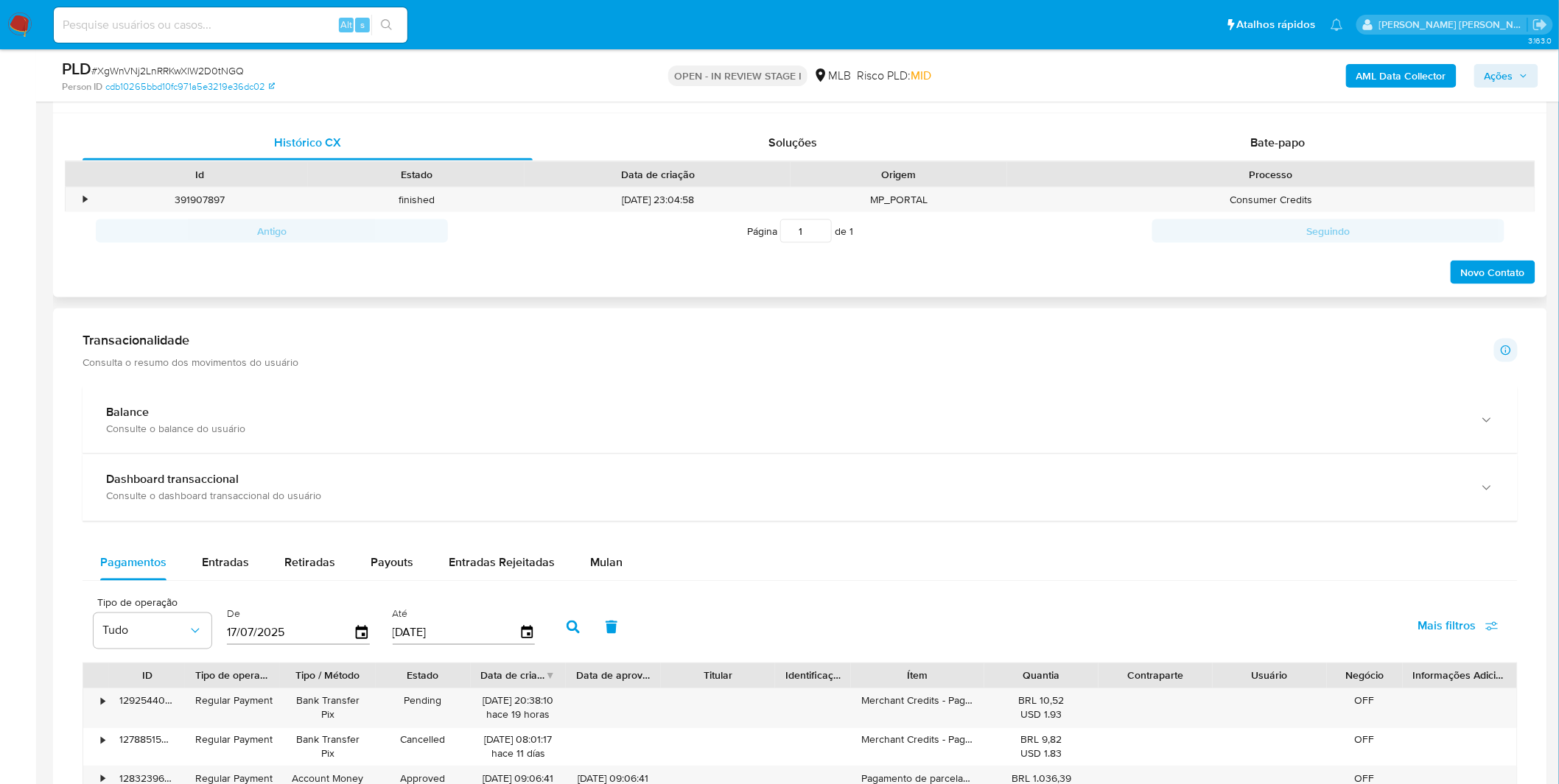
scroll to position [900, 0]
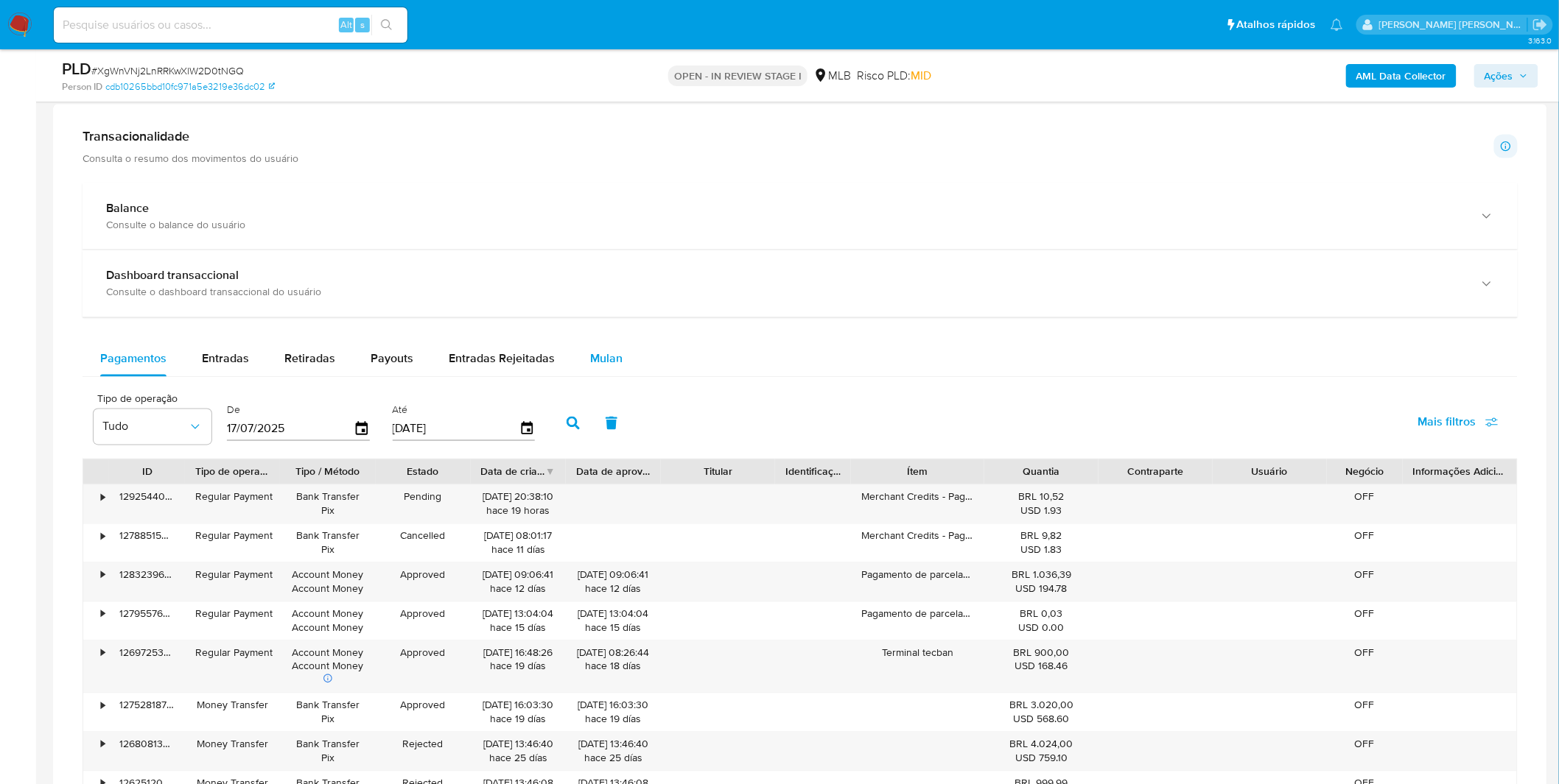
click at [579, 352] on button "Mulan" at bounding box center [606, 359] width 68 height 35
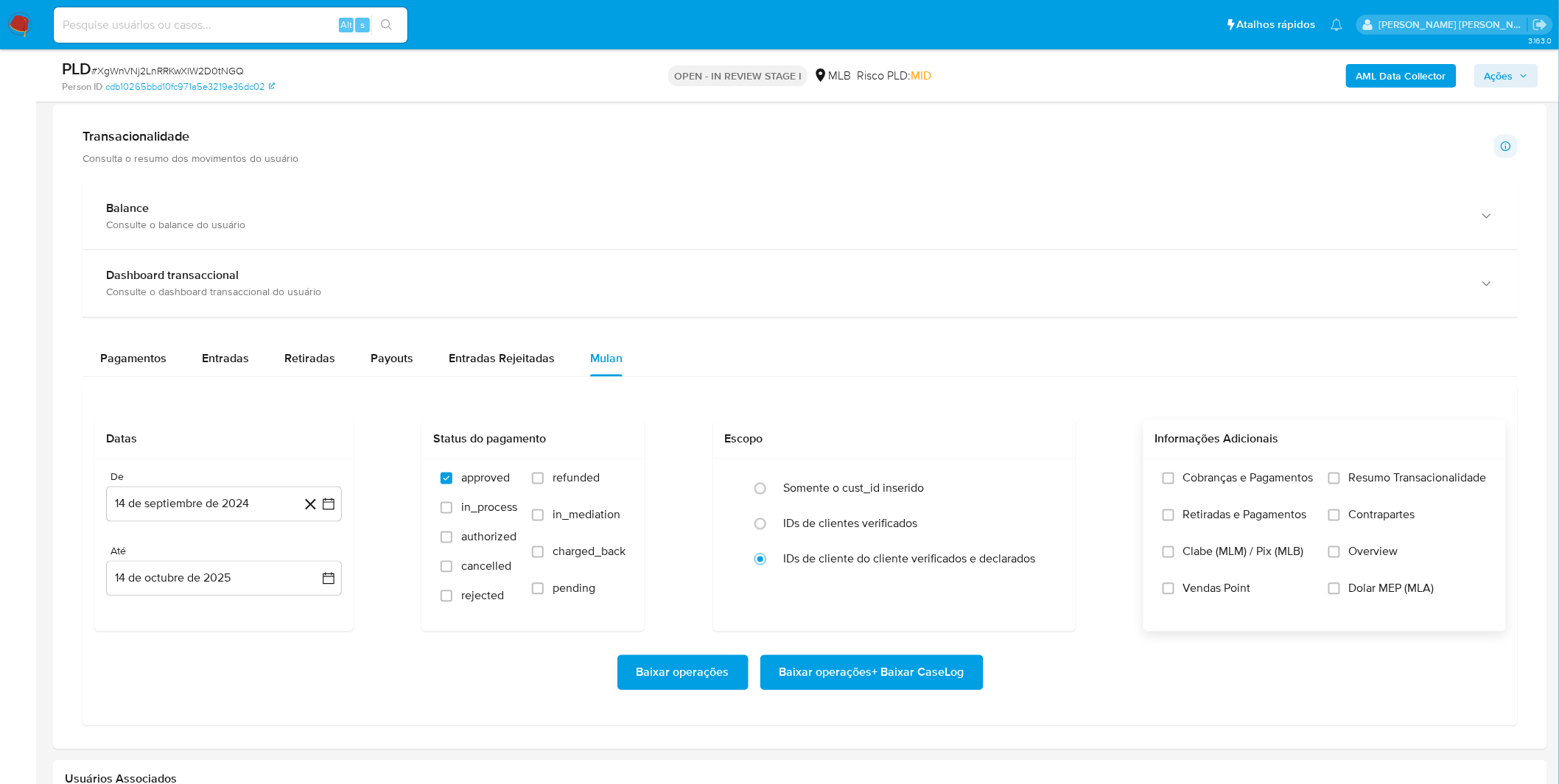
click at [1199, 485] on span "Cobranças e Pagamentos" at bounding box center [1248, 478] width 130 height 15
click at [1204, 518] on span "Retiradas e Pagamentos" at bounding box center [1244, 515] width 123 height 15
click at [1174, 518] on input "Retiradas e Pagamentos" at bounding box center [1168, 516] width 12 height 12
click at [1234, 477] on span "Cobranças e Pagamentos" at bounding box center [1248, 478] width 130 height 15
click at [1174, 477] on input "Cobranças e Pagamentos" at bounding box center [1168, 479] width 12 height 12
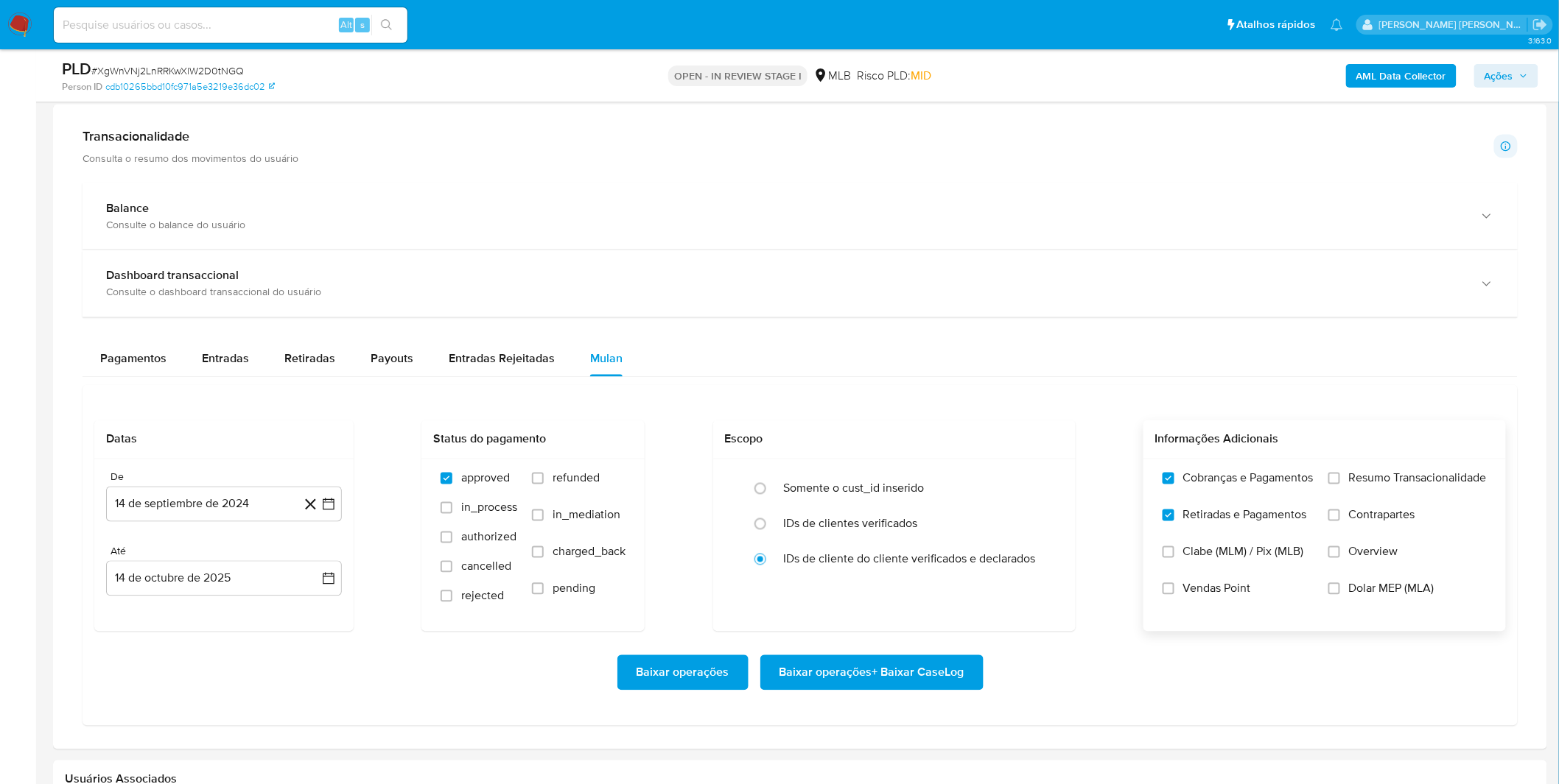
click at [1353, 494] on label "Resumo Transacionalidade" at bounding box center [1407, 490] width 158 height 37
click at [1354, 519] on span "Contrapartes" at bounding box center [1382, 515] width 66 height 15
click at [1340, 519] on input "Contrapartes" at bounding box center [1334, 516] width 12 height 12
click at [1344, 482] on label "Resumo Transacionalidade" at bounding box center [1407, 490] width 158 height 37
click at [1340, 482] on input "Resumo Transacionalidade" at bounding box center [1334, 479] width 12 height 12
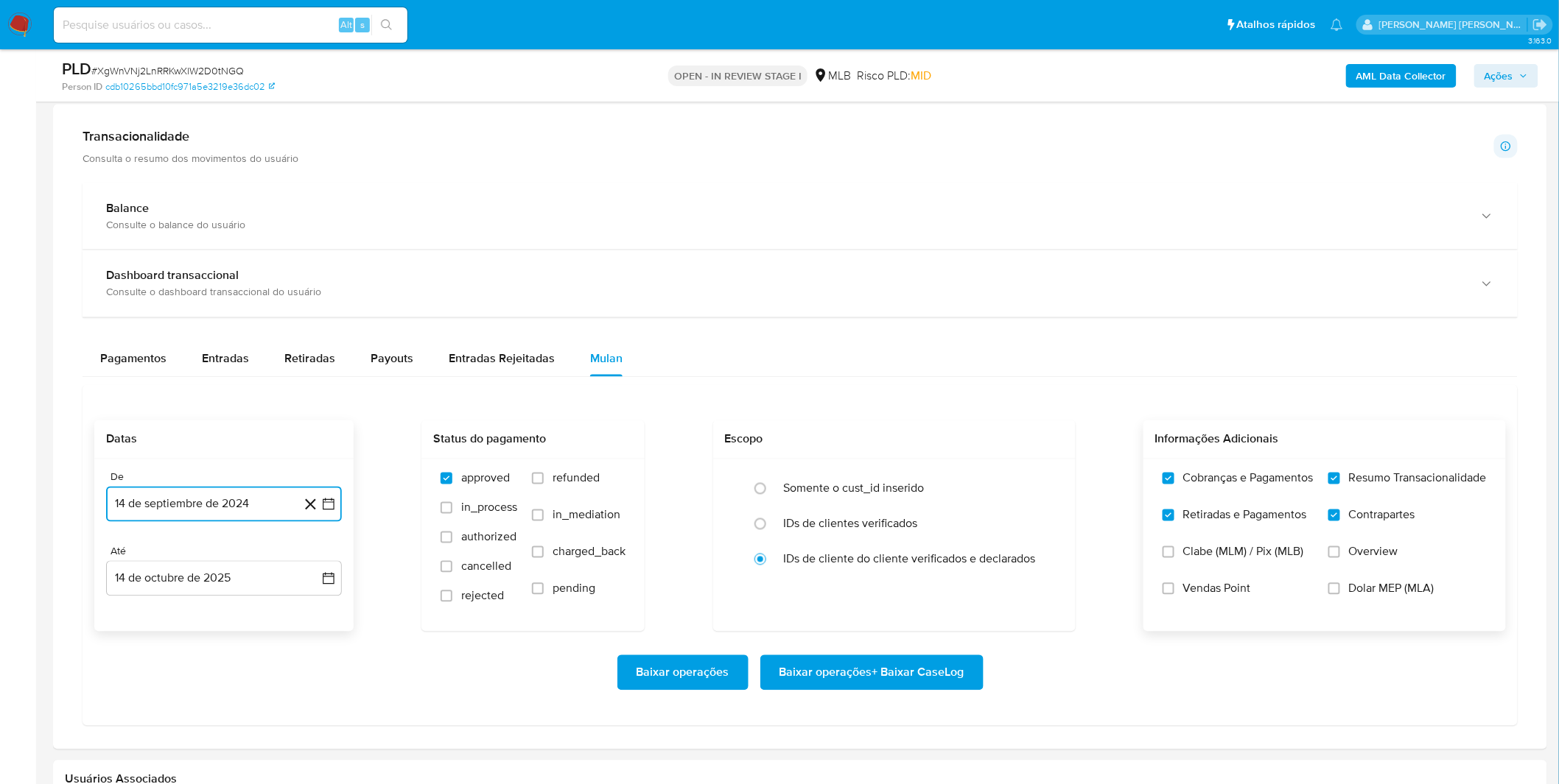
click at [131, 504] on button "14 de septiembre de 2024" at bounding box center [224, 504] width 236 height 35
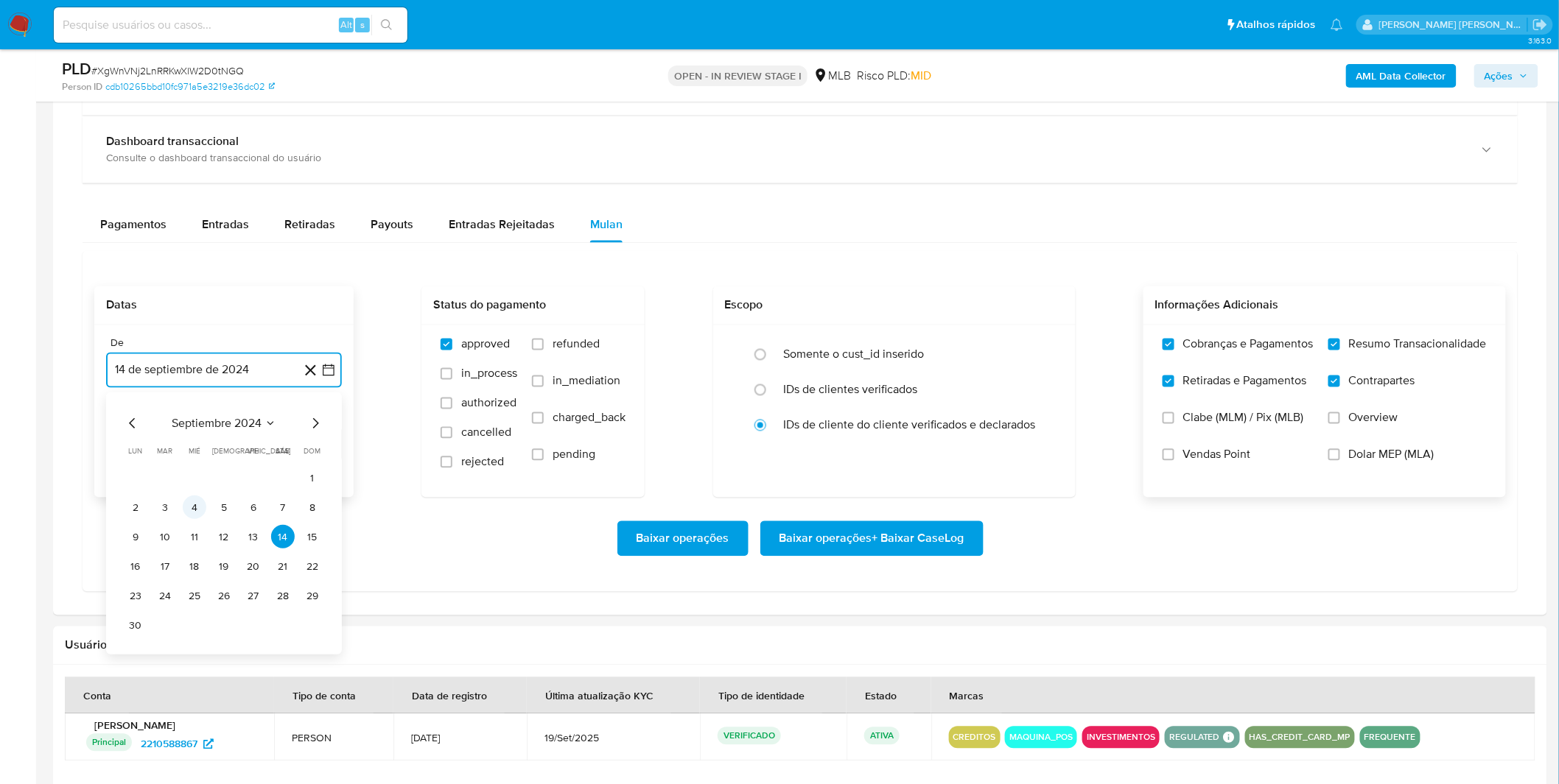
scroll to position [1064, 0]
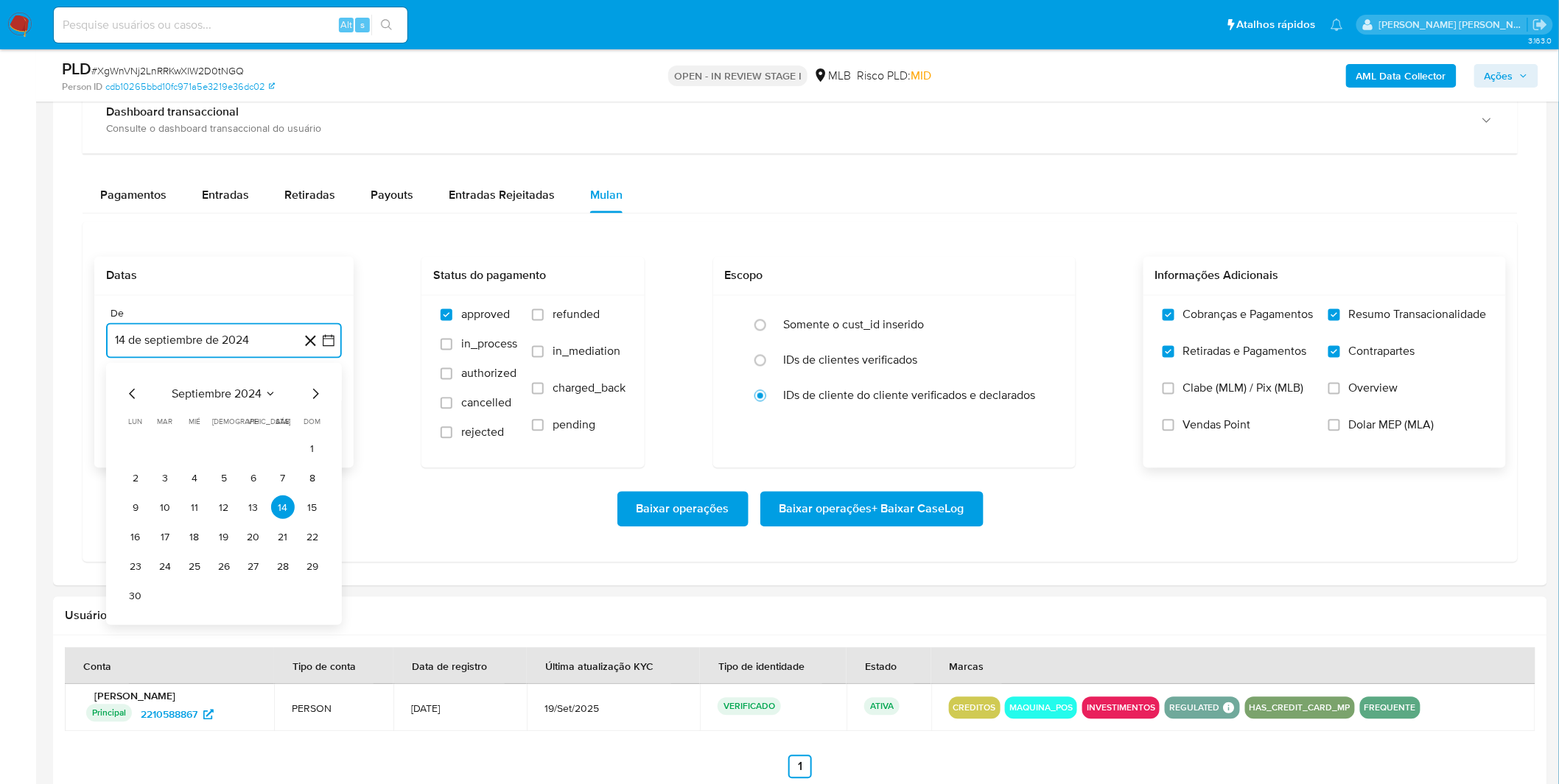
click at [239, 398] on span "septiembre 2024" at bounding box center [217, 394] width 89 height 15
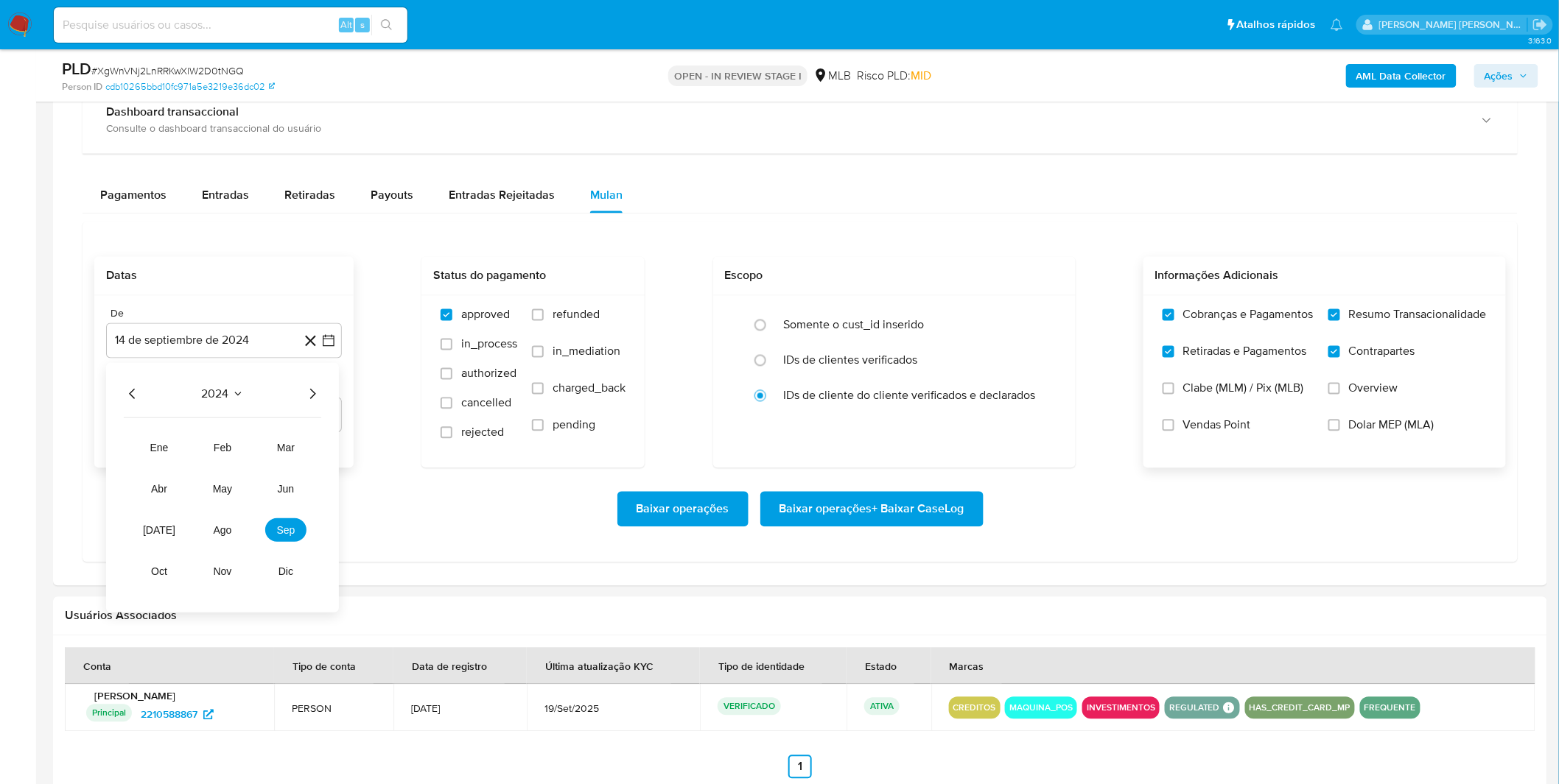
click at [302, 403] on div "2024" at bounding box center [222, 394] width 197 height 17
drag, startPoint x: 303, startPoint y: 399, endPoint x: 311, endPoint y: 400, distance: 8.1
click at [304, 399] on icon "Año siguiente" at bounding box center [312, 394] width 17 height 17
click at [285, 531] on span "sep" at bounding box center [286, 530] width 18 height 12
click at [143, 450] on button "1" at bounding box center [135, 449] width 23 height 23
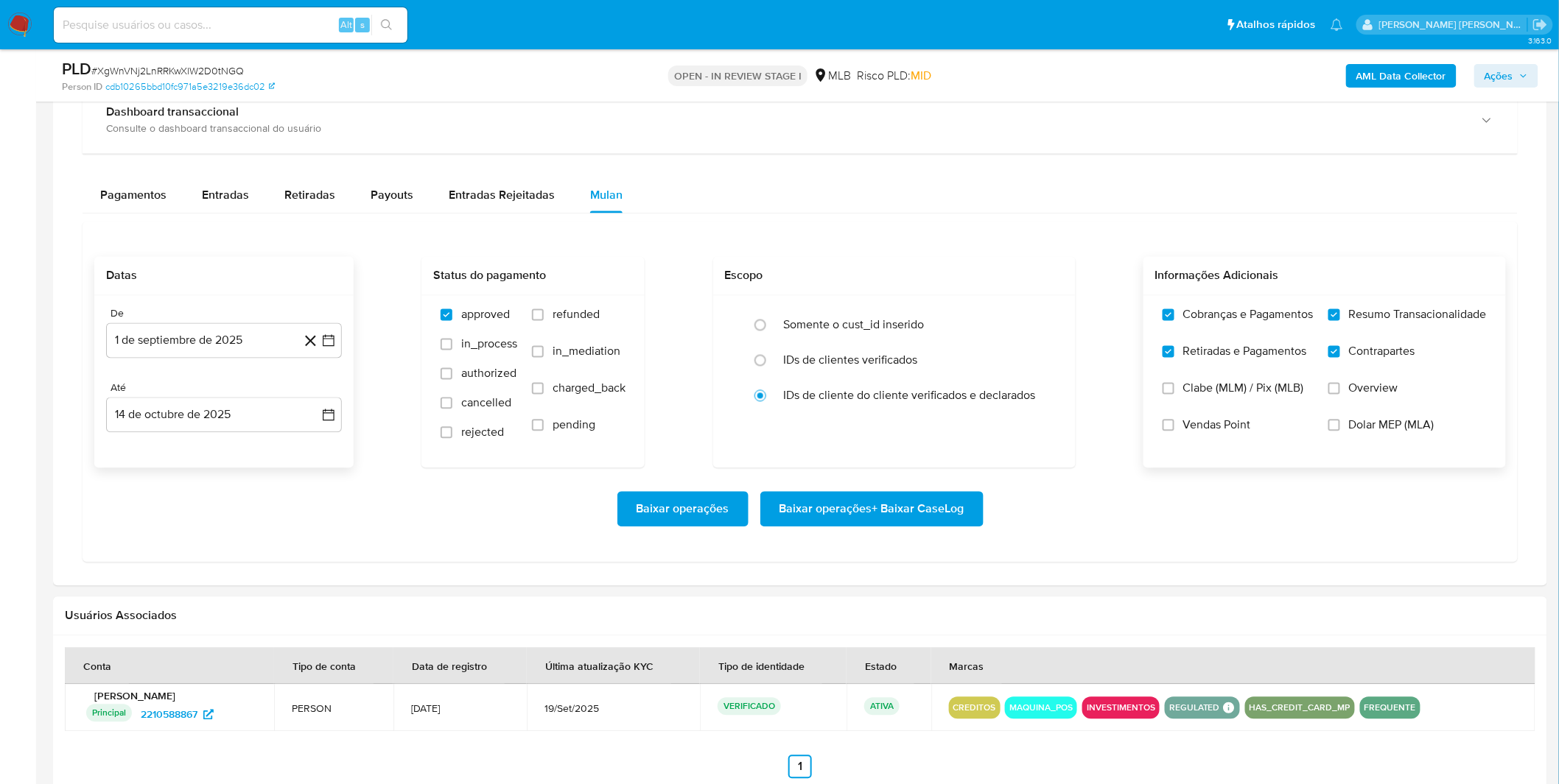
click at [183, 476] on div "Baixar operações Baixar operações + Baixar CaseLog" at bounding box center [800, 509] width 1411 height 83
click at [905, 510] on span "Baixar operações + Baixar CaseLog" at bounding box center [872, 509] width 185 height 32
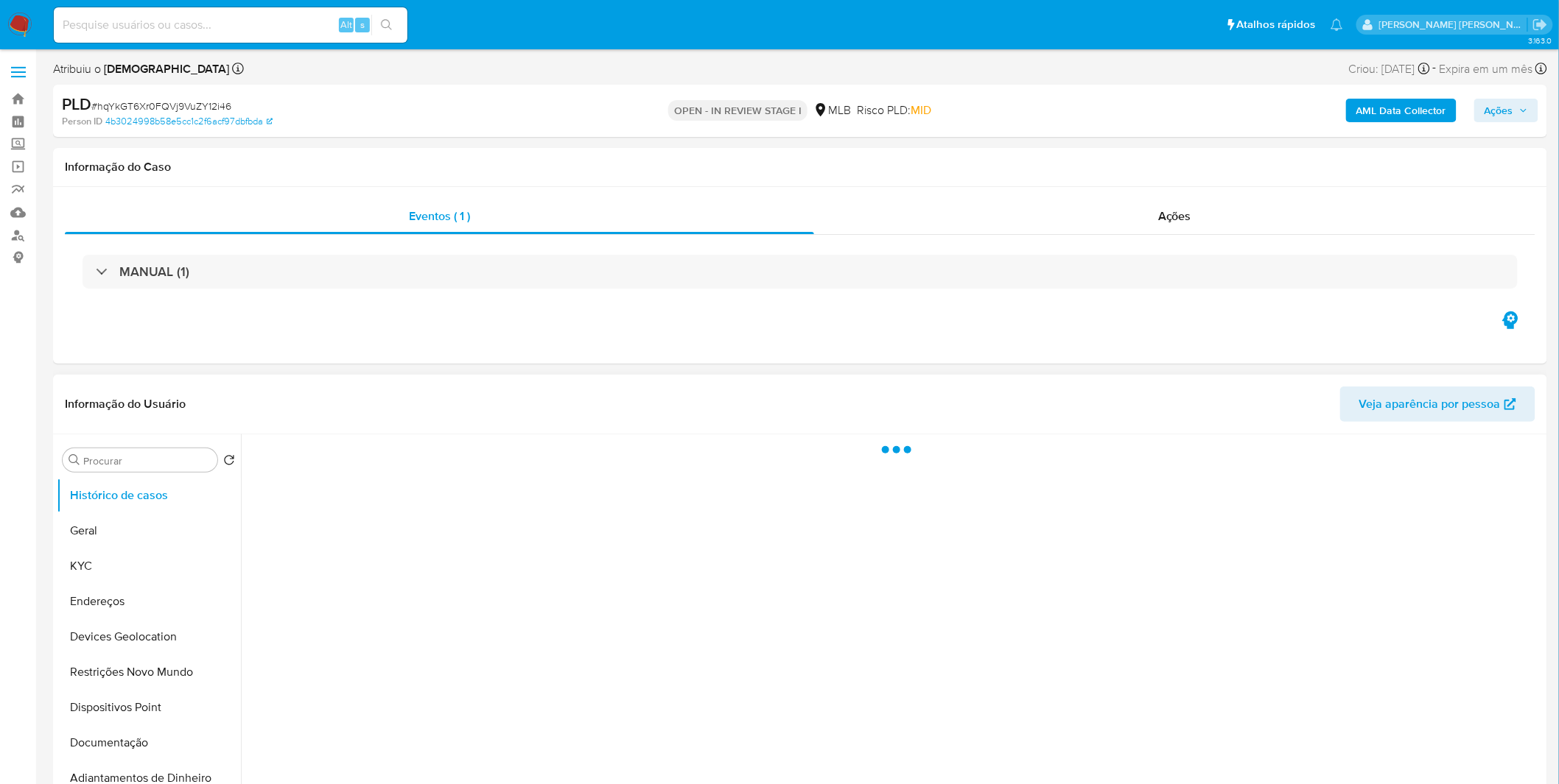
select select "10"
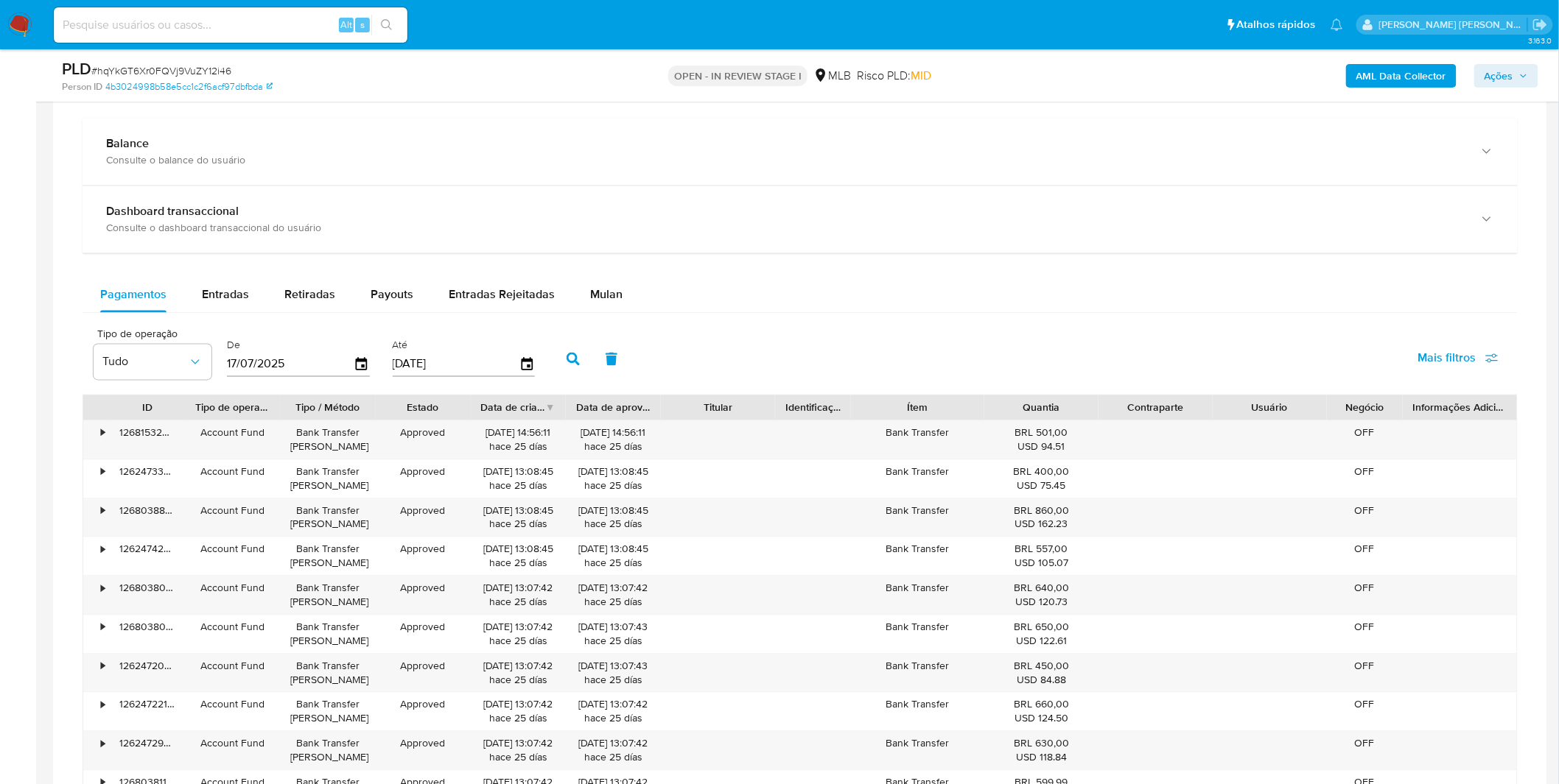
scroll to position [1064, 0]
click at [602, 292] on span "Mulan" at bounding box center [606, 295] width 32 height 17
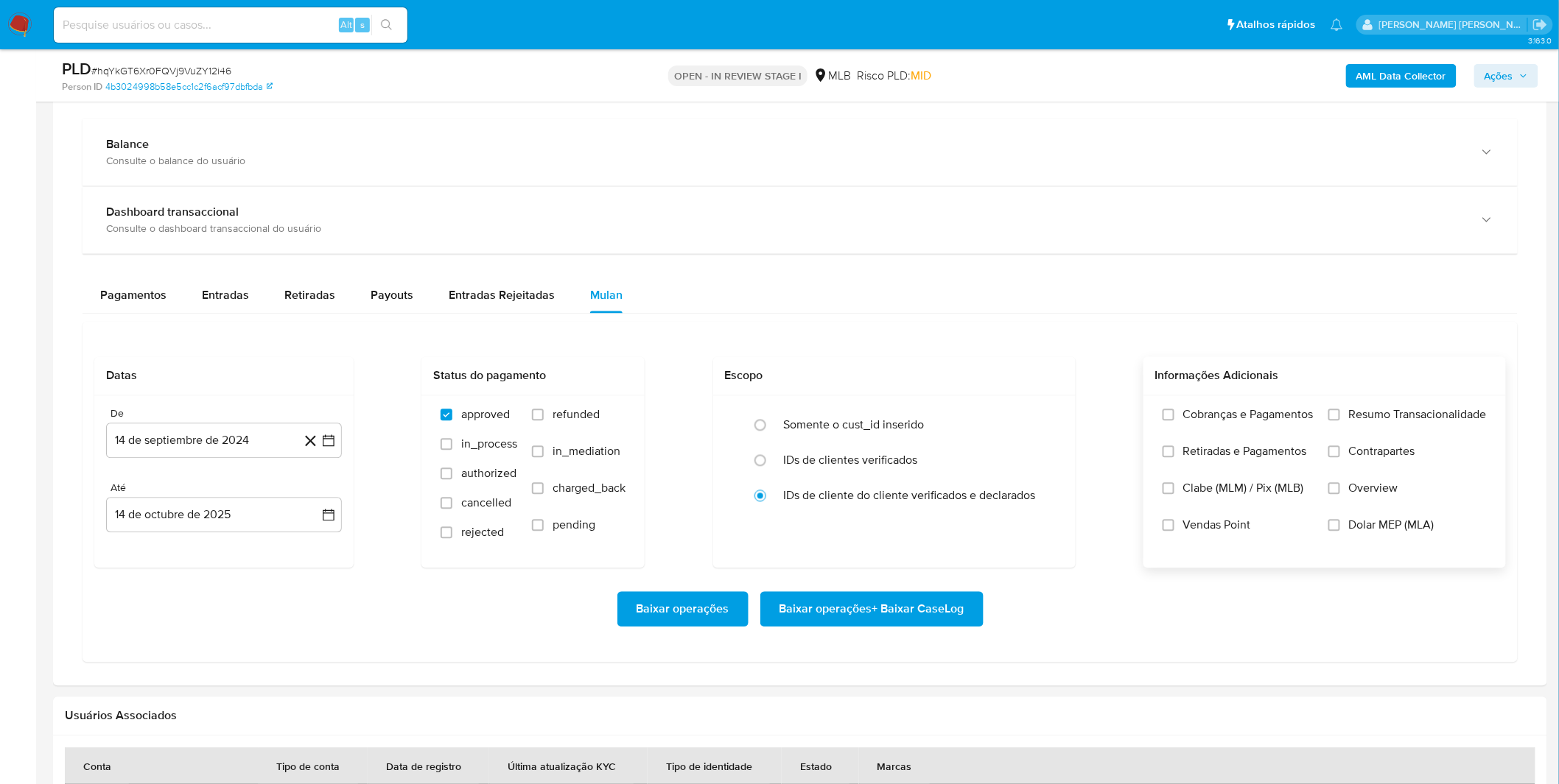
click at [1254, 431] on label "Cobranças e Pagamentos" at bounding box center [1237, 426] width 151 height 37
click at [1174, 422] on input "Cobranças e Pagamentos" at bounding box center [1168, 415] width 12 height 12
click at [1255, 468] on label "Retiradas e Pagamentos" at bounding box center [1237, 463] width 151 height 37
click at [1174, 458] on input "Retiradas e Pagamentos" at bounding box center [1168, 452] width 12 height 12
click at [1366, 430] on label "Resumo Transacionalidade" at bounding box center [1407, 426] width 158 height 37
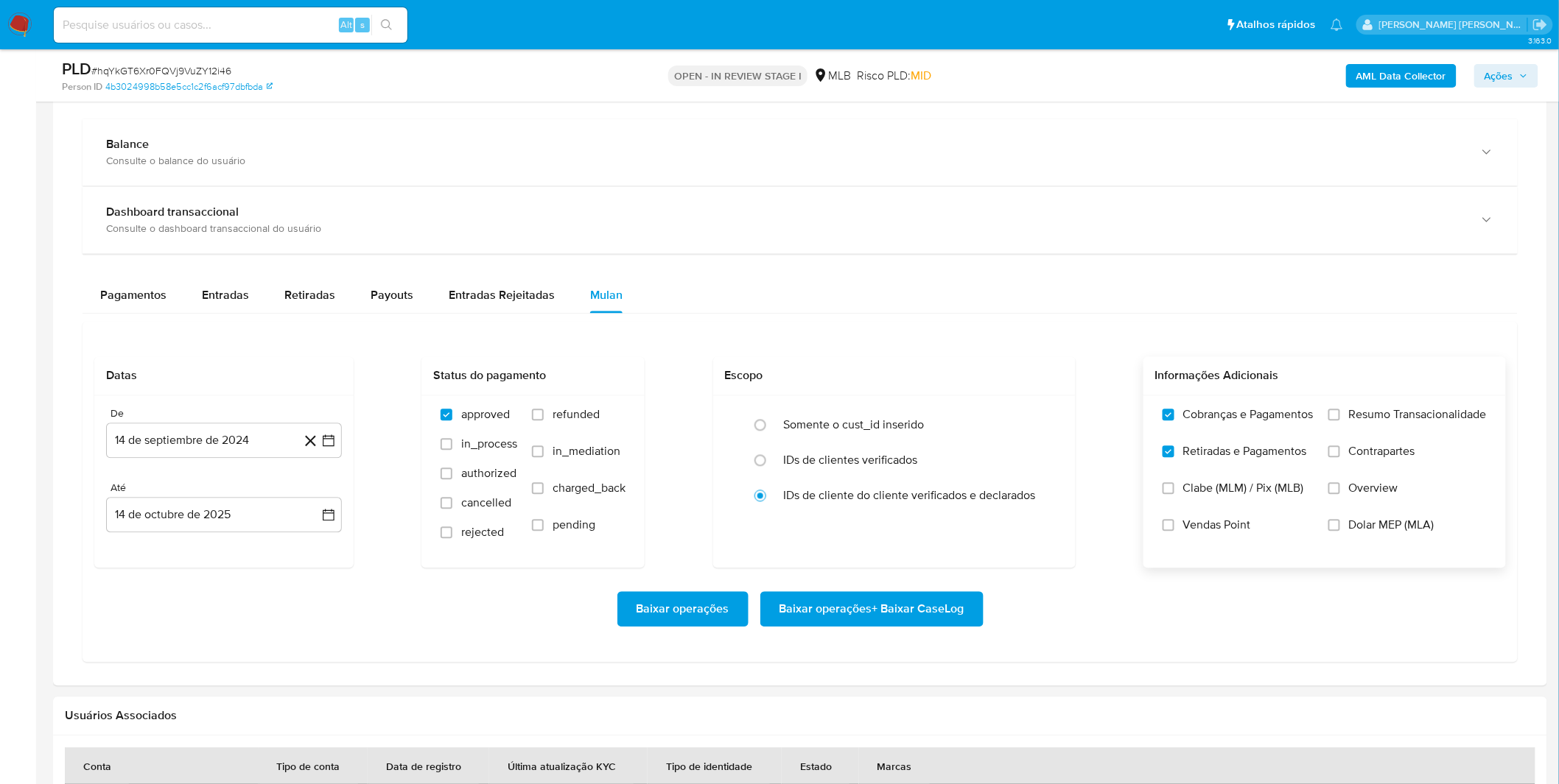
click at [1340, 422] on input "Resumo Transacionalidade" at bounding box center [1334, 415] width 12 height 12
click at [1365, 445] on span "Contrapartes" at bounding box center [1382, 452] width 66 height 15
click at [1340, 446] on input "Contrapartes" at bounding box center [1334, 452] width 12 height 12
click at [239, 437] on button "14 de septiembre de 2024" at bounding box center [224, 441] width 236 height 35
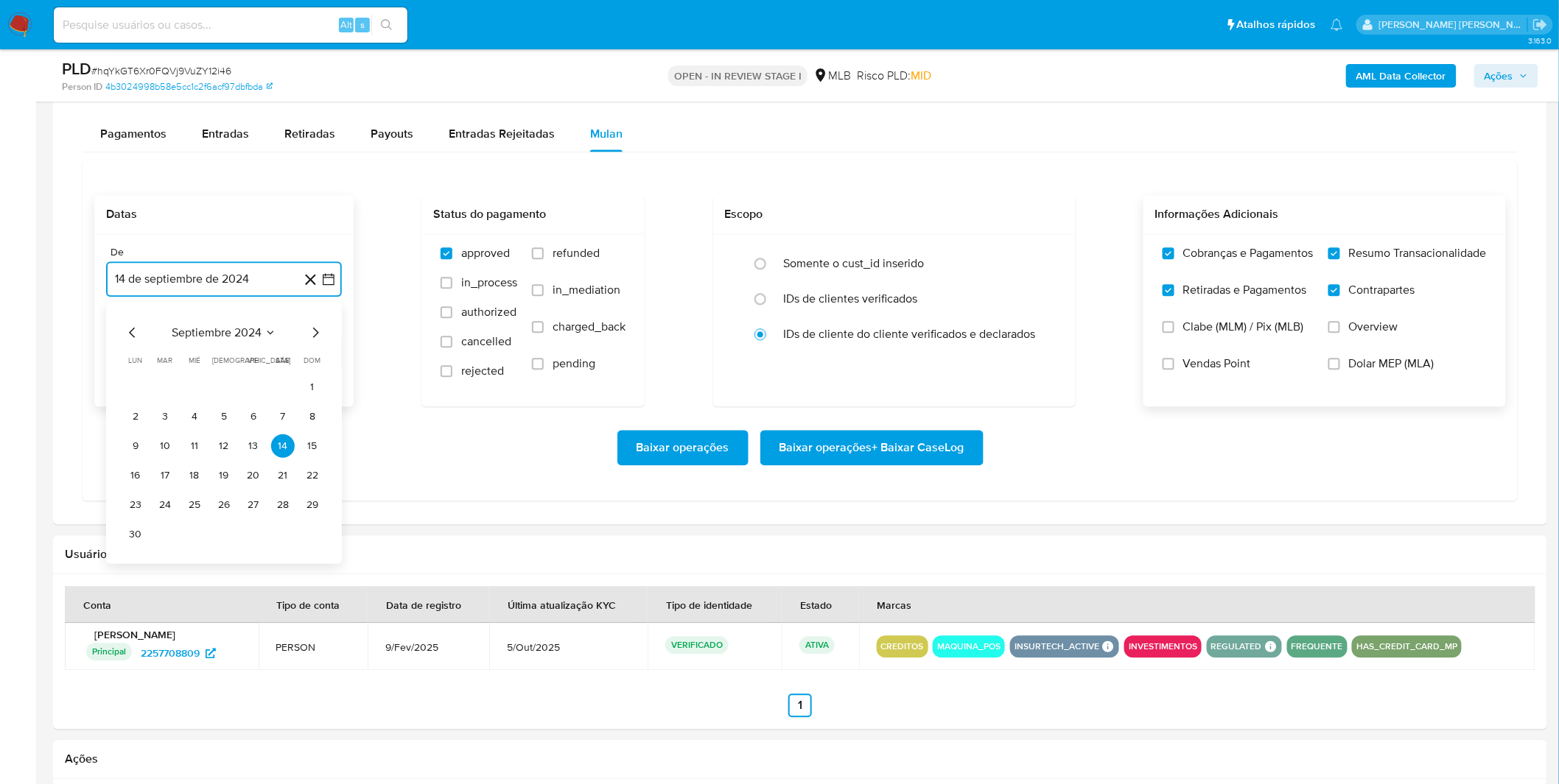
scroll to position [1227, 0]
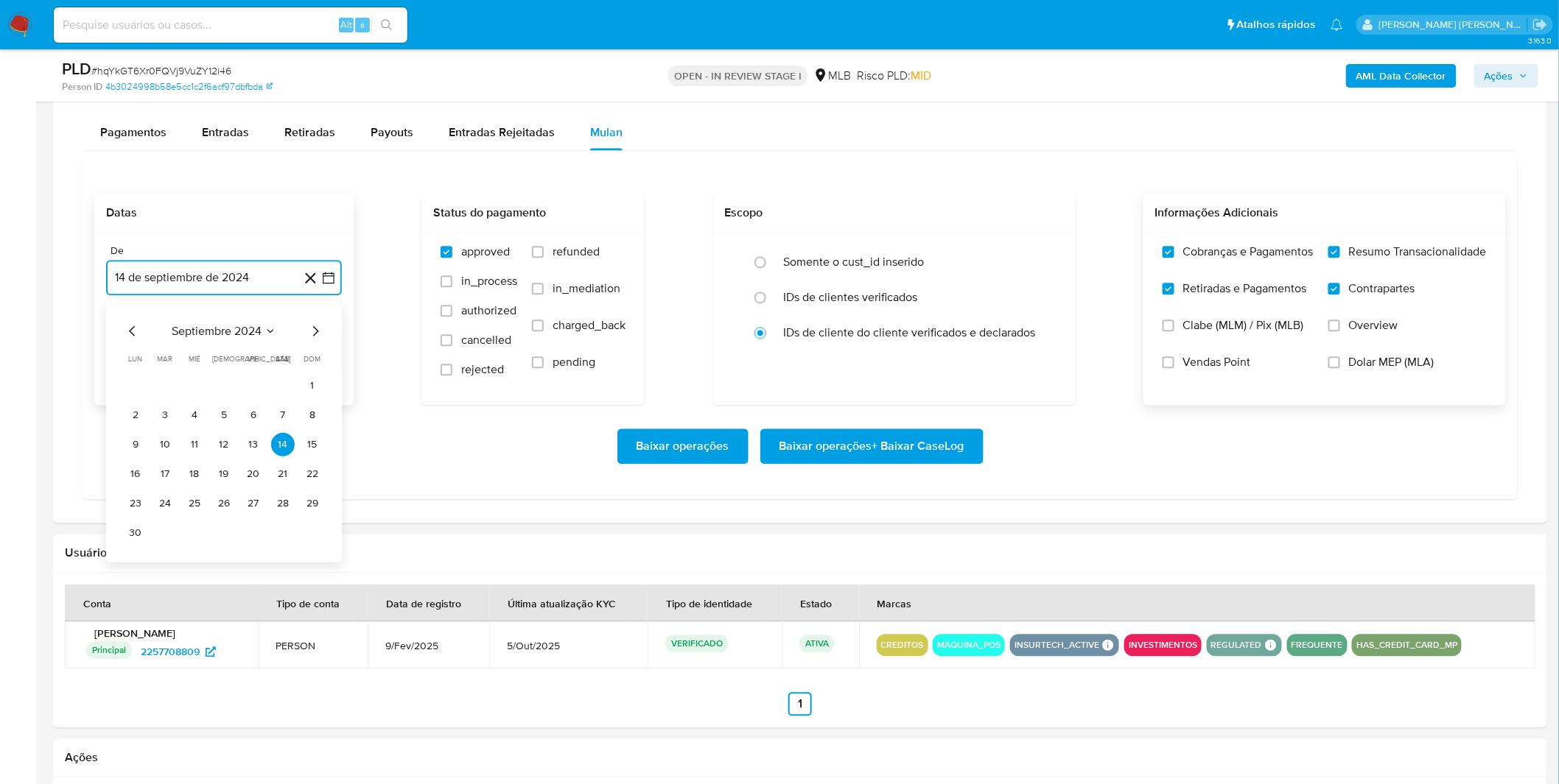
click at [230, 334] on span "septiembre 2024" at bounding box center [217, 330] width 89 height 15
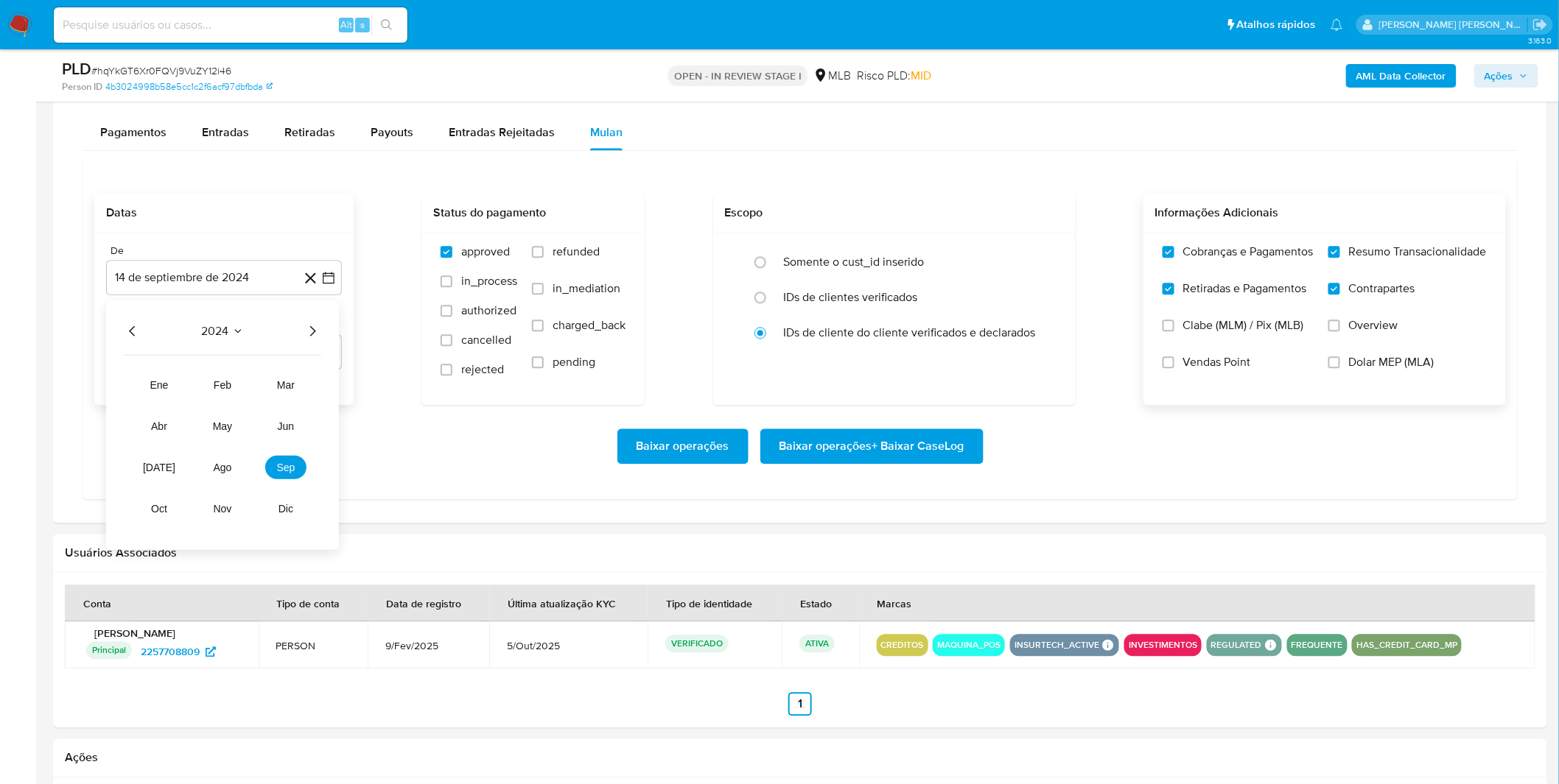
click at [306, 339] on icon "Año siguiente" at bounding box center [312, 330] width 17 height 17
click at [285, 466] on span "sep" at bounding box center [286, 467] width 18 height 12
click at [135, 391] on button "1" at bounding box center [135, 385] width 23 height 23
drag, startPoint x: 163, startPoint y: 426, endPoint x: 195, endPoint y: 430, distance: 32.2
click at [164, 426] on div "Baixar operações Baixar operações + Baixar CaseLog" at bounding box center [800, 446] width 1411 height 83
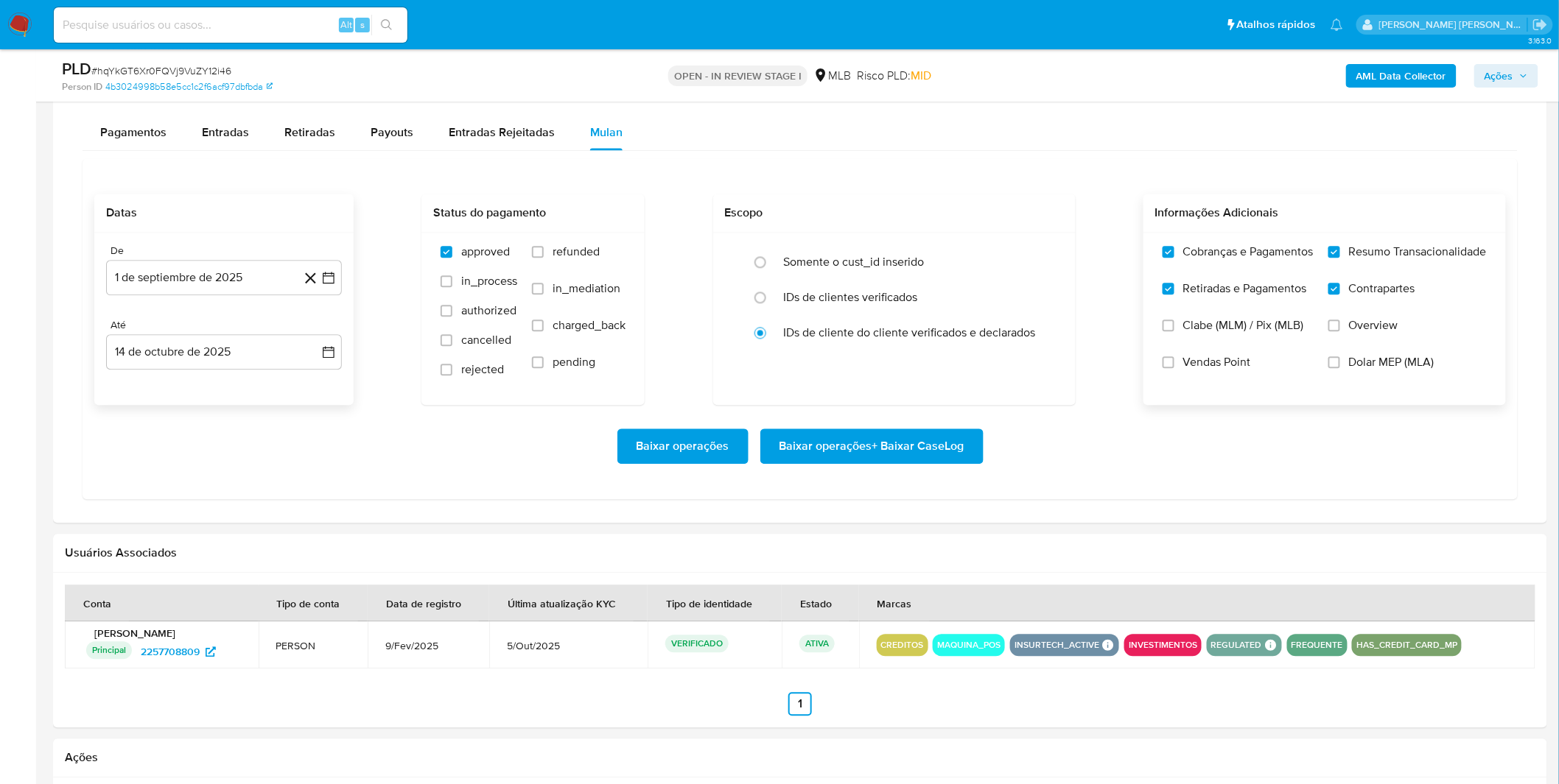
click at [925, 459] on span "Baixar operações + Baixar CaseLog" at bounding box center [872, 446] width 185 height 32
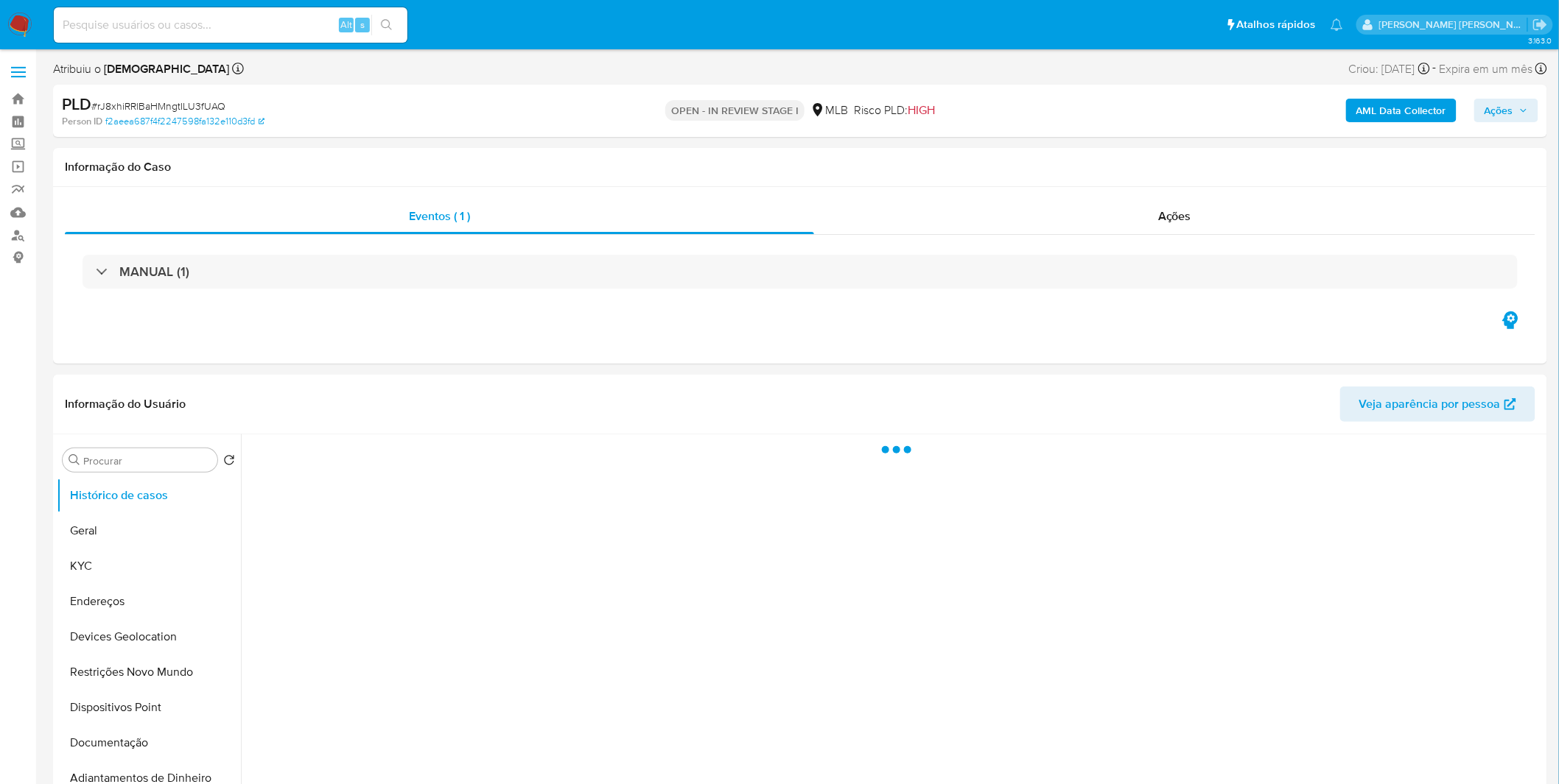
select select "10"
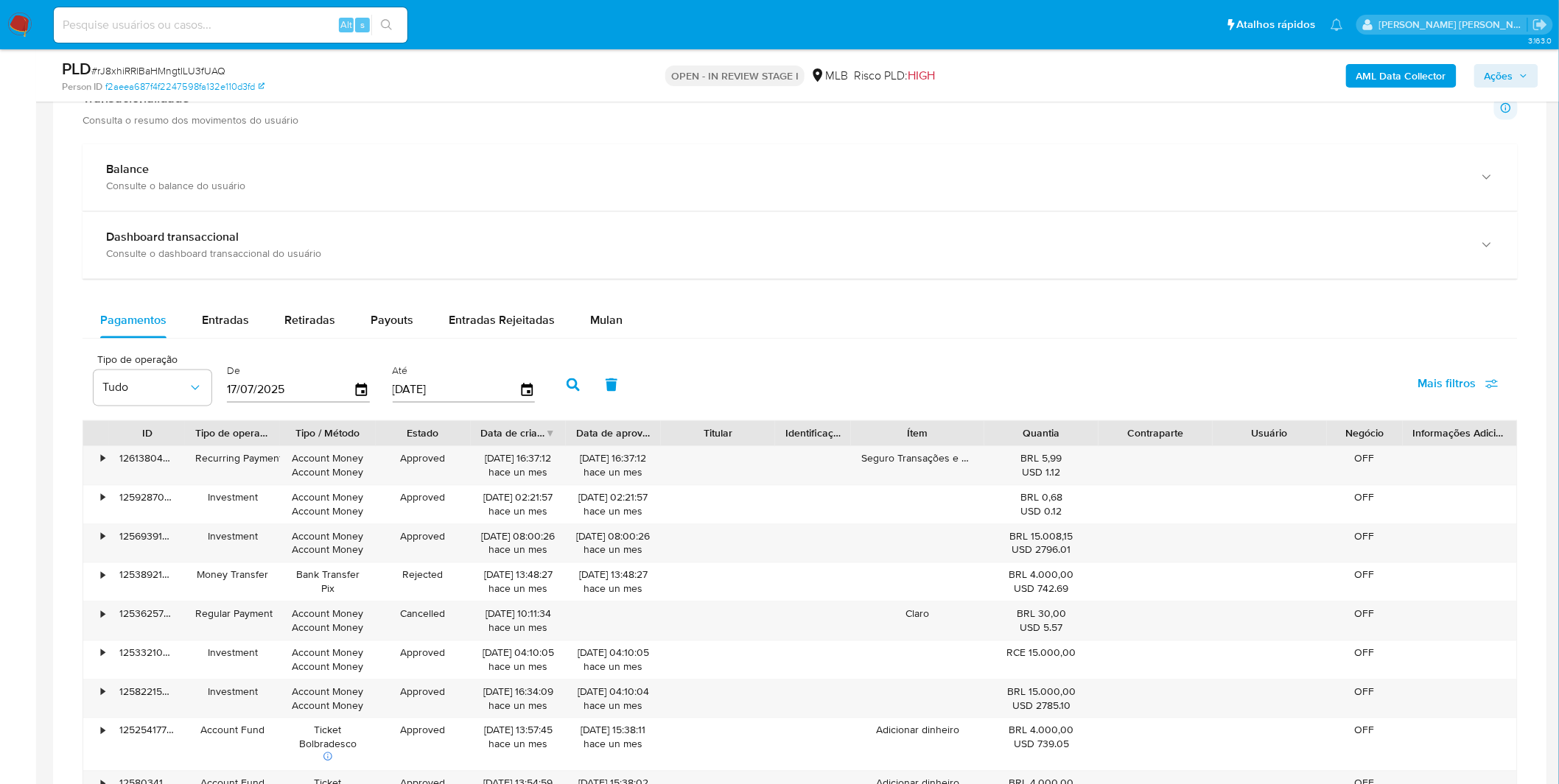
scroll to position [1064, 0]
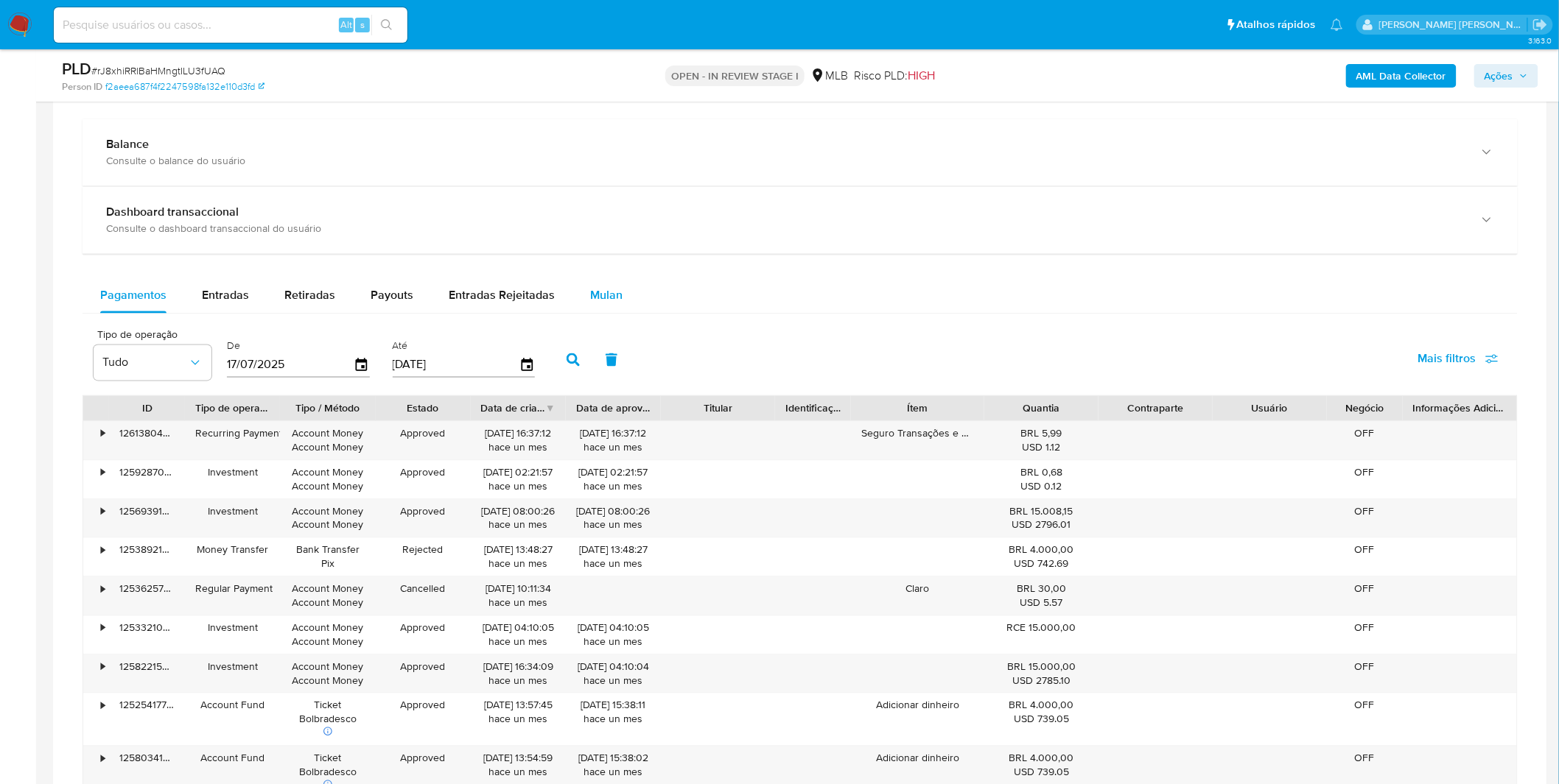
click at [606, 298] on span "Mulan" at bounding box center [606, 295] width 32 height 17
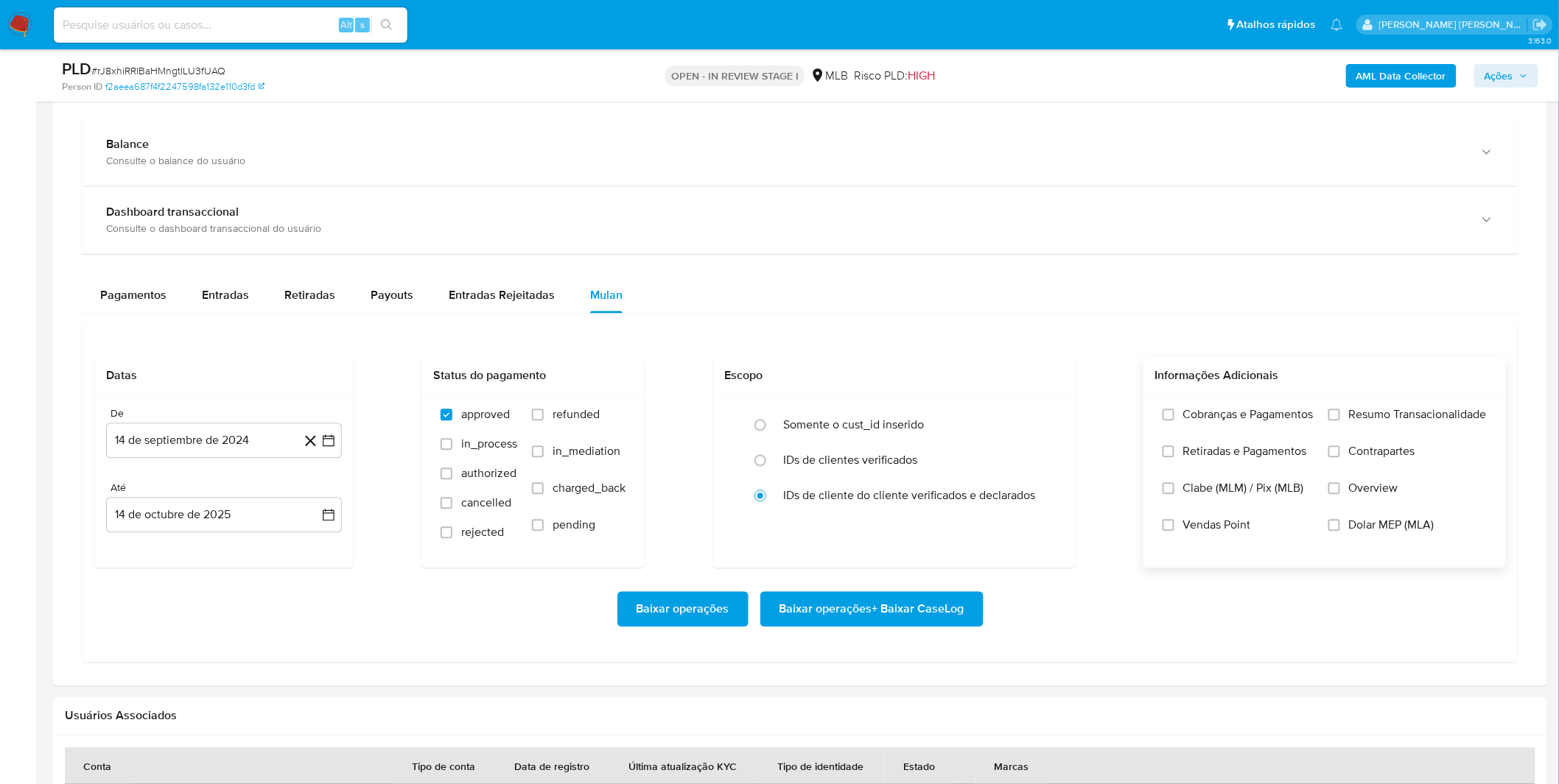
click at [1290, 435] on label "Cobranças e Pagamentos" at bounding box center [1237, 426] width 151 height 37
click at [1174, 422] on input "Cobranças e Pagamentos" at bounding box center [1168, 415] width 12 height 12
click at [1354, 425] on label "Resumo Transacionalidade" at bounding box center [1407, 426] width 158 height 37
click at [1340, 422] on input "Resumo Transacionalidade" at bounding box center [1334, 415] width 12 height 12
click at [1361, 455] on span "Contrapartes" at bounding box center [1382, 452] width 66 height 15
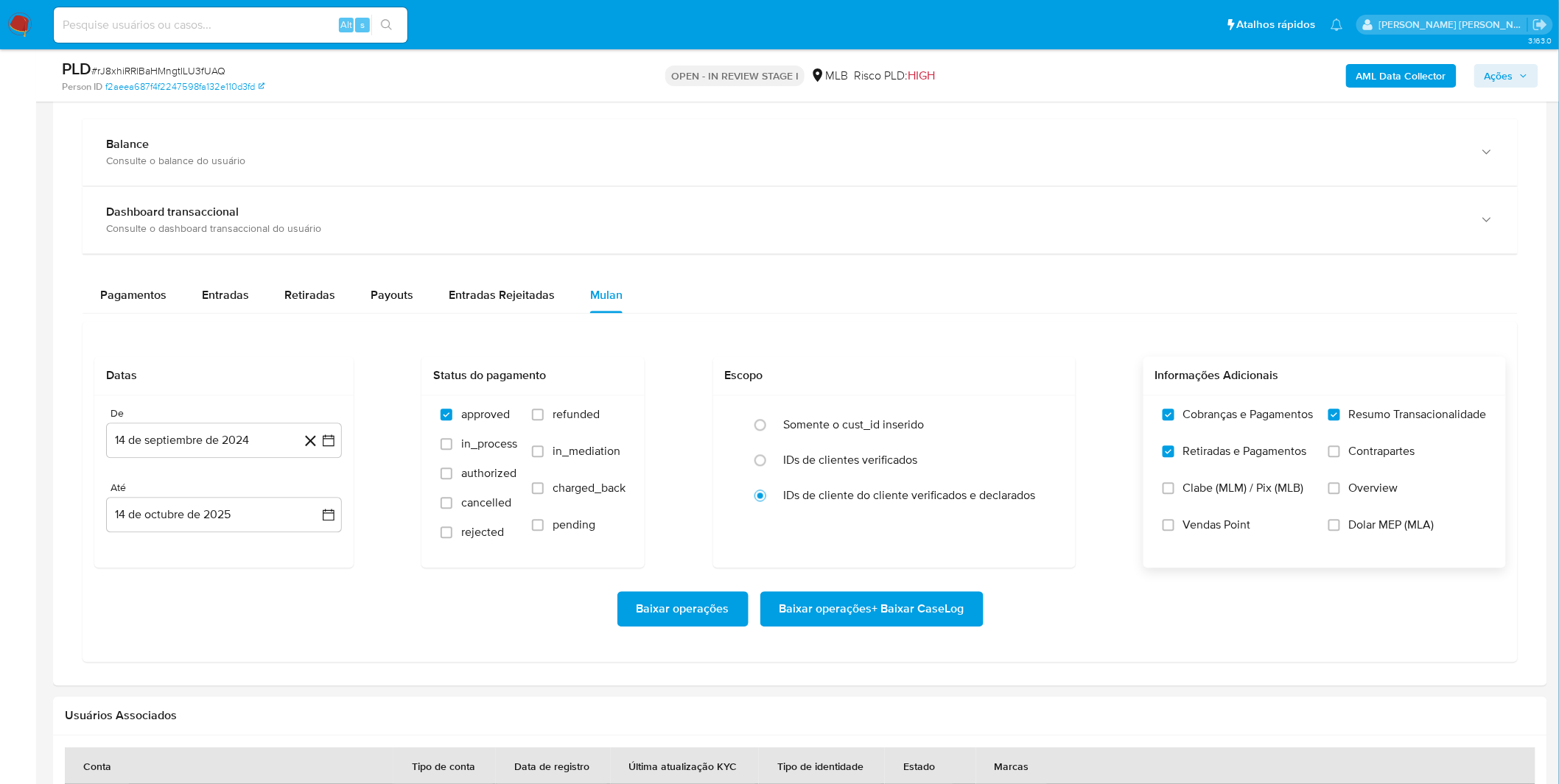
click at [1340, 455] on input "Contrapartes" at bounding box center [1334, 452] width 12 height 12
click at [260, 452] on button "14 de septiembre de 2024" at bounding box center [224, 441] width 236 height 35
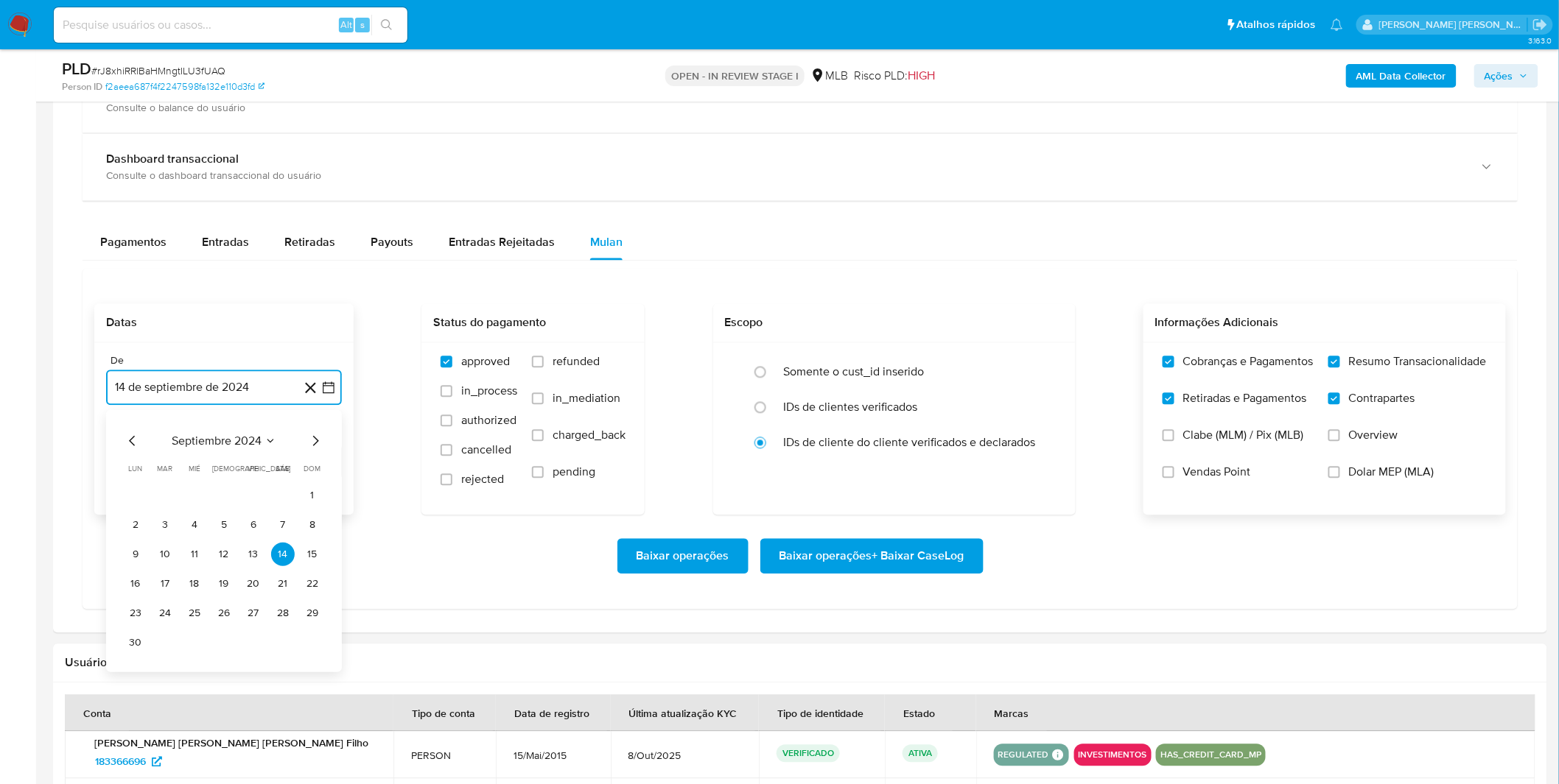
scroll to position [1145, 0]
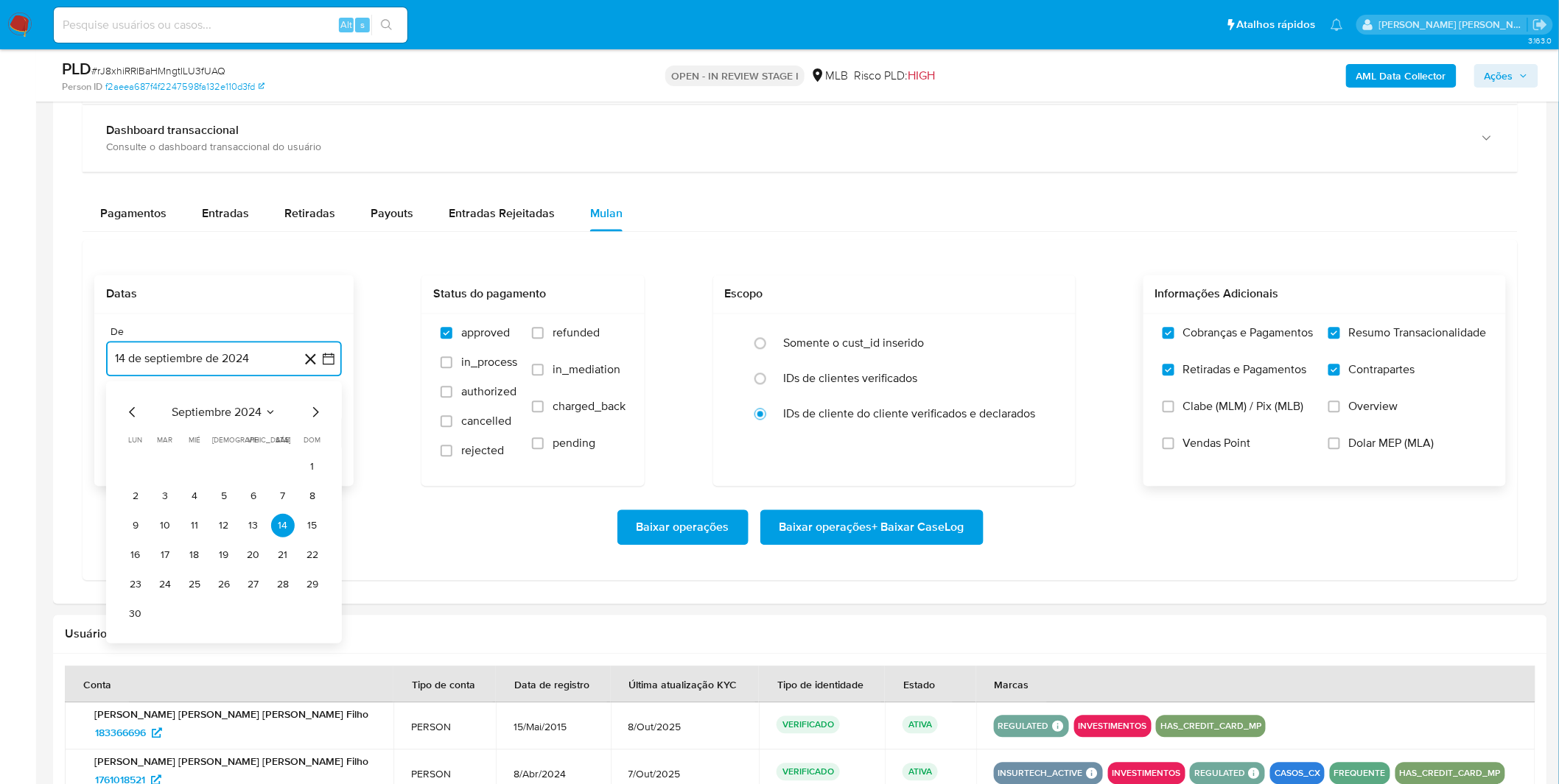
click at [234, 413] on span "septiembre 2024" at bounding box center [217, 412] width 89 height 15
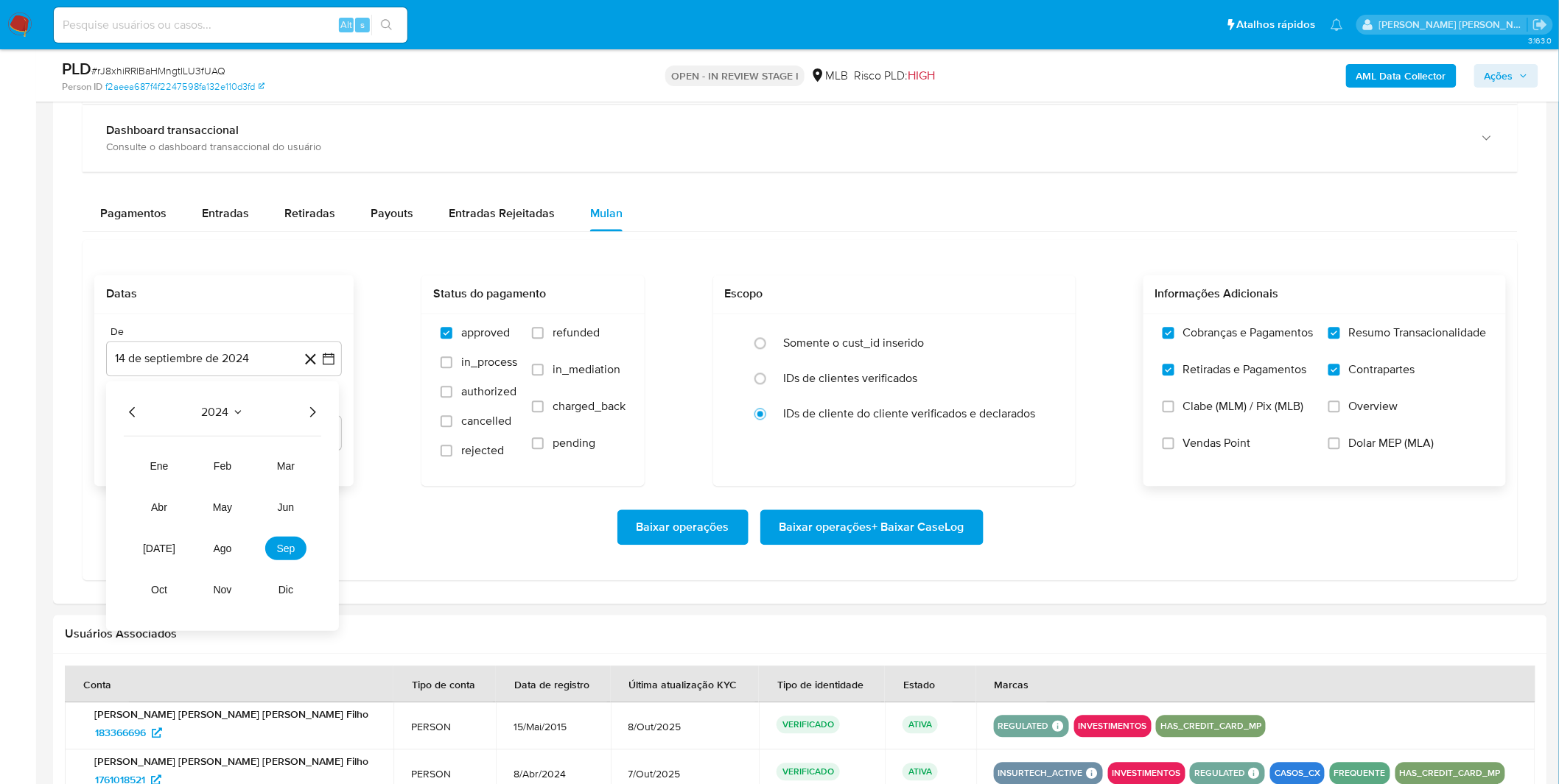
click at [306, 415] on div "2024" at bounding box center [222, 412] width 197 height 17
click at [309, 422] on icon "Año siguiente" at bounding box center [312, 412] width 17 height 17
click at [289, 568] on tr "ene feb mar abr may jun [DATE] ago sep oct nov dic" at bounding box center [223, 528] width 168 height 148
click at [283, 558] on button "sep" at bounding box center [286, 549] width 41 height 23
click at [135, 468] on button "1" at bounding box center [135, 466] width 23 height 23
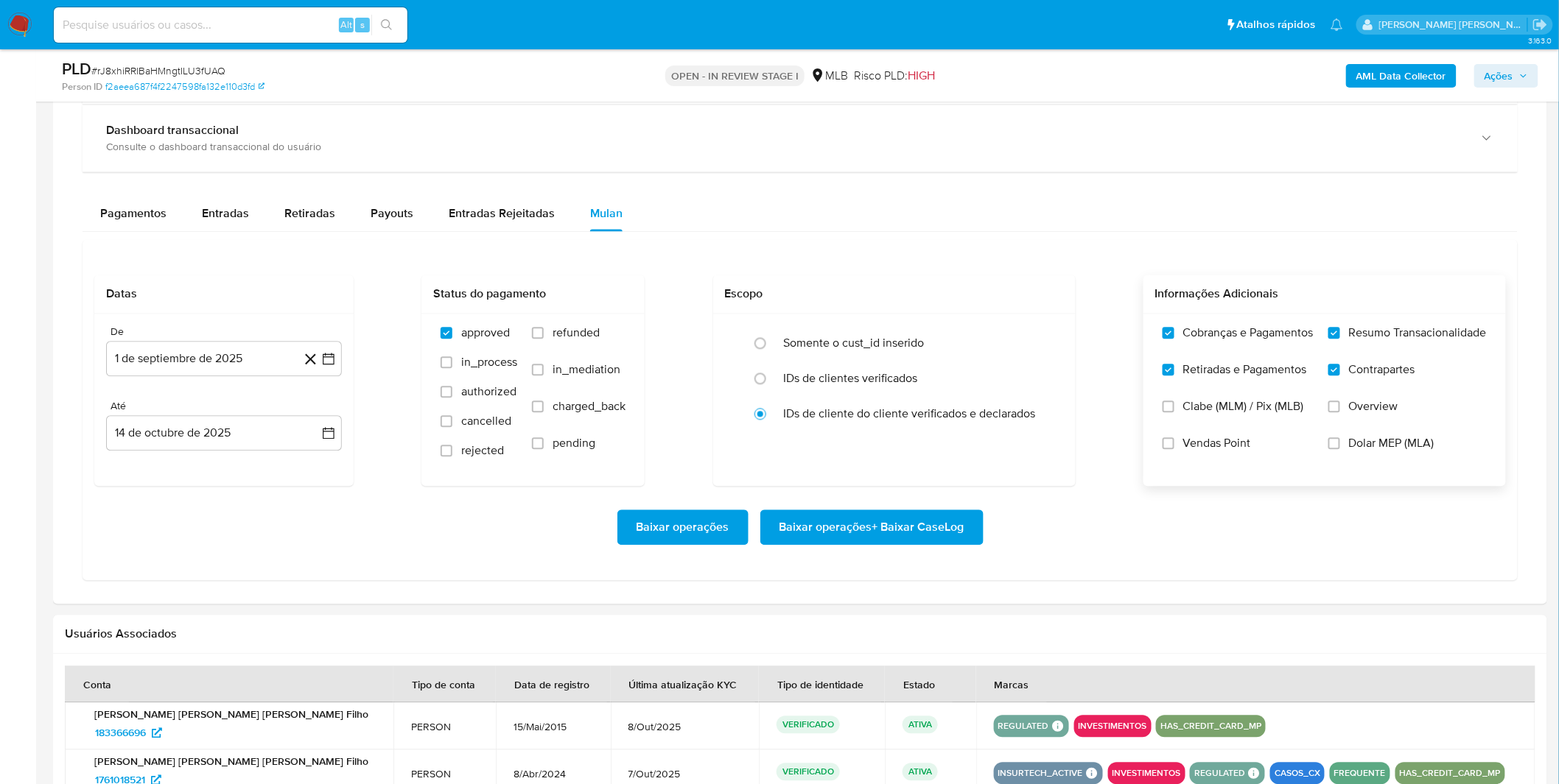
click at [180, 528] on div "Baixar operações Baixar operações + Baixar CaseLog" at bounding box center [800, 528] width 1411 height 35
click at [922, 534] on span "Baixar operações + Baixar CaseLog" at bounding box center [872, 528] width 185 height 32
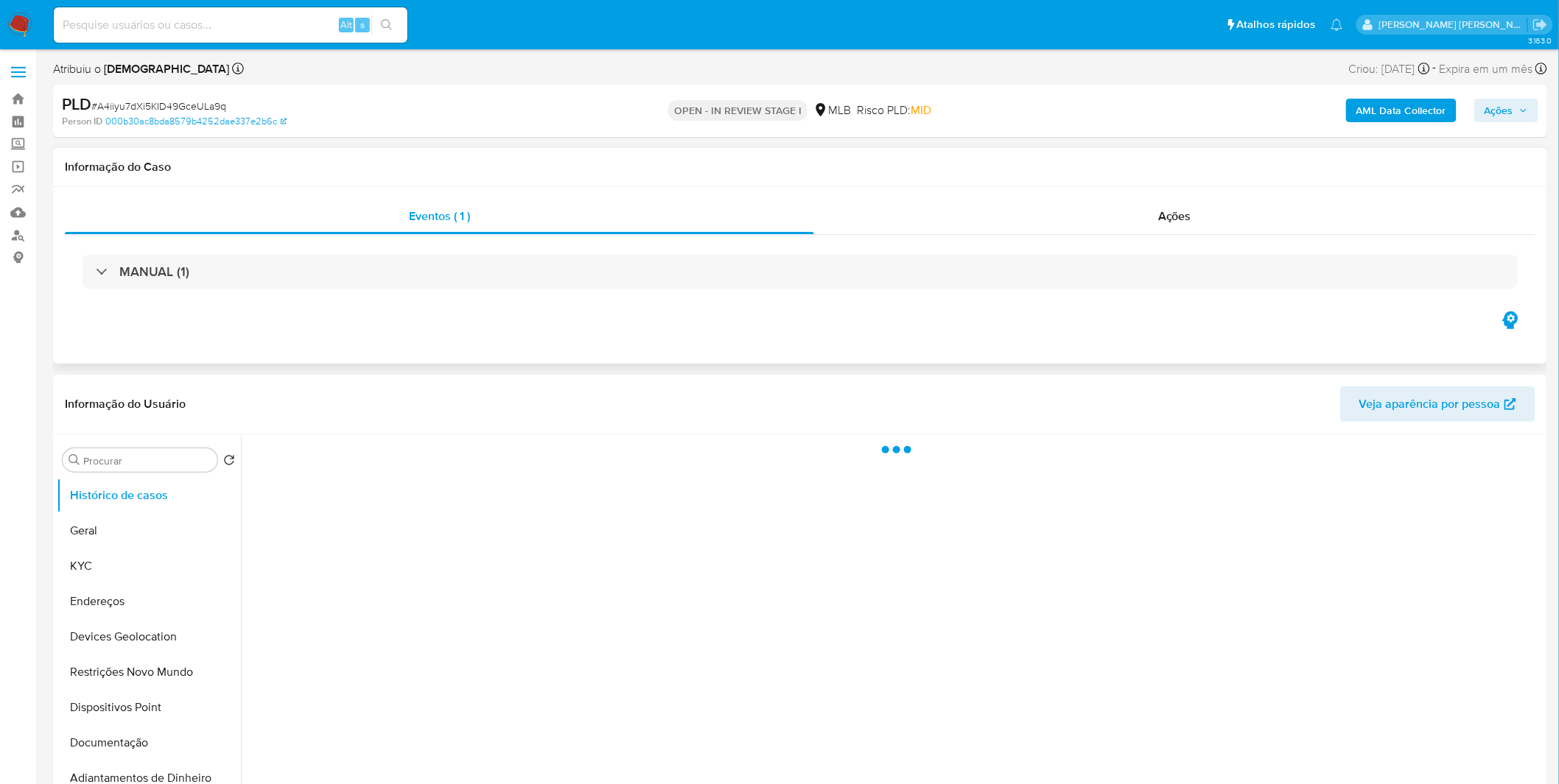
select select "10"
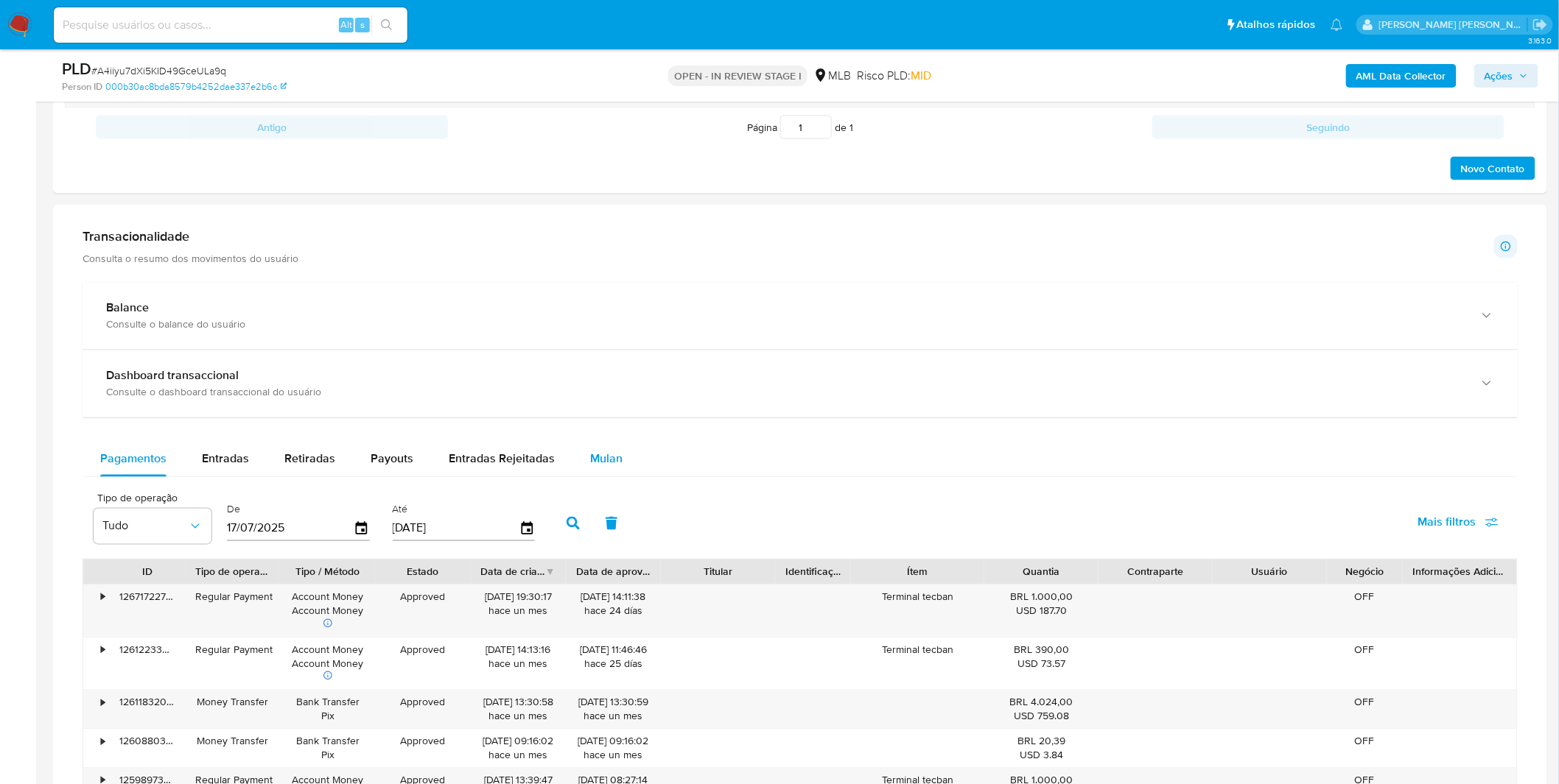
click at [590, 454] on span "Mulan" at bounding box center [606, 459] width 32 height 17
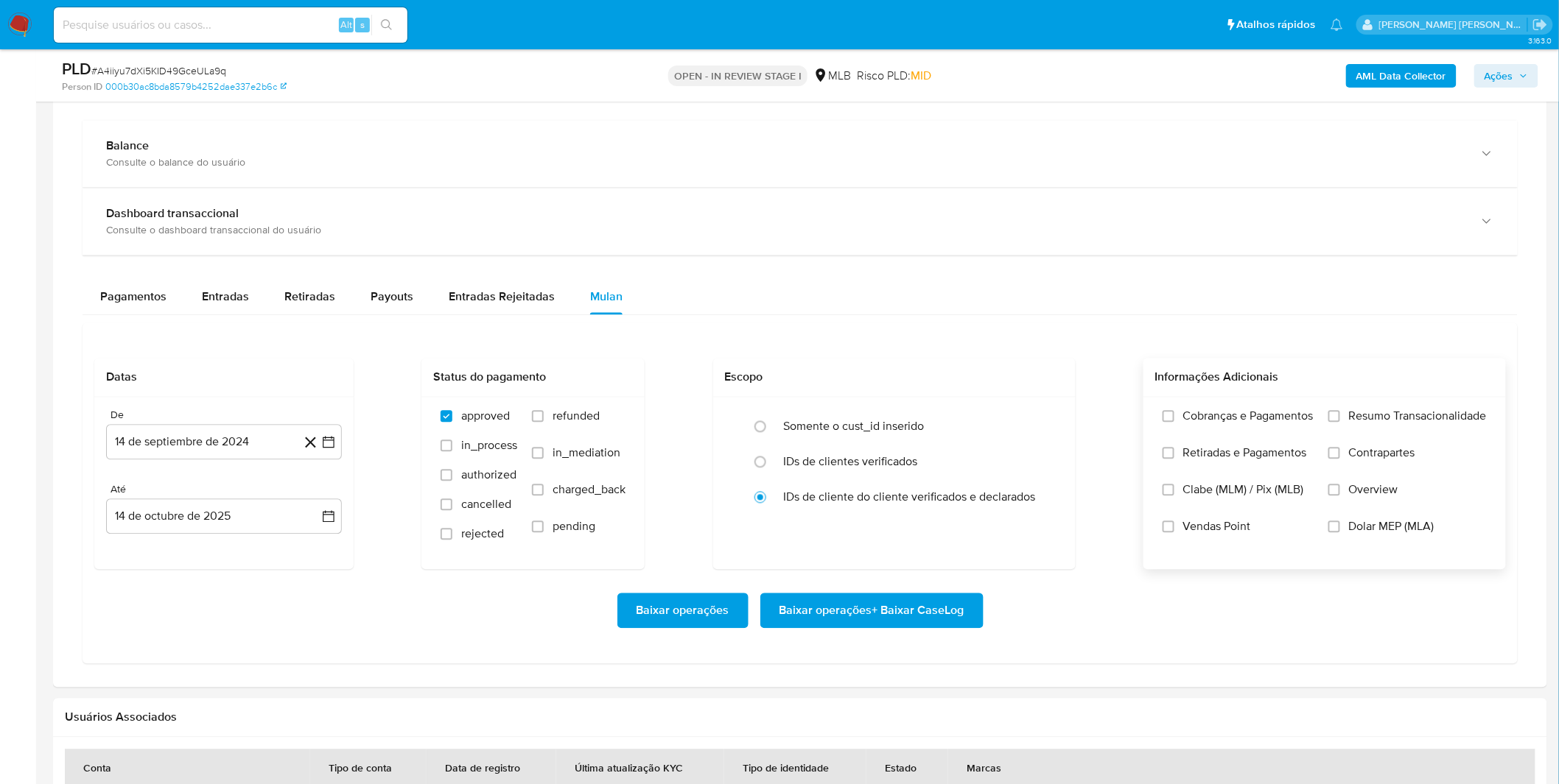
scroll to position [1064, 0]
click at [1224, 427] on label "Cobranças e Pagamentos" at bounding box center [1237, 426] width 151 height 37
click at [1174, 422] on input "Cobranças e Pagamentos" at bounding box center [1168, 415] width 12 height 12
click at [1344, 431] on label "Resumo Transacionalidade" at bounding box center [1407, 426] width 158 height 37
click at [1340, 422] on input "Resumo Transacionalidade" at bounding box center [1334, 415] width 12 height 12
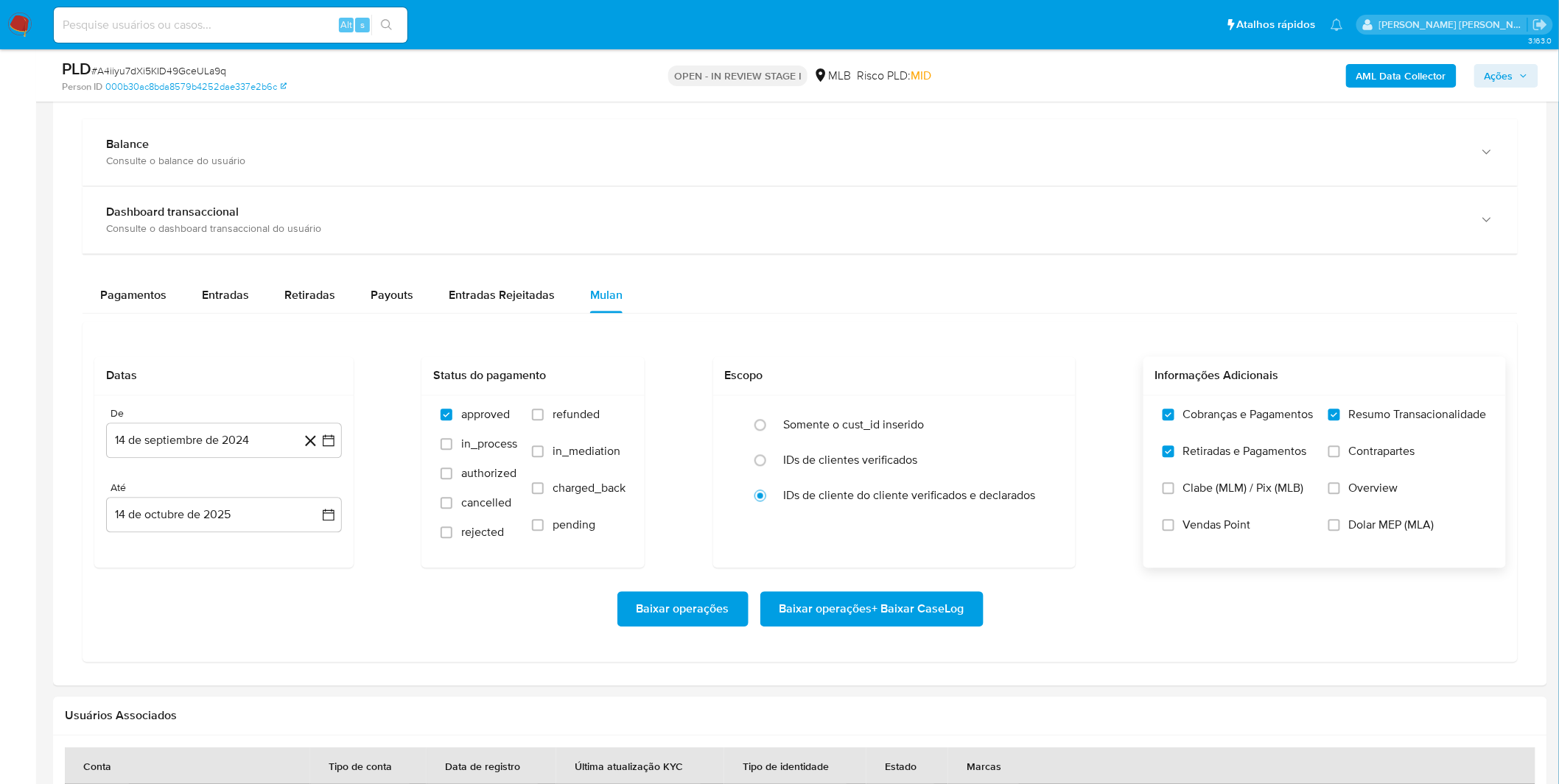
click at [1348, 449] on label "Contrapartes" at bounding box center [1407, 463] width 158 height 37
click at [1340, 449] on input "Contrapartes" at bounding box center [1334, 452] width 12 height 12
click at [256, 453] on button "14 de septiembre de 2024" at bounding box center [224, 441] width 236 height 35
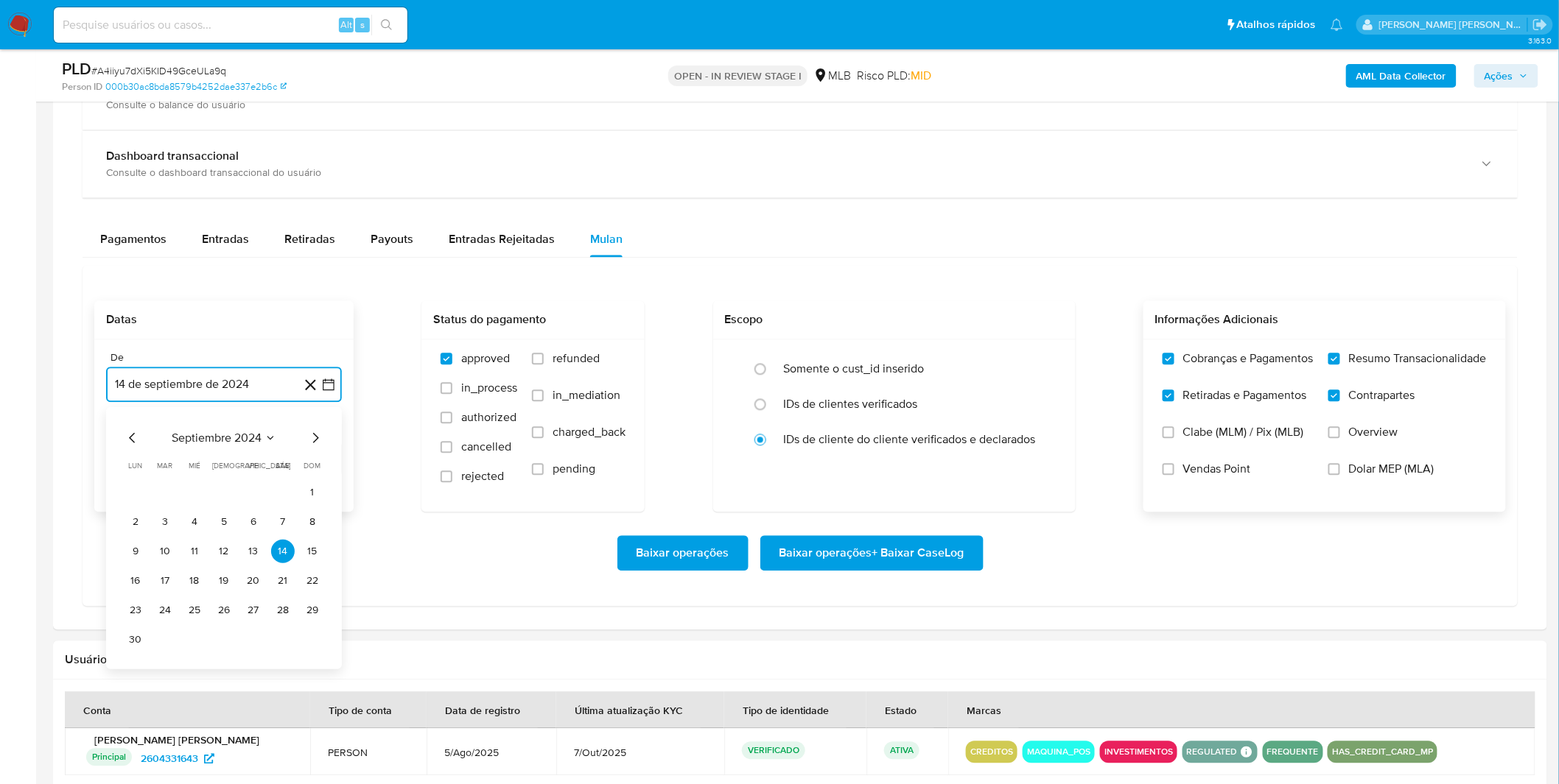
scroll to position [1145, 0]
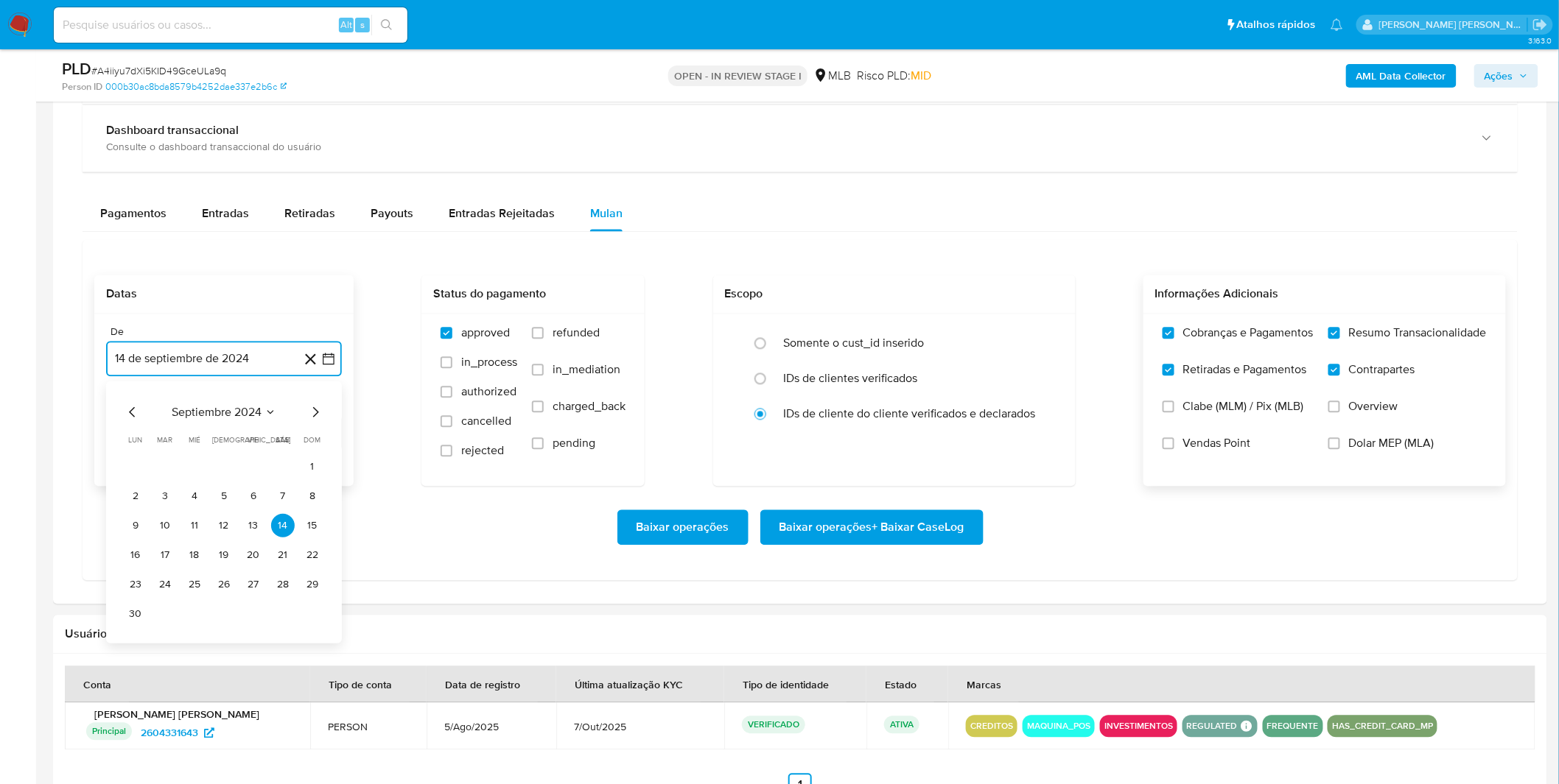
click at [249, 409] on span "septiembre 2024" at bounding box center [217, 412] width 89 height 15
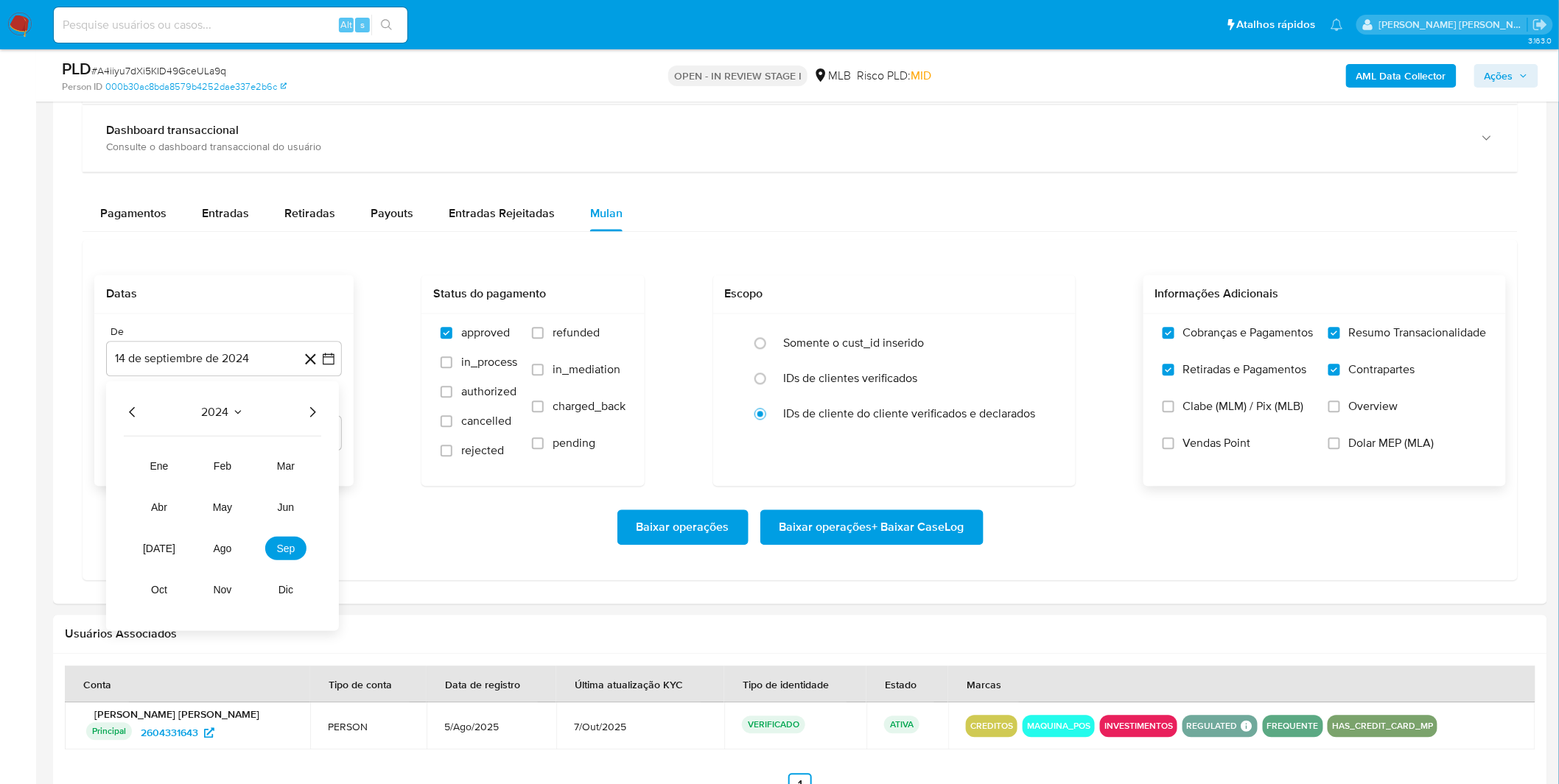
click at [318, 419] on icon "Año siguiente" at bounding box center [312, 412] width 17 height 17
click at [278, 559] on button "sep" at bounding box center [286, 549] width 41 height 23
click at [132, 474] on button "1" at bounding box center [135, 466] width 23 height 23
click at [165, 531] on div "Baixar operações Baixar operações + Baixar CaseLog" at bounding box center [800, 528] width 1411 height 35
click at [918, 536] on span "Baixar operações + Baixar CaseLog" at bounding box center [872, 528] width 185 height 32
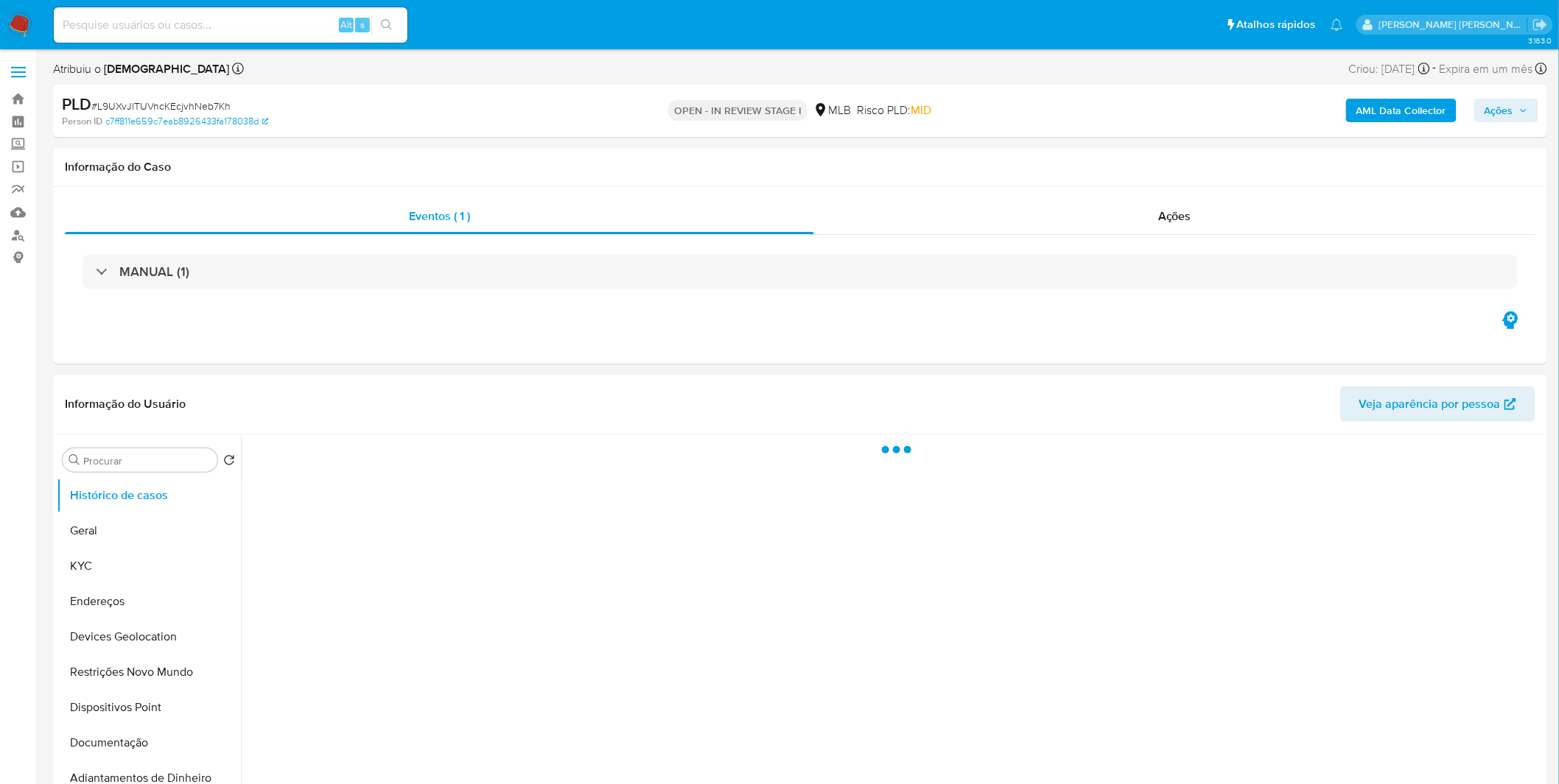
select select "10"
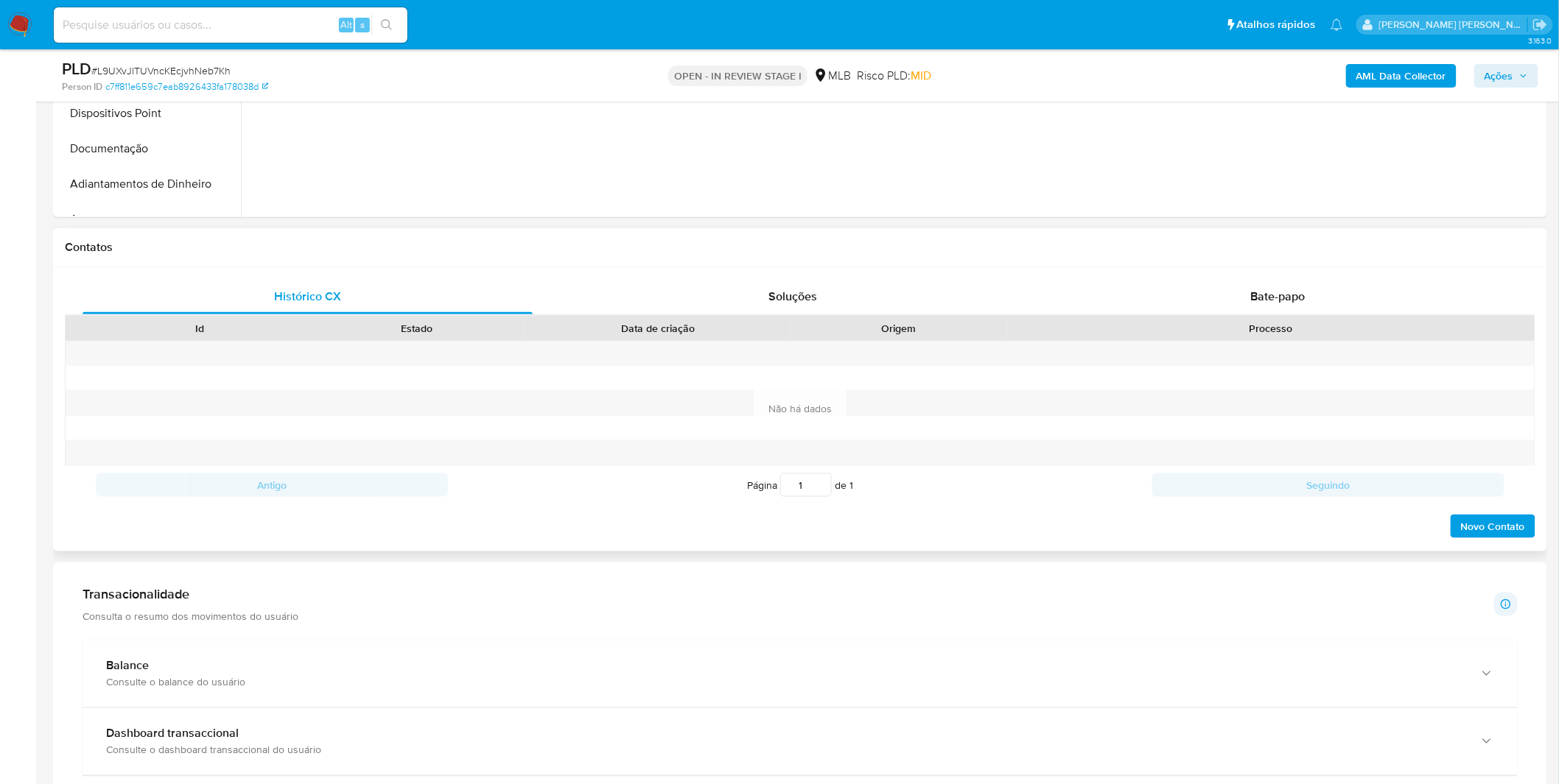
scroll to position [409, 0]
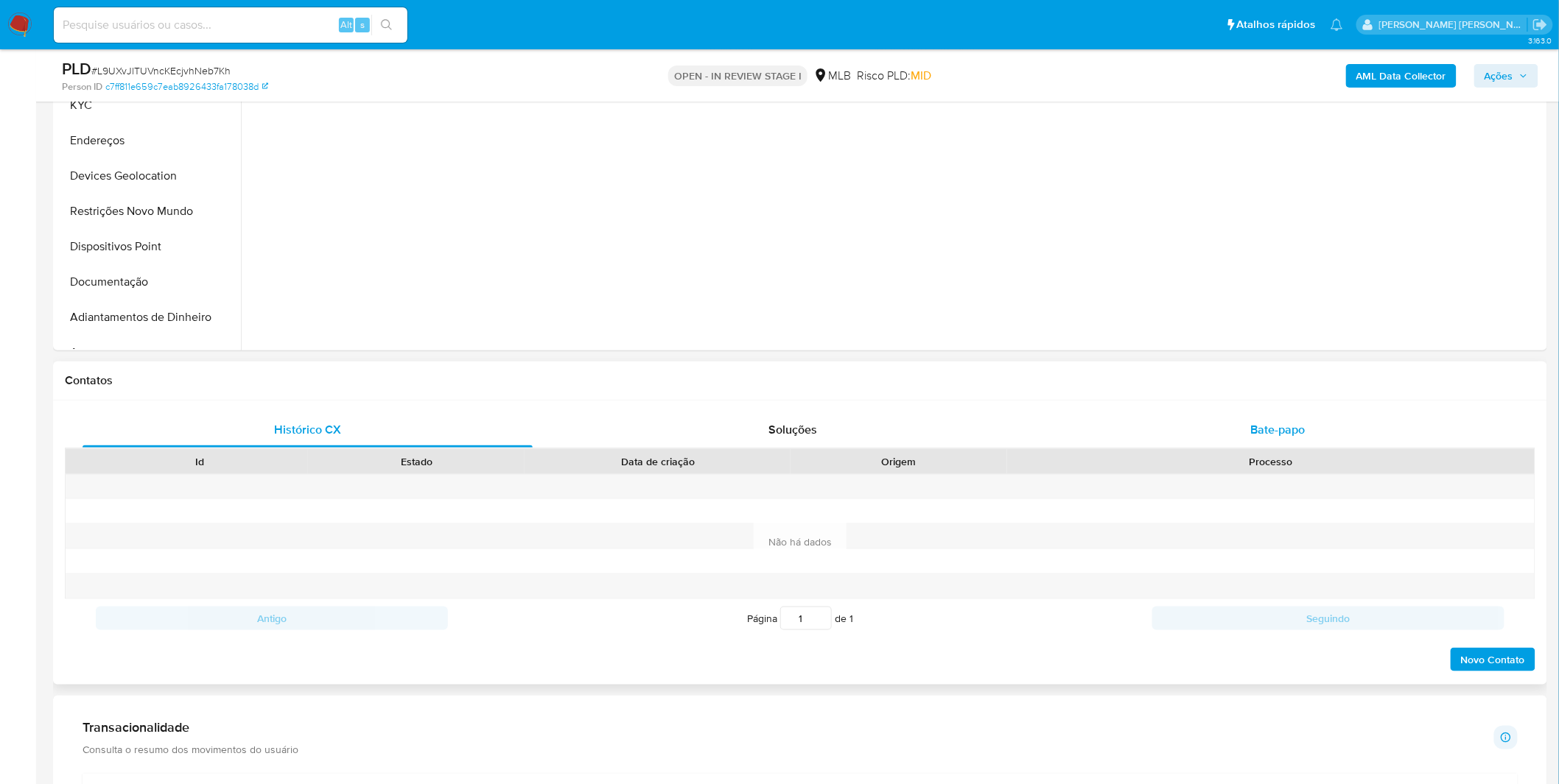
click at [1102, 424] on div "Bate-papo" at bounding box center [1277, 429] width 450 height 35
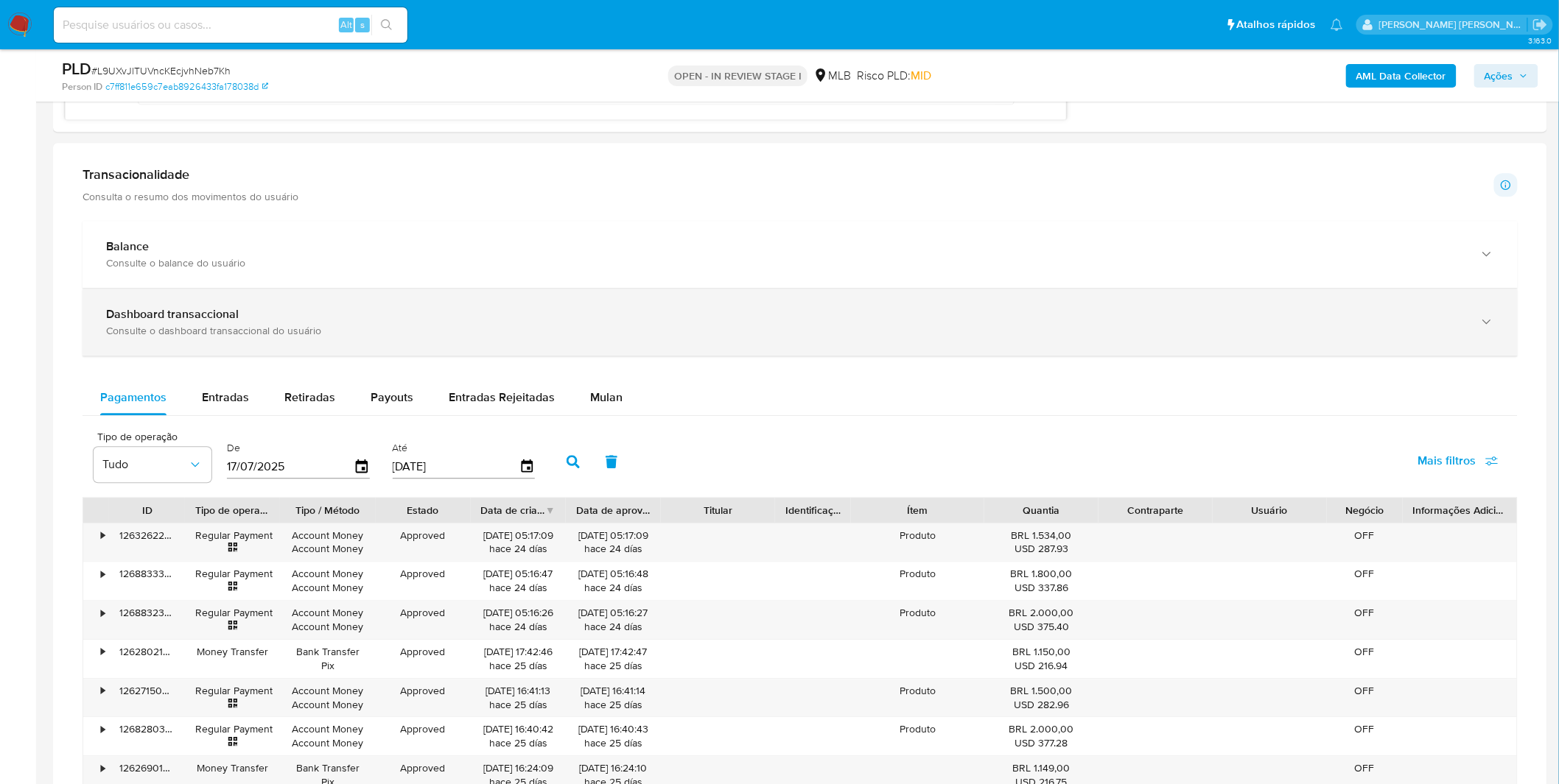
scroll to position [1554, 0]
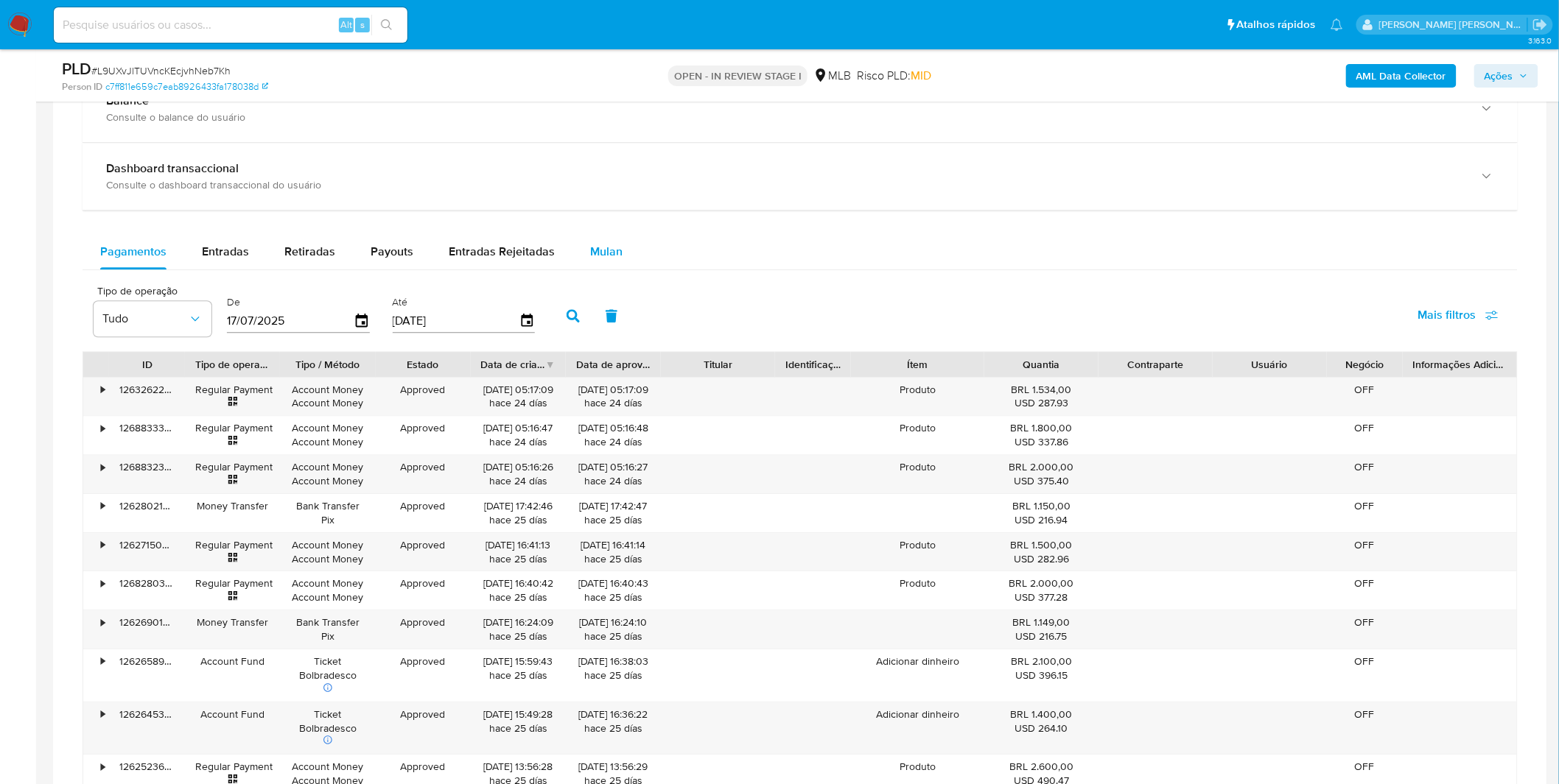
click at [609, 252] on span "Mulan" at bounding box center [606, 251] width 32 height 17
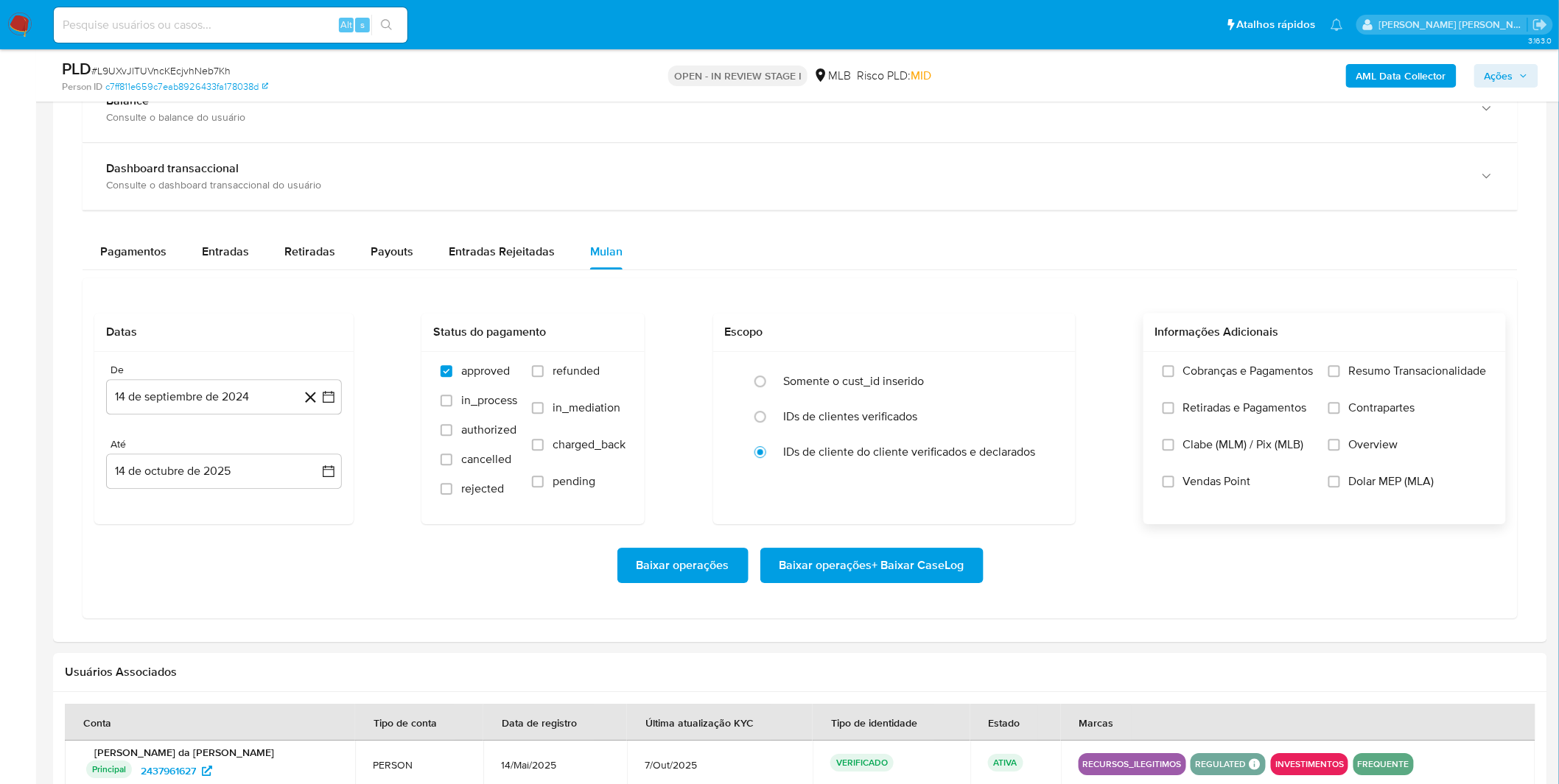
click at [1185, 383] on label "Cobranças e Pagamentos" at bounding box center [1237, 382] width 151 height 37
click at [1174, 377] on input "Cobranças e Pagamentos" at bounding box center [1168, 371] width 12 height 12
click at [1185, 421] on label "Retiradas e Pagamentos" at bounding box center [1237, 419] width 151 height 37
click at [1174, 414] on input "Retiradas e Pagamentos" at bounding box center [1168, 408] width 12 height 12
click at [1320, 385] on div "Cobranças e Pagamentos Retiradas e Pagamentos Clabe (MLM) / Pix (MLB) Vendas Po…" at bounding box center [1325, 437] width 339 height 148
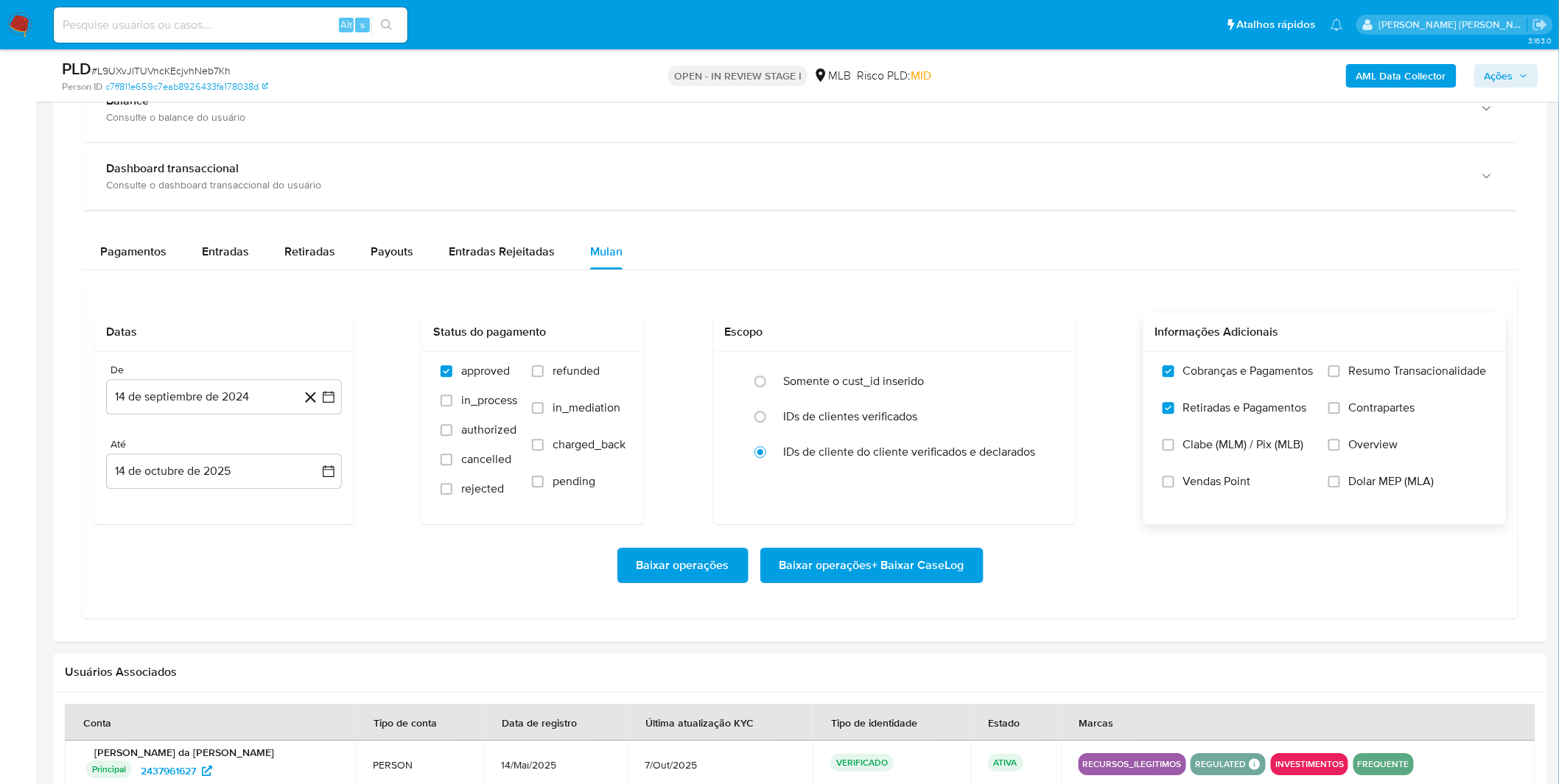
click at [1344, 391] on label "Resumo Transacionalidade" at bounding box center [1407, 382] width 158 height 37
click at [1340, 377] on input "Resumo Transacionalidade" at bounding box center [1334, 371] width 12 height 12
click at [1342, 402] on label "Contrapartes" at bounding box center [1407, 419] width 158 height 37
click at [1340, 402] on input "Contrapartes" at bounding box center [1334, 408] width 12 height 12
click at [212, 396] on button "14 de septiembre de 2024" at bounding box center [224, 396] width 236 height 35
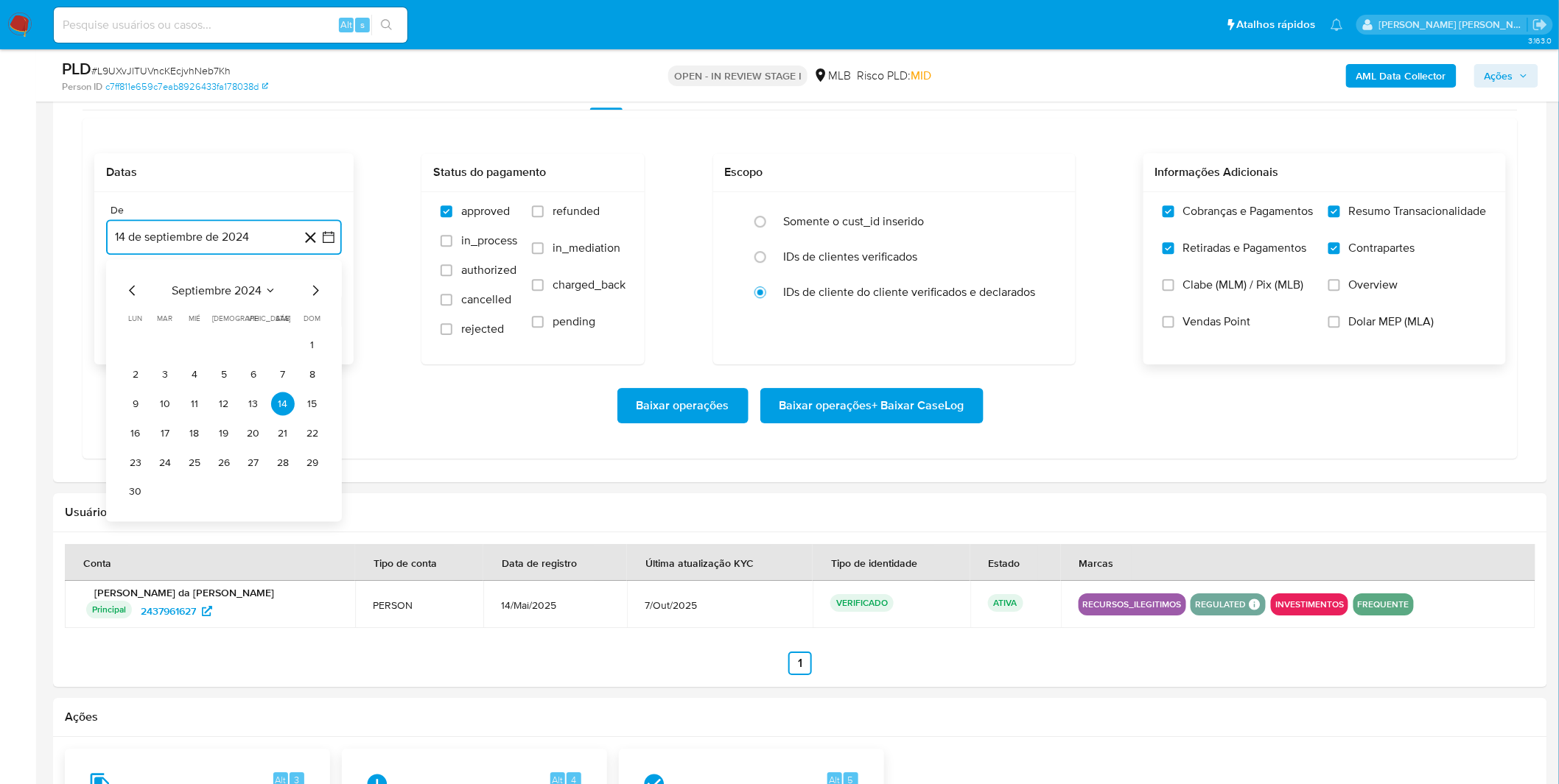
scroll to position [1718, 0]
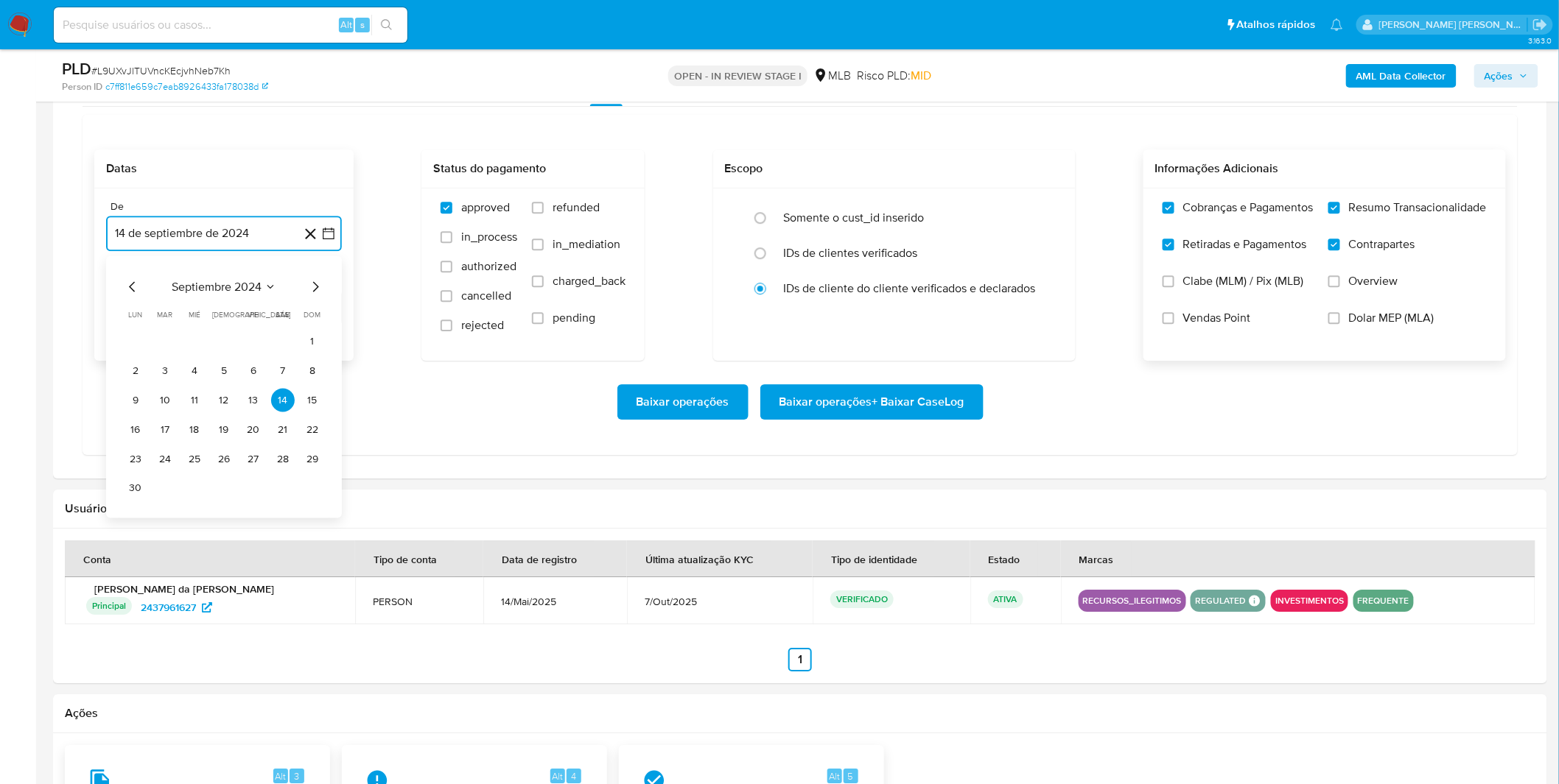
click at [230, 281] on span "septiembre 2024" at bounding box center [217, 286] width 89 height 15
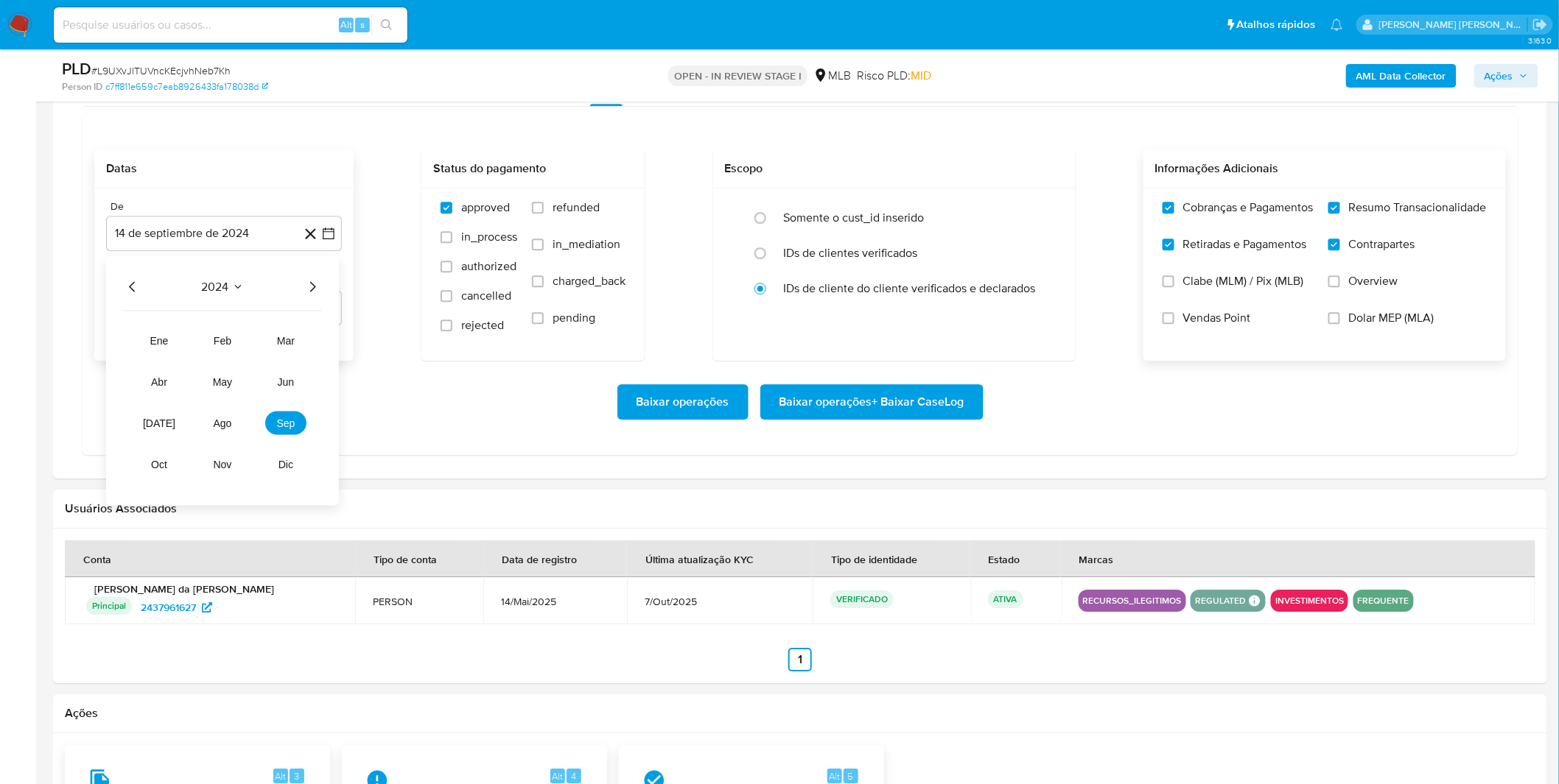
click at [307, 291] on icon "Año siguiente" at bounding box center [312, 287] width 17 height 17
click at [291, 425] on span "sep" at bounding box center [286, 423] width 18 height 12
click at [126, 347] on div "septiembre 2025 septiembre 2025 lun lunes mar martes mié miércoles jue jueves v…" at bounding box center [224, 372] width 236 height 233
click at [135, 345] on button "1" at bounding box center [135, 341] width 23 height 23
click at [156, 406] on div "Baixar operações Baixar operações + Baixar CaseLog" at bounding box center [800, 402] width 1411 height 35
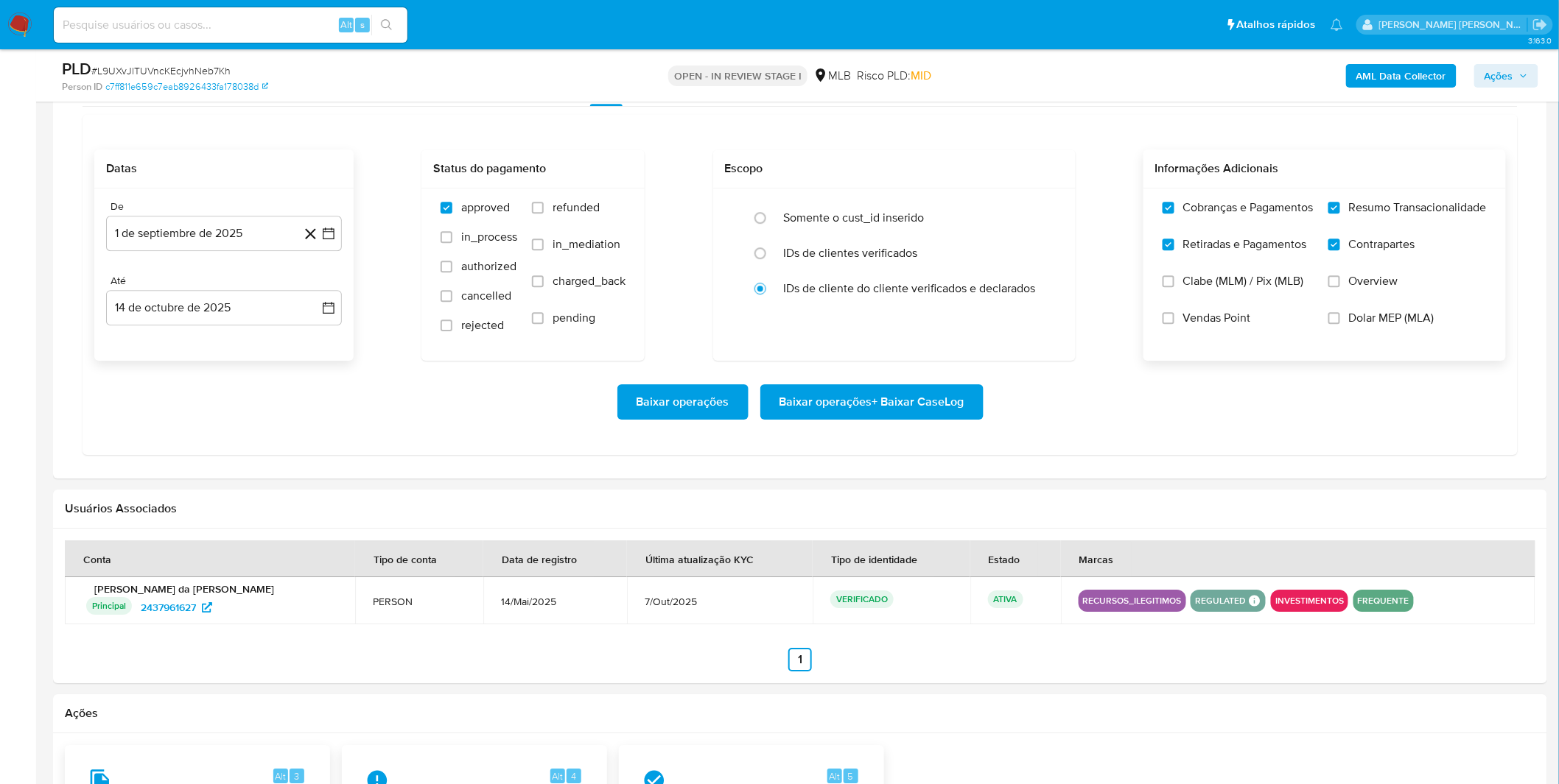
click at [859, 406] on span "Baixar operações + Baixar CaseLog" at bounding box center [872, 401] width 185 height 32
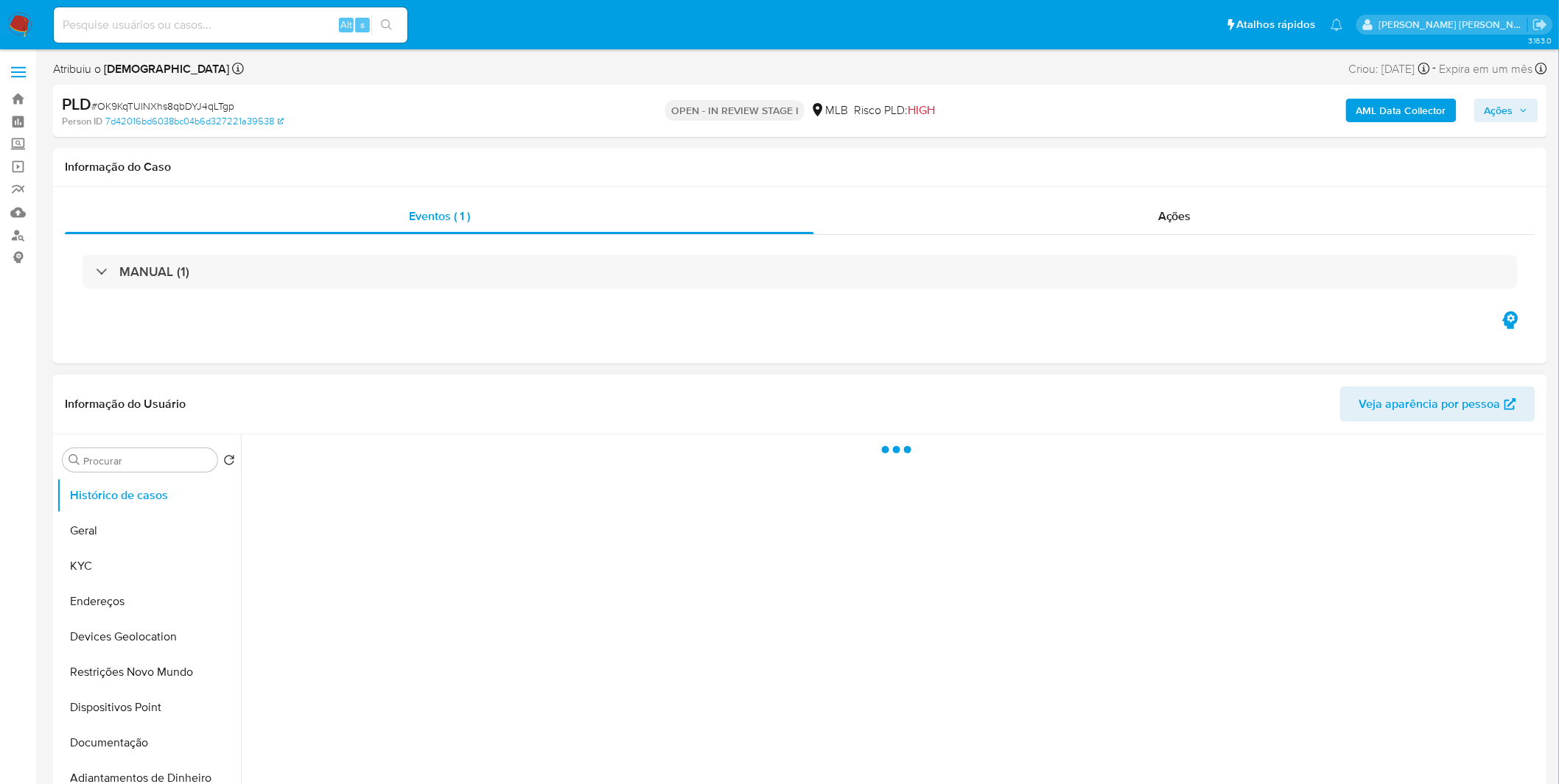
select select "10"
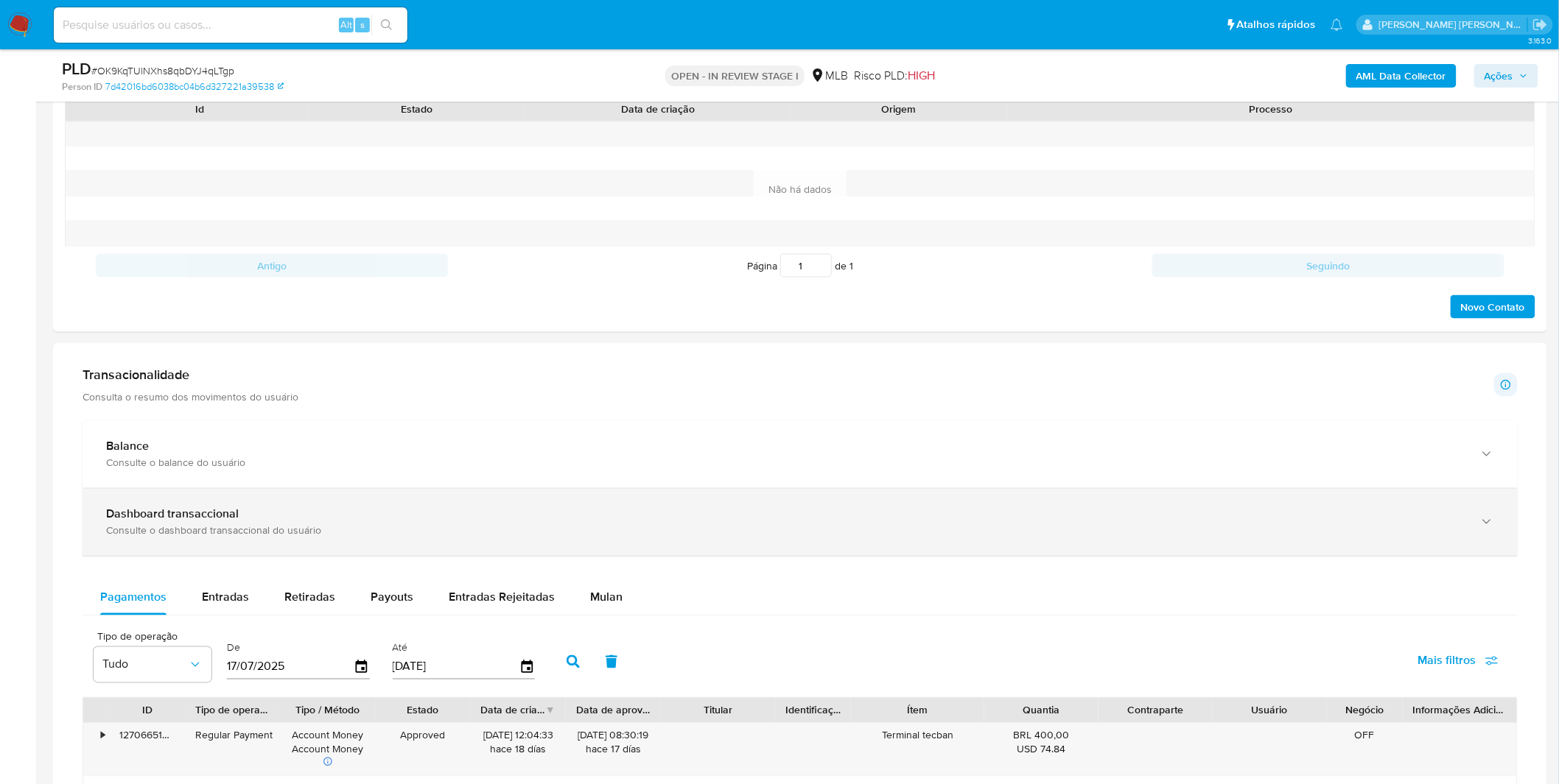
scroll to position [818, 0]
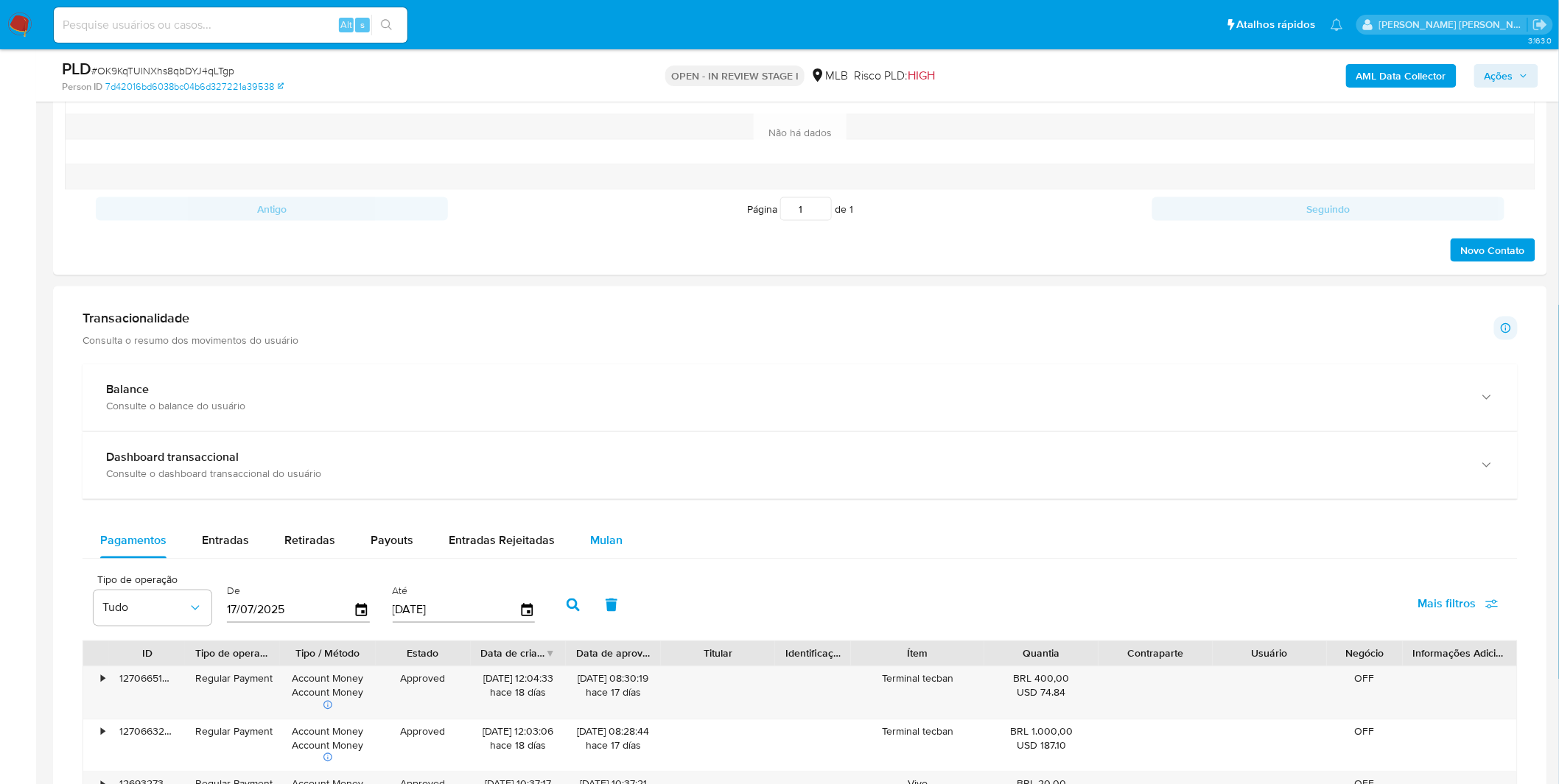
click at [607, 539] on span "Mulan" at bounding box center [606, 540] width 32 height 17
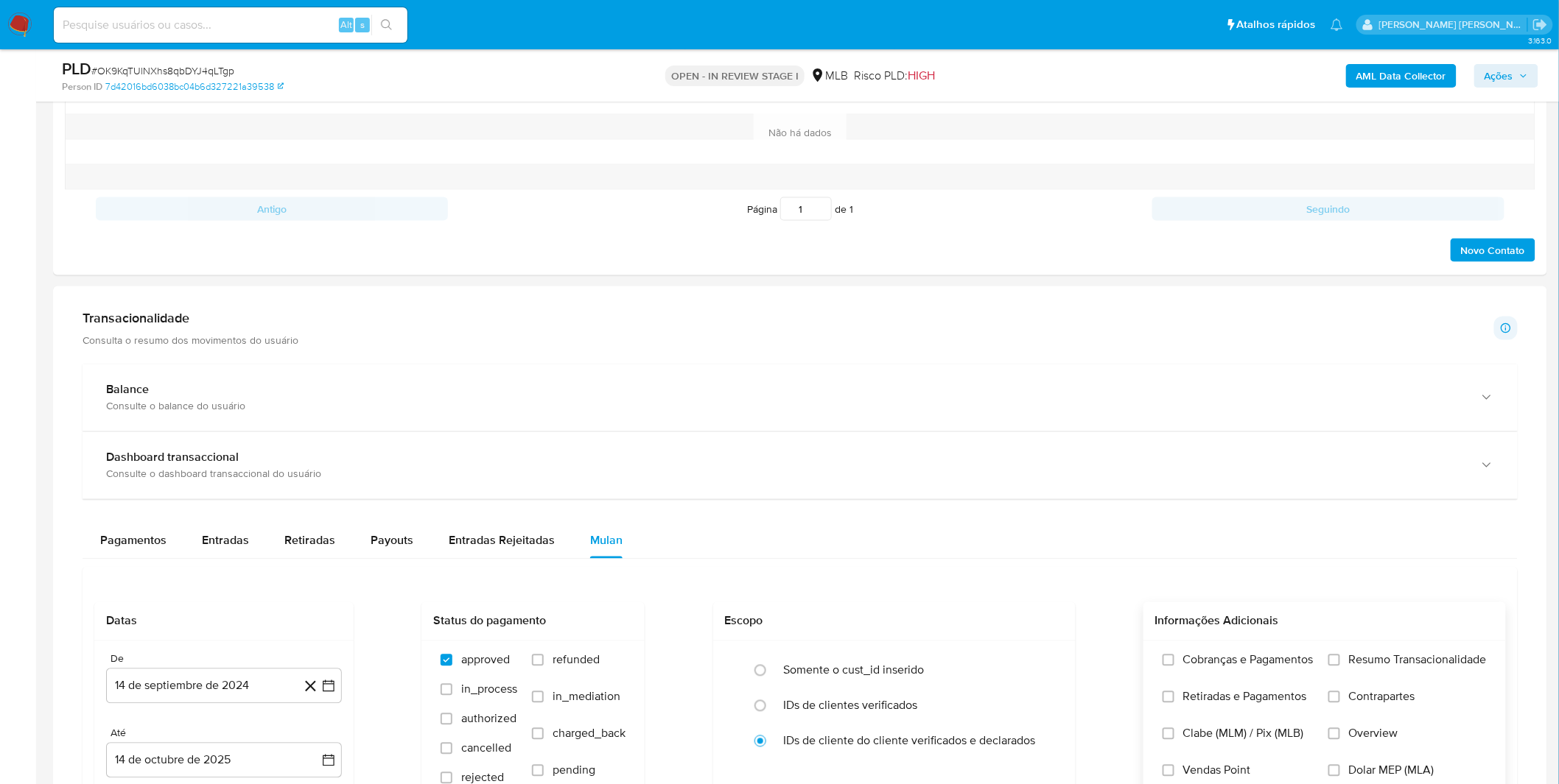
click at [1201, 666] on span "Cobranças e Pagamentos" at bounding box center [1248, 660] width 130 height 15
click at [1174, 666] on input "Cobranças e Pagamentos" at bounding box center [1168, 661] width 12 height 12
click at [1199, 693] on span "Retiradas e Pagamentos" at bounding box center [1244, 697] width 123 height 15
click at [1291, 699] on span "Retiradas e Pagamentos" at bounding box center [1244, 697] width 123 height 15
click at [1174, 699] on input "Retiradas e Pagamentos" at bounding box center [1168, 698] width 12 height 12
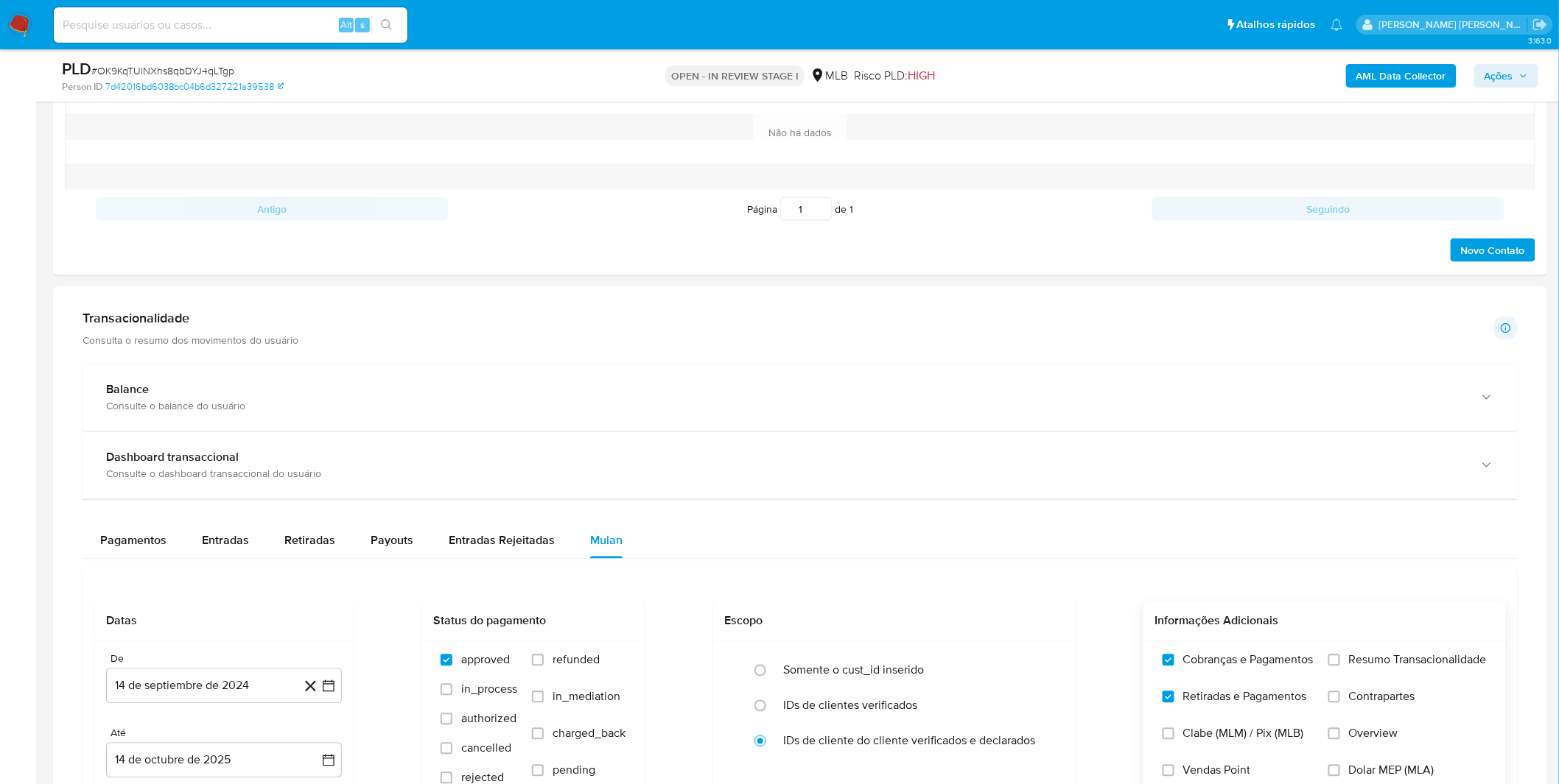
click at [1365, 686] on label "Resumo Transacionalidade" at bounding box center [1407, 671] width 158 height 37
click at [1340, 666] on input "Resumo Transacionalidade" at bounding box center [1334, 661] width 12 height 12
click at [1366, 699] on span "Contrapartes" at bounding box center [1382, 697] width 66 height 15
click at [1340, 699] on input "Contrapartes" at bounding box center [1334, 698] width 12 height 12
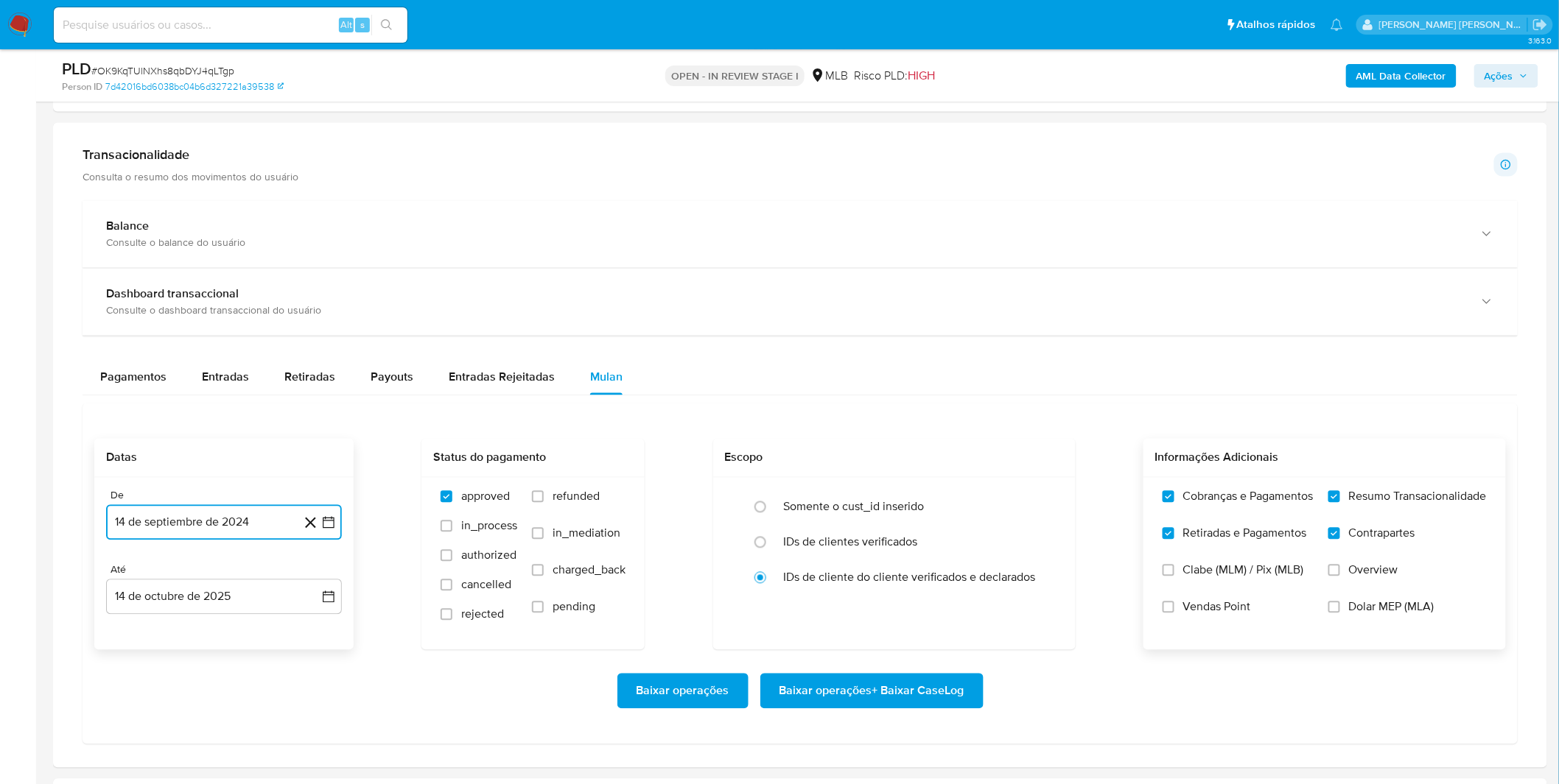
click at [203, 523] on button "14 de septiembre de 2024" at bounding box center [224, 523] width 236 height 35
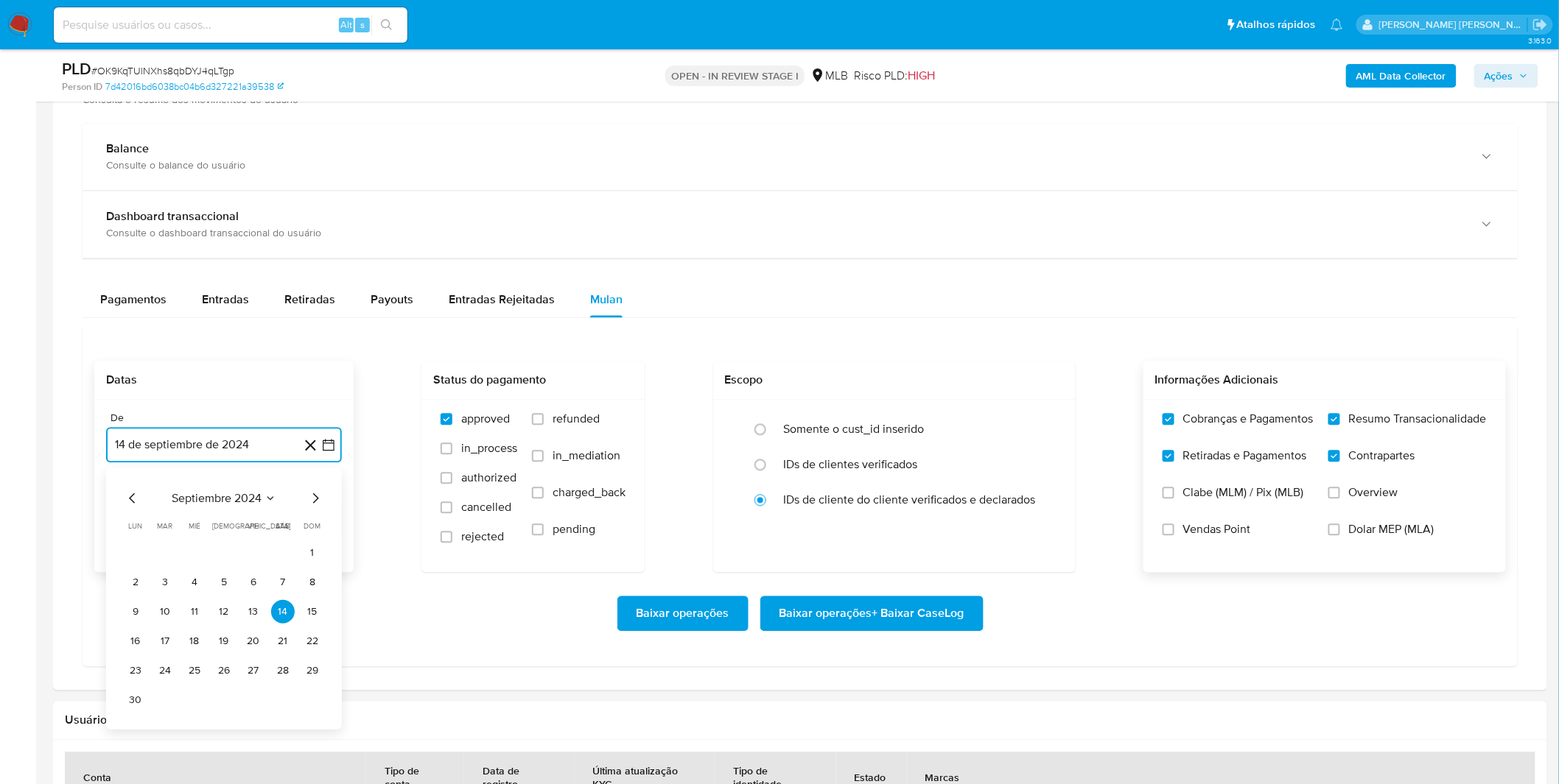
scroll to position [1064, 0]
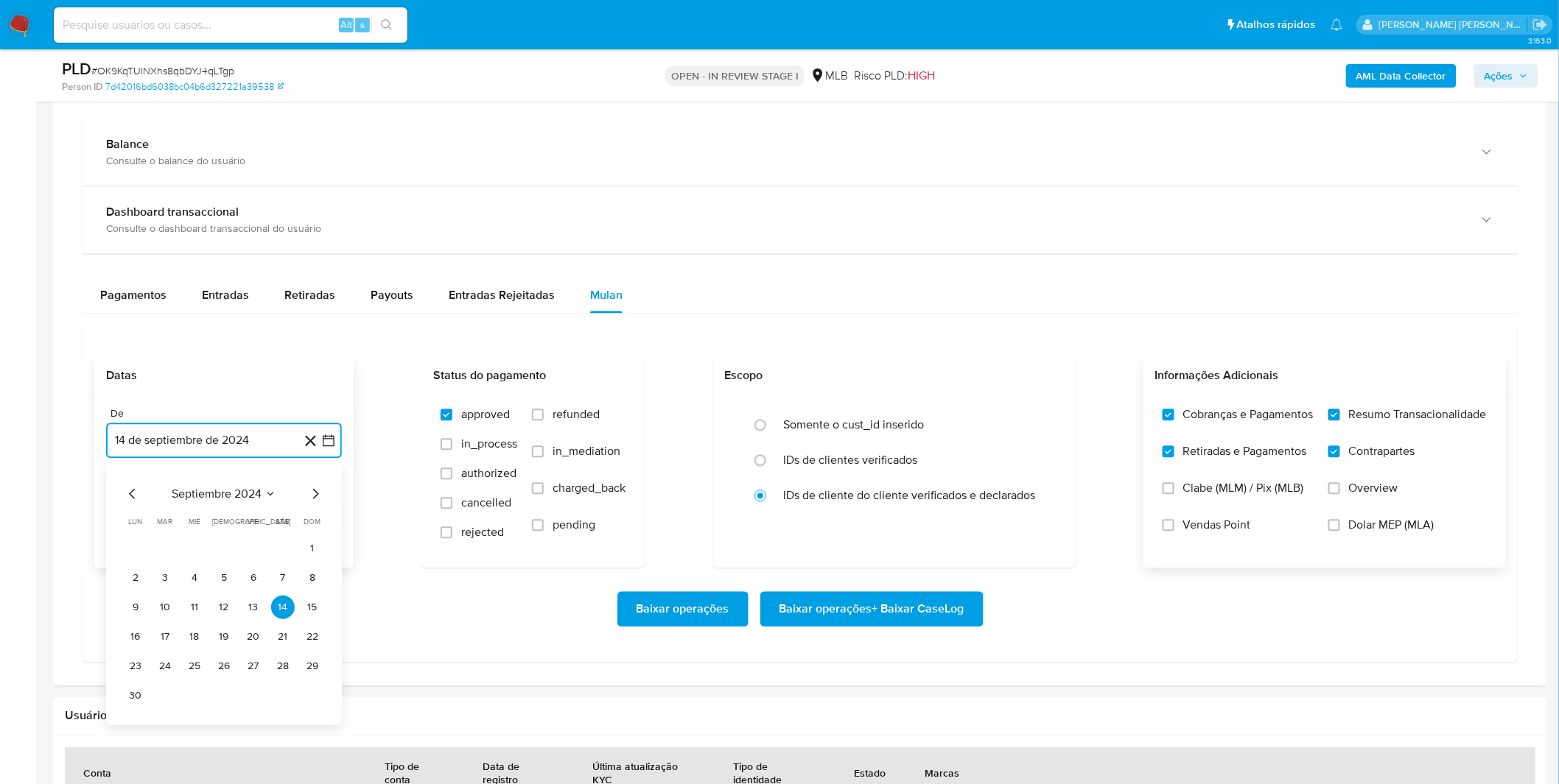
click at [230, 495] on span "septiembre 2024" at bounding box center [217, 494] width 89 height 15
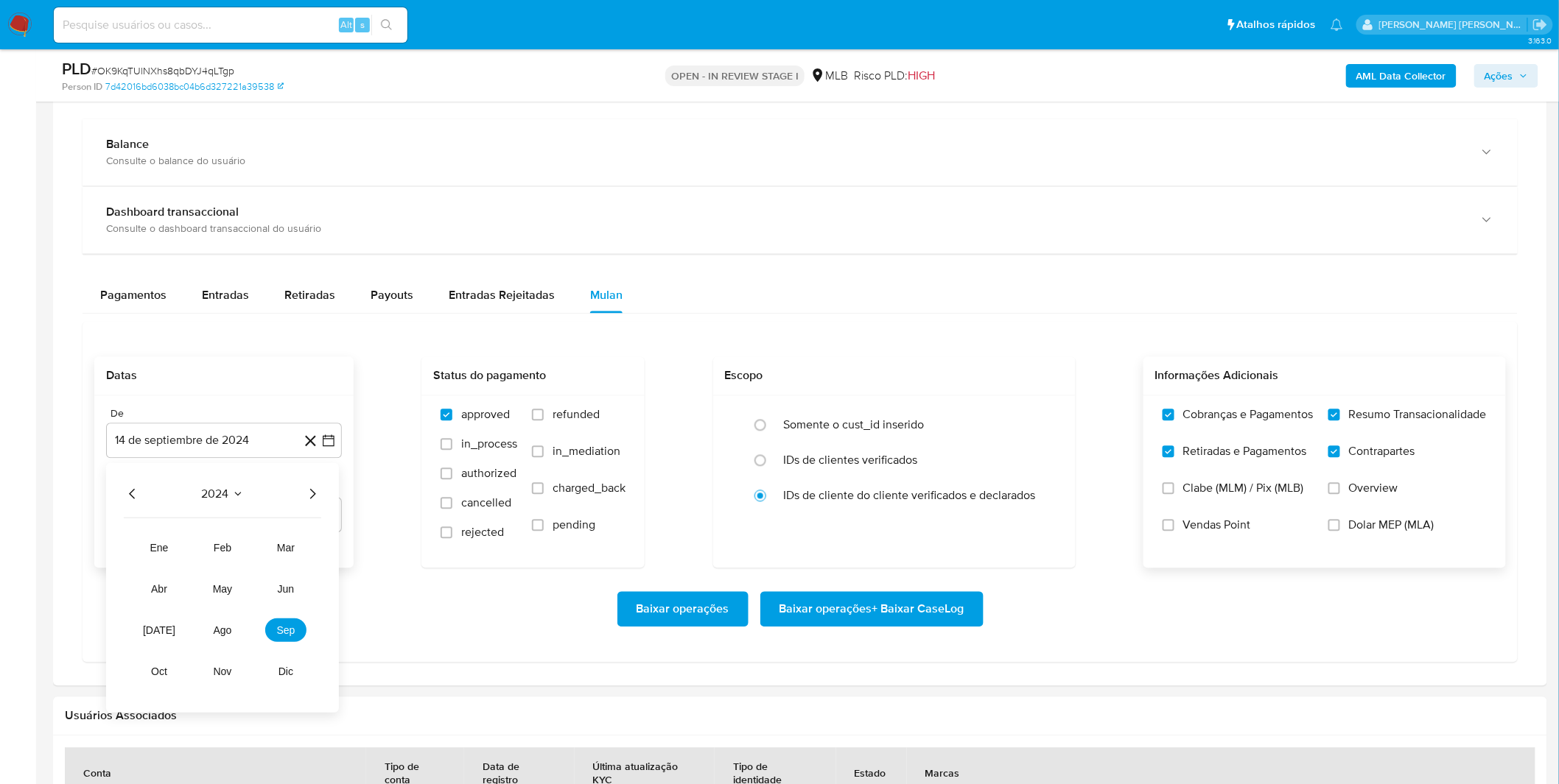
click at [319, 488] on icon "Año siguiente" at bounding box center [312, 494] width 17 height 17
click at [279, 630] on span "sep" at bounding box center [286, 631] width 18 height 12
click at [141, 548] on button "1" at bounding box center [135, 549] width 23 height 23
click at [266, 585] on div "Baixar operações Baixar operações + Baixar CaseLog" at bounding box center [800, 609] width 1411 height 83
click at [863, 607] on span "Baixar operações + Baixar CaseLog" at bounding box center [872, 609] width 185 height 32
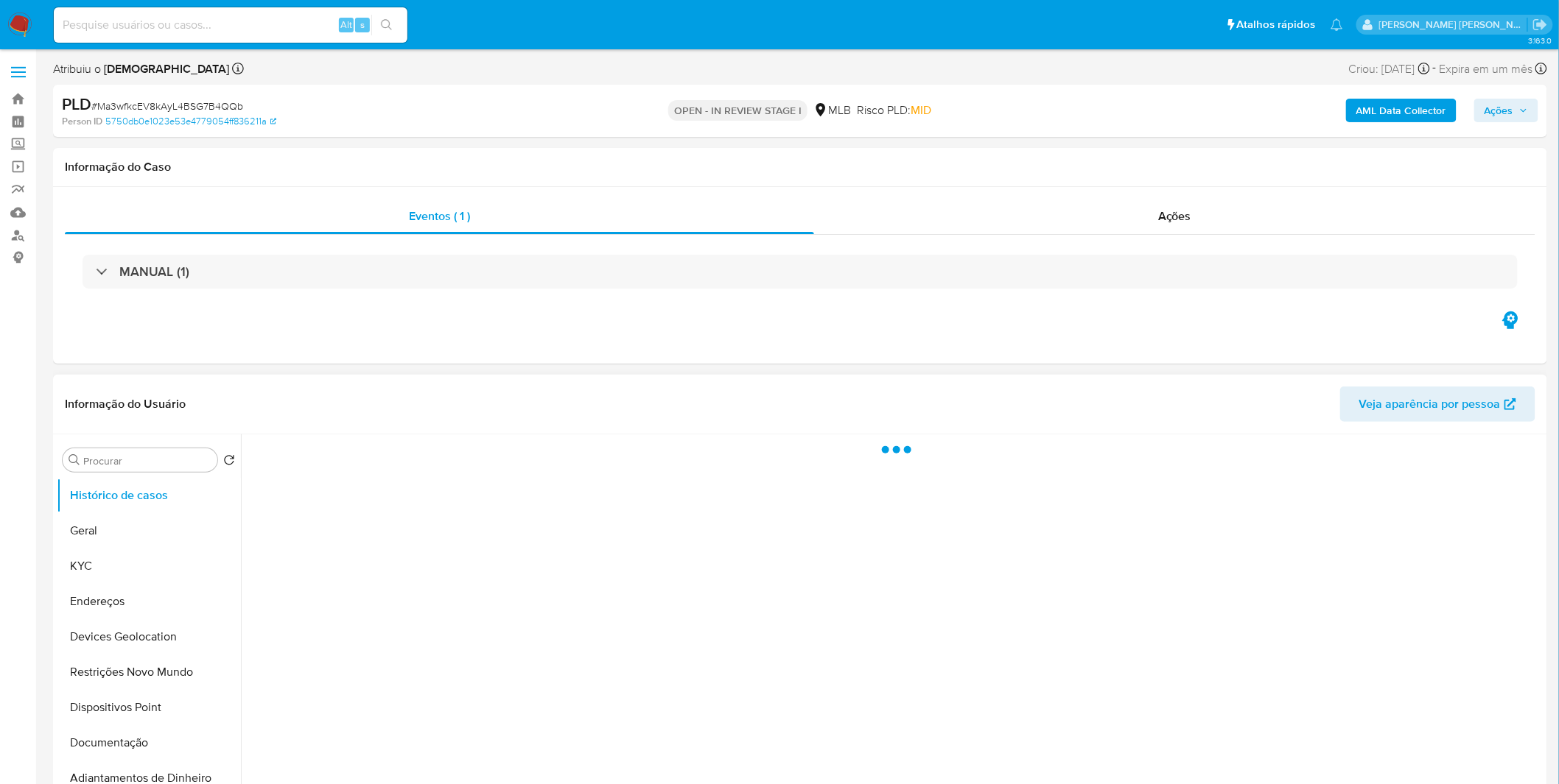
select select "10"
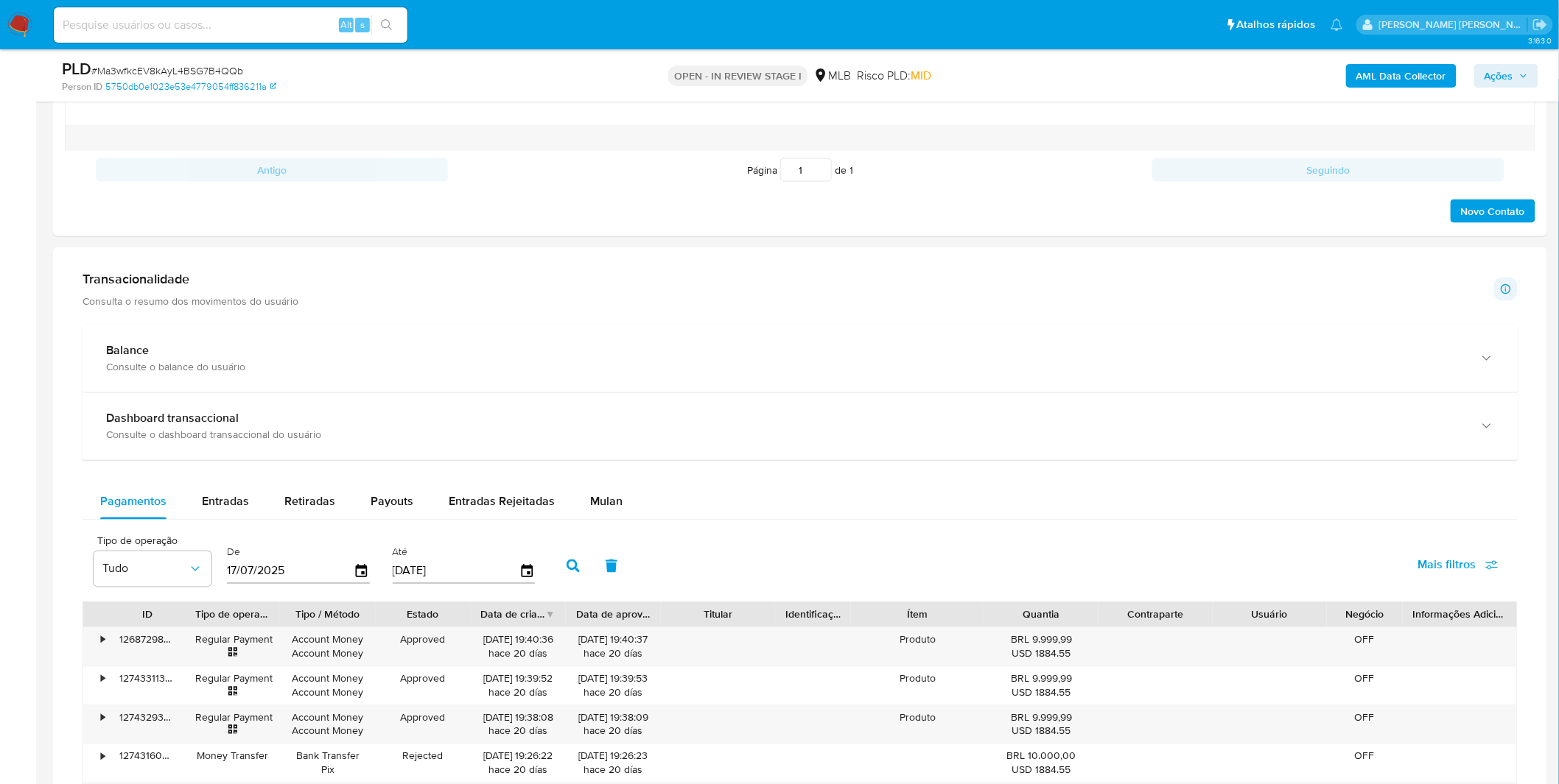
scroll to position [981, 0]
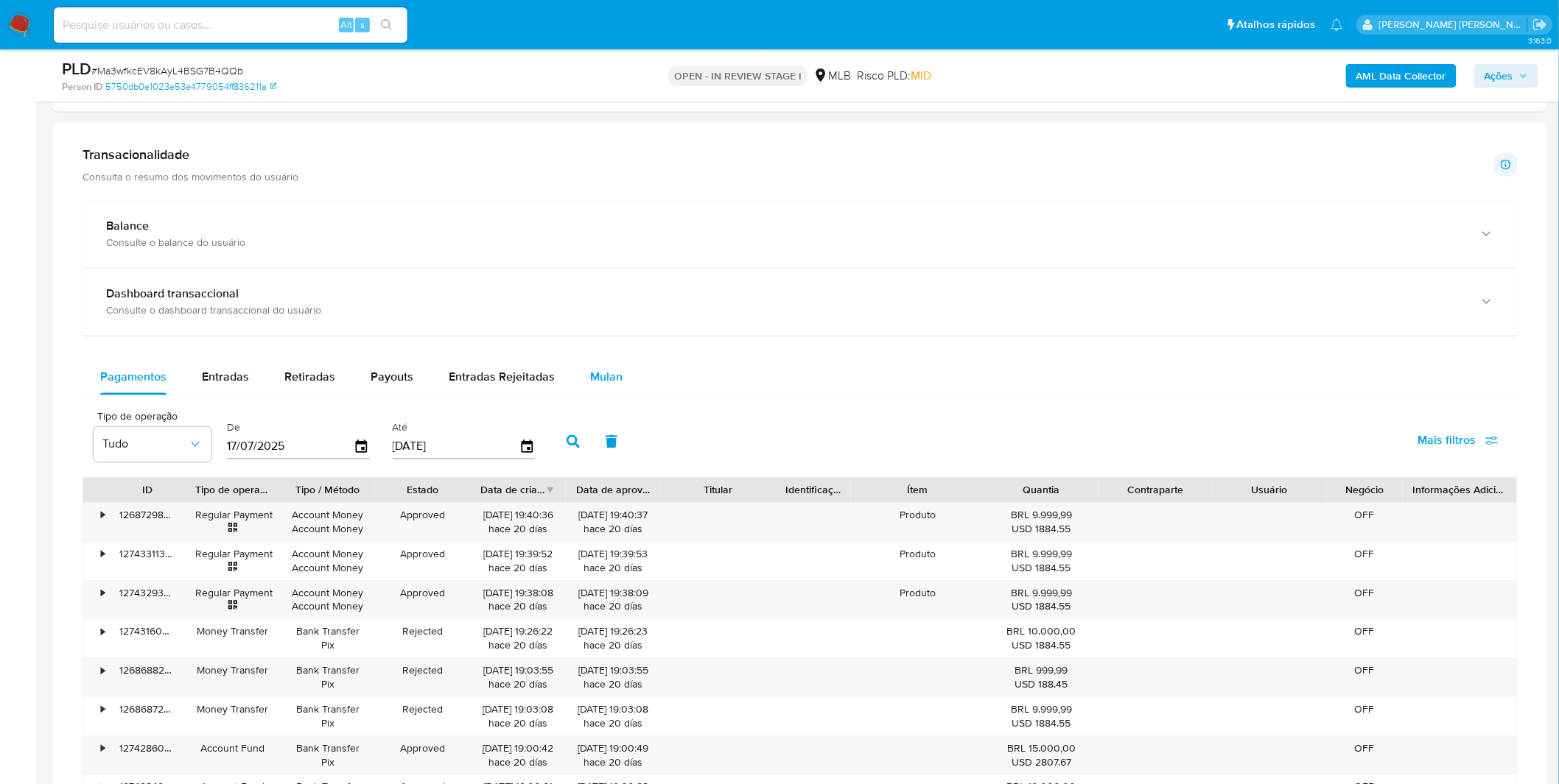
click at [605, 379] on span "Mulan" at bounding box center [606, 377] width 32 height 17
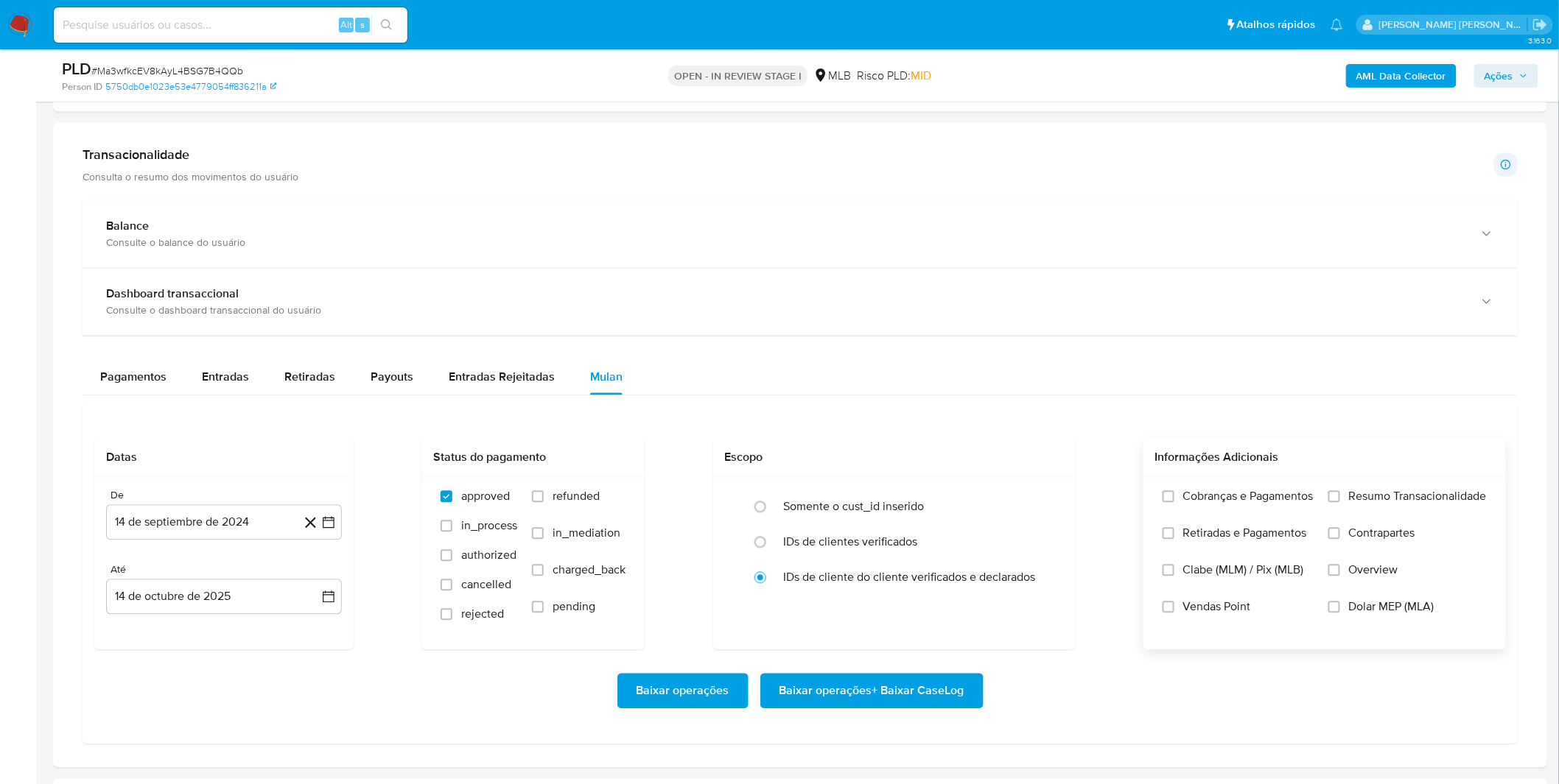
click at [1250, 512] on label "Cobranças e Pagamentos" at bounding box center [1237, 508] width 151 height 37
click at [1174, 503] on input "Cobranças e Pagamentos" at bounding box center [1168, 497] width 12 height 12
click at [1247, 539] on span "Retiradas e Pagamentos" at bounding box center [1244, 533] width 123 height 15
click at [1174, 539] on input "Retiradas e Pagamentos" at bounding box center [1168, 534] width 12 height 12
click at [1341, 516] on label "Resumo Transacionalidade" at bounding box center [1407, 508] width 158 height 37
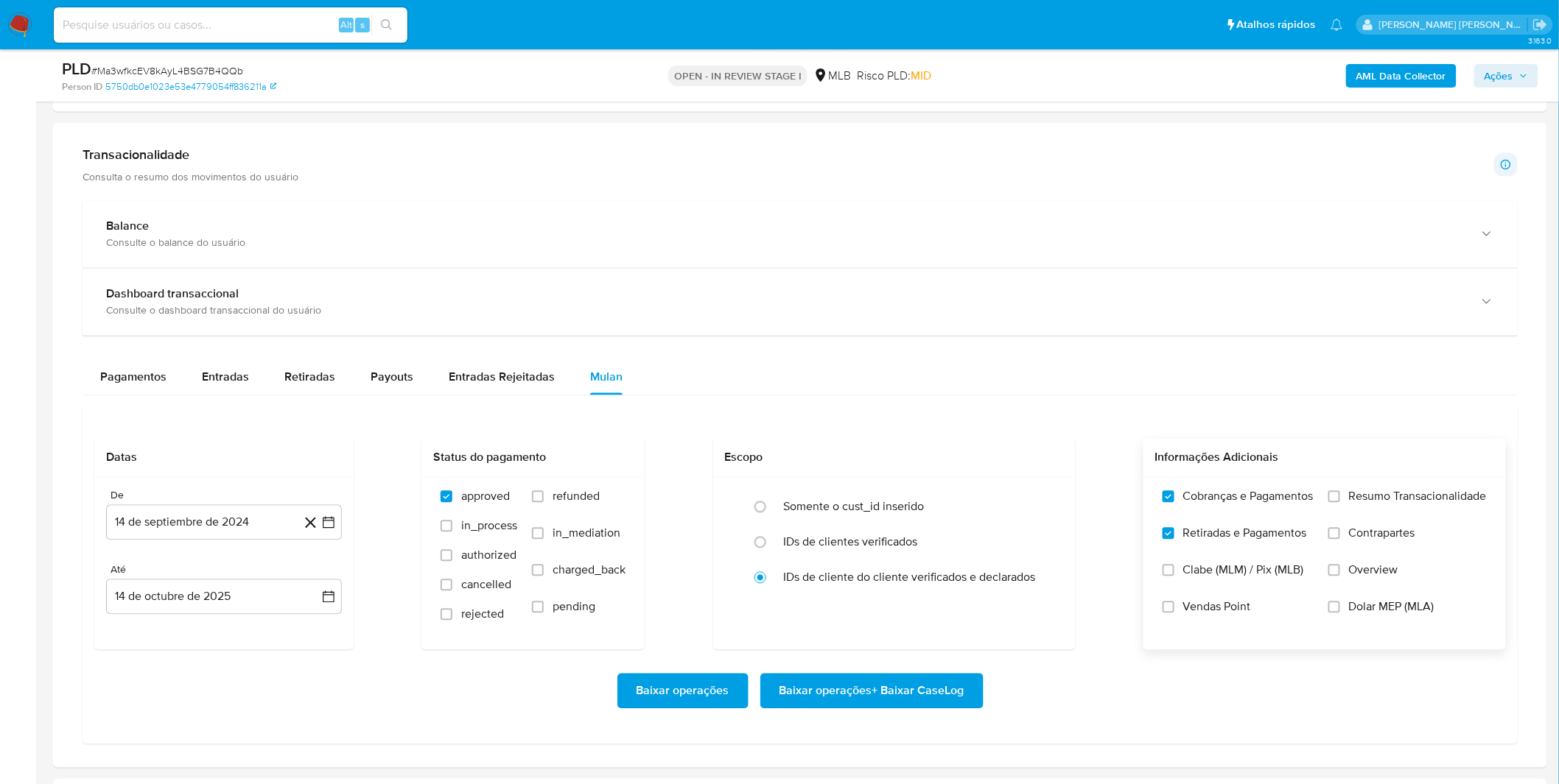
click at [1340, 503] on input "Resumo Transacionalidade" at bounding box center [1334, 497] width 12 height 12
click at [1344, 533] on label "Contrapartes" at bounding box center [1407, 545] width 158 height 37
click at [1368, 528] on span "Contrapartes" at bounding box center [1382, 533] width 66 height 15
click at [1340, 528] on input "Contrapartes" at bounding box center [1334, 534] width 12 height 12
click at [233, 540] on button "14 de septiembre de 2024" at bounding box center [224, 523] width 236 height 35
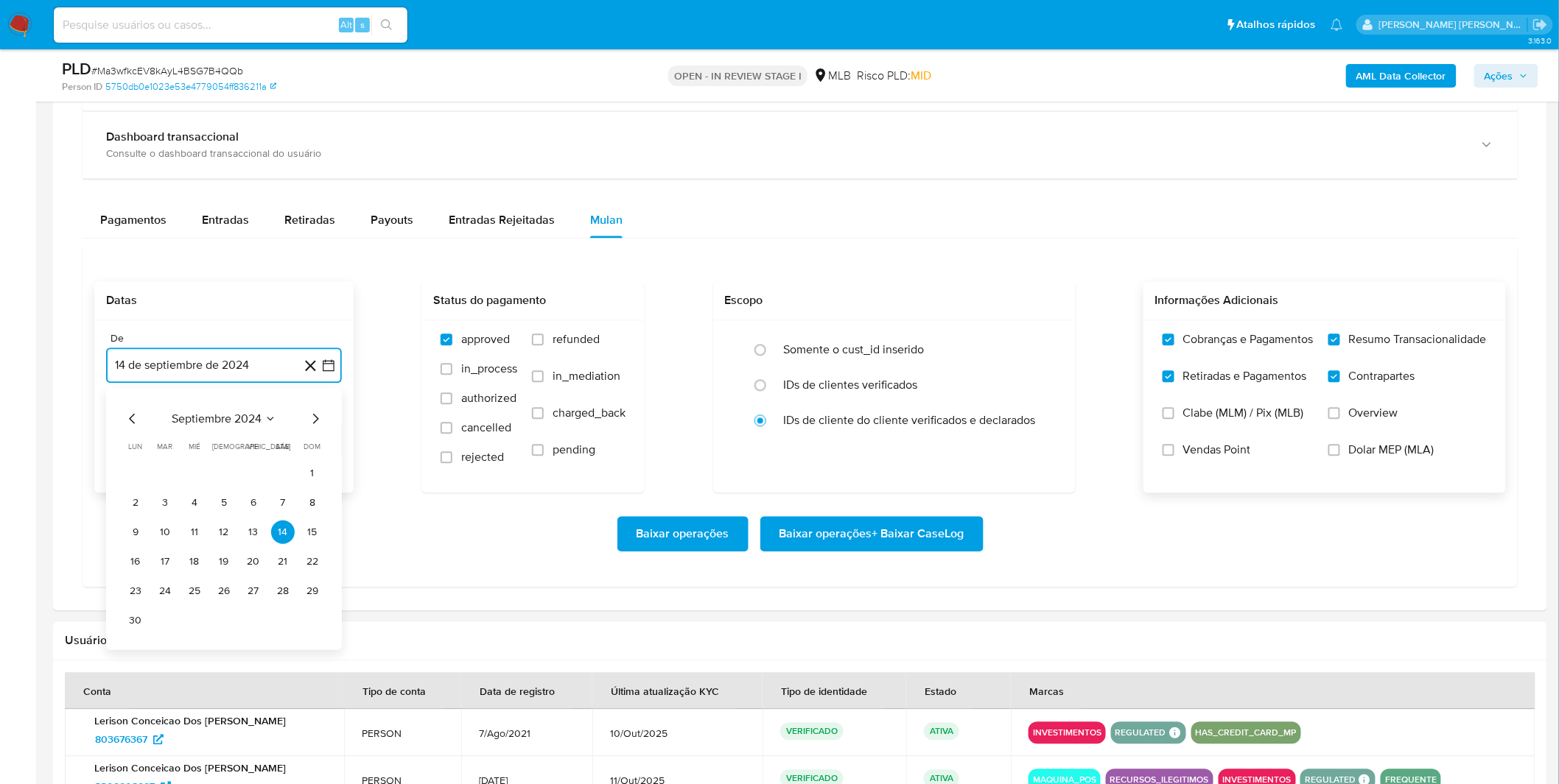
scroll to position [1145, 0]
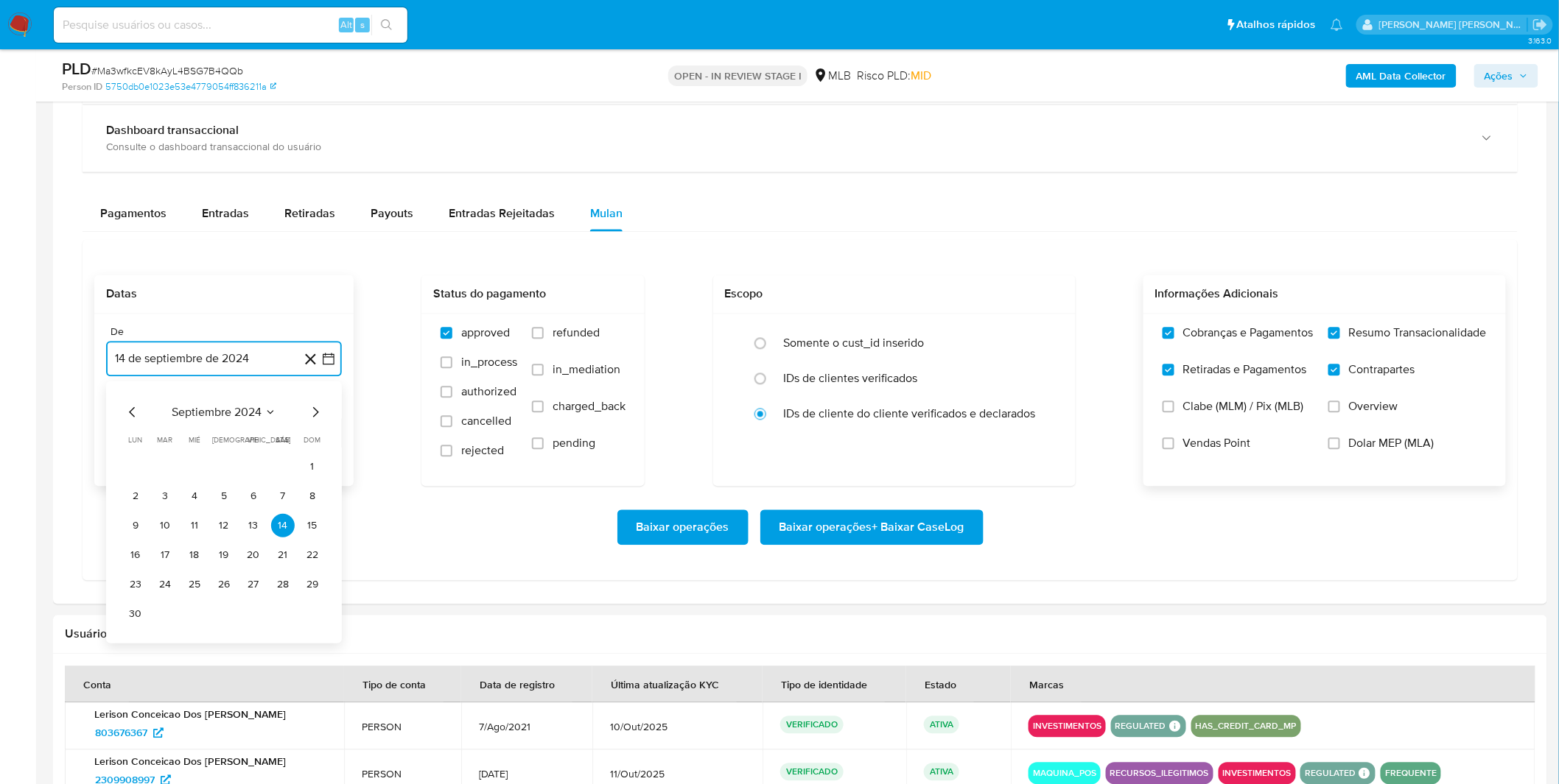
click at [211, 413] on span "septiembre 2024" at bounding box center [217, 412] width 89 height 15
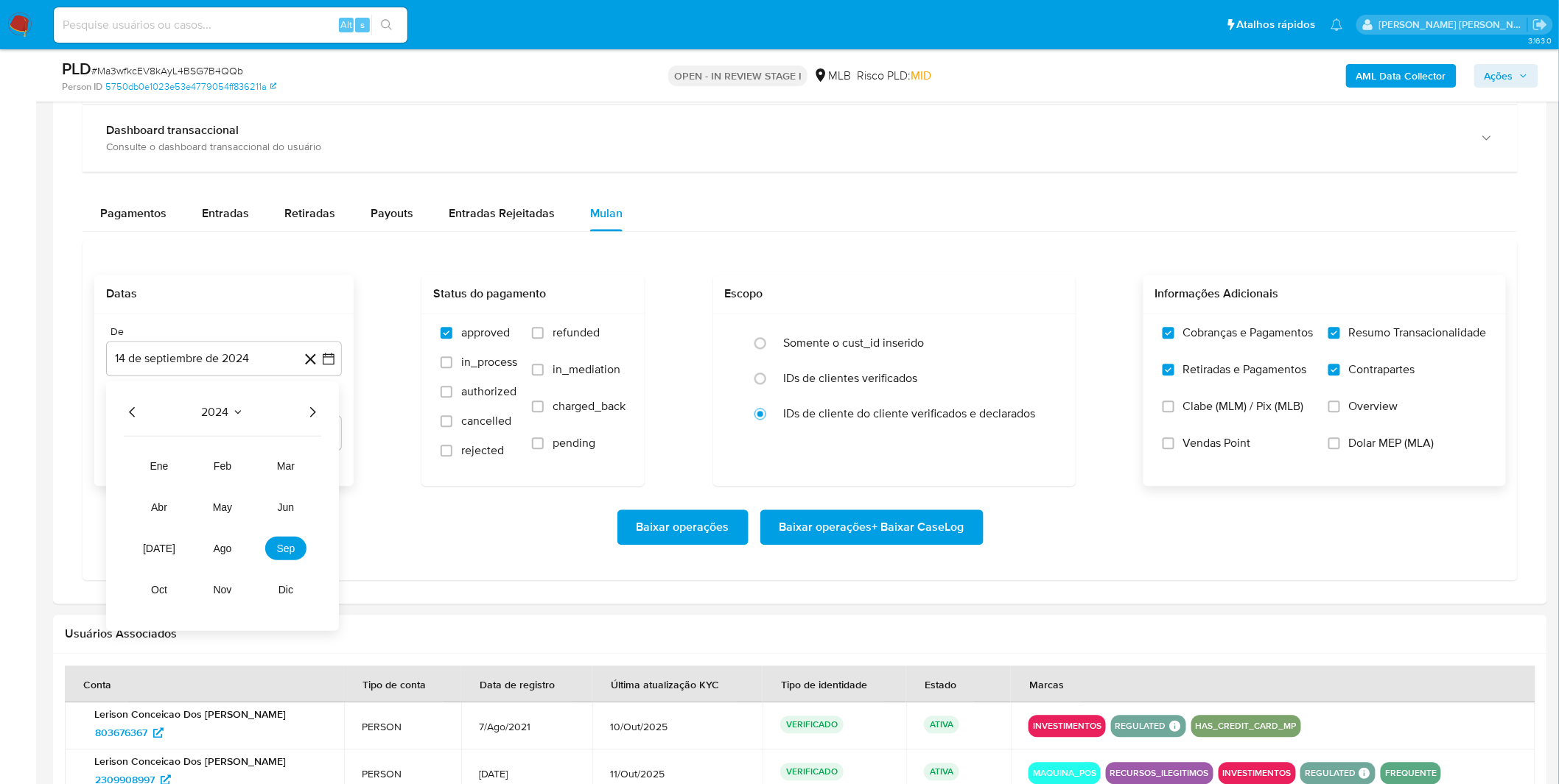
click at [321, 412] on icon "Año siguiente" at bounding box center [312, 412] width 17 height 17
click at [272, 551] on button "sep" at bounding box center [286, 549] width 41 height 23
click at [132, 467] on button "1" at bounding box center [135, 466] width 23 height 23
click at [208, 494] on div "Baixar operações Baixar operações + Baixar CaseLog" at bounding box center [800, 528] width 1411 height 83
click at [912, 518] on span "Baixar operações + Baixar CaseLog" at bounding box center [872, 528] width 185 height 32
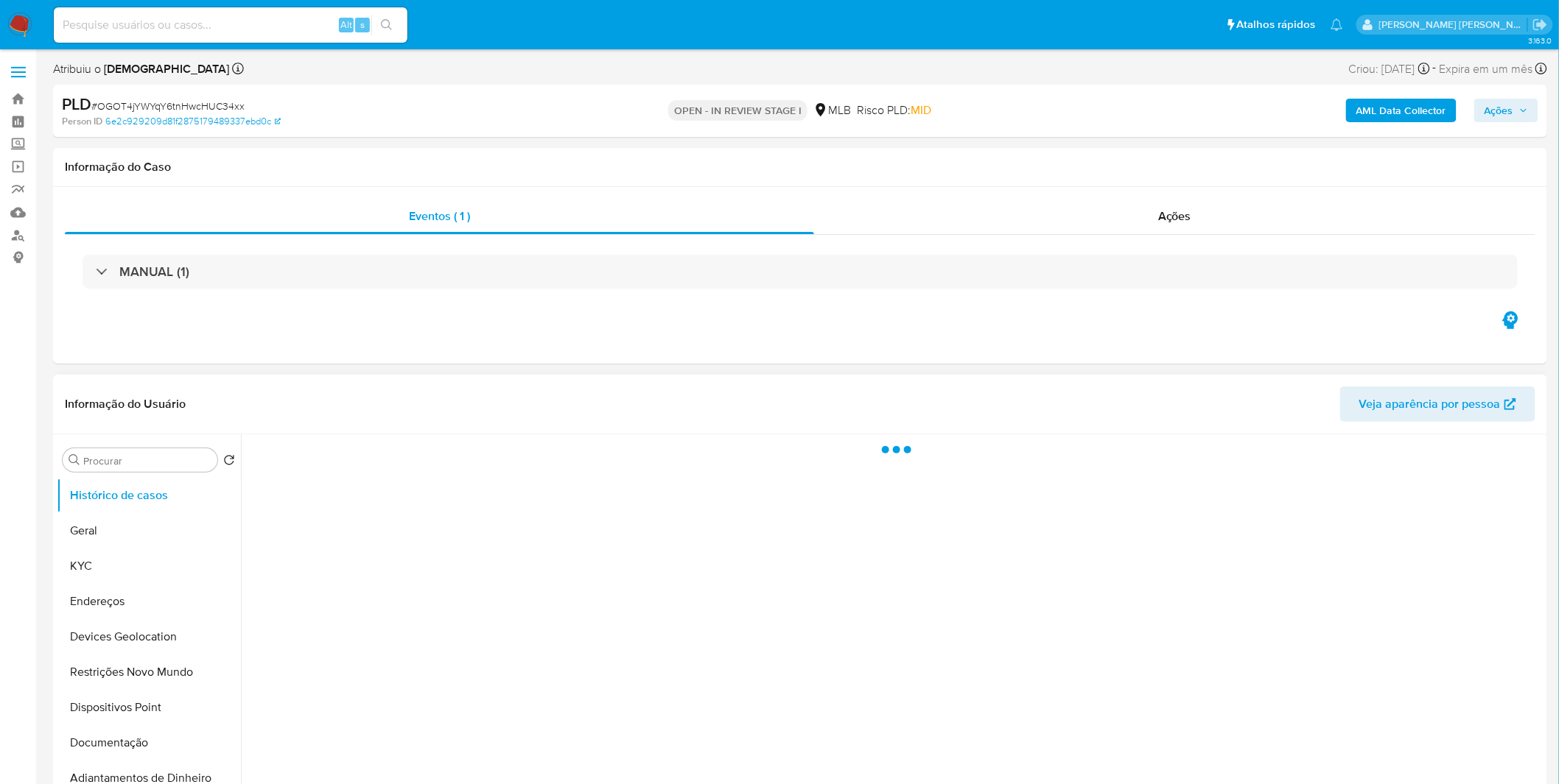
select select "10"
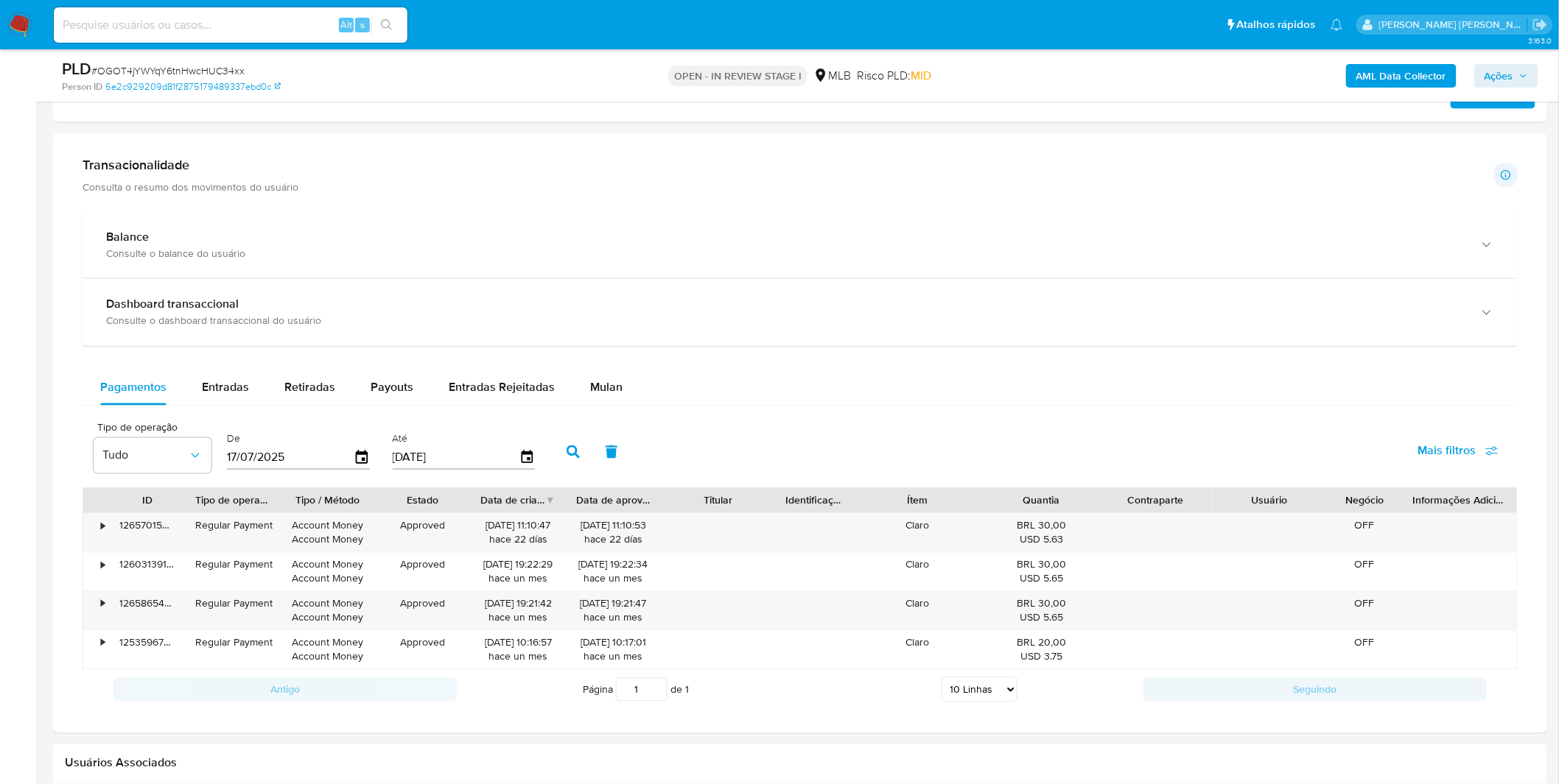
scroll to position [900, 0]
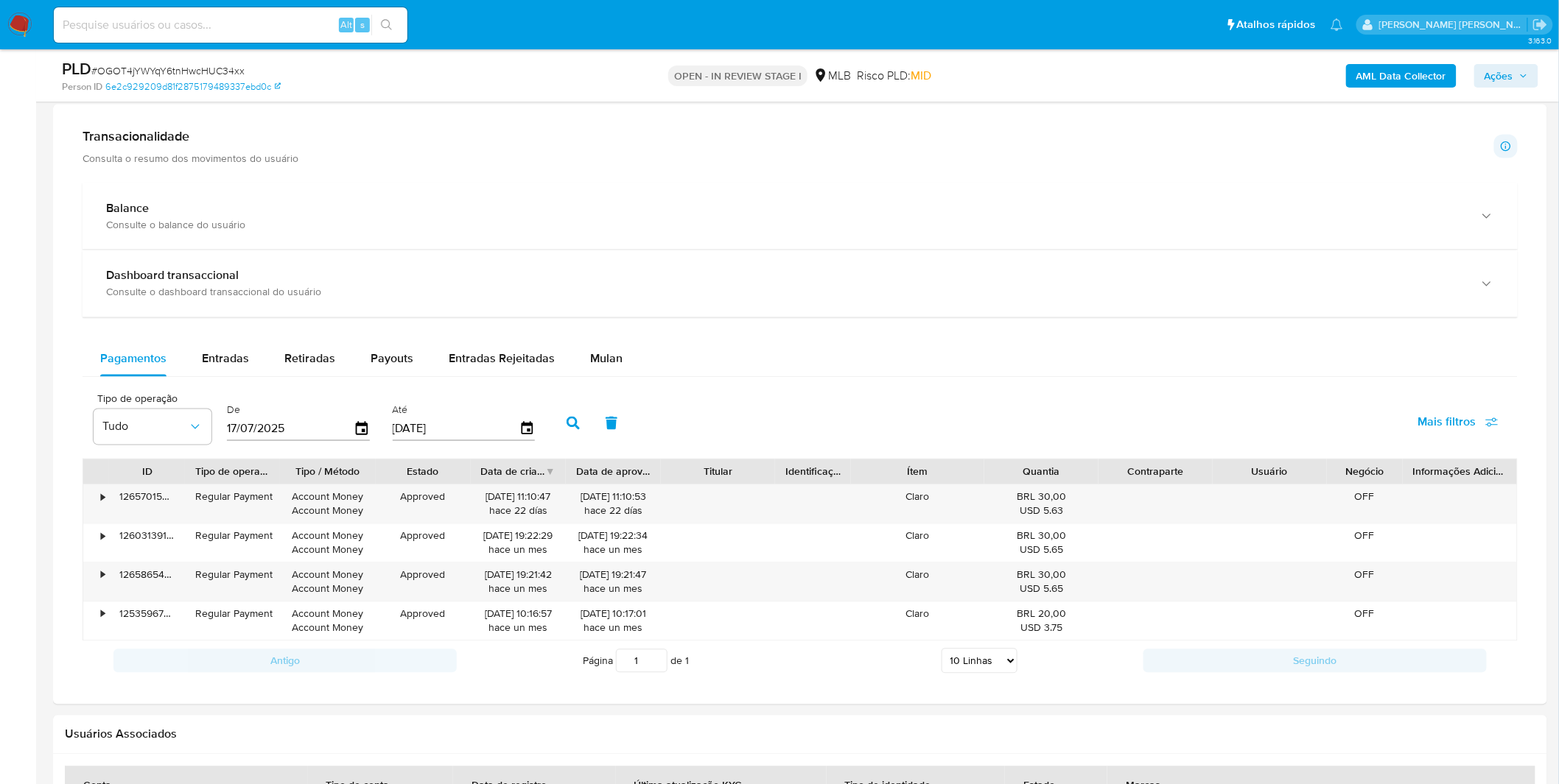
click at [657, 356] on div "Pagamentos Entradas Retiradas Payouts Entradas Rejeitadas Mulan" at bounding box center [800, 359] width 1436 height 35
click at [623, 361] on button "Mulan" at bounding box center [606, 359] width 68 height 35
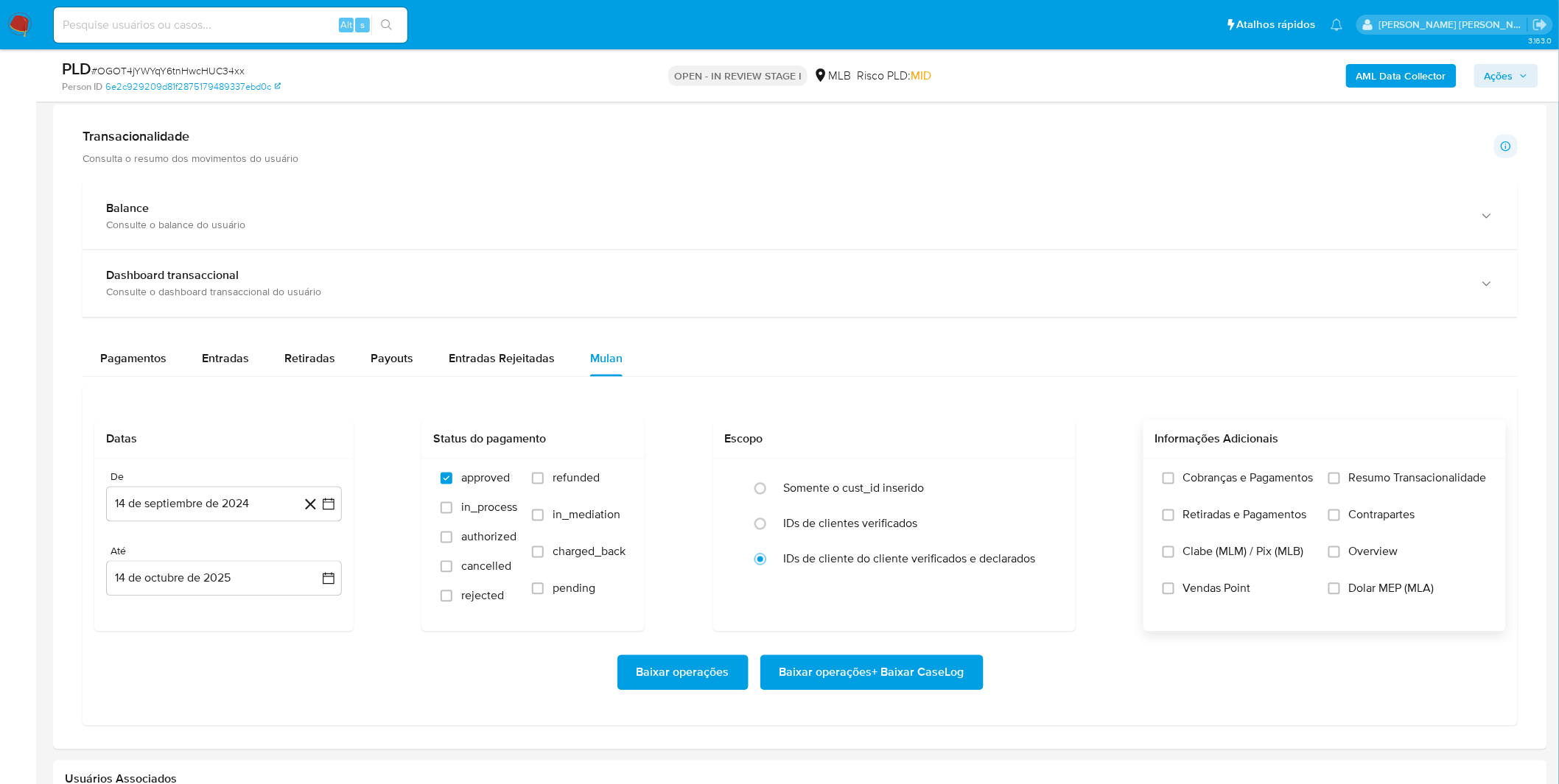
click at [1282, 489] on label "Cobranças e Pagamentos" at bounding box center [1237, 490] width 151 height 37
click at [1174, 485] on input "Cobranças e Pagamentos" at bounding box center [1168, 479] width 12 height 12
click at [1282, 511] on span "Retiradas e Pagamentos" at bounding box center [1244, 515] width 123 height 15
click at [1174, 511] on input "Retiradas e Pagamentos" at bounding box center [1168, 516] width 12 height 12
click at [1353, 486] on span "Resumo Transacionalidade" at bounding box center [1418, 478] width 138 height 15
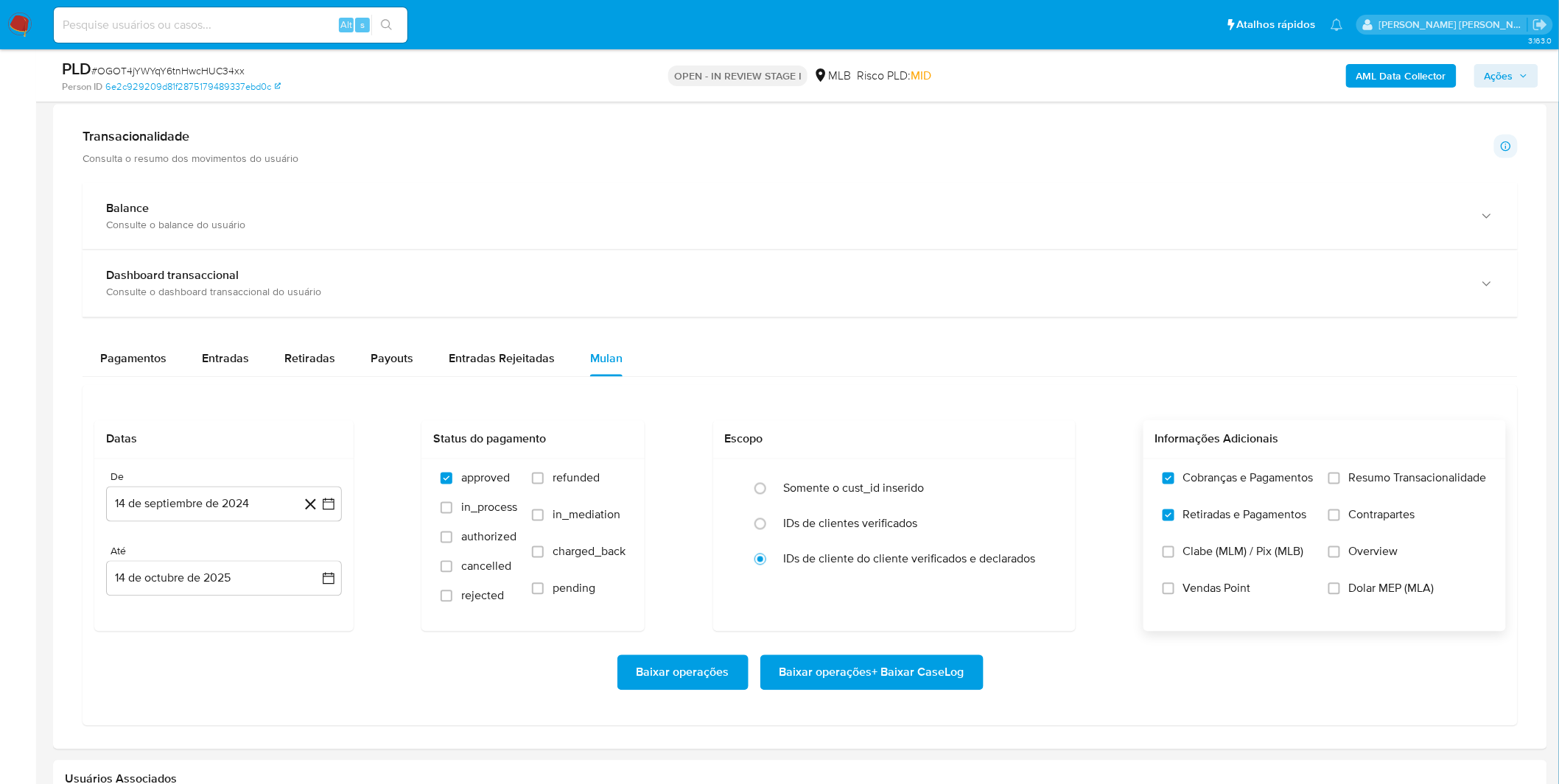
click at [1340, 485] on input "Resumo Transacionalidade" at bounding box center [1334, 479] width 12 height 12
click at [1356, 502] on label "Resumo Transacionalidade" at bounding box center [1407, 490] width 158 height 37
click at [1340, 485] on input "Resumo Transacionalidade" at bounding box center [1334, 479] width 12 height 12
click at [1351, 518] on span "Contrapartes" at bounding box center [1382, 515] width 66 height 15
click at [1340, 518] on input "Contrapartes" at bounding box center [1334, 516] width 12 height 12
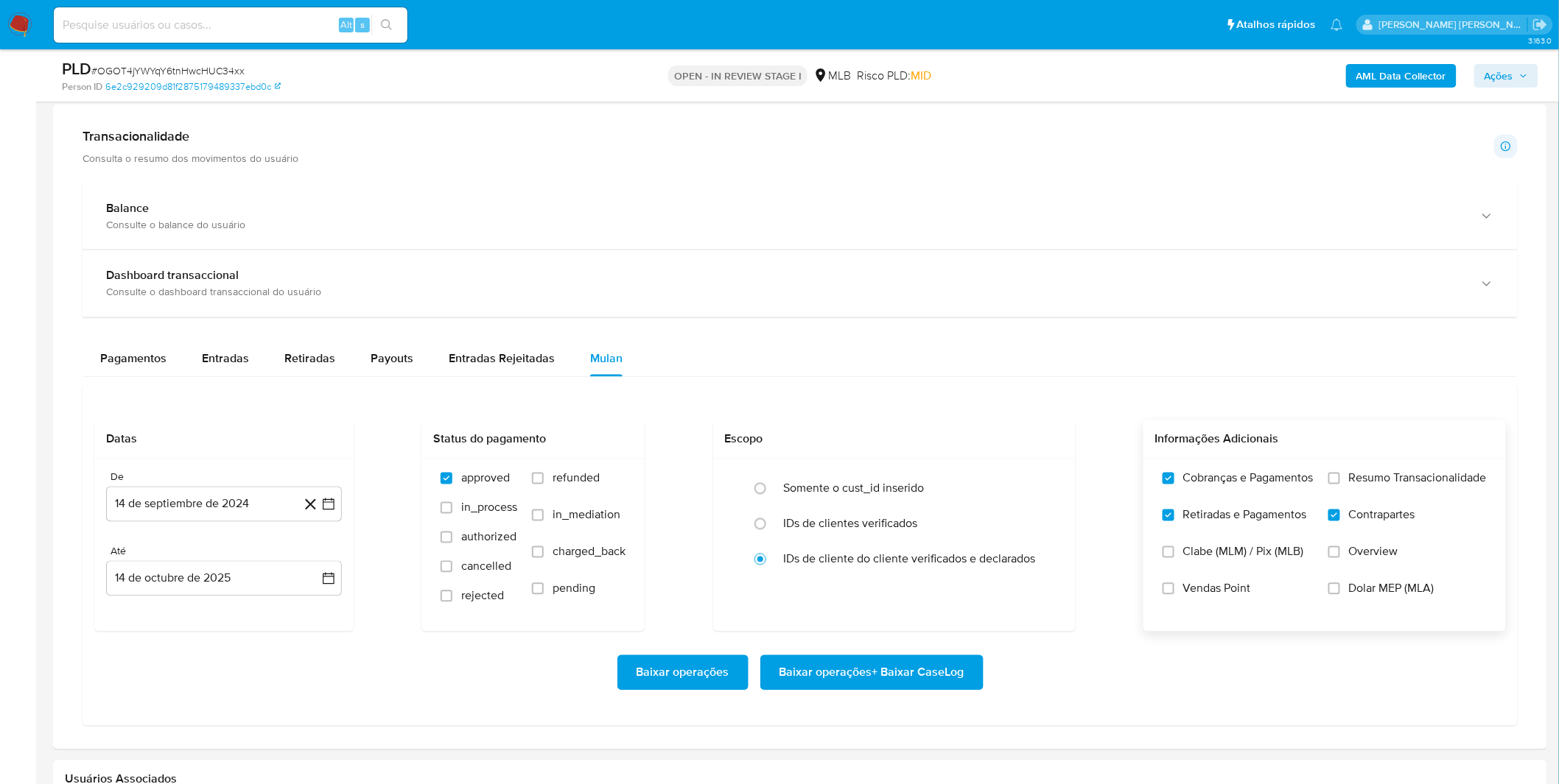
click at [1347, 488] on label "Resumo Transacionalidade" at bounding box center [1407, 490] width 158 height 37
click at [1340, 485] on input "Resumo Transacionalidade" at bounding box center [1334, 479] width 12 height 12
click at [209, 496] on button "14 de septiembre de 2024" at bounding box center [224, 504] width 236 height 35
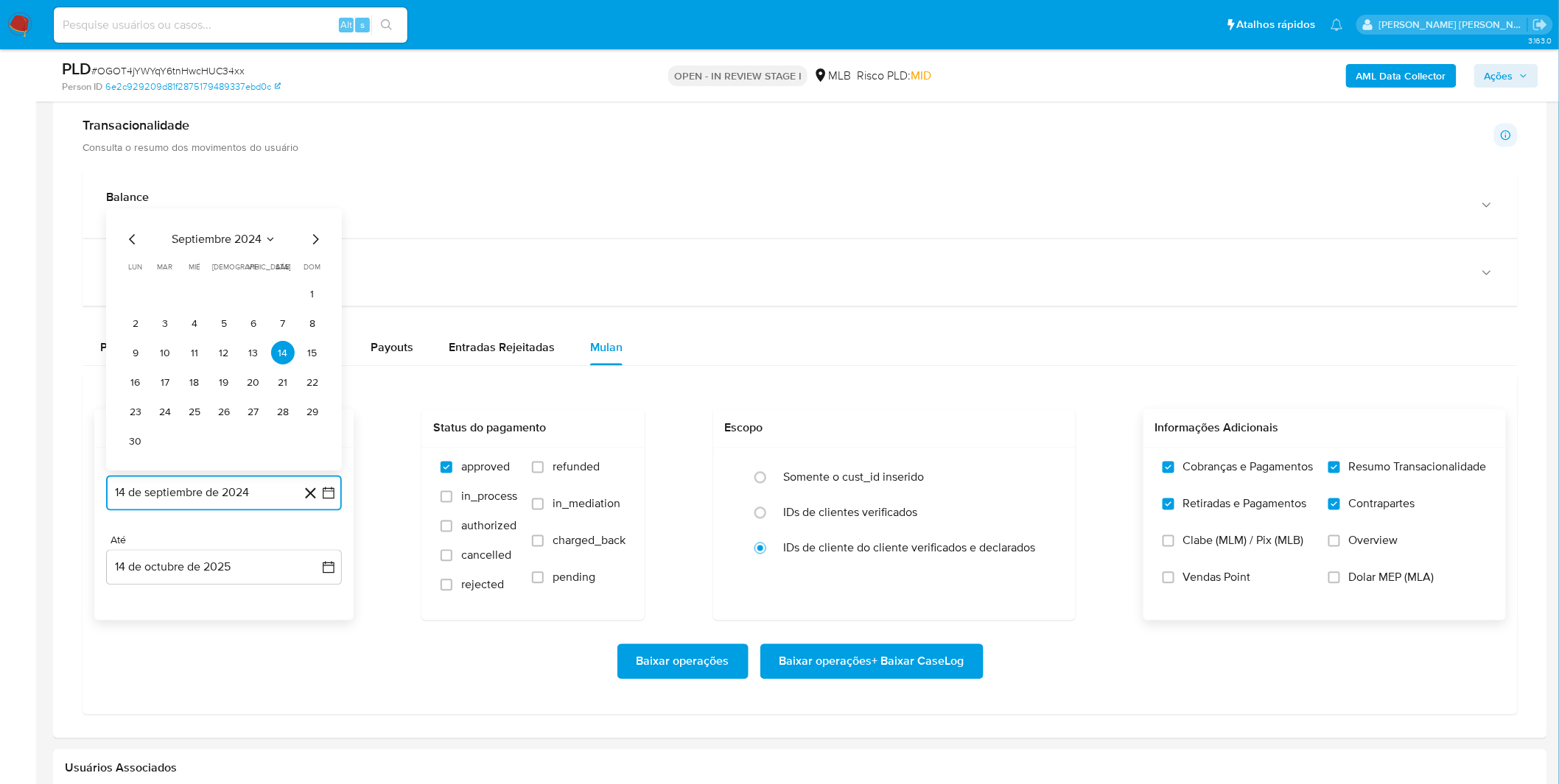
scroll to position [1064, 0]
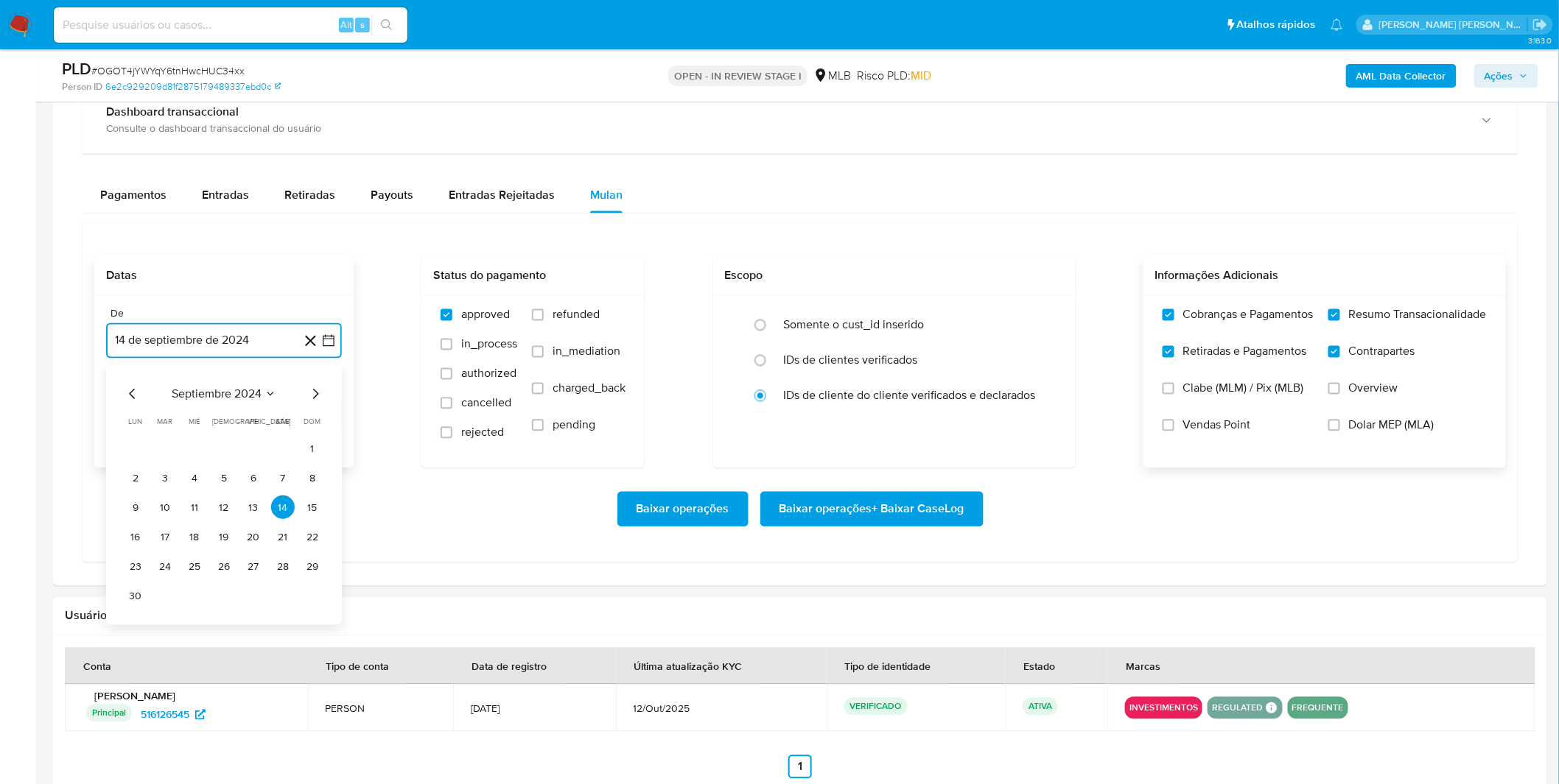
click at [230, 388] on span "septiembre 2024" at bounding box center [217, 394] width 89 height 15
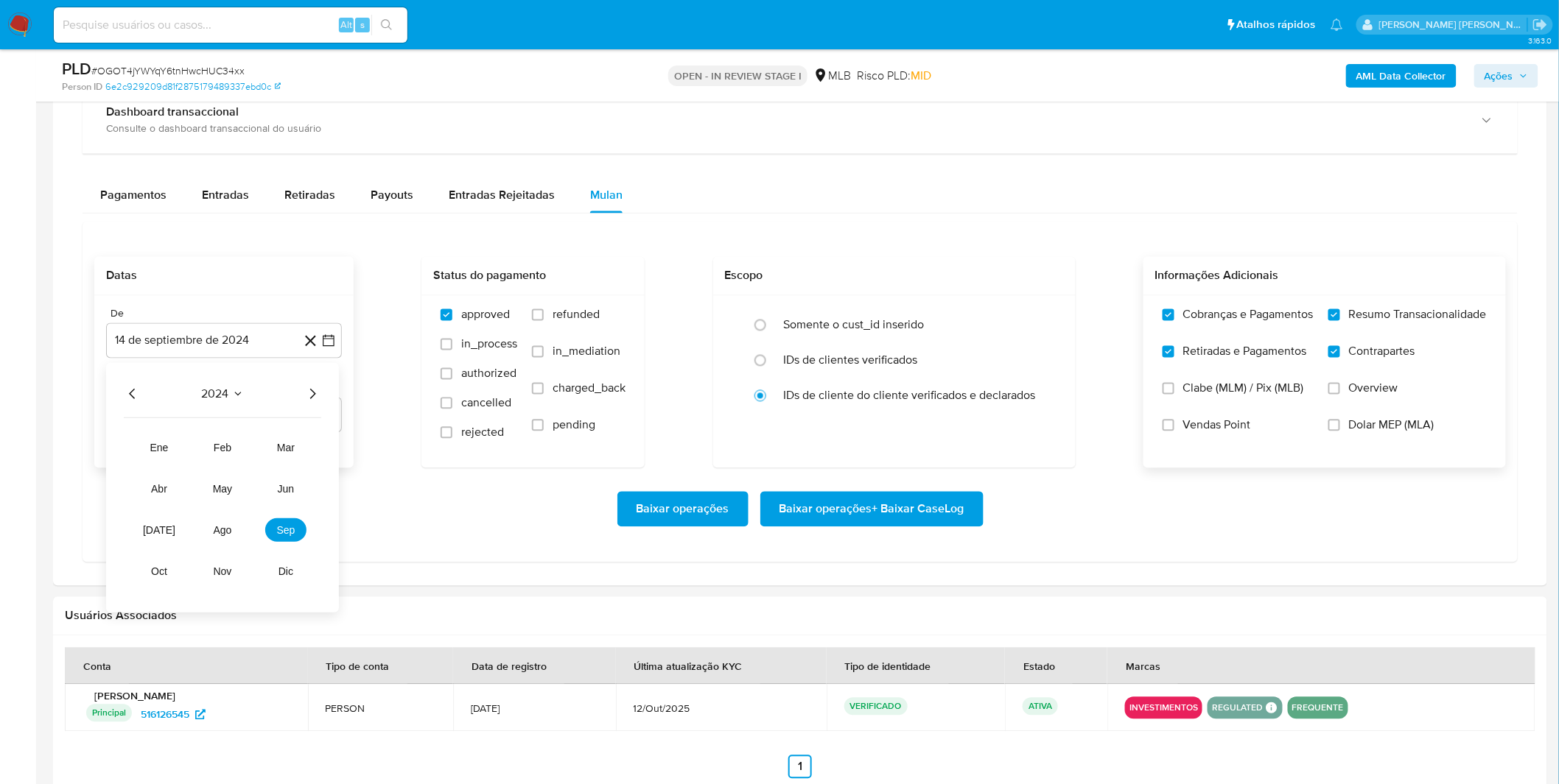
click at [309, 395] on icon "Año siguiente" at bounding box center [312, 394] width 17 height 17
click at [294, 532] on span "sep" at bounding box center [286, 530] width 18 height 12
click at [129, 455] on button "1" at bounding box center [135, 449] width 23 height 23
click at [189, 513] on div "Baixar operações Baixar operações + Baixar CaseLog" at bounding box center [800, 509] width 1411 height 35
click at [865, 513] on span "Baixar operações + Baixar CaseLog" at bounding box center [872, 509] width 185 height 32
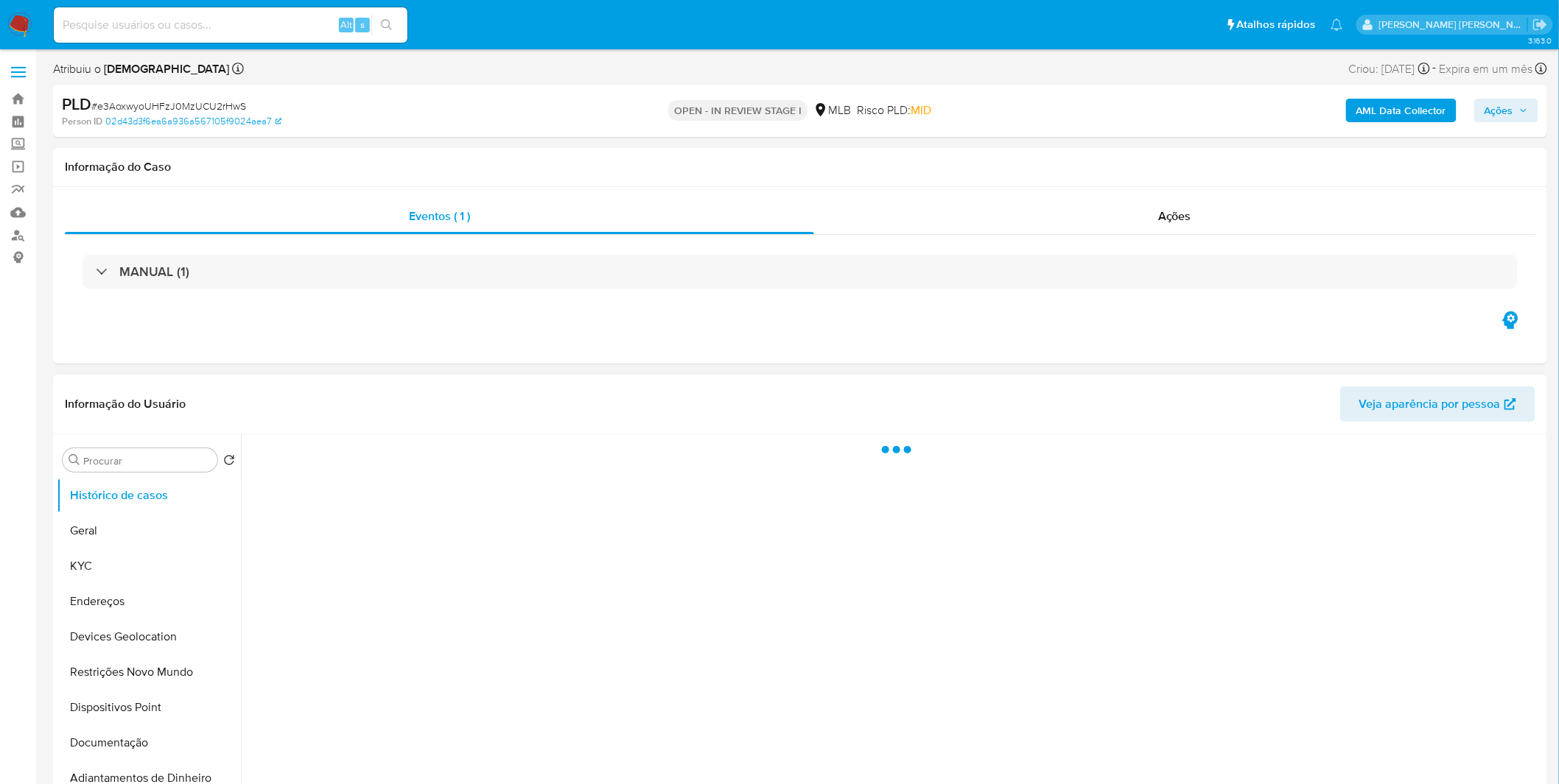
select select "10"
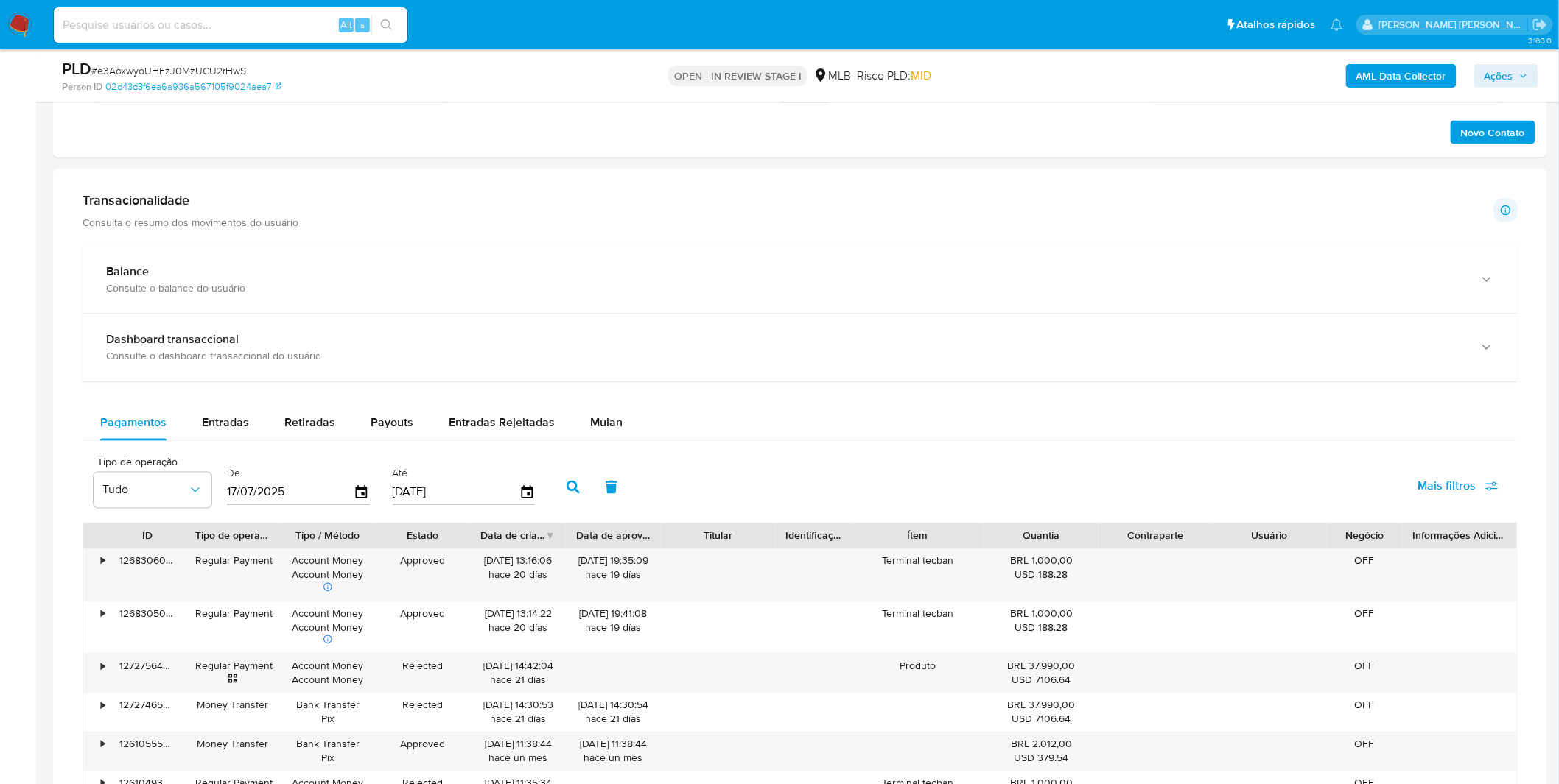
scroll to position [1145, 0]
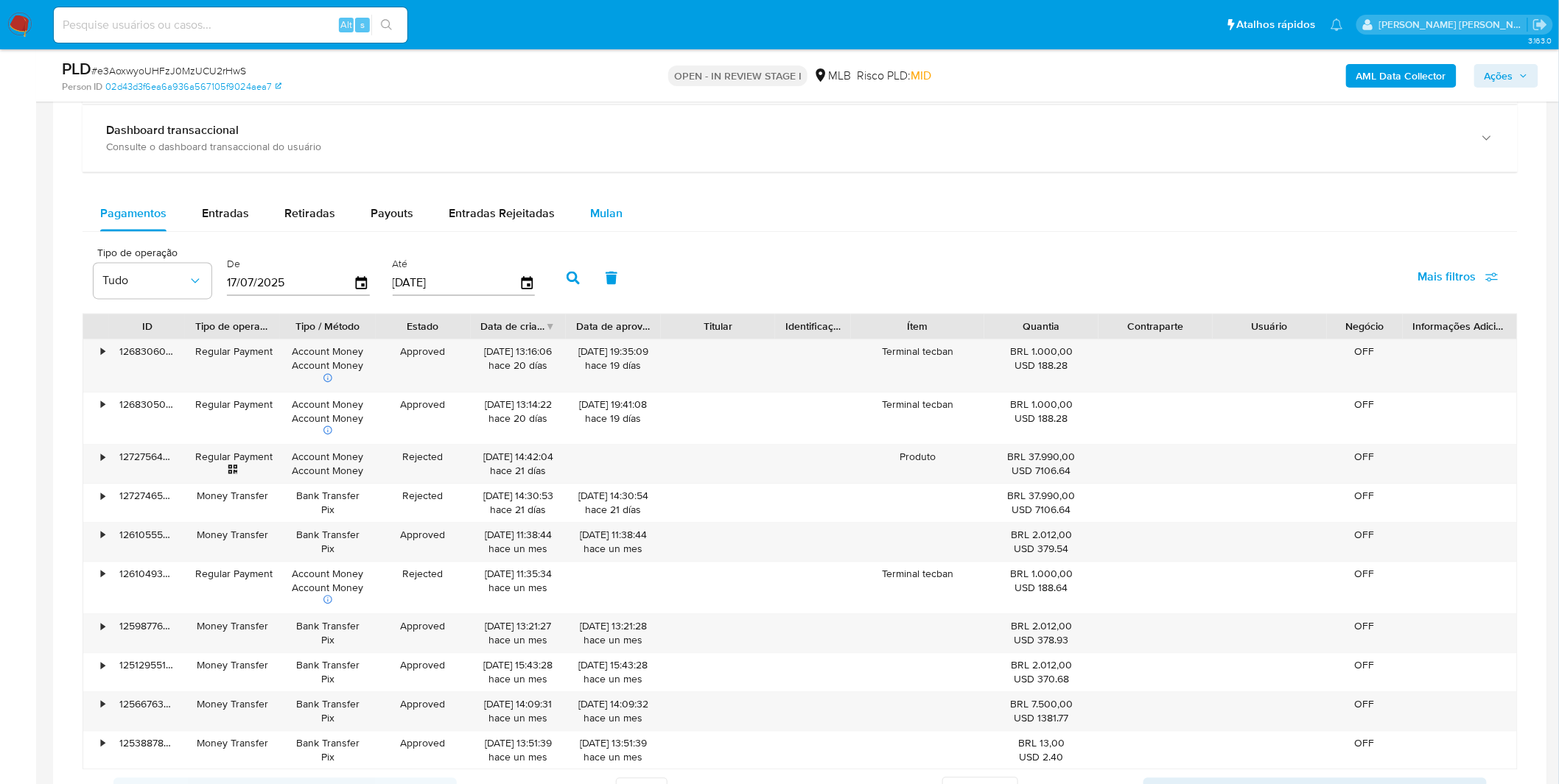
click at [606, 200] on div "Mulan" at bounding box center [606, 214] width 32 height 35
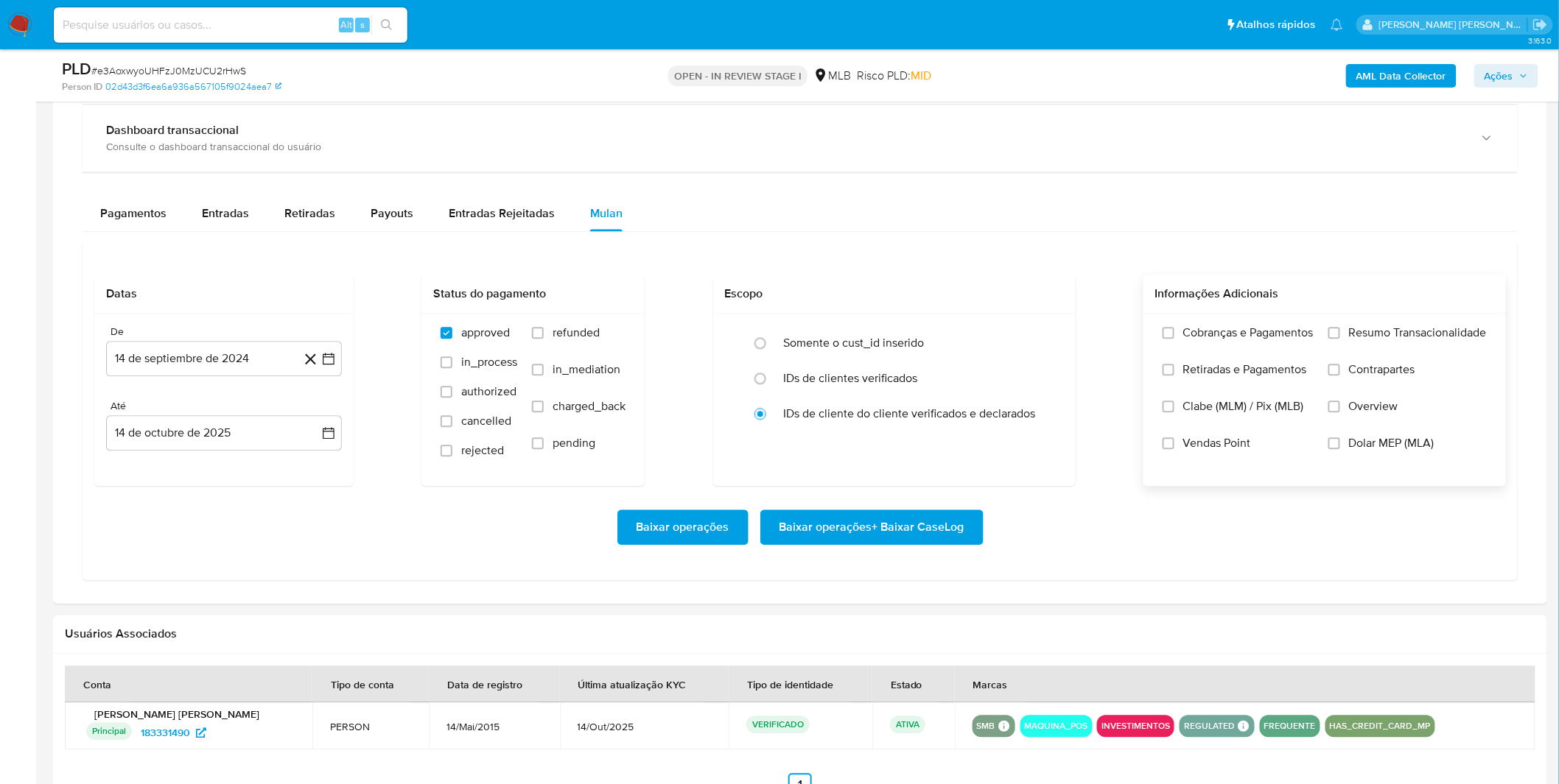
click at [1177, 333] on label "Cobranças e Pagamentos" at bounding box center [1237, 345] width 151 height 37
click at [1174, 333] on input "Cobranças e Pagamentos" at bounding box center [1168, 333] width 12 height 12
click at [1189, 370] on span "Retiradas e Pagamentos" at bounding box center [1244, 370] width 123 height 15
click at [1174, 370] on input "Retiradas e Pagamentos" at bounding box center [1168, 370] width 12 height 12
click at [1308, 340] on span "Cobranças e Pagamentos" at bounding box center [1248, 333] width 130 height 15
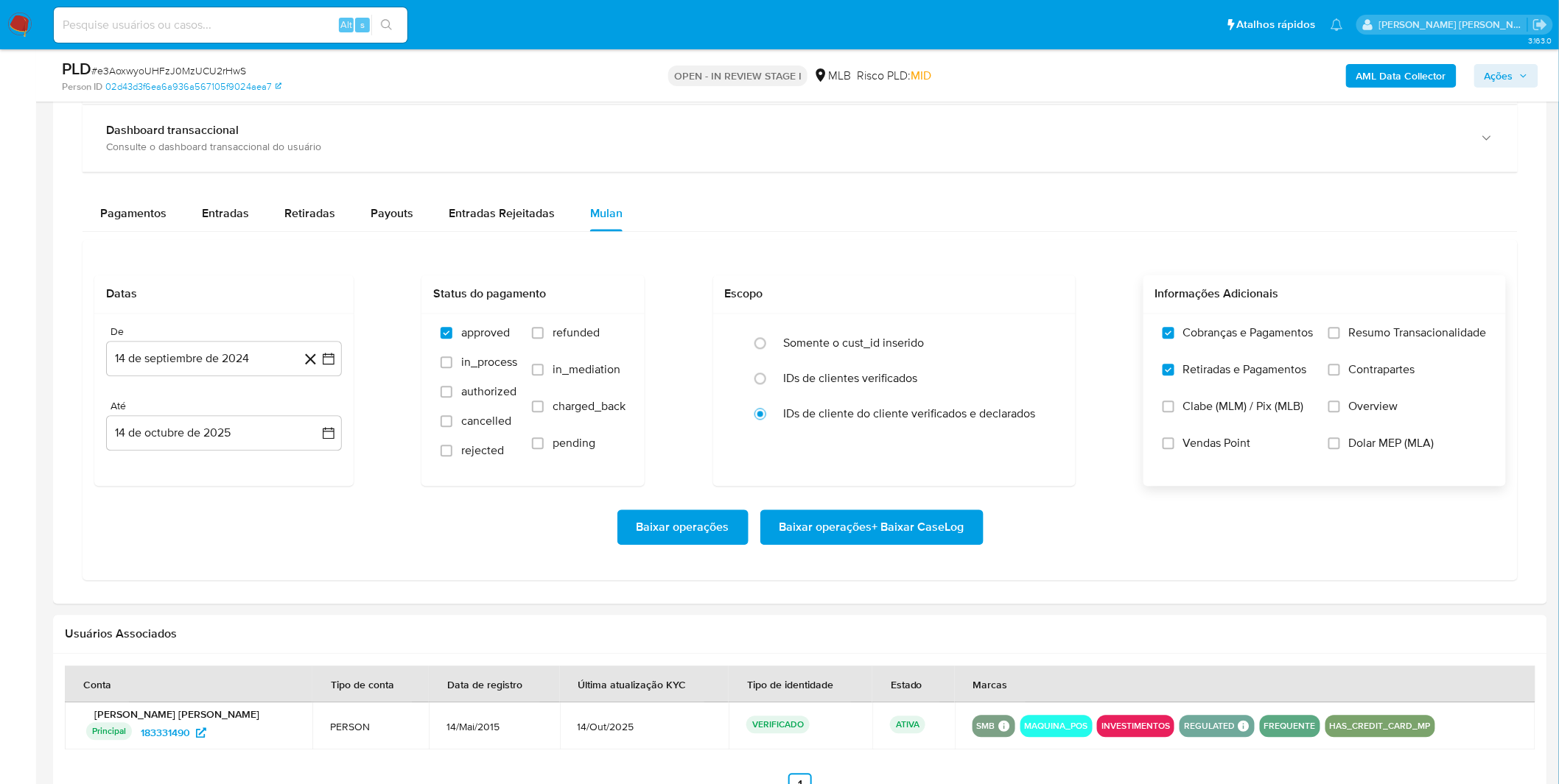
click at [1174, 339] on input "Cobranças e Pagamentos" at bounding box center [1168, 333] width 12 height 12
click at [1333, 342] on label "Resumo Transacionalidade" at bounding box center [1407, 345] width 158 height 37
click at [1333, 339] on input "Resumo Transacionalidade" at bounding box center [1334, 333] width 12 height 12
click at [1283, 341] on span "Cobranças e Pagamentos" at bounding box center [1248, 333] width 130 height 15
click at [1174, 339] on input "Cobranças e Pagamentos" at bounding box center [1168, 333] width 12 height 12
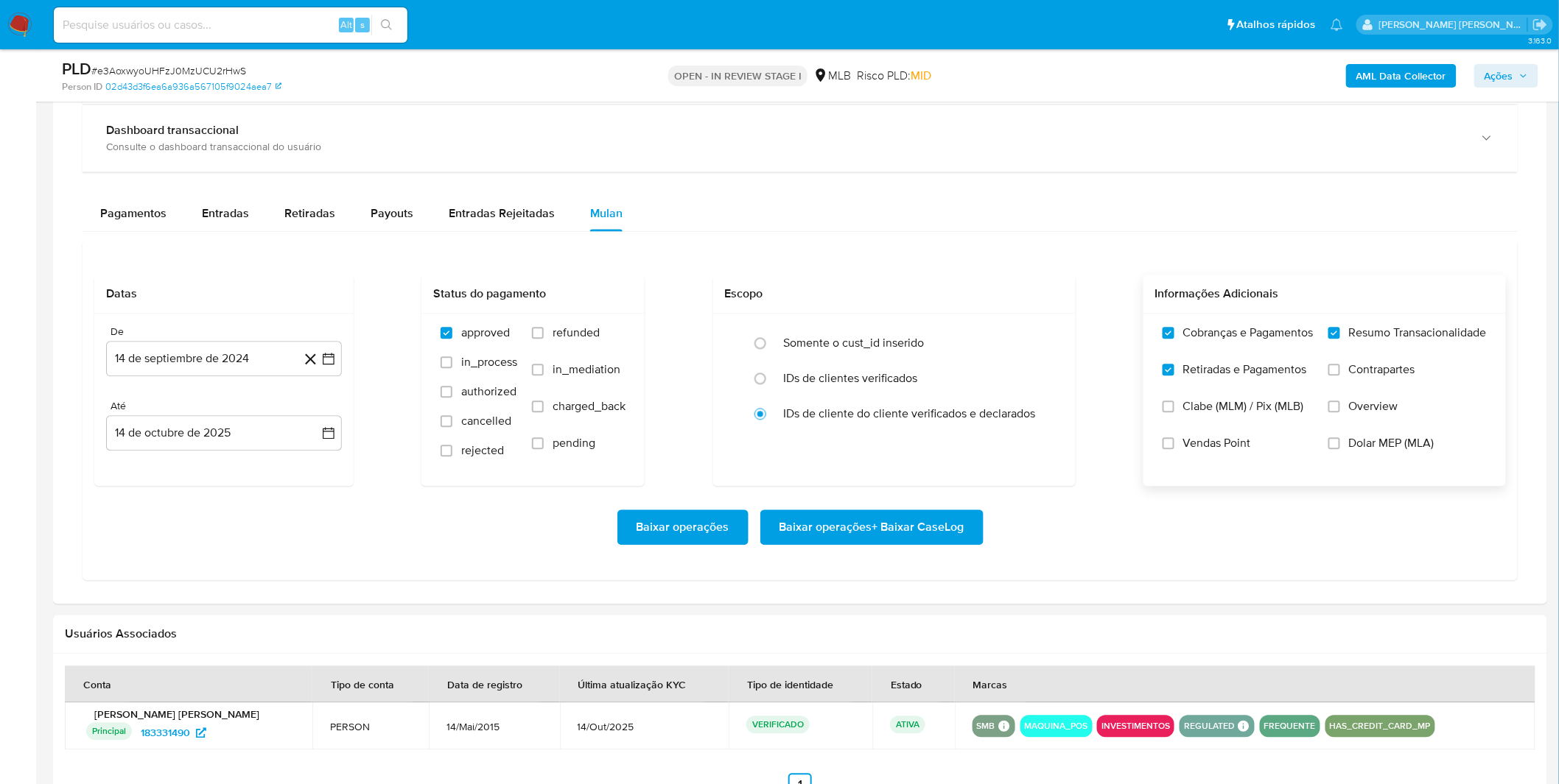
click at [1331, 363] on label "Resumo Transacionalidade" at bounding box center [1407, 345] width 158 height 37
click at [1331, 339] on input "Resumo Transacionalidade" at bounding box center [1334, 333] width 12 height 12
click at [1329, 333] on input "Resumo Transacionalidade" at bounding box center [1334, 333] width 12 height 12
click at [1335, 369] on input "Contrapartes" at bounding box center [1334, 370] width 12 height 12
click at [230, 358] on button "14 de septiembre de 2024" at bounding box center [224, 359] width 236 height 35
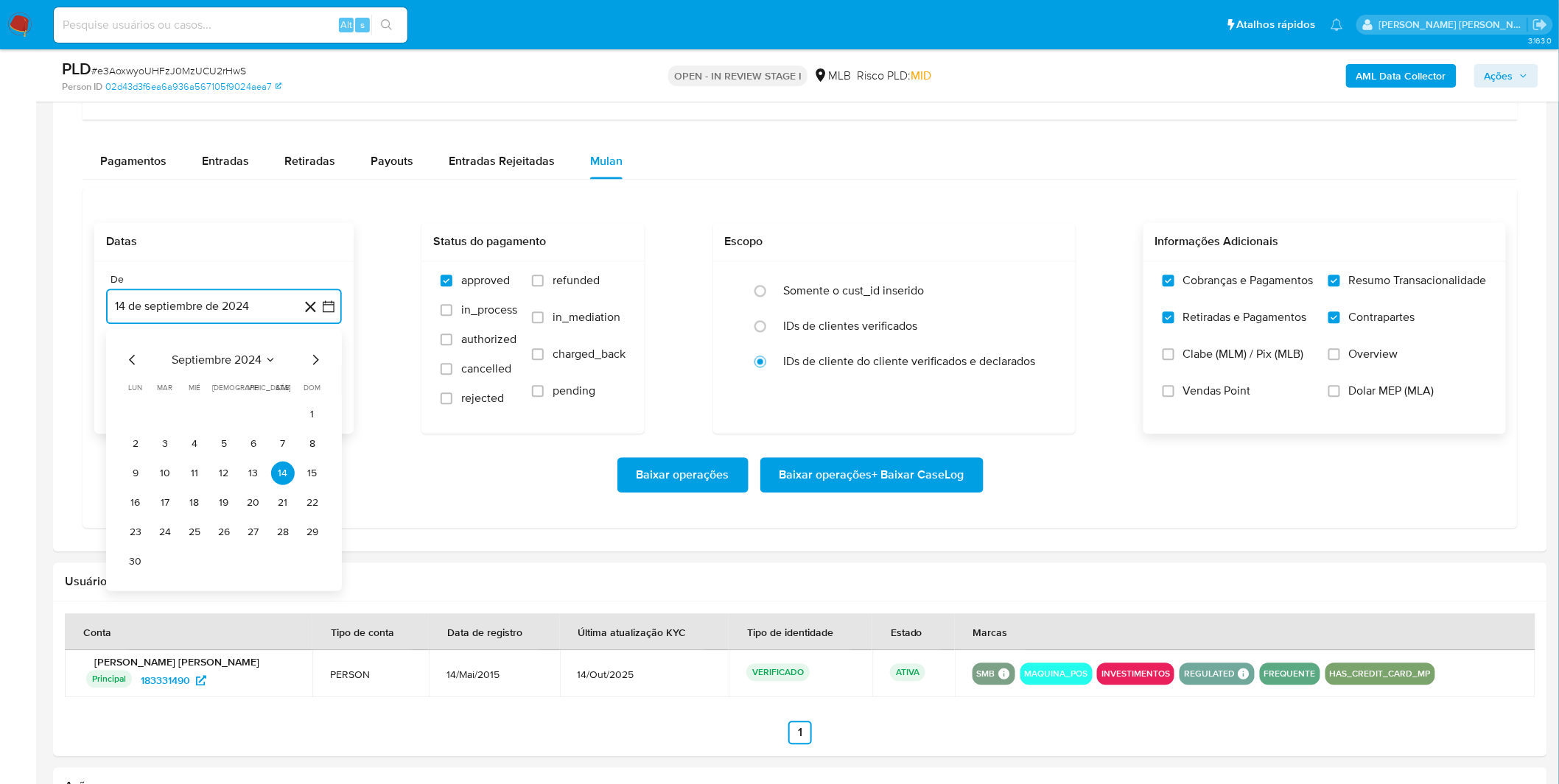
scroll to position [1227, 0]
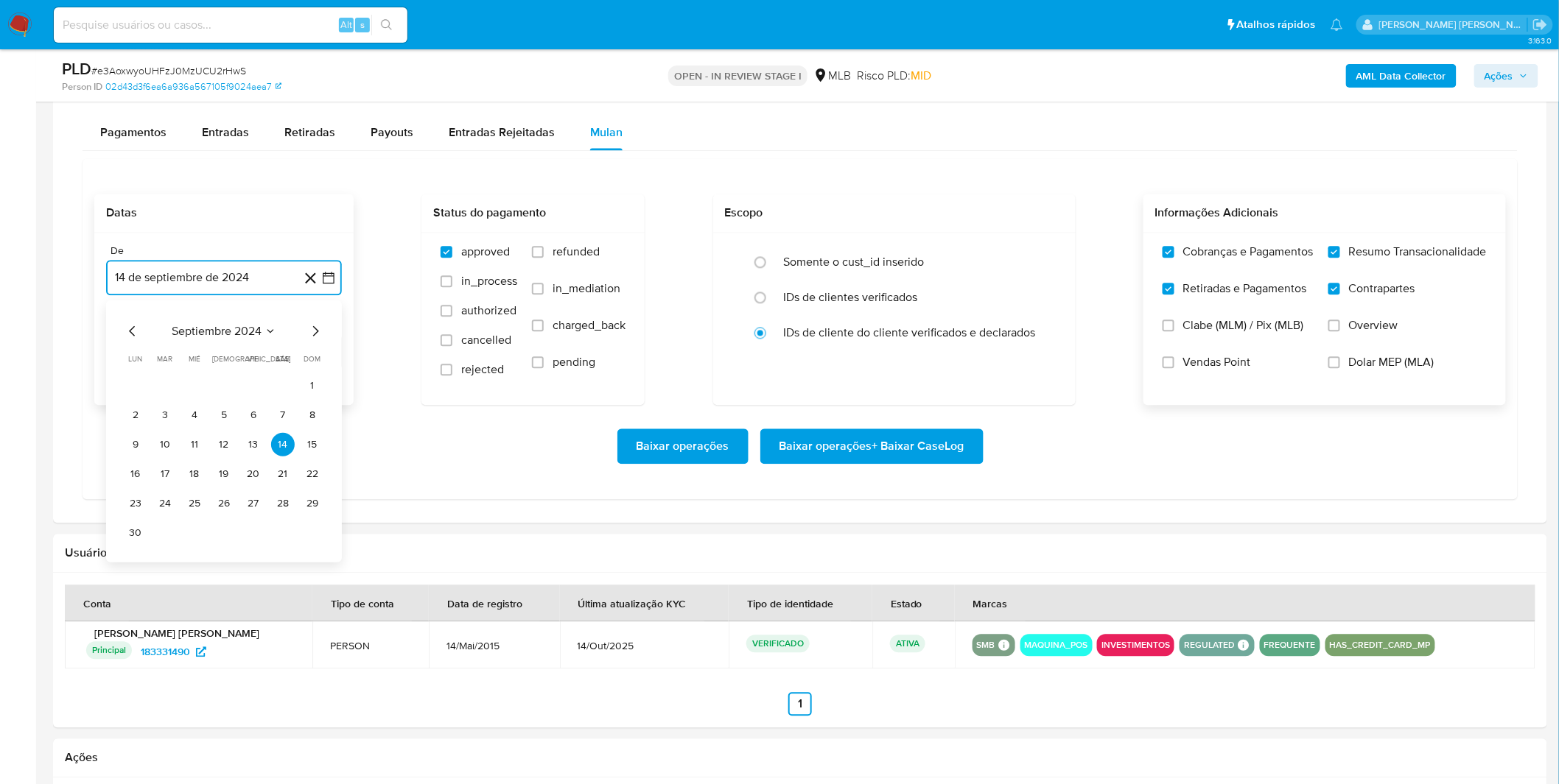
click at [223, 326] on span "septiembre 2024" at bounding box center [217, 330] width 89 height 15
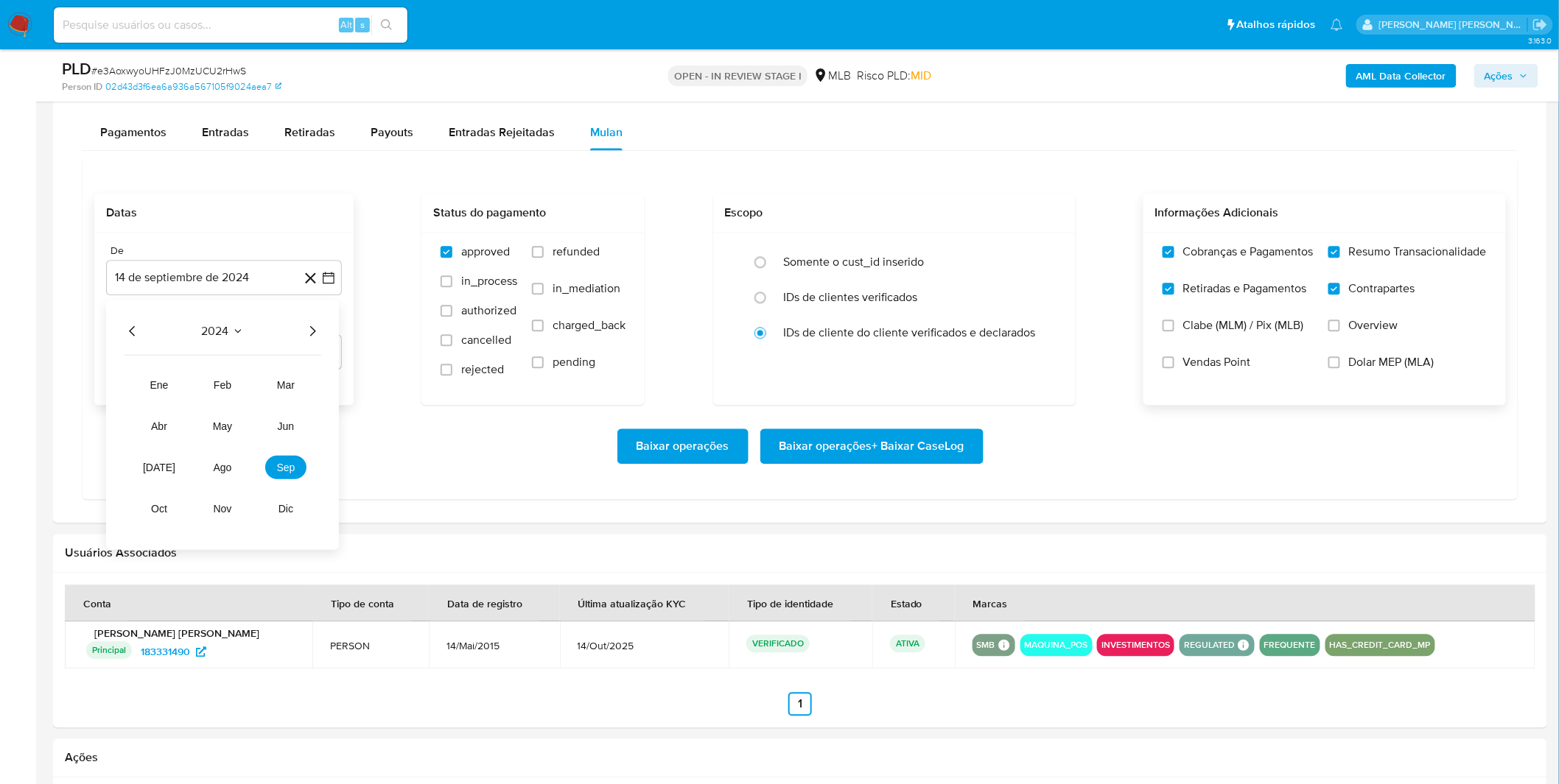
click at [323, 333] on div "2024 2024 ene feb mar abr may jun jul ago sep oct nov dic" at bounding box center [223, 425] width 233 height 250
click at [313, 334] on icon "Año siguiente" at bounding box center [312, 330] width 17 height 17
click at [279, 473] on span "sep" at bounding box center [286, 467] width 18 height 12
click at [138, 392] on button "1" at bounding box center [135, 385] width 23 height 23
click at [164, 424] on div "Baixar operações Baixar operações + Baixar CaseLog" at bounding box center [800, 446] width 1411 height 83
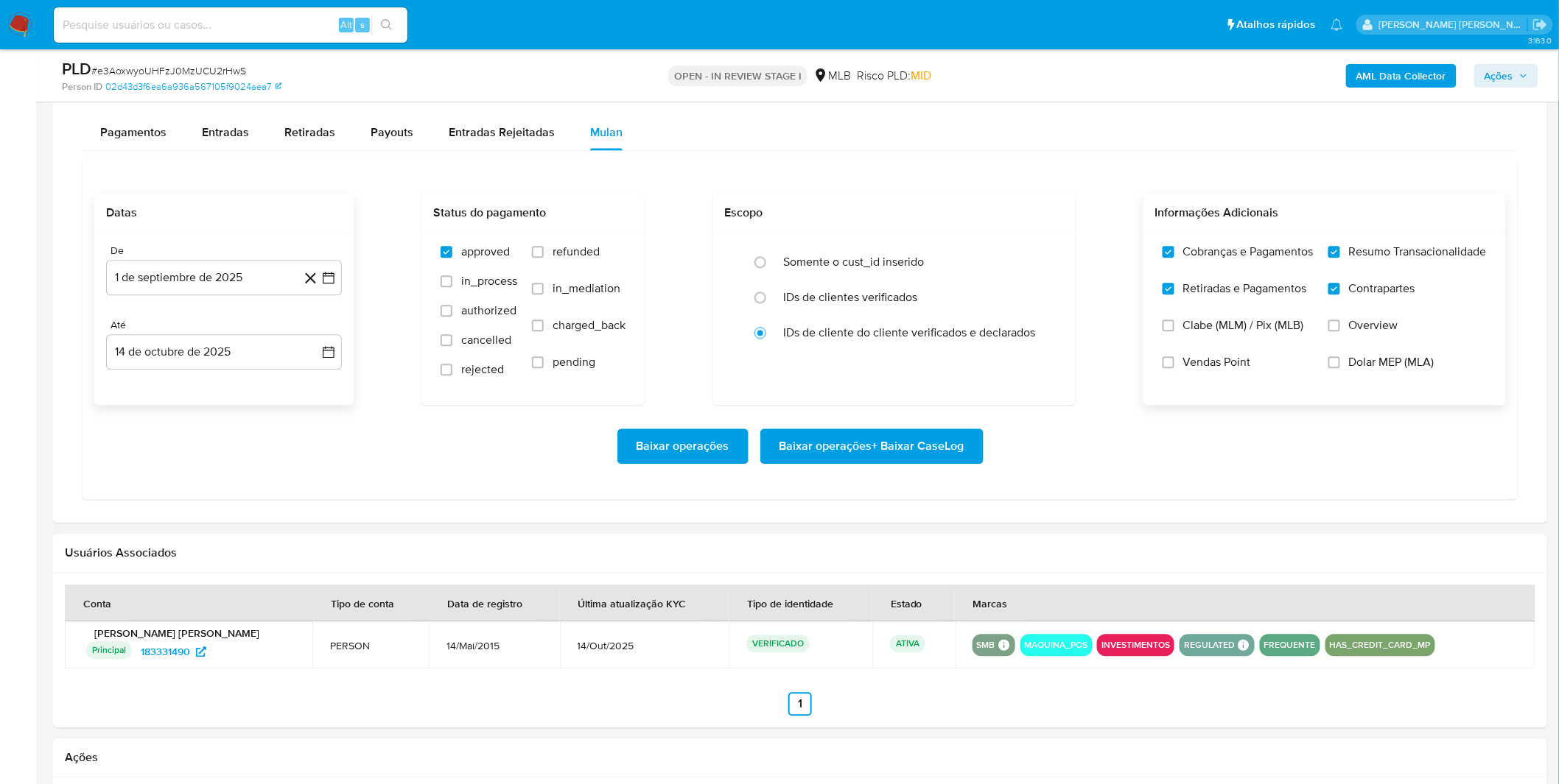
click at [804, 437] on span "Baixar operações + Baixar CaseLog" at bounding box center [872, 446] width 185 height 32
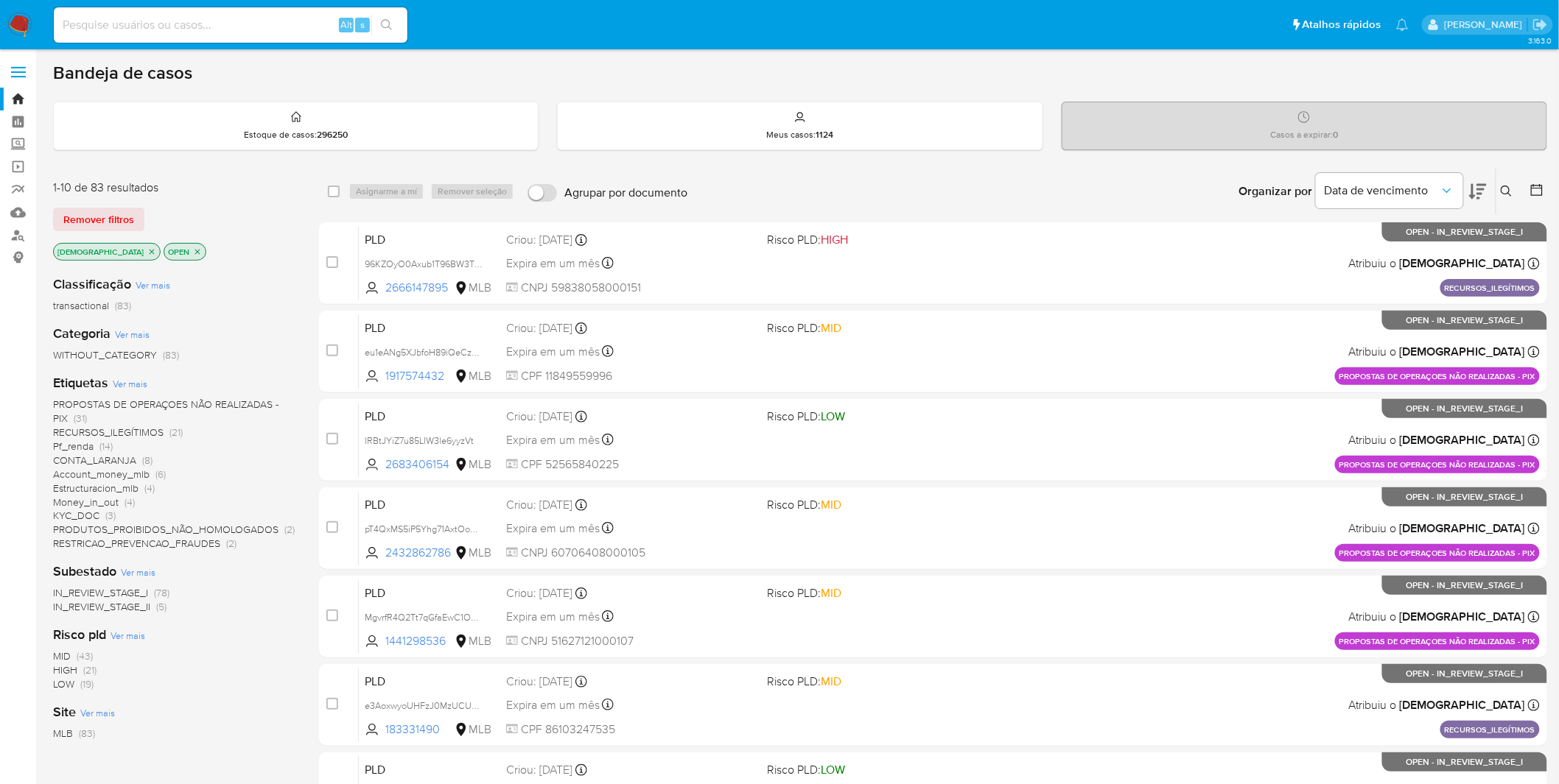
click at [163, 528] on span "PRODUTOS_PROIBIDOS_NÃO_HOMOLOGADOS" at bounding box center [166, 528] width 225 height 15
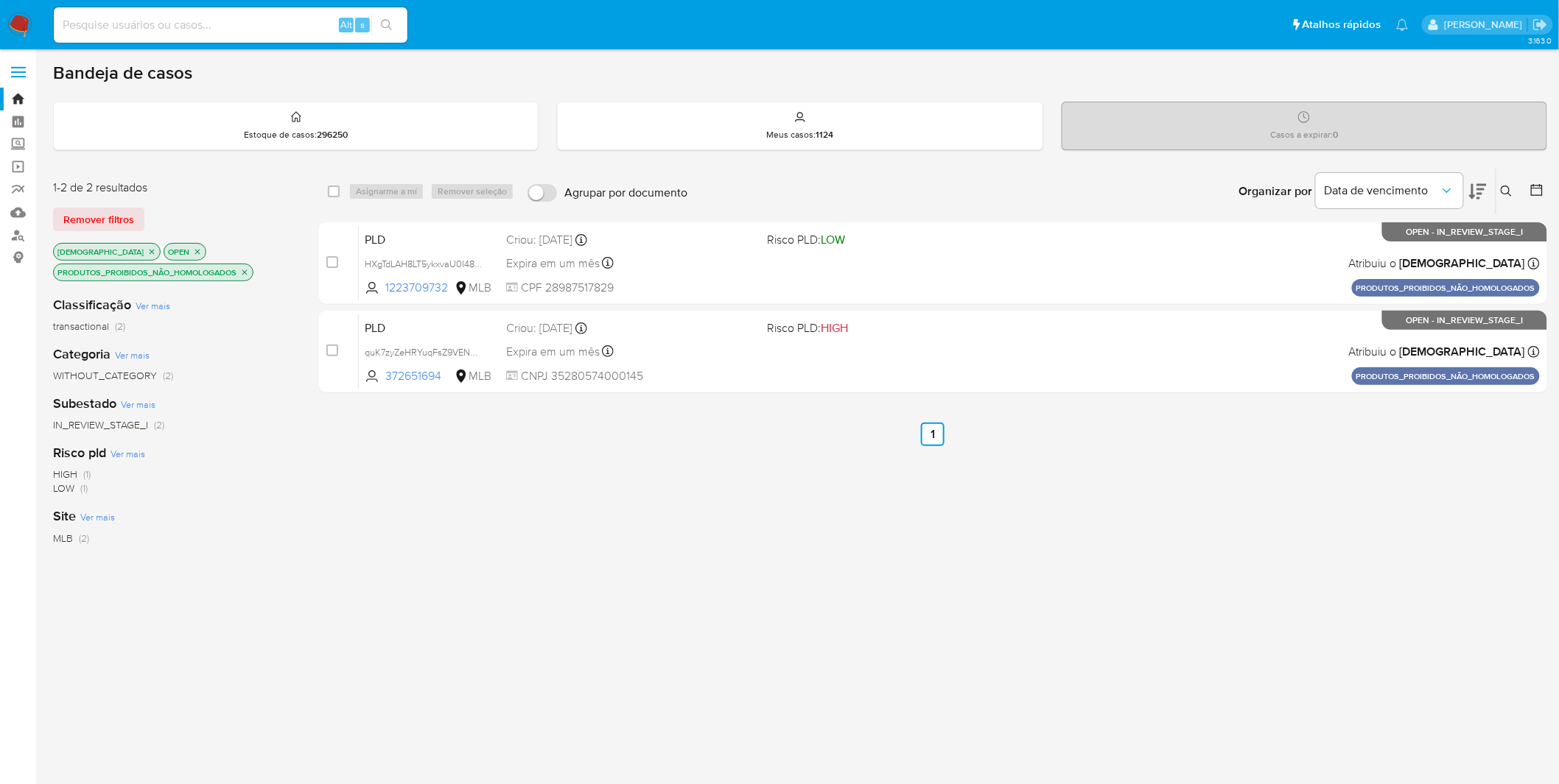
click at [25, 26] on img at bounding box center [20, 25] width 25 height 25
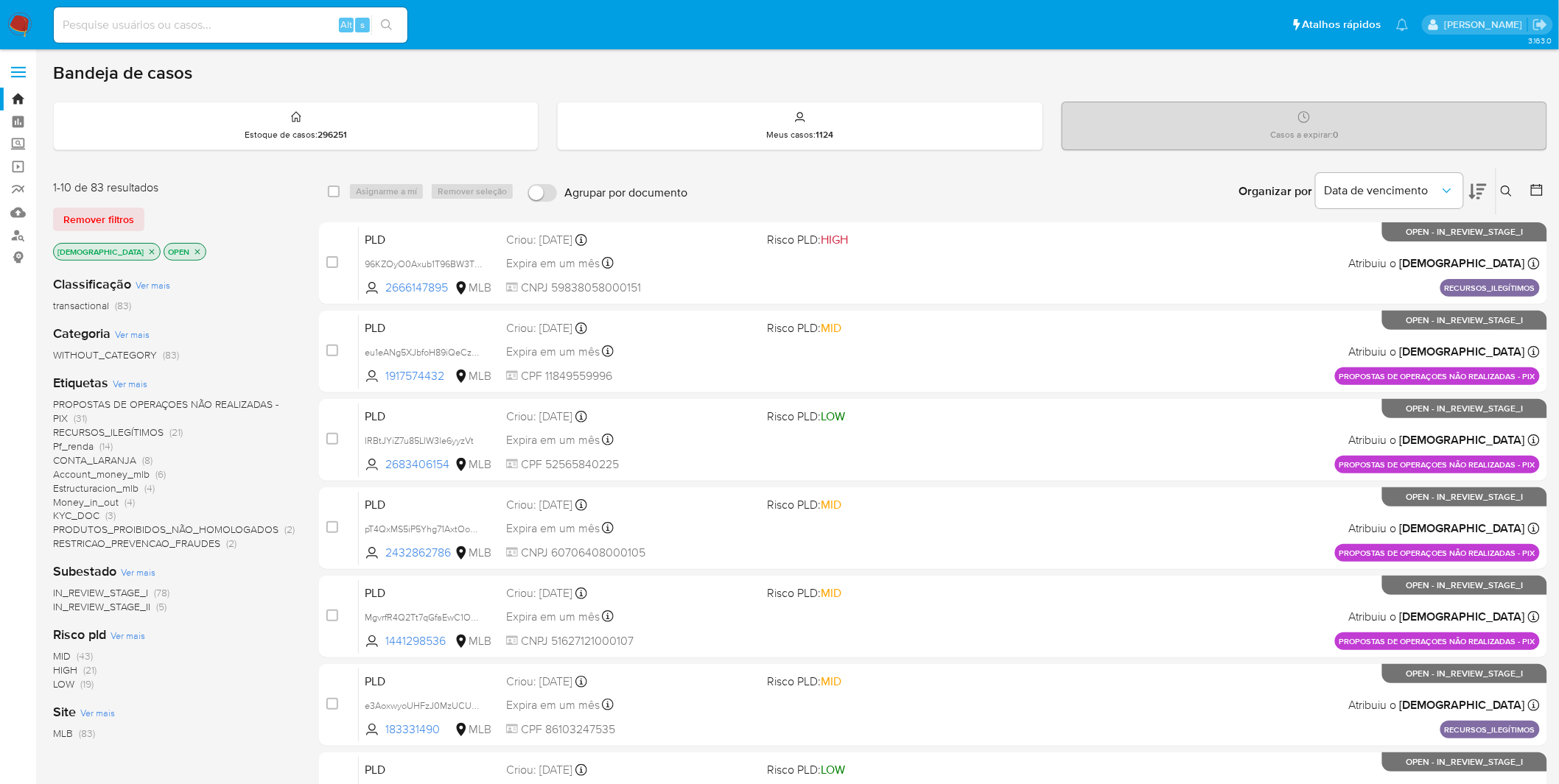
click at [665, 168] on div "select-all-cases-checkbox Asignarme a mí Remover seleção Agrupar por documento …" at bounding box center [933, 191] width 1229 height 48
click at [32, 19] on nav "Pausado Ver notificaciones Alt s Atalhos rápidos Presiona las siguientes teclas…" at bounding box center [780, 24] width 1559 height 50
click at [22, 26] on img at bounding box center [20, 25] width 25 height 25
click at [19, 203] on link "Mulan" at bounding box center [87, 212] width 175 height 22
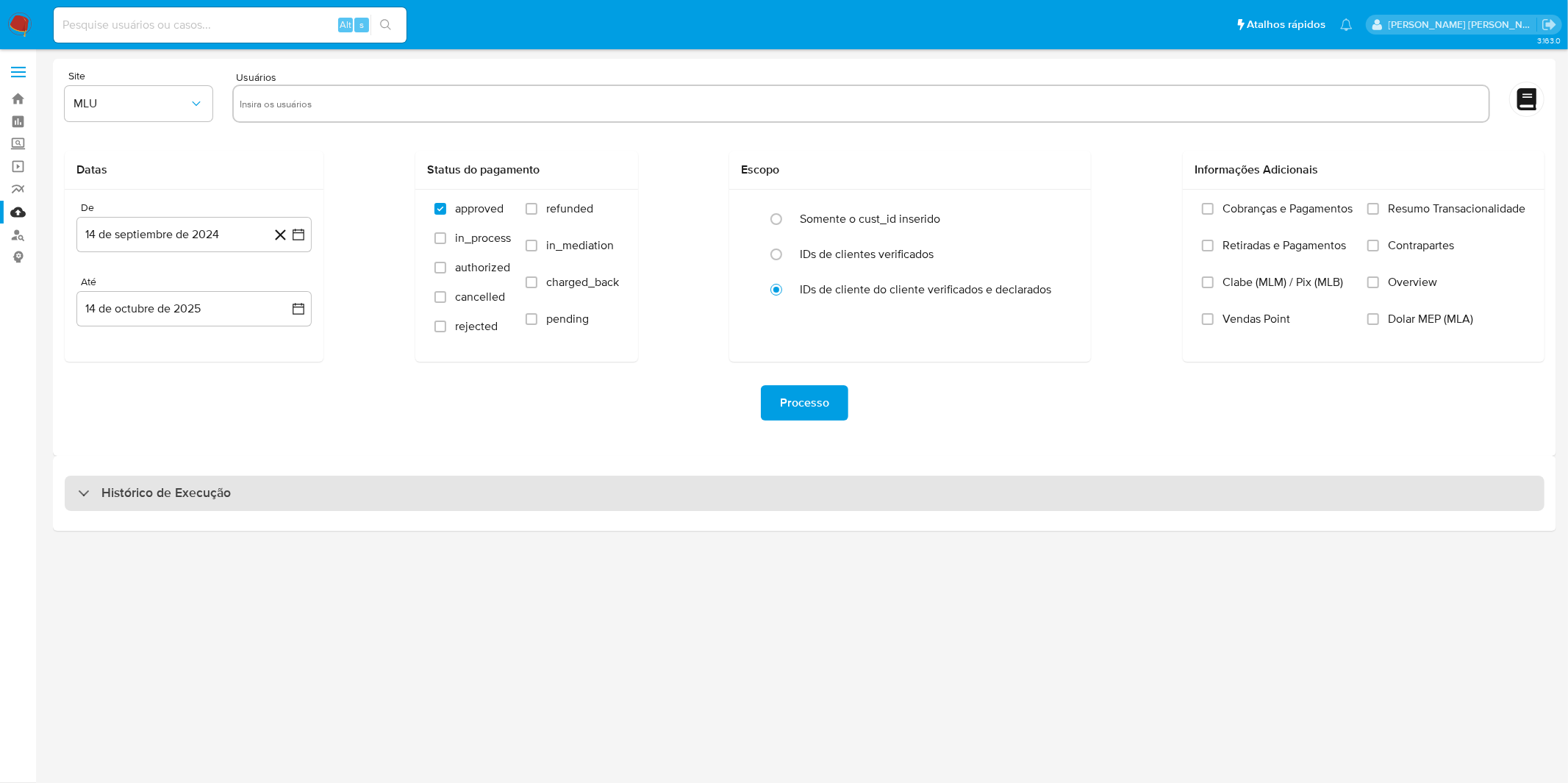
click at [581, 509] on div "Histórico de Execução" at bounding box center [805, 493] width 1480 height 35
select select "10"
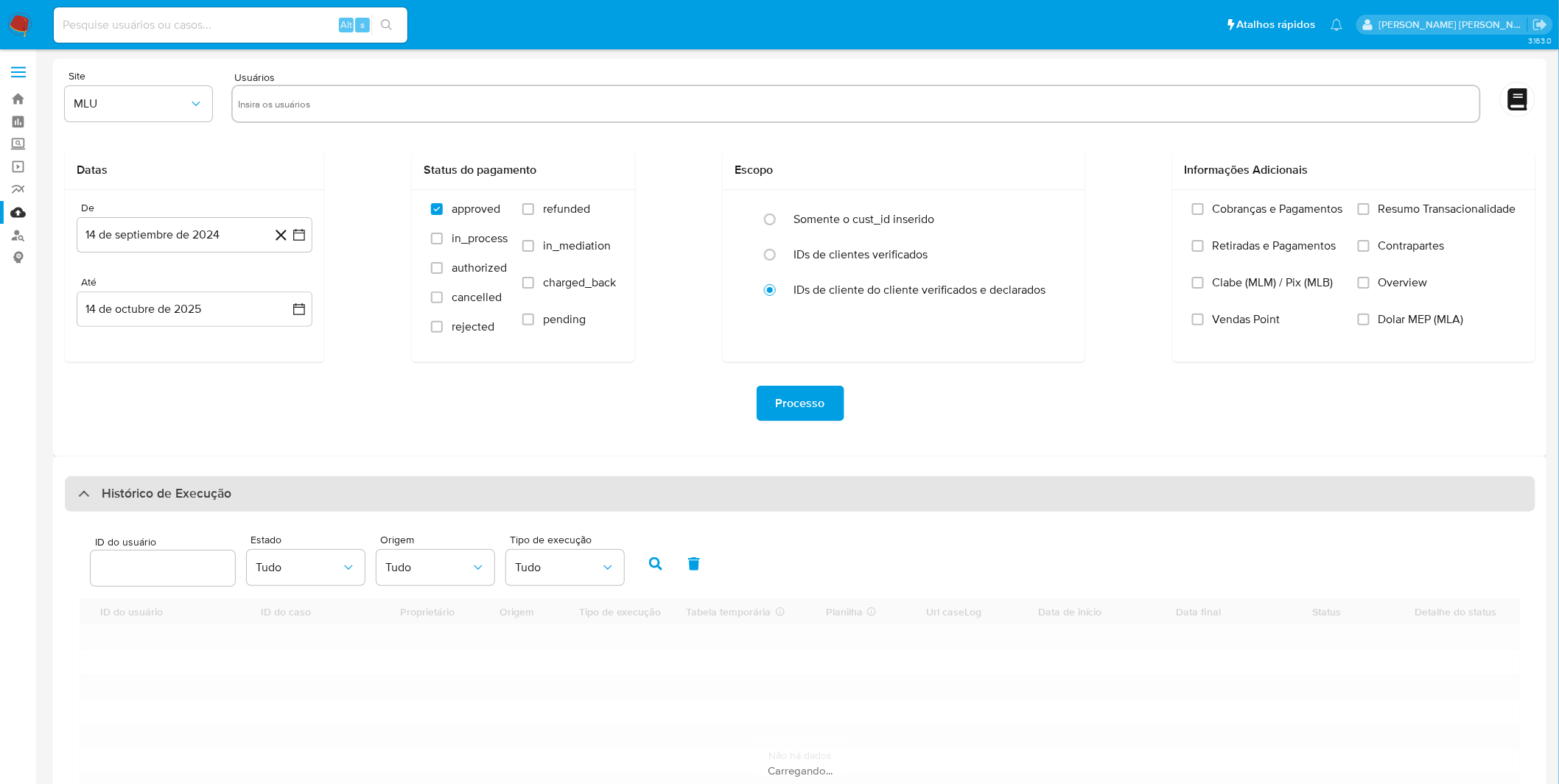
click at [580, 507] on div "Histórico de Execução" at bounding box center [800, 494] width 1471 height 35
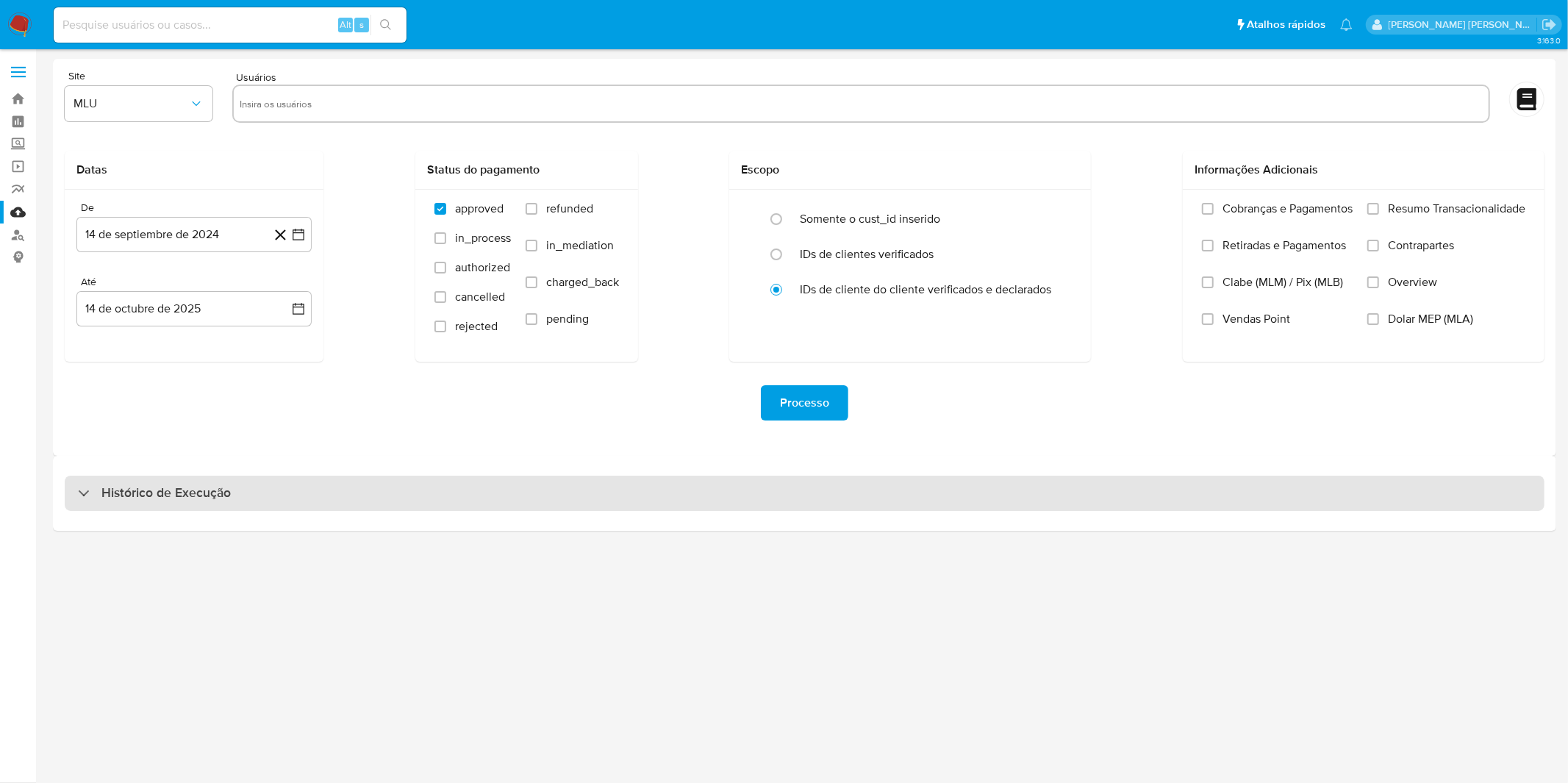
click at [579, 506] on div "Histórico de Execução" at bounding box center [805, 493] width 1480 height 35
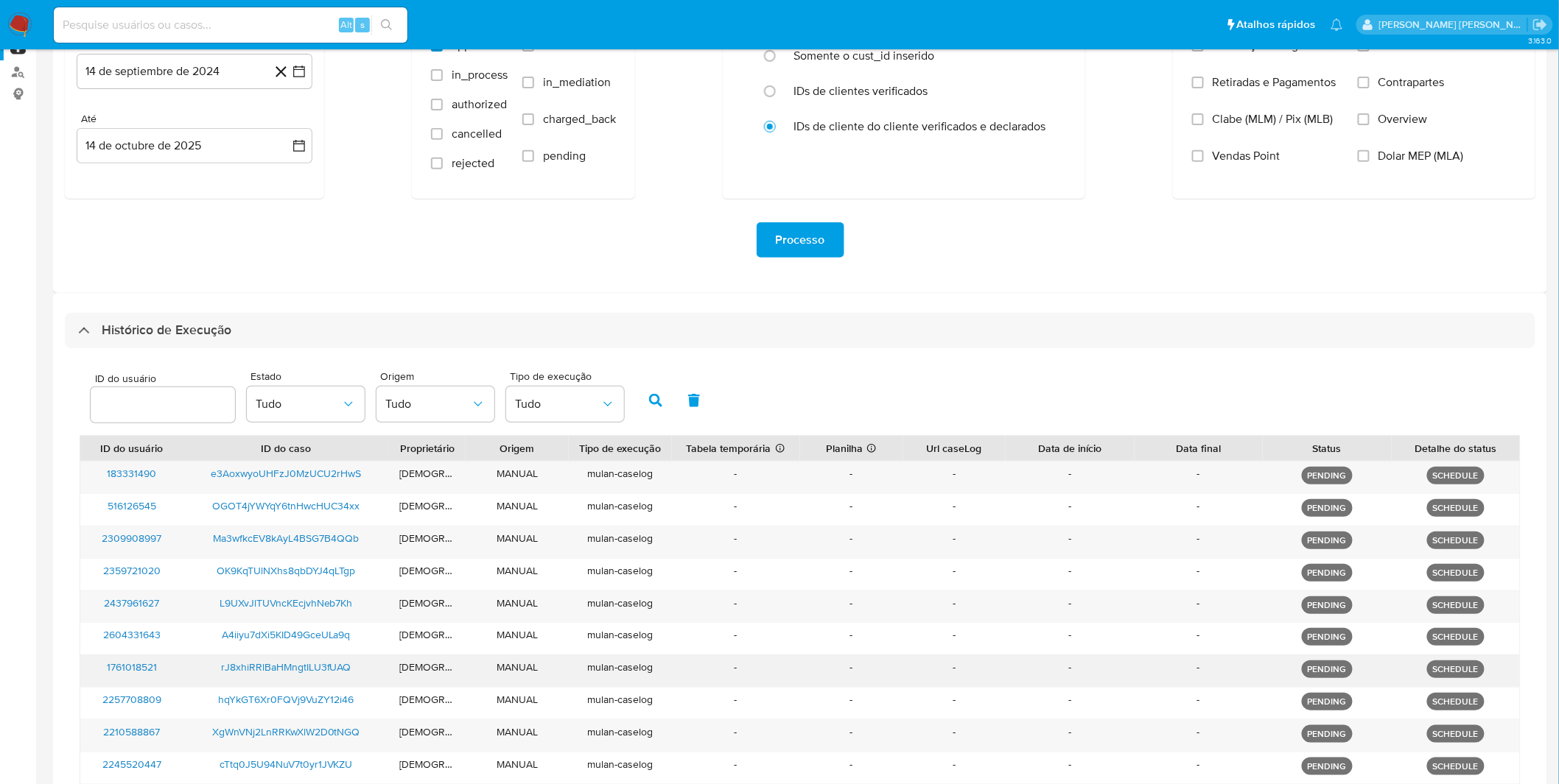
scroll to position [297, 0]
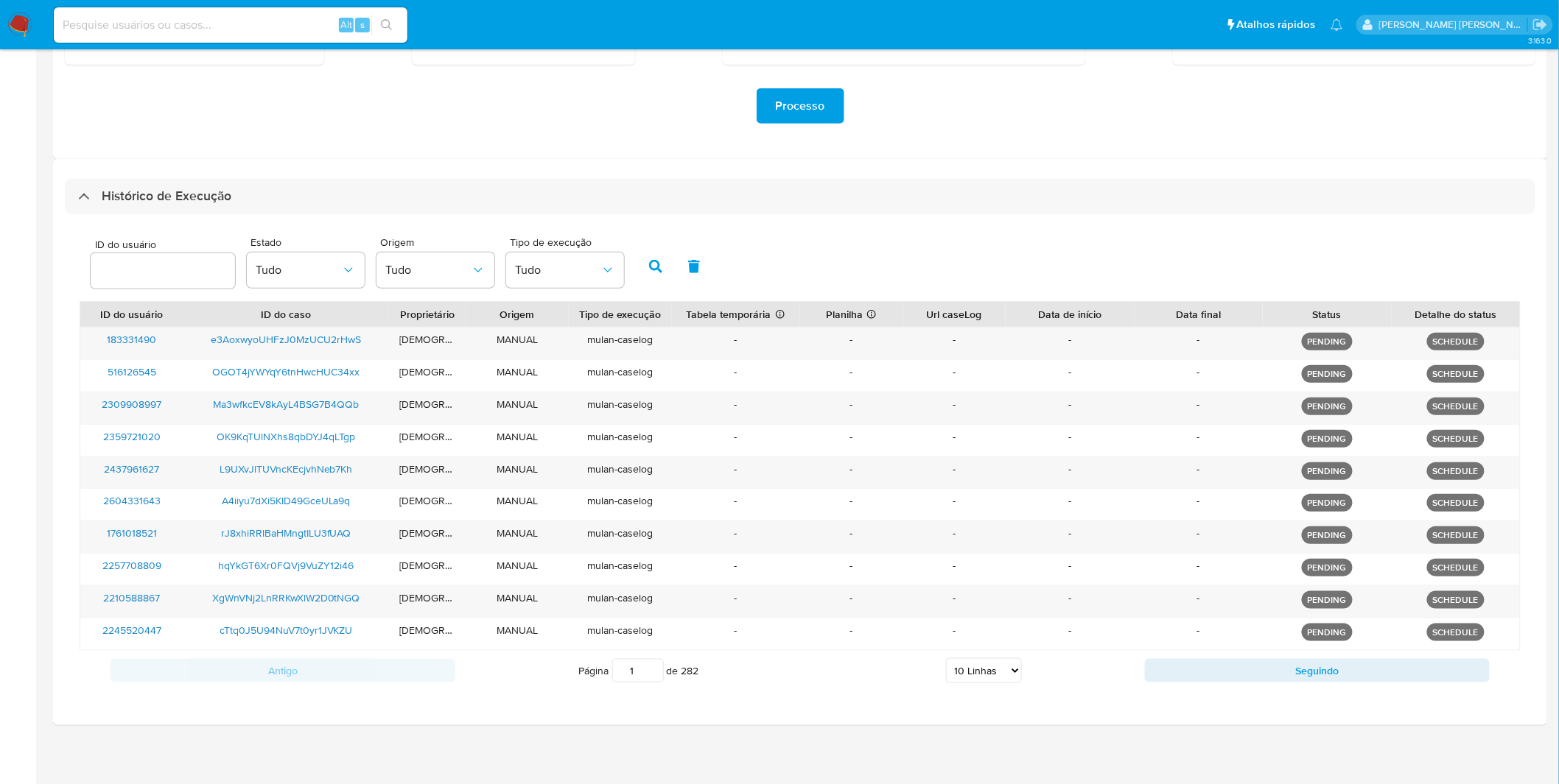
click at [1024, 671] on div "Página 1 de 282 5 Linhas 10 Linhas 20 Linhas 25 Linhas 50 Linhas 100 Linhas" at bounding box center [800, 670] width 690 height 29
click at [1012, 667] on select "5 Linhas 10 Linhas 20 Linhas 25 Linhas 50 Linhas 100 Linhas" at bounding box center [984, 671] width 76 height 25
select select "50"
click at [946, 659] on select "5 Linhas 10 Linhas 20 Linhas 25 Linhas 50 Linhas 100 Linhas" at bounding box center [984, 671] width 76 height 25
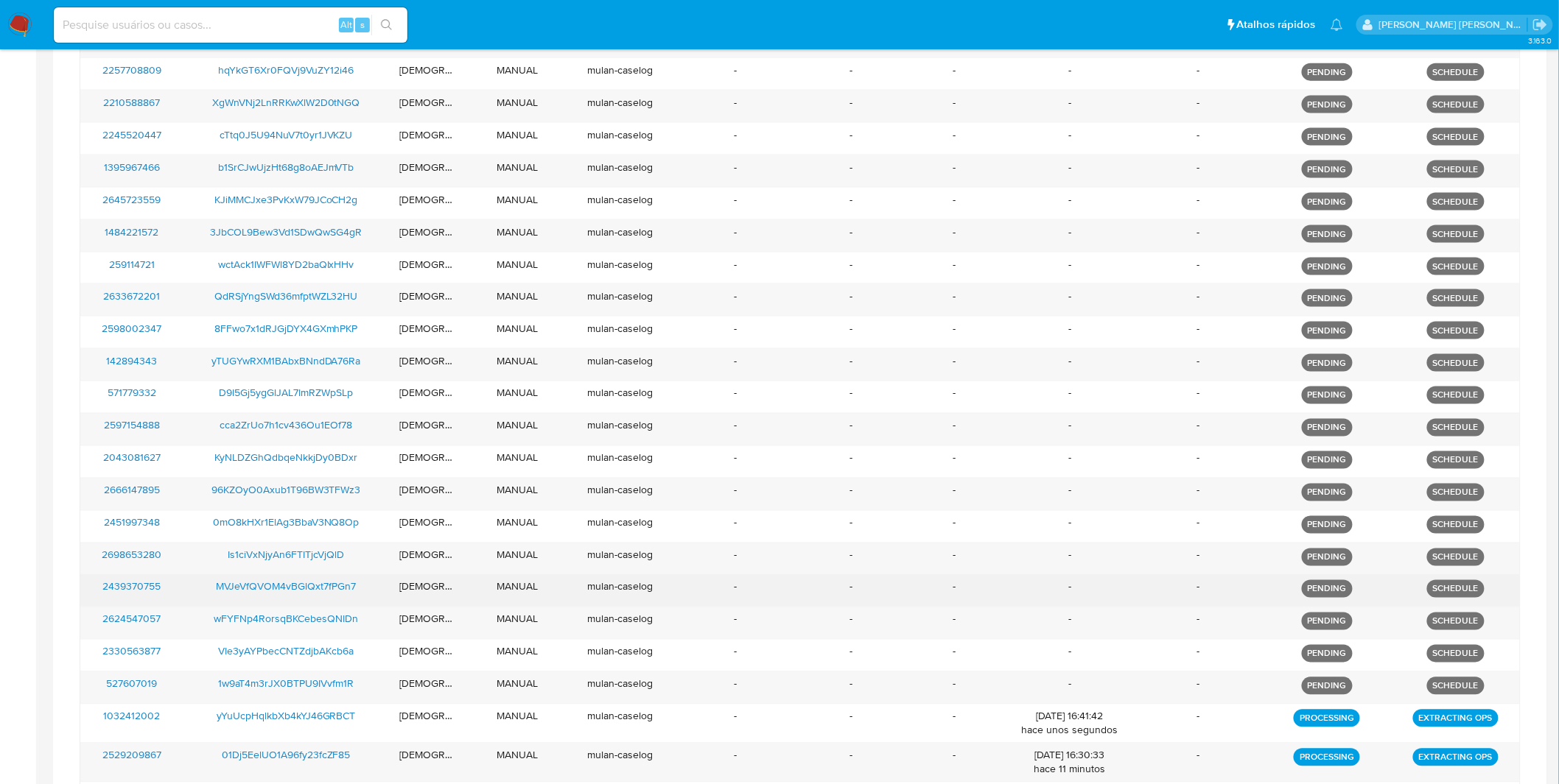
scroll to position [1115, 0]
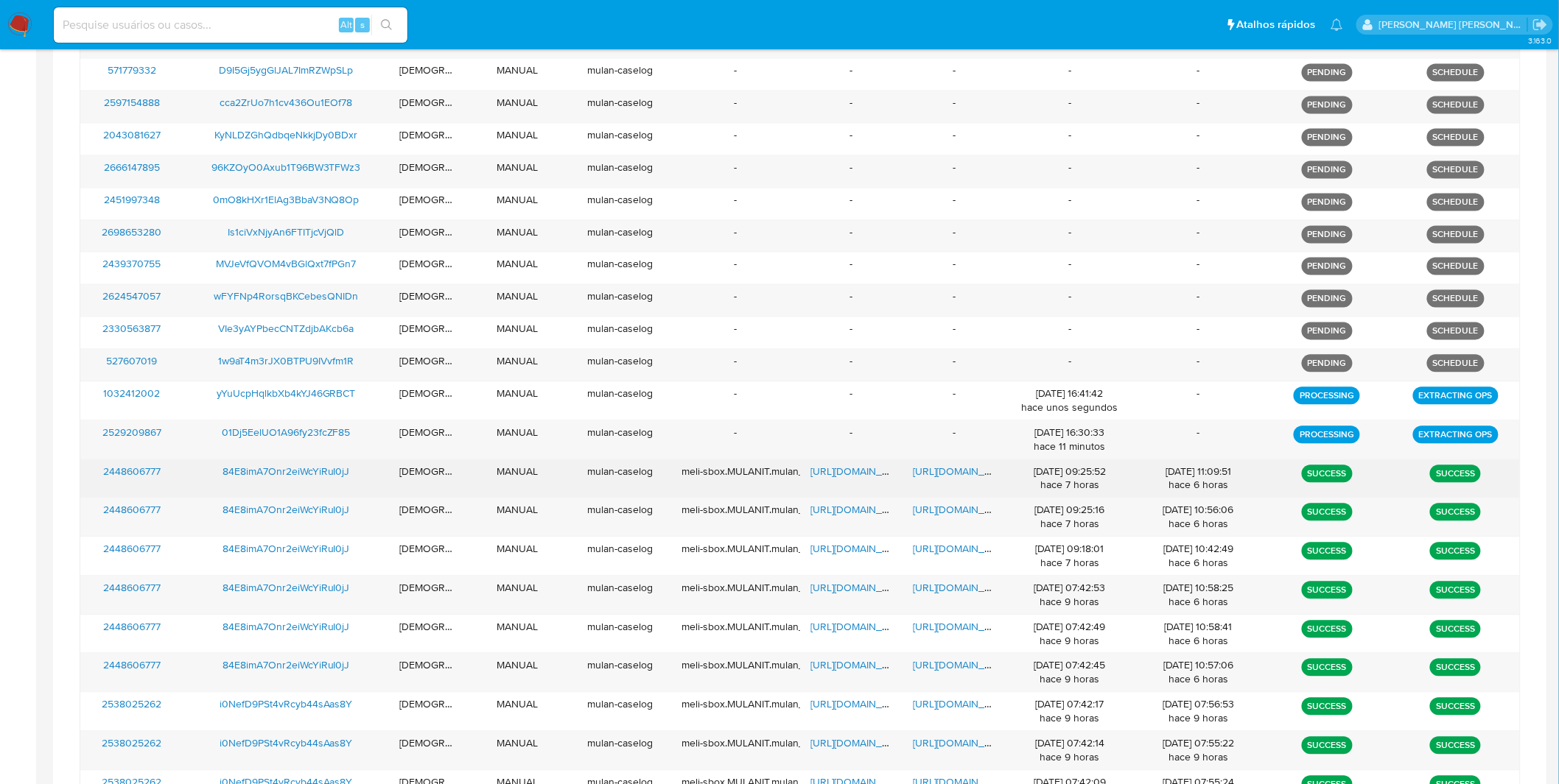
drag, startPoint x: 1100, startPoint y: 483, endPoint x: 1087, endPoint y: 454, distance: 31.8
click at [1087, 455] on div "183331490 e3AoxwyoUHFzJ0MzUCU2rHwS isadacostaes MANUAL mulan-caselog - - - - - …" at bounding box center [800, 392] width 1441 height 1767
click at [1087, 460] on div "[DATE] 09:25:52 hace 7 horas" at bounding box center [1070, 479] width 128 height 38
